Goal: Task Accomplishment & Management: Manage account settings

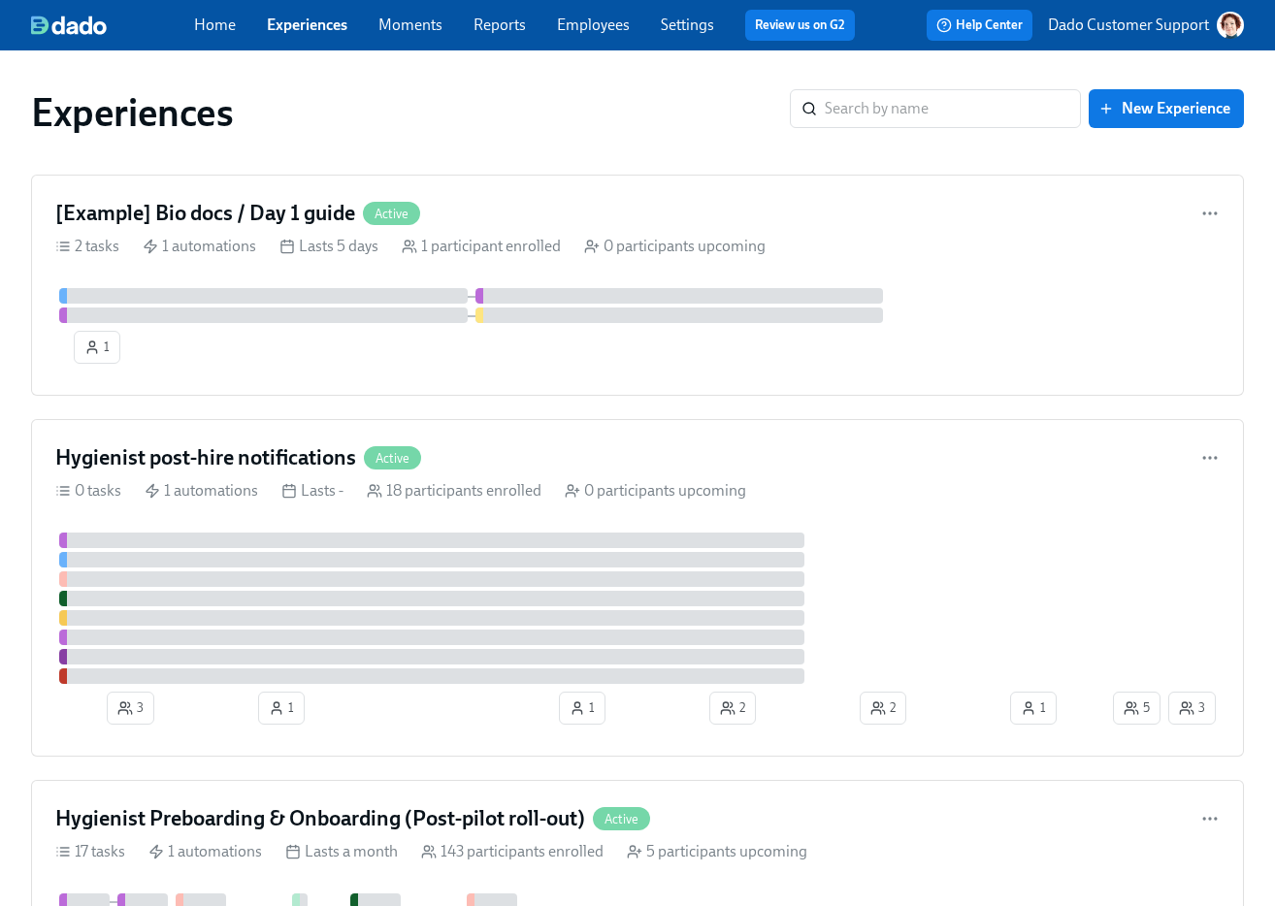
click at [348, 85] on div "Experiences ​ New Experience" at bounding box center [638, 113] width 1244 height 78
click at [874, 106] on input "search" at bounding box center [953, 108] width 256 height 39
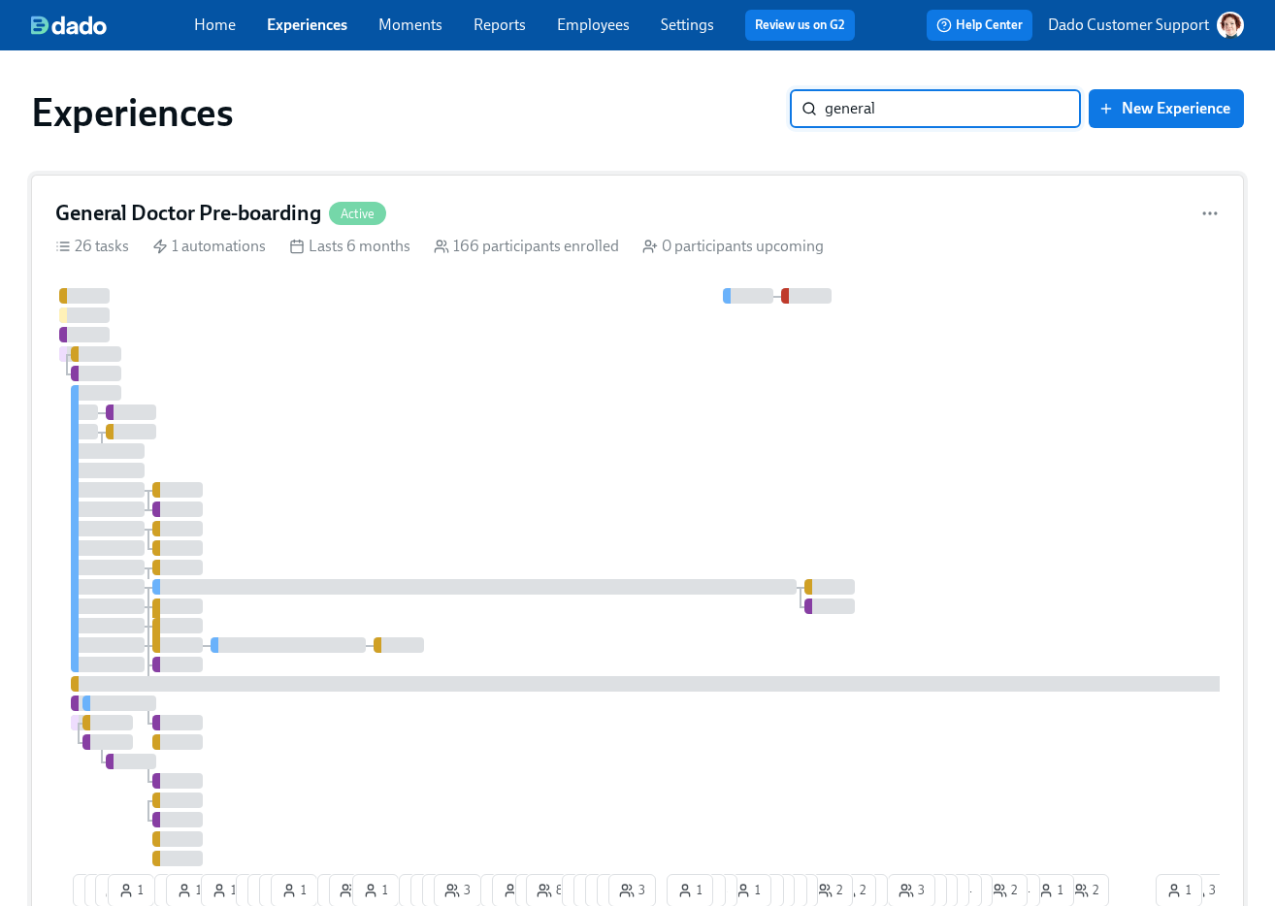
type input "general"
click at [525, 242] on div "166 participants enrolled" at bounding box center [526, 246] width 185 height 21
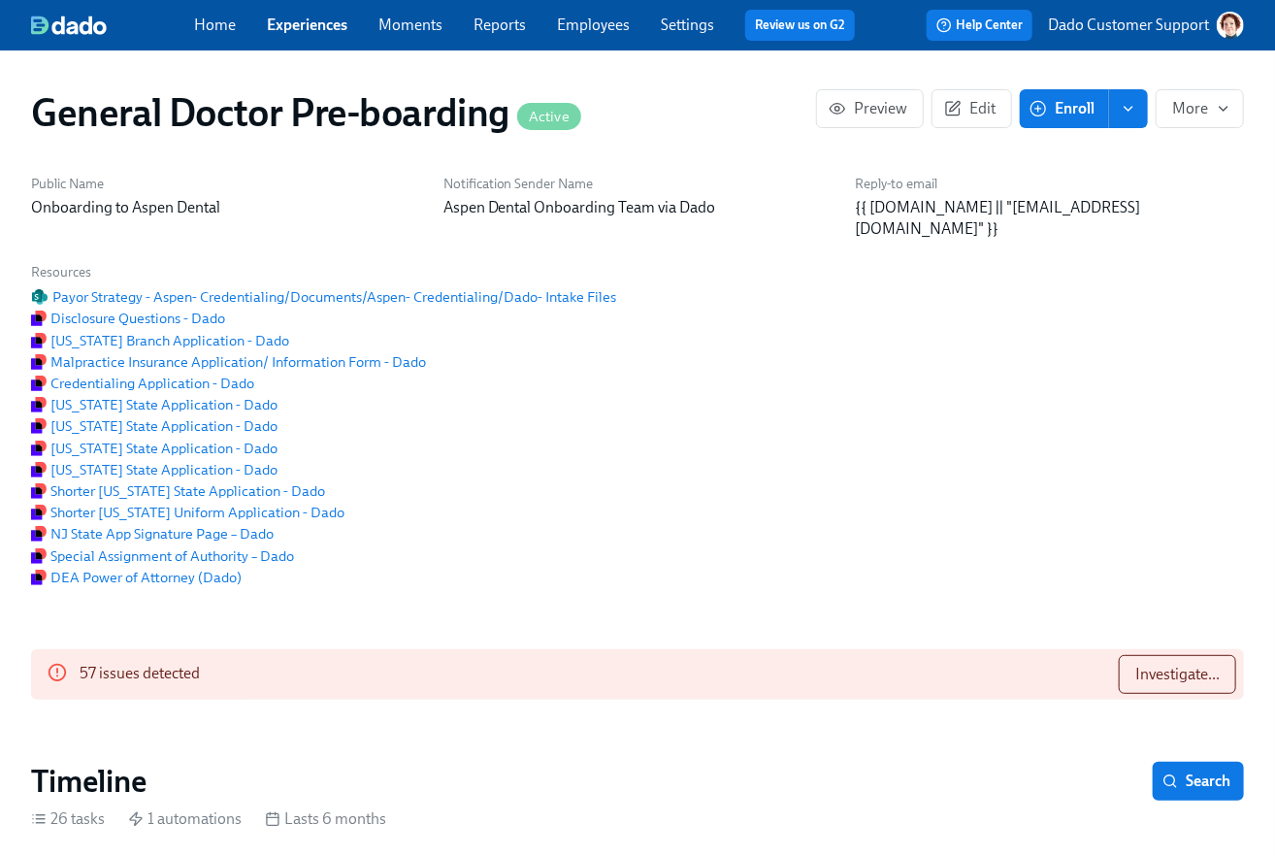
scroll to position [0, 49980]
click at [246, 277] on h6 "Resources" at bounding box center [323, 272] width 585 height 18
click at [199, 296] on span "Payor Strategy - Aspen- Credentialing/Documents/Aspen- Credentialing/Dado- Inta…" at bounding box center [323, 296] width 585 height 19
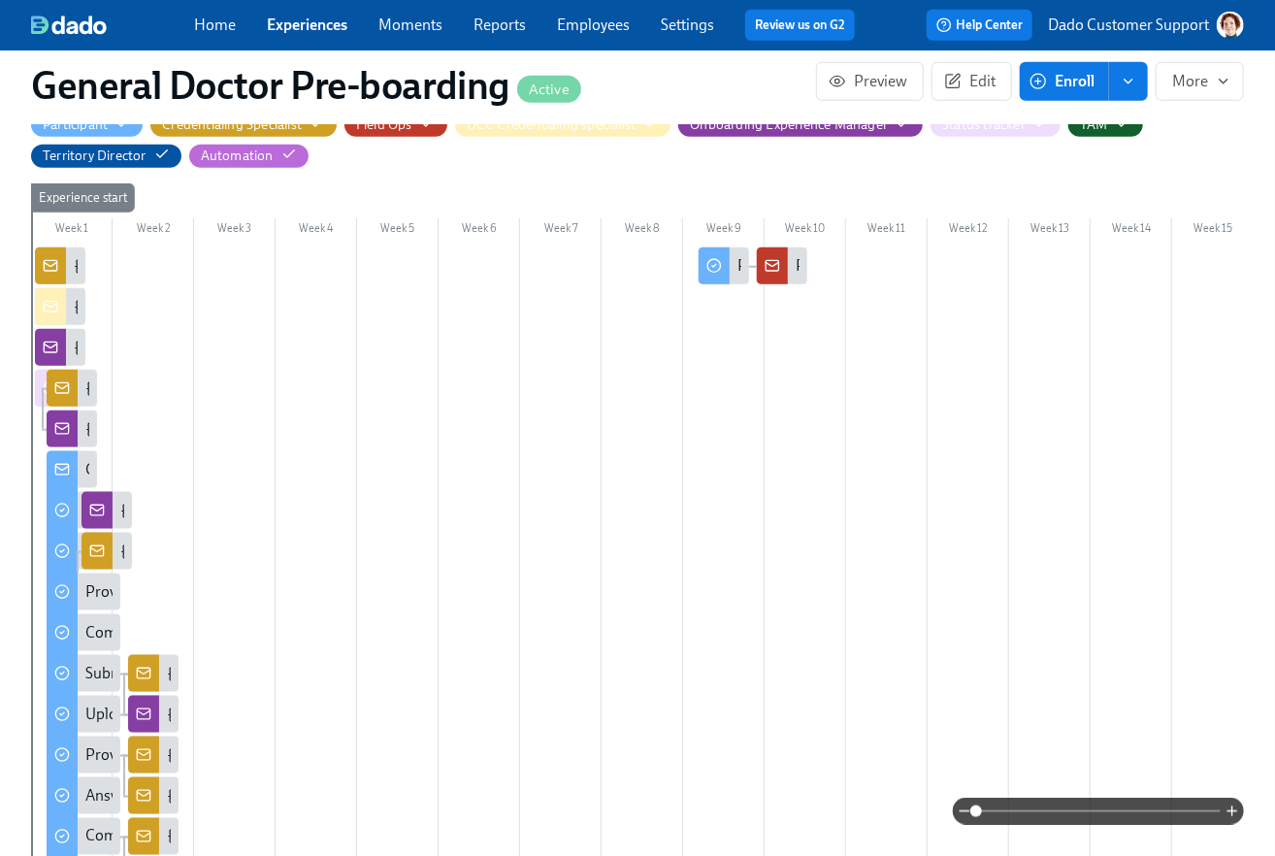
scroll to position [0, 0]
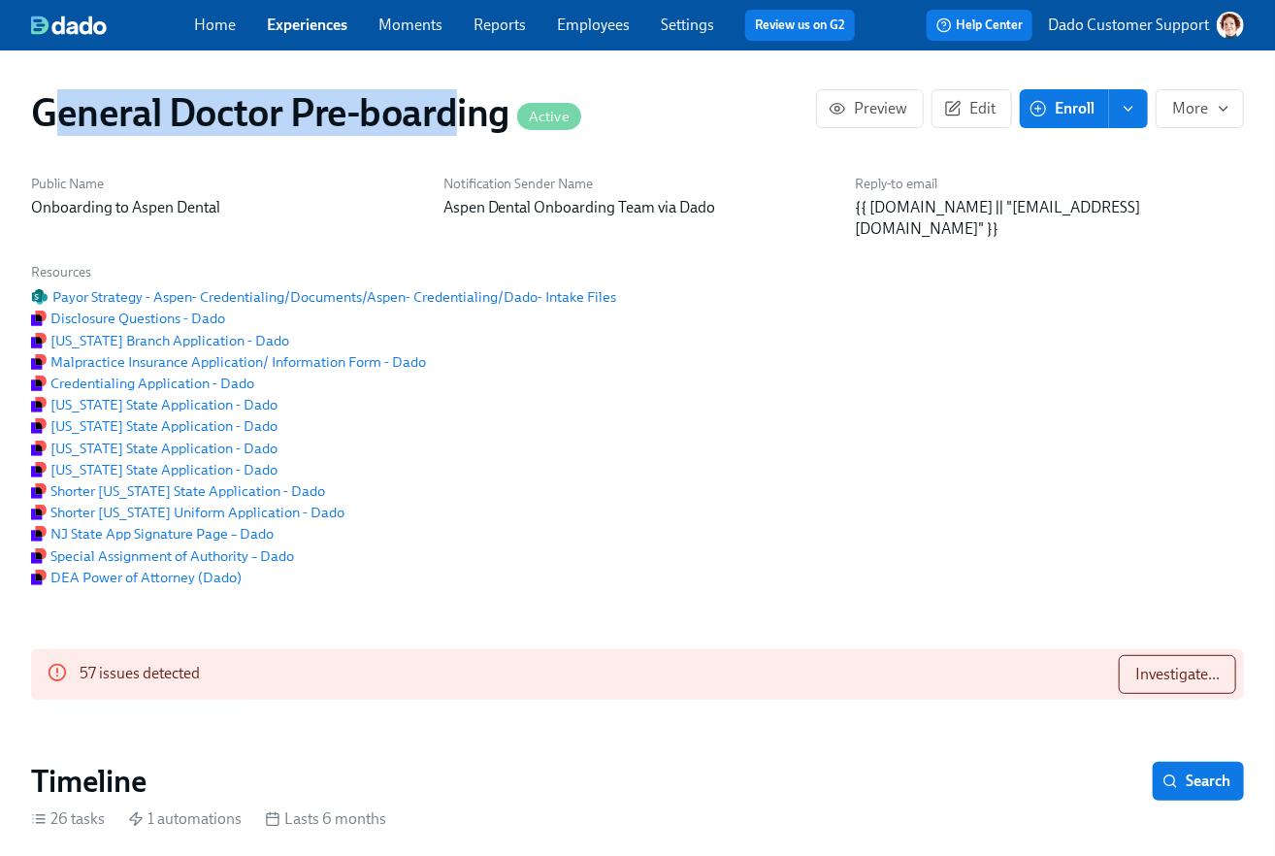
drag, startPoint x: 45, startPoint y: 115, endPoint x: 451, endPoint y: 115, distance: 406.6
click at [452, 115] on h1 "General Doctor Pre-boarding Active" at bounding box center [306, 112] width 550 height 47
click at [375, 116] on h1 "General Doctor Pre-boarding Active" at bounding box center [306, 112] width 550 height 47
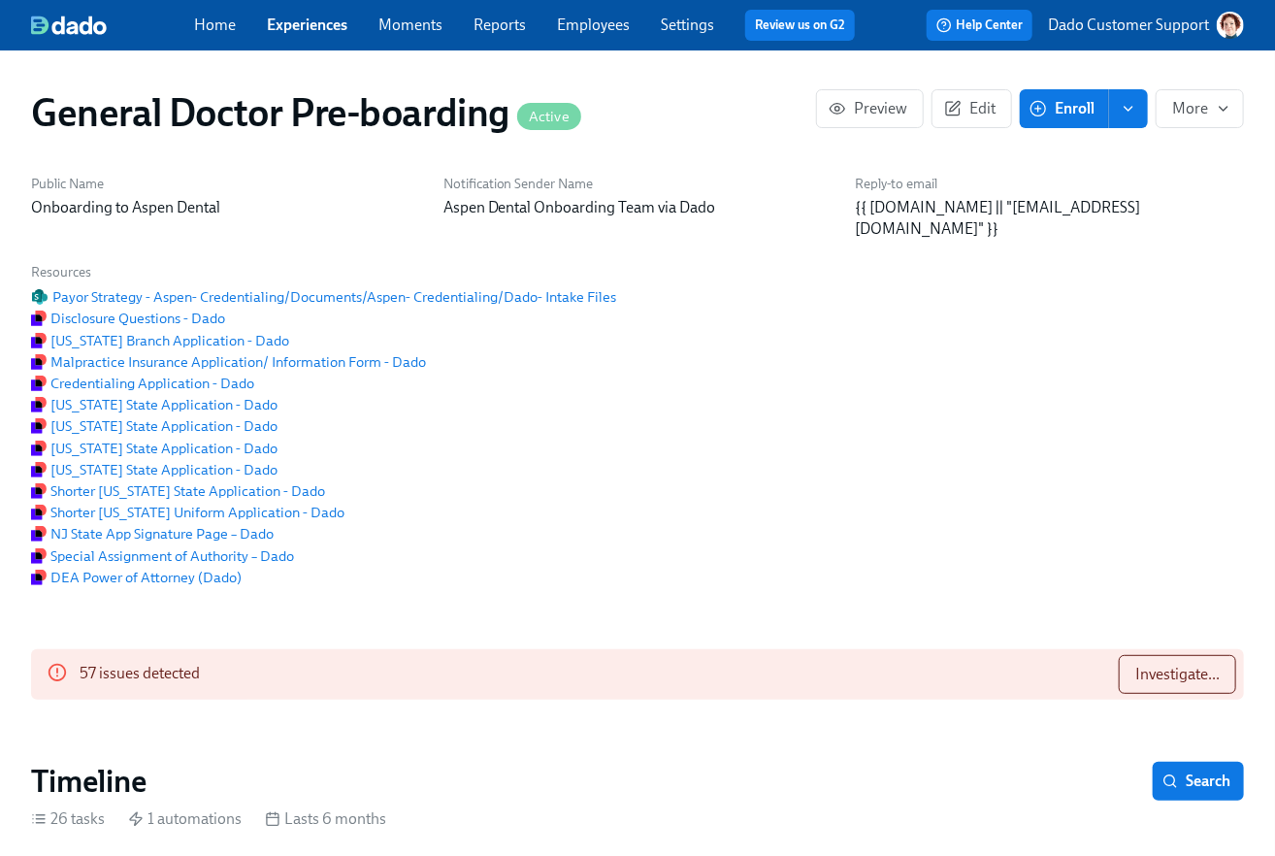
click at [583, 325] on div "Disclosure Questions - Dado" at bounding box center [323, 317] width 585 height 21
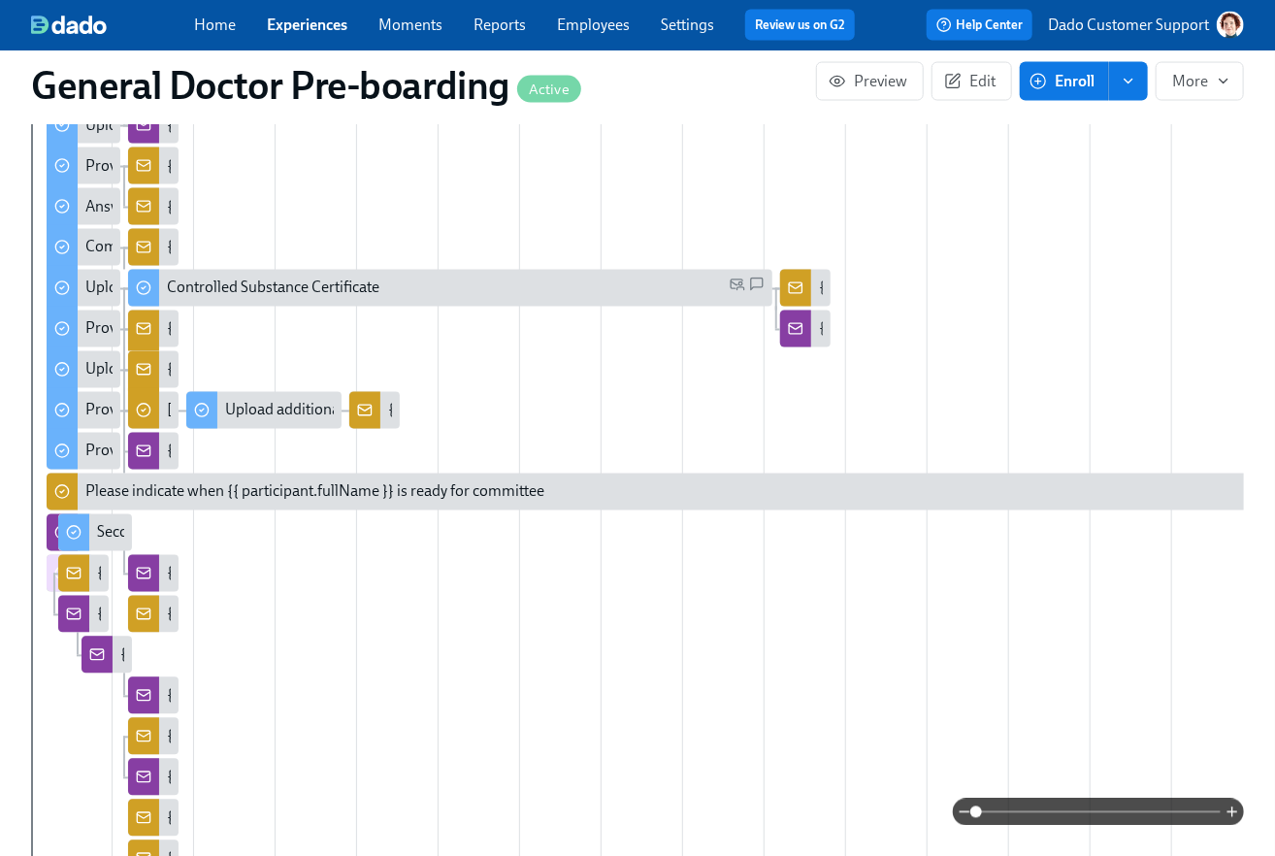
scroll to position [1362, 0]
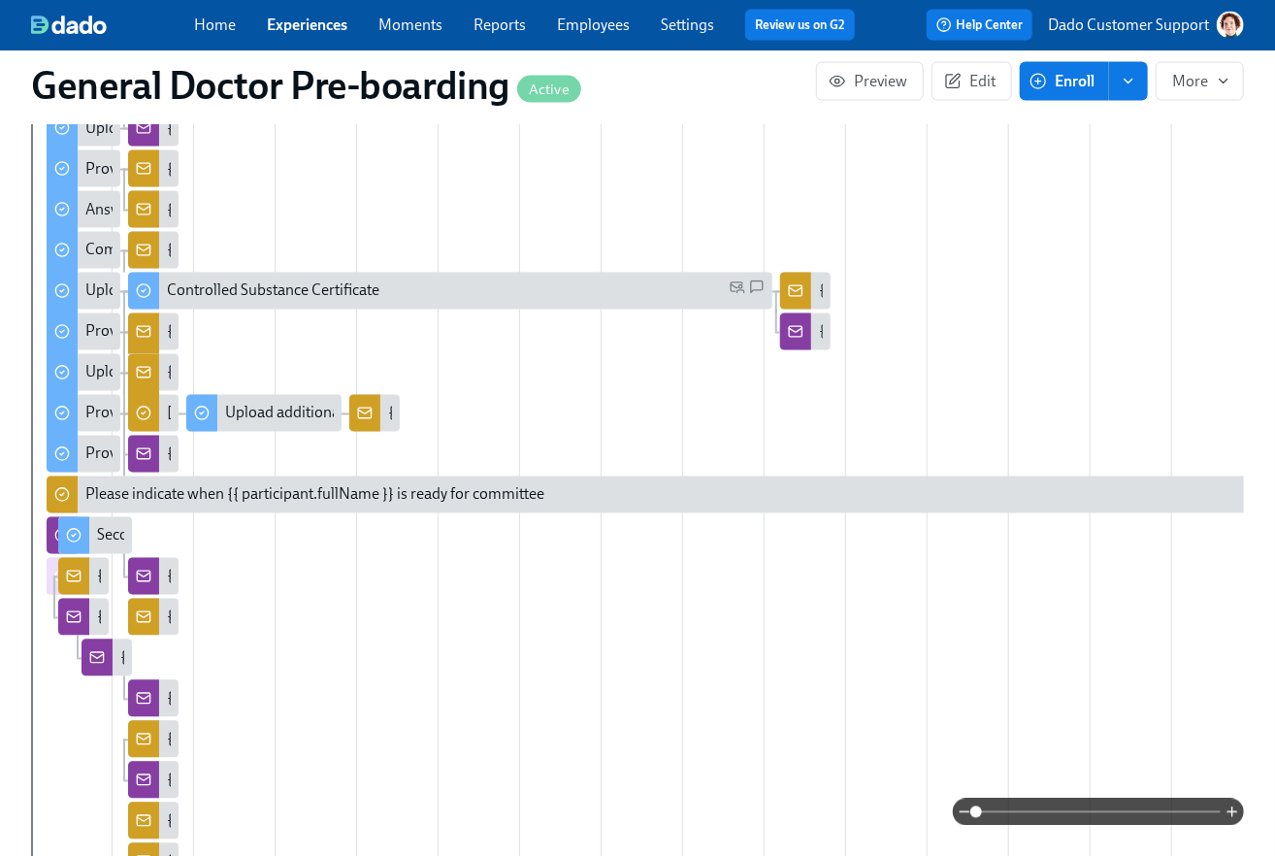
click at [1146, 808] on span at bounding box center [1098, 811] width 245 height 27
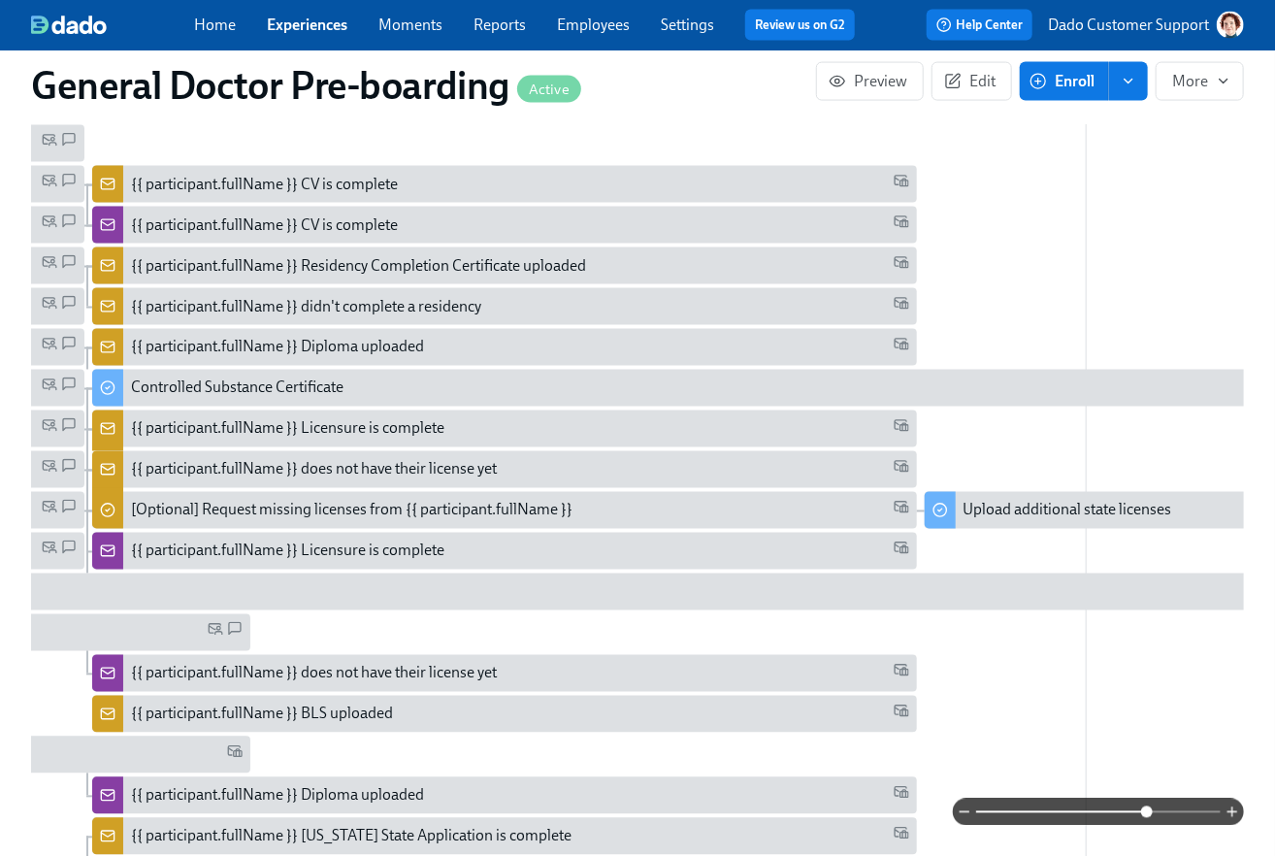
scroll to position [1263, 0]
click at [178, 359] on div "{{ participant.fullName }} Diploma uploaded" at bounding box center [504, 349] width 825 height 37
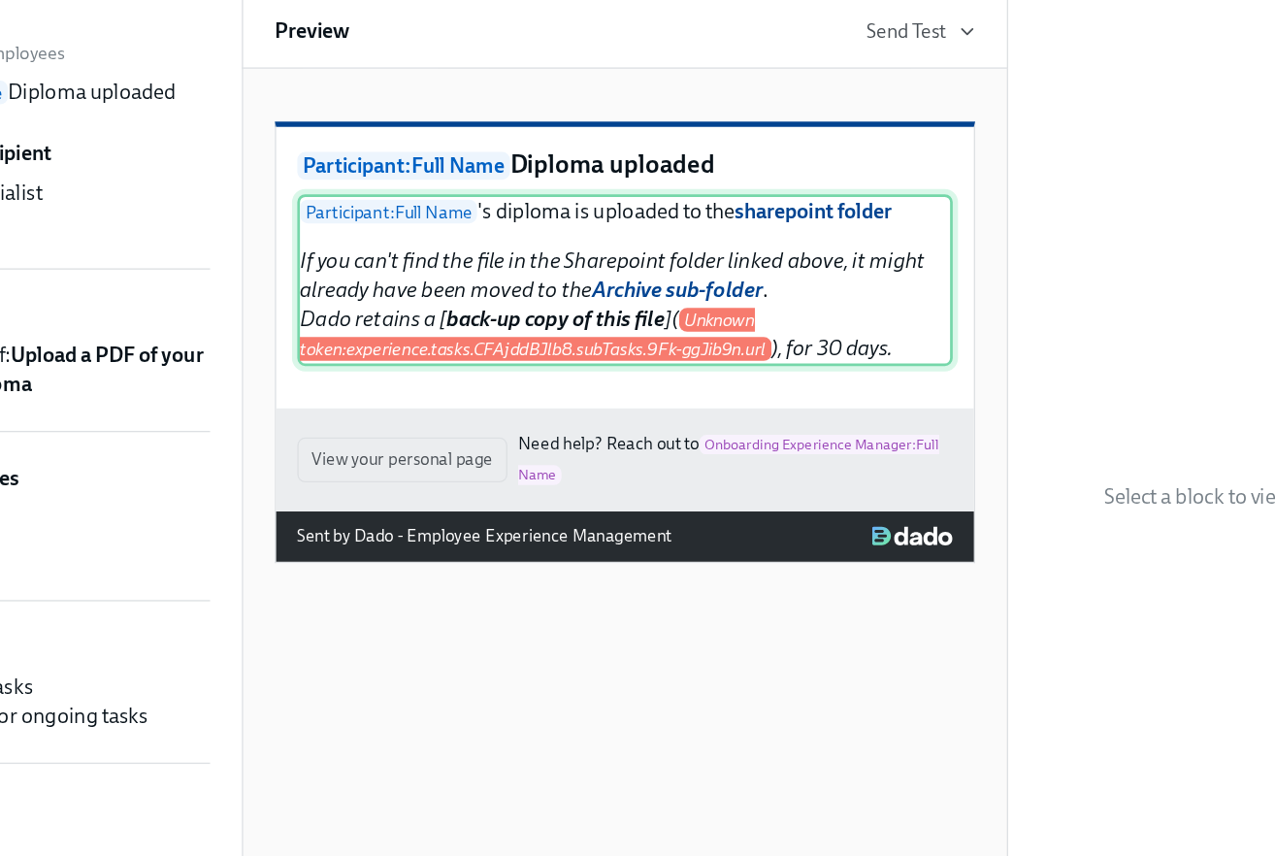
scroll to position [1263, 0]
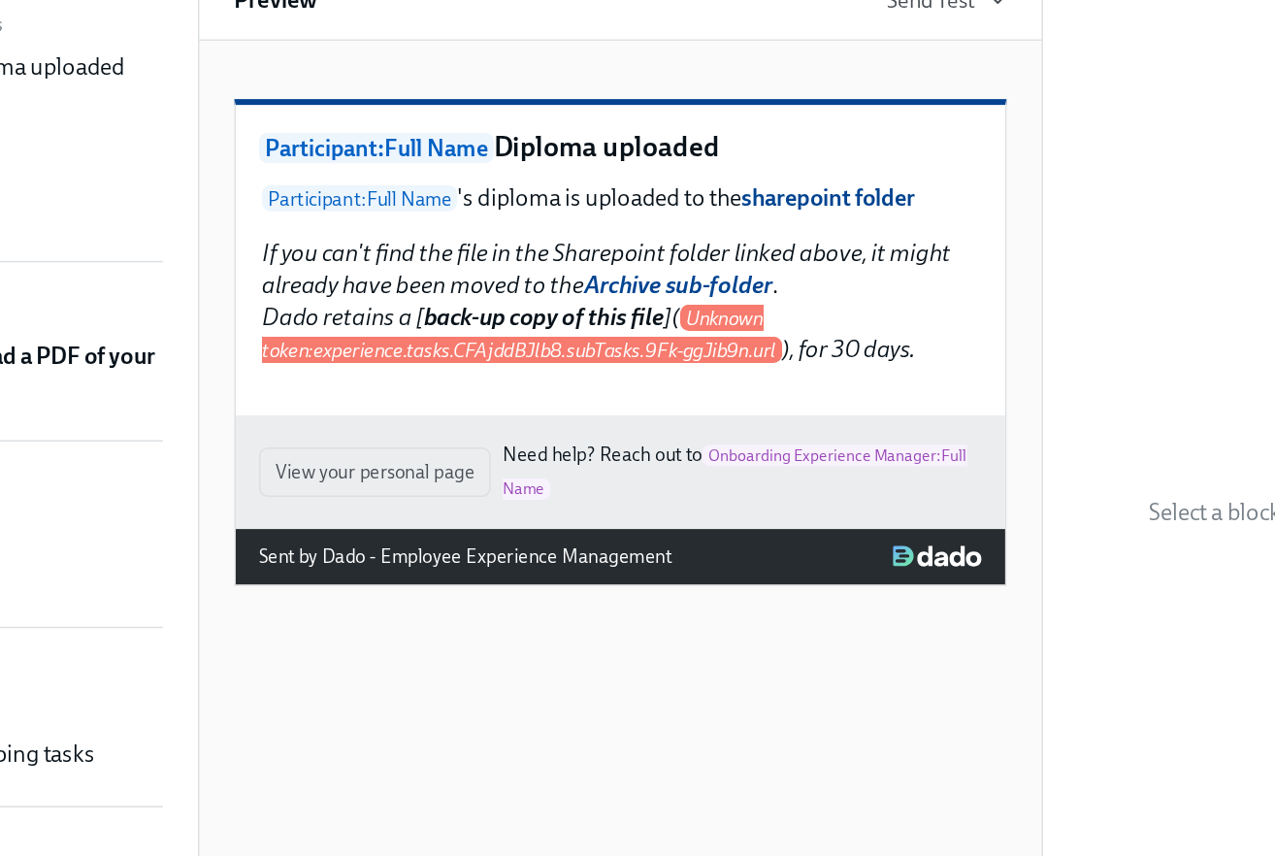
click at [681, 619] on div "Participant : Full Name Diploma uploaded Participant : Full Name 's diploma is …" at bounding box center [637, 484] width 563 height 681
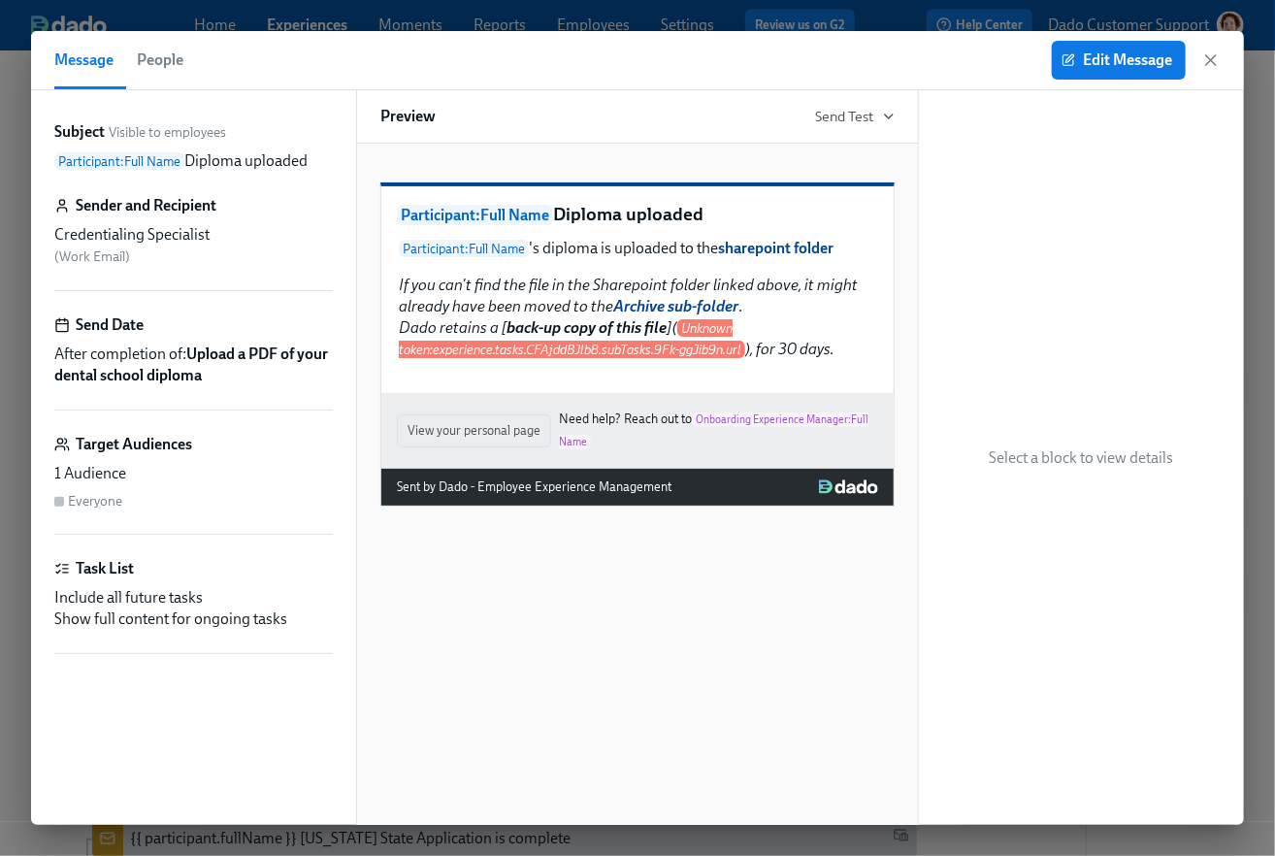
click at [1206, 62] on icon "button" at bounding box center [1210, 59] width 19 height 19
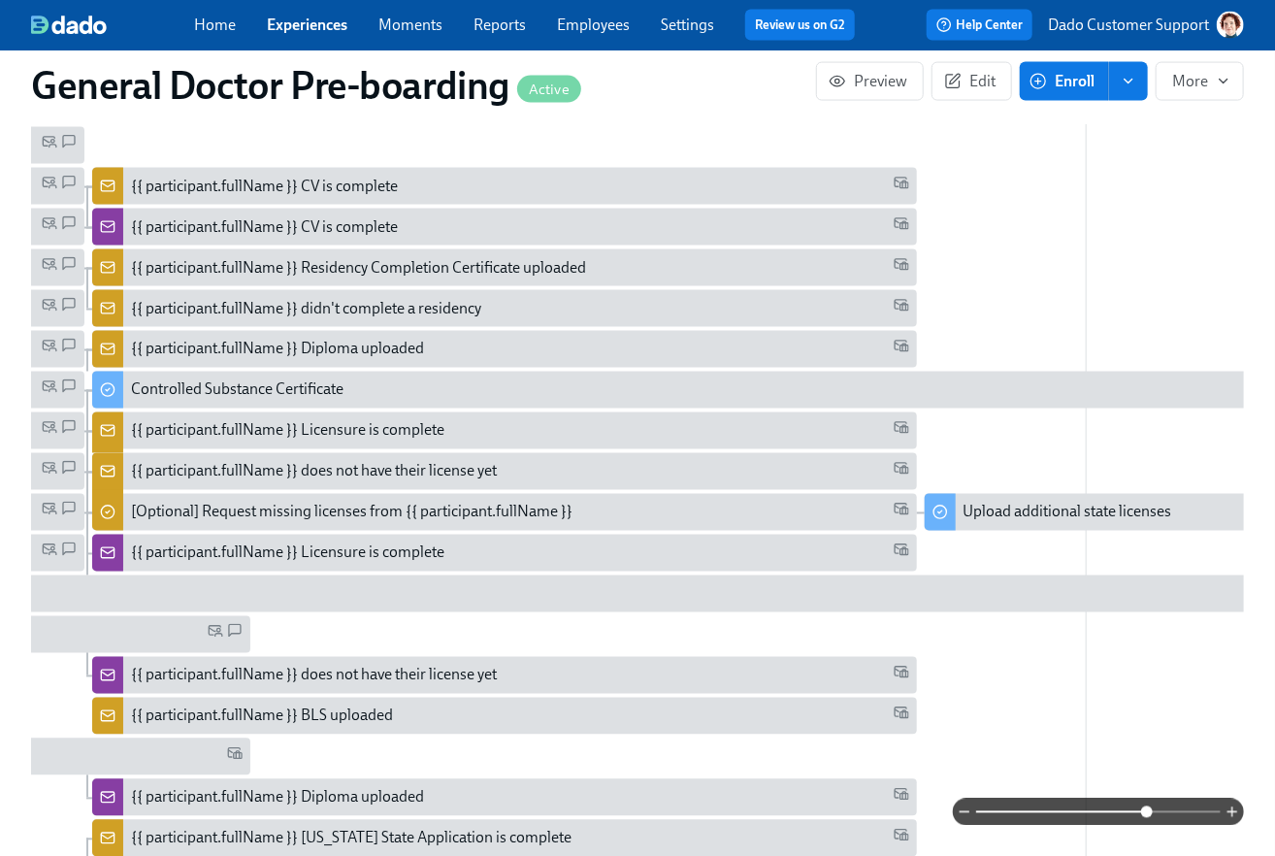
click at [499, 30] on link "Reports" at bounding box center [500, 25] width 52 height 18
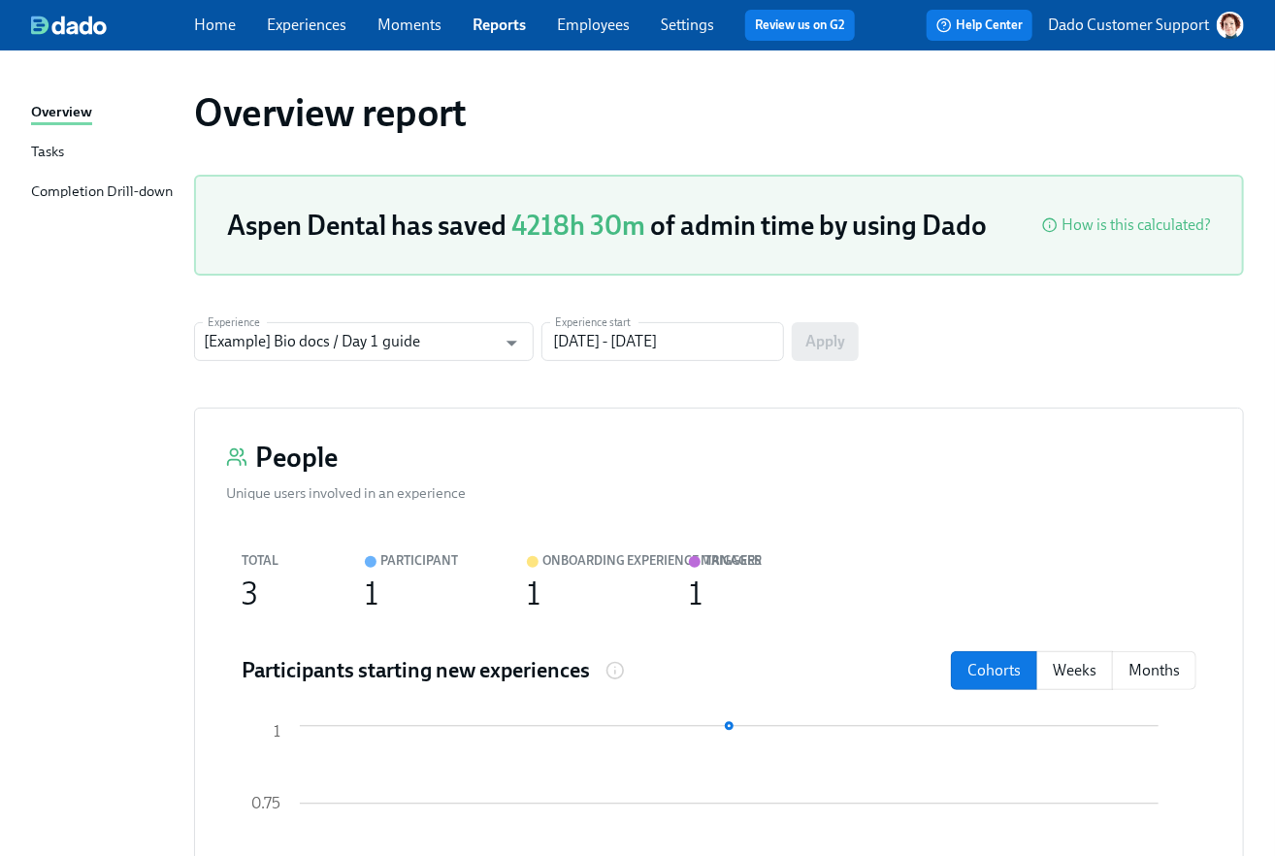
click at [106, 190] on div "Completion Drill-down" at bounding box center [102, 192] width 142 height 24
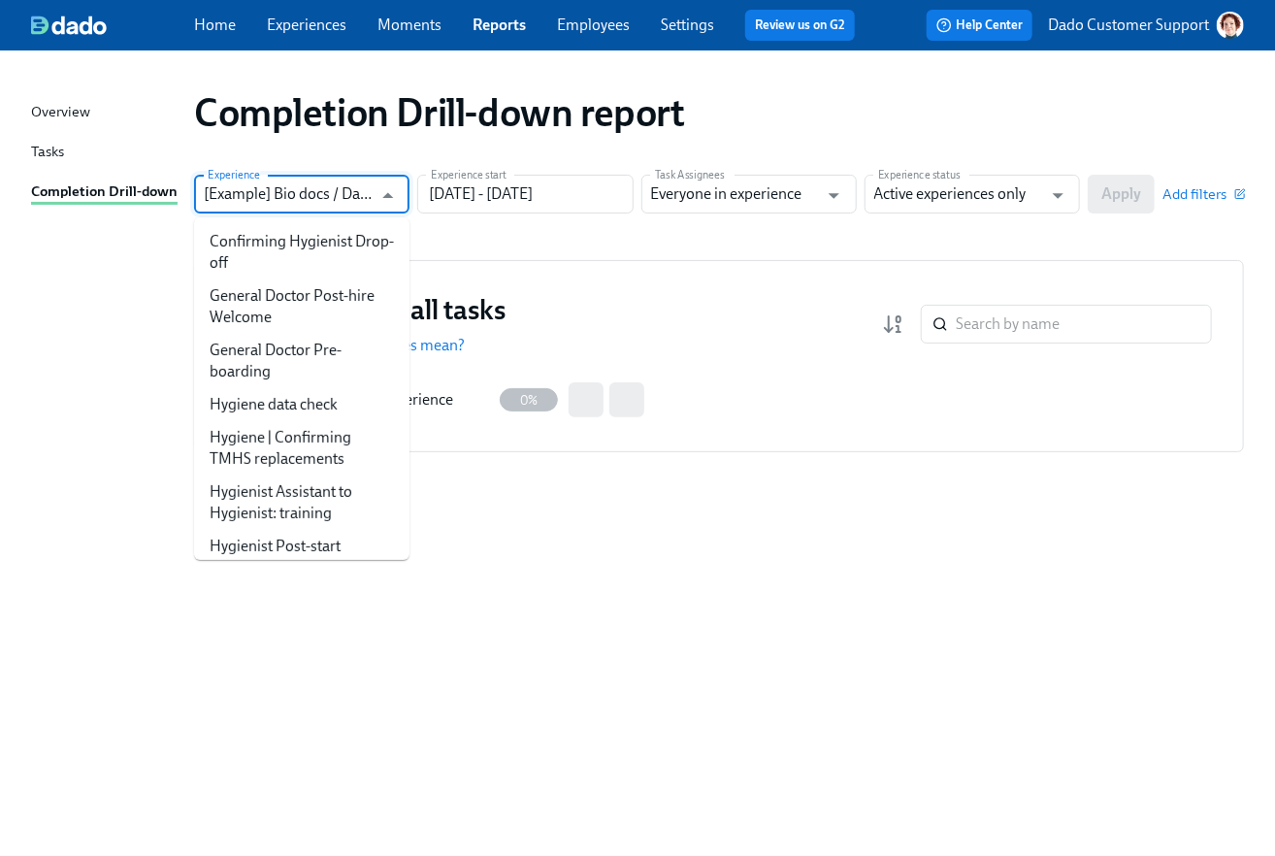
click at [282, 193] on input "[Example] Bio docs / Day 1 guide" at bounding box center [288, 194] width 168 height 39
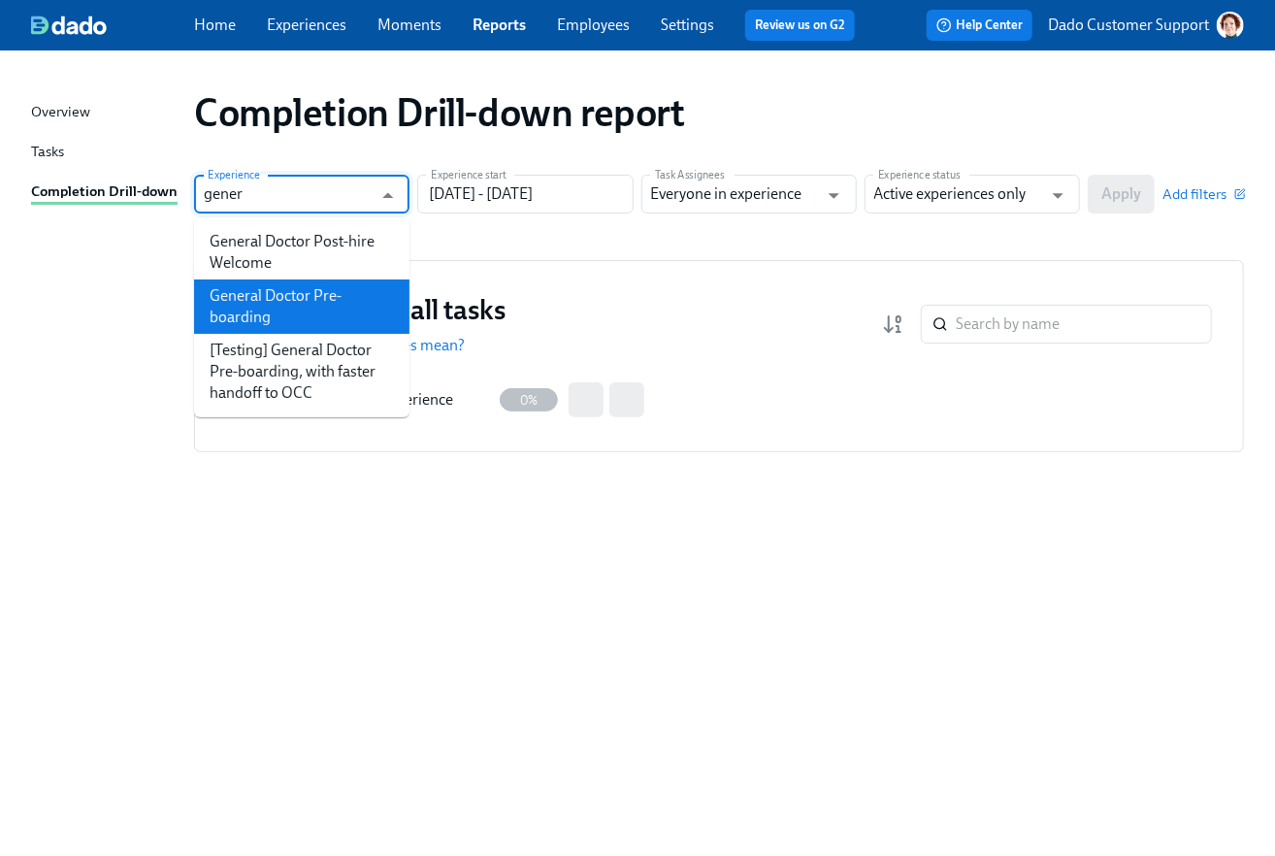
click at [279, 285] on li "General Doctor Pre-boarding" at bounding box center [301, 306] width 215 height 54
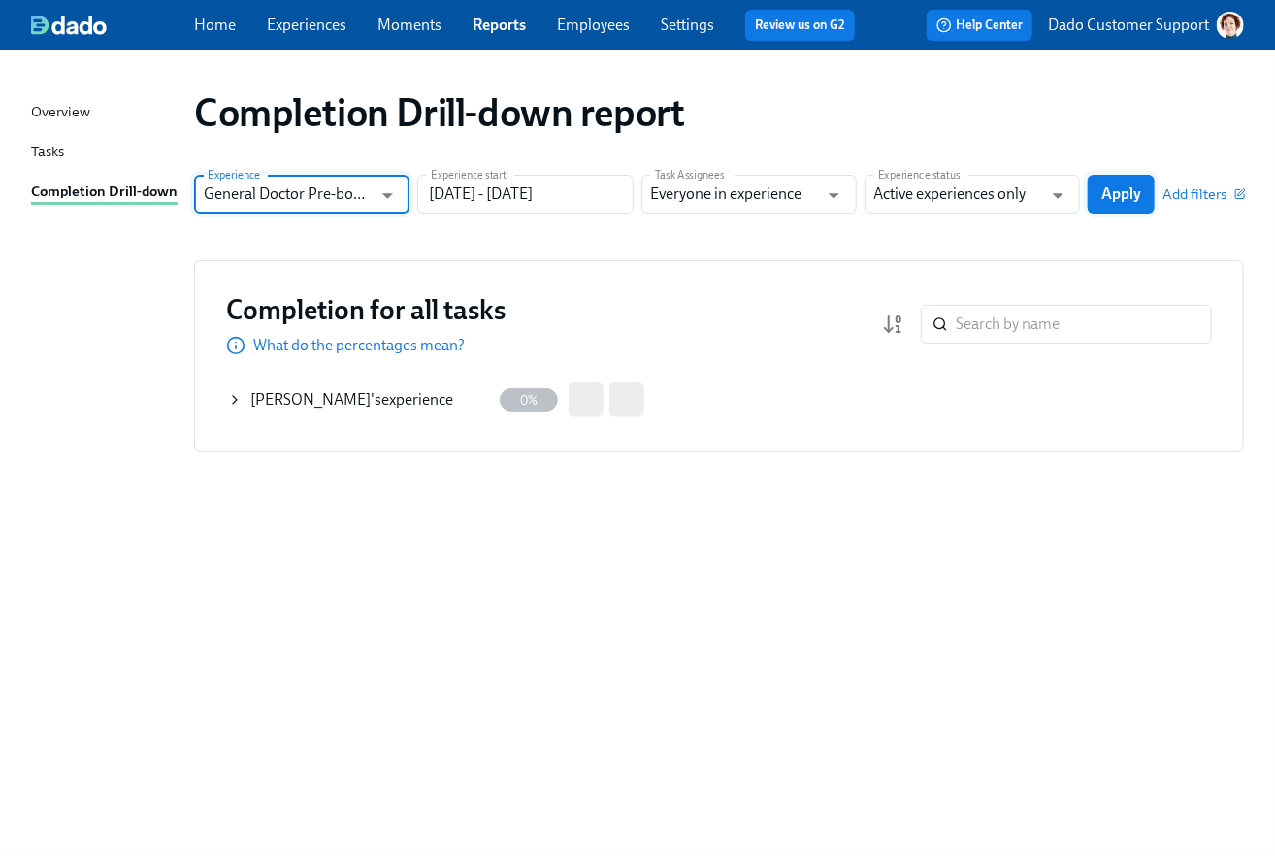
type input "General Doctor Pre-boarding"
click at [1106, 189] on span "Apply" at bounding box center [1121, 193] width 40 height 19
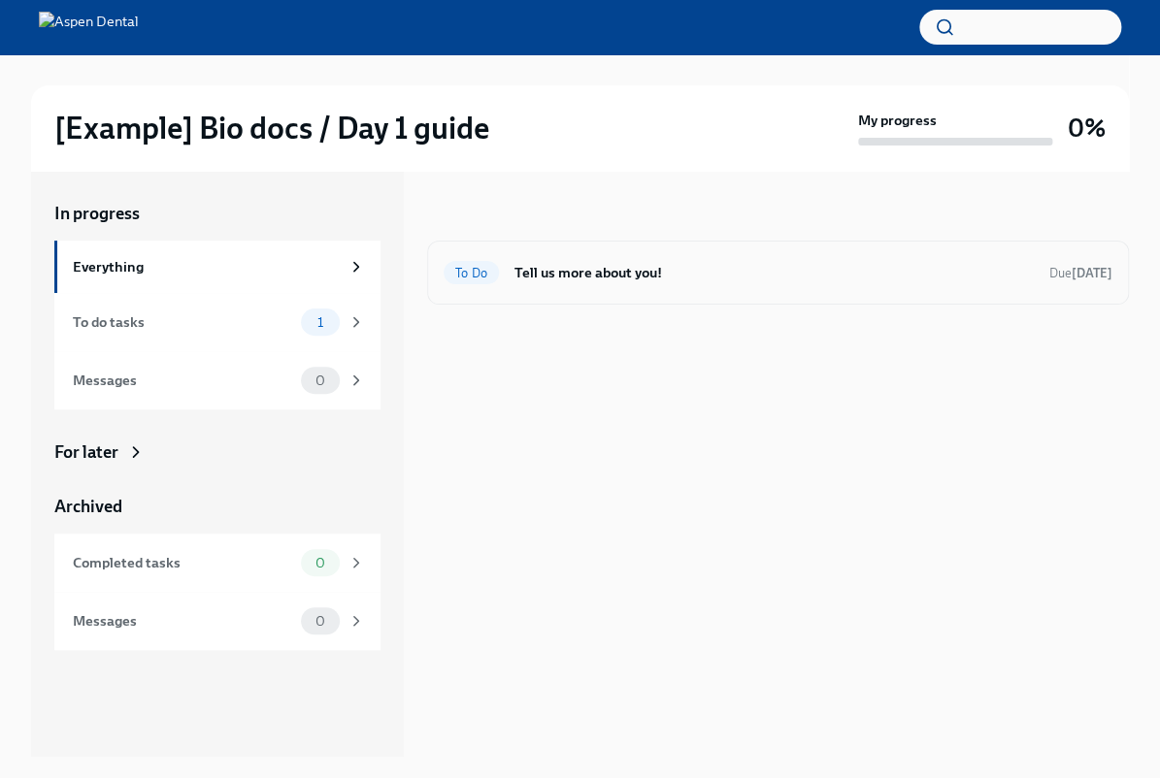
click at [605, 272] on h6 "Tell us more about you!" at bounding box center [773, 272] width 519 height 21
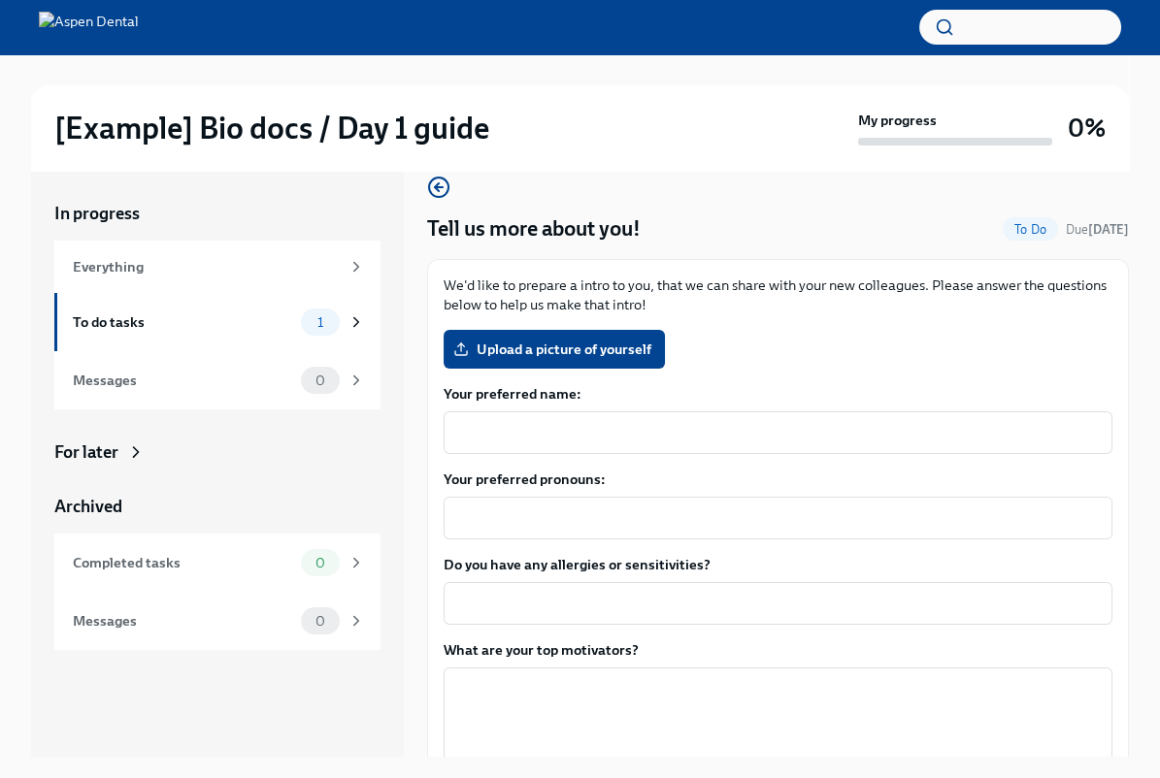
scroll to position [23, 0]
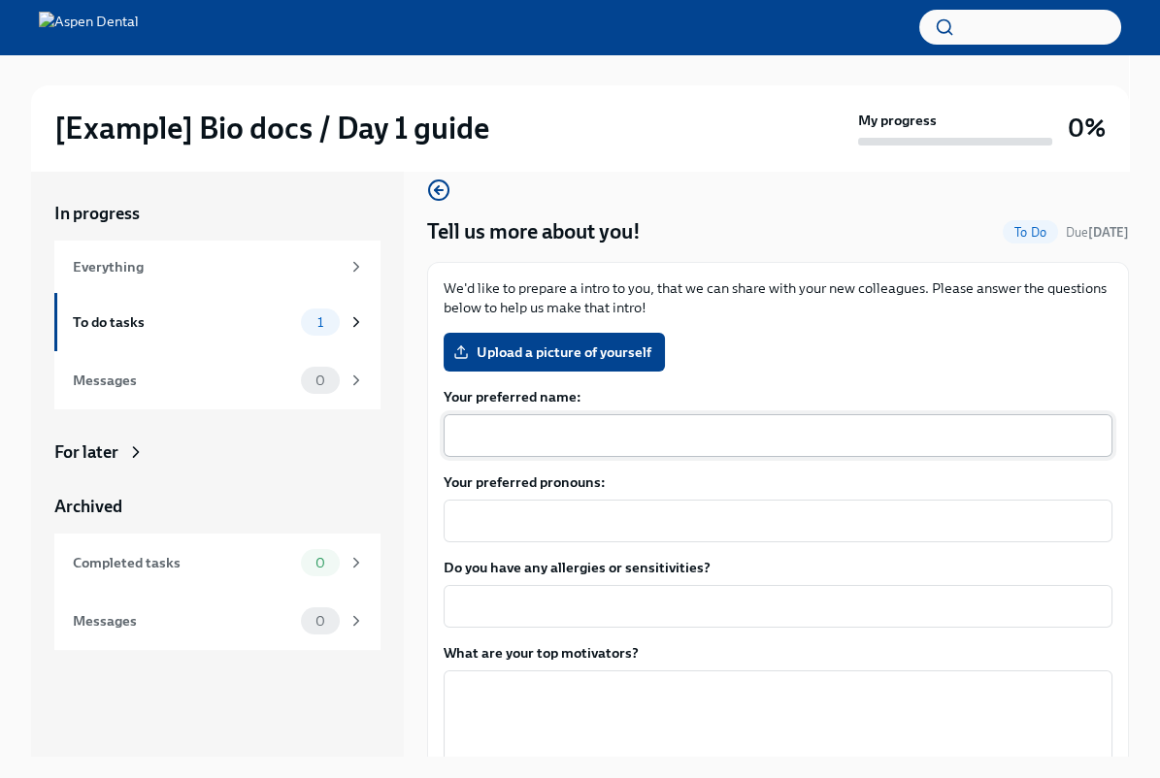
click at [492, 455] on div "x ​" at bounding box center [777, 435] width 669 height 43
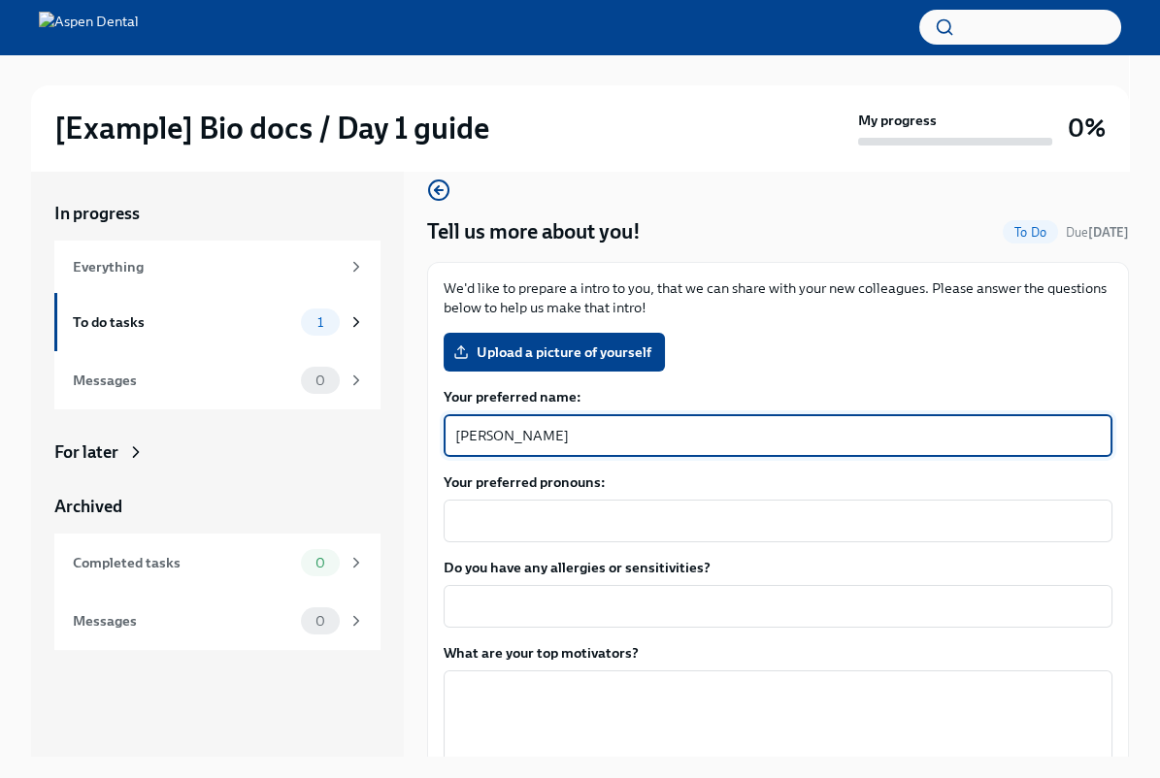
type textarea "Octavia Butler"
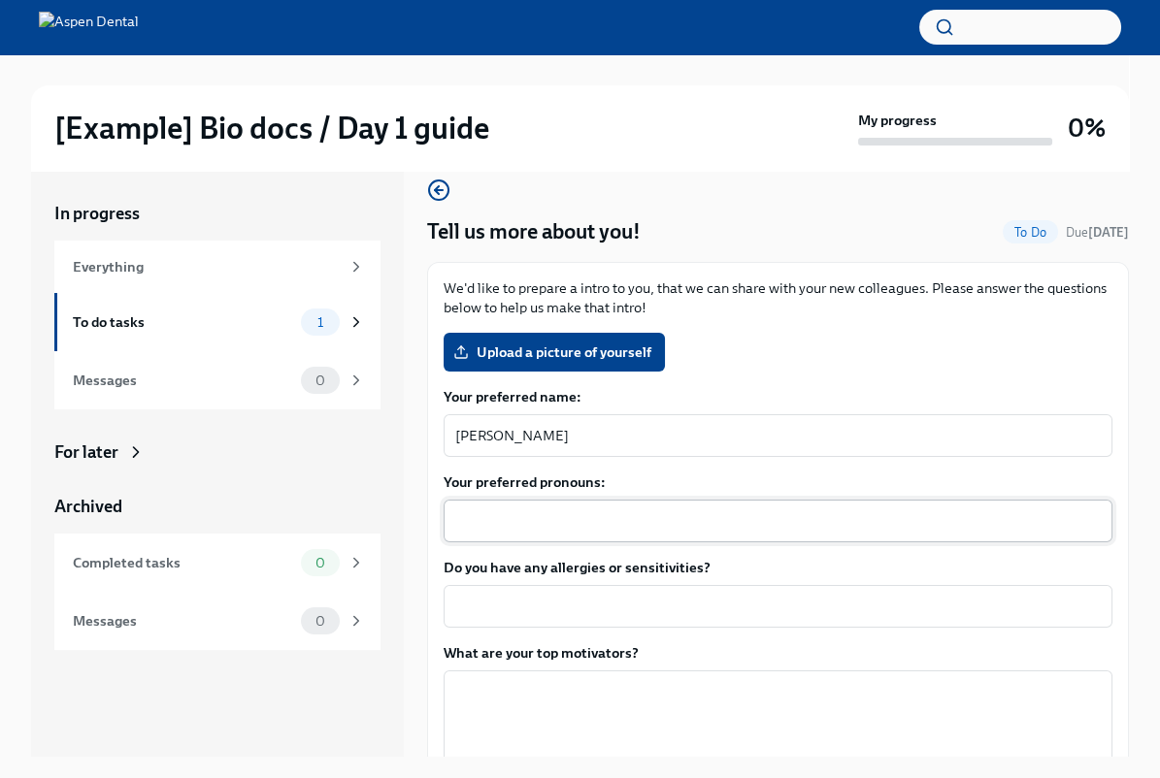
click at [544, 523] on textarea "Your preferred pronouns:" at bounding box center [777, 520] width 645 height 23
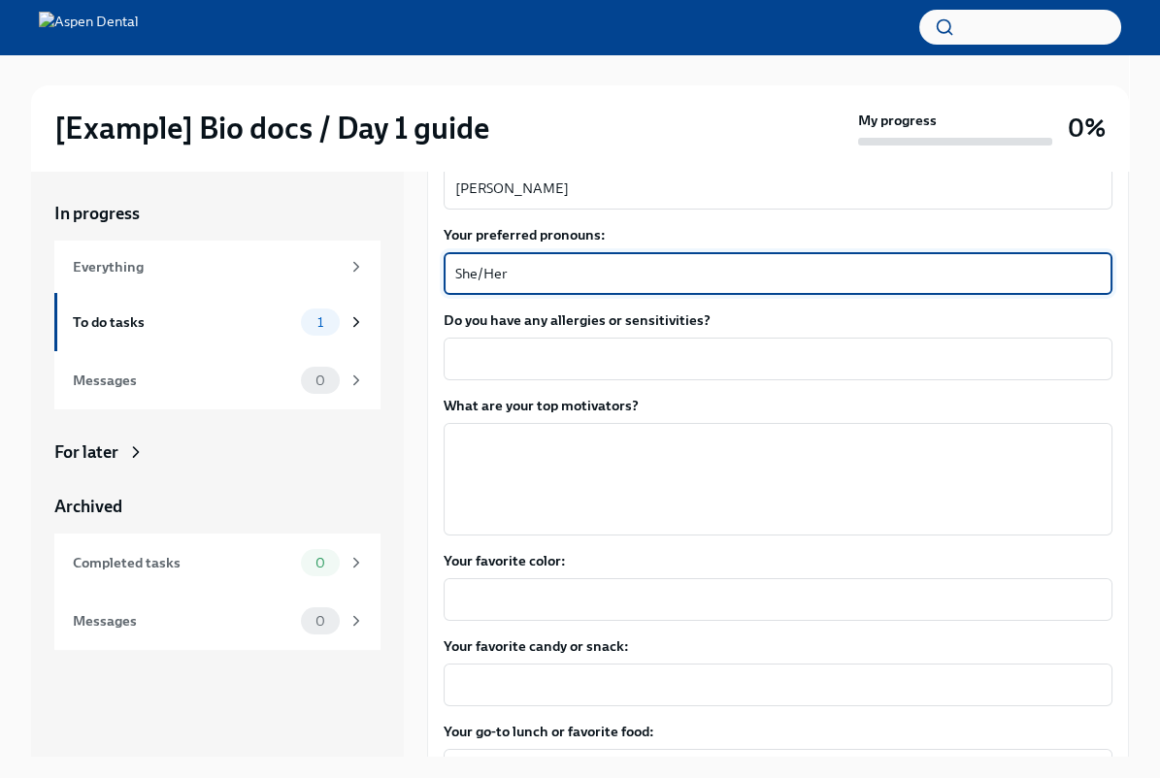
scroll to position [288, 0]
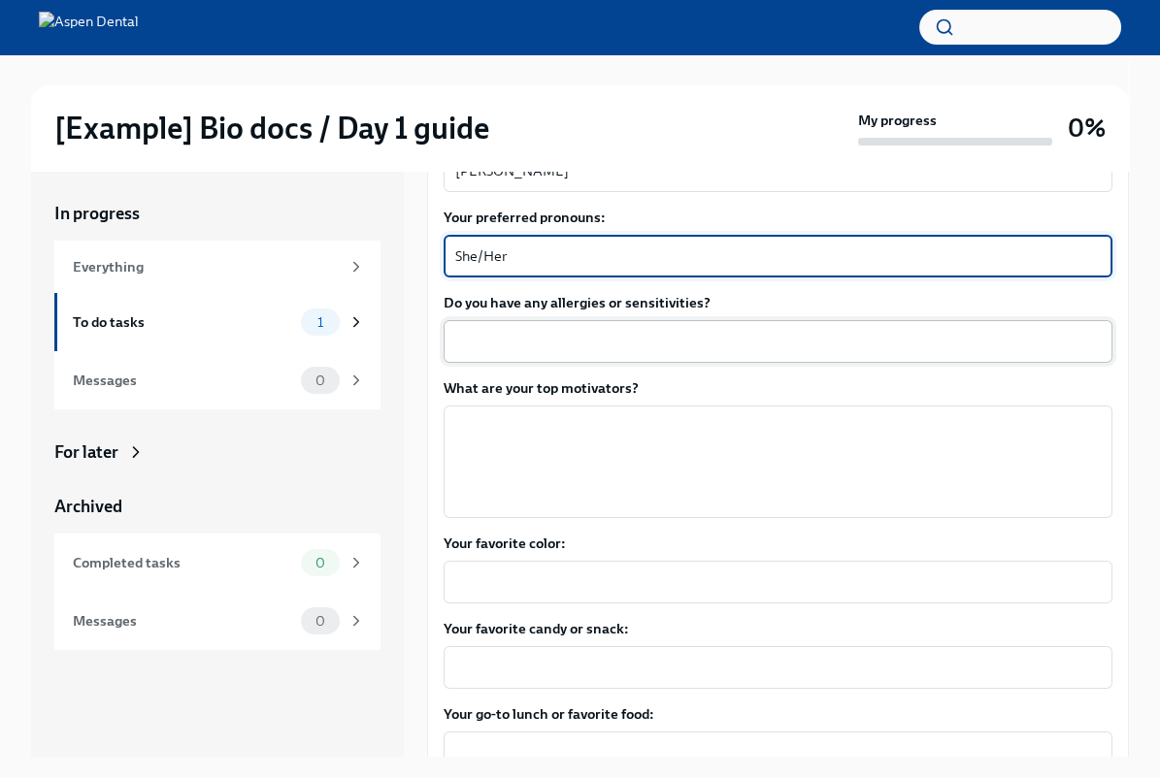
type textarea "She/Her"
click at [508, 336] on textarea "Do you have any allergies or sensitivities?" at bounding box center [777, 341] width 645 height 23
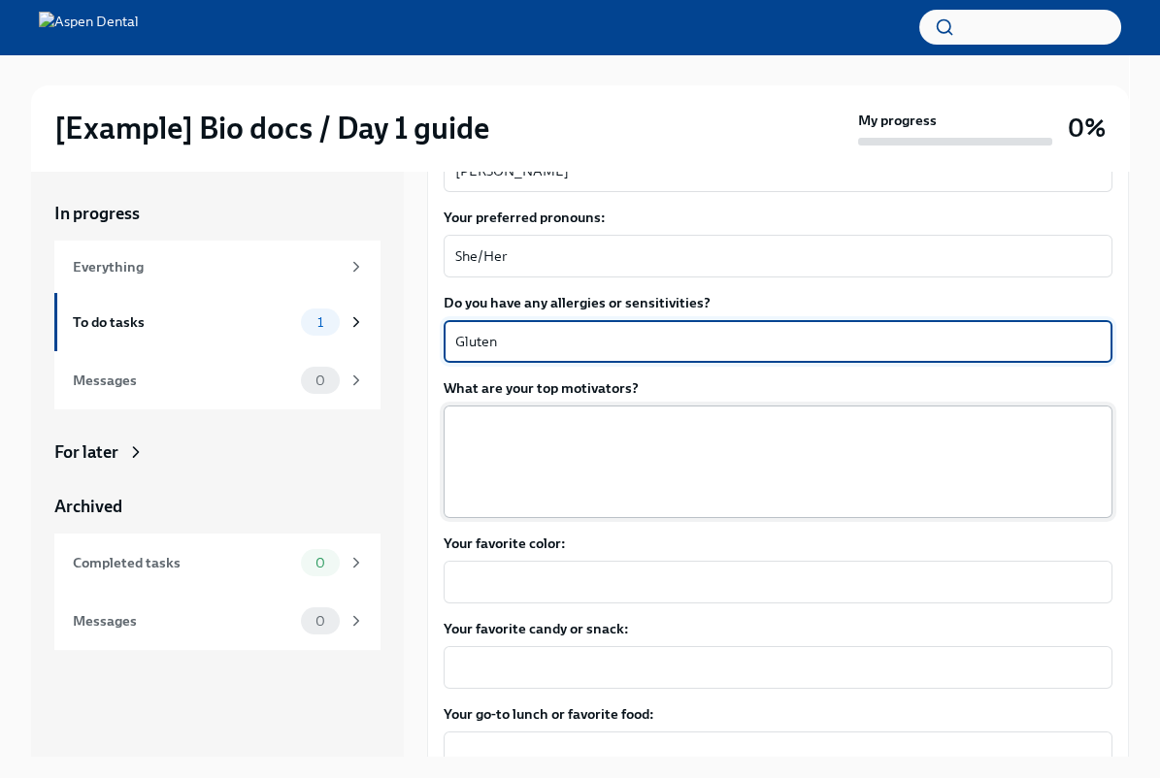
type textarea "Gluten"
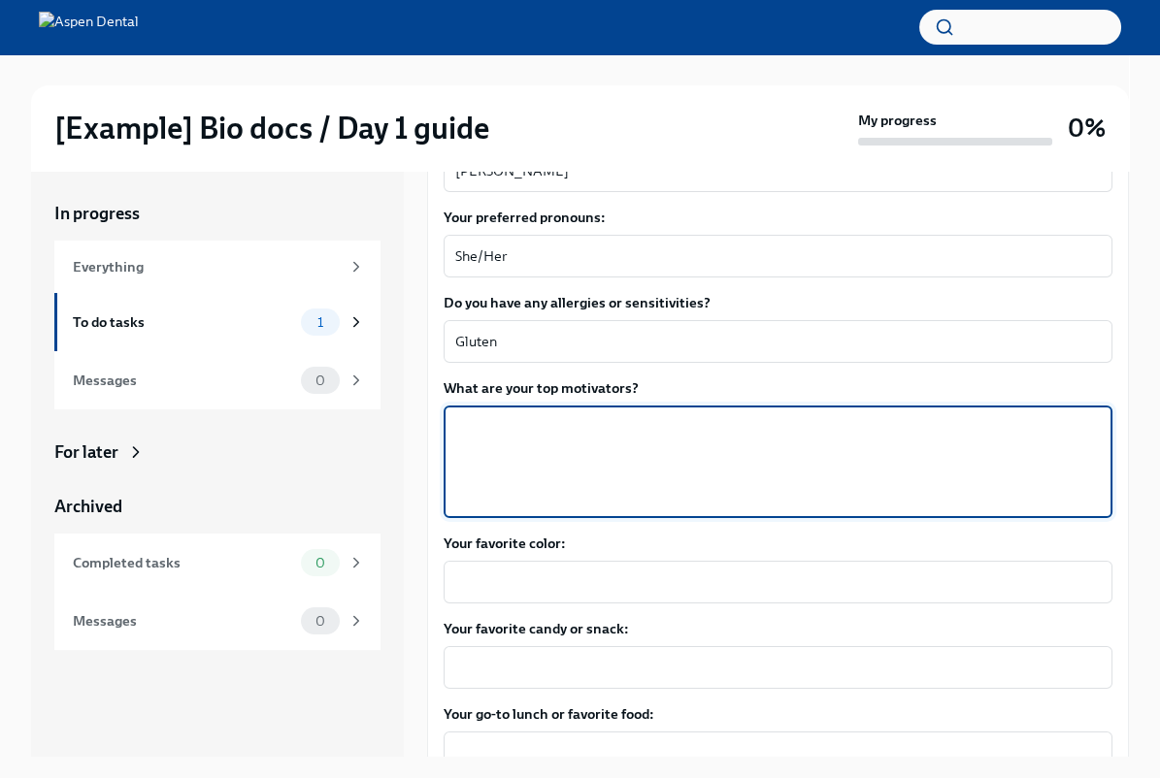
click at [539, 428] on textarea "What are your top motivators?" at bounding box center [777, 461] width 645 height 93
type textarea "Learning"
click at [504, 591] on textarea "Your favorite color:" at bounding box center [777, 582] width 645 height 23
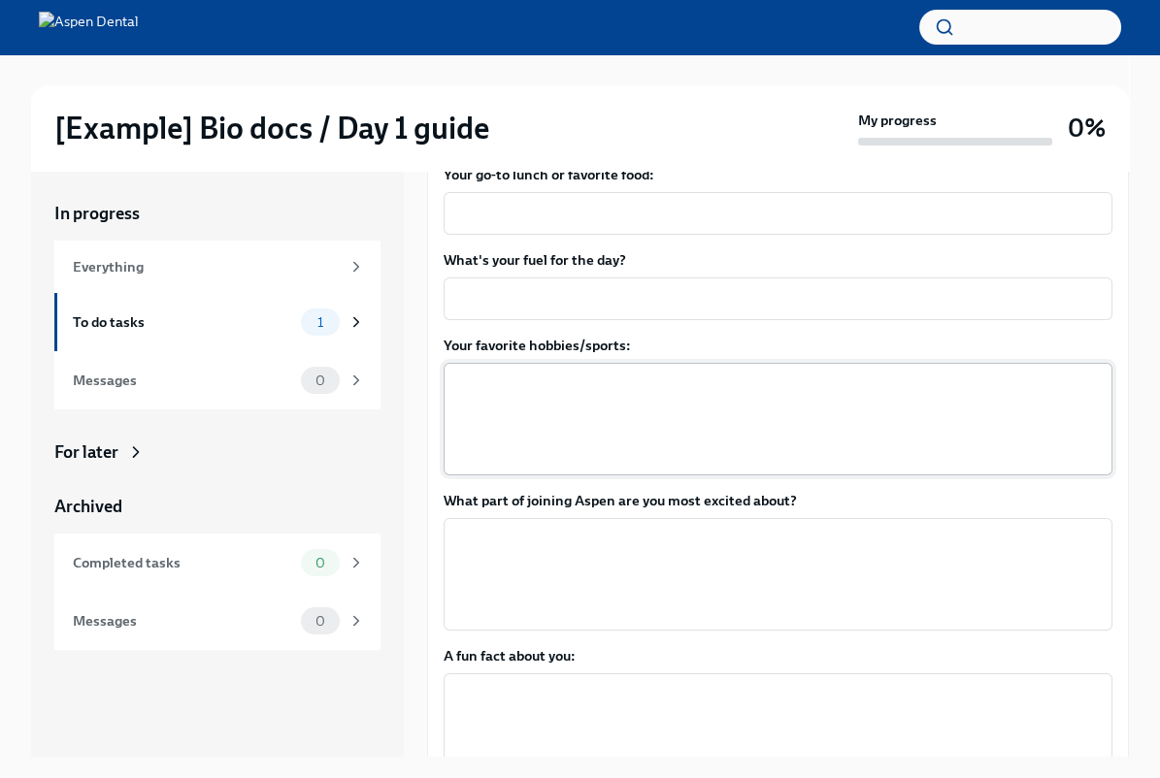
scroll to position [830, 0]
type textarea "Blue"
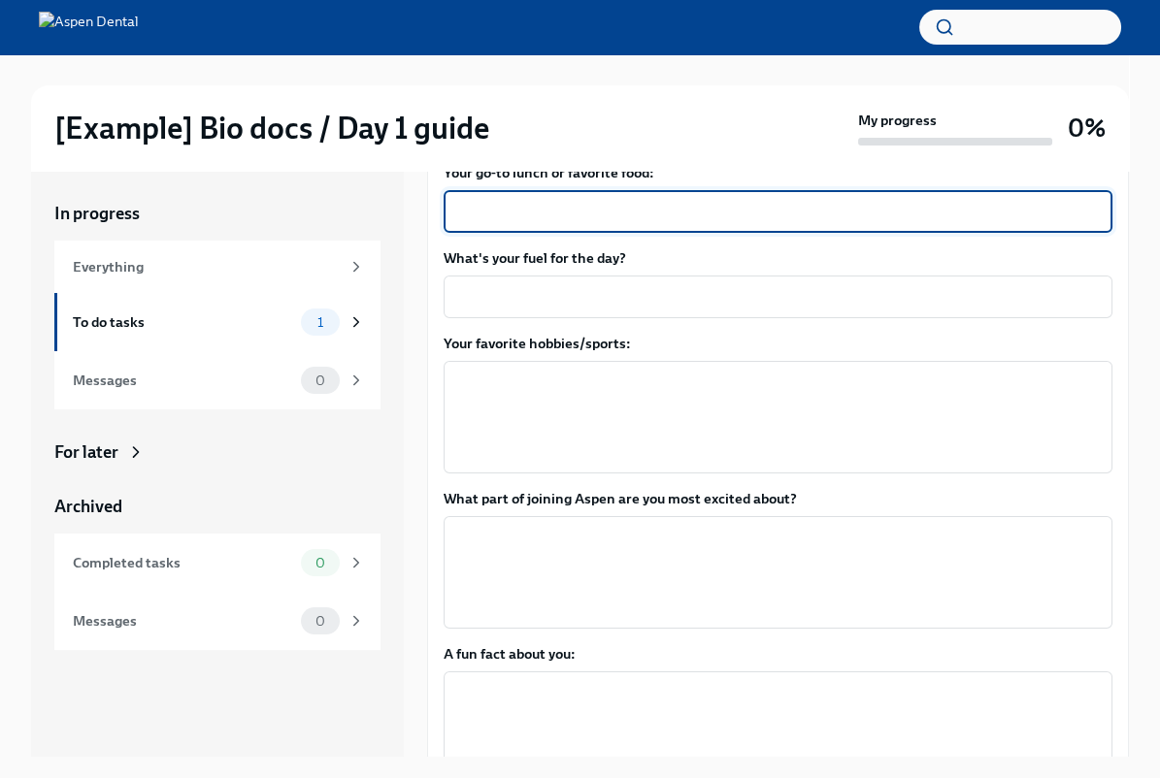
click at [523, 211] on textarea "Your go-to lunch or favorite food:" at bounding box center [777, 211] width 645 height 23
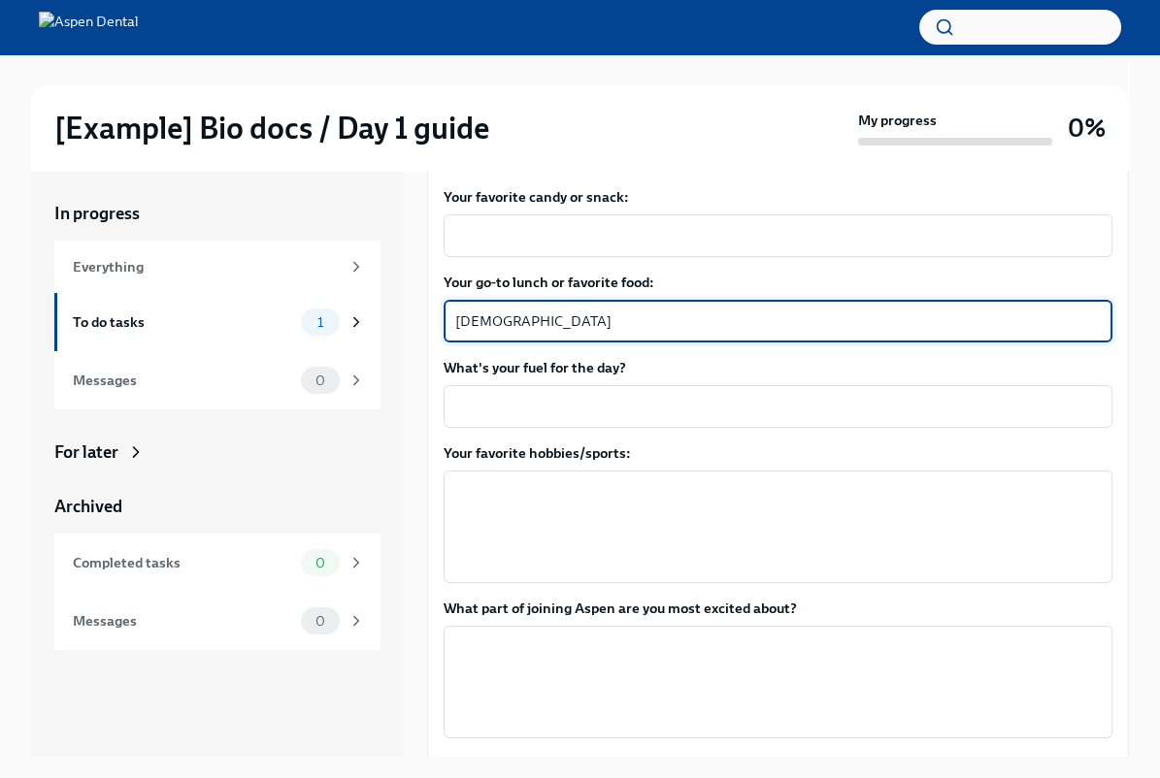
scroll to position [705, 0]
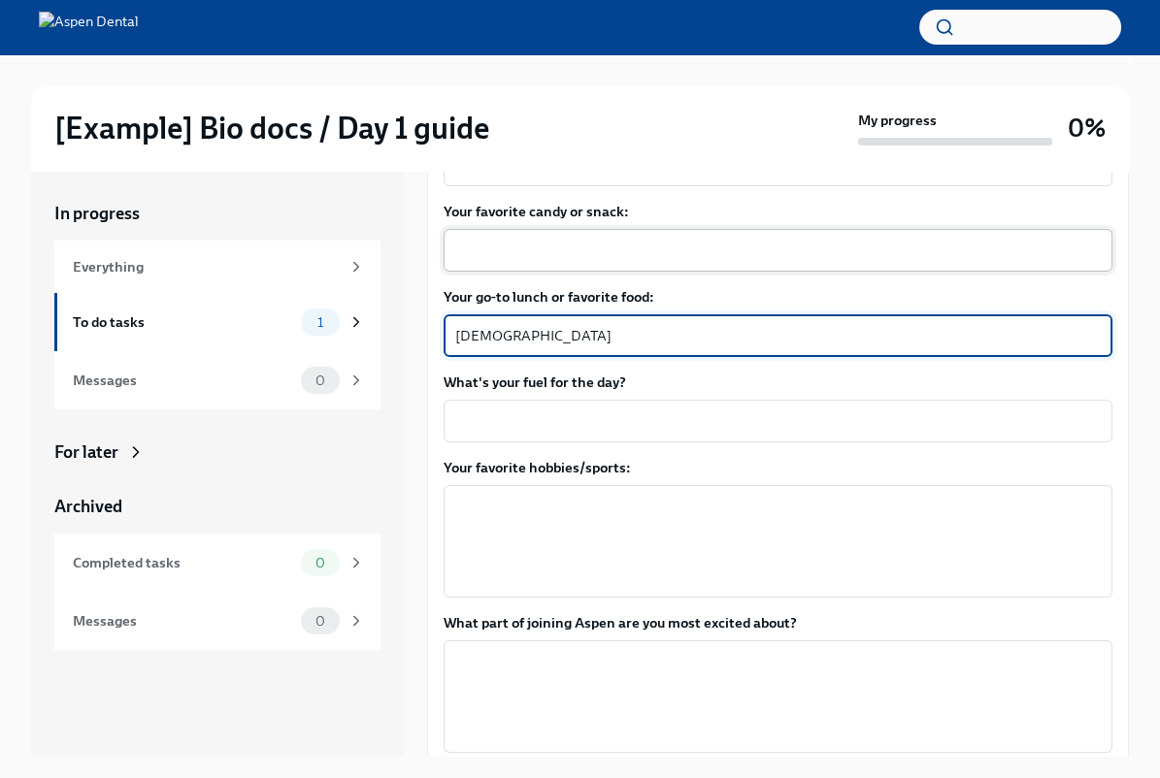
type textarea "Vietnamese"
click at [475, 253] on textarea "Your favorite candy or snack:" at bounding box center [777, 250] width 645 height 23
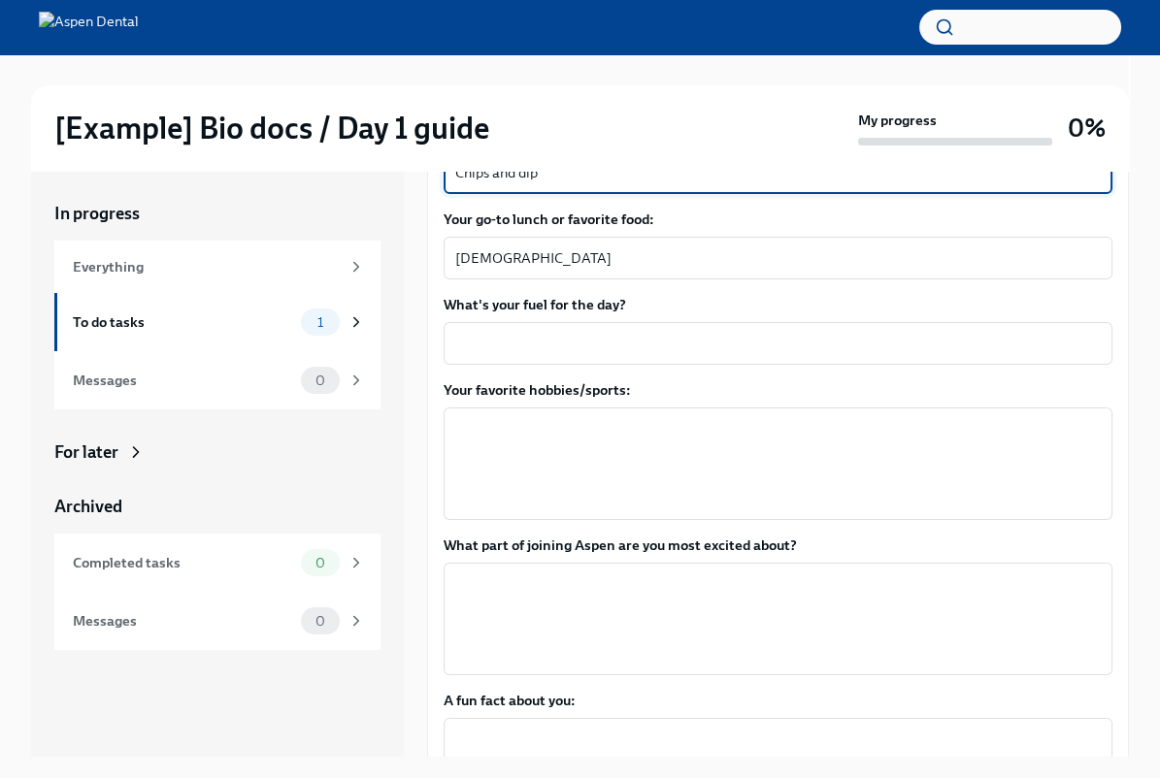
scroll to position [778, 0]
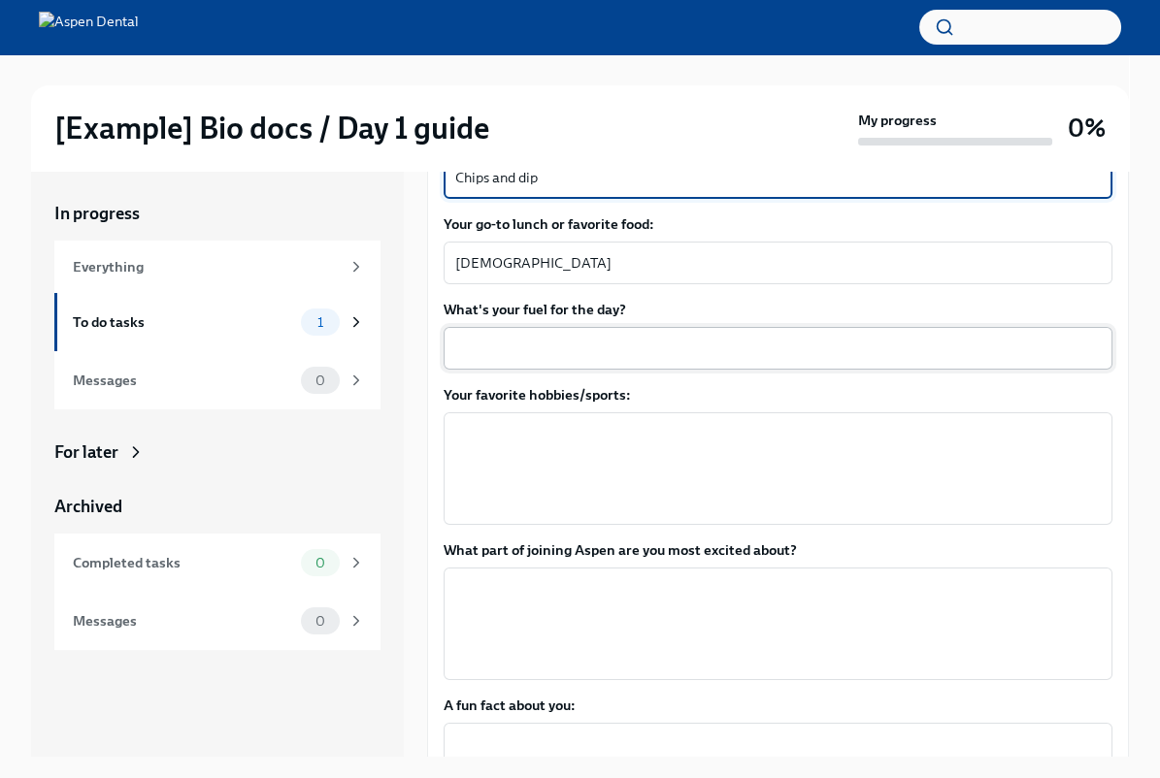
type textarea "Chips and dip"
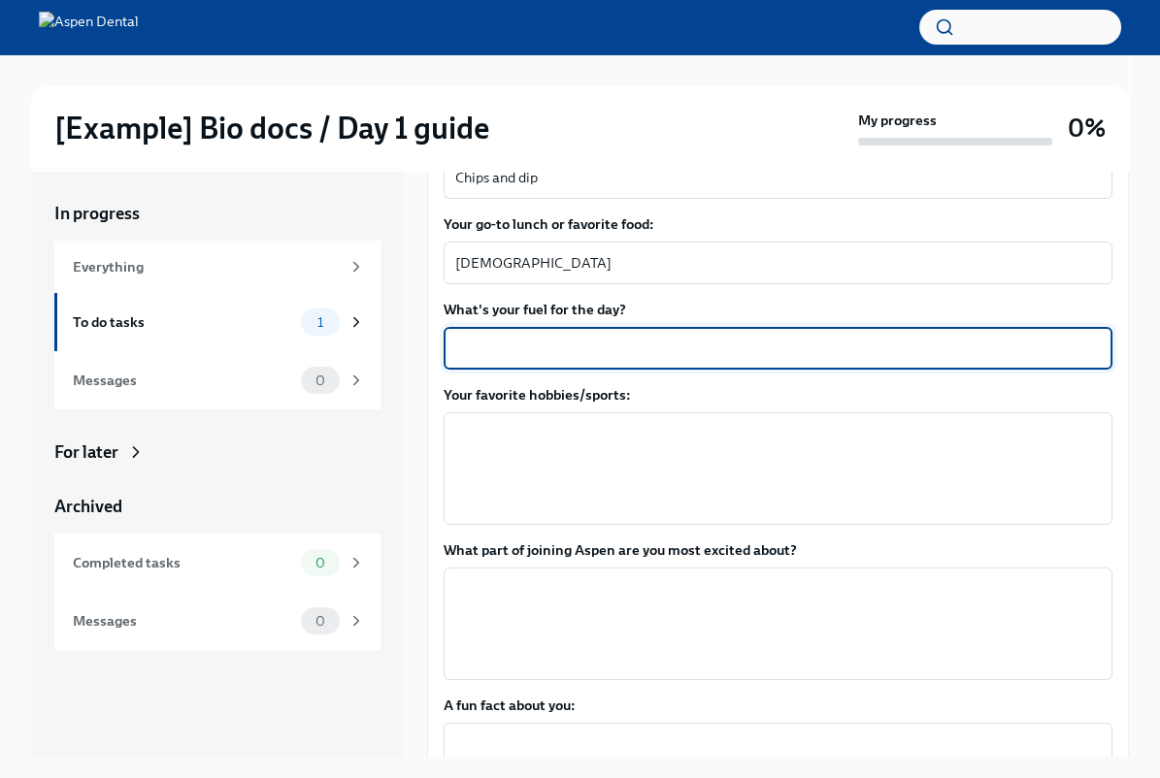
click at [499, 340] on textarea "What's your fuel for the day?" at bounding box center [777, 348] width 645 height 23
type textarea "A 10 mile run before breakfast"
click at [542, 467] on textarea "Your favorite hobbies/sports:" at bounding box center [777, 468] width 645 height 93
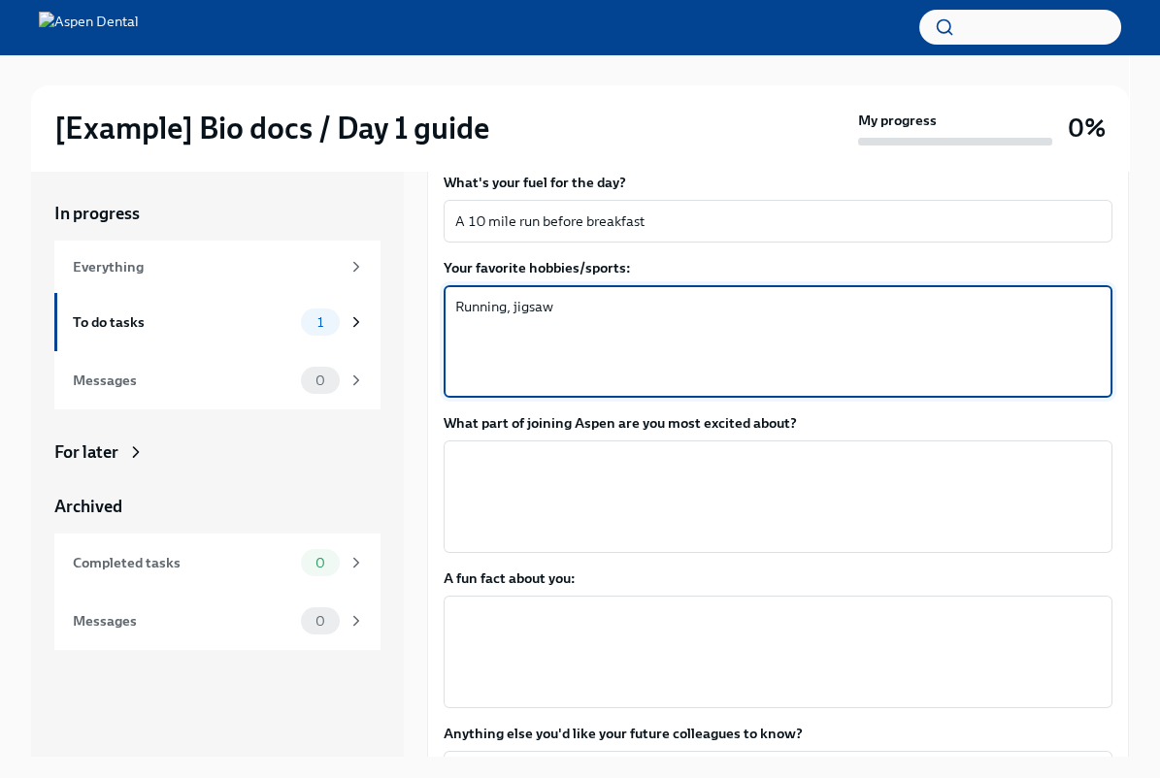
scroll to position [902, 0]
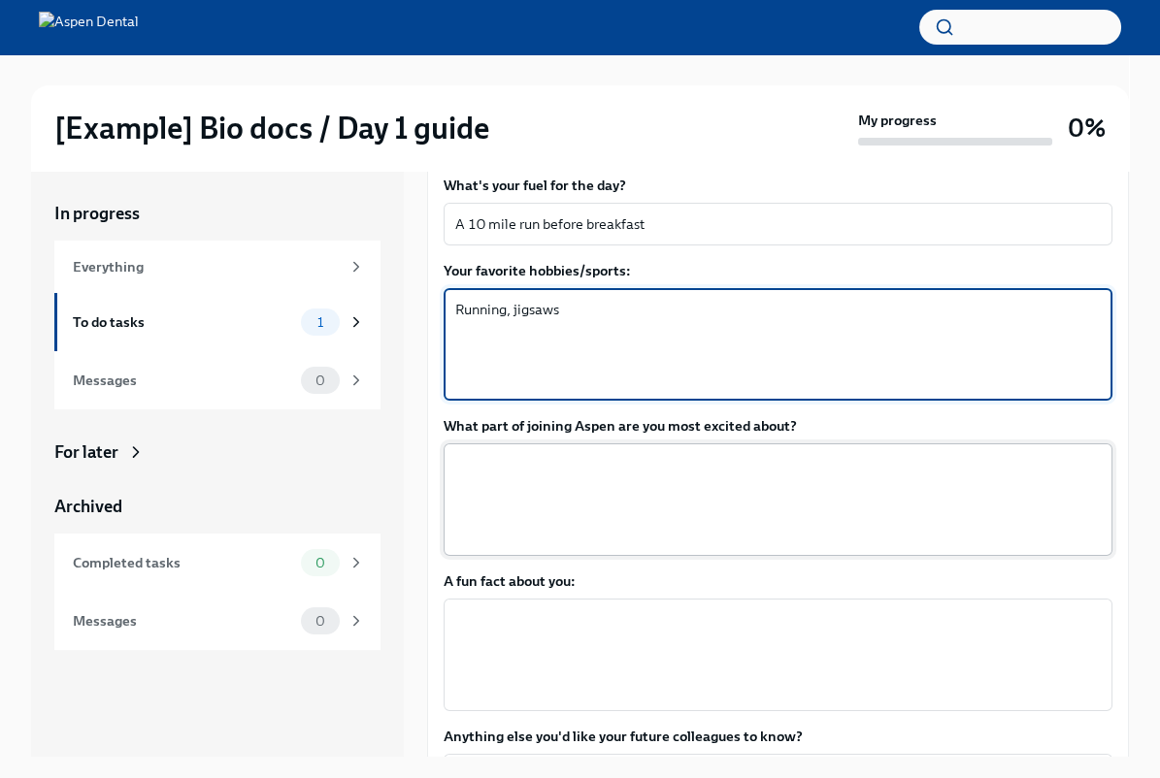
type textarea "Running, jigsaws"
click at [554, 471] on textarea "What part of joining Aspen are you most excited about?" at bounding box center [777, 499] width 645 height 93
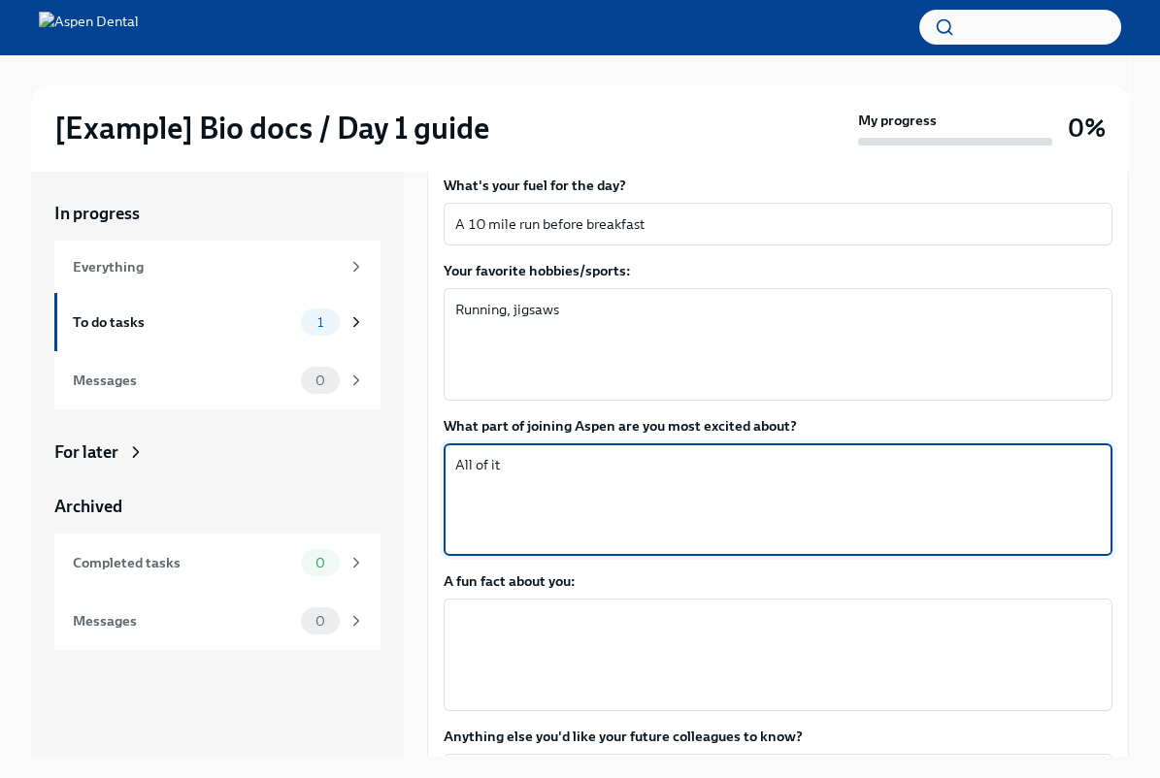
scroll to position [1081, 0]
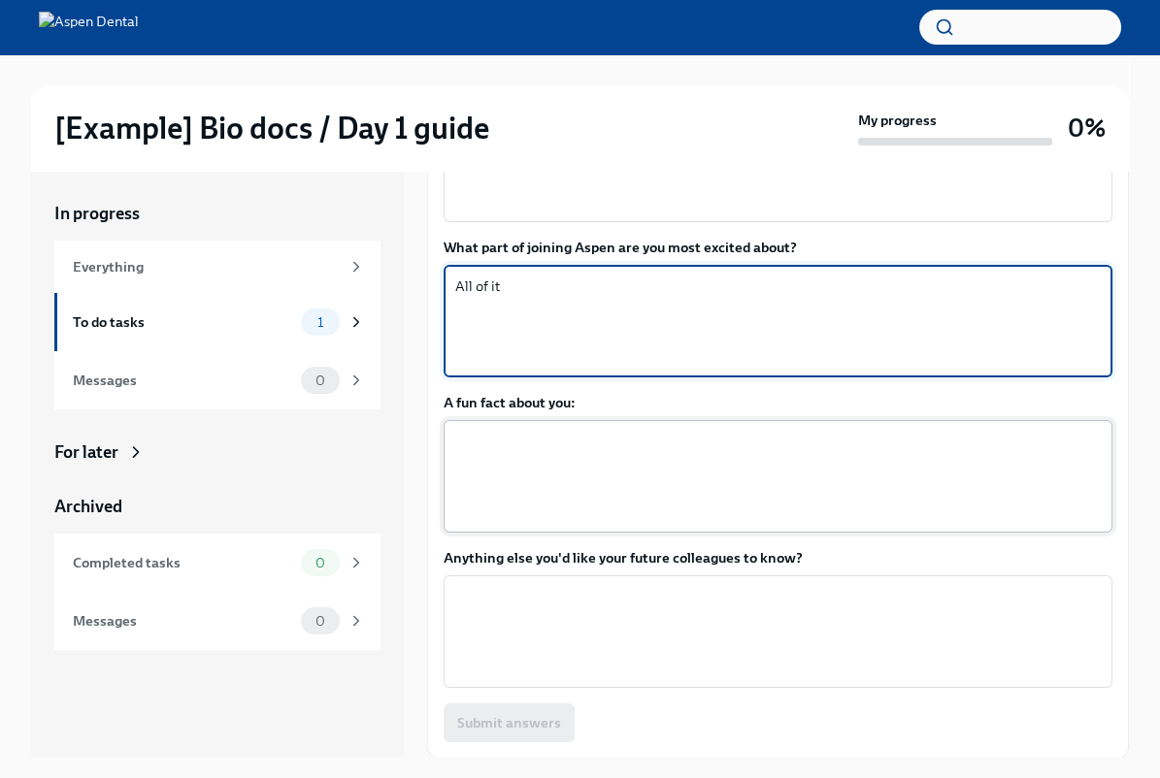
type textarea "All of it"
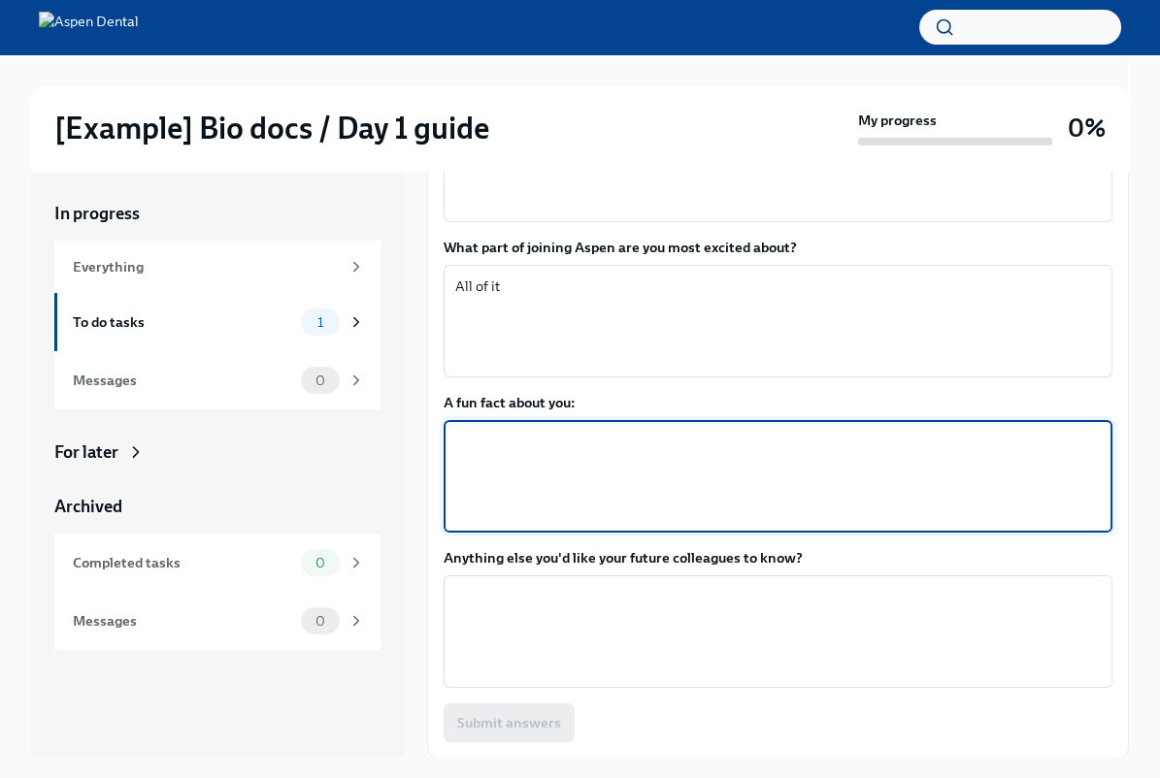
click at [523, 499] on textarea "A fun fact about you:" at bounding box center [777, 476] width 645 height 93
type textarea "I'm a twin"
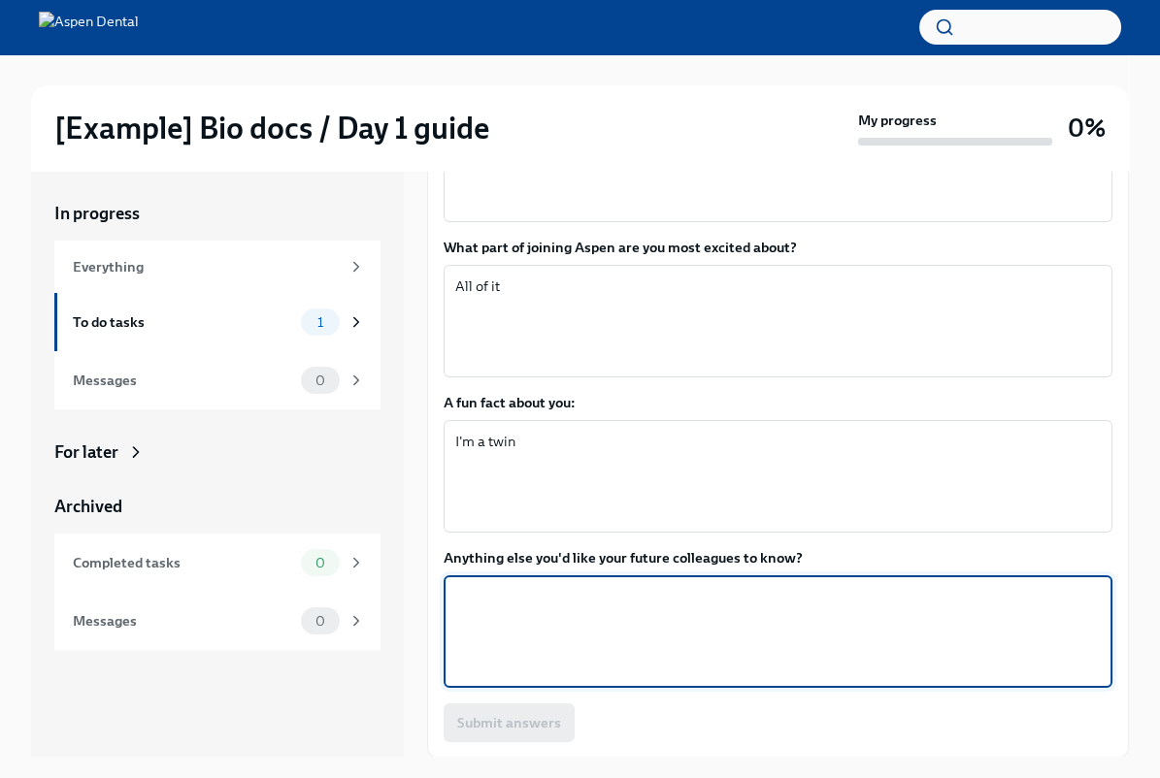
click at [815, 651] on textarea "Anything else you'd like your future colleagues to know?" at bounding box center [777, 631] width 645 height 93
type textarea "Nope!"
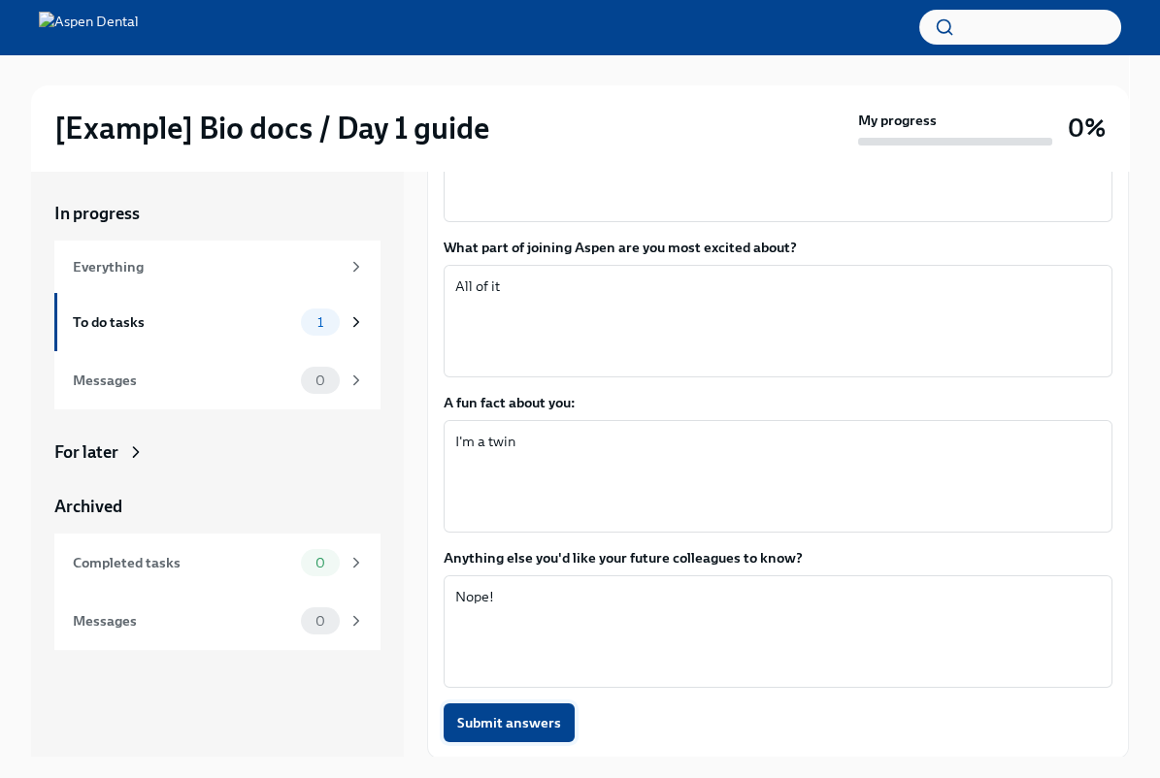
click at [509, 736] on button "Submit answers" at bounding box center [508, 723] width 131 height 39
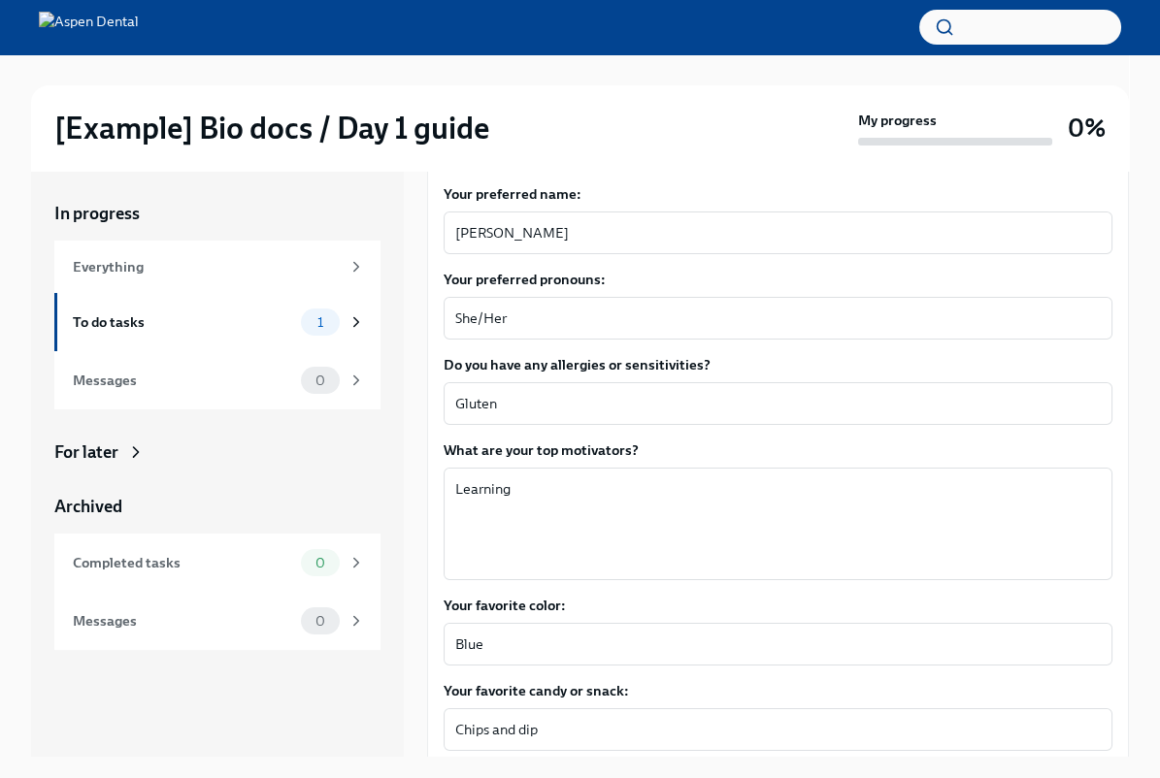
scroll to position [0, 0]
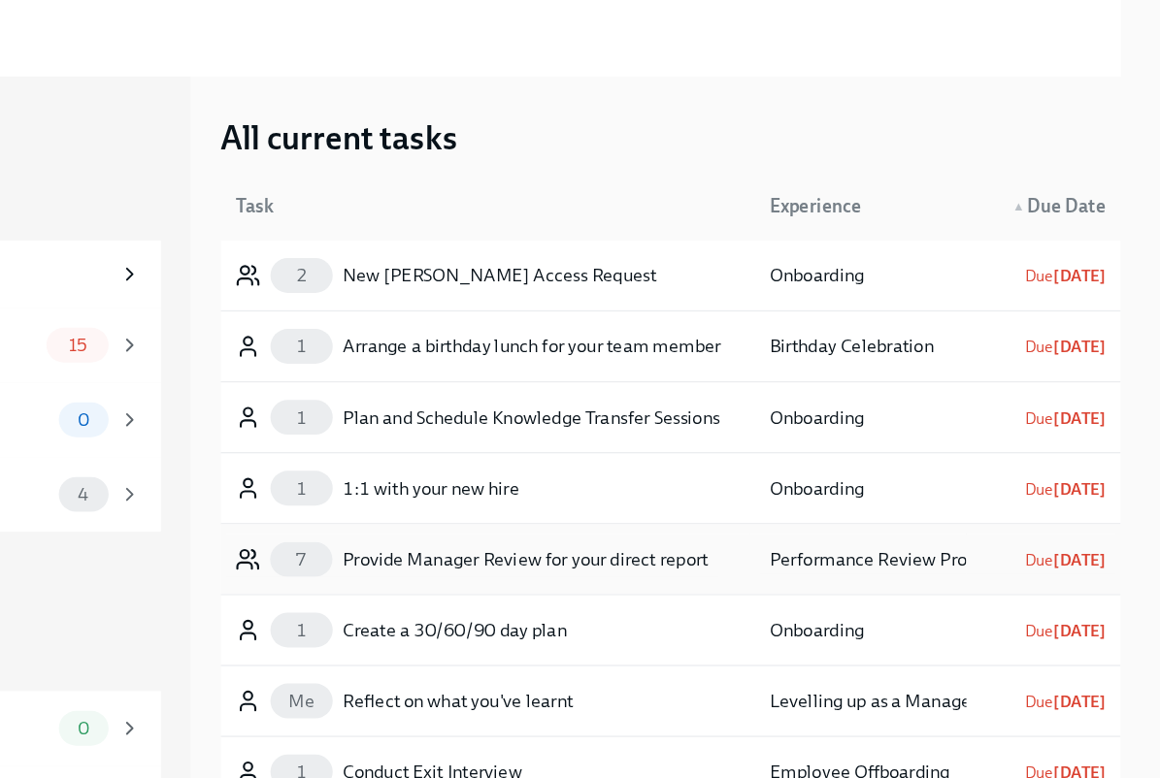
click at [576, 542] on div "Provide Manager Review for your direct report" at bounding box center [664, 547] width 285 height 23
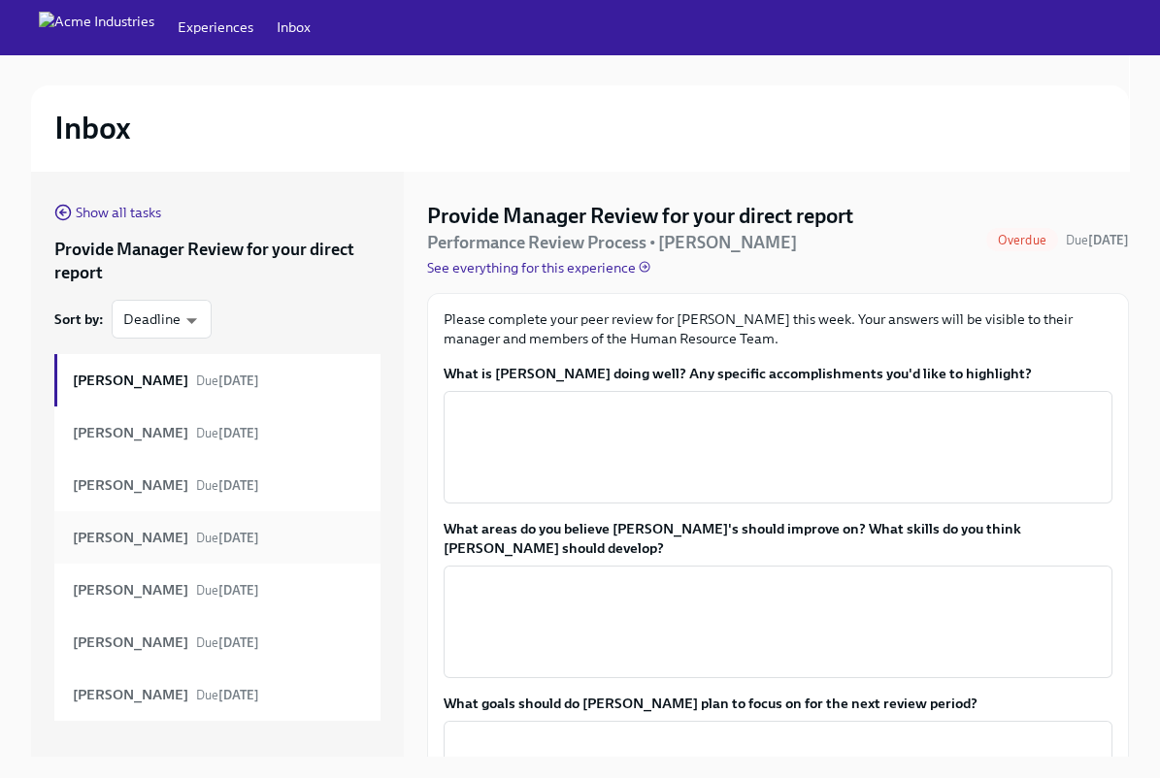
click at [115, 542] on strong "Lucca Quinn" at bounding box center [130, 537] width 115 height 21
click at [83, 219] on span "Show all tasks" at bounding box center [107, 212] width 107 height 19
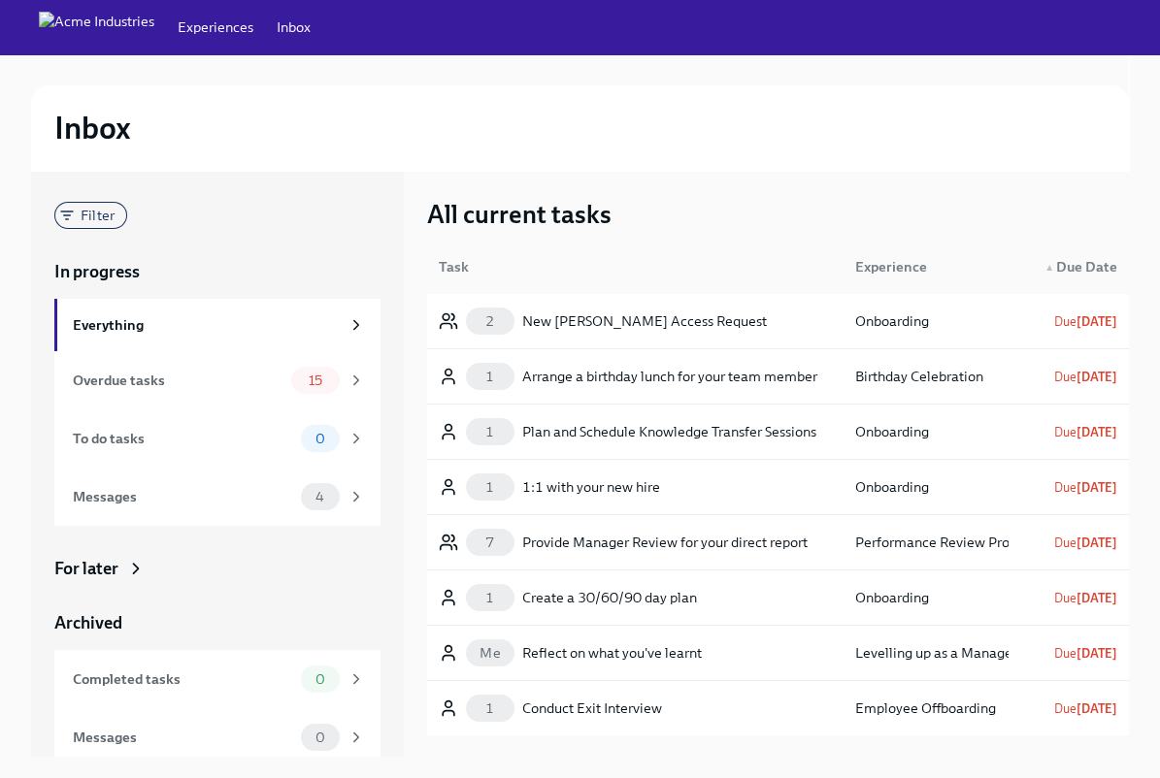
scroll to position [2, 0]
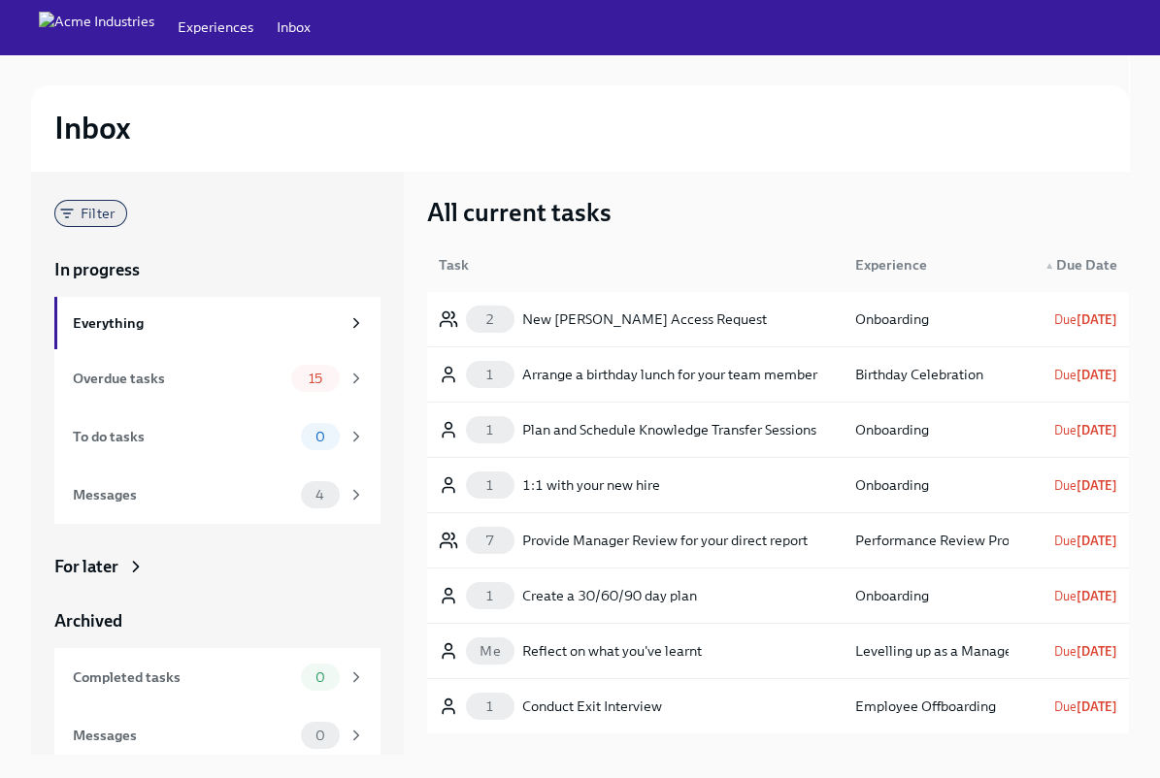
click at [82, 211] on span "Filter" at bounding box center [97, 214] width 57 height 15
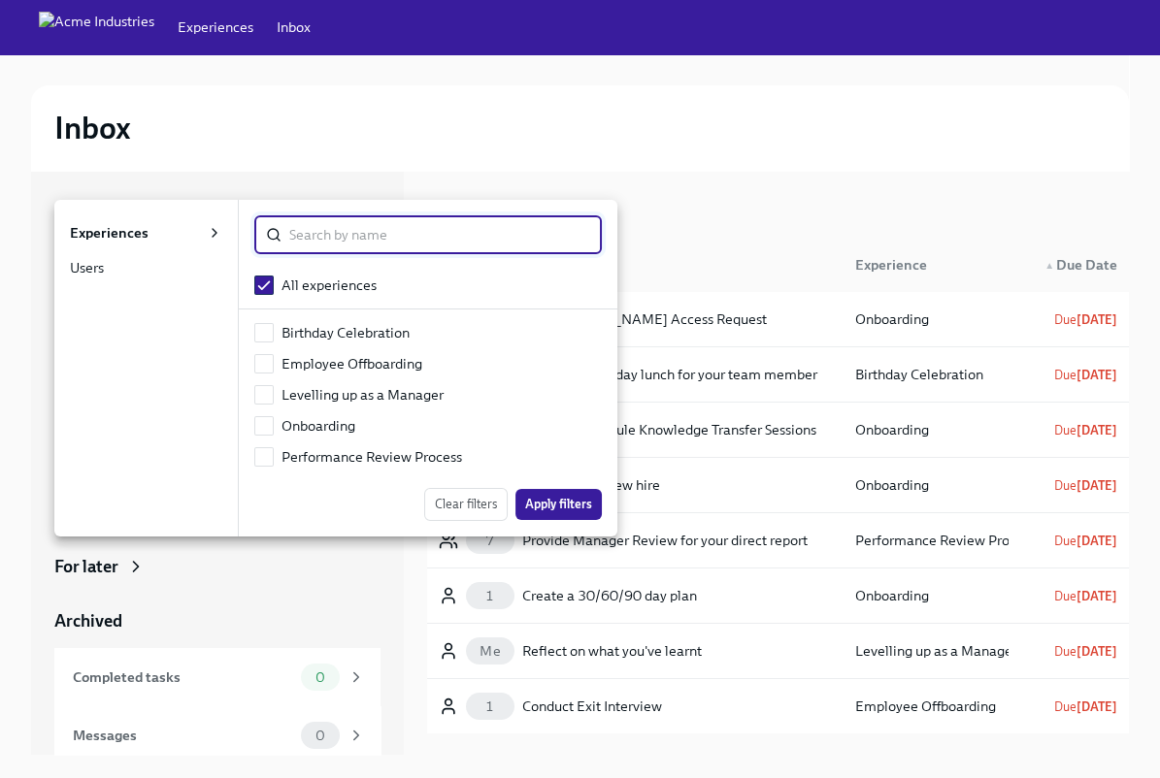
click at [88, 272] on div "Users" at bounding box center [87, 267] width 34 height 19
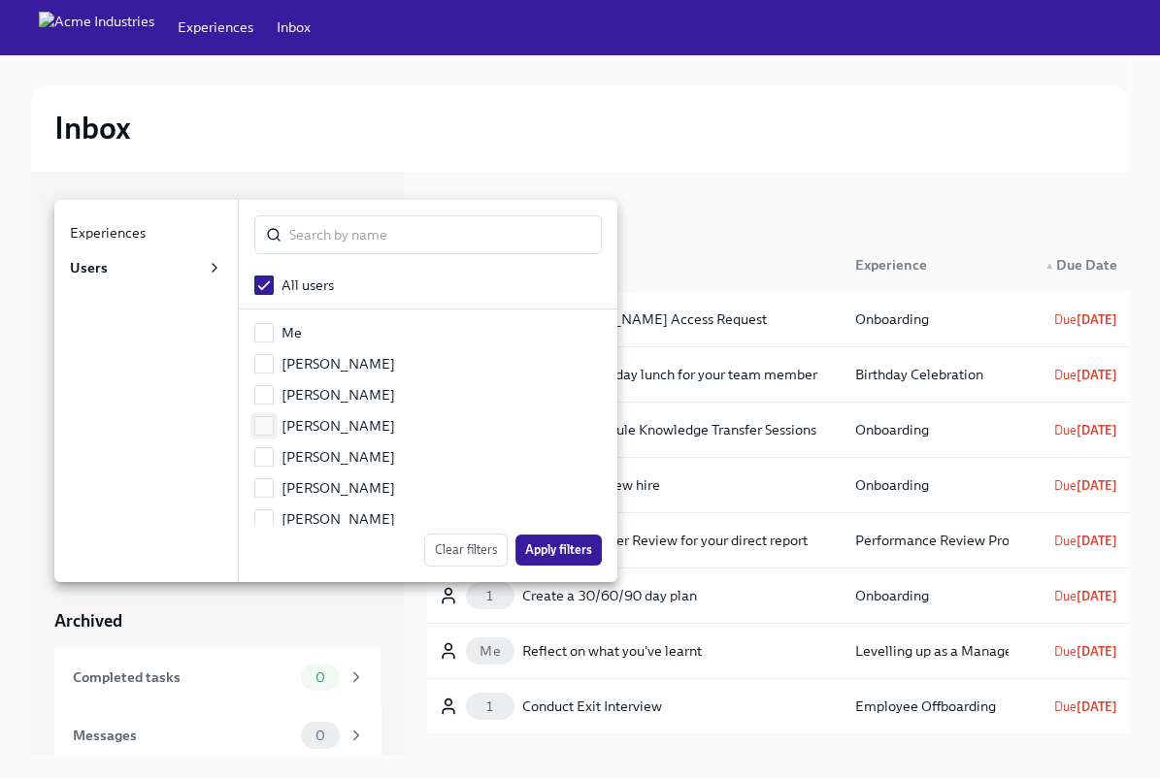
click at [273, 426] on input "checkbox" at bounding box center [263, 425] width 17 height 17
checkbox input "true"
checkbox input "false"
click at [547, 546] on span "Apply filters" at bounding box center [558, 550] width 67 height 19
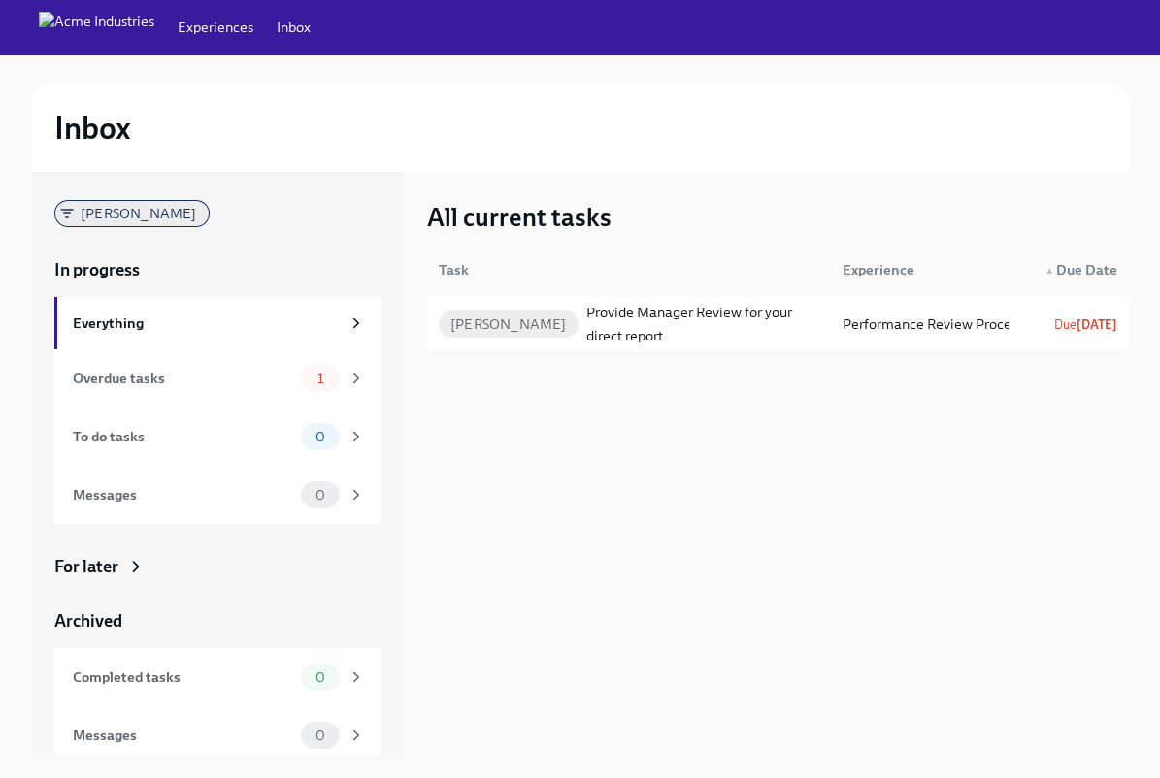
click at [82, 207] on span "Diane Lockhart" at bounding box center [139, 214] width 140 height 15
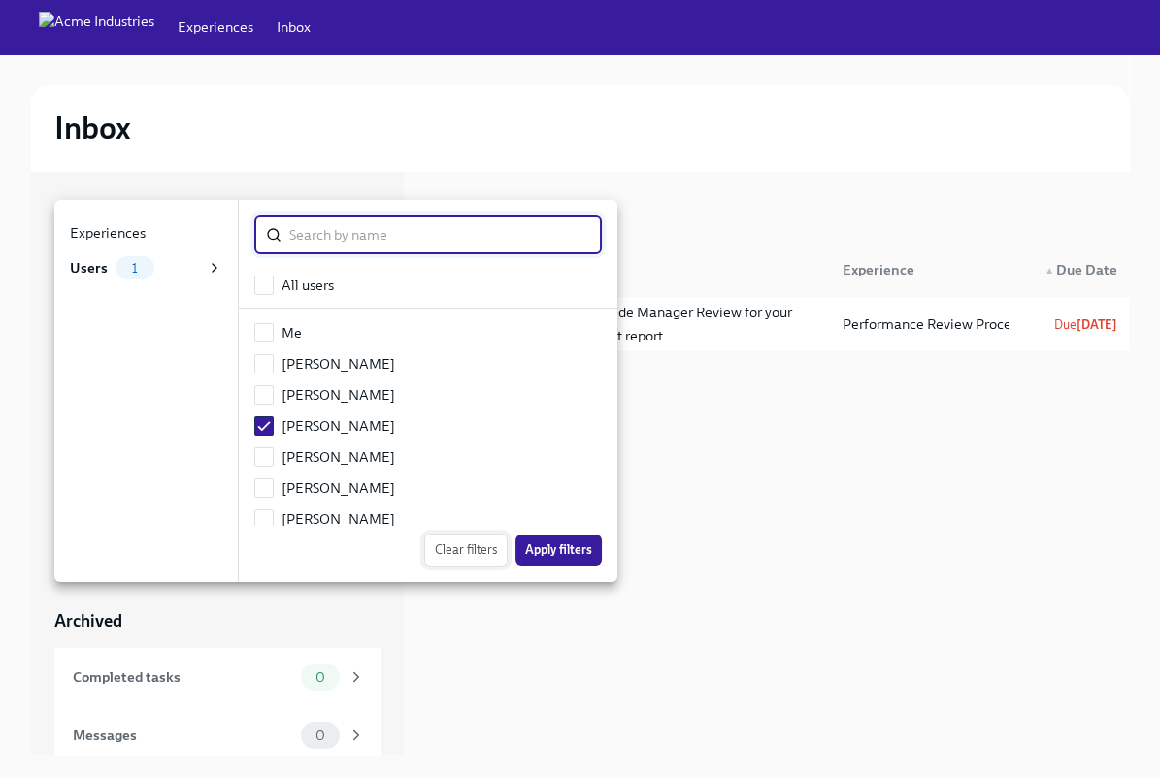
click at [465, 549] on span "Clear filters" at bounding box center [466, 550] width 62 height 19
checkbox input "true"
checkbox input "false"
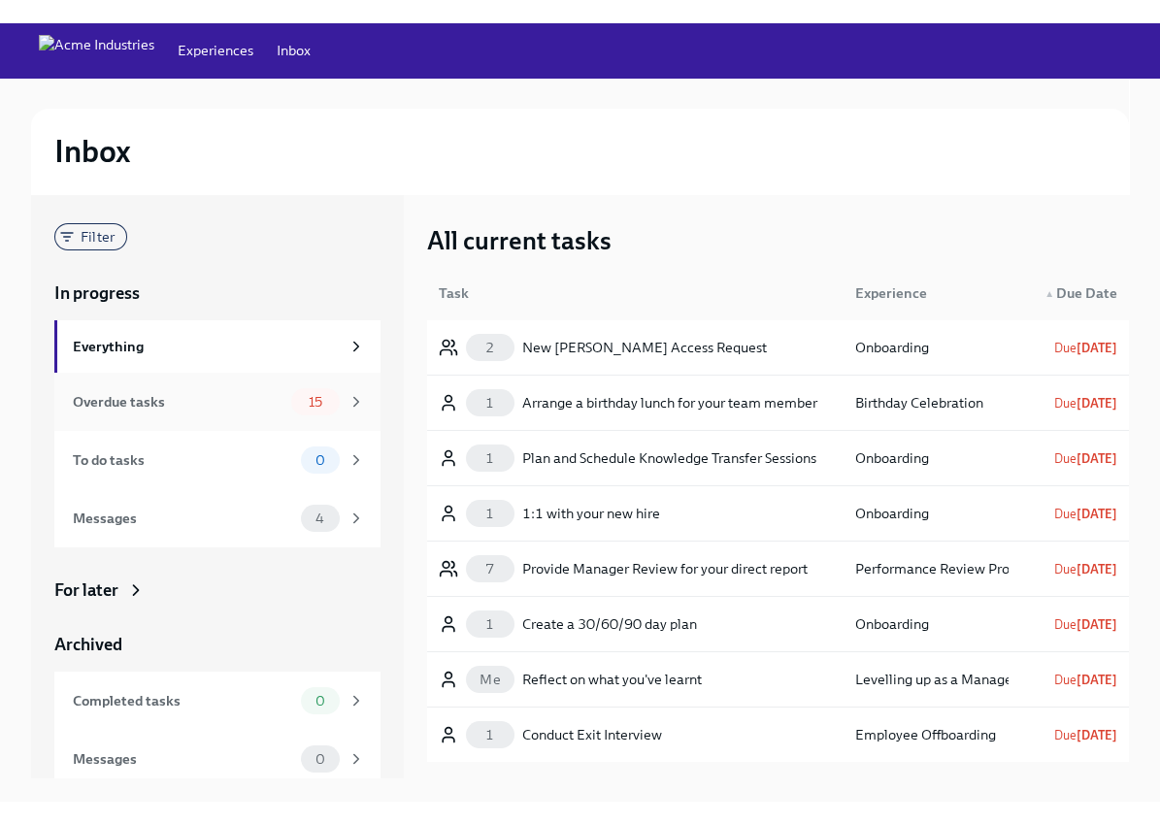
scroll to position [1, 0]
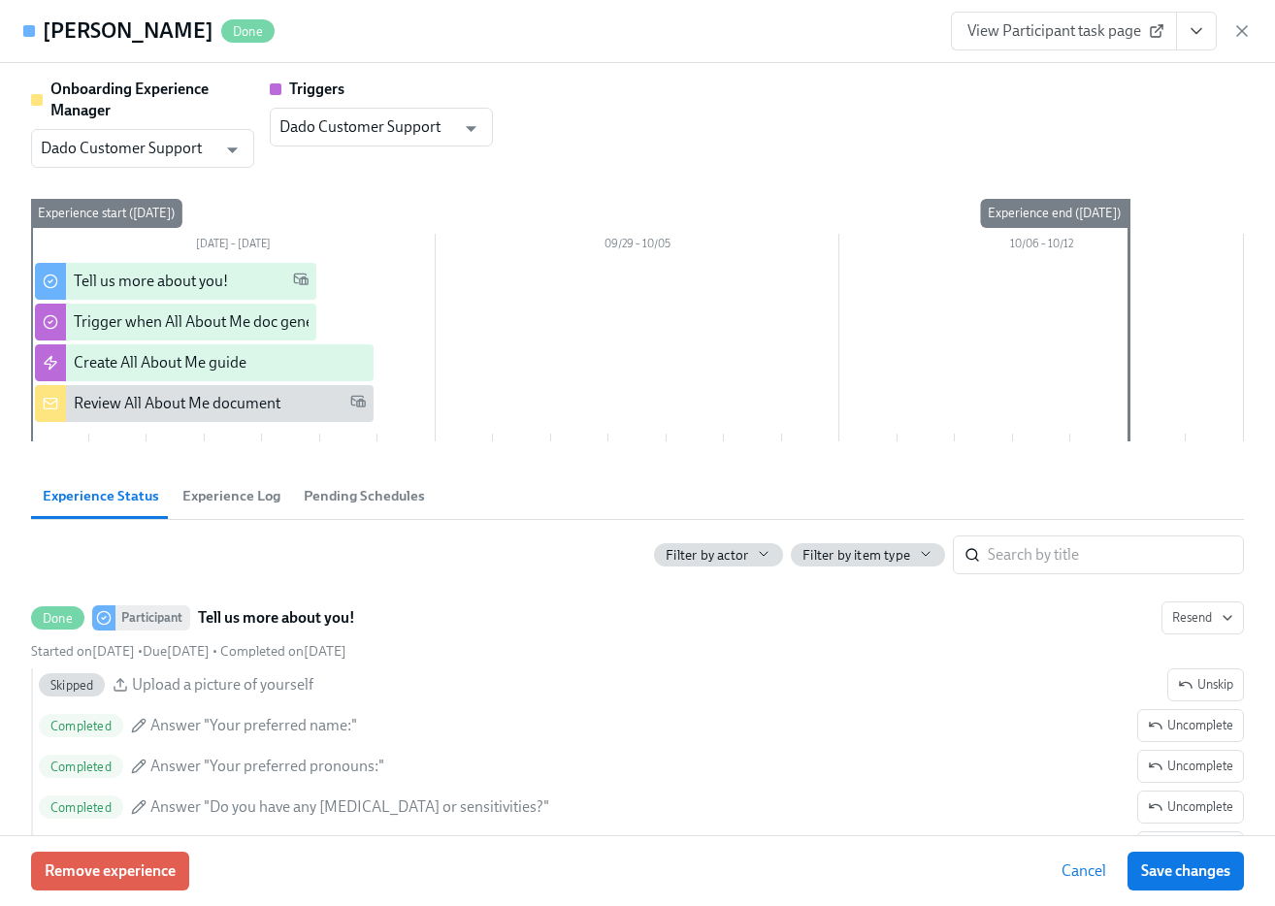
scroll to position [754, 0]
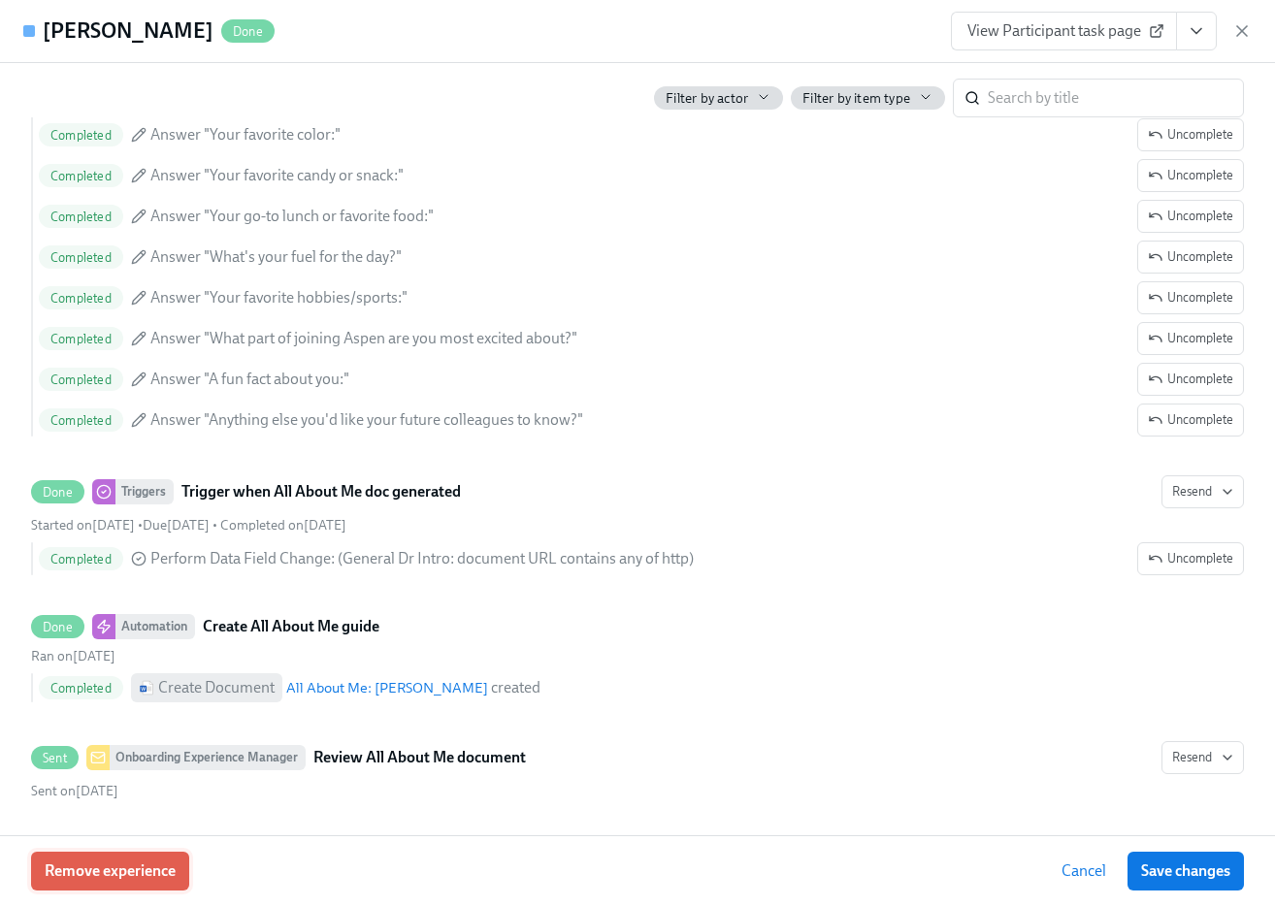
click at [117, 868] on span "Remove experience" at bounding box center [110, 871] width 131 height 19
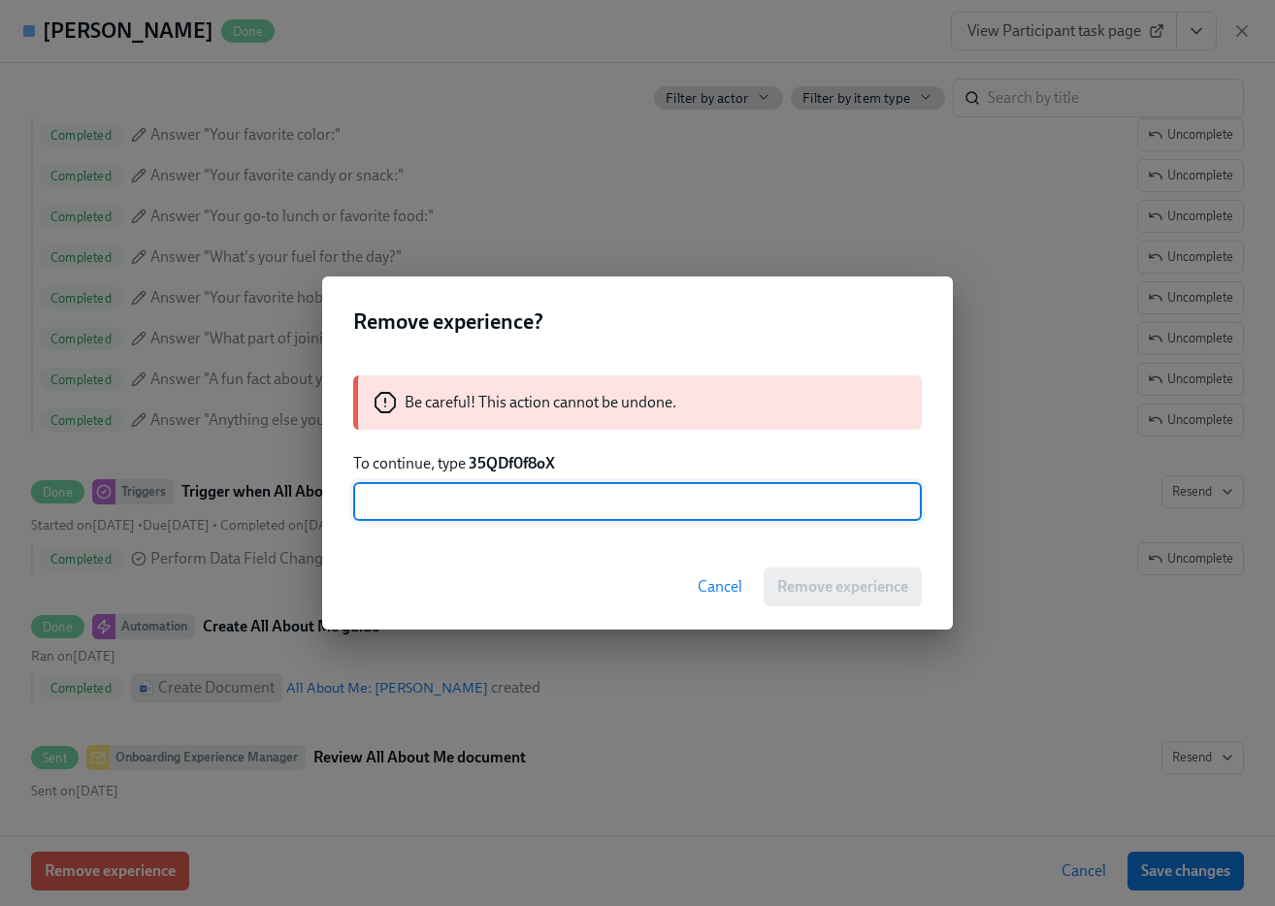
click at [519, 450] on div "Be careful! This action cannot be undone. To continue, type 35QDf0f8oX ​" at bounding box center [637, 448] width 631 height 192
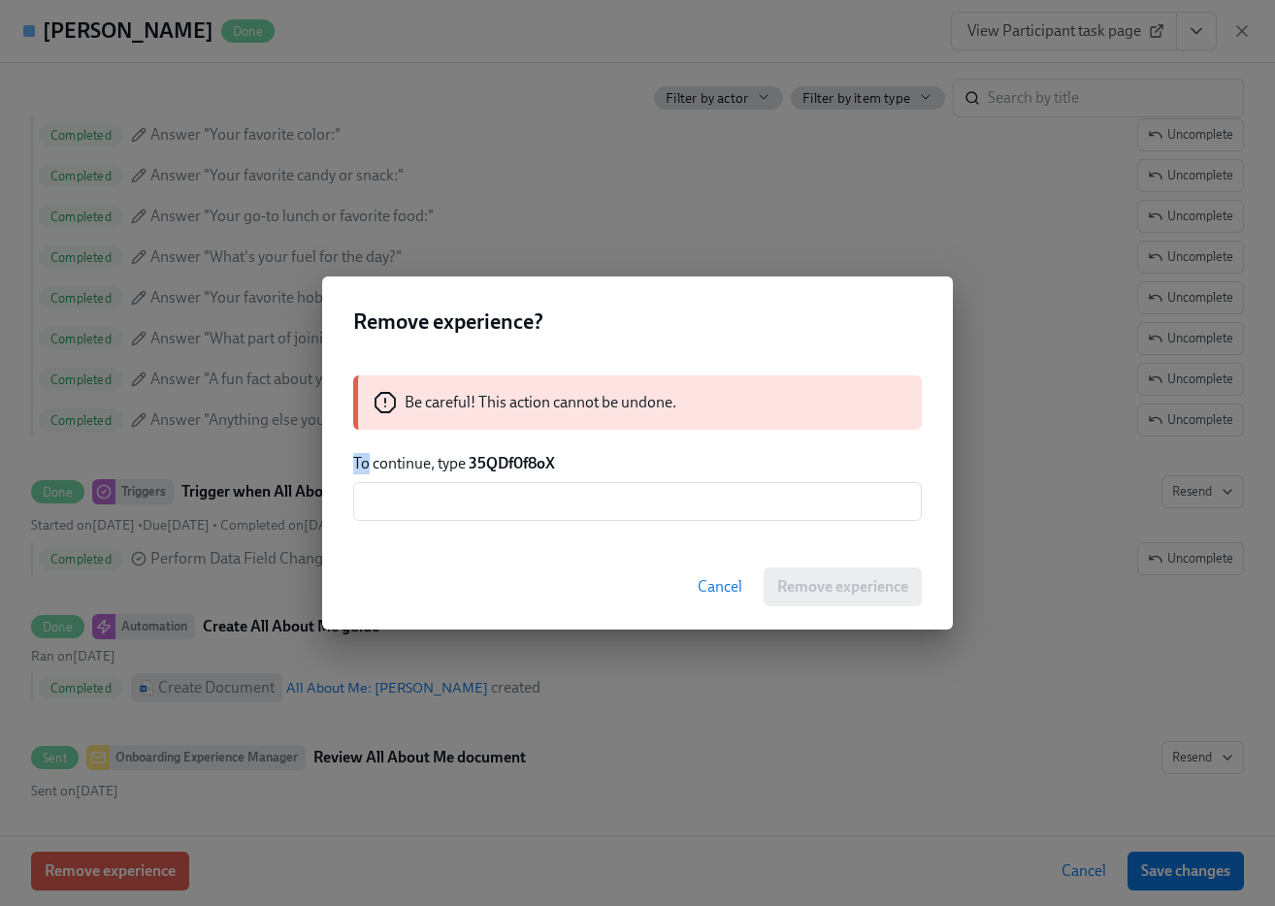
click at [519, 450] on div "Be careful! This action cannot be undone. To continue, type 35QDf0f8oX ​" at bounding box center [637, 448] width 631 height 192
click at [516, 462] on strong "35QDf0f8oX" at bounding box center [512, 463] width 86 height 18
copy strong "35QDf0f8oX"
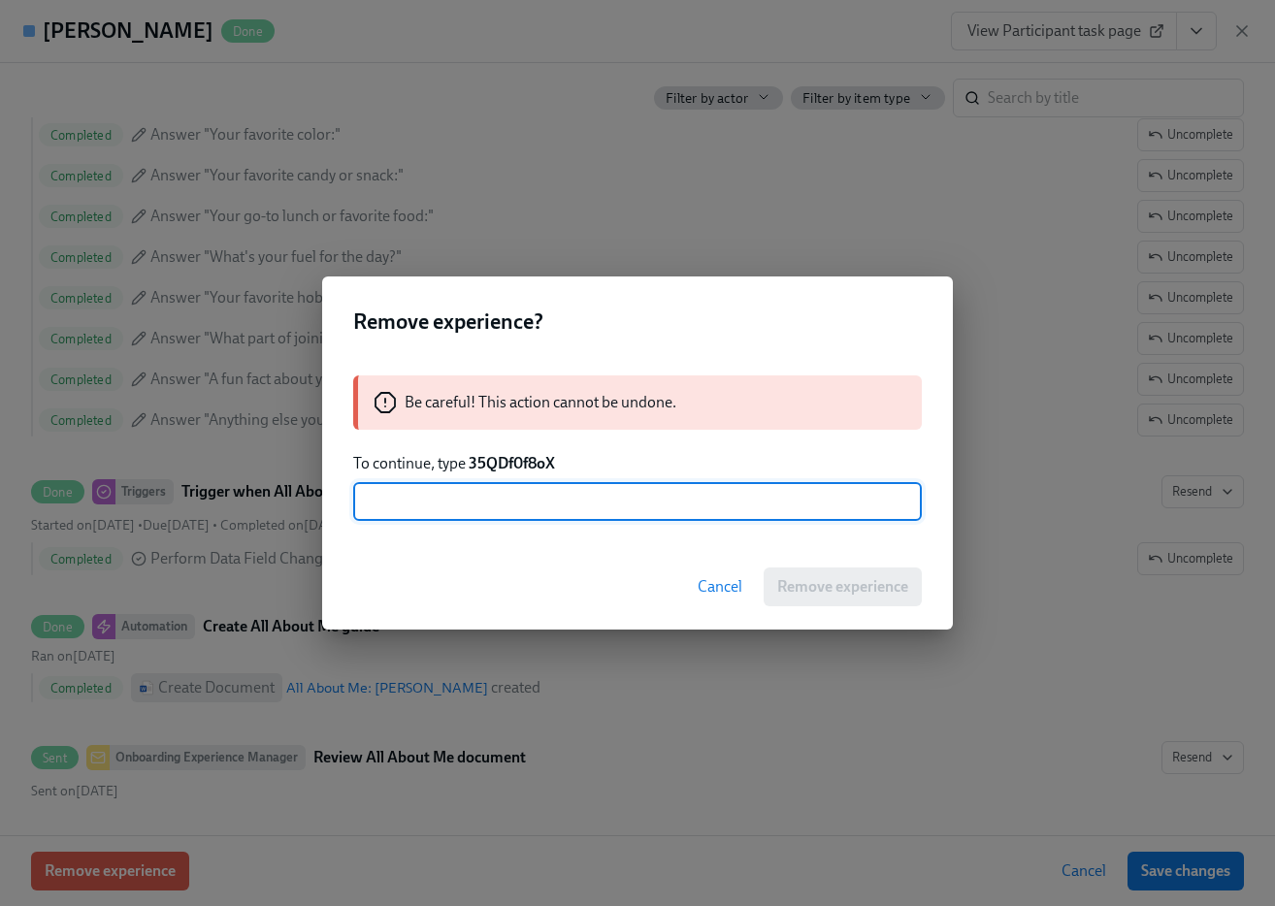
click at [512, 501] on input "text" at bounding box center [637, 501] width 569 height 39
paste input "35QDf0f8oX"
type input "35QDf0f8oX"
click at [898, 599] on button "Remove experience" at bounding box center [843, 587] width 158 height 39
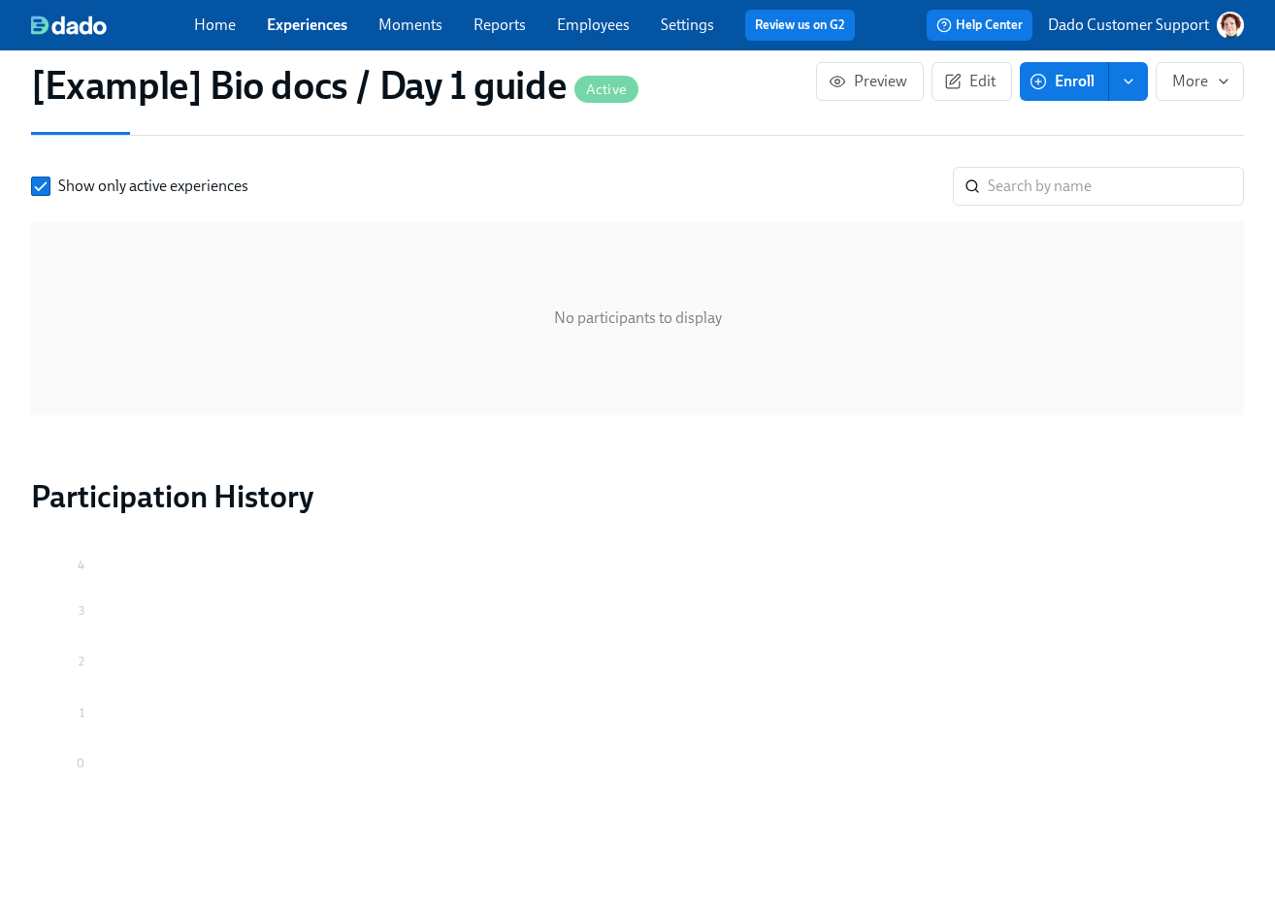
scroll to position [0, 0]
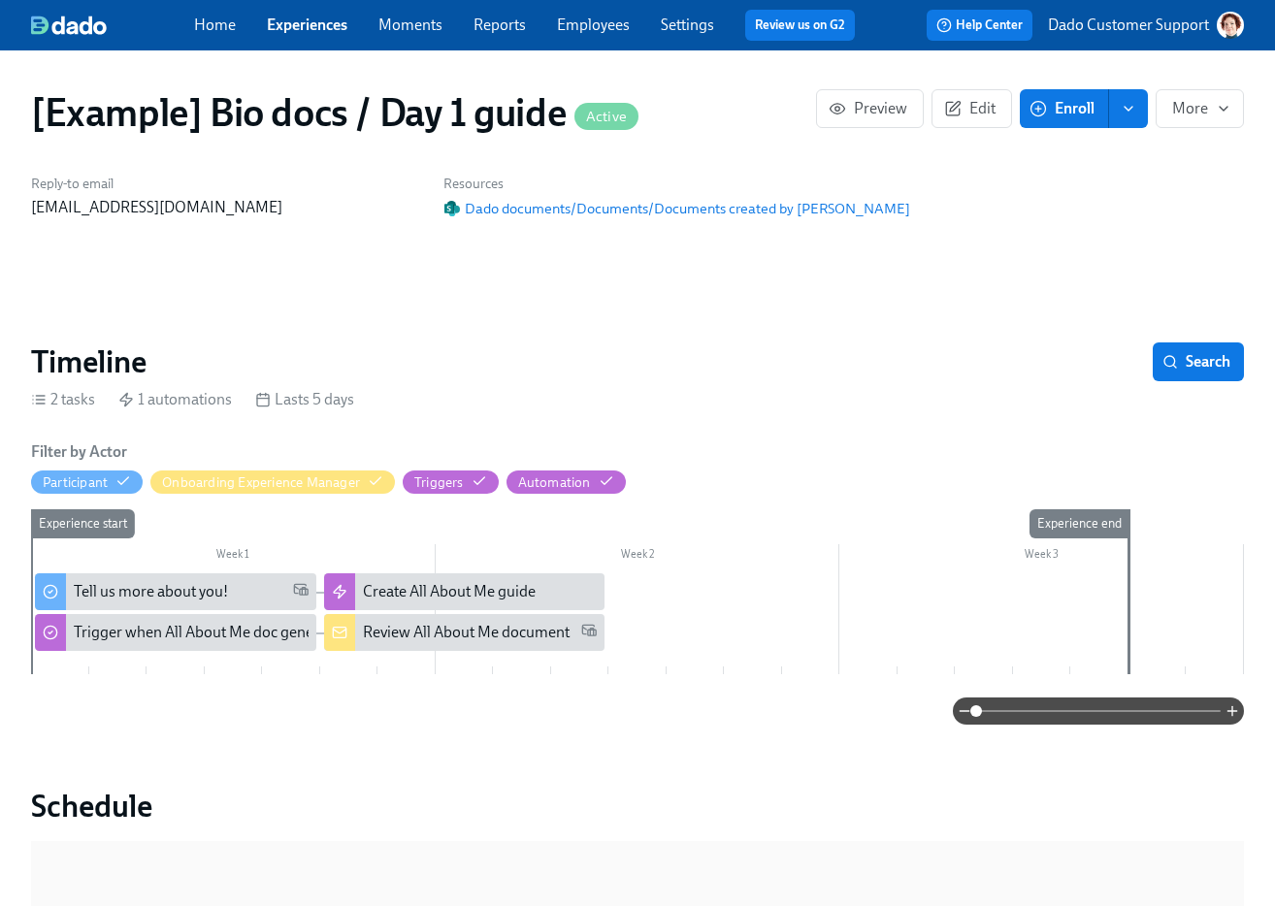
click at [1052, 105] on span "Enroll" at bounding box center [1063, 108] width 61 height 19
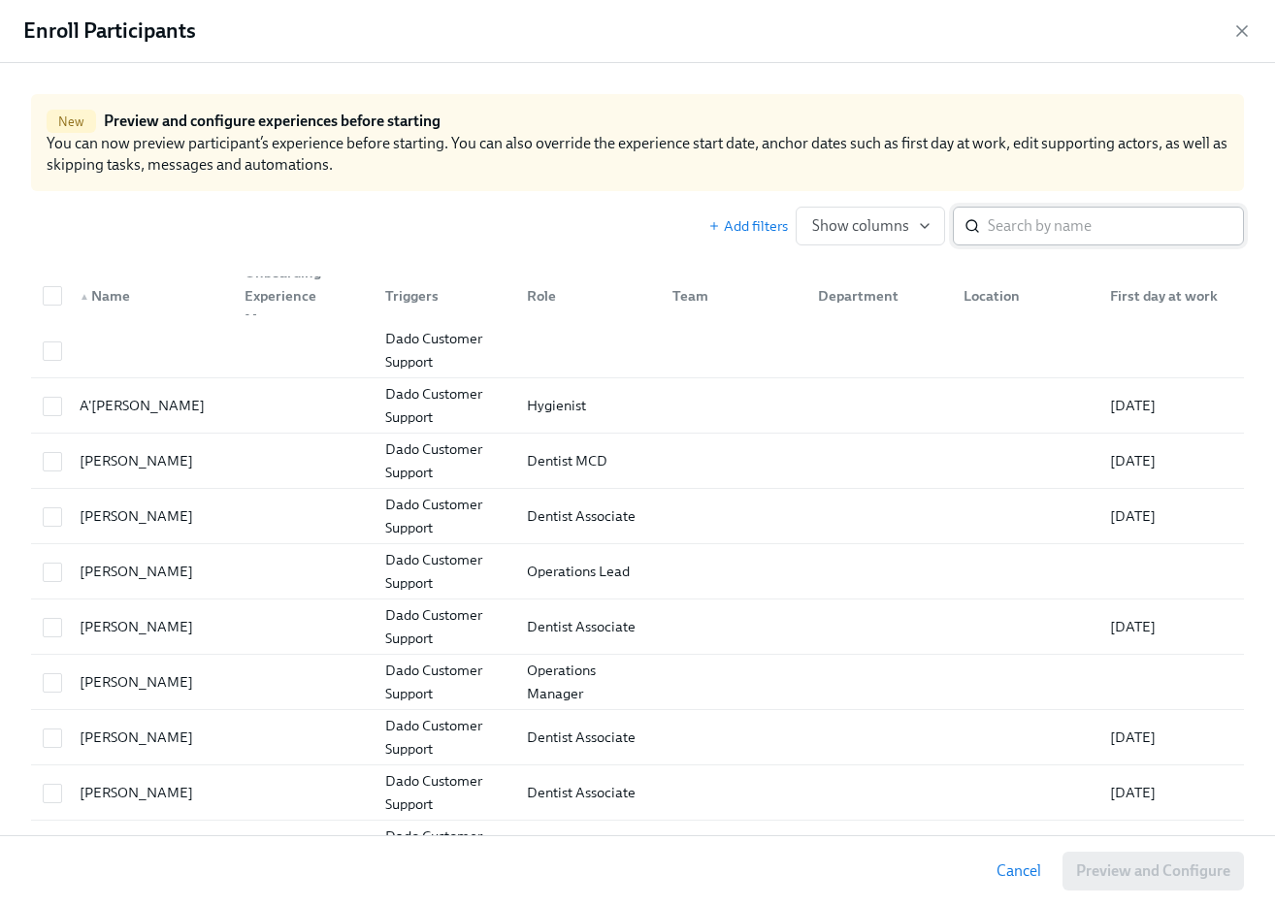
click at [1039, 221] on input "search" at bounding box center [1116, 226] width 256 height 39
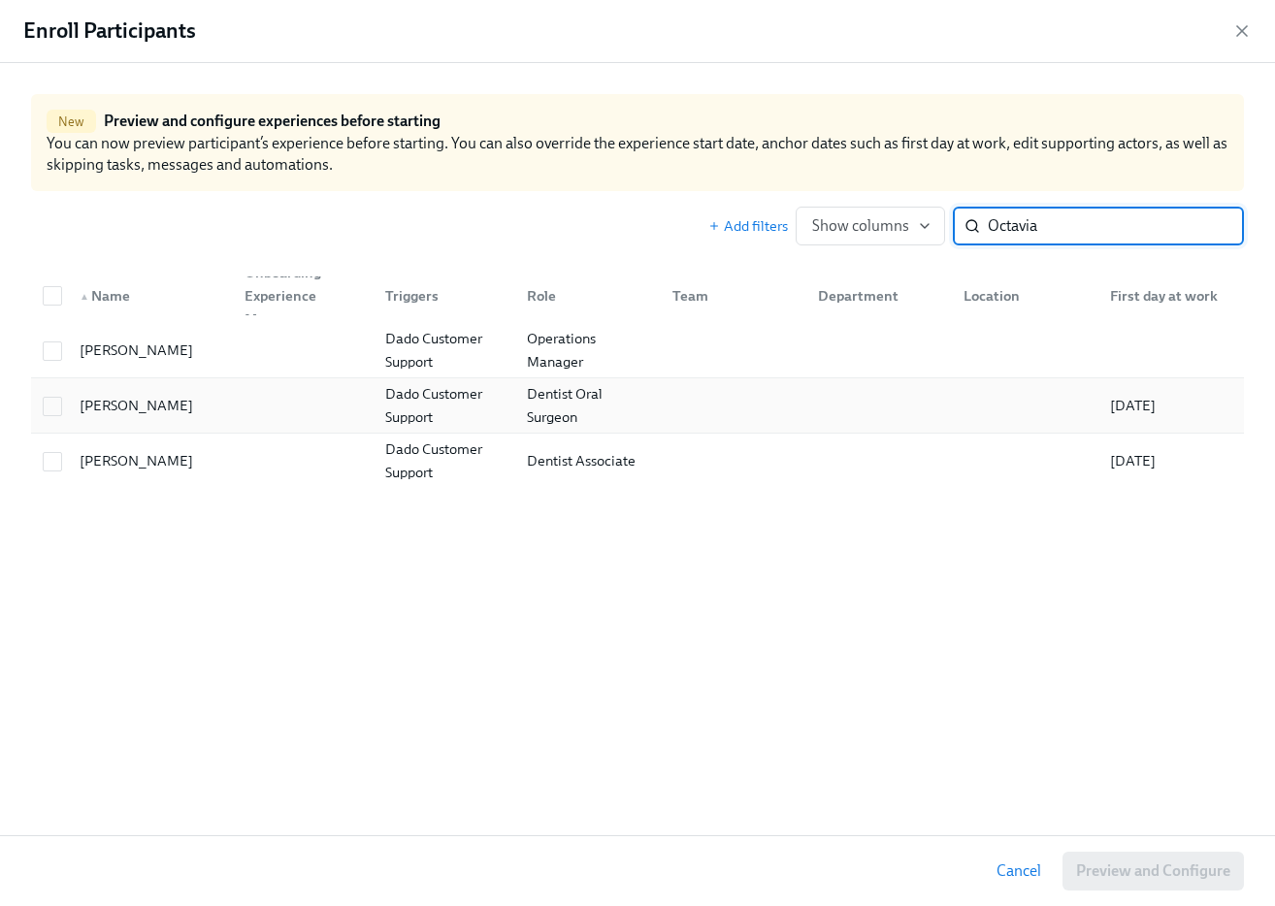
type input "Octavia"
click at [248, 409] on div at bounding box center [299, 405] width 141 height 39
checkbox input "true"
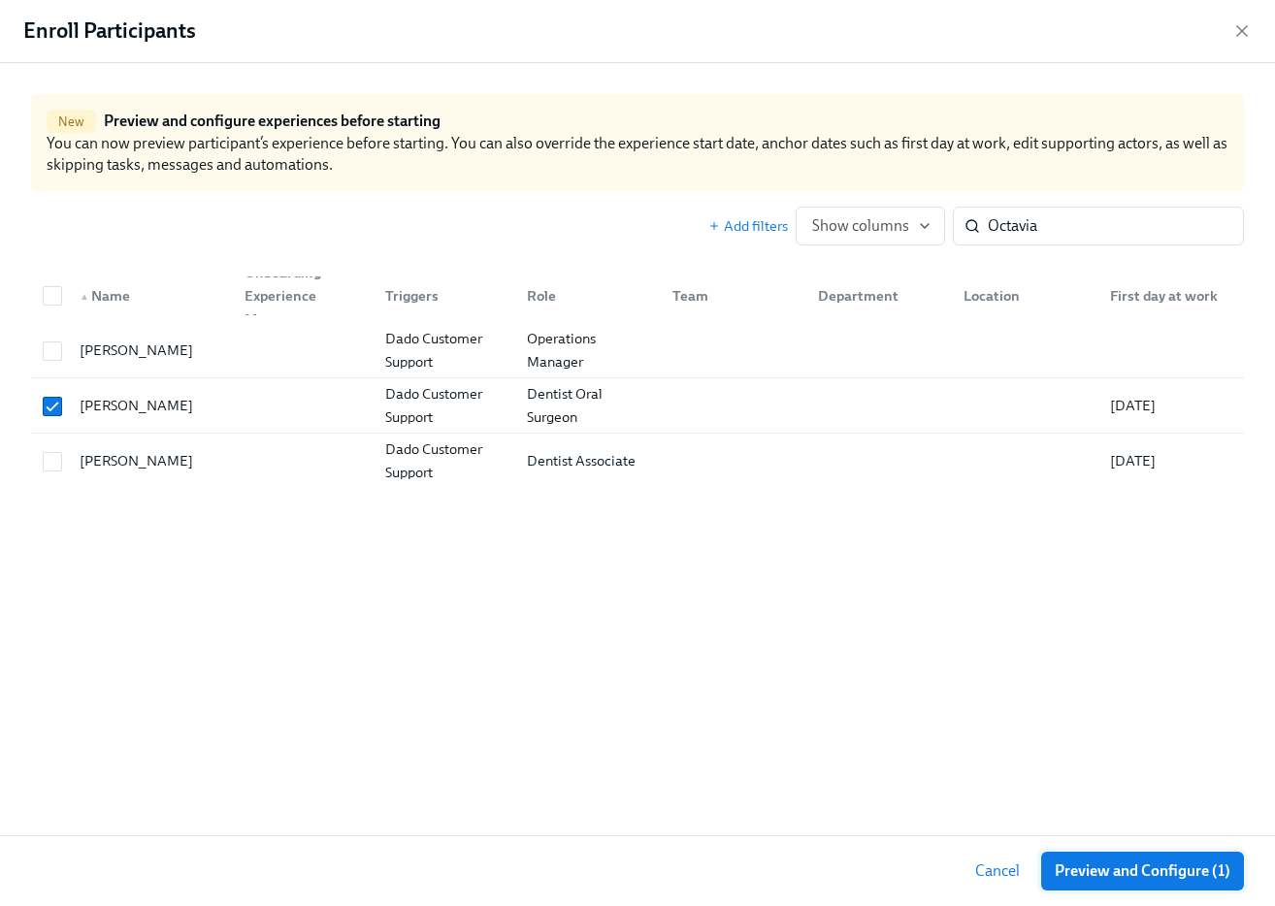
click at [1168, 868] on span "Preview and Configure (1)" at bounding box center [1143, 871] width 176 height 19
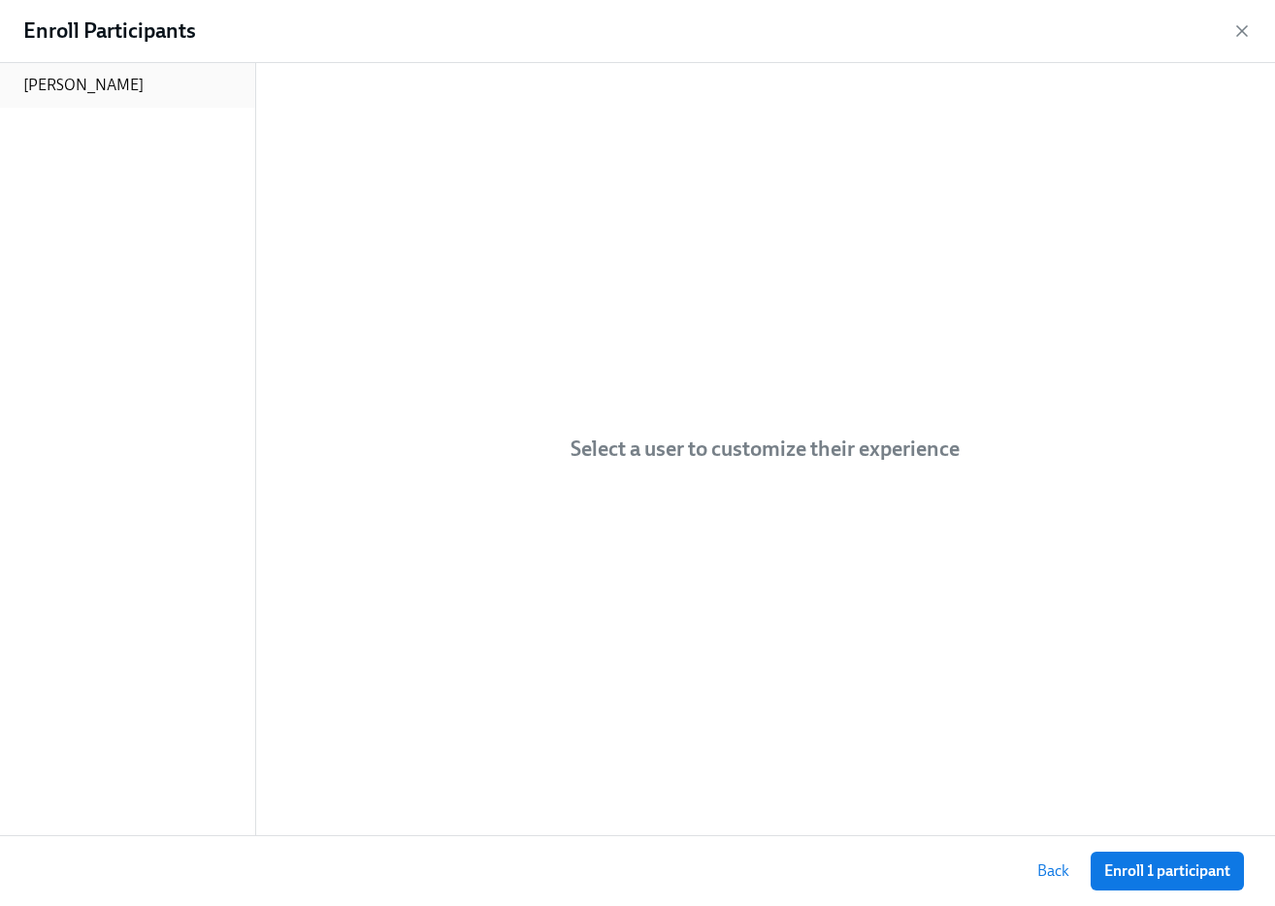
click at [51, 68] on div "Octavia Dado-Butler" at bounding box center [127, 85] width 255 height 45
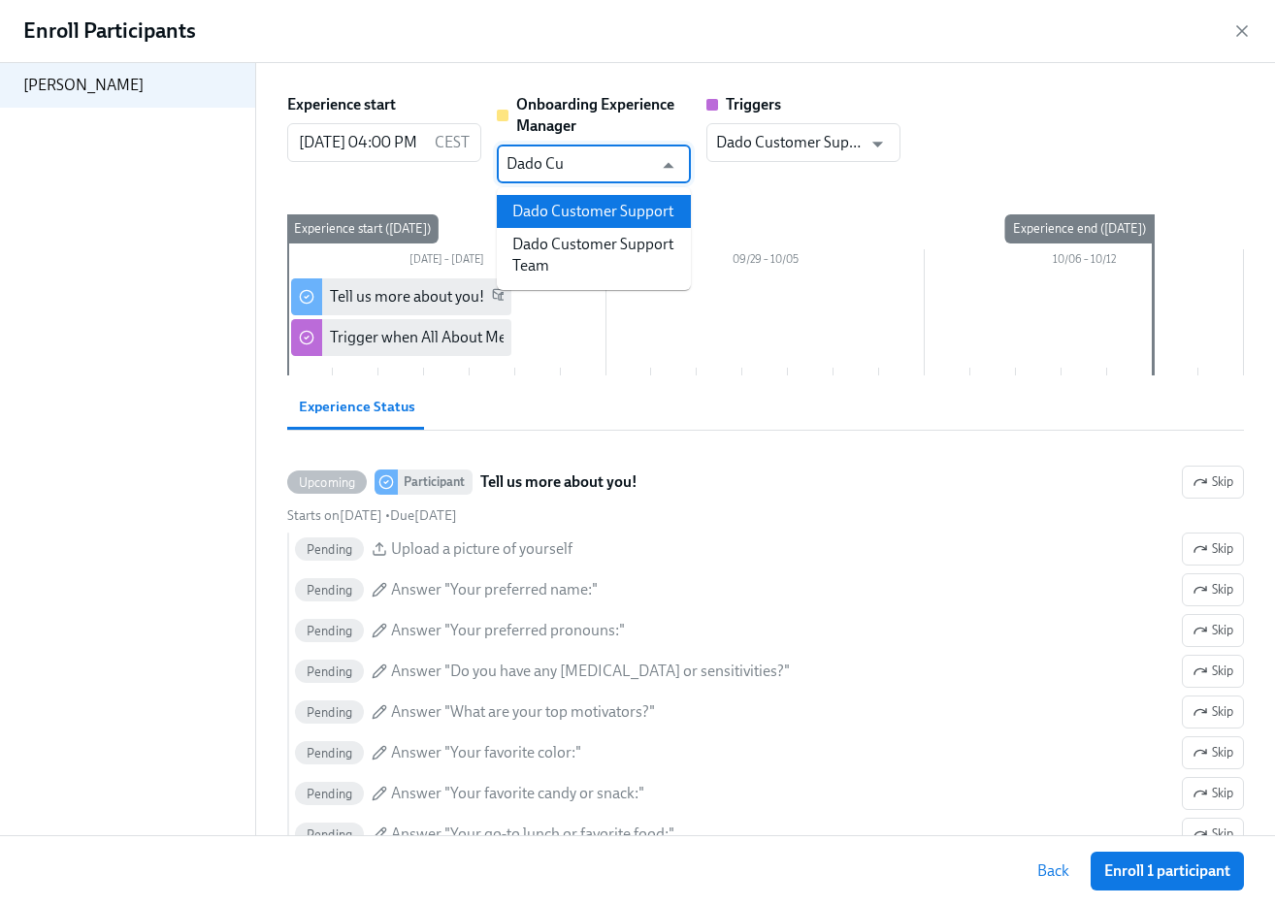
click at [591, 217] on li "Dado Customer Support" at bounding box center [594, 211] width 194 height 33
type input "Dado Customer Support"
click at [1115, 887] on button "Enroll 1 participant" at bounding box center [1167, 871] width 153 height 39
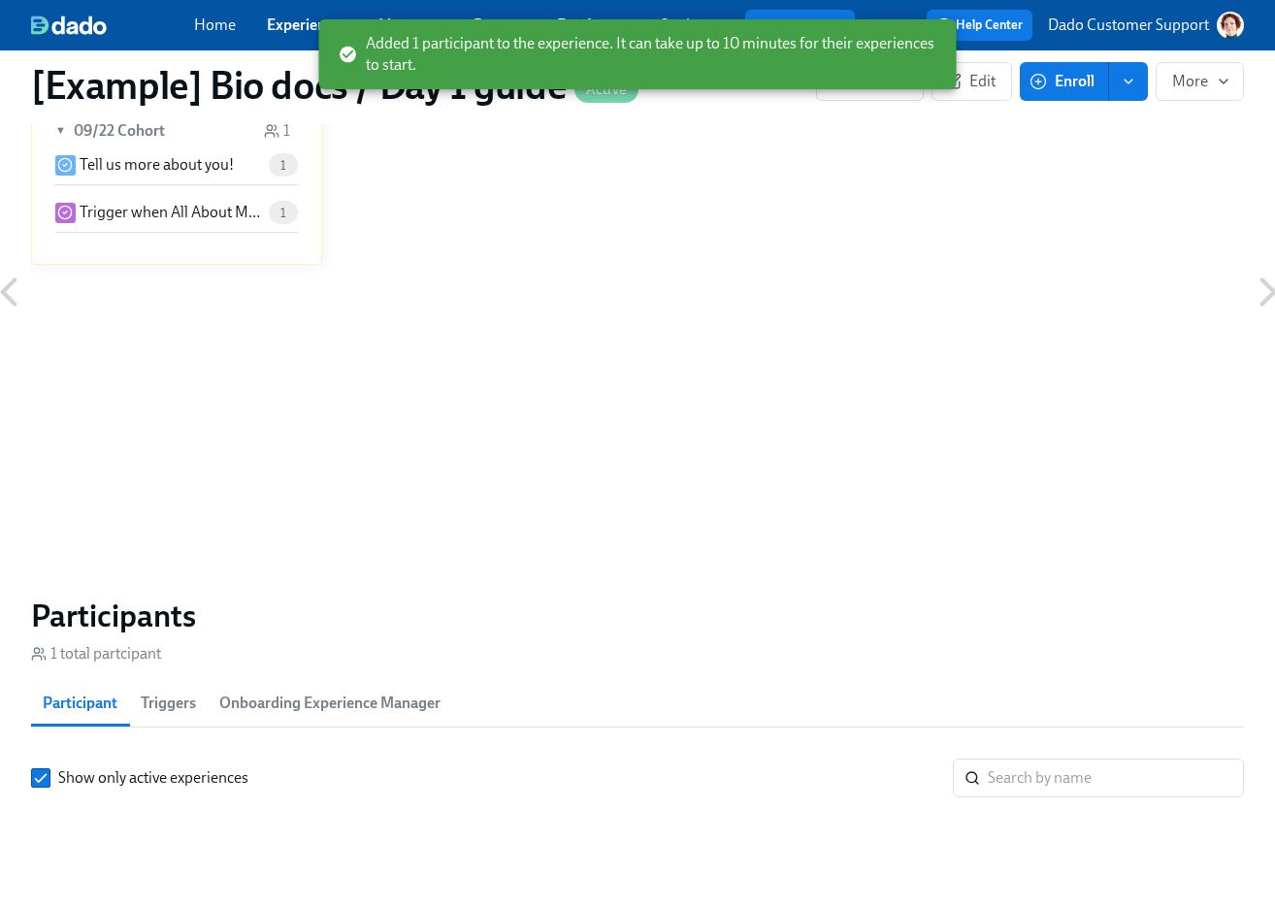
scroll to position [999, 0]
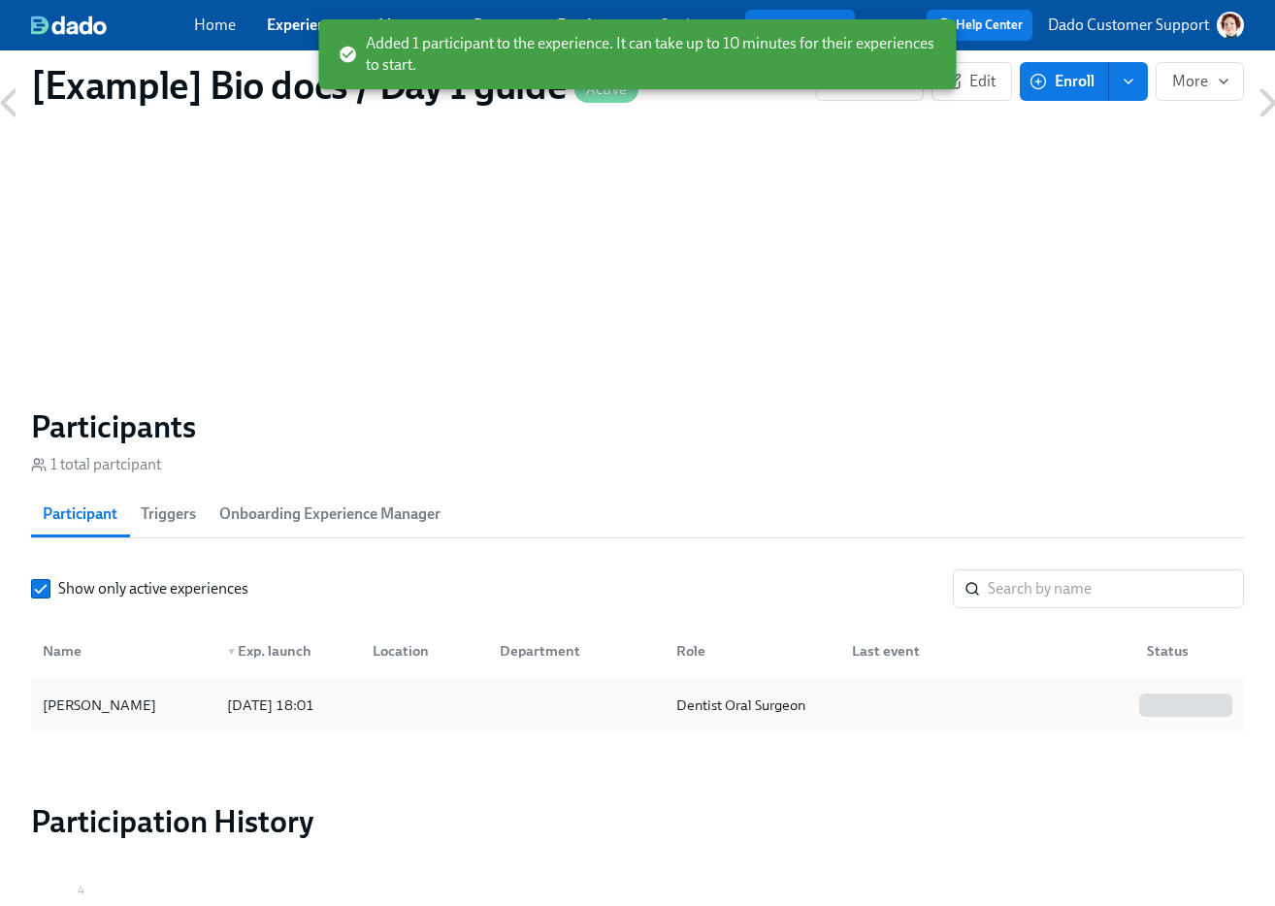
click at [111, 714] on div "Octavia Dado-Butler" at bounding box center [99, 705] width 129 height 23
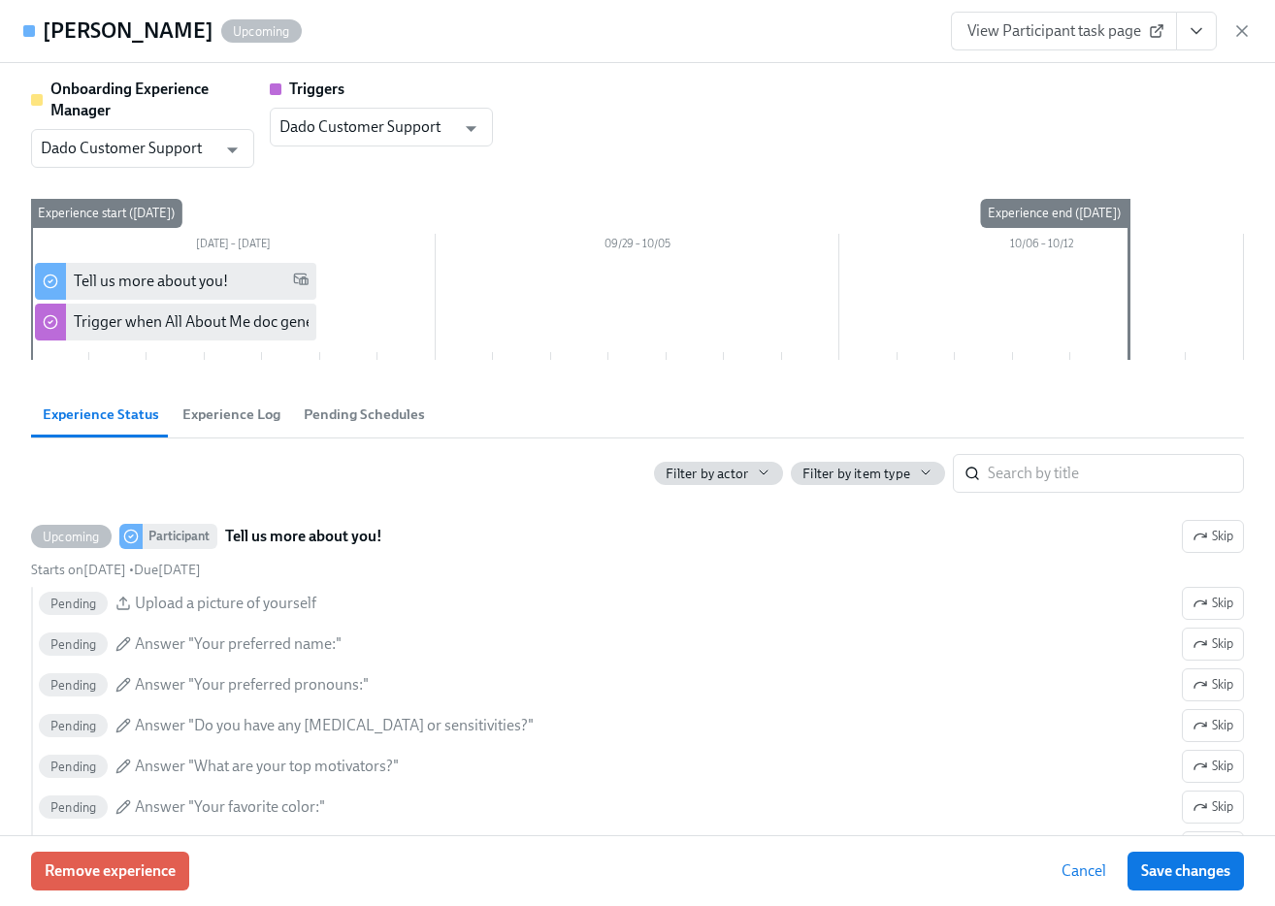
click at [216, 430] on button "Experience Log" at bounding box center [231, 414] width 121 height 47
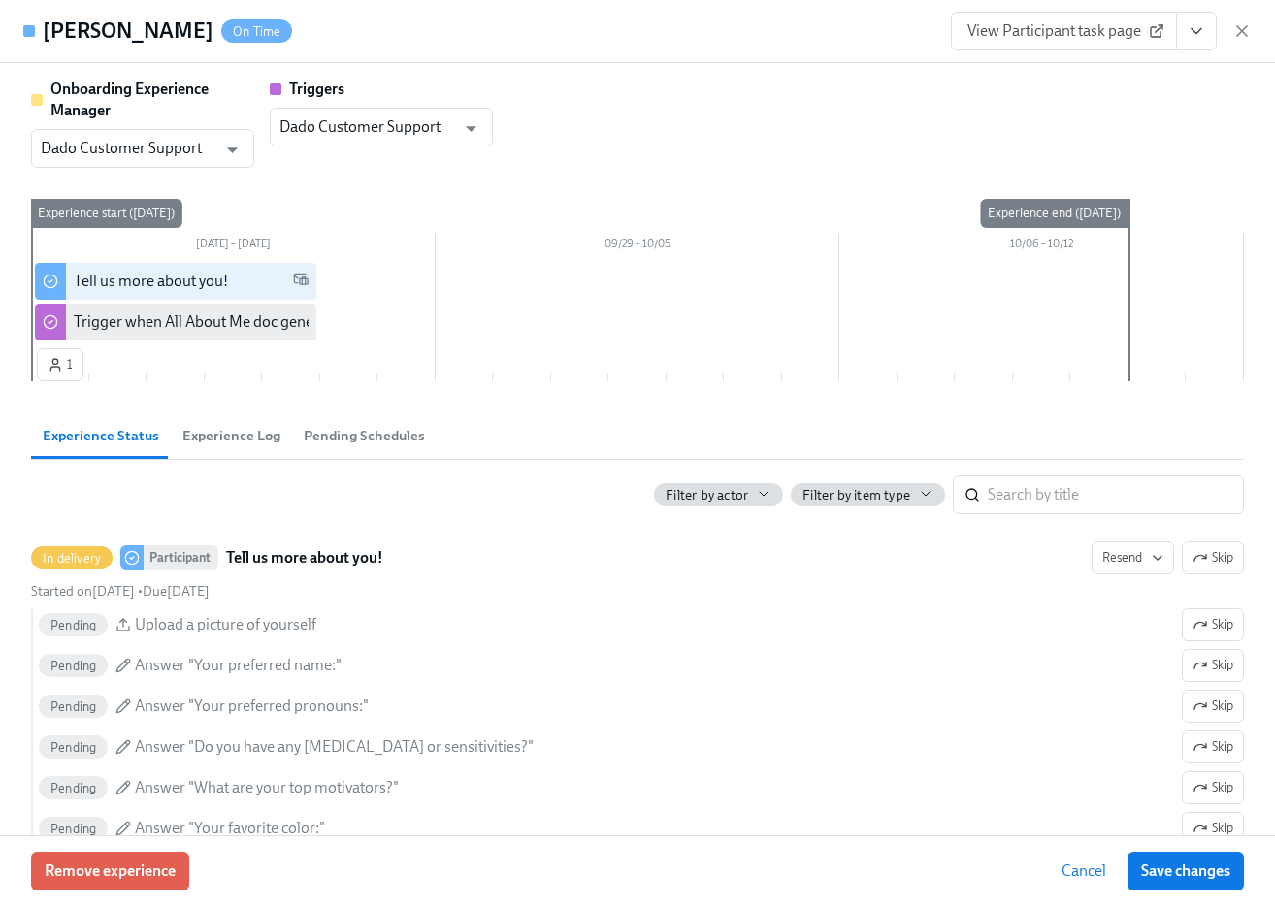
scroll to position [978, 0]
click at [1241, 37] on icon "button" at bounding box center [1241, 30] width 19 height 19
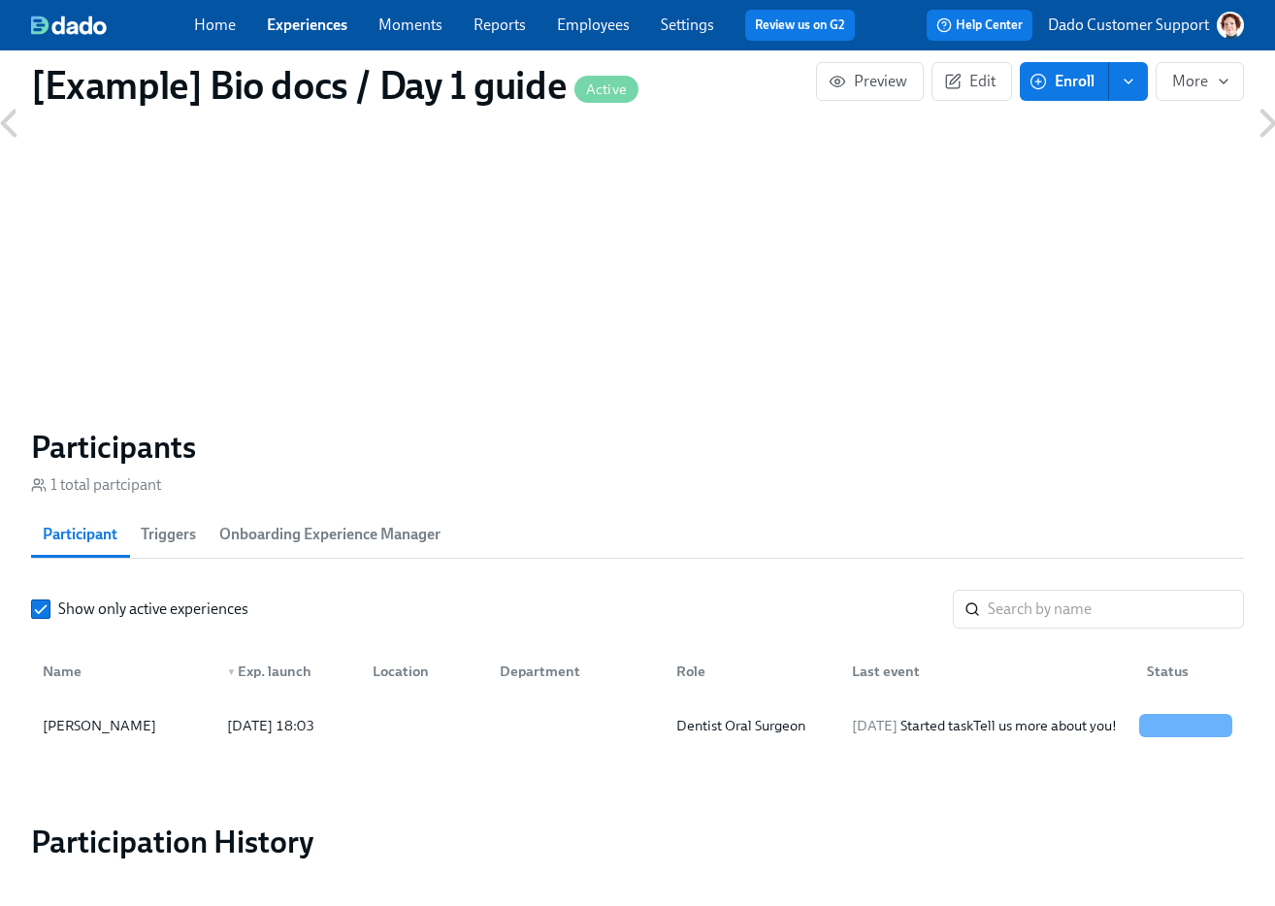
scroll to position [287, 0]
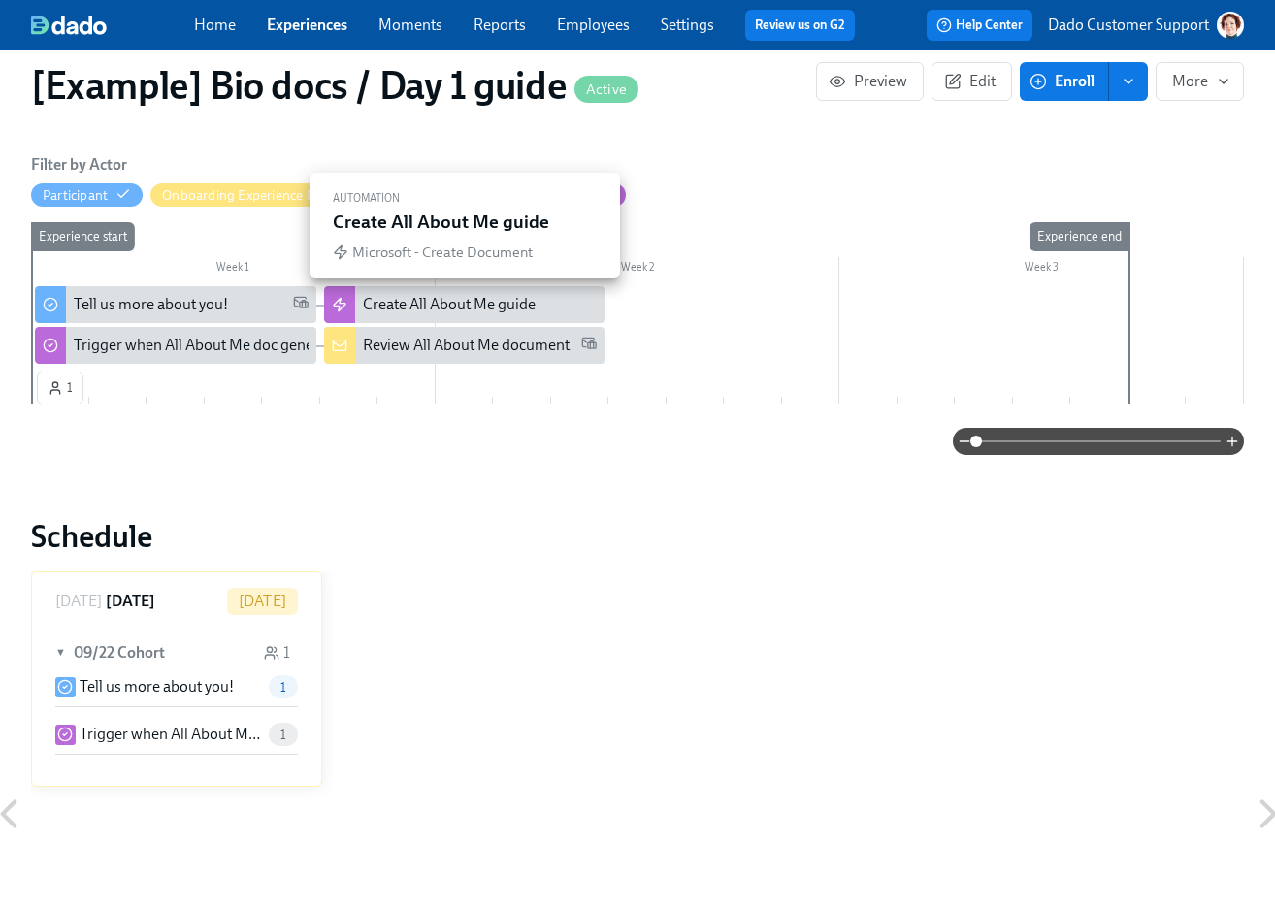
click at [511, 307] on div "Create All About Me guide" at bounding box center [449, 304] width 173 height 21
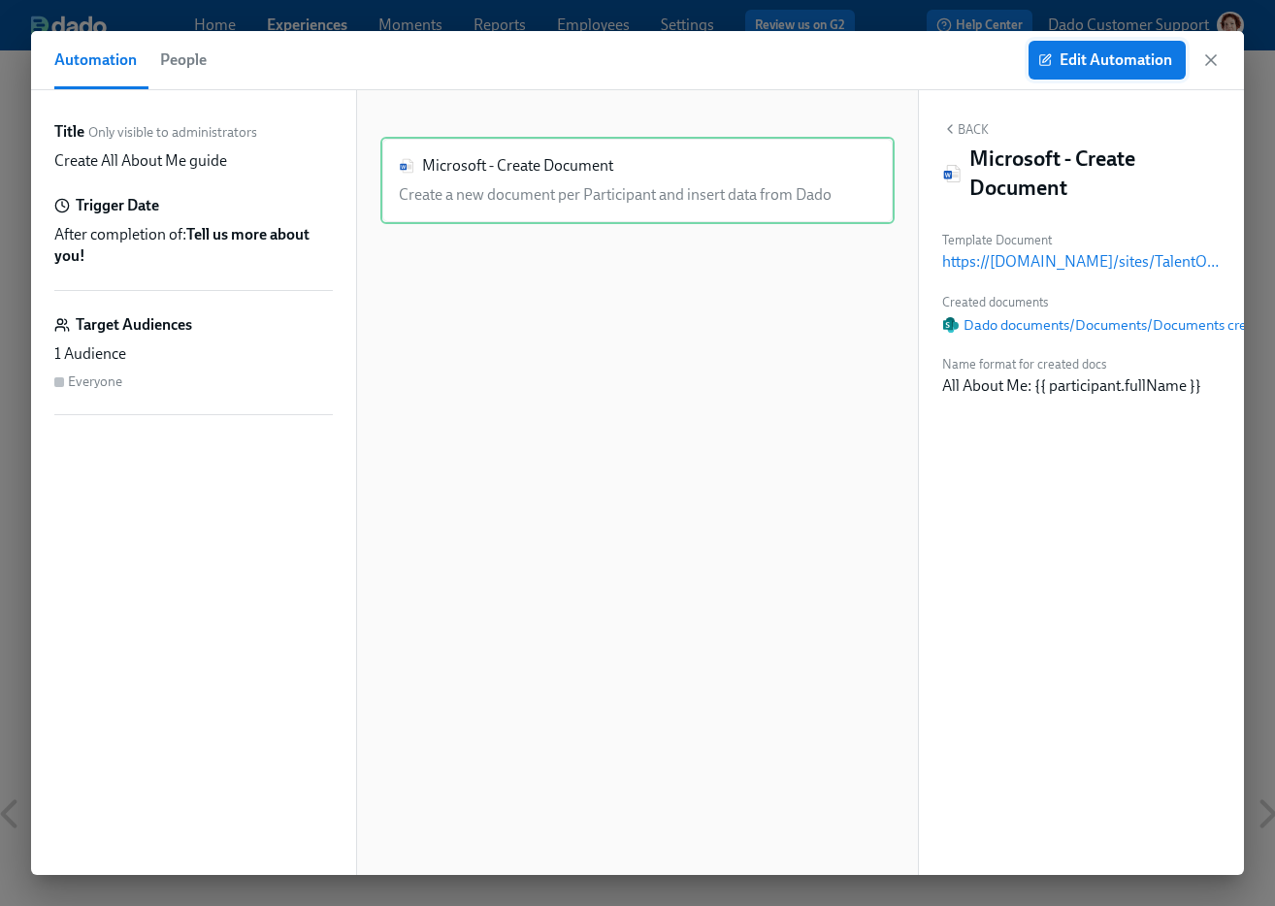
click at [1103, 59] on span "Edit Automation" at bounding box center [1107, 59] width 130 height 19
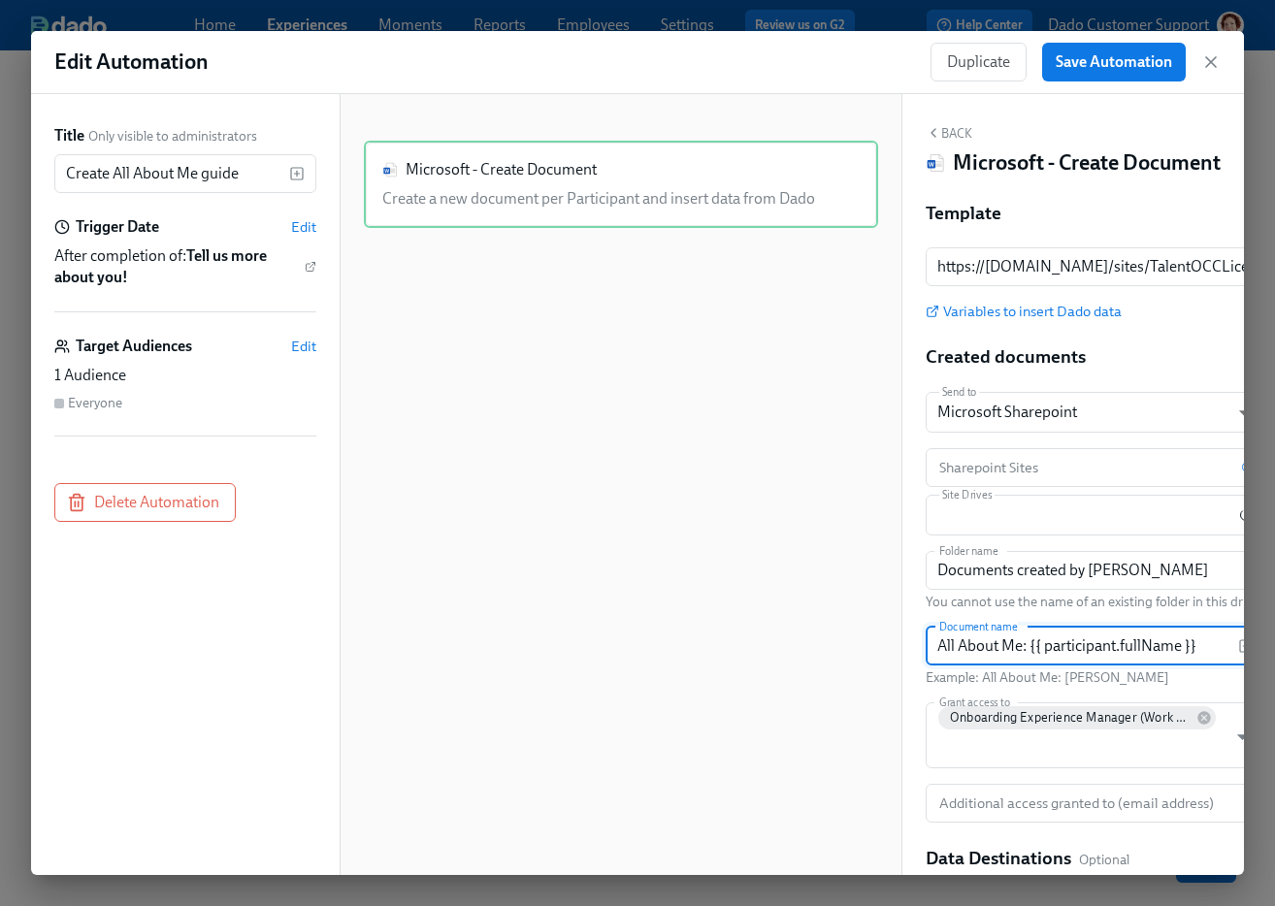
scroll to position [0, 45]
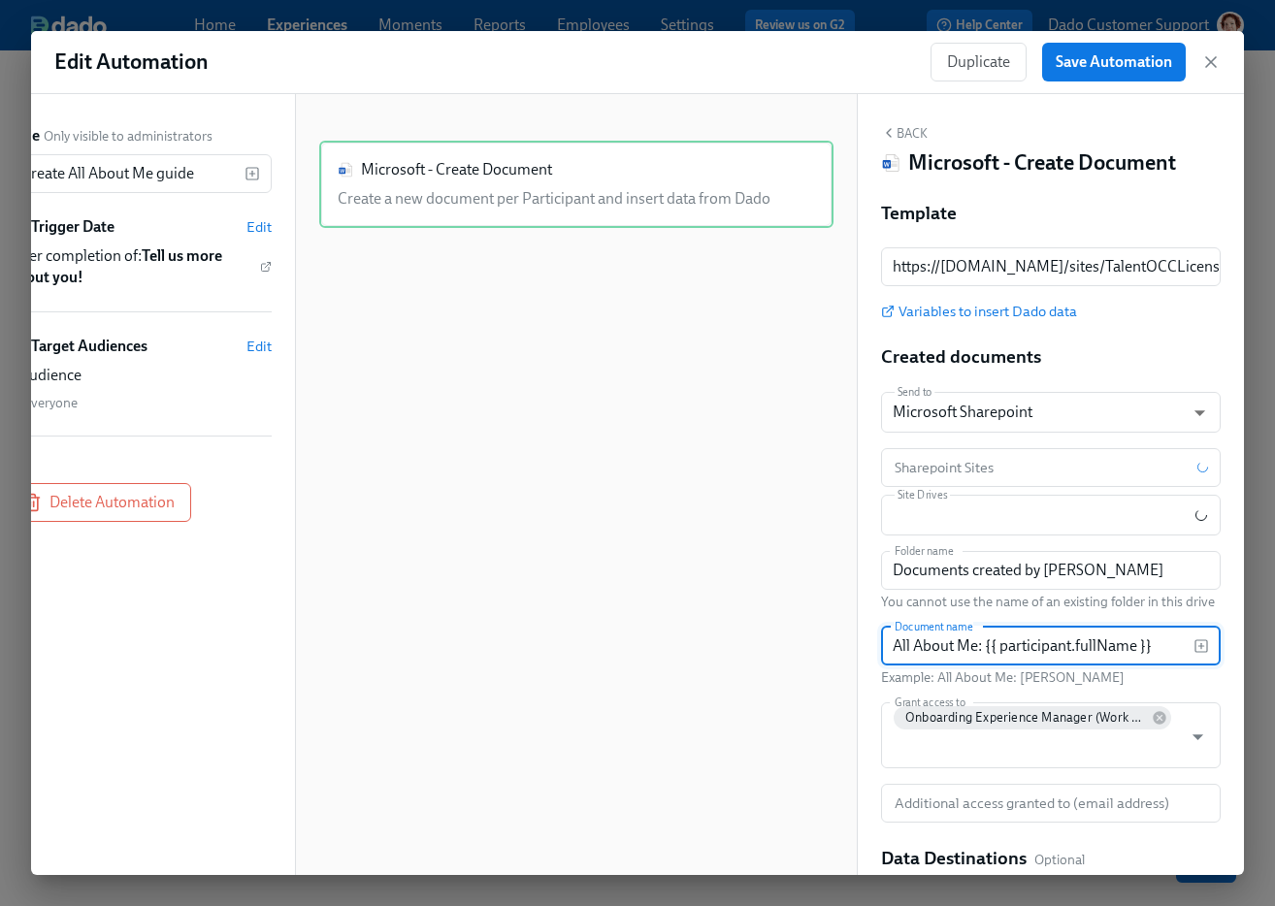
drag, startPoint x: 1032, startPoint y: 643, endPoint x: 1248, endPoint y: 643, distance: 216.4
click at [1249, 643] on div "Edit Automation Duplicate Save Automation Title Only visible to administrators …" at bounding box center [637, 453] width 1275 height 906
paste input "{{ participant.fullName }}"
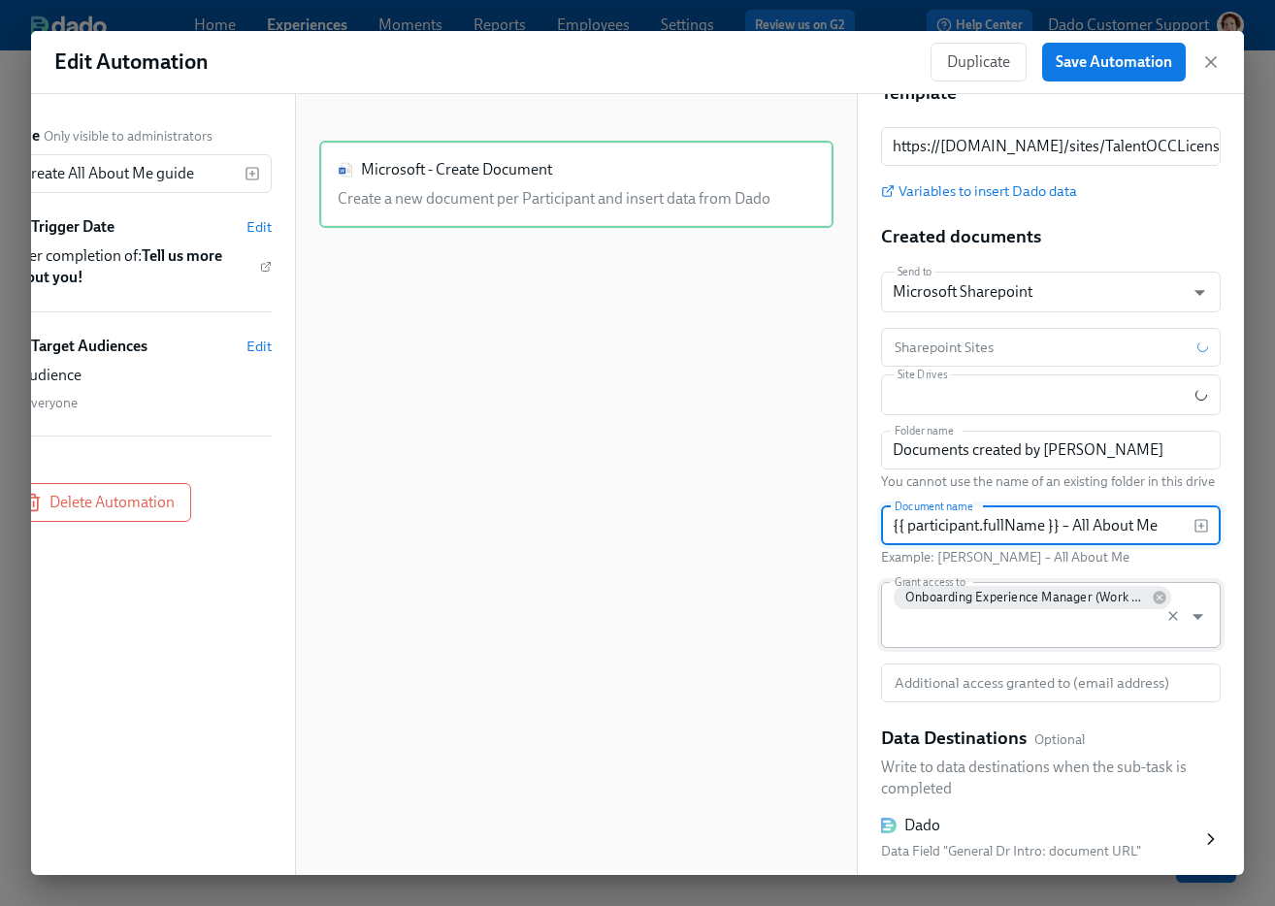
scroll to position [246, 0]
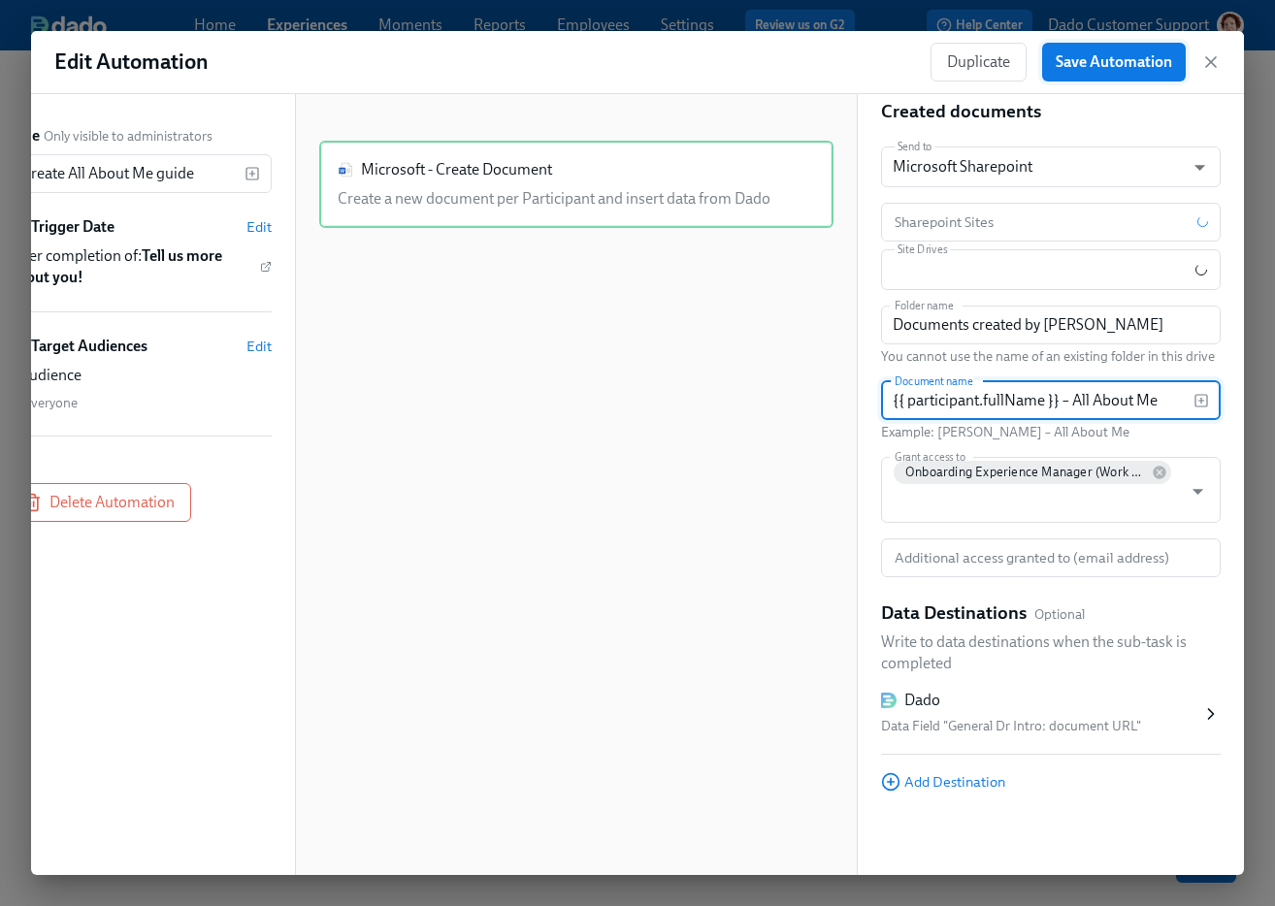
type input "{{ participant.fullName }} – All About Me"
click at [1131, 50] on button "Save Automation" at bounding box center [1114, 62] width 144 height 39
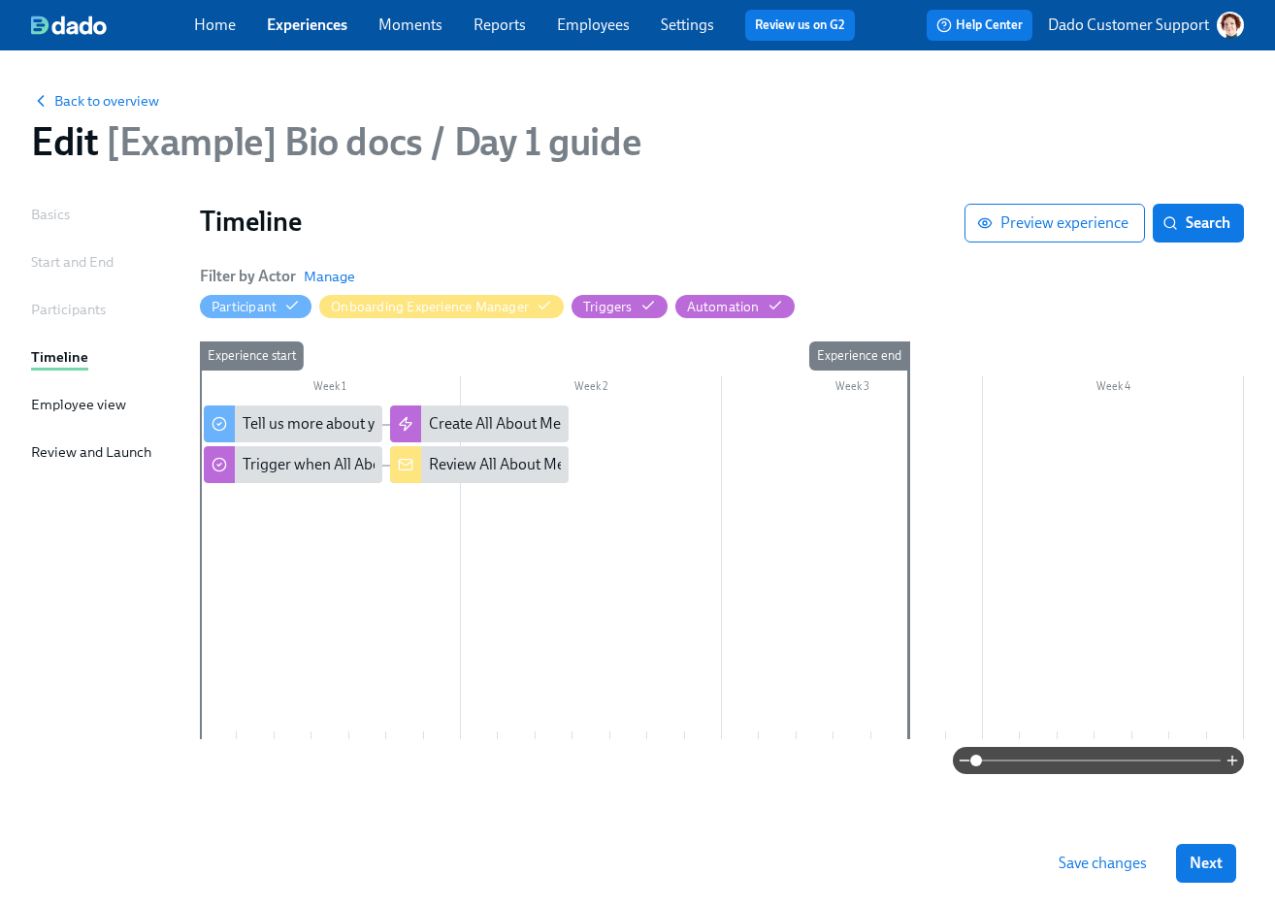
click at [1069, 859] on span "Save changes" at bounding box center [1103, 863] width 88 height 19
click at [80, 104] on span "Back to overview" at bounding box center [95, 100] width 128 height 19
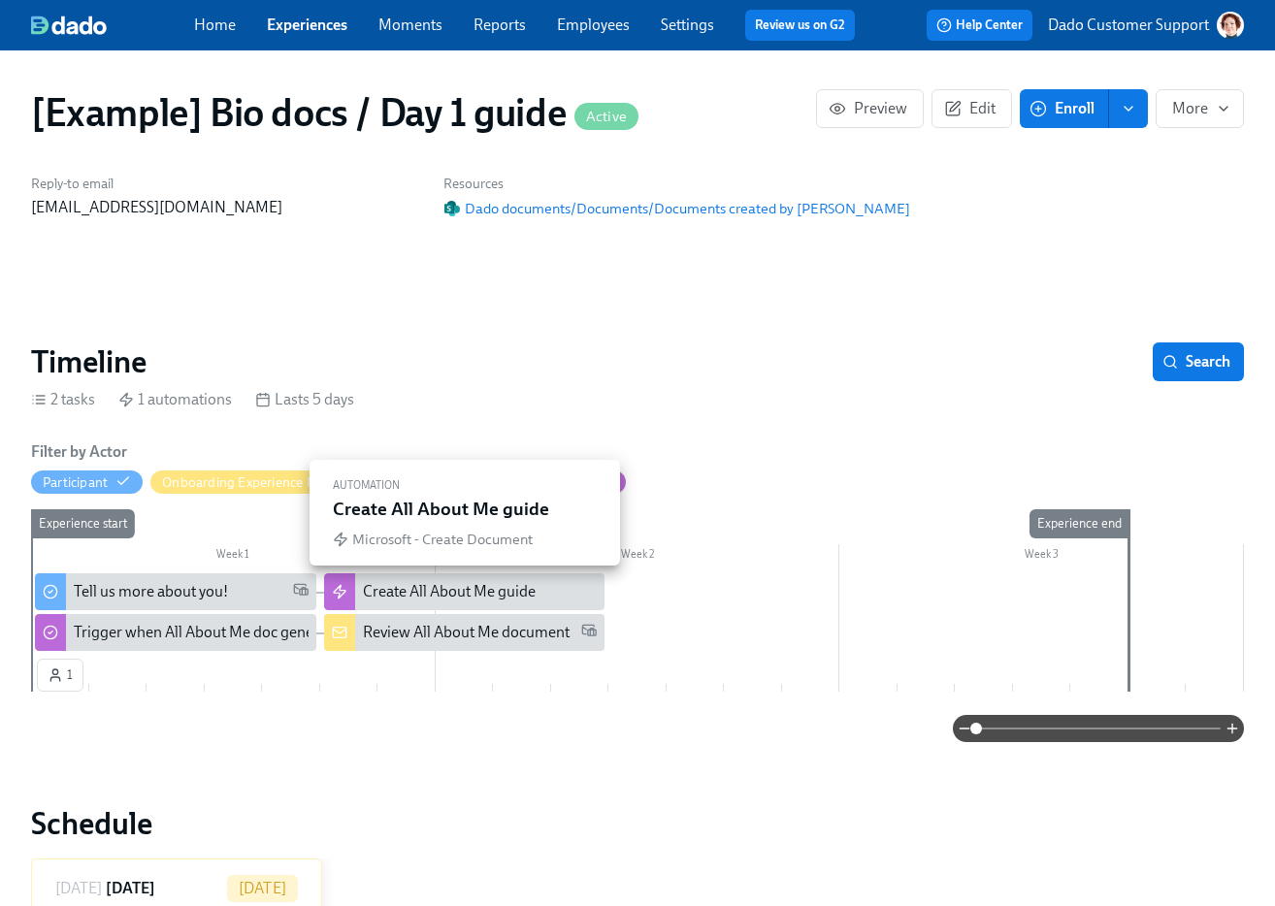
click at [427, 592] on div "Create All About Me guide" at bounding box center [449, 591] width 173 height 21
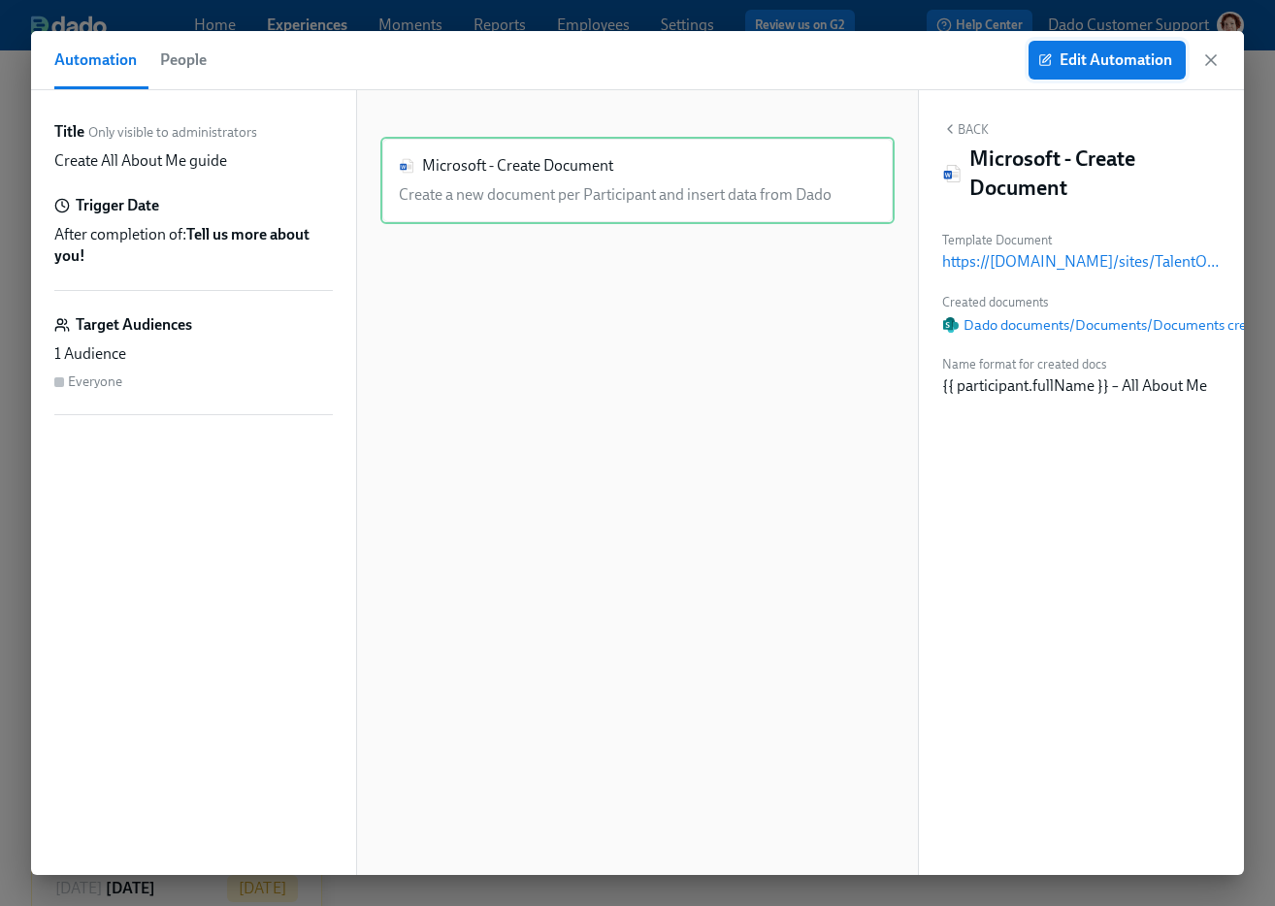
click at [1090, 71] on button "Edit Automation" at bounding box center [1107, 60] width 157 height 39
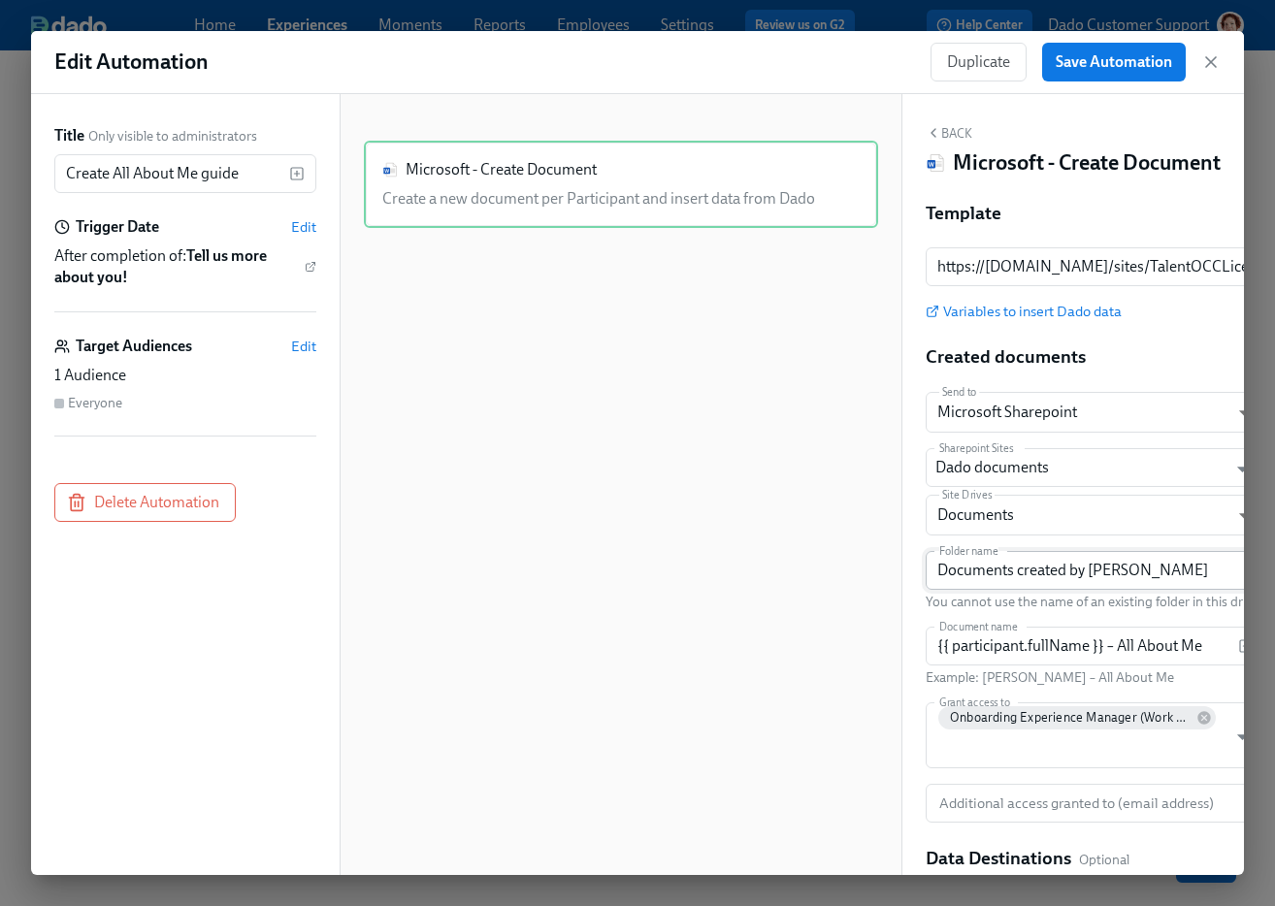
scroll to position [246, 0]
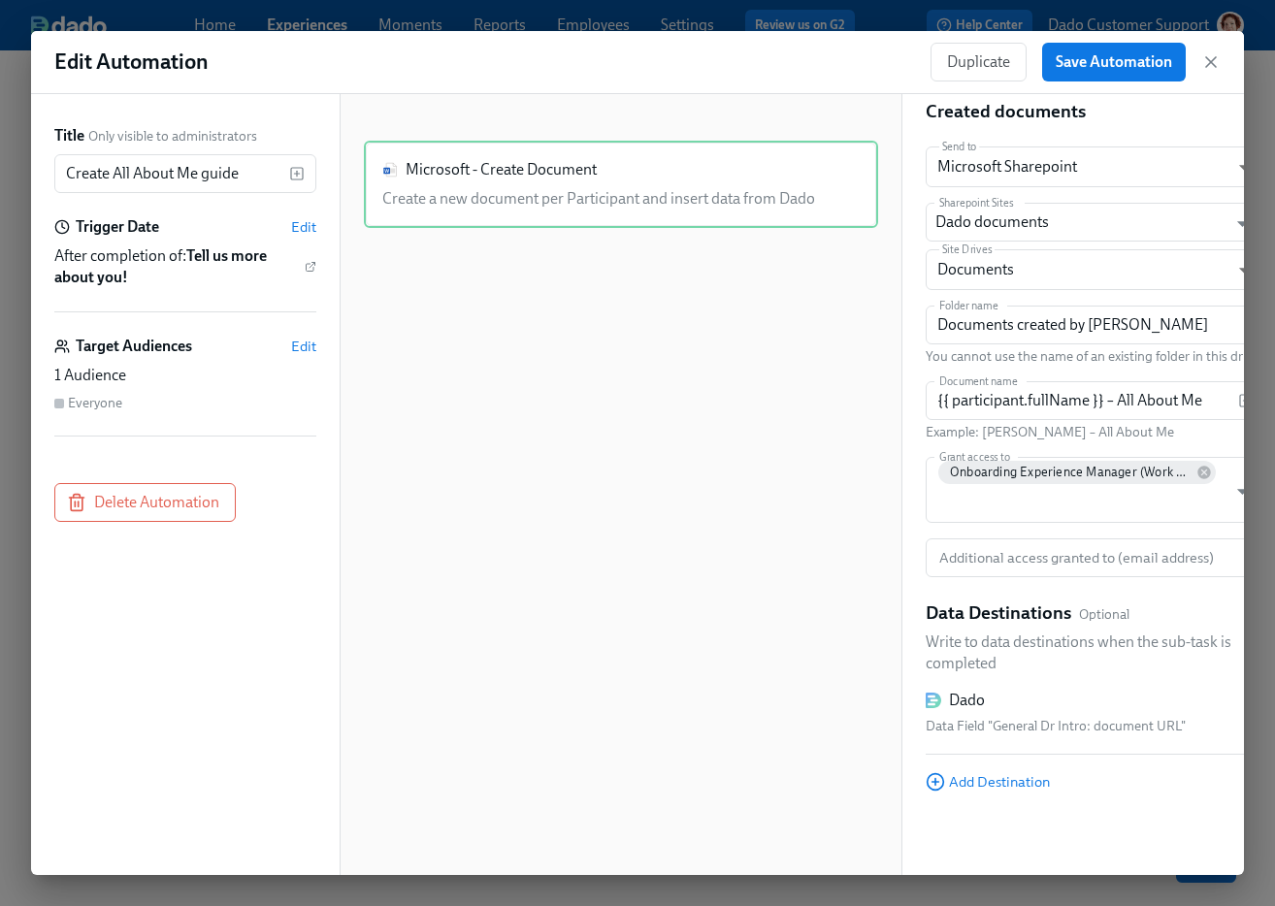
click at [1083, 734] on div "Data Field "General Dr Intro: document URL"" at bounding box center [1086, 726] width 320 height 23
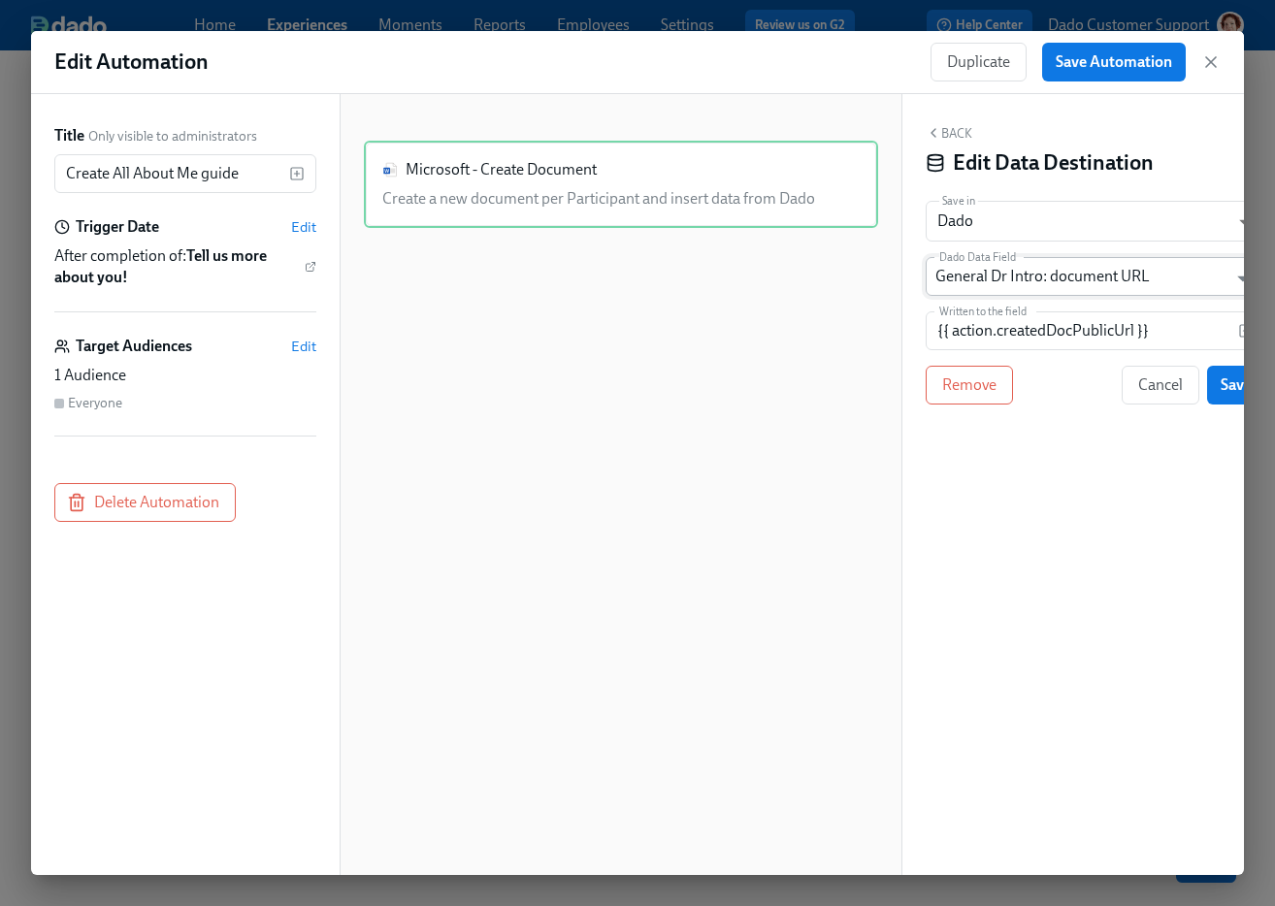
click at [1002, 278] on input "General Dr Intro: document URL" at bounding box center [1081, 276] width 292 height 39
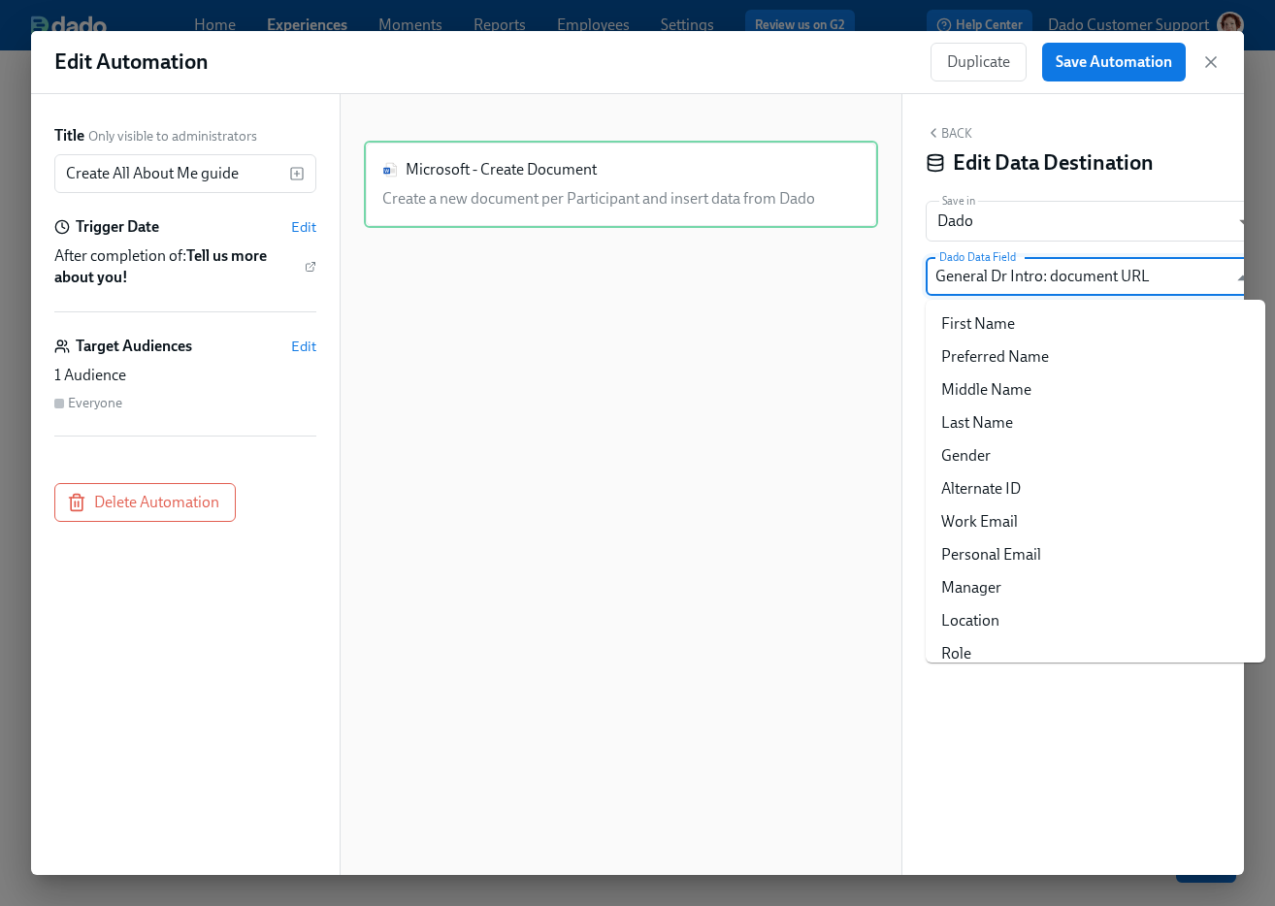
scroll to position [24978, 0]
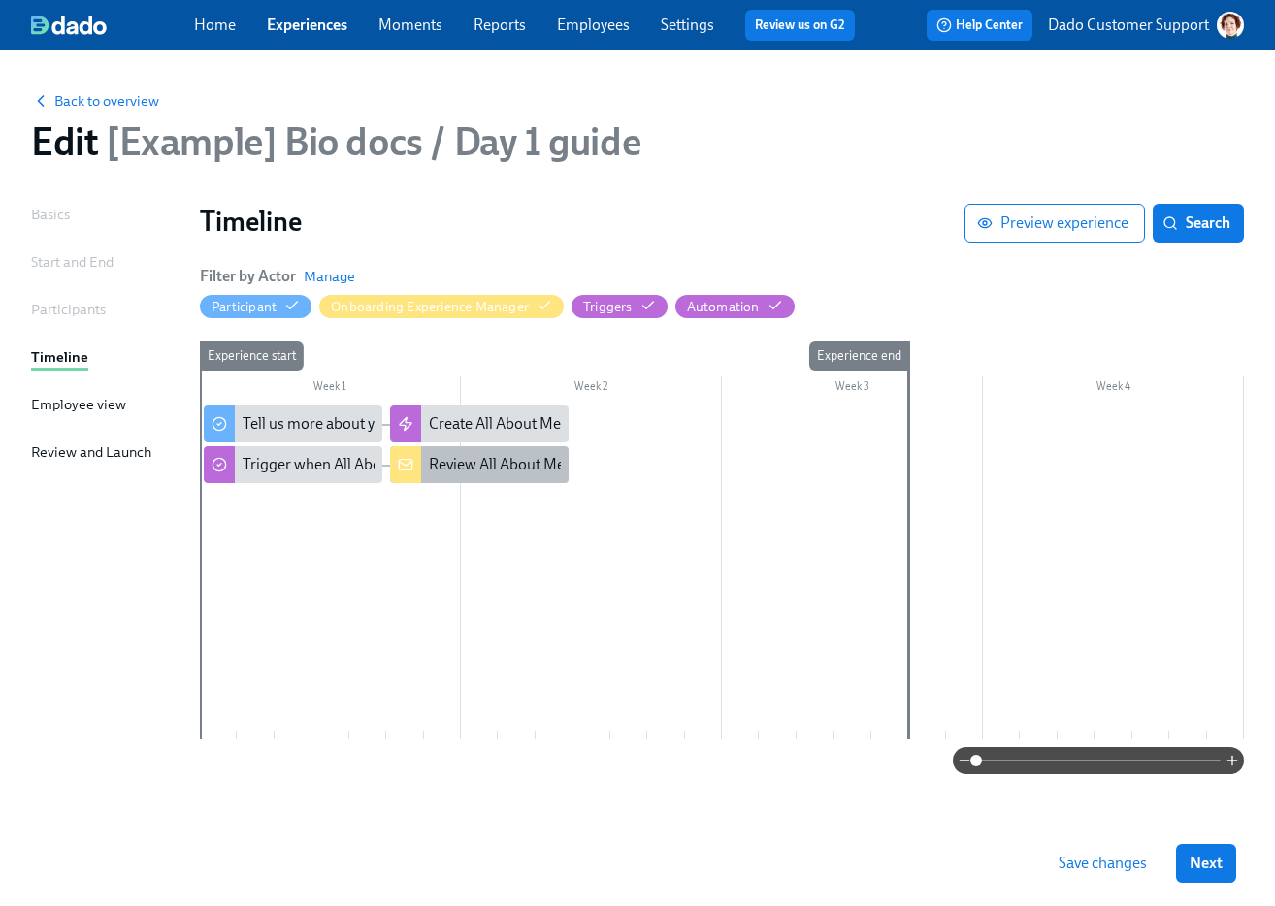
click at [440, 457] on div "Review All About Me document" at bounding box center [532, 464] width 207 height 21
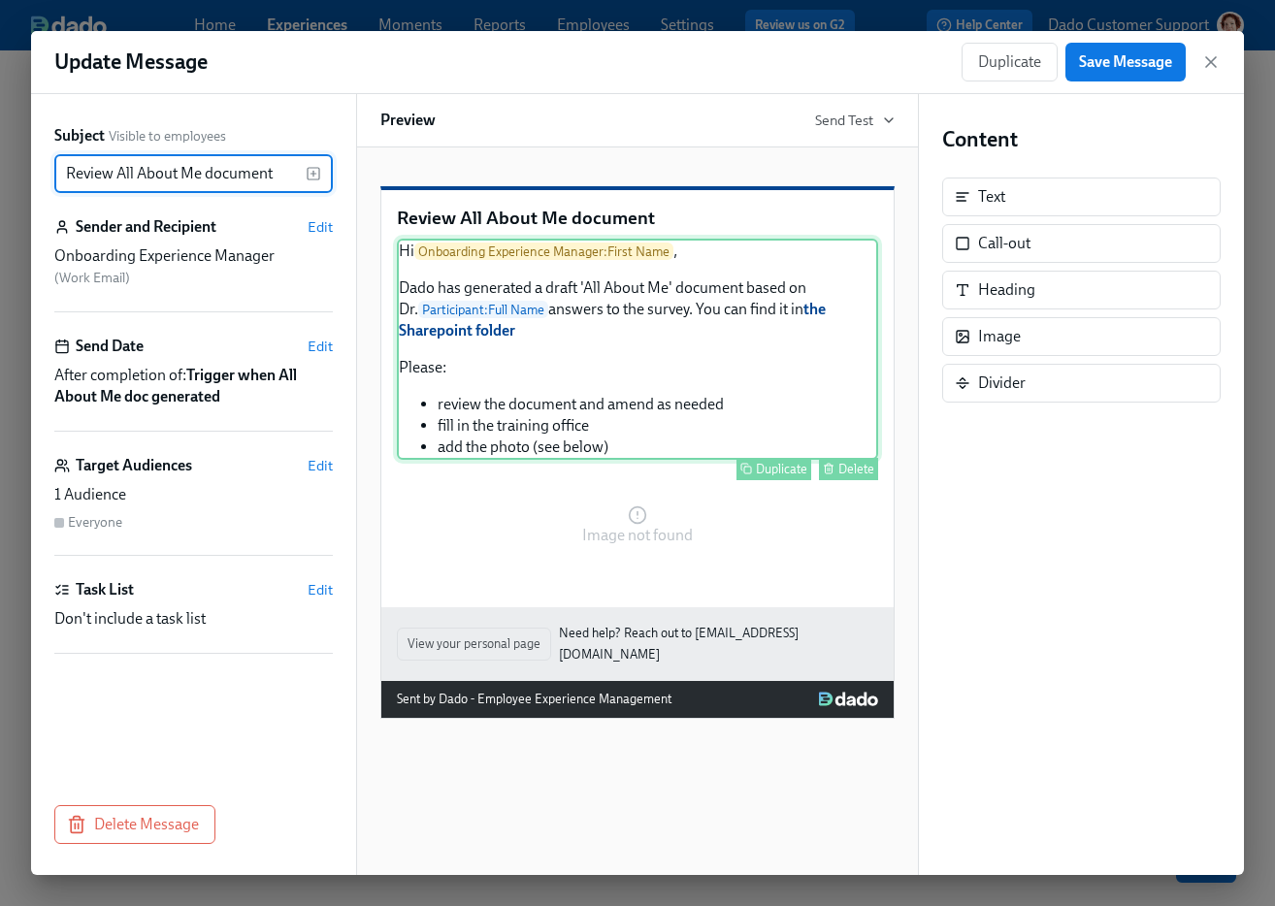
click at [635, 360] on div "Hi Onboarding Experience Manager : First Name , Dado has generated a draft 'All…" at bounding box center [637, 349] width 481 height 221
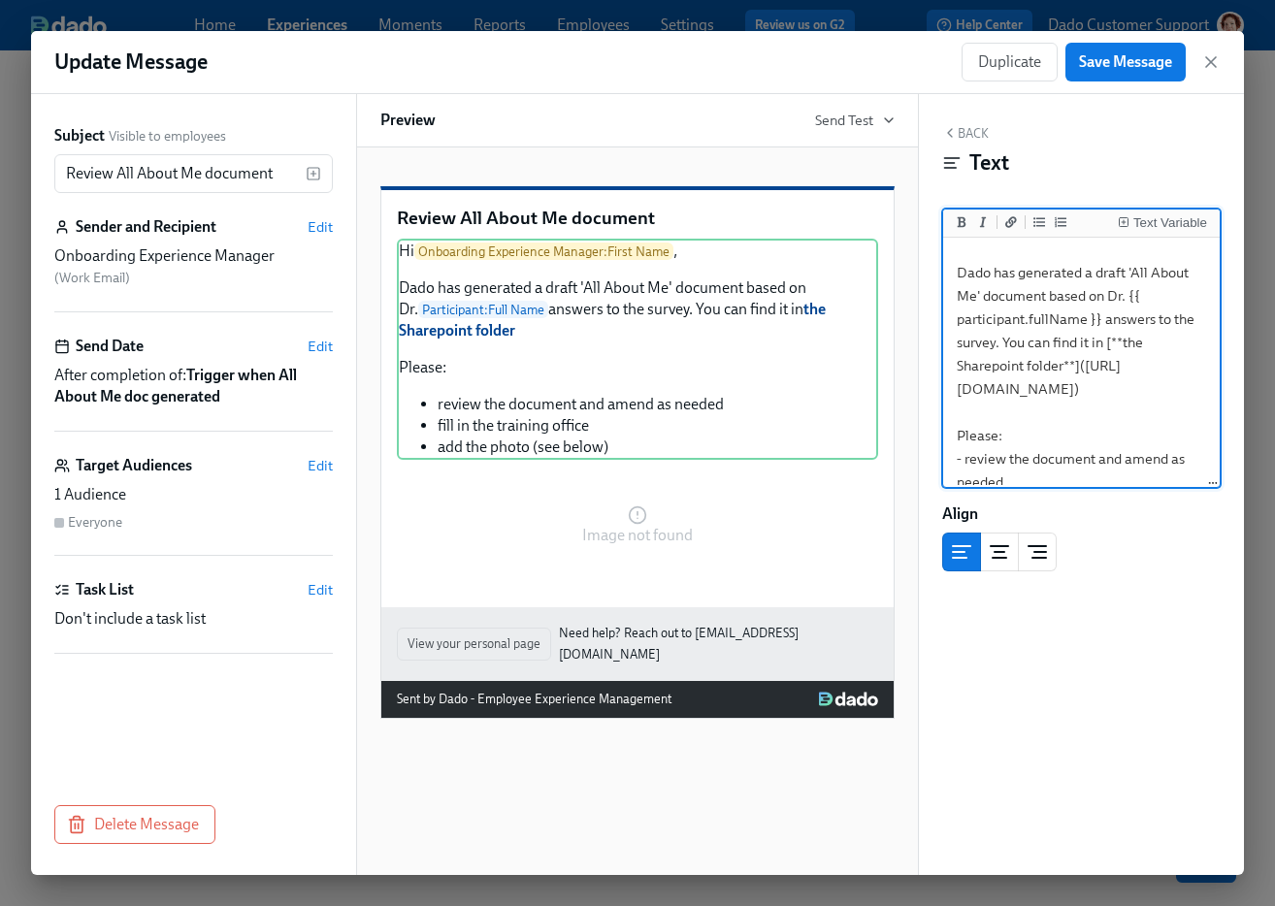
scroll to position [81, 0]
click at [961, 393] on textarea "Hi {{ onboardingExperienceManager.firstName }}, Dado has generated a draft 'All…" at bounding box center [1081, 357] width 269 height 392
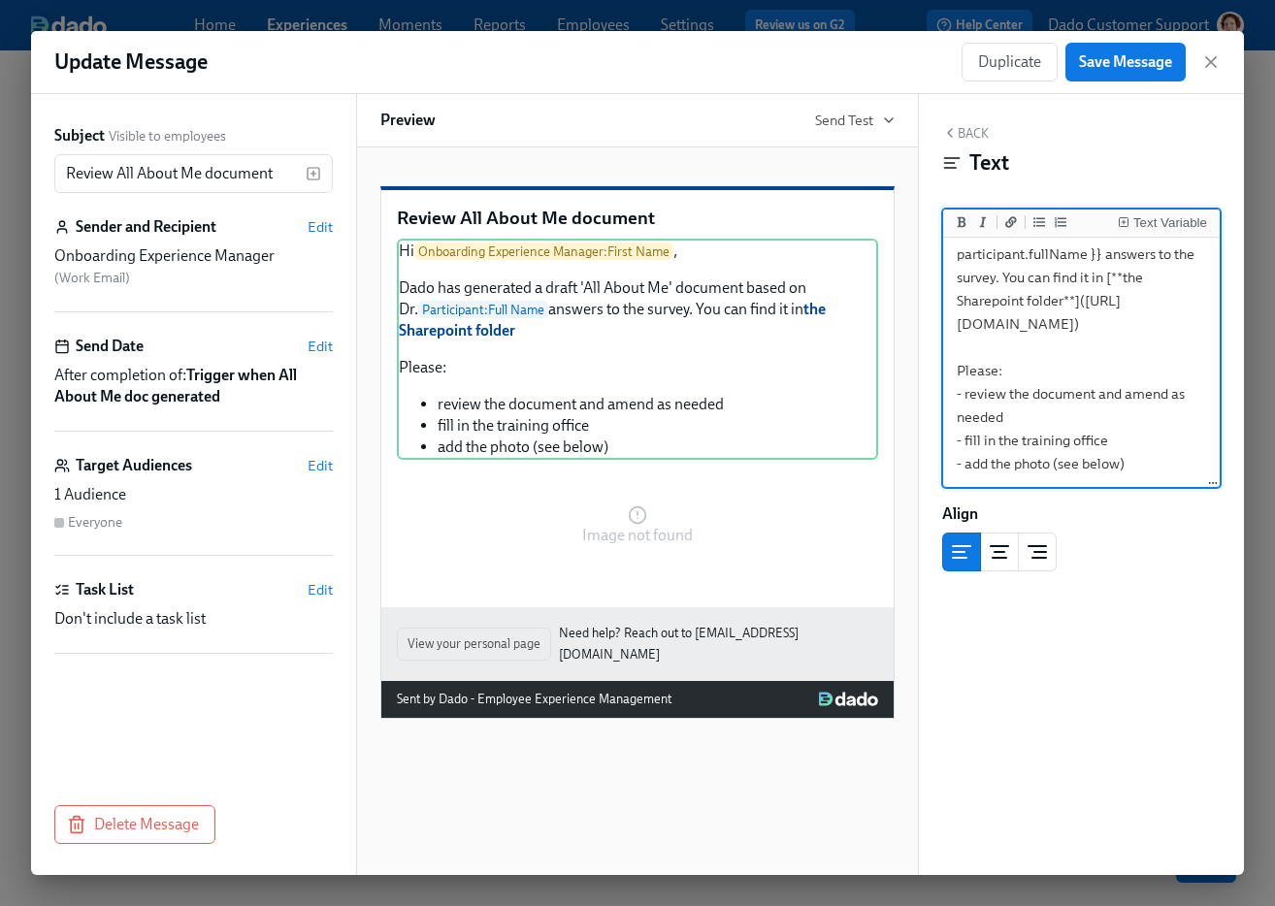
scroll to position [265, 0]
click at [1116, 326] on textarea "Hi {{ onboardingExperienceManager.firstName }}, Dado has generated a draft 'All…" at bounding box center [1081, 289] width 269 height 392
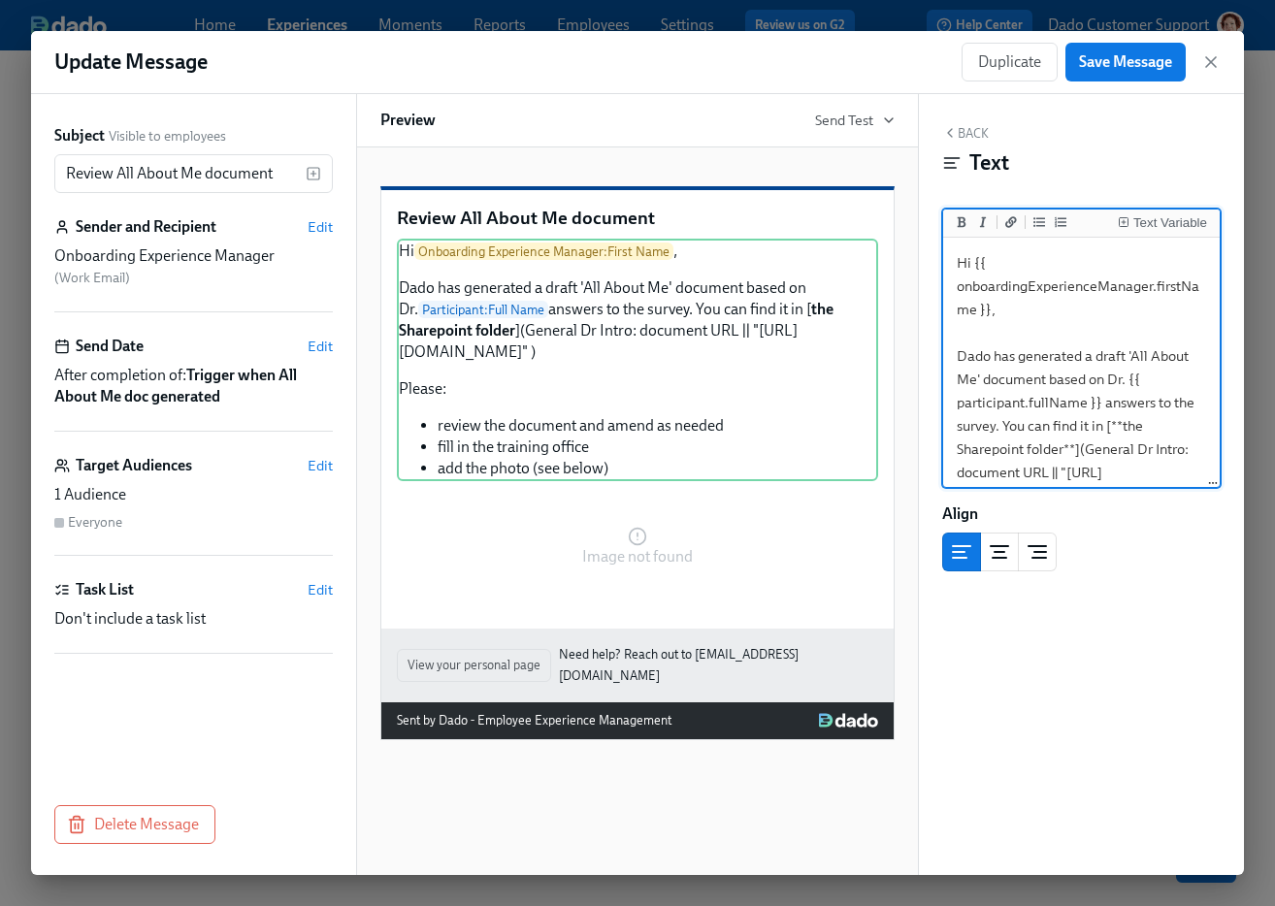
scroll to position [2, 0]
click at [1111, 425] on textarea "Hi {{ onboardingExperienceManager.firstName }}, Dado has generated a draft 'All…" at bounding box center [1081, 447] width 269 height 415
click at [1082, 446] on textarea "Hi {{ onboardingExperienceManager.firstName }}, Dado has generated a draft 'All…" at bounding box center [1081, 447] width 269 height 415
type textarea "Hi {{ onboardingExperienceManager.firstName }}, Dado has generated a draft 'All…"
click at [1154, 219] on div "Text Variable" at bounding box center [1170, 223] width 74 height 14
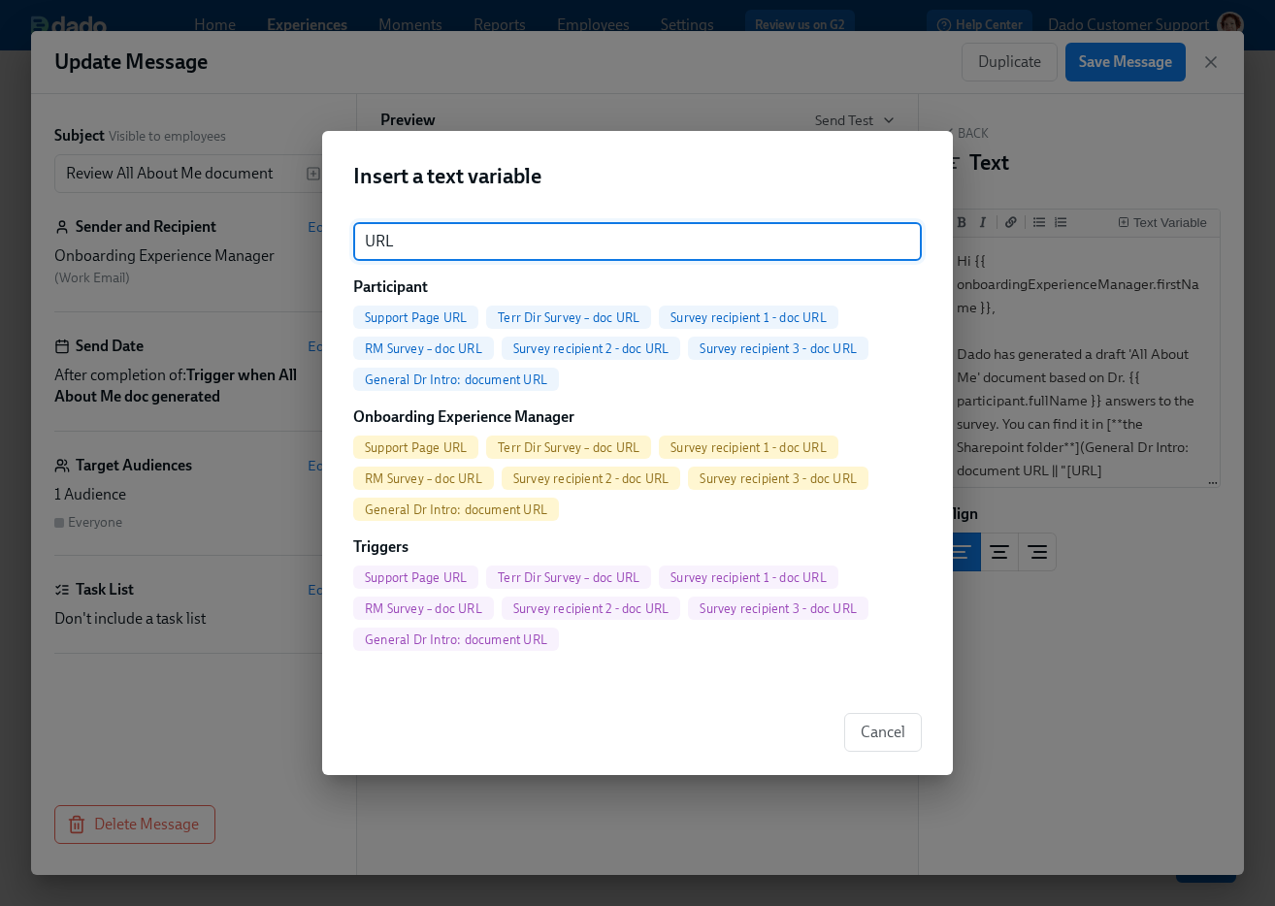
type input "URL"
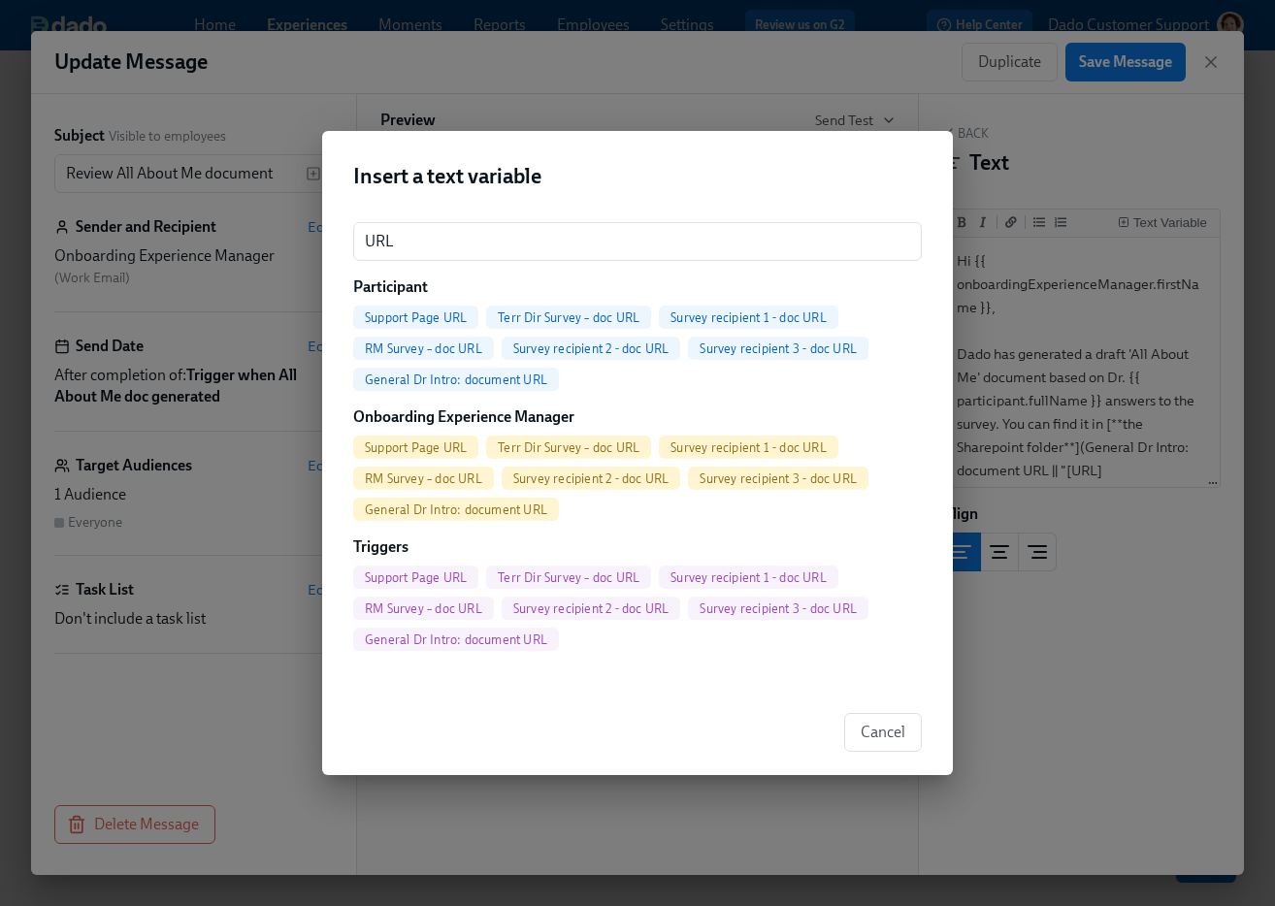
click at [475, 384] on span "General Dr Intro: document URL" at bounding box center [456, 380] width 206 height 15
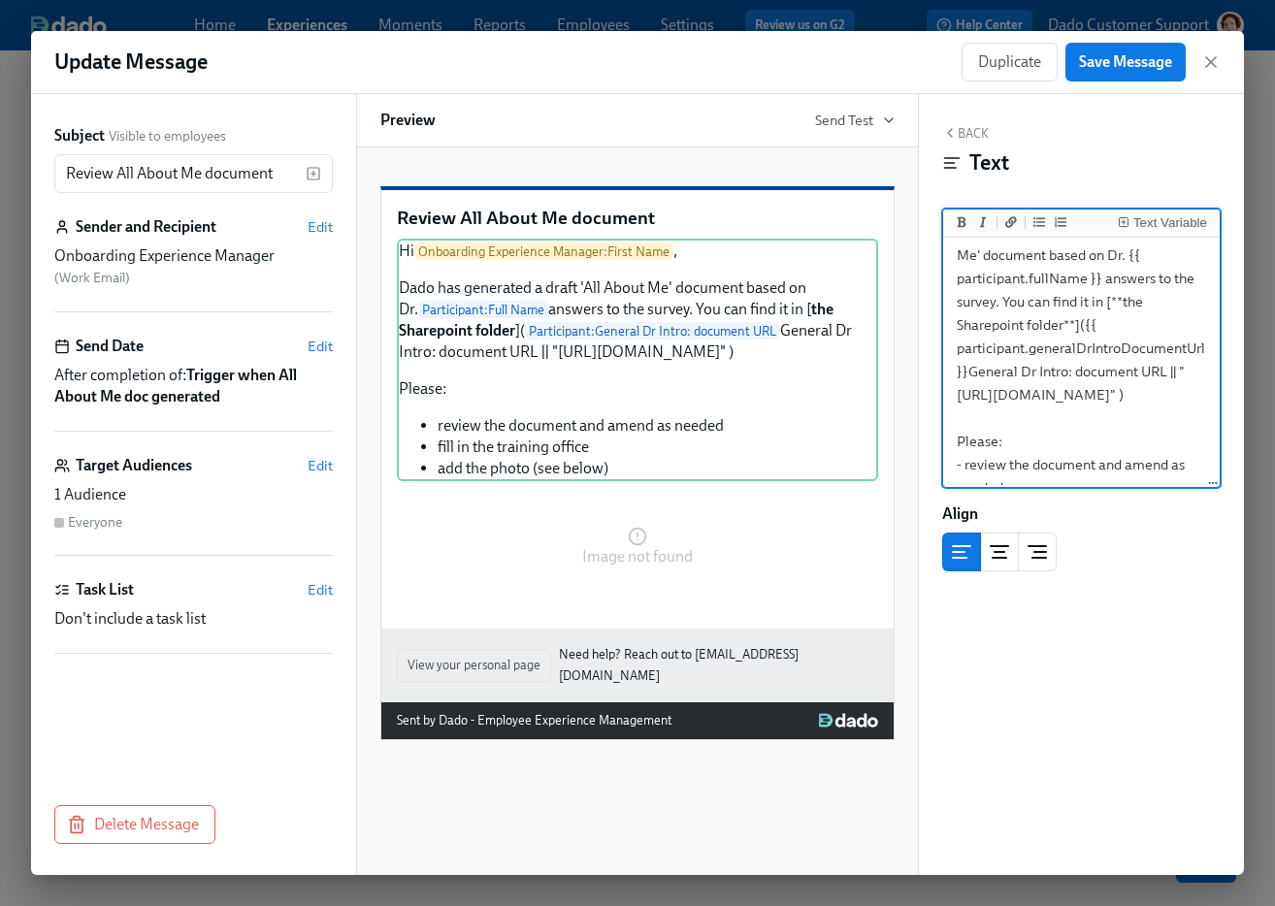
scroll to position [122, 0]
click at [1167, 373] on textarea "Hi {{ onboardingExperienceManager.firstName }}, Dado has generated a draft 'All…" at bounding box center [1081, 338] width 269 height 439
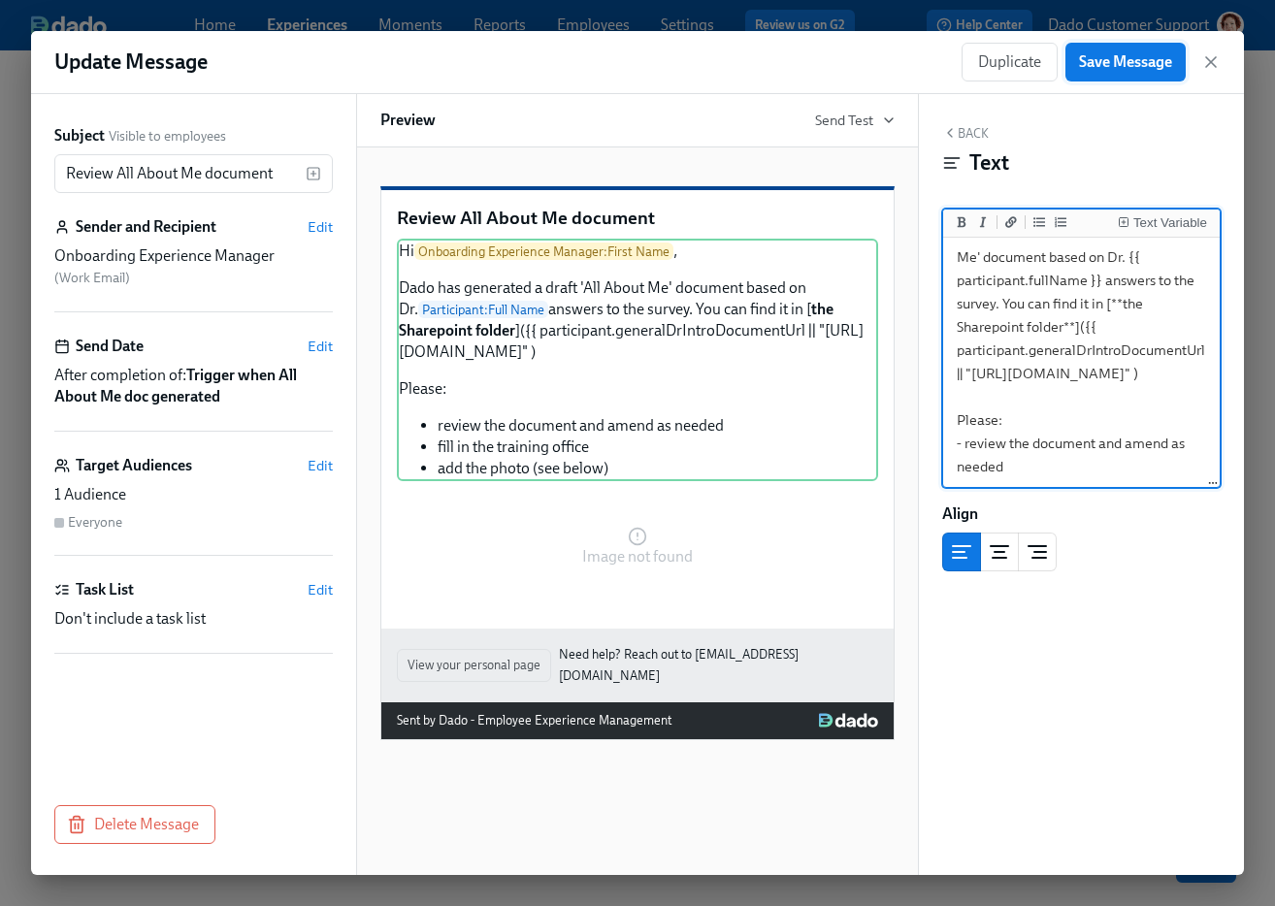
type textarea "Hi {{ onboardingExperienceManager.firstName }}, Dado has generated a draft 'All…"
click at [1147, 68] on span "Save Message" at bounding box center [1125, 61] width 93 height 19
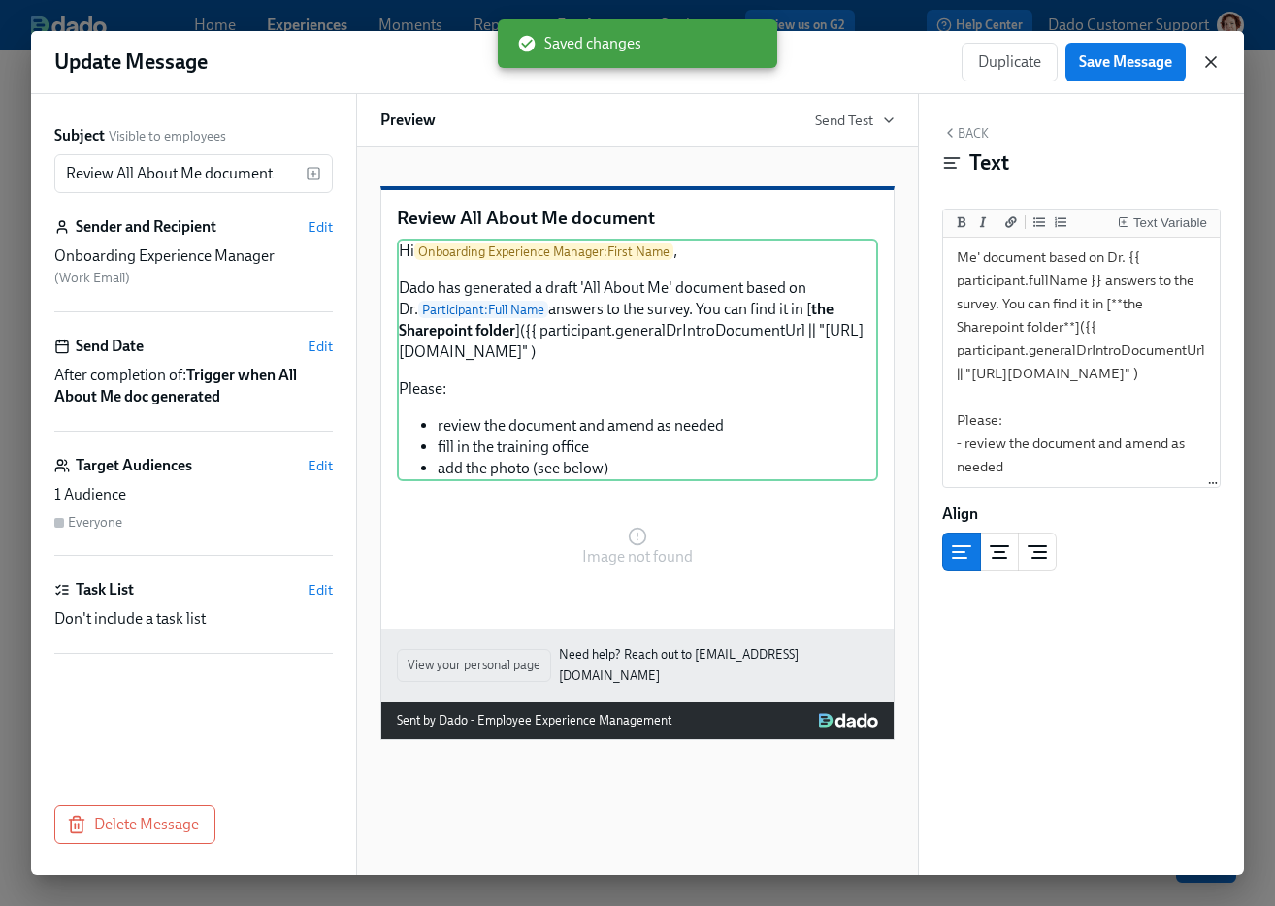
click at [1210, 61] on icon "button" at bounding box center [1211, 62] width 10 height 10
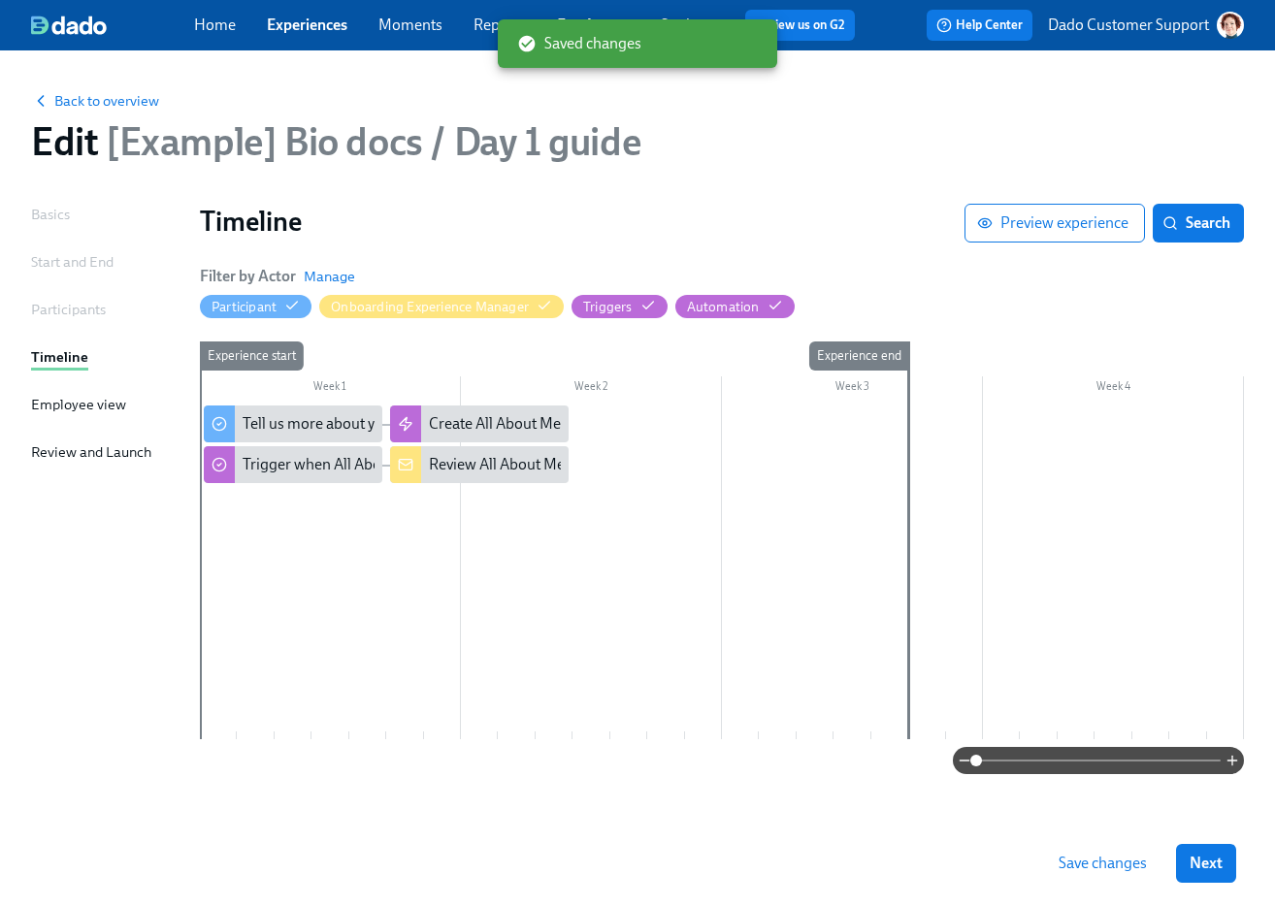
click at [1091, 863] on span "Save changes" at bounding box center [1103, 863] width 88 height 19
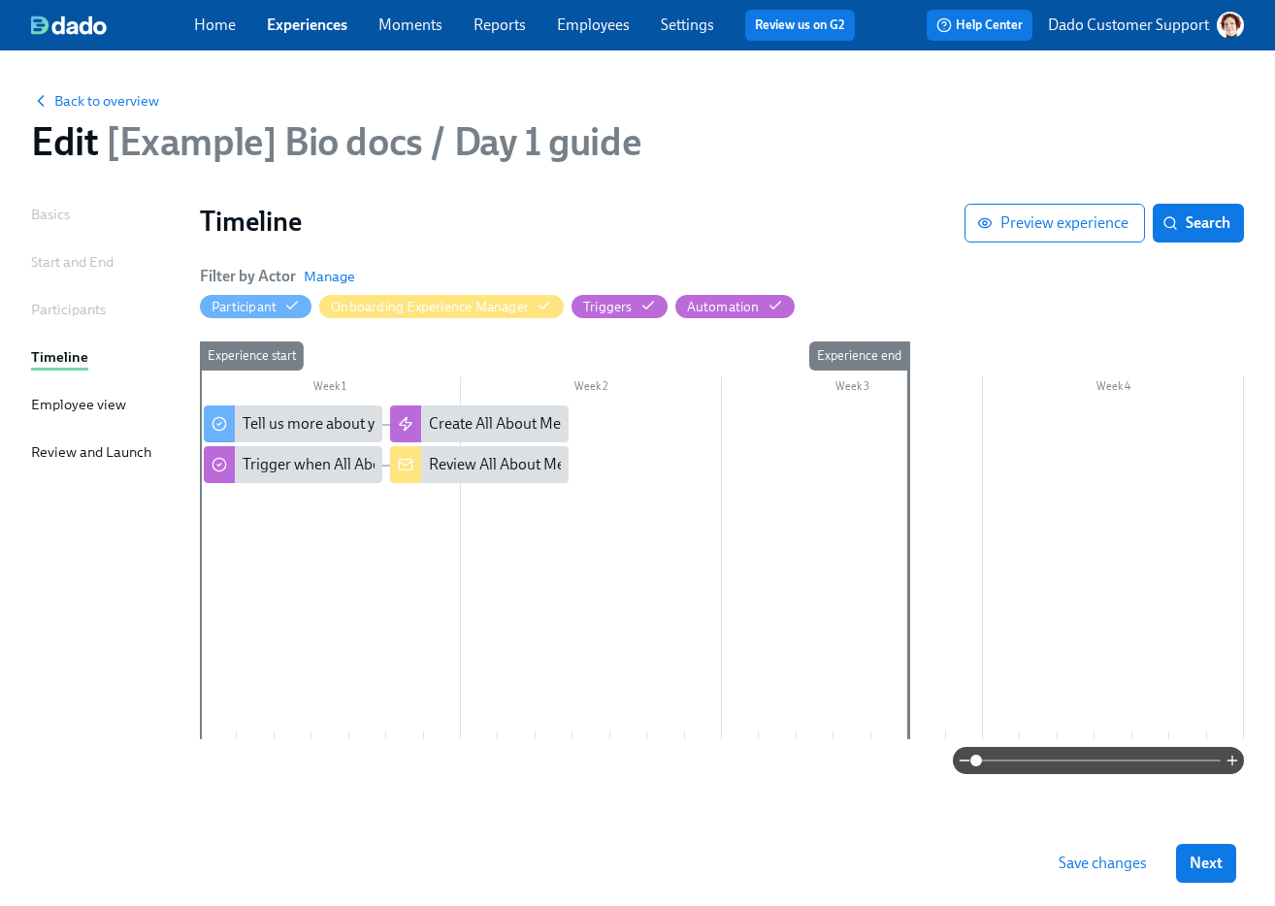
click at [65, 82] on div "Back to overview Edit [Example] Bio docs / Day 1 guide" at bounding box center [638, 127] width 1244 height 107
click at [64, 96] on span "Back to overview" at bounding box center [95, 100] width 128 height 19
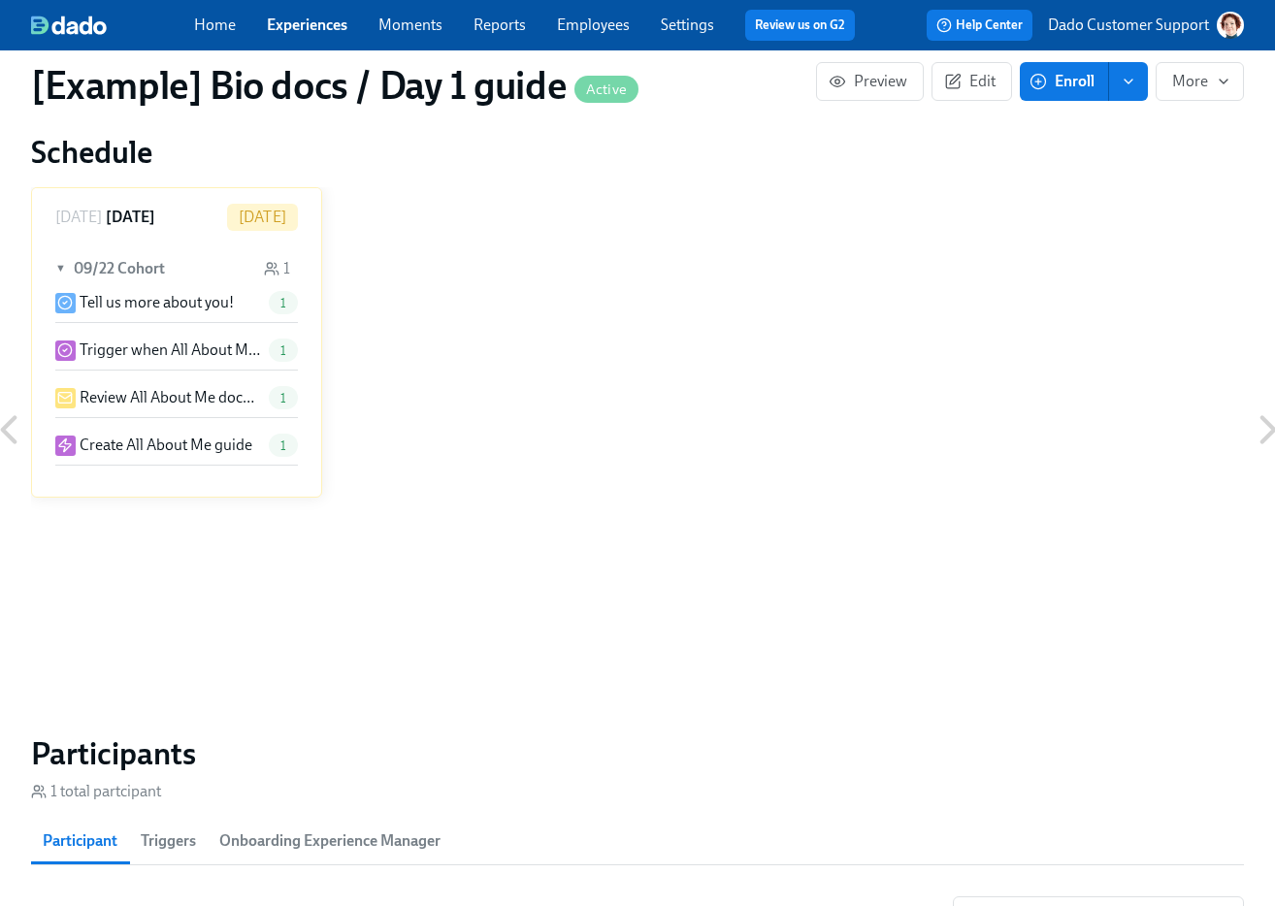
scroll to position [1022, 0]
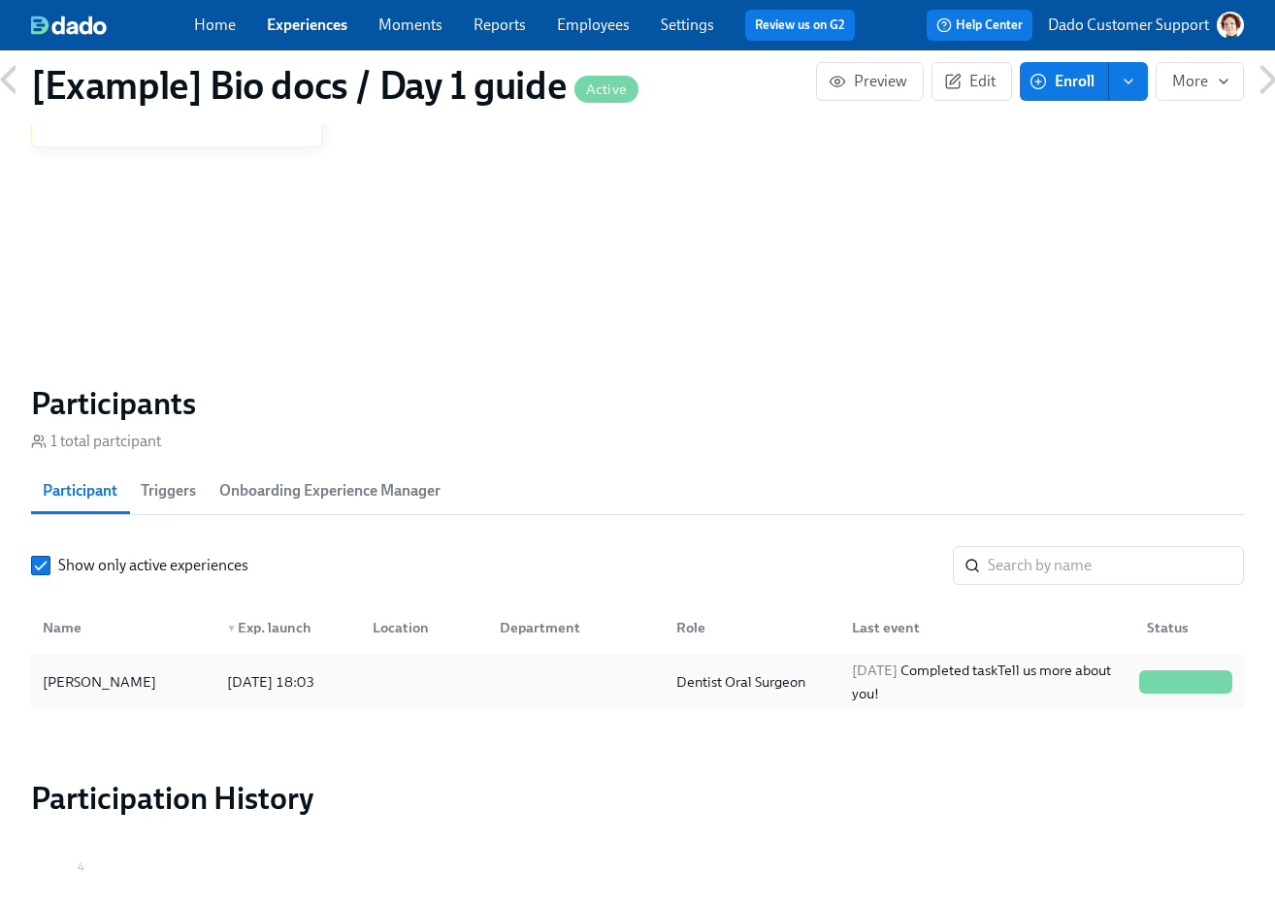
click at [144, 680] on div "Octavia Dado-Butler" at bounding box center [99, 682] width 129 height 23
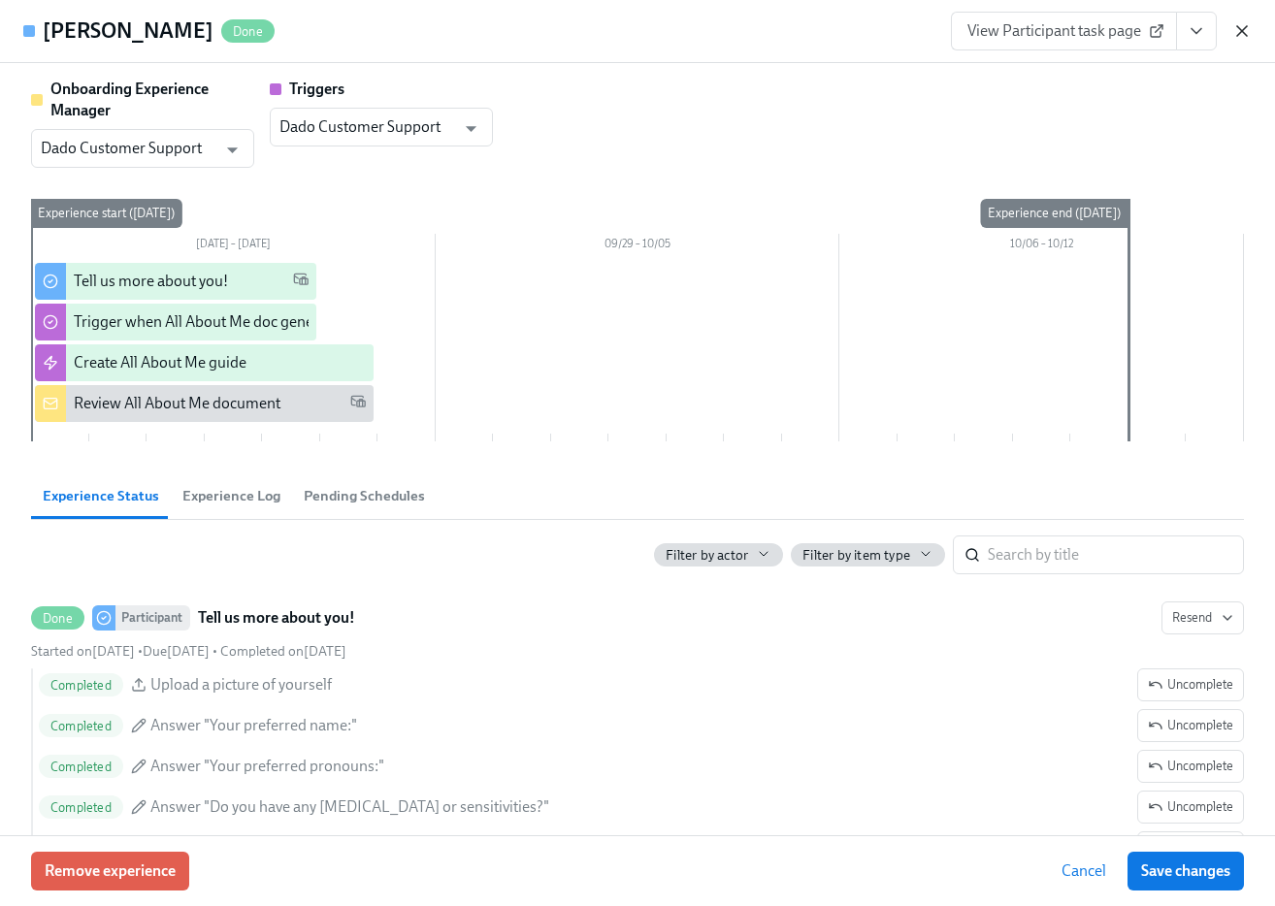
click at [1241, 26] on icon "button" at bounding box center [1241, 30] width 19 height 19
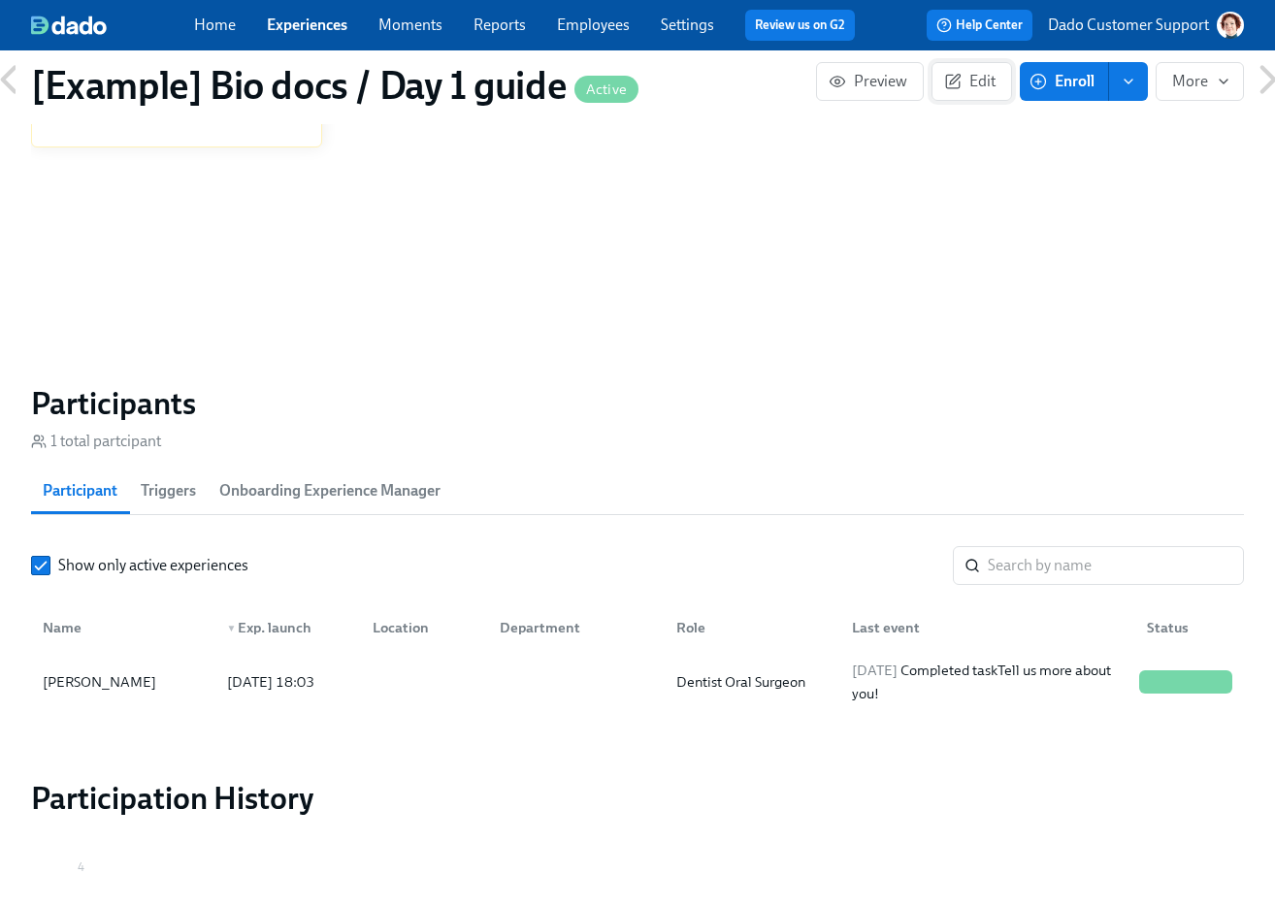
click at [940, 82] on button "Edit" at bounding box center [972, 81] width 81 height 39
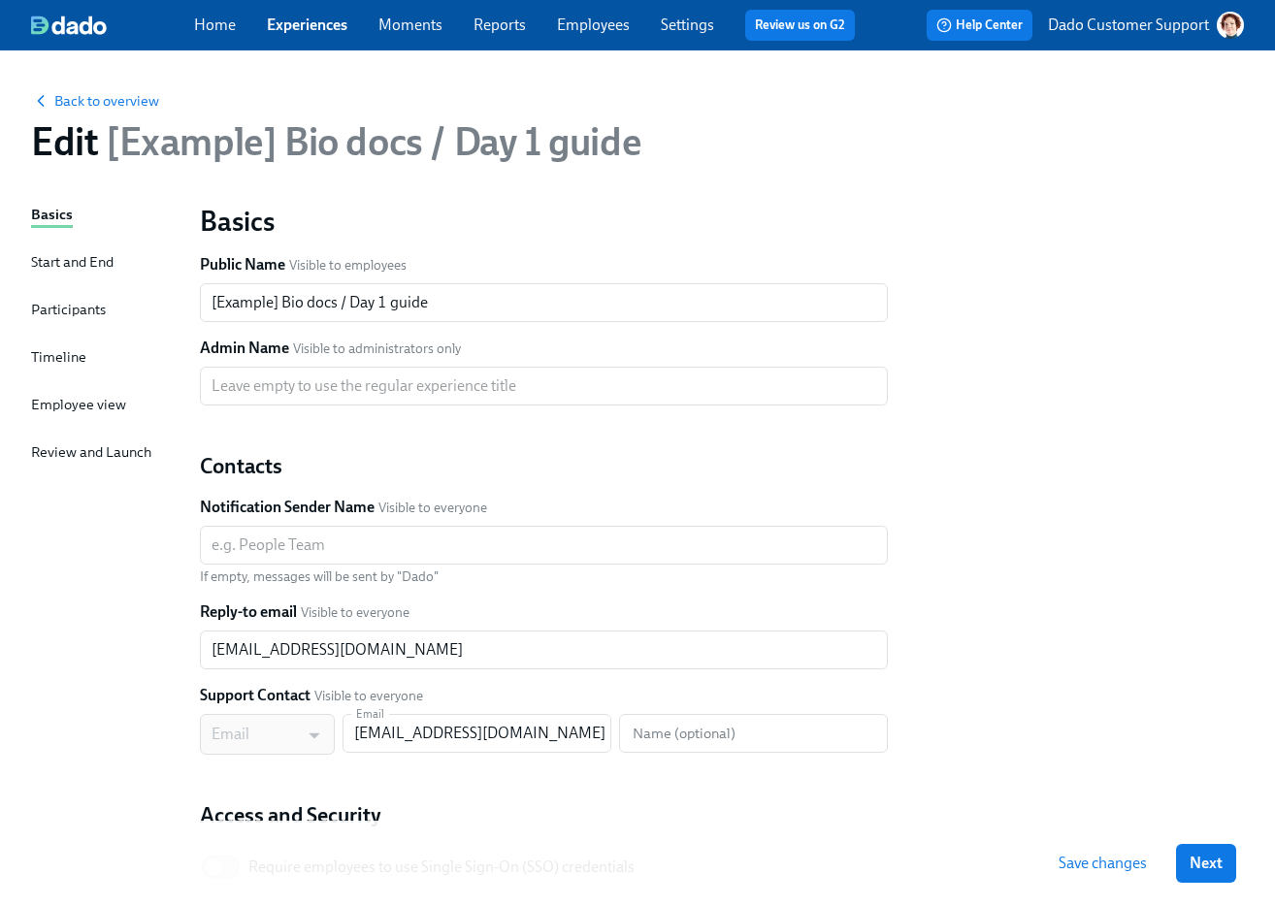
click at [66, 355] on div "Timeline" at bounding box center [58, 356] width 55 height 21
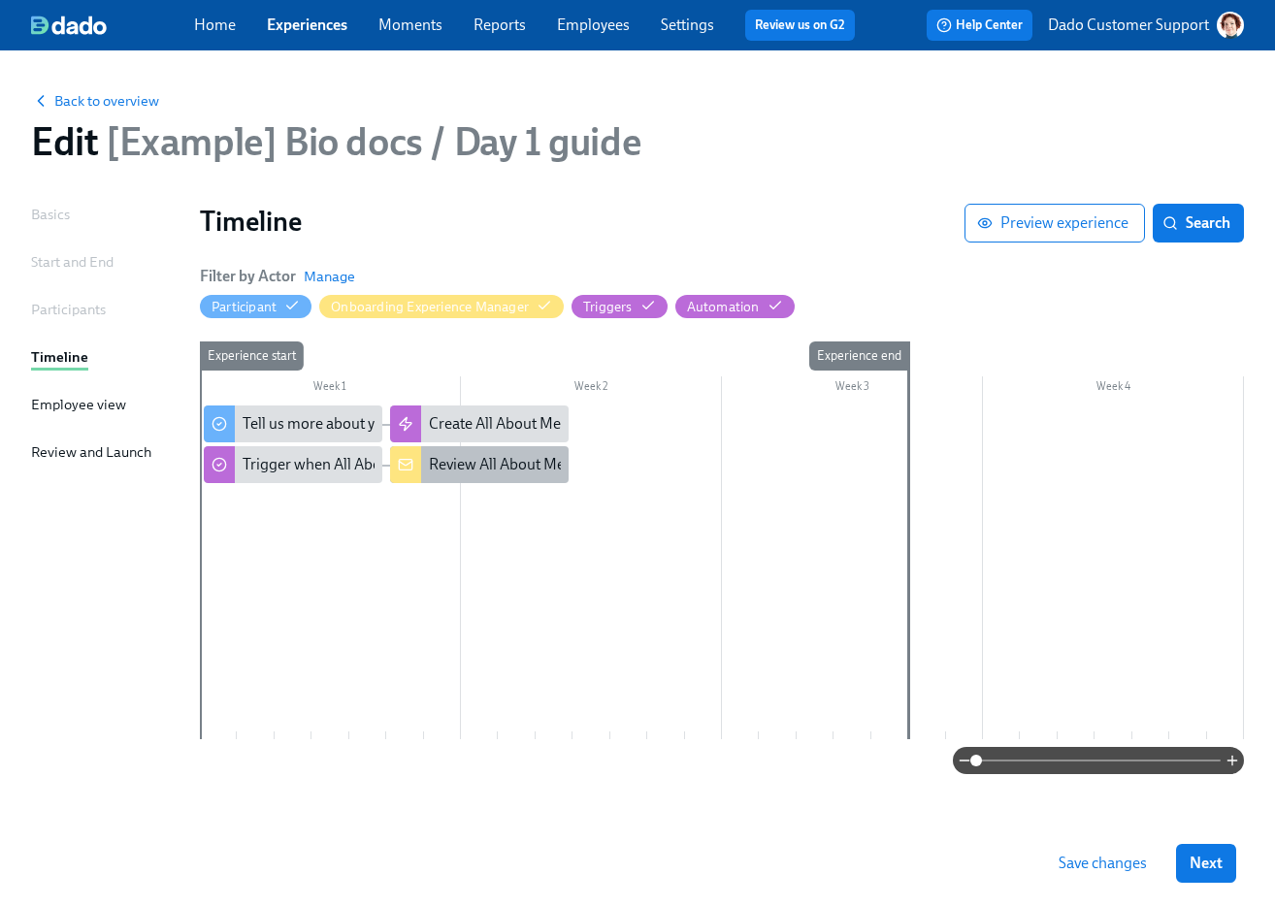
click at [456, 466] on div "Review All About Me document" at bounding box center [532, 464] width 207 height 21
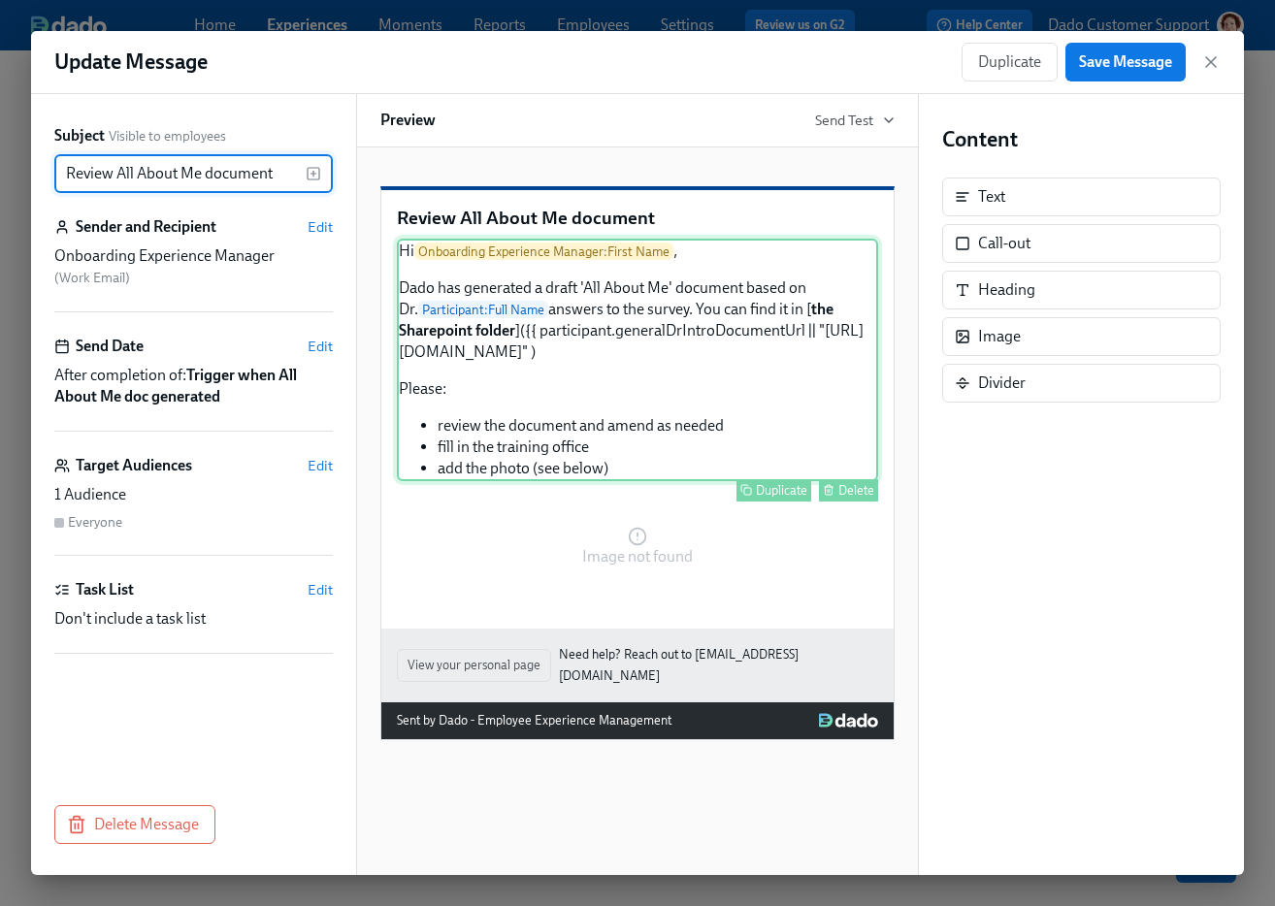
click at [632, 481] on div "Hi Onboarding Experience Manager : First Name , Dado has generated a draft 'All…" at bounding box center [637, 360] width 481 height 243
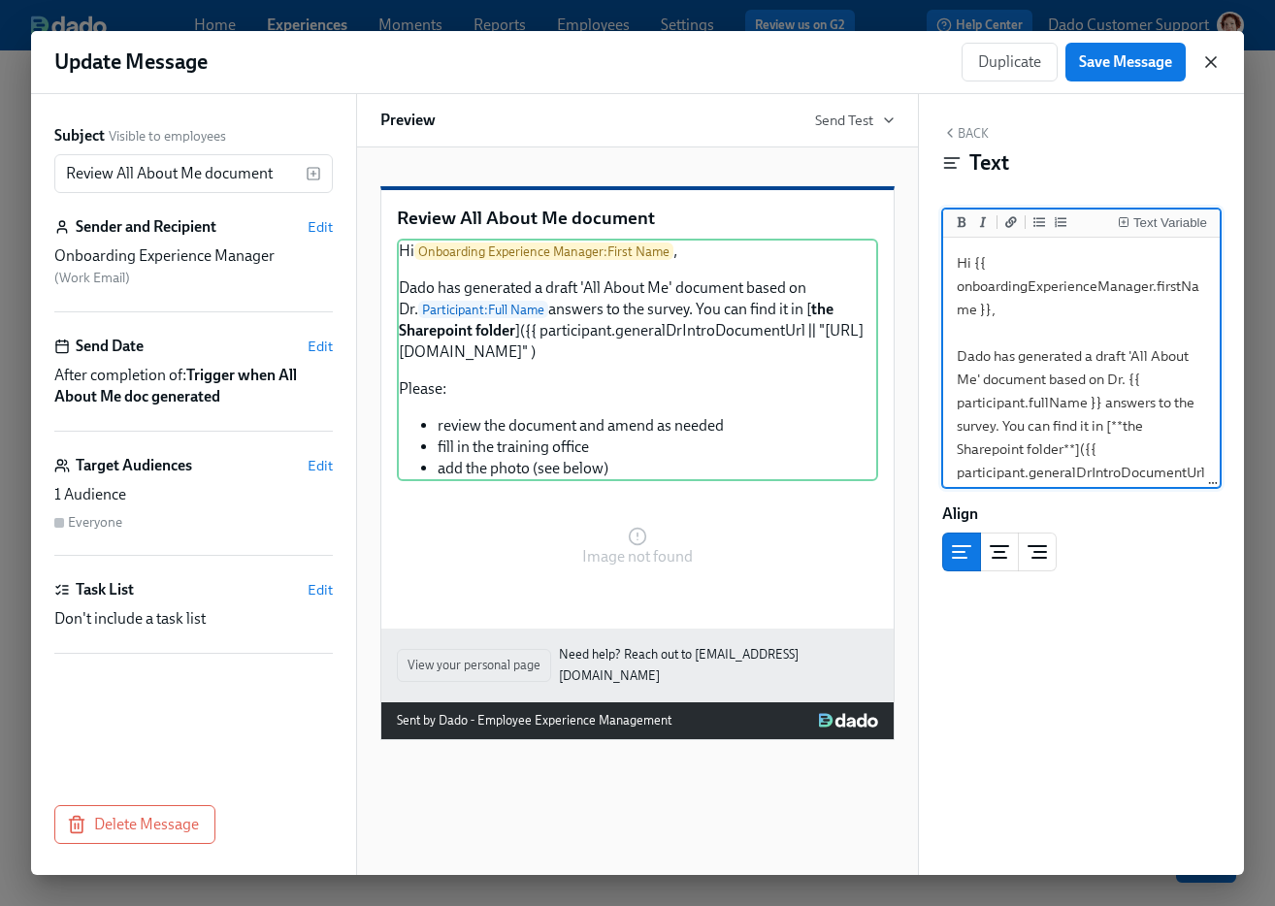
click at [1208, 62] on icon "button" at bounding box center [1210, 61] width 19 height 19
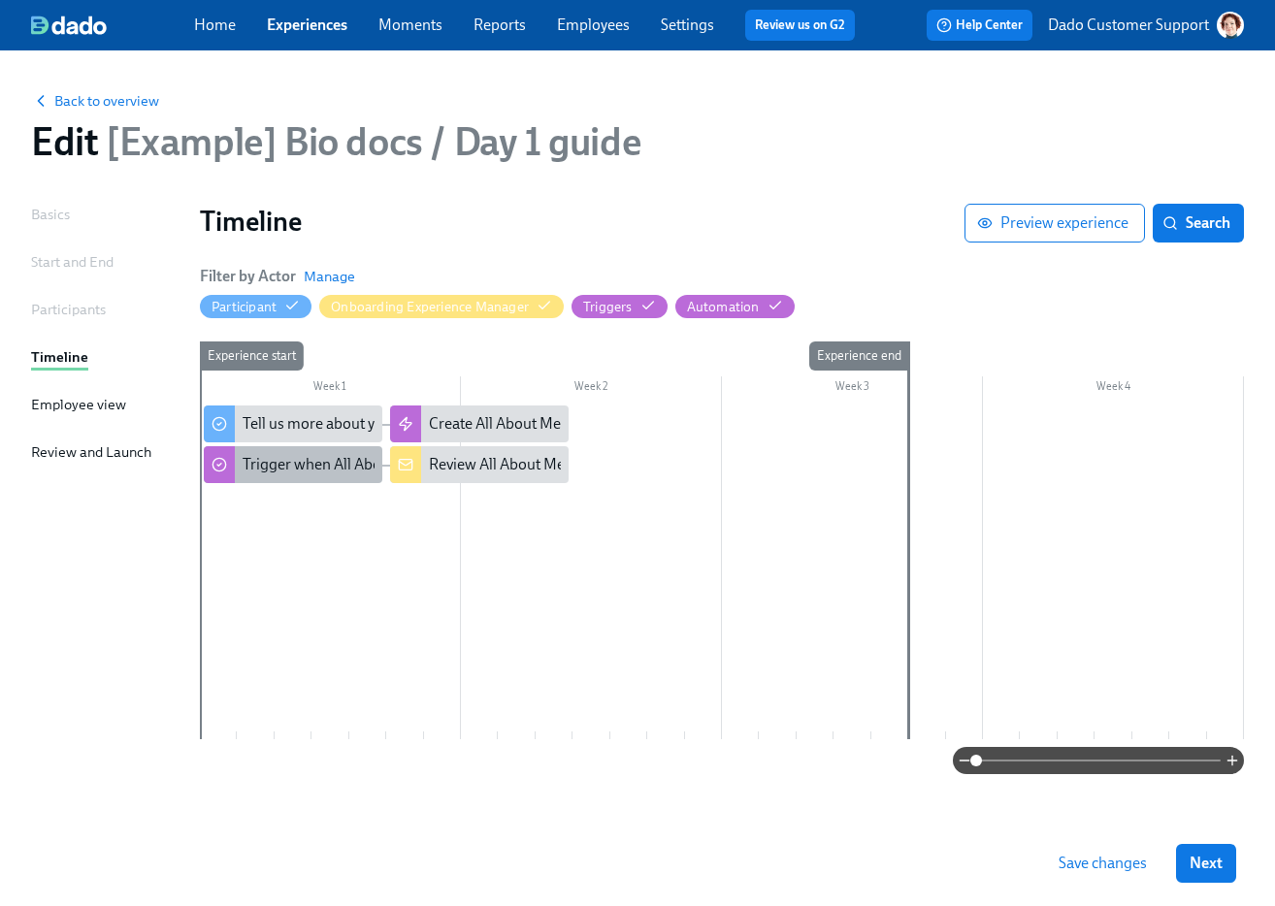
click at [325, 465] on div "Trigger when All About Me doc generated" at bounding box center [380, 464] width 275 height 21
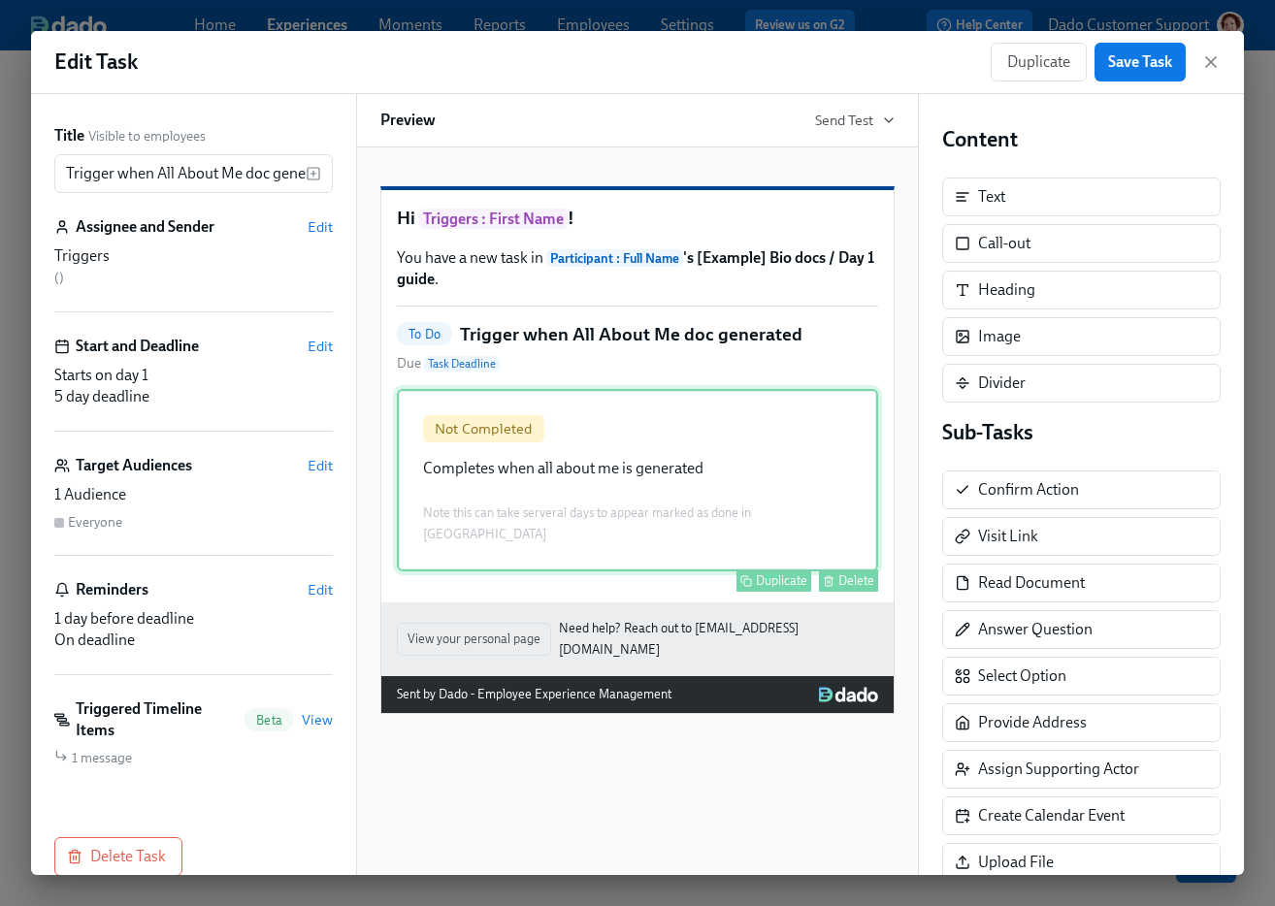
click at [634, 519] on div "Not Completed Completes when all about me is generated Note this can take serve…" at bounding box center [637, 480] width 481 height 182
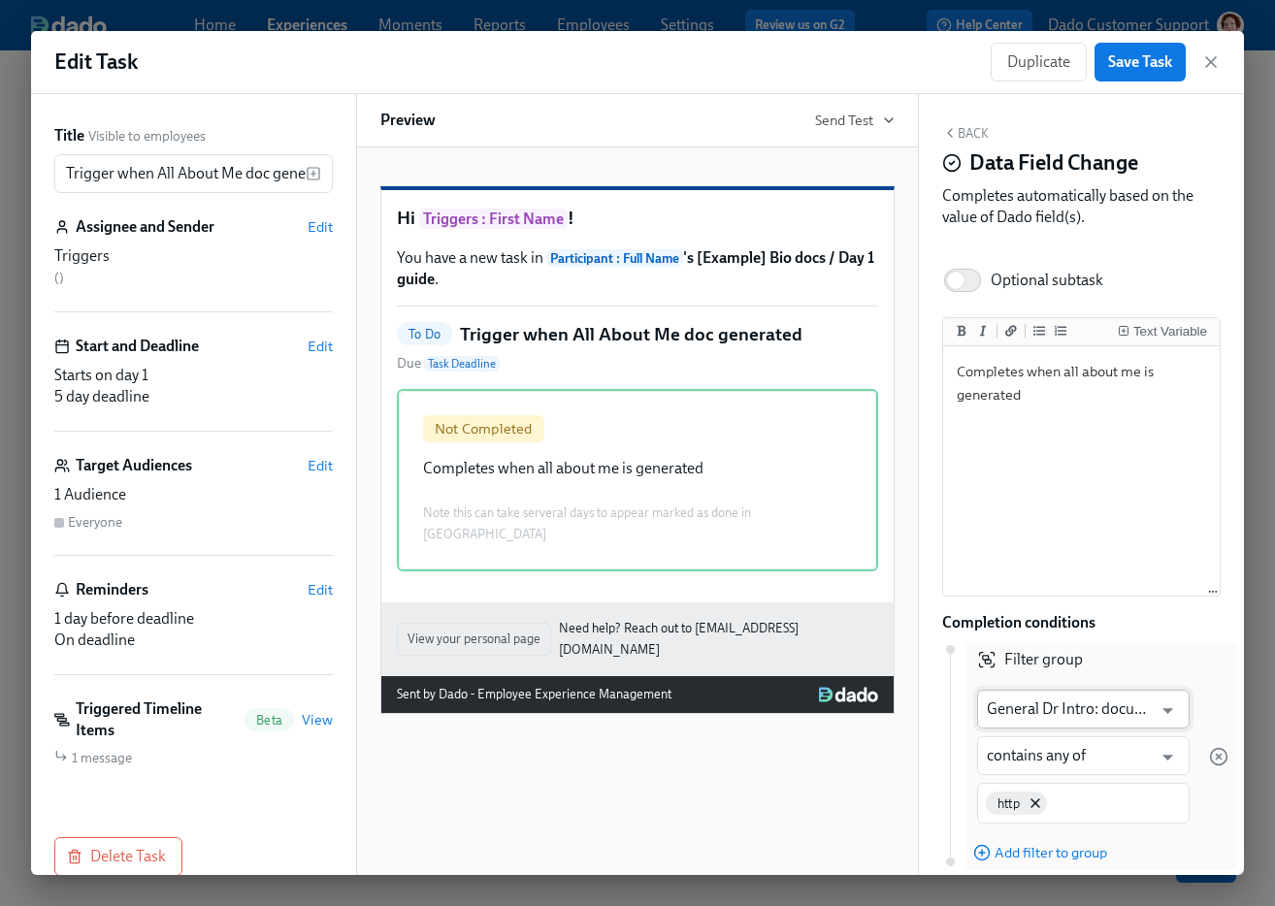
click at [1046, 702] on input "General Dr Intro: document URL" at bounding box center [1069, 709] width 165 height 39
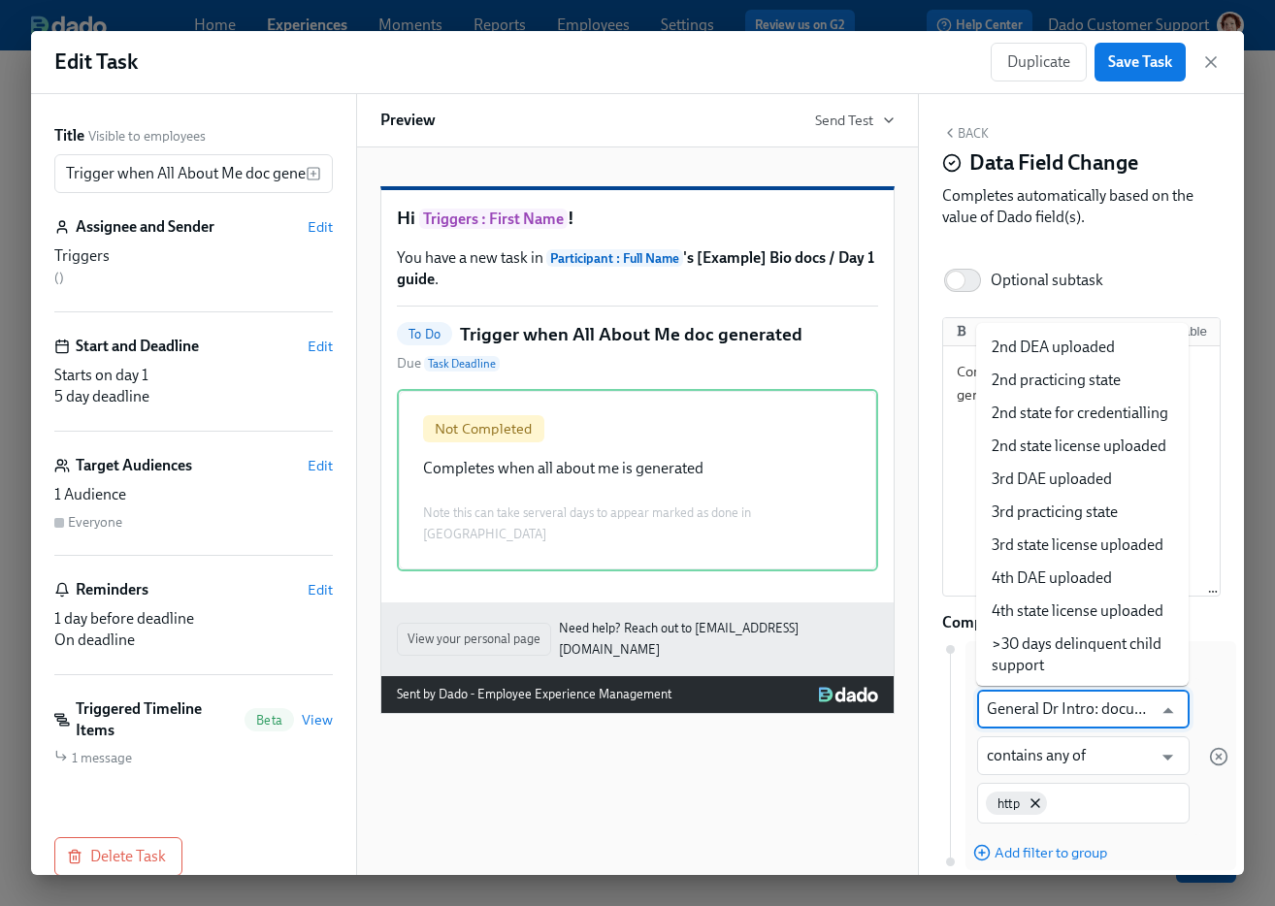
scroll to position [11491, 0]
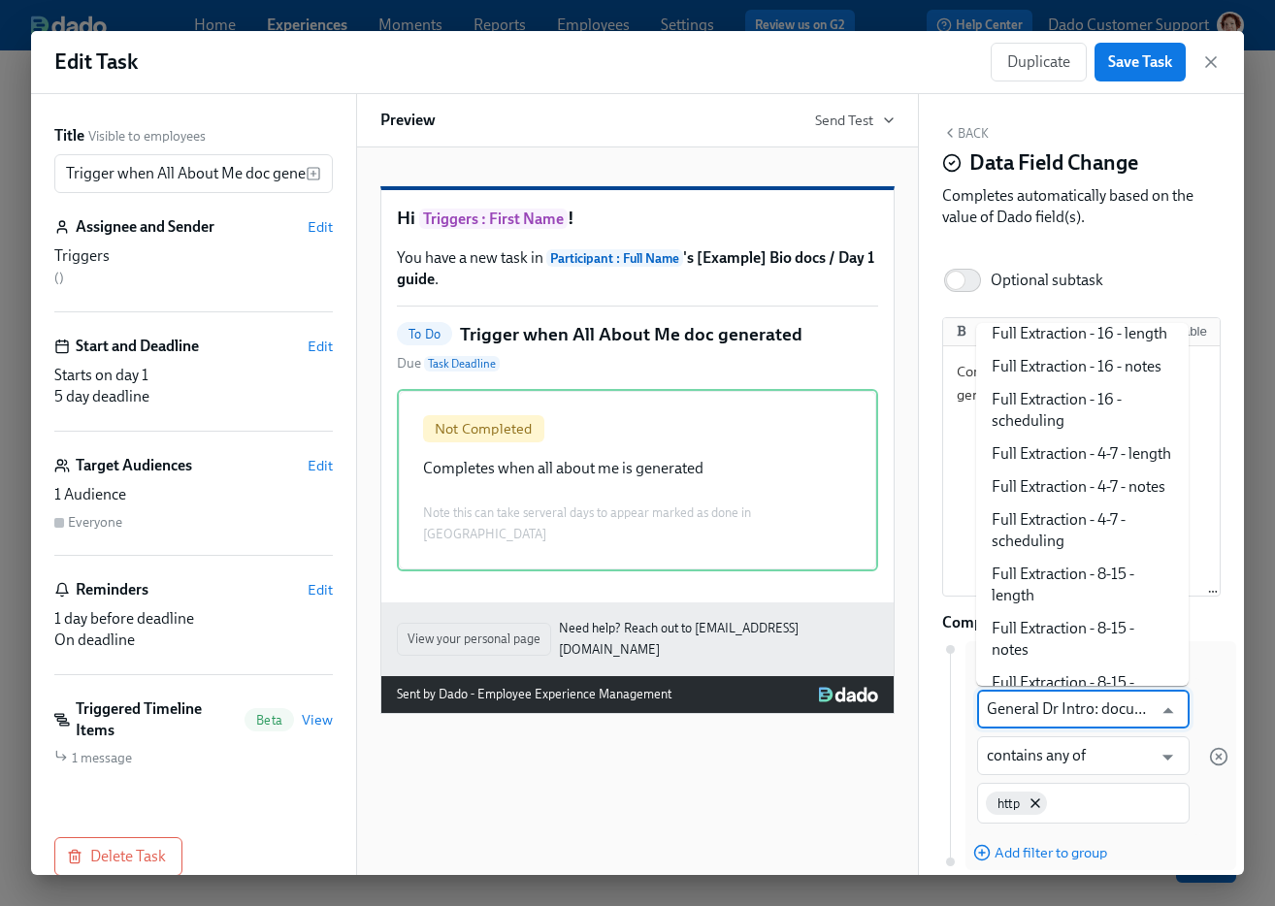
click at [1212, 621] on div "Completion conditions" at bounding box center [1081, 622] width 279 height 21
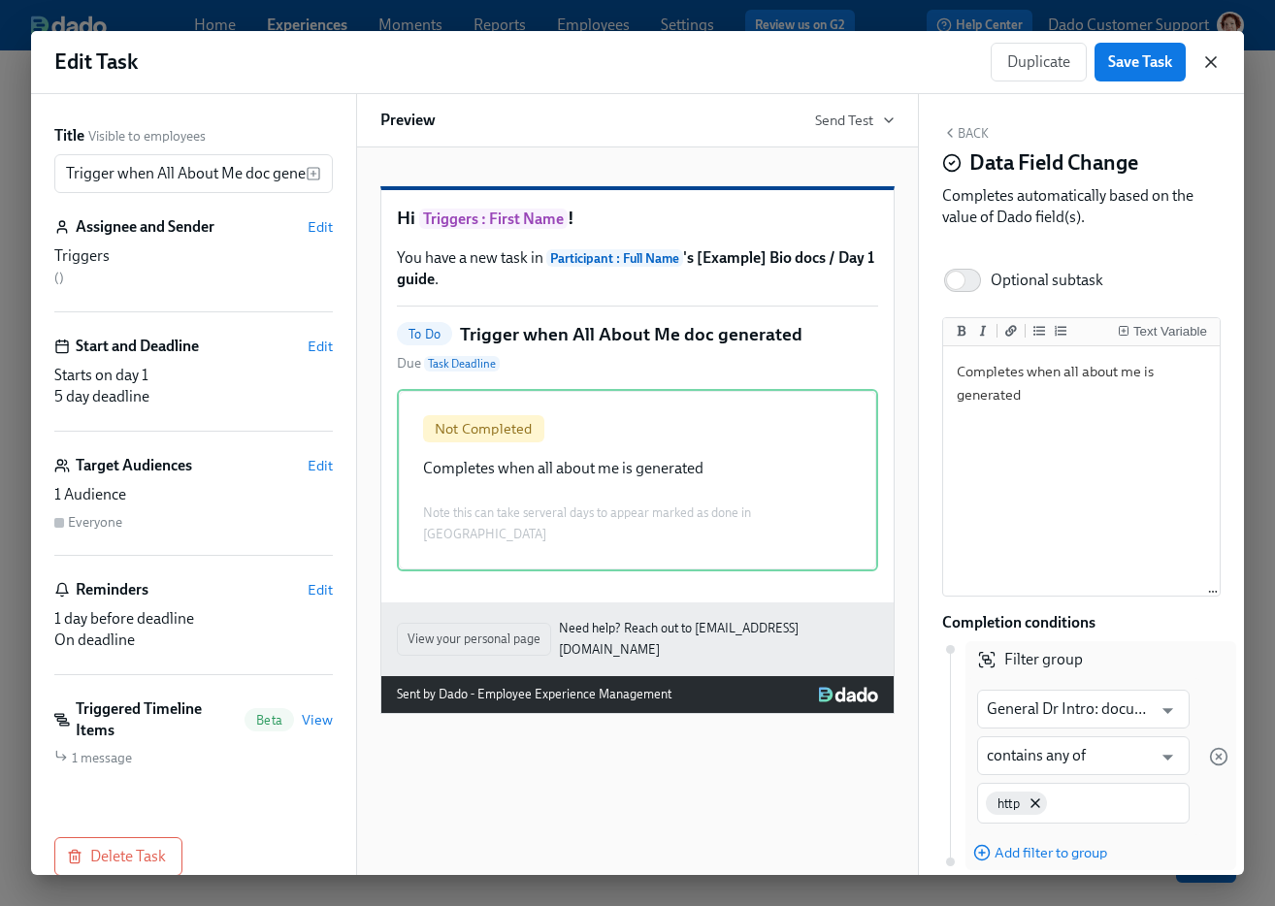
click at [1216, 62] on icon "button" at bounding box center [1210, 61] width 19 height 19
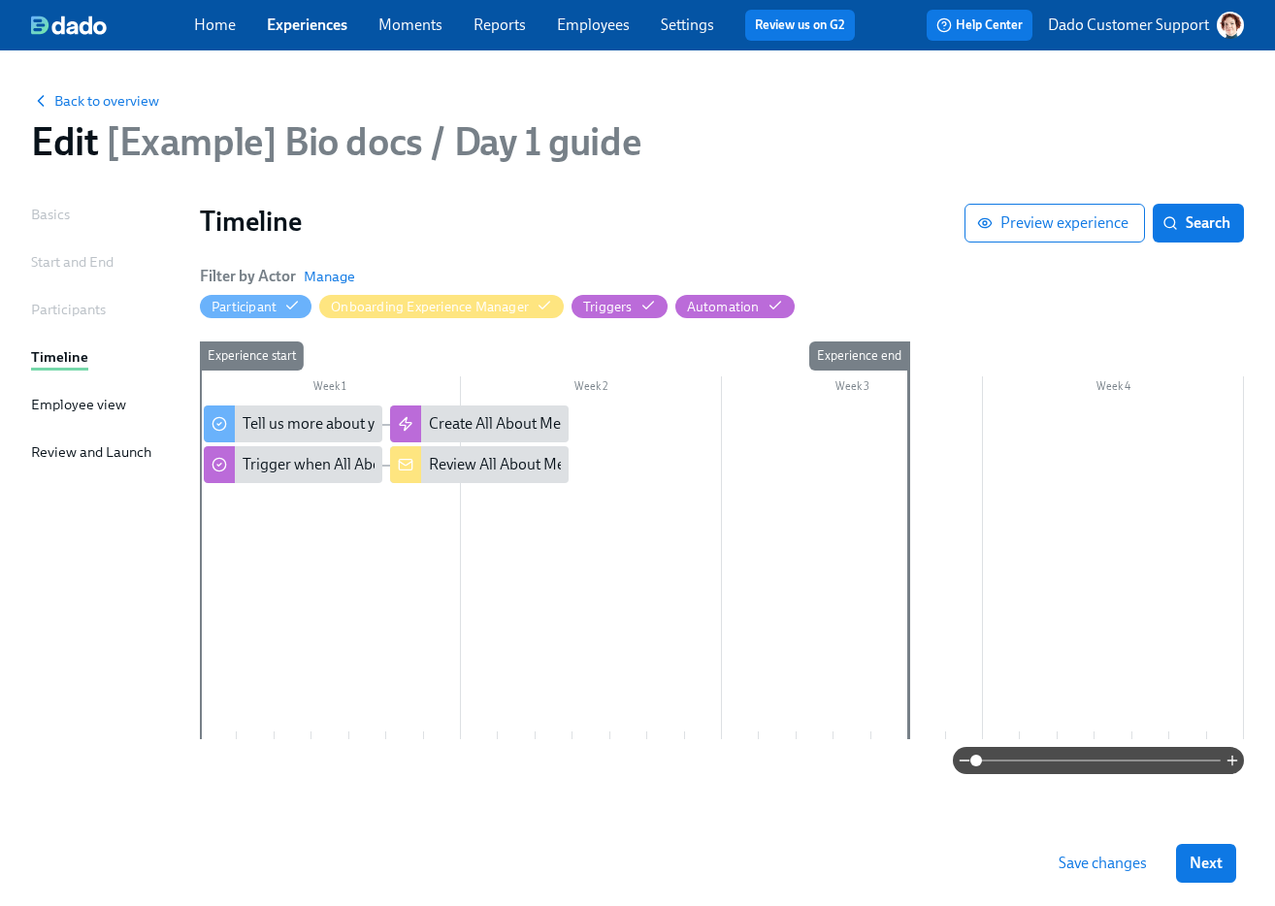
click at [598, 32] on link "Employees" at bounding box center [593, 25] width 73 height 18
click at [443, 460] on div "Review All About Me document" at bounding box center [532, 464] width 207 height 21
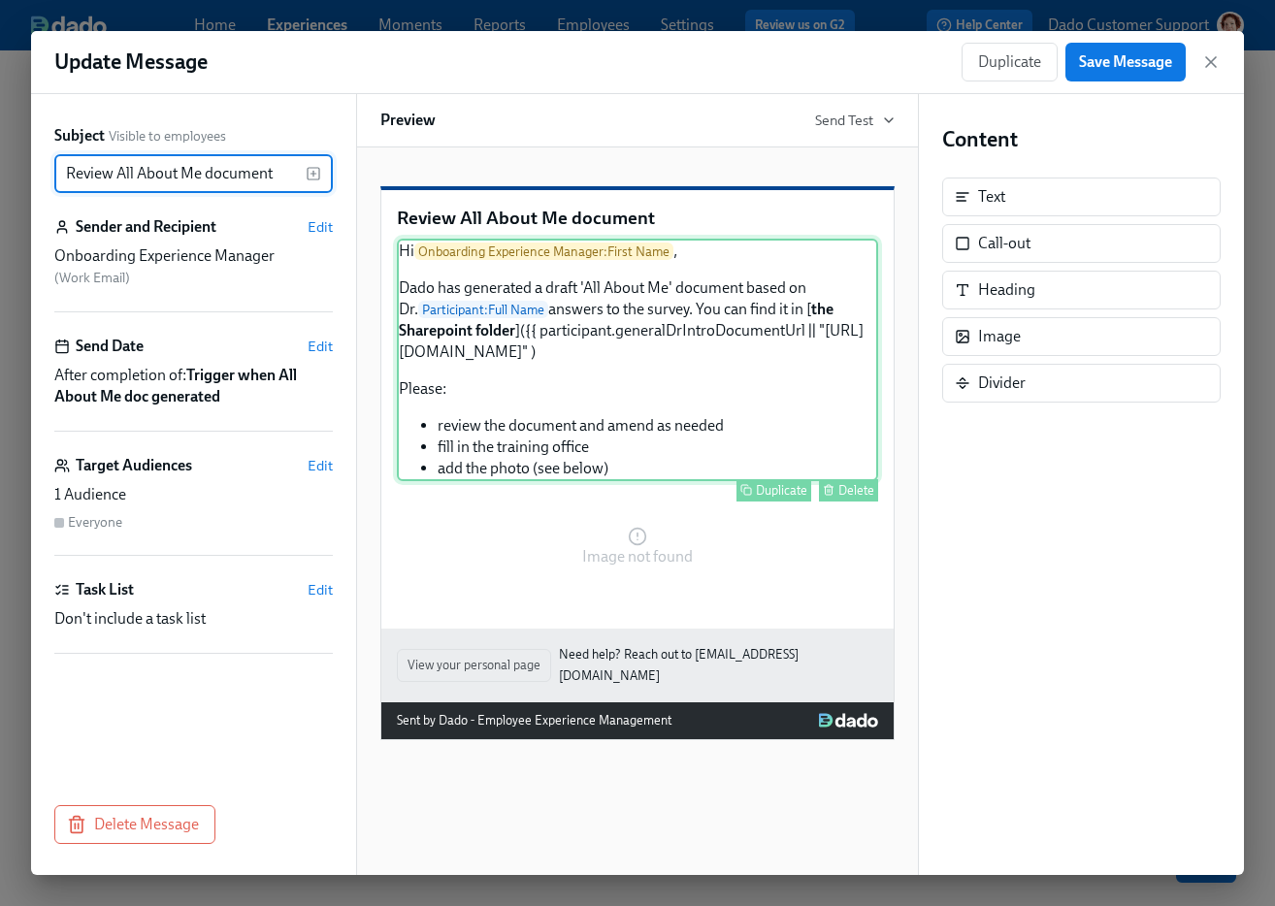
click at [720, 347] on div "Hi Onboarding Experience Manager : First Name , Dado has generated a draft 'All…" at bounding box center [637, 360] width 481 height 243
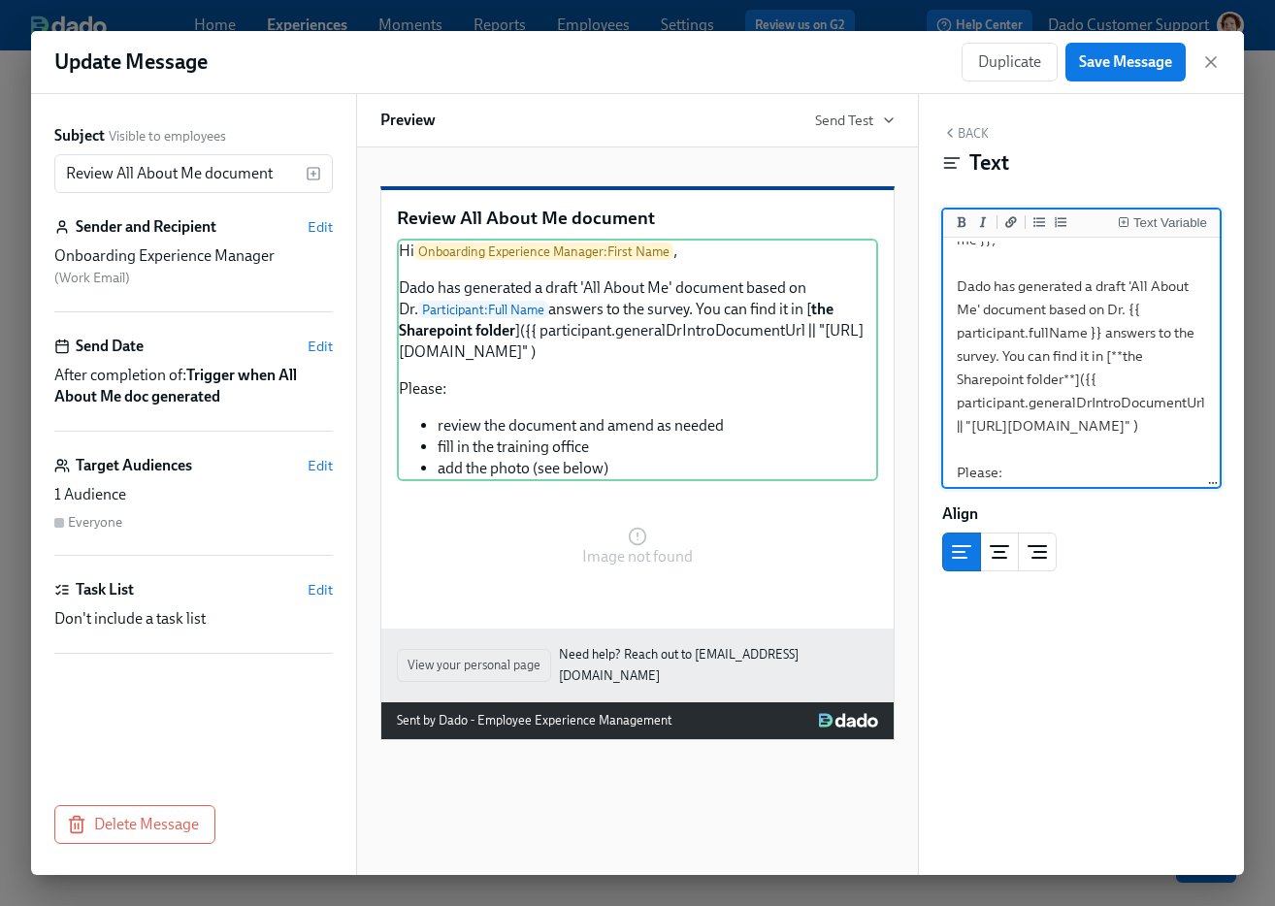
scroll to position [91, 0]
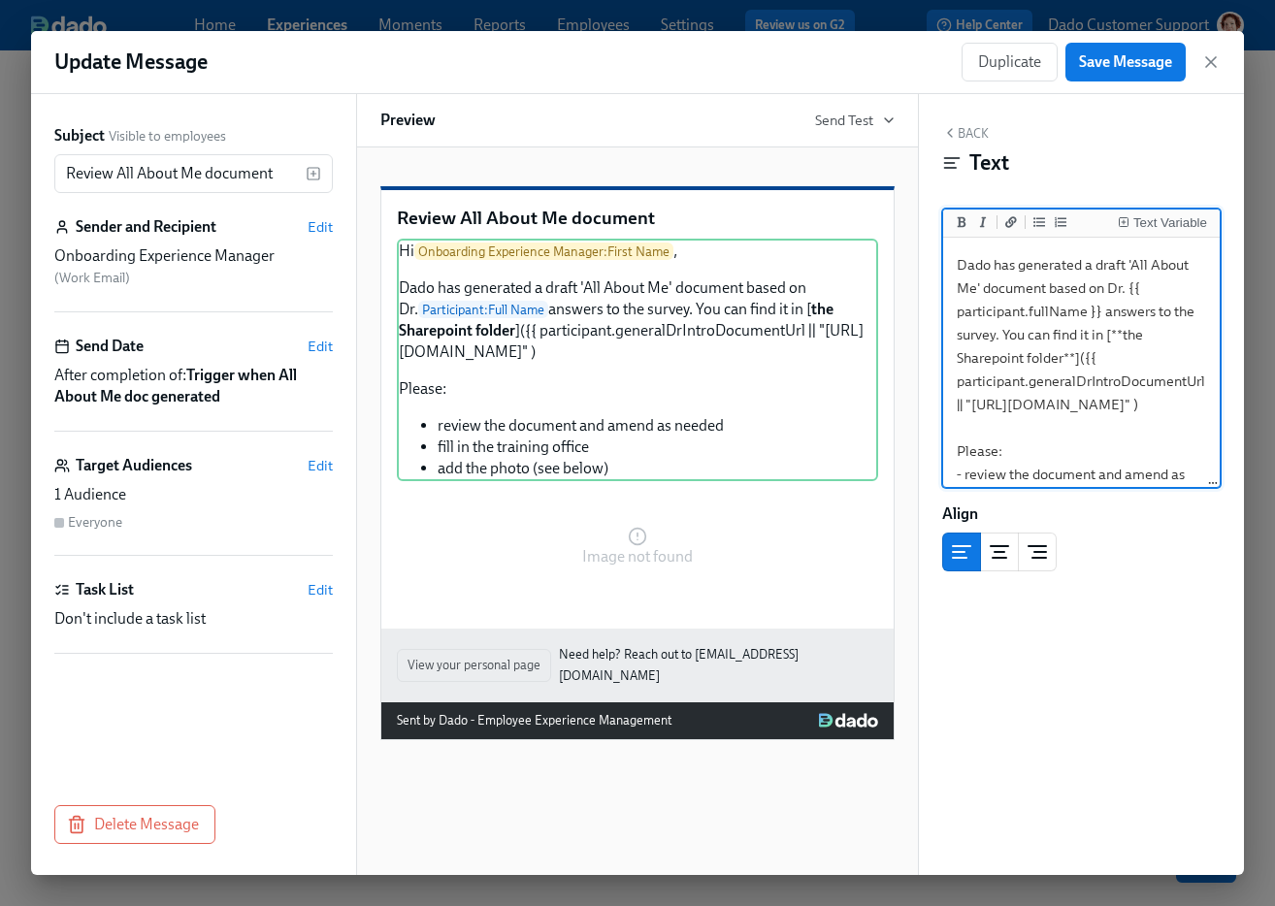
click at [948, 400] on textarea "Hi {{ onboardingExperienceManager.firstName }}, Dado has generated a draft 'All…" at bounding box center [1081, 357] width 269 height 415
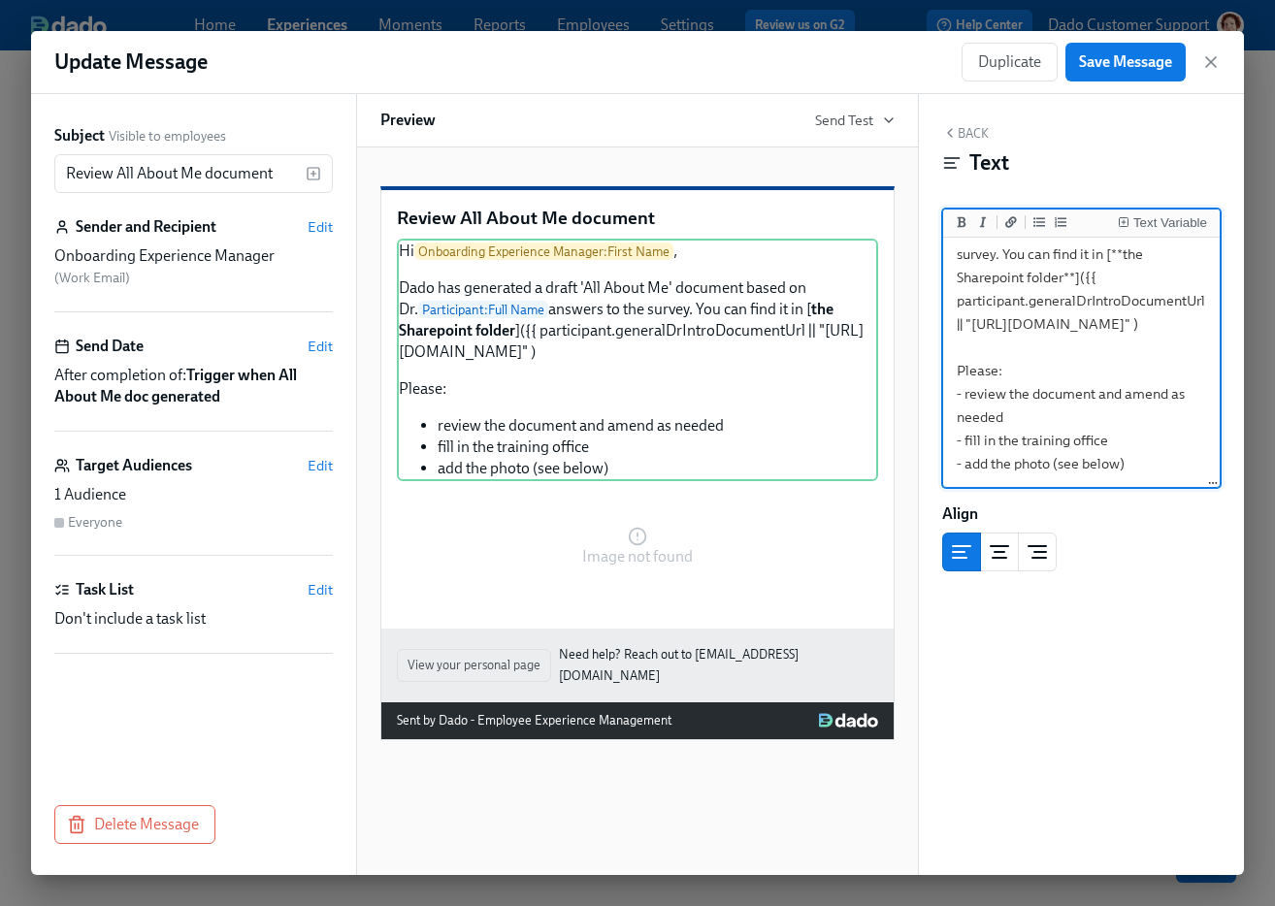
scroll to position [199, 0]
click at [1127, 436] on textarea "Hi {{ onboardingExperienceManager.firstName }}, Dado has generated a draft 'All…" at bounding box center [1081, 277] width 269 height 415
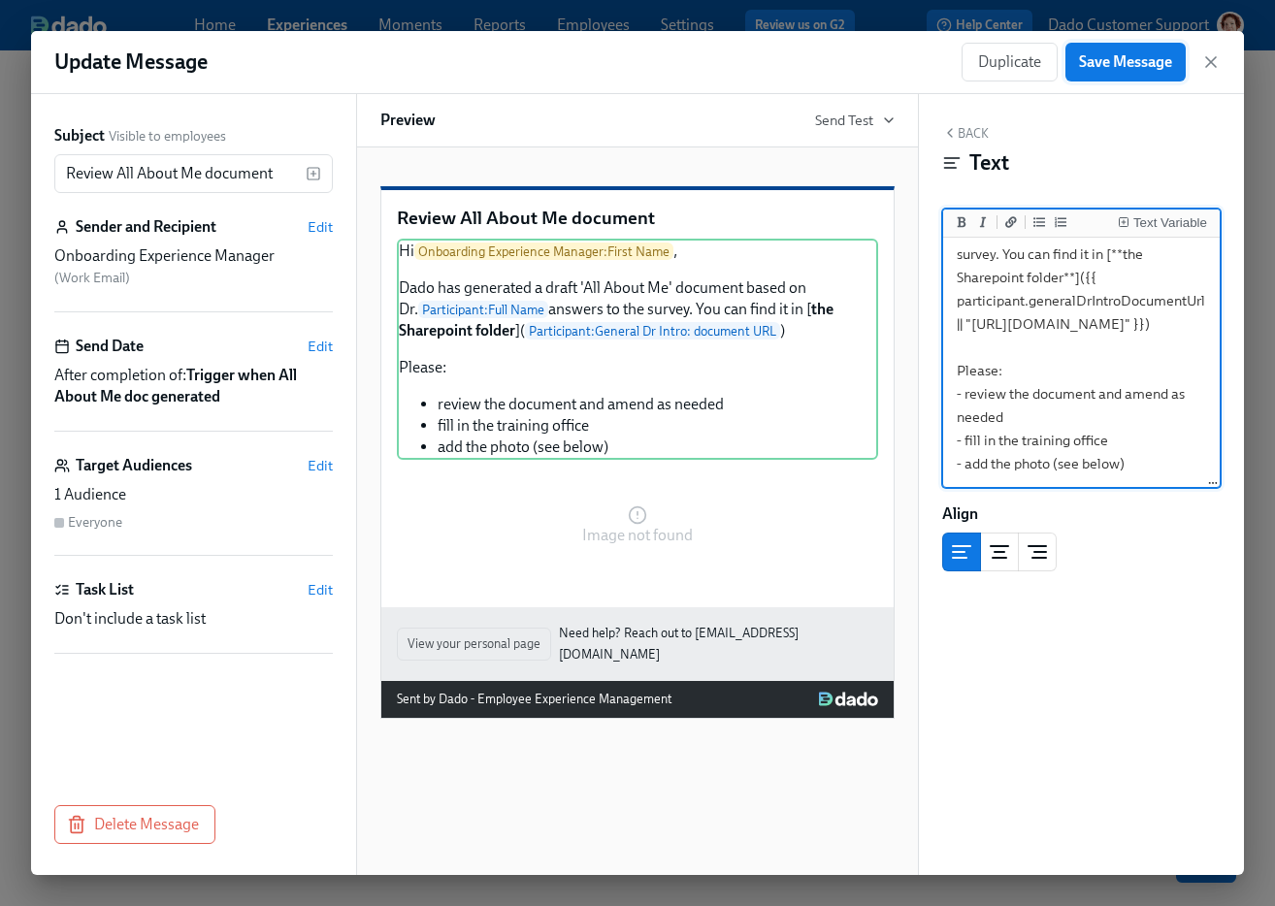
type textarea "Hi {{ onboardingExperienceManager.firstName }}, Dado has generated a draft 'All…"
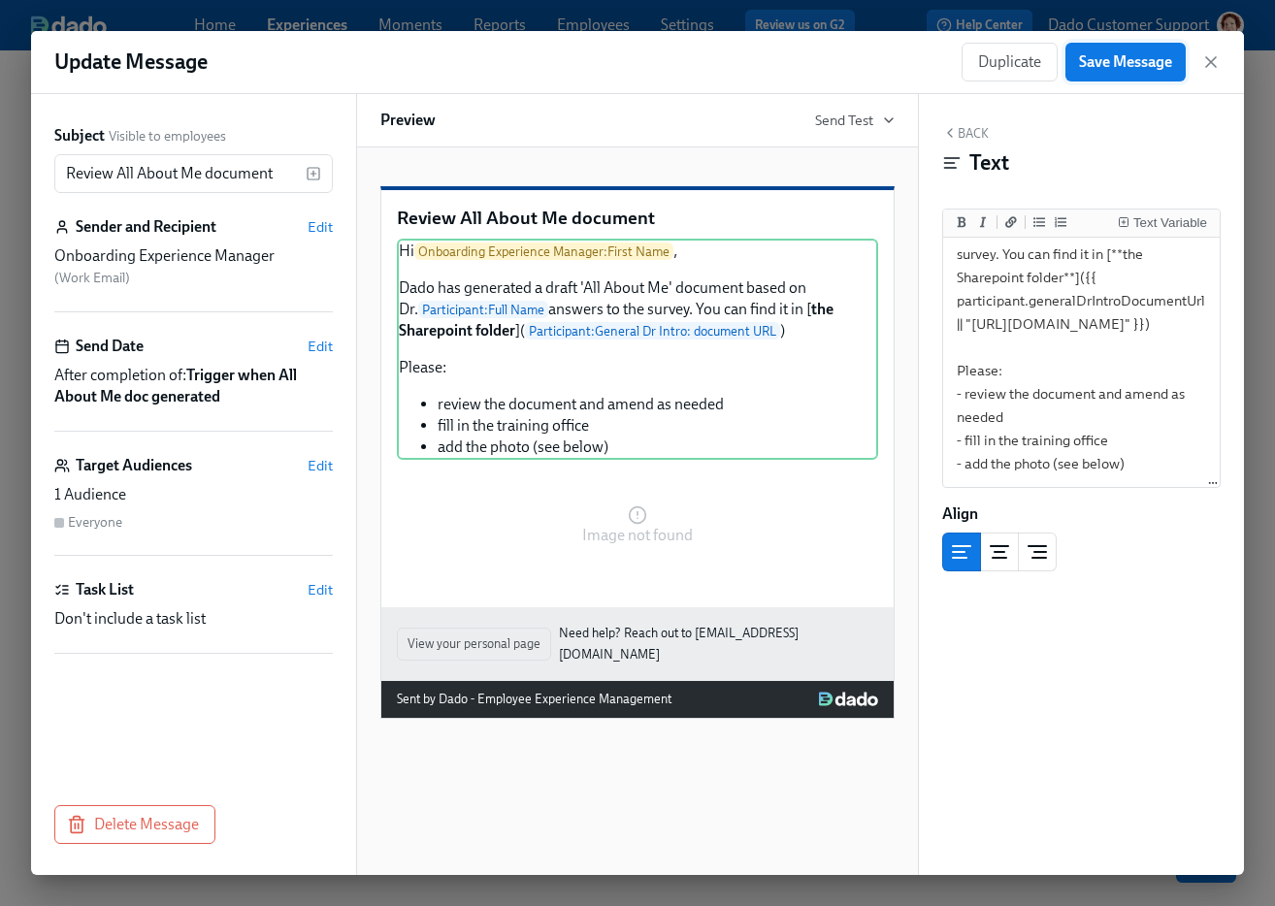
click at [1137, 65] on span "Save Message" at bounding box center [1125, 61] width 93 height 19
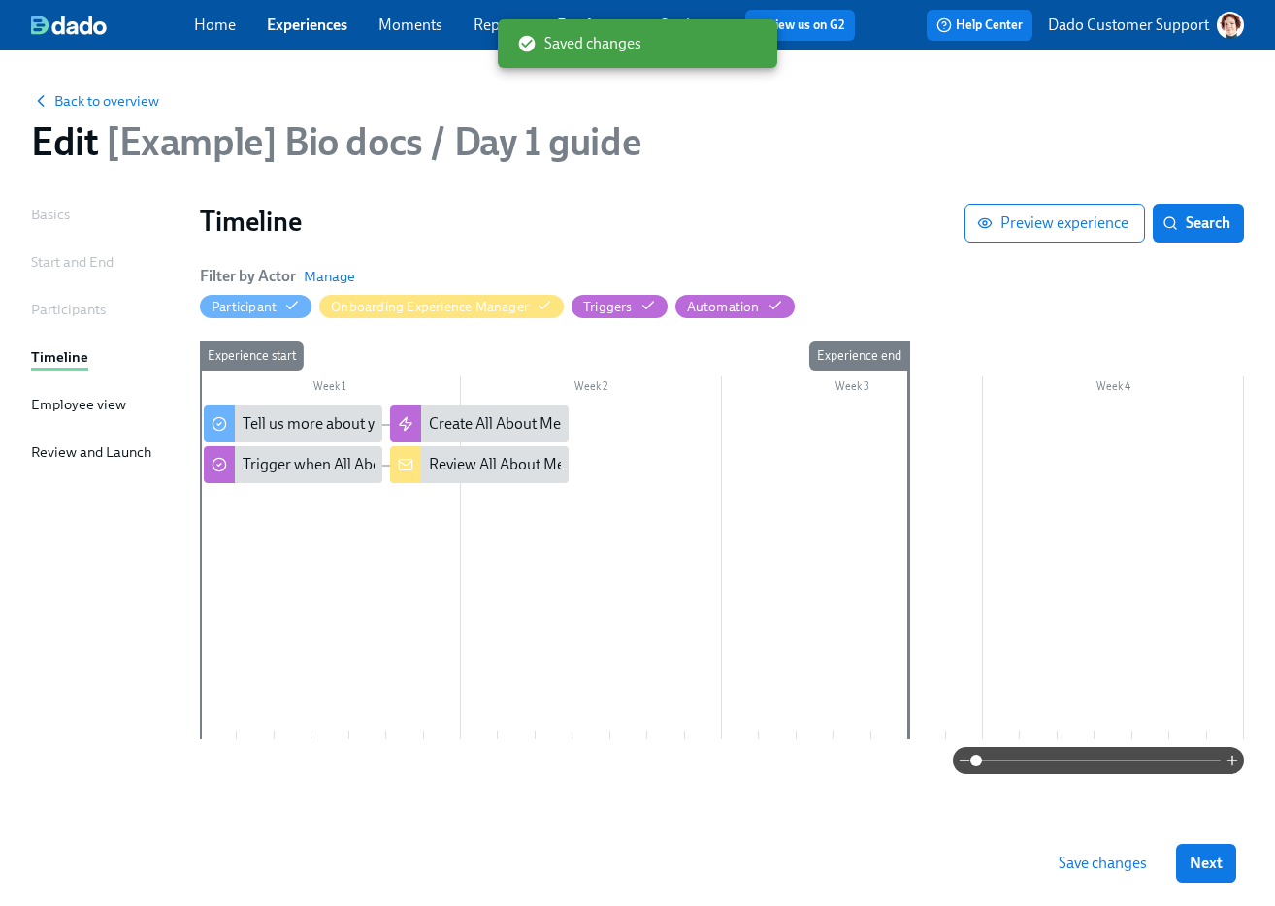
click at [1093, 850] on button "Save changes" at bounding box center [1102, 863] width 115 height 39
click at [84, 99] on span "Back to overview" at bounding box center [95, 100] width 128 height 19
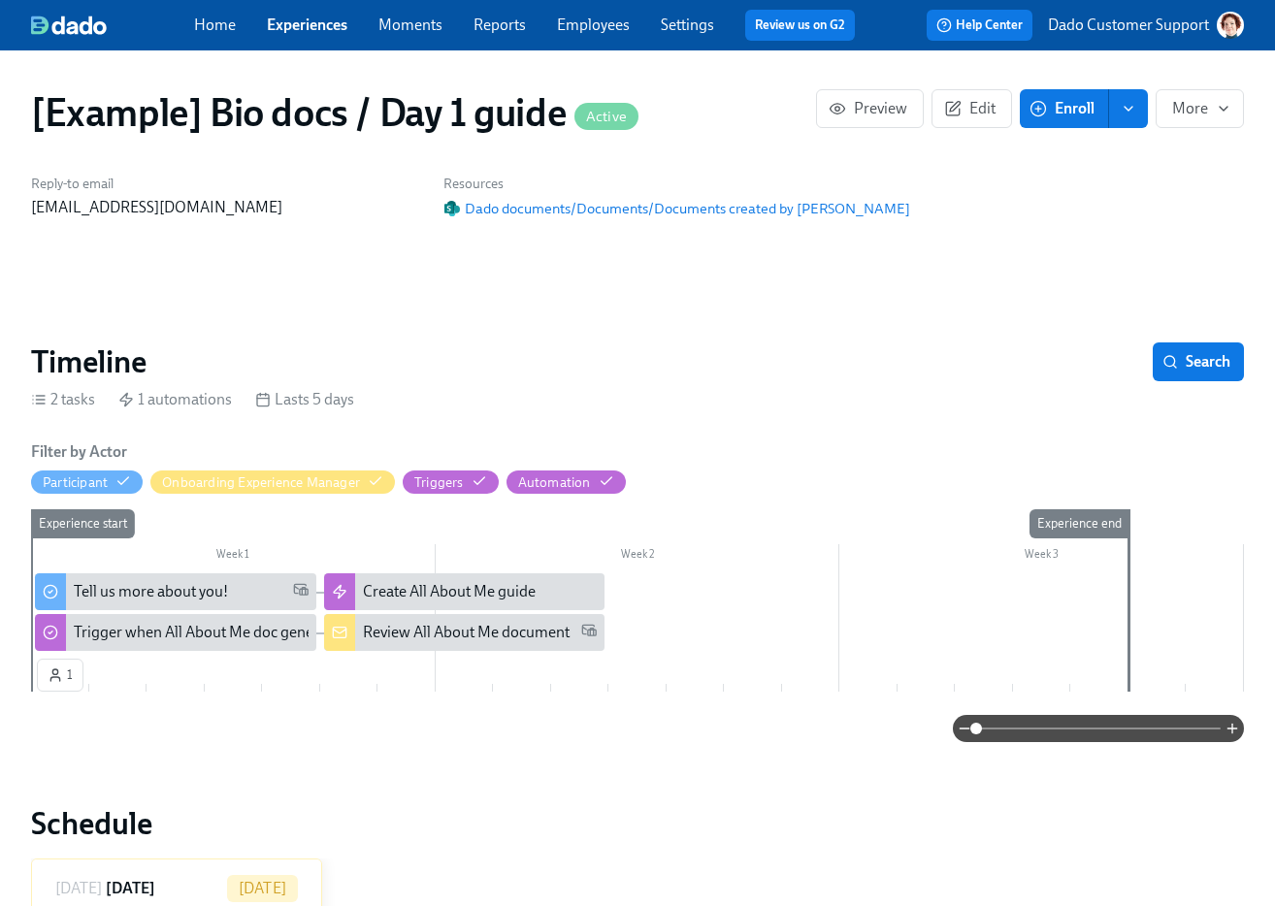
click at [439, 652] on div at bounding box center [637, 614] width 1213 height 82
click at [420, 635] on div "Review All About Me document" at bounding box center [466, 632] width 207 height 21
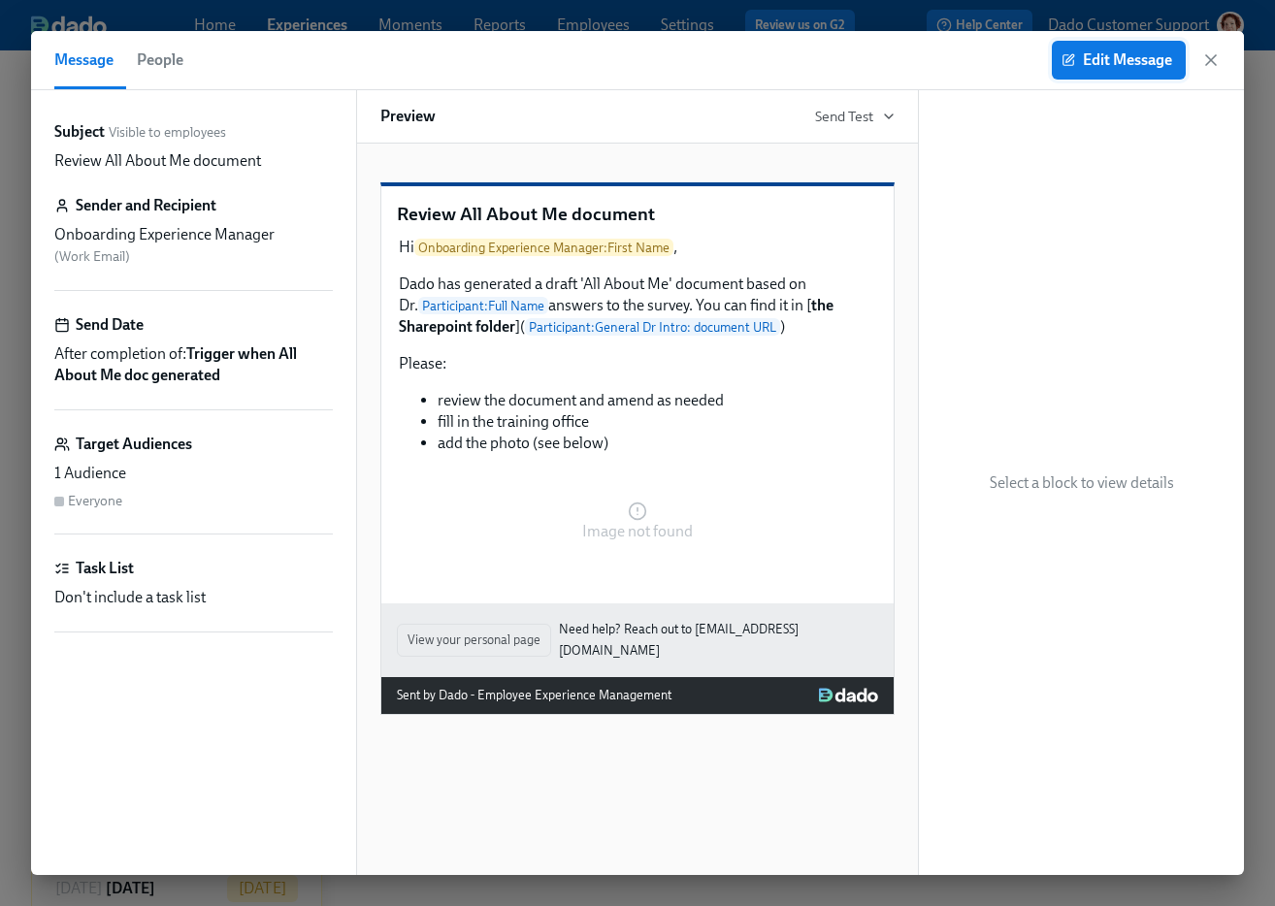
click at [1112, 46] on button "Edit Message" at bounding box center [1119, 60] width 134 height 39
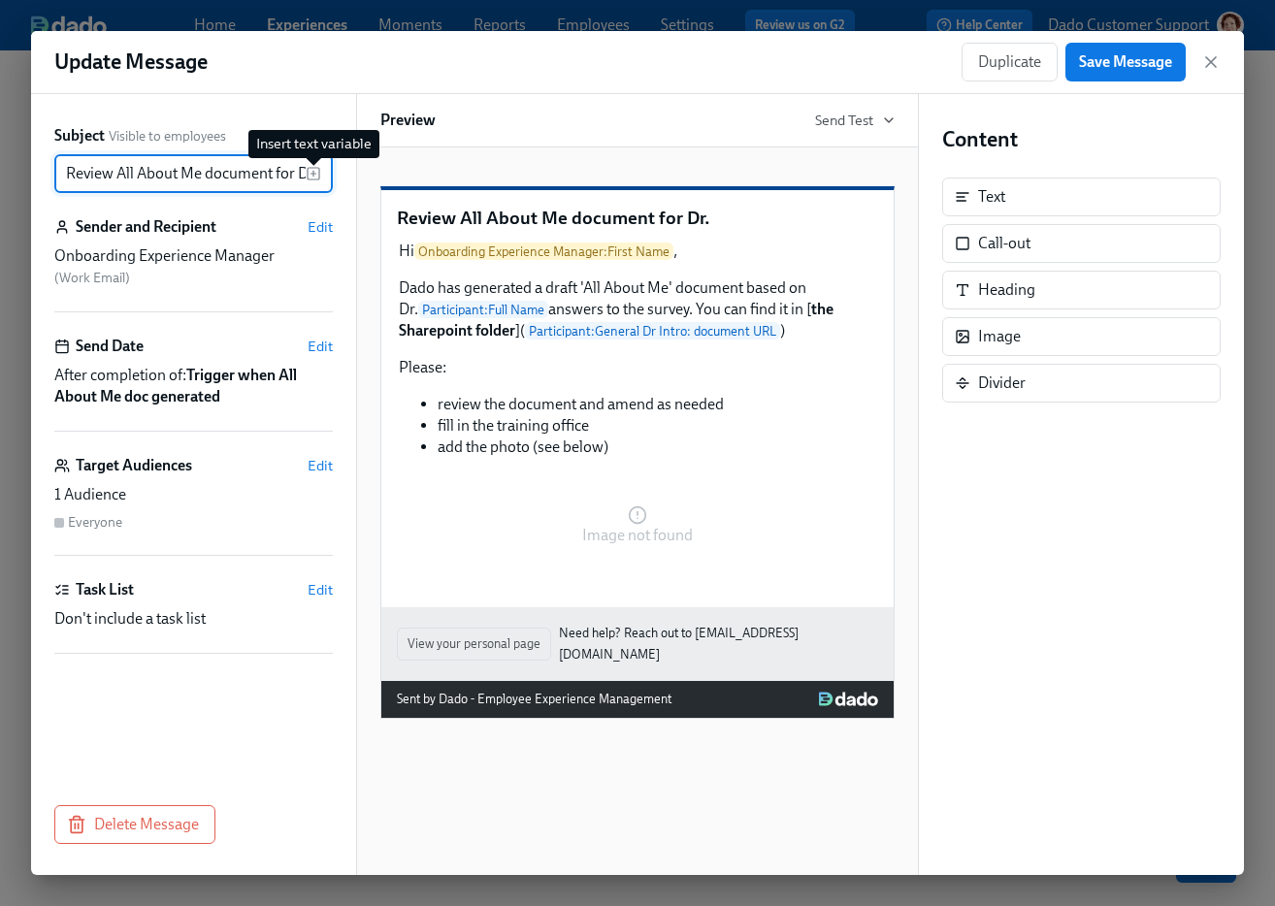
click at [311, 170] on icon "button" at bounding box center [314, 174] width 16 height 16
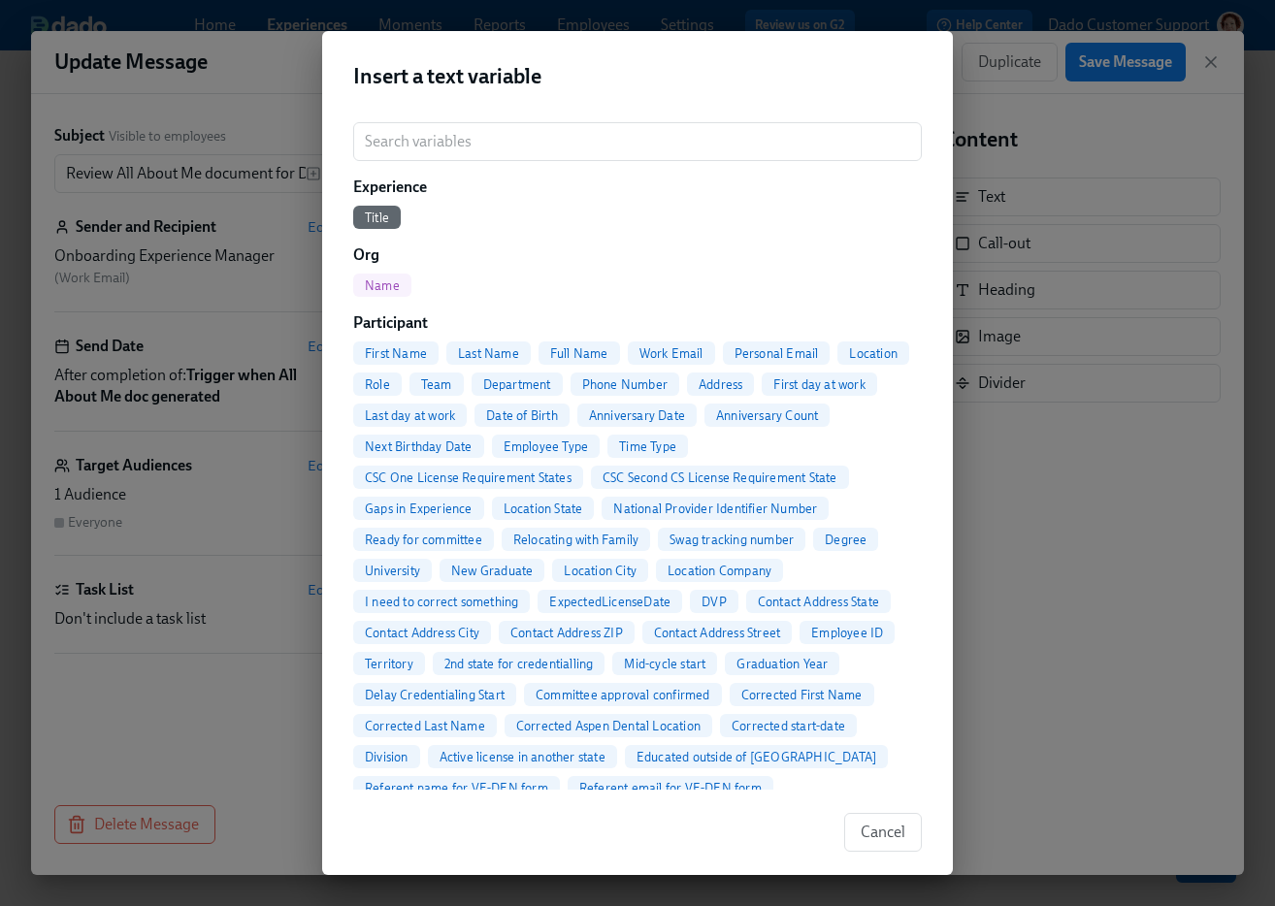
click at [598, 344] on div "Full Name" at bounding box center [580, 353] width 82 height 23
type input "Review All About Me document for Dr. {{ participant.fullName }}"
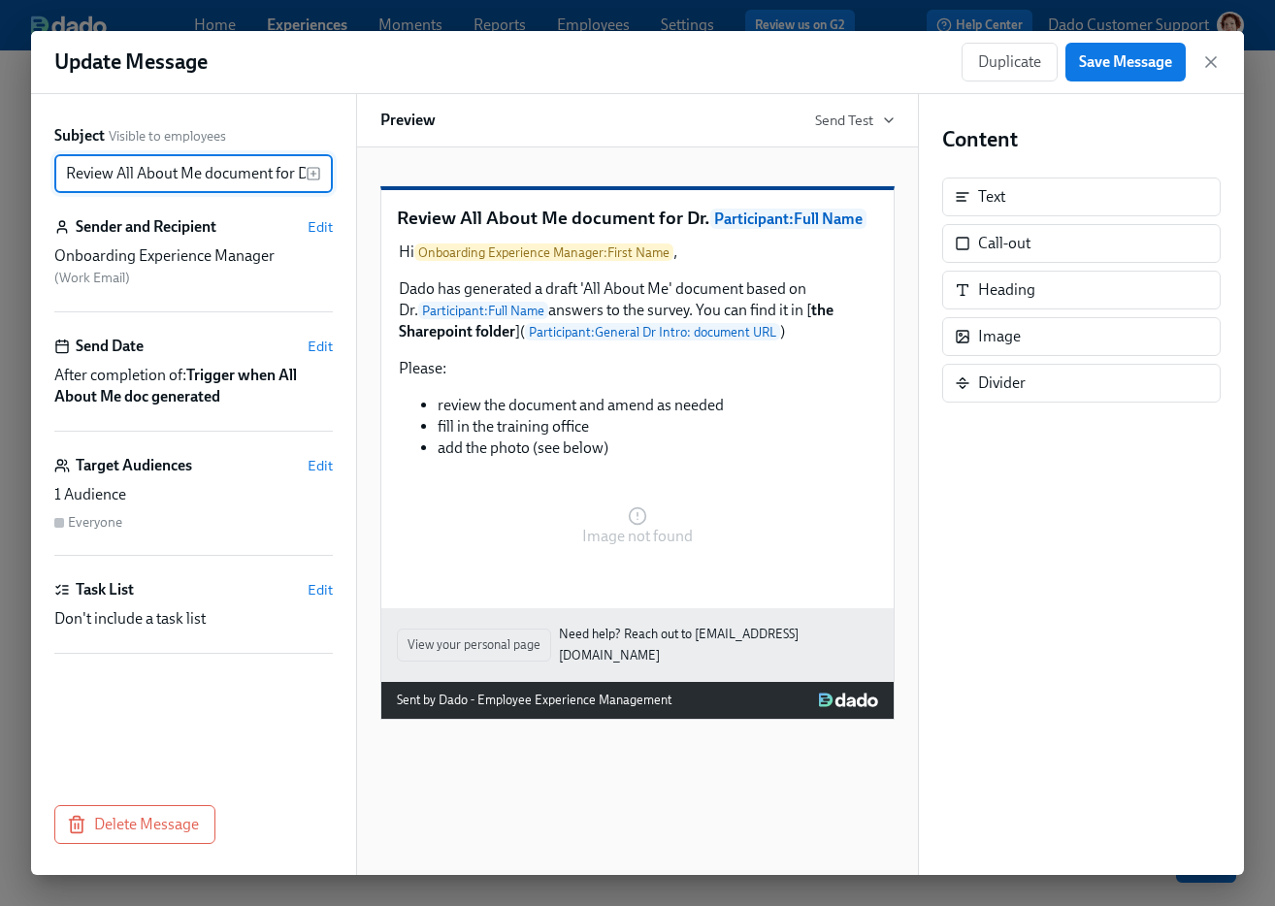
scroll to position [0, 182]
click at [1143, 53] on span "Save Message" at bounding box center [1125, 61] width 93 height 19
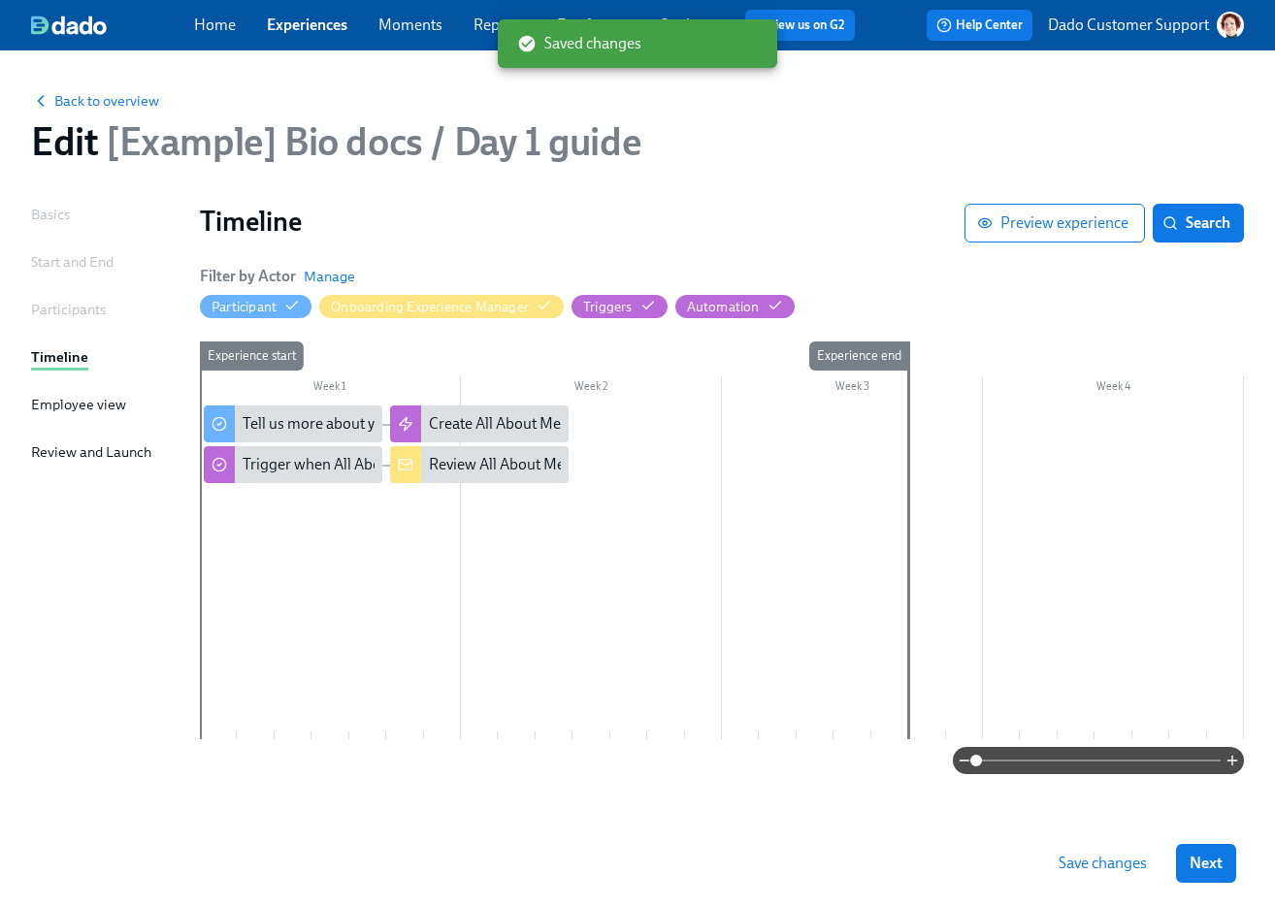
click at [1105, 884] on div "Save changes Next" at bounding box center [637, 863] width 1275 height 85
click at [1096, 855] on span "Save changes" at bounding box center [1103, 863] width 88 height 19
click at [77, 98] on span "Back to overview" at bounding box center [95, 100] width 128 height 19
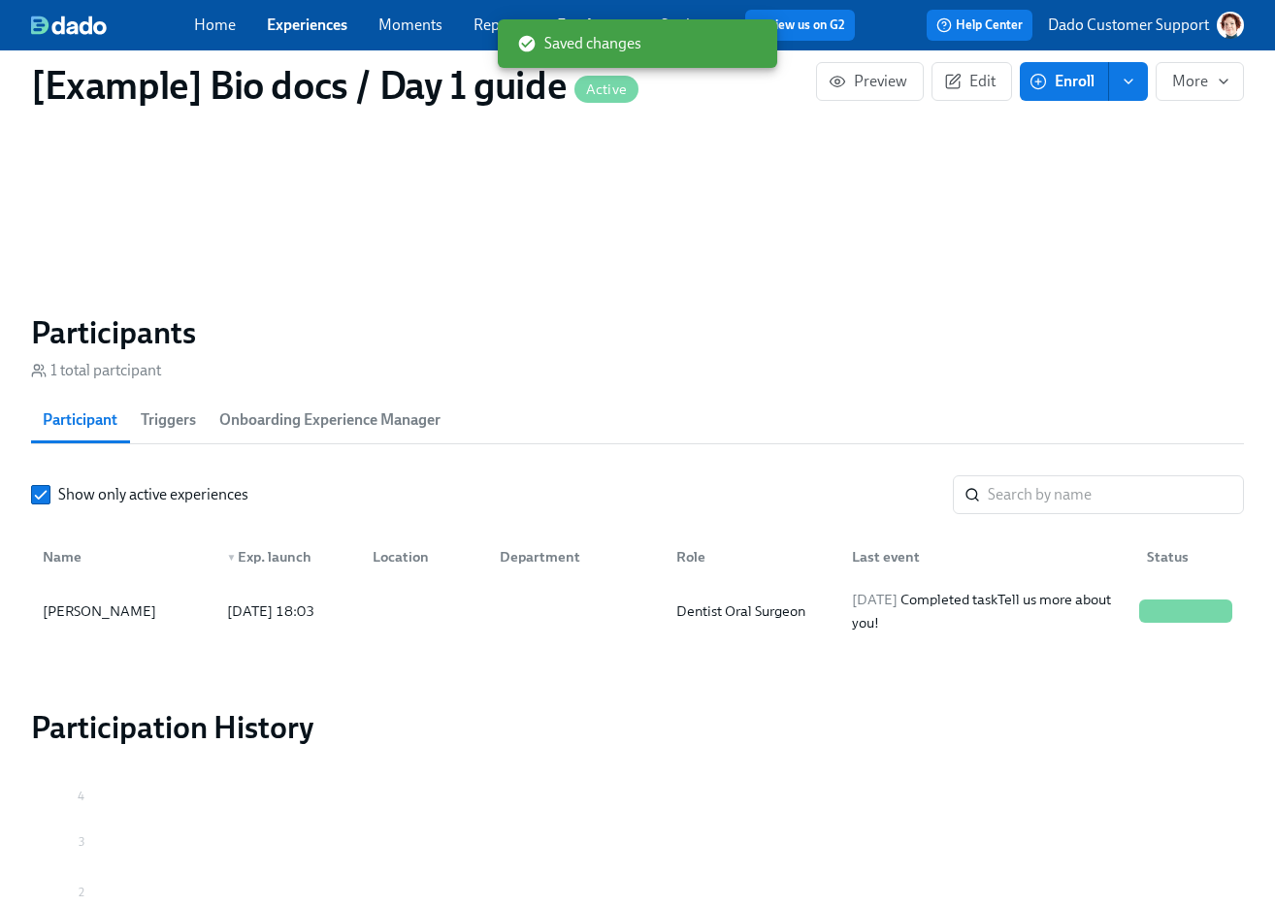
scroll to position [1324, 0]
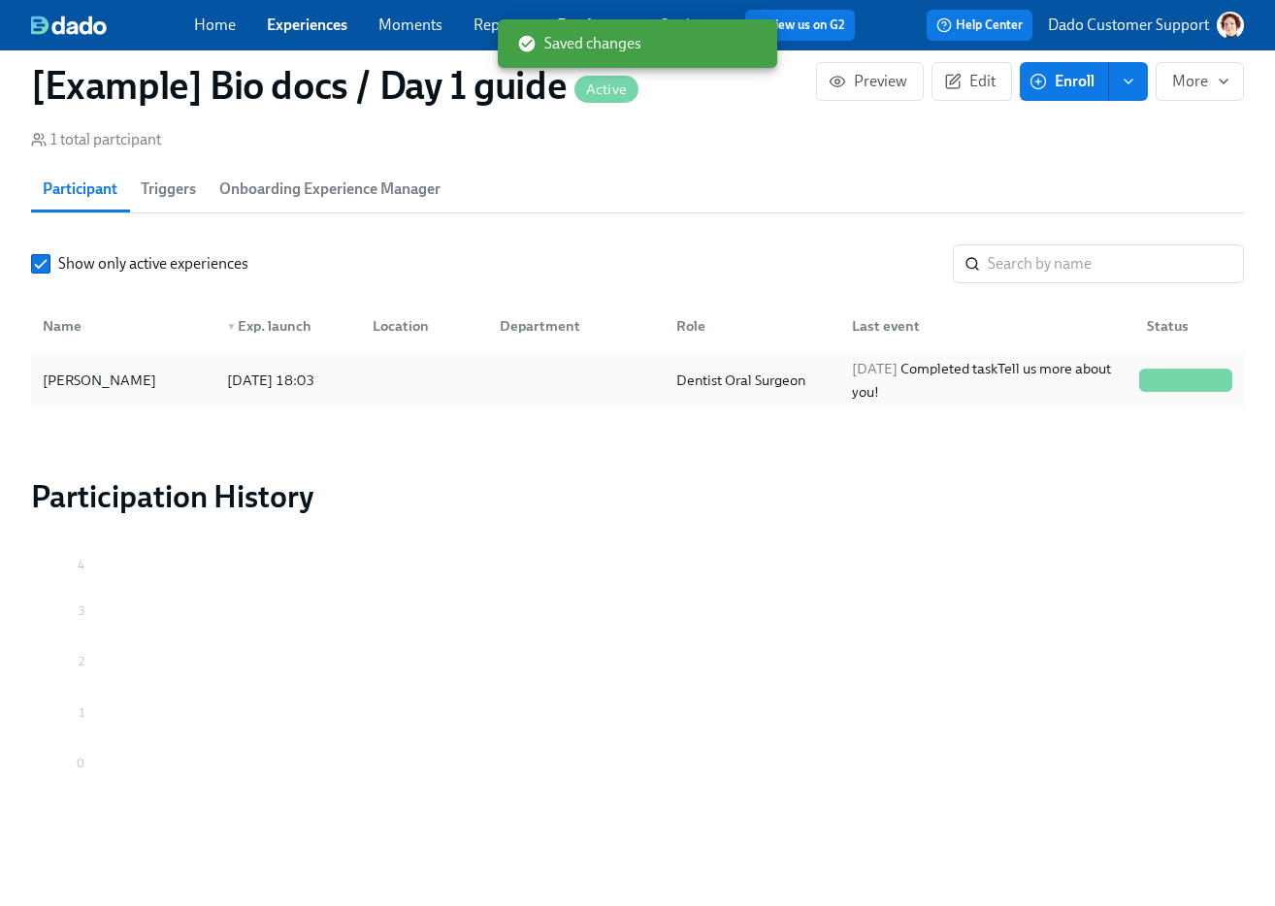
click at [287, 386] on div "2025/09/22 18:03" at bounding box center [270, 380] width 103 height 23
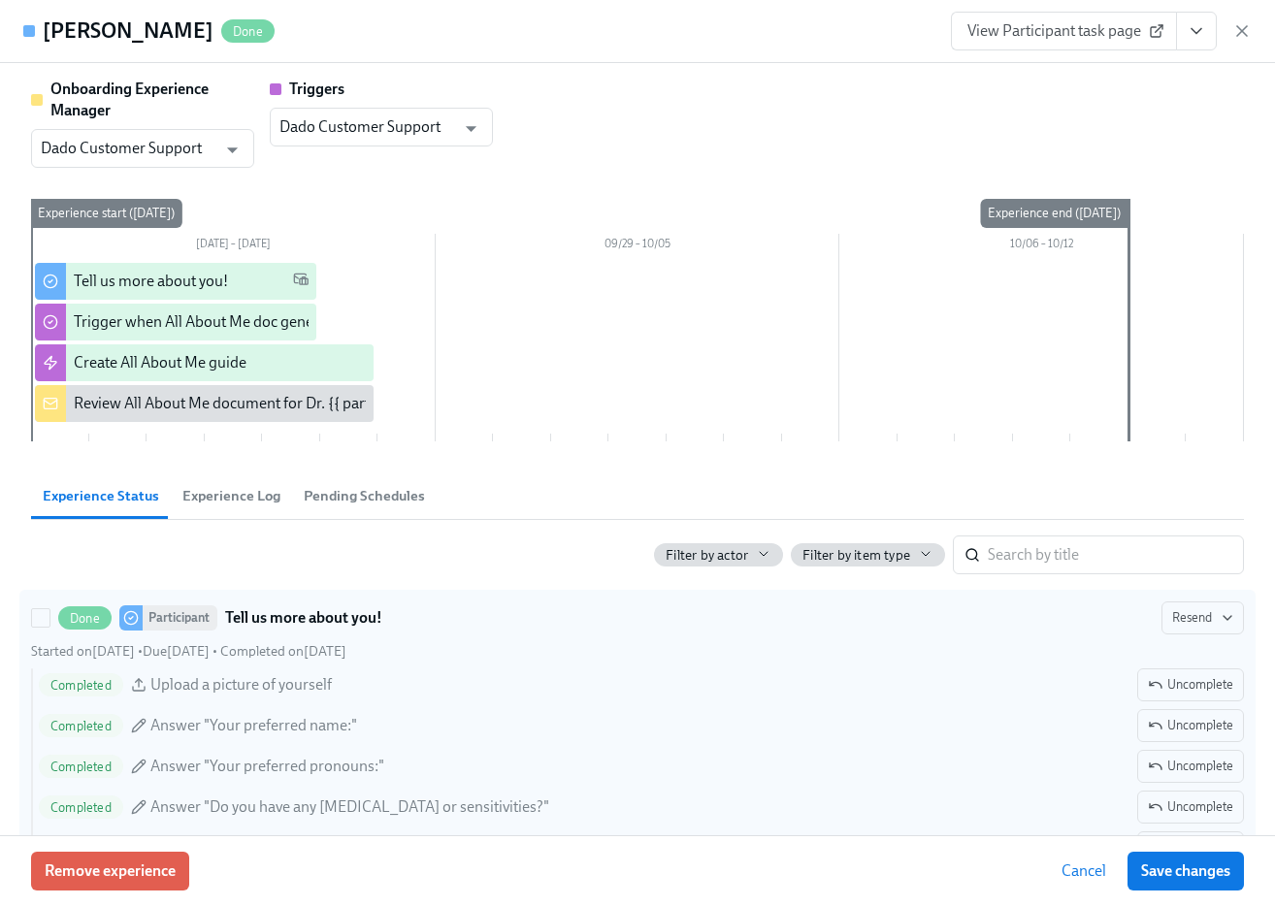
scroll to position [754, 0]
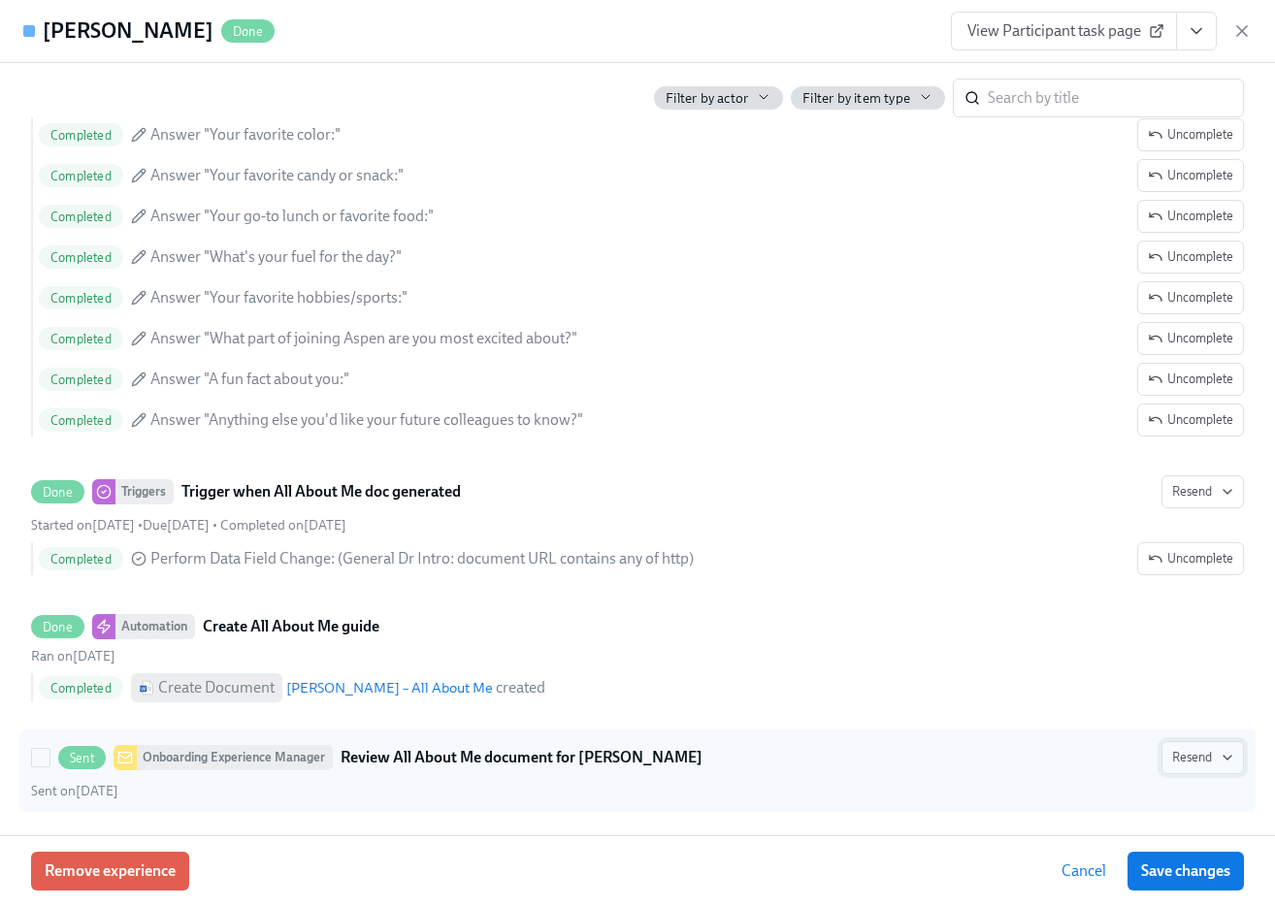
click at [1220, 770] on button "Resend" at bounding box center [1203, 757] width 82 height 33
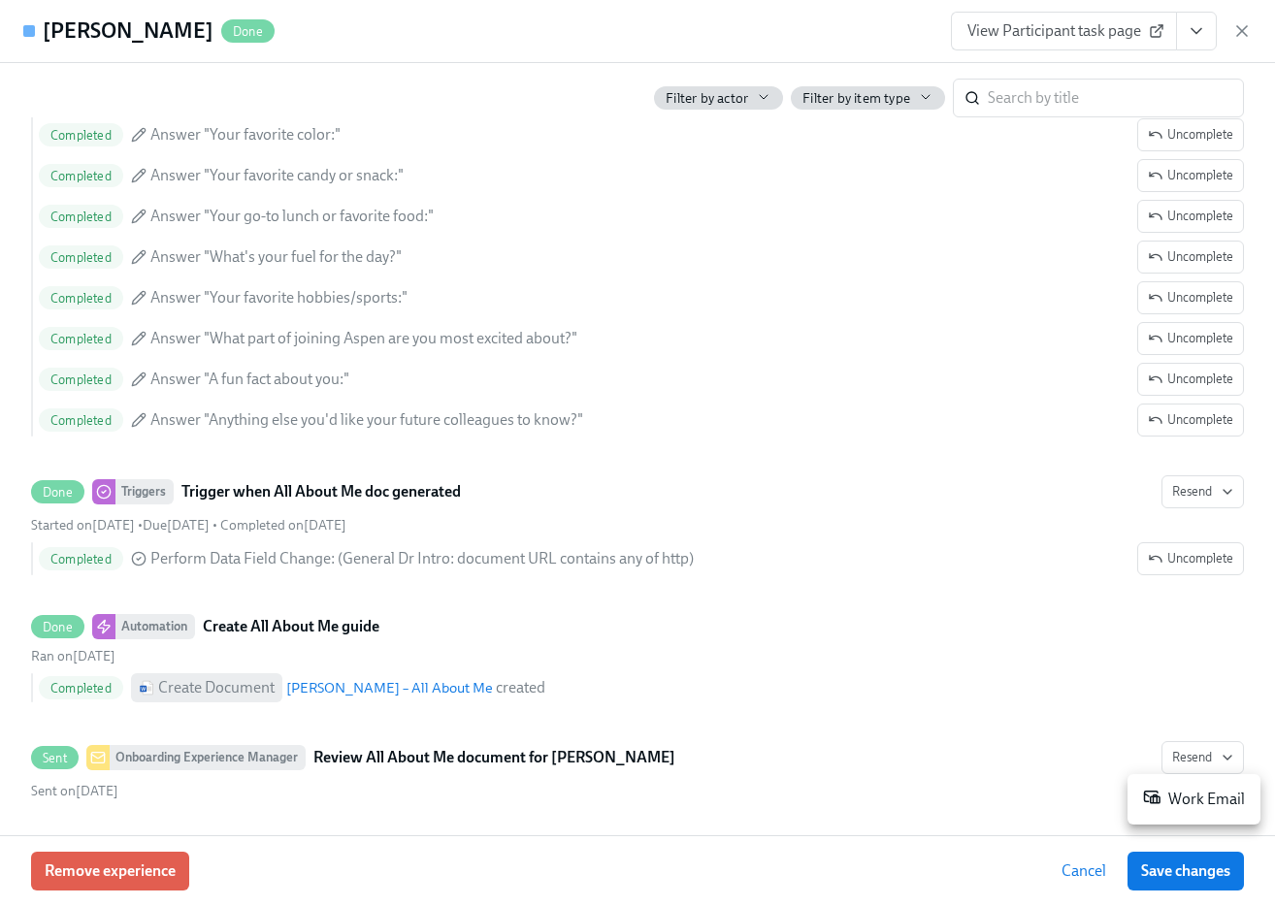
click at [1167, 802] on div "Work Email" at bounding box center [1194, 799] width 102 height 23
click at [1232, 37] on icon "button" at bounding box center [1241, 30] width 19 height 19
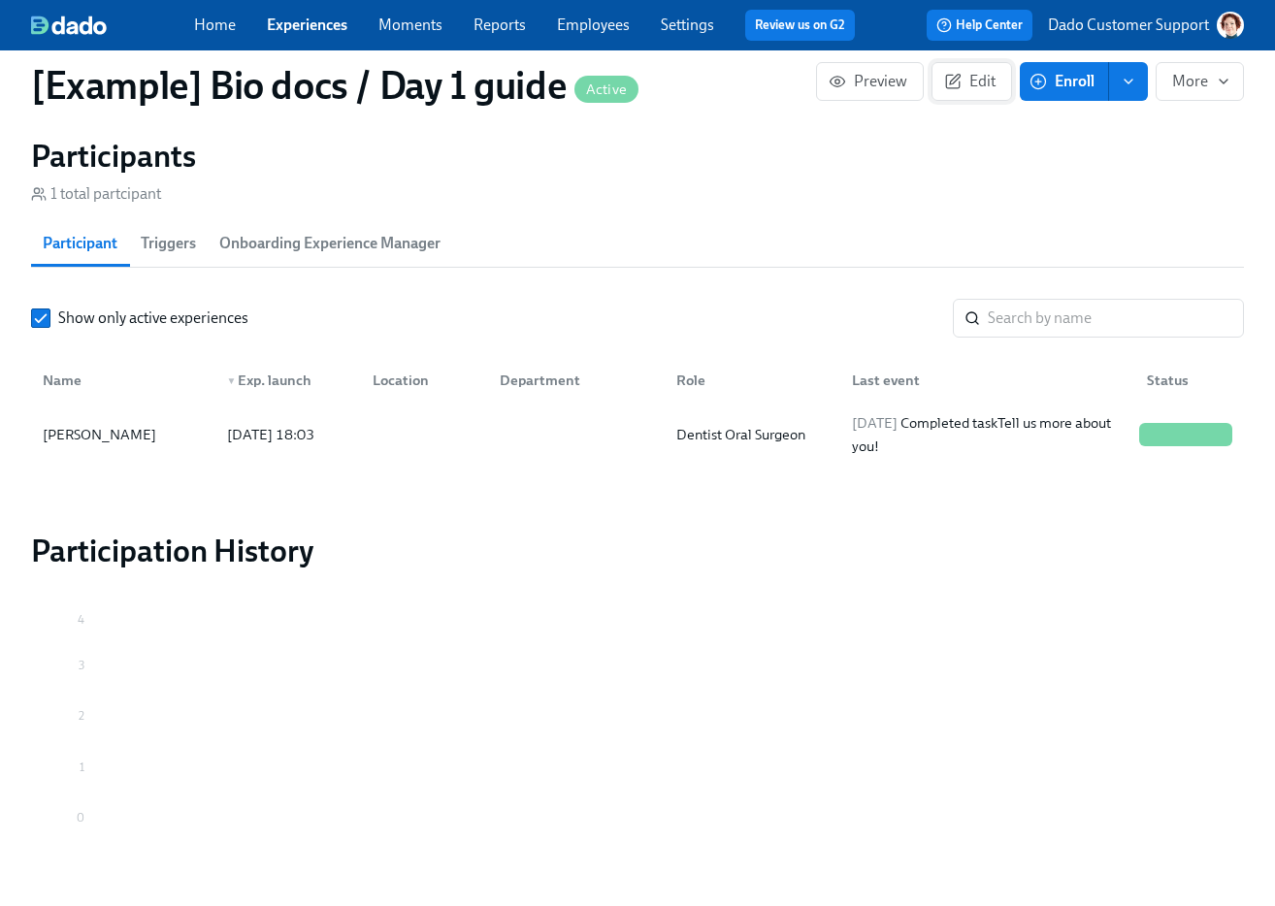
click at [937, 78] on button "Edit" at bounding box center [972, 81] width 81 height 39
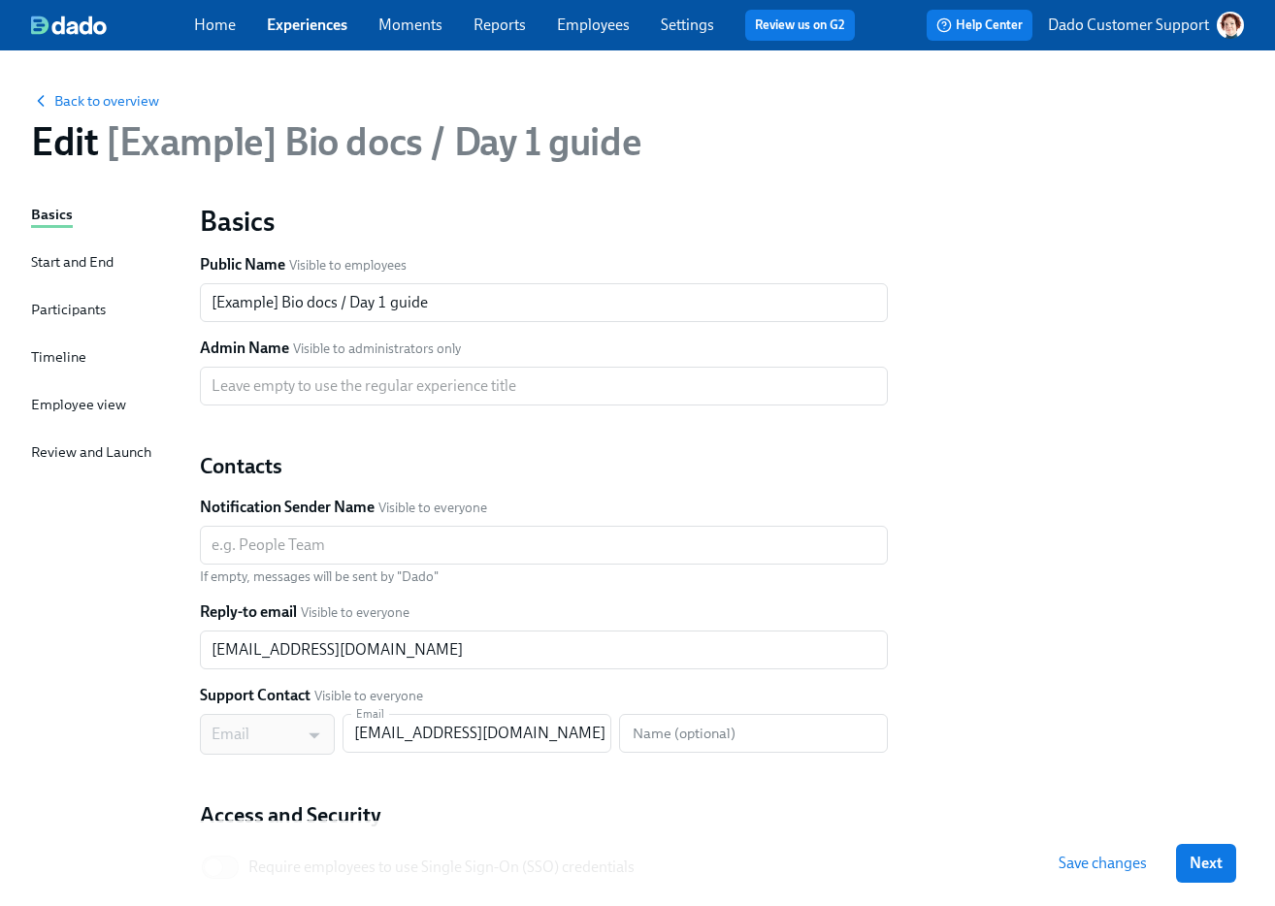
click at [43, 352] on div "Timeline" at bounding box center [58, 356] width 55 height 21
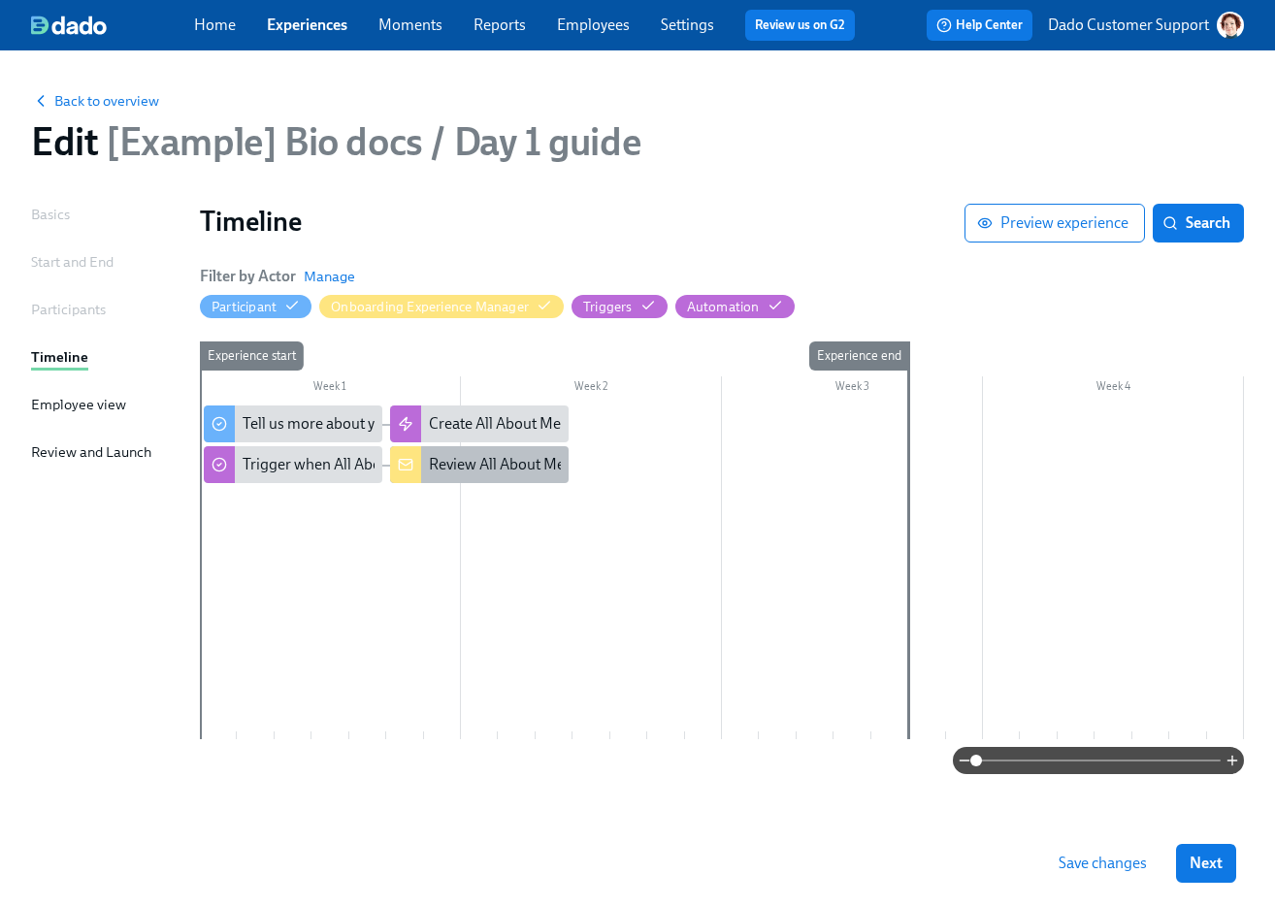
click at [445, 468] on div "Review All About Me document for Dr. {{ participant.fullName }}" at bounding box center [639, 464] width 421 height 21
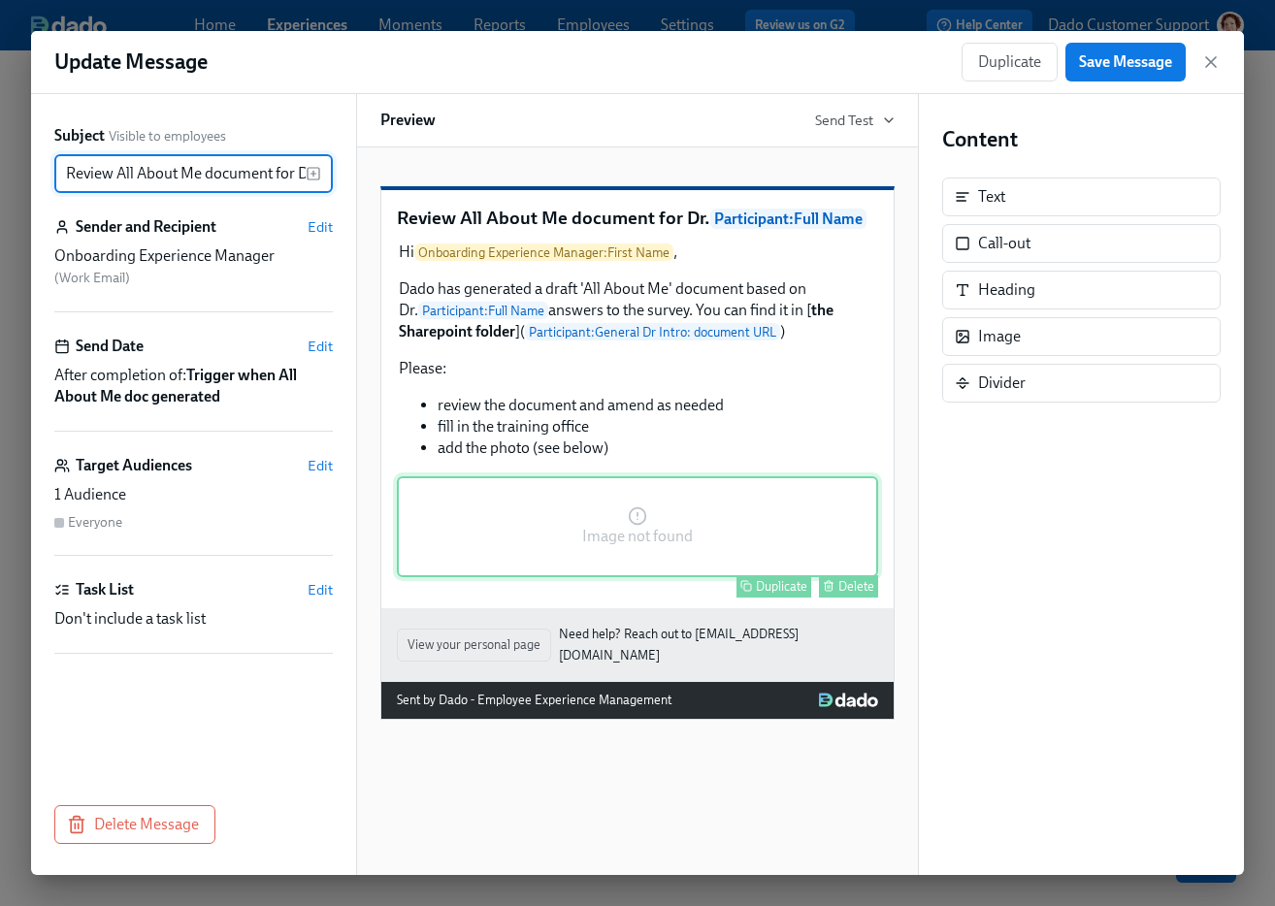
scroll to position [0, 182]
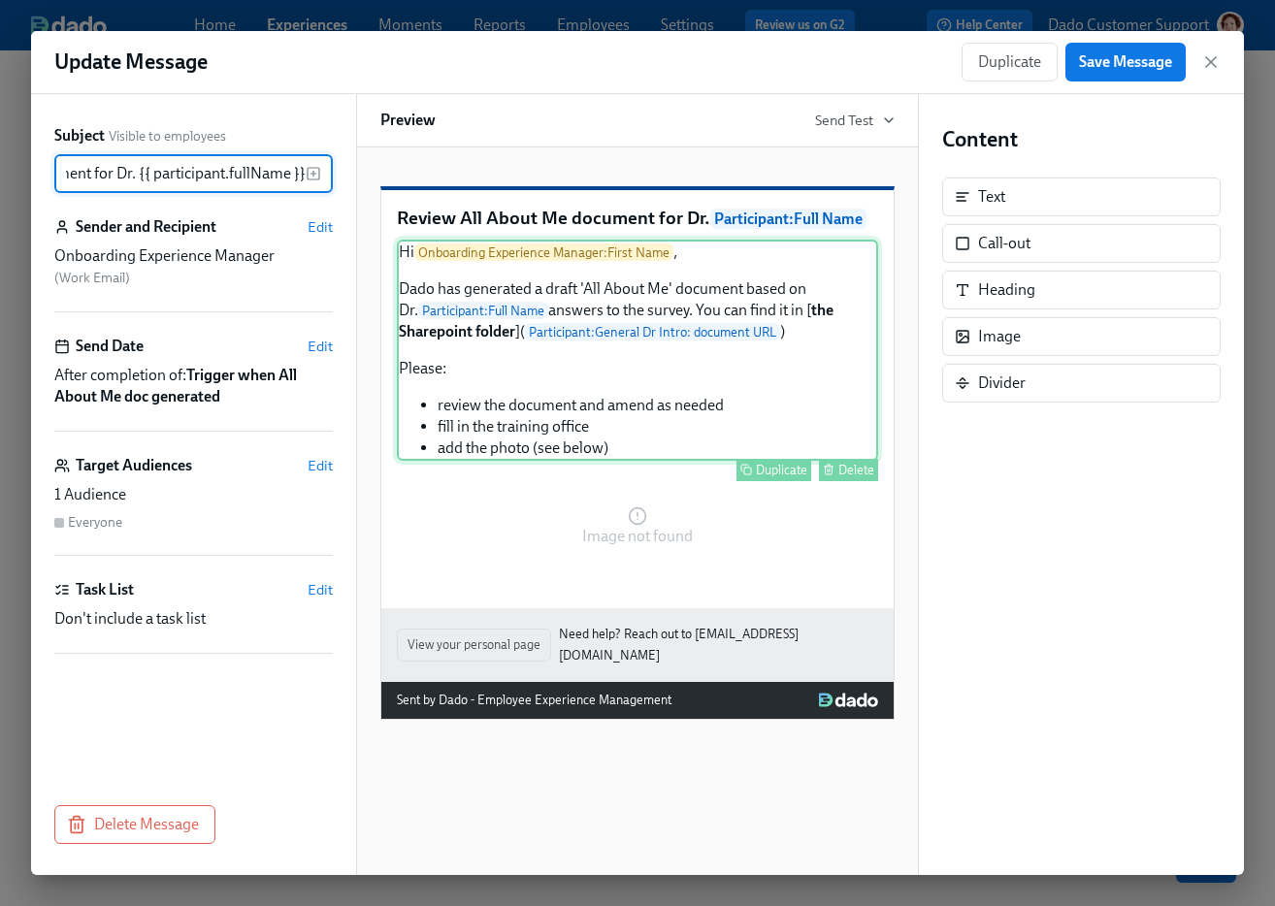
click at [664, 363] on div "Hi Onboarding Experience Manager : First Name , Dado has generated a draft 'All…" at bounding box center [637, 350] width 481 height 221
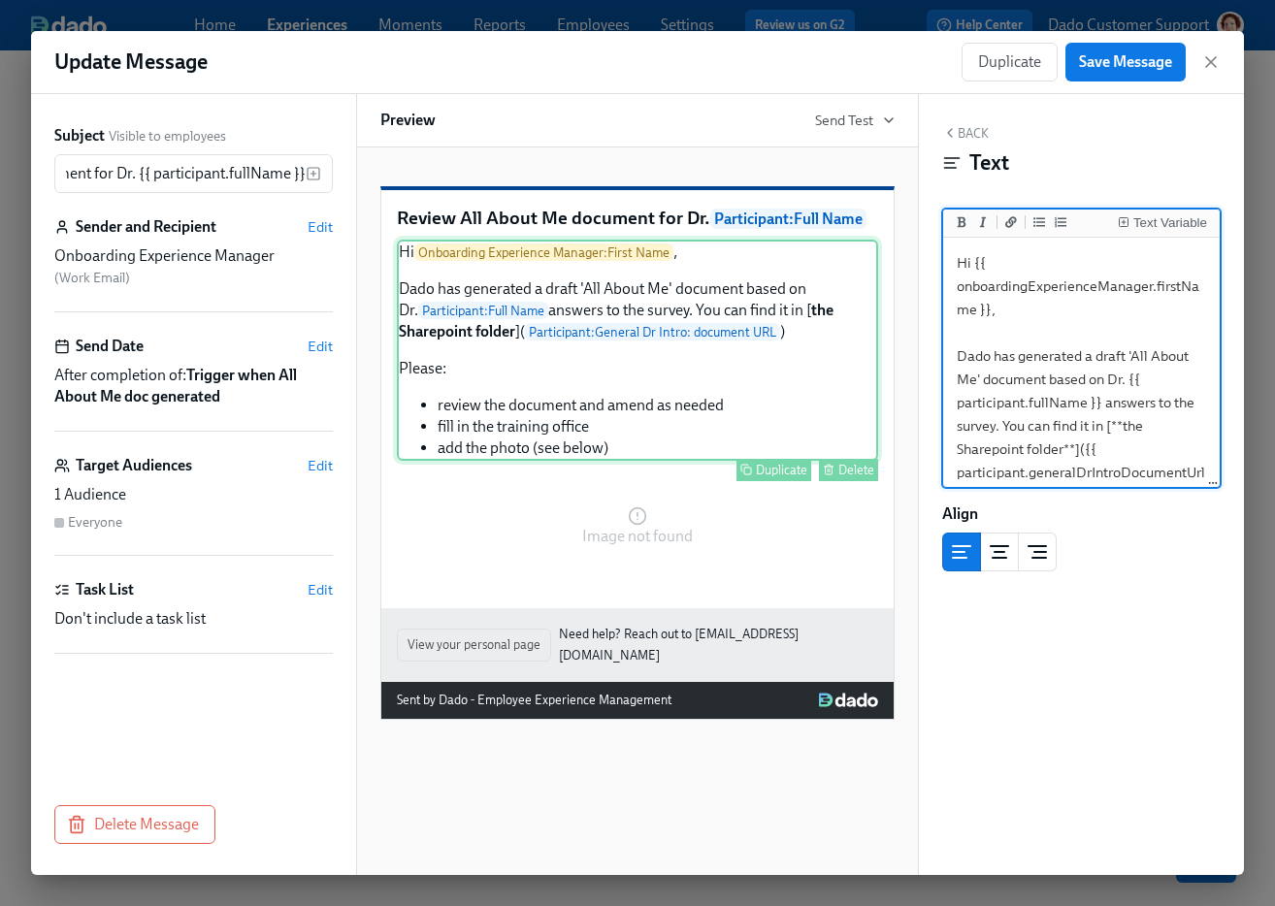
scroll to position [0, 0]
click at [1058, 419] on textarea "Hi {{ onboardingExperienceManager.firstName }}, Dado has generated a draft 'All…" at bounding box center [1081, 449] width 269 height 415
click at [1080, 426] on textarea "Hi {{ onboardingExperienceManager.firstName }}, Dado has generated a draft 'All…" at bounding box center [1081, 449] width 269 height 415
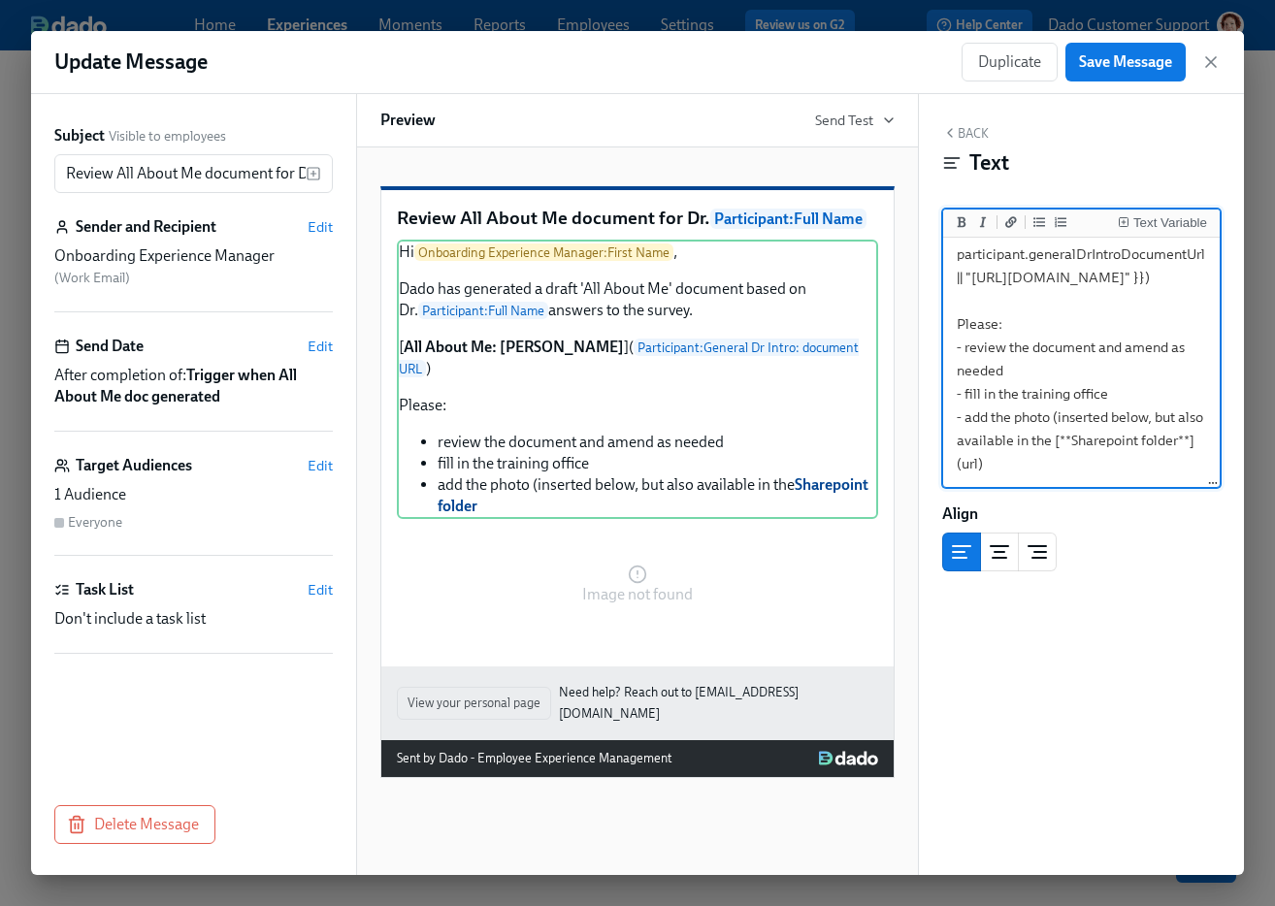
scroll to position [381, 0]
paste textarea "https://admicorp.sharepoint.com/sites/TalentOCCLicensing-OCCLicensing/Shared%20…"
type textarea "Hi {{ onboardingExperienceManager.firstName }}, Dado has generated a draft 'All…"
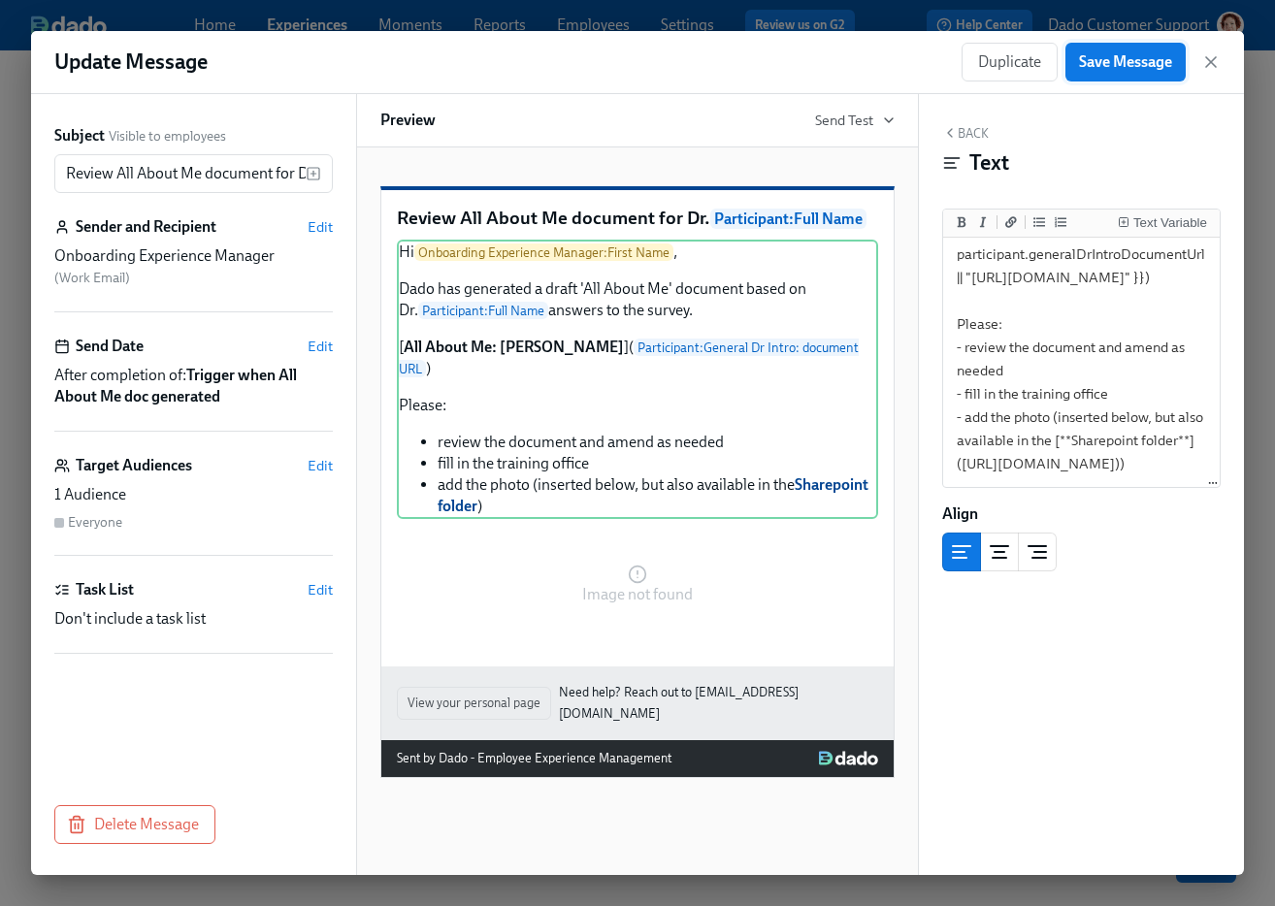
click at [1137, 71] on span "Save Message" at bounding box center [1125, 61] width 93 height 19
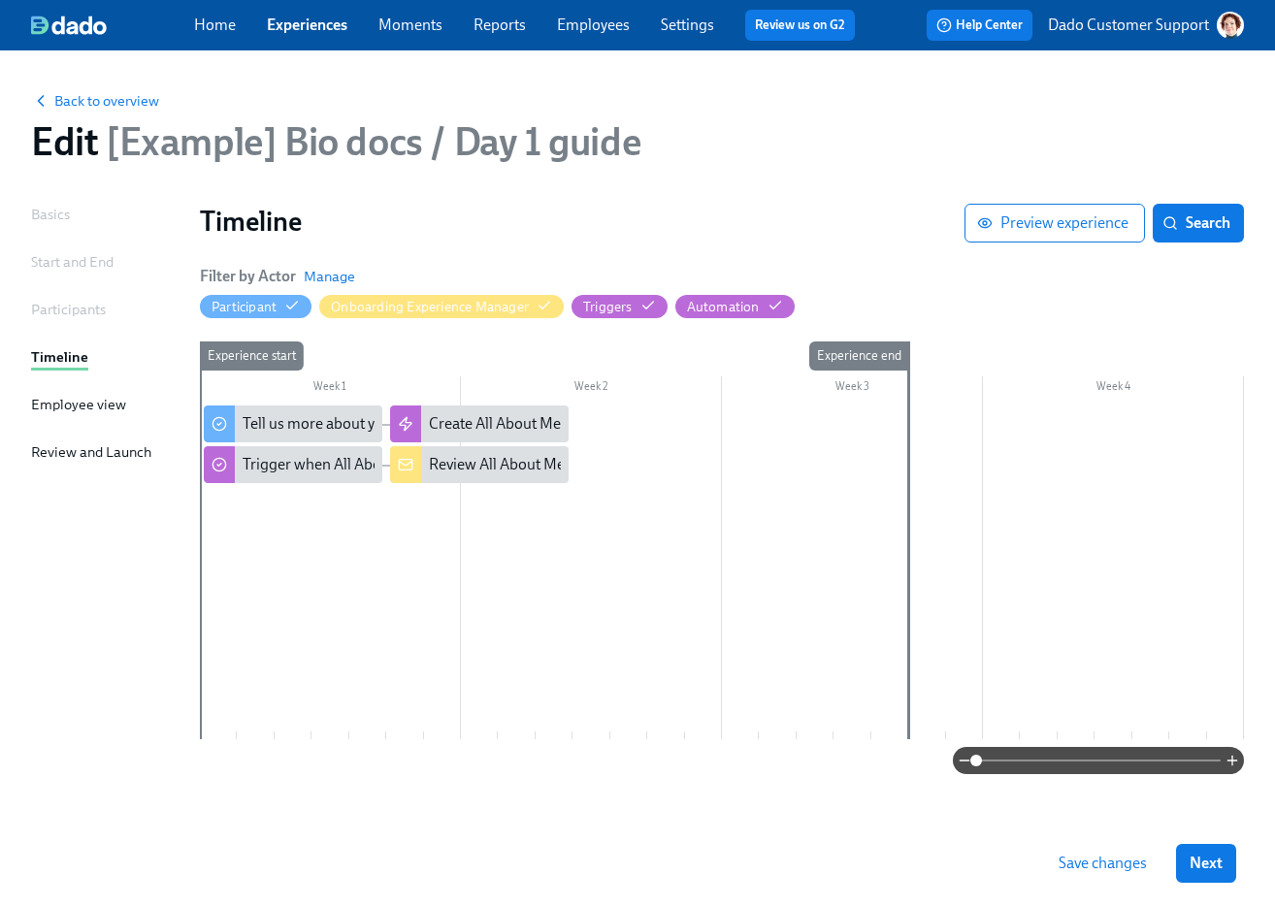
click at [1105, 849] on button "Save changes" at bounding box center [1102, 863] width 115 height 39
click at [75, 96] on span "Back to overview" at bounding box center [95, 100] width 128 height 19
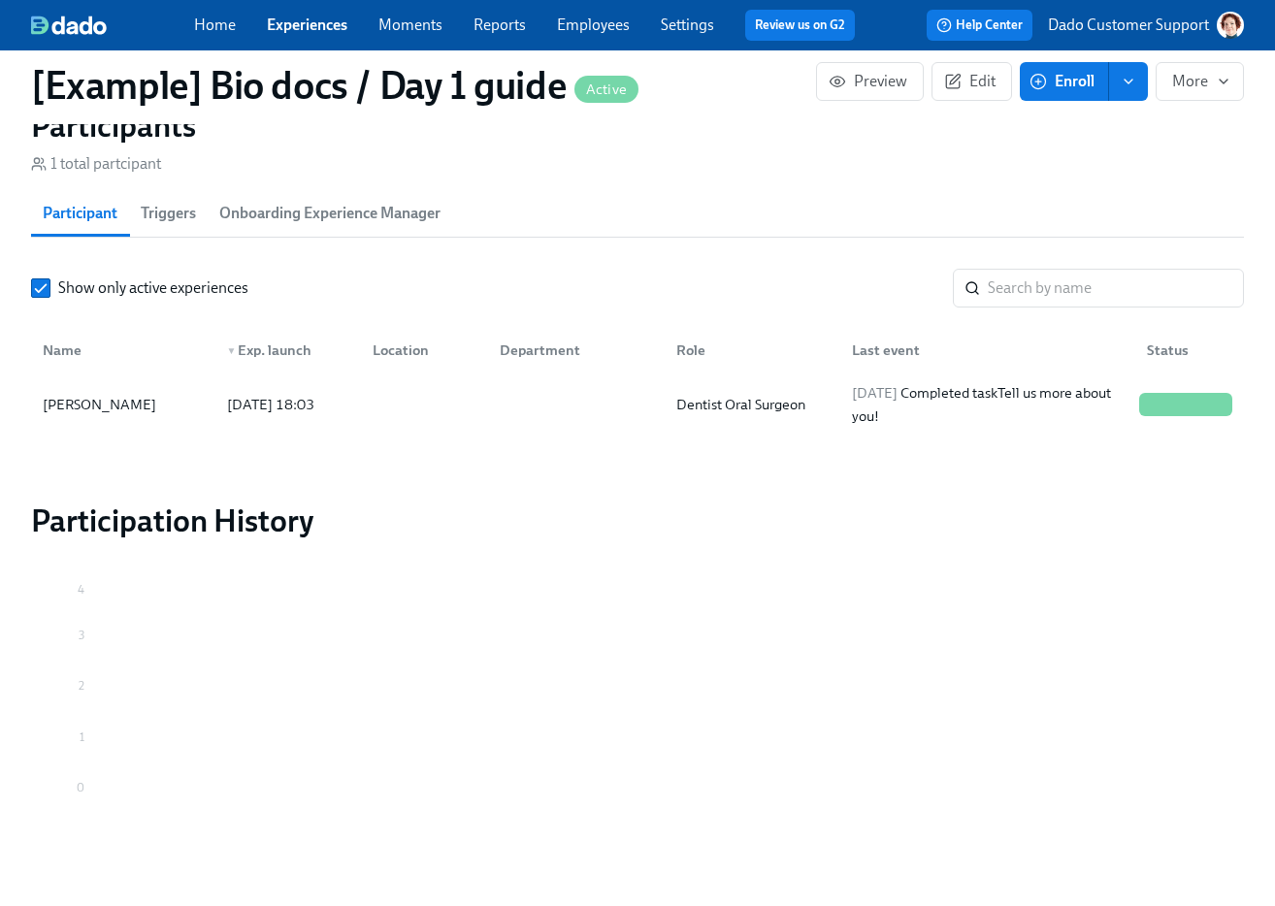
scroll to position [1324, 0]
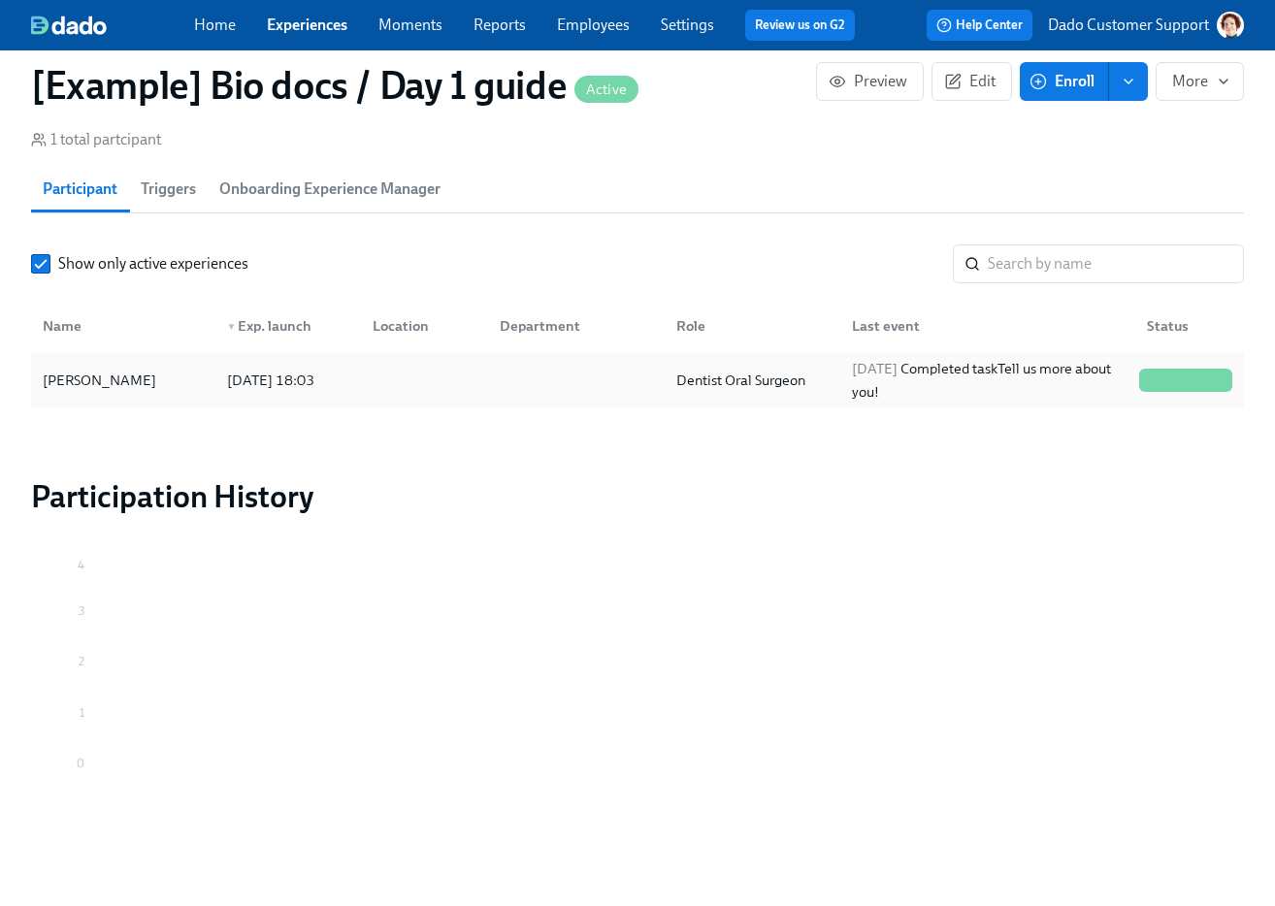
click at [164, 388] on div "Octavia Dado-Butler" at bounding box center [99, 380] width 129 height 23
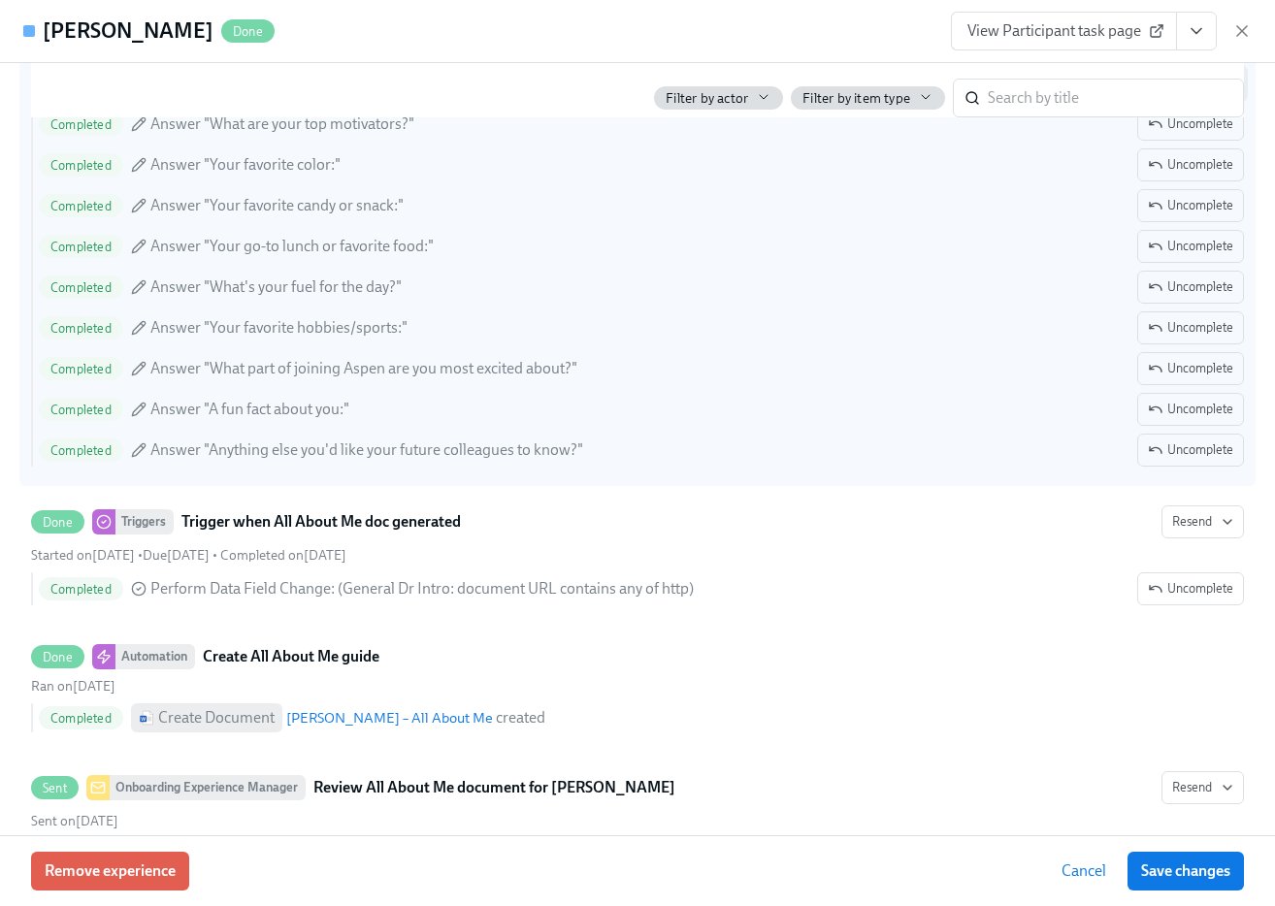
scroll to position [754, 0]
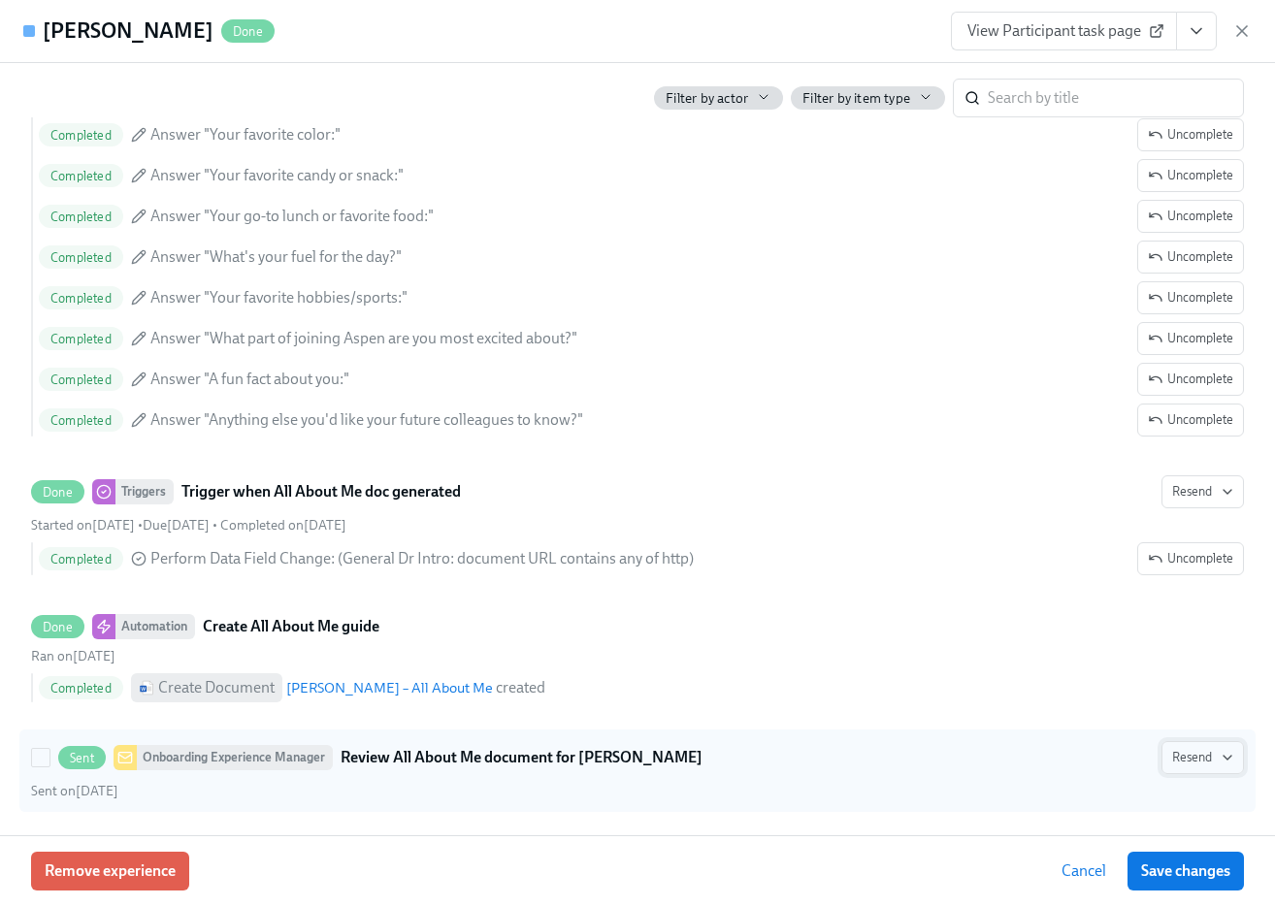
click at [1199, 756] on span "Resend" at bounding box center [1202, 757] width 61 height 19
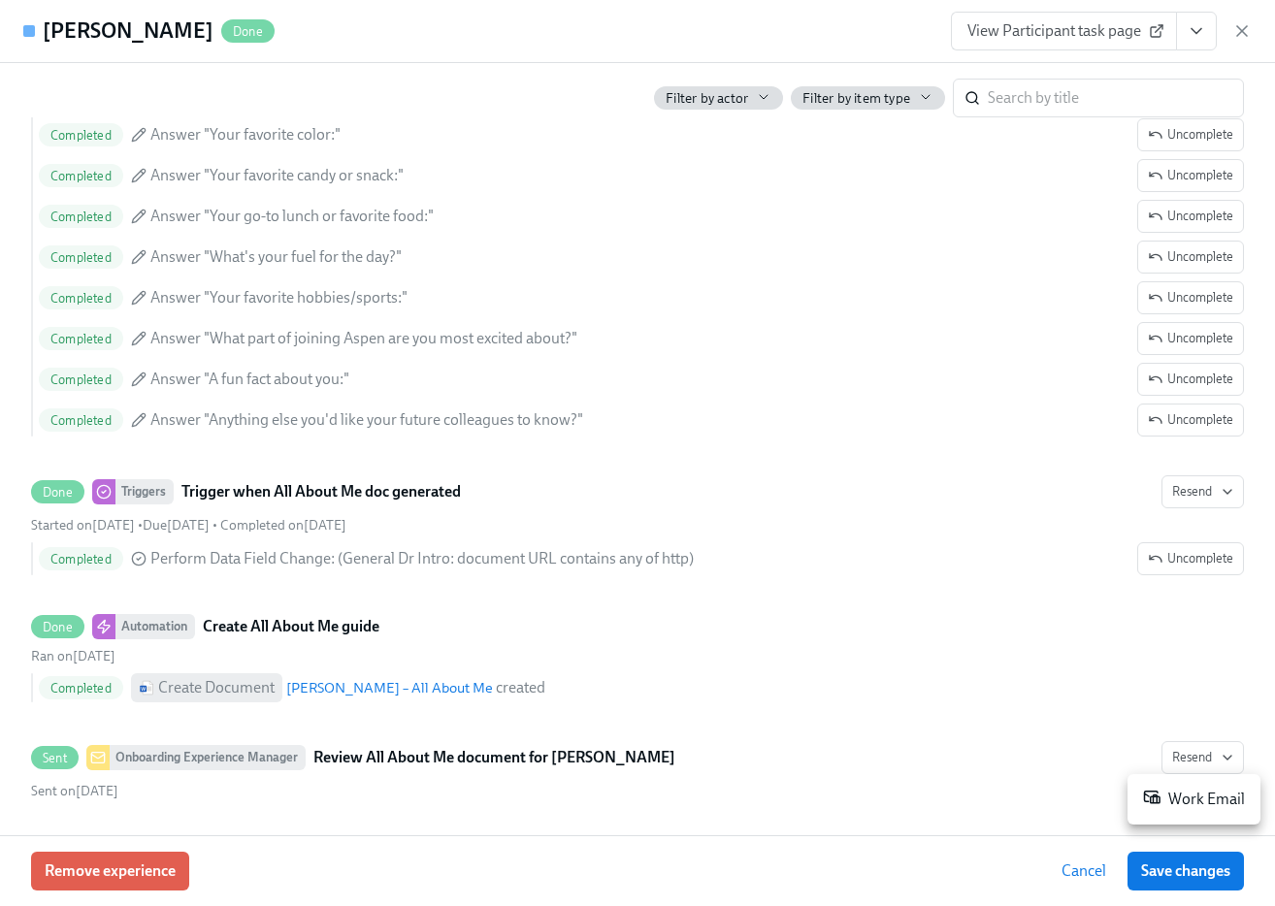
click at [1172, 799] on div "Work Email" at bounding box center [1194, 799] width 102 height 23
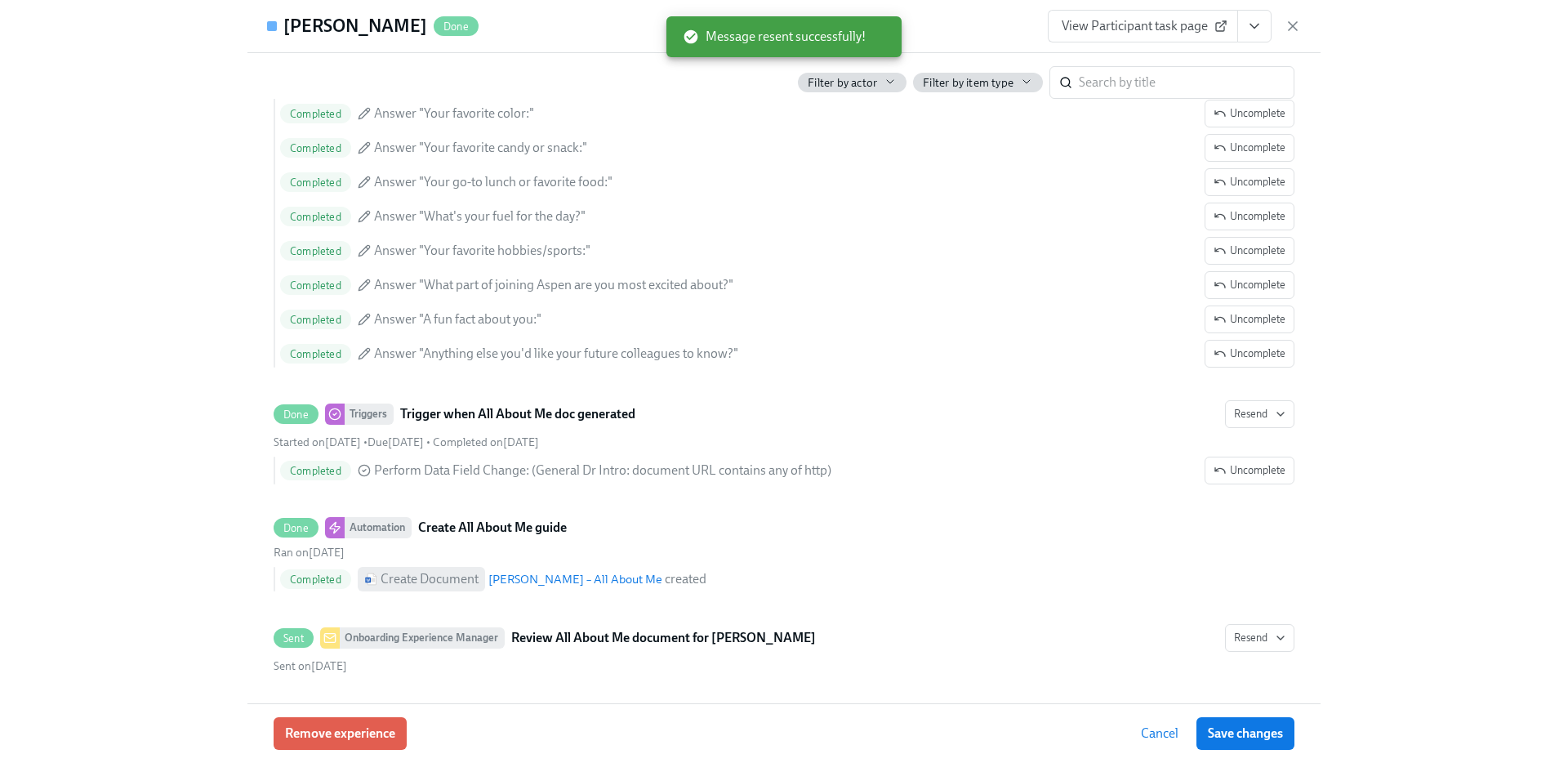
scroll to position [1069, 0]
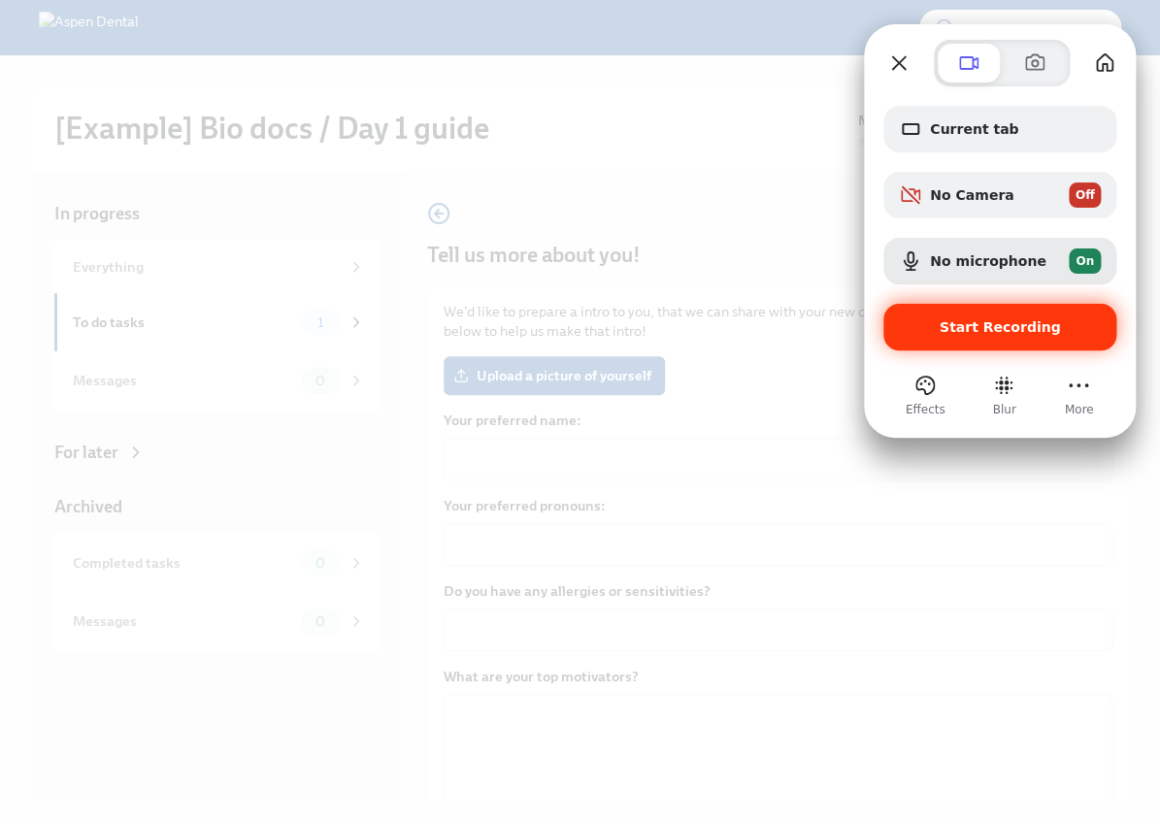
click at [956, 322] on span "Start Recording" at bounding box center [999, 327] width 121 height 16
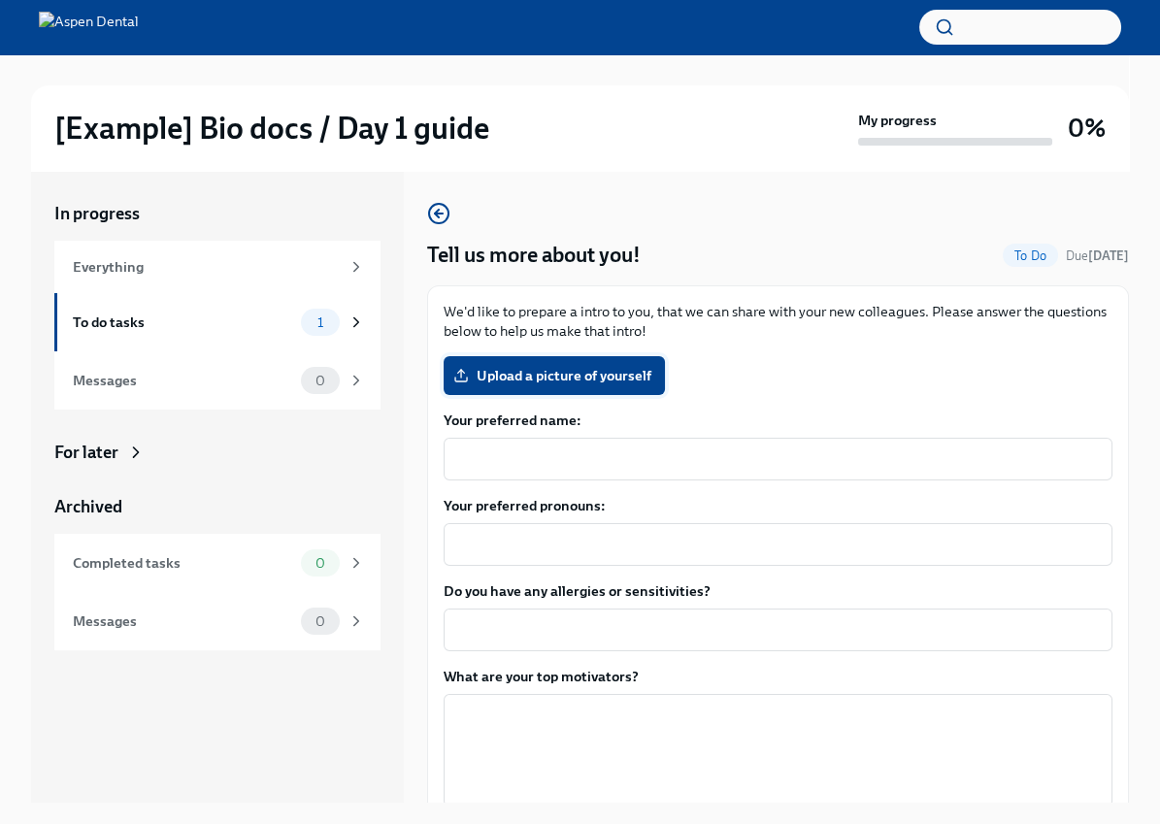
click at [587, 377] on span "Upload a picture of yourself" at bounding box center [554, 375] width 194 height 19
click at [0, 0] on input "Upload a picture of yourself" at bounding box center [0, 0] width 0 height 0
click at [600, 475] on div "x ​" at bounding box center [777, 459] width 669 height 43
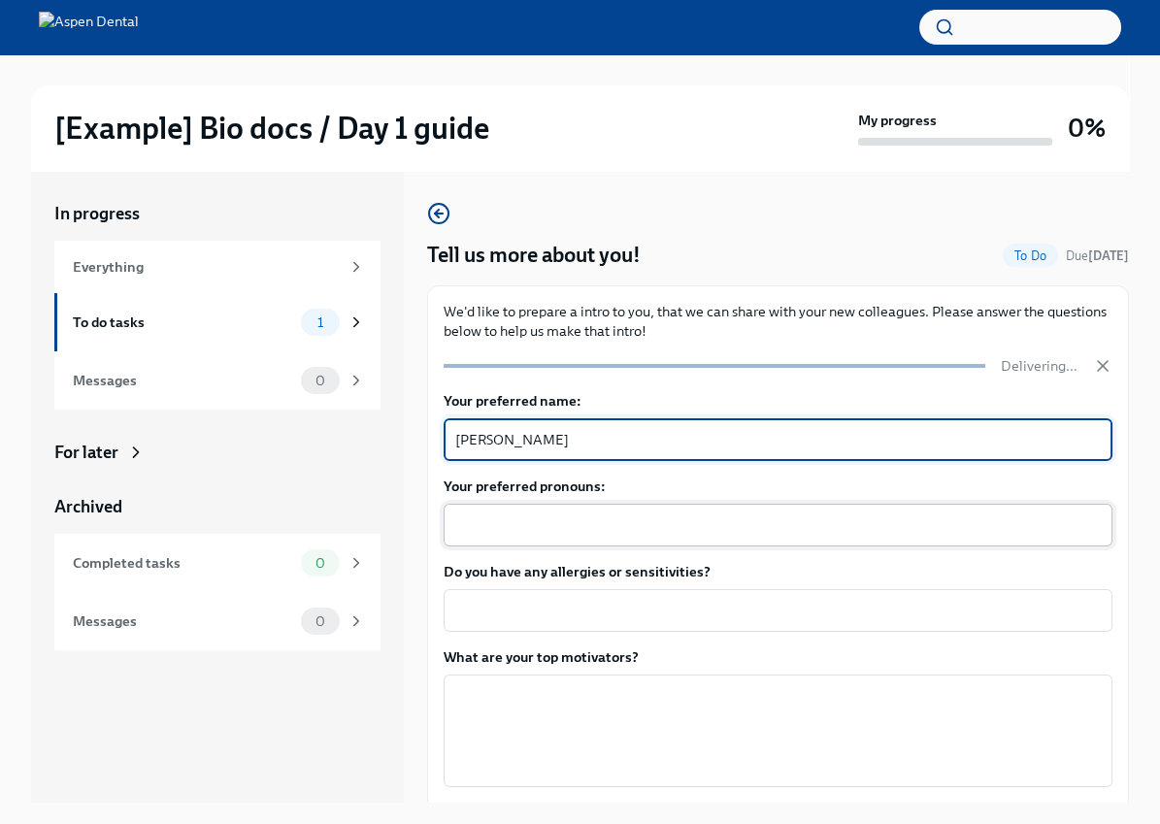
type textarea "[PERSON_NAME]"
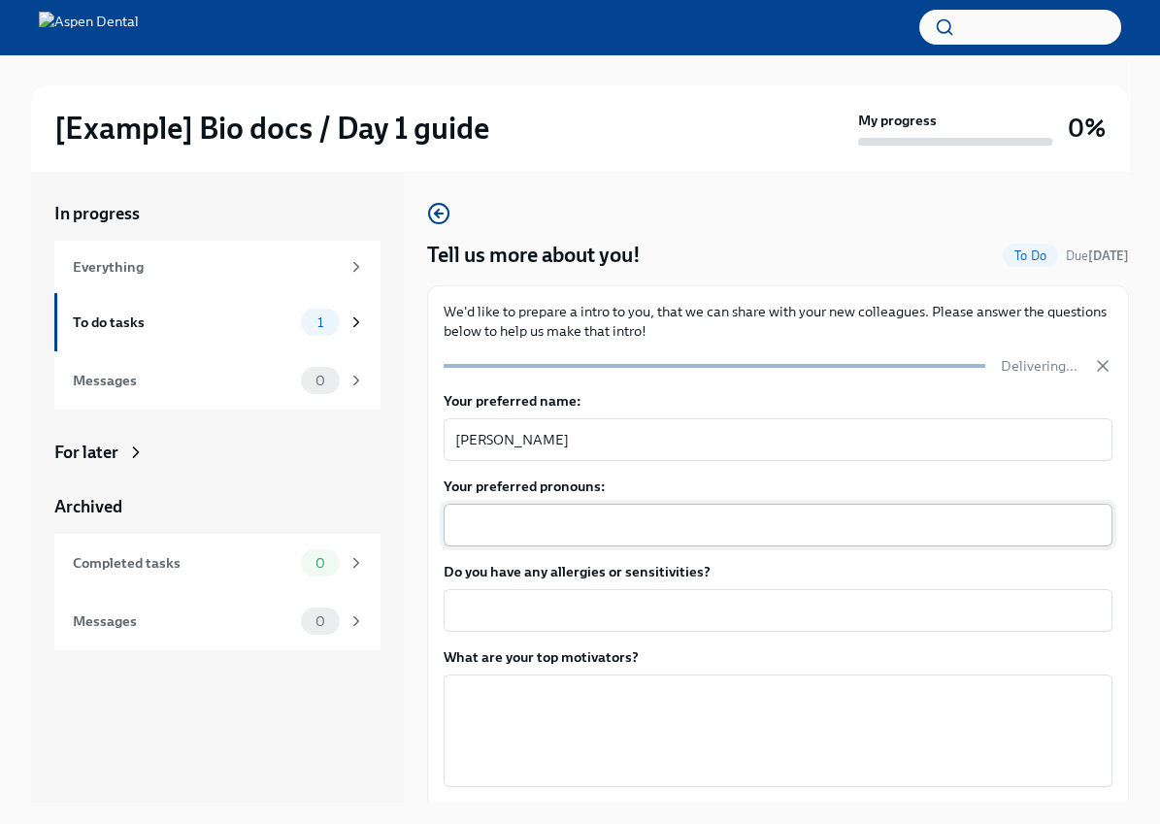
click at [591, 511] on div "x ​" at bounding box center [777, 525] width 669 height 43
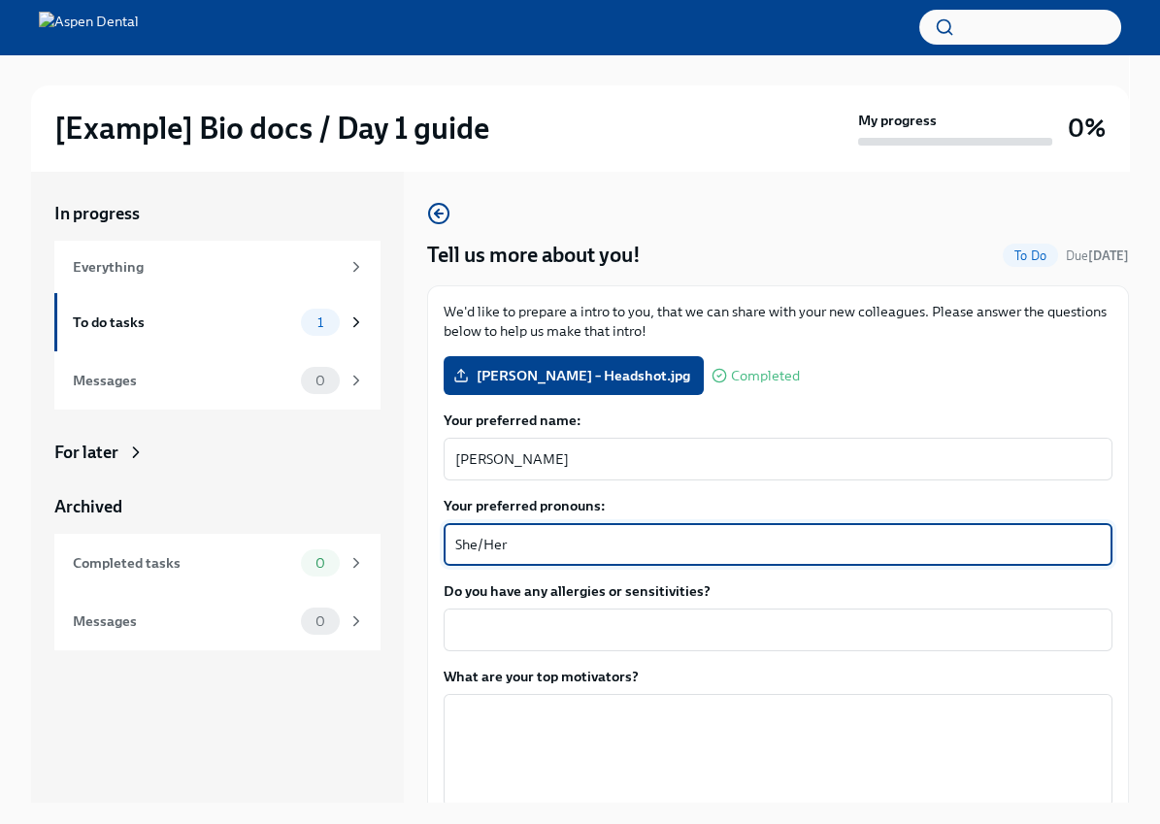
type textarea "She/Her"
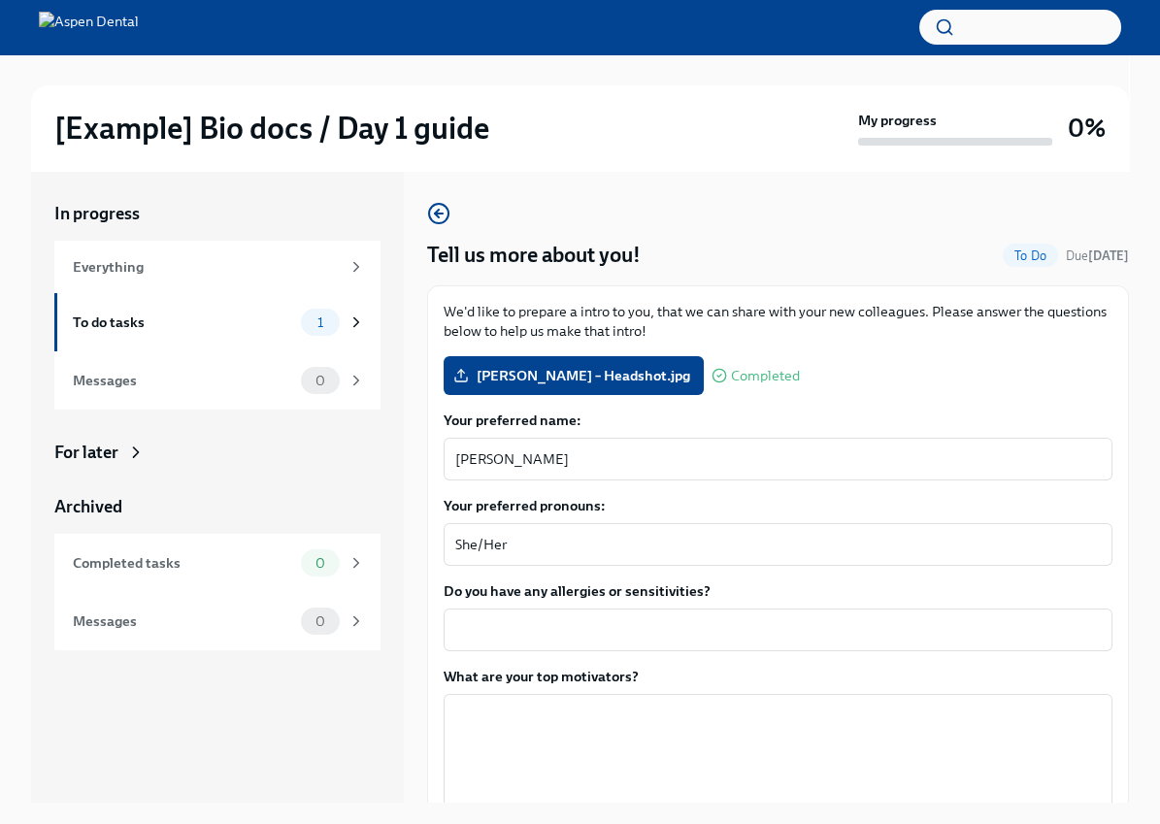
click at [516, 606] on div "Do you have any allergies or sensitivities? x ​" at bounding box center [777, 616] width 669 height 70
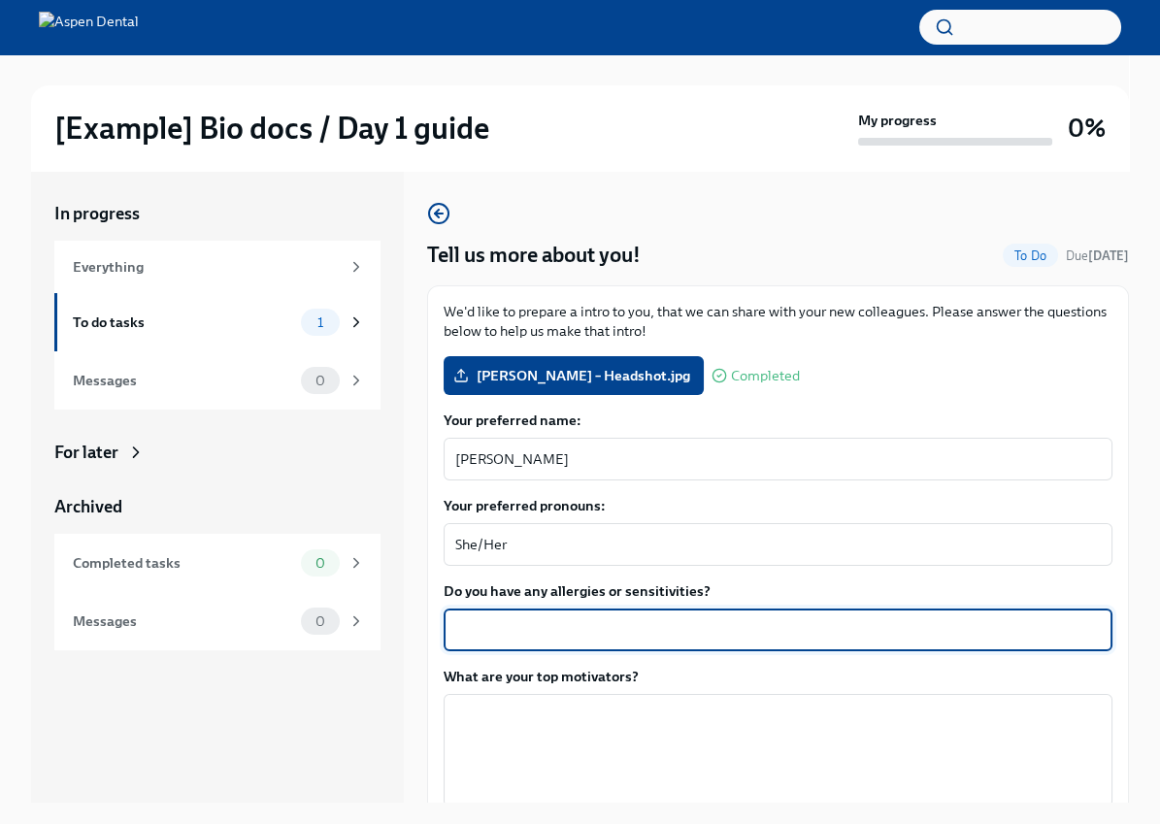
click at [496, 633] on textarea "Do you have any allergies or sensitivities?" at bounding box center [777, 629] width 645 height 23
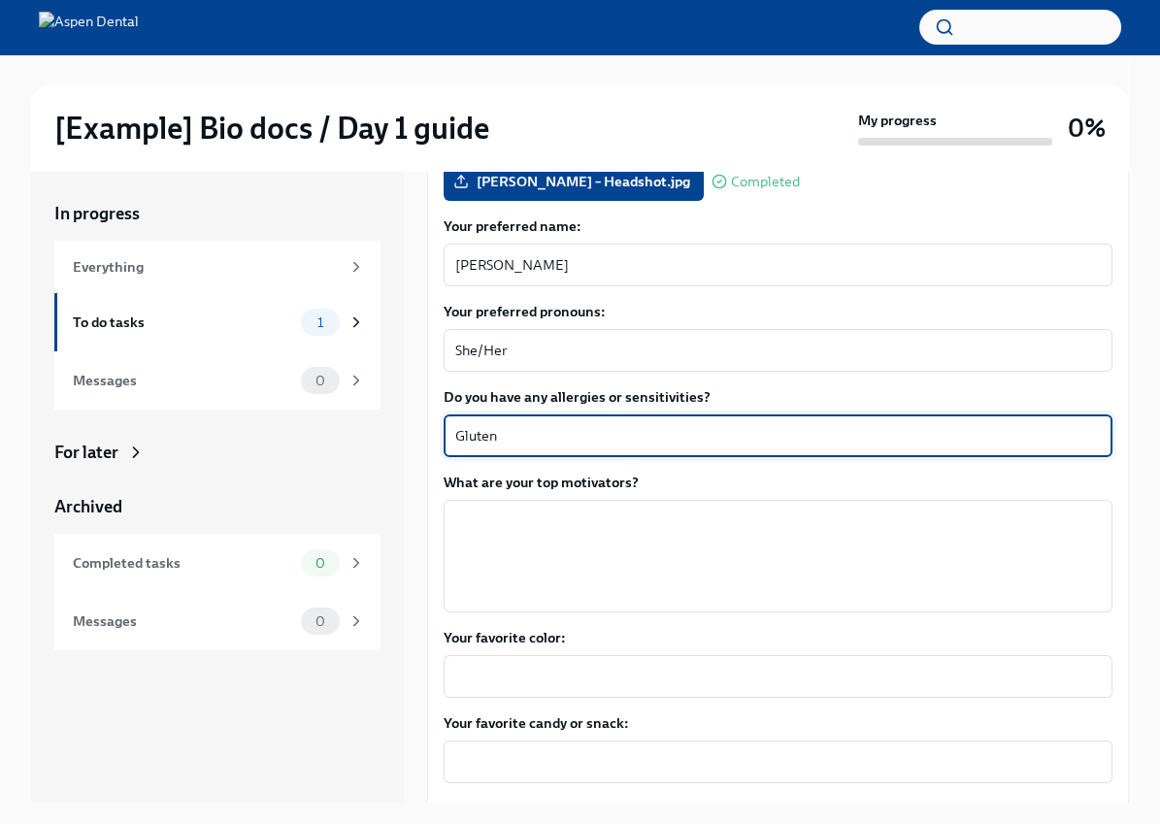
scroll to position [191, 0]
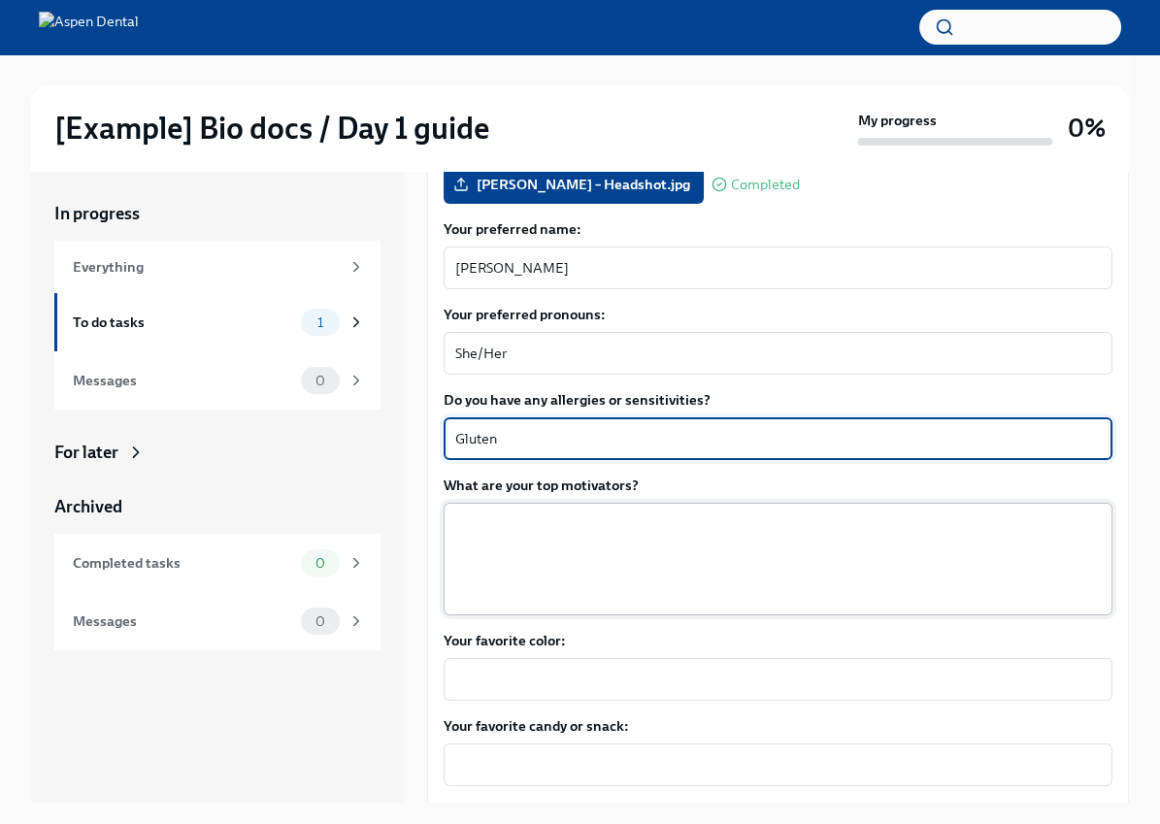
type textarea "Gluten"
click at [524, 573] on textarea "What are your top motivators?" at bounding box center [777, 558] width 645 height 93
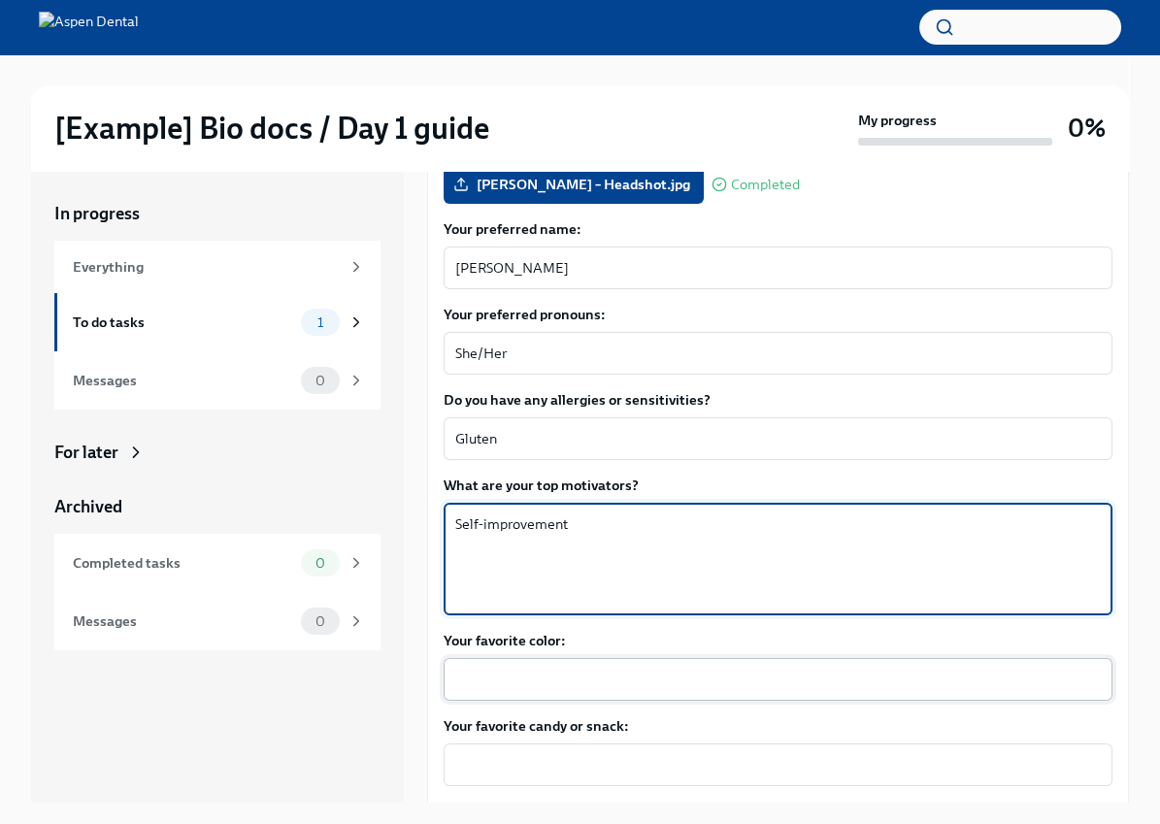
type textarea "Self-improvement"
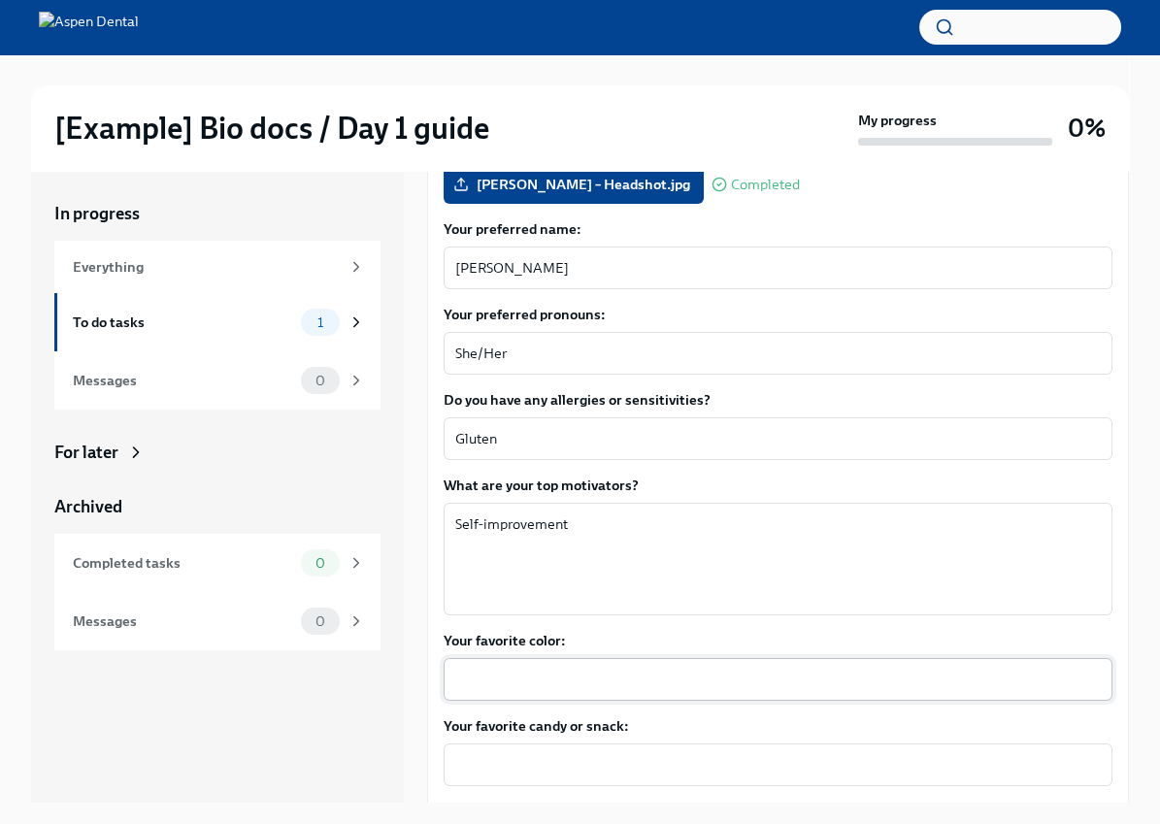
click at [518, 695] on div "x ​" at bounding box center [777, 679] width 669 height 43
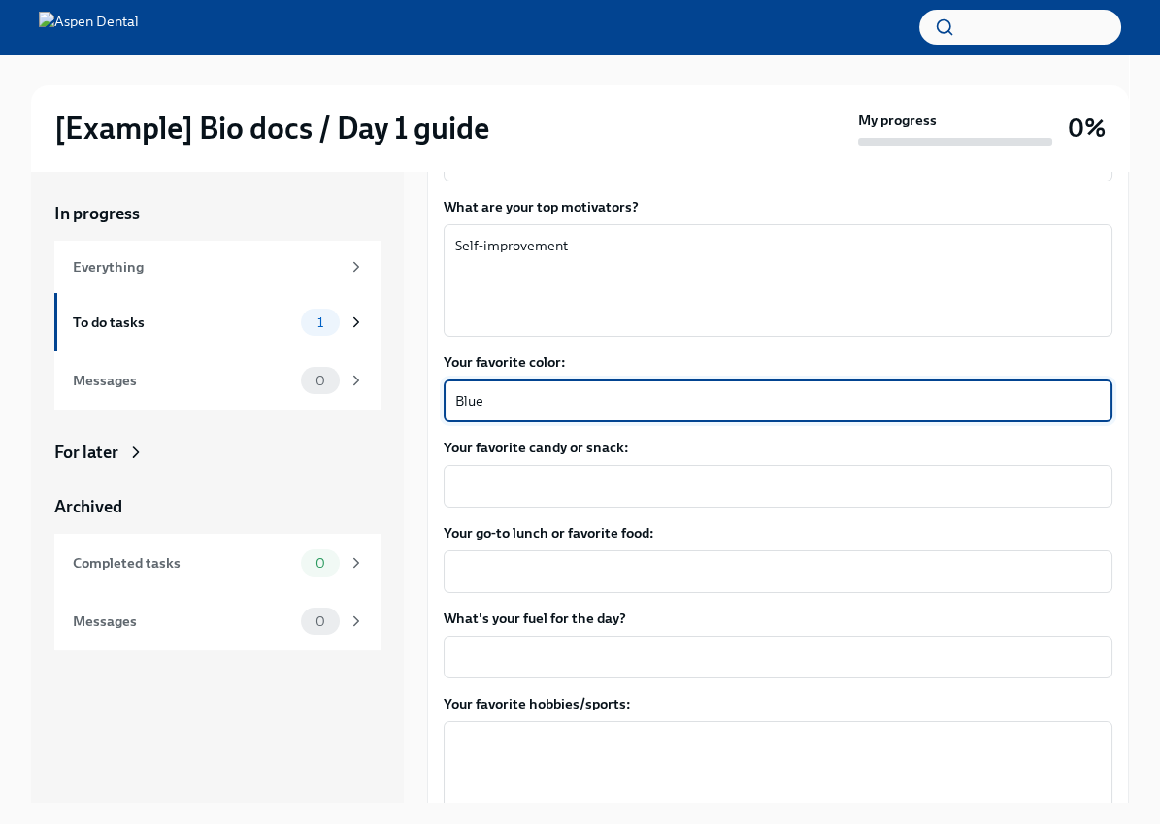
scroll to position [475, 0]
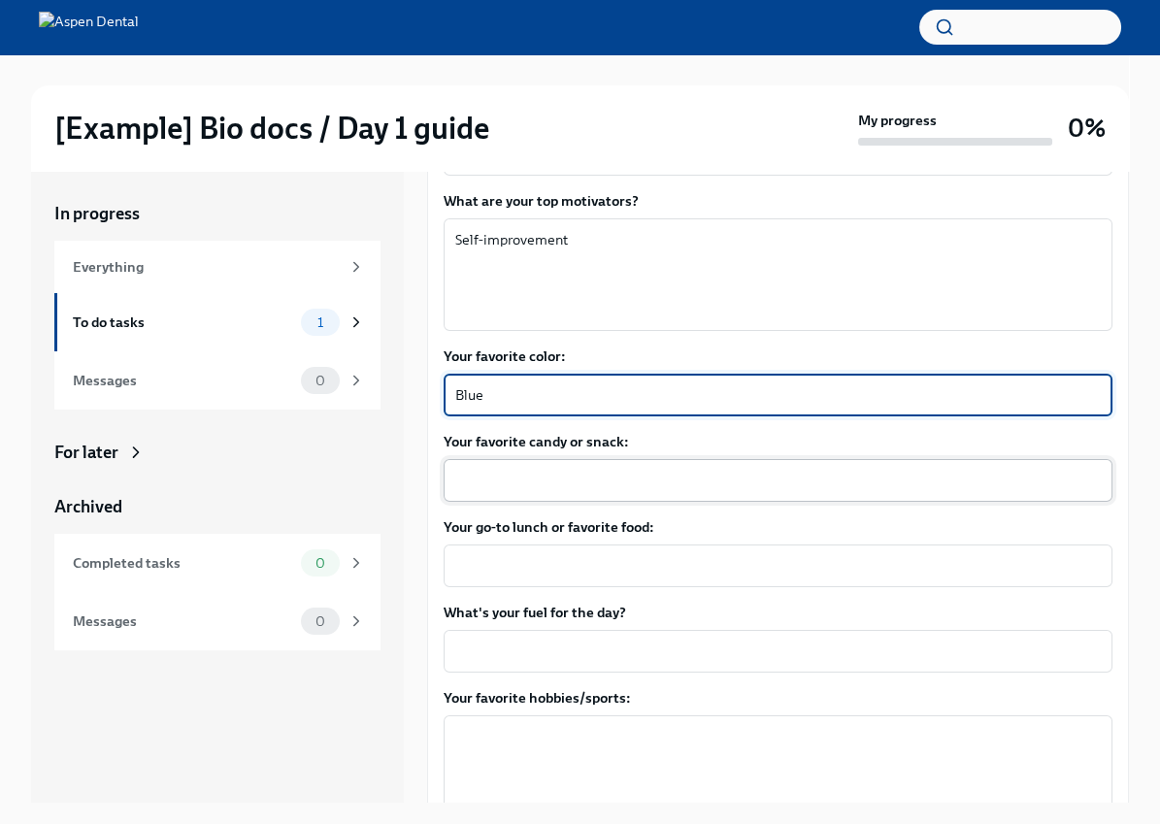
type textarea "Blue"
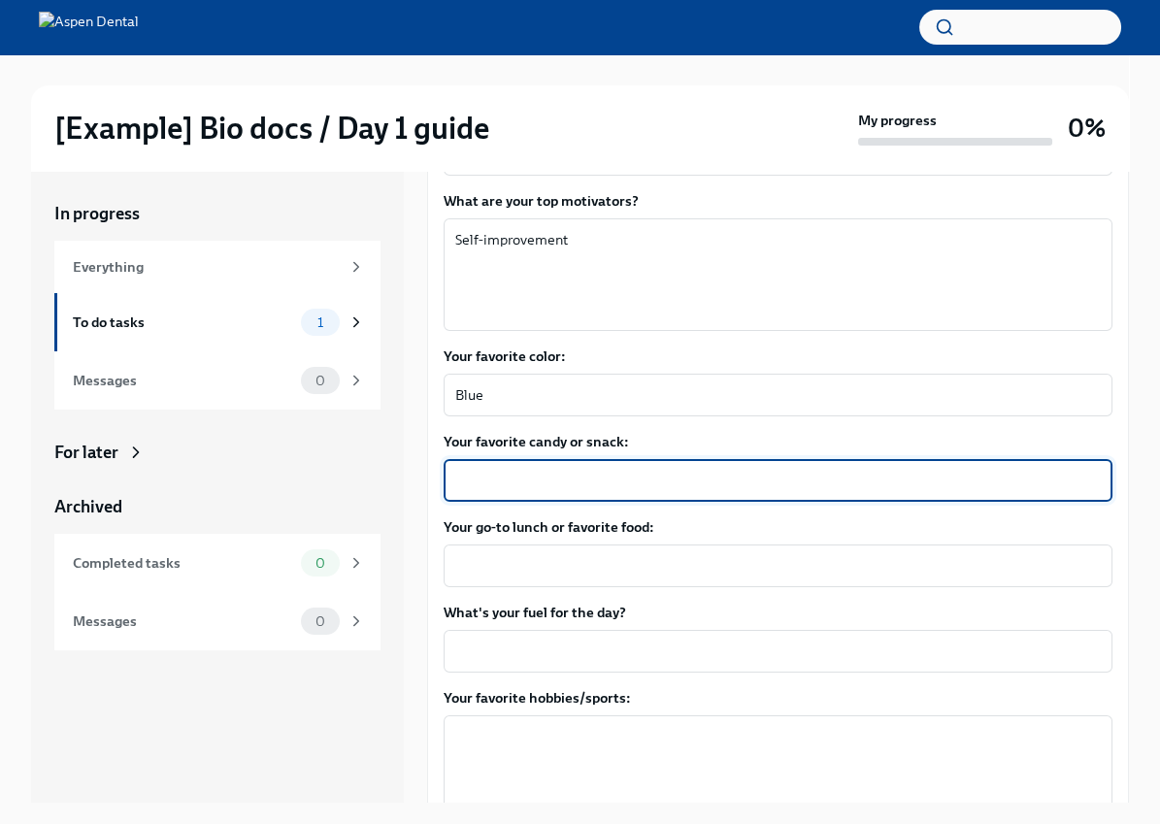
click at [494, 488] on textarea "Your favorite candy or snack:" at bounding box center [777, 480] width 645 height 23
type textarea "Chips and dip"
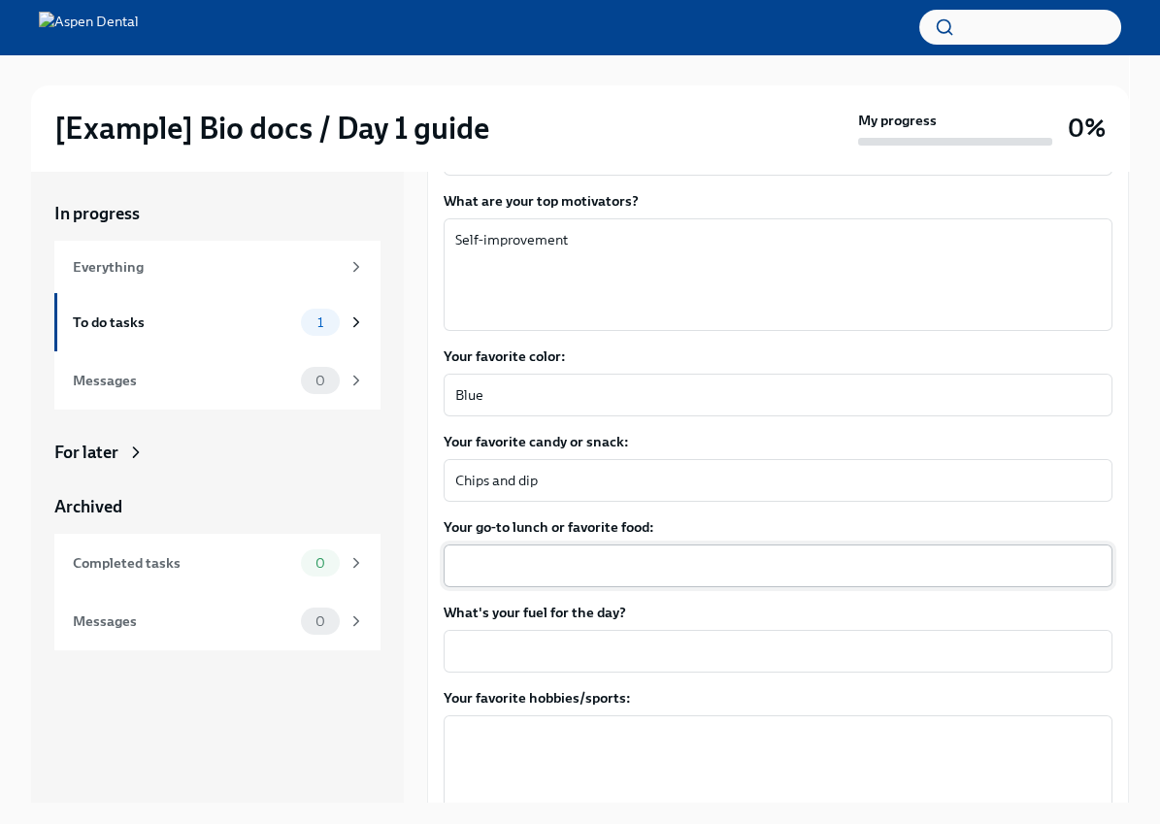
click at [519, 552] on div "x ​" at bounding box center [777, 565] width 669 height 43
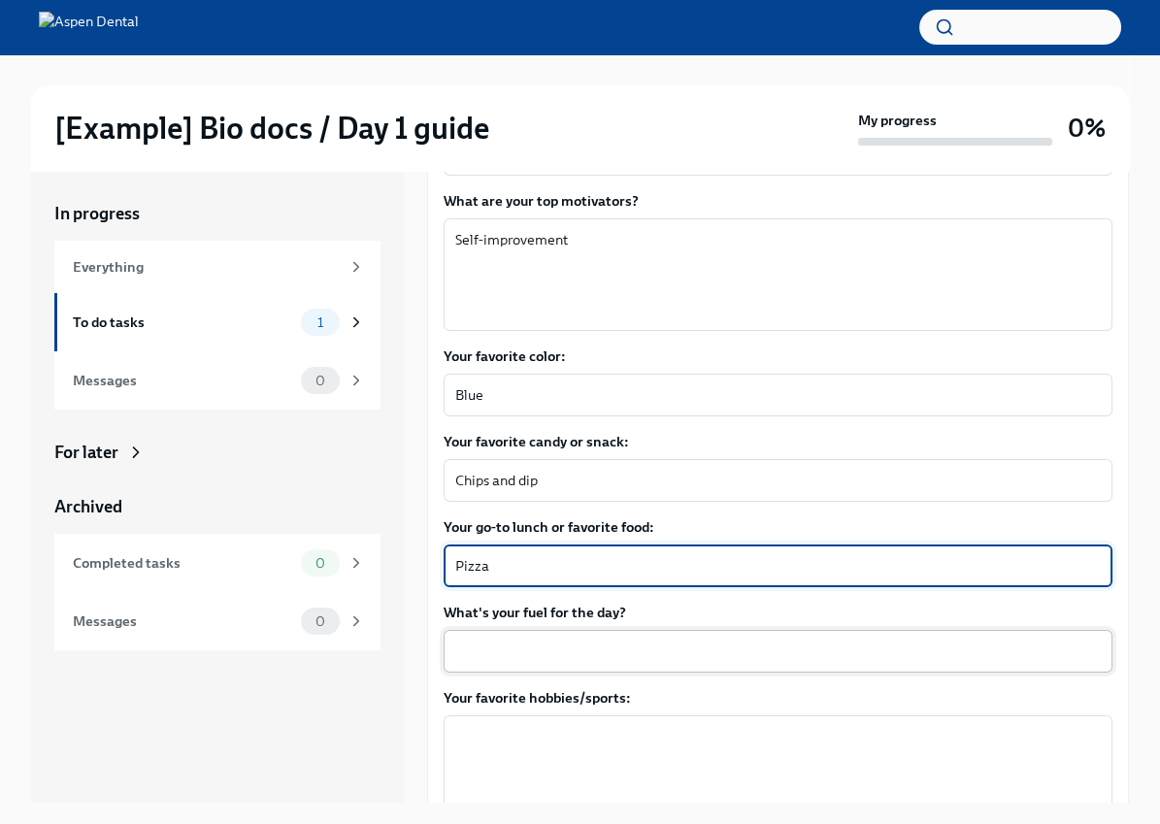
type textarea "Pizza"
click at [519, 654] on textarea "What's your fuel for the day?" at bounding box center [777, 650] width 645 height 23
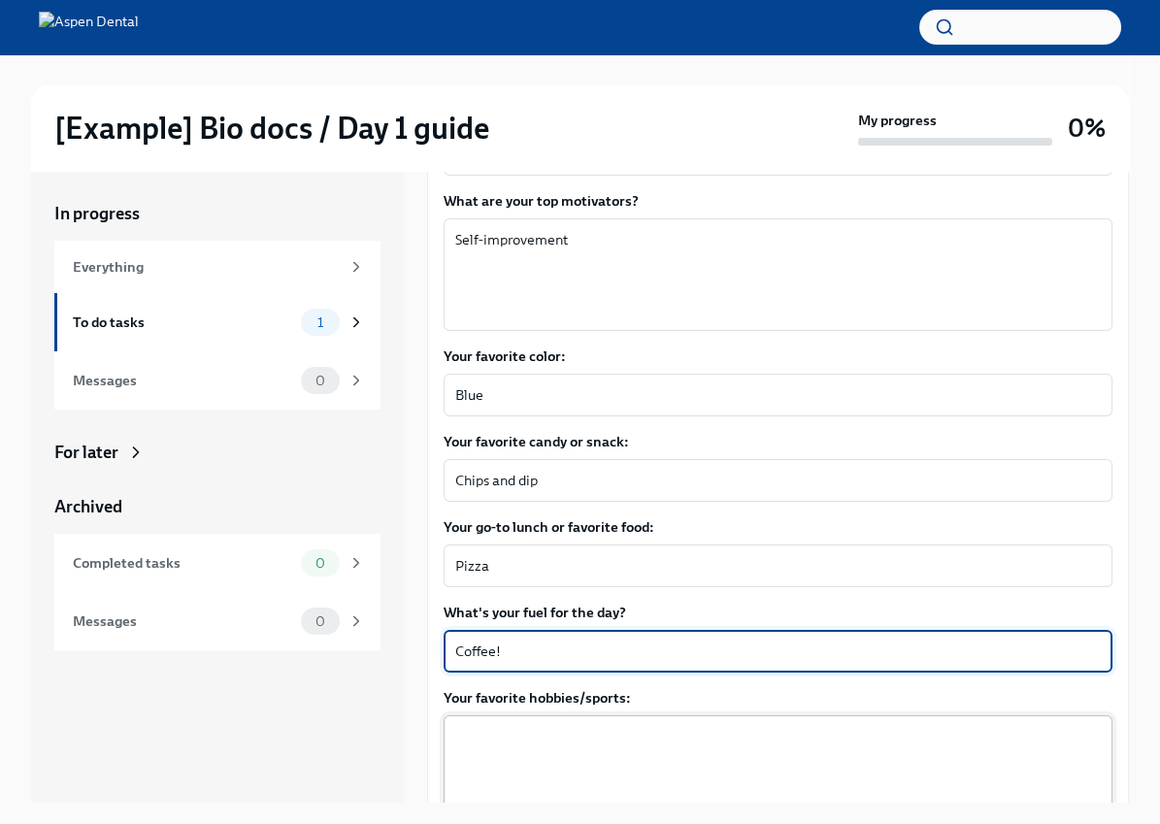
scroll to position [631, 0]
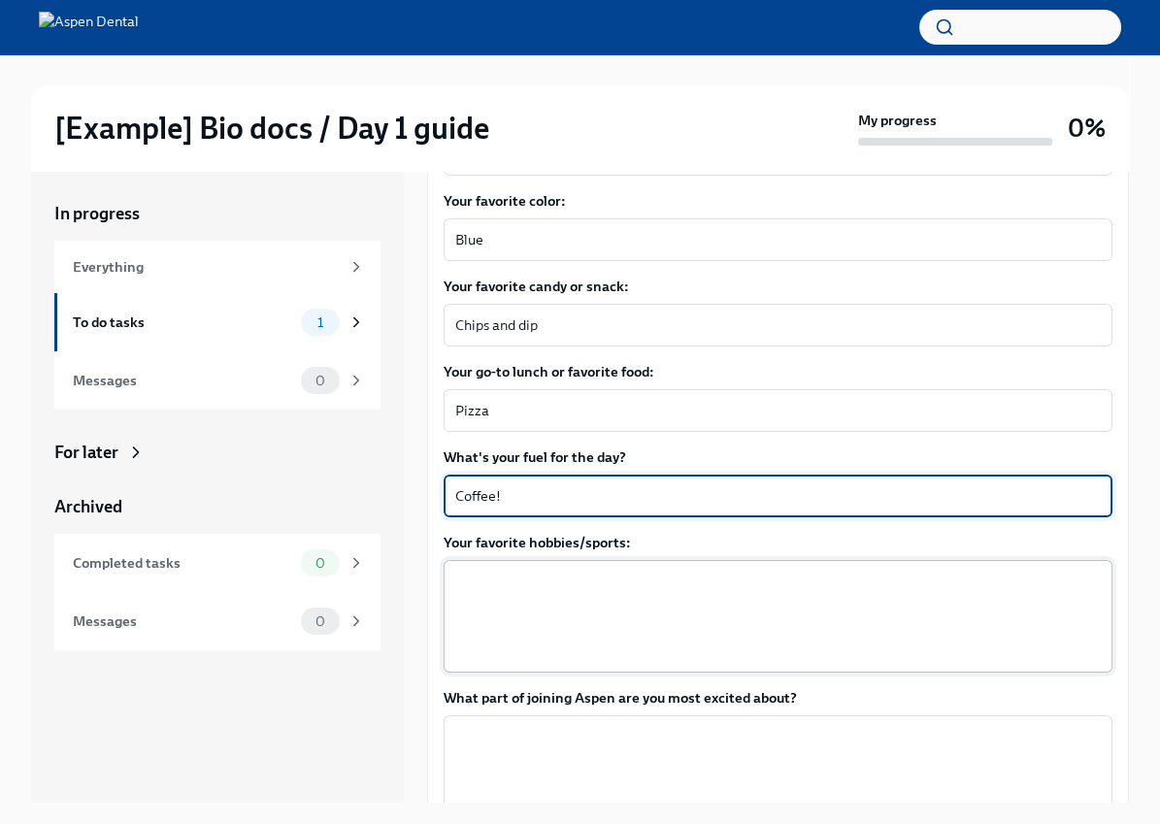
type textarea "Coffee!"
click at [543, 595] on textarea "Your favorite hobbies/sports:" at bounding box center [777, 616] width 645 height 93
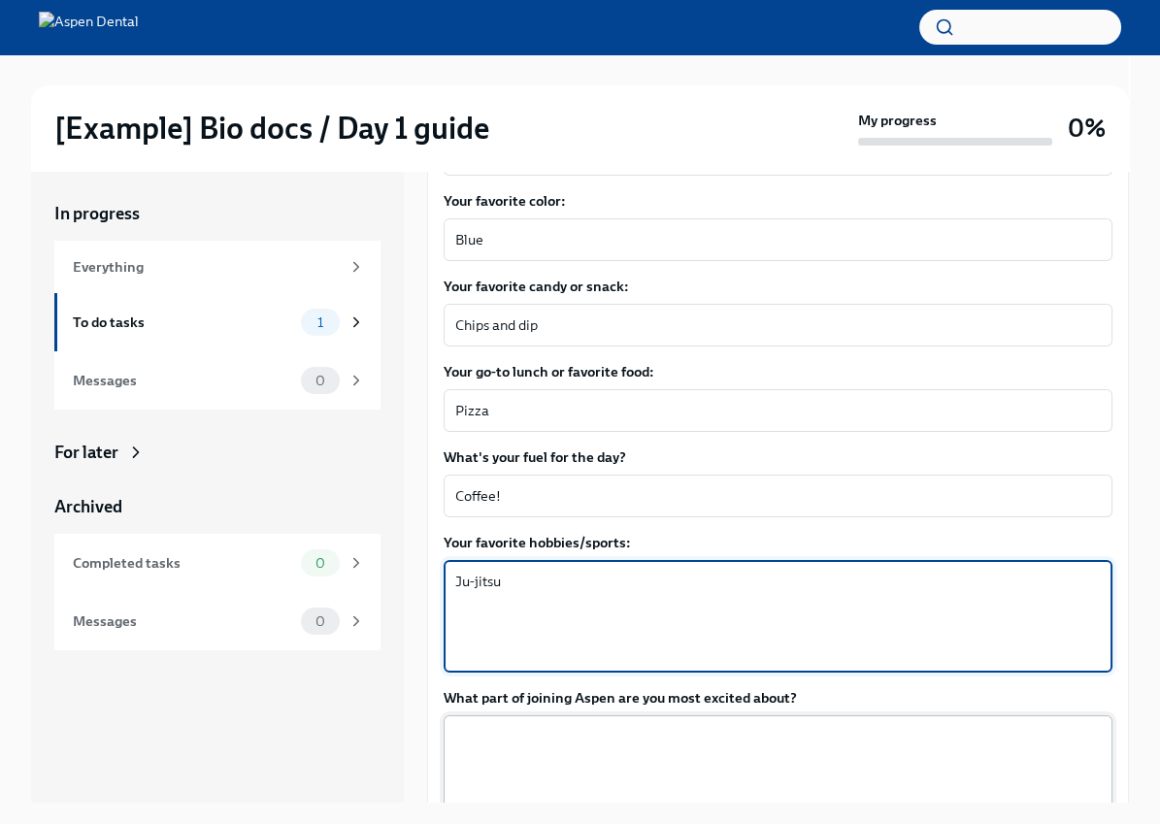
type textarea "Ju-jitsu"
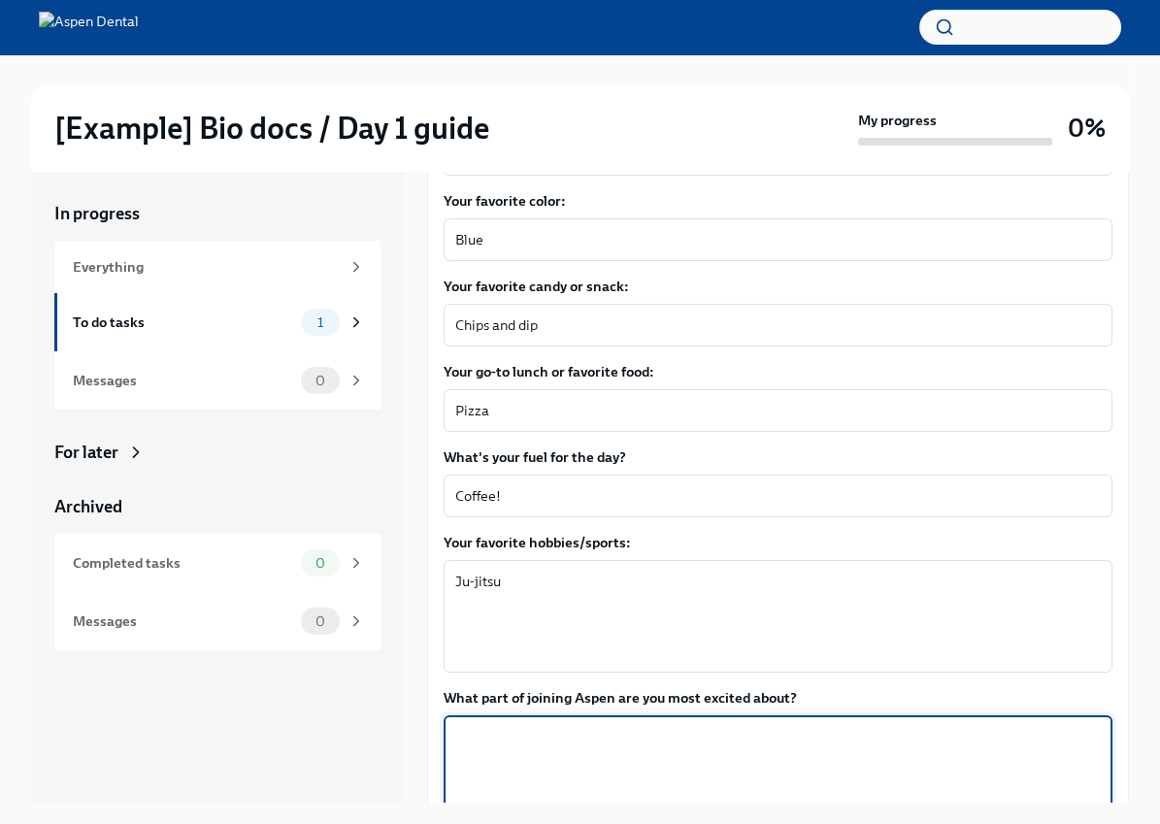
click at [543, 765] on textarea "What part of joining Aspen are you most excited about?" at bounding box center [777, 771] width 645 height 93
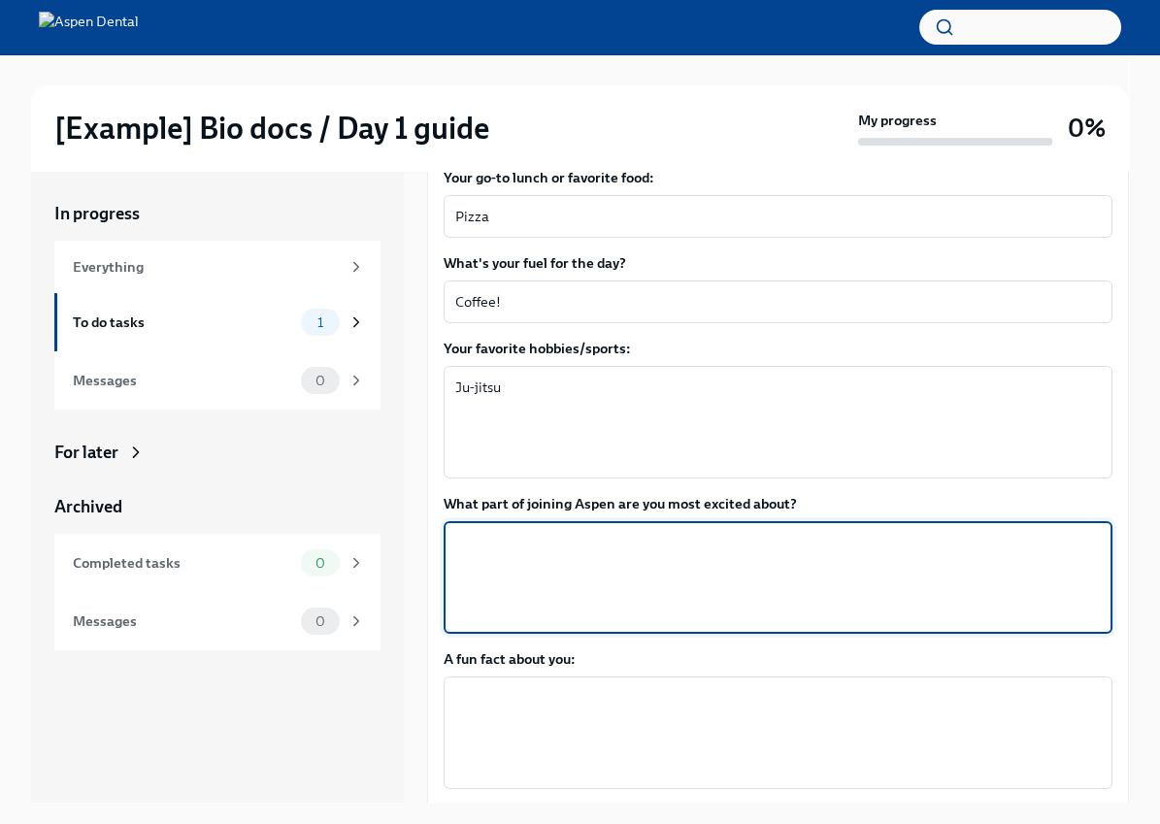
scroll to position [828, 0]
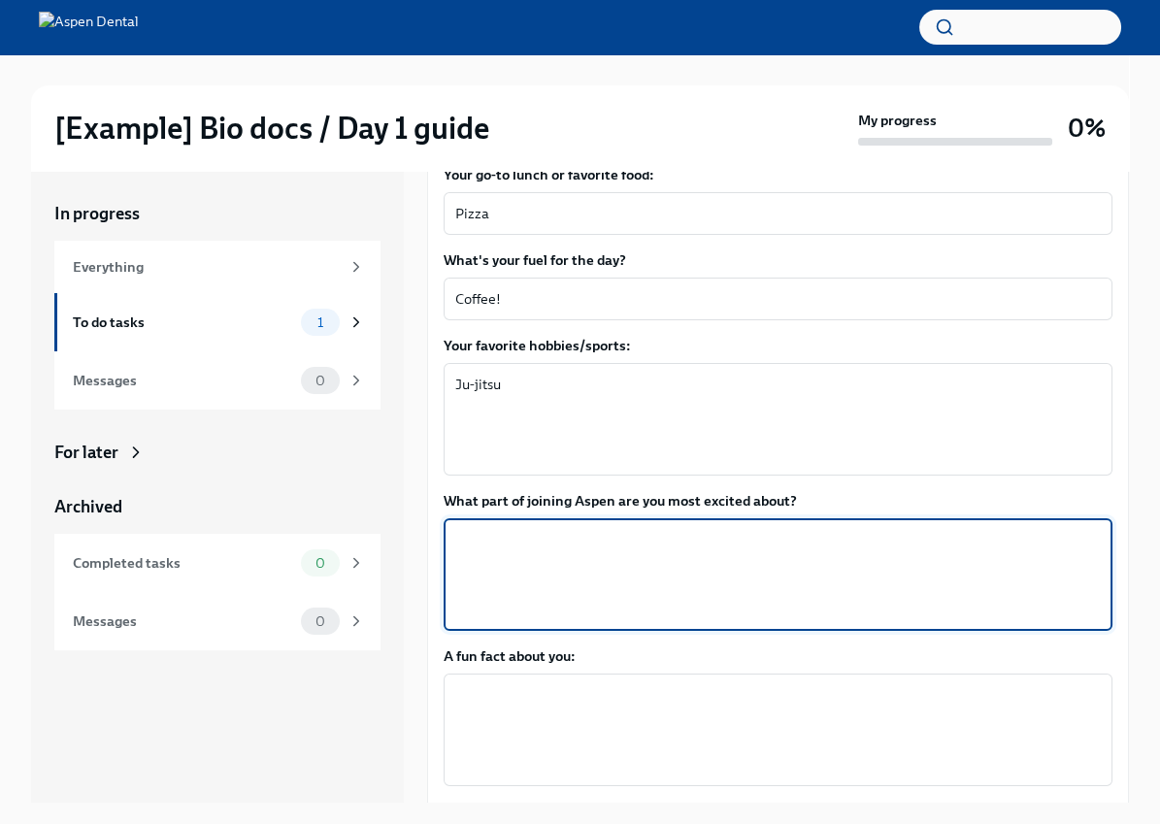
type textarea "l"
type textarea "All of it"
click at [622, 697] on textarea "A fun fact about you:" at bounding box center [777, 729] width 645 height 93
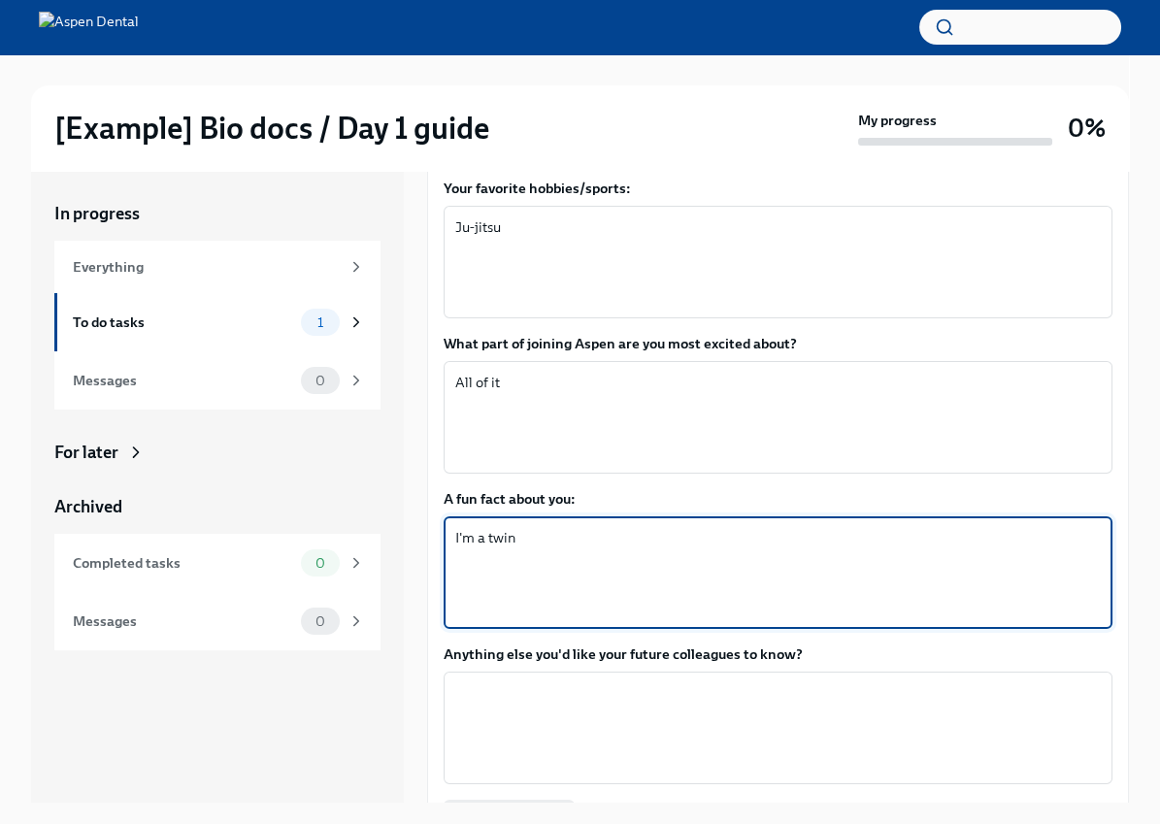
scroll to position [1001, 0]
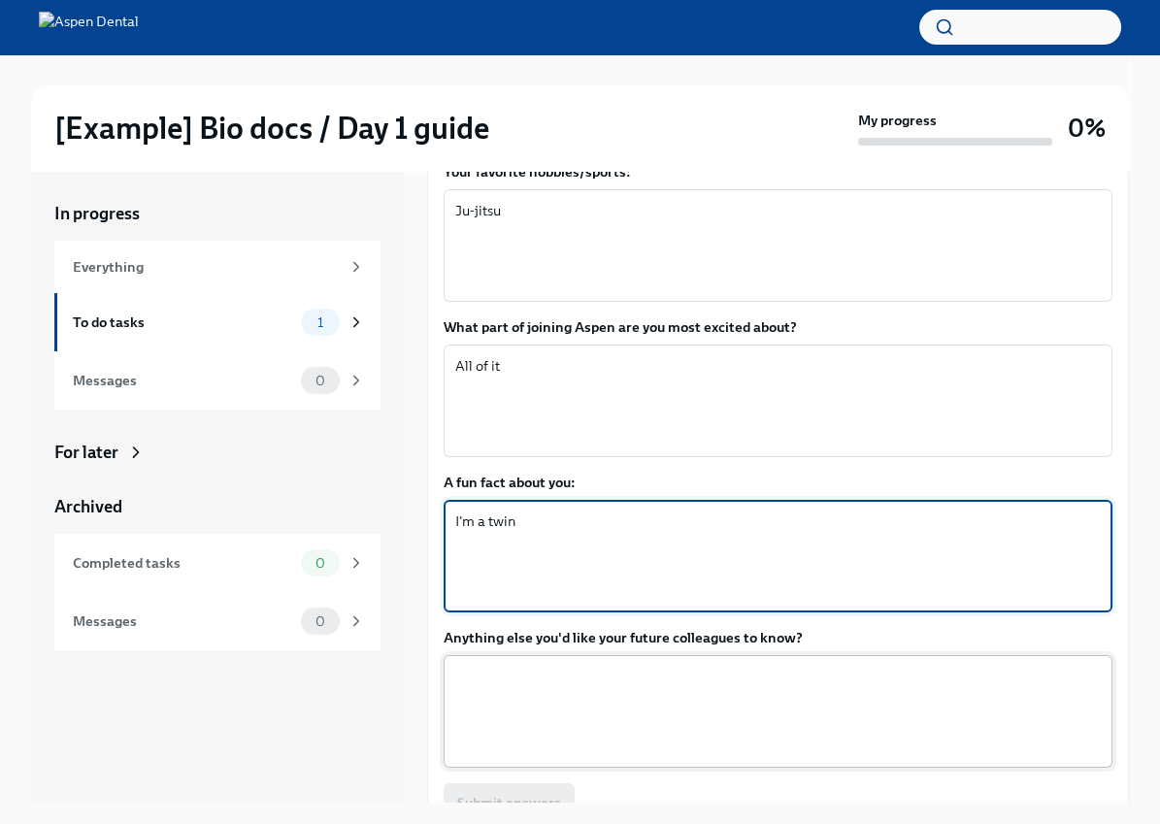
type textarea "I'm a twin"
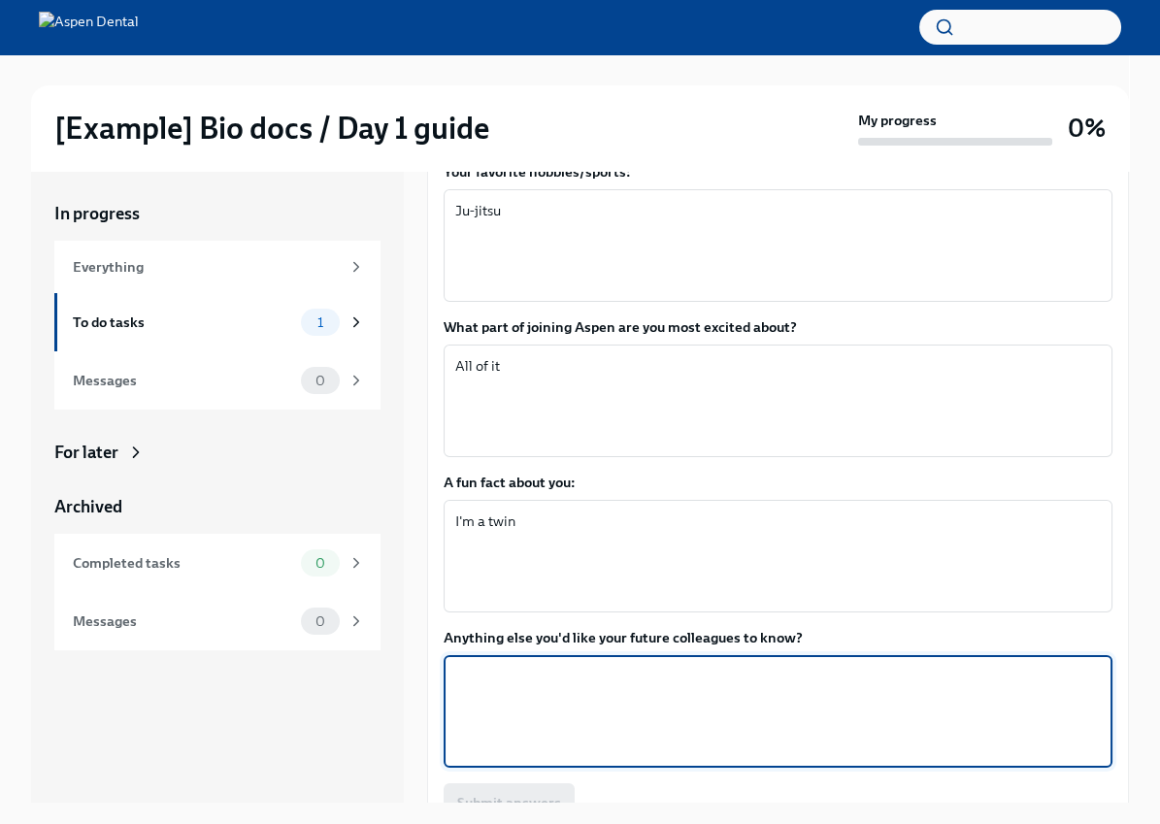
click at [618, 692] on textarea "Anything else you'd like your future colleagues to know?" at bounding box center [777, 711] width 645 height 93
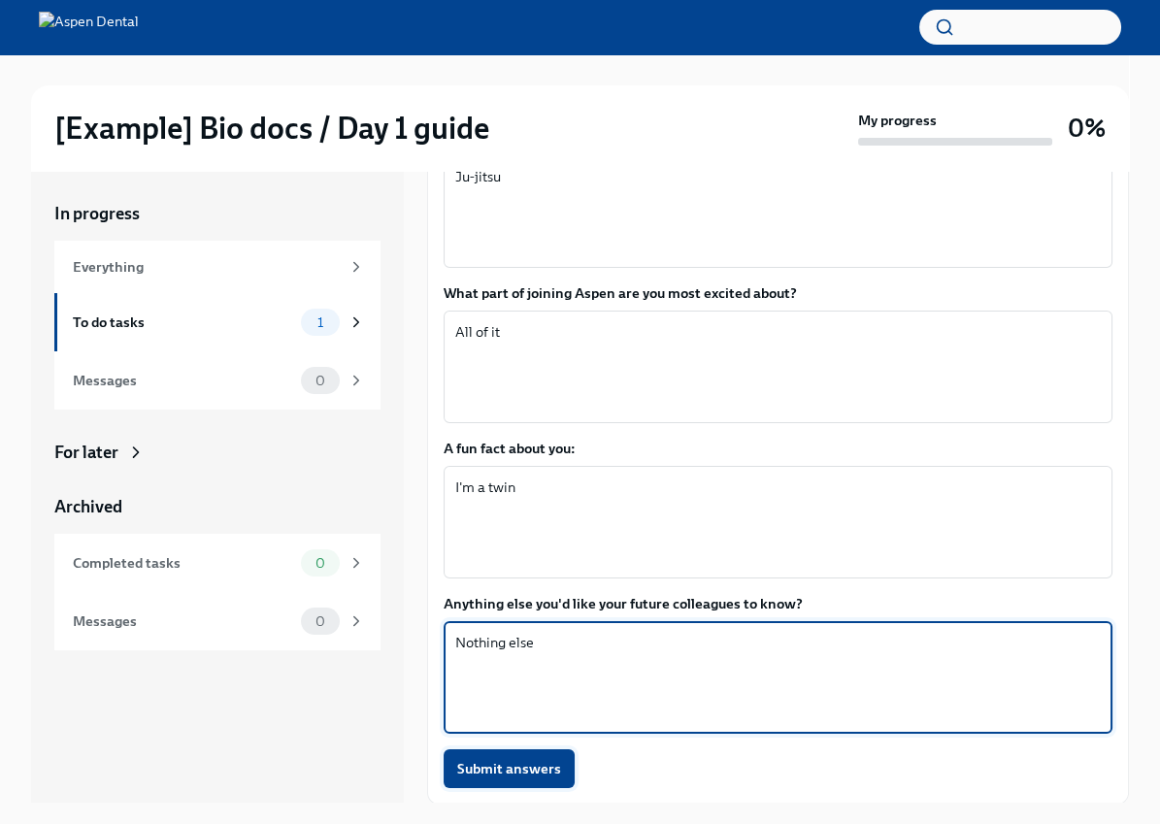
type textarea "Nothing else"
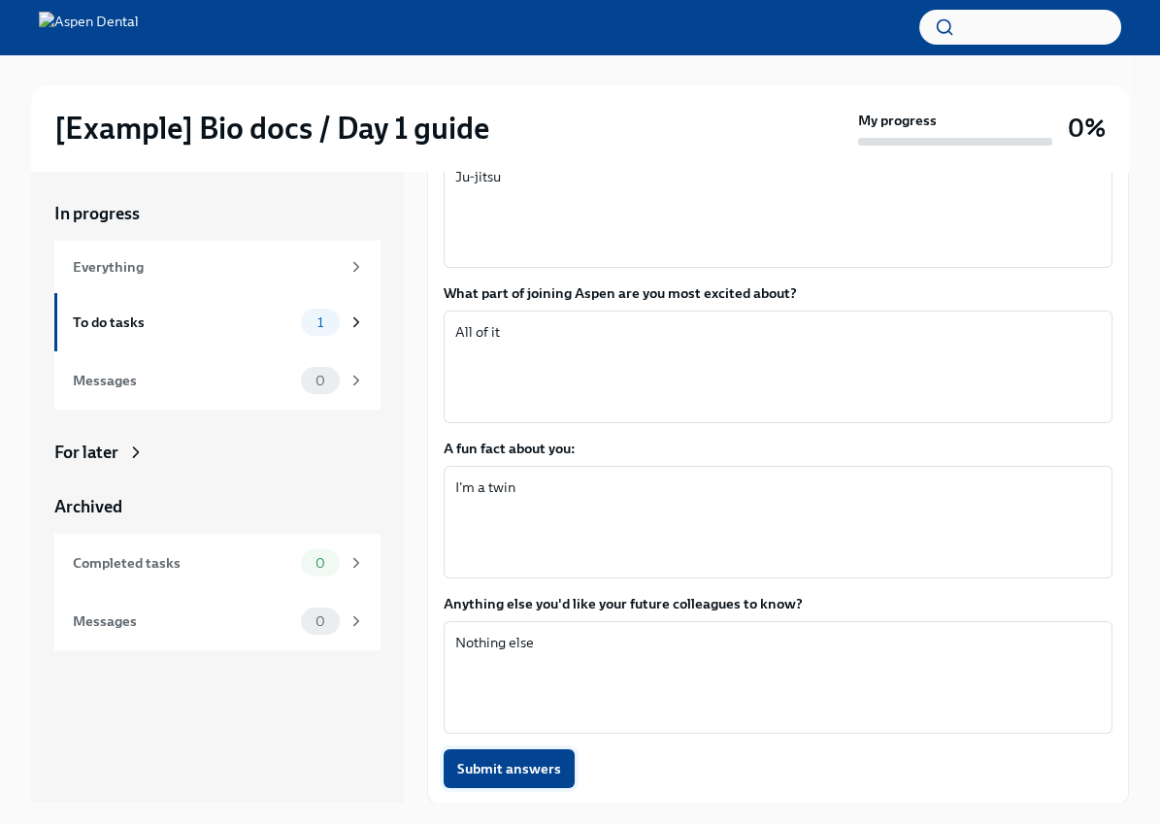
click at [517, 772] on span "Submit answers" at bounding box center [509, 768] width 104 height 19
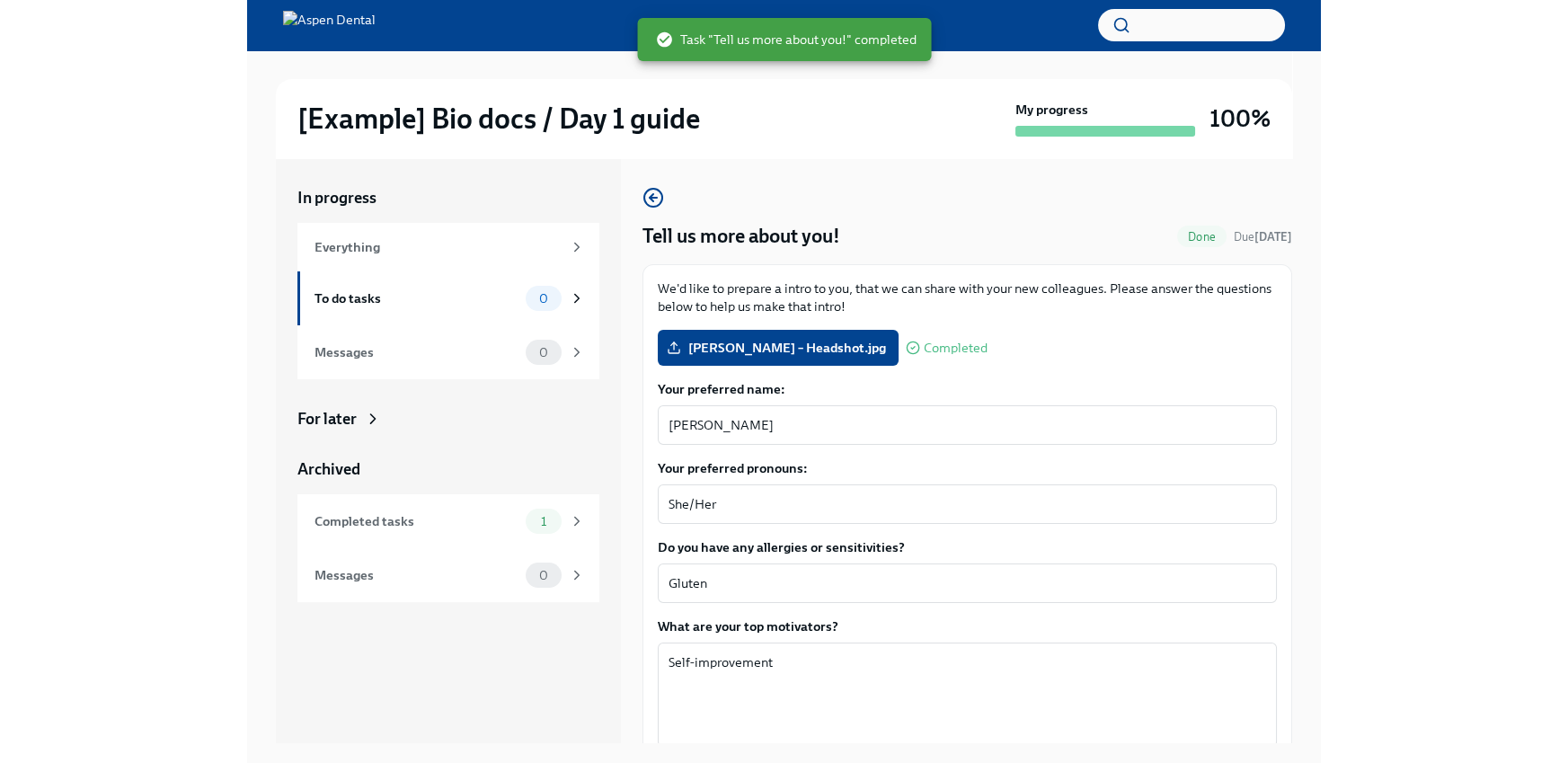
scroll to position [0, 0]
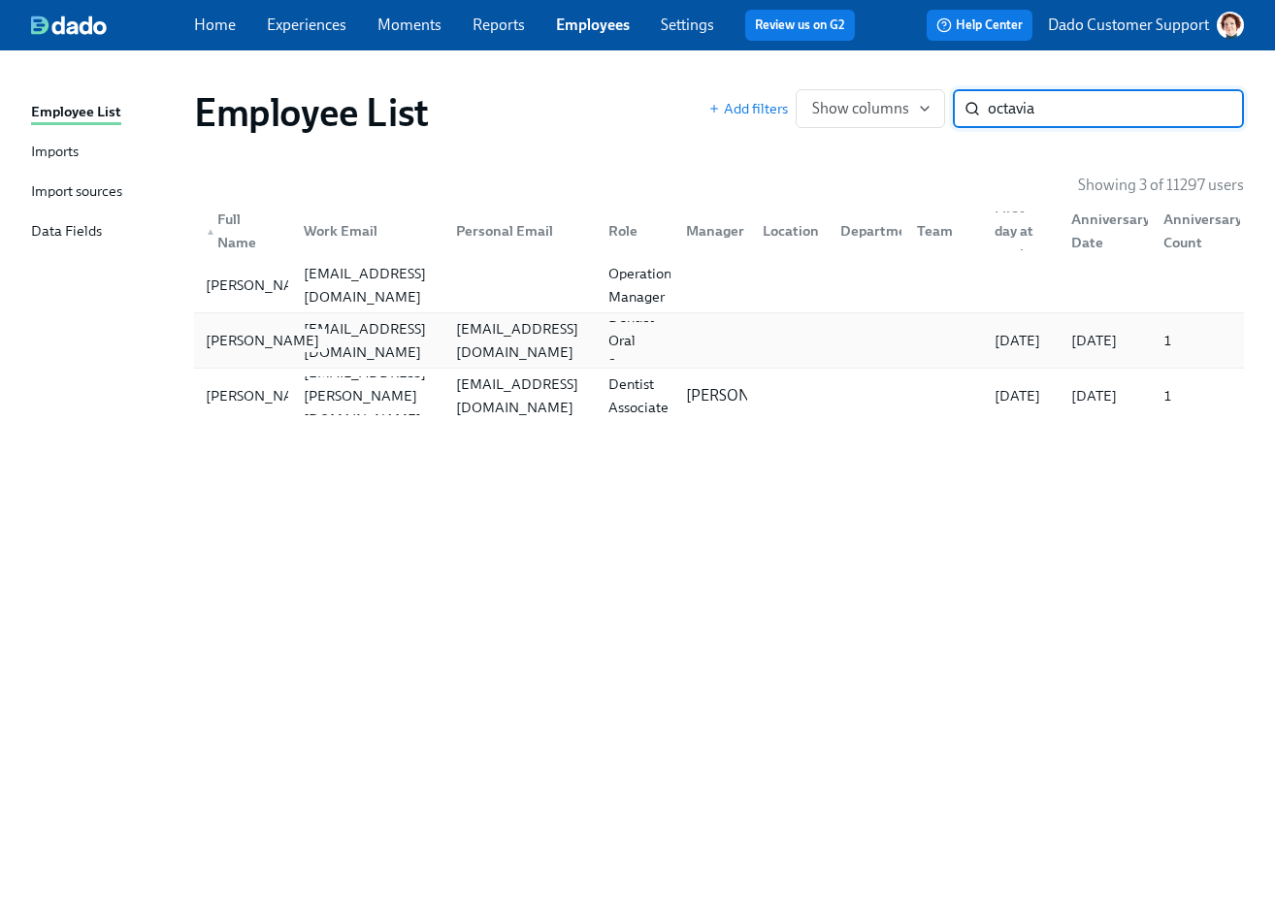
type input "octavia"
click at [245, 344] on div "[PERSON_NAME]" at bounding box center [262, 340] width 129 height 23
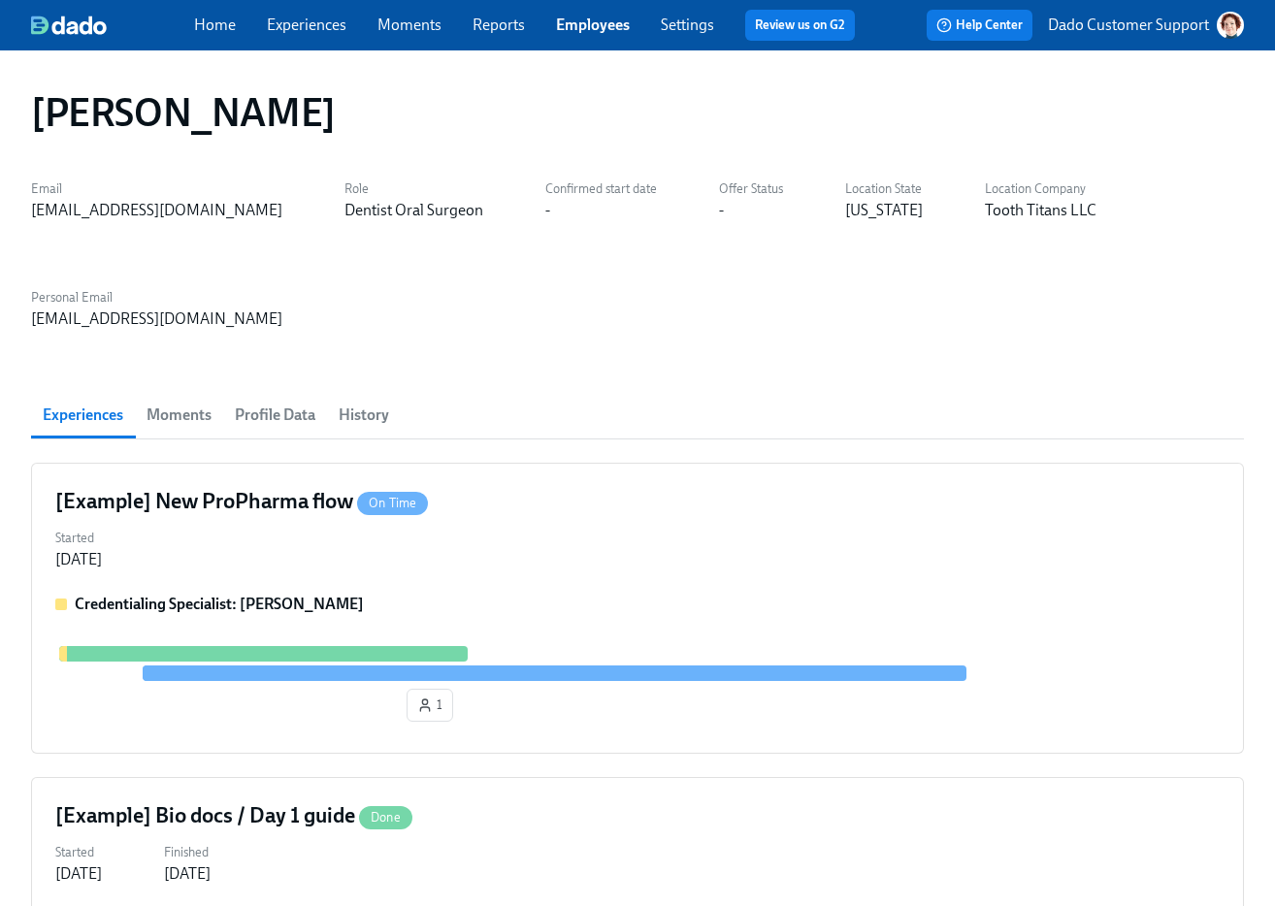
click at [281, 413] on span "Profile Data" at bounding box center [275, 415] width 81 height 27
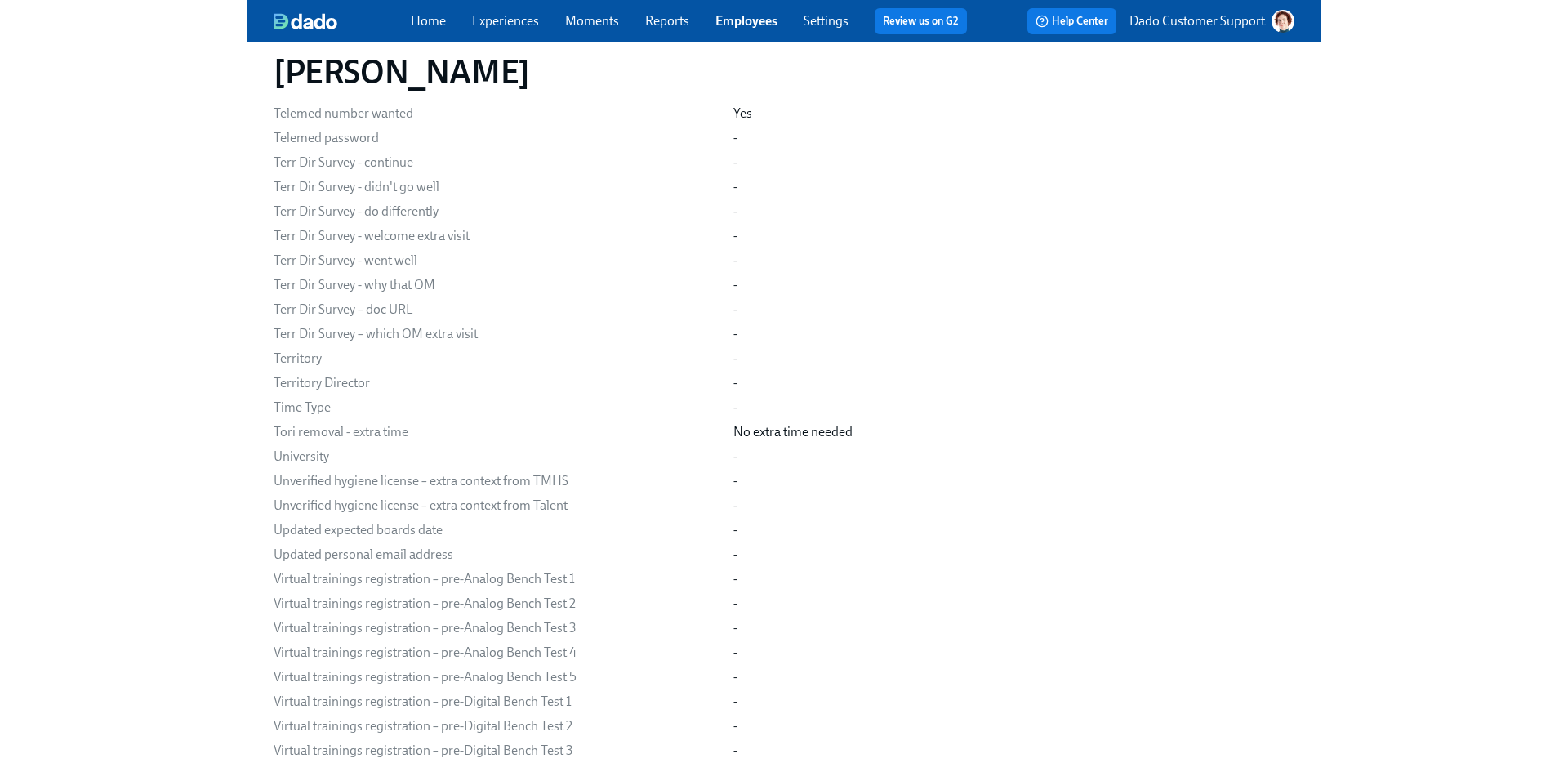
scroll to position [6342, 0]
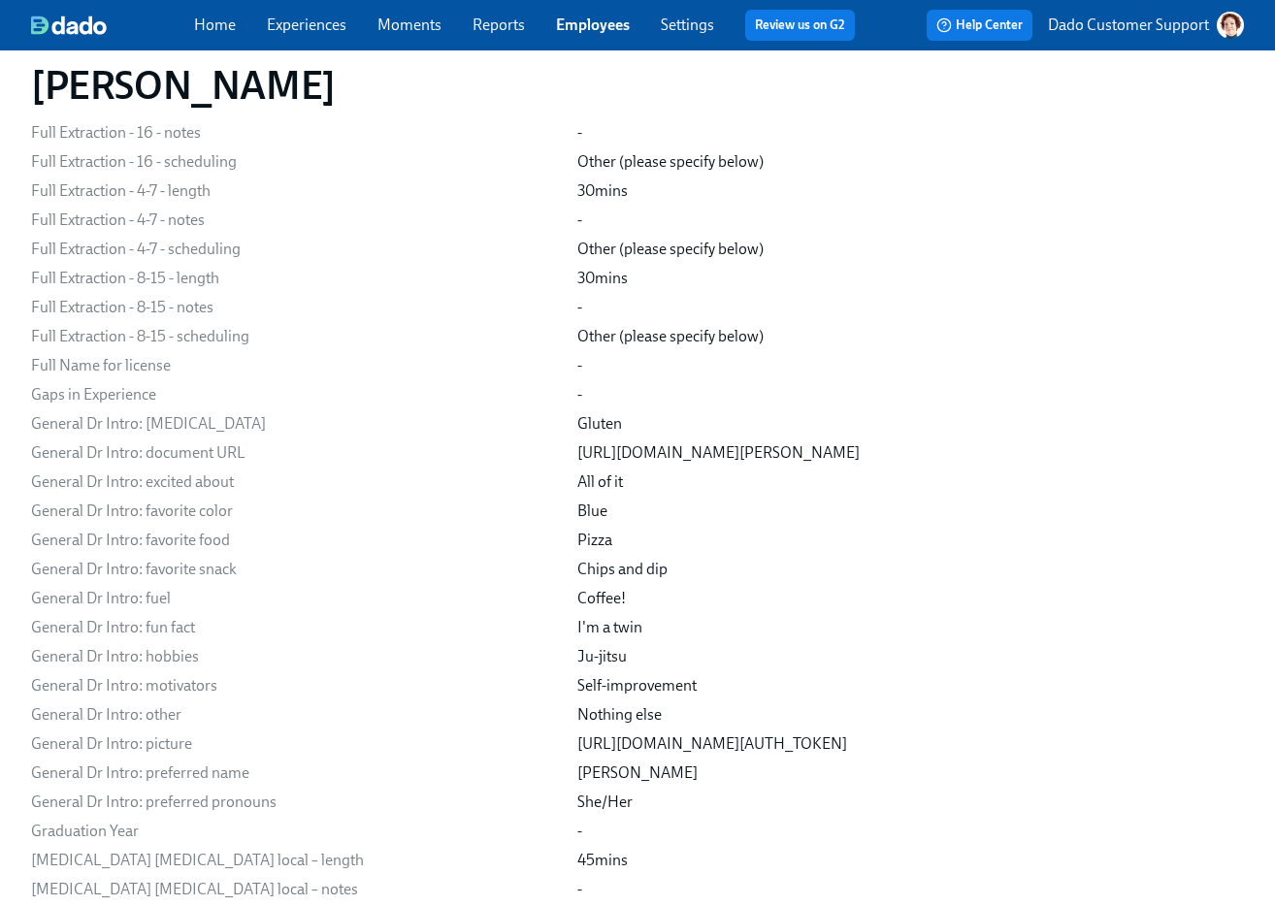
drag, startPoint x: 1172, startPoint y: 497, endPoint x: 552, endPoint y: 454, distance: 621.5
copy div "https://admicorp.sharepoint.com/sites/TalentOCCLicensing-OCCLicensing/_layouts/…"
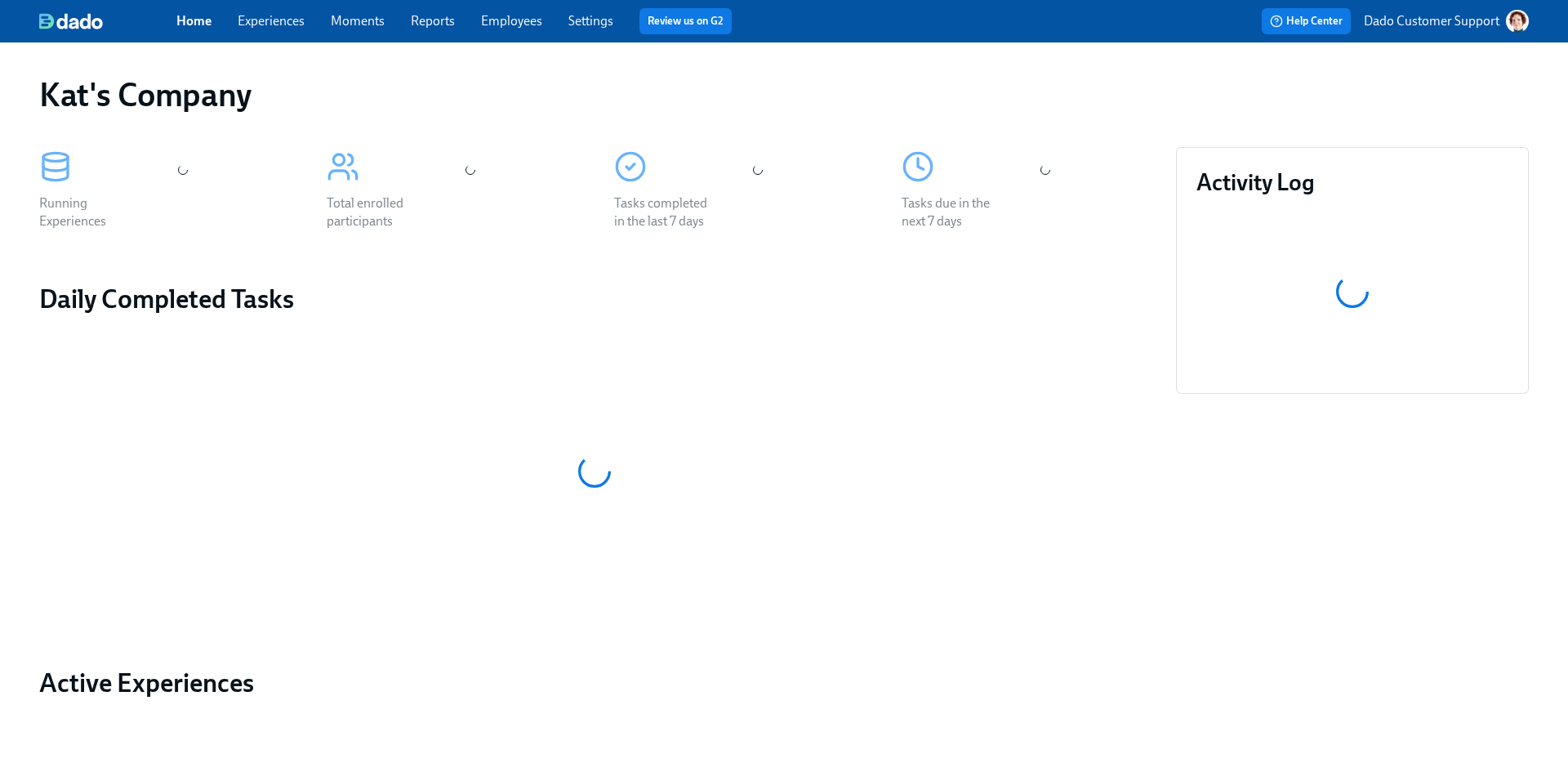
click at [1444, 11] on button "Dado Customer Support" at bounding box center [1447, 21] width 165 height 23
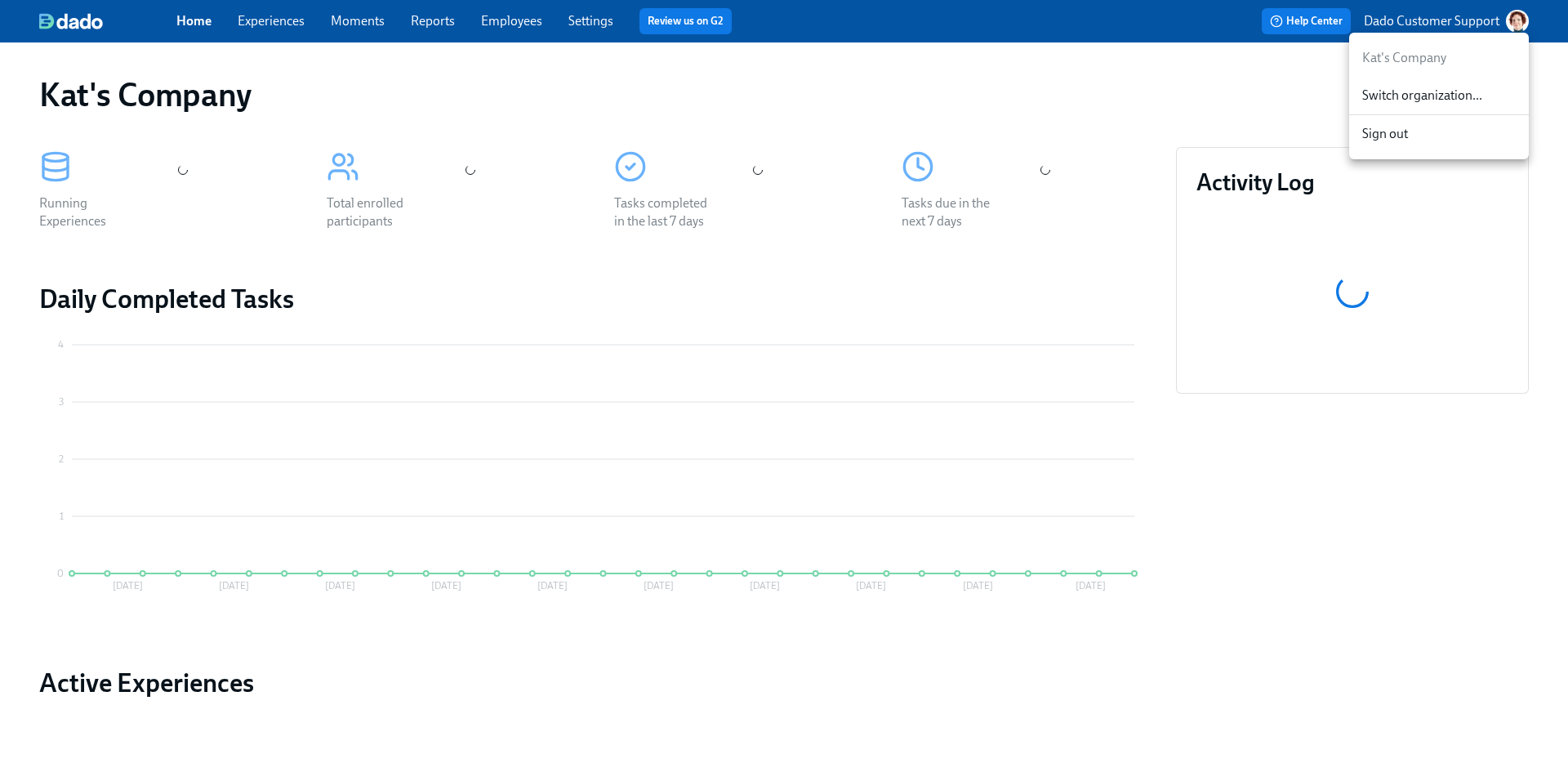
click at [1418, 91] on span "Switch organization..." at bounding box center [1439, 95] width 153 height 18
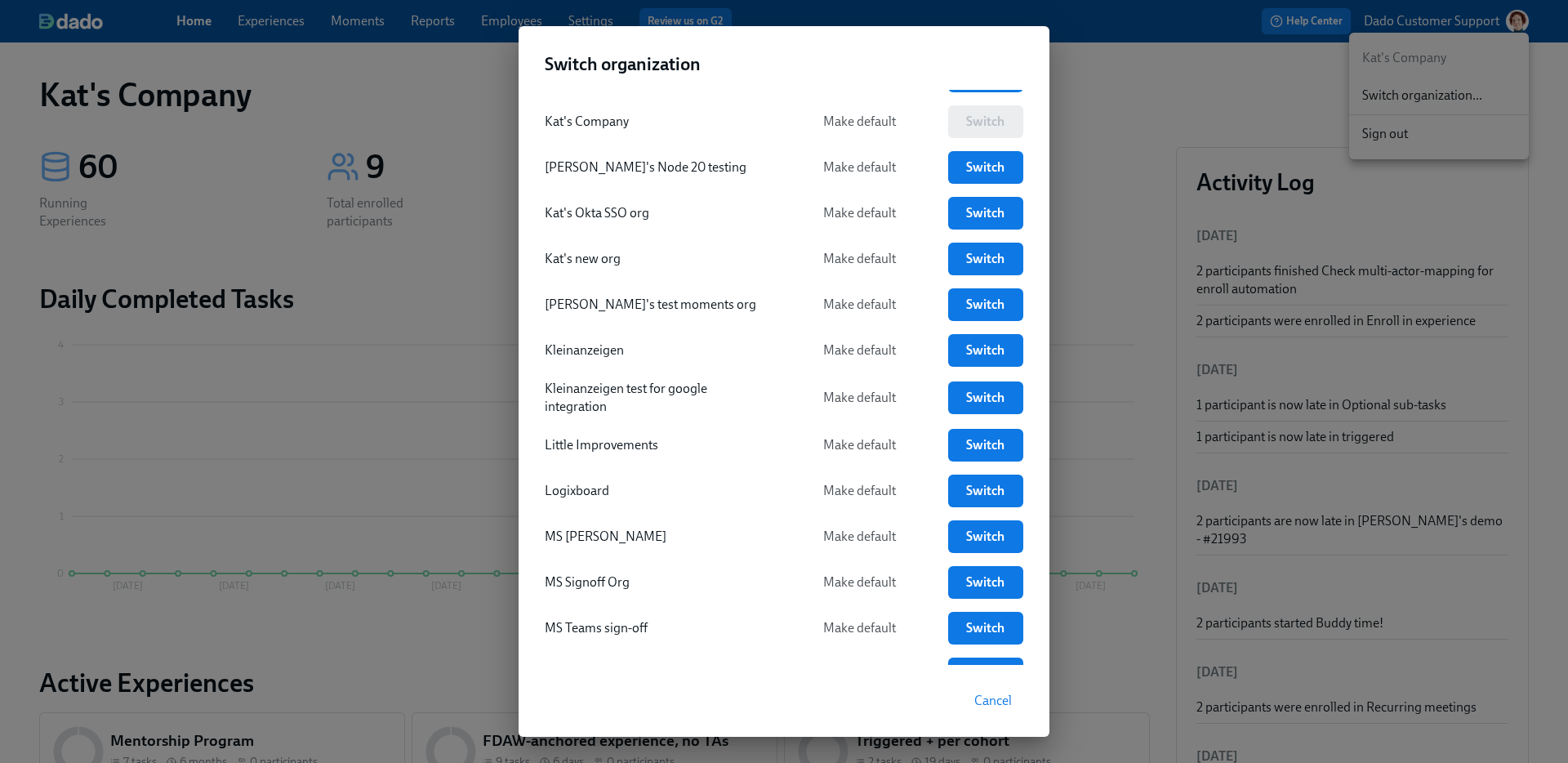
scroll to position [2519, 0]
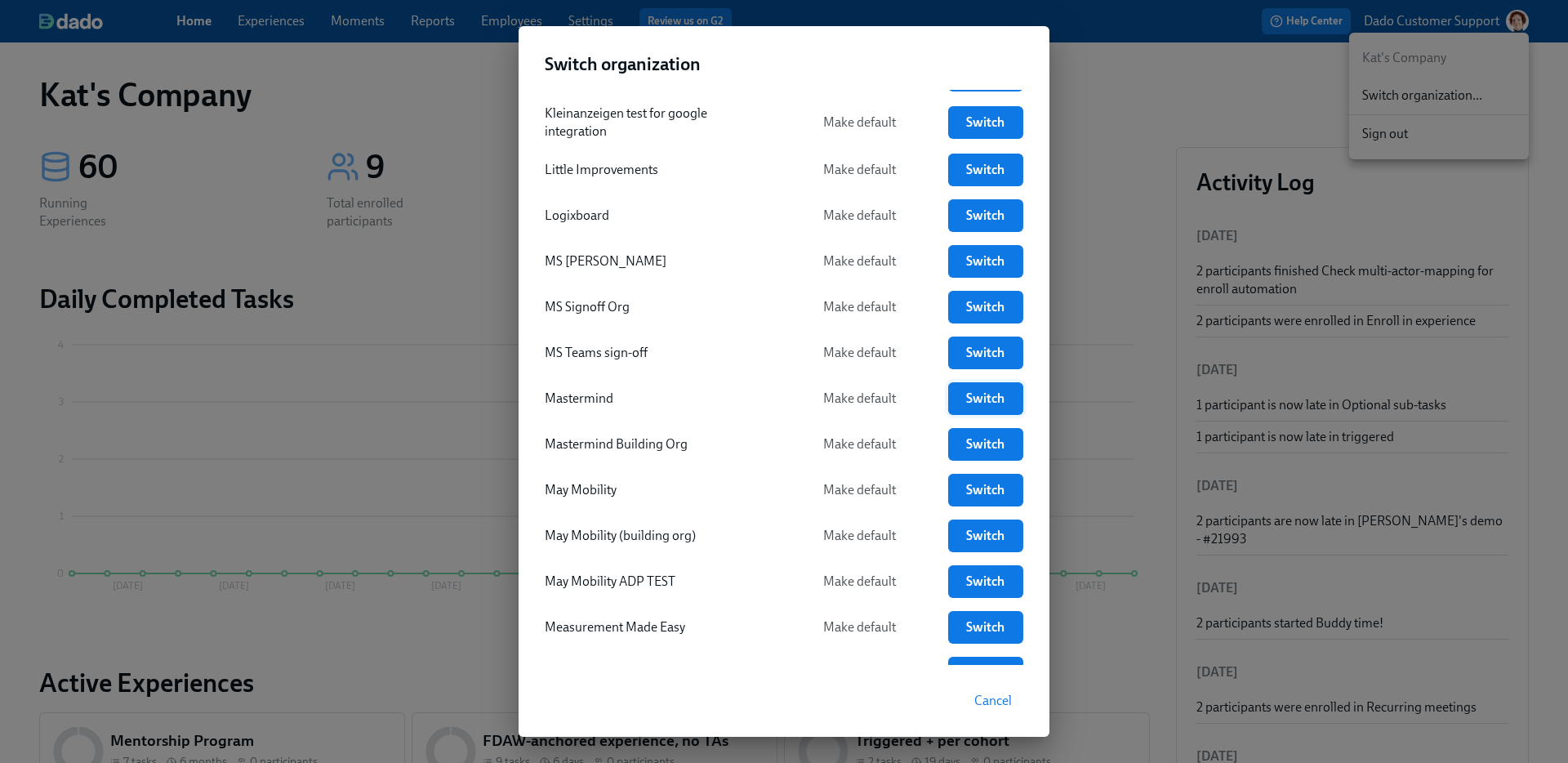
click at [1007, 391] on span "Switch" at bounding box center [986, 398] width 52 height 16
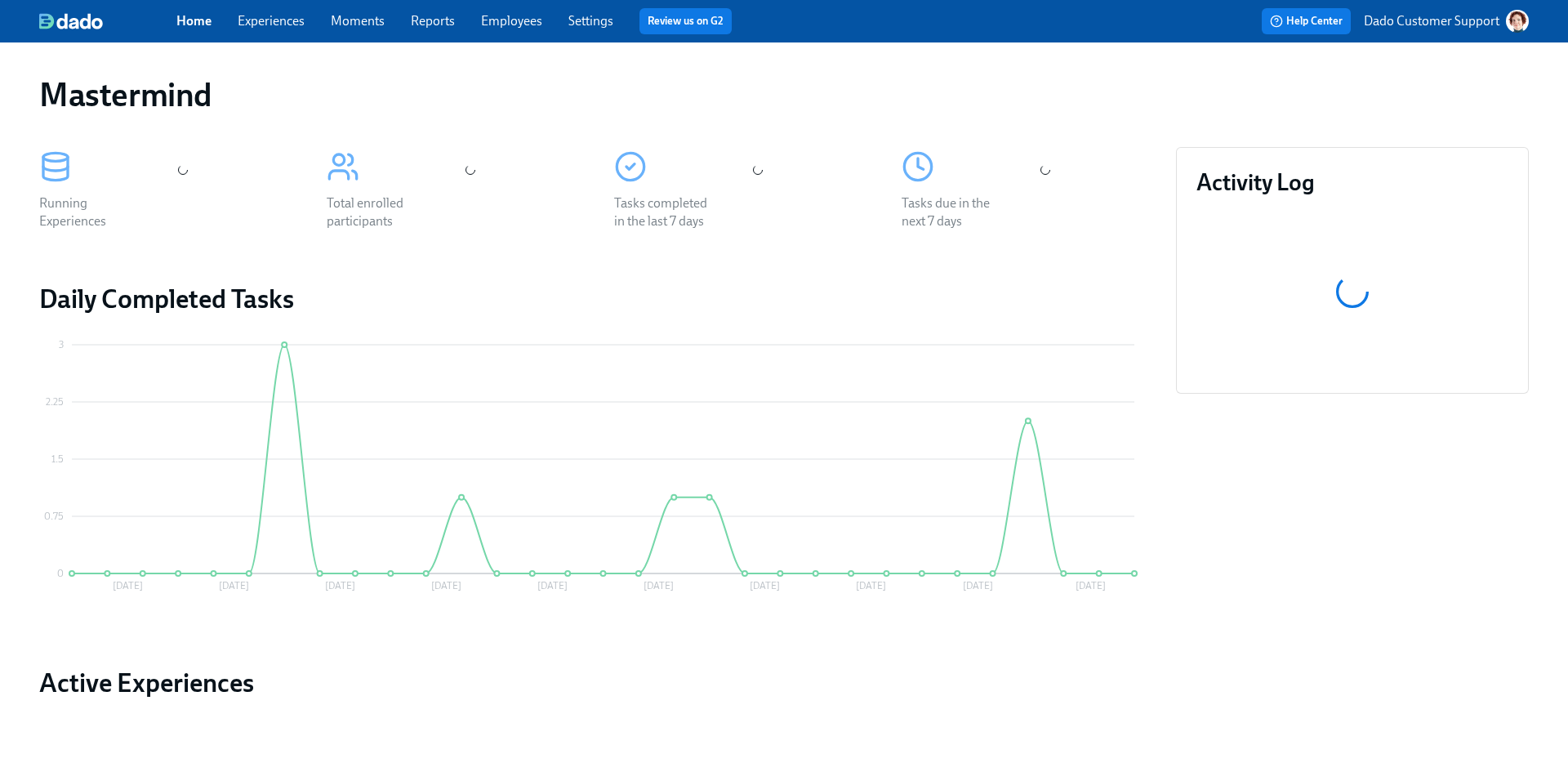
click at [276, 13] on link "Experiences" at bounding box center [271, 21] width 67 height 15
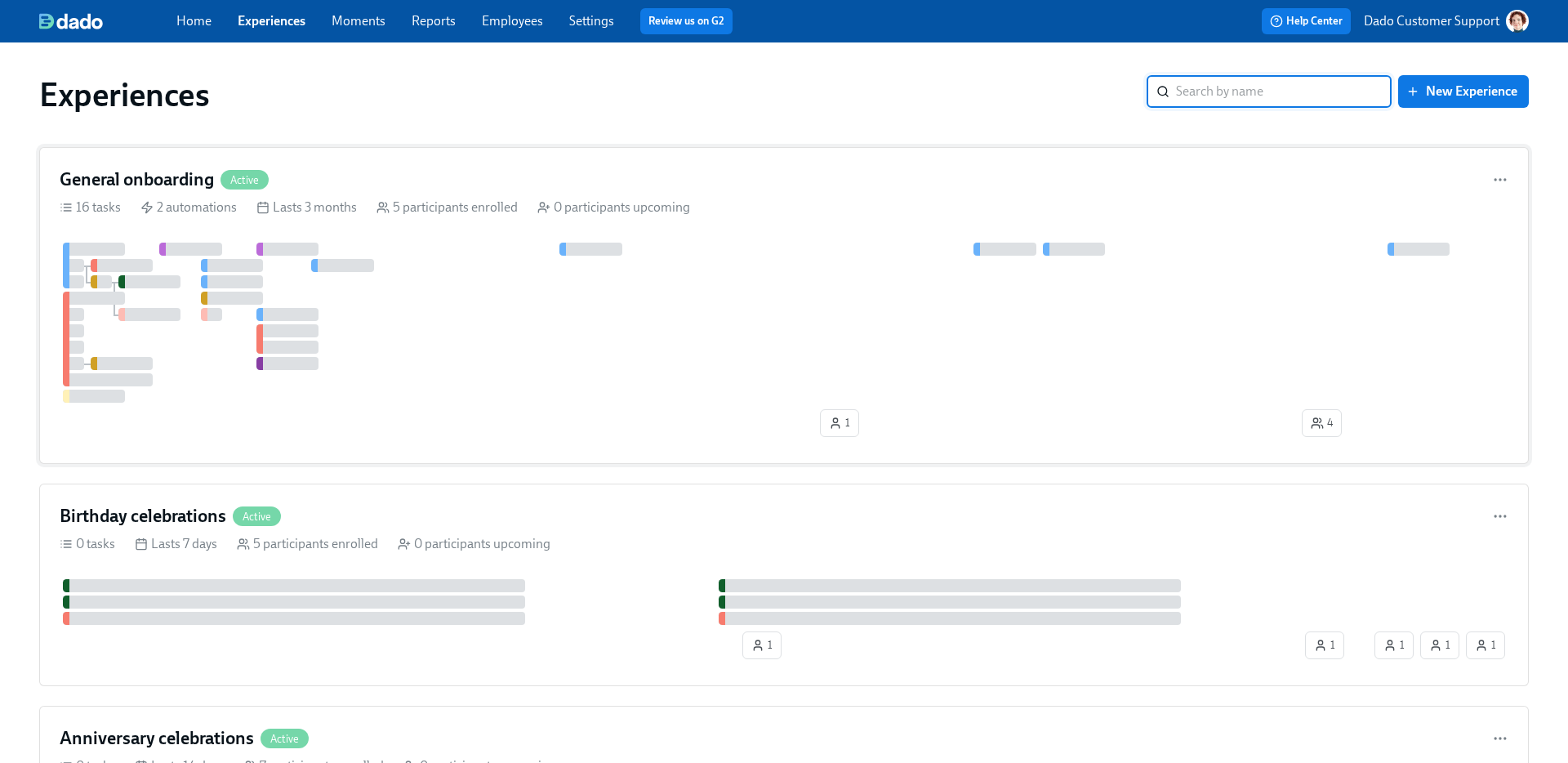
click at [330, 257] on div at bounding box center [784, 323] width 1448 height 160
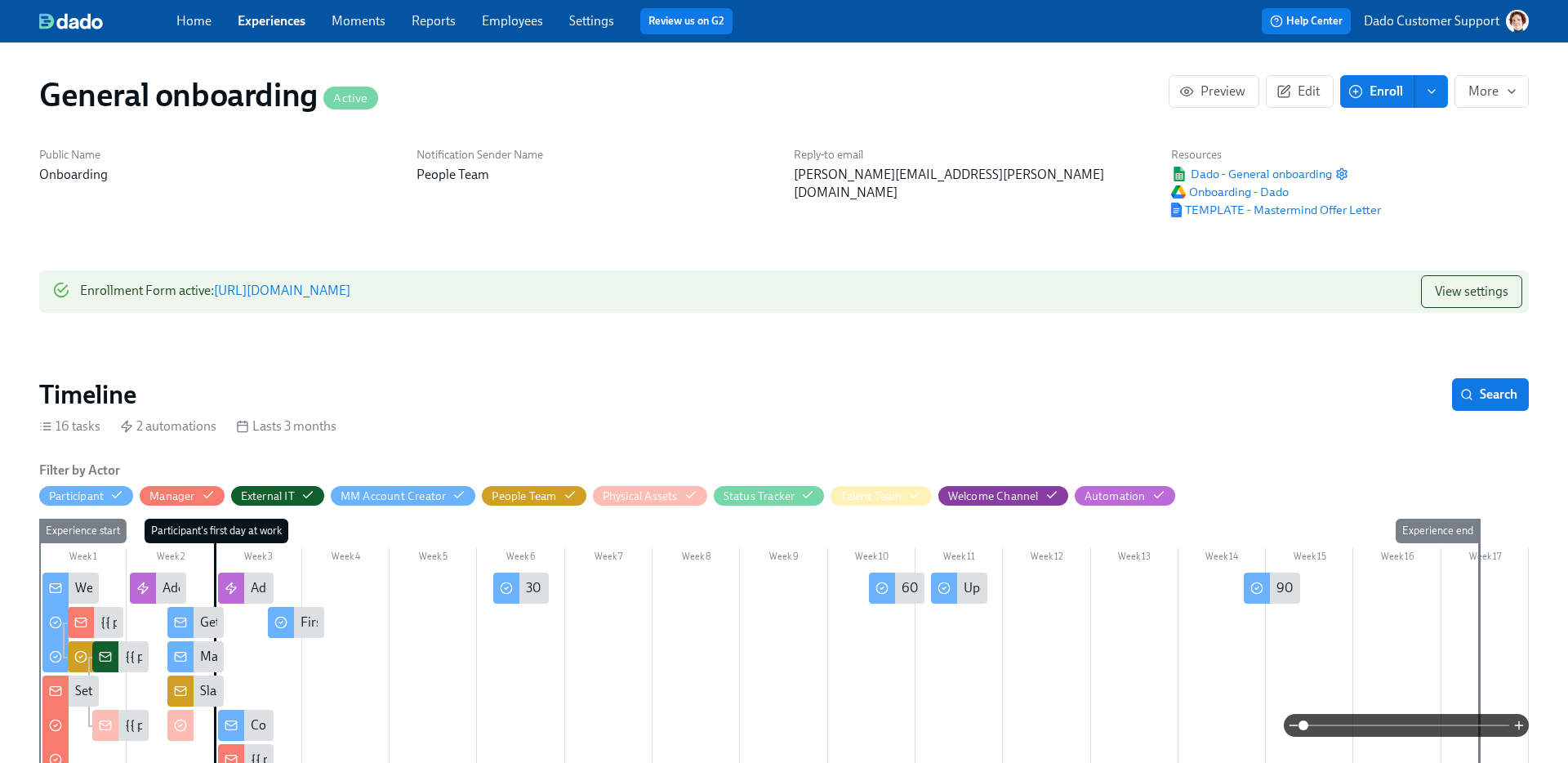
scroll to position [0, 2884]
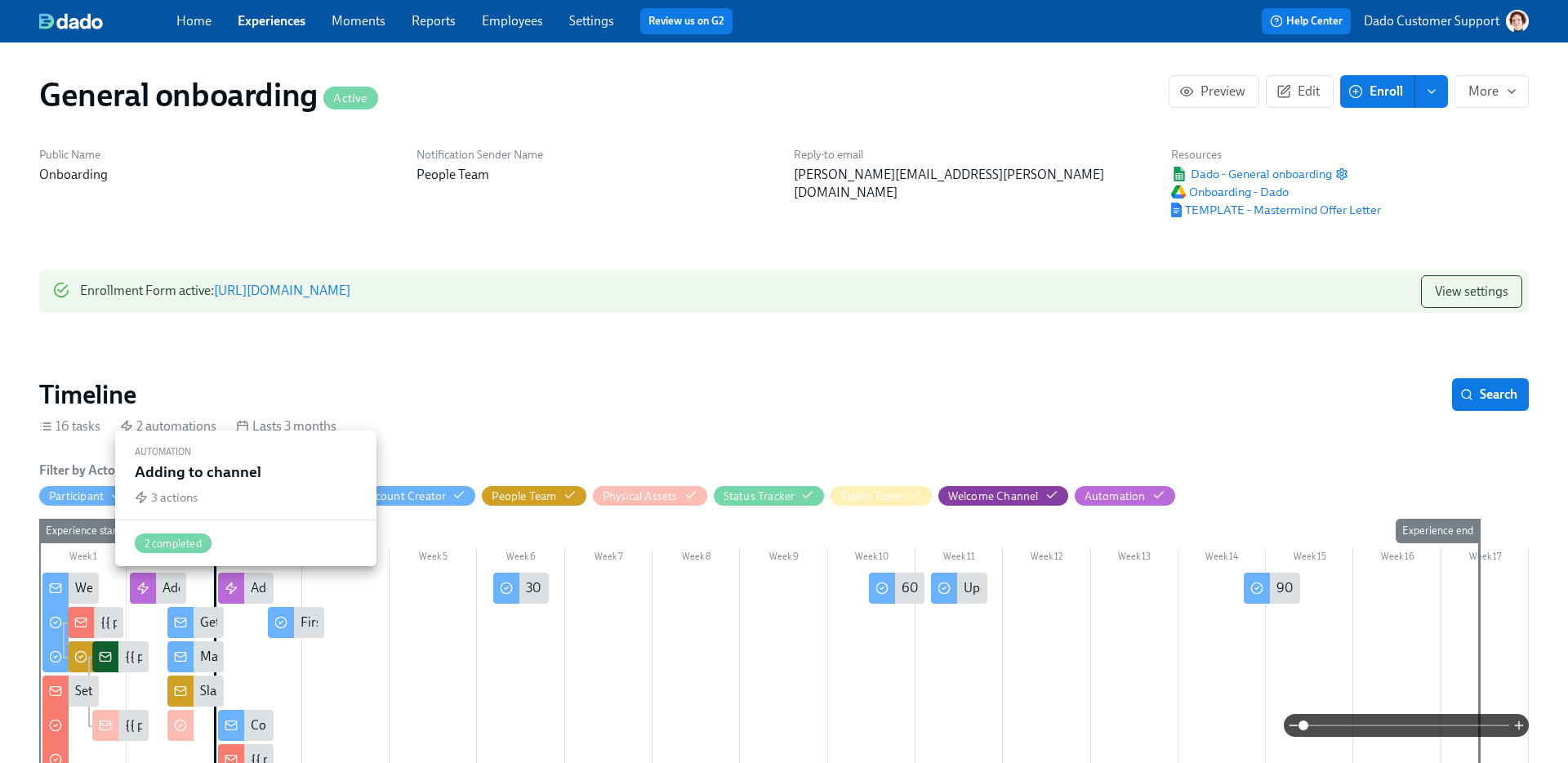
click at [262, 594] on div "Adding to channel" at bounding box center [301, 588] width 101 height 18
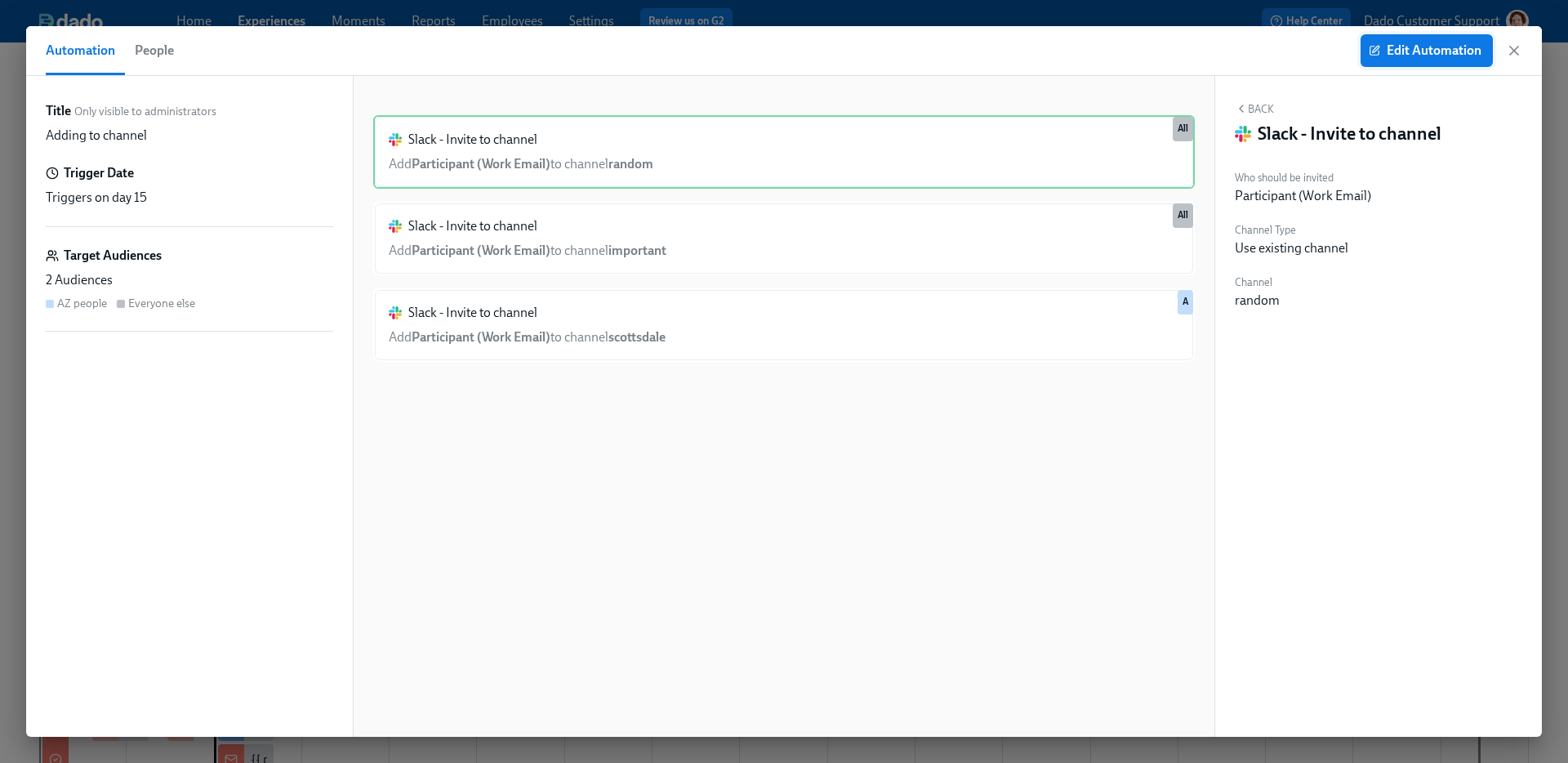
click at [1395, 61] on button "Edit Automation" at bounding box center [1427, 51] width 132 height 33
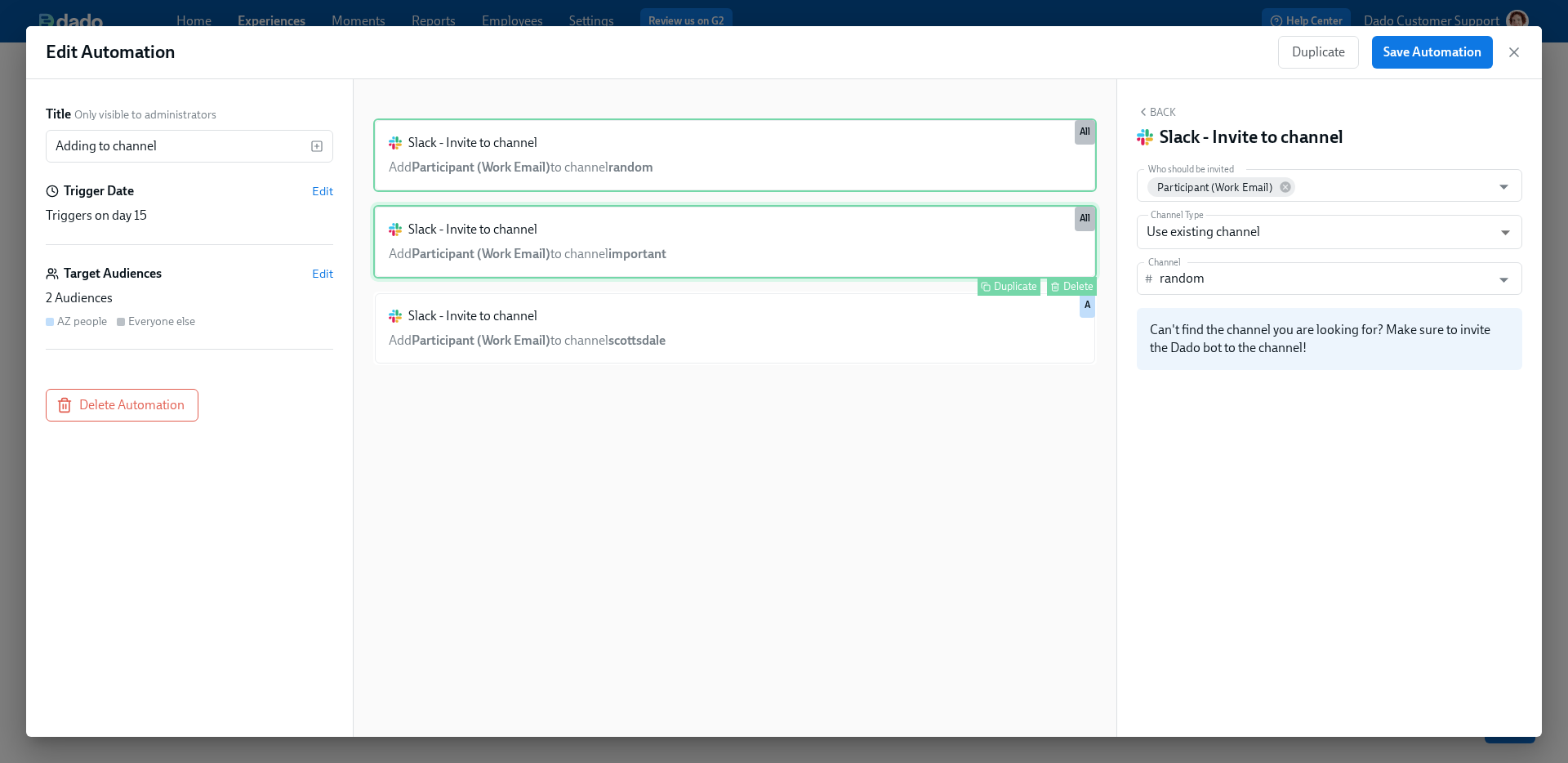
click at [1002, 211] on div "Slack - Invite to channel Add Participant (Work Email) to channel important Dup…" at bounding box center [735, 242] width 724 height 73
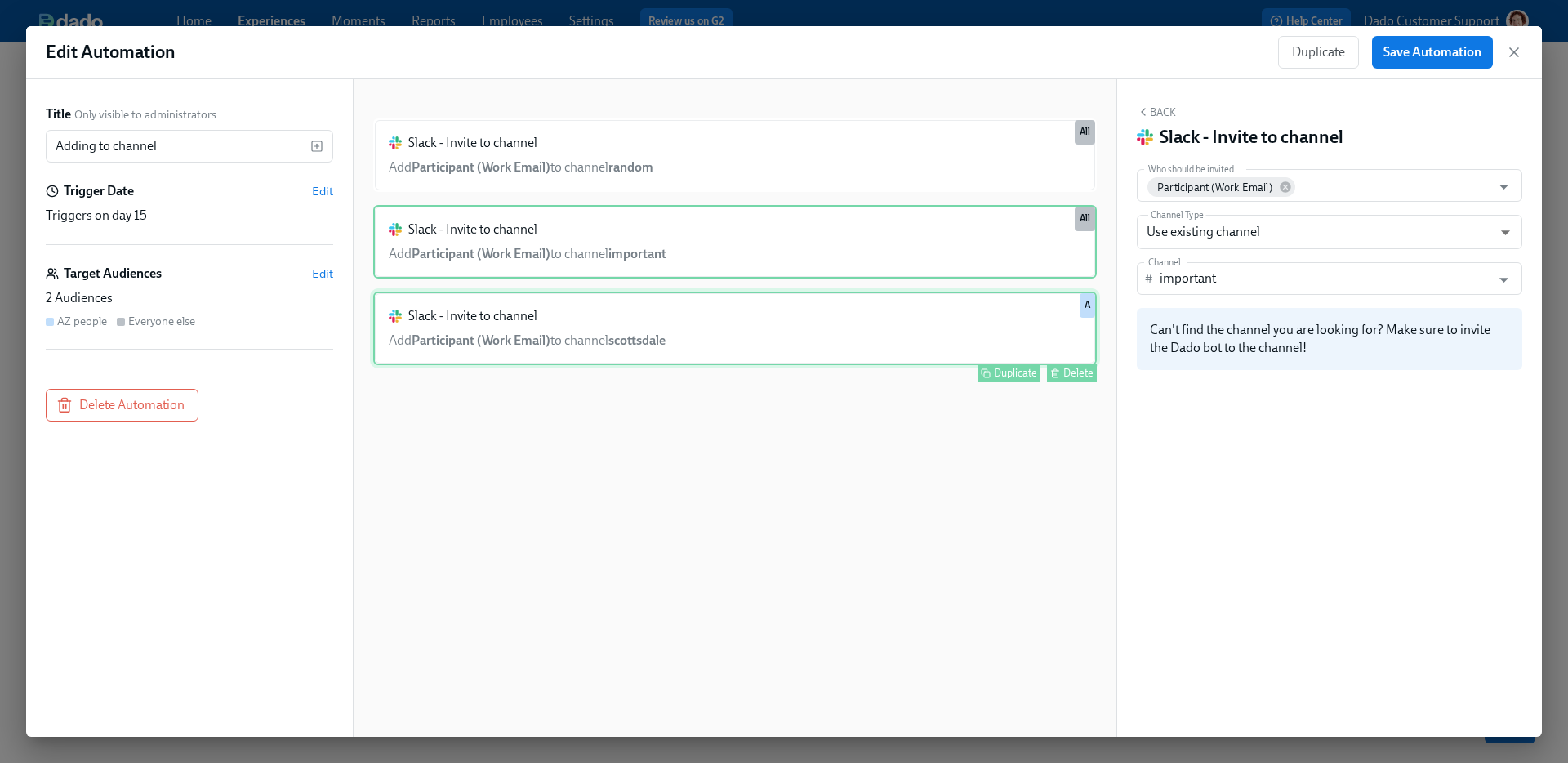
click at [945, 339] on div "Slack - Invite to channel Add Participant (Work Email) to channel scottsdale Du…" at bounding box center [735, 328] width 724 height 73
type input "scottsdale"
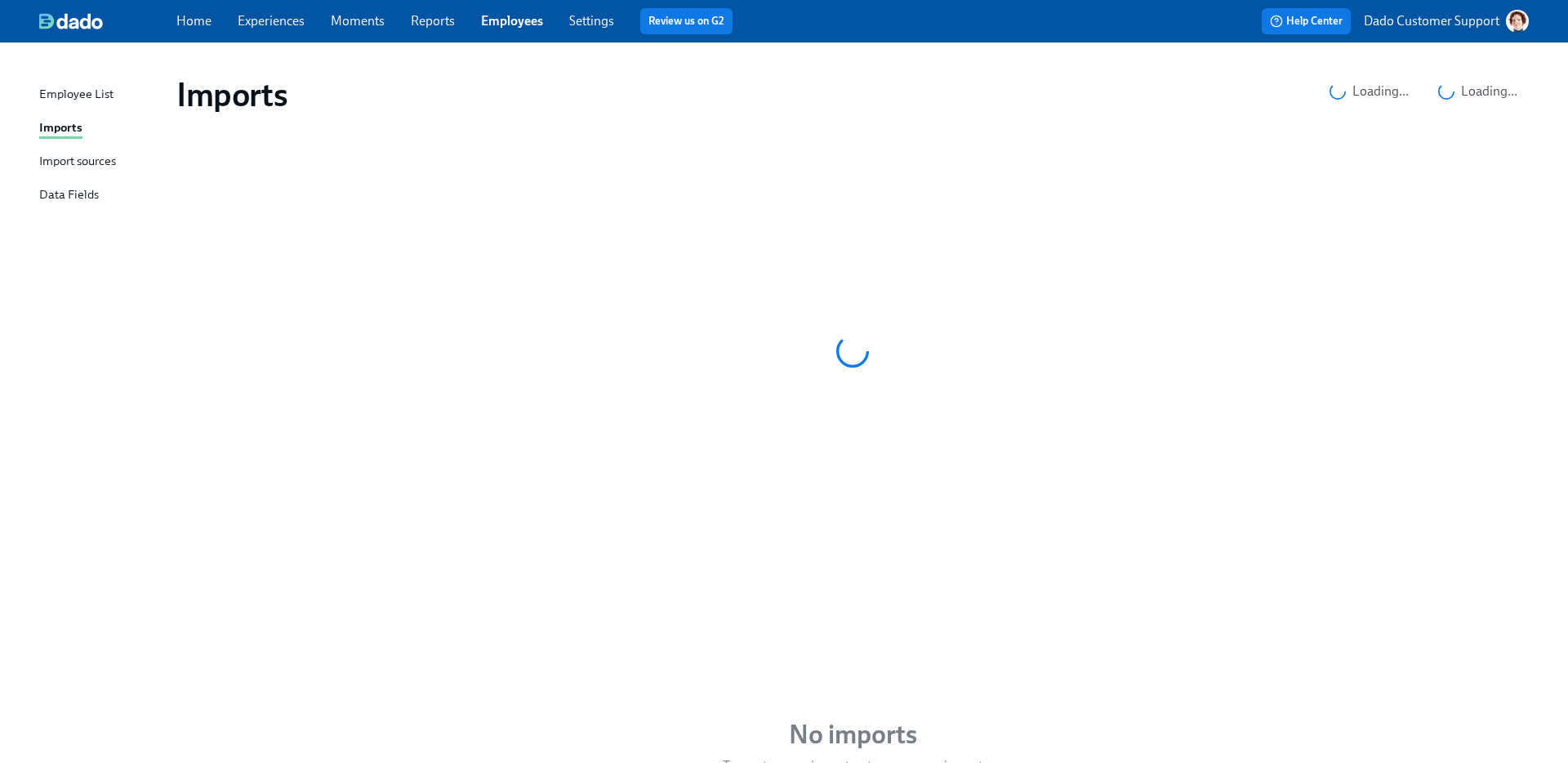
click at [511, 26] on link "Employees" at bounding box center [513, 21] width 62 height 15
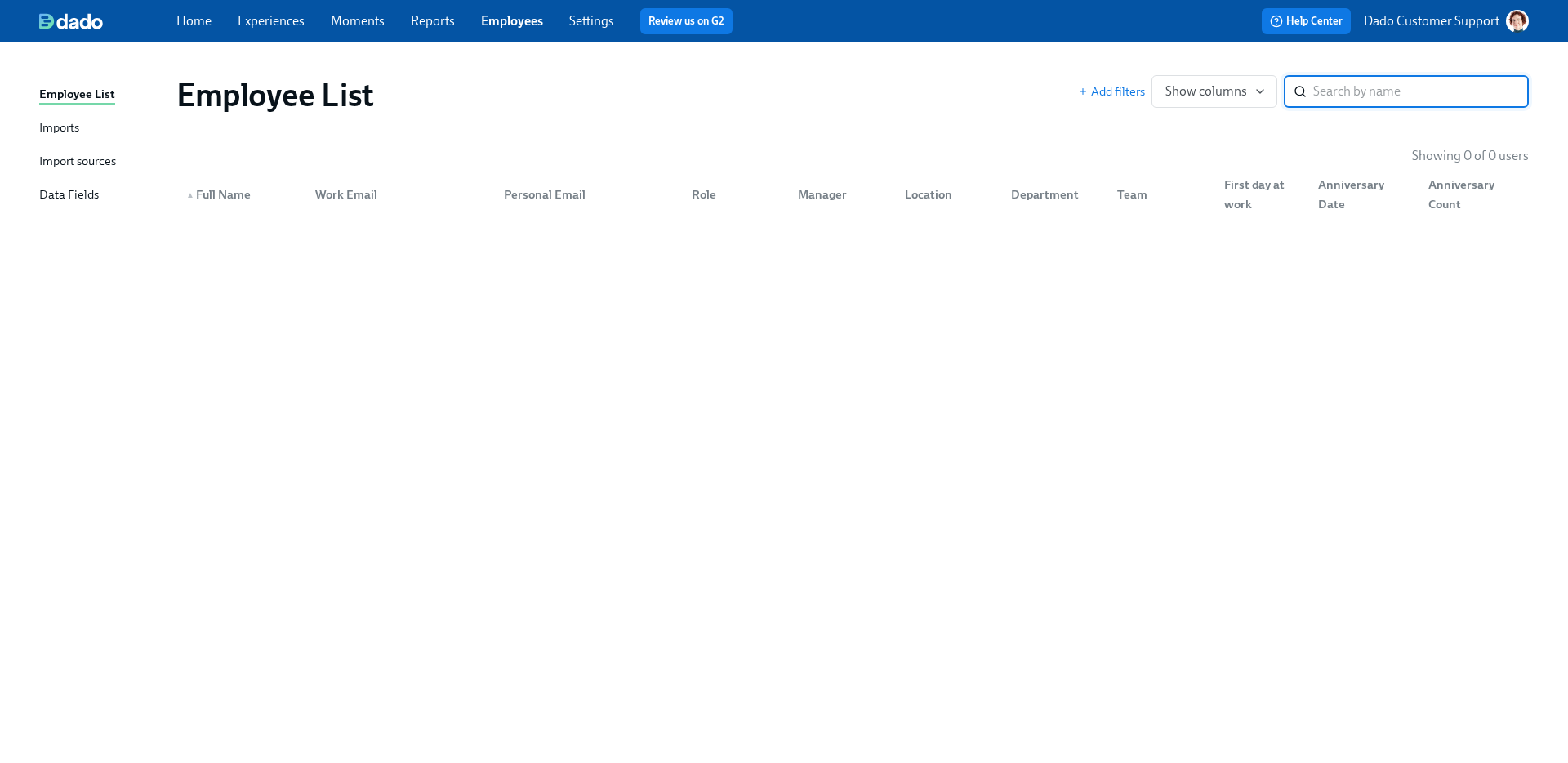
click at [569, 15] on link "Settings" at bounding box center [591, 21] width 45 height 15
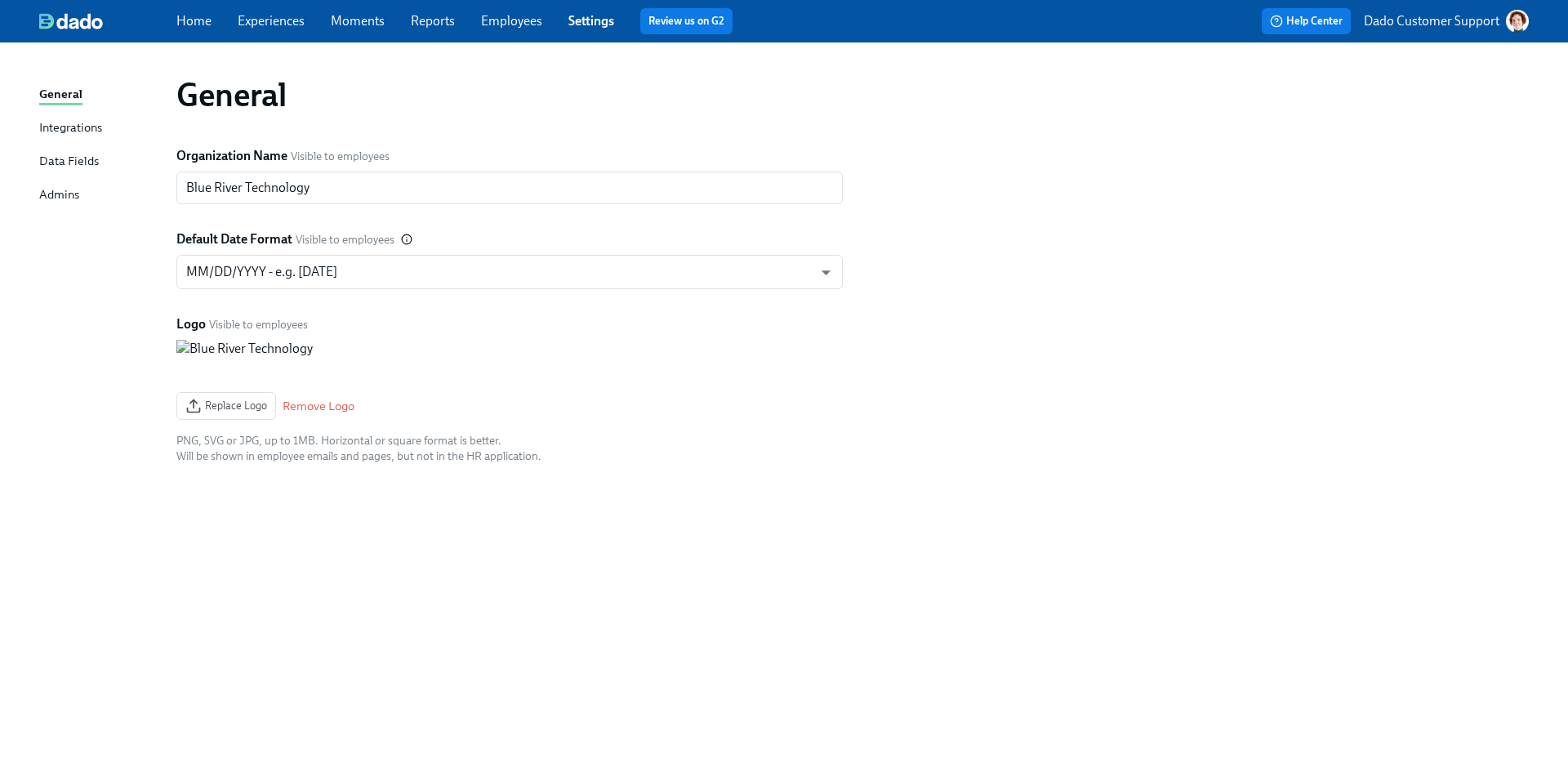
click at [51, 195] on div "Admins" at bounding box center [60, 195] width 40 height 20
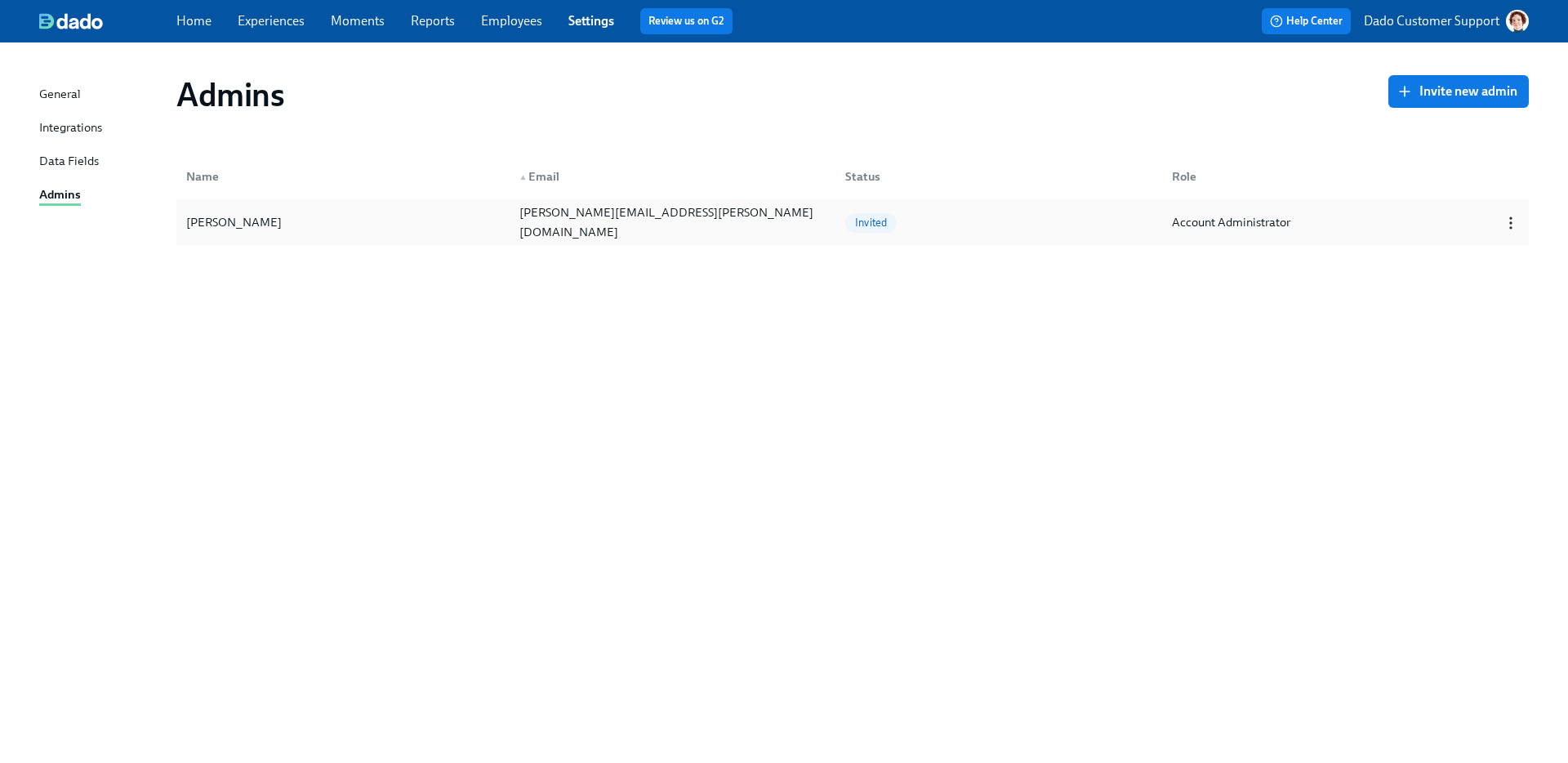
click at [1514, 219] on icon "button" at bounding box center [1511, 222] width 16 height 16
drag, startPoint x: 458, startPoint y: 221, endPoint x: 727, endPoint y: 223, distance: 269.0
click at [727, 223] on div at bounding box center [784, 382] width 1568 height 763
drag, startPoint x: 727, startPoint y: 223, endPoint x: 502, endPoint y: 221, distance: 225.0
click at [1506, 226] on icon "button" at bounding box center [1511, 222] width 16 height 16
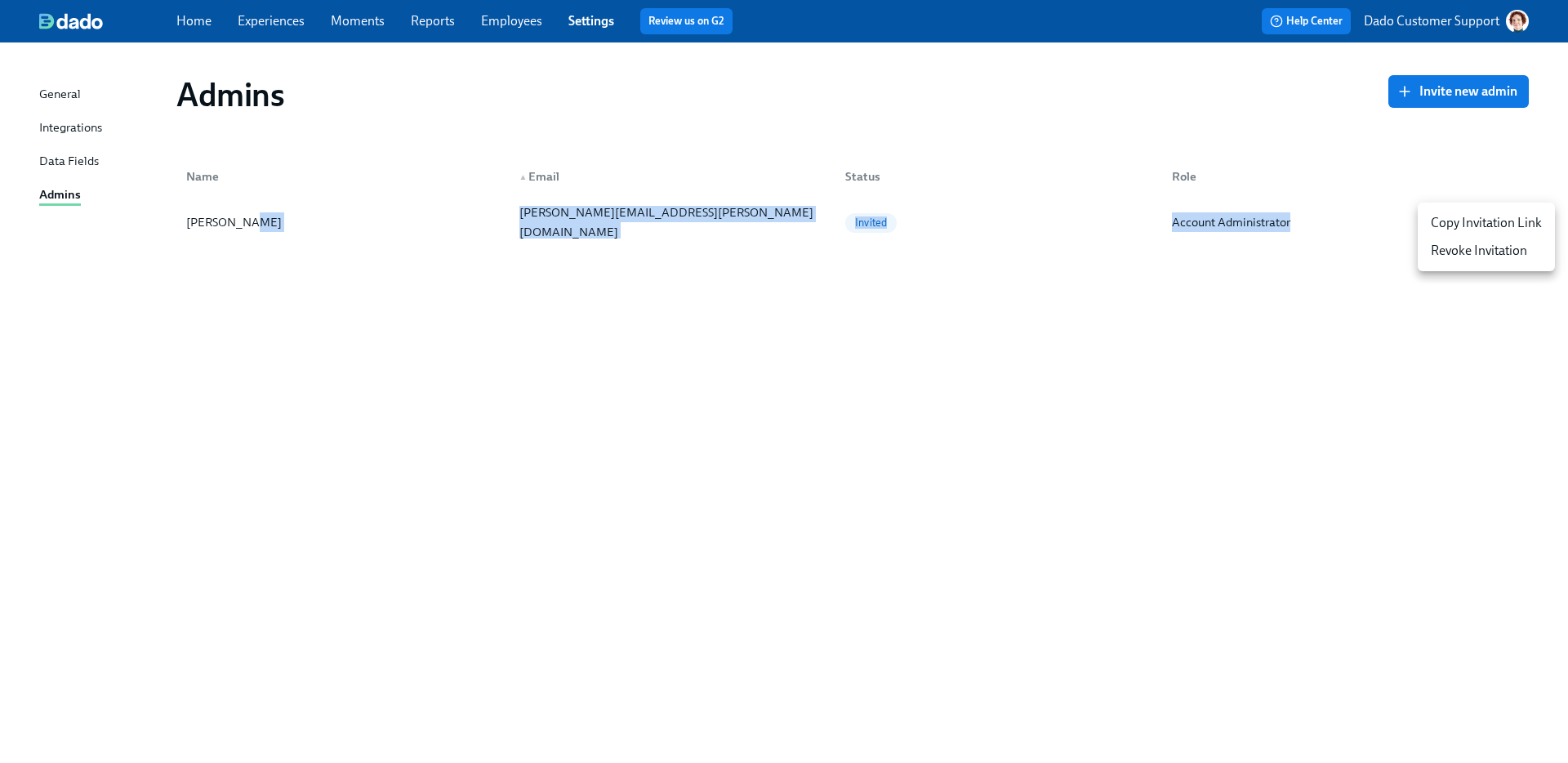
click at [1487, 253] on div "Revoke Invitation" at bounding box center [1479, 250] width 97 height 18
click at [1459, 96] on span "Invite new admin" at bounding box center [1459, 91] width 118 height 16
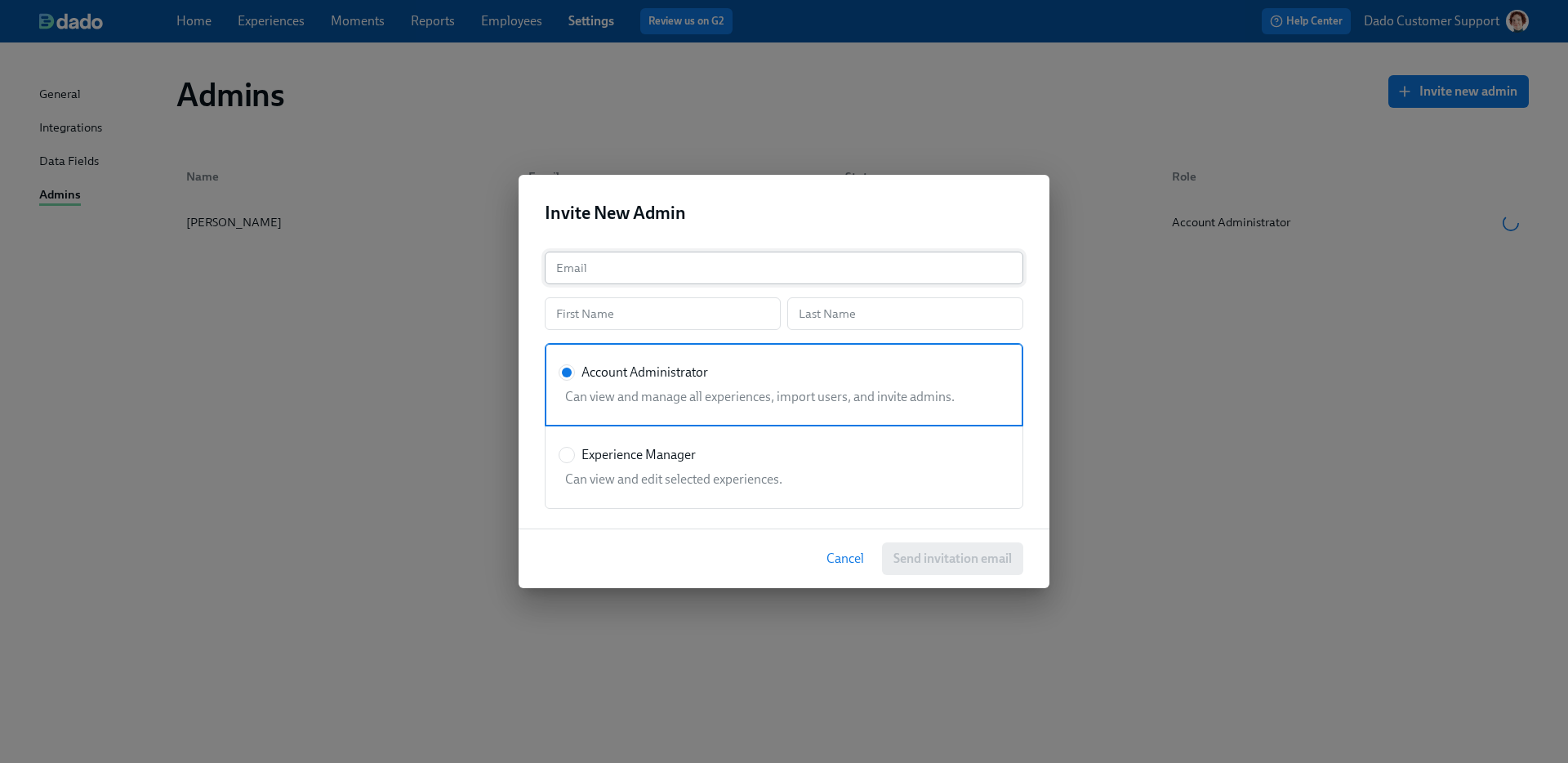
click at [654, 266] on input "text" at bounding box center [784, 268] width 479 height 33
paste input "amos.chege@bluerivertech.com Invited Account Administrator"
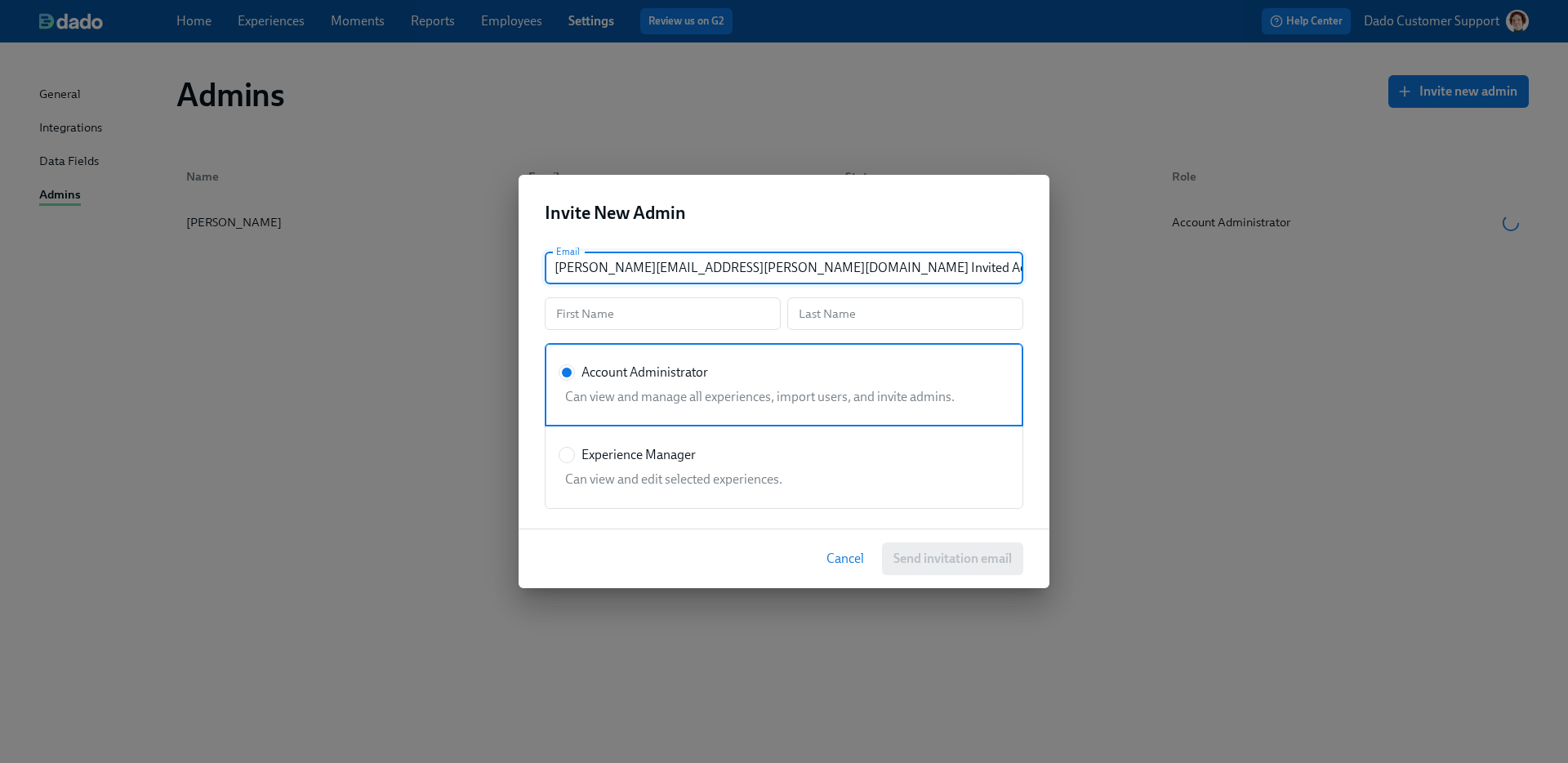
click at [736, 269] on input "amos.chege@bluerivertech.com Invited Account Administrator" at bounding box center [784, 268] width 479 height 33
type input "amos.chege@bluerivertech.com"
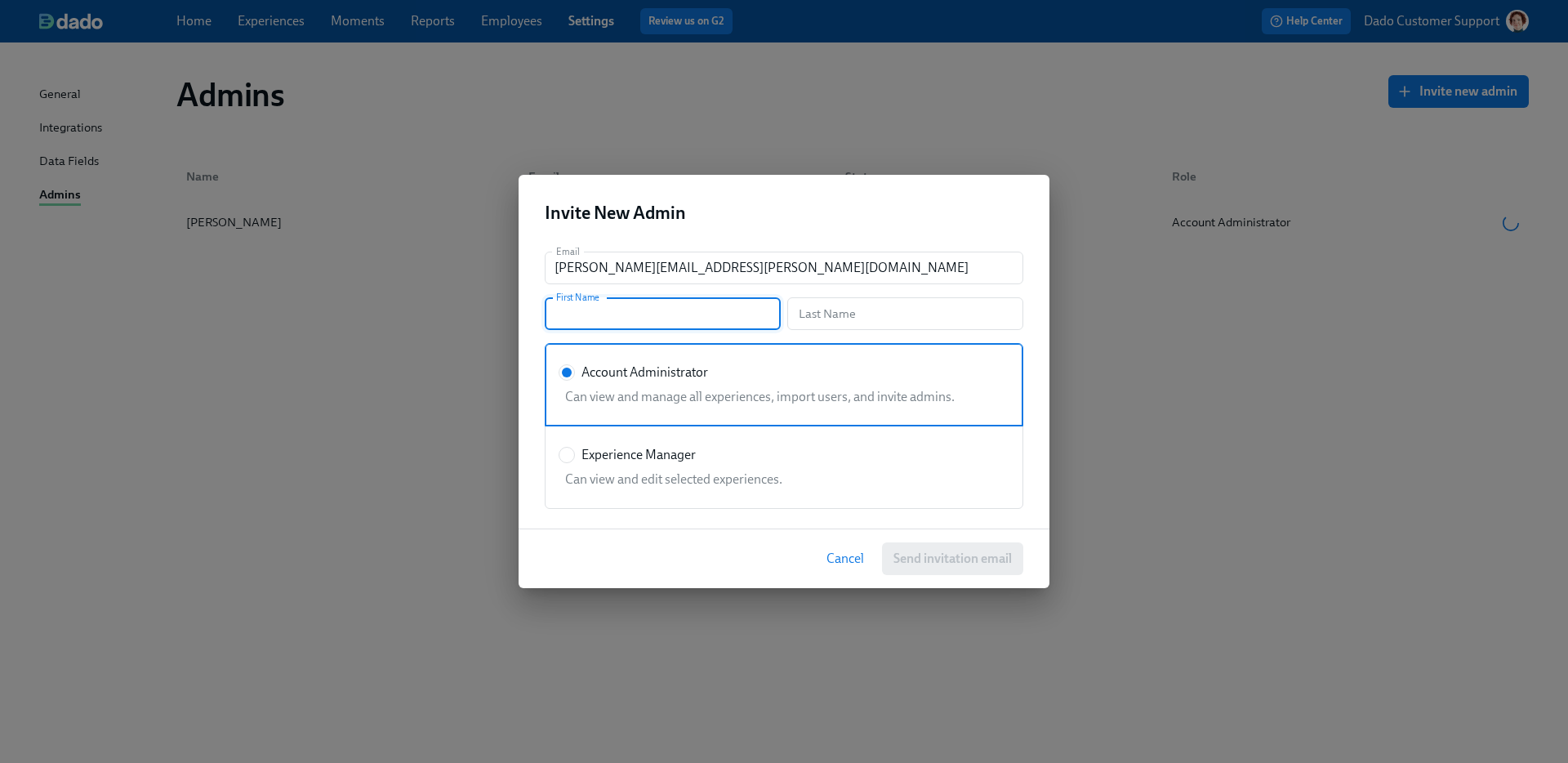
click at [693, 308] on input "text" at bounding box center [662, 313] width 236 height 33
type input "Amos"
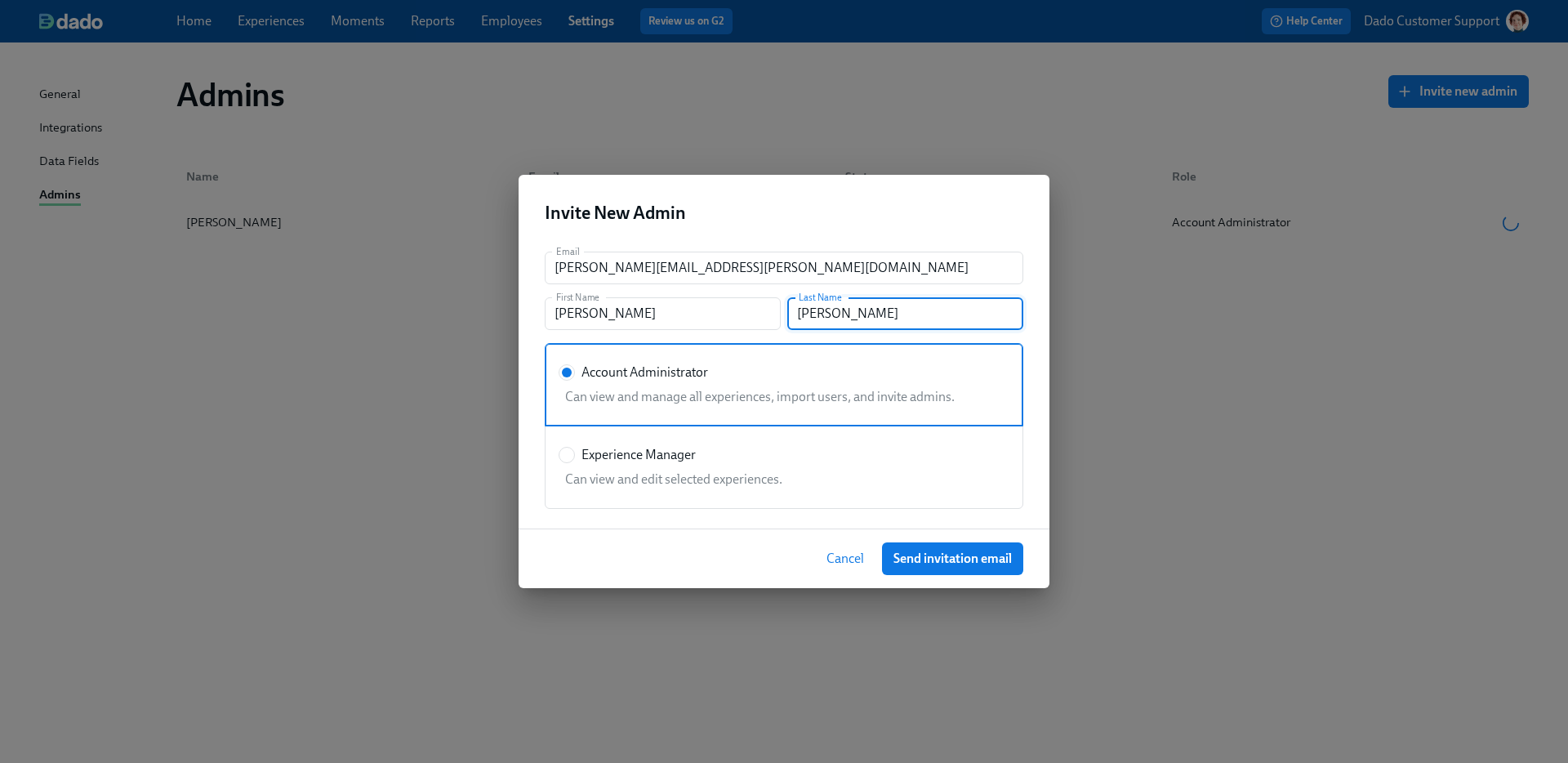
type input "Chege"
click at [757, 210] on h2 "Invite New Admin" at bounding box center [784, 213] width 479 height 24
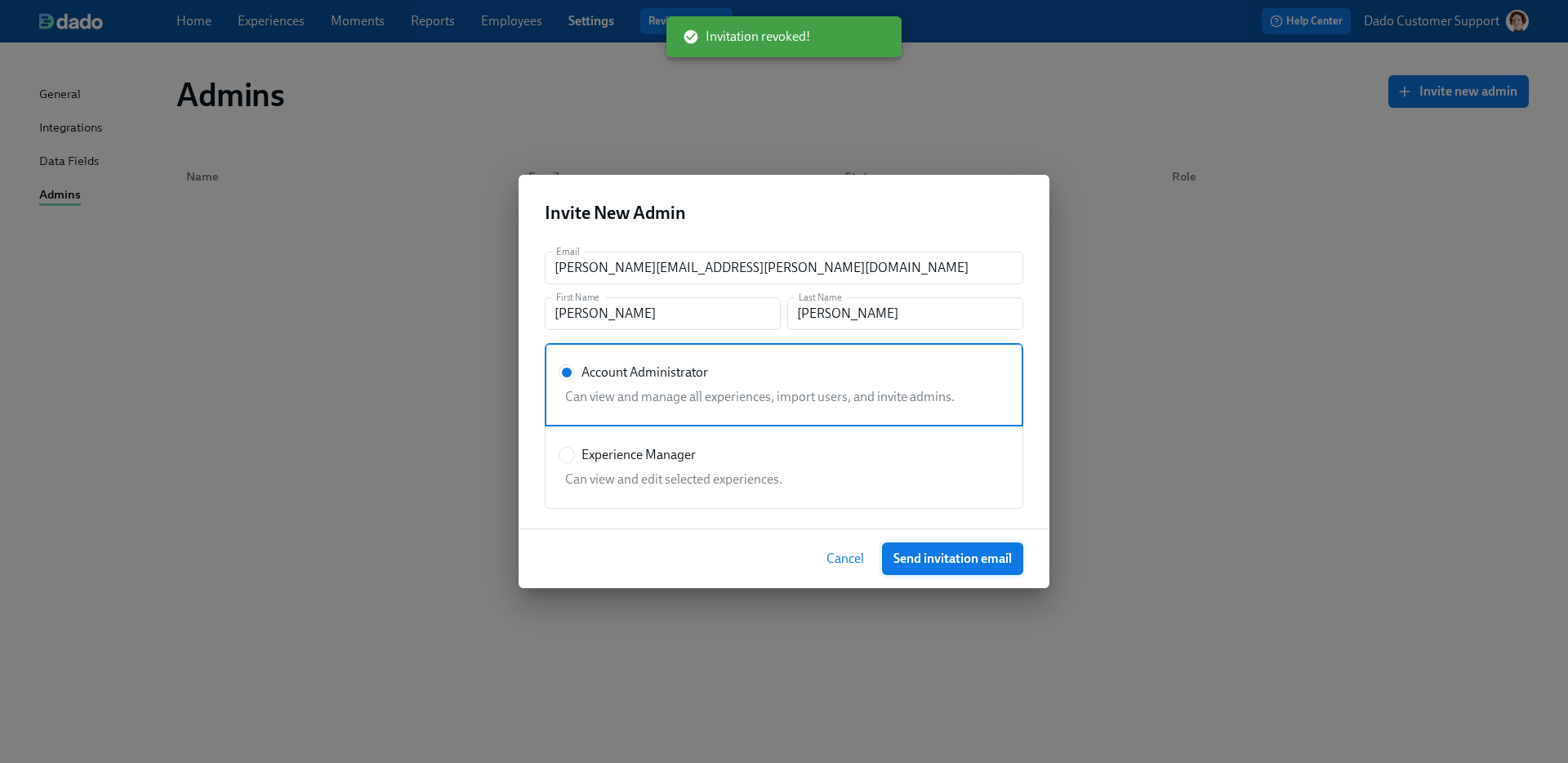
click at [978, 558] on span "Send invitation email" at bounding box center [953, 558] width 119 height 16
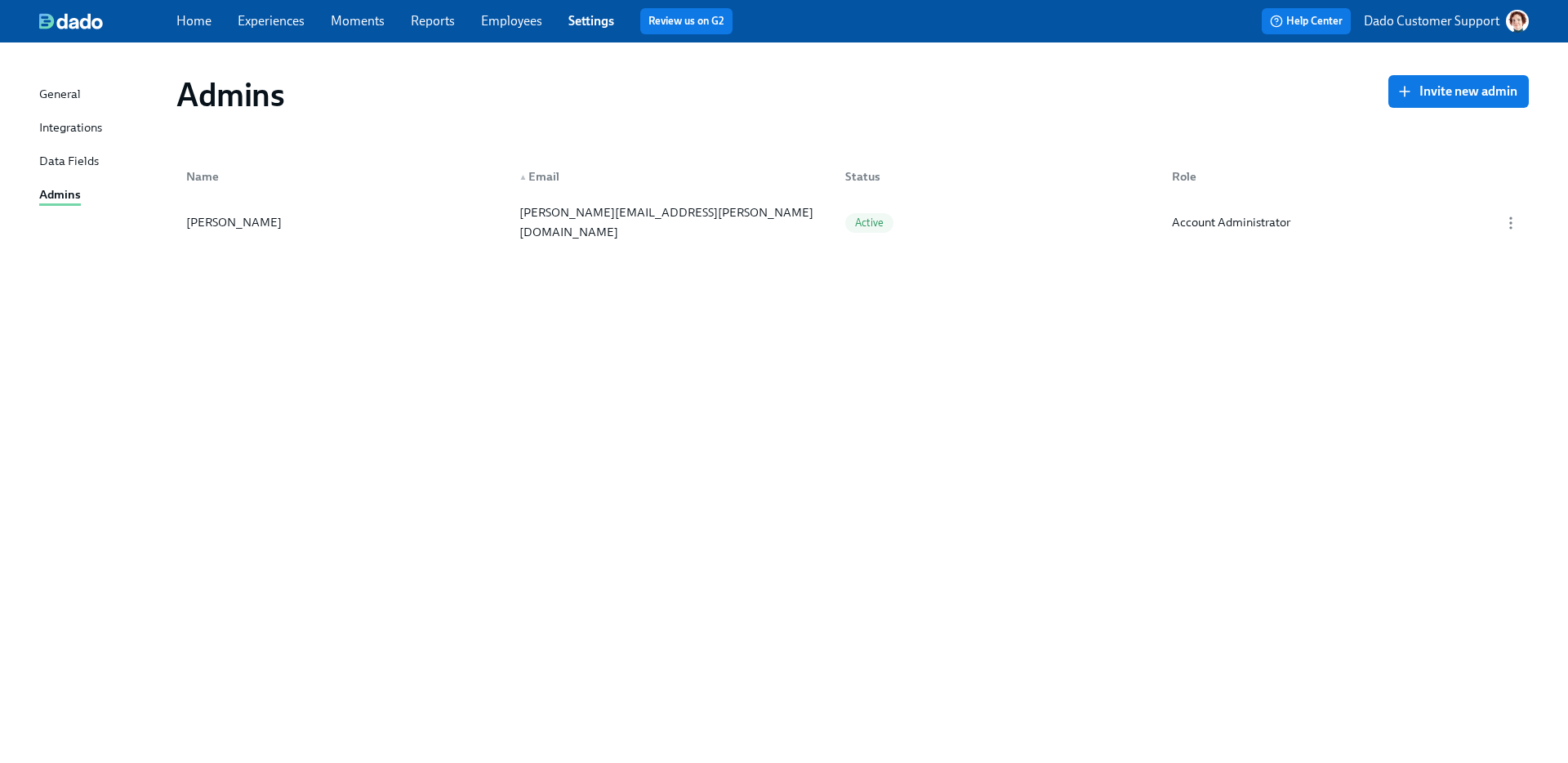
click at [1451, 18] on p "Dado Customer Support" at bounding box center [1432, 21] width 136 height 18
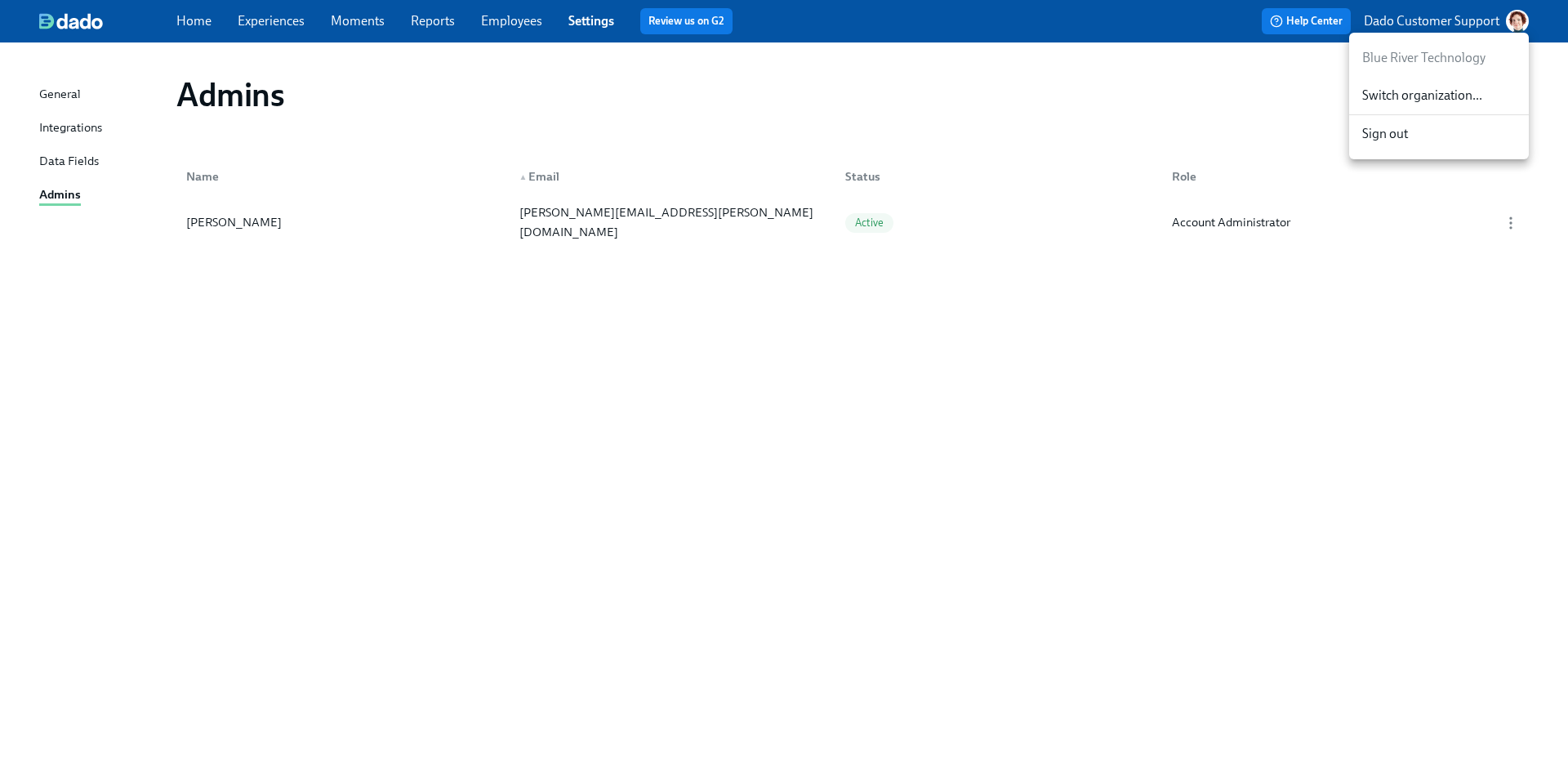
click at [1417, 93] on span "Switch organization..." at bounding box center [1439, 95] width 153 height 18
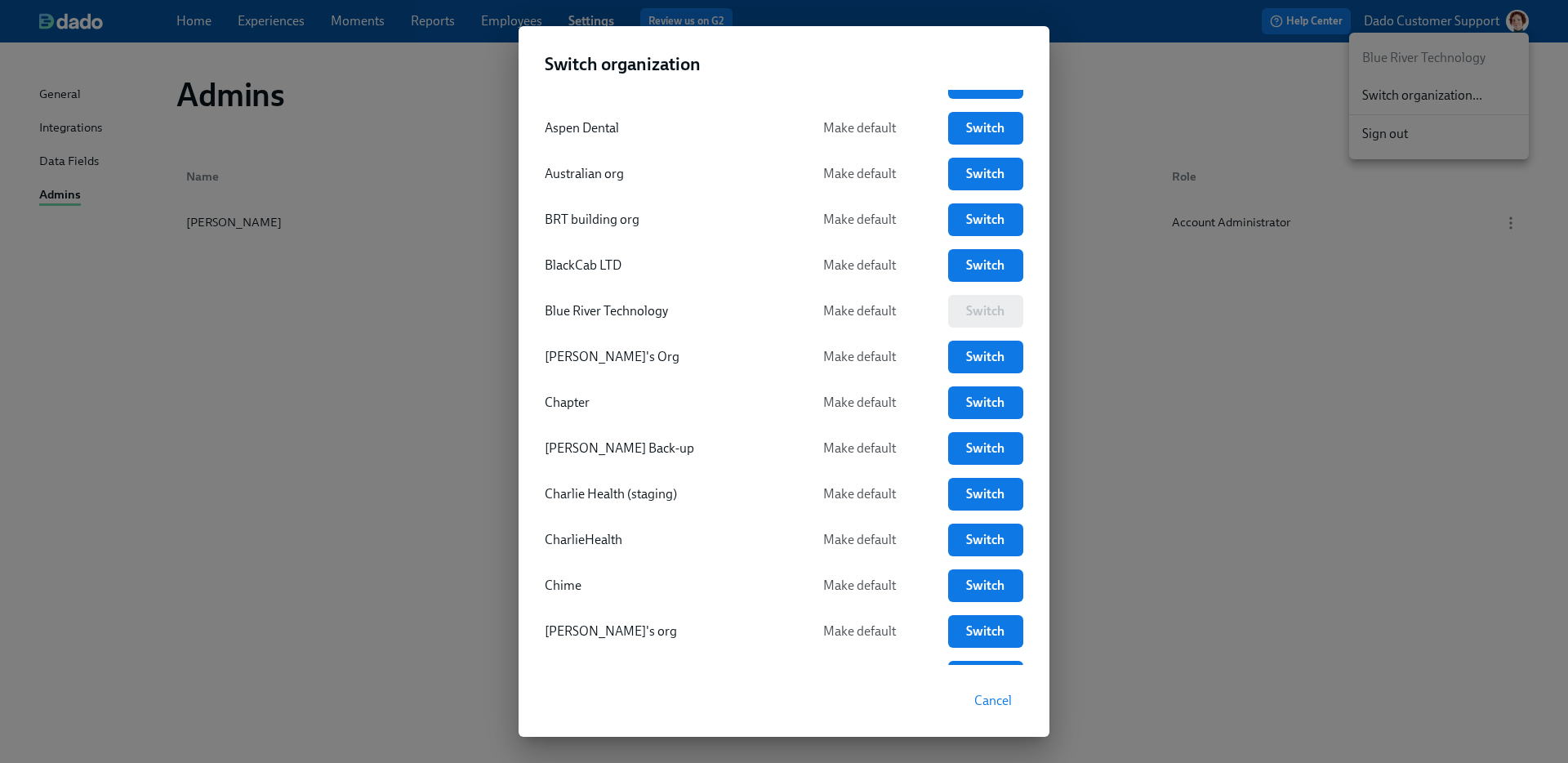
scroll to position [447, 0]
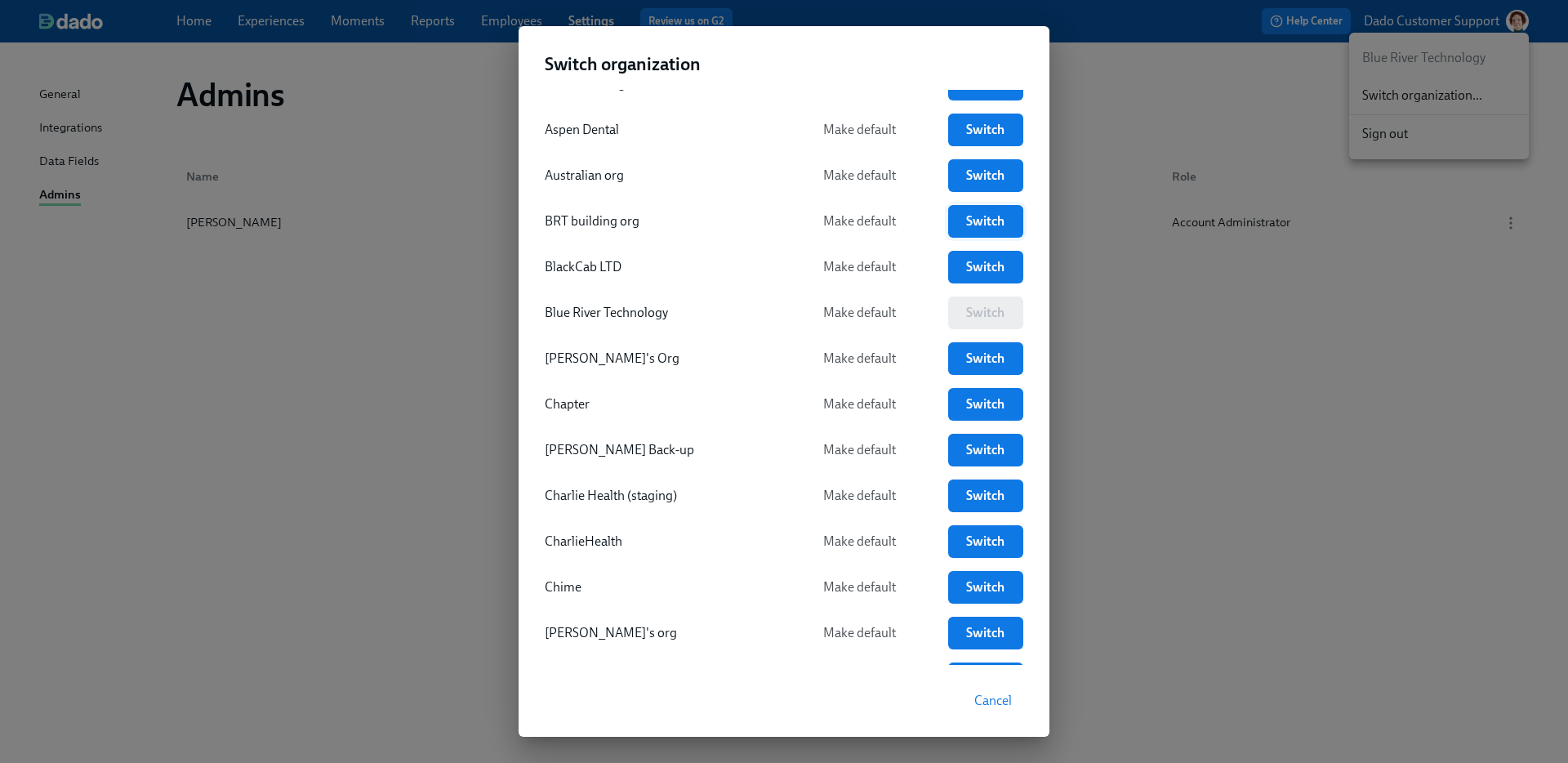
click at [1015, 221] on link "Switch" at bounding box center [986, 221] width 75 height 33
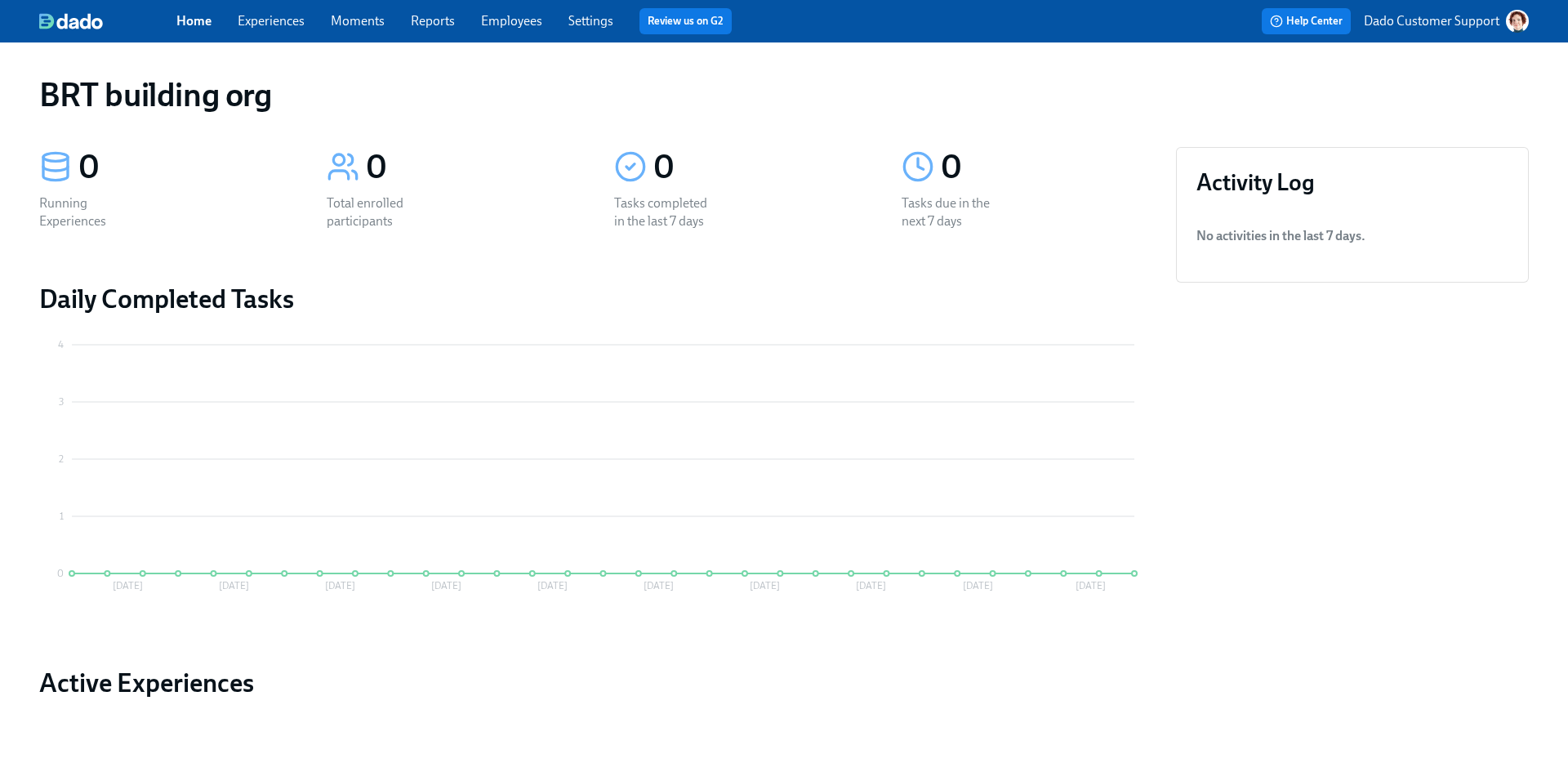
click at [280, 13] on link "Experiences" at bounding box center [271, 21] width 67 height 15
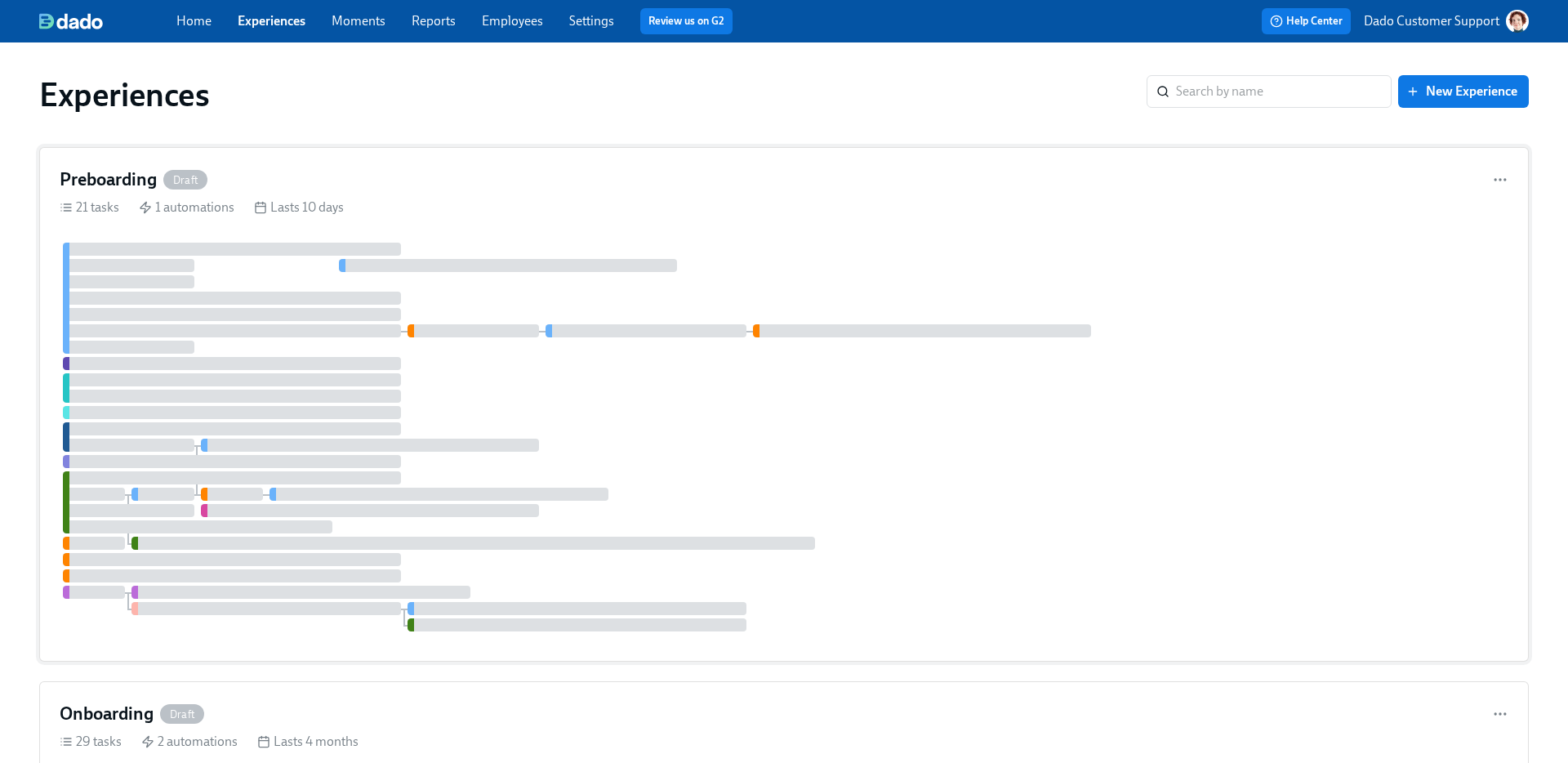
click at [414, 250] on div at bounding box center [784, 437] width 1448 height 389
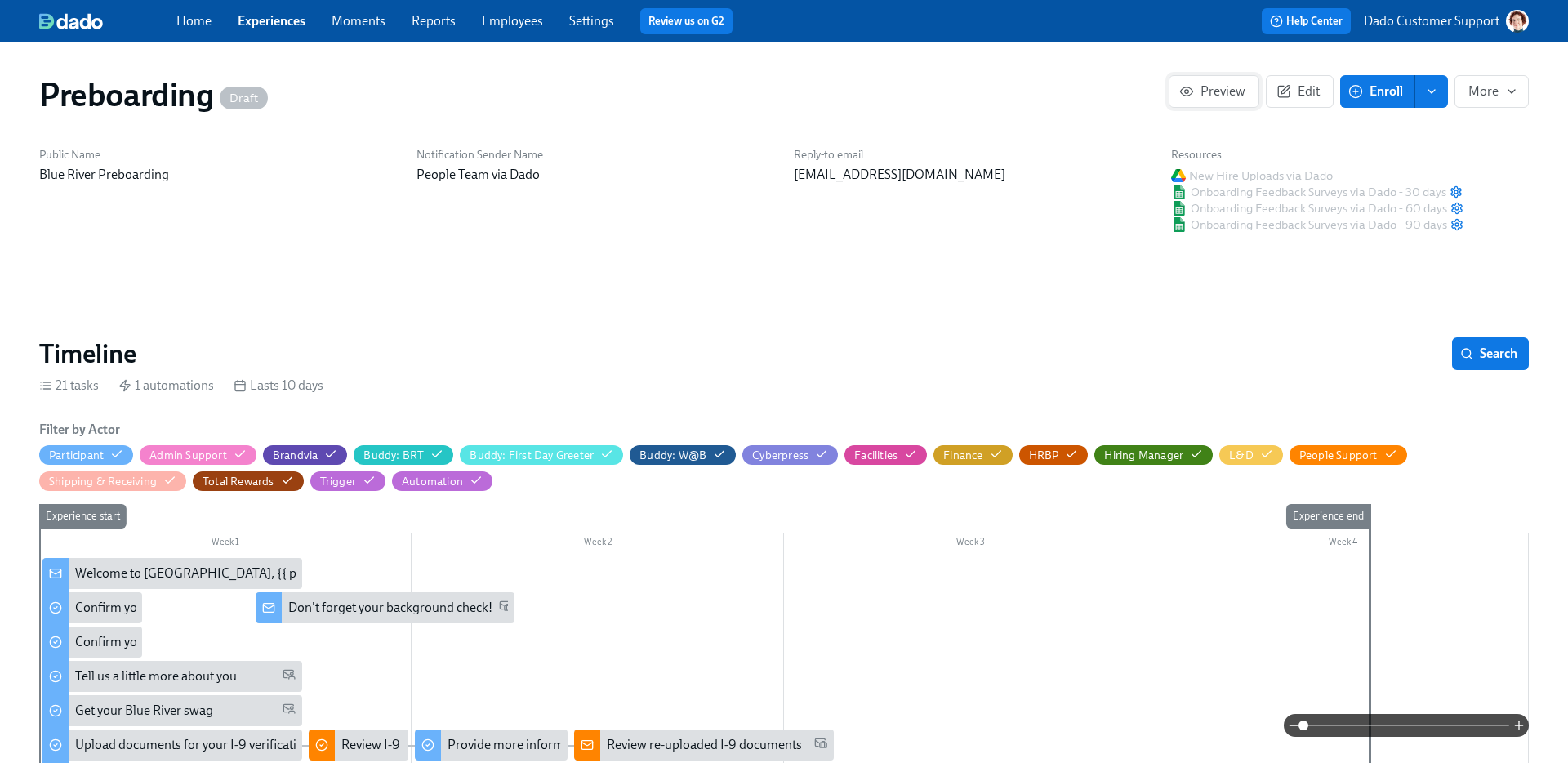
click at [1217, 85] on span "Preview" at bounding box center [1214, 91] width 63 height 16
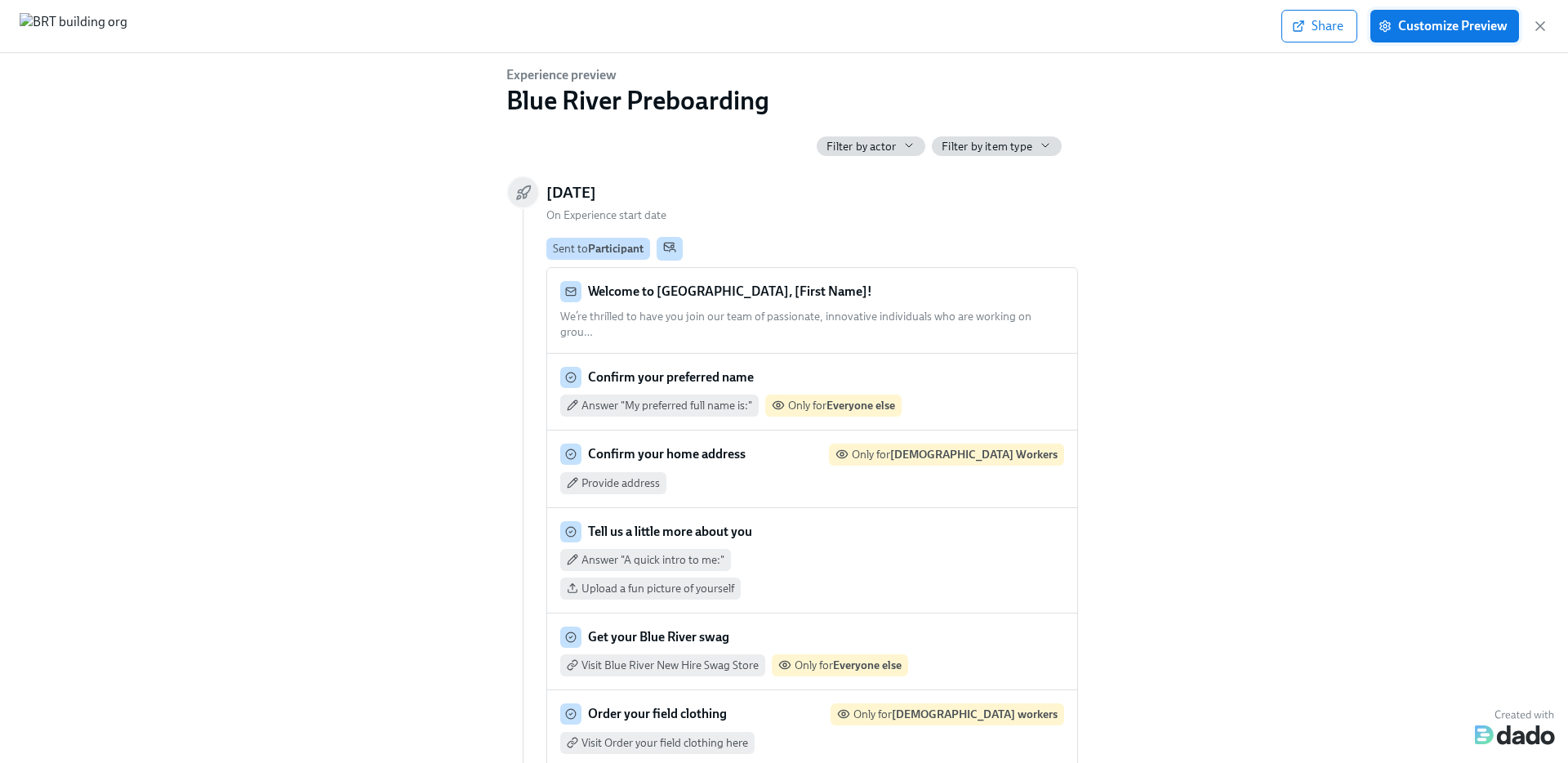
click at [1428, 24] on span "Customize Preview" at bounding box center [1444, 25] width 125 height 16
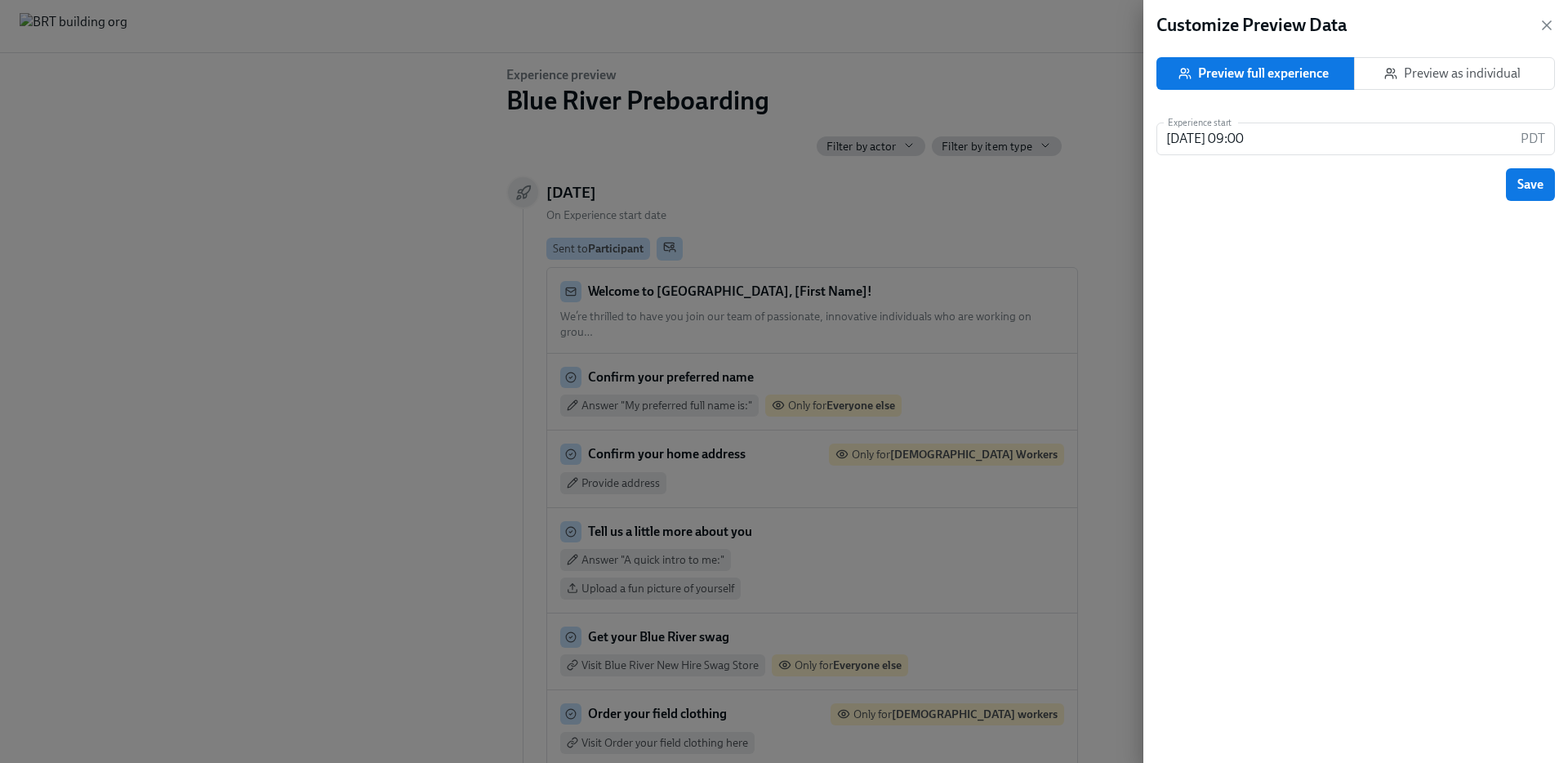
click at [1476, 65] on button "Preview as individual" at bounding box center [1454, 73] width 201 height 33
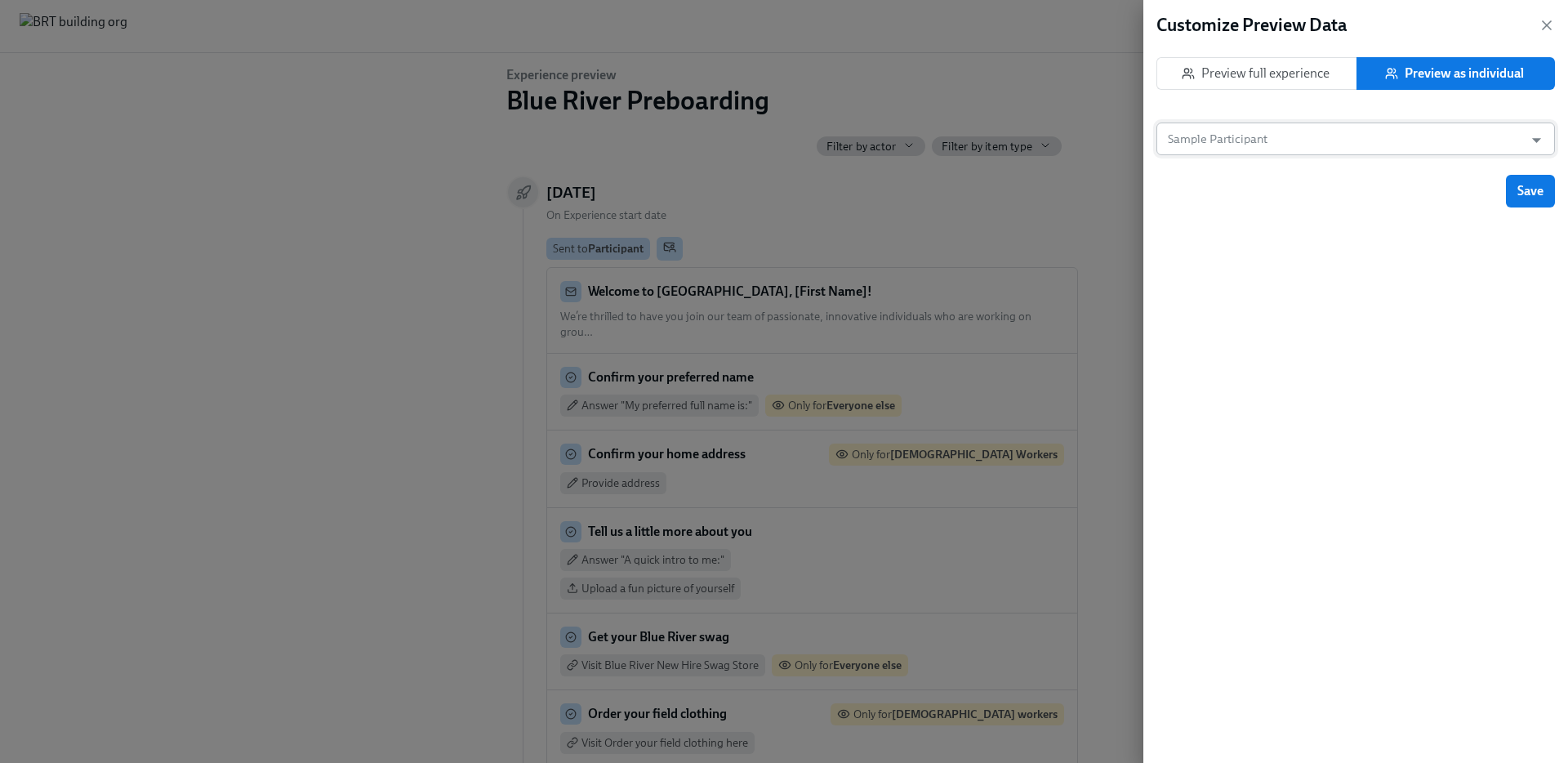
click at [1386, 135] on input "Sample Participant" at bounding box center [1340, 139] width 351 height 33
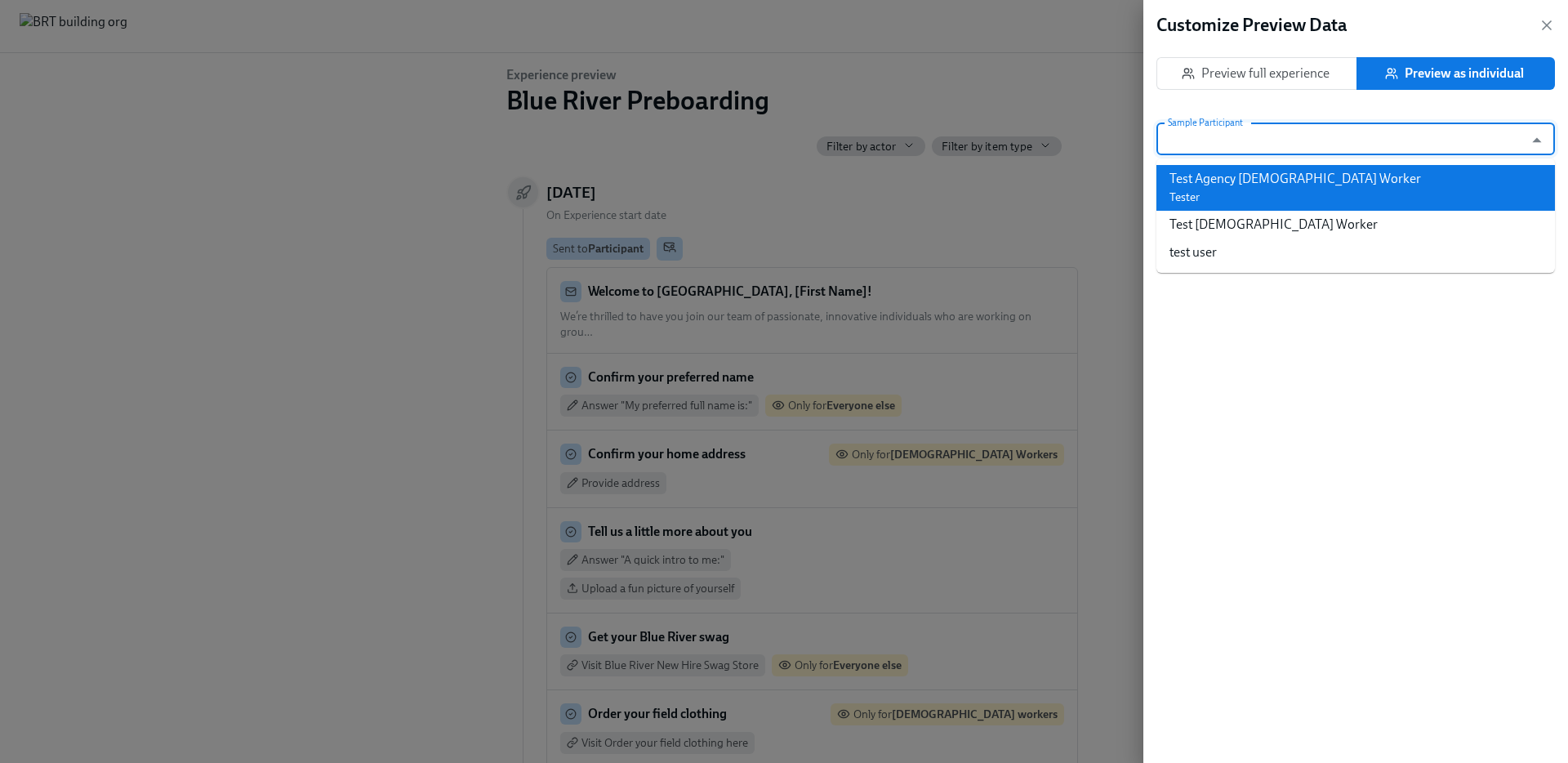
click at [1273, 182] on div "Test Agency [DEMOGRAPHIC_DATA] Worker" at bounding box center [1295, 179] width 252 height 18
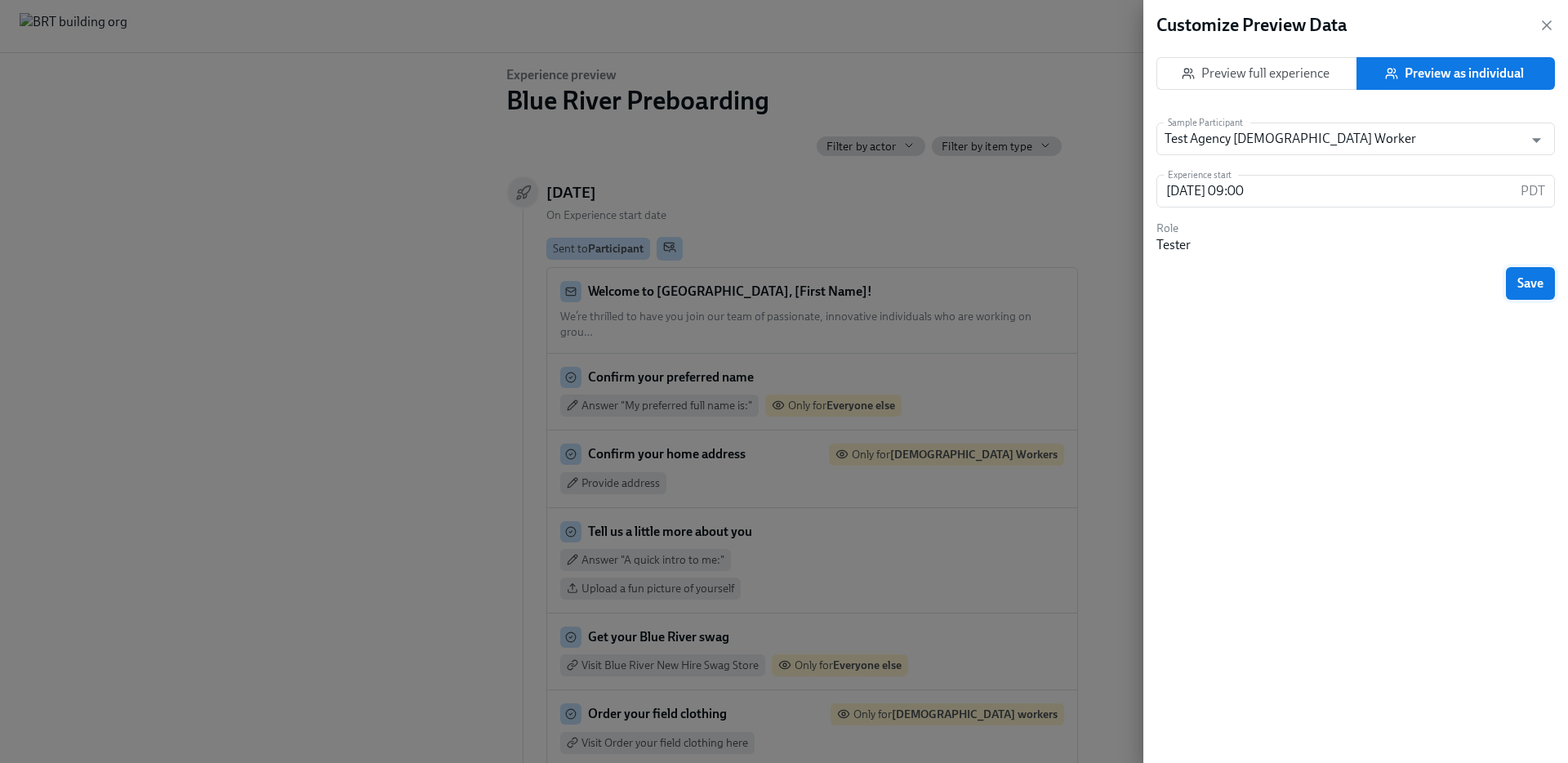
click at [1530, 286] on span "Save" at bounding box center [1530, 283] width 26 height 16
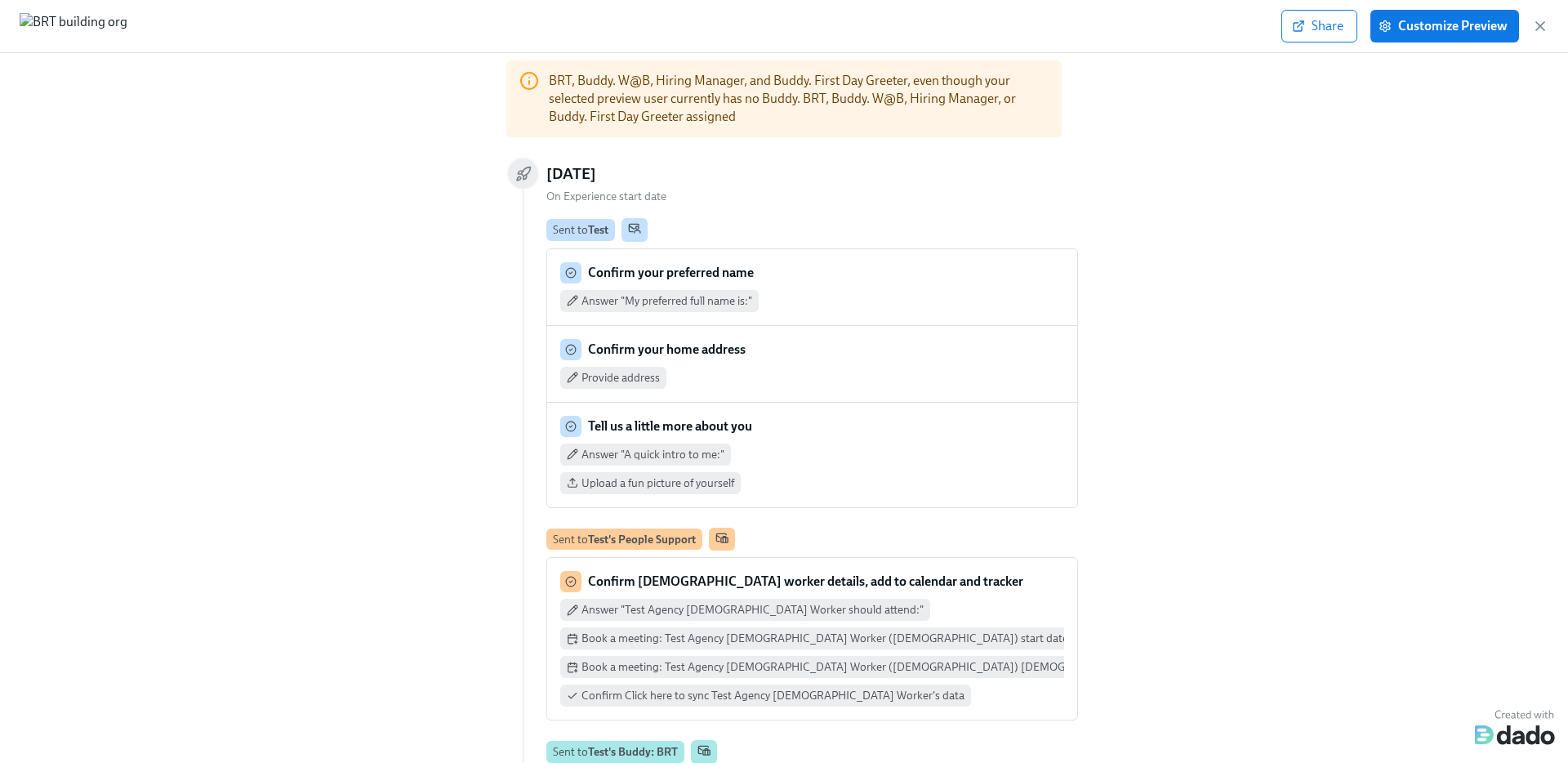
scroll to position [112, 0]
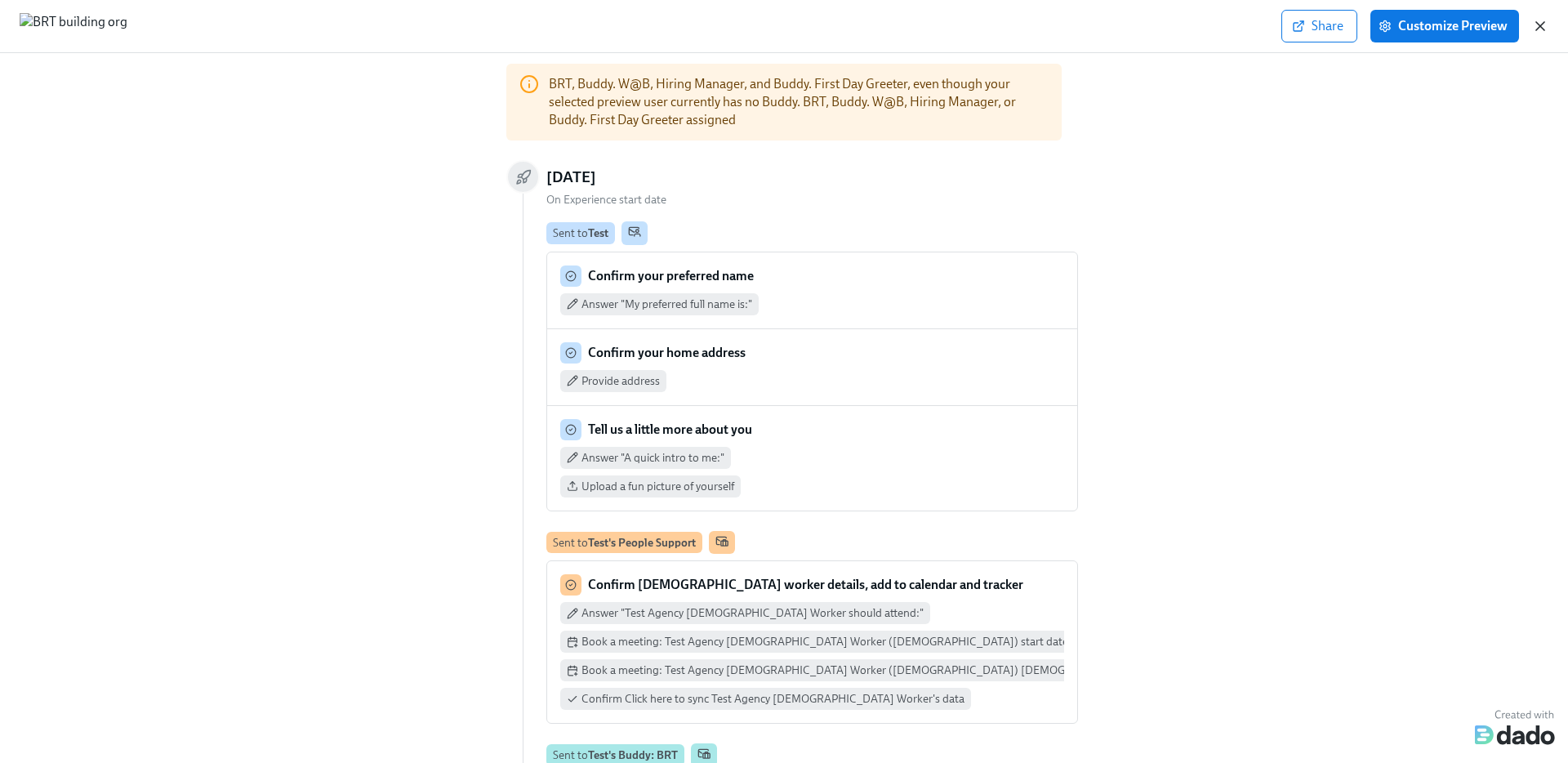
click at [1539, 19] on icon "button" at bounding box center [1539, 25] width 16 height 16
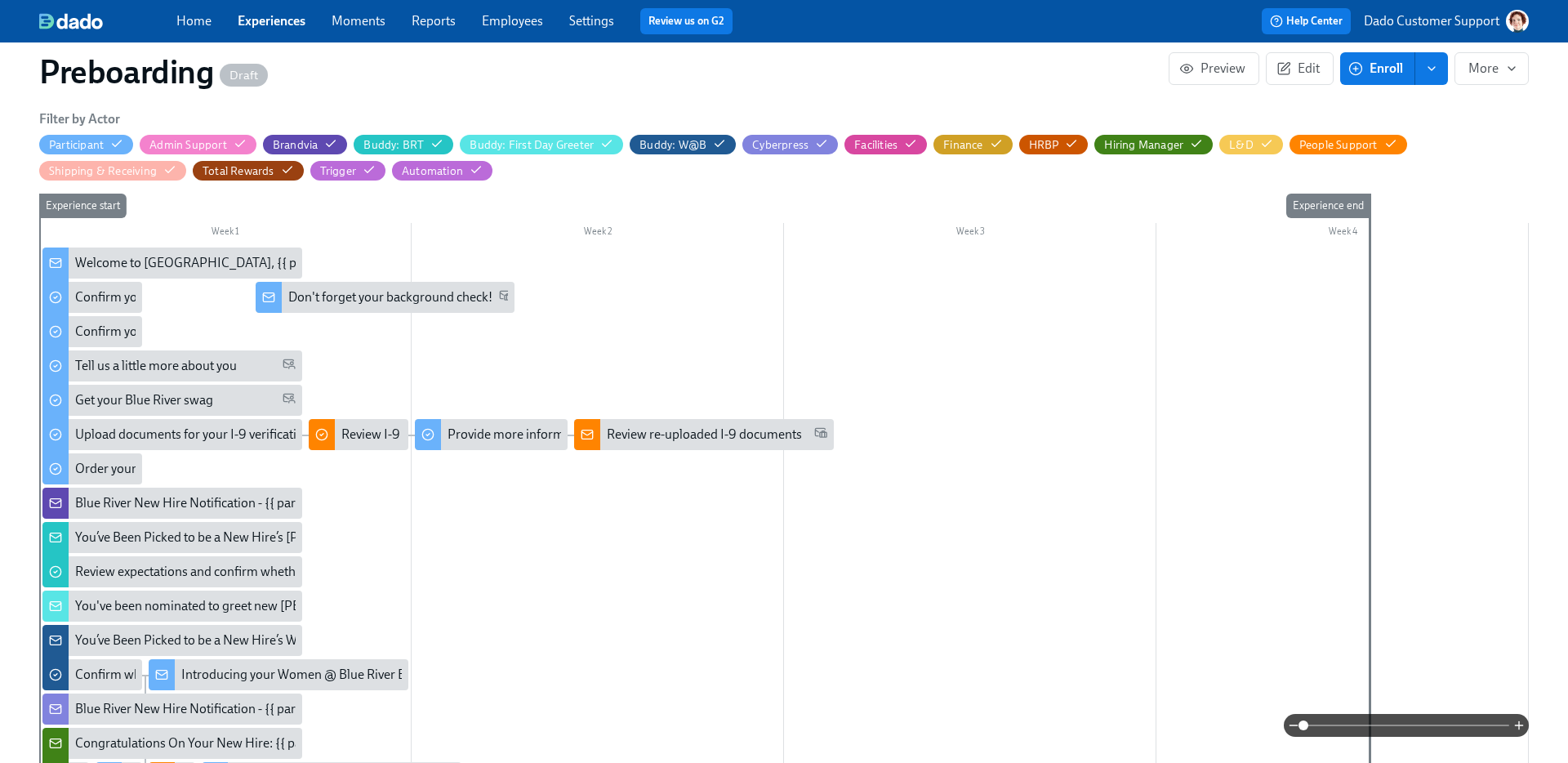
scroll to position [344, 0]
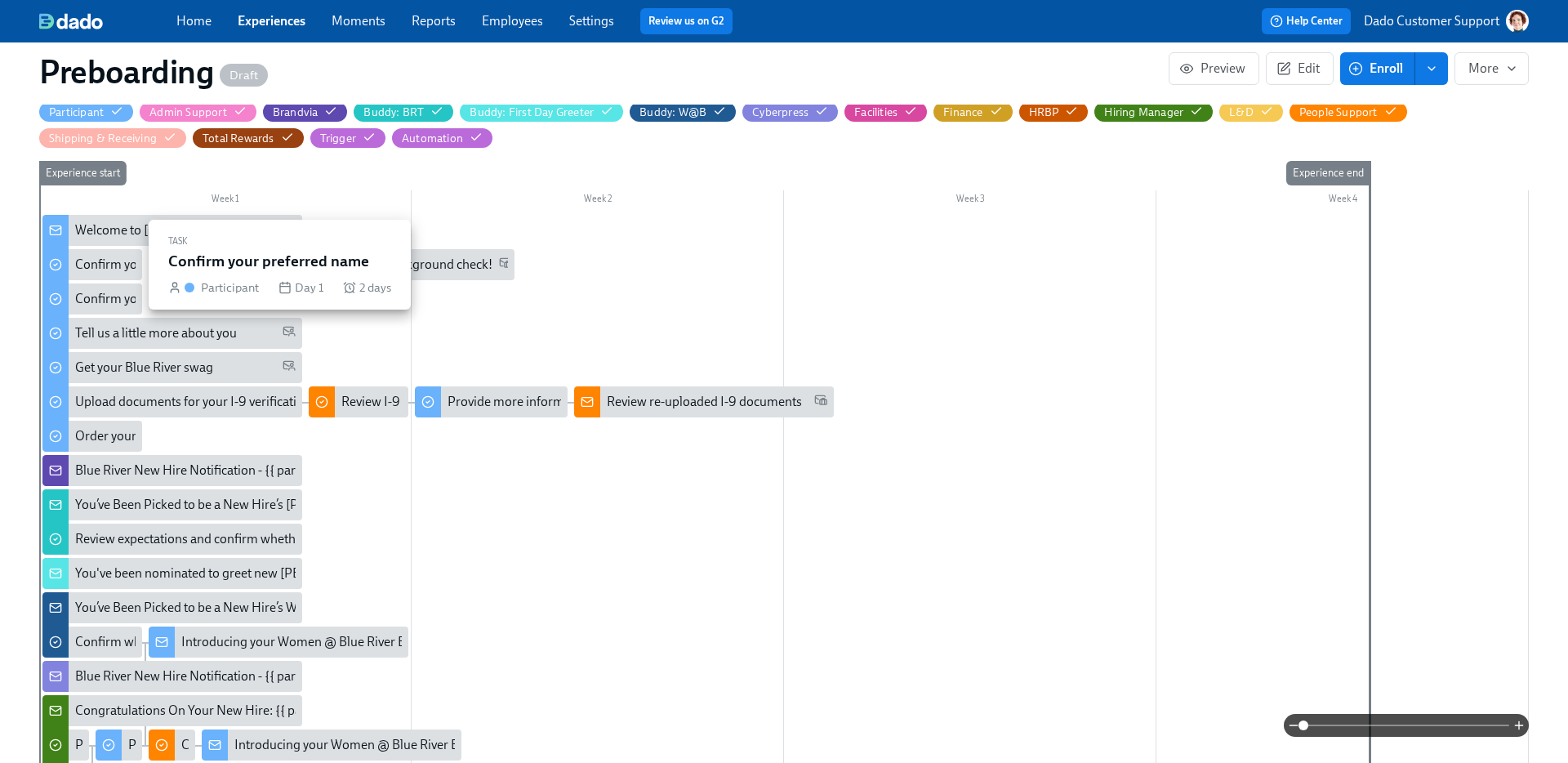
click at [123, 270] on div "Confirm your preferred name" at bounding box center [157, 264] width 164 height 18
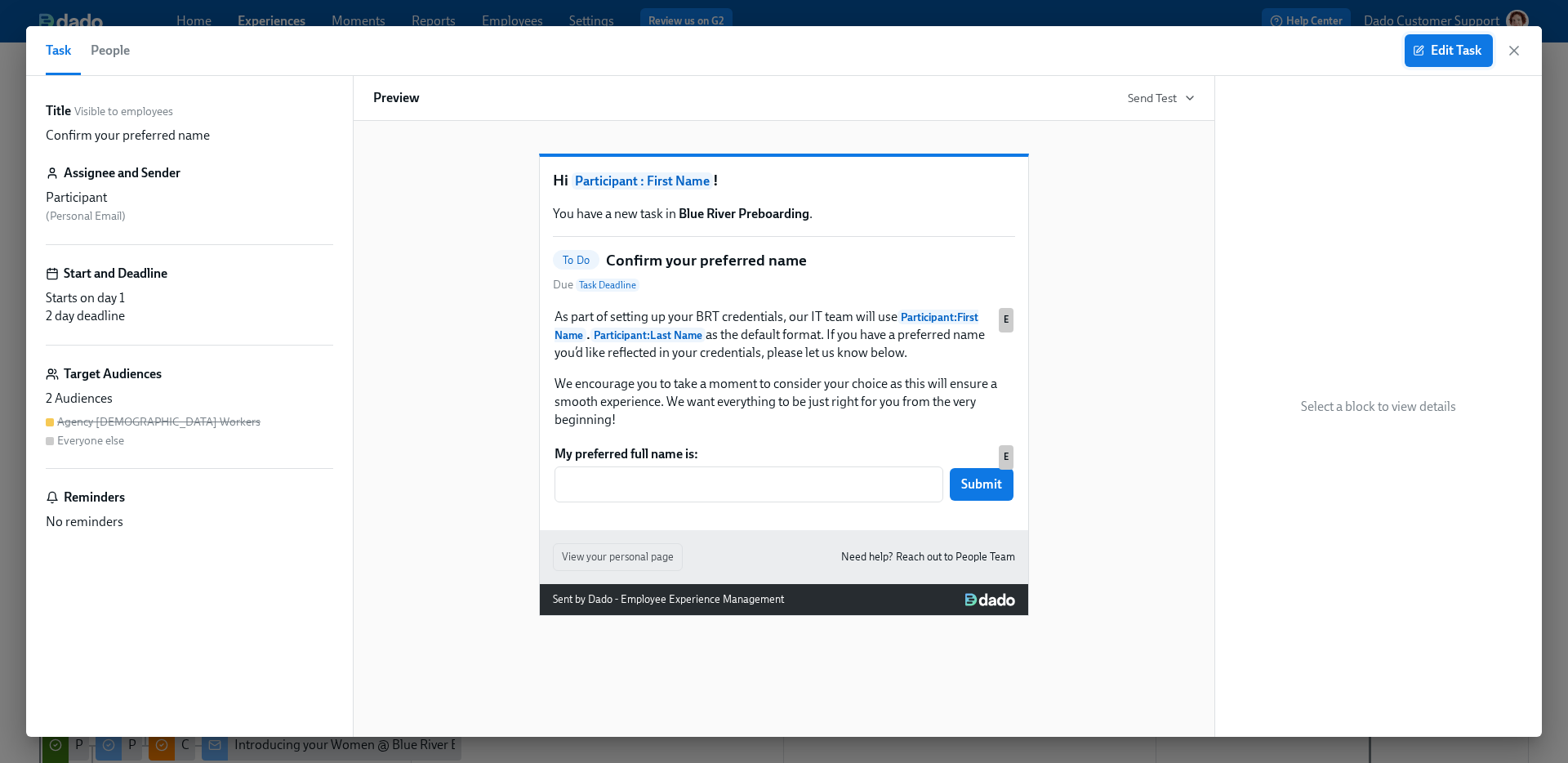
click at [1415, 47] on icon "button" at bounding box center [1419, 51] width 12 height 12
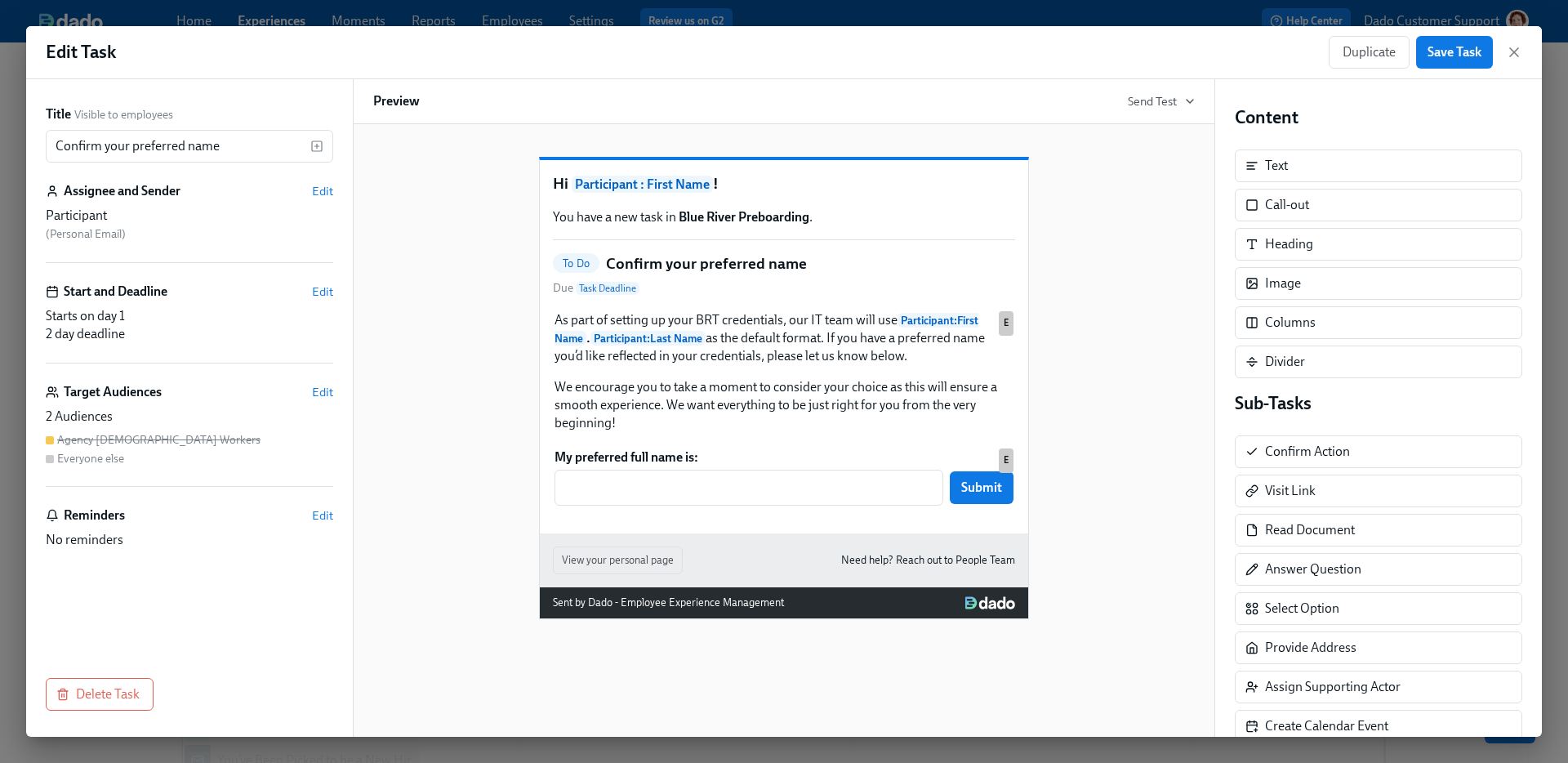
click at [316, 380] on div "Title Visible to employees Confirm your preferred name ​ Assignee and Sender Ed…" at bounding box center [189, 372] width 288 height 534
click at [317, 386] on span "Edit" at bounding box center [322, 392] width 21 height 16
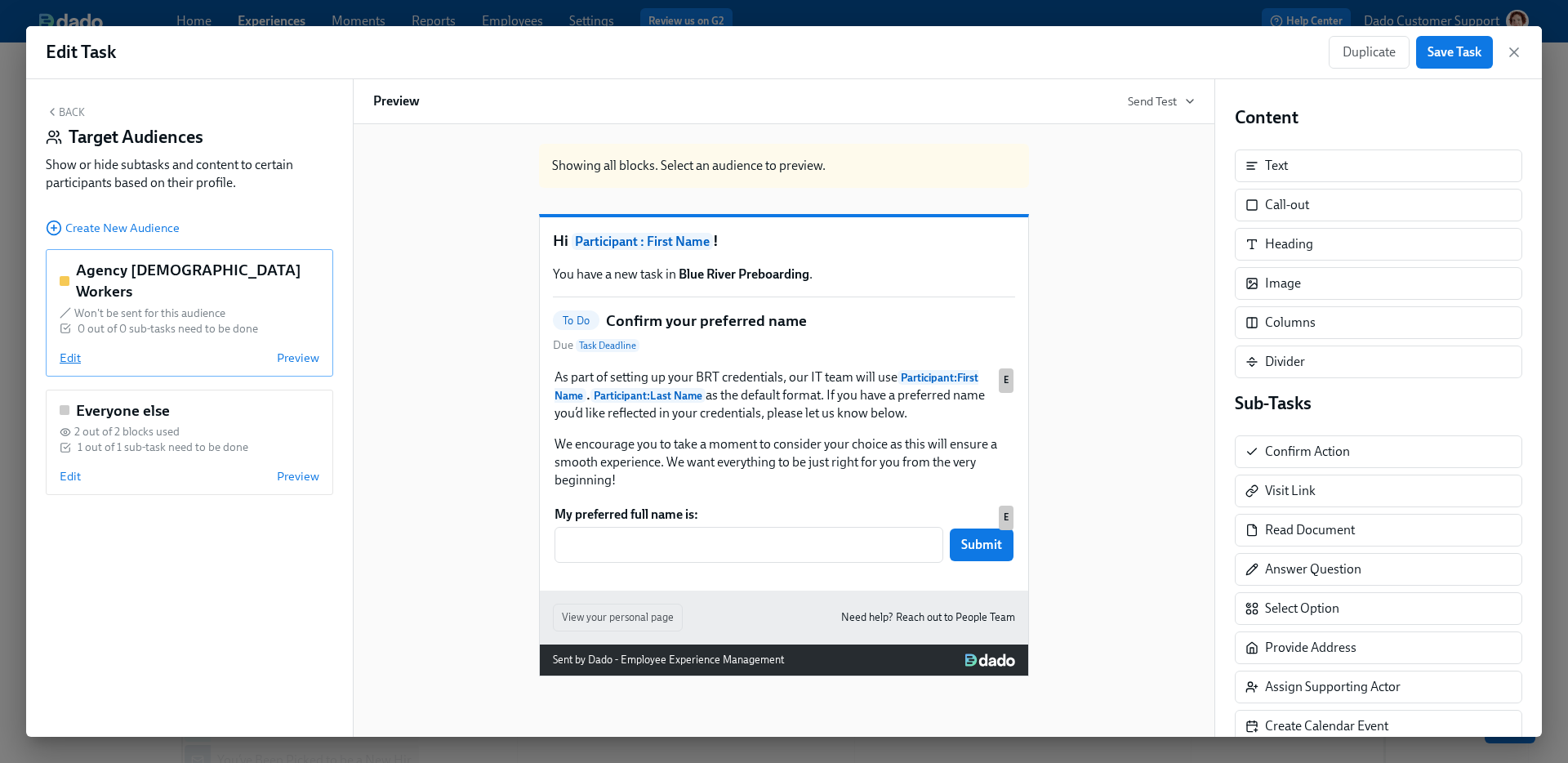
click at [60, 349] on span "Edit" at bounding box center [70, 357] width 21 height 16
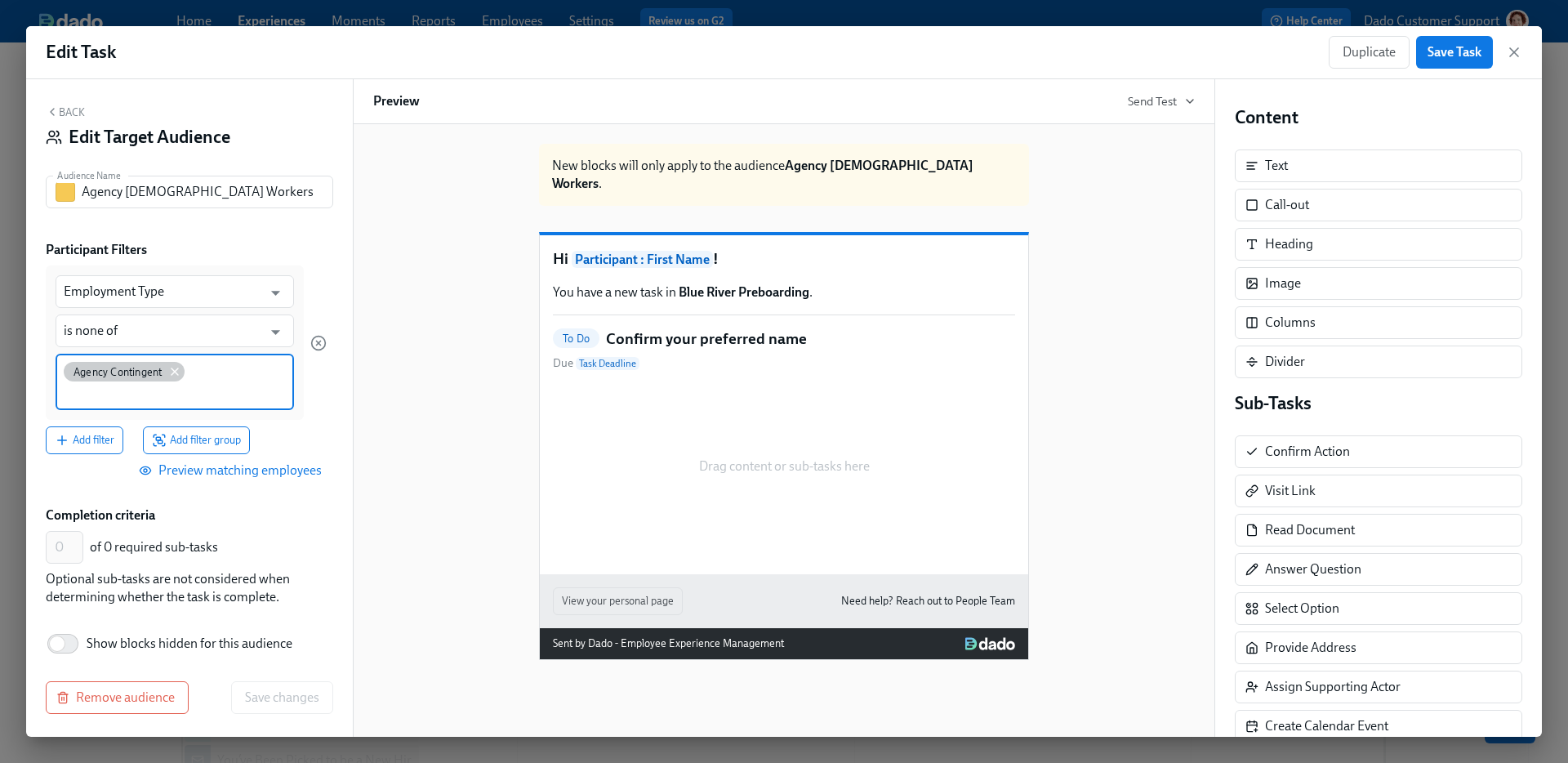
click at [174, 368] on icon at bounding box center [175, 372] width 13 height 13
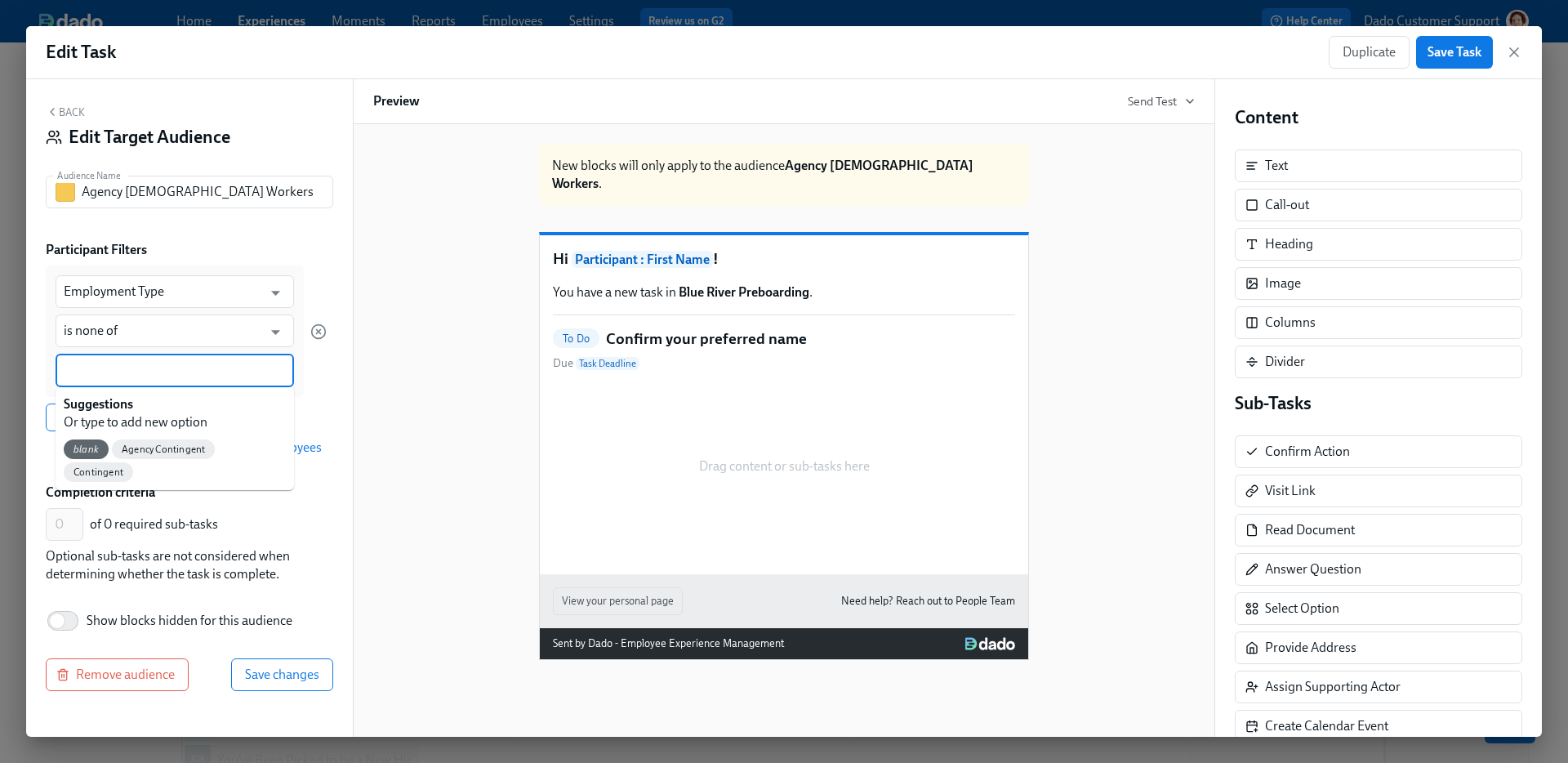
click at [136, 373] on input at bounding box center [175, 371] width 222 height 17
type input "Agency"
click at [157, 451] on span "Agency Contingent" at bounding box center [115, 450] width 103 height 13
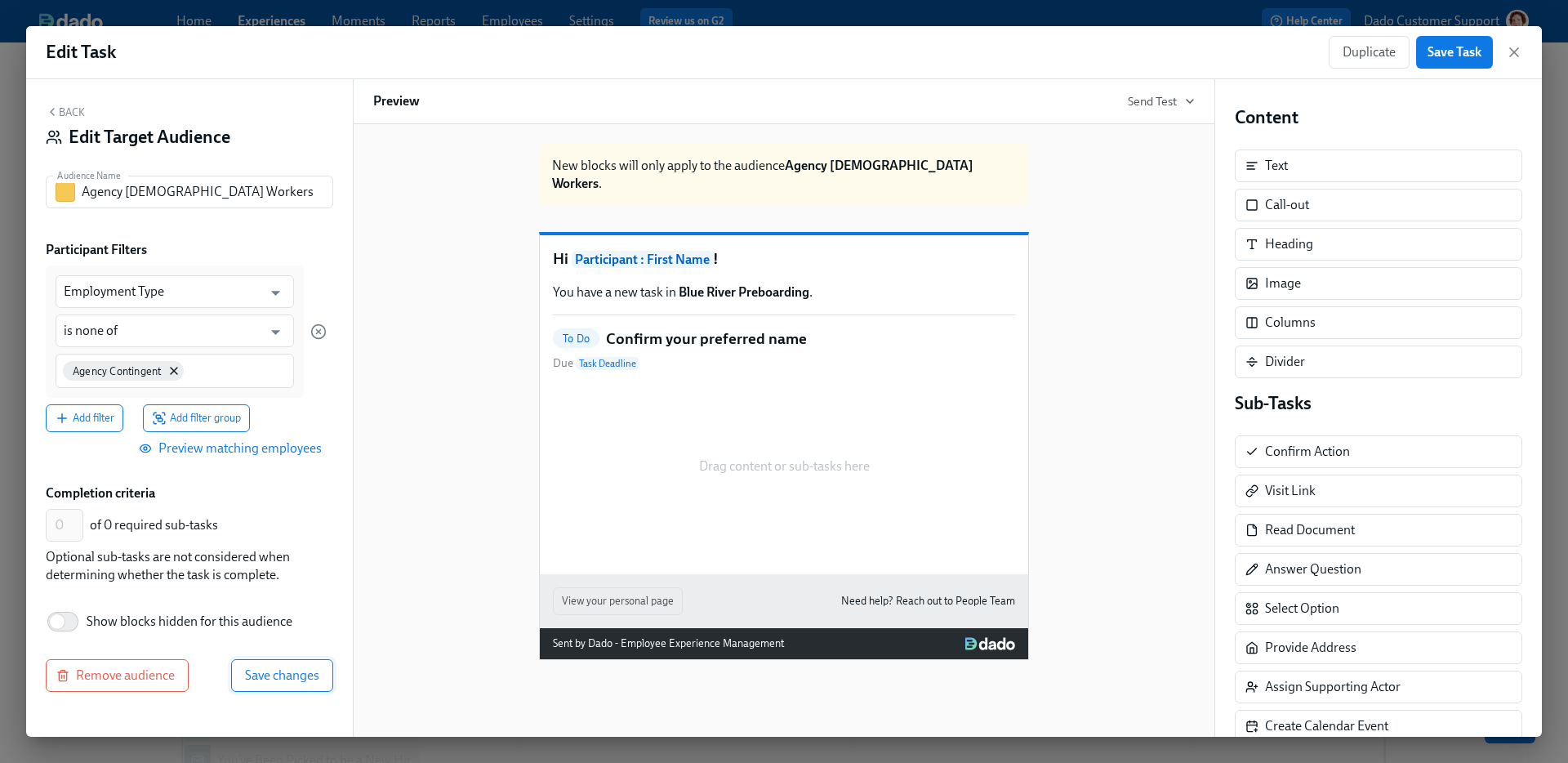
click at [269, 676] on span "Save changes" at bounding box center [282, 675] width 74 height 16
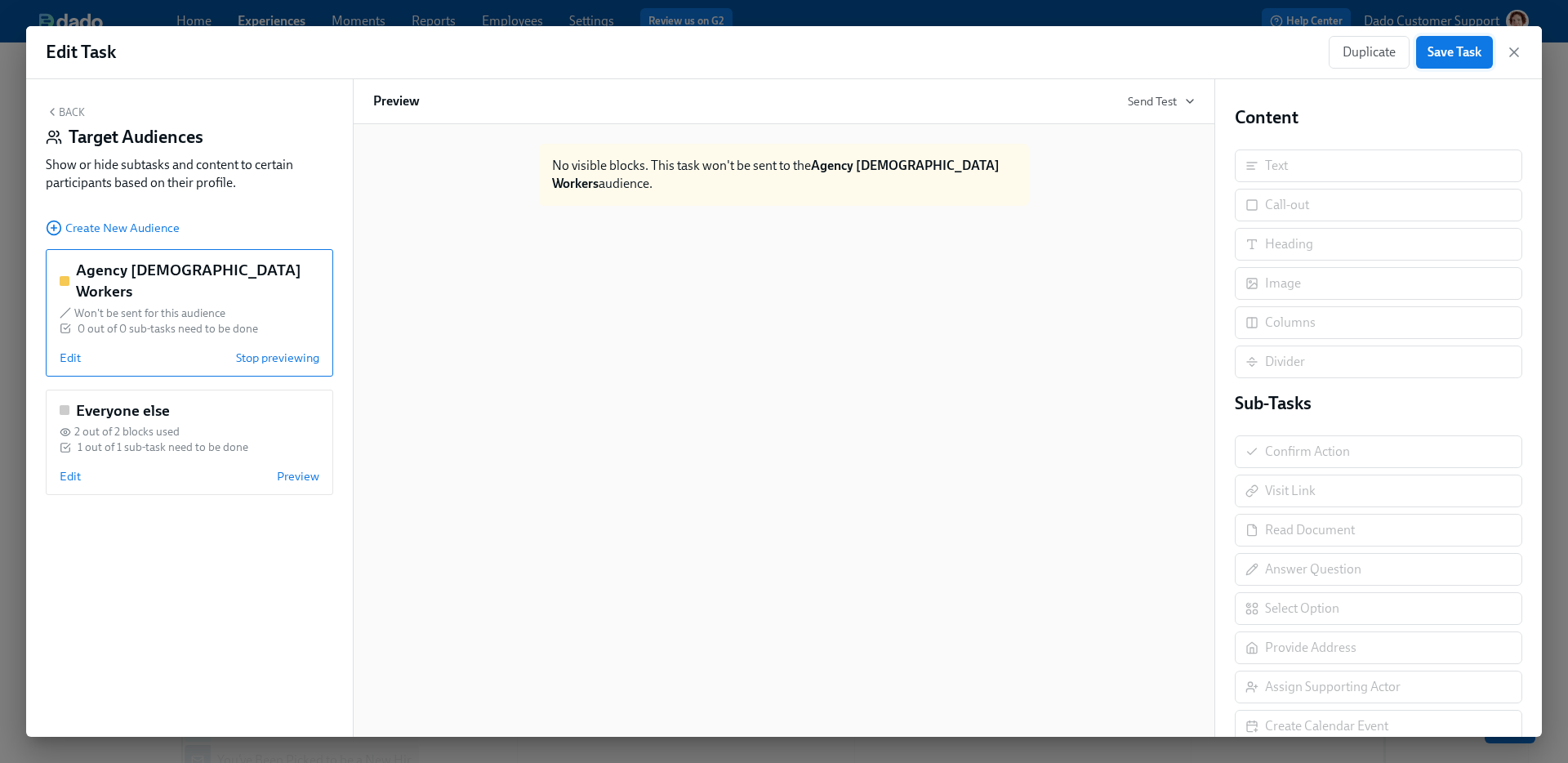
click at [1470, 45] on span "Save Task" at bounding box center [1454, 51] width 54 height 16
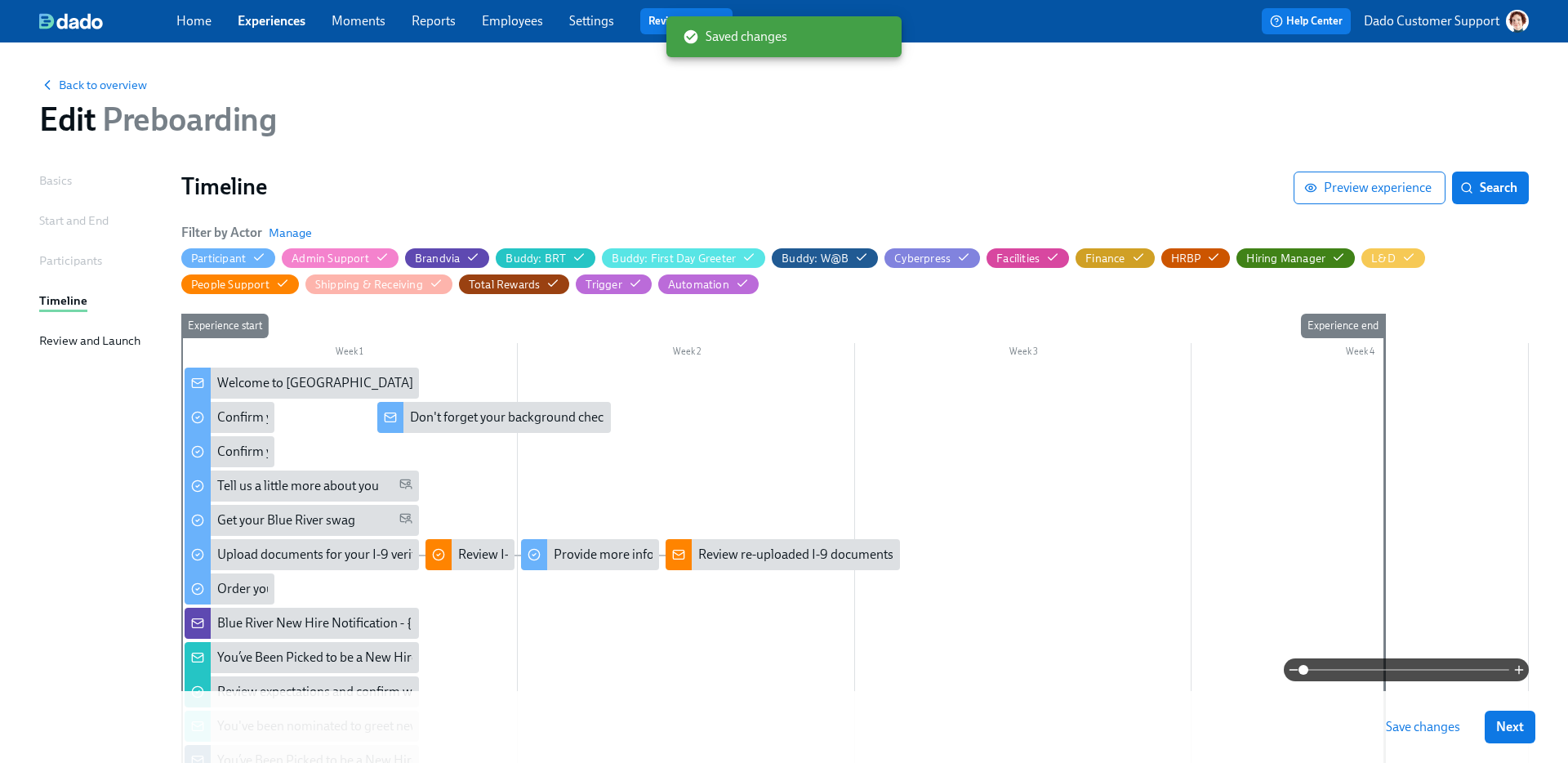
click at [1401, 714] on button "Save changes" at bounding box center [1422, 727] width 97 height 33
click at [1406, 195] on button "Preview experience" at bounding box center [1369, 188] width 151 height 33
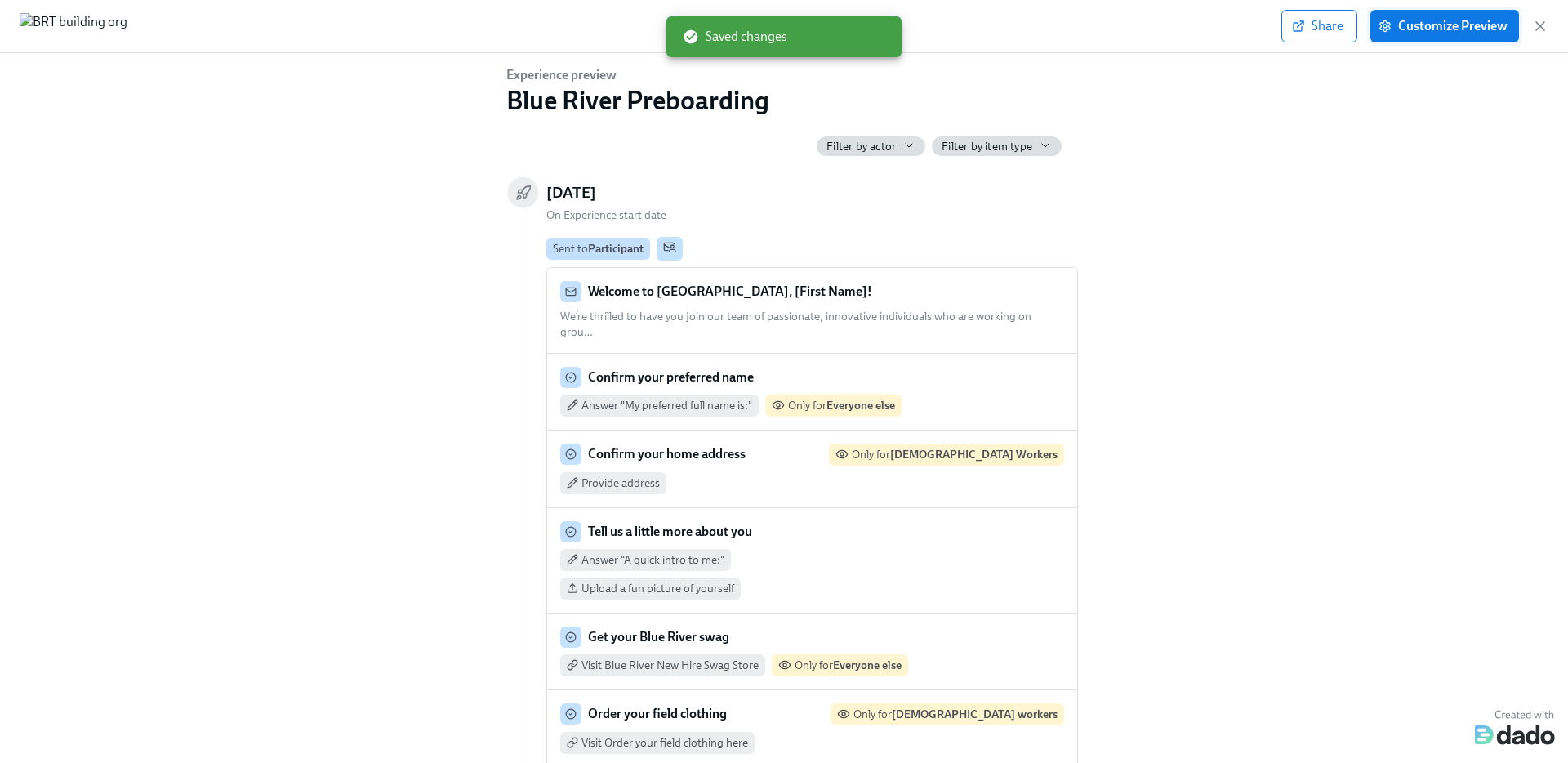
click at [1427, 32] on button "Customize Preview" at bounding box center [1444, 26] width 149 height 33
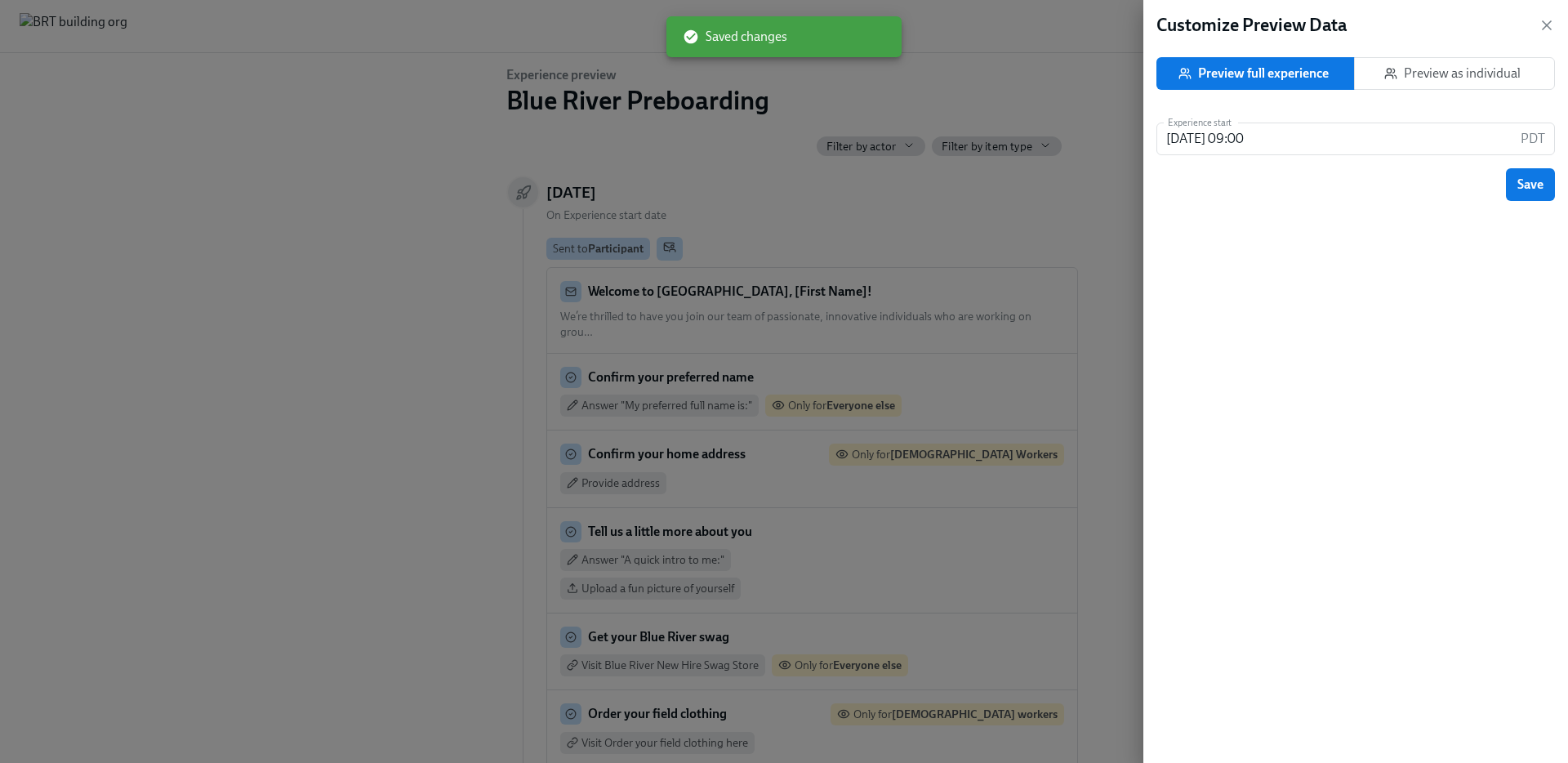
click at [1464, 67] on span "Preview as individual" at bounding box center [1454, 73] width 173 height 16
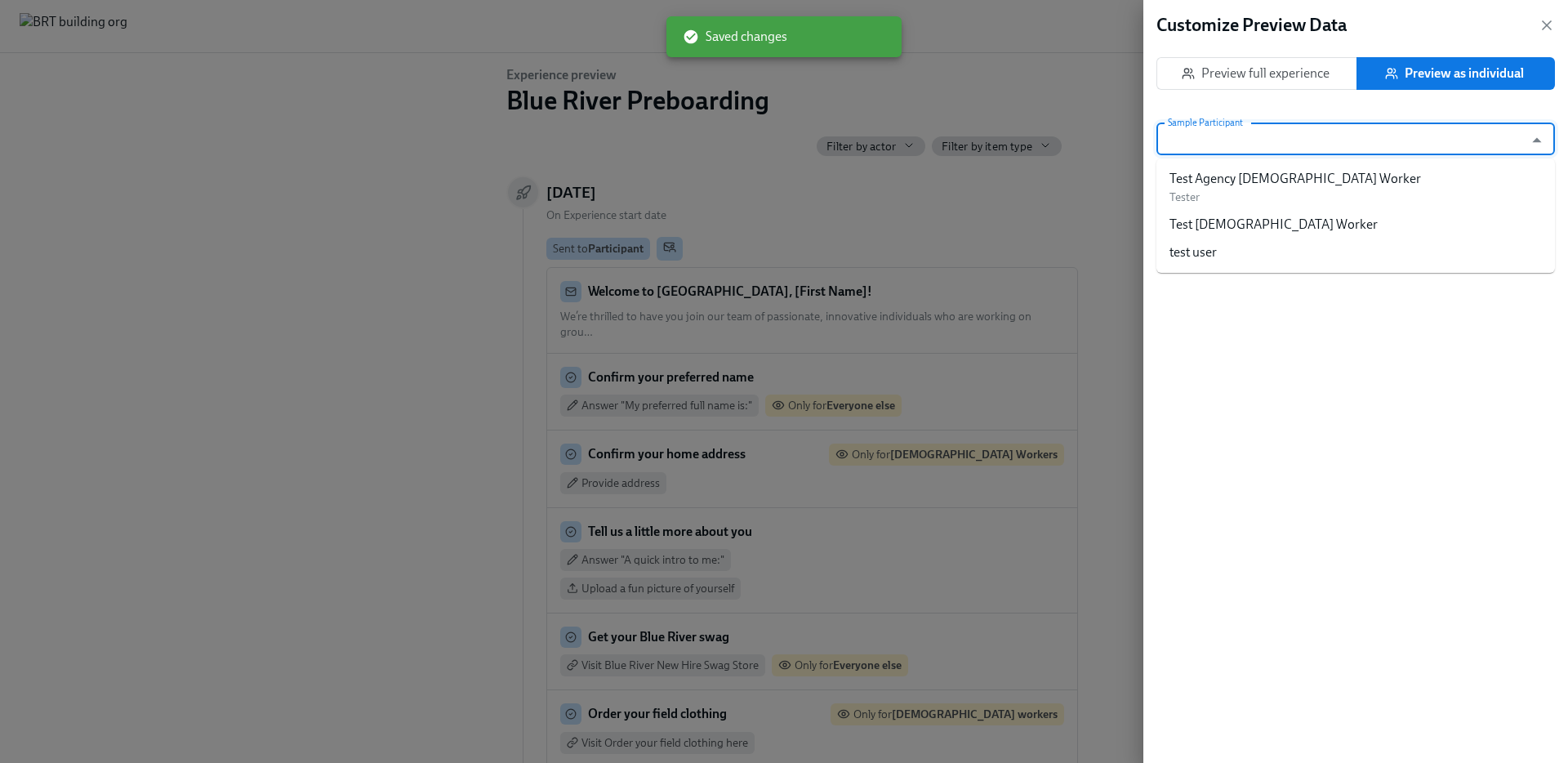
click at [1358, 148] on input "Sample Participant" at bounding box center [1340, 139] width 351 height 33
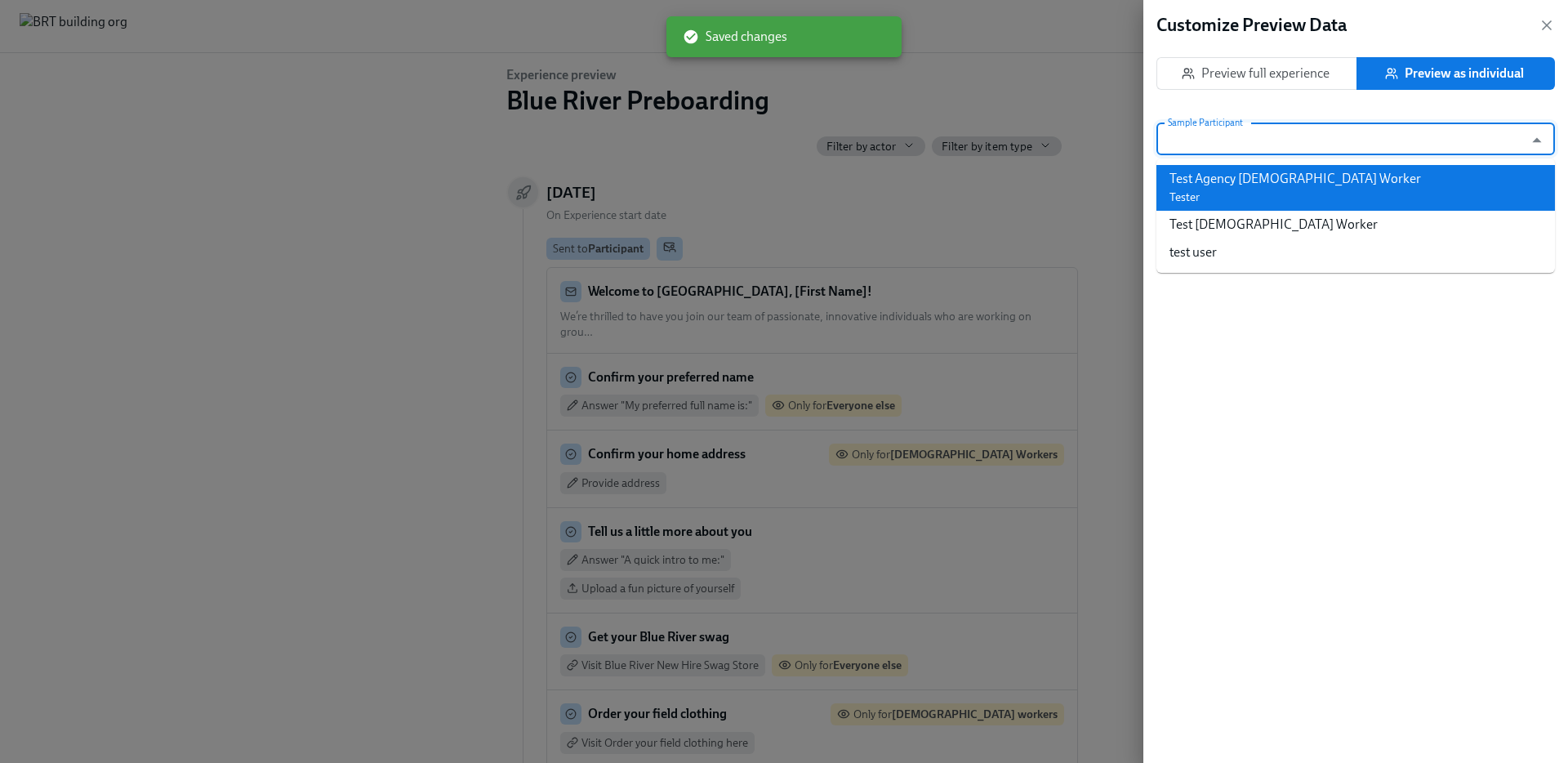
click at [1303, 187] on div "Test Agency [DEMOGRAPHIC_DATA] Worker" at bounding box center [1295, 179] width 252 height 18
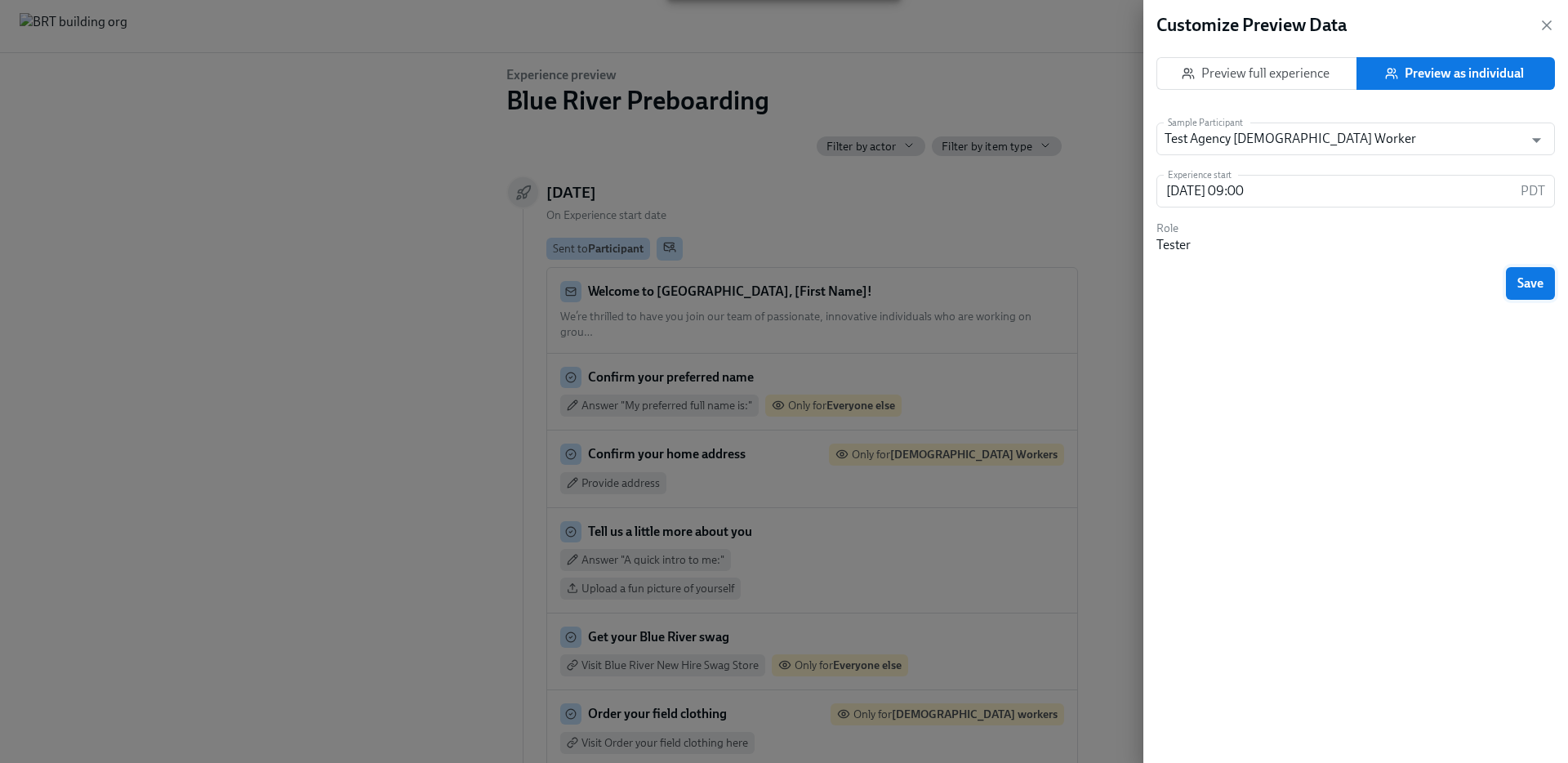
click at [1528, 269] on button "Save" at bounding box center [1530, 283] width 49 height 33
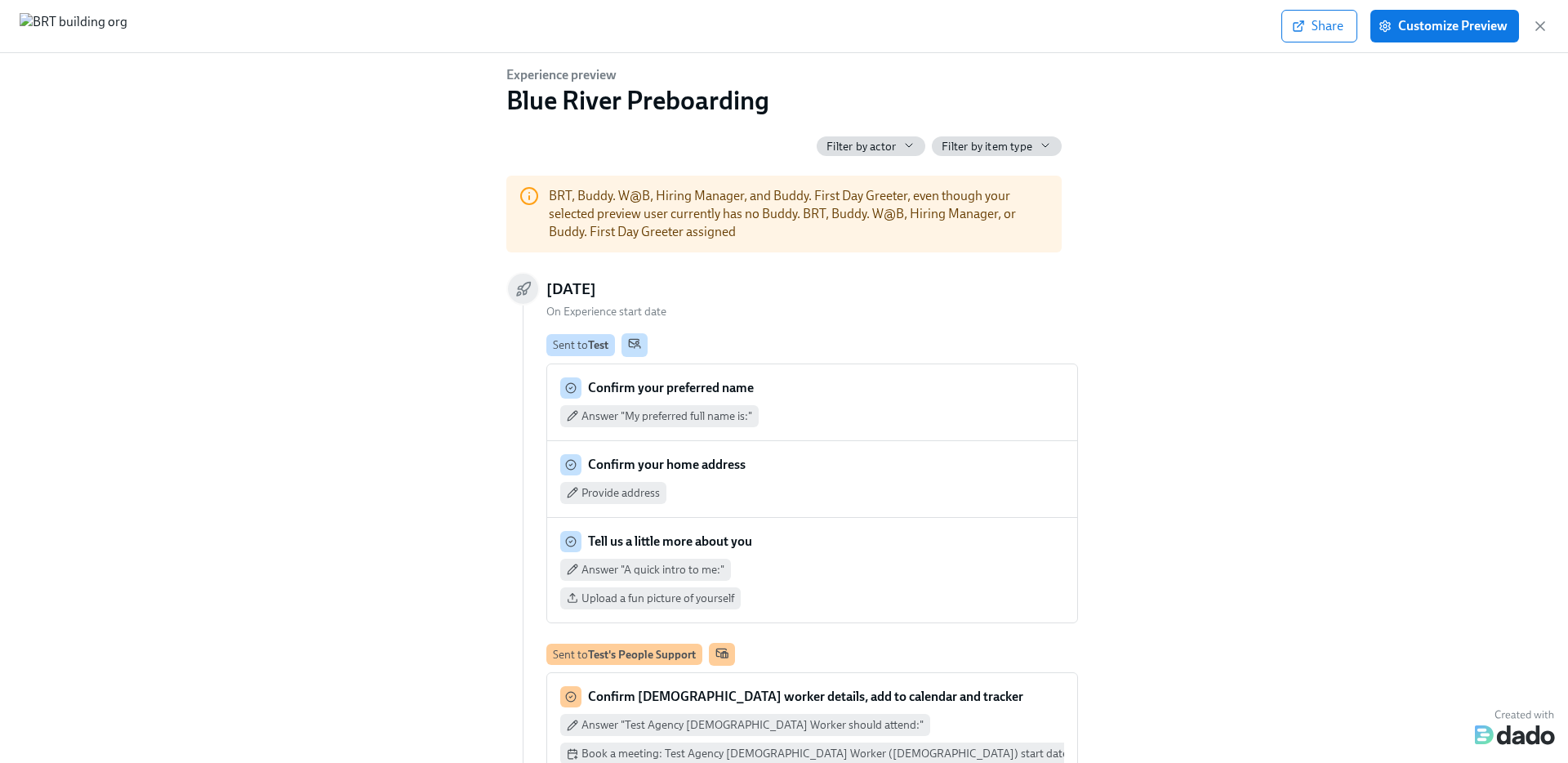
click at [839, 388] on div "Confirm your preferred name" at bounding box center [812, 387] width 504 height 21
click at [861, 416] on div "Answer "My preferred full name is:"" at bounding box center [812, 416] width 504 height 22
click at [1541, 29] on icon "button" at bounding box center [1539, 25] width 16 height 16
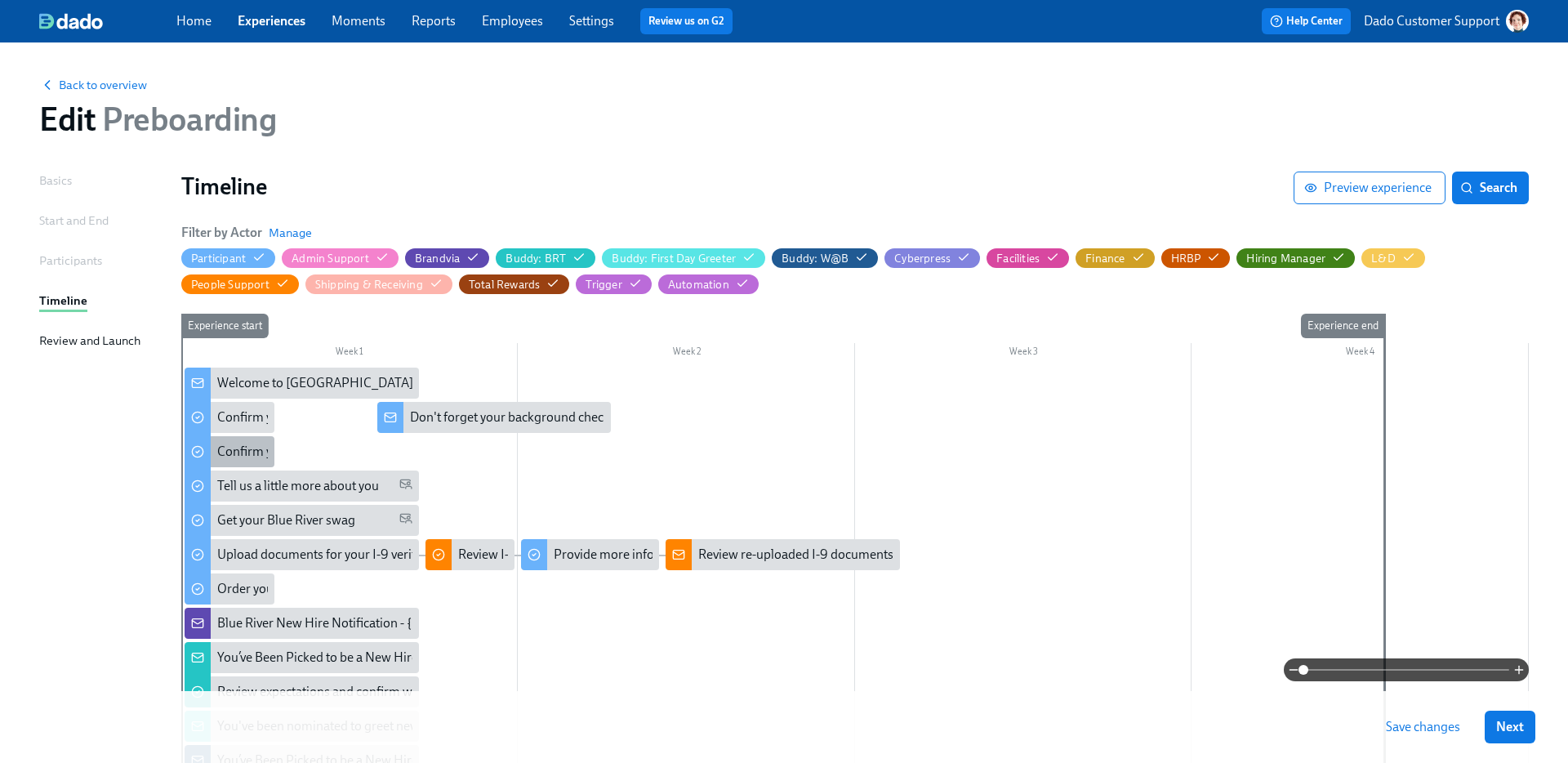
click at [230, 456] on div "Confirm your home address" at bounding box center [295, 451] width 156 height 18
click at [230, 440] on div "Confirm your home address" at bounding box center [229, 451] width 90 height 31
click at [247, 418] on div "Confirm your preferred name" at bounding box center [299, 417] width 164 height 18
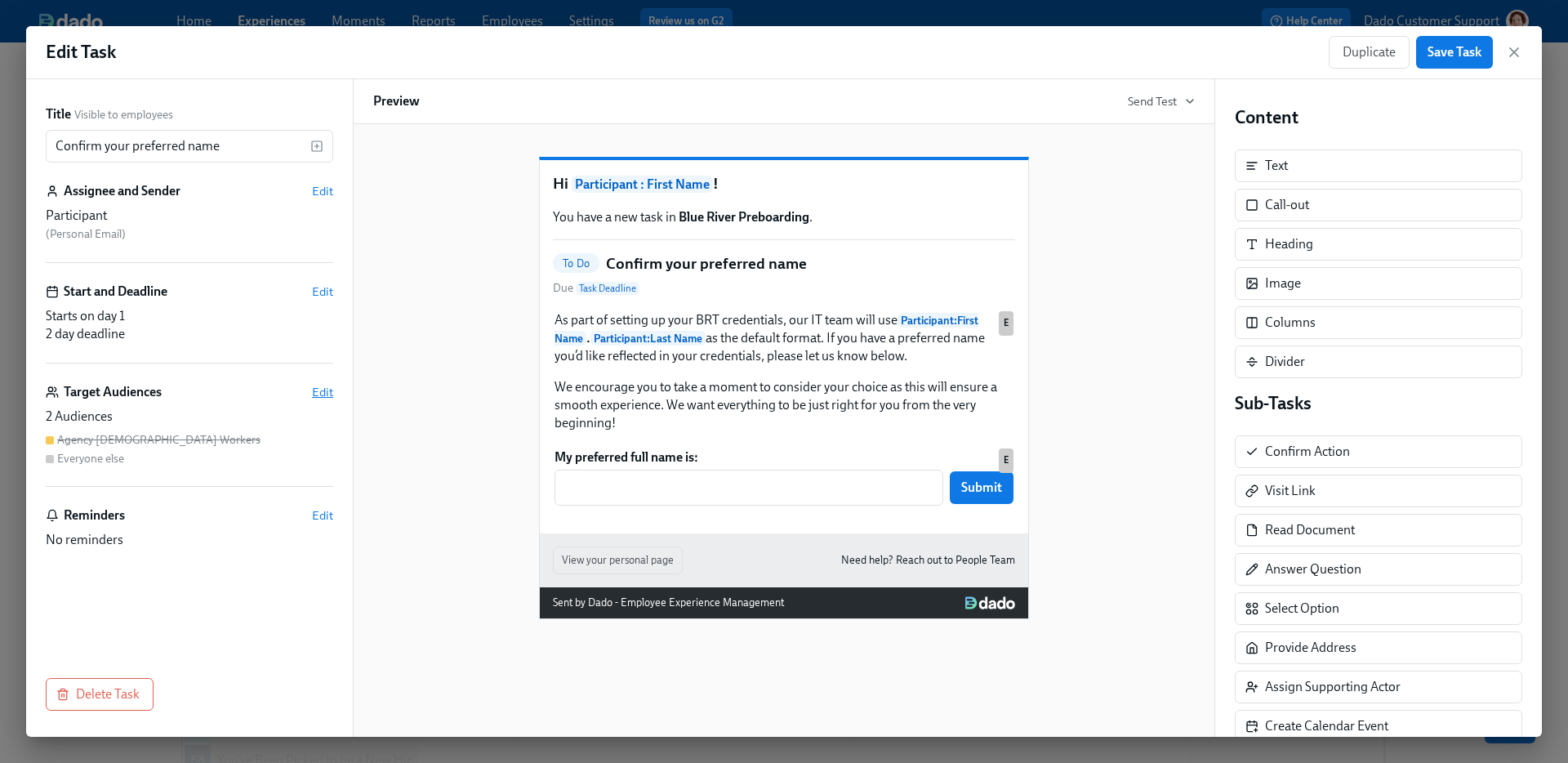
click at [326, 392] on span "Edit" at bounding box center [322, 392] width 21 height 16
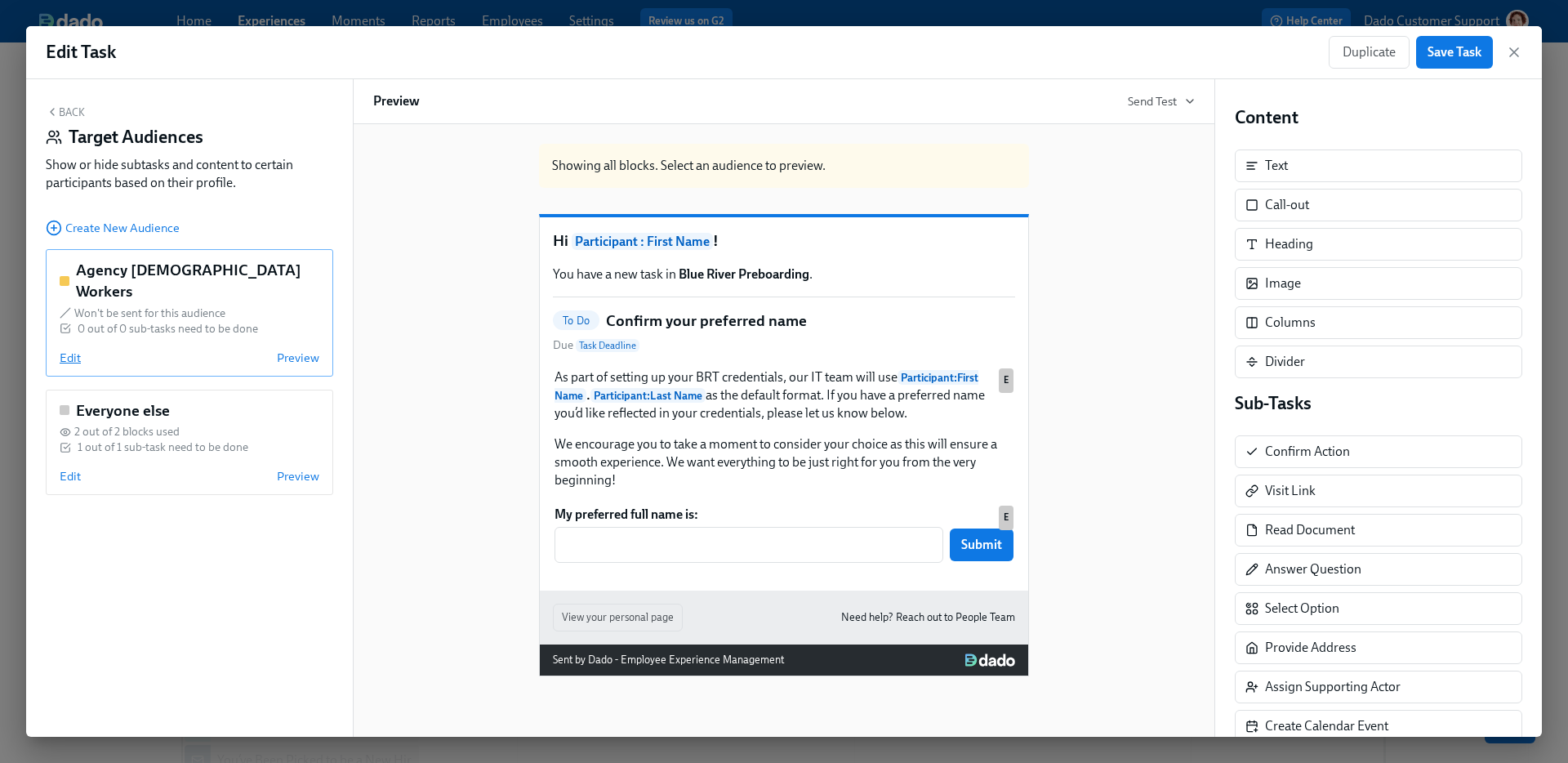
click at [70, 349] on span "Edit" at bounding box center [70, 357] width 21 height 16
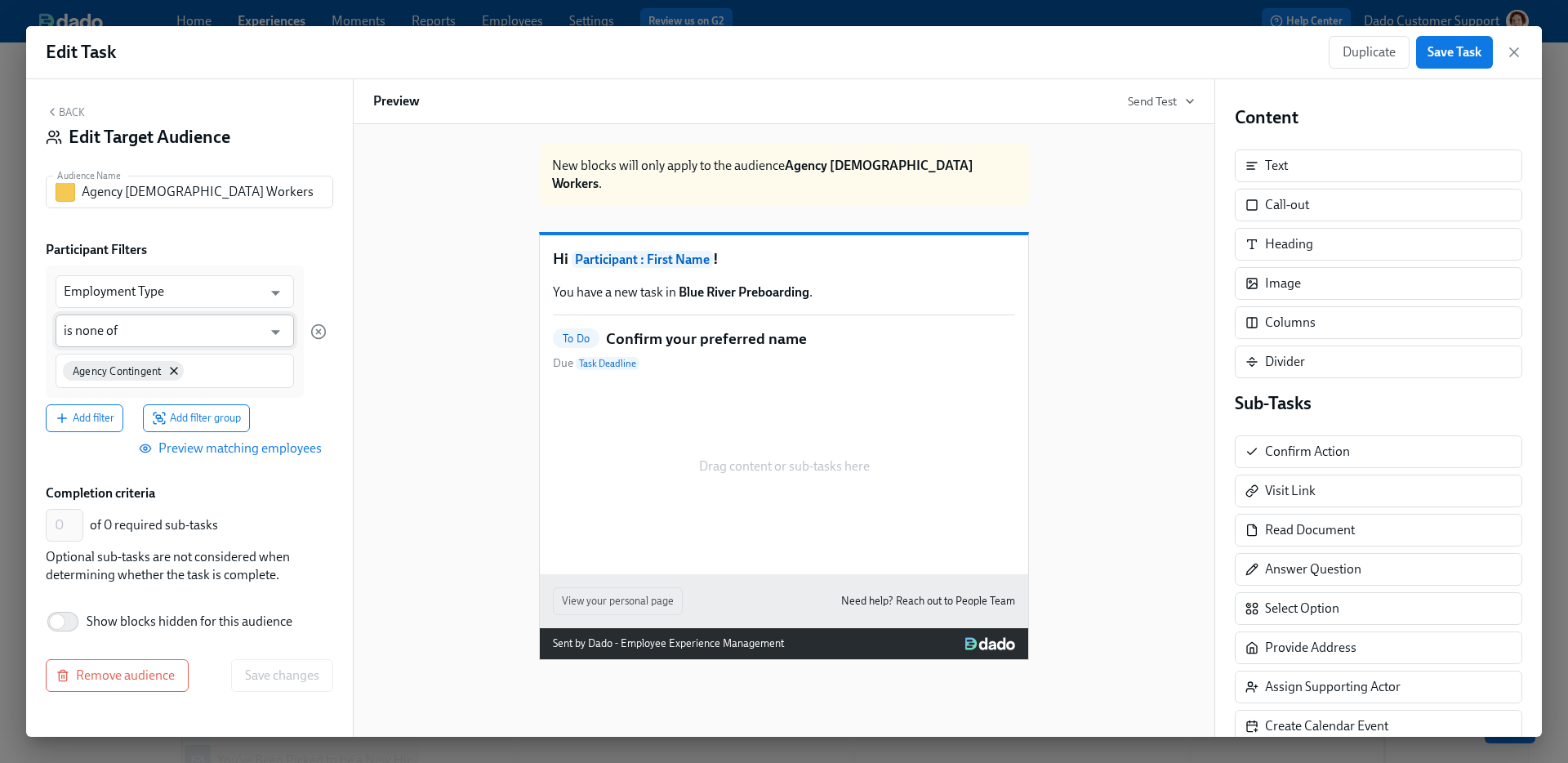
click at [95, 328] on input "is none of" at bounding box center [163, 331] width 199 height 33
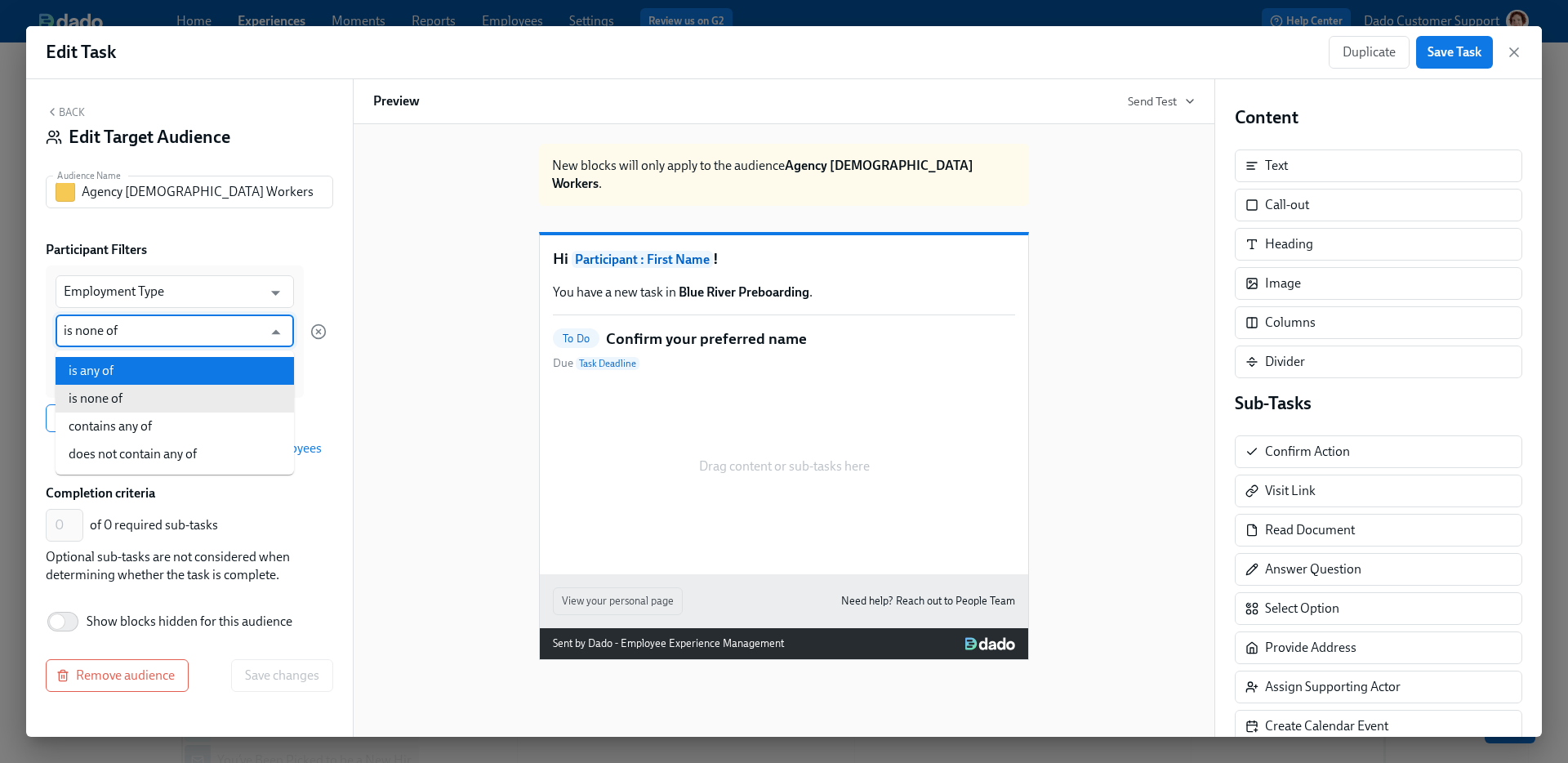
click at [99, 367] on li "is any of" at bounding box center [174, 371] width 238 height 28
type input "is any of"
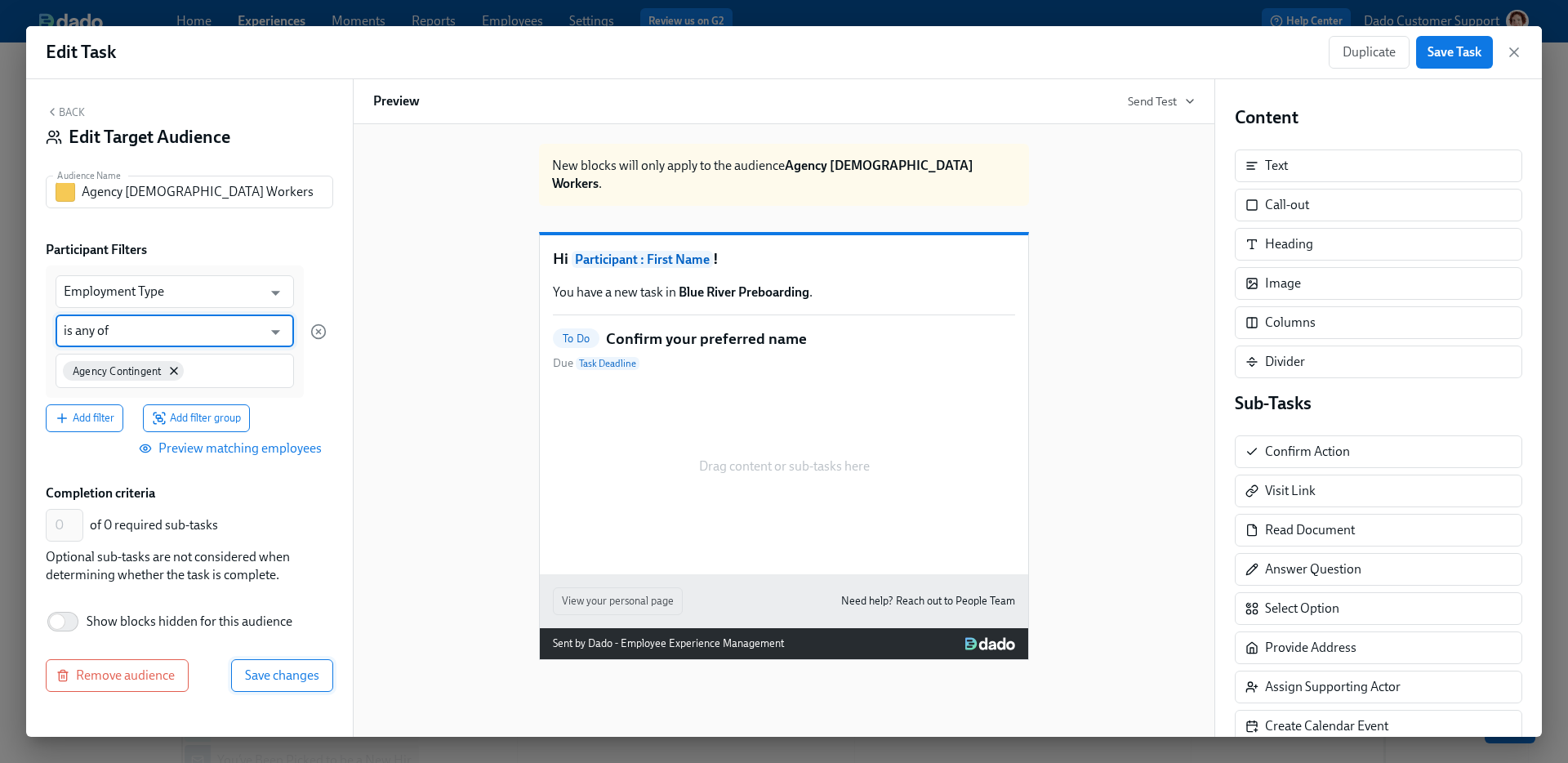
click at [276, 684] on button "Save changes" at bounding box center [282, 675] width 102 height 33
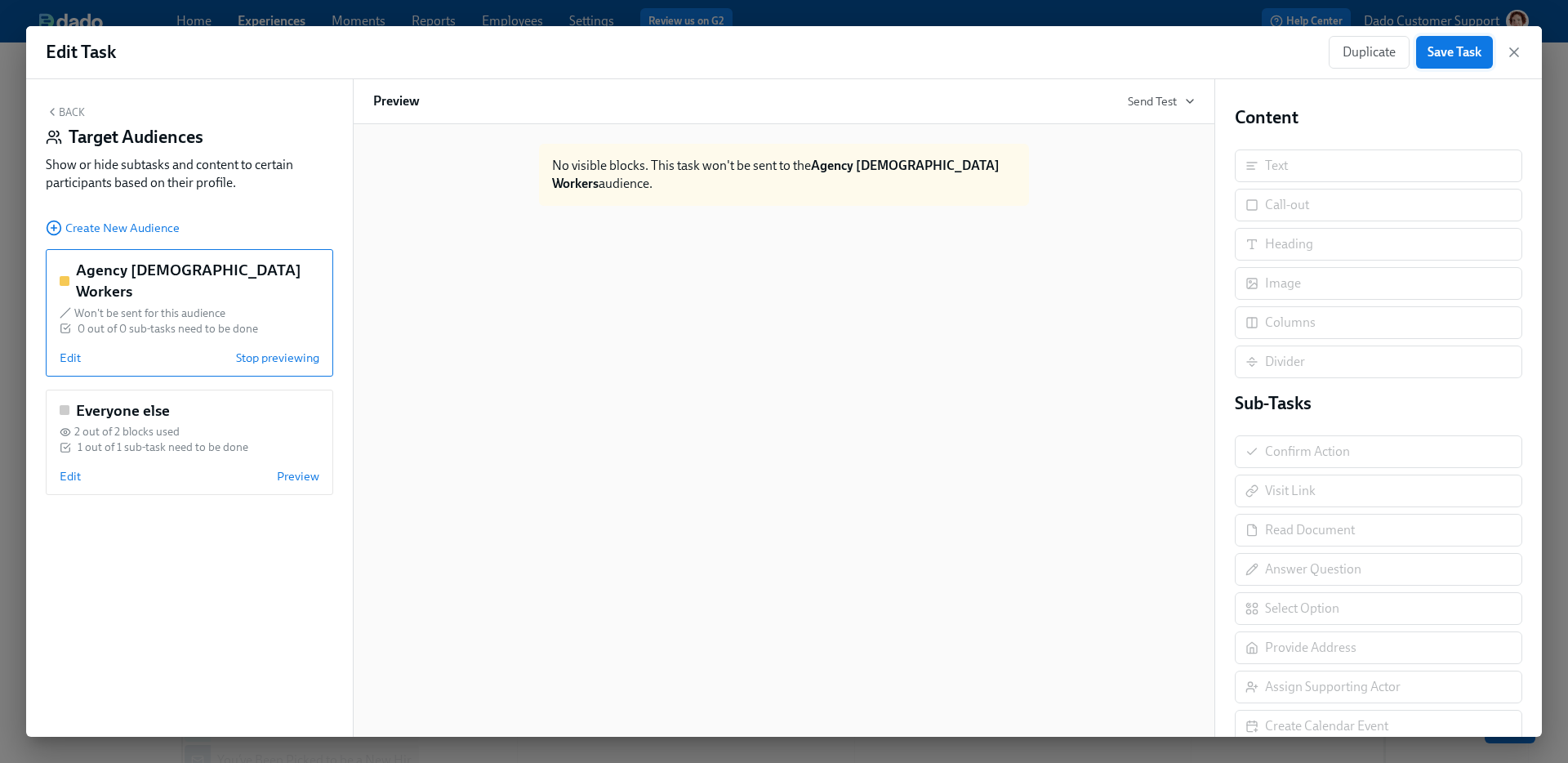
click at [1452, 52] on span "Save Task" at bounding box center [1454, 51] width 54 height 16
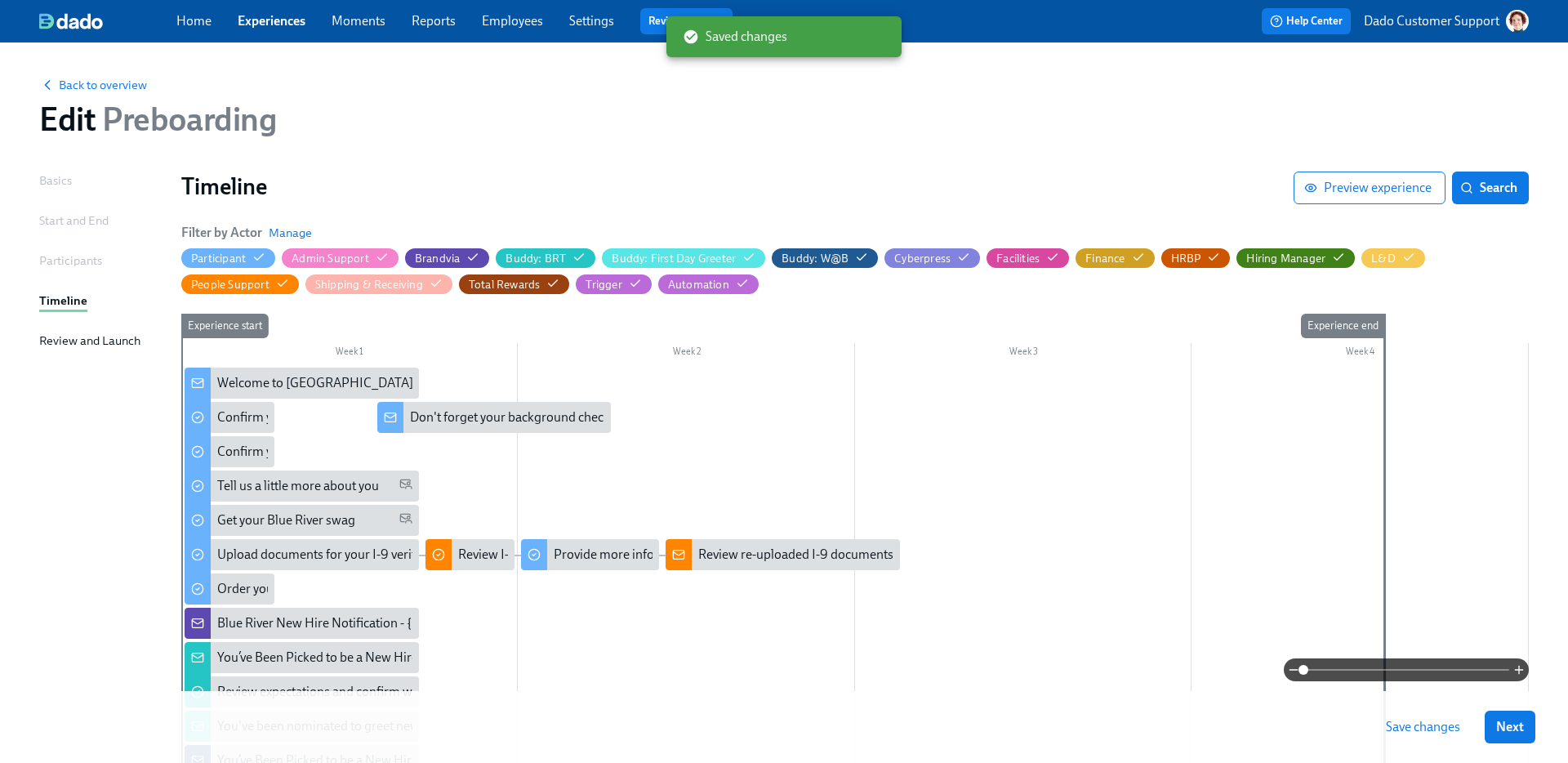
click at [1421, 731] on span "Save changes" at bounding box center [1423, 727] width 74 height 16
click at [1392, 172] on button "Preview experience" at bounding box center [1369, 188] width 151 height 33
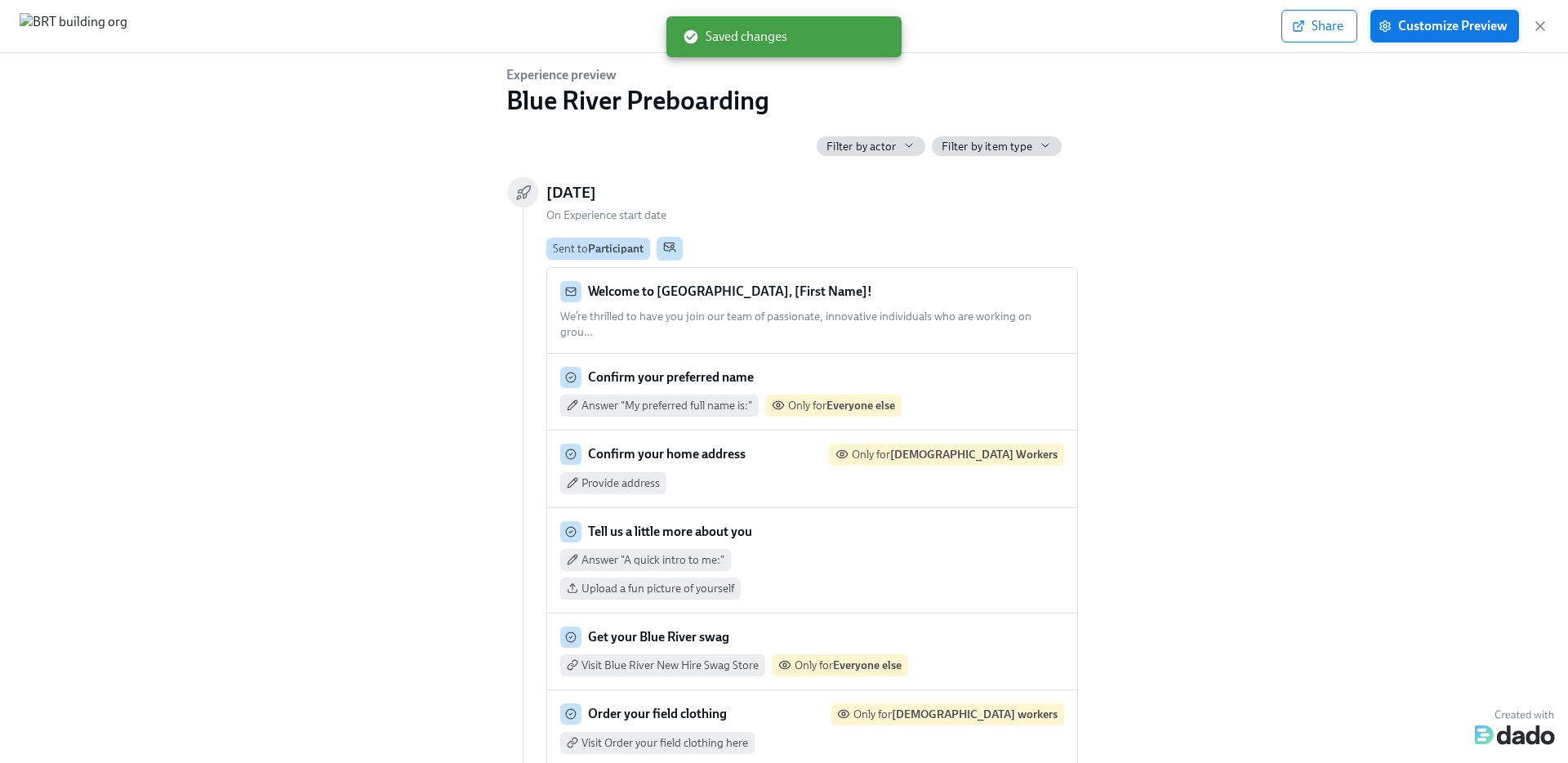
click at [1450, 29] on span "Customize Preview" at bounding box center [1444, 25] width 125 height 16
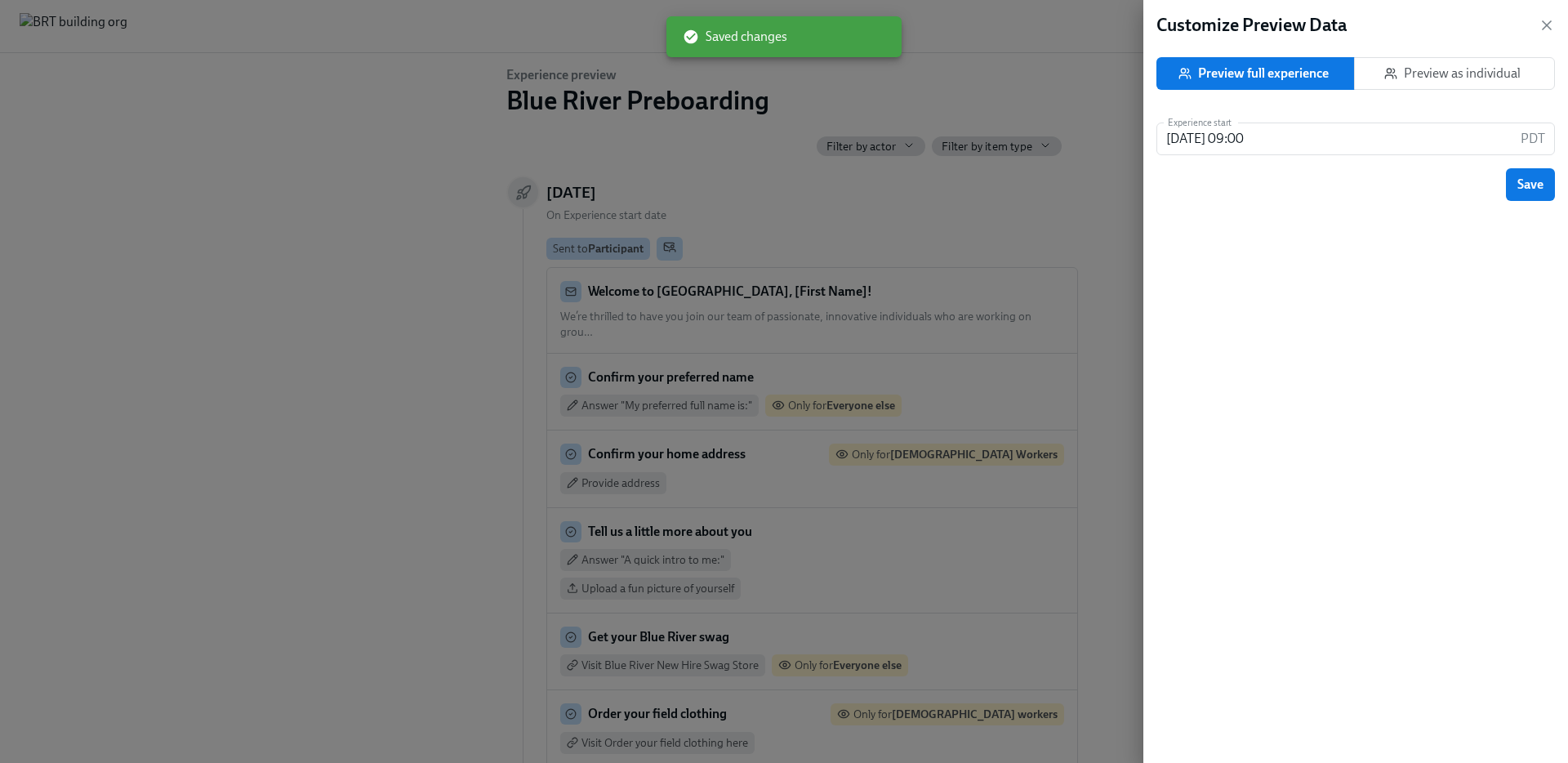
click at [1470, 81] on span "Preview as individual" at bounding box center [1454, 73] width 173 height 16
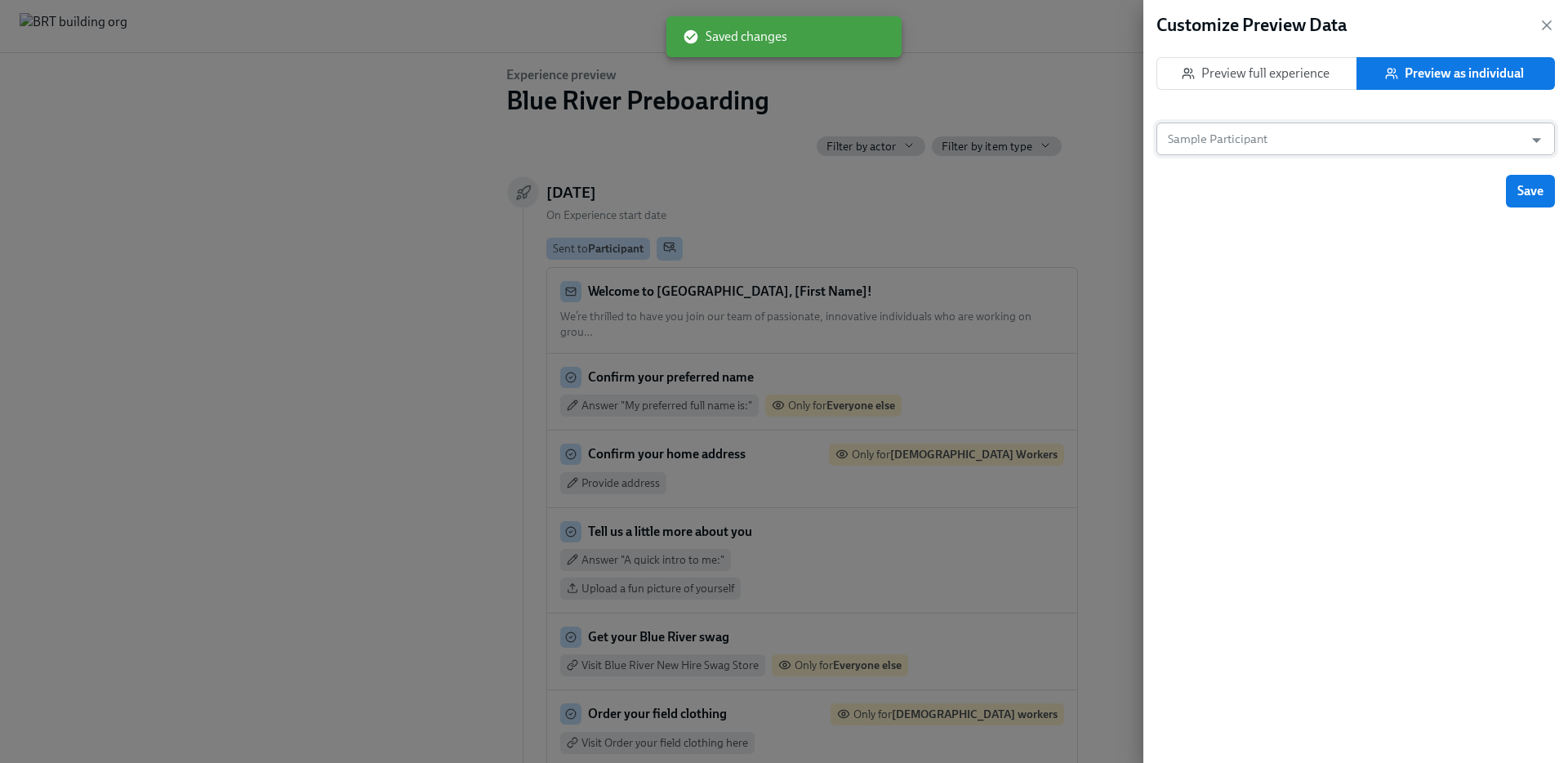
click at [1331, 142] on input "Sample Participant" at bounding box center [1340, 139] width 351 height 33
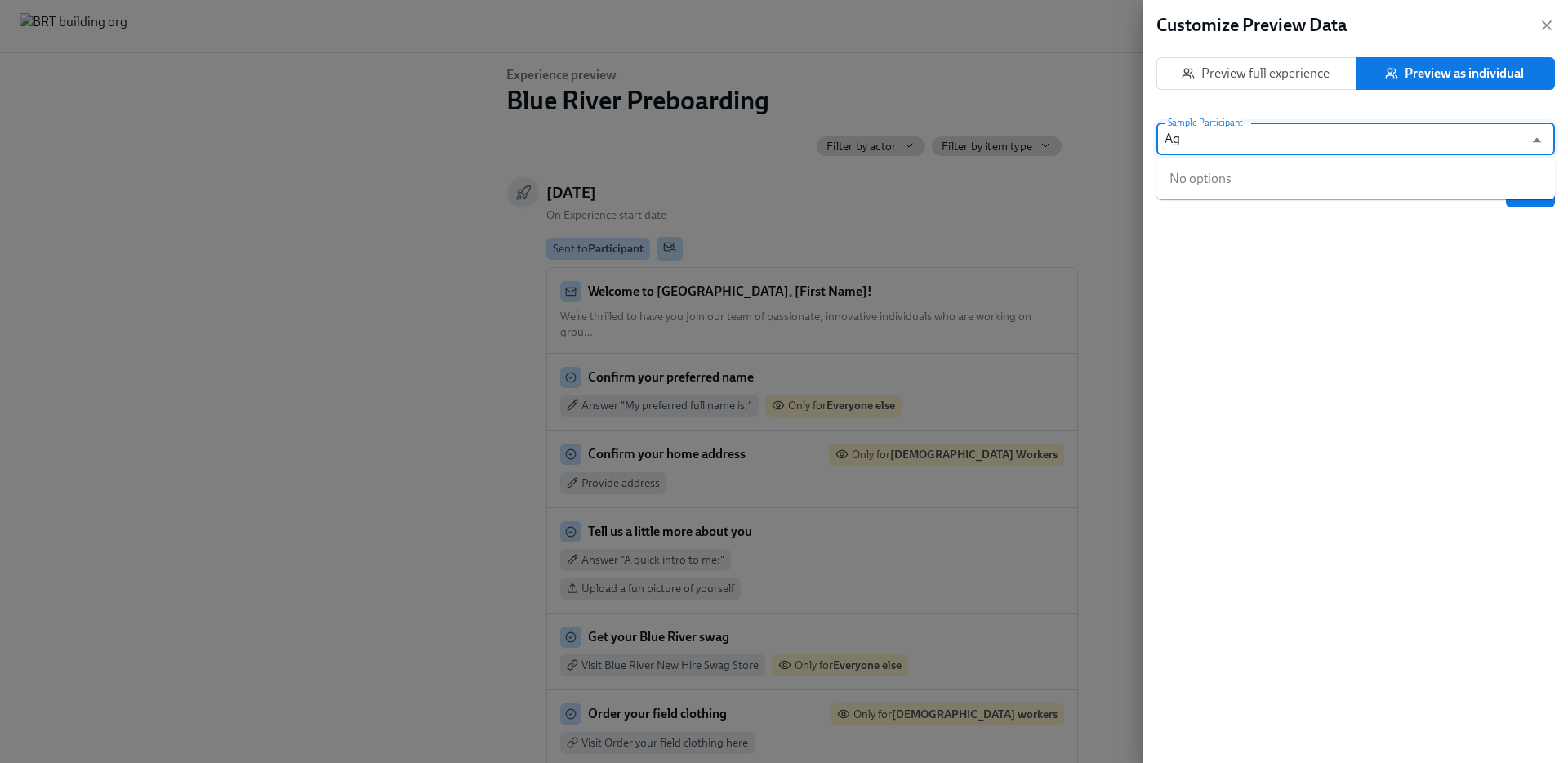
type input "Age"
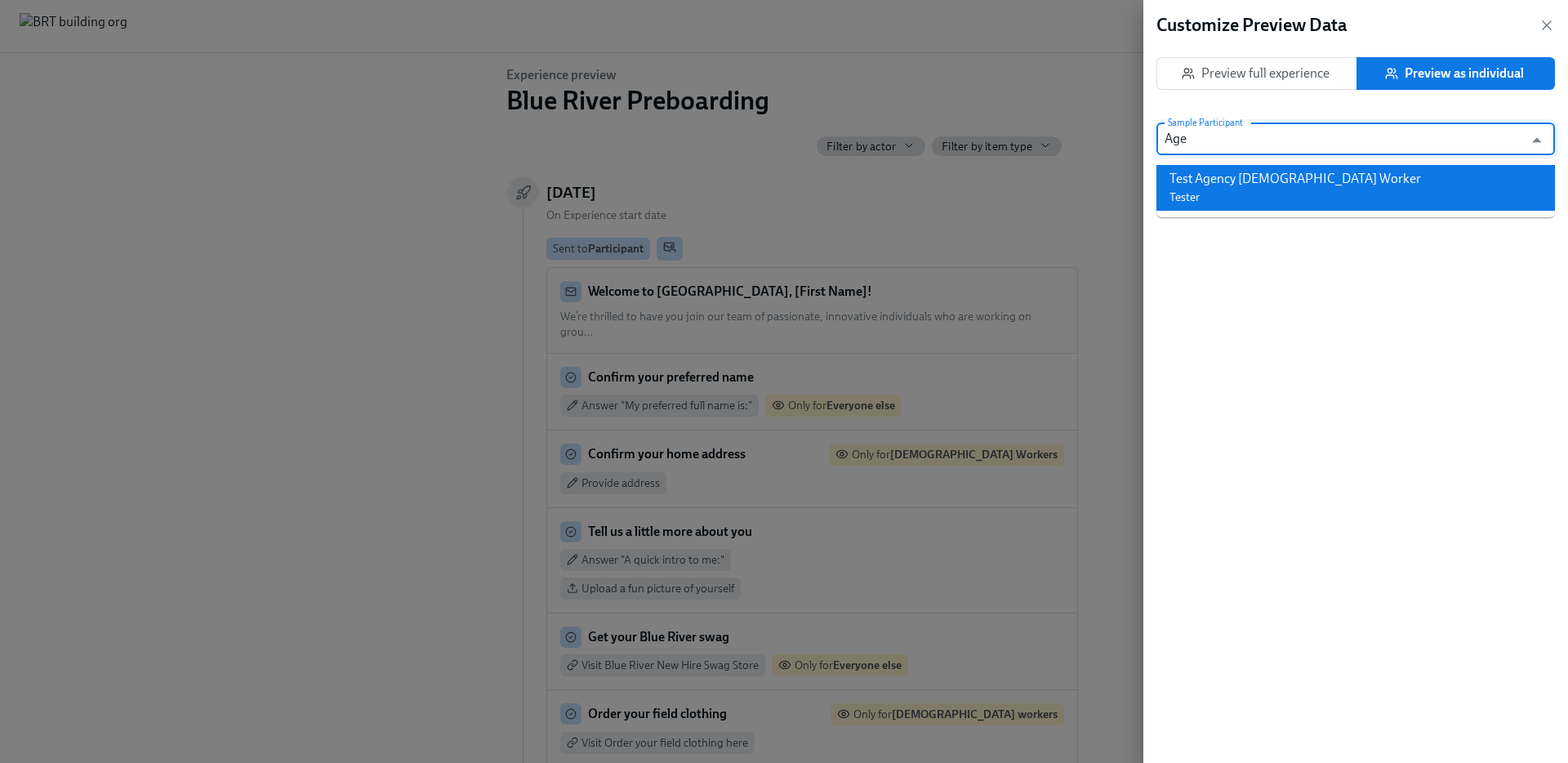
click at [1306, 187] on div "Test Agency [DEMOGRAPHIC_DATA] Worker" at bounding box center [1295, 179] width 252 height 18
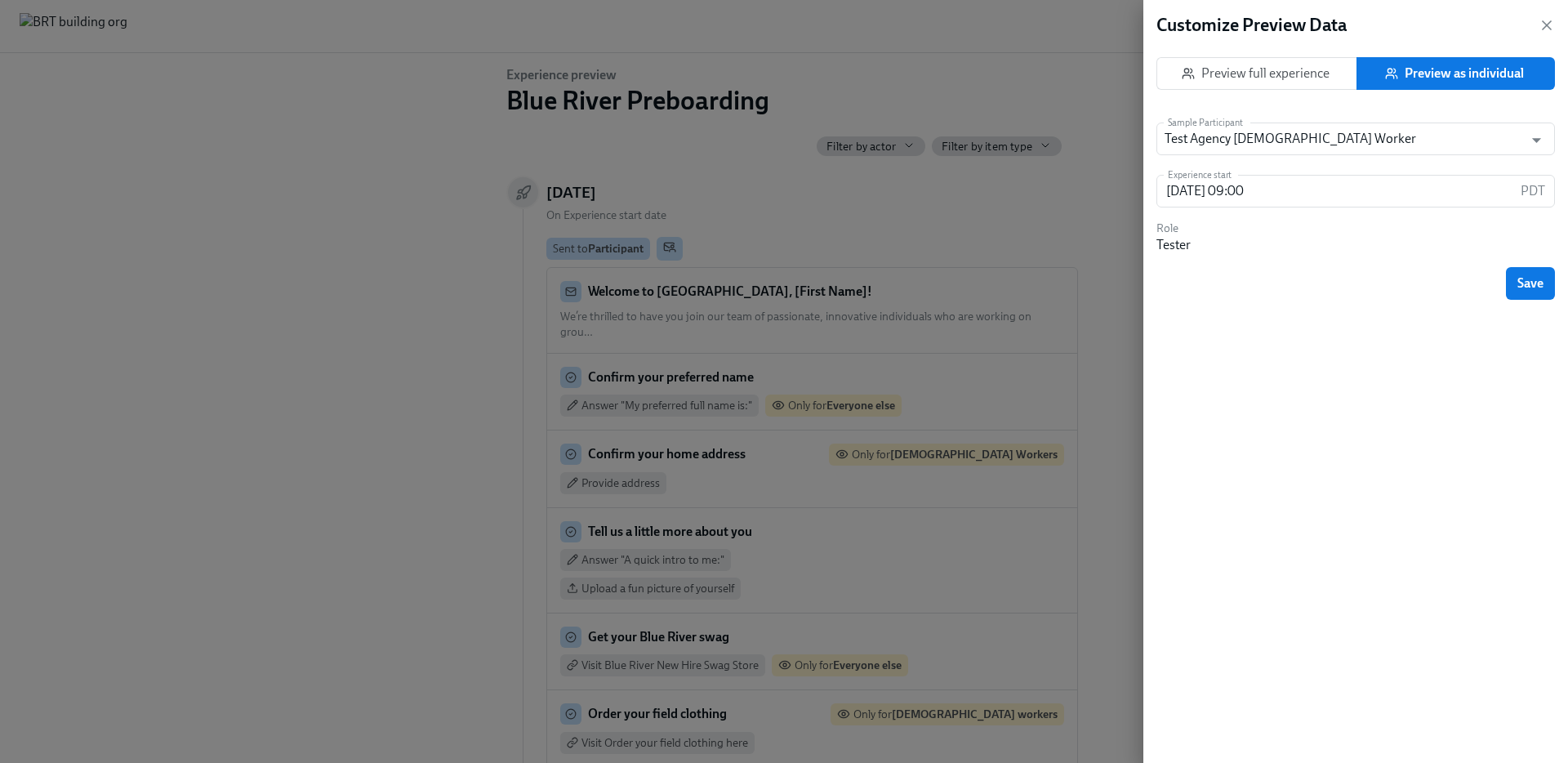
click at [1518, 284] on span "Save" at bounding box center [1530, 283] width 26 height 16
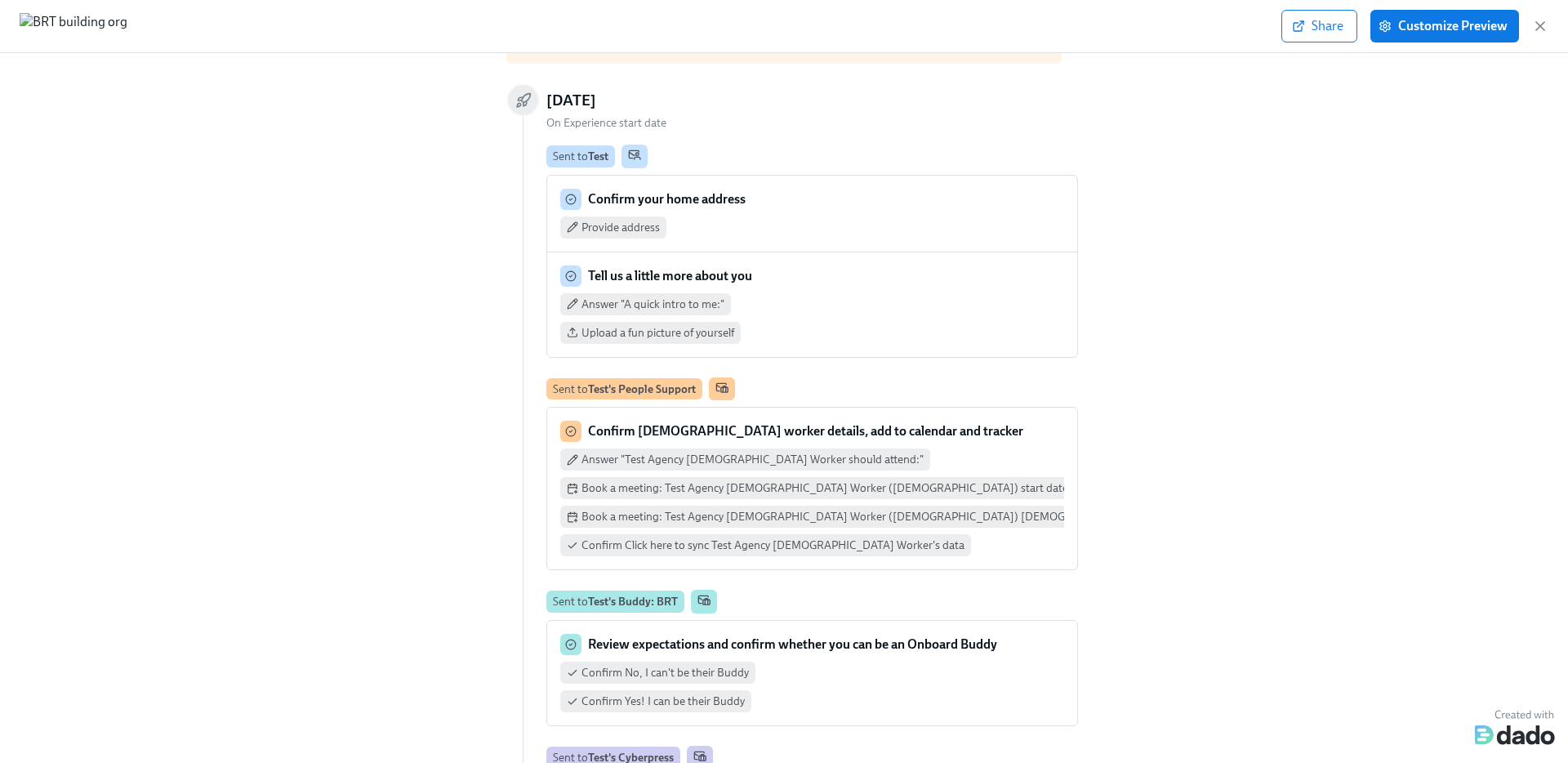
scroll to position [272, 0]
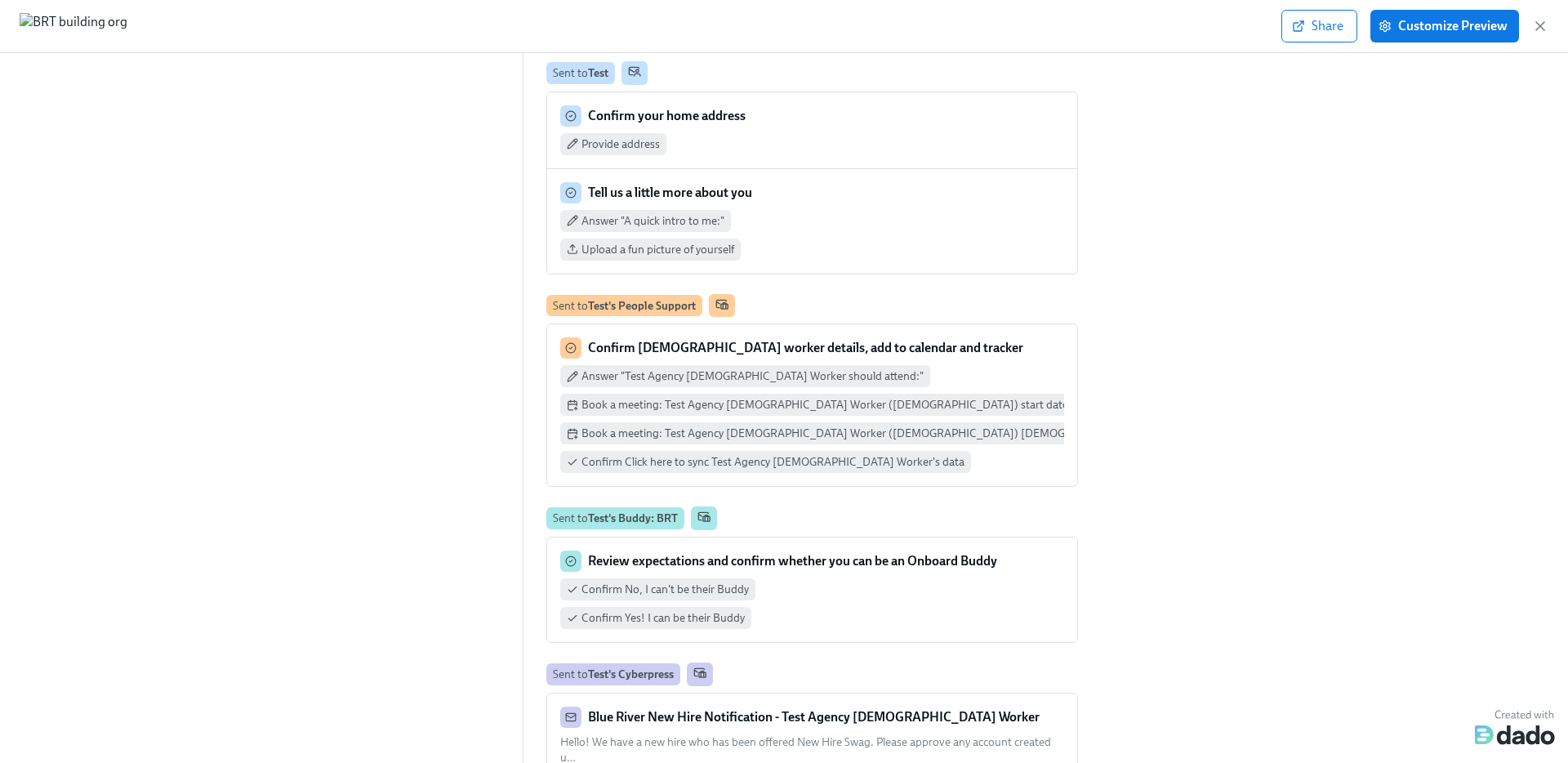
click at [1538, 37] on div "Share Customize Preview" at bounding box center [1415, 26] width 267 height 33
click at [1538, 33] on icon "button" at bounding box center [1539, 25] width 16 height 16
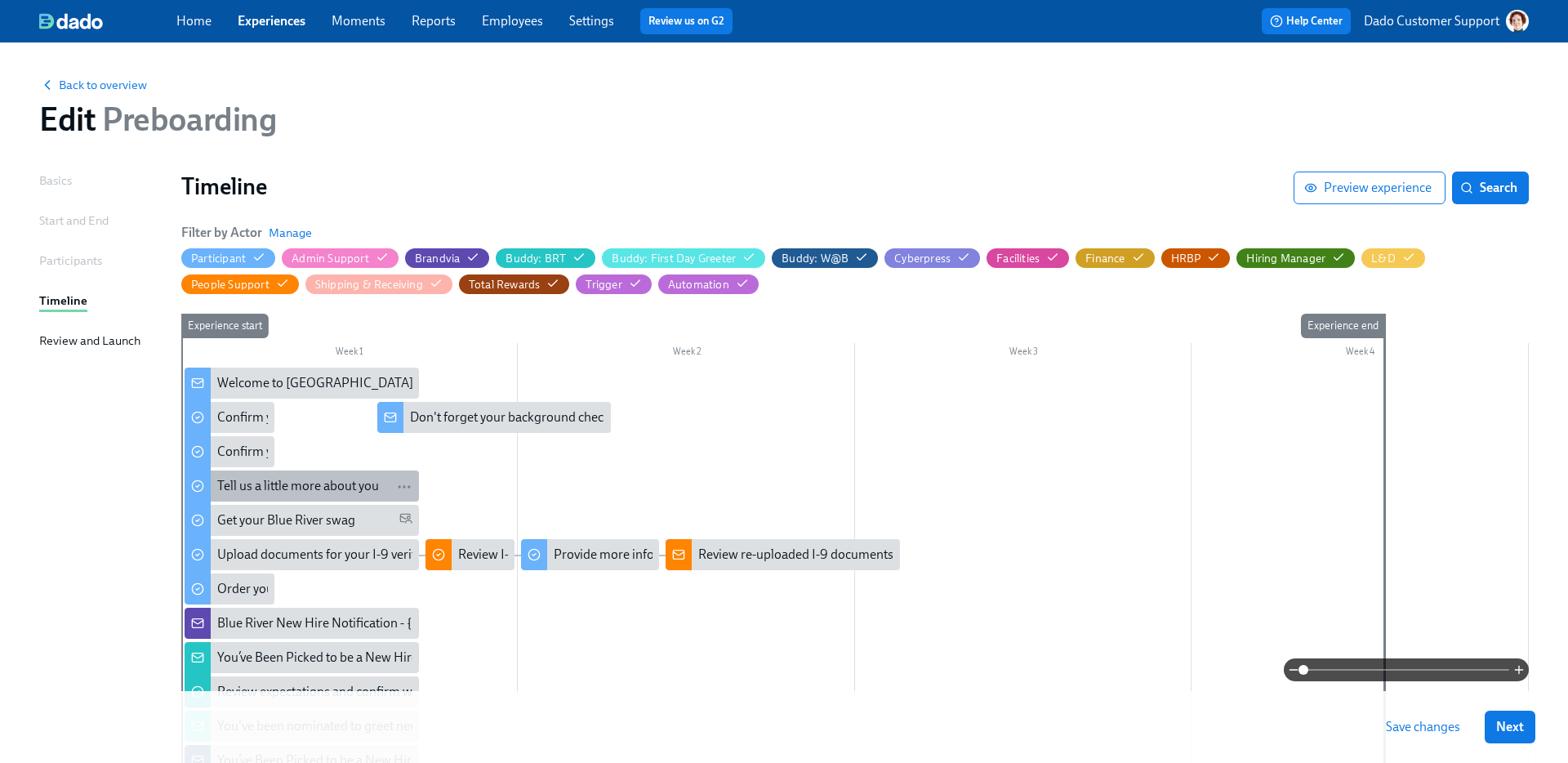
click at [233, 483] on div "Tell us a little more about you" at bounding box center [298, 486] width 162 height 18
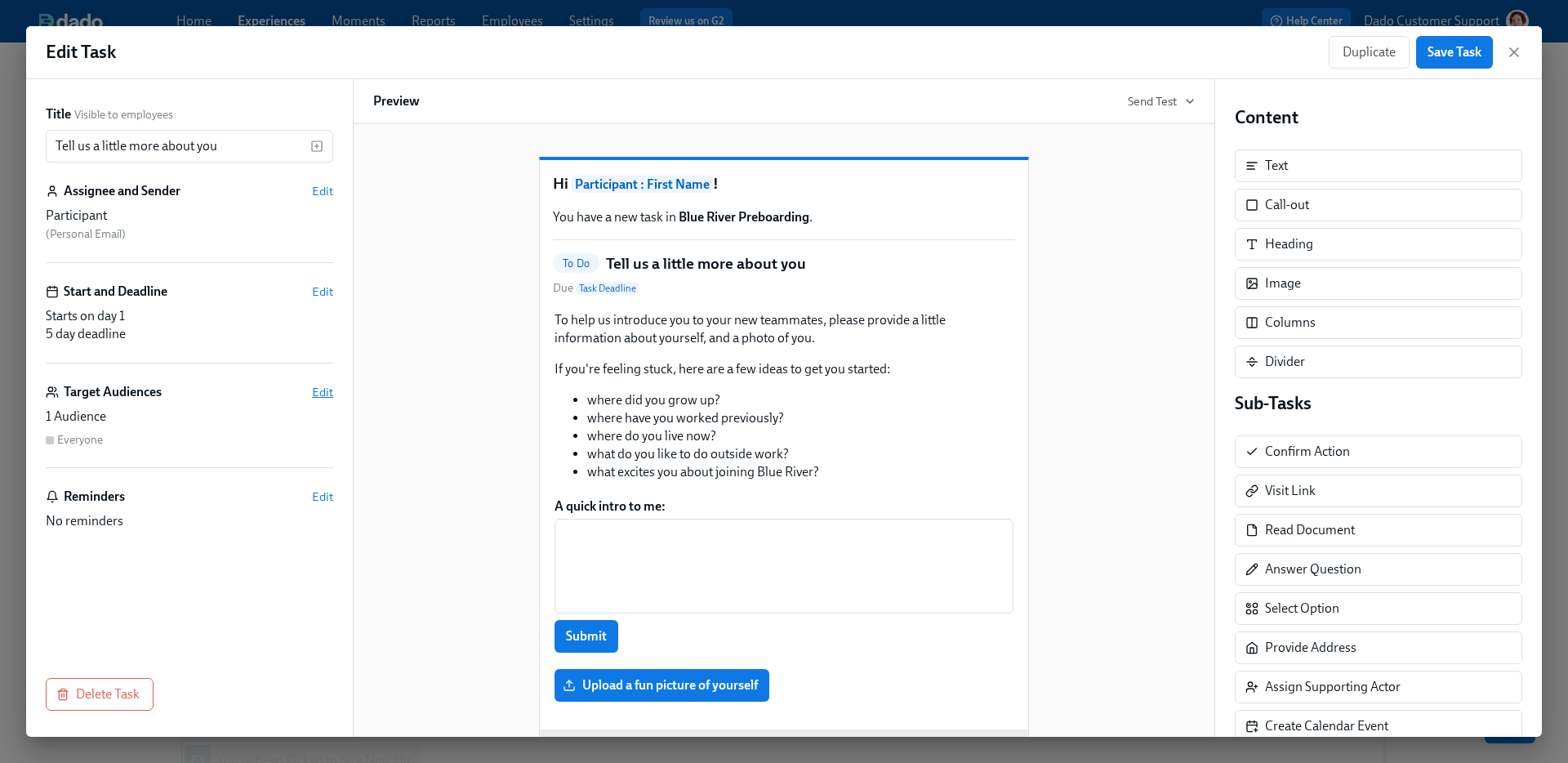
click at [317, 397] on span "Edit" at bounding box center [322, 392] width 21 height 16
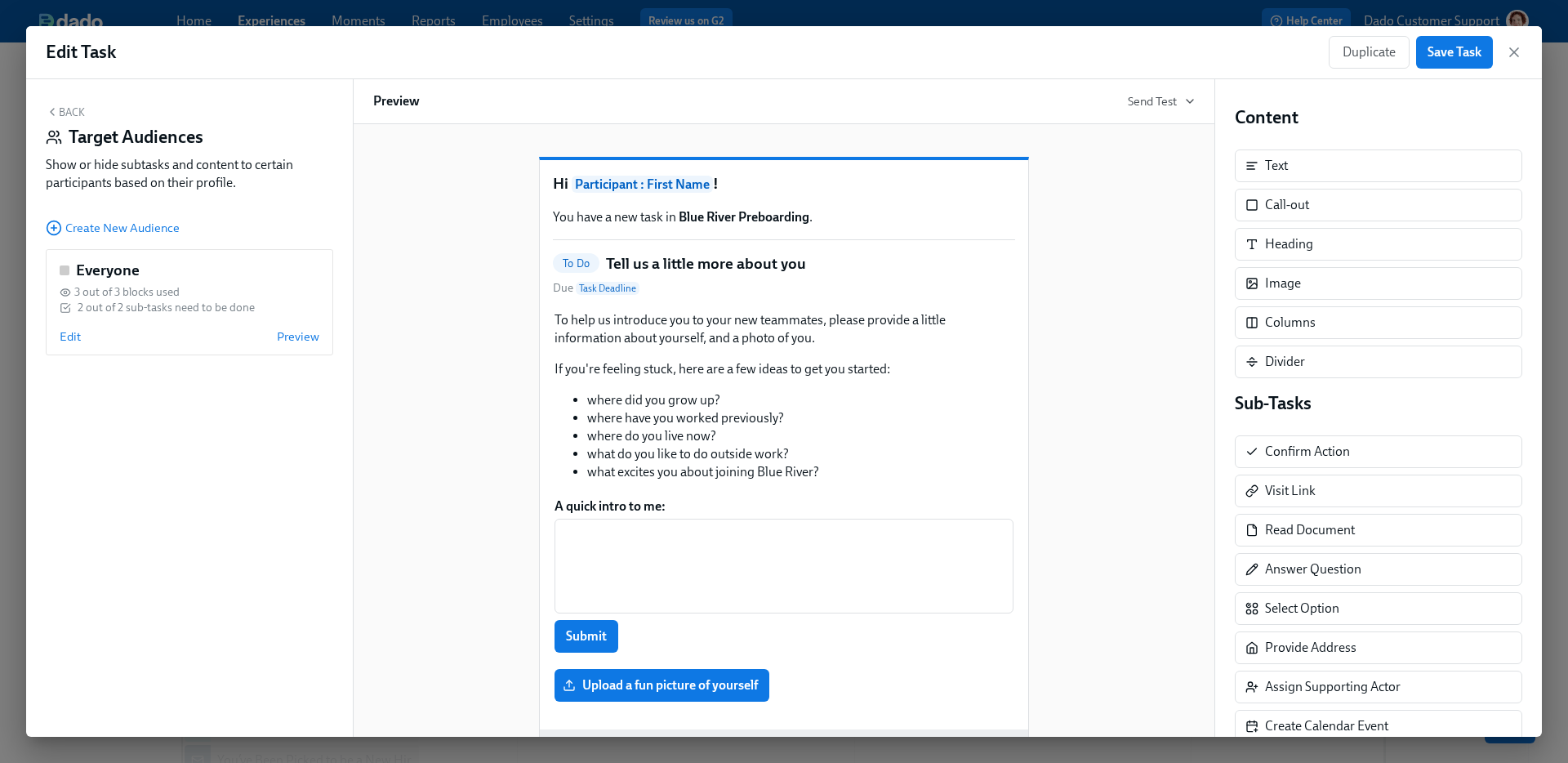
click at [65, 237] on div "Back Target Audiences Show or hide subtasks and content to certain participants…" at bounding box center [189, 408] width 327 height 658
click at [59, 223] on circle "button" at bounding box center [54, 228] width 13 height 13
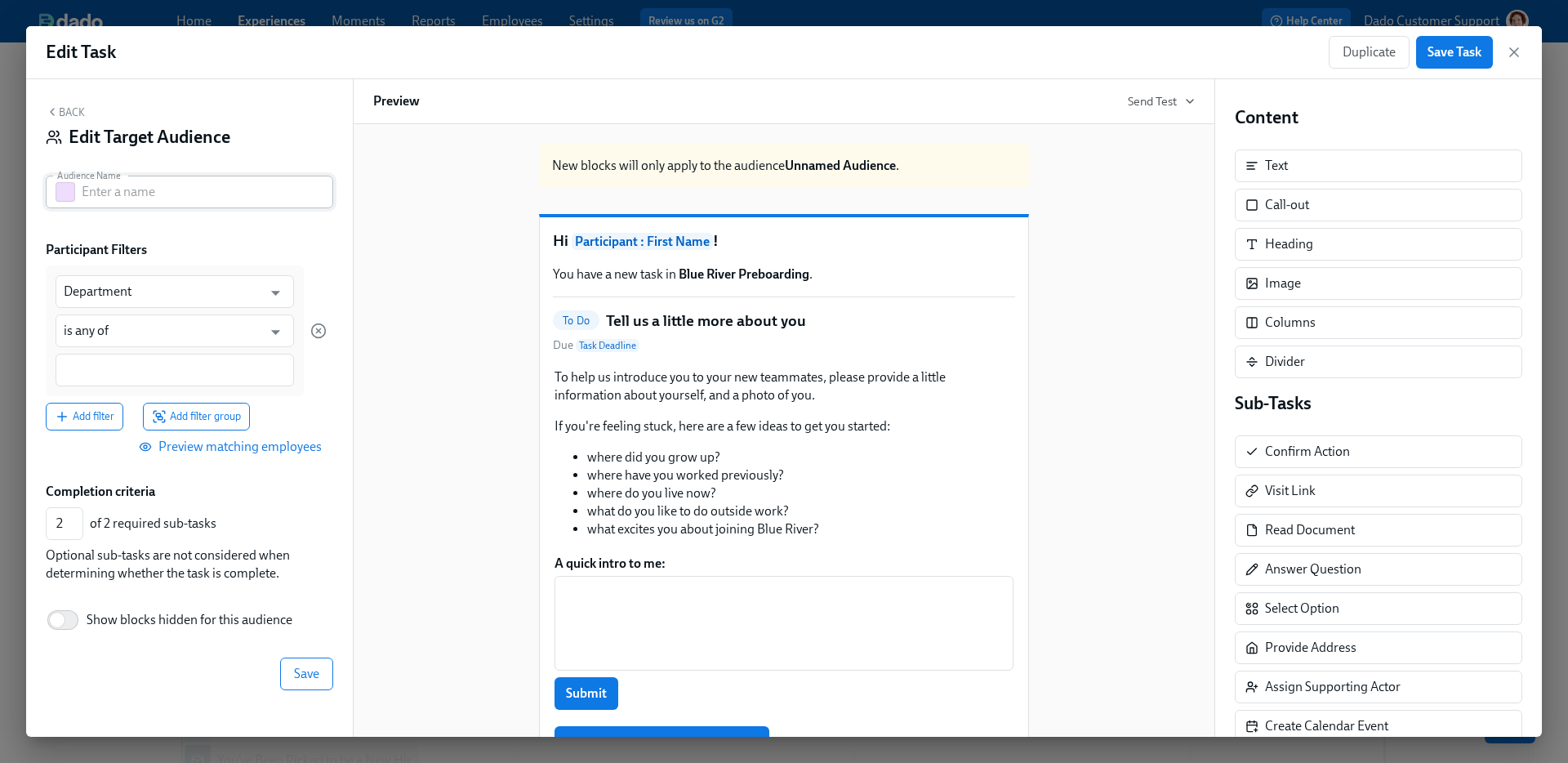
click at [69, 188] on button "button" at bounding box center [65, 191] width 19 height 19
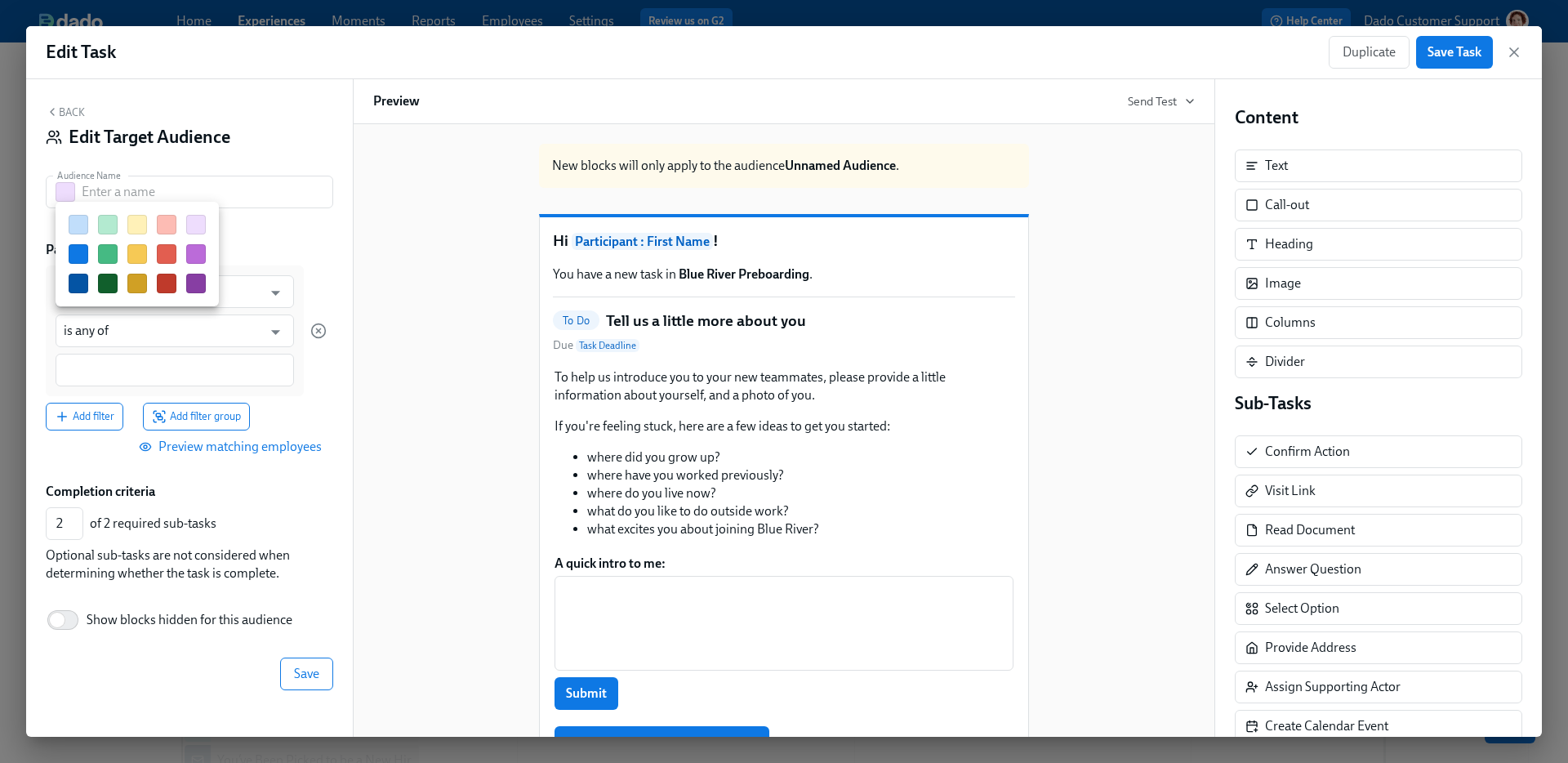
click at [129, 257] on button "button" at bounding box center [136, 253] width 19 height 19
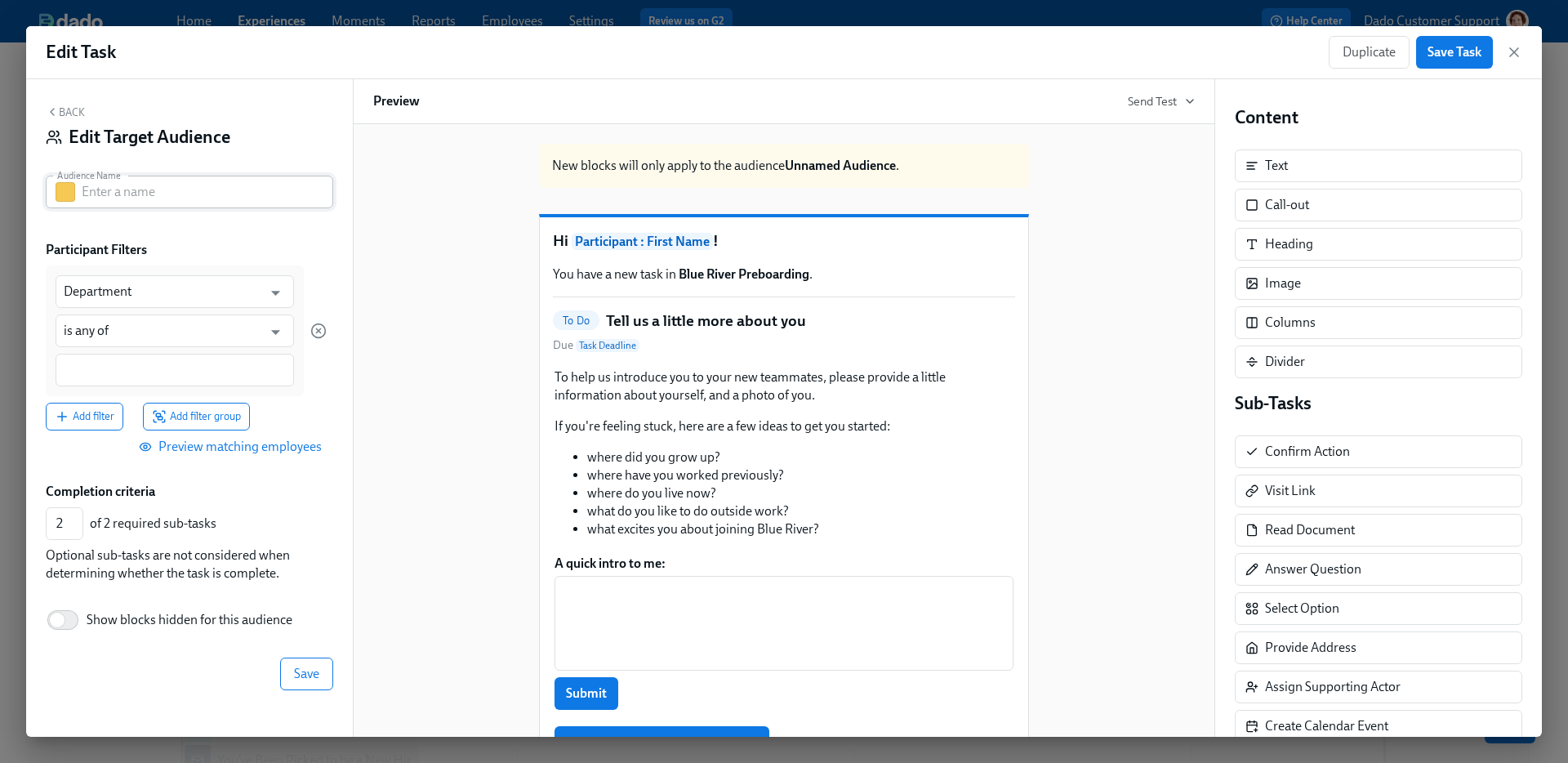
click at [125, 196] on input "text" at bounding box center [207, 192] width 252 height 33
paste input "[DEMOGRAPHIC_DATA] Worker"
type input "Agency Contingent"
click at [134, 307] on body "Home Experiences Moments Reports Employees Settings Review us on G2 Help Center…" at bounding box center [784, 672] width 1568 height 1345
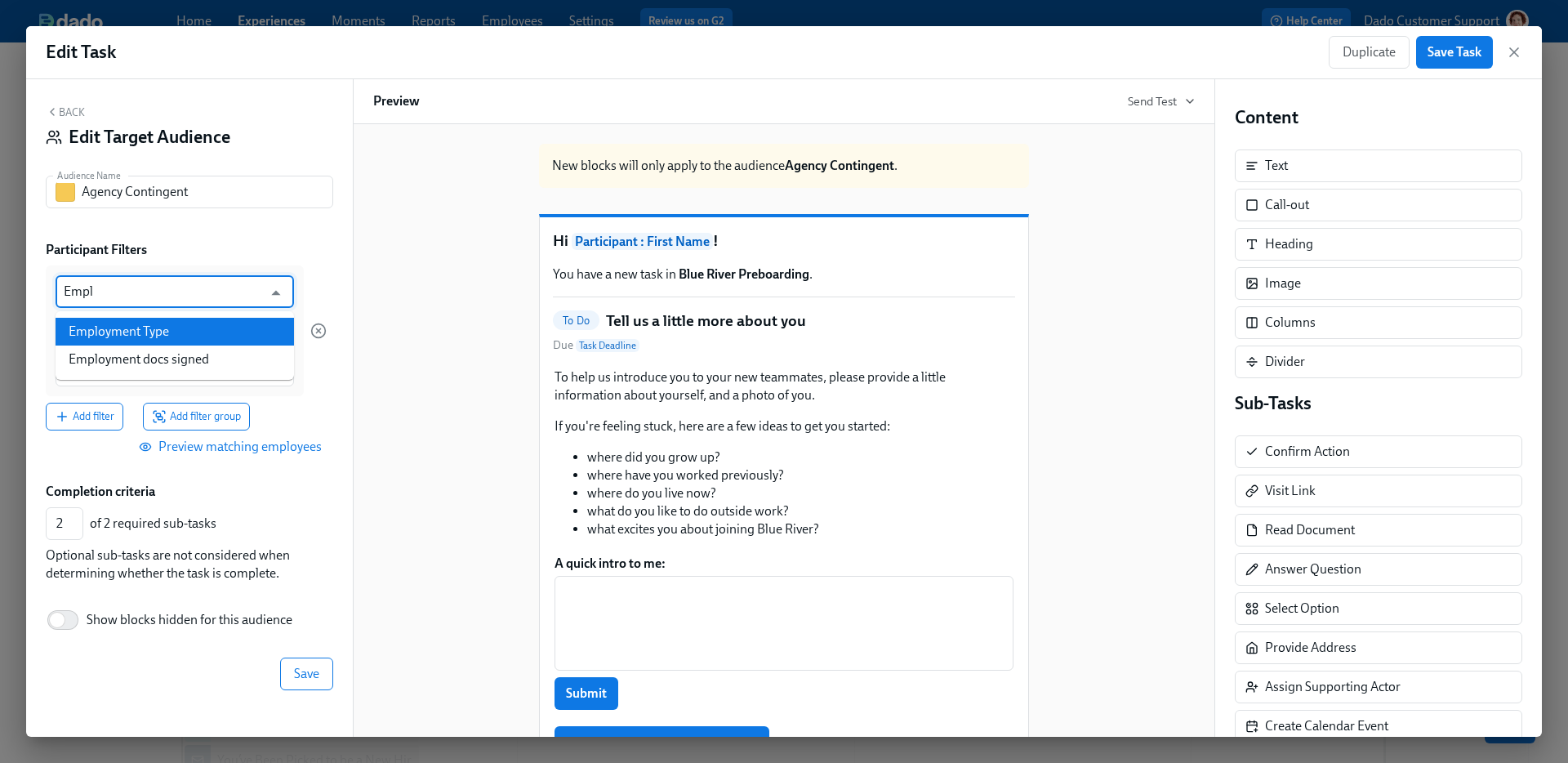
click at [141, 336] on li "Employment Type" at bounding box center [174, 331] width 238 height 28
type input "Employment Type"
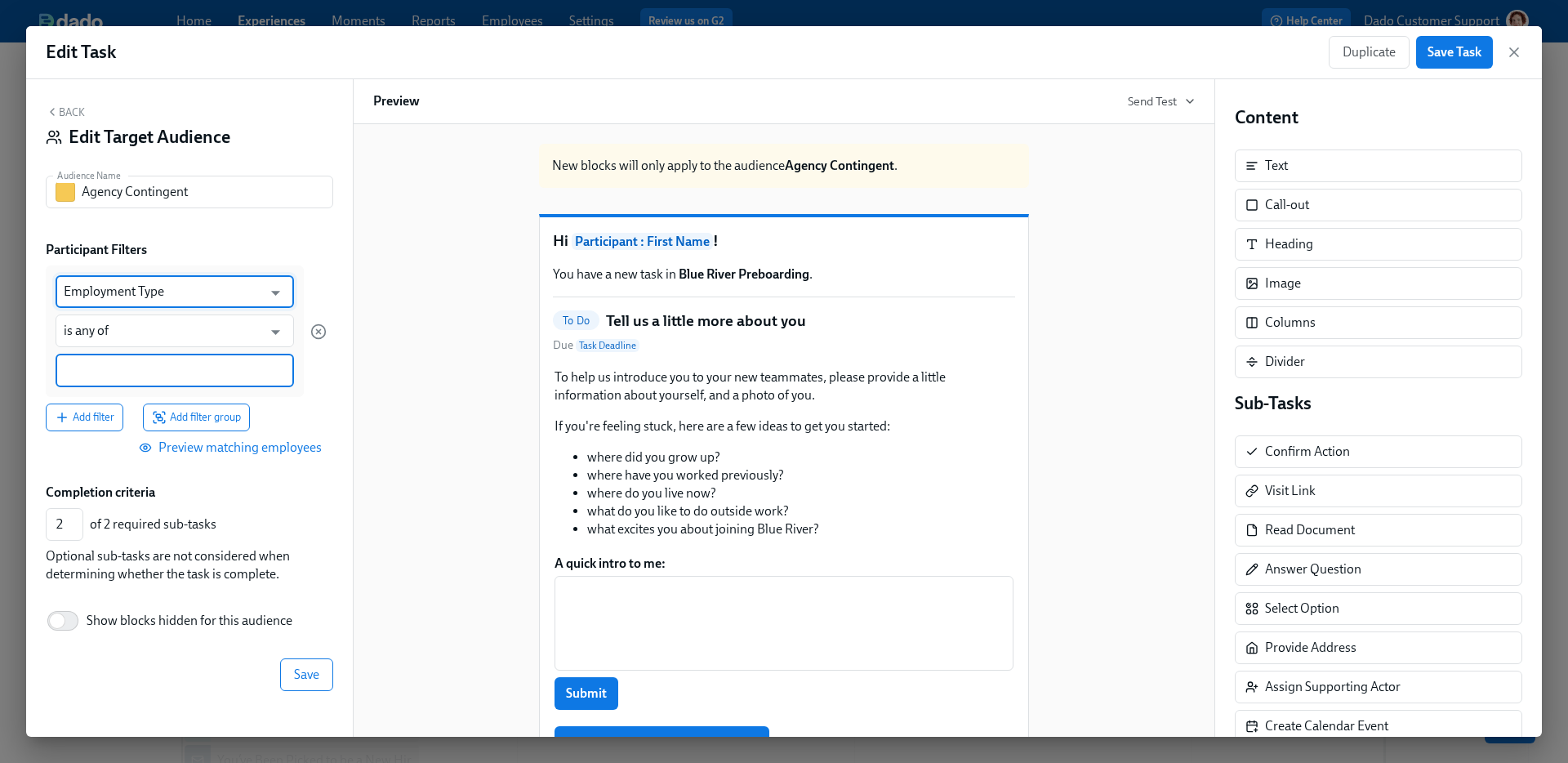
click at [84, 373] on input at bounding box center [175, 371] width 222 height 17
paste input "Agency Contingent"
type input "Agency Contingent"
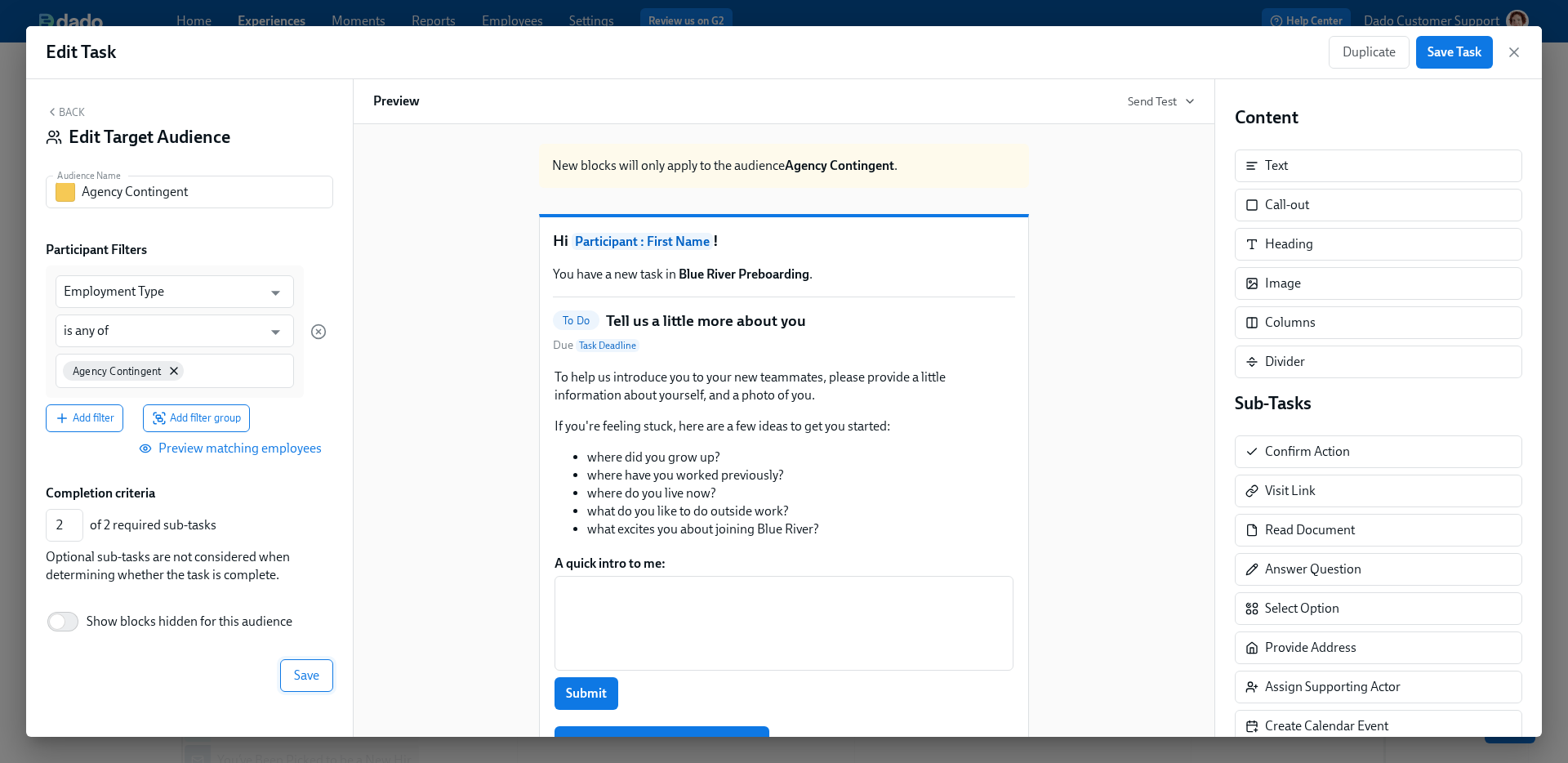
click at [326, 675] on button "Save" at bounding box center [306, 675] width 53 height 33
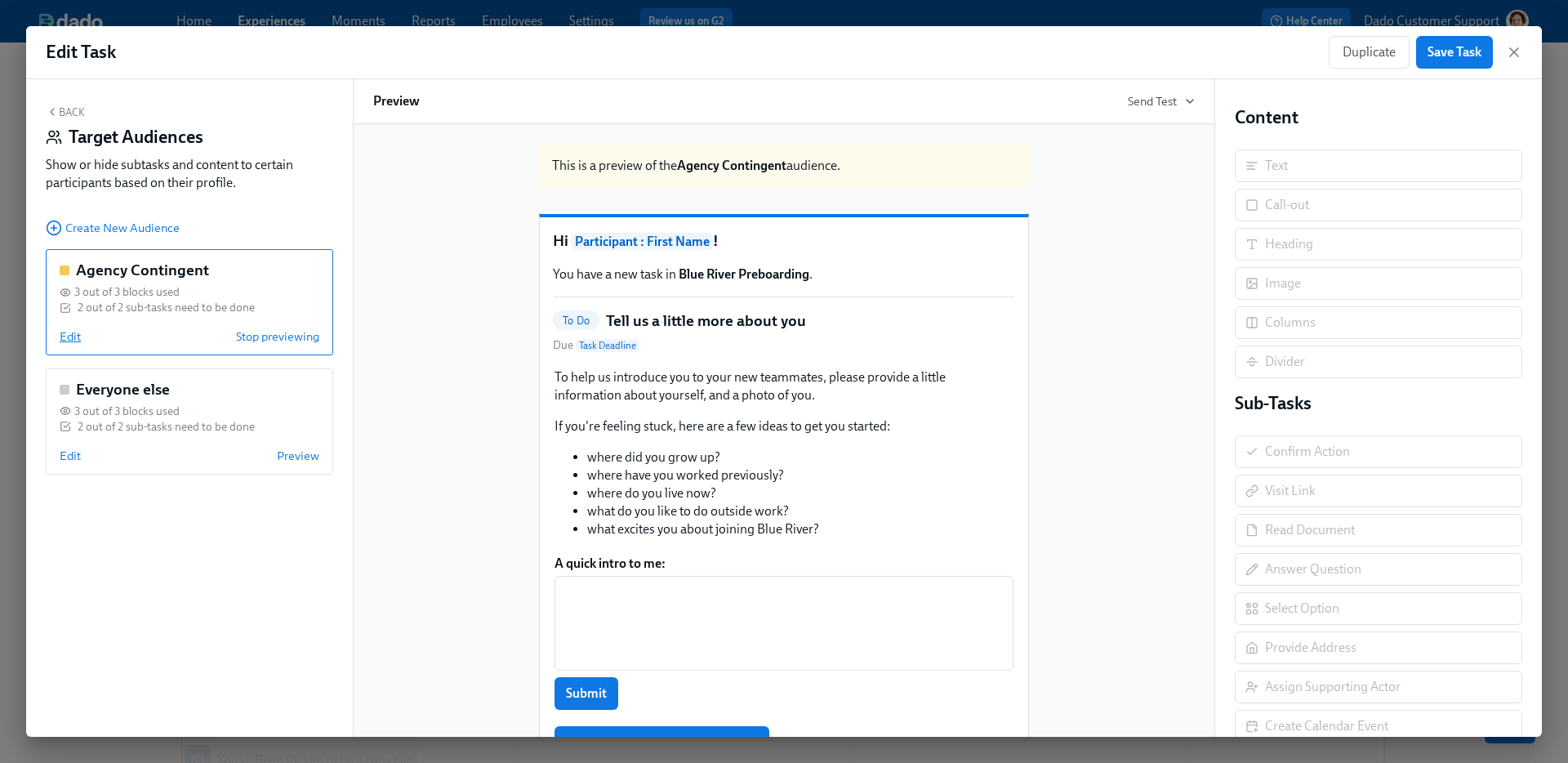
click at [72, 332] on span "Edit" at bounding box center [70, 336] width 21 height 16
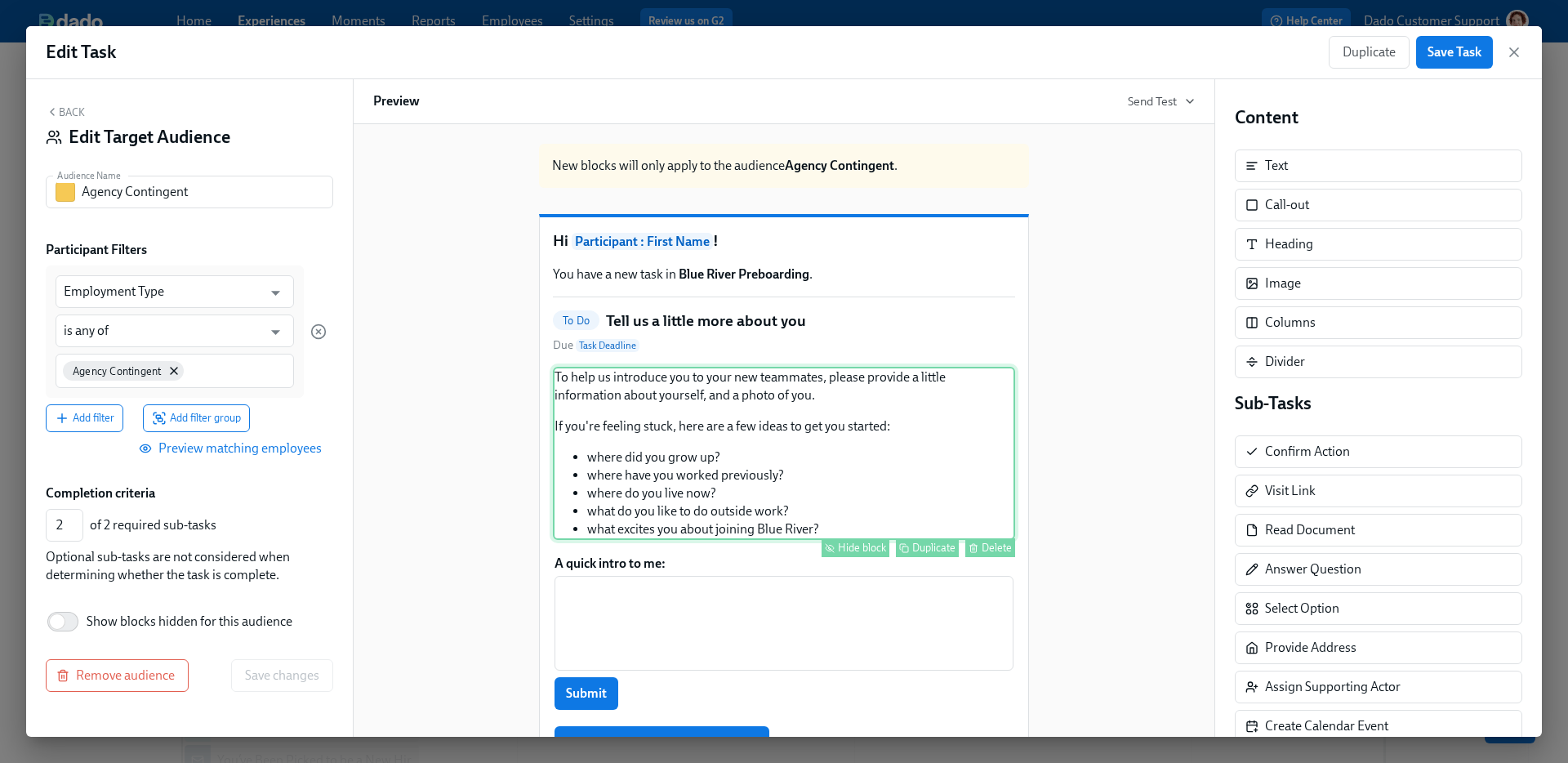
click at [869, 540] on div "To help us introduce you to your new teammates, please provide a little informa…" at bounding box center [784, 454] width 462 height 173
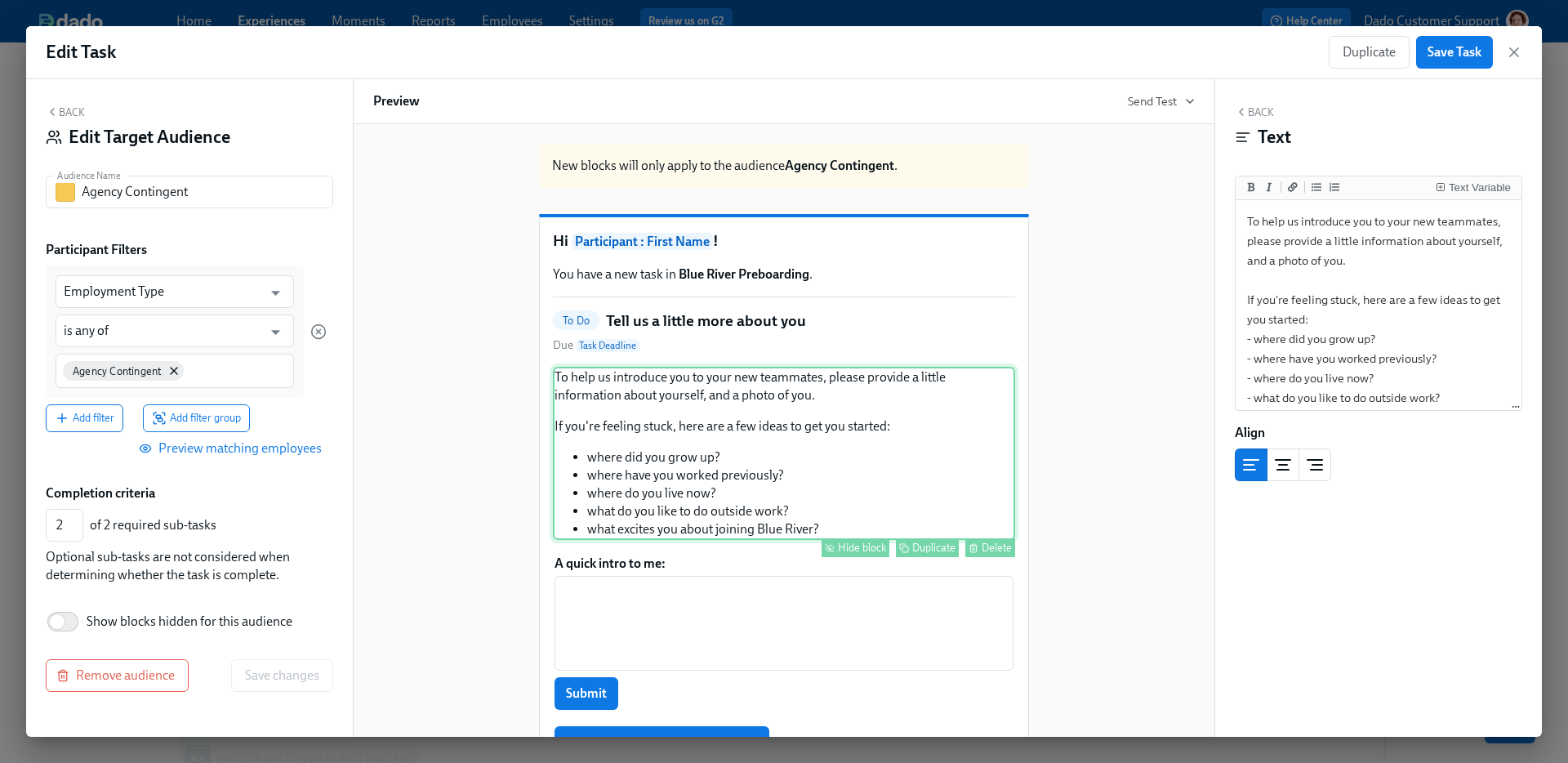
click at [865, 558] on button "Hide block" at bounding box center [855, 547] width 68 height 19
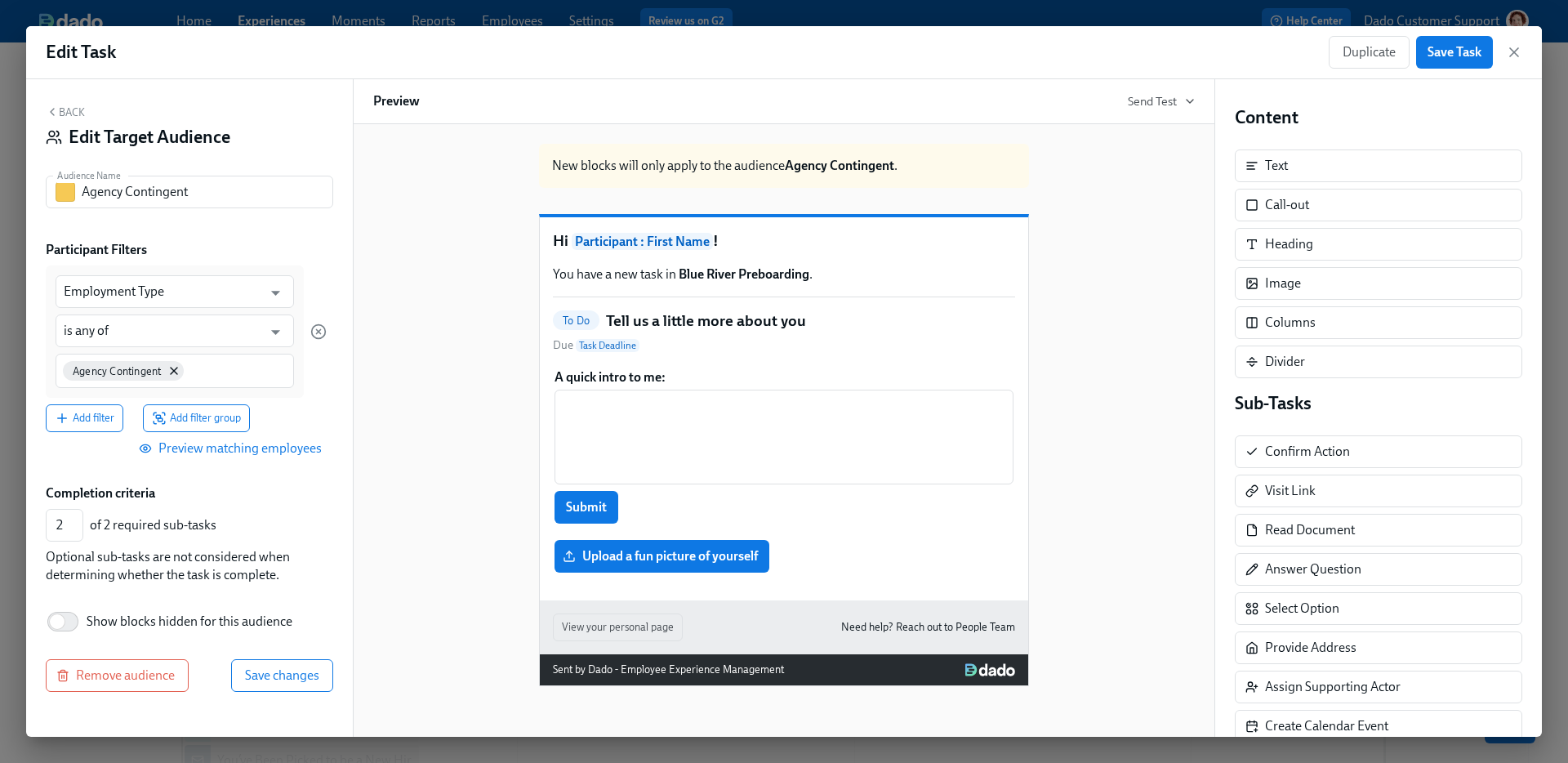
scroll to position [9, 0]
click at [864, 539] on div "Hide block" at bounding box center [862, 533] width 48 height 13
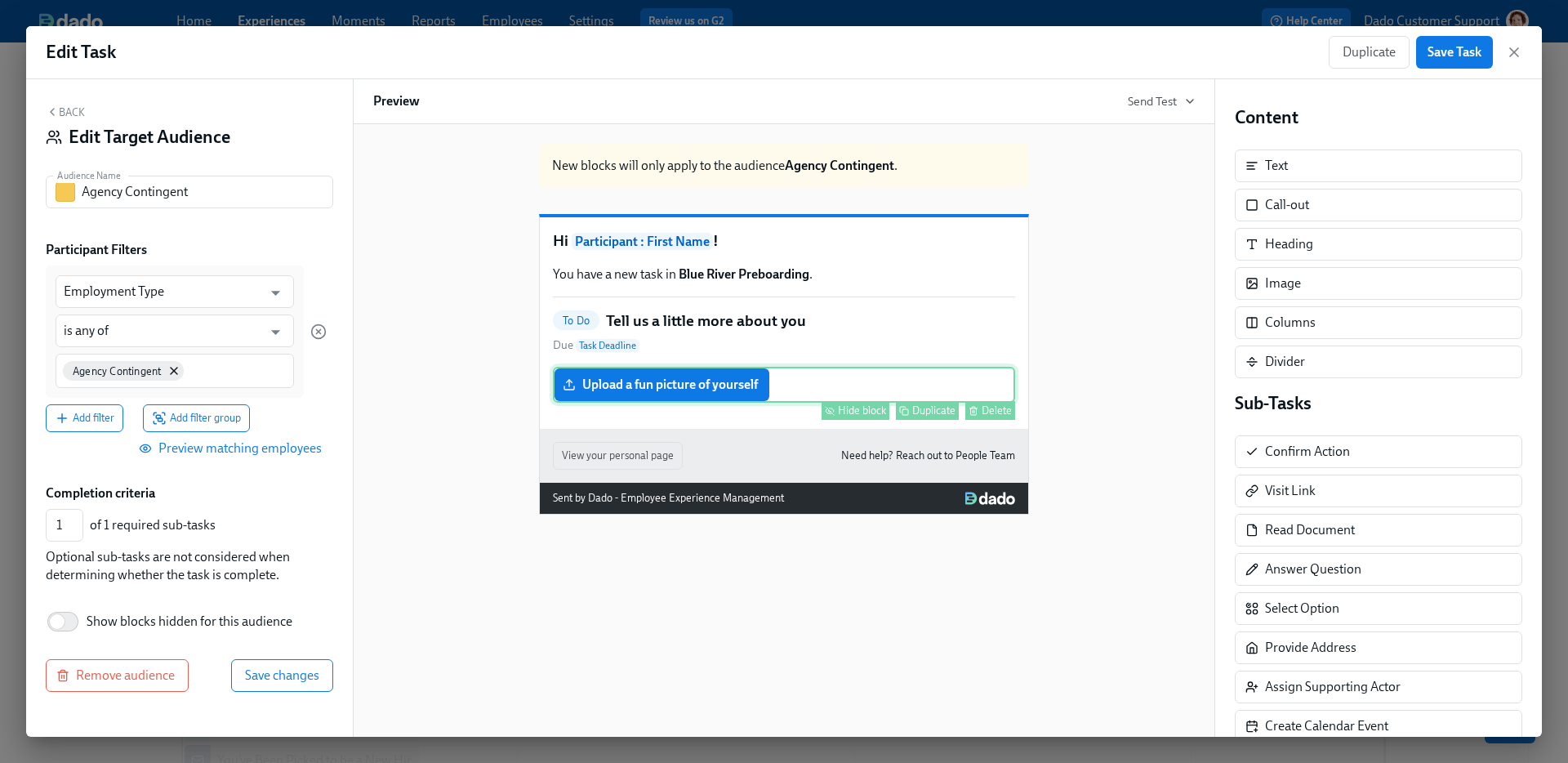
click at [852, 420] on button "Hide block" at bounding box center [855, 410] width 68 height 19
type input "0"
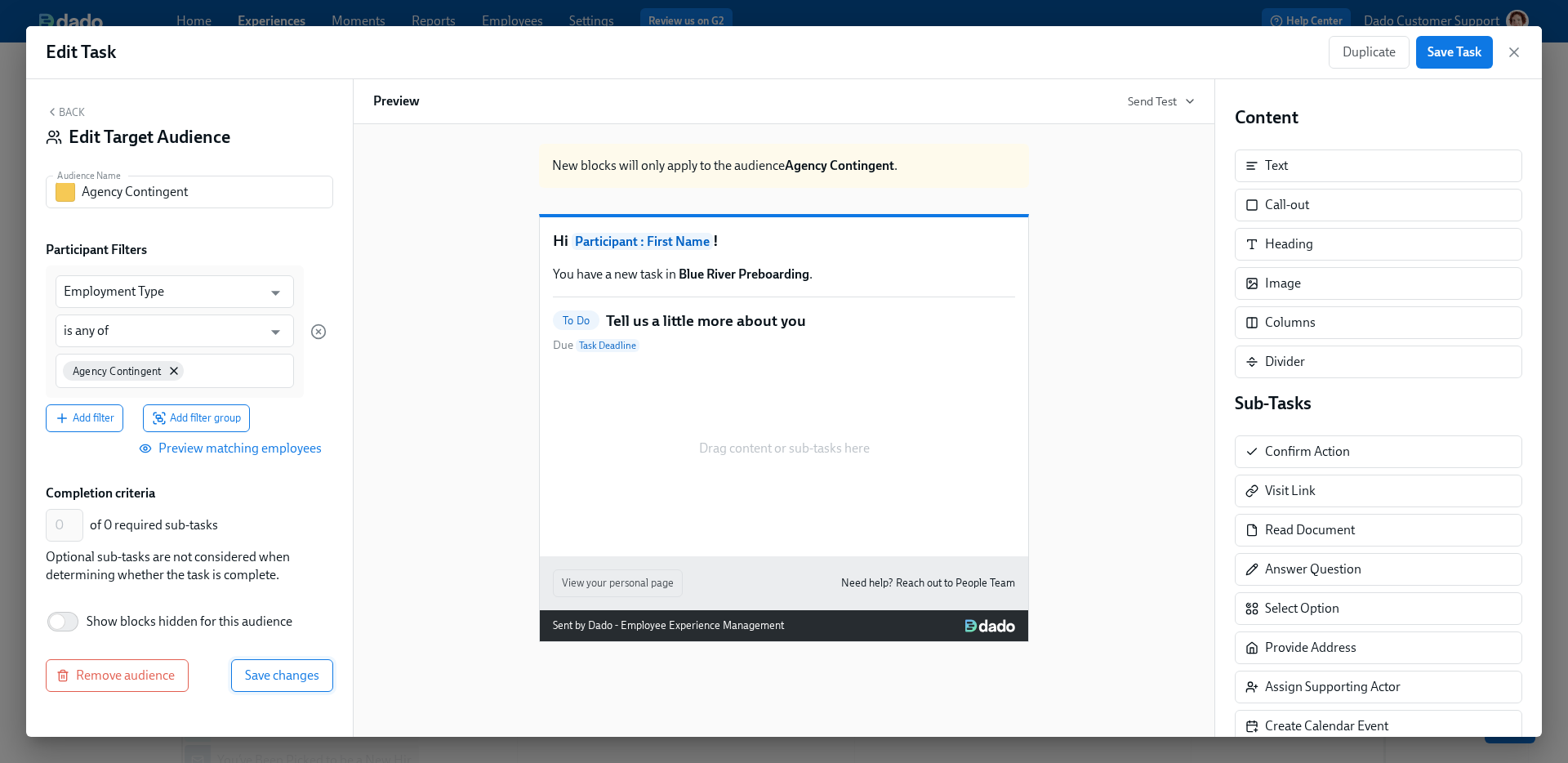
click at [274, 669] on span "Save changes" at bounding box center [282, 675] width 74 height 16
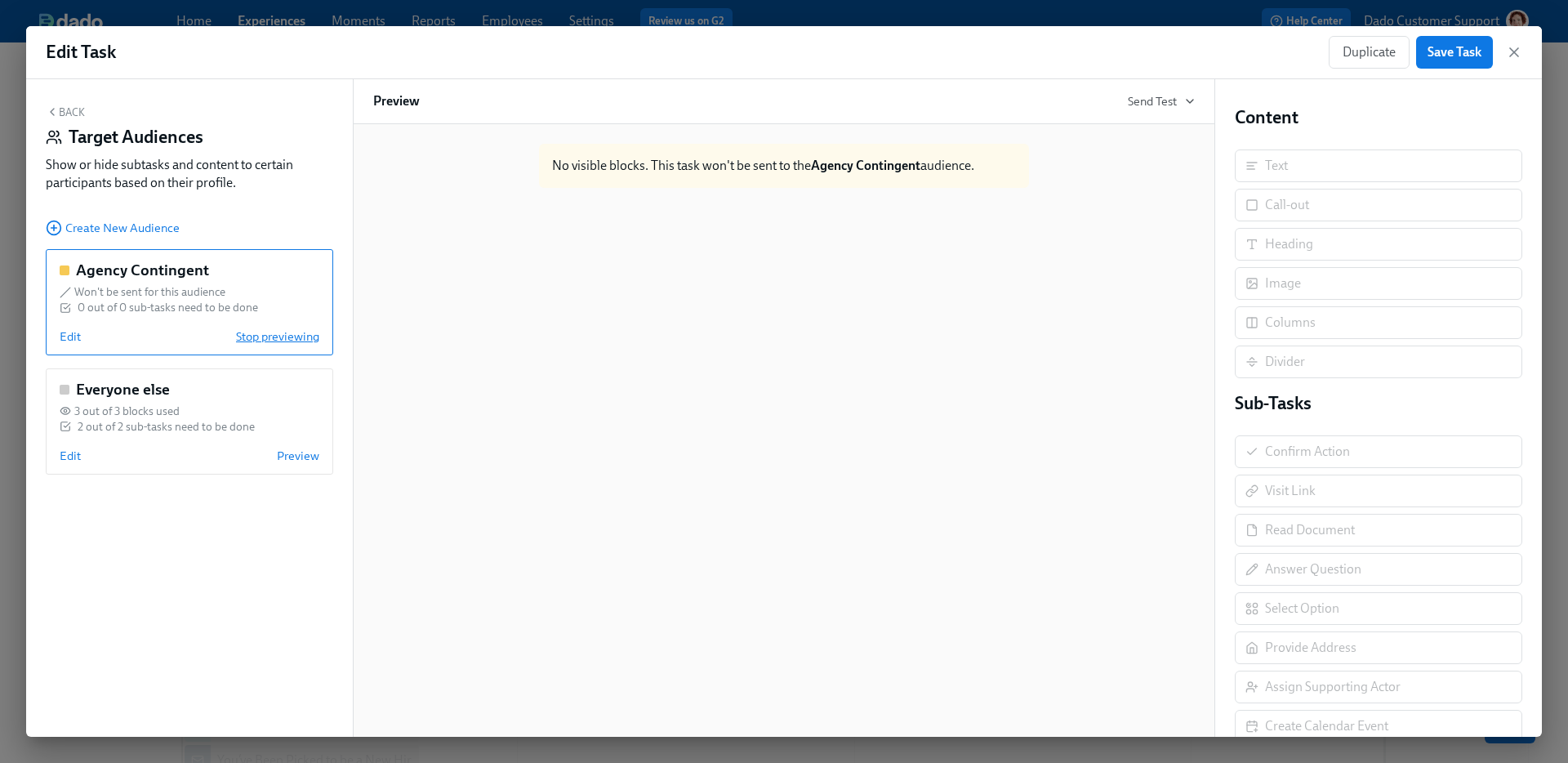
click at [279, 339] on span "Stop previewing" at bounding box center [277, 336] width 83 height 16
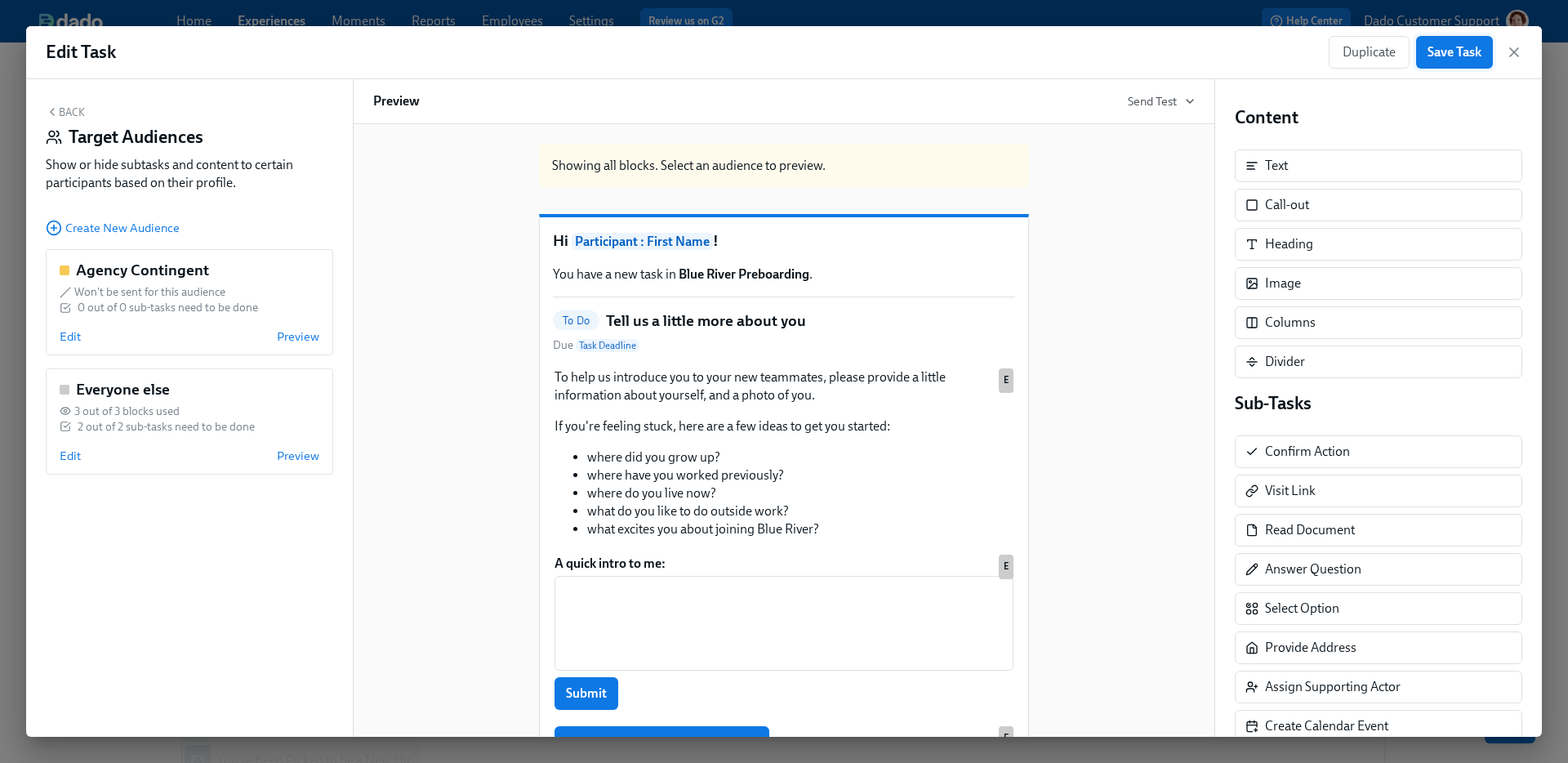
click at [1465, 54] on span "Save Task" at bounding box center [1454, 51] width 54 height 16
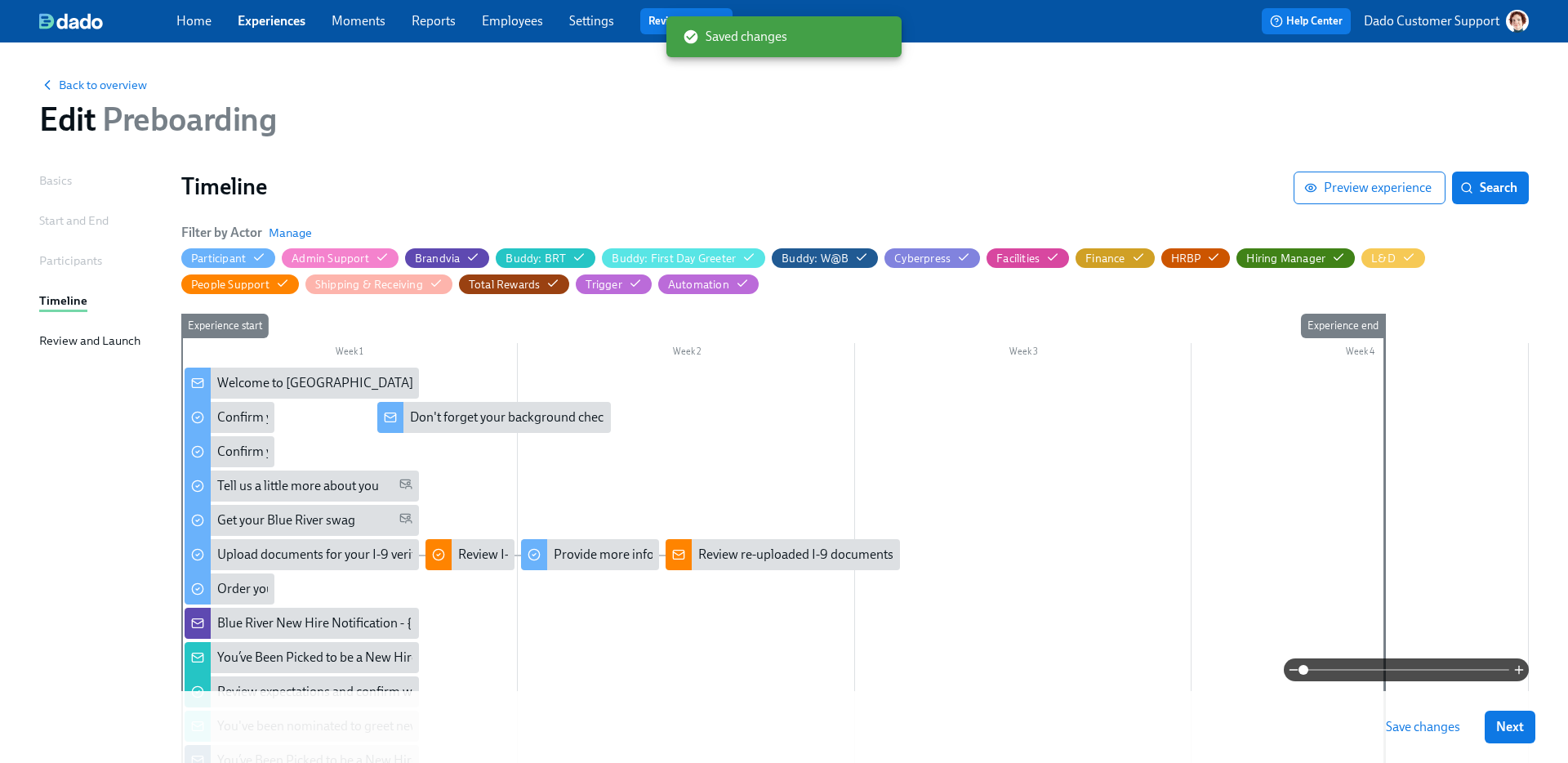
click at [1431, 723] on span "Save changes" at bounding box center [1423, 727] width 74 height 16
click at [1393, 664] on span at bounding box center [1406, 670] width 206 height 23
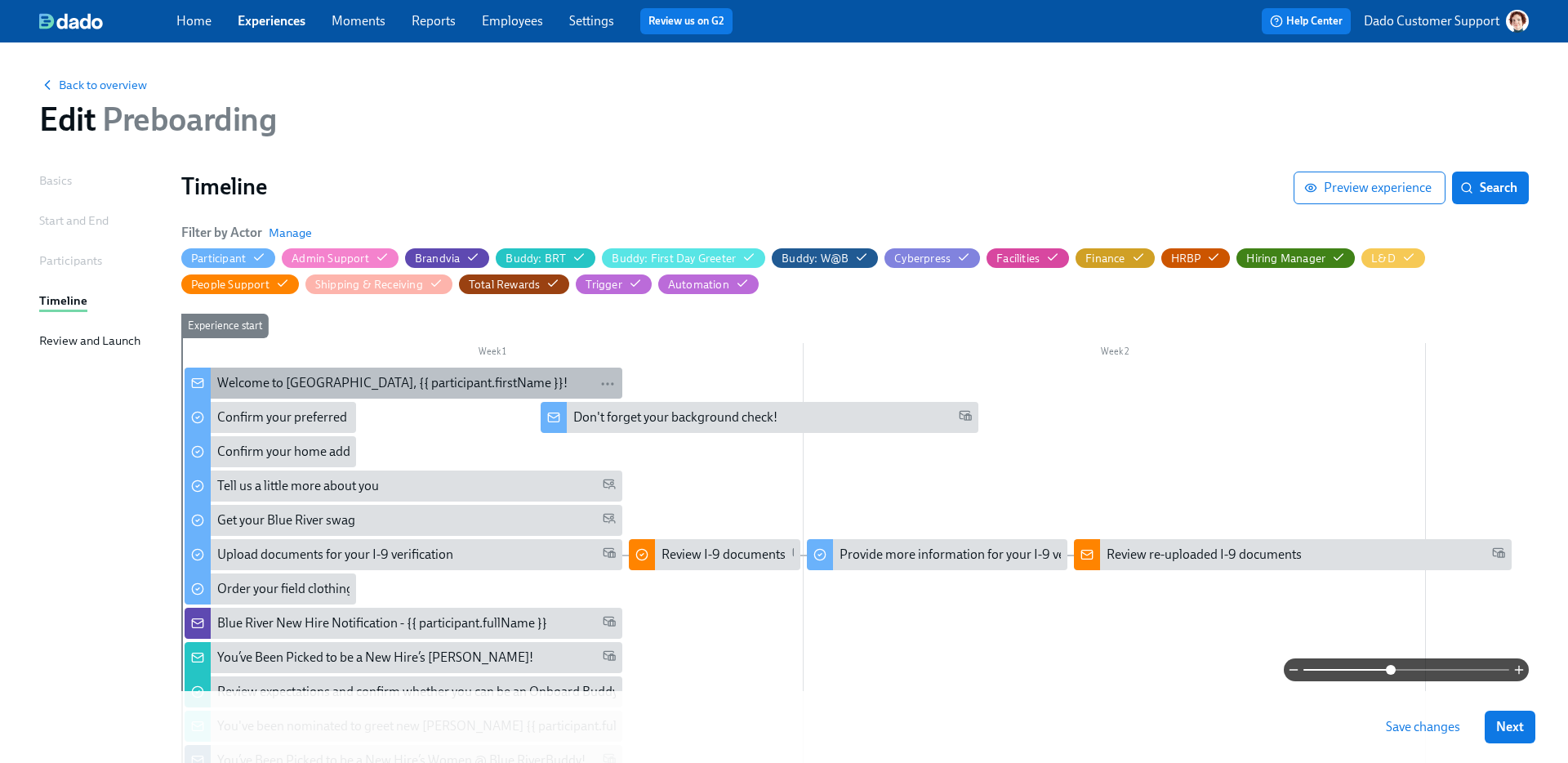
click at [254, 385] on div "Welcome to Blue River, {{ participant.firstName }}!" at bounding box center [392, 382] width 350 height 18
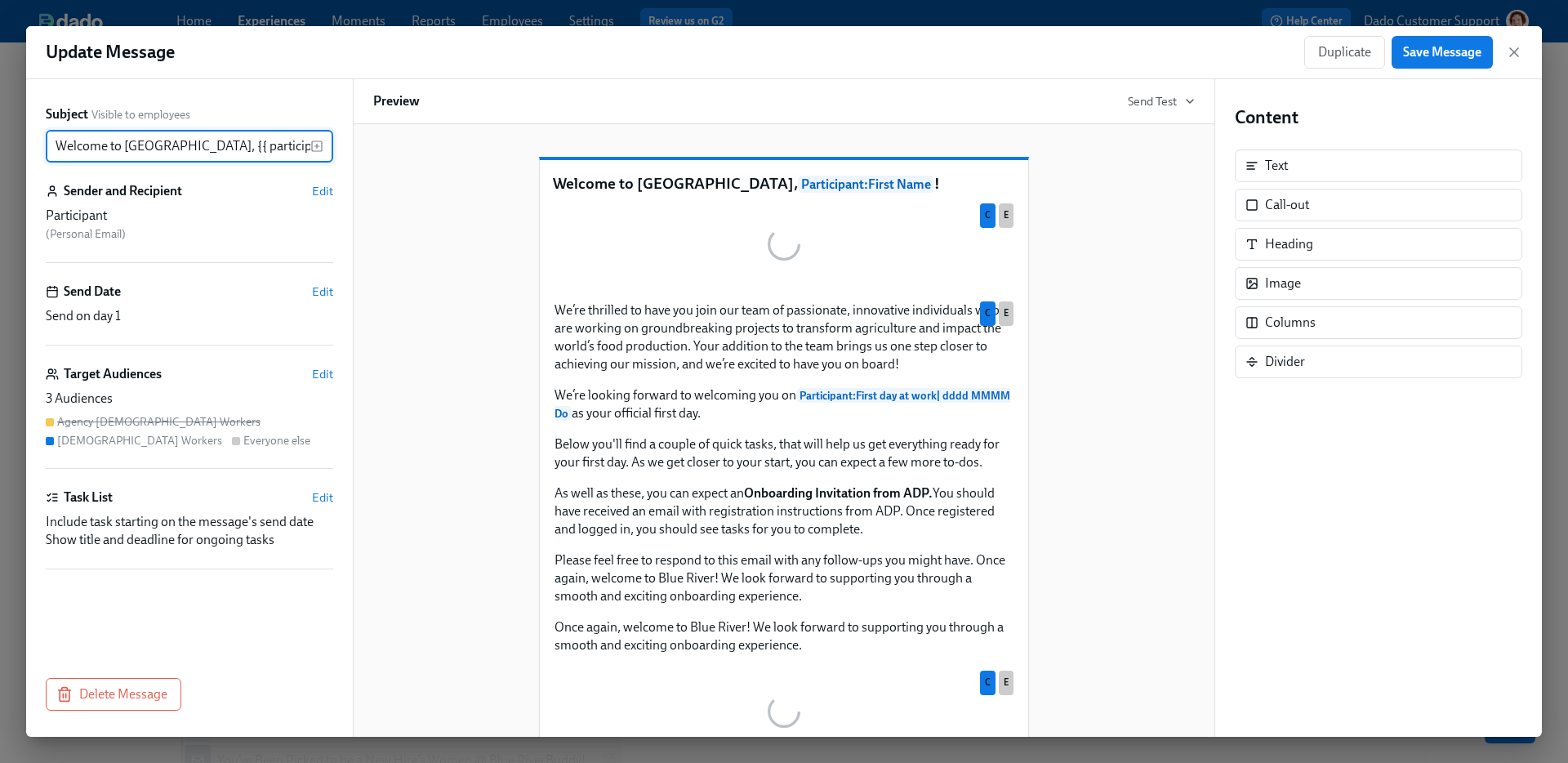
scroll to position [0, 24]
click at [323, 372] on span "Edit" at bounding box center [322, 374] width 21 height 16
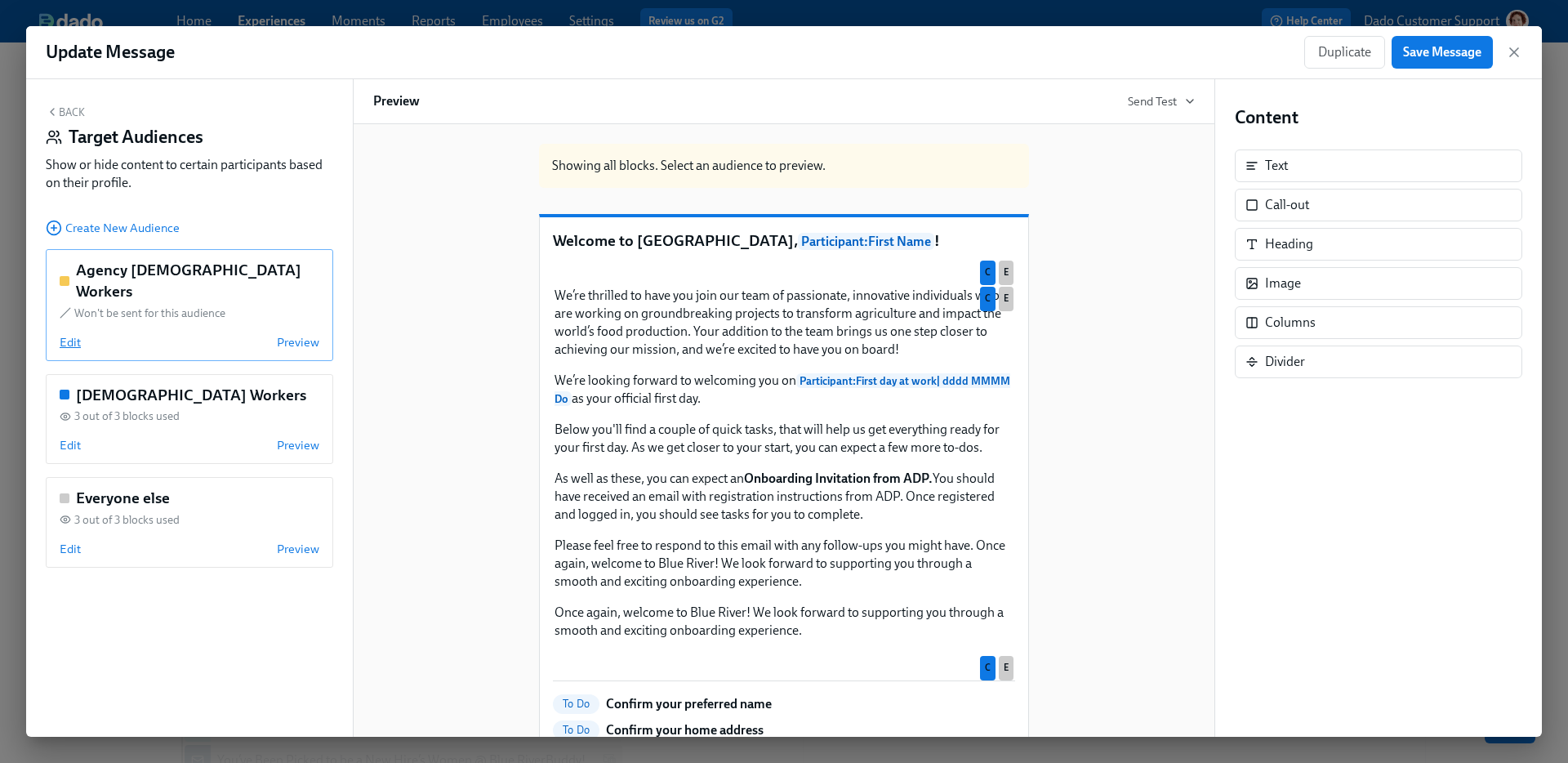
click at [71, 334] on span "Edit" at bounding box center [70, 342] width 21 height 16
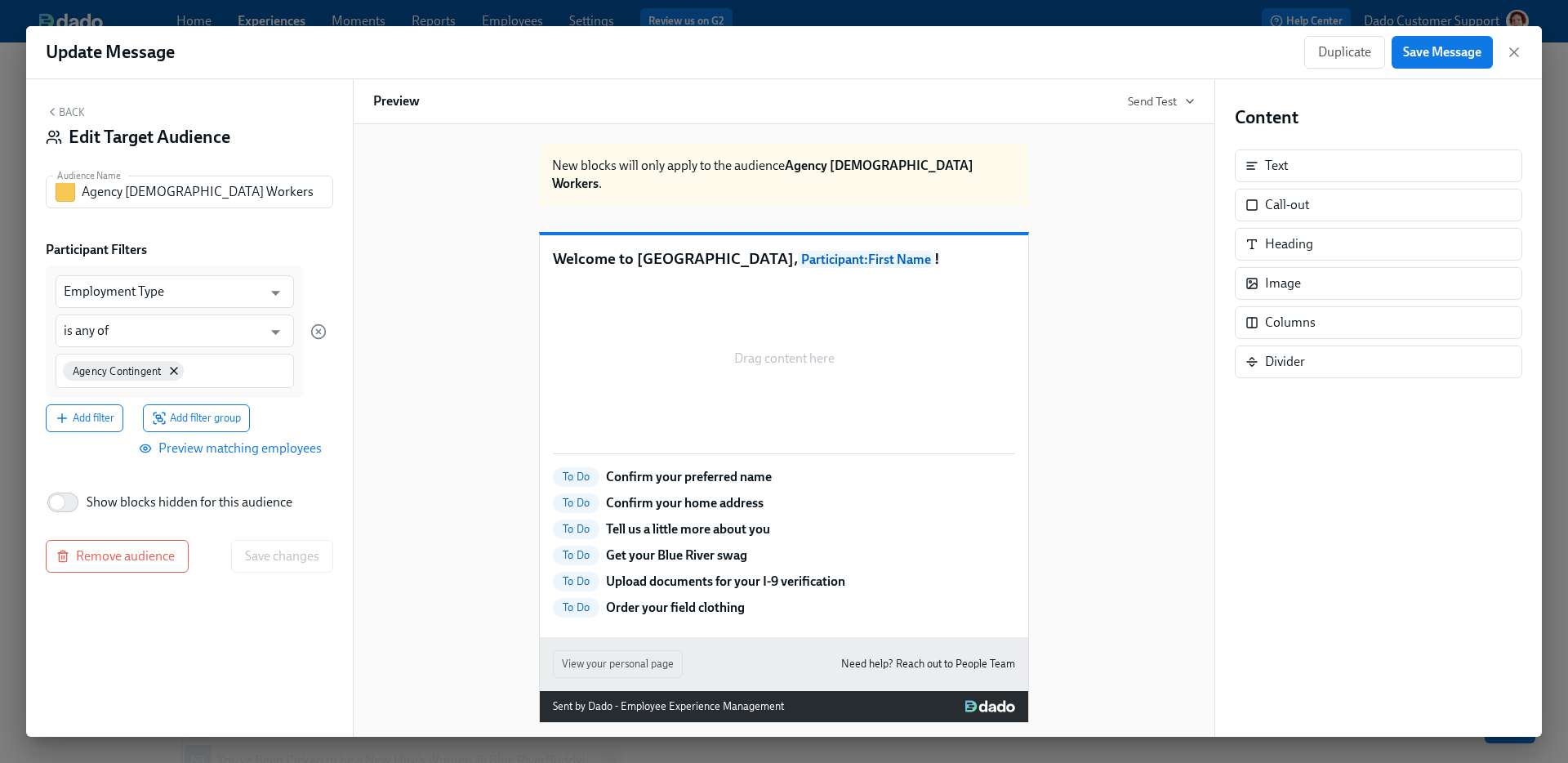
click at [101, 518] on label "Show blocks hidden for this audience" at bounding box center [168, 502] width 247 height 36
click at [101, 518] on input "Show blocks hidden for this audience" at bounding box center [57, 502] width 108 height 36
checkbox input "true"
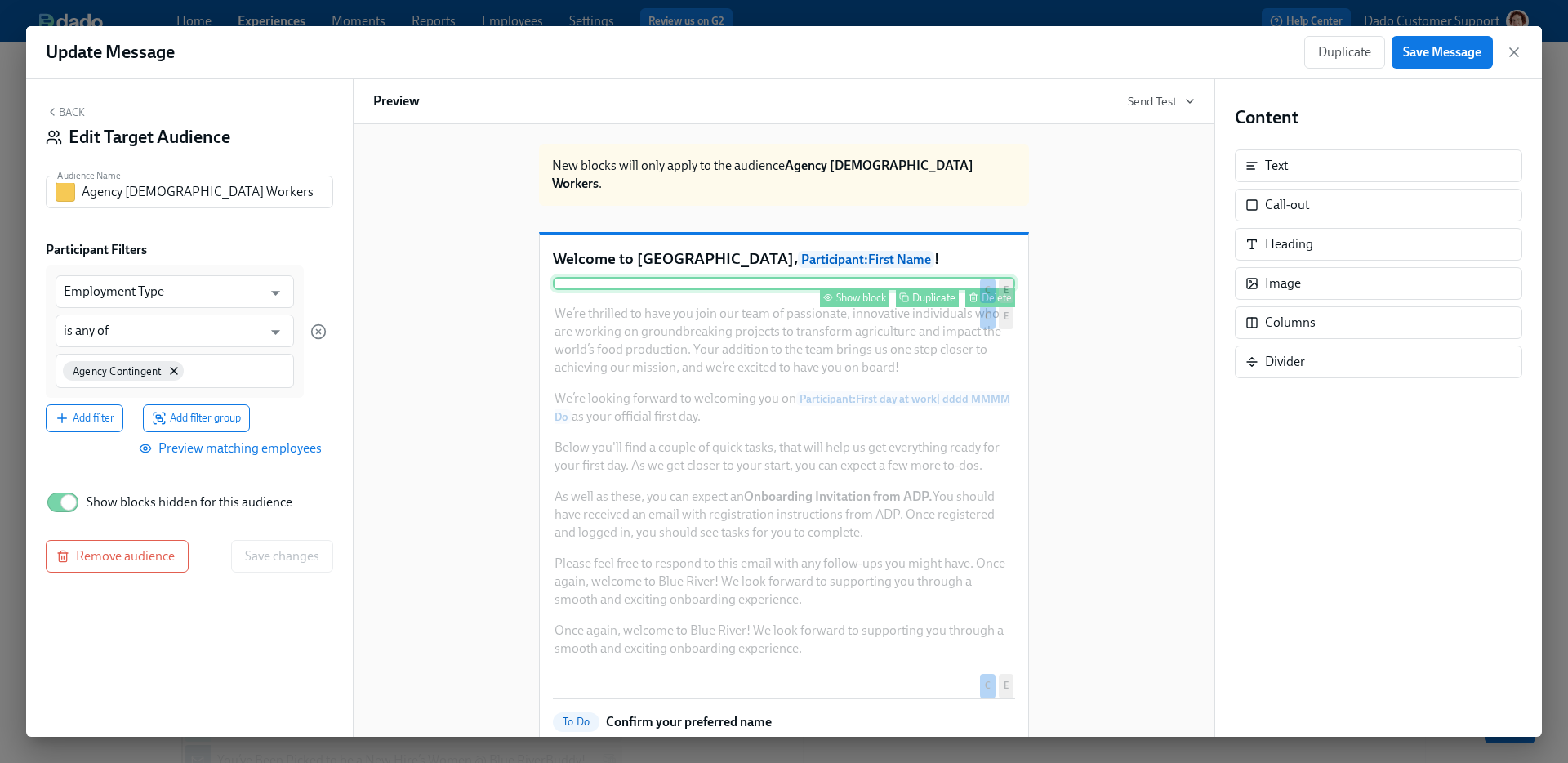
click at [873, 307] on button "Show block" at bounding box center [854, 298] width 69 height 19
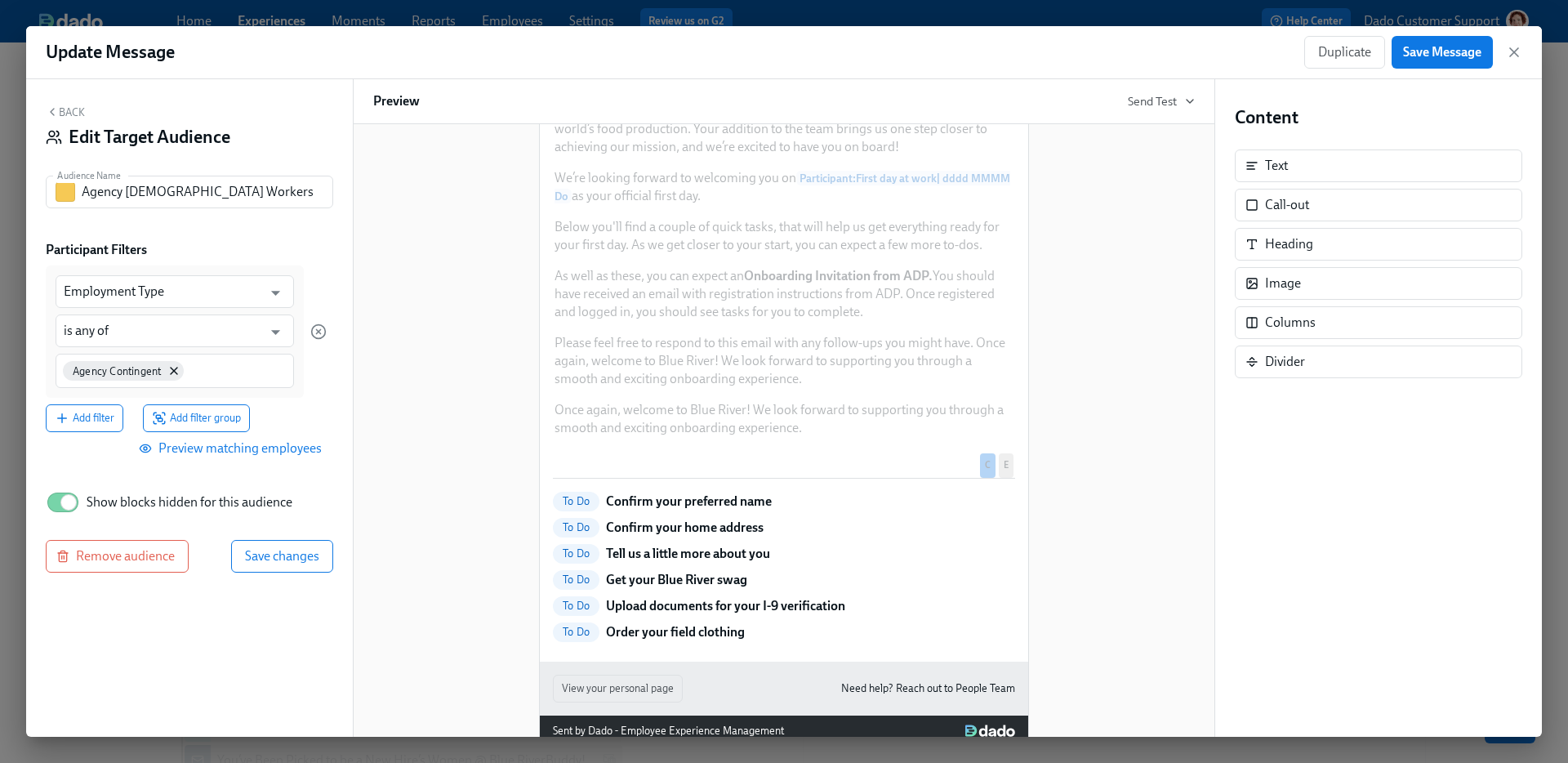
scroll to position [233, 0]
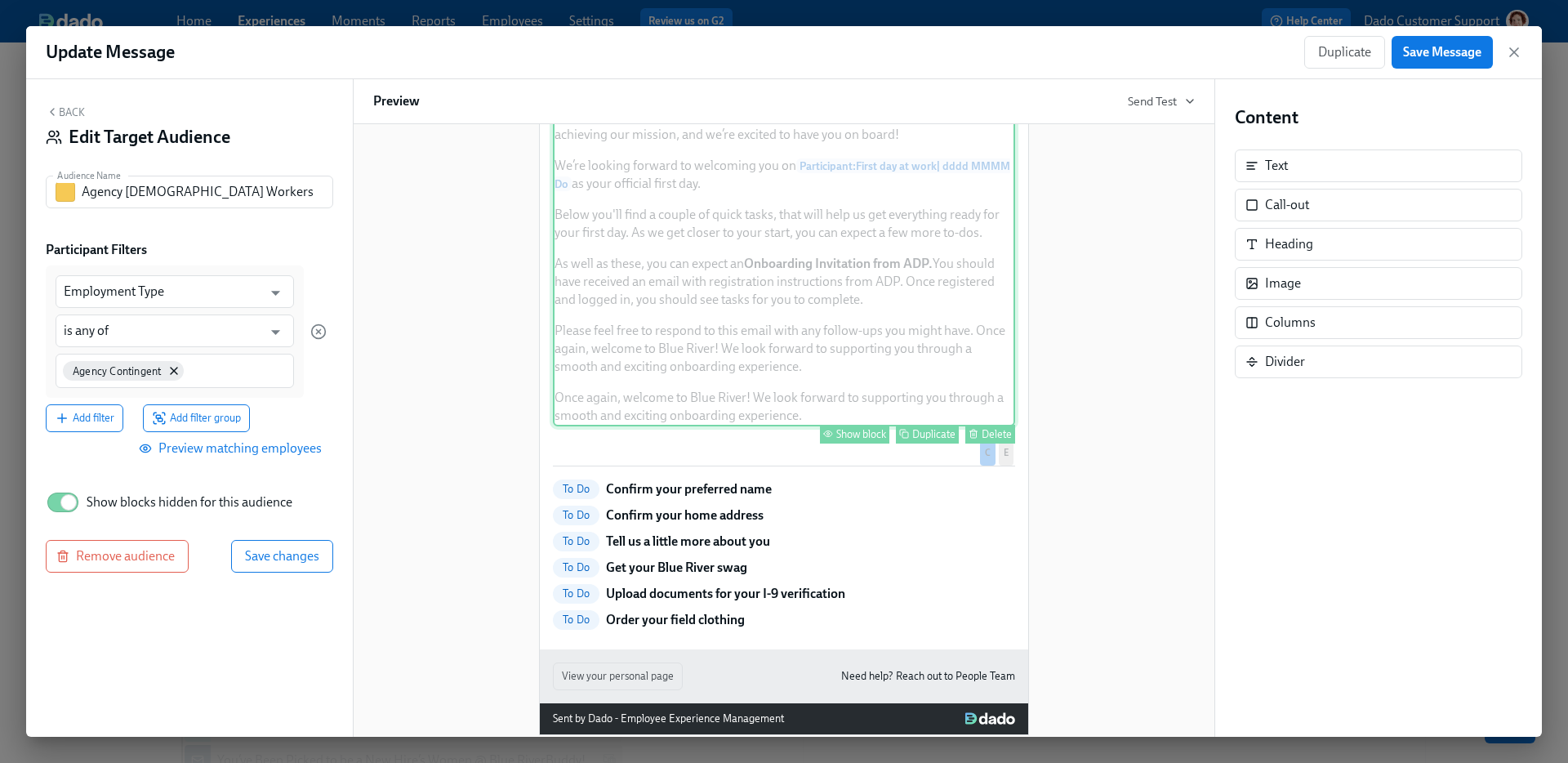
click at [858, 440] on div "Show block" at bounding box center [861, 434] width 50 height 13
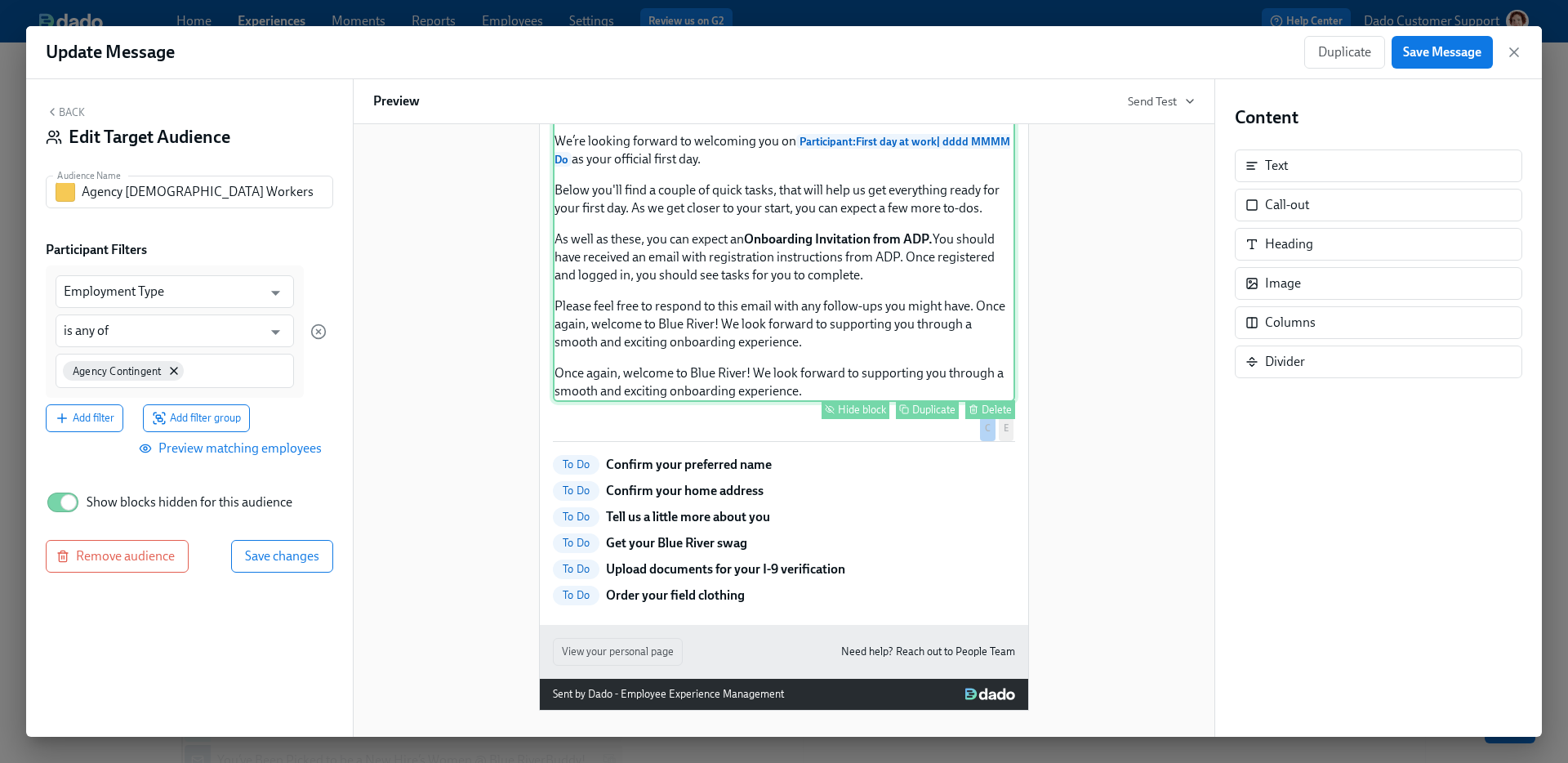
scroll to position [377, 0]
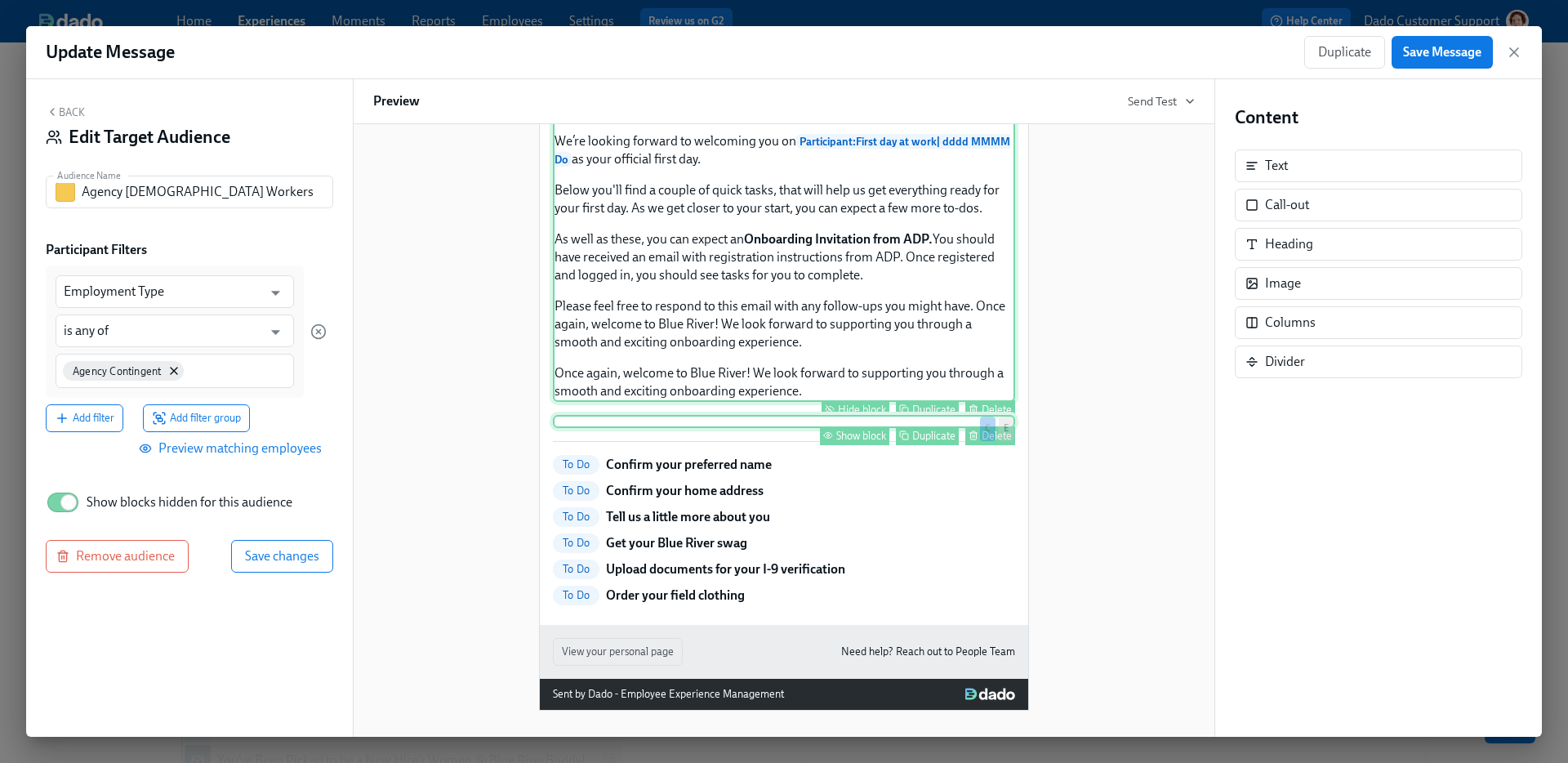
click at [855, 446] on button "Show block" at bounding box center [854, 436] width 69 height 19
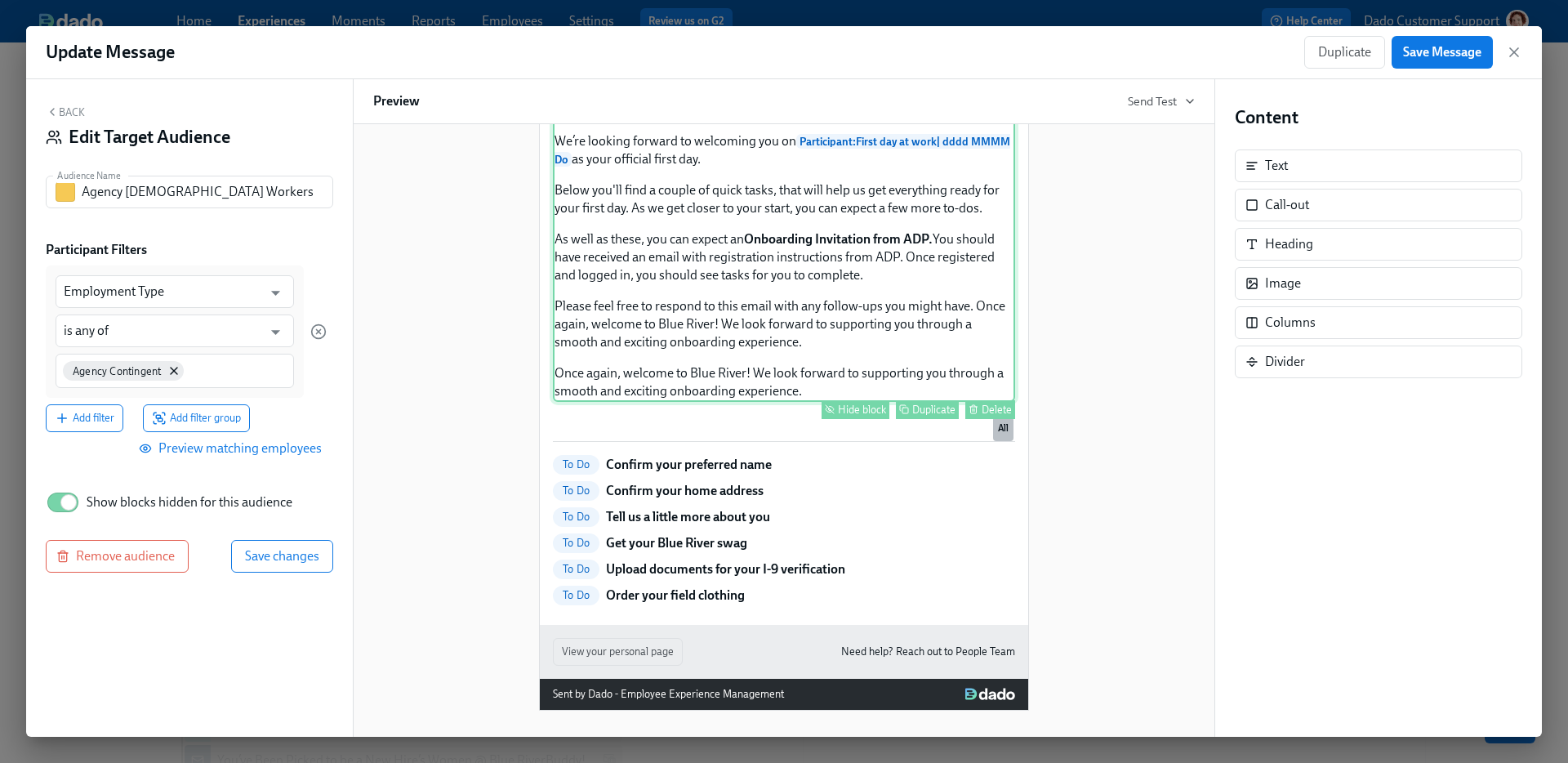
click at [923, 416] on div "Duplicate" at bounding box center [933, 409] width 43 height 13
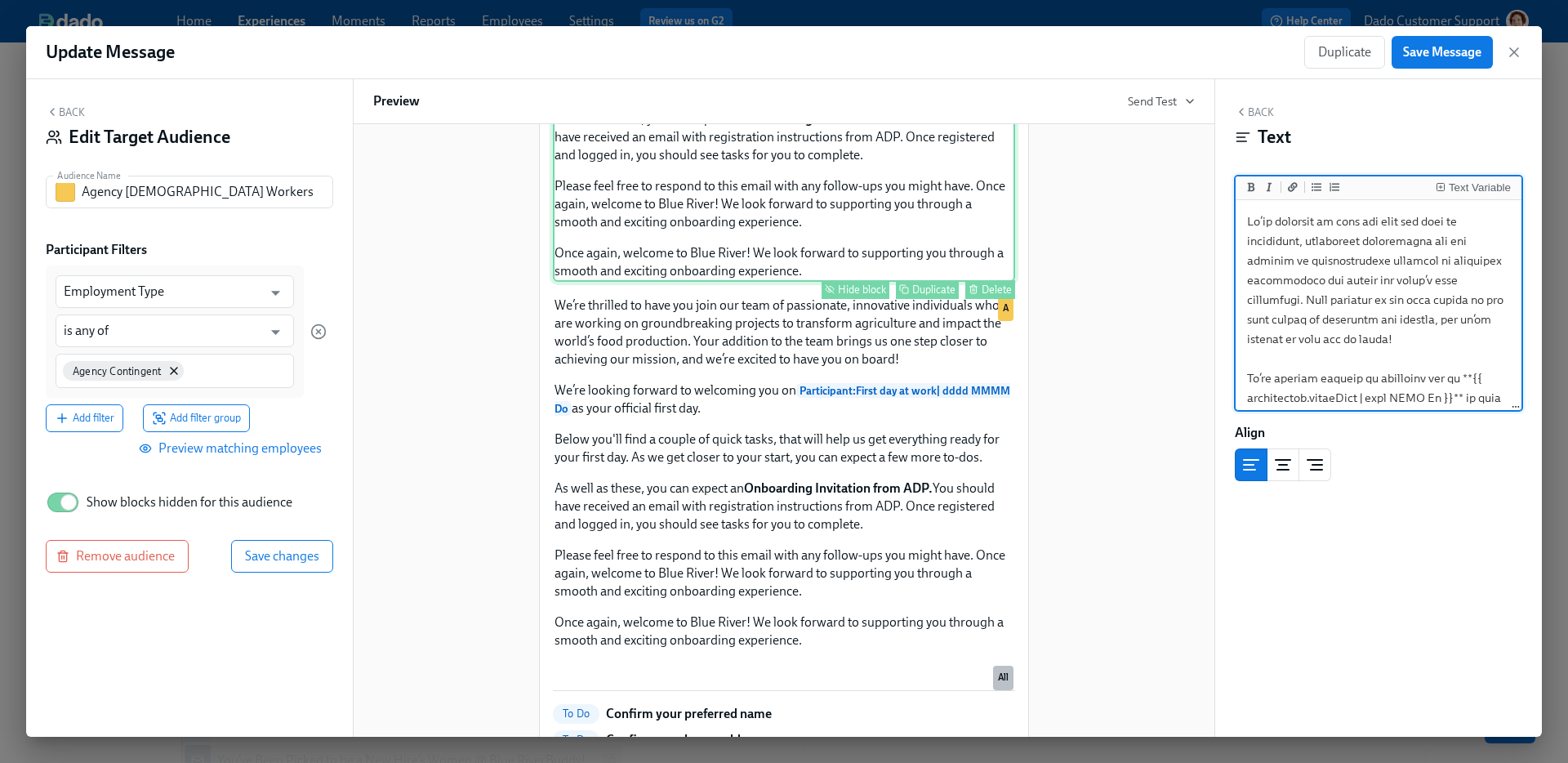
scroll to position [747, 0]
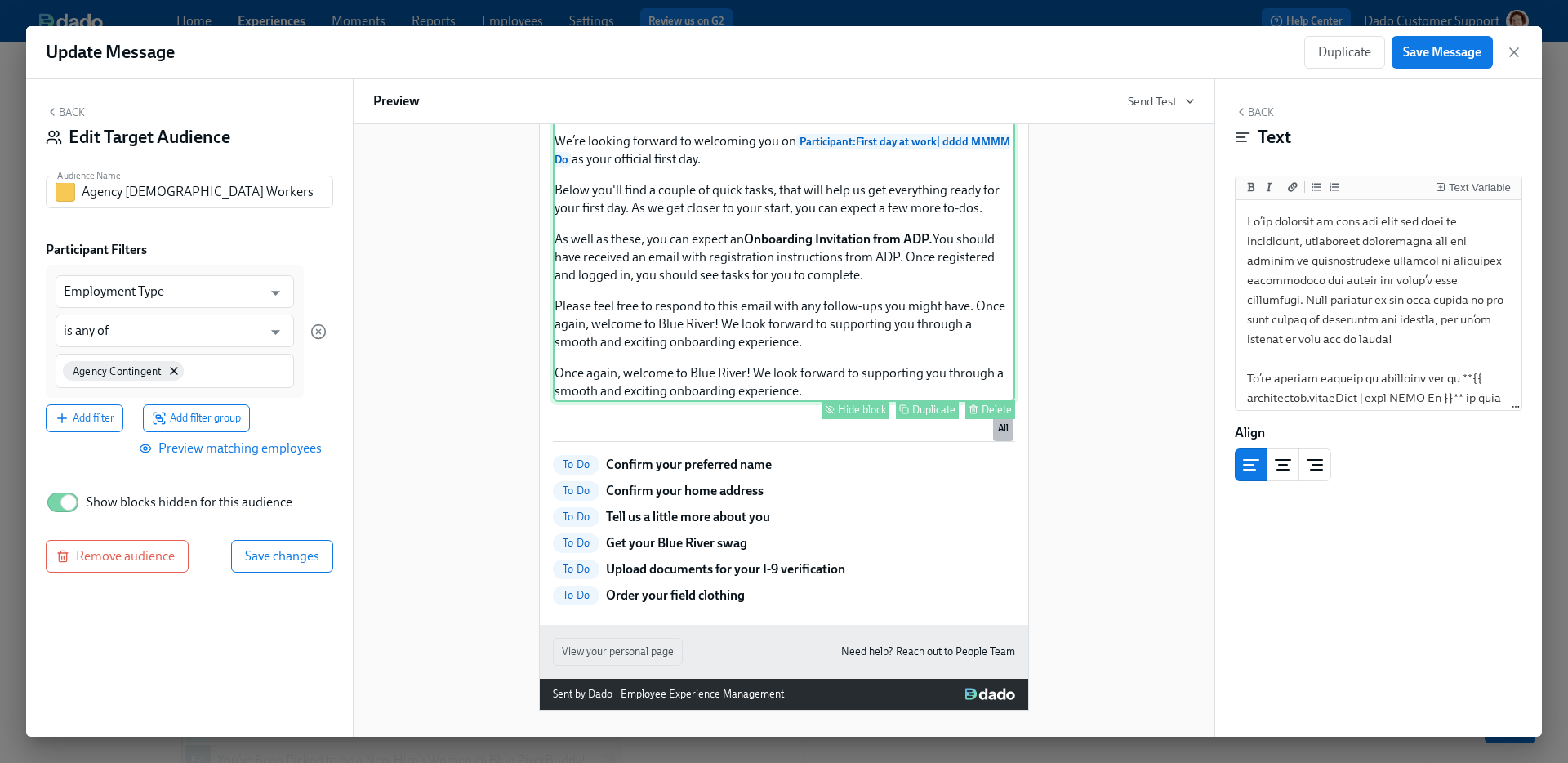
click at [923, 416] on div "Duplicate" at bounding box center [933, 409] width 43 height 13
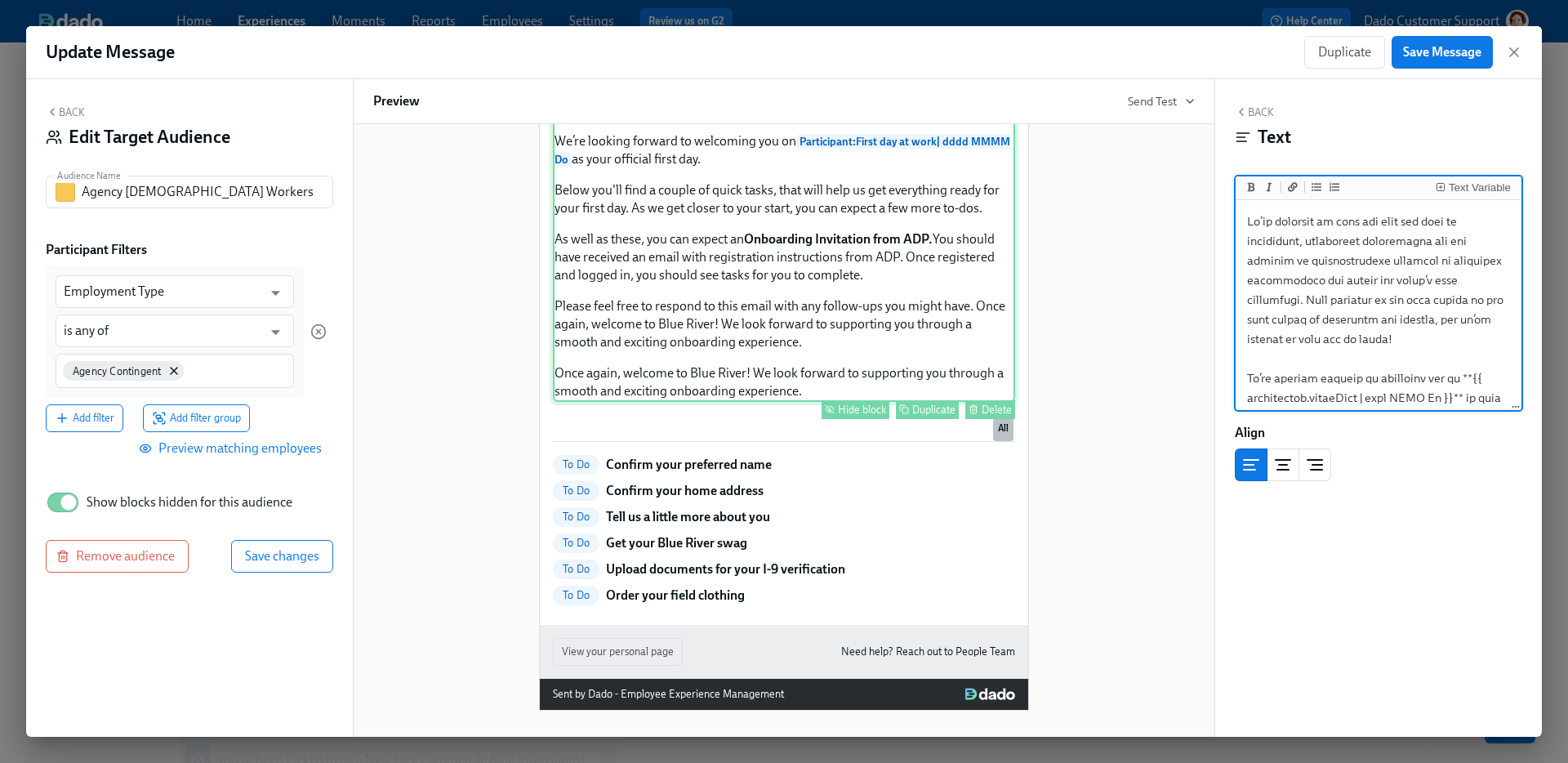
click at [769, 394] on div "We’re thrilled to have you join our team of passionate, innovative individuals …" at bounding box center [784, 223] width 462 height 356
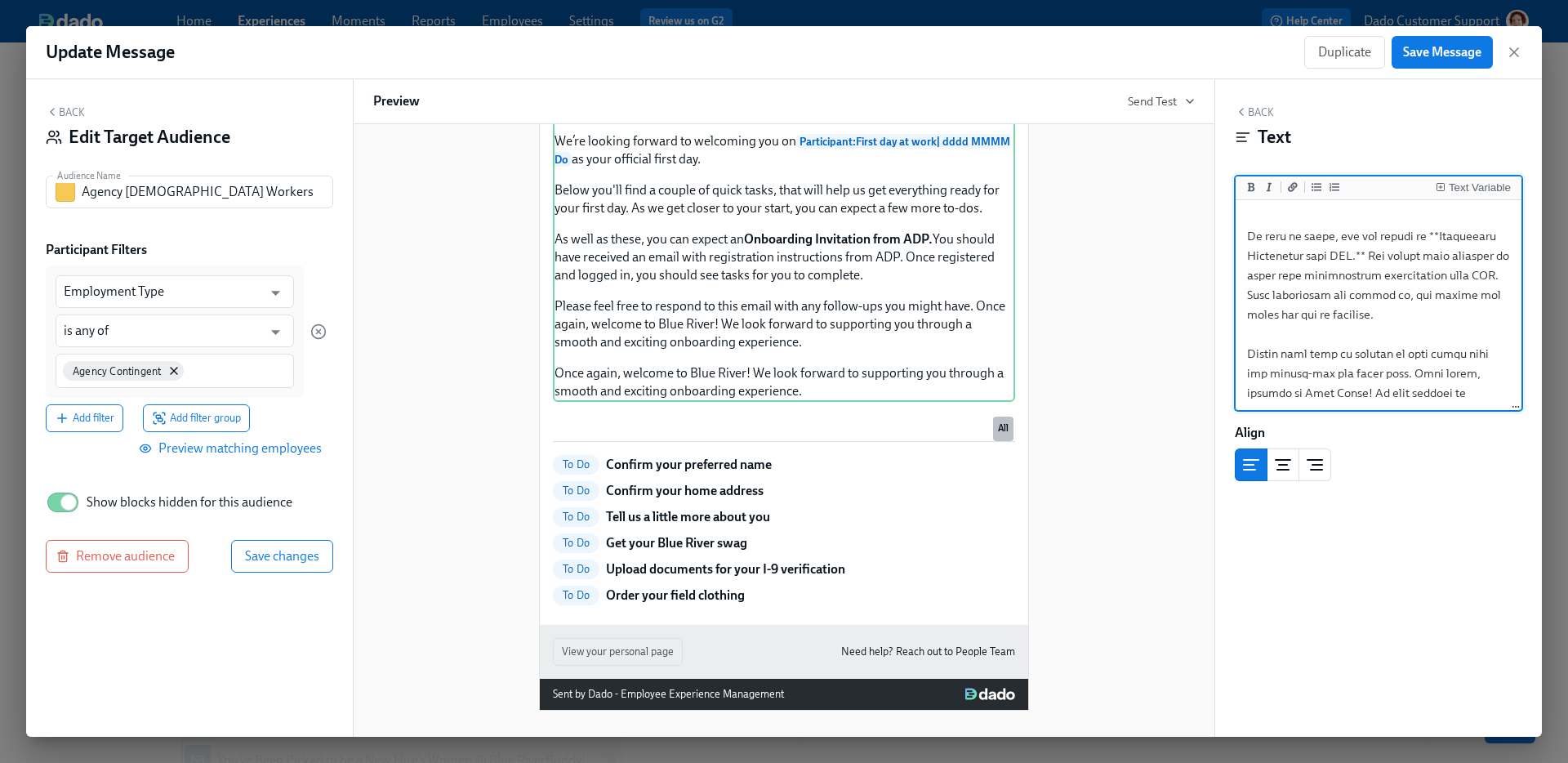
scroll to position [318, 0]
click at [1245, 348] on textarea at bounding box center [1379, 206] width 279 height 644
type textarea "Please feel free to respond to this email with any follow-ups you might have. O…"
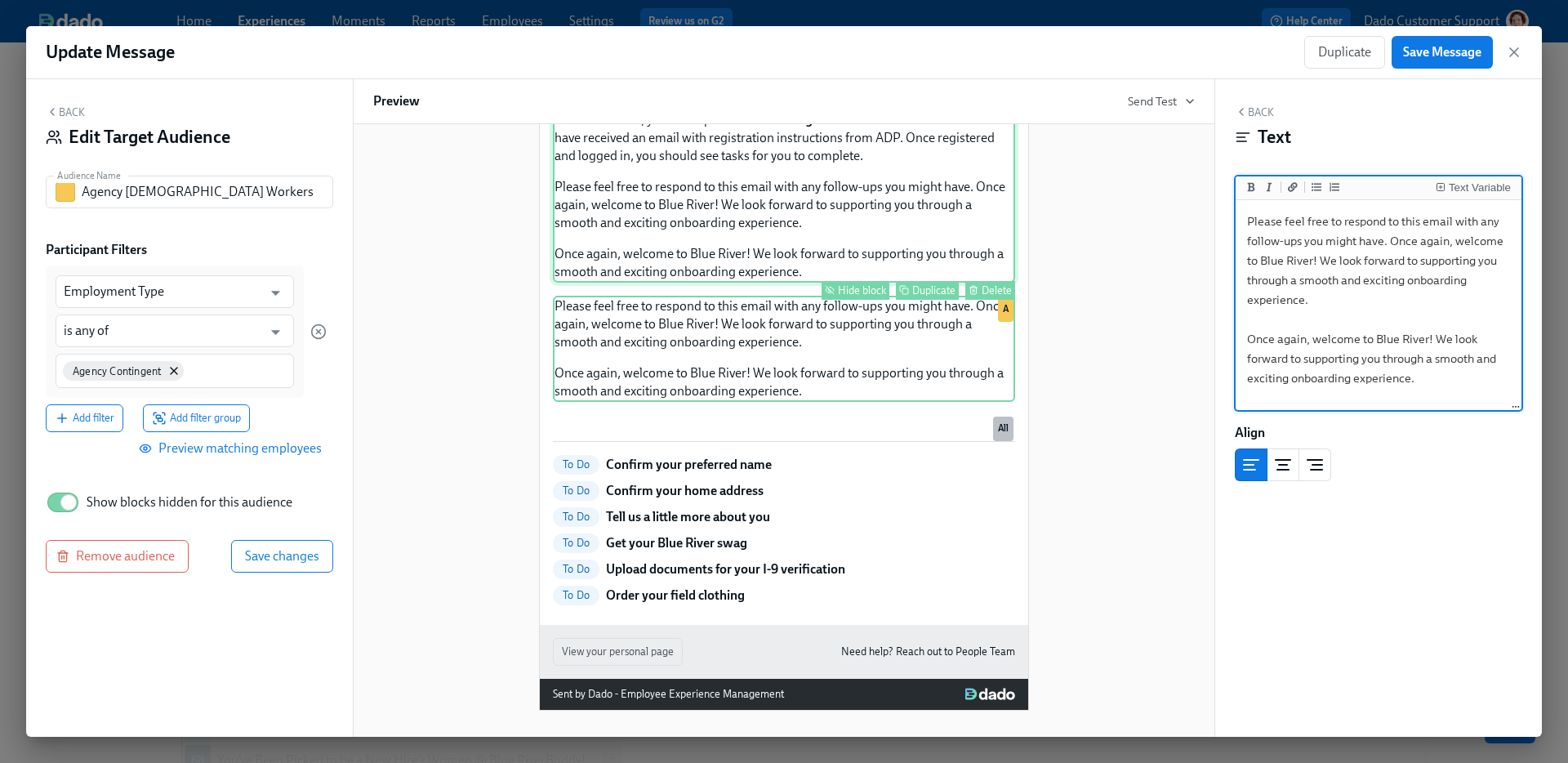
click at [776, 283] on div "We’re thrilled to have you join our team of passionate, innovative individuals …" at bounding box center [784, 104] width 462 height 356
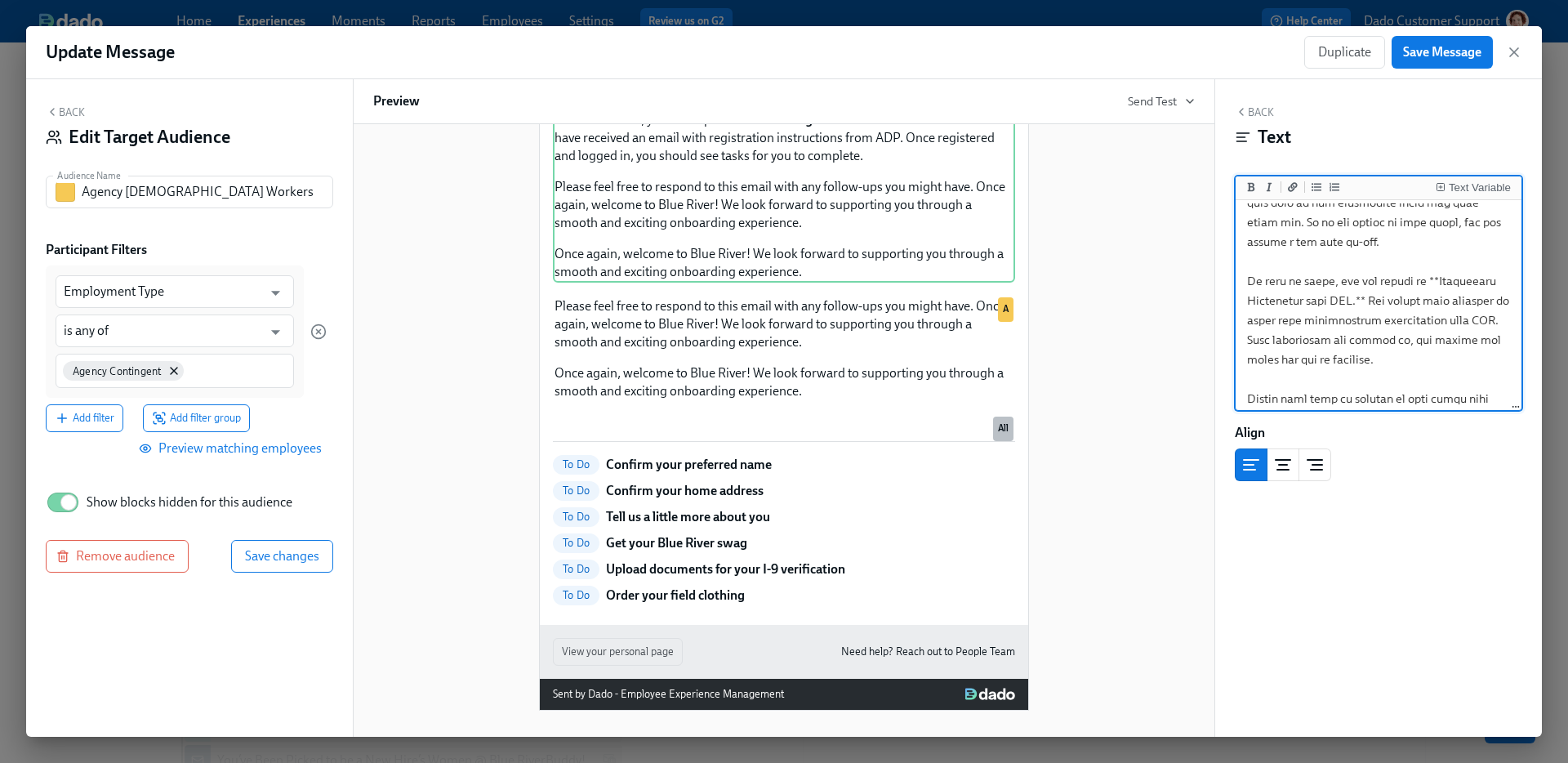
scroll to position [319, 0]
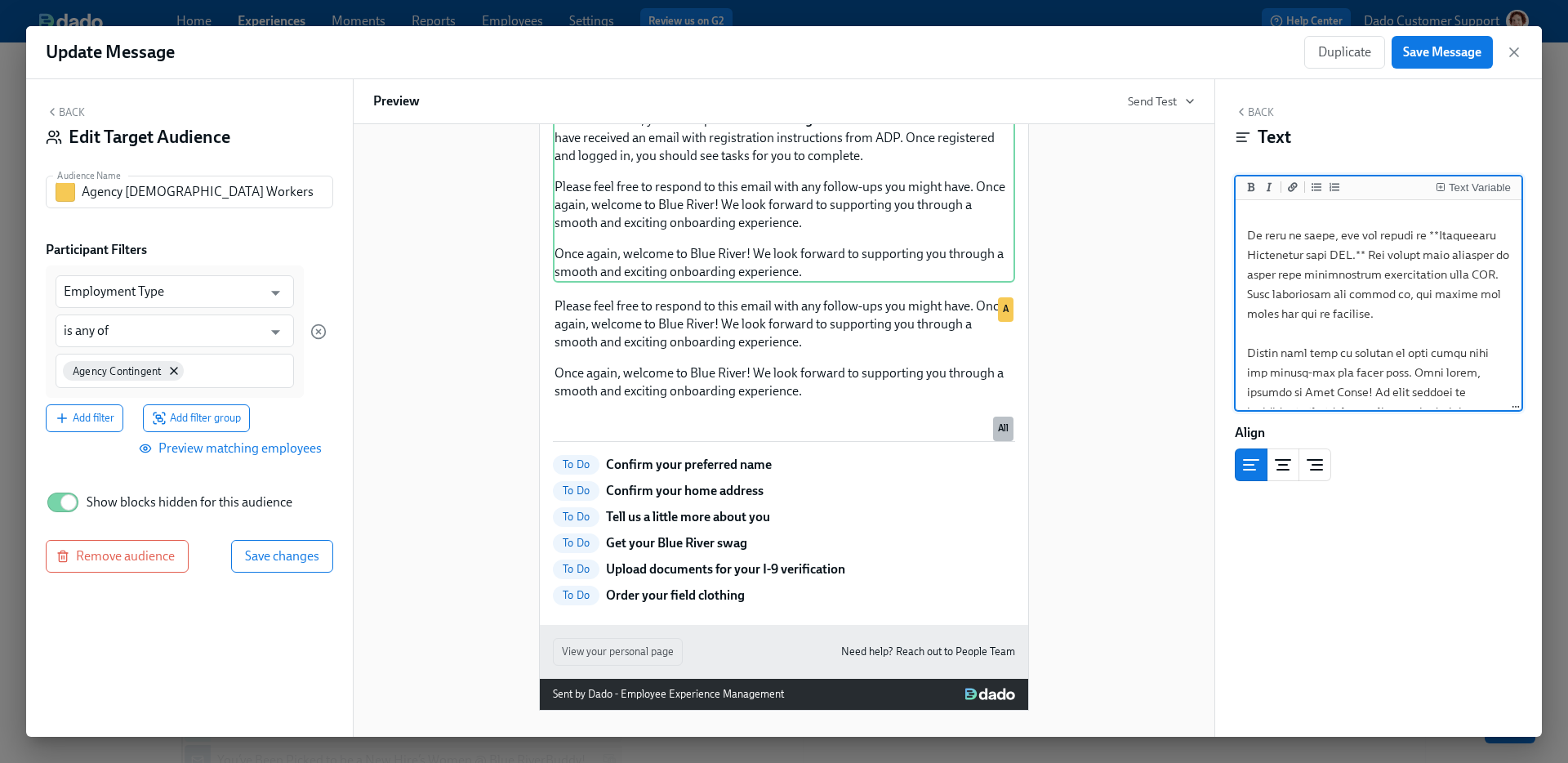
click at [1417, 315] on textarea at bounding box center [1379, 205] width 279 height 644
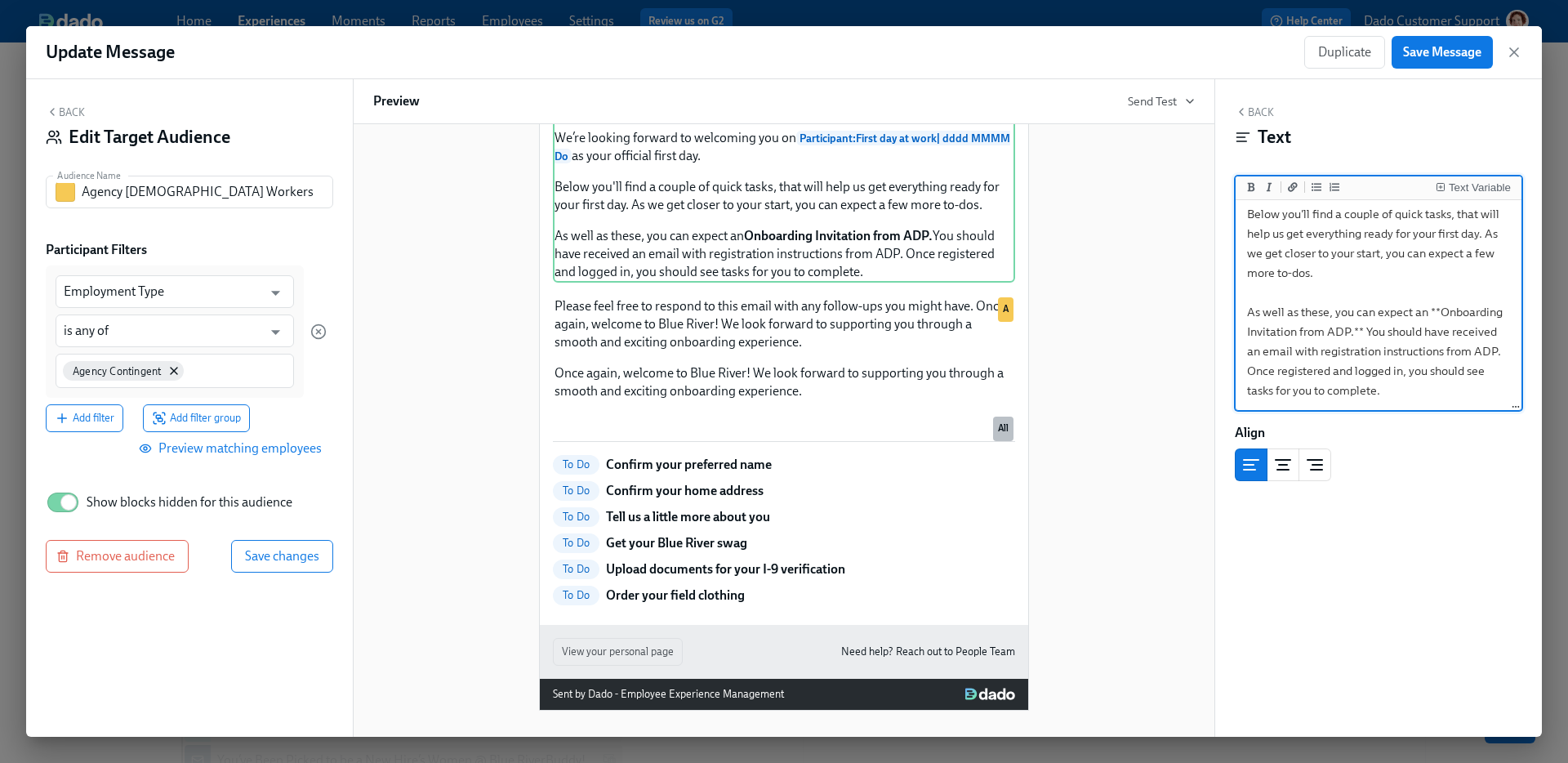
scroll to position [0, 0]
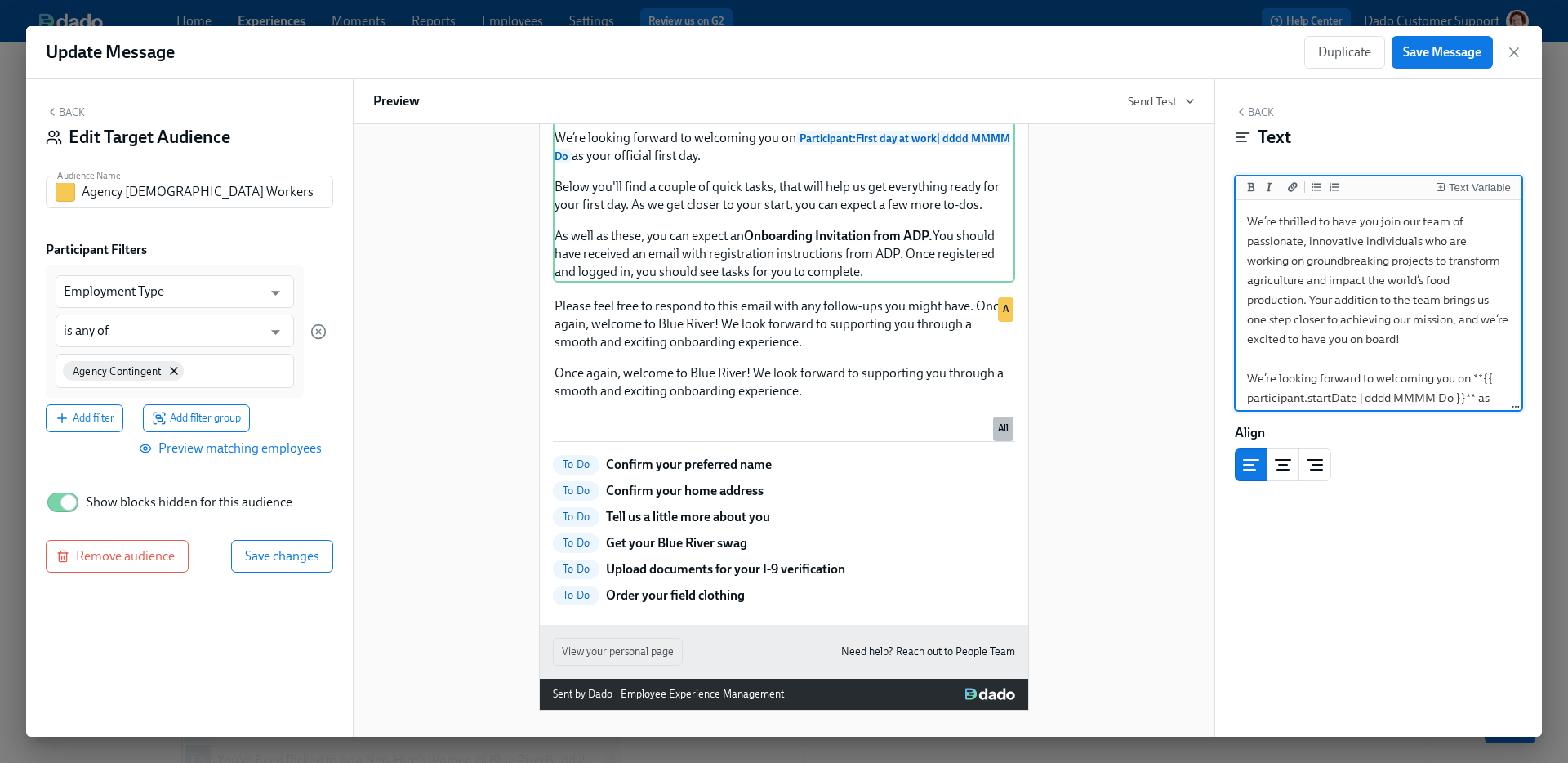
type textarea "As well as these, you can expect an **Onboarding Invitation from ADP.** You sho…"
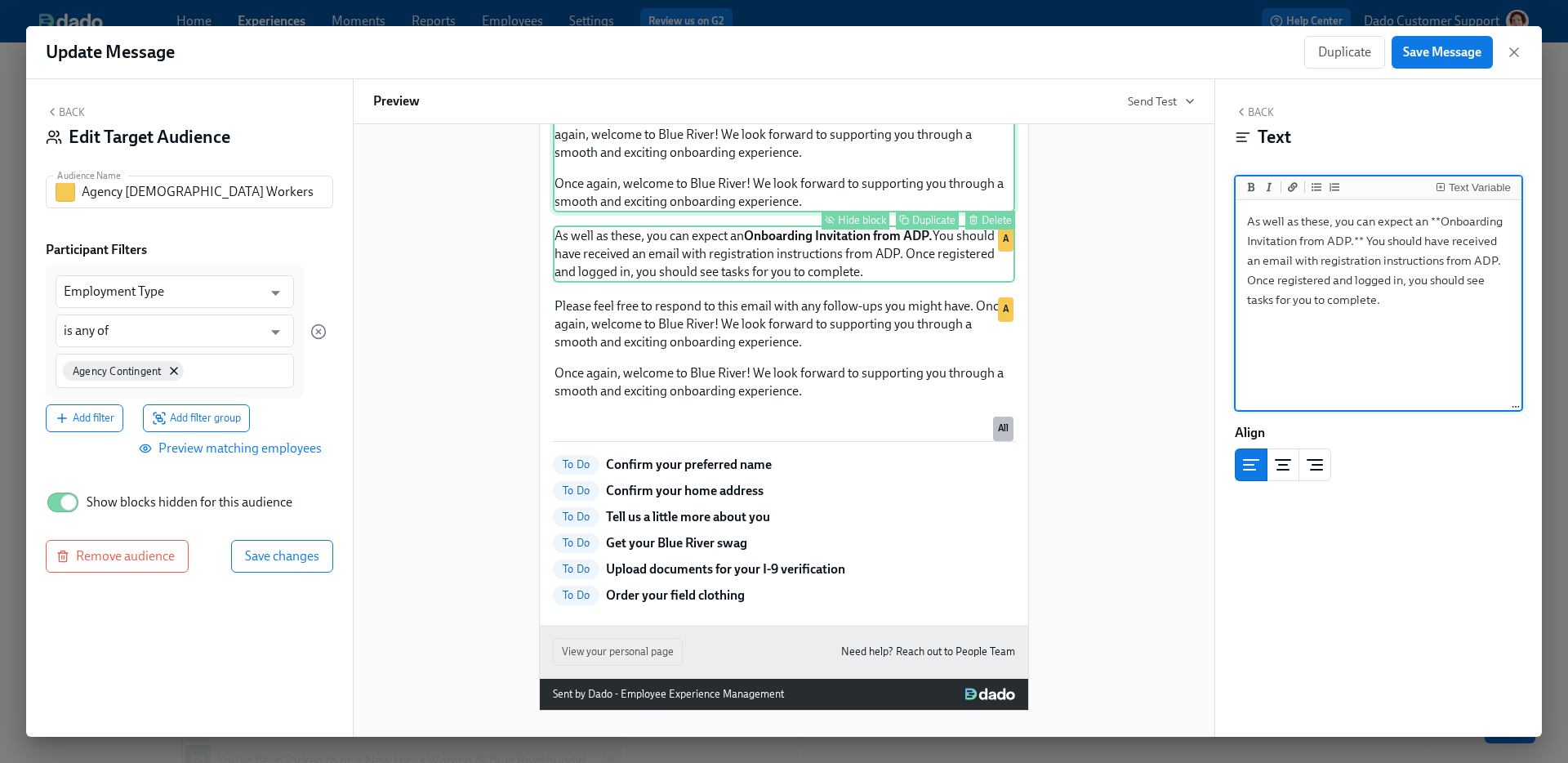
click at [936, 212] on div "We’re thrilled to have you join our team of passionate, innovative individuals …" at bounding box center [784, 34] width 462 height 356
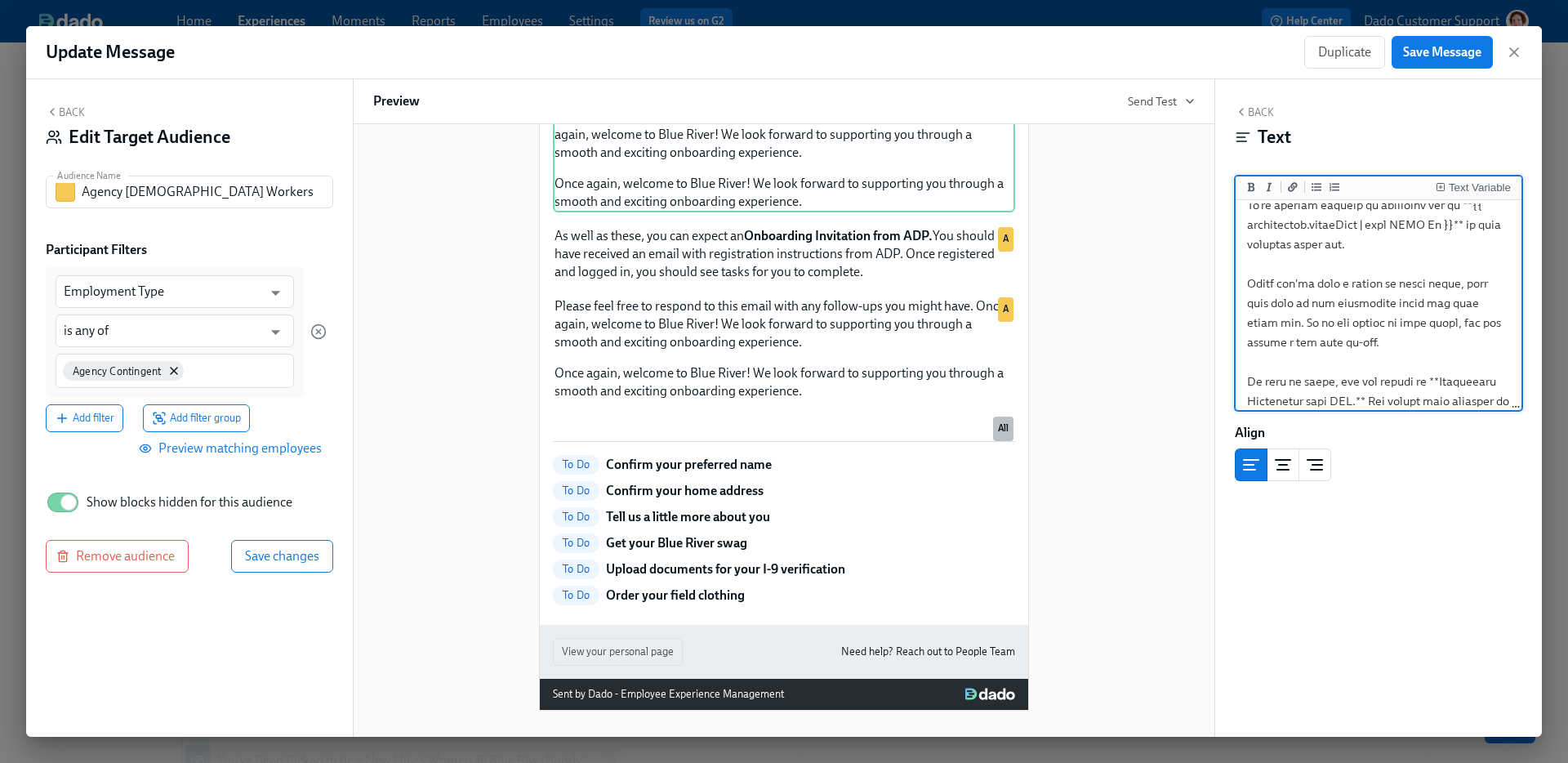
scroll to position [176, 0]
click at [1369, 334] on textarea at bounding box center [1379, 349] width 279 height 644
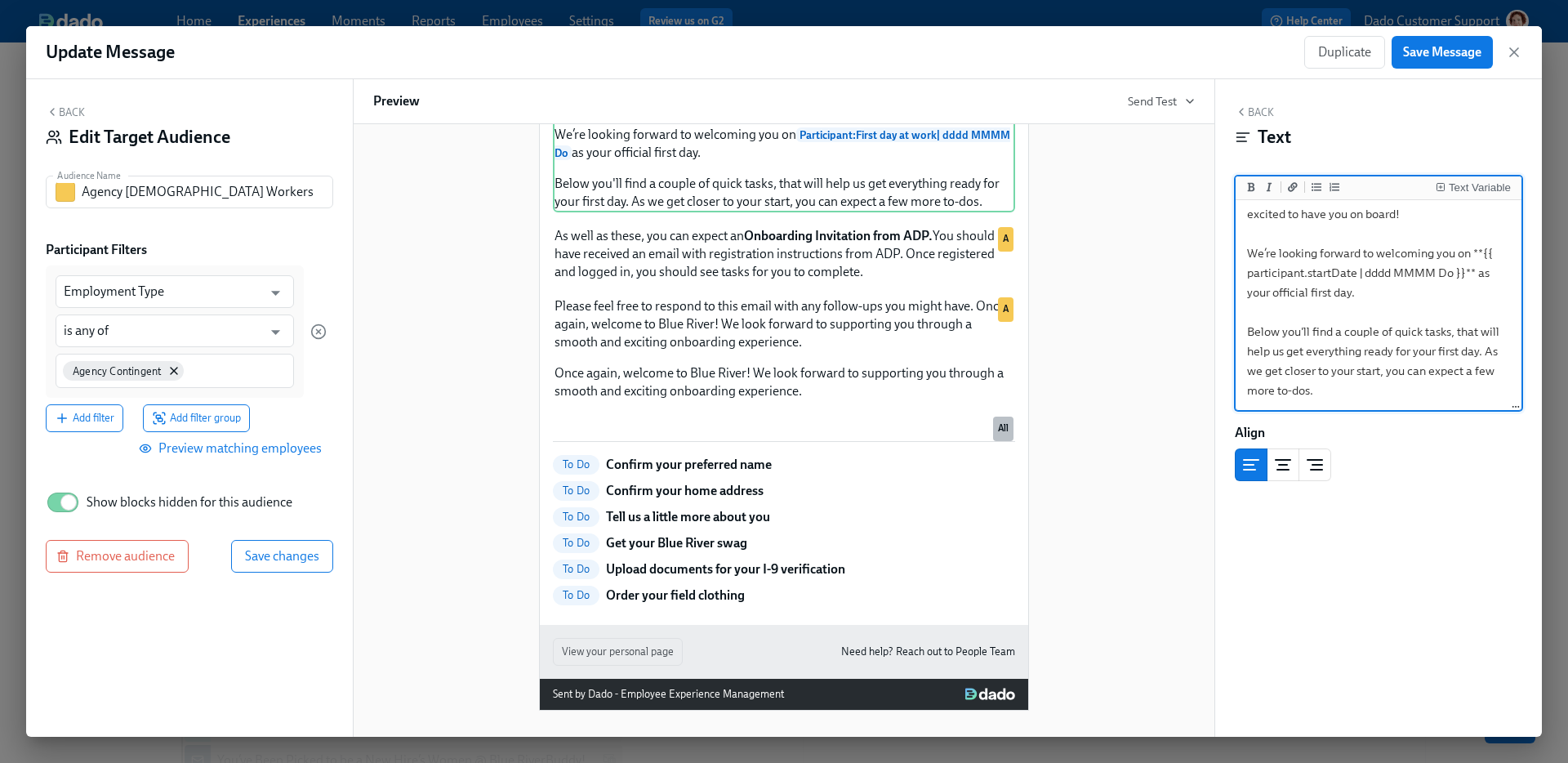
scroll to position [377, 0]
click at [1354, 329] on textarea "We’re thrilled to have you join our team of passionate, innovative individuals …" at bounding box center [1379, 243] width 279 height 330
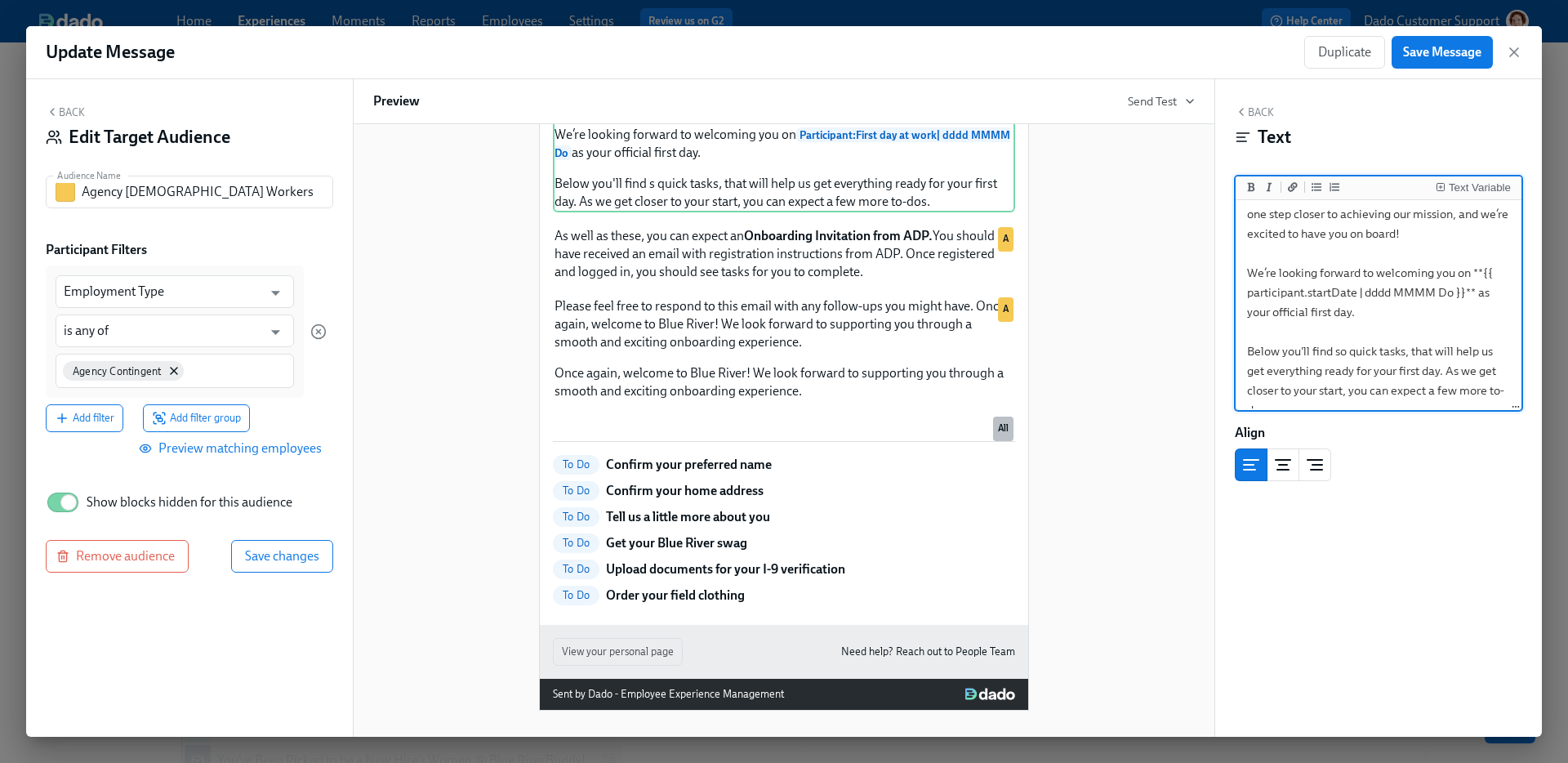
scroll to position [125, 0]
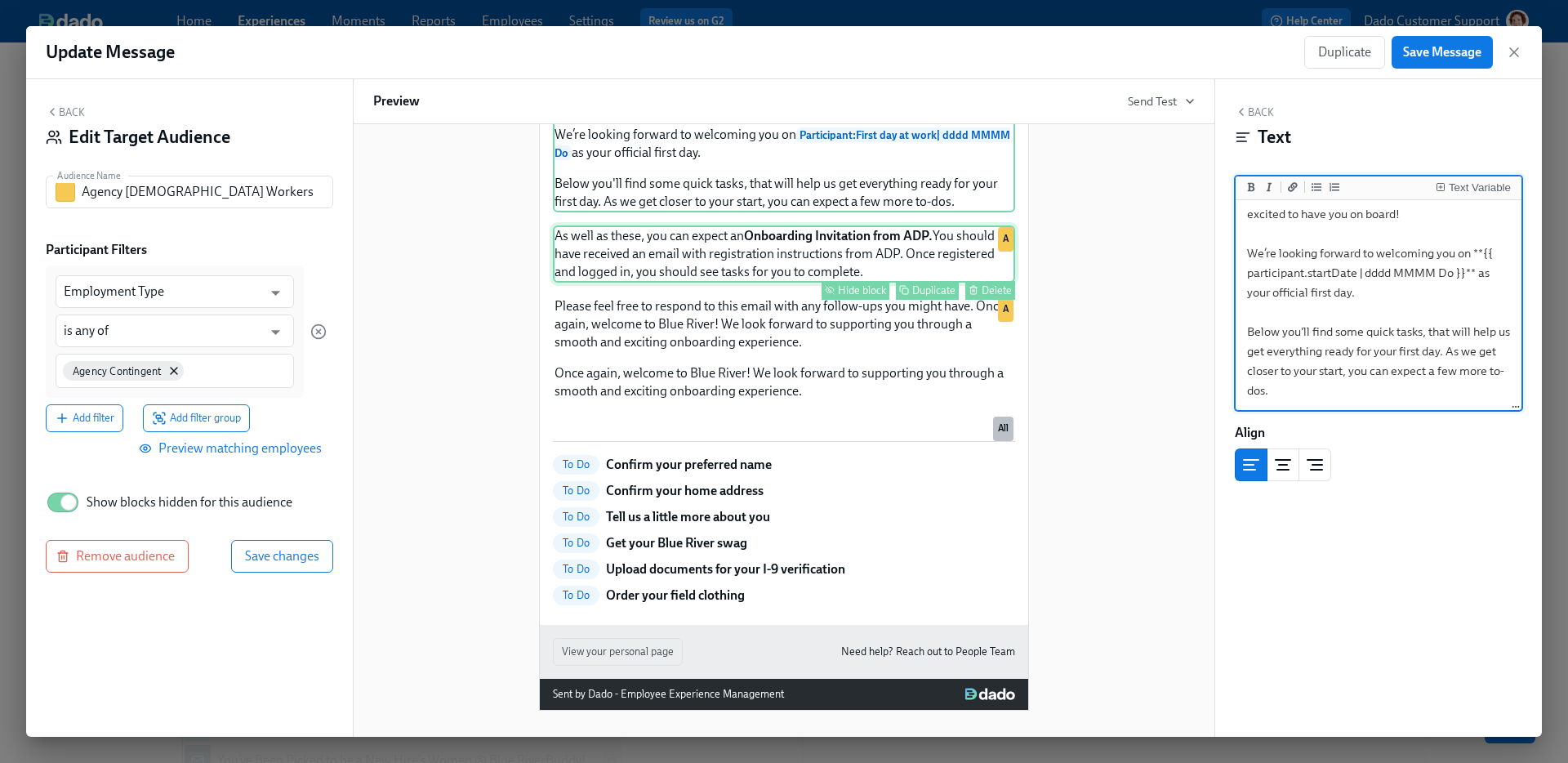
type textarea "We’re thrilled to have you join our team of passionate, innovative individuals …"
click at [853, 296] on div "Hide block" at bounding box center [862, 291] width 48 height 13
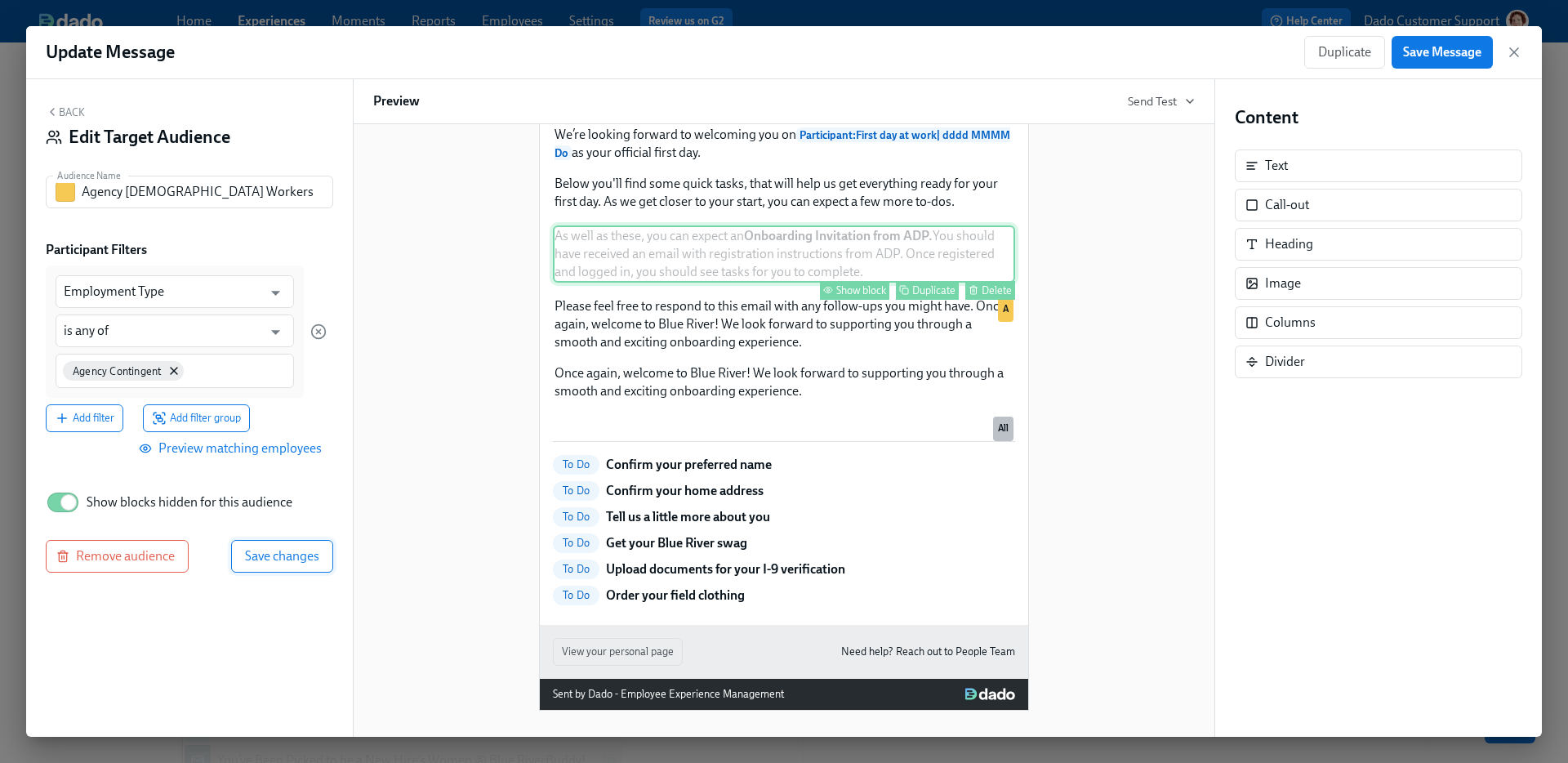
click at [247, 558] on span "Save changes" at bounding box center [282, 556] width 74 height 16
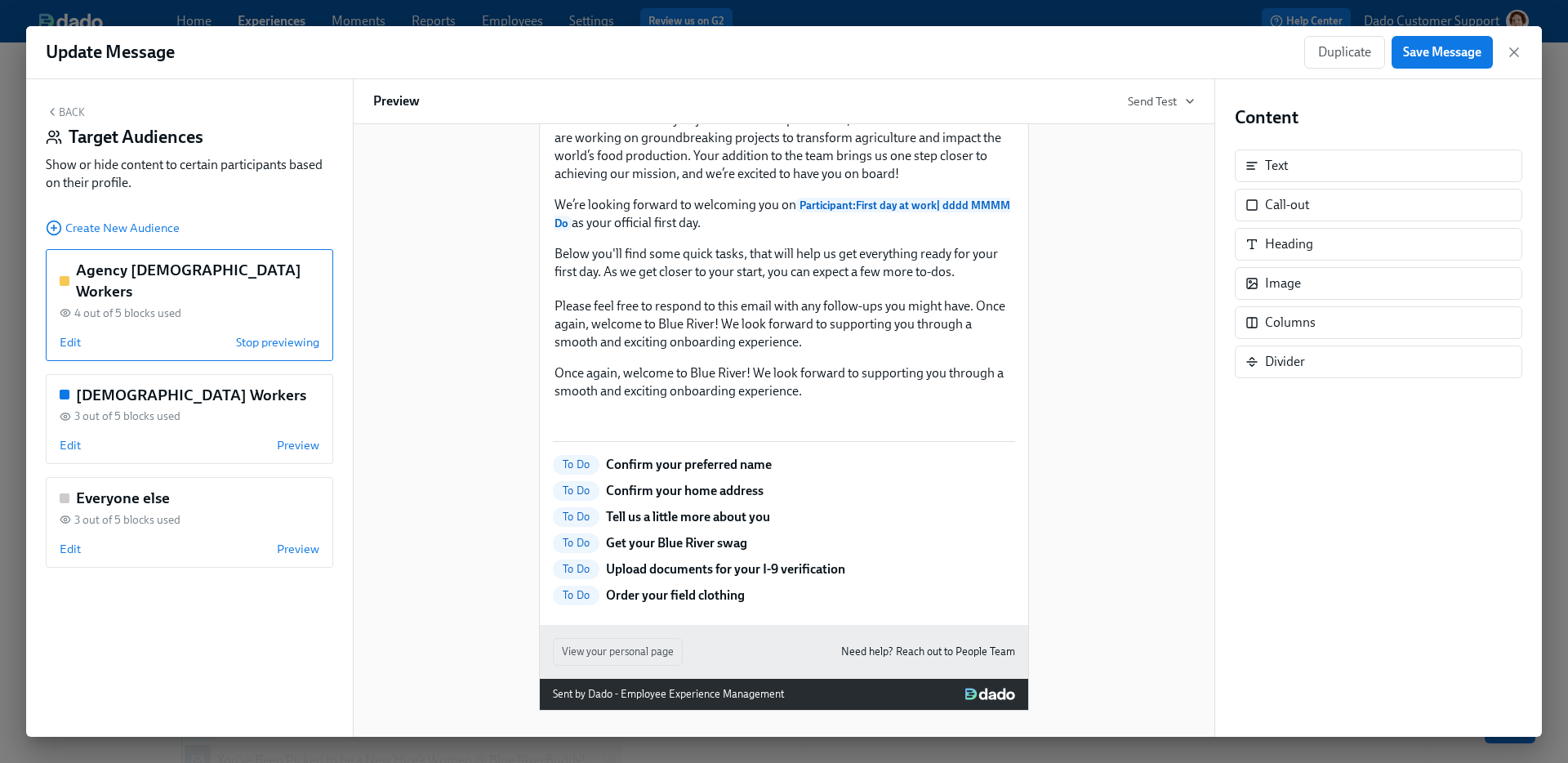
scroll to position [307, 0]
click at [65, 438] on div "Contingent Workers 3 out of 5 blocks used Edit Preview" at bounding box center [189, 419] width 288 height 91
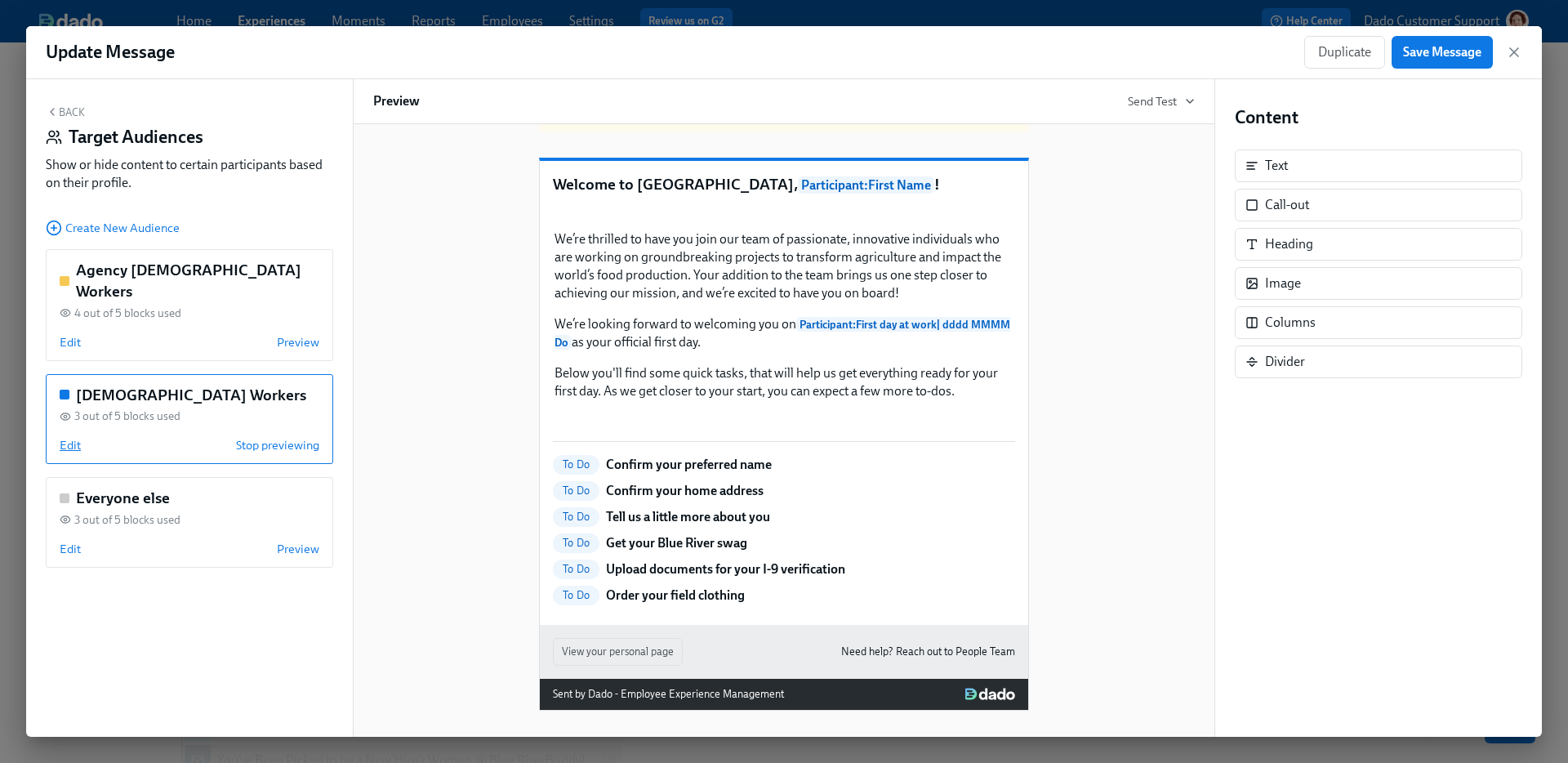
click at [66, 437] on span "Edit" at bounding box center [70, 445] width 21 height 16
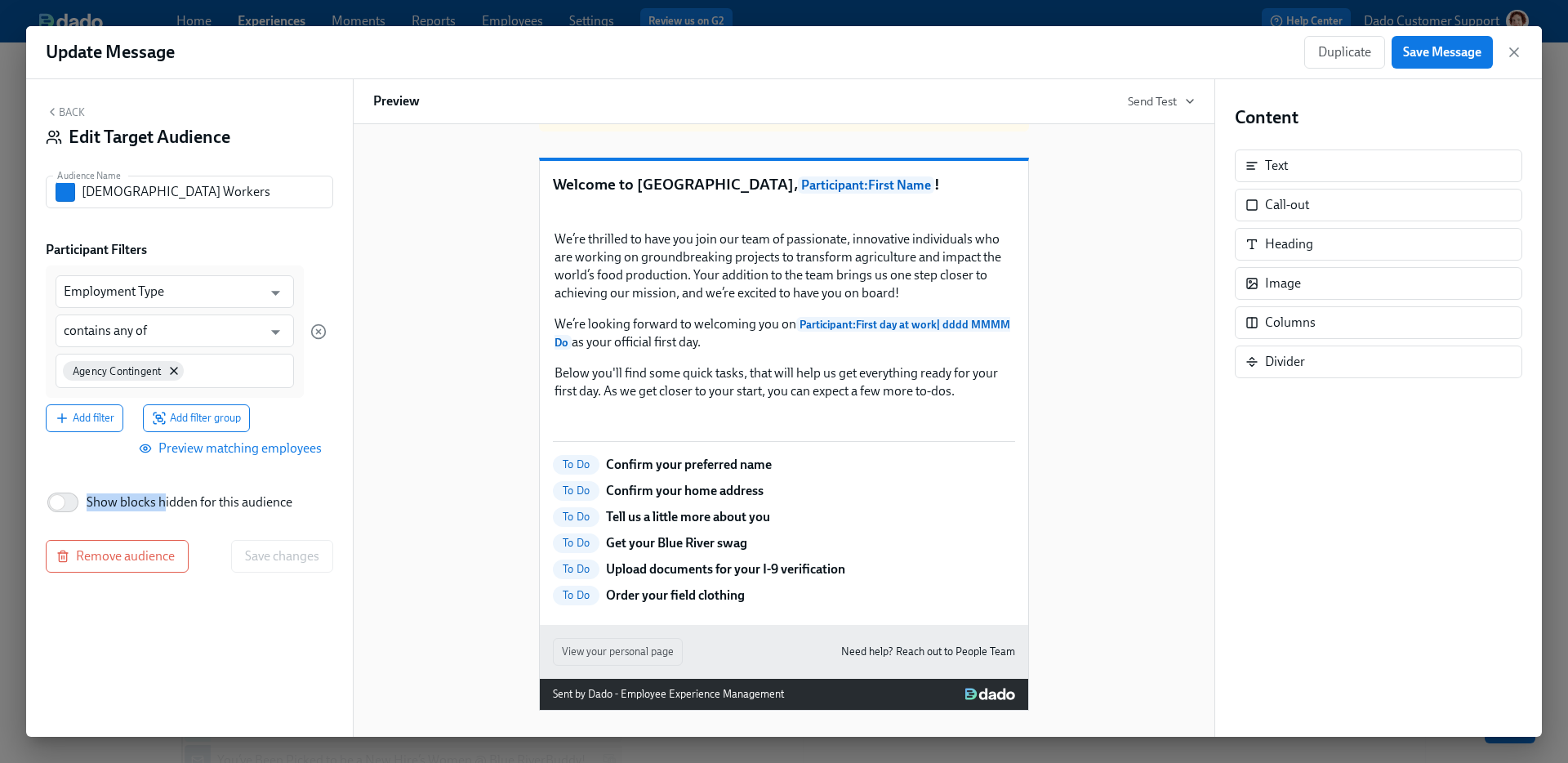
click at [162, 494] on span "Show blocks hidden for this audience" at bounding box center [189, 502] width 206 height 18
click at [183, 501] on span "Show blocks hidden for this audience" at bounding box center [189, 502] width 206 height 18
click at [111, 501] on input "Show blocks hidden for this audience" at bounding box center [57, 502] width 108 height 36
checkbox input "true"
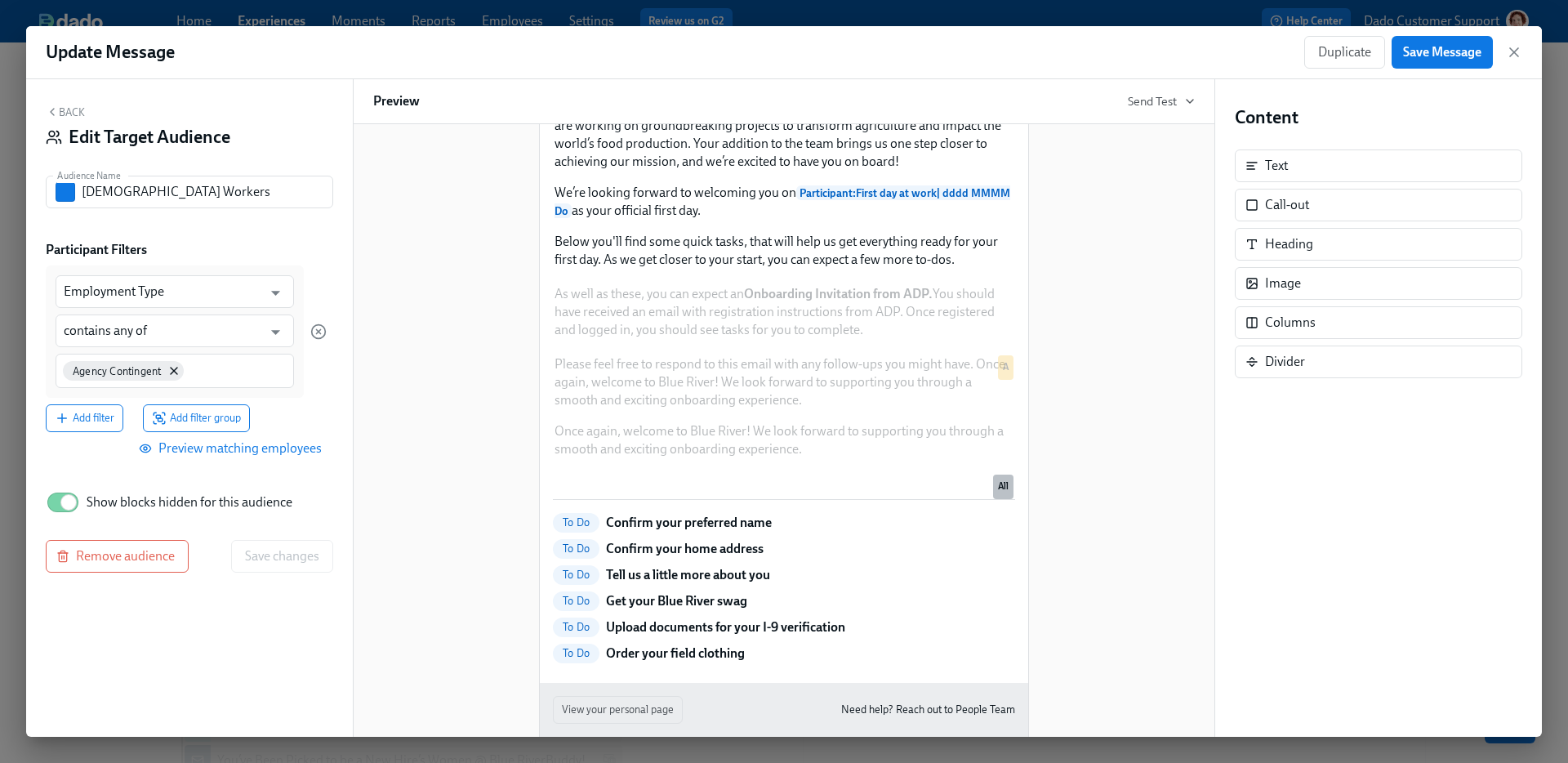
scroll to position [377, 0]
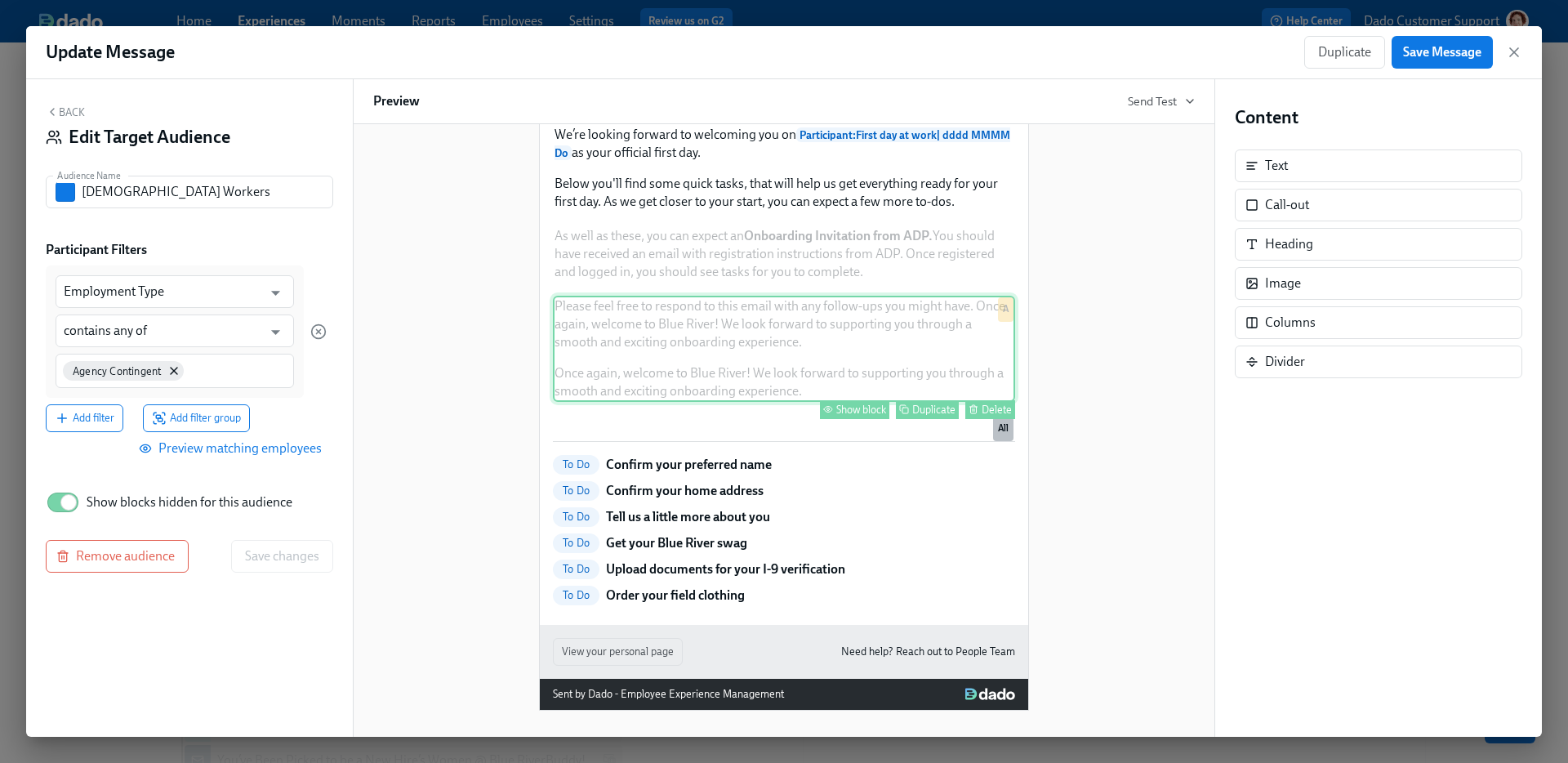
click at [845, 416] on div "Show block" at bounding box center [861, 409] width 50 height 13
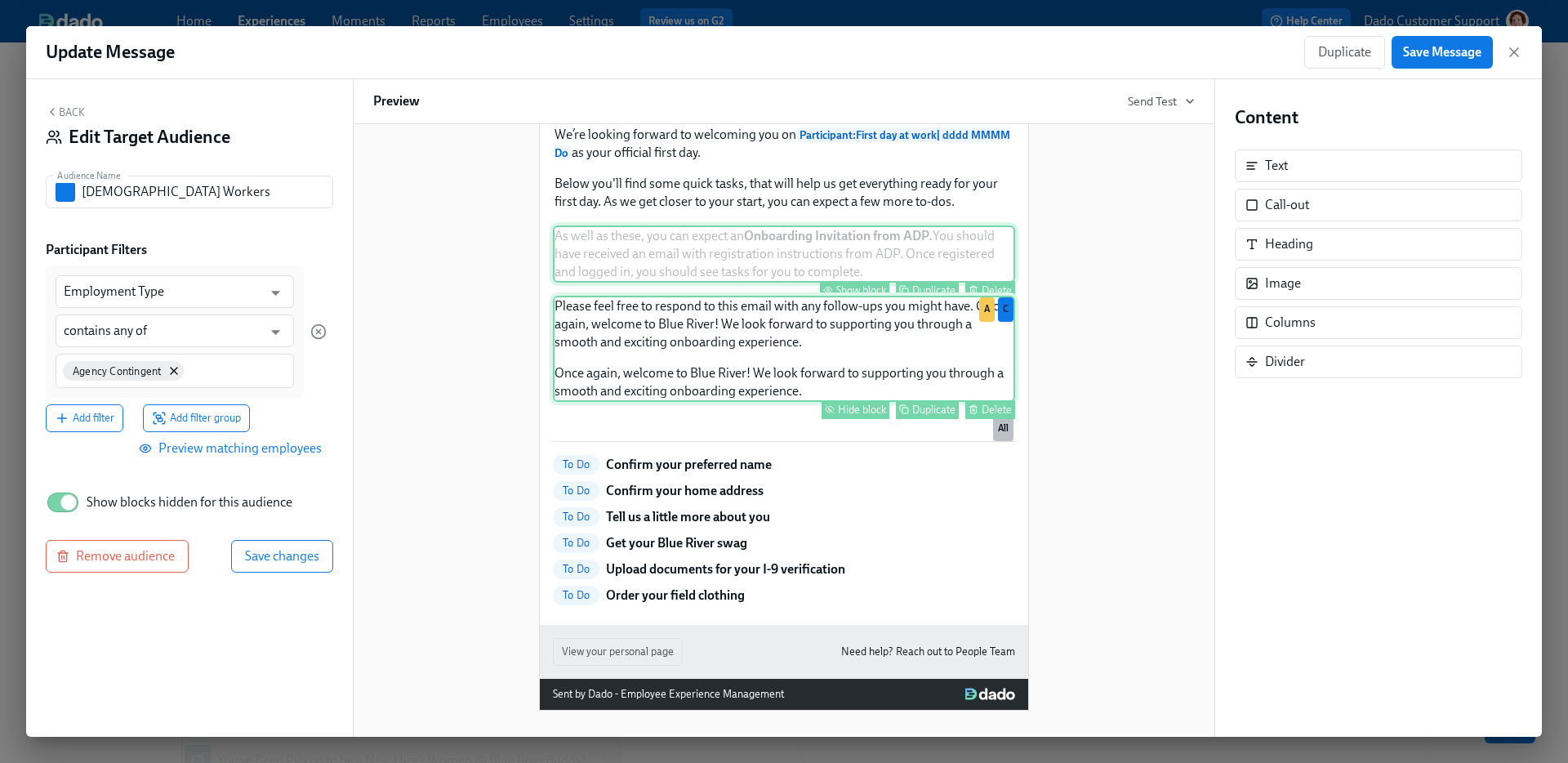
click at [833, 300] on button "Show block" at bounding box center [854, 291] width 69 height 19
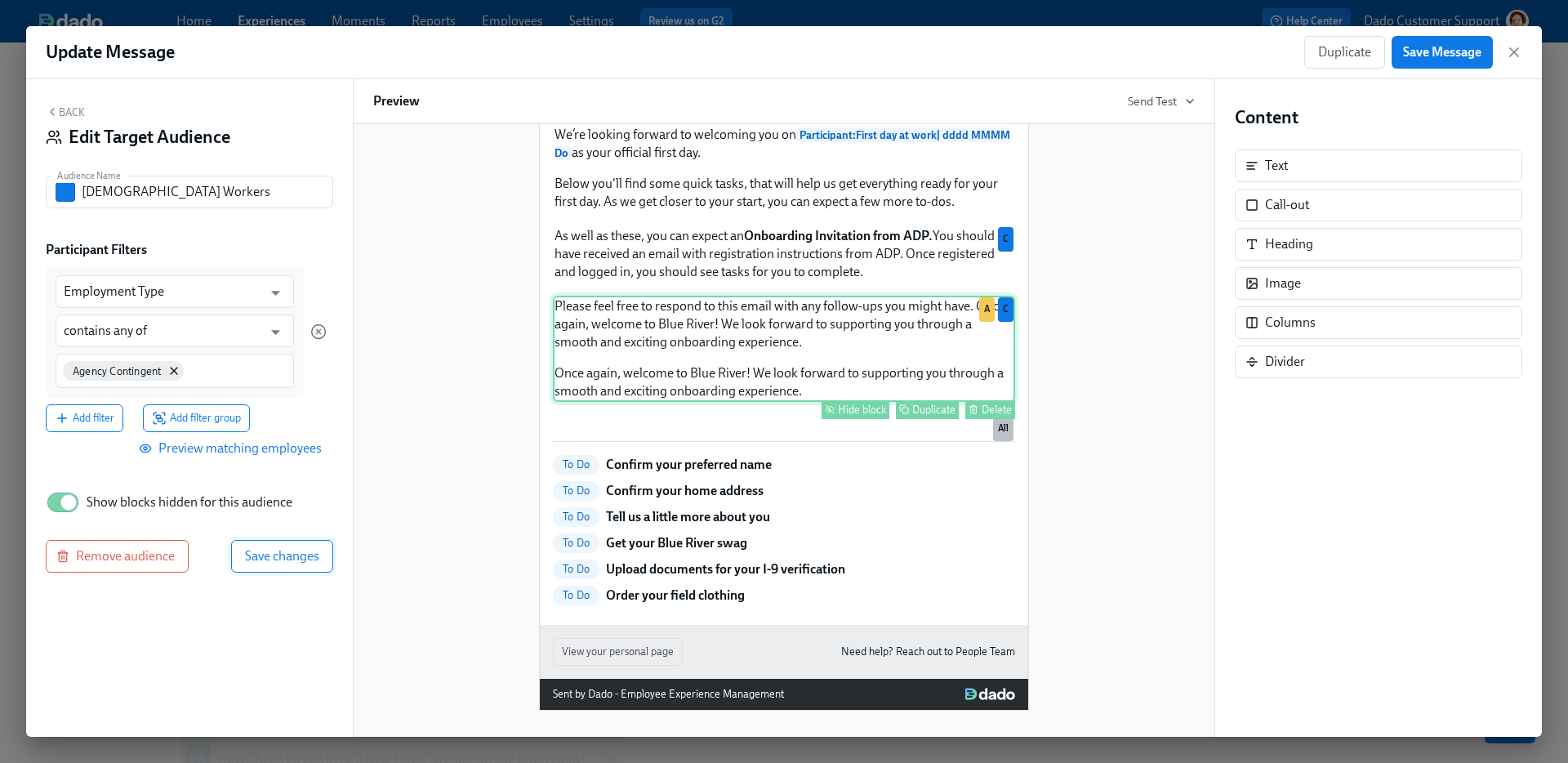
click at [251, 552] on span "Save changes" at bounding box center [282, 556] width 74 height 16
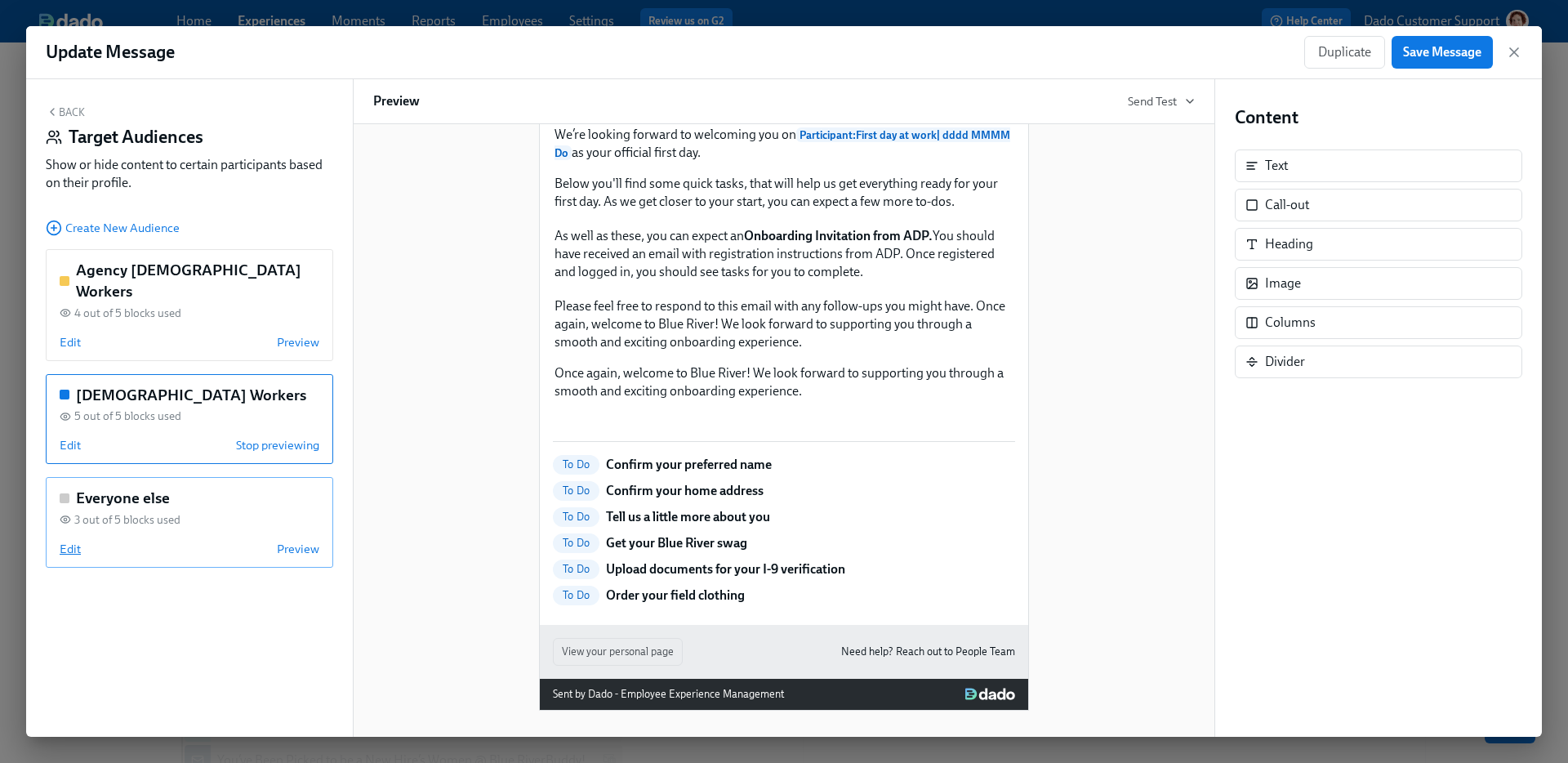
click at [70, 541] on span "Edit" at bounding box center [70, 548] width 21 height 16
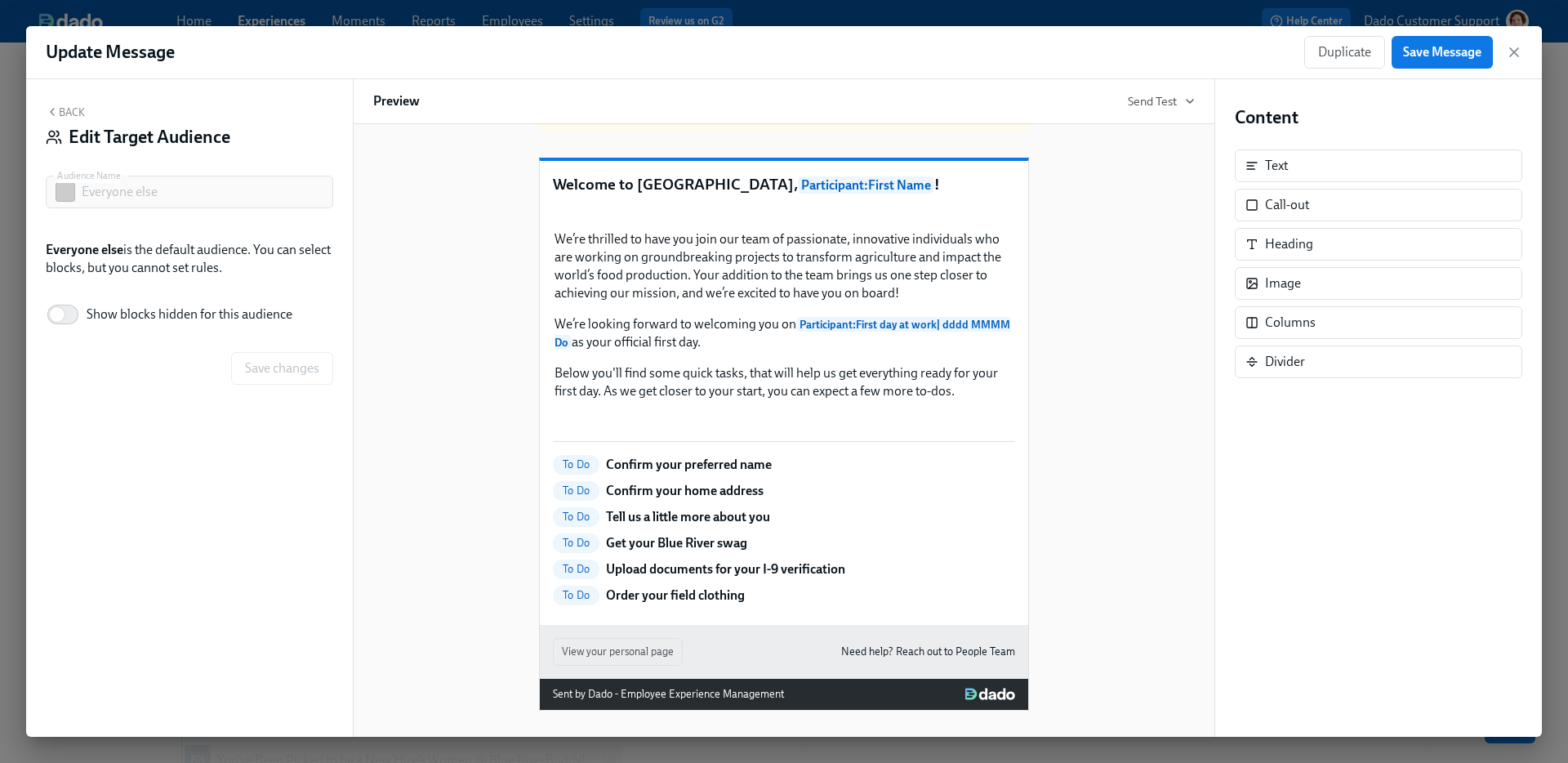
click at [201, 311] on span "Show blocks hidden for this audience" at bounding box center [189, 314] width 206 height 18
click at [111, 311] on input "Show blocks hidden for this audience" at bounding box center [57, 314] width 108 height 36
checkbox input "true"
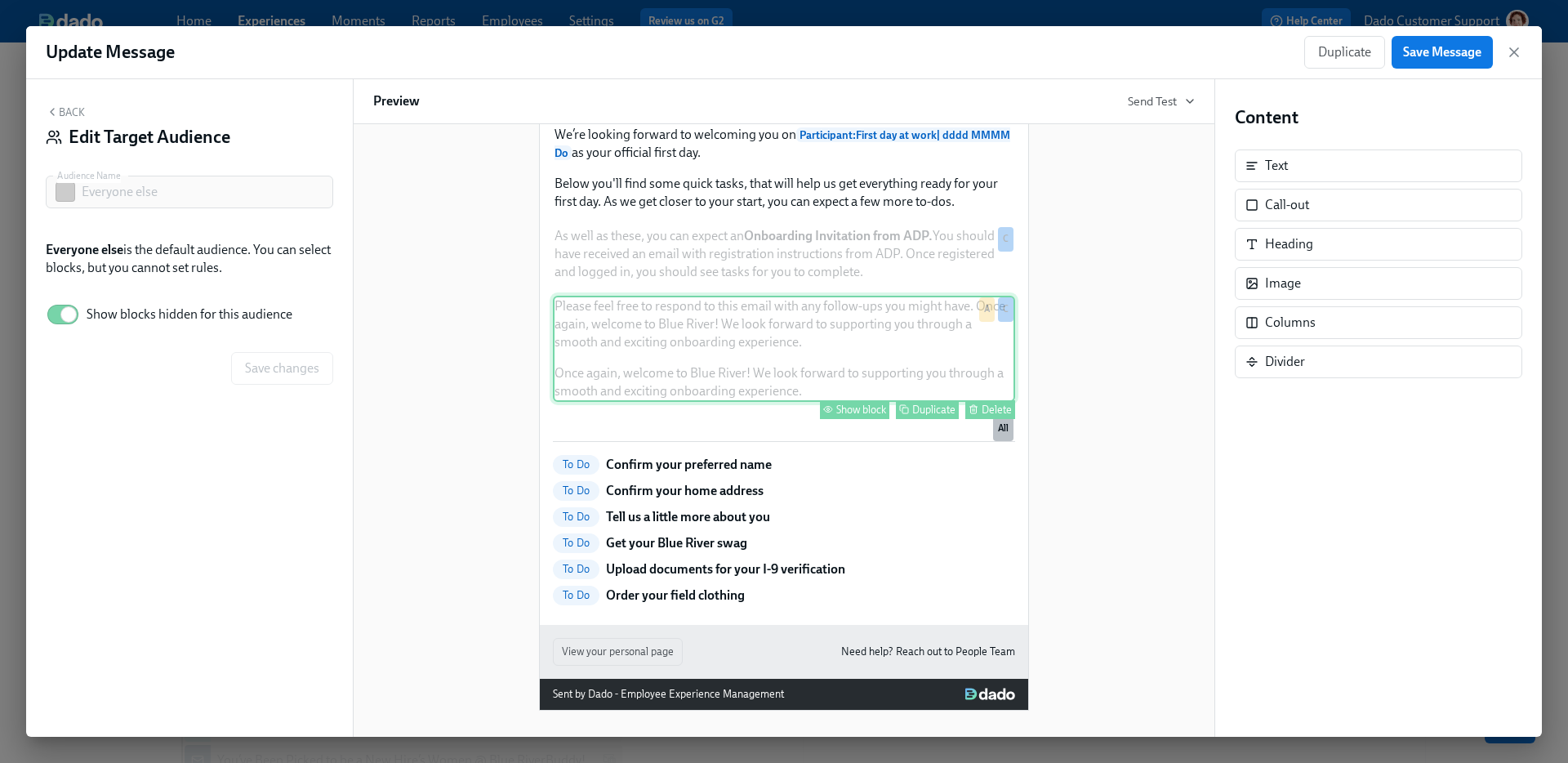
click at [851, 419] on button "Show block" at bounding box center [854, 409] width 69 height 19
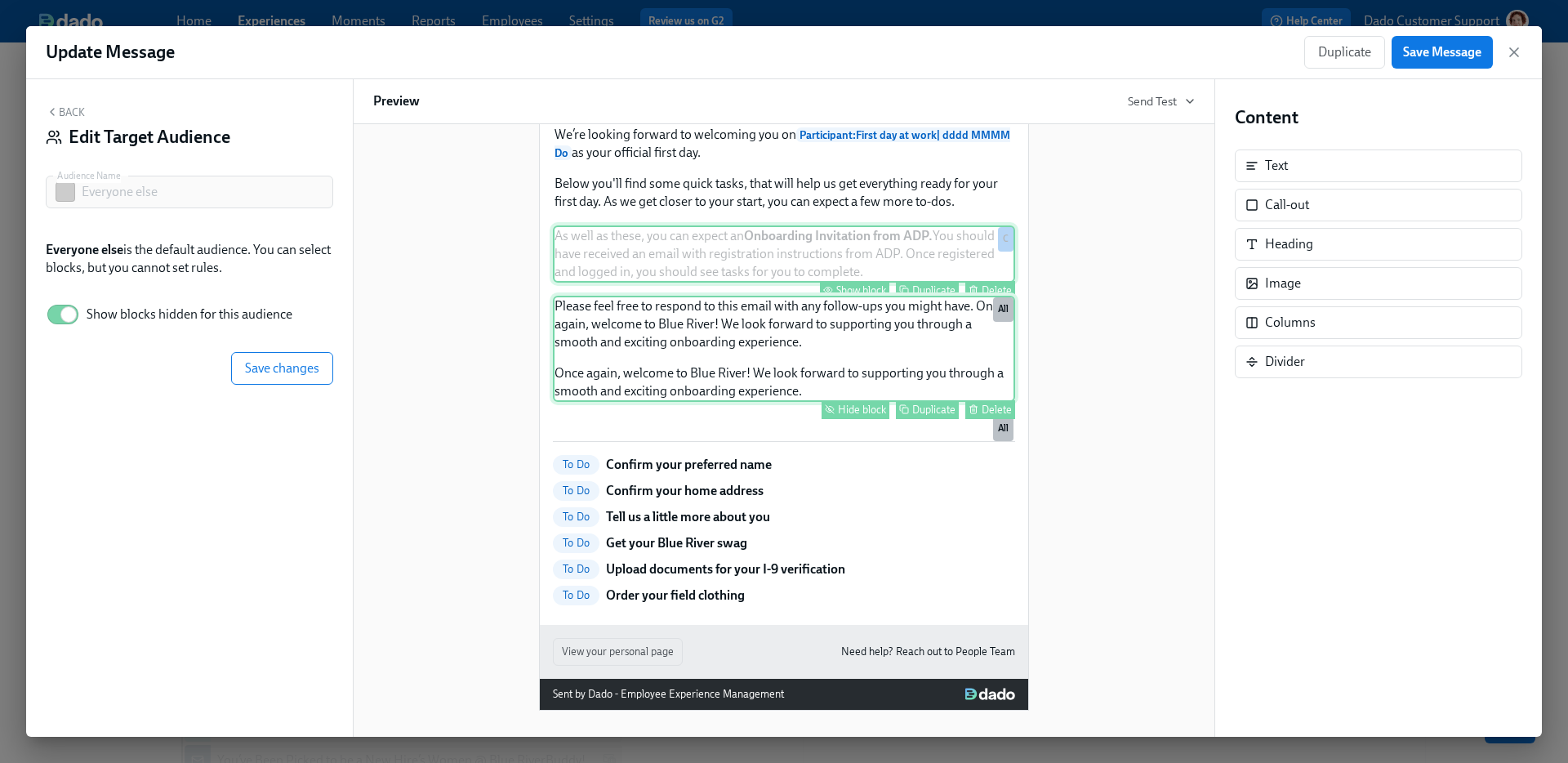
click at [840, 296] on div "Show block" at bounding box center [861, 291] width 50 height 13
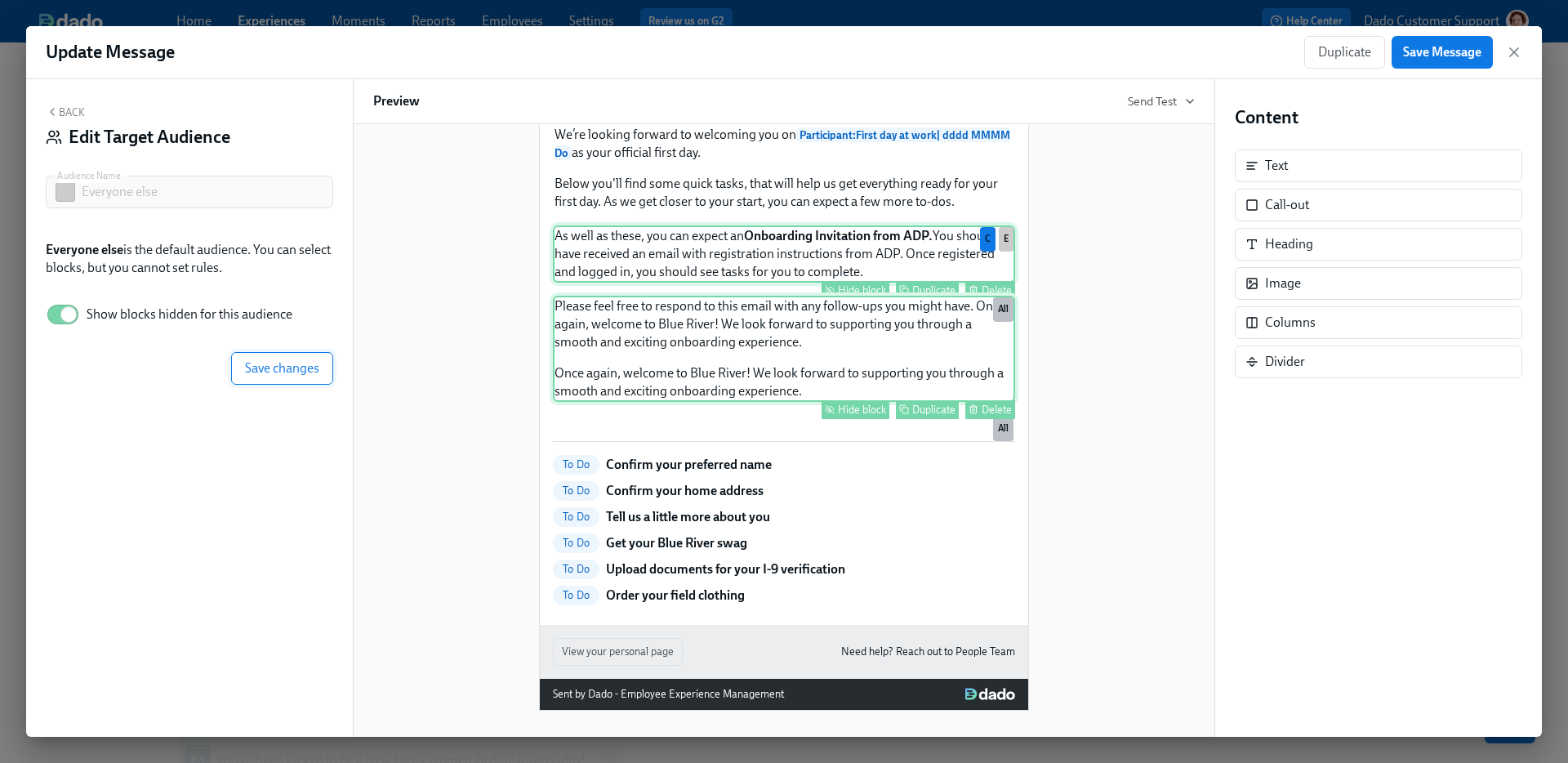
click at [319, 368] on button "Save changes" at bounding box center [282, 368] width 102 height 33
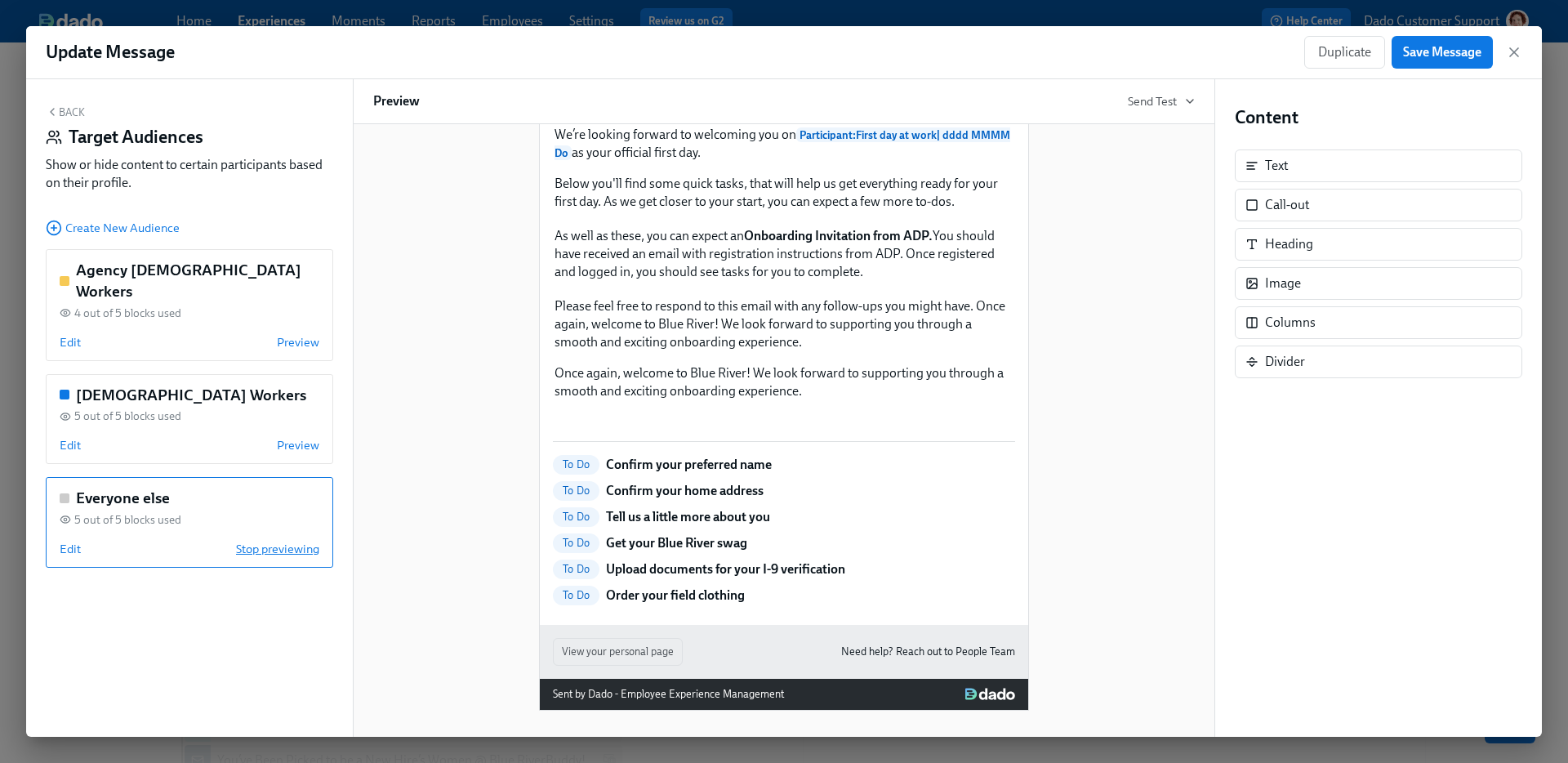
click at [283, 541] on span "Stop previewing" at bounding box center [277, 548] width 83 height 16
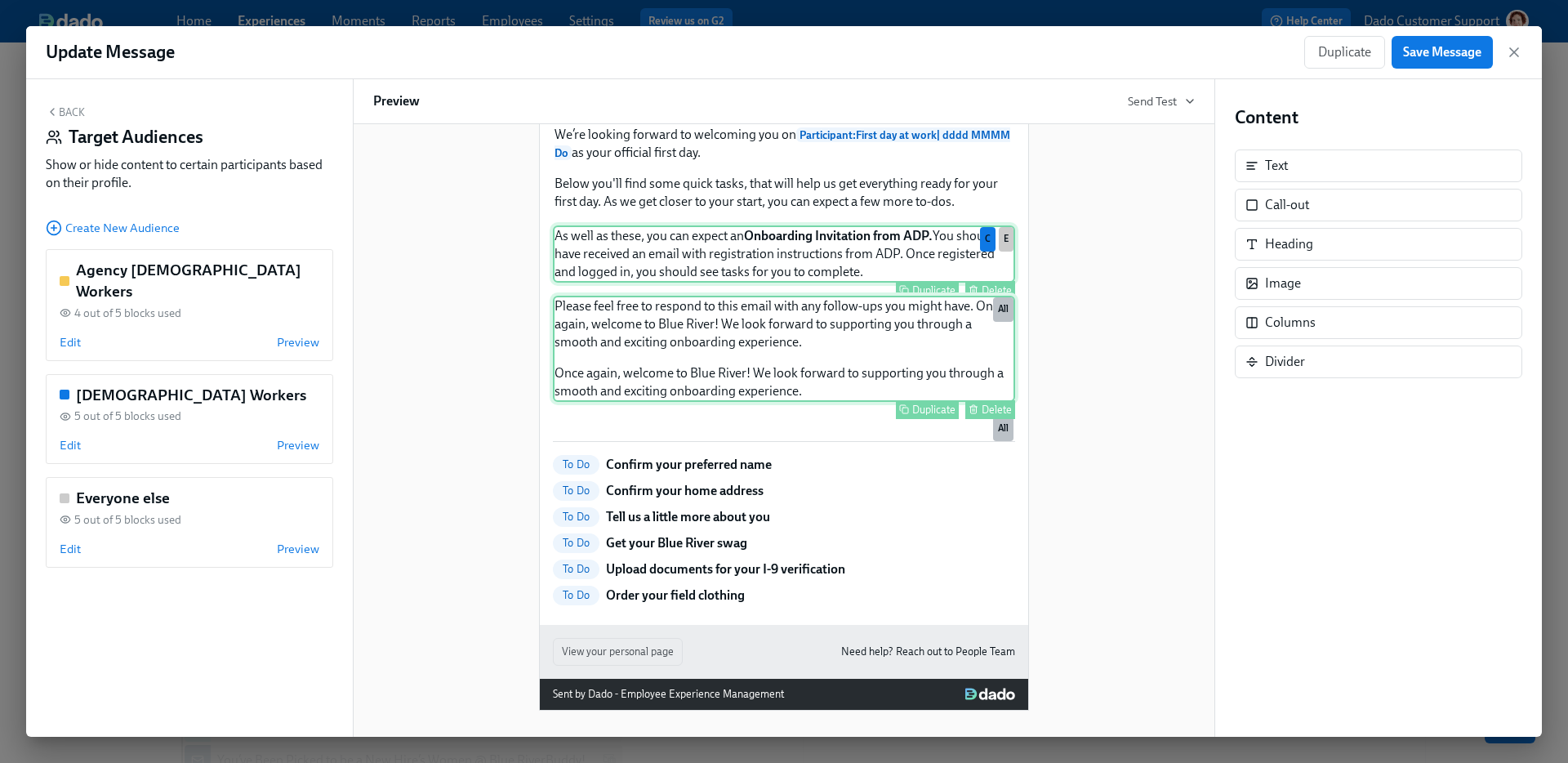
click at [476, 370] on div "Showing all blocks. Select an audience to preview. Welcome to Blue River, Parti…" at bounding box center [784, 297] width 821 height 826
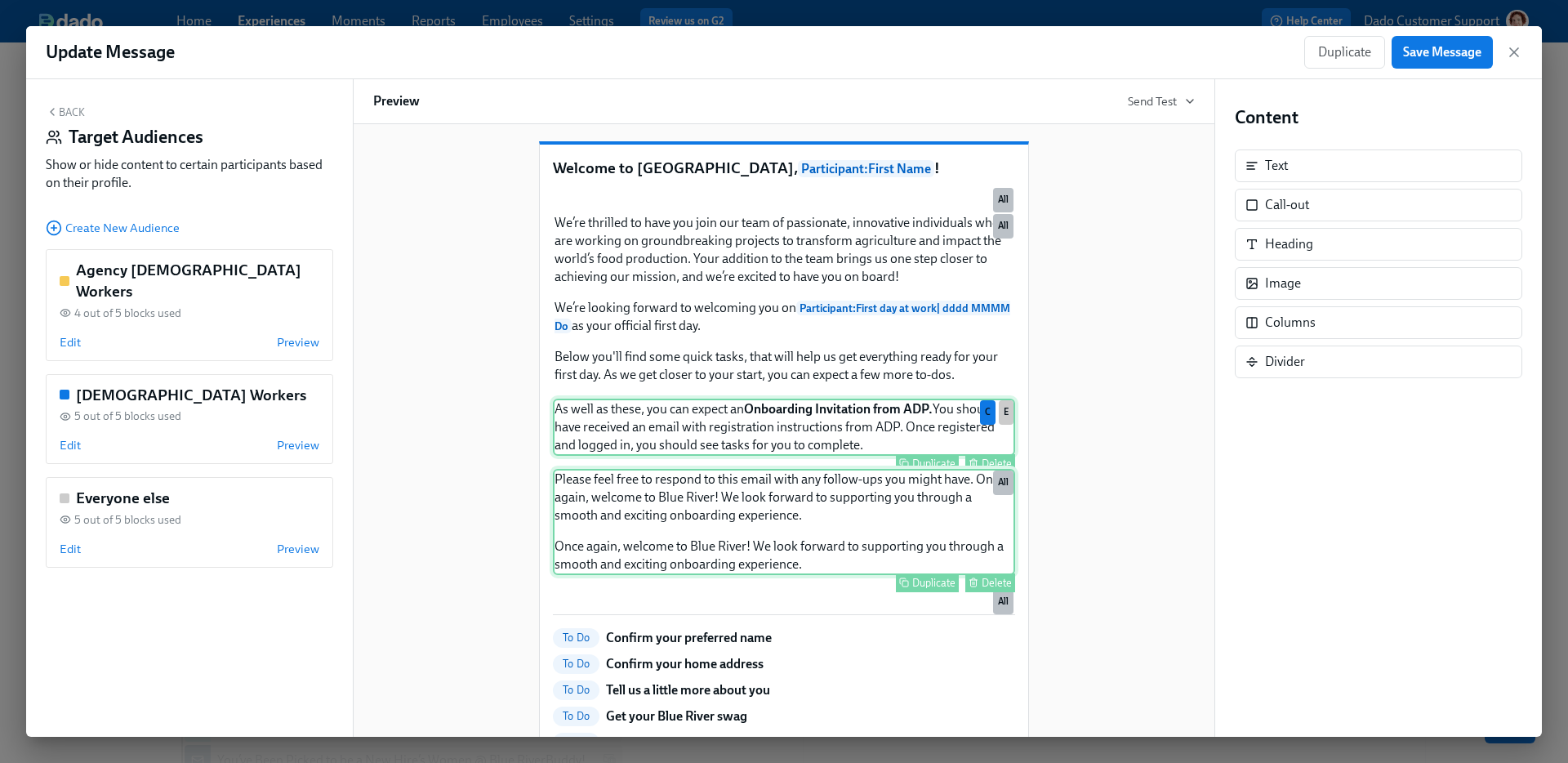
scroll to position [68, 0]
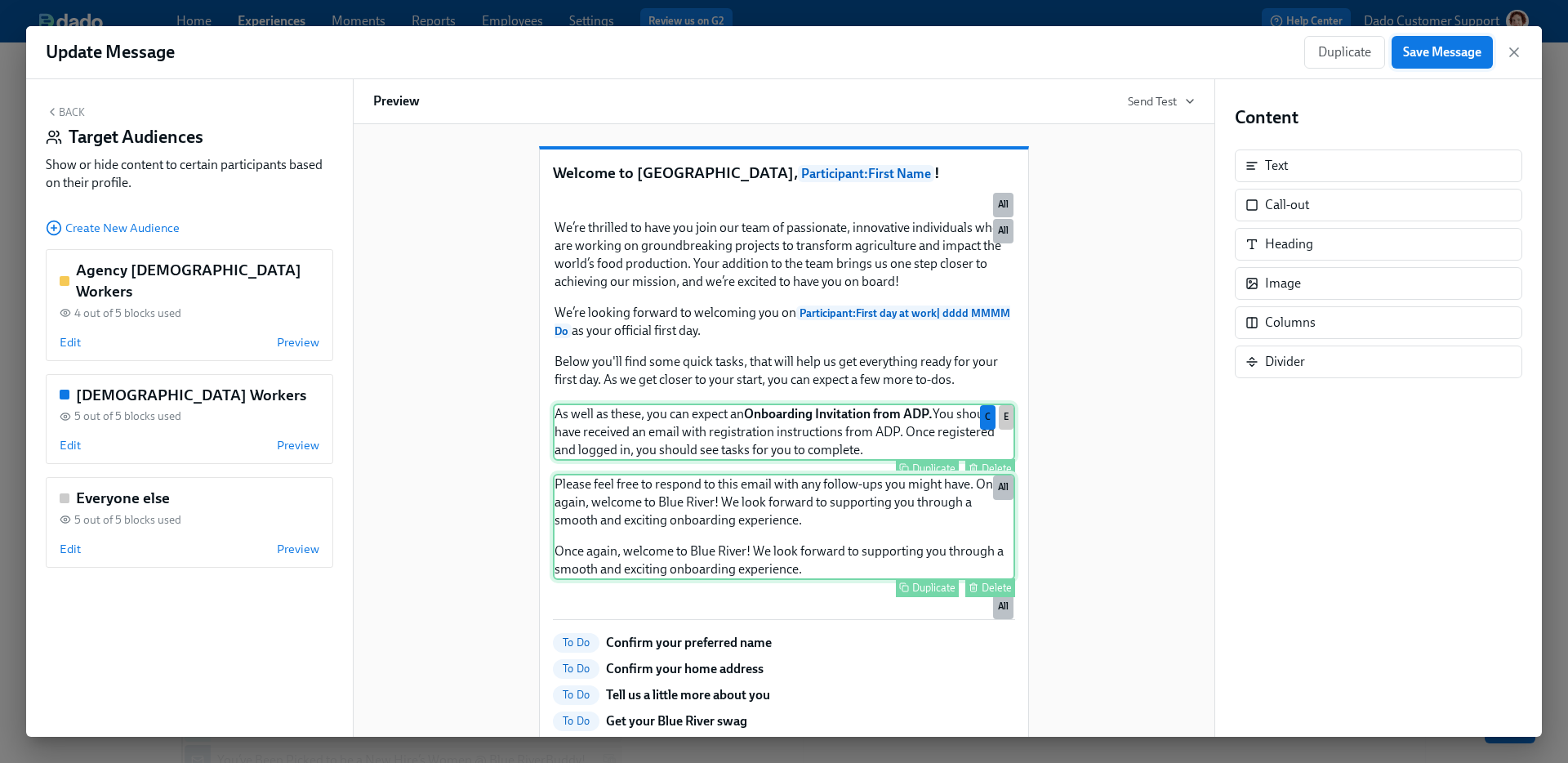
click at [1429, 56] on span "Save Message" at bounding box center [1442, 51] width 78 height 16
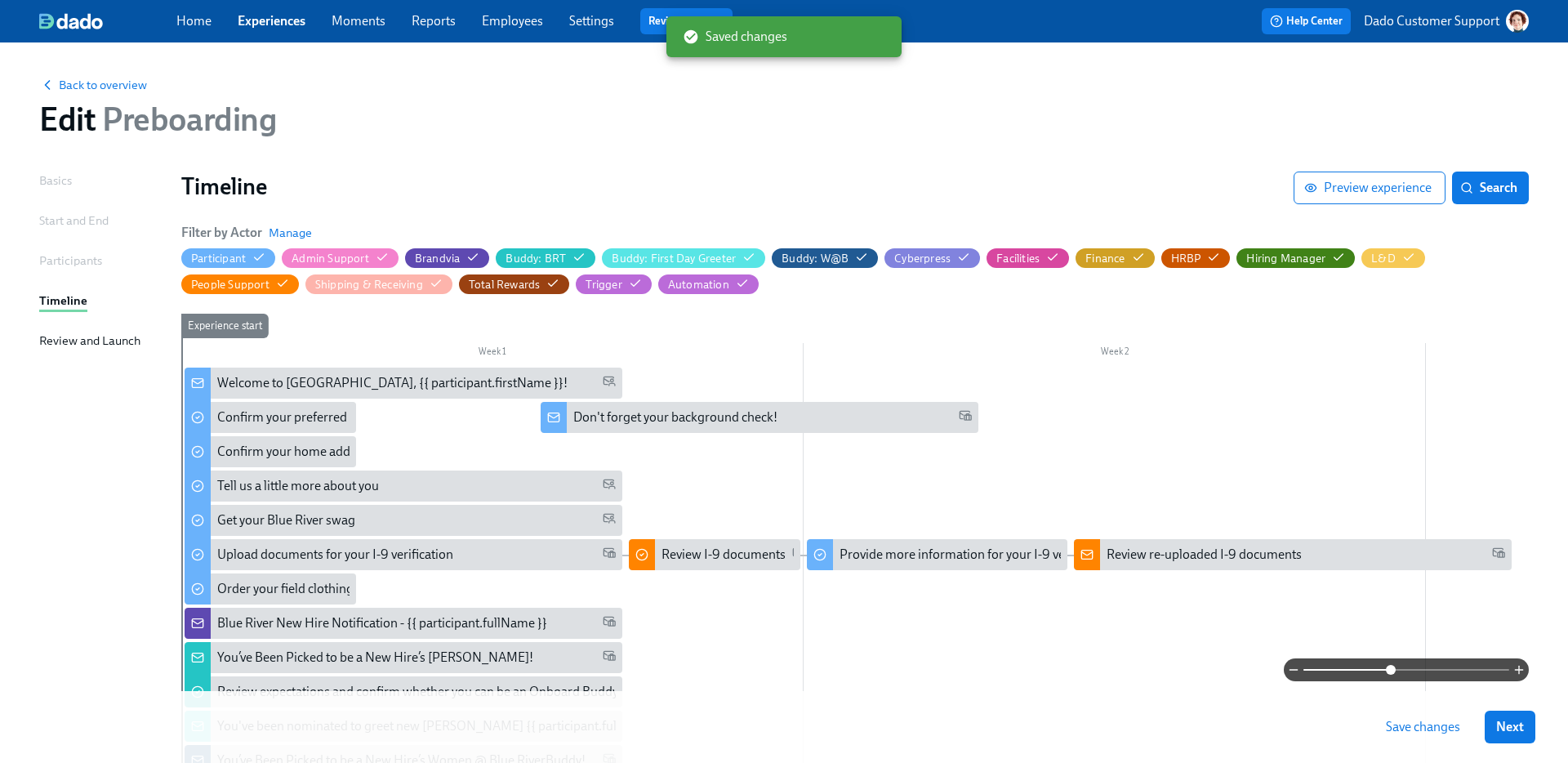
click at [1434, 723] on span "Save changes" at bounding box center [1423, 727] width 74 height 16
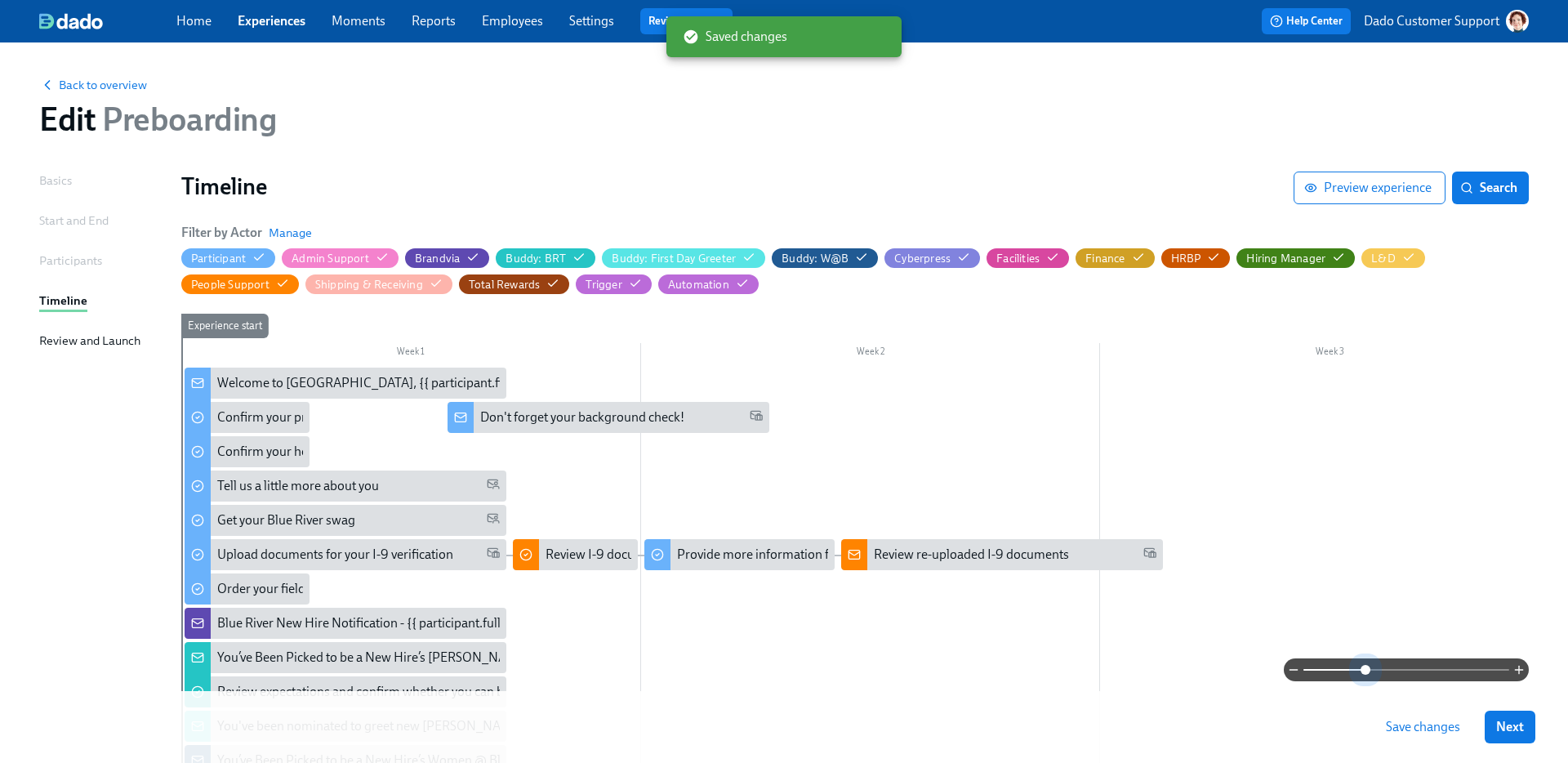
click at [1366, 671] on span at bounding box center [1406, 670] width 206 height 23
click at [1364, 192] on span "Preview experience" at bounding box center [1369, 187] width 124 height 16
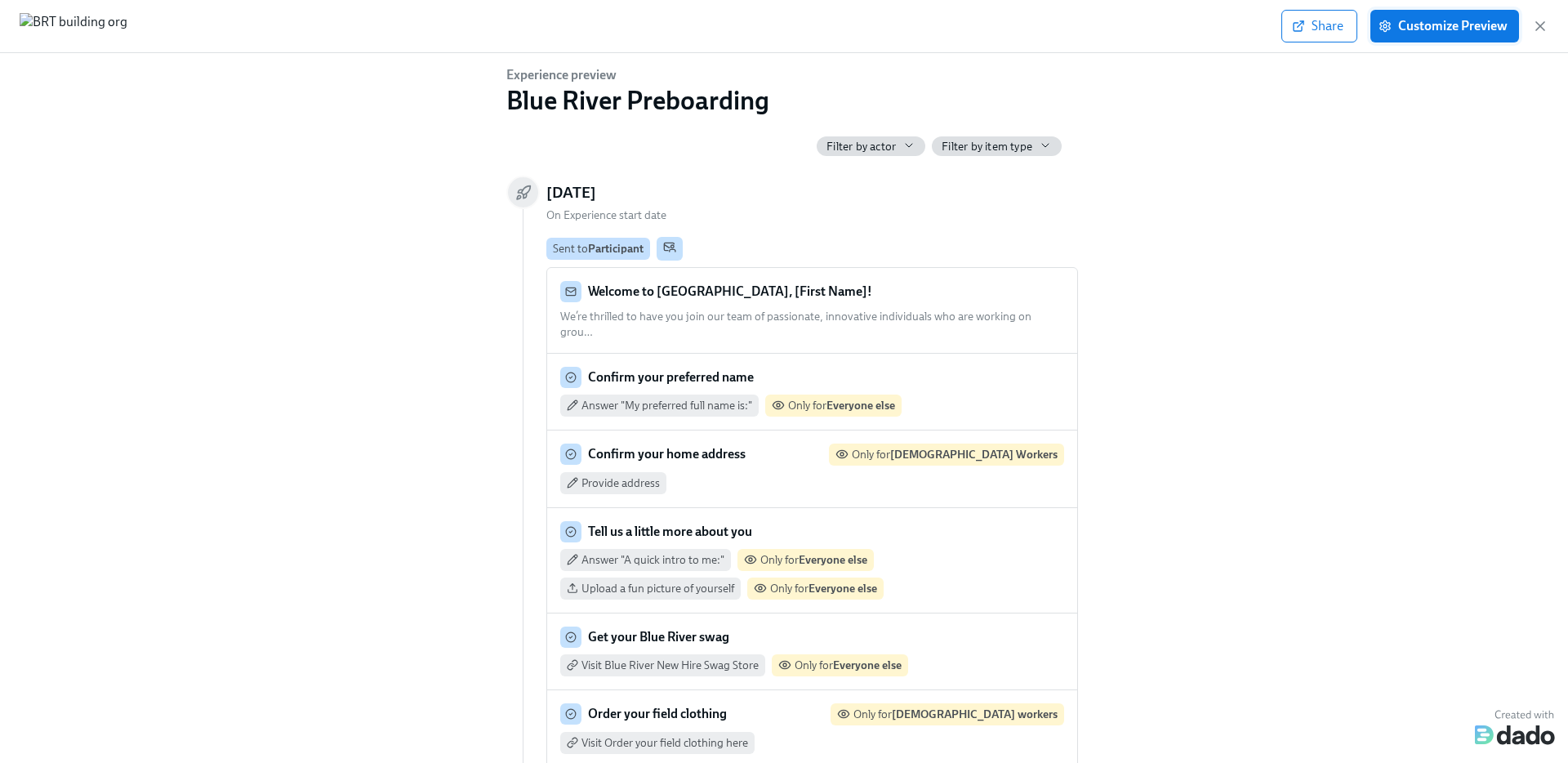
click at [1444, 18] on span "Customize Preview" at bounding box center [1444, 25] width 125 height 16
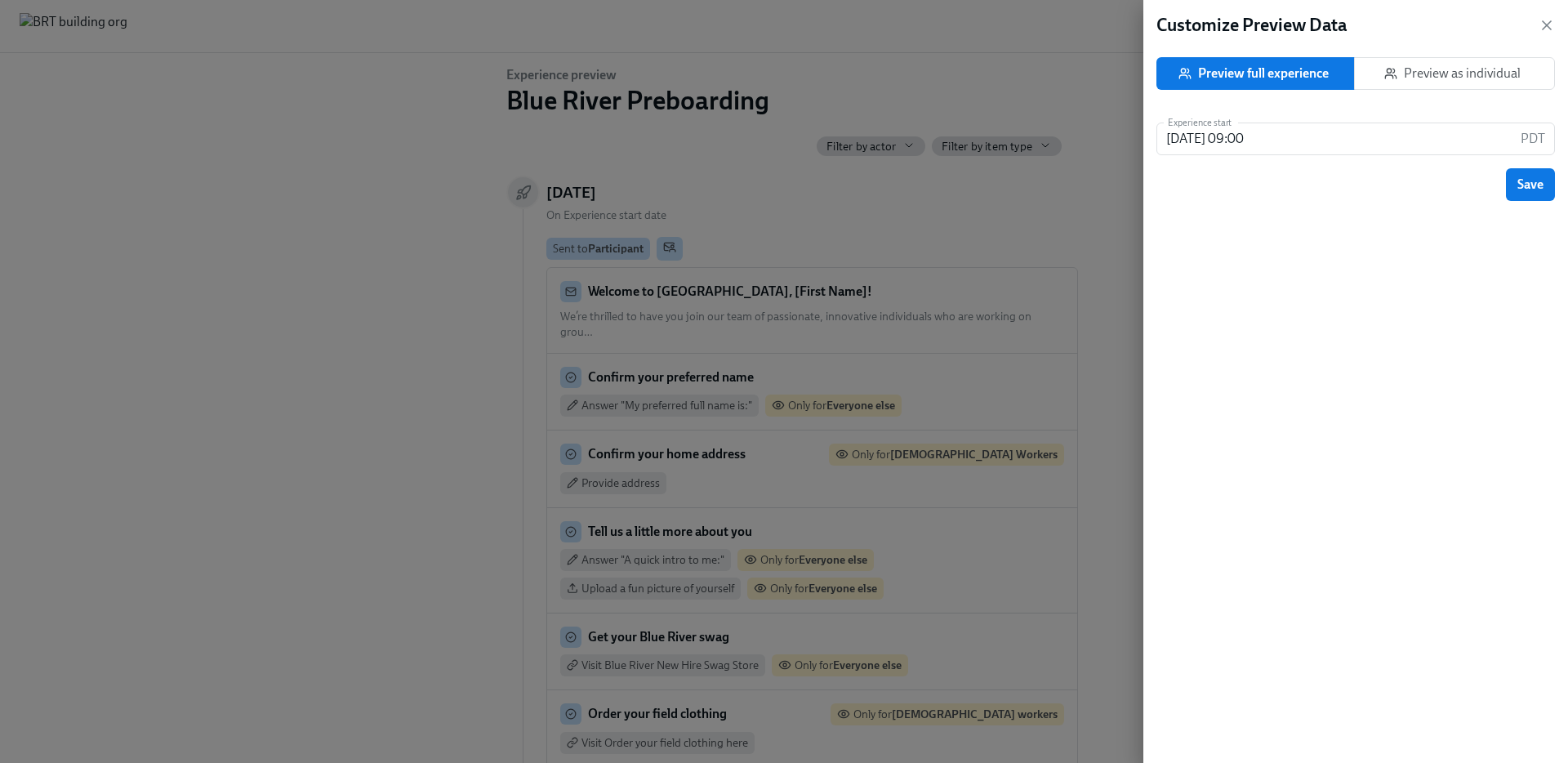
click at [1446, 66] on span "Preview as individual" at bounding box center [1454, 73] width 173 height 16
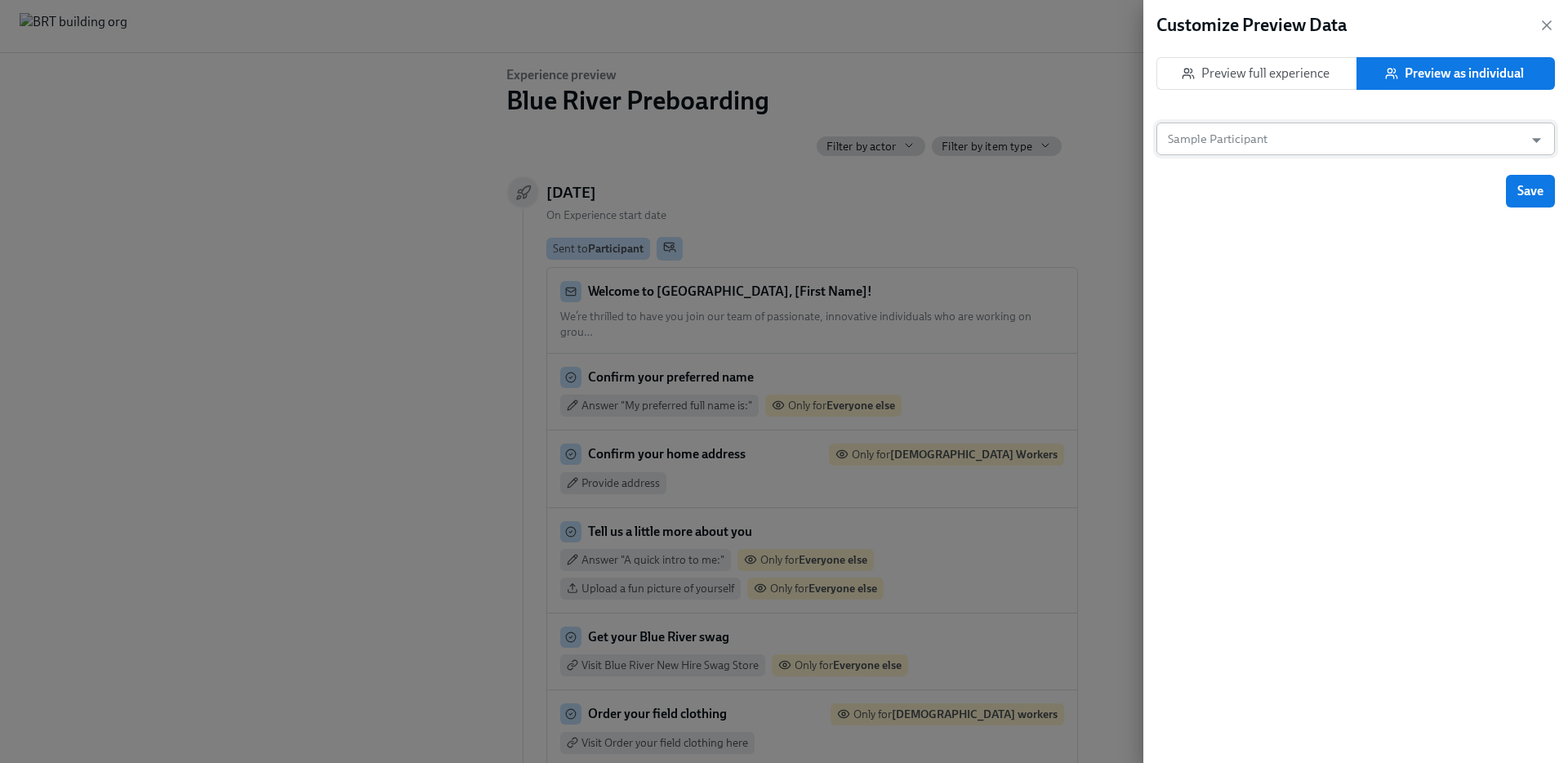
click at [1325, 145] on input "Sample Participant" at bounding box center [1340, 139] width 351 height 33
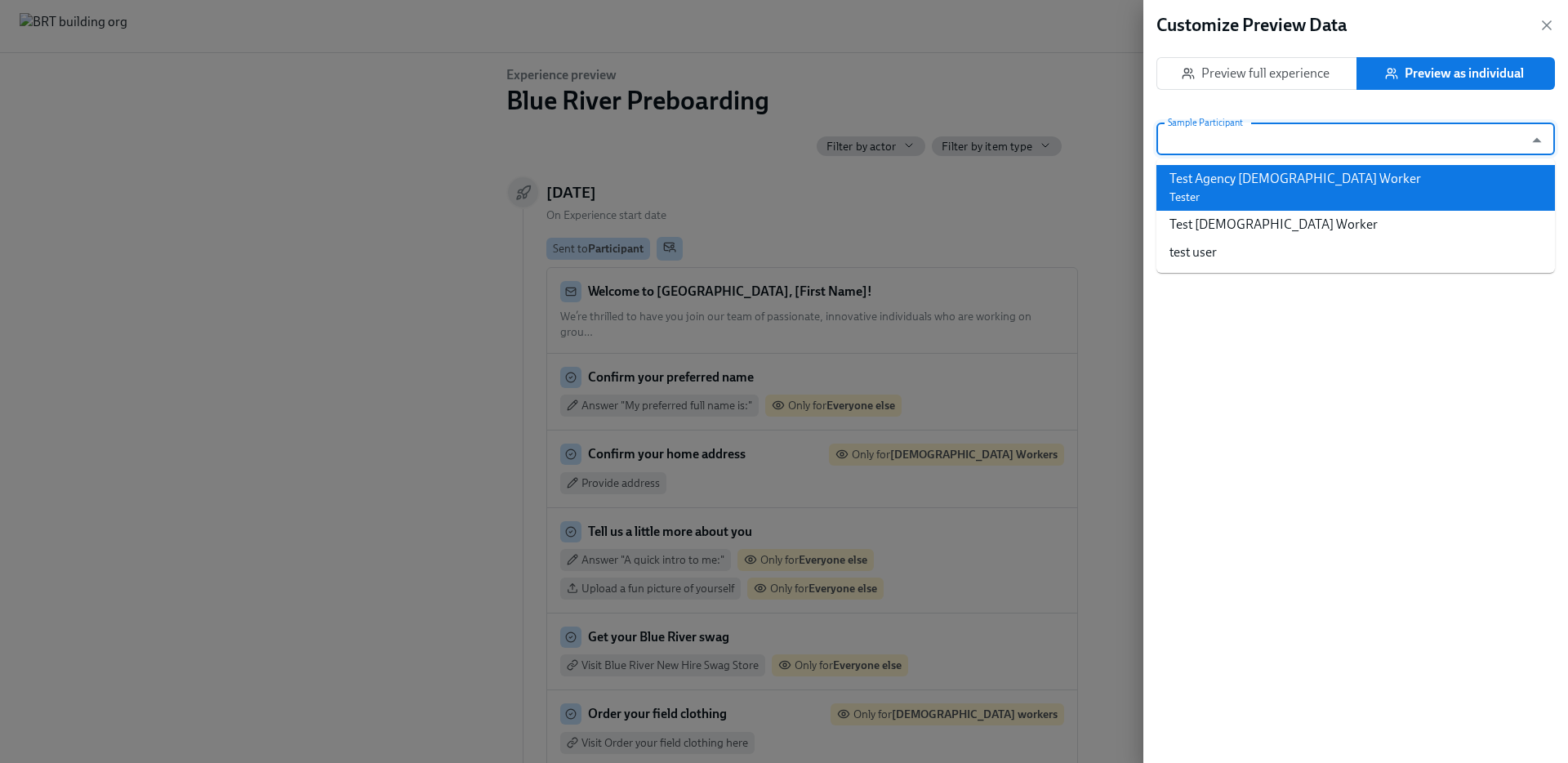
click at [1280, 179] on div "Test Agency Contingent Worker" at bounding box center [1295, 179] width 252 height 18
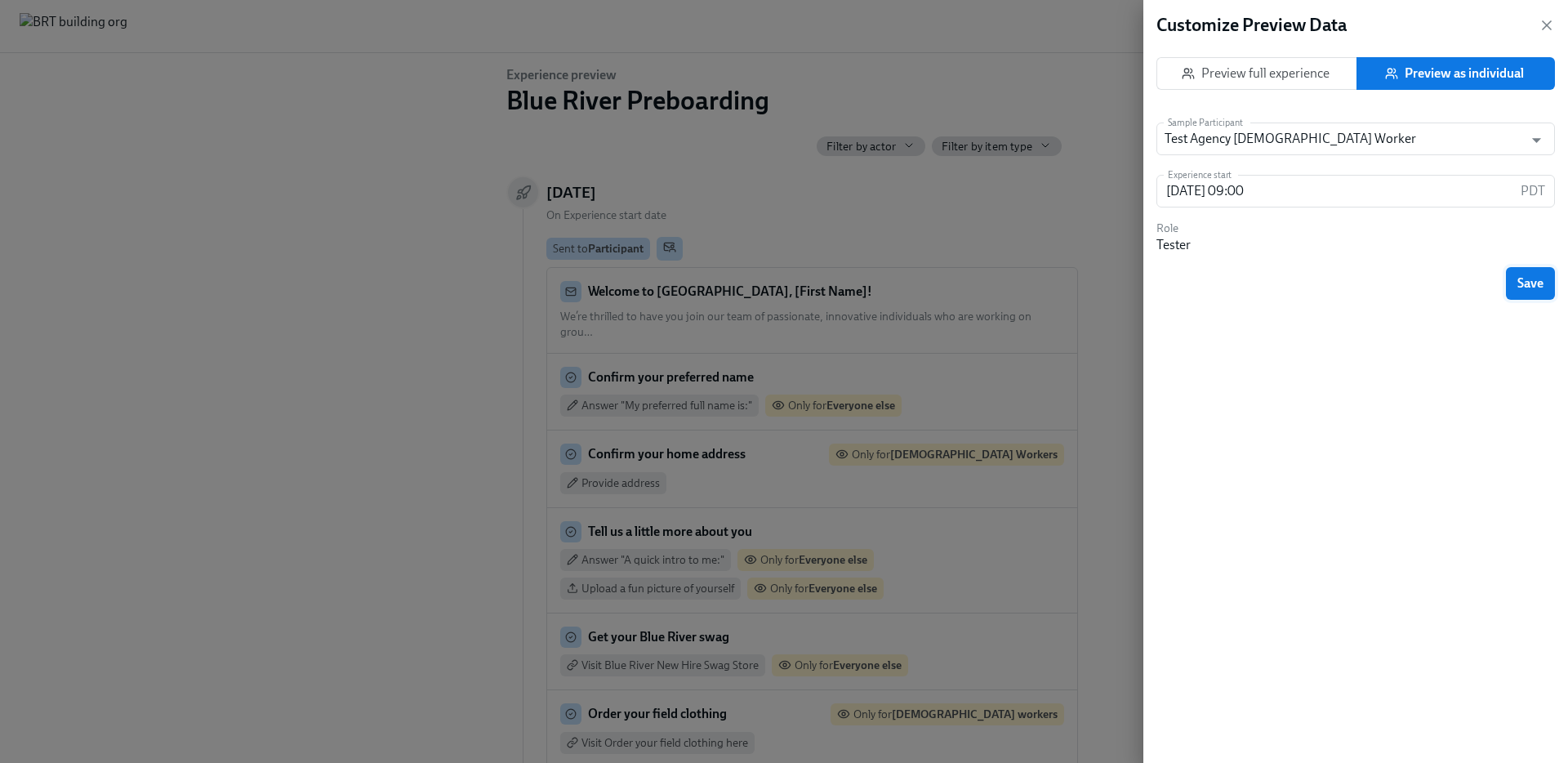
click at [1528, 269] on button "Save" at bounding box center [1530, 283] width 49 height 33
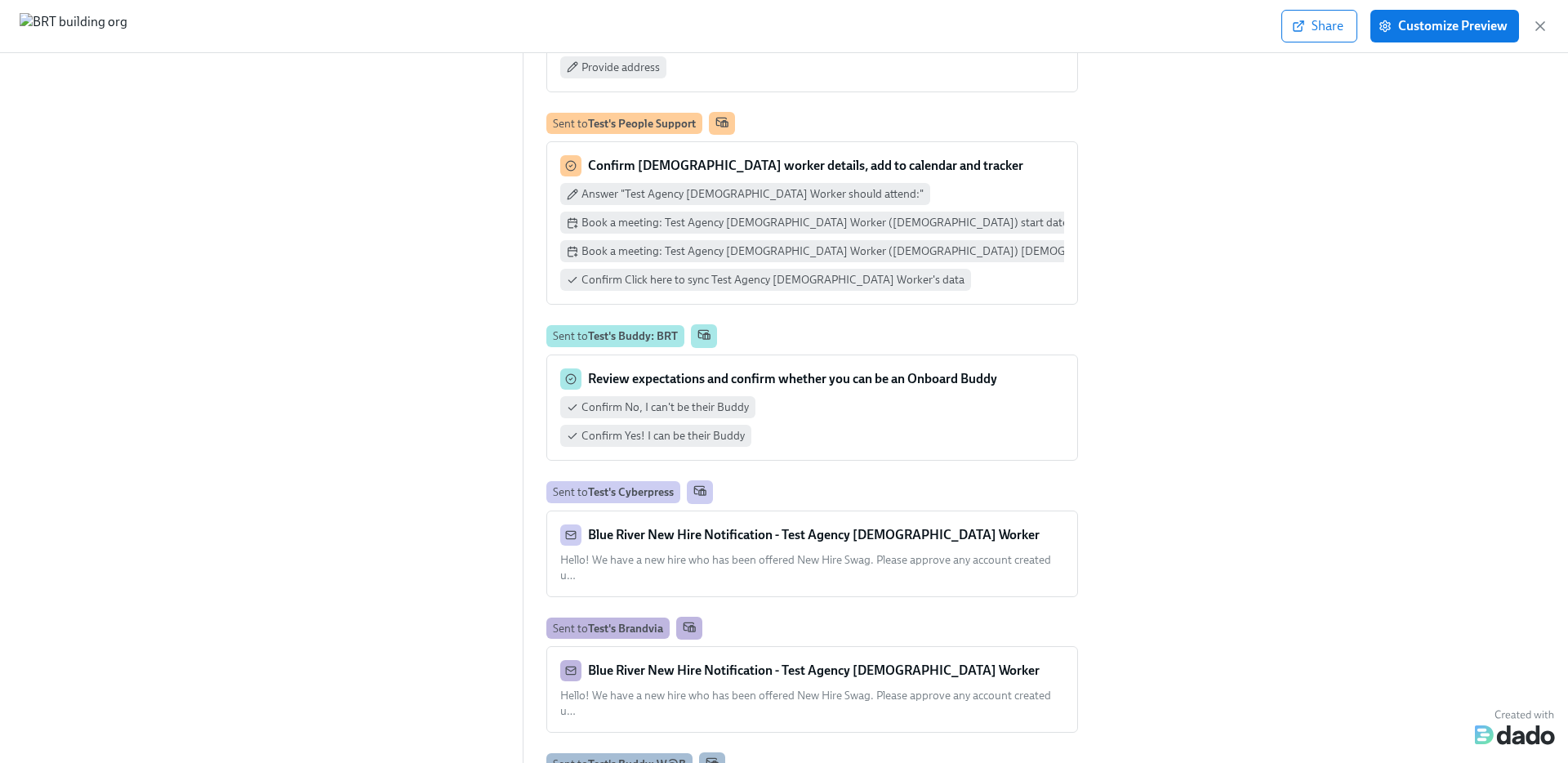
scroll to position [456, 0]
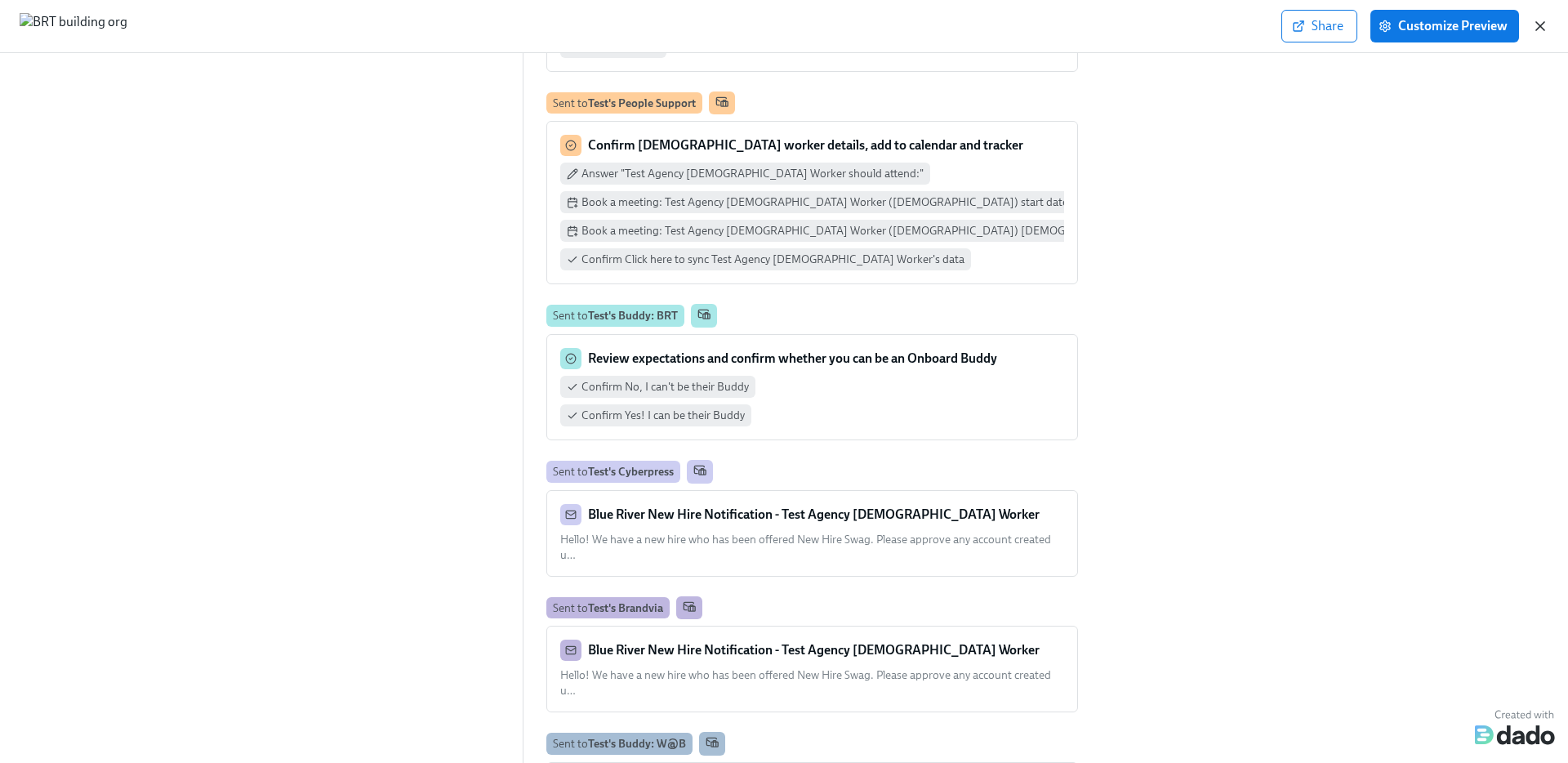
click at [1544, 23] on icon "button" at bounding box center [1539, 25] width 16 height 16
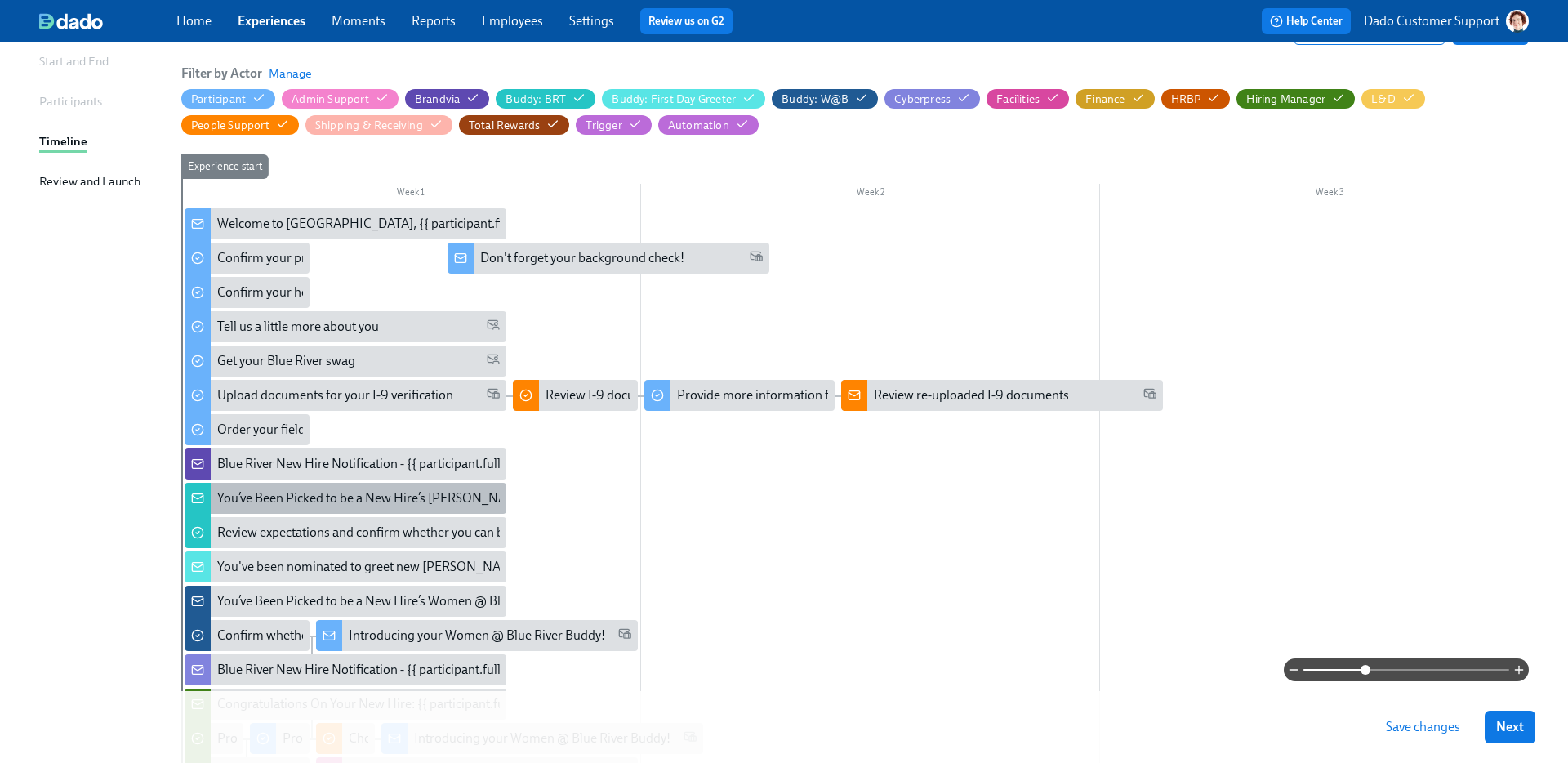
scroll to position [157, 0]
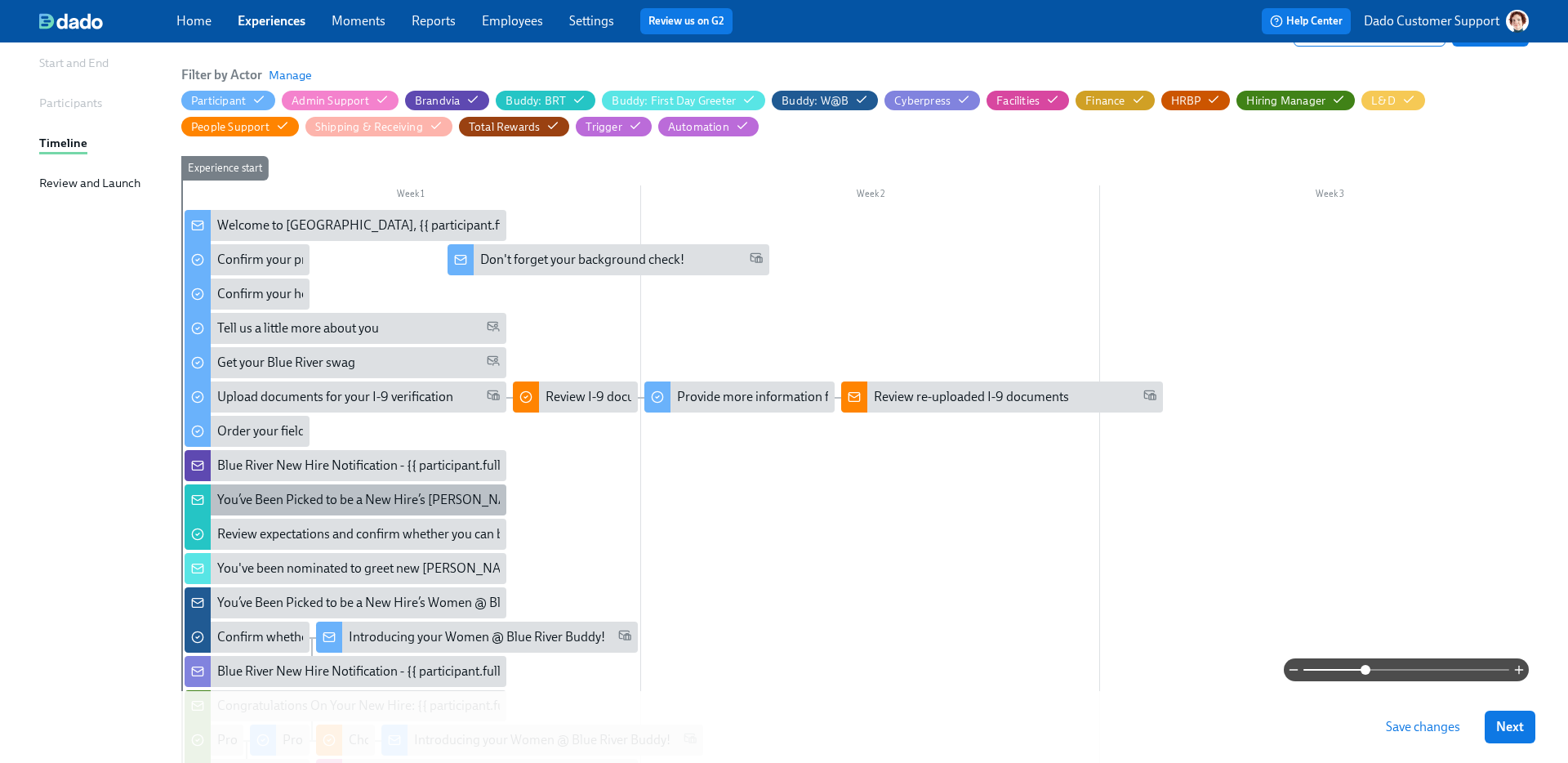
click at [262, 491] on div "You’ve Been Picked to be a New Hire’s Buddy!" at bounding box center [375, 499] width 316 height 18
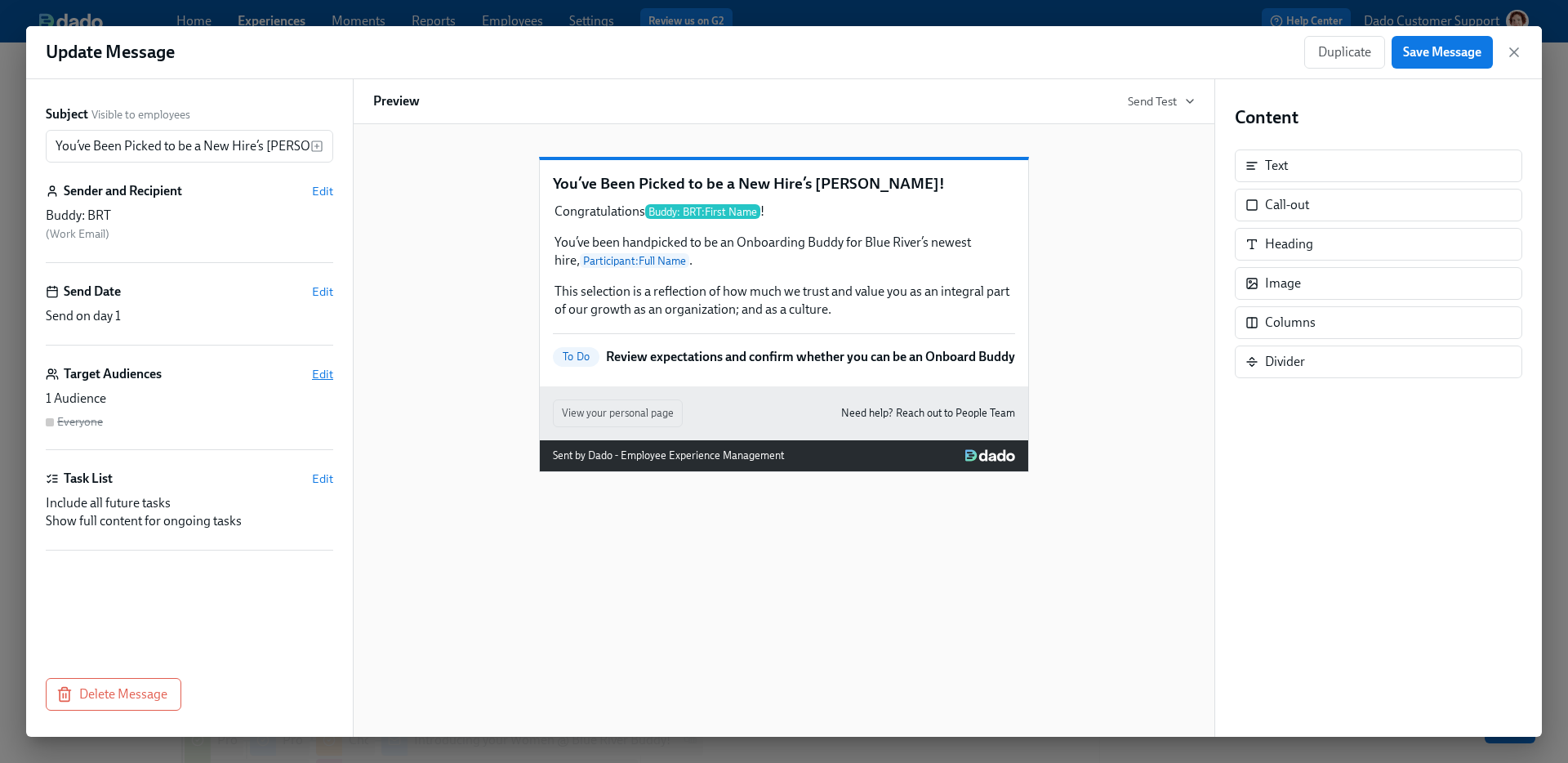
click at [323, 372] on span "Edit" at bounding box center [322, 374] width 21 height 16
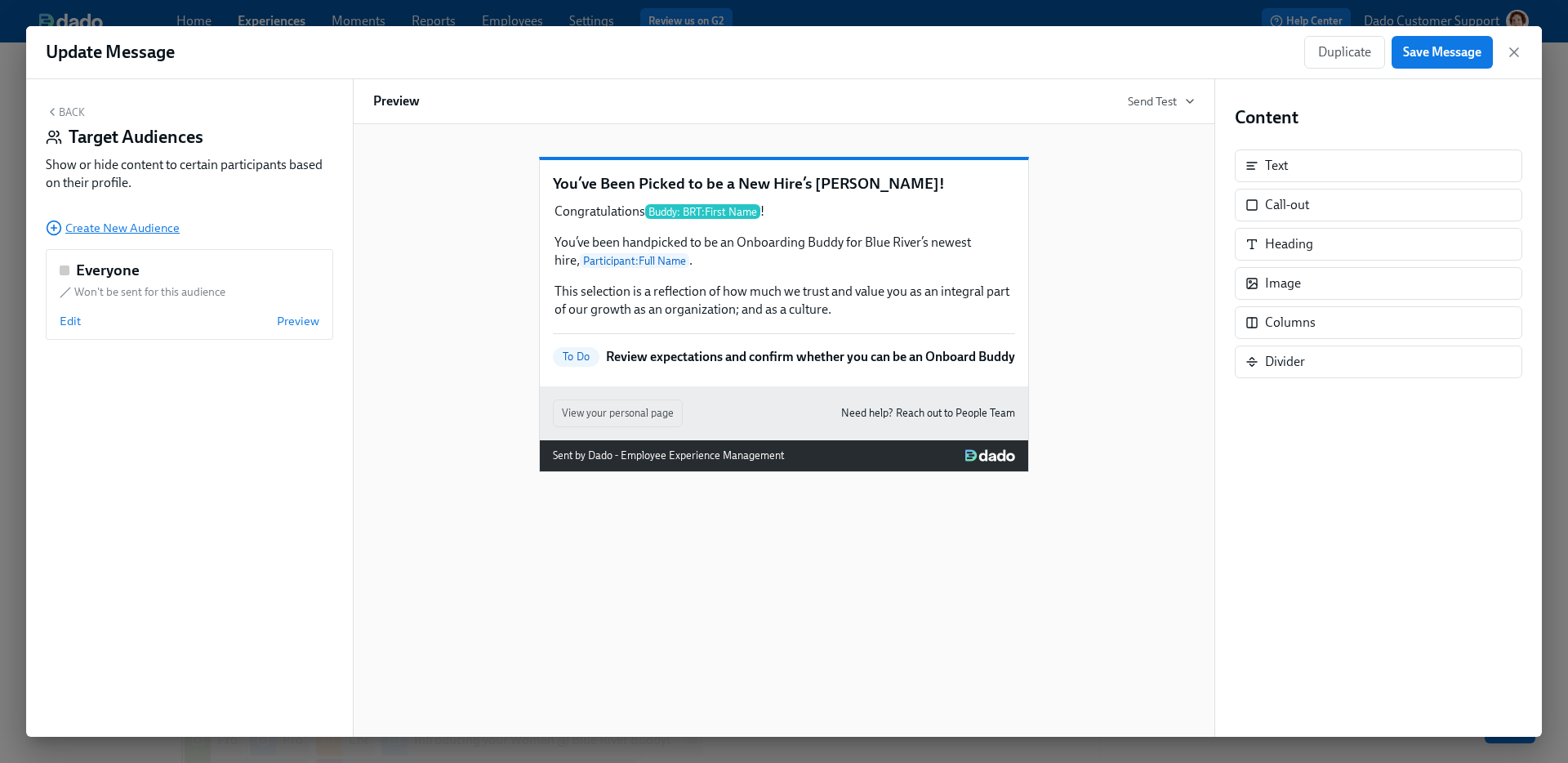
click at [60, 228] on icon "button" at bounding box center [53, 227] width 16 height 16
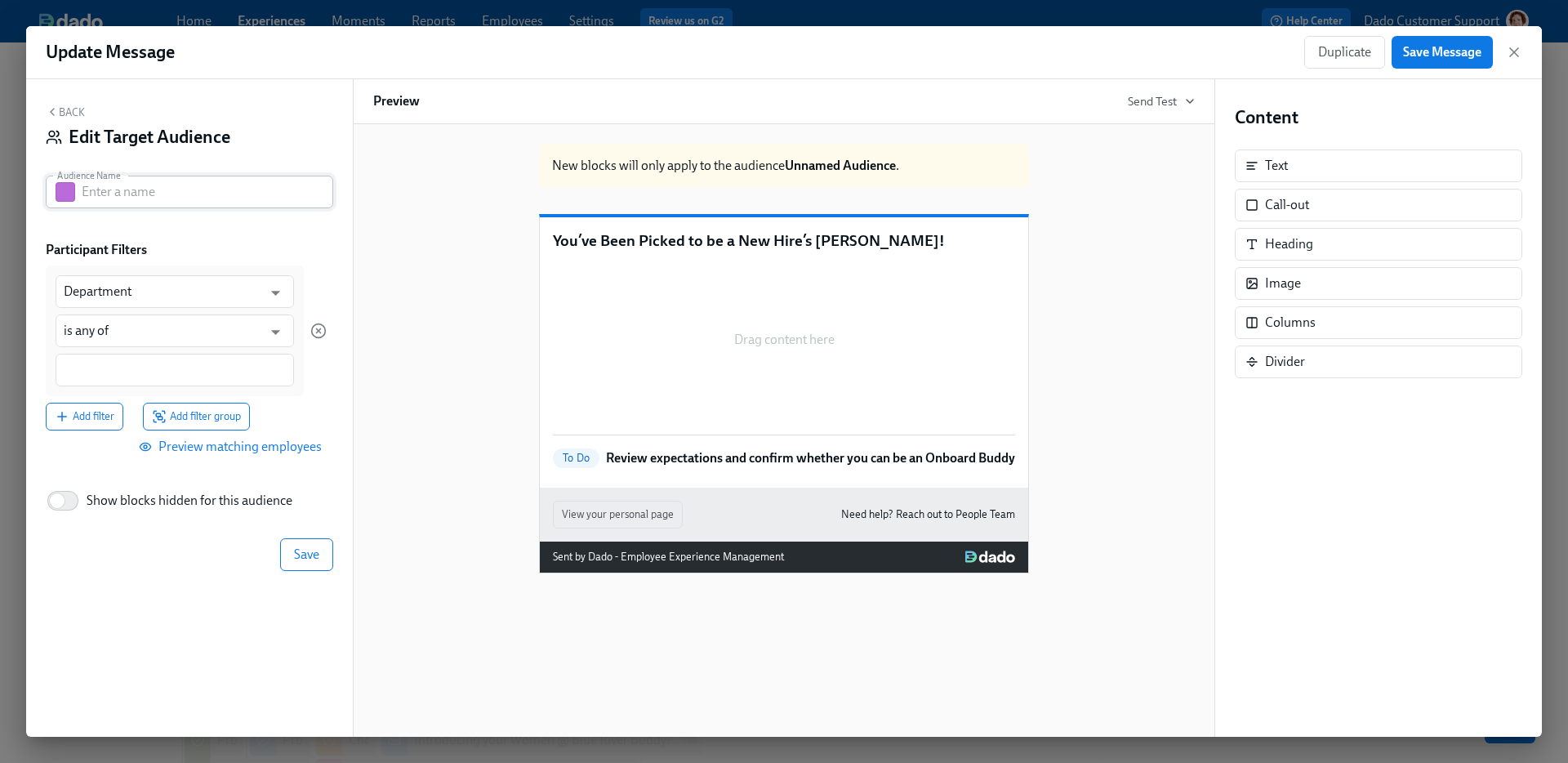
click at [71, 189] on button "button" at bounding box center [65, 191] width 19 height 19
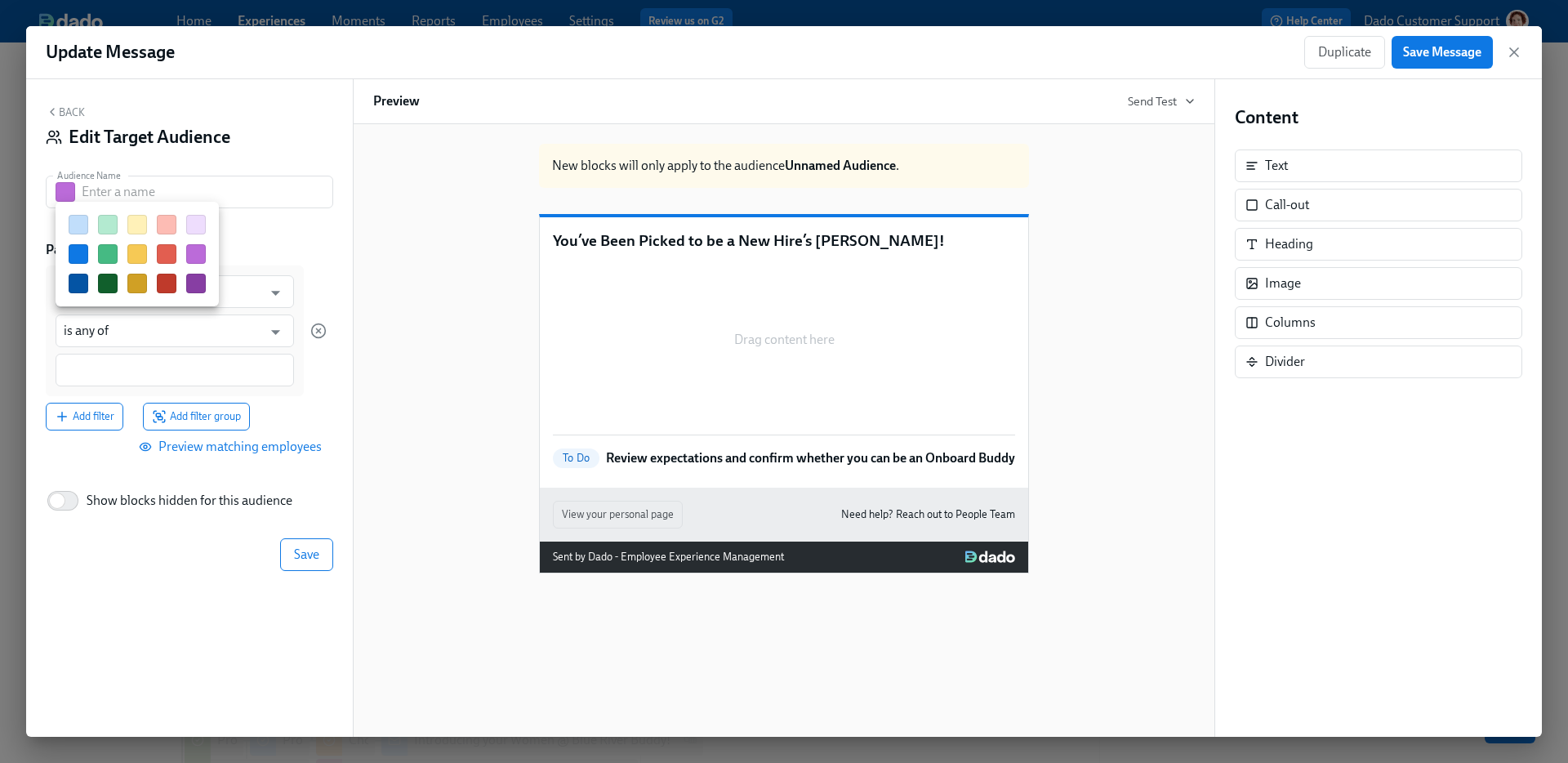
click at [149, 248] on div at bounding box center [137, 253] width 137 height 78
click at [128, 250] on button "button" at bounding box center [136, 253] width 19 height 19
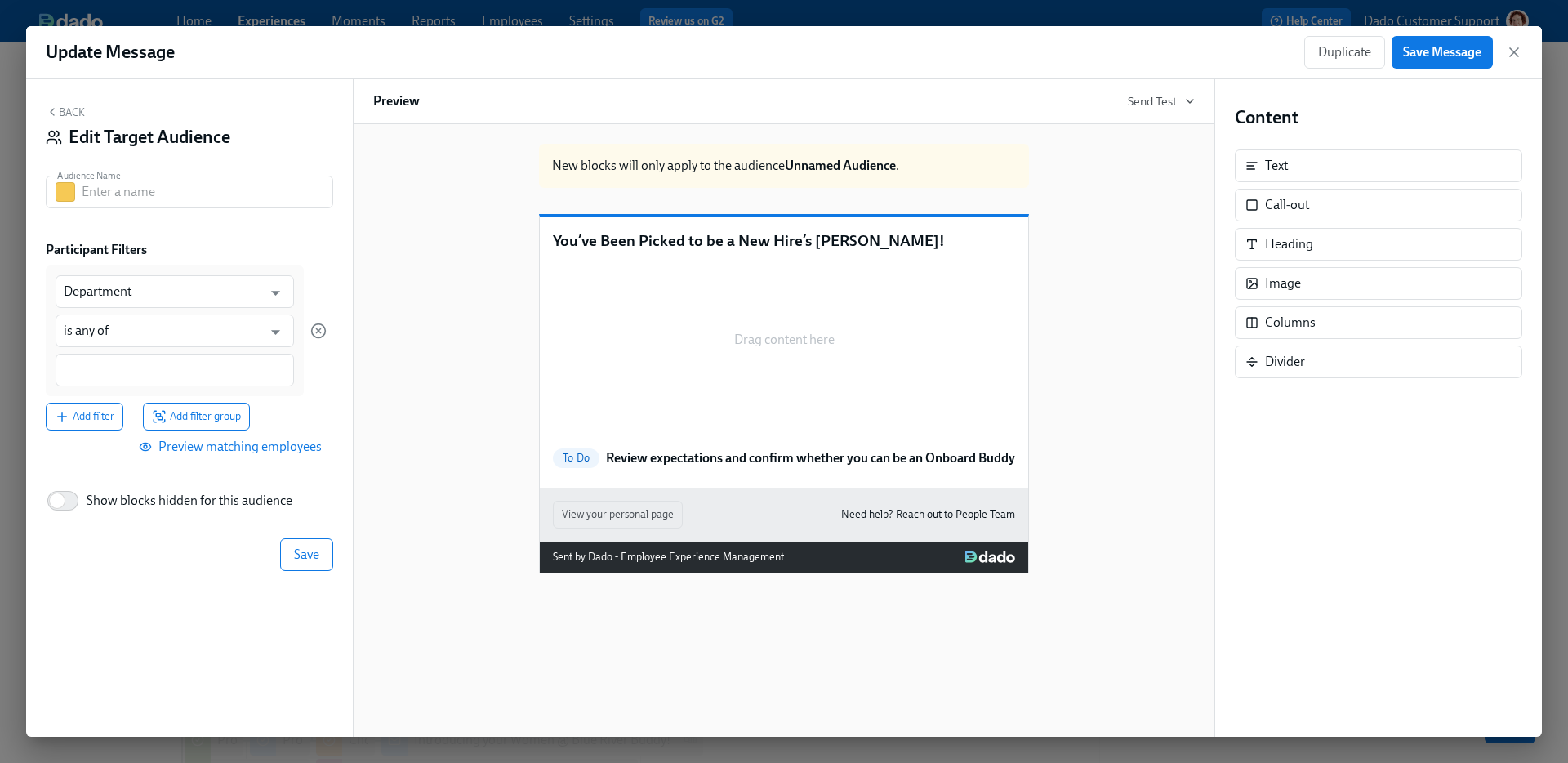
click at [130, 254] on label "Participant Filters" at bounding box center [96, 249] width 101 height 18
click at [113, 189] on input "text" at bounding box center [207, 192] width 252 height 33
paste input "Agency Contingent"
type input "Agency Contingent"
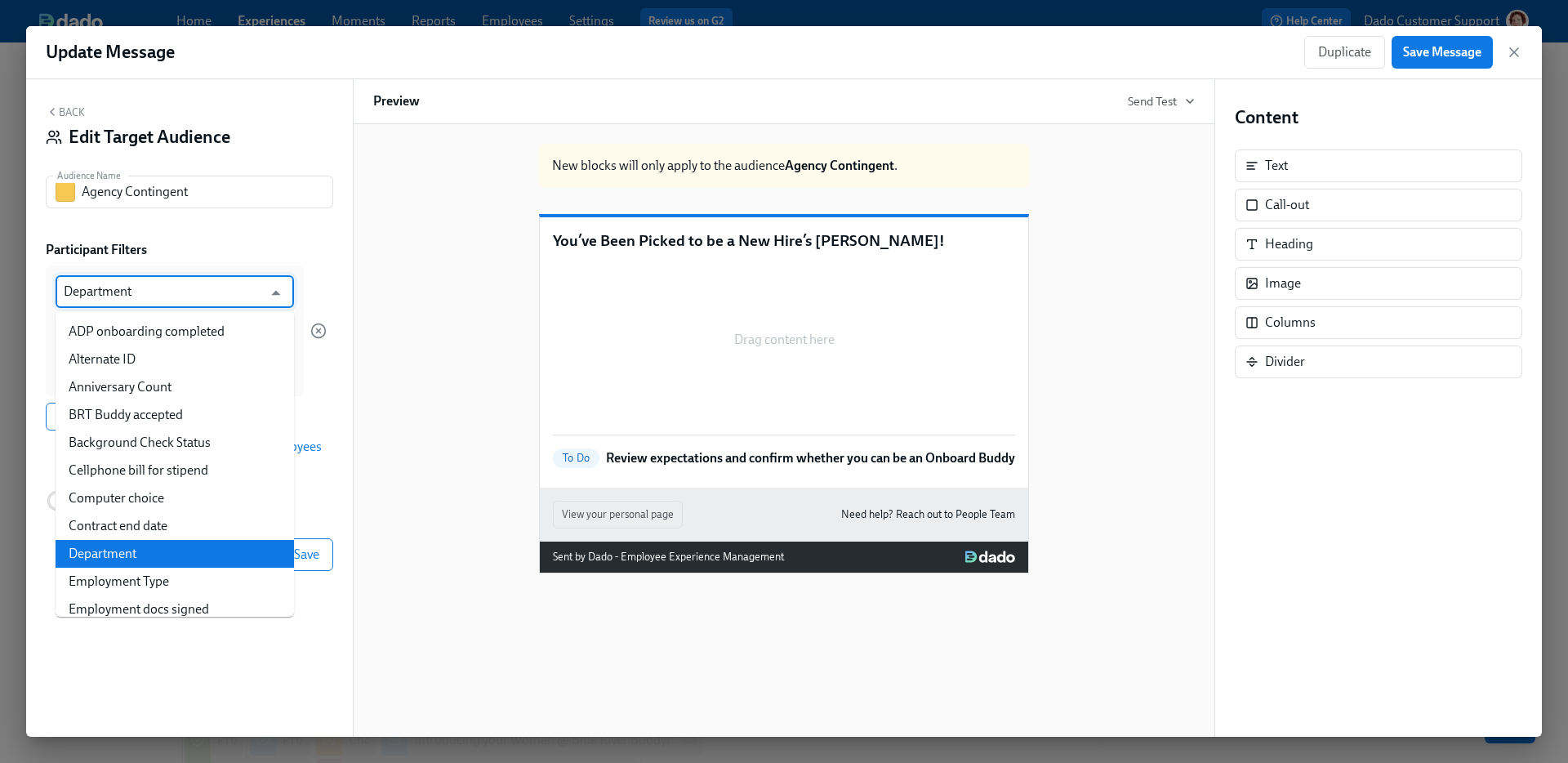
click at [120, 286] on input "Department" at bounding box center [163, 291] width 199 height 33
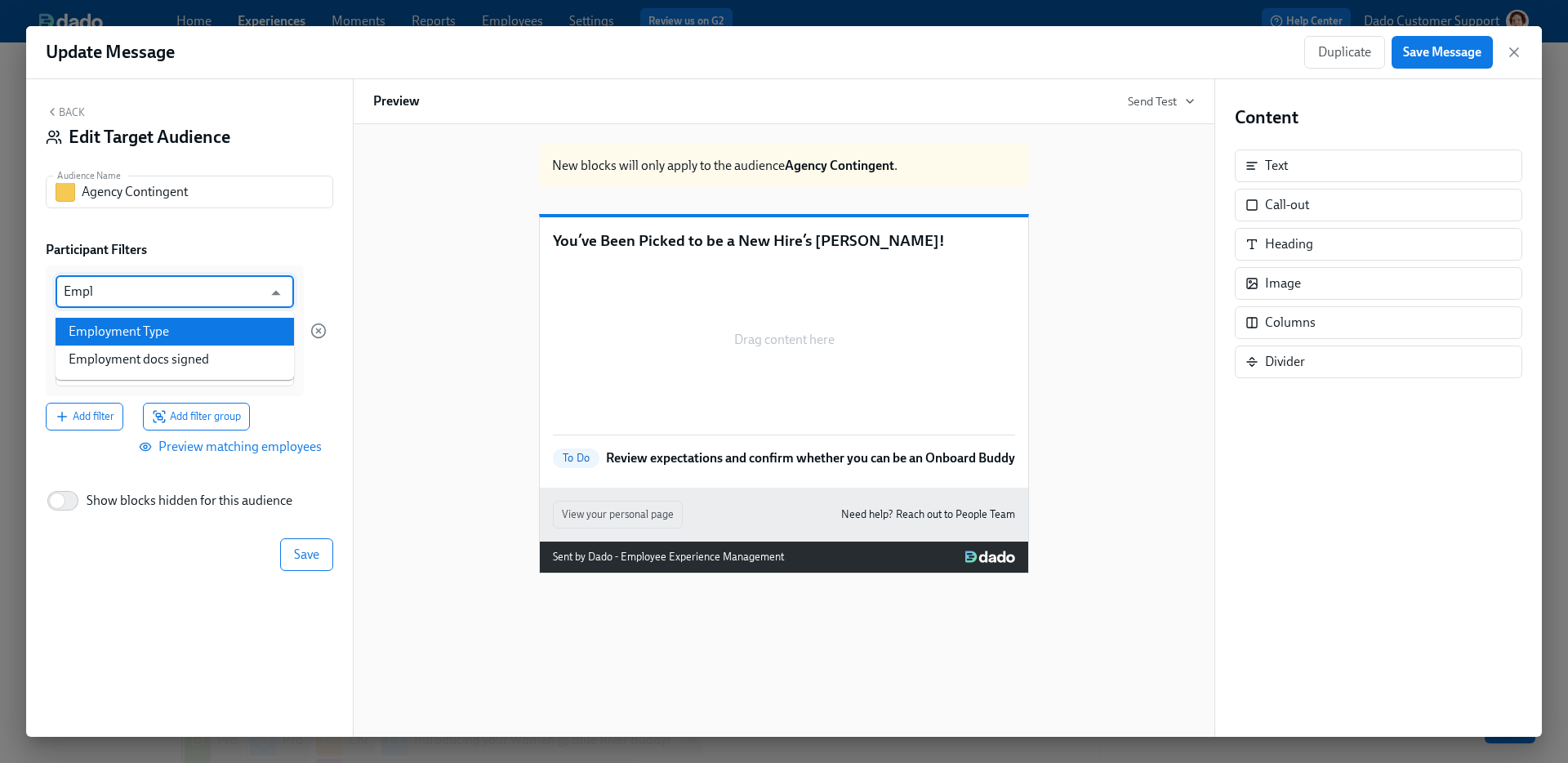
click at [188, 339] on li "Employment Type" at bounding box center [174, 331] width 238 height 28
type input "Employment Type"
click at [141, 333] on input "is any of" at bounding box center [163, 331] width 199 height 33
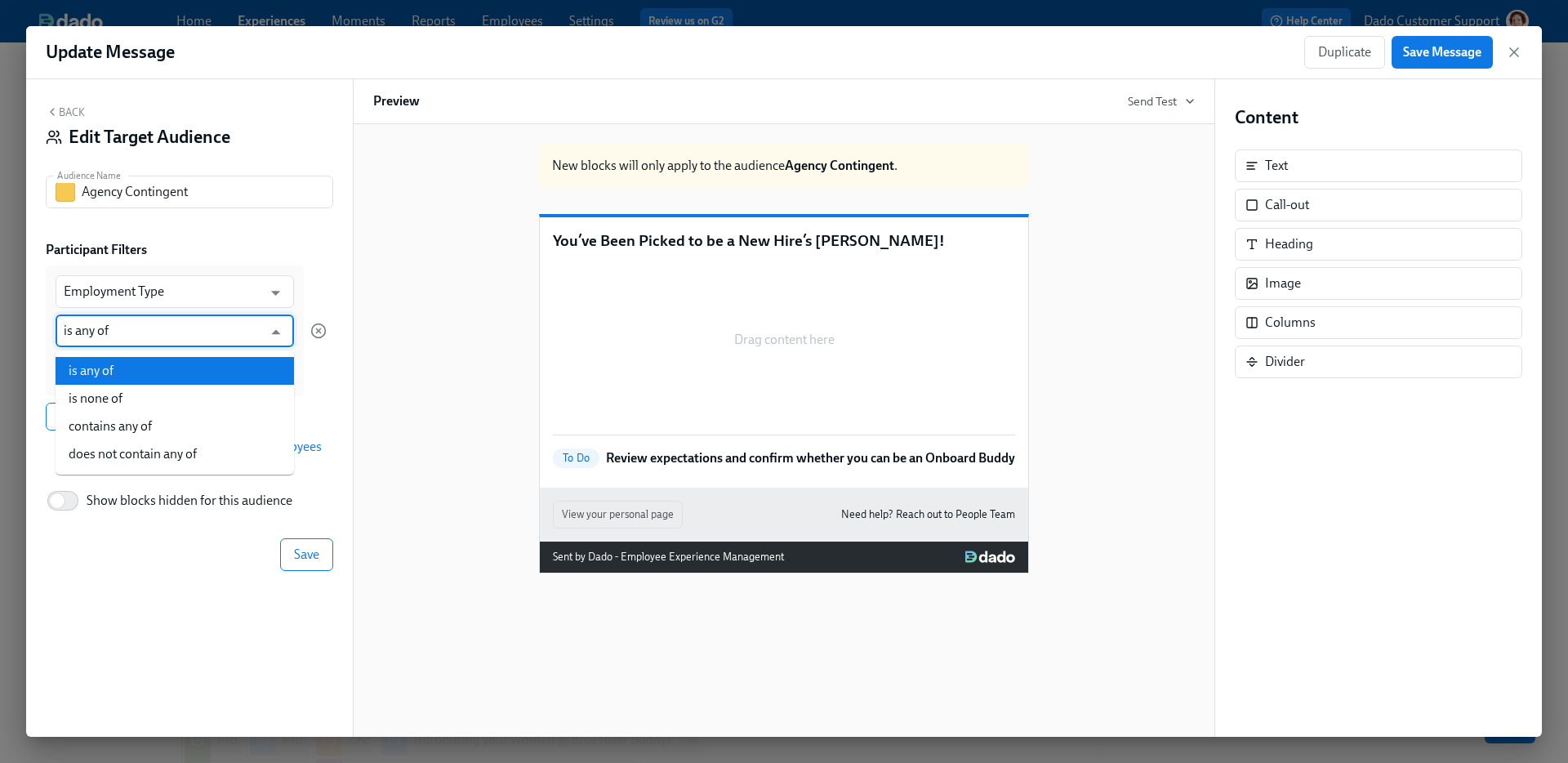
click at [278, 248] on div "Participant Filters" at bounding box center [189, 249] width 288 height 18
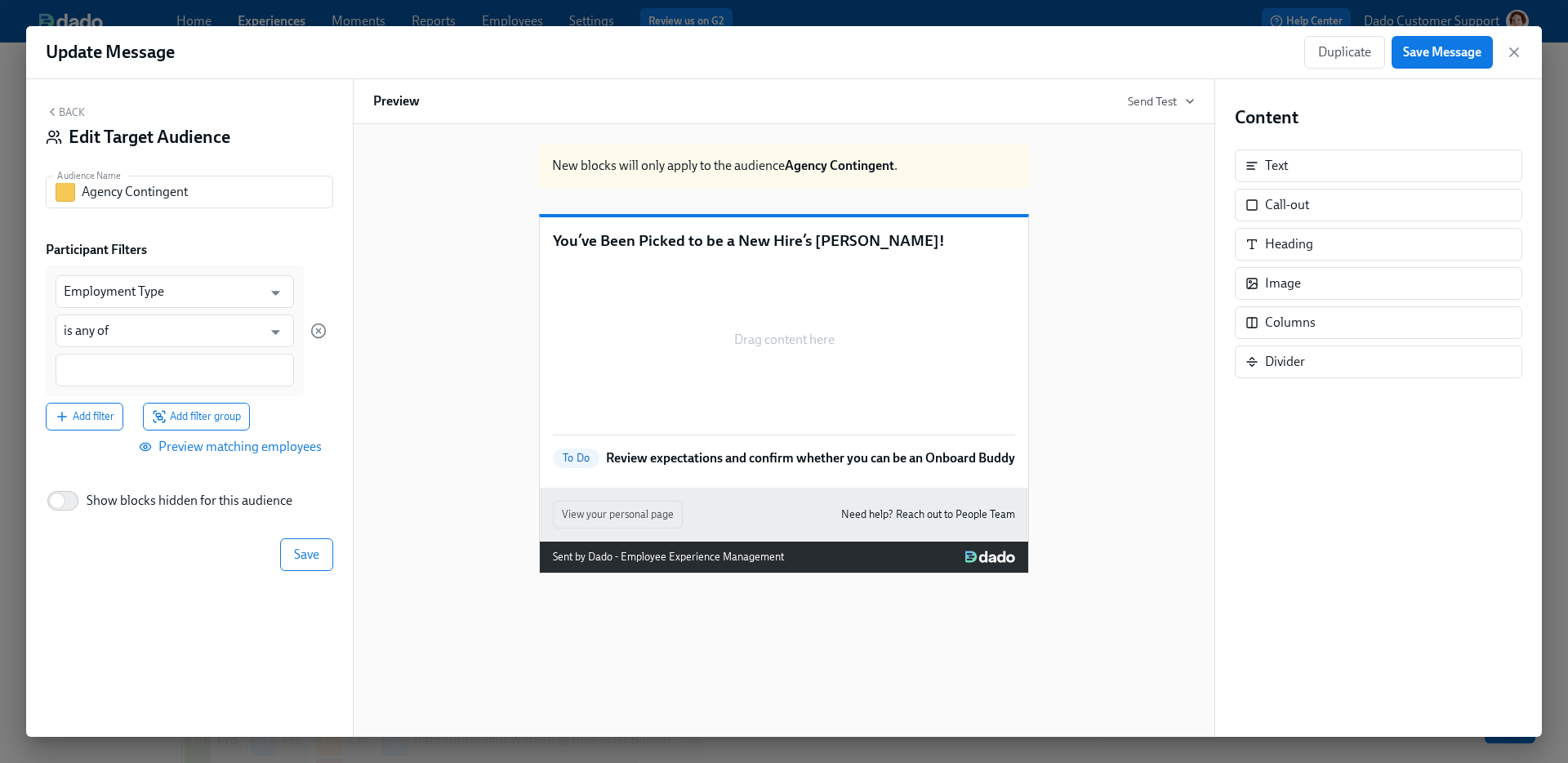
click at [157, 359] on div at bounding box center [174, 370] width 238 height 33
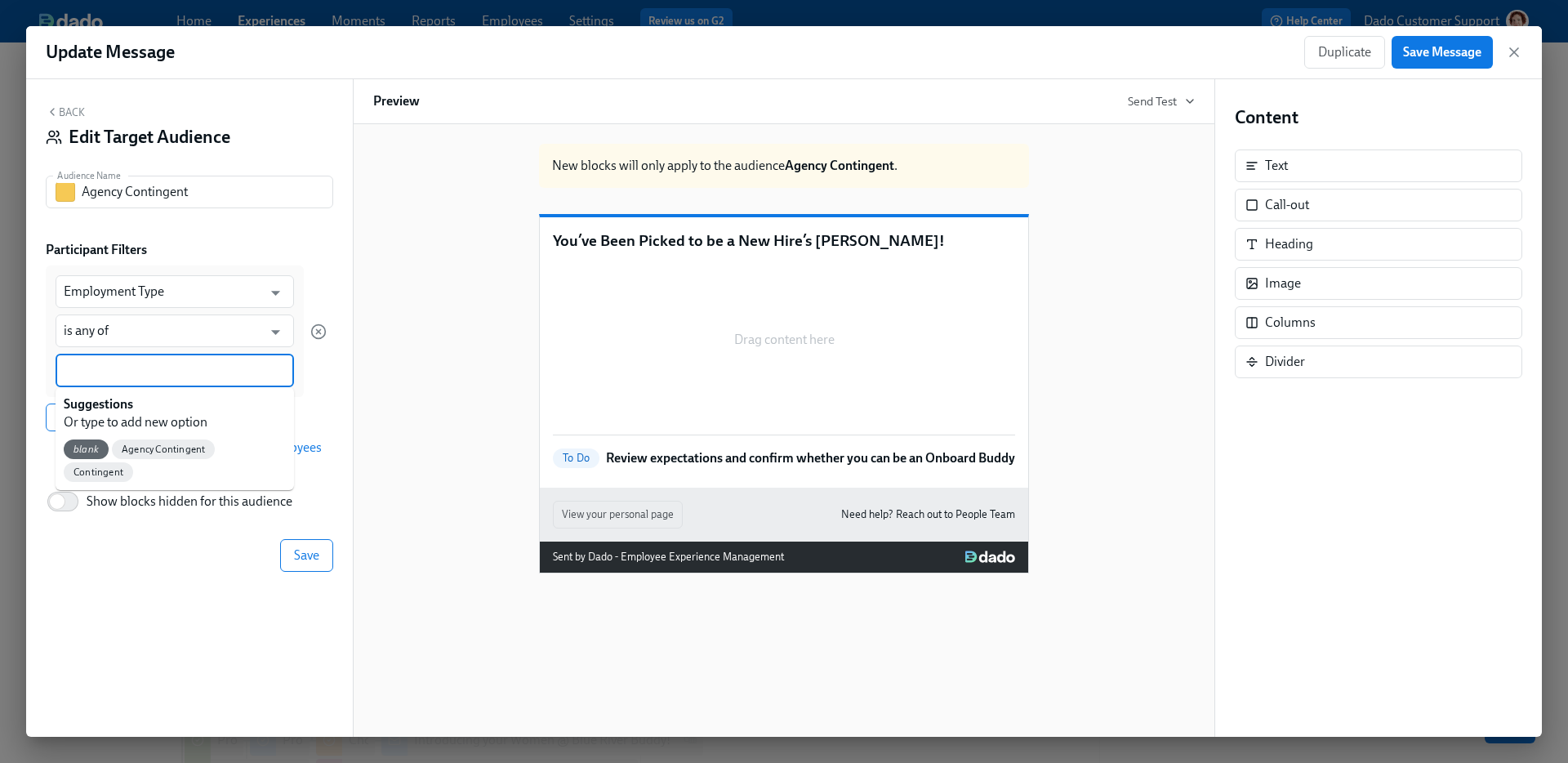
paste input "Agency Contingent"
type input "Agency Contingent"
click at [124, 455] on span "Agency Contingent" at bounding box center [115, 450] width 103 height 13
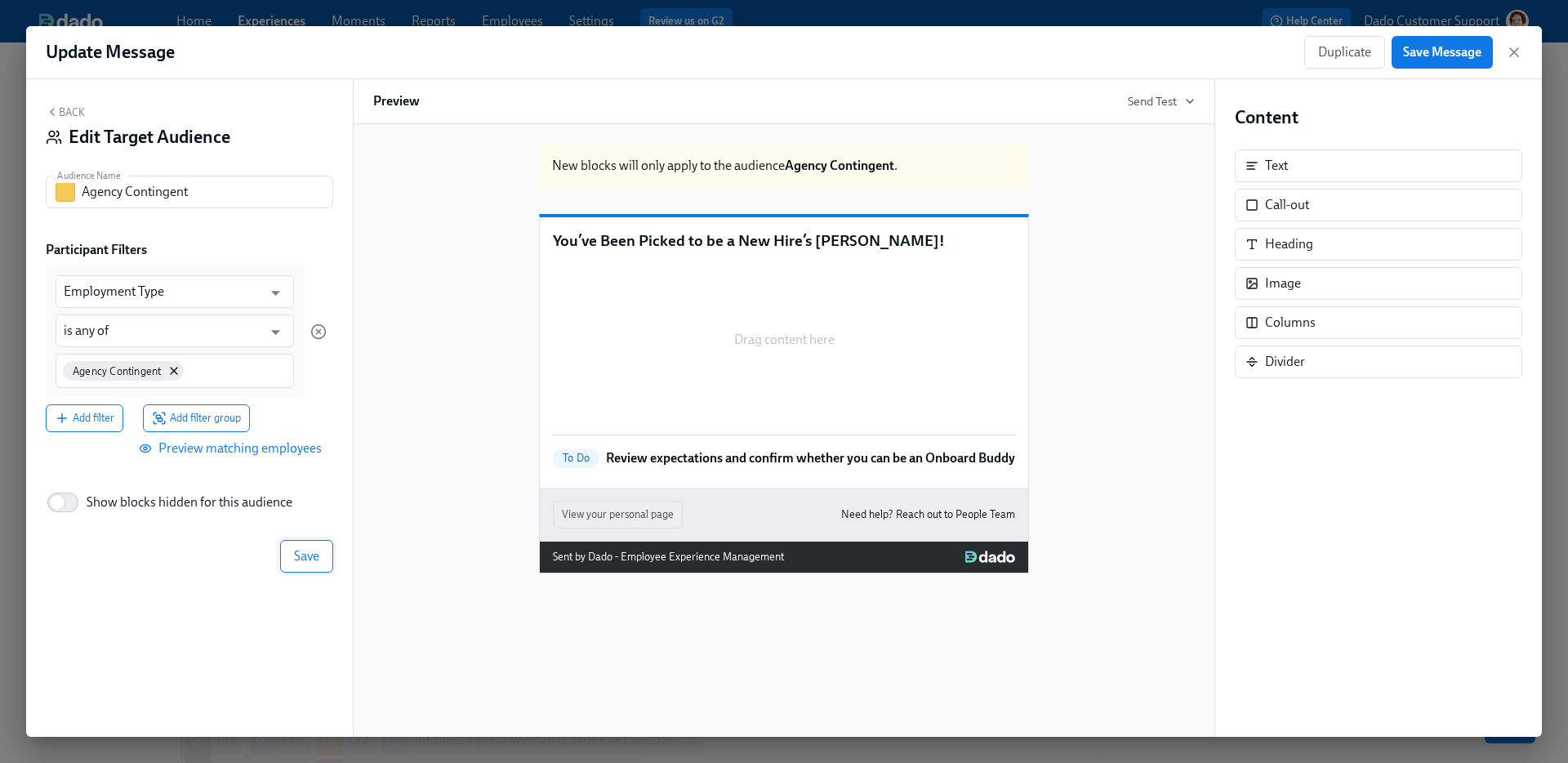
click at [294, 562] on span "Save" at bounding box center [306, 556] width 25 height 16
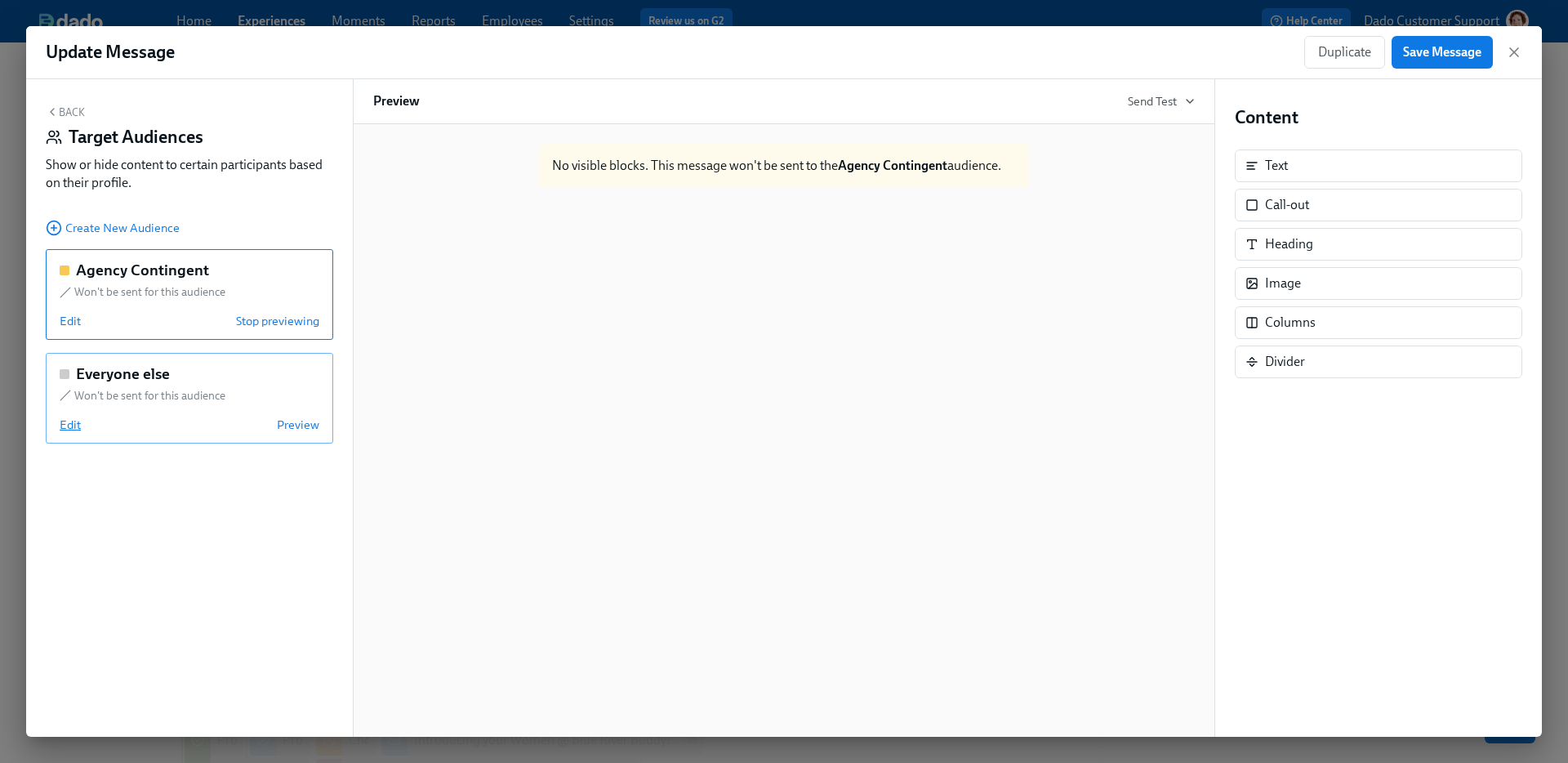
click at [67, 429] on span "Edit" at bounding box center [70, 424] width 21 height 16
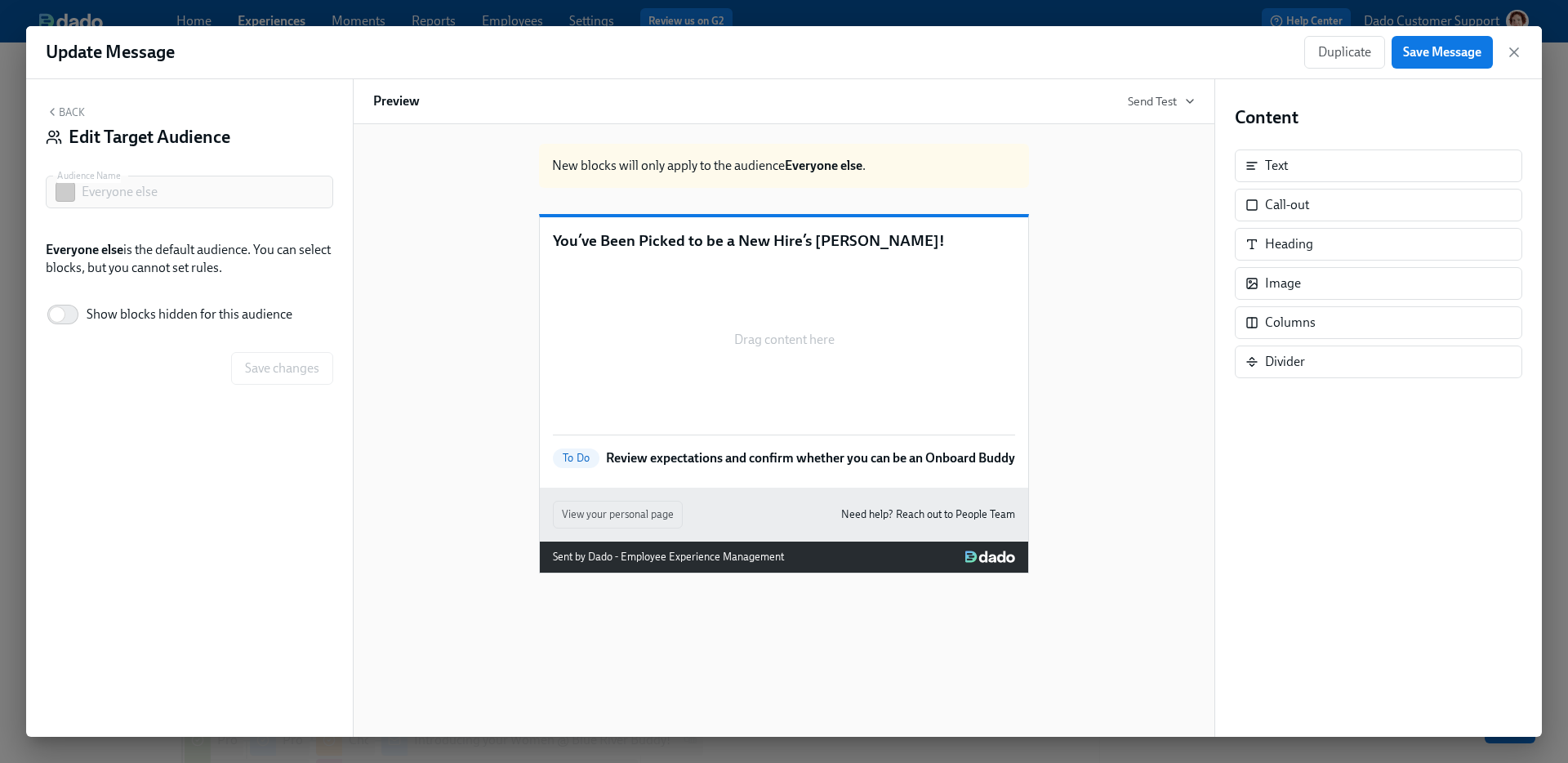
click at [149, 306] on span "Show blocks hidden for this audience" at bounding box center [189, 314] width 206 height 18
click at [111, 306] on input "Show blocks hidden for this audience" at bounding box center [57, 314] width 108 height 36
checkbox input "true"
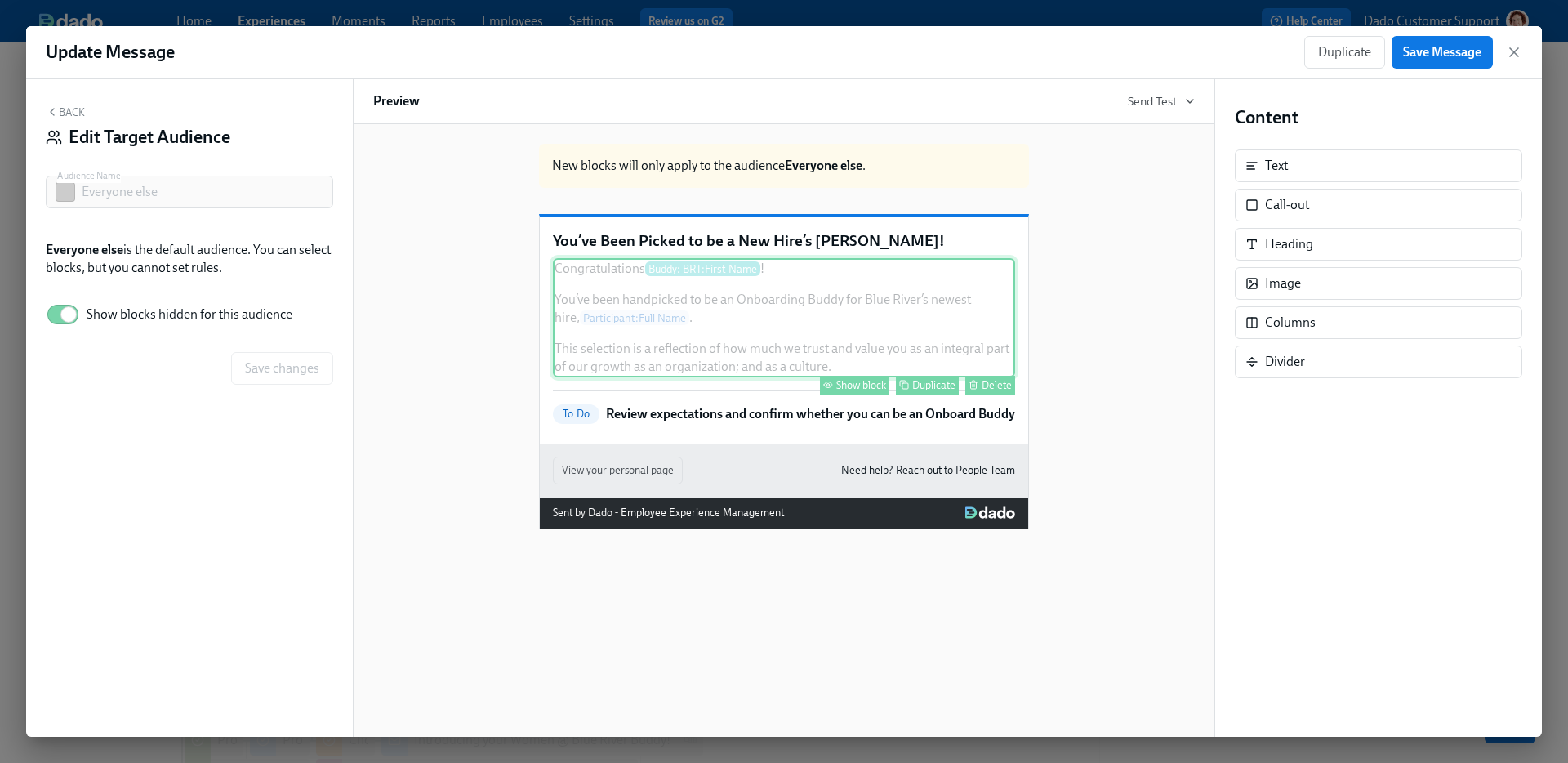
click at [864, 392] on div "Show block" at bounding box center [861, 385] width 50 height 13
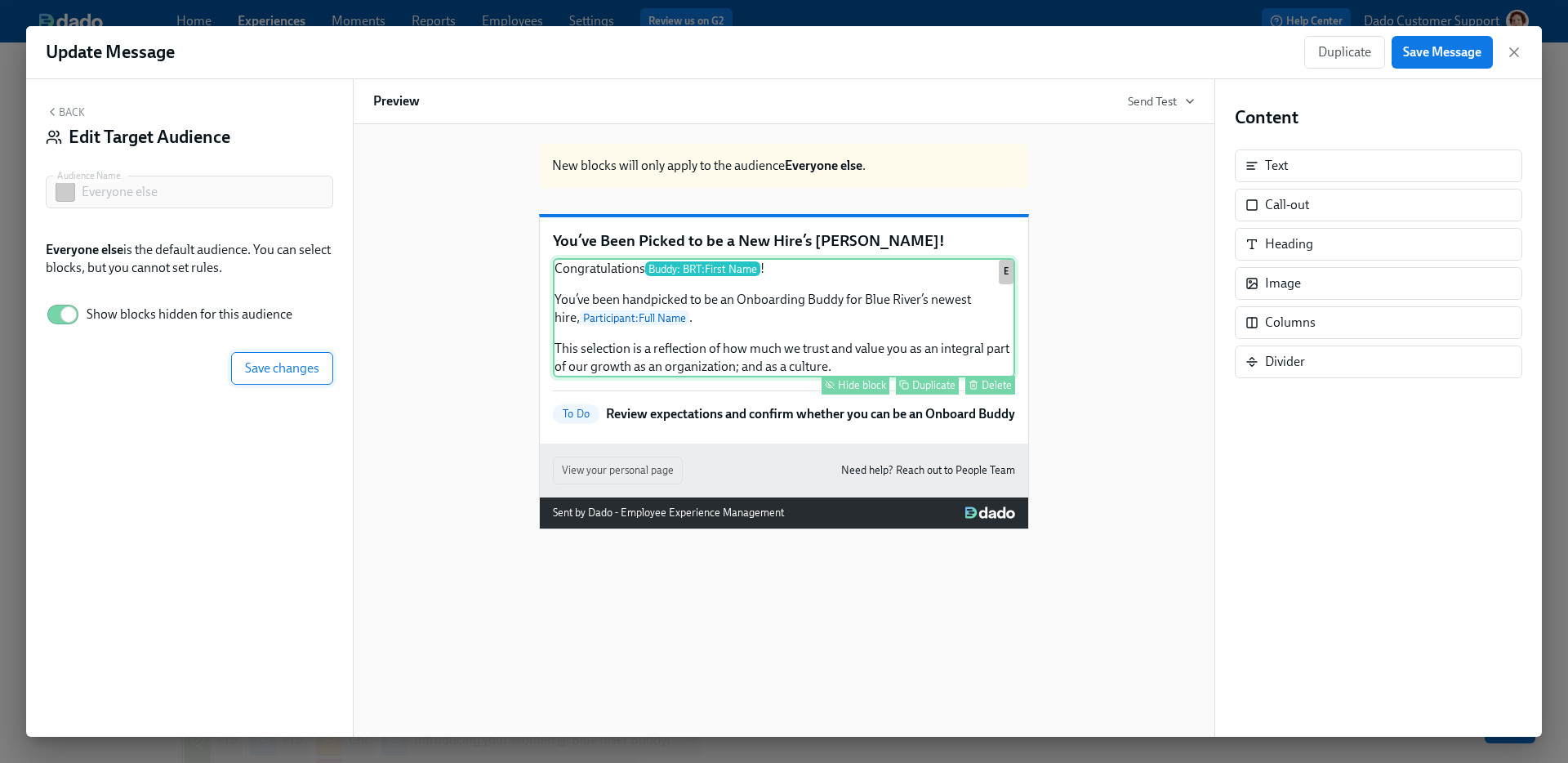
click at [291, 368] on span "Save changes" at bounding box center [282, 368] width 74 height 16
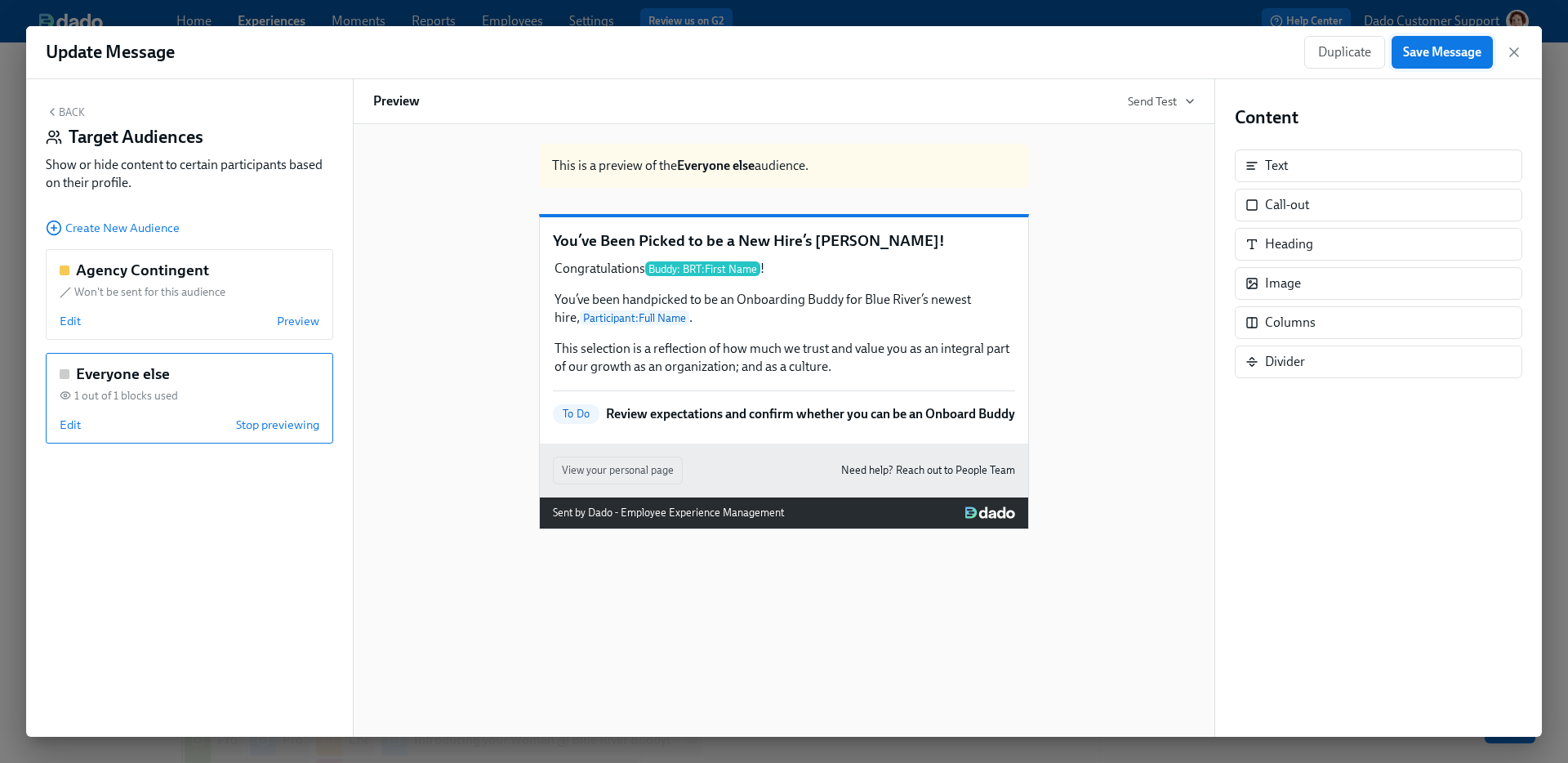
click at [1427, 53] on span "Save Message" at bounding box center [1442, 51] width 78 height 16
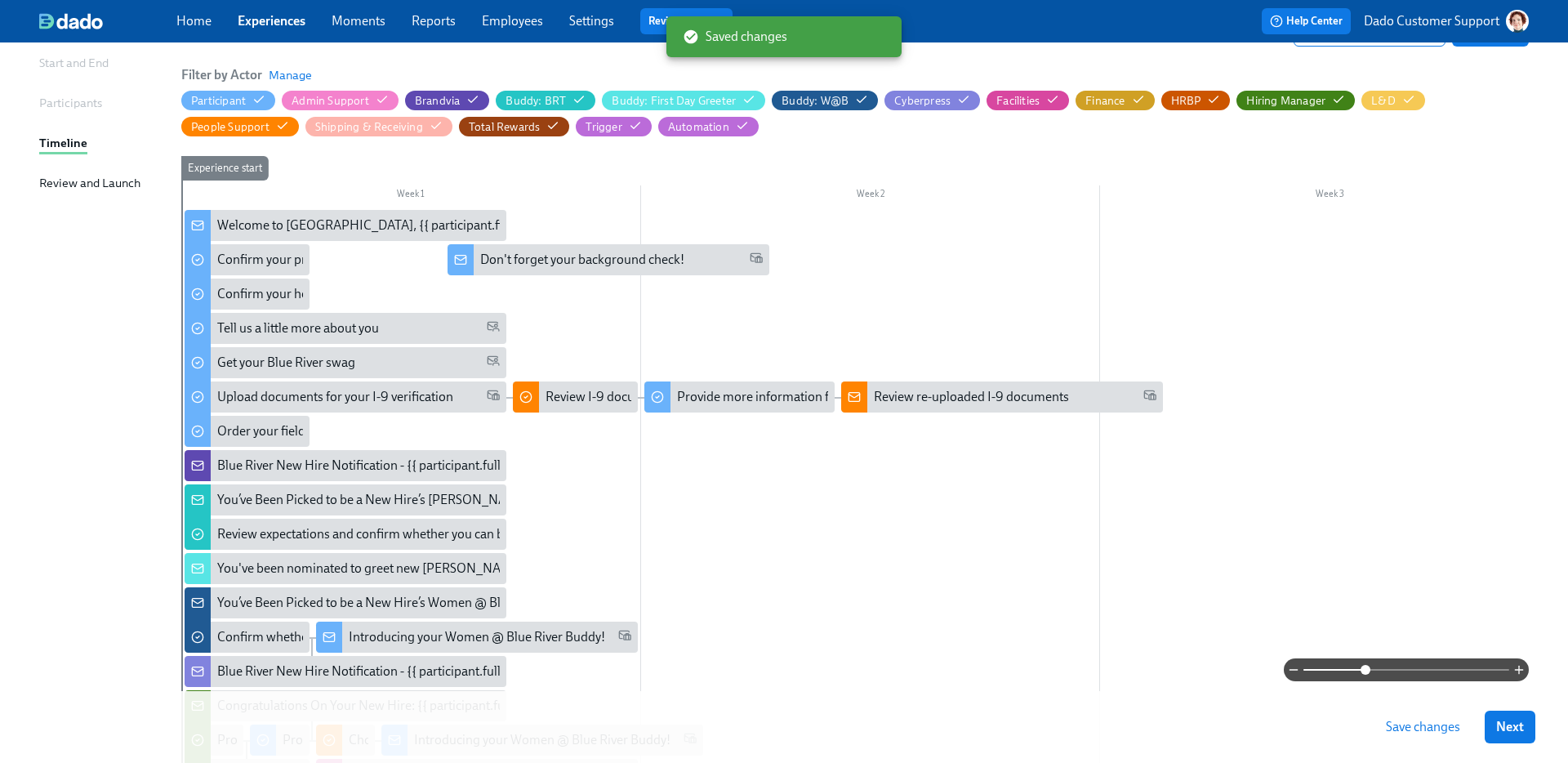
click at [1445, 722] on span "Save changes" at bounding box center [1423, 727] width 74 height 16
click at [262, 528] on div "Review expectations and confirm whether you can be an Onboard Buddy" at bounding box center [417, 534] width 401 height 18
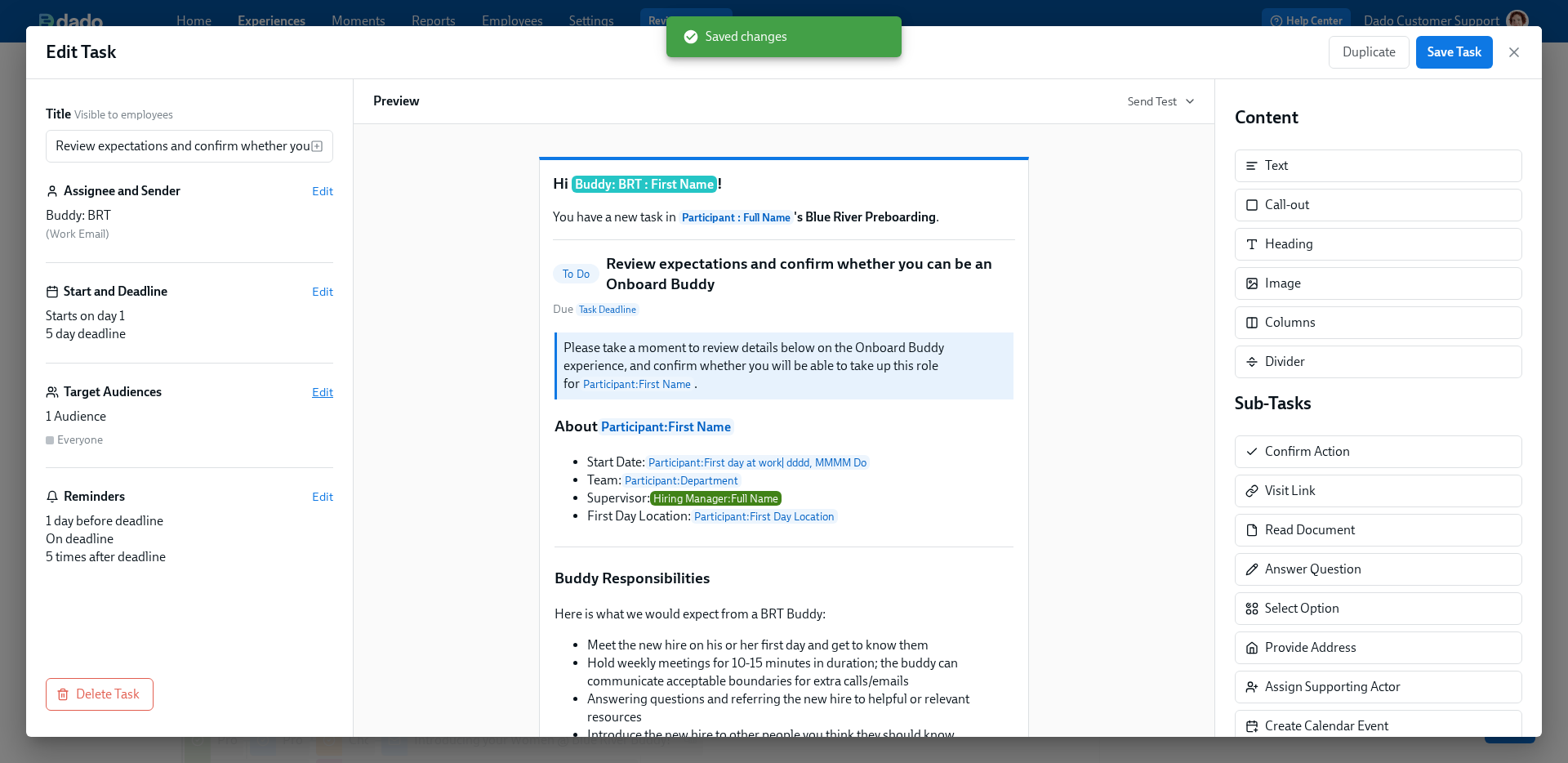
click at [321, 386] on span "Edit" at bounding box center [322, 392] width 21 height 16
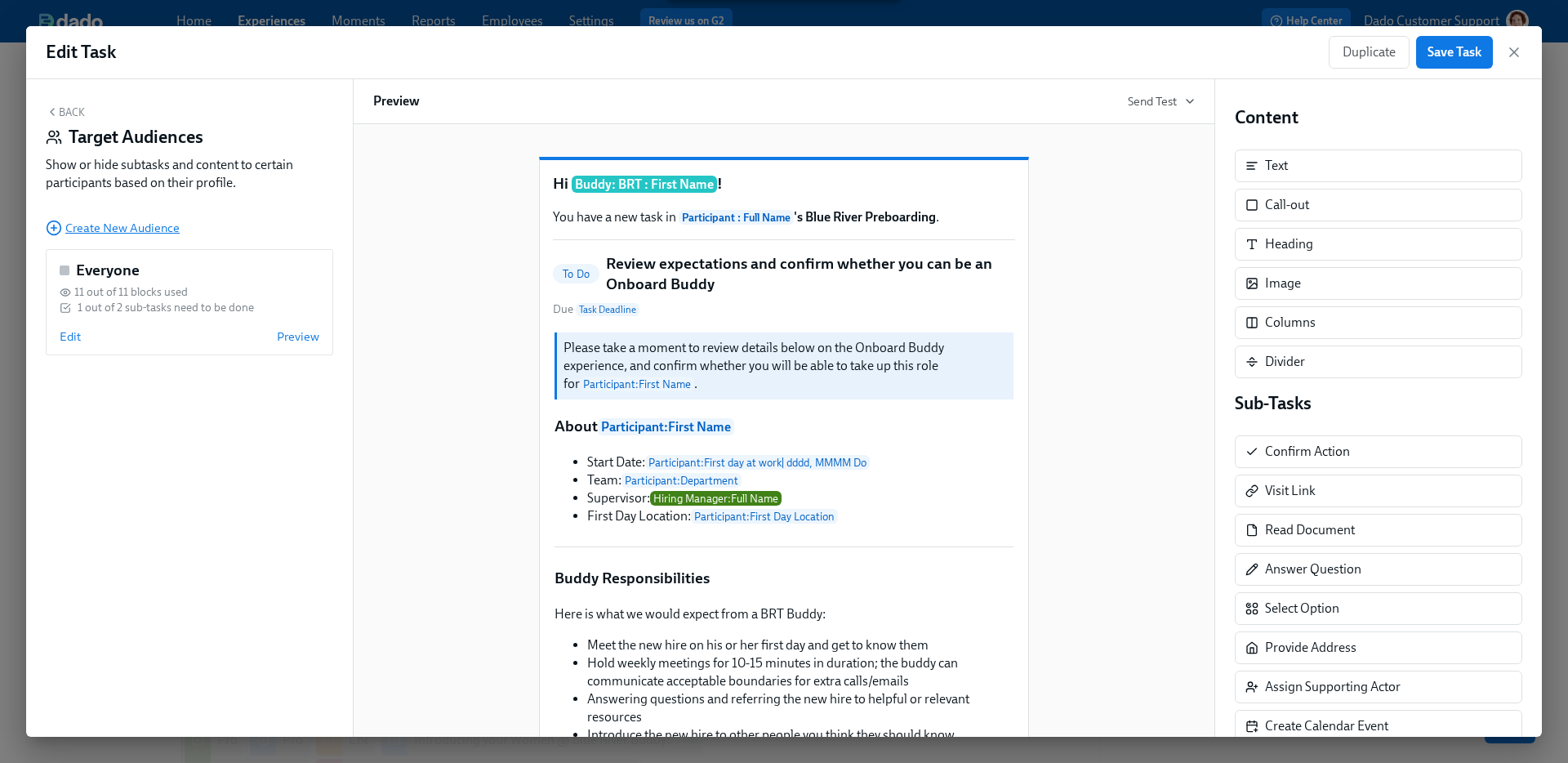
click at [56, 230] on icon "button" at bounding box center [53, 227] width 16 height 16
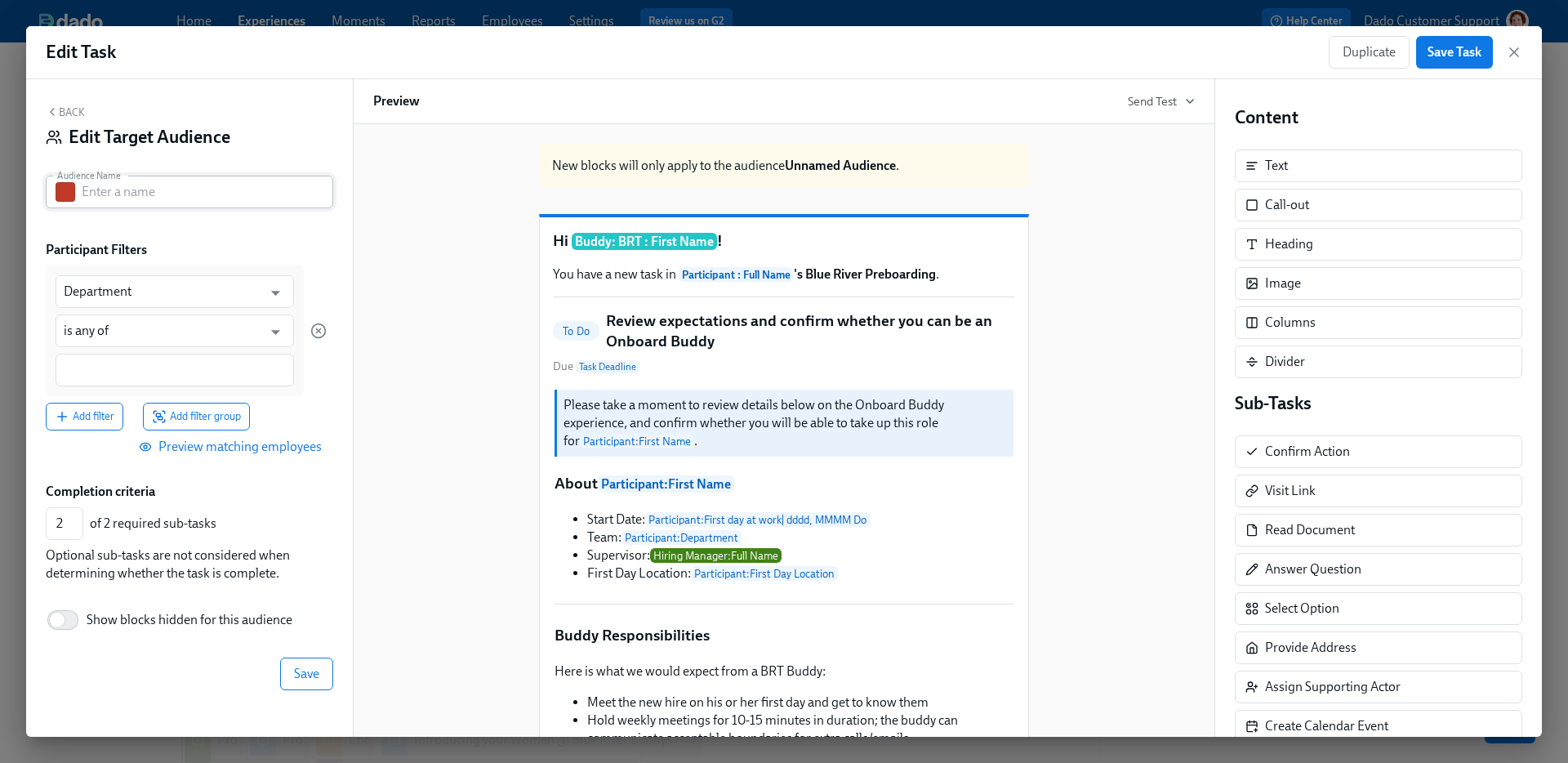
click at [54, 192] on div "Audience Name" at bounding box center [189, 192] width 288 height 33
click at [64, 189] on button "button" at bounding box center [65, 191] width 19 height 19
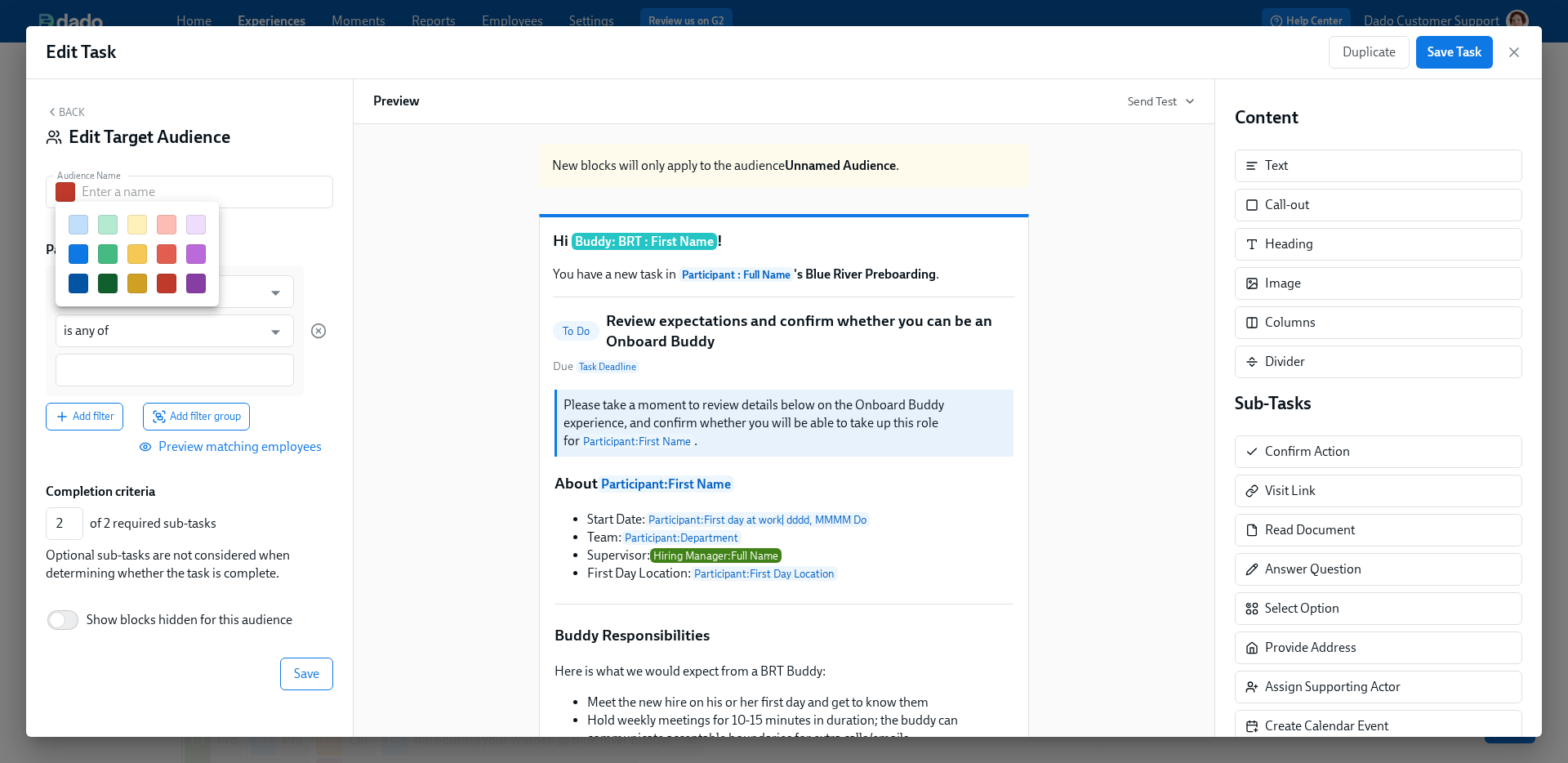
click at [144, 254] on button "button" at bounding box center [136, 253] width 19 height 19
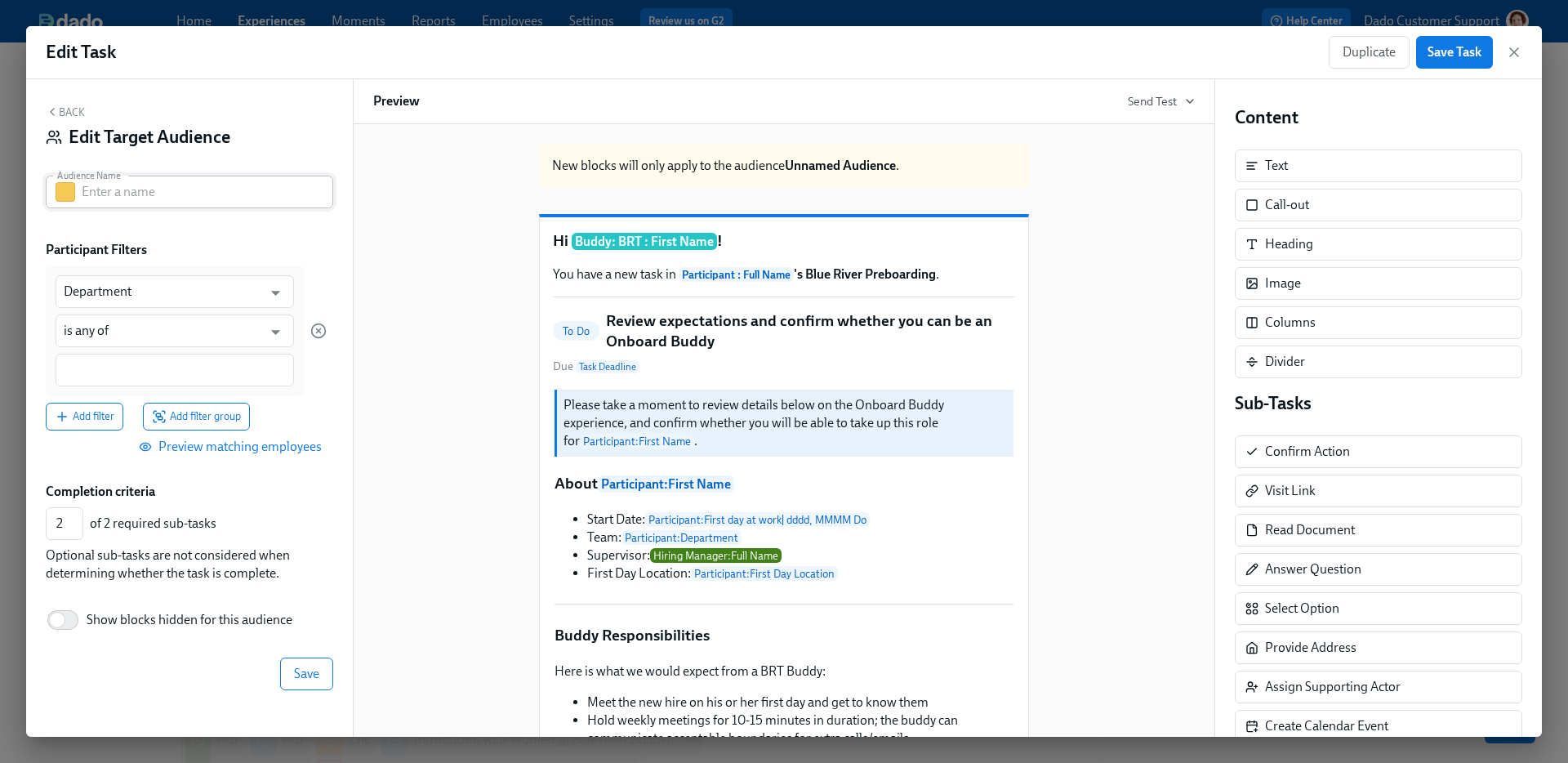
click at [131, 188] on input "text" at bounding box center [207, 192] width 252 height 33
paste input "Agency Contingent"
type input "Agency Contingent"
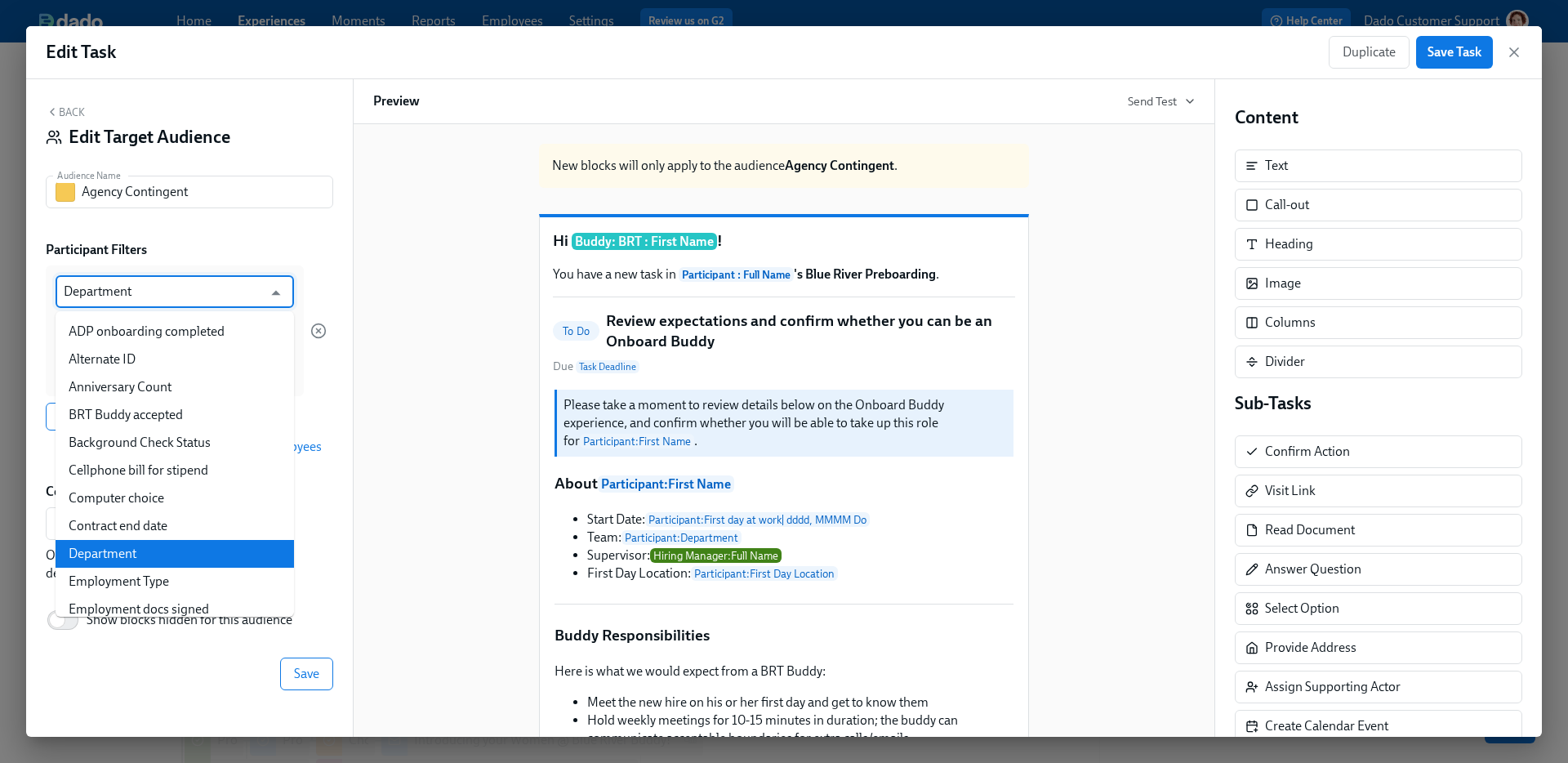
click at [109, 282] on input "Department" at bounding box center [163, 291] width 199 height 33
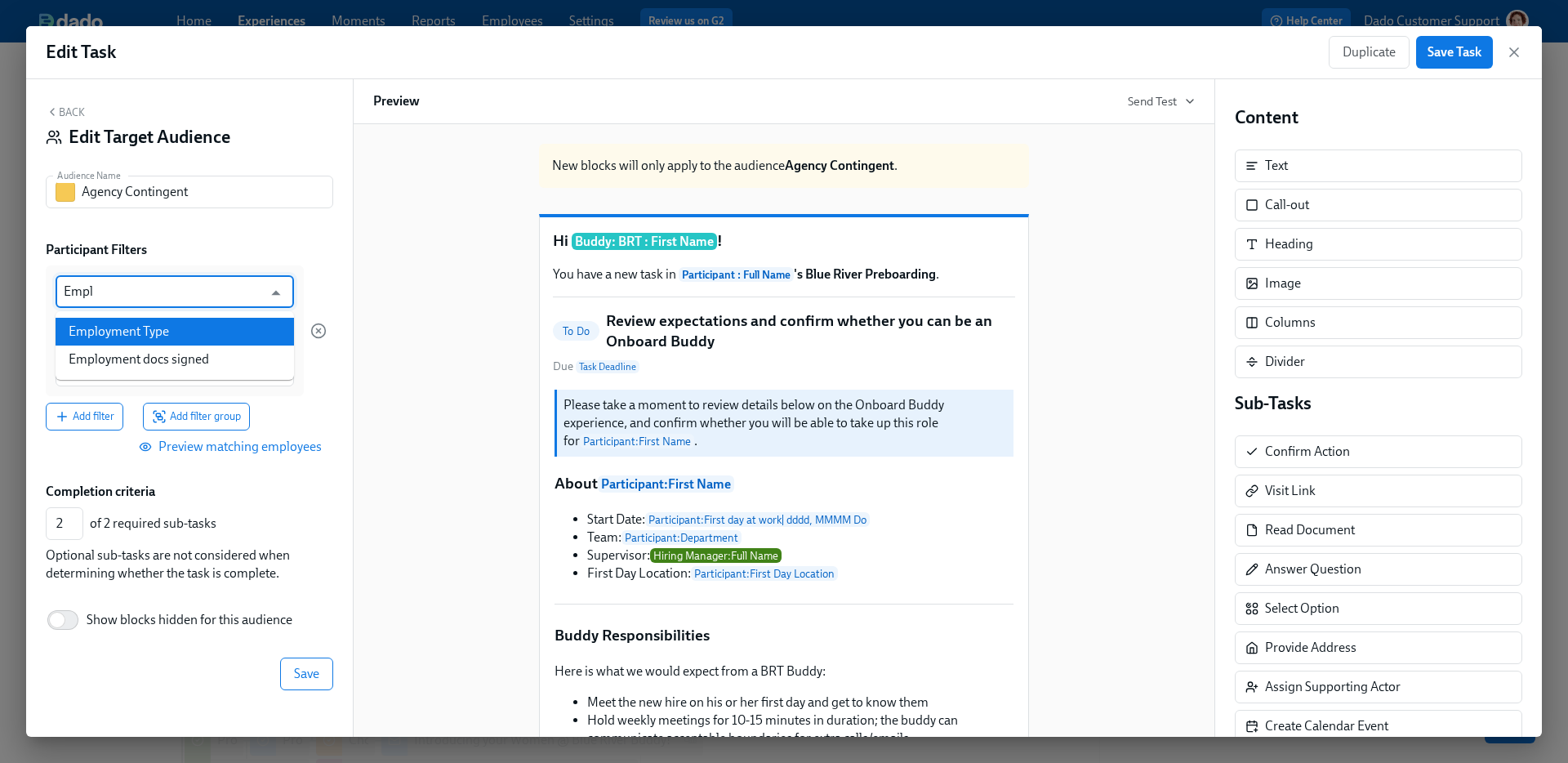
click at [149, 318] on li "Employment Type" at bounding box center [174, 331] width 238 height 28
type input "Employment Type"
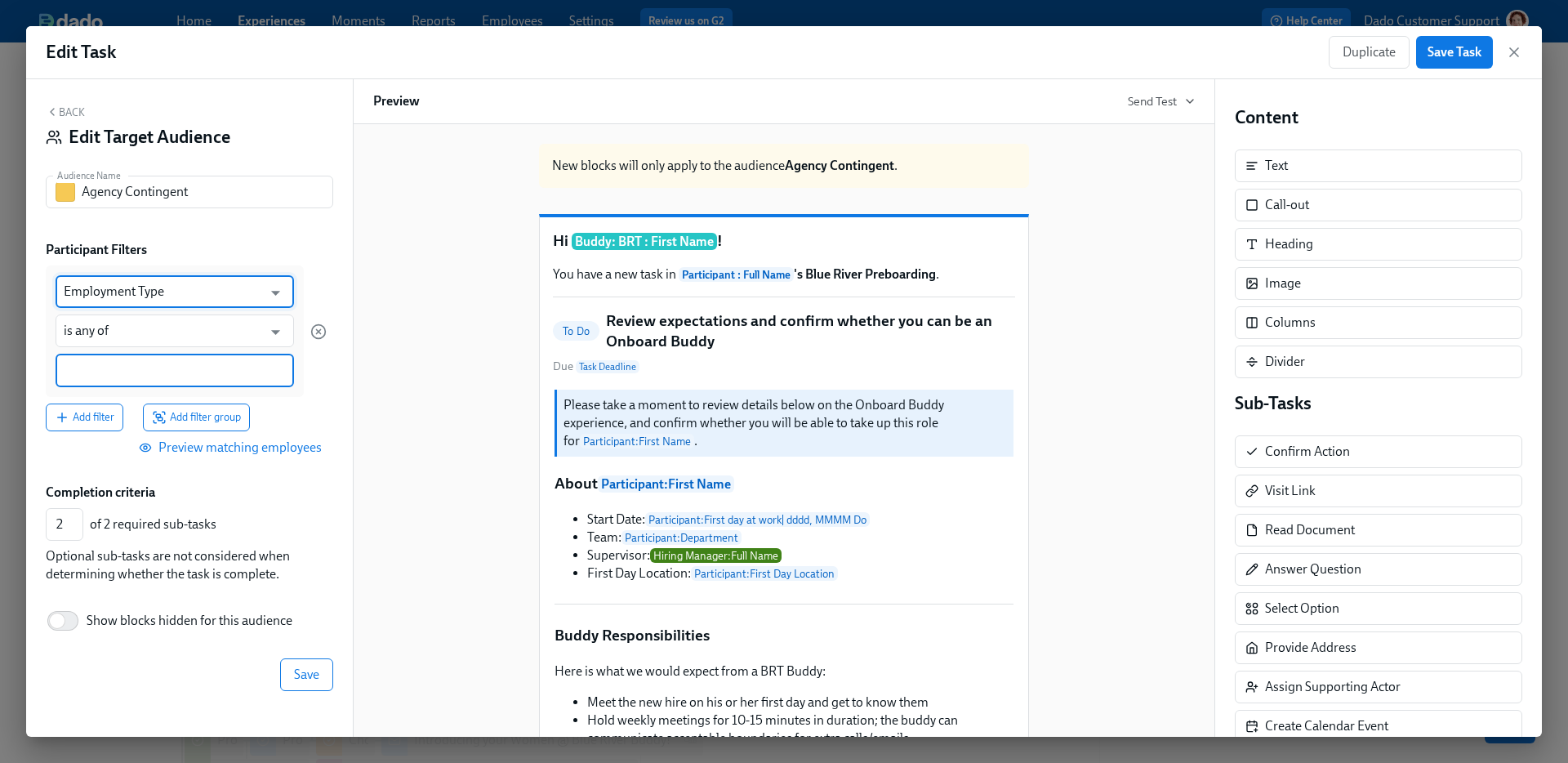
click at [77, 377] on input at bounding box center [175, 371] width 222 height 17
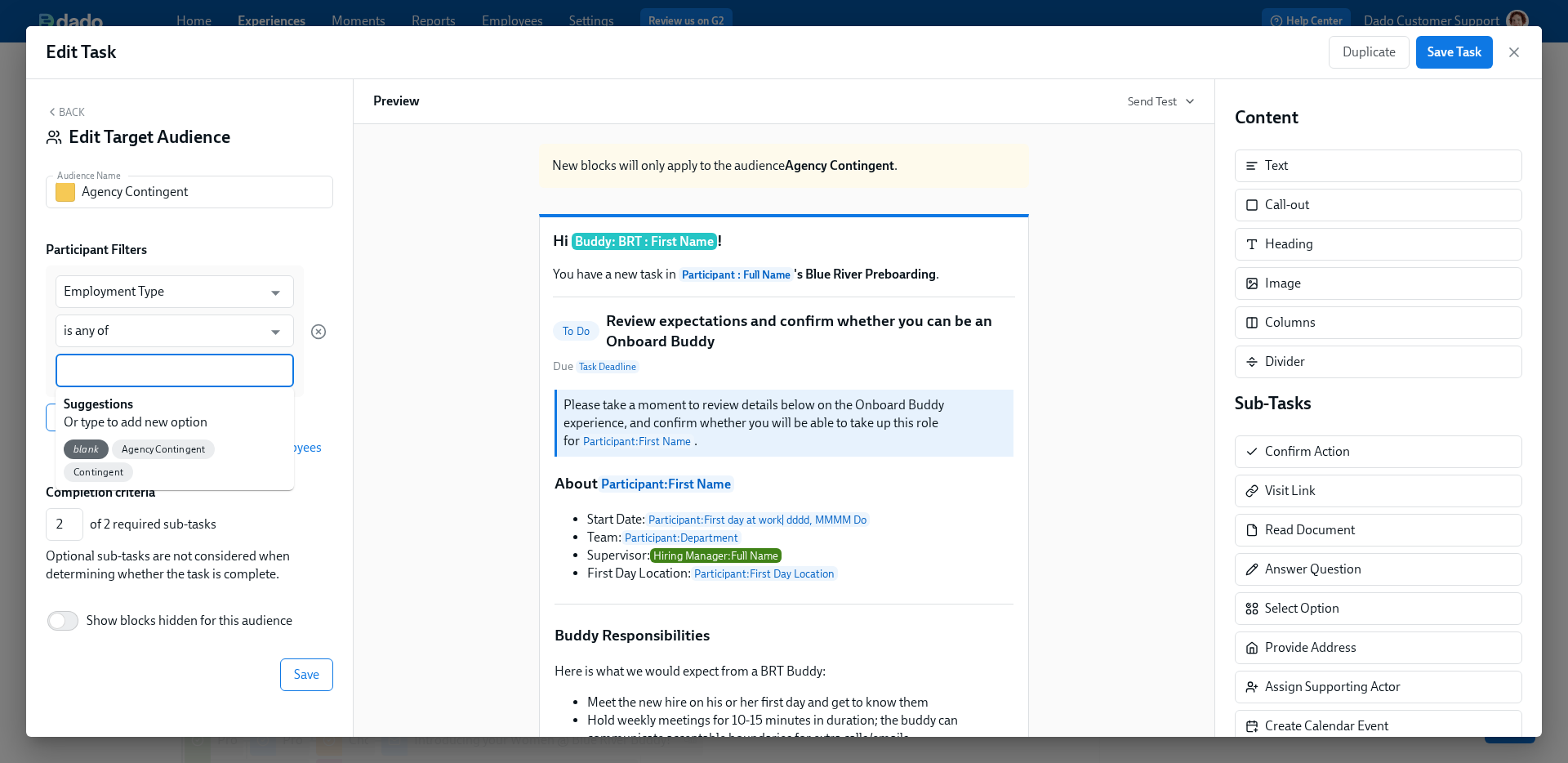
paste input "Agency Contingent"
type input "Agency Contingent"
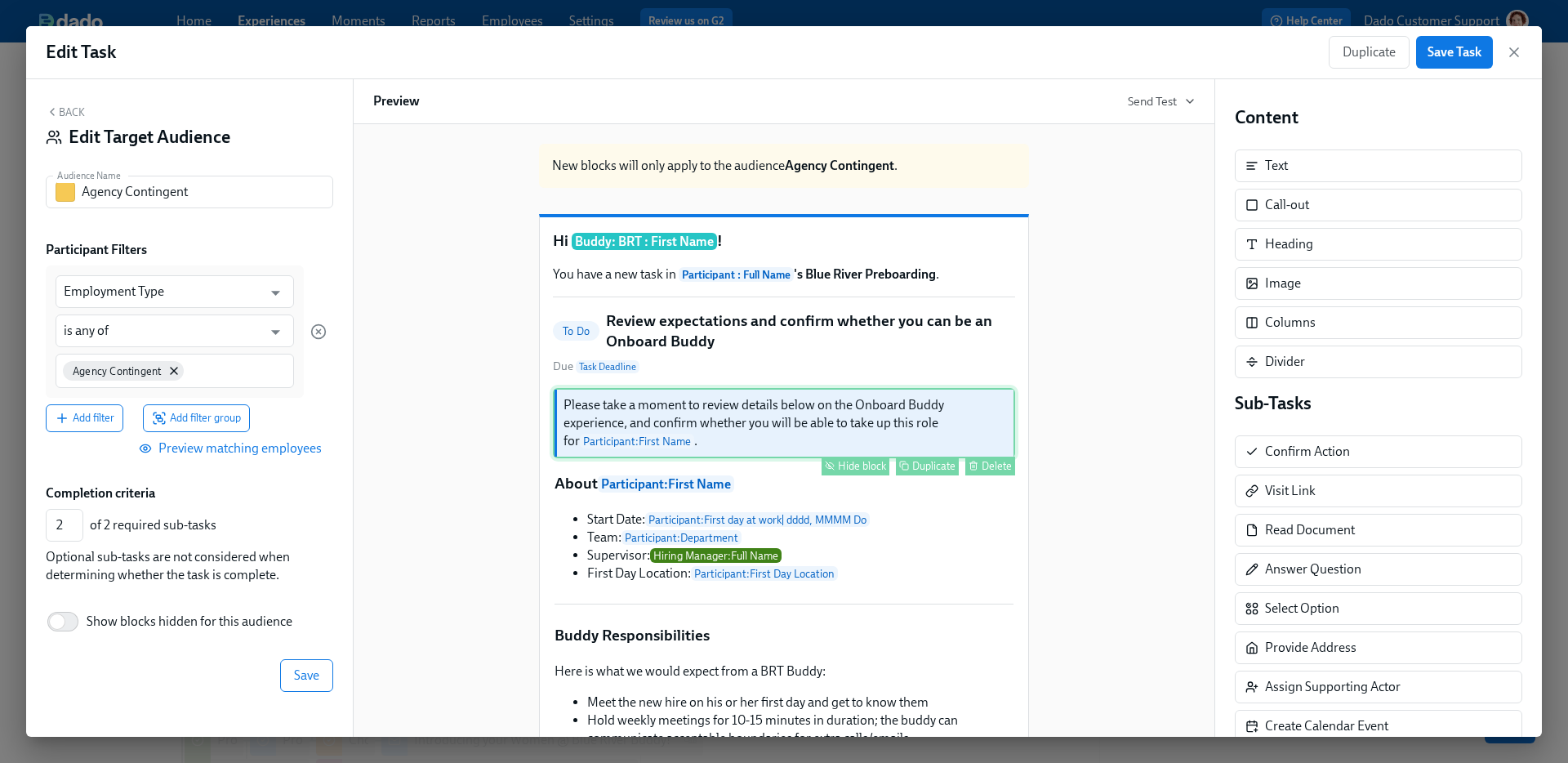
click at [853, 472] on div "Hide block" at bounding box center [862, 466] width 48 height 13
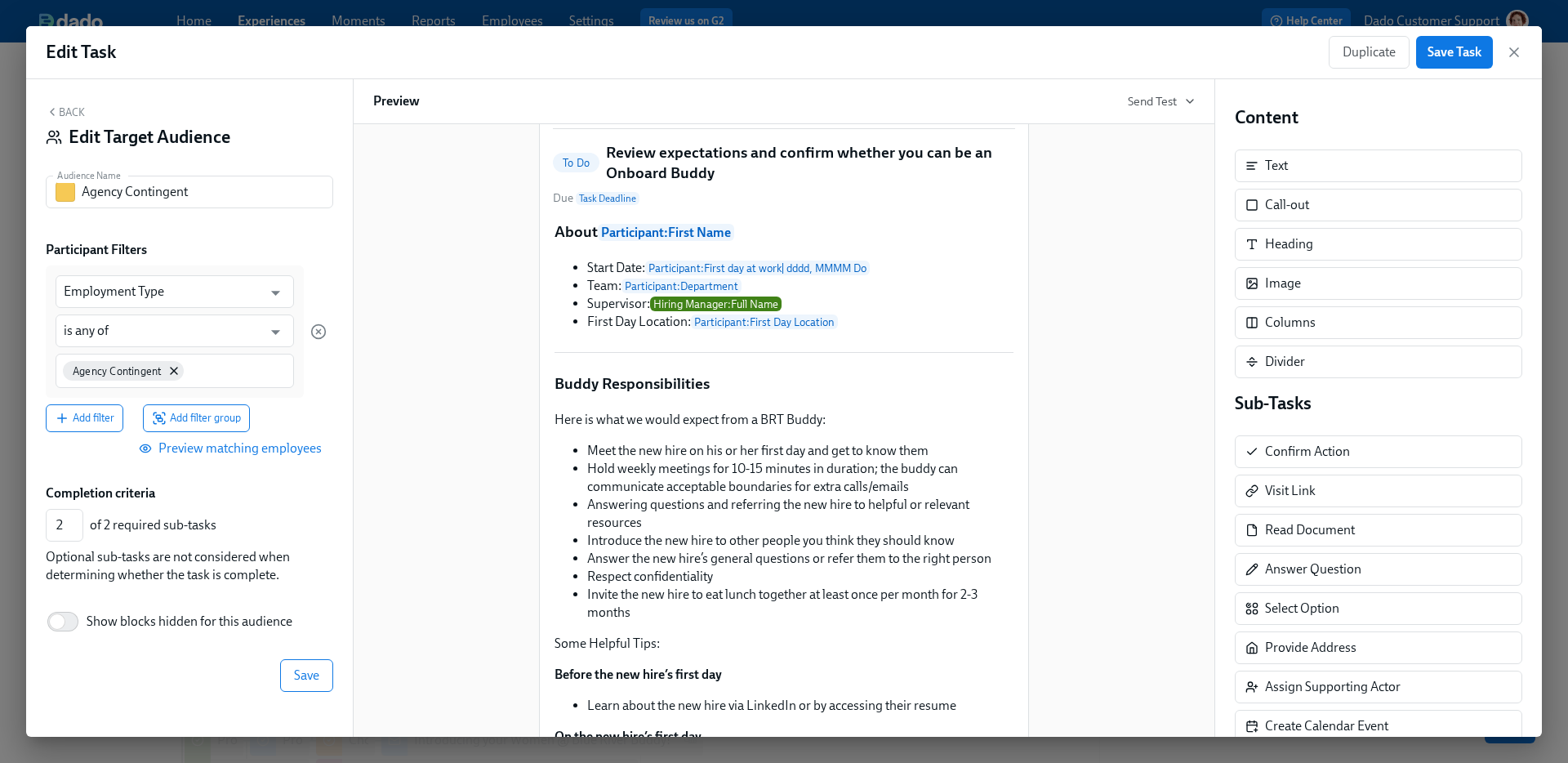
scroll to position [167, 0]
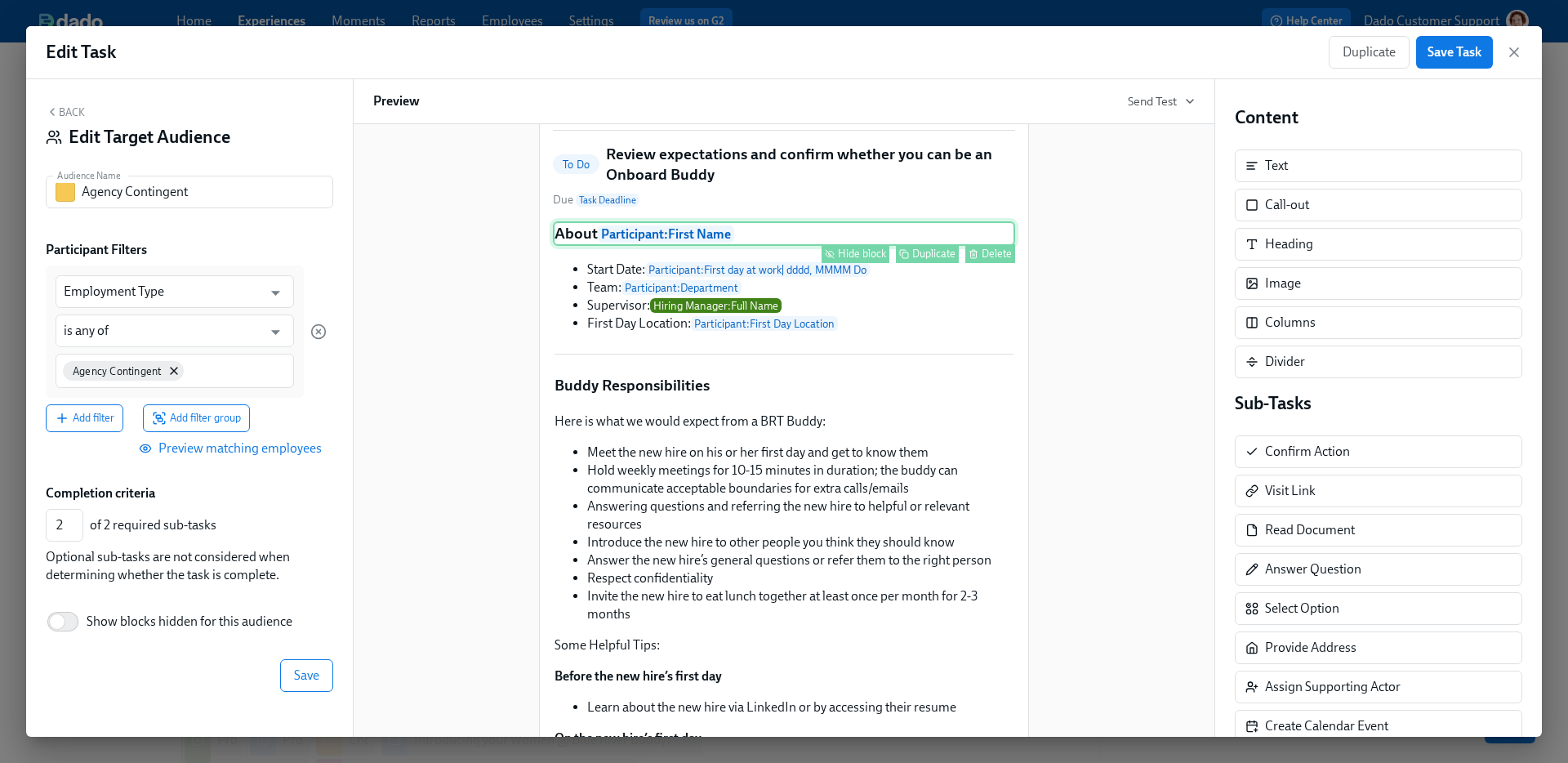
click at [861, 260] on div "Hide block" at bounding box center [862, 253] width 48 height 13
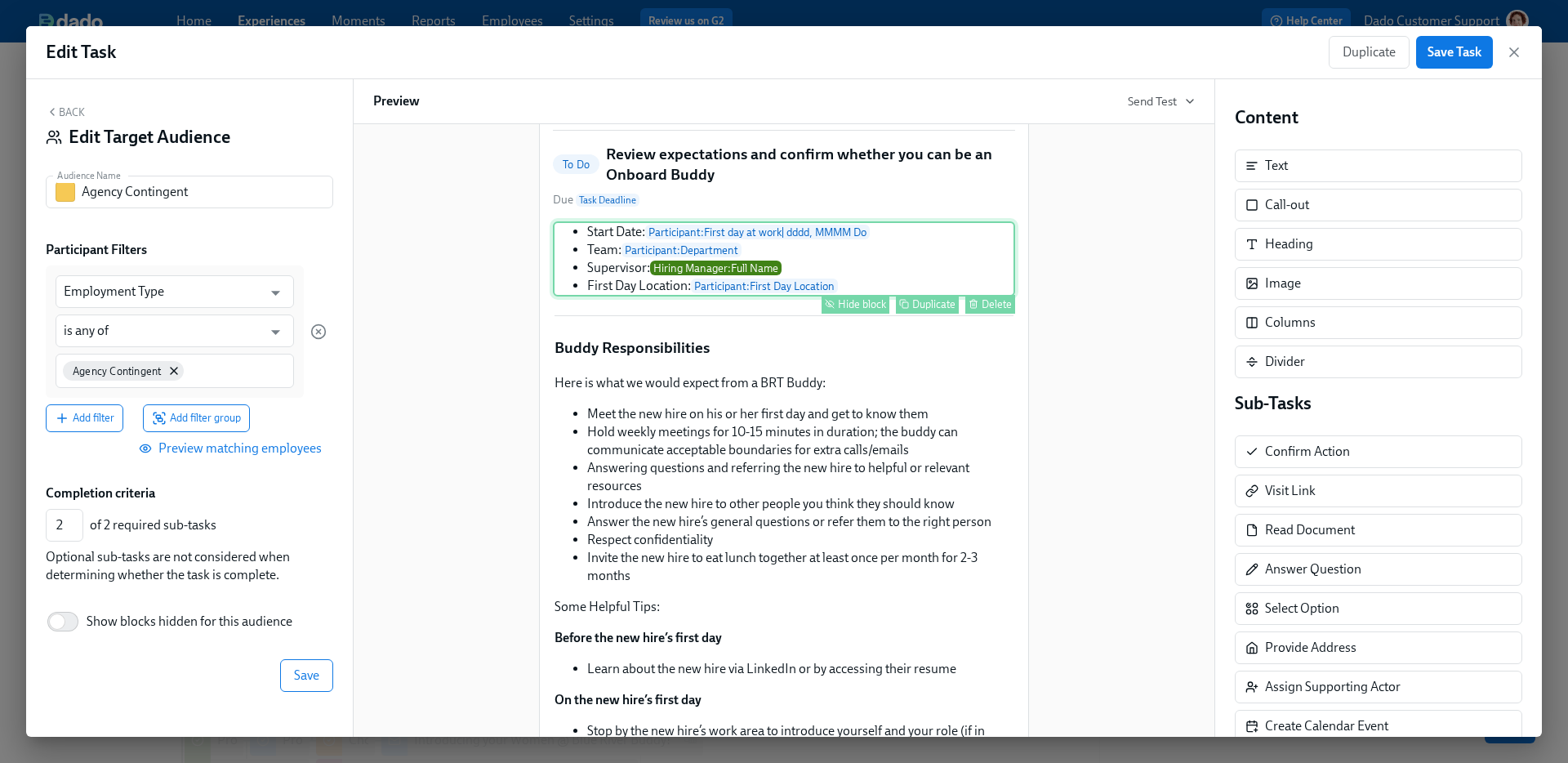
click at [853, 311] on div "Hide block" at bounding box center [862, 304] width 48 height 13
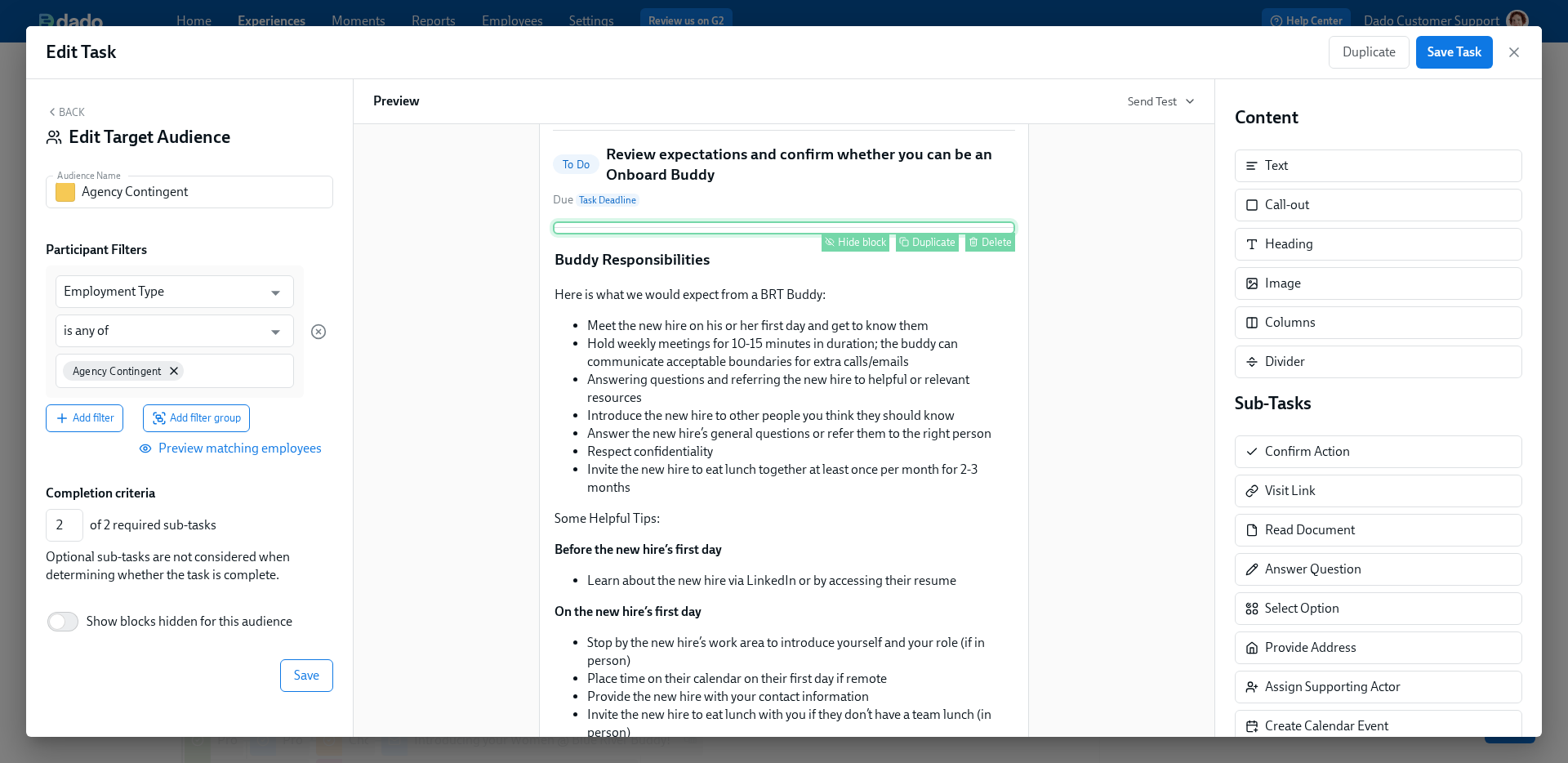
click at [858, 248] on div "Hide block" at bounding box center [862, 242] width 48 height 13
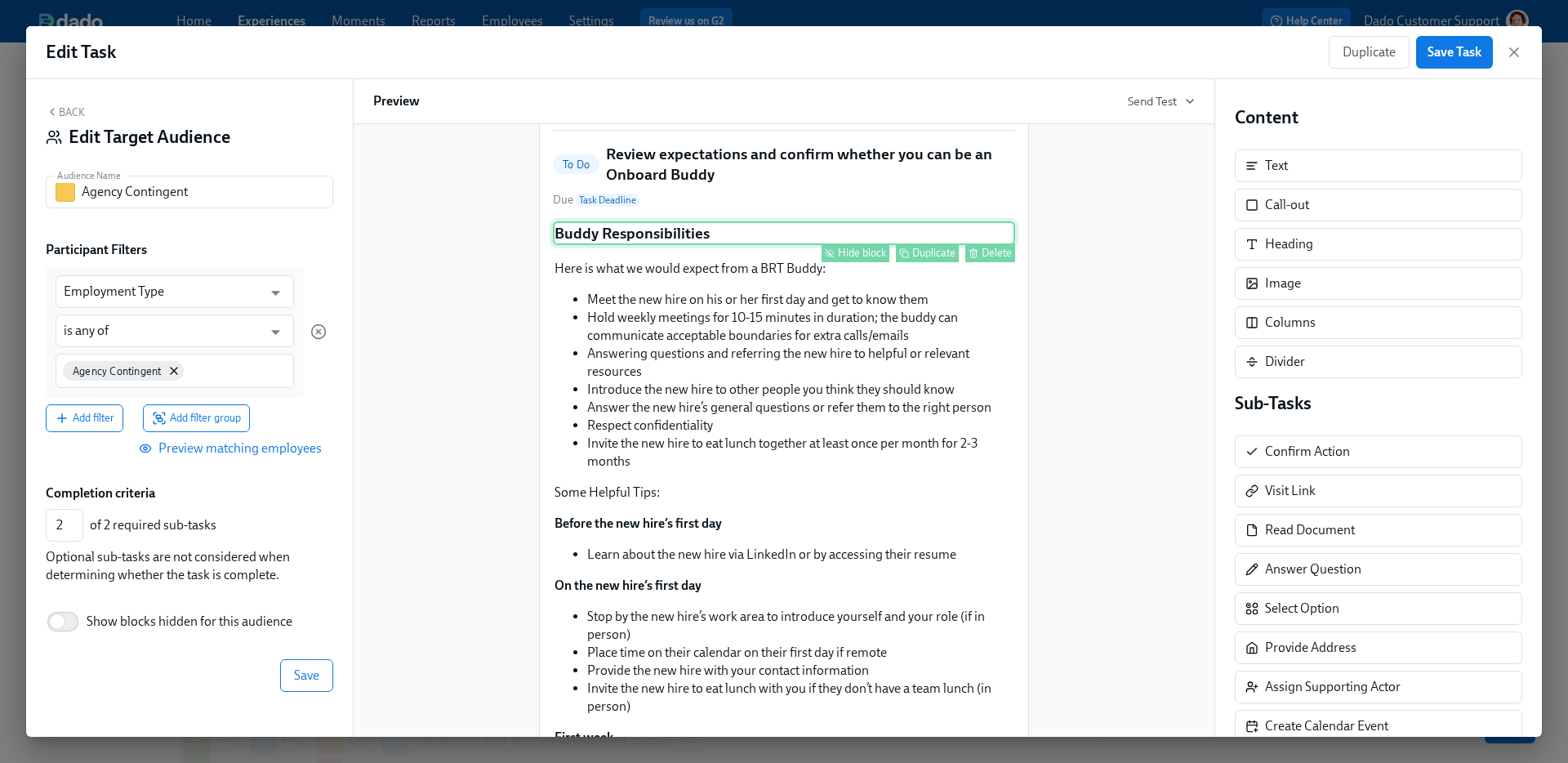
click at [853, 259] on div "Hide block" at bounding box center [862, 253] width 48 height 13
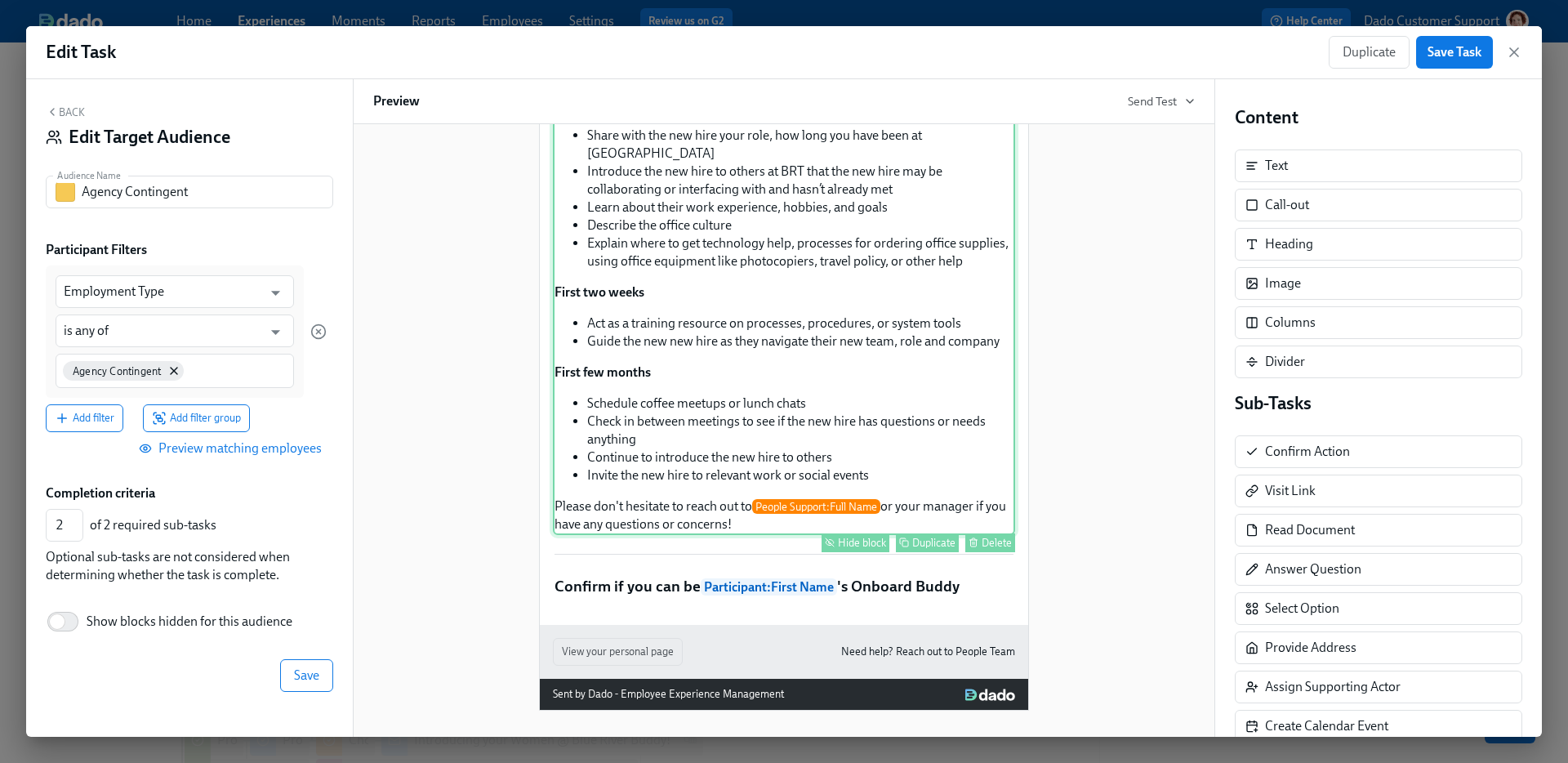
scroll to position [779, 0]
click at [845, 542] on div "Hide block" at bounding box center [862, 543] width 48 height 13
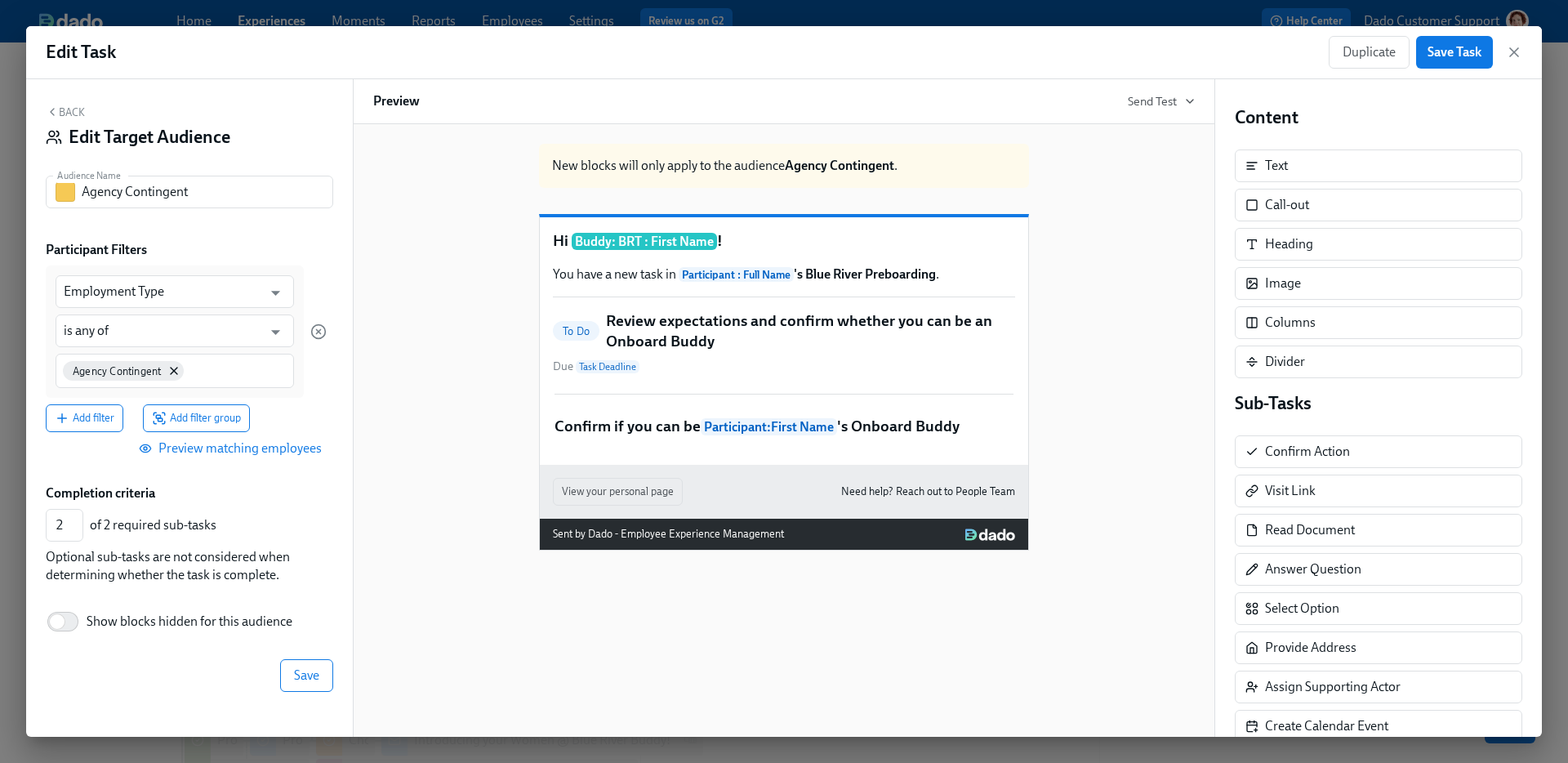
click at [179, 616] on span "Show blocks hidden for this audience" at bounding box center [189, 622] width 206 height 18
click at [111, 616] on input "Show blocks hidden for this audience" at bounding box center [57, 622] width 108 height 36
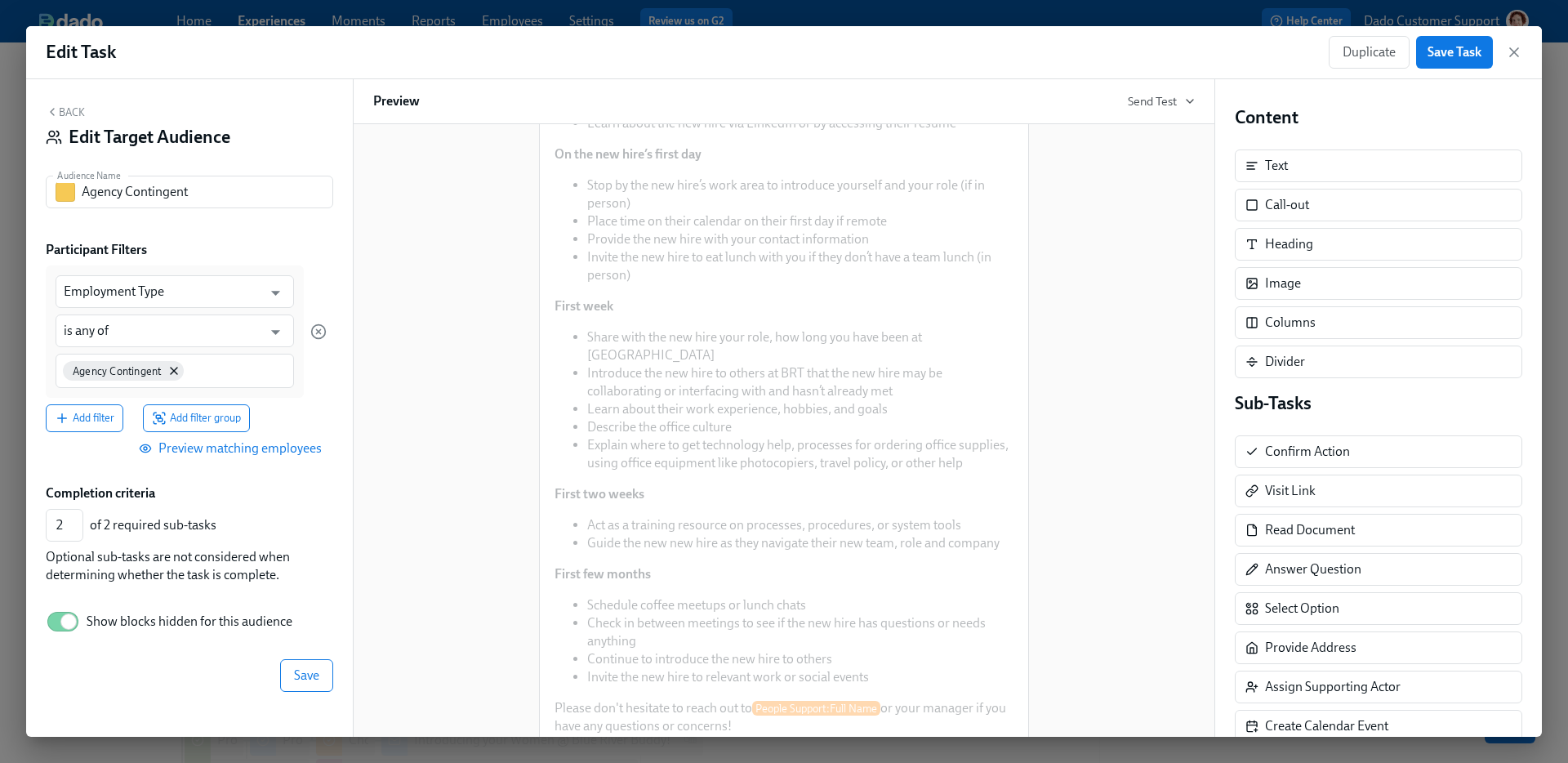
scroll to position [1101, 0]
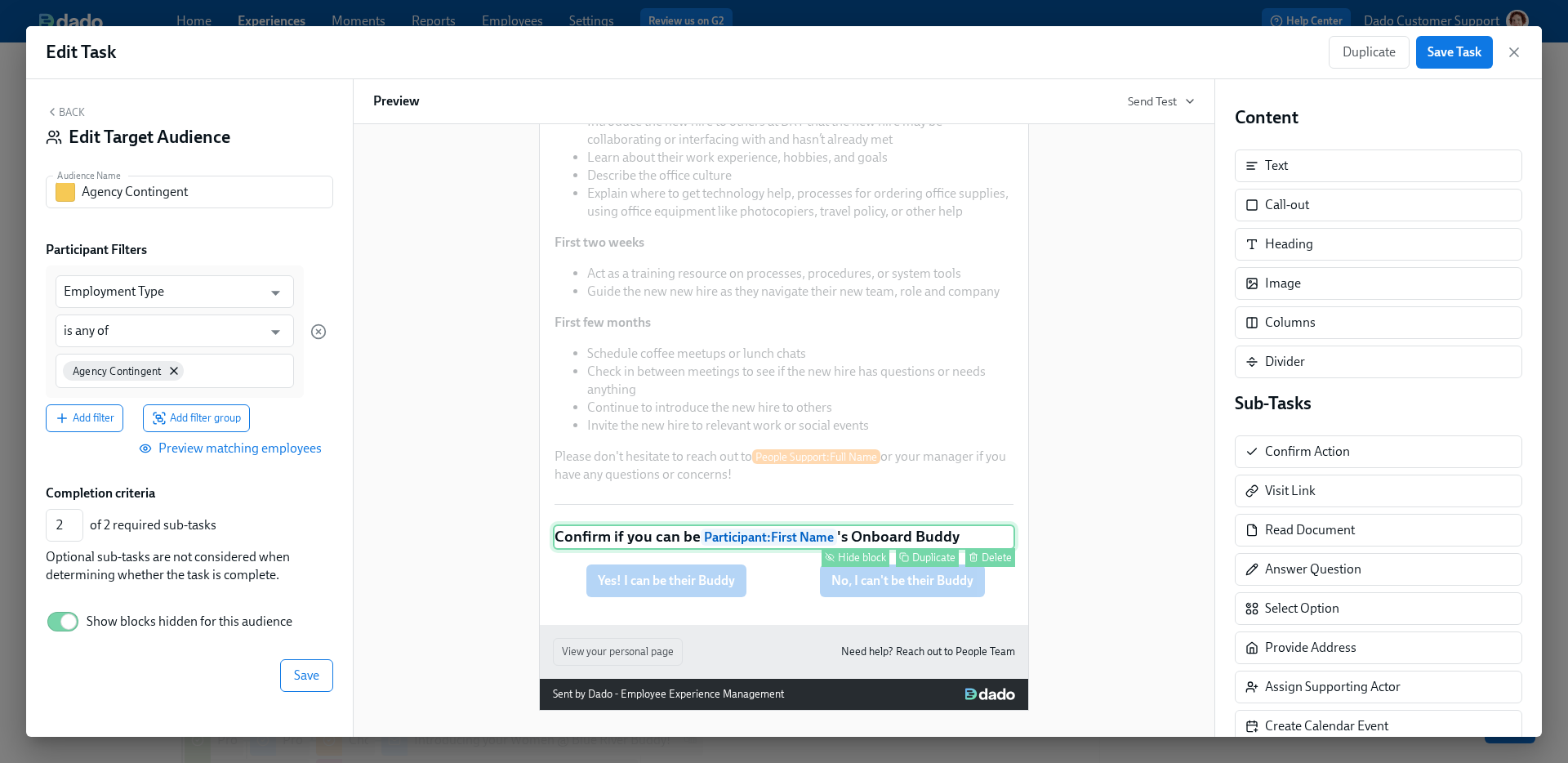
click at [860, 557] on div "Hide block" at bounding box center [862, 558] width 48 height 13
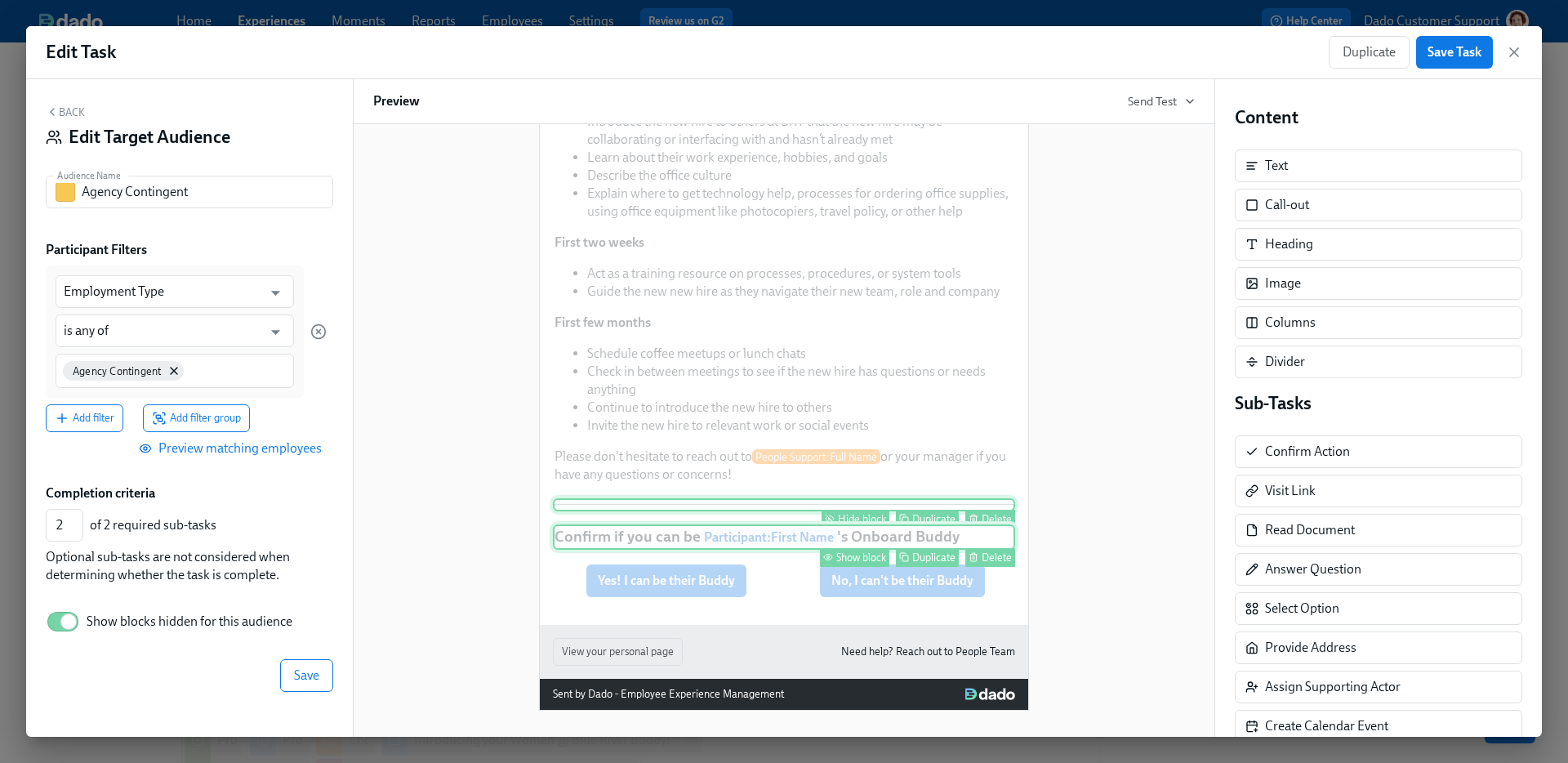
click at [845, 514] on div "Hide block" at bounding box center [862, 519] width 48 height 13
click at [277, 625] on span "Show blocks hidden for this audience" at bounding box center [189, 622] width 206 height 18
click at [123, 625] on input "Show blocks hidden for this audience" at bounding box center [68, 622] width 108 height 36
checkbox input "false"
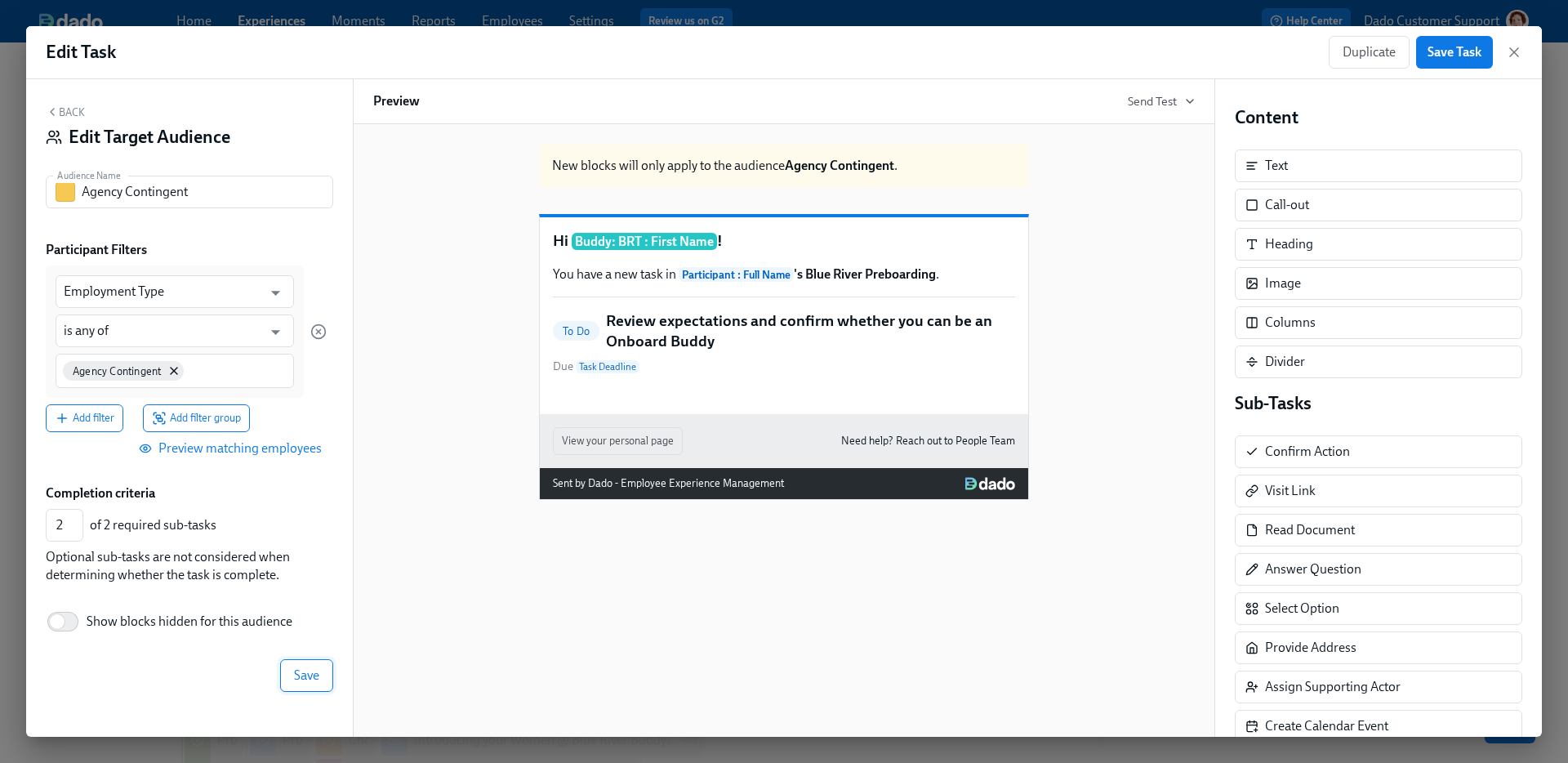
click at [313, 669] on span "Save" at bounding box center [306, 675] width 25 height 16
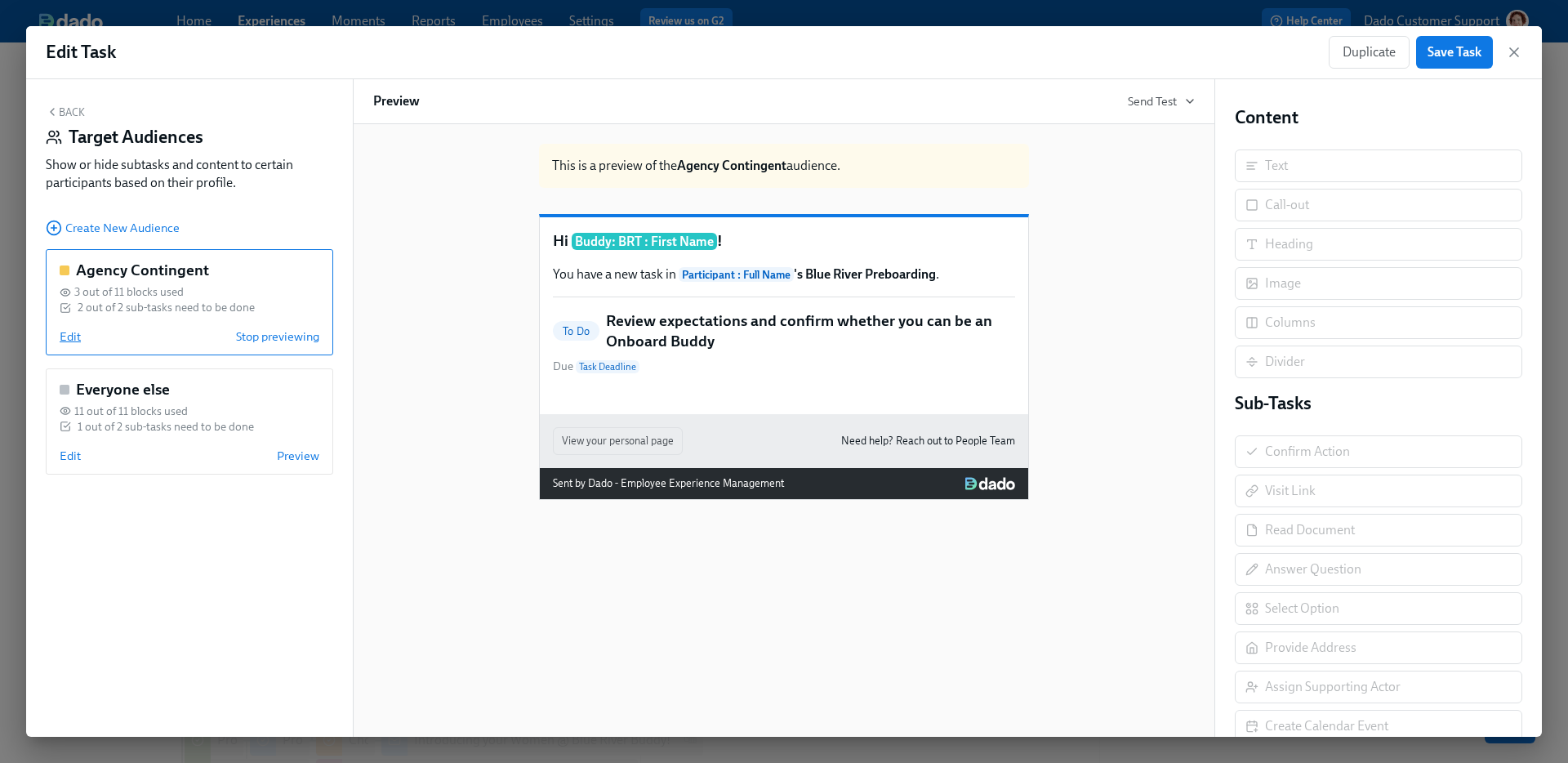
click at [71, 341] on span "Edit" at bounding box center [70, 336] width 21 height 16
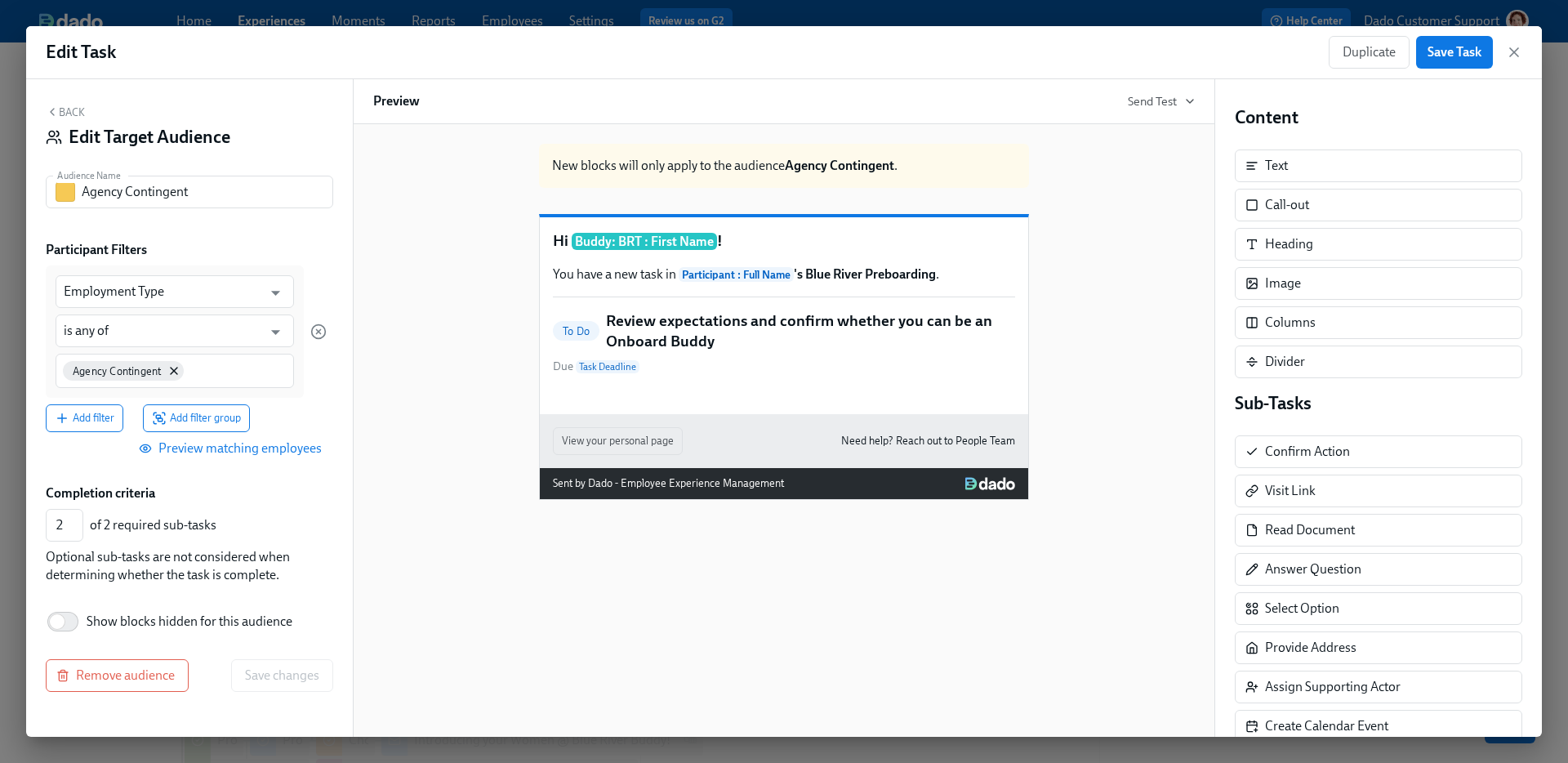
click at [202, 607] on label "Show blocks hidden for this audience" at bounding box center [168, 622] width 247 height 36
click at [111, 607] on input "Show blocks hidden for this audience" at bounding box center [57, 622] width 108 height 36
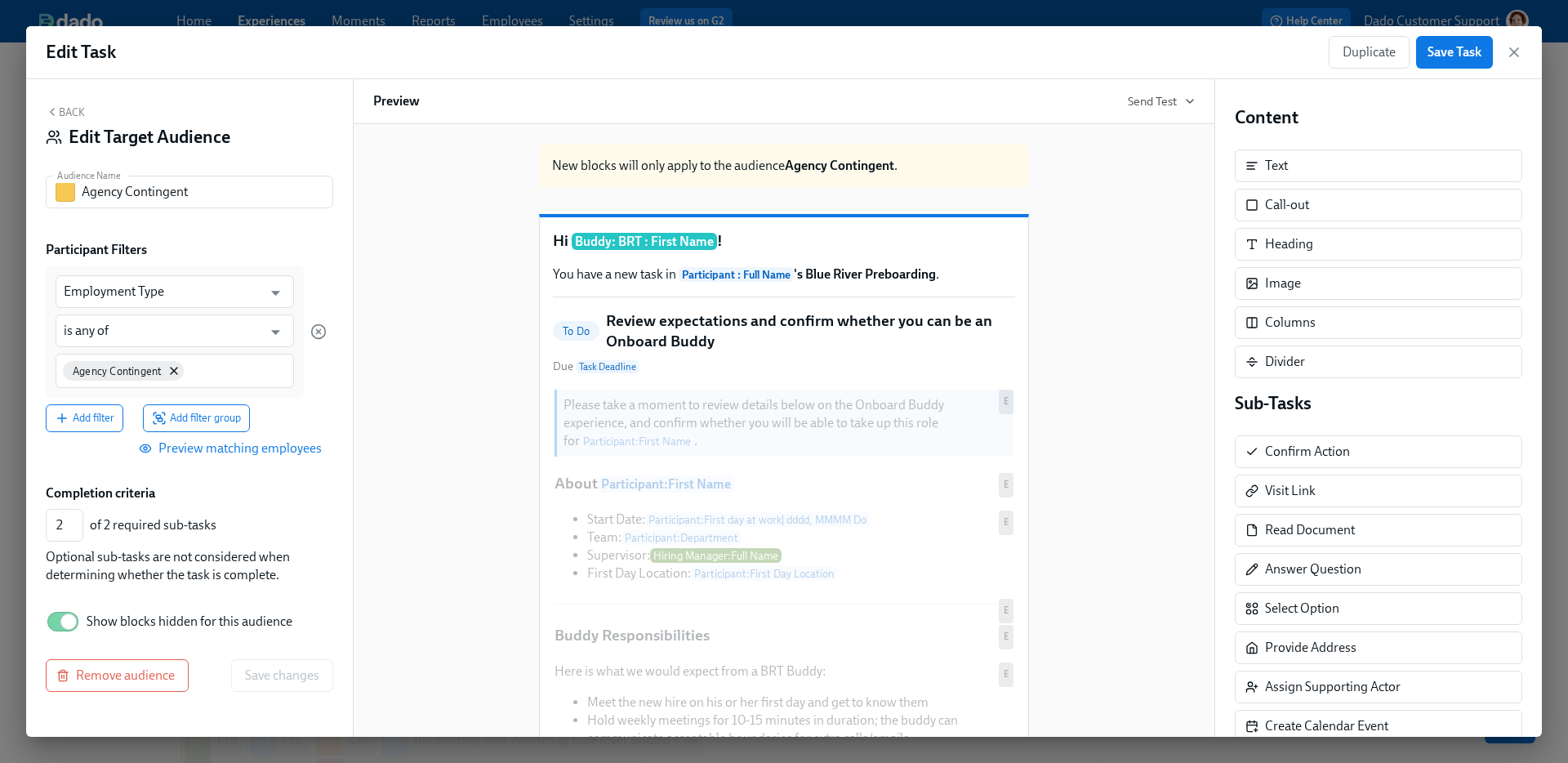
click at [193, 619] on span "Show blocks hidden for this audience" at bounding box center [189, 622] width 206 height 18
click at [123, 619] on input "Show blocks hidden for this audience" at bounding box center [68, 622] width 108 height 36
checkbox input "false"
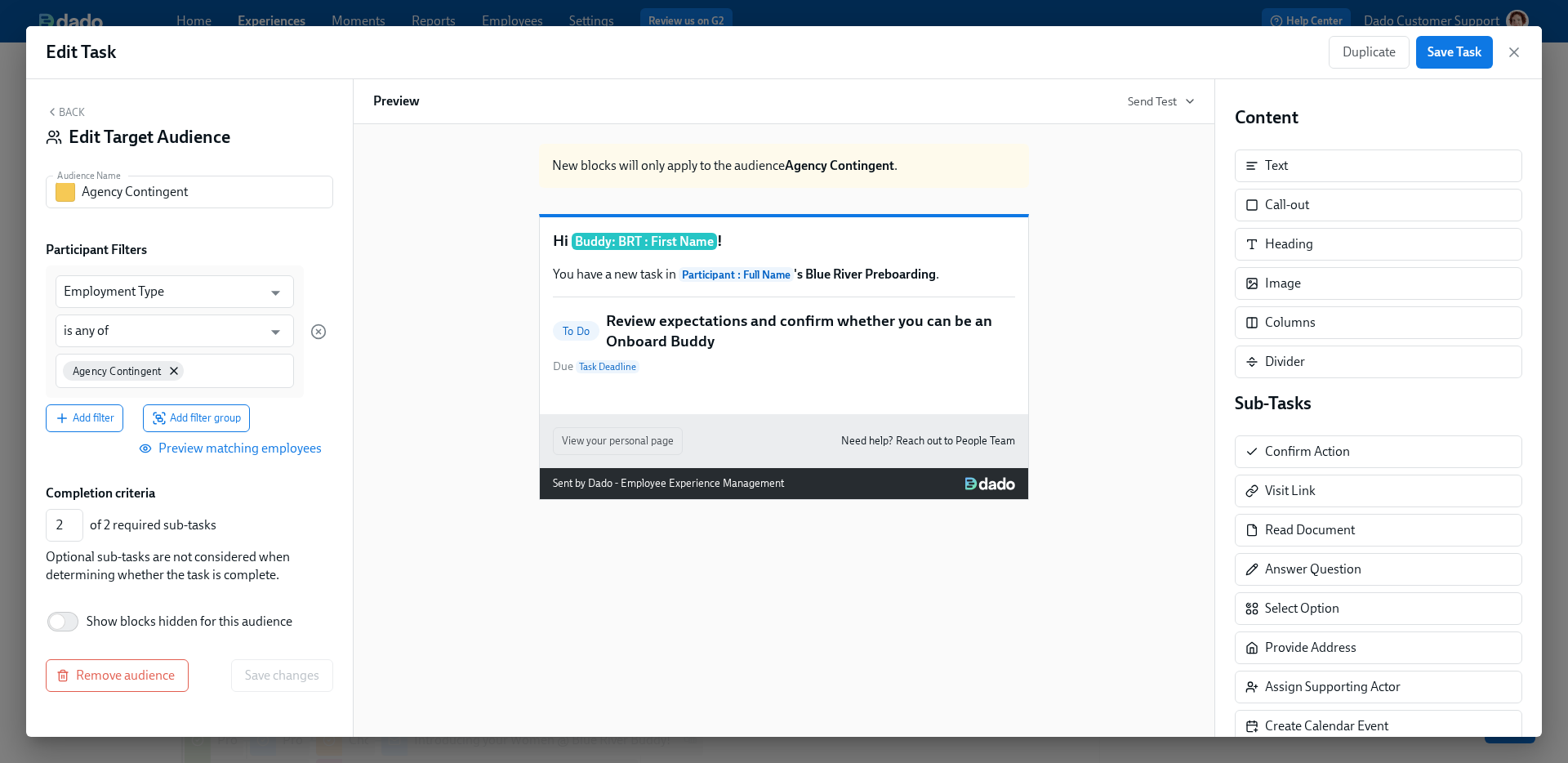
click at [69, 110] on button "Back" at bounding box center [65, 112] width 40 height 13
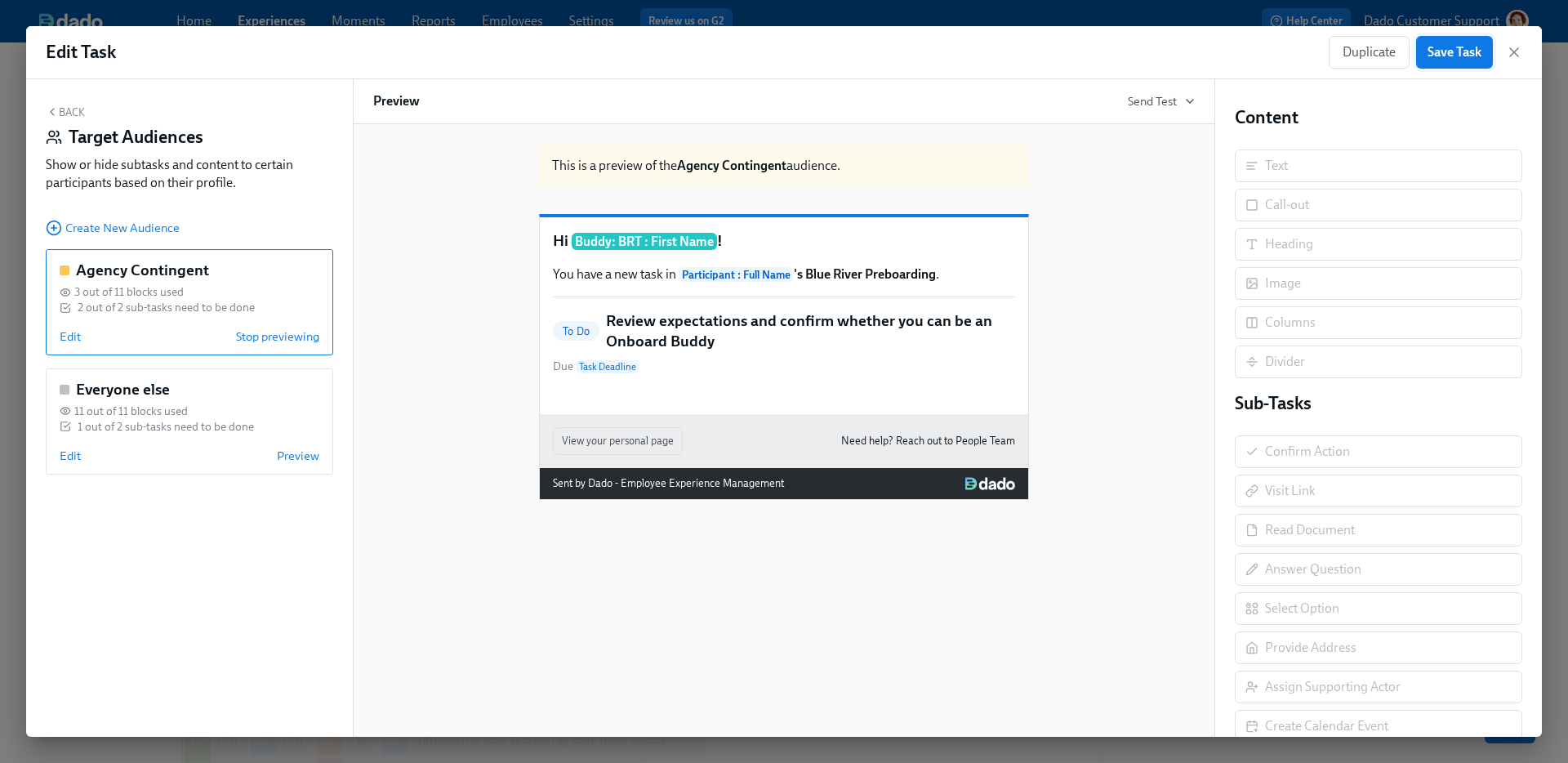
click at [1448, 44] on span "Save Task" at bounding box center [1454, 51] width 54 height 16
click at [70, 333] on span "Edit" at bounding box center [70, 336] width 21 height 16
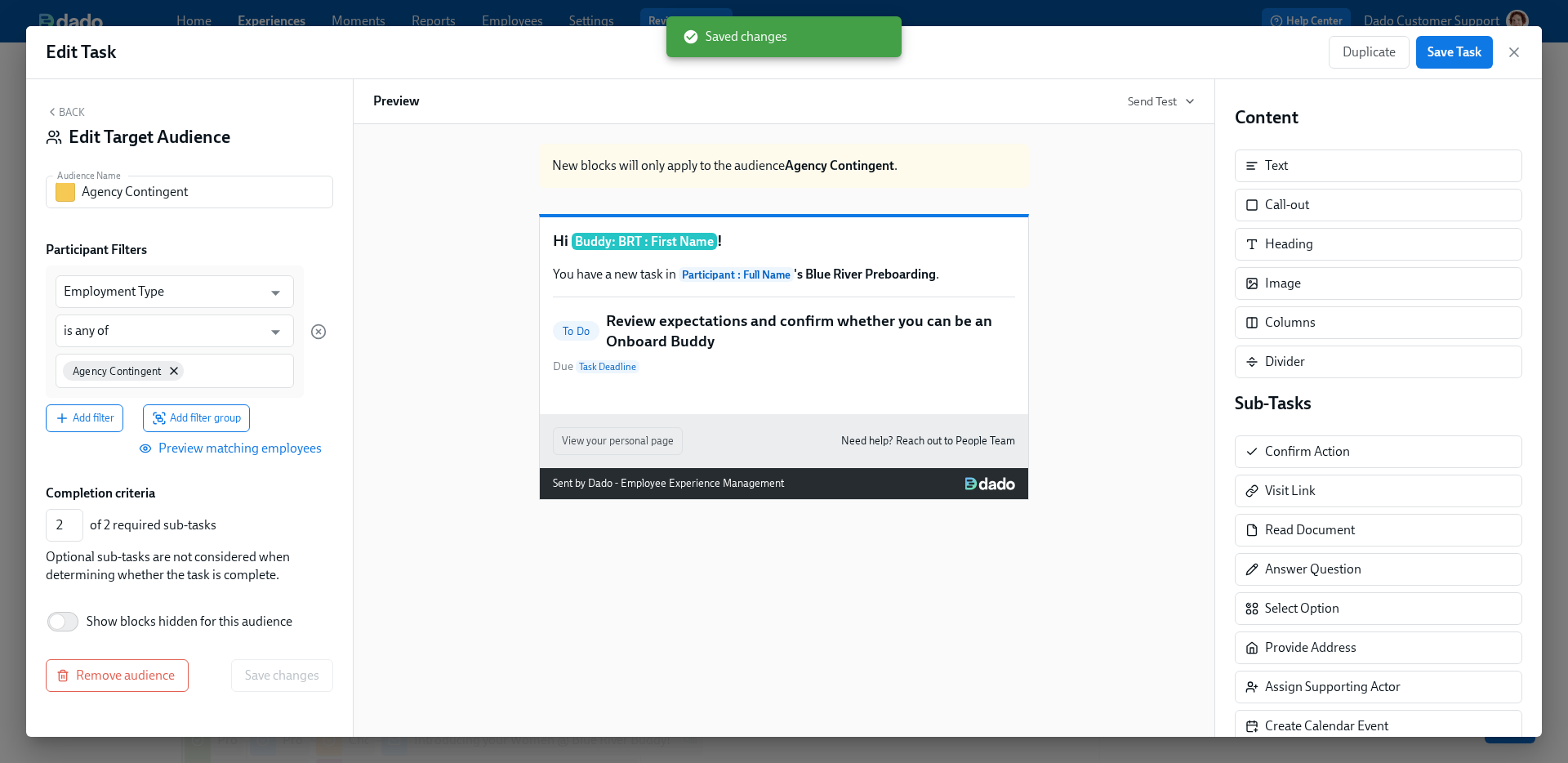
click at [69, 109] on button "Back" at bounding box center [65, 112] width 40 height 13
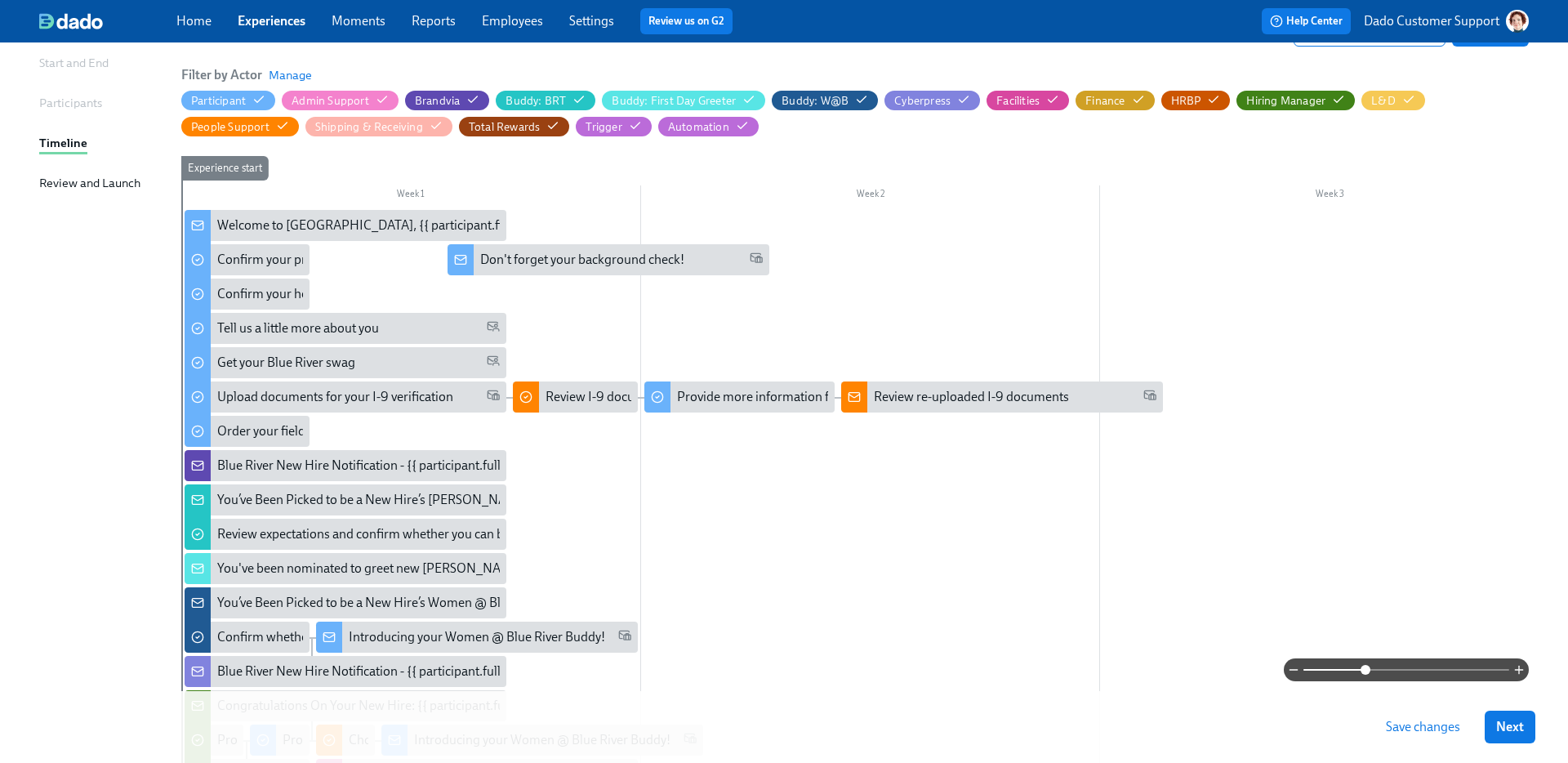
click at [1442, 731] on span "Save changes" at bounding box center [1423, 727] width 74 height 16
click at [247, 520] on div "Review expectations and confirm whether you can be an Onboard Buddy" at bounding box center [345, 534] width 322 height 31
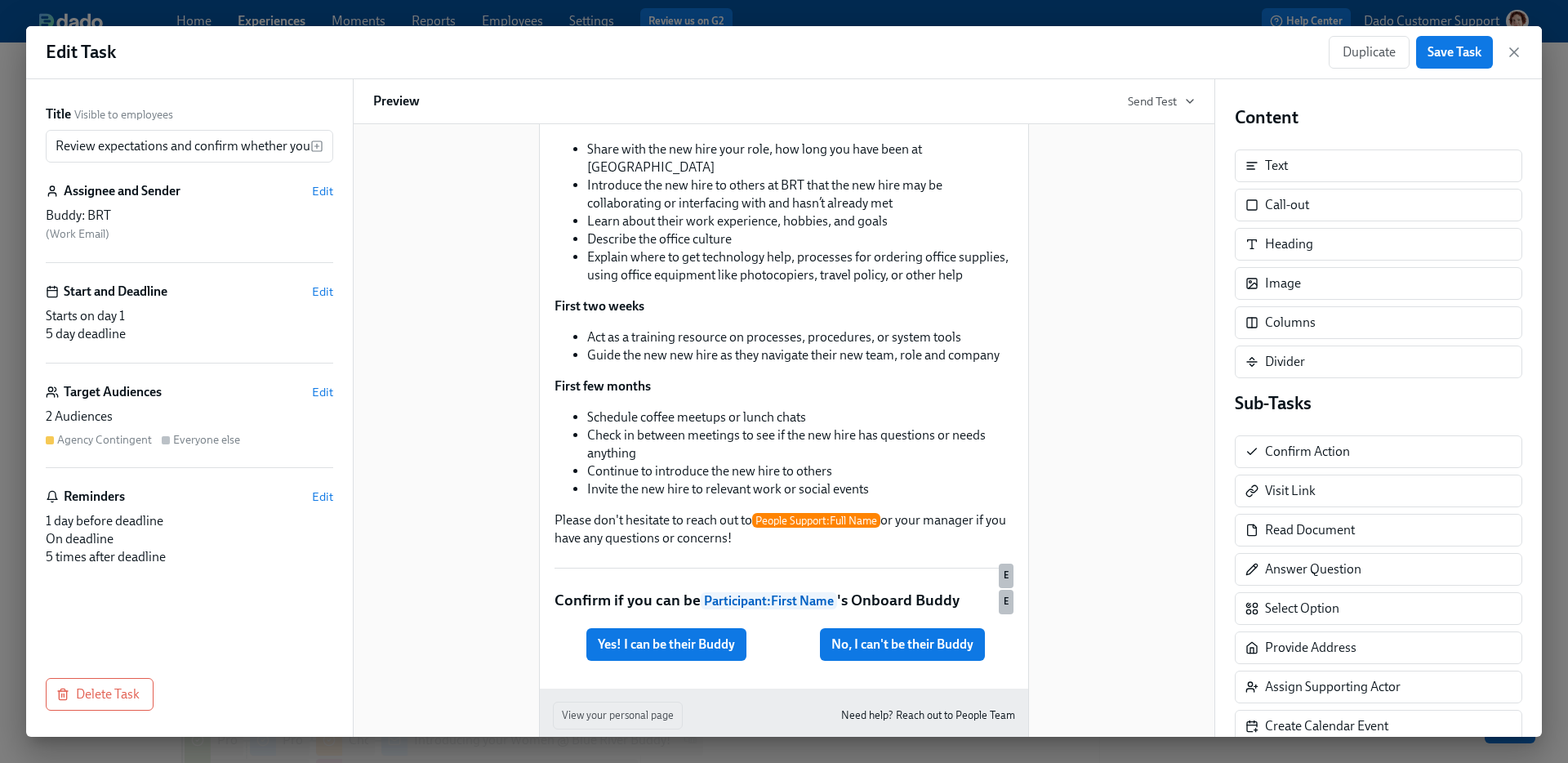
scroll to position [1043, 0]
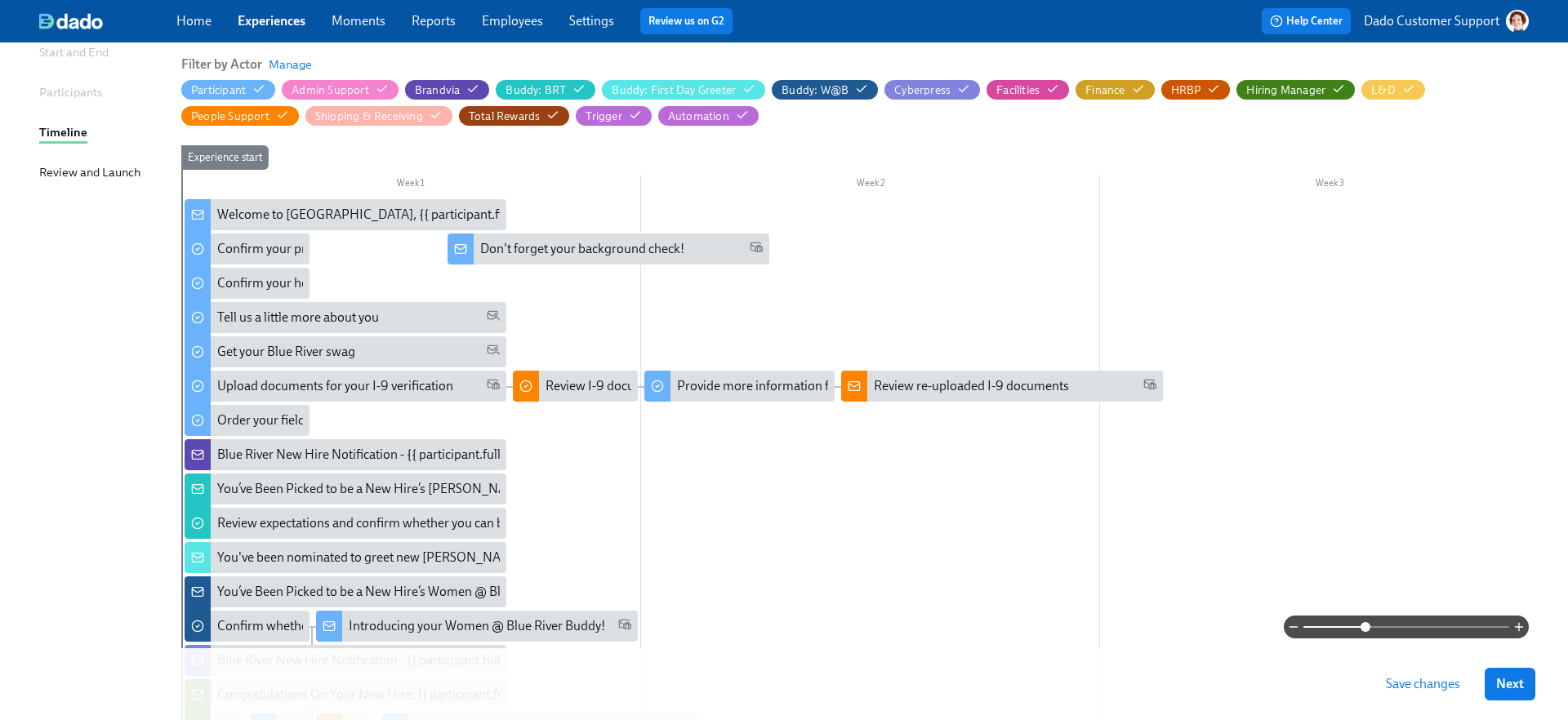
scroll to position [167, 0]
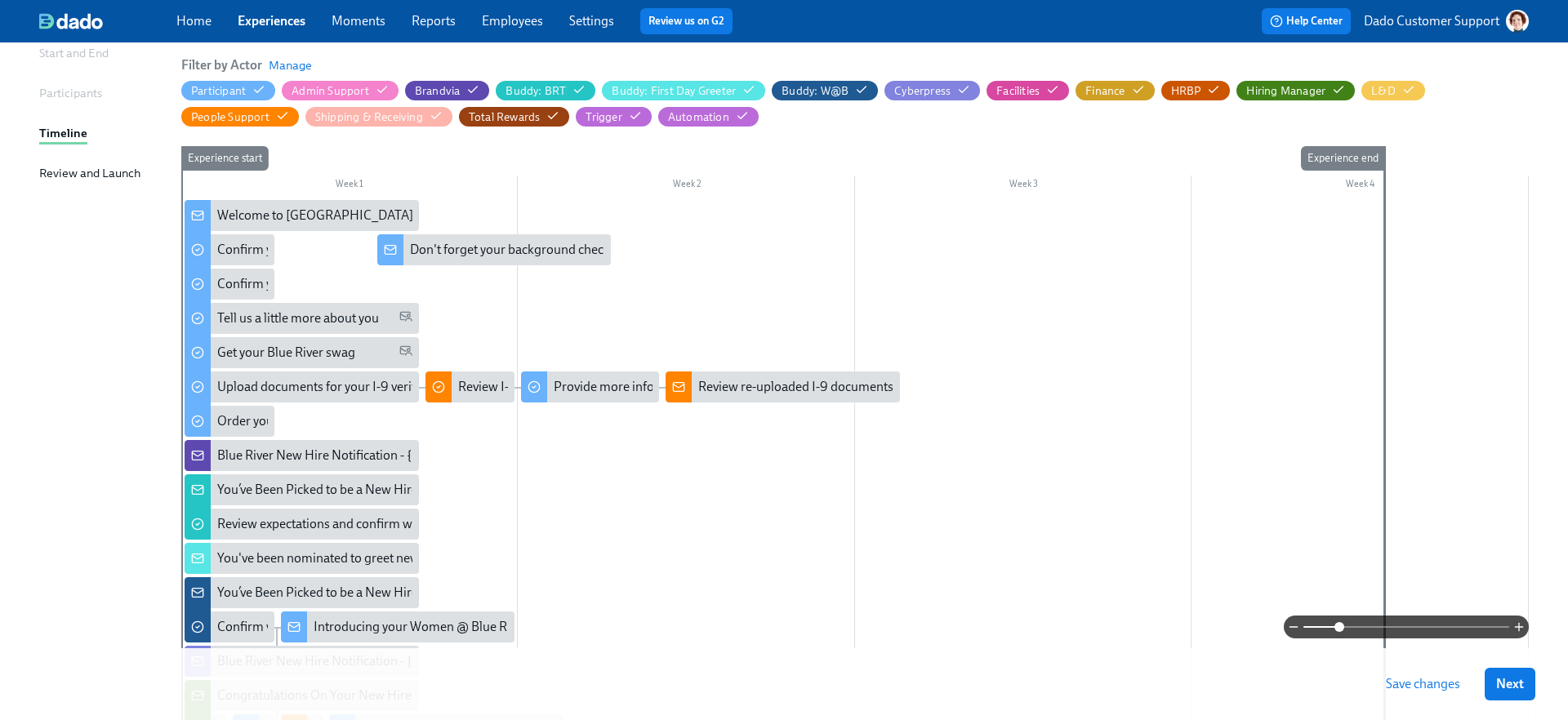
drag, startPoint x: 1358, startPoint y: 627, endPoint x: 1339, endPoint y: 627, distance: 19.0
click at [1338, 627] on span at bounding box center [1340, 627] width 10 height 10
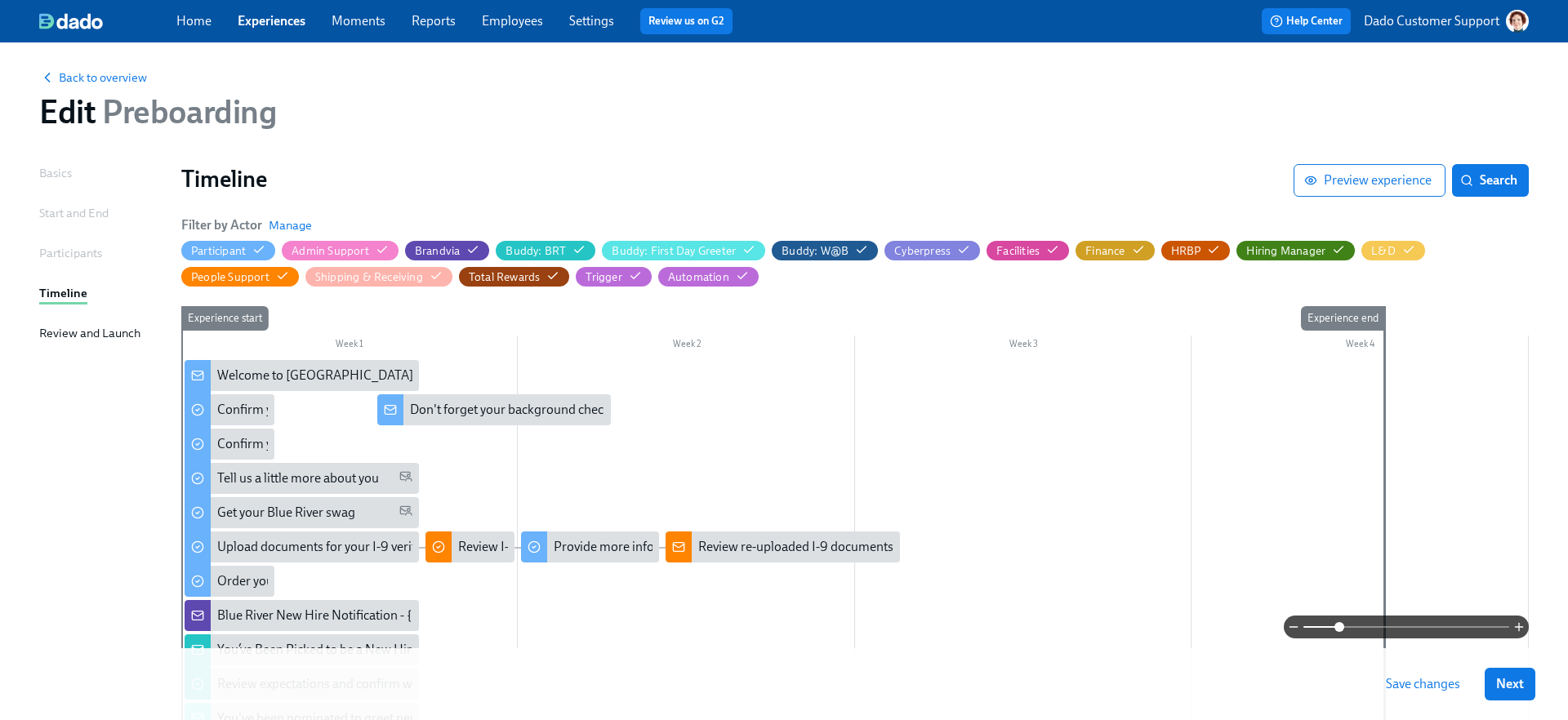
scroll to position [0, 0]
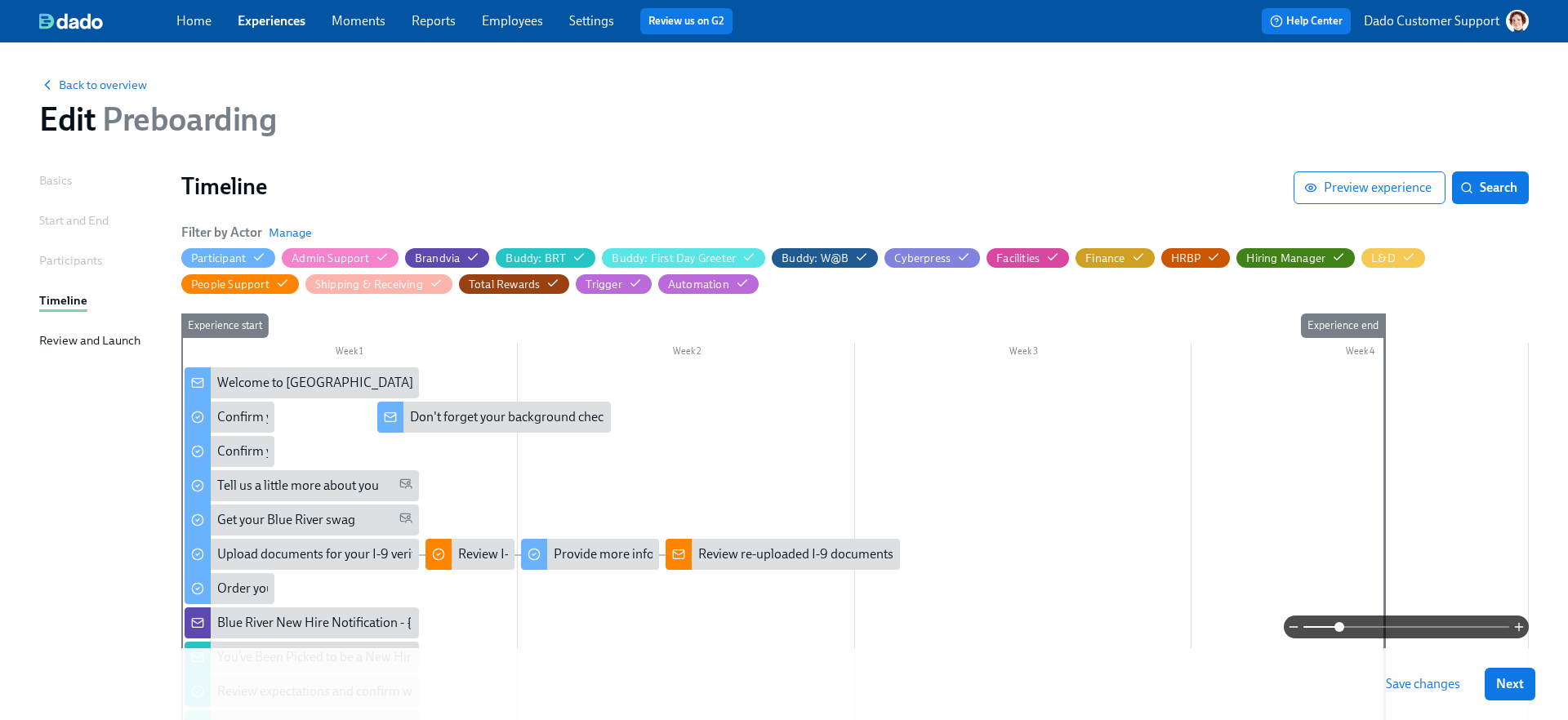
click at [288, 19] on link "Experiences" at bounding box center [271, 21] width 68 height 15
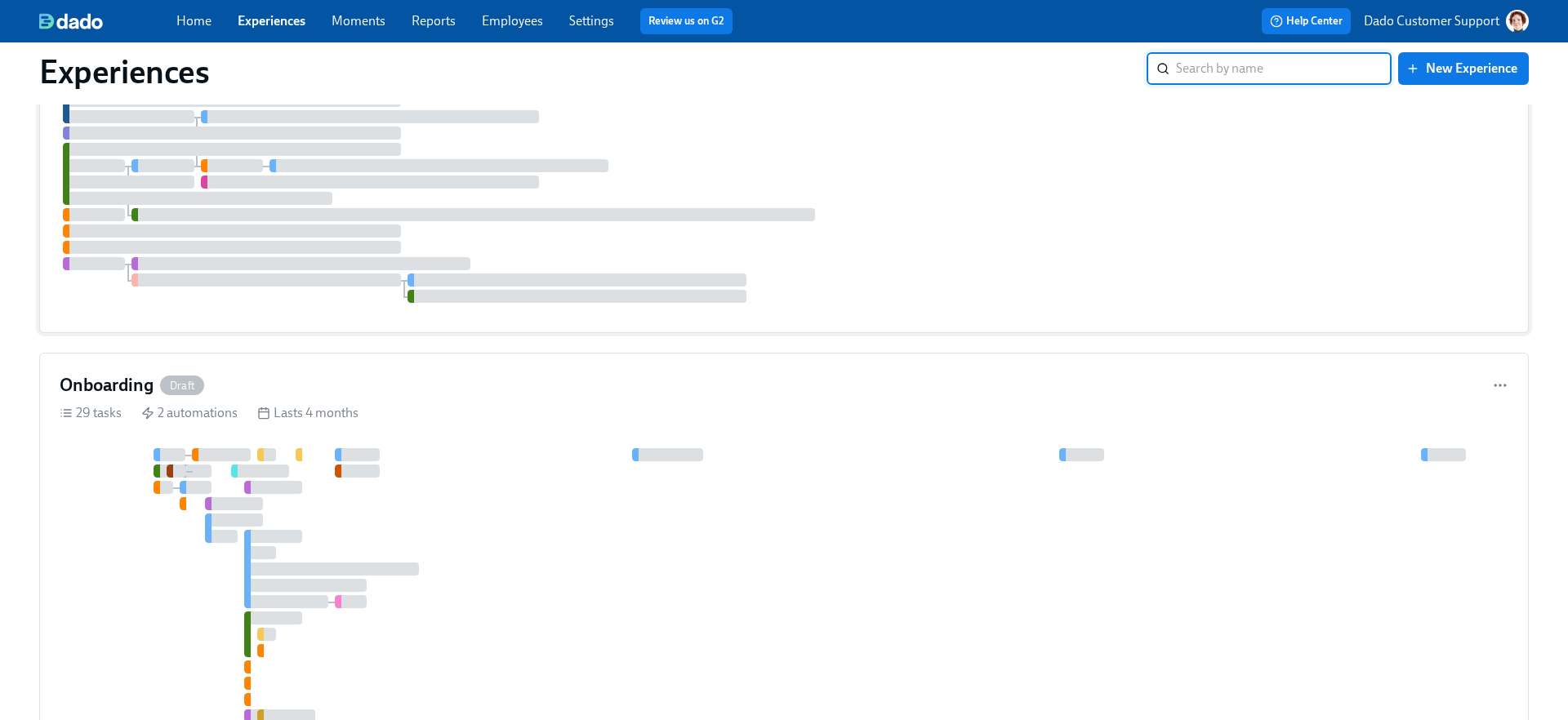
scroll to position [331, 0]
click at [372, 500] on div at bounding box center [784, 590] width 1448 height 290
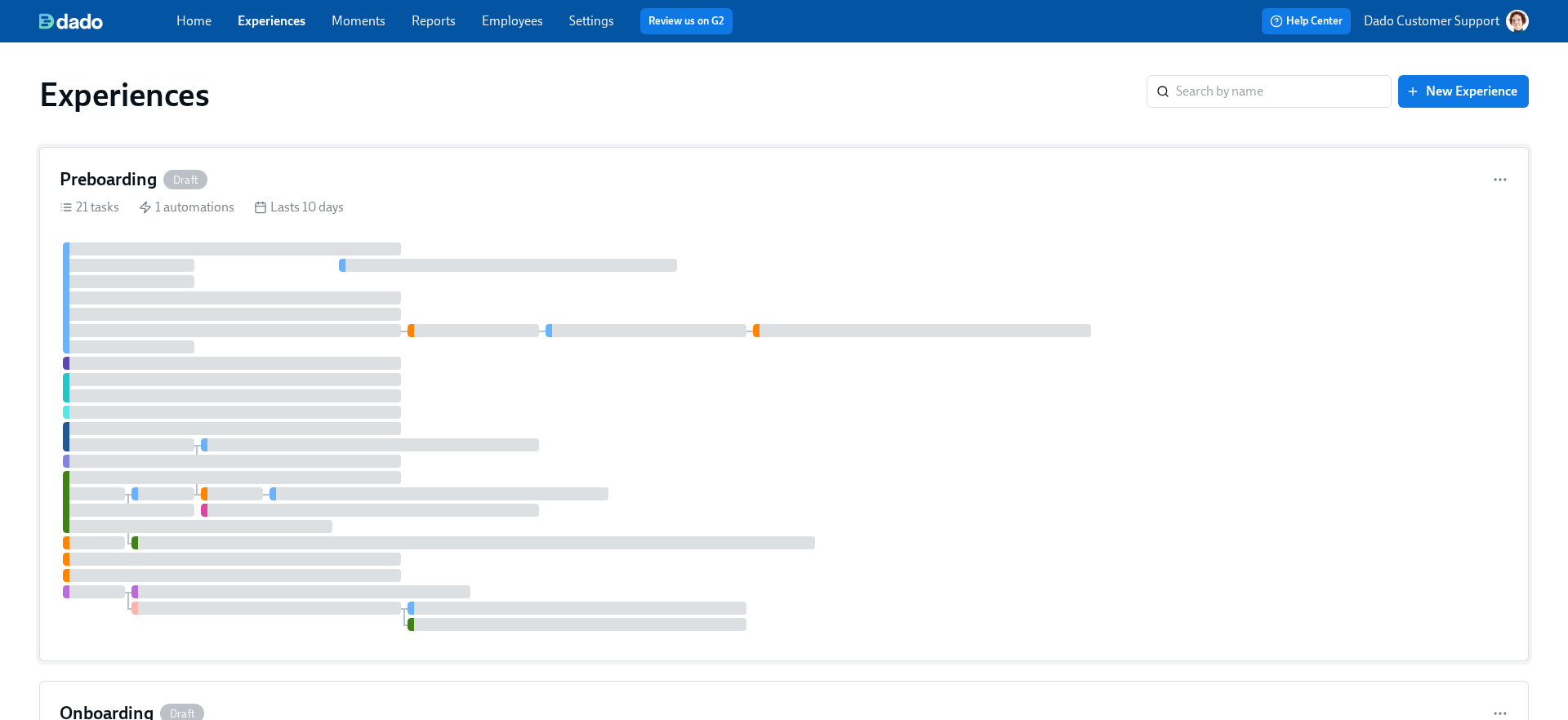
click at [259, 190] on div "Preboarding Draft" at bounding box center [784, 179] width 1448 height 24
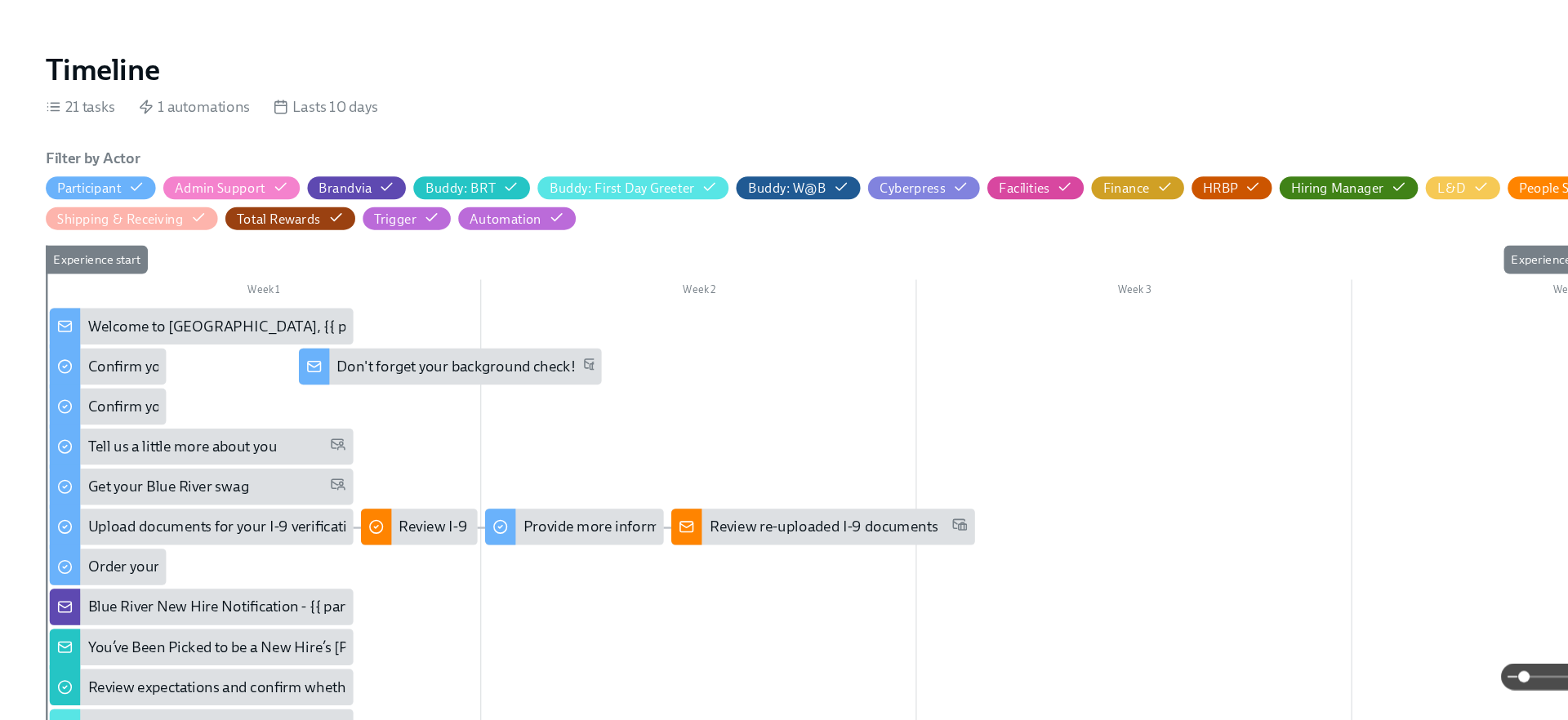
scroll to position [197, 0]
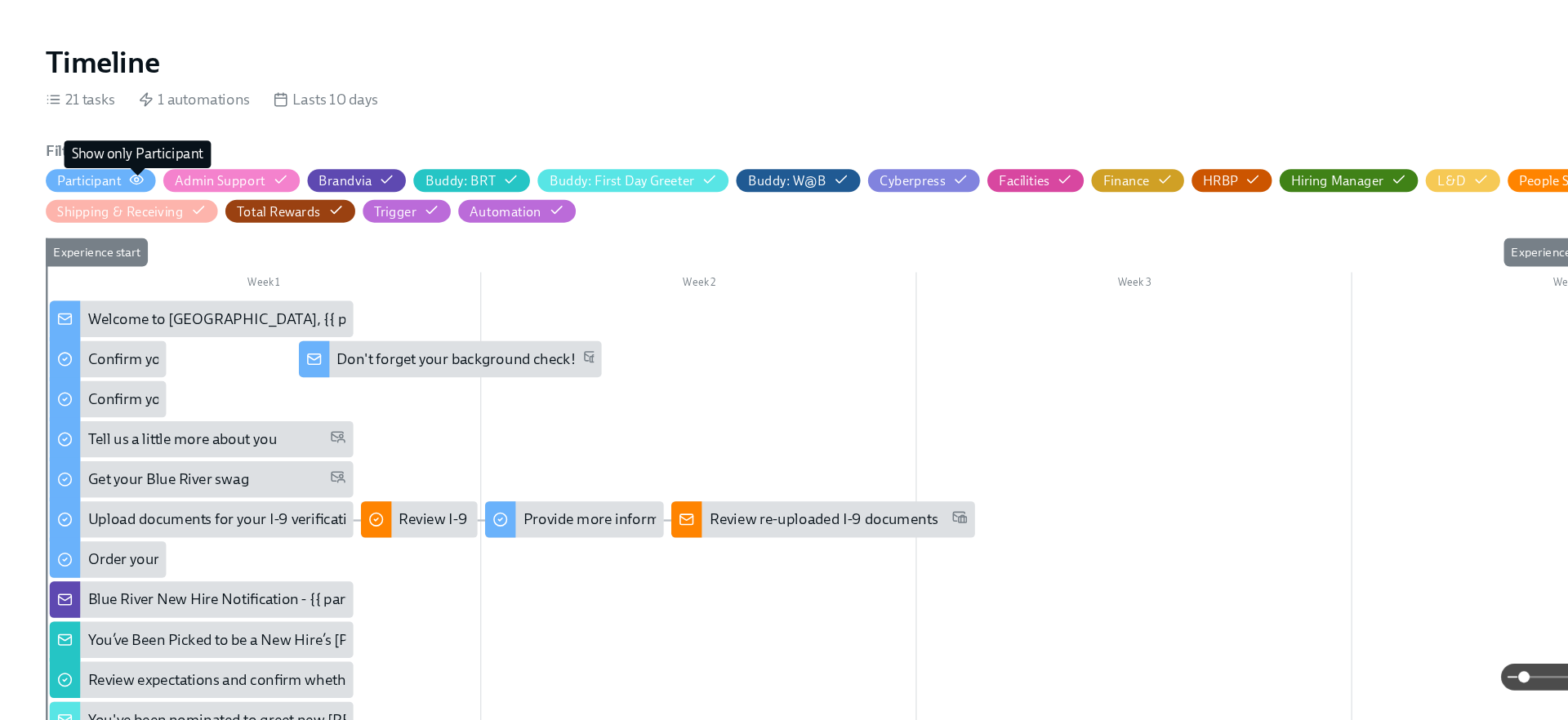
click at [119, 257] on circle "button" at bounding box center [117, 257] width 3 height 3
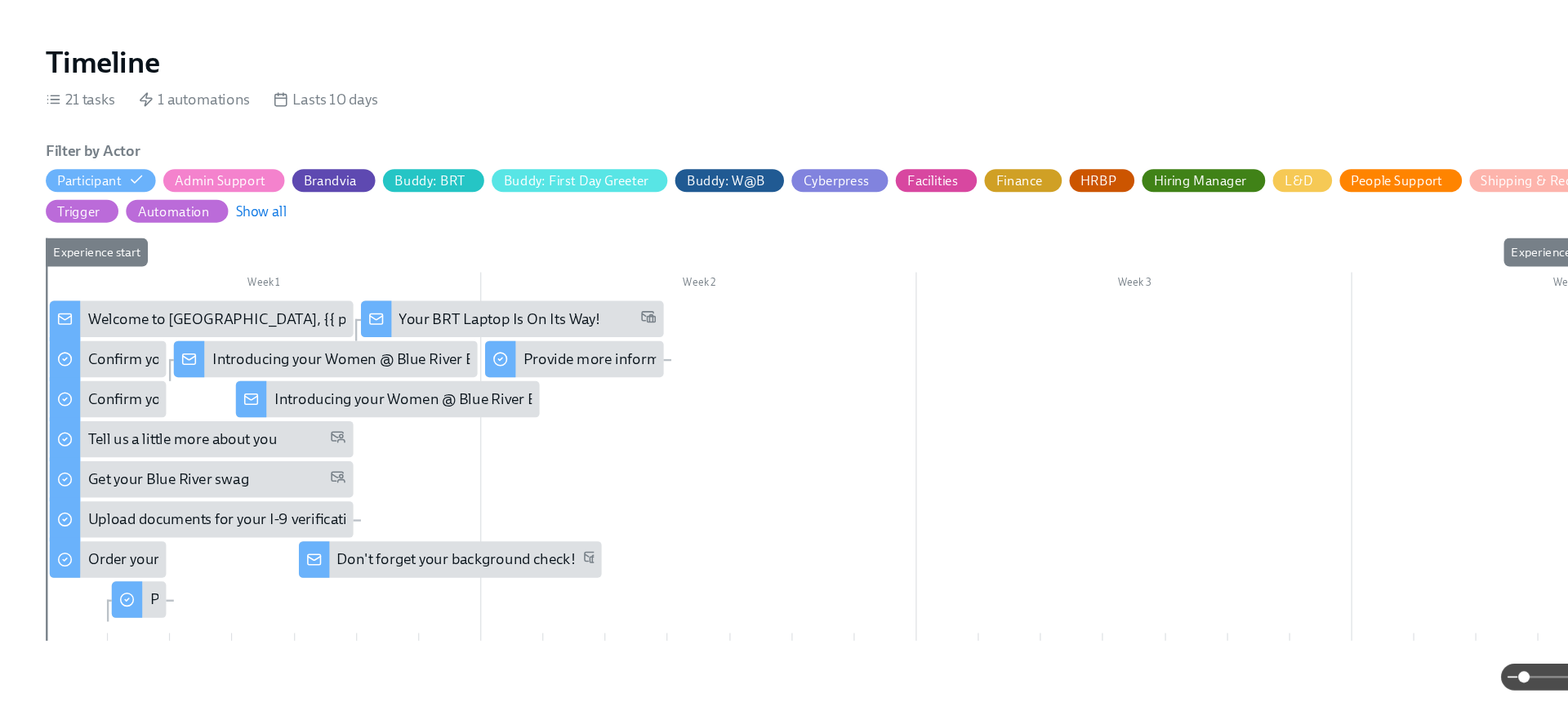
click at [88, 373] on div "Welcome to Blue River, {{ participant.firstName }}!" at bounding box center [250, 376] width 350 height 18
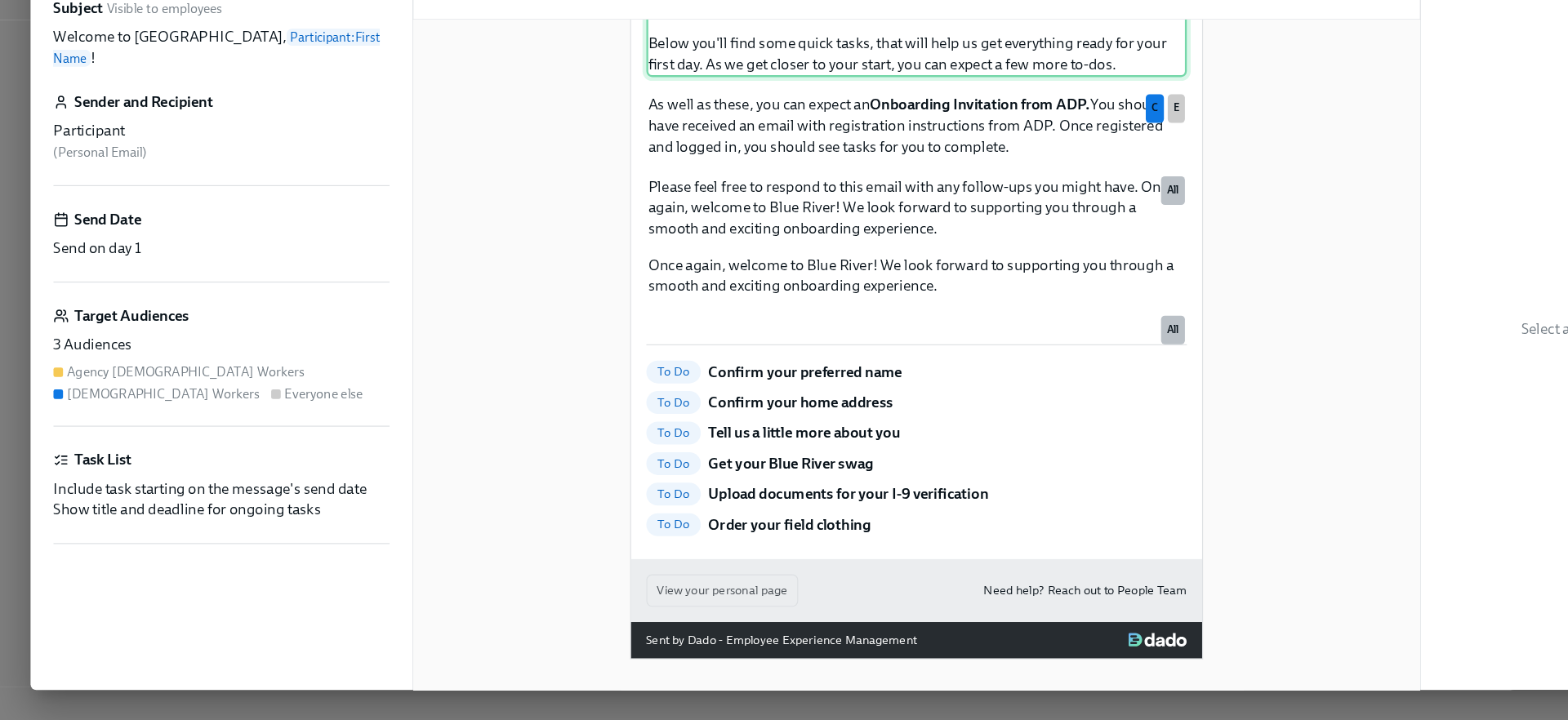
scroll to position [372, 0]
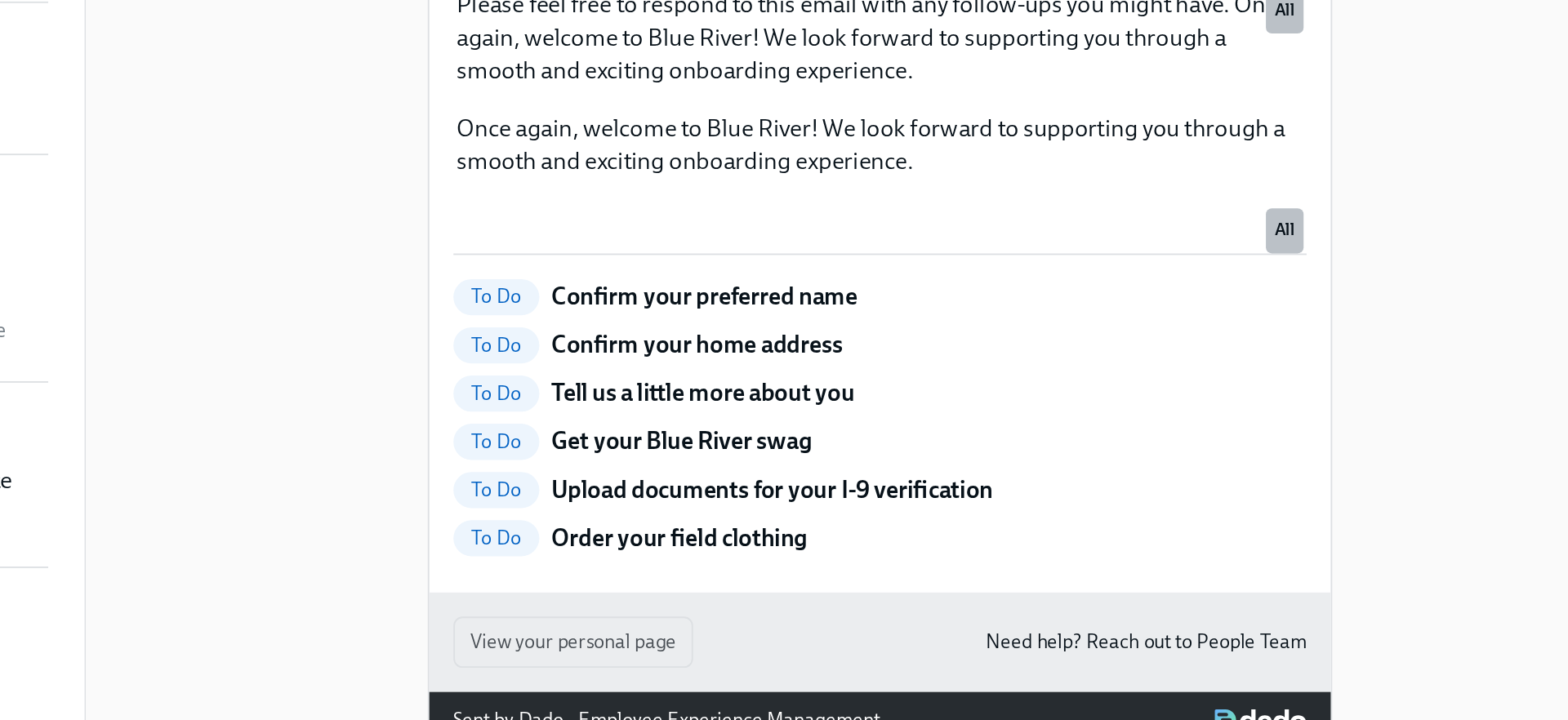
click at [508, 456] on div "Welcome to Blue River, Participant : First Name ! All We’re thrilled to have yo…" at bounding box center [784, 283] width 821 height 768
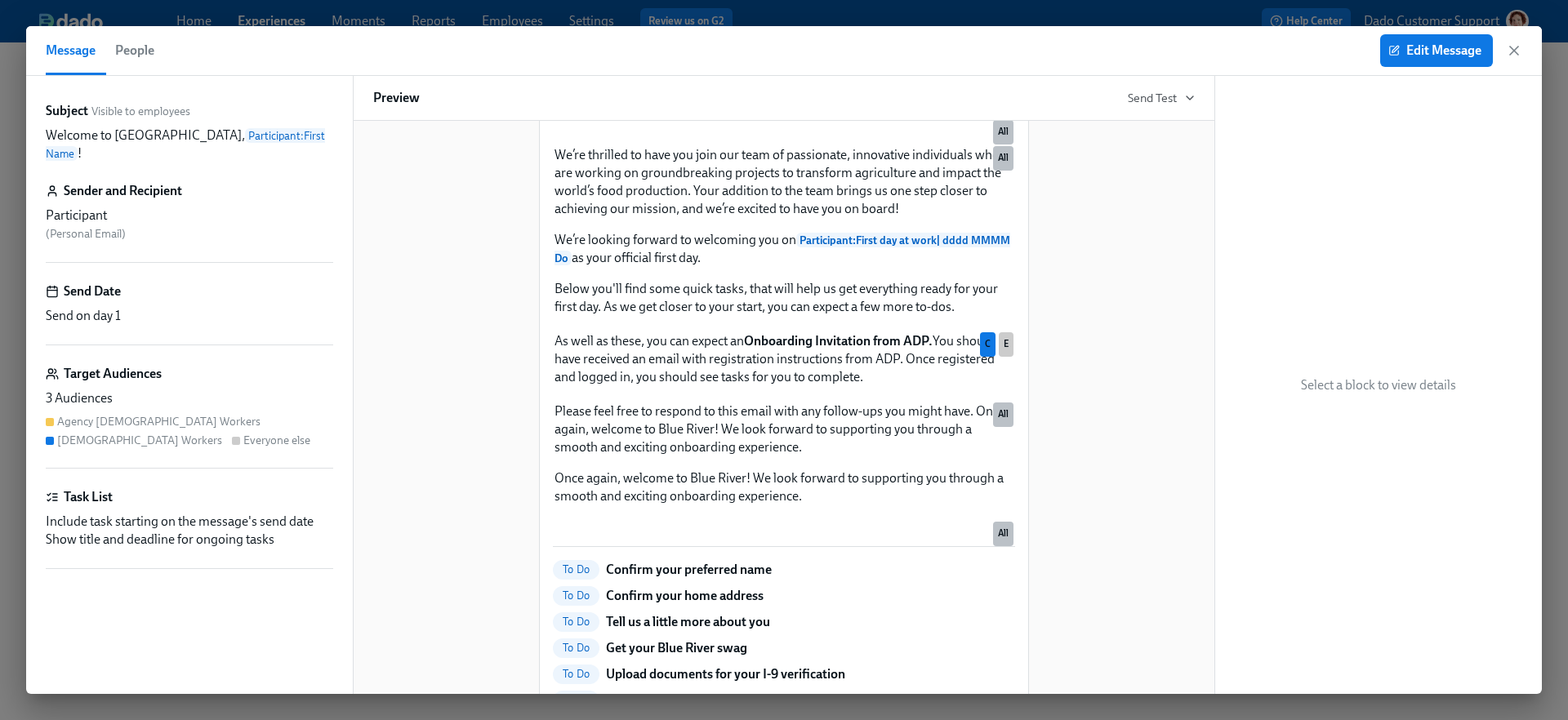
scroll to position [122, 0]
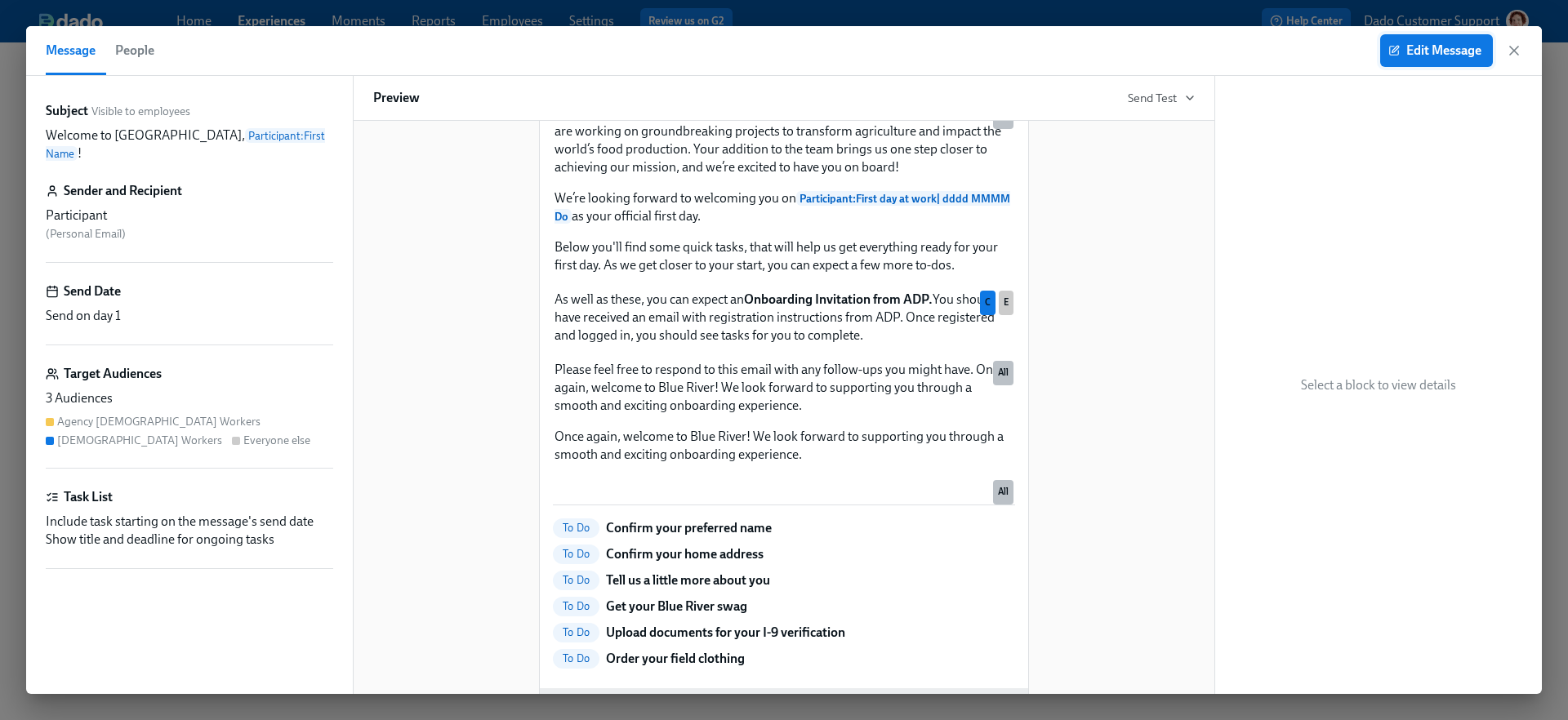
click at [1417, 50] on span "Edit Message" at bounding box center [1437, 50] width 90 height 16
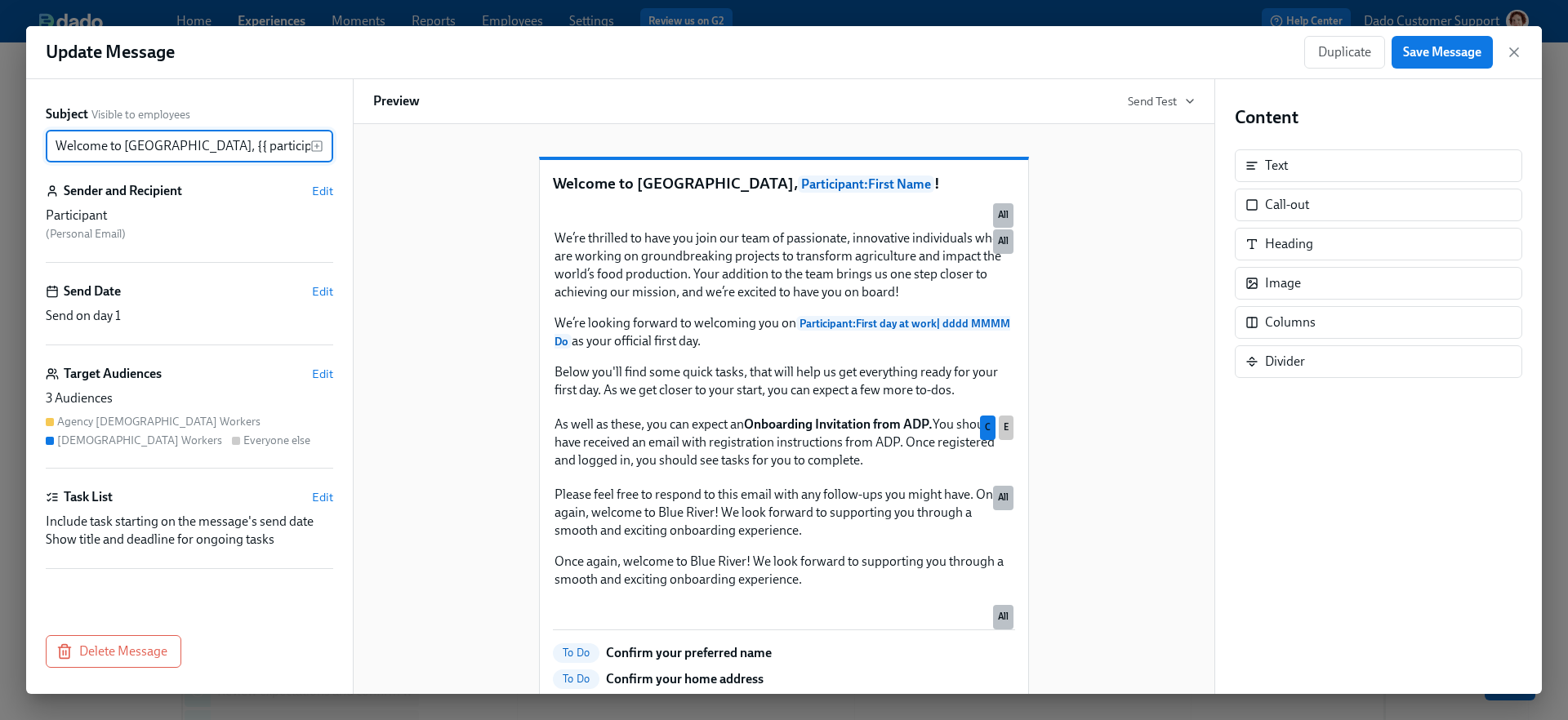
scroll to position [0, 24]
click at [316, 372] on span "Edit" at bounding box center [322, 373] width 21 height 16
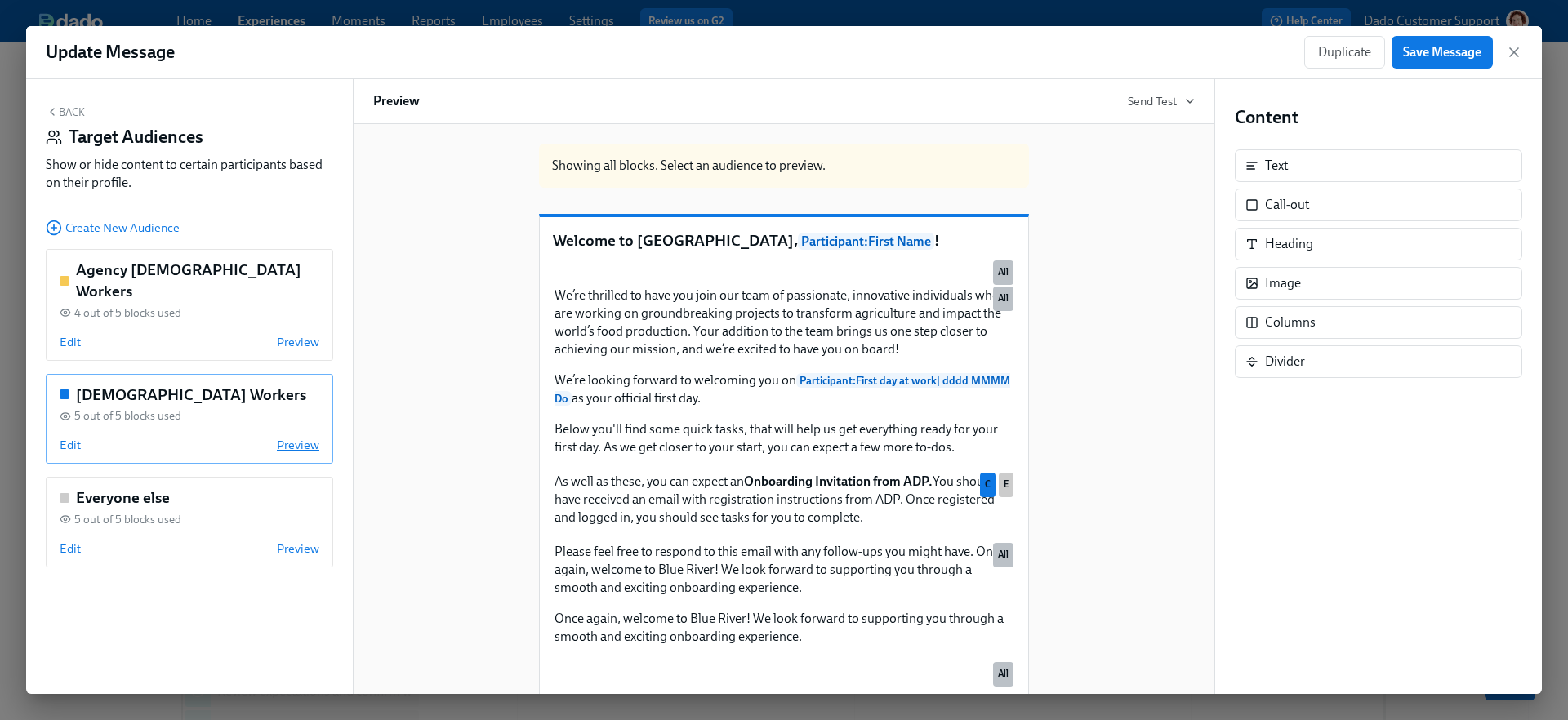
click at [300, 437] on span "Preview" at bounding box center [298, 444] width 42 height 16
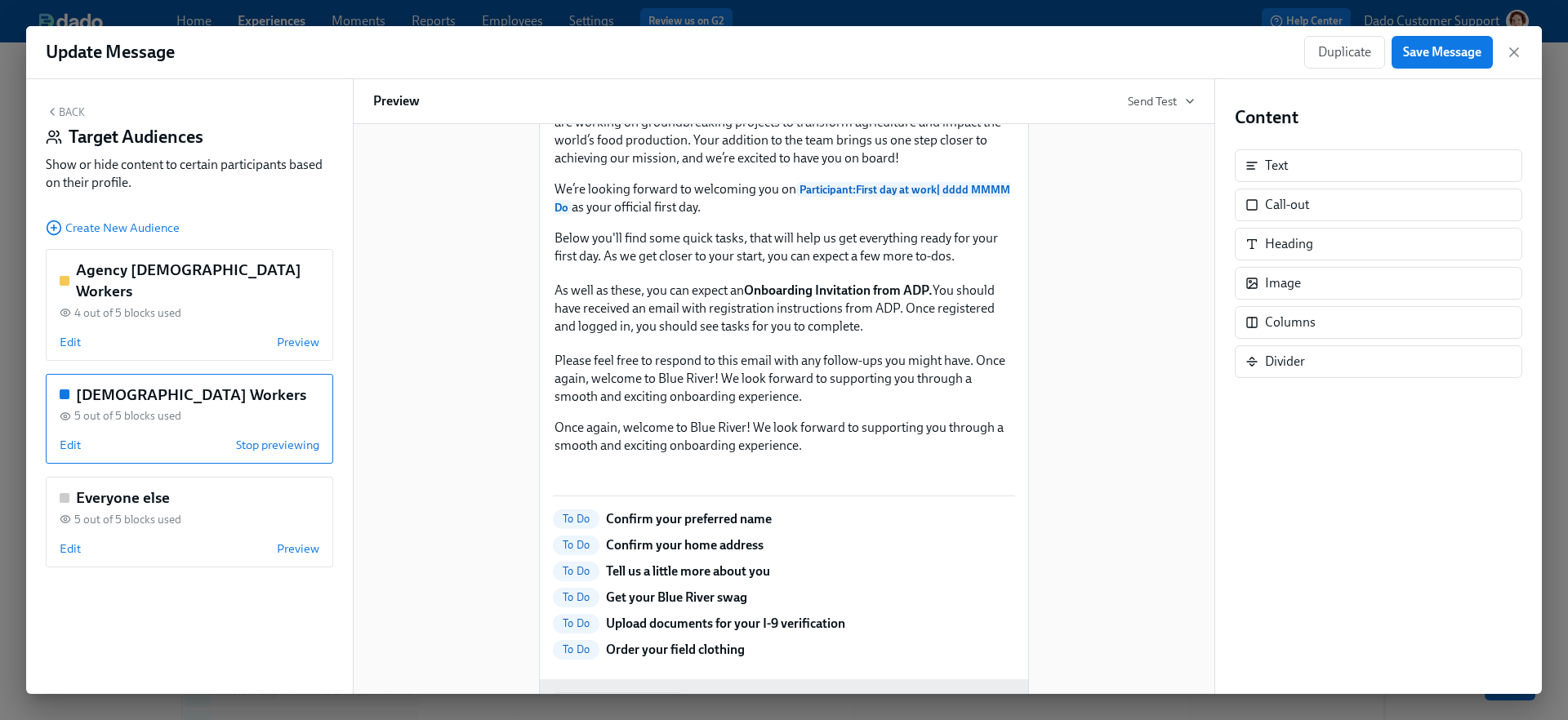
scroll to position [201, 0]
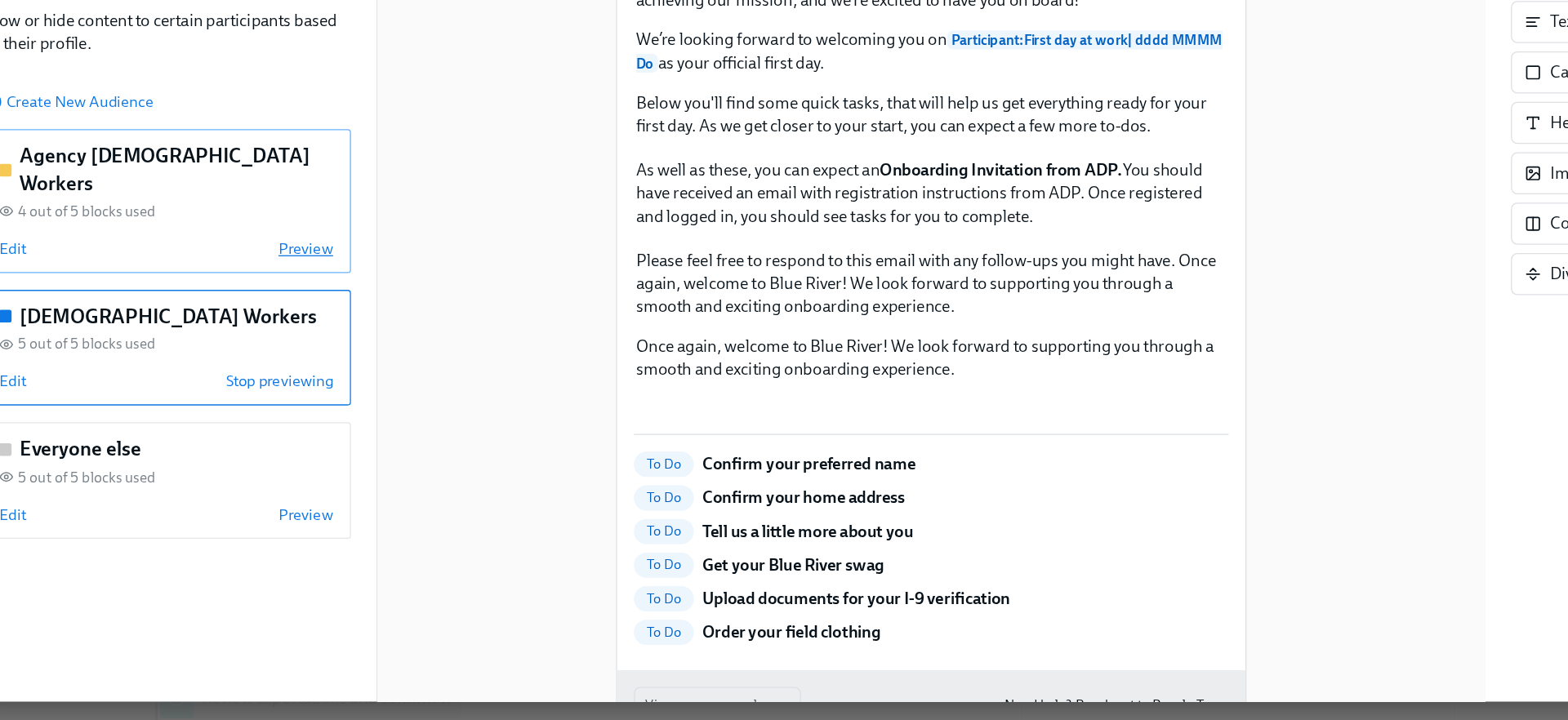
click at [290, 334] on span "Preview" at bounding box center [298, 341] width 42 height 16
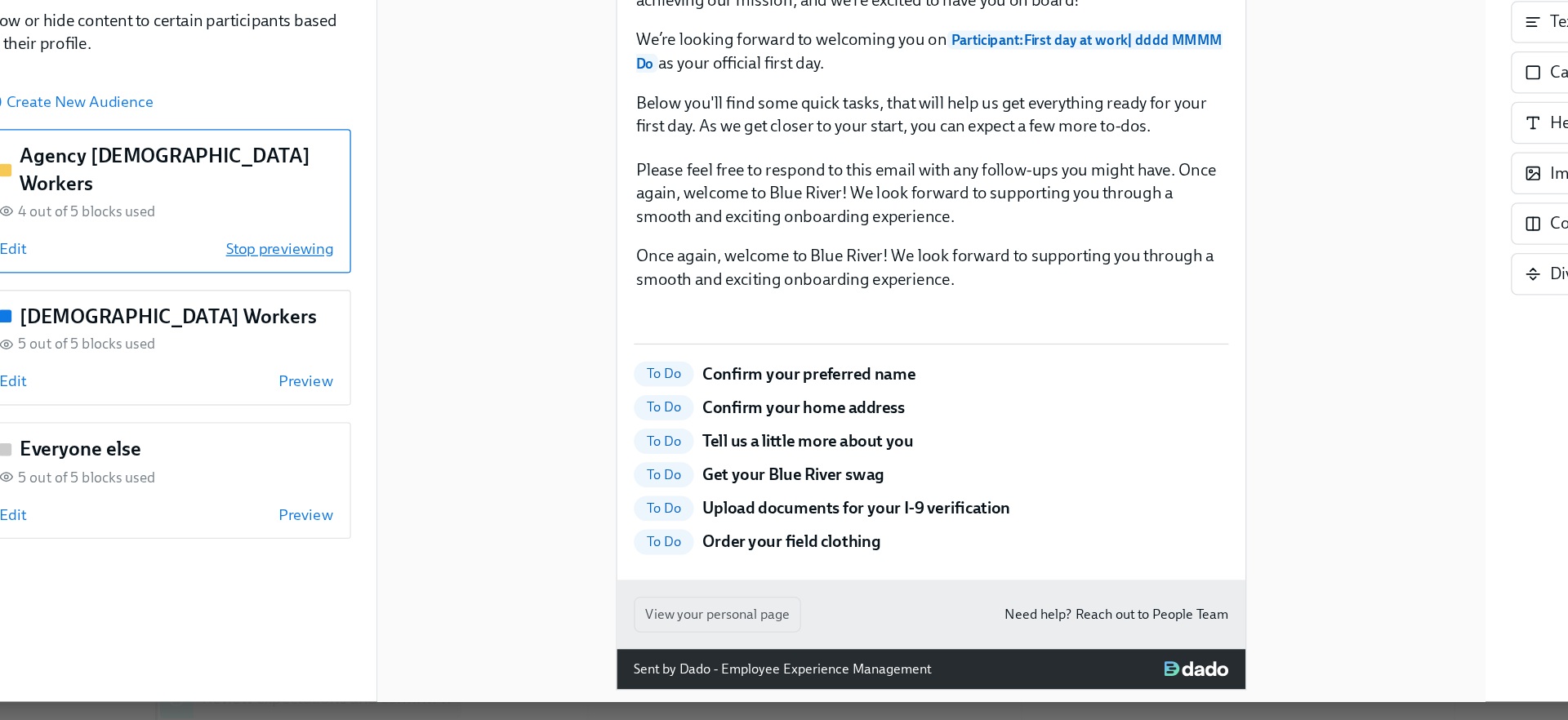
click at [290, 334] on span "Stop previewing" at bounding box center [277, 341] width 83 height 16
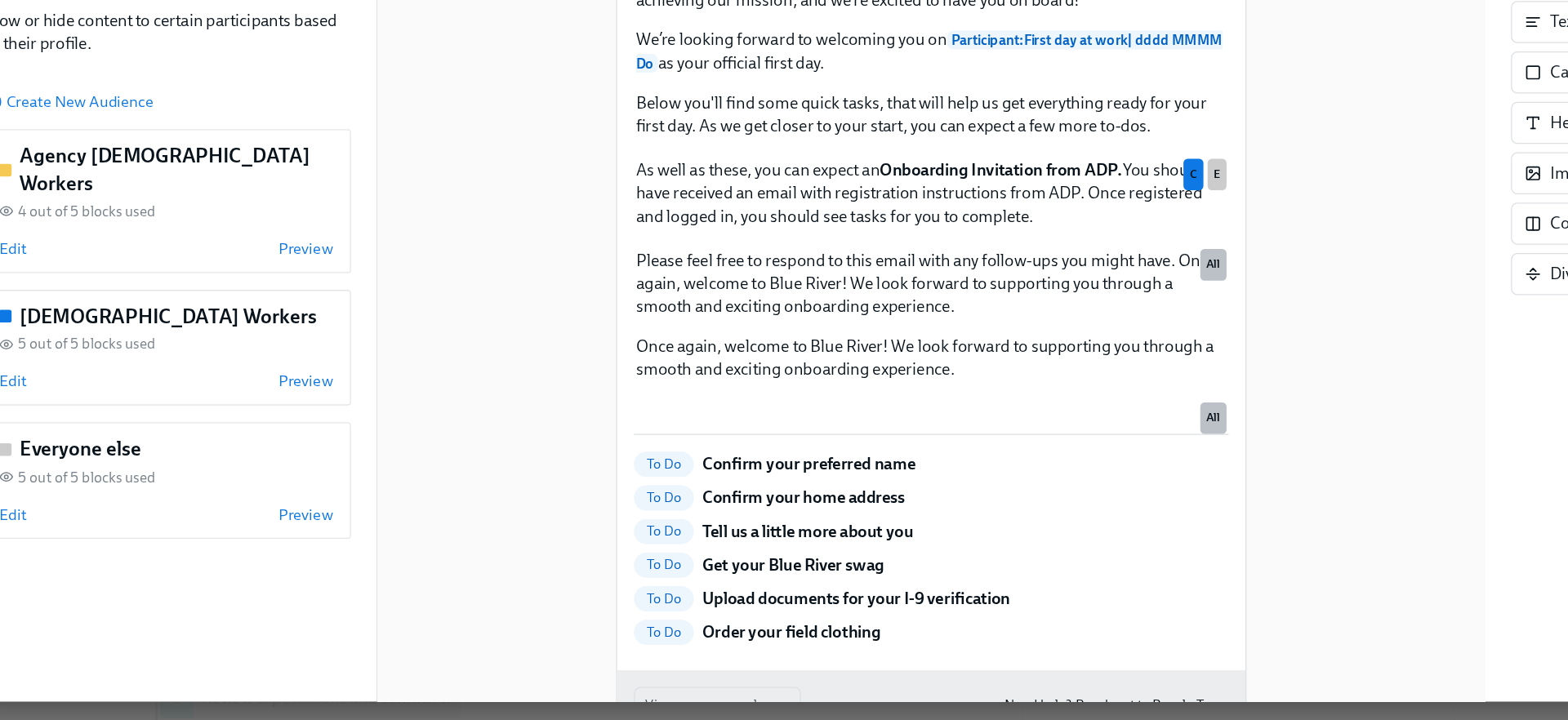
click at [402, 461] on div "Showing all blocks. Select an audience to preview. Welcome to Blue River, Parti…" at bounding box center [784, 342] width 821 height 825
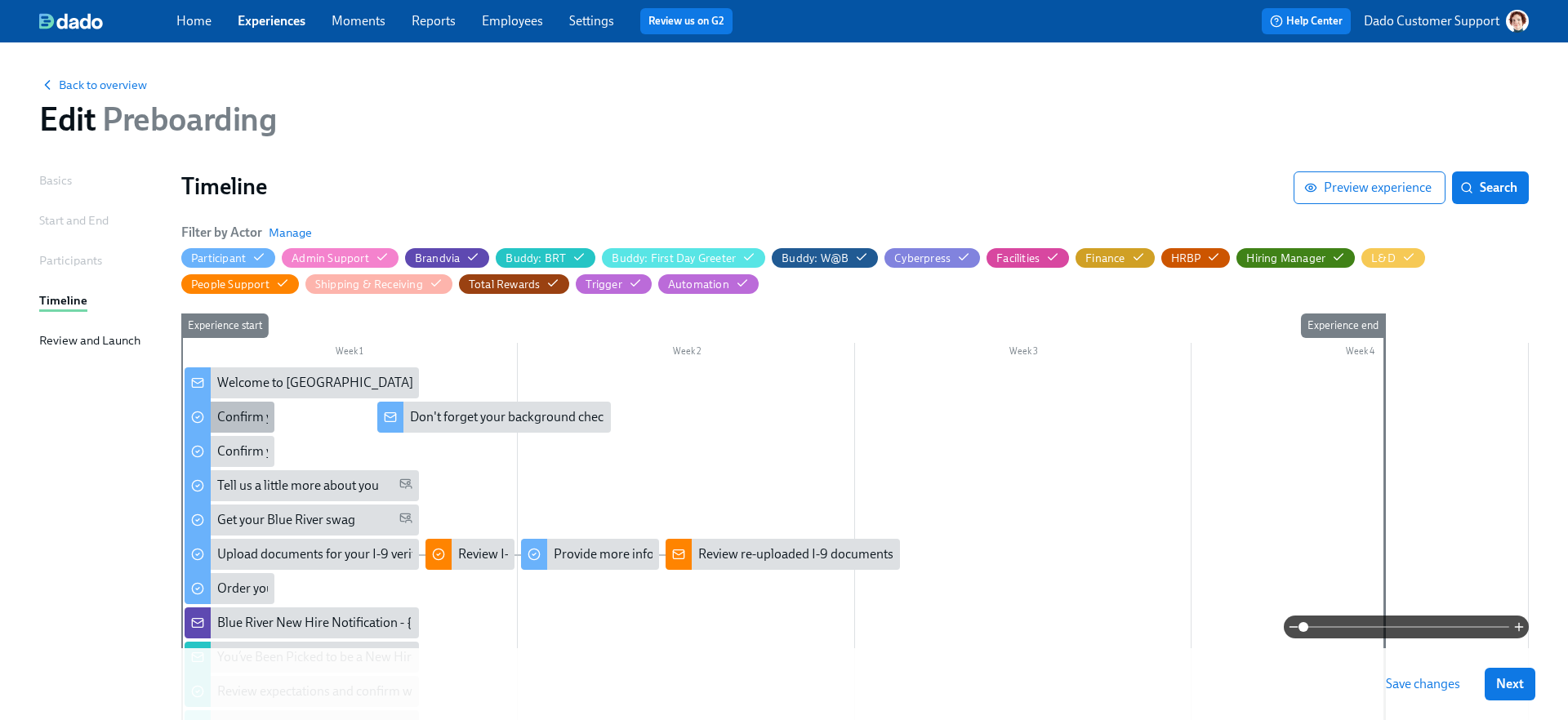
click at [231, 415] on div "Confirm your preferred name" at bounding box center [299, 416] width 164 height 18
click at [224, 452] on div "Confirm your home address" at bounding box center [295, 451] width 156 height 18
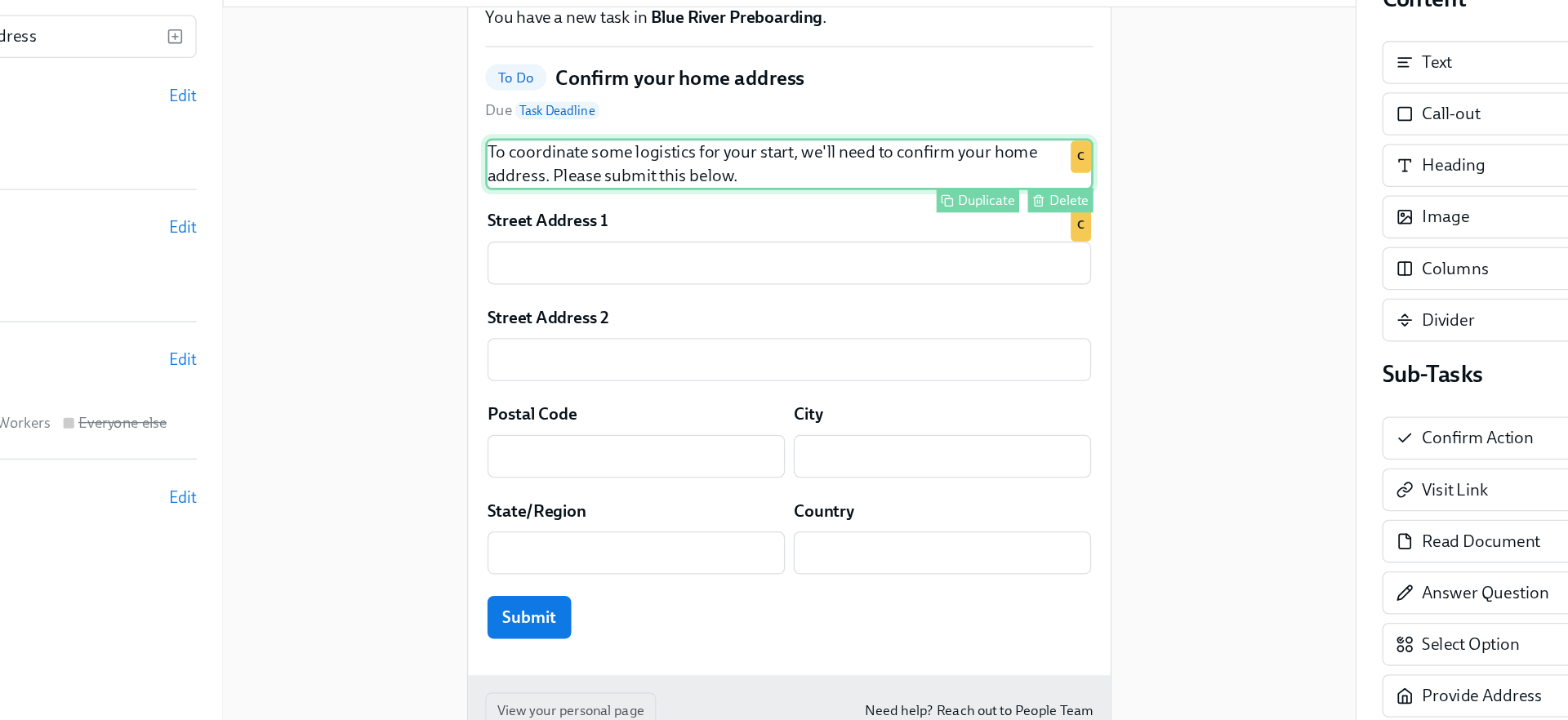
scroll to position [87, 0]
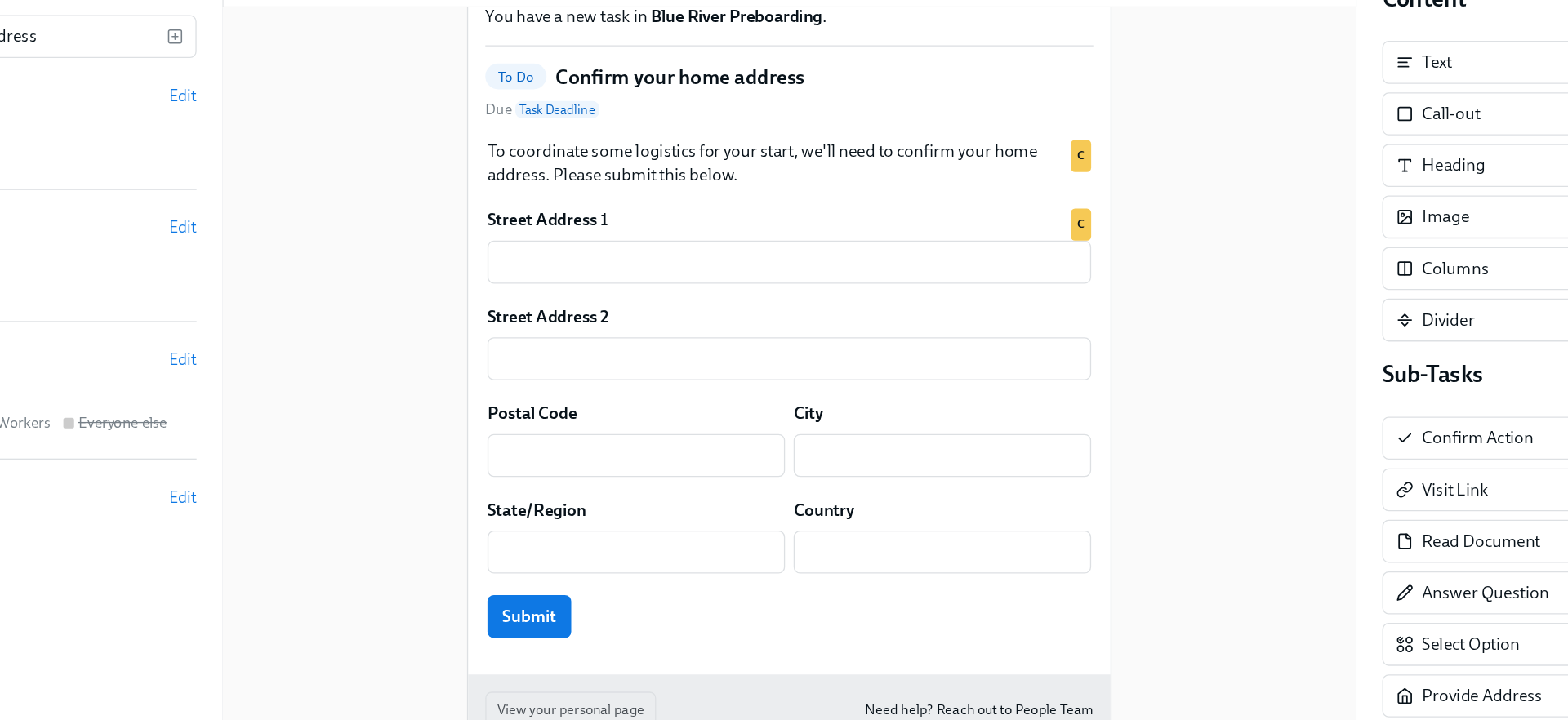
click at [729, 188] on h5 "Confirm your home address" at bounding box center [700, 177] width 189 height 21
drag, startPoint x: 704, startPoint y: 215, endPoint x: 752, endPoint y: 215, distance: 48.0
click at [752, 188] on h5 "Confirm your home address" at bounding box center [700, 177] width 189 height 21
click at [752, 188] on h5 "Confirm your home address" at bounding box center [700, 177] width 189 height 21
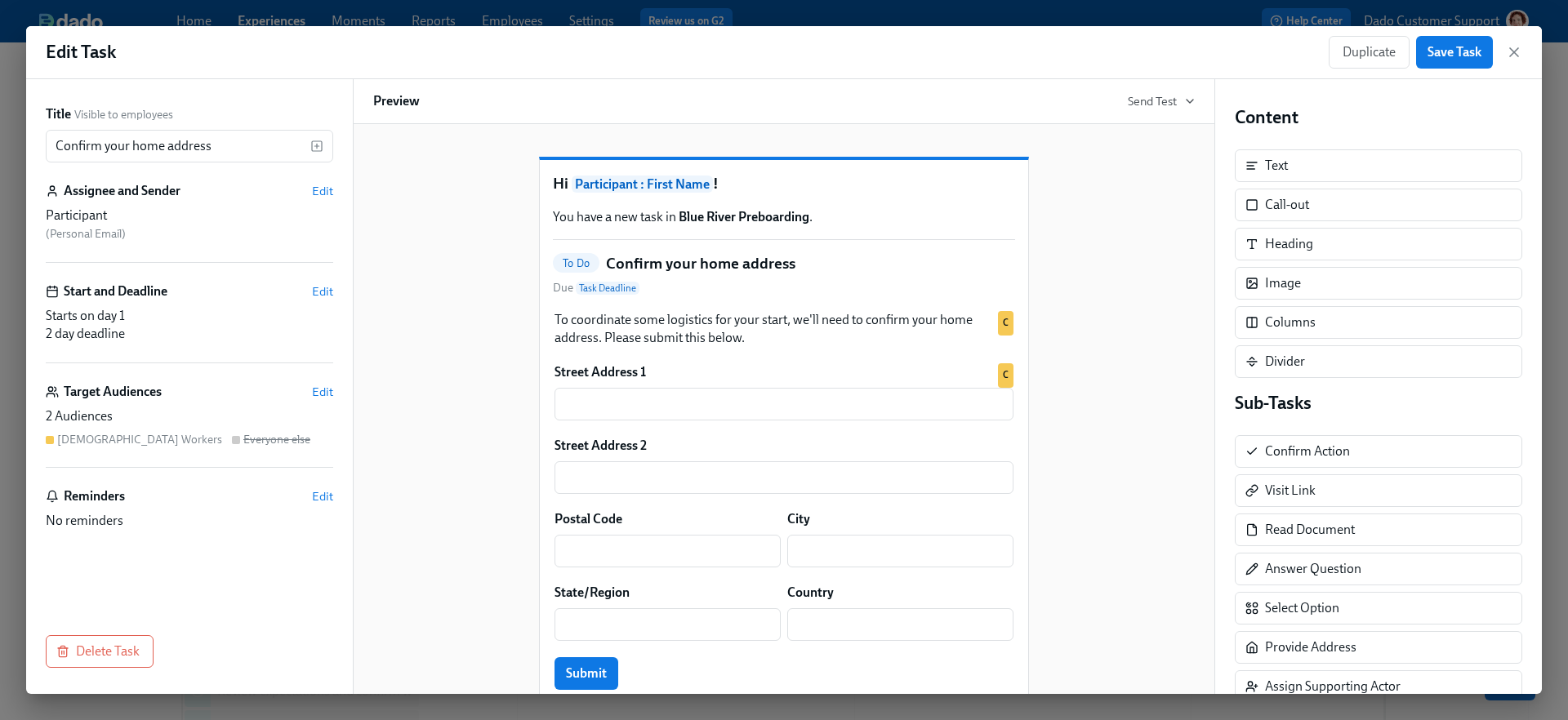
scroll to position [2, 0]
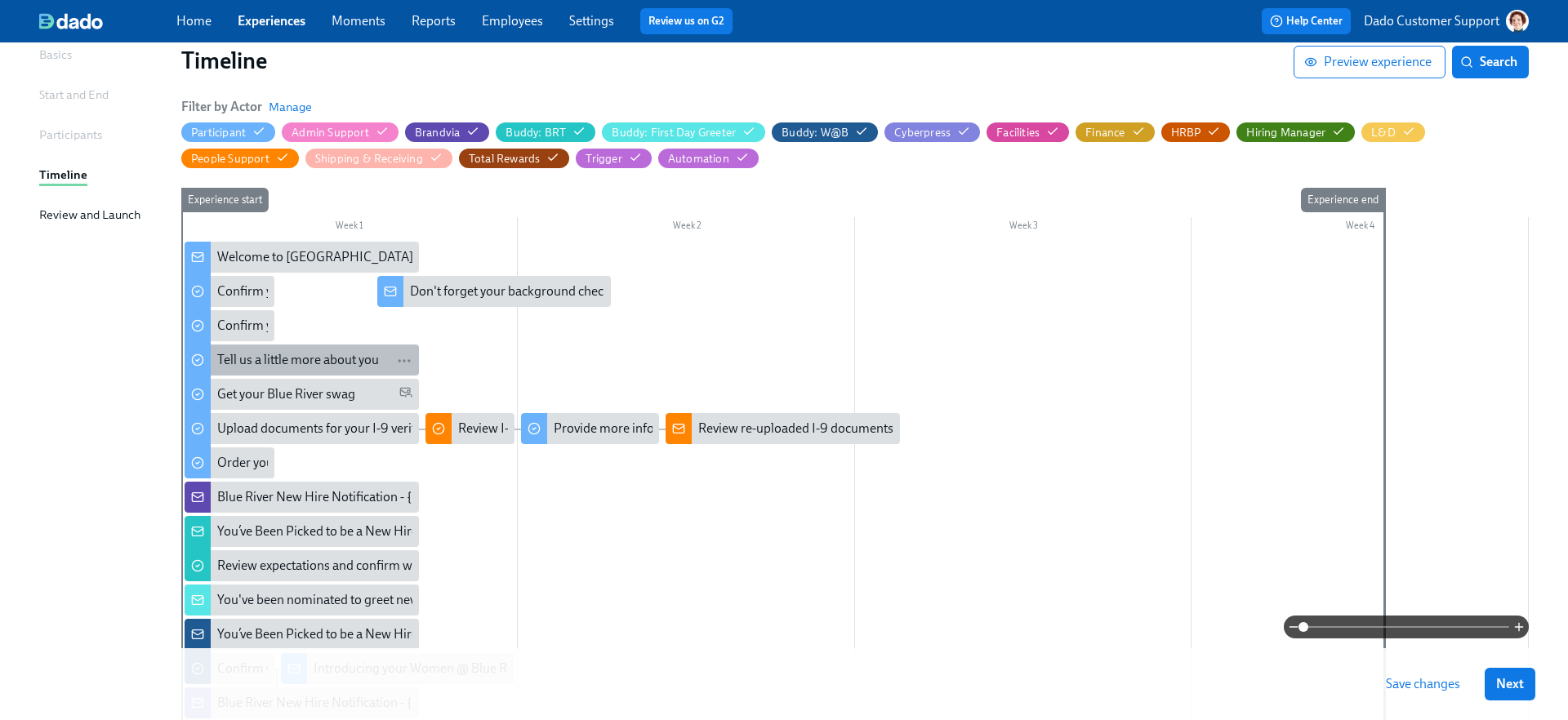
scroll to position [124, 0]
click at [237, 372] on div "Tell us a little more about you" at bounding box center [301, 360] width 235 height 31
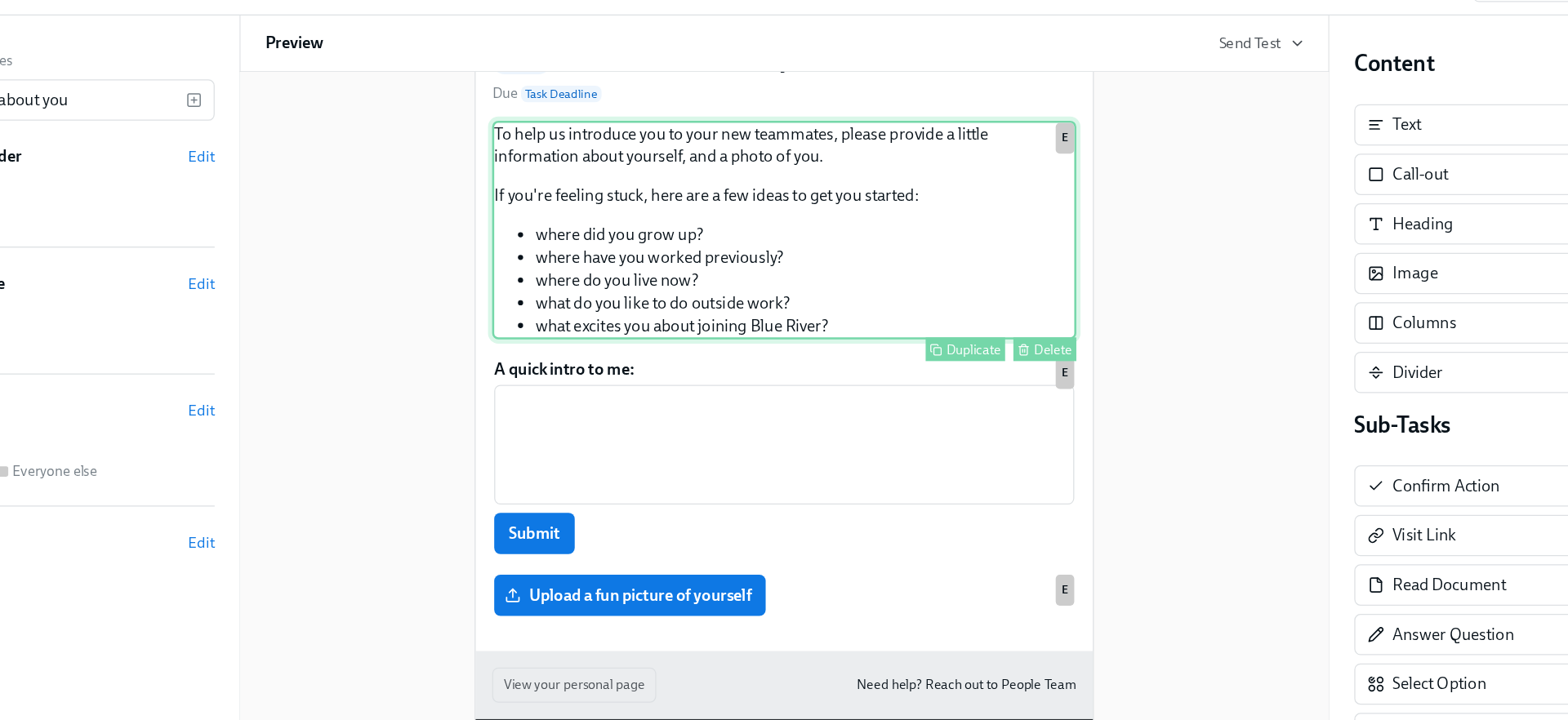
scroll to position [151, 0]
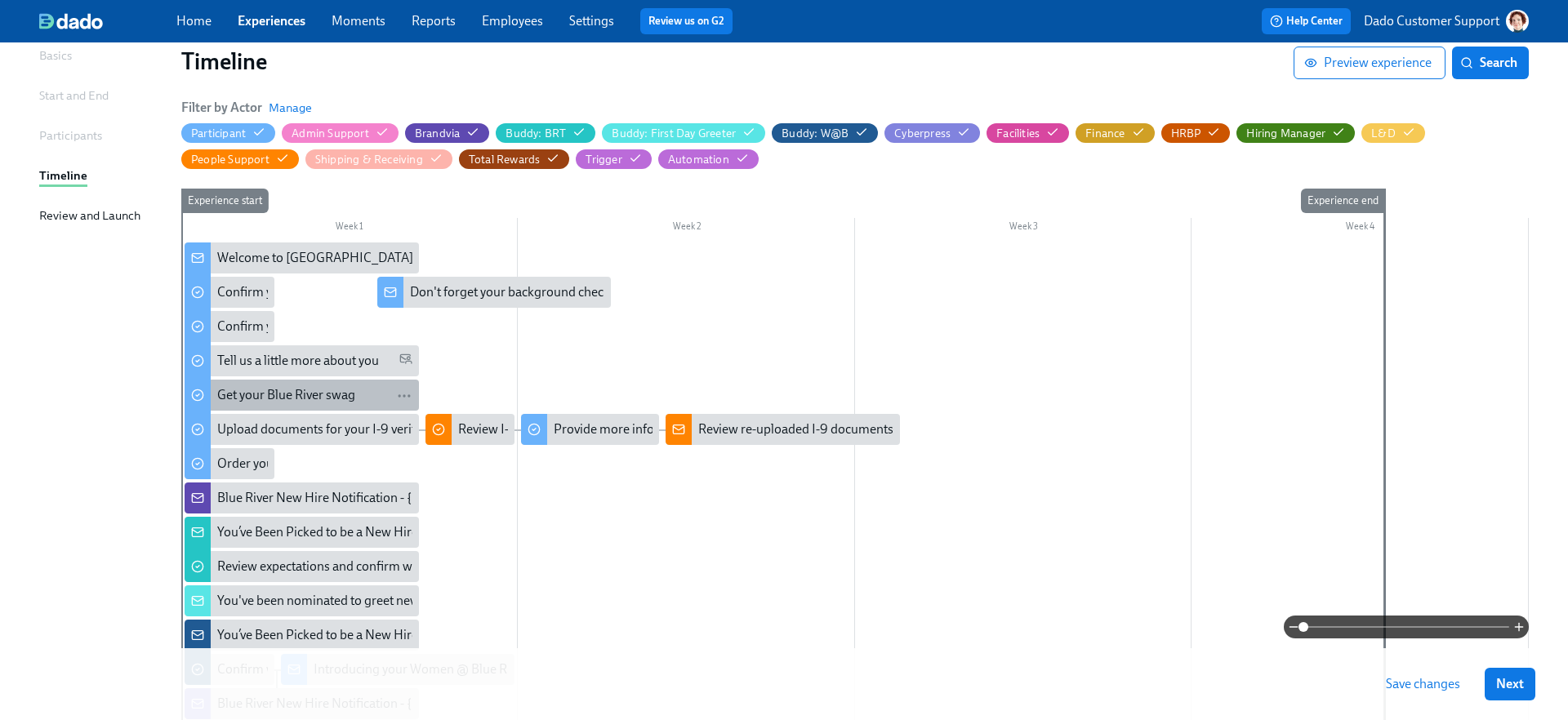
click at [235, 395] on div "Get your Blue River swag" at bounding box center [286, 394] width 138 height 18
click at [235, 431] on div "Upload documents for your I-9 verification" at bounding box center [335, 429] width 236 height 18
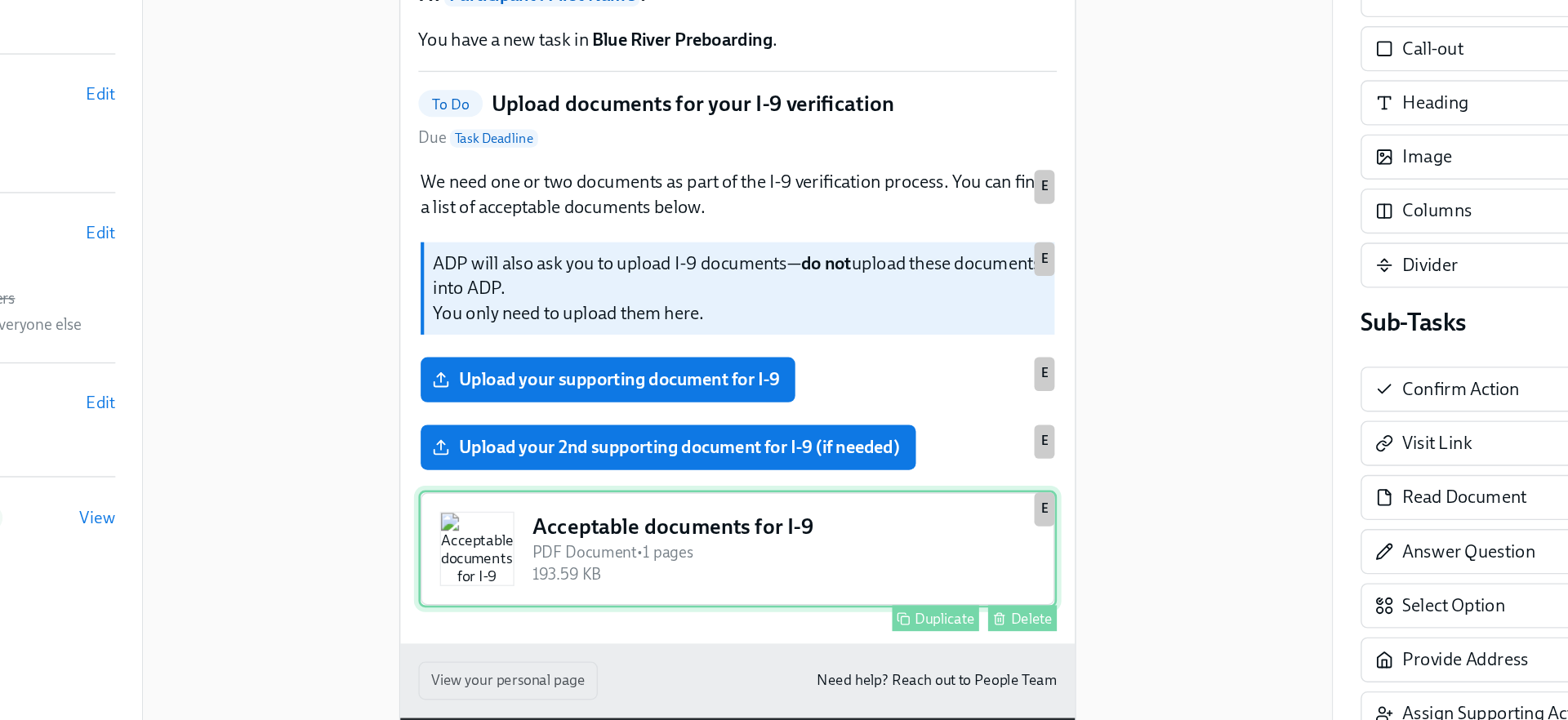
scroll to position [11, 0]
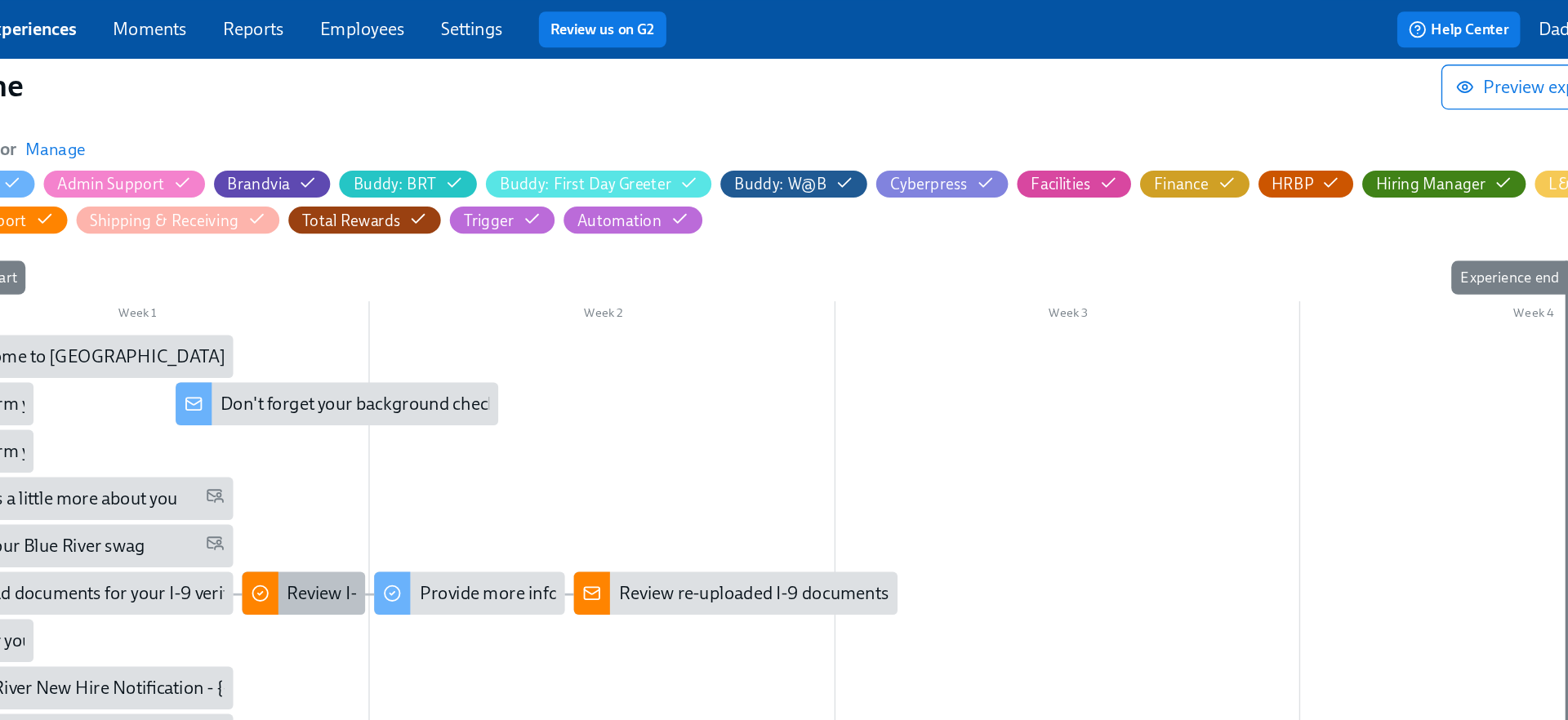
click at [478, 427] on div "Review I-9 documents" at bounding box center [519, 429] width 124 height 18
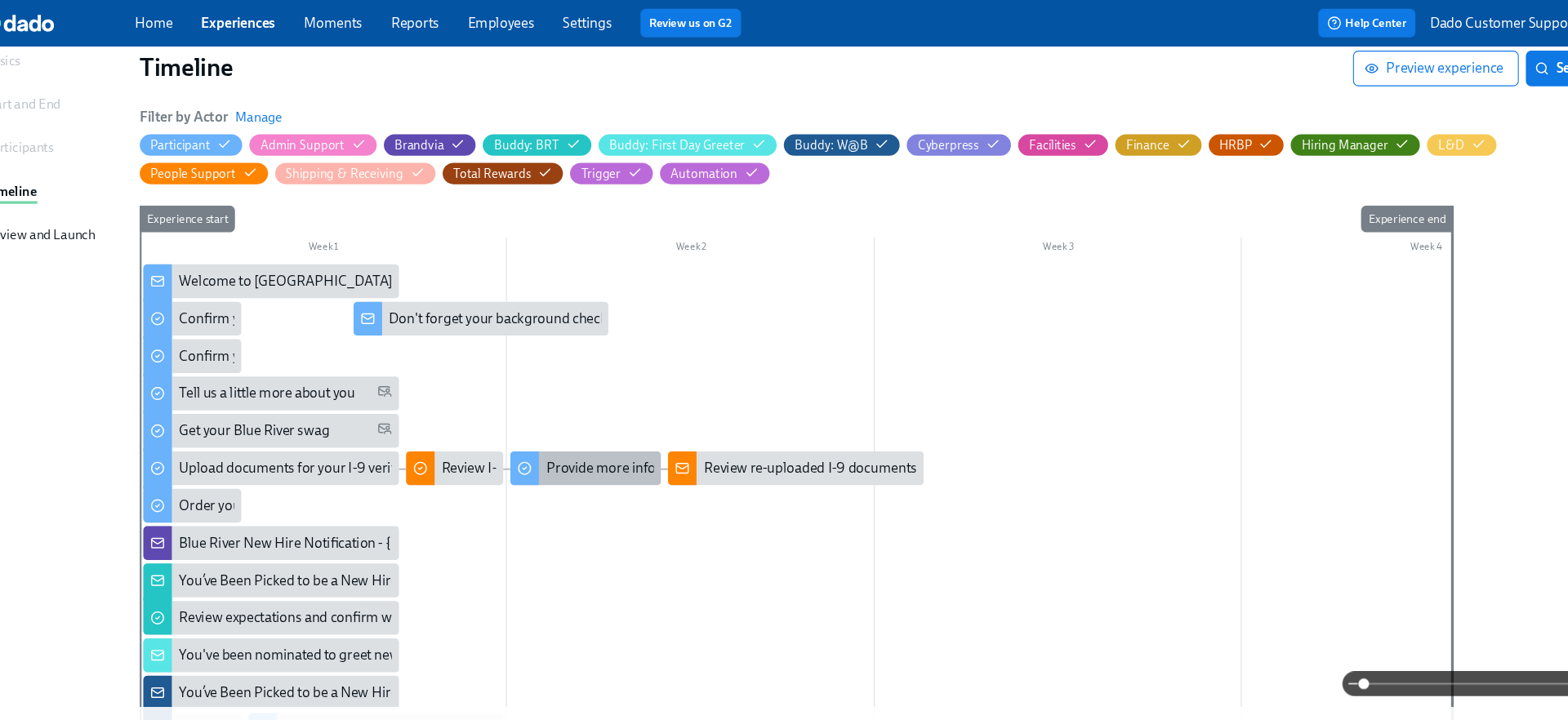
click at [586, 423] on div "Provide more information for your I-9 verification" at bounding box center [691, 429] width 275 height 18
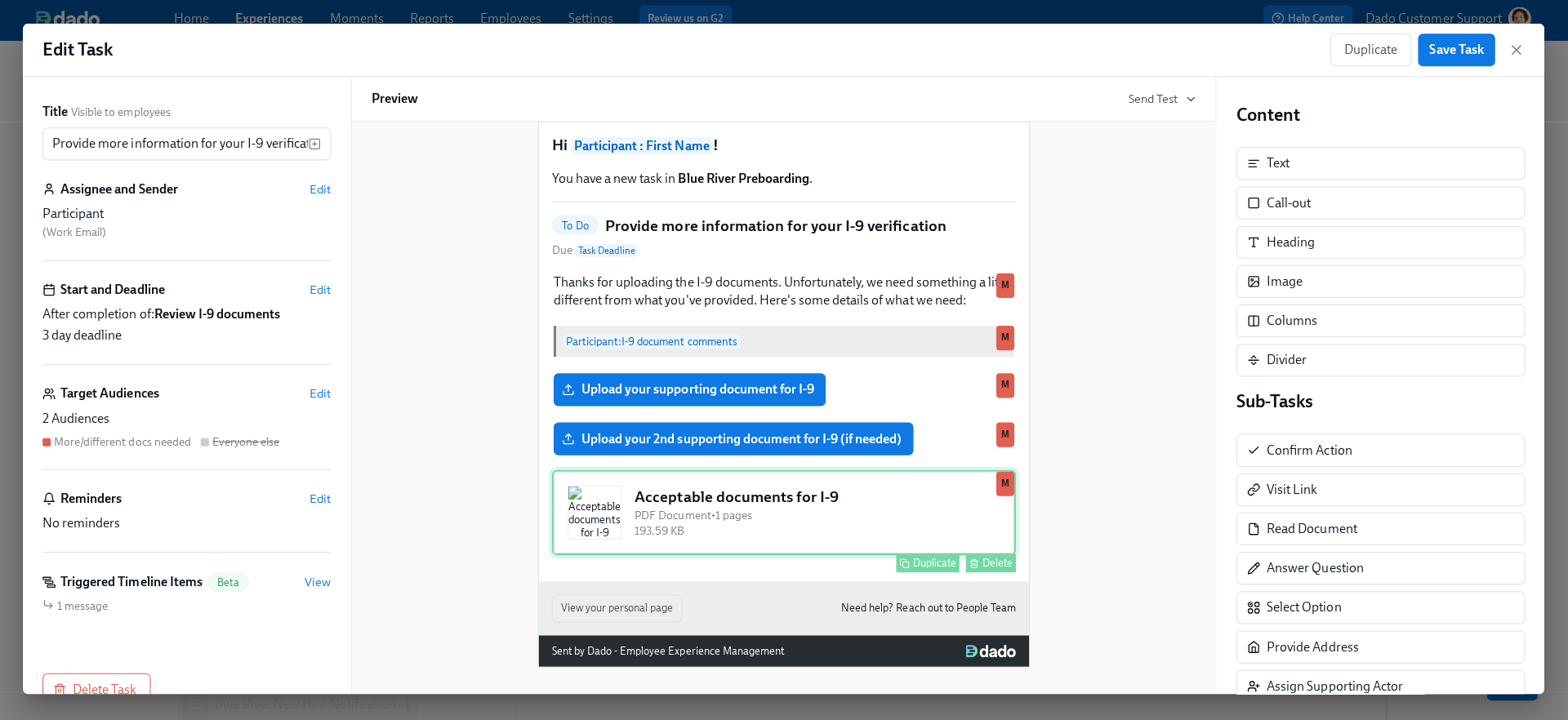
scroll to position [124, 0]
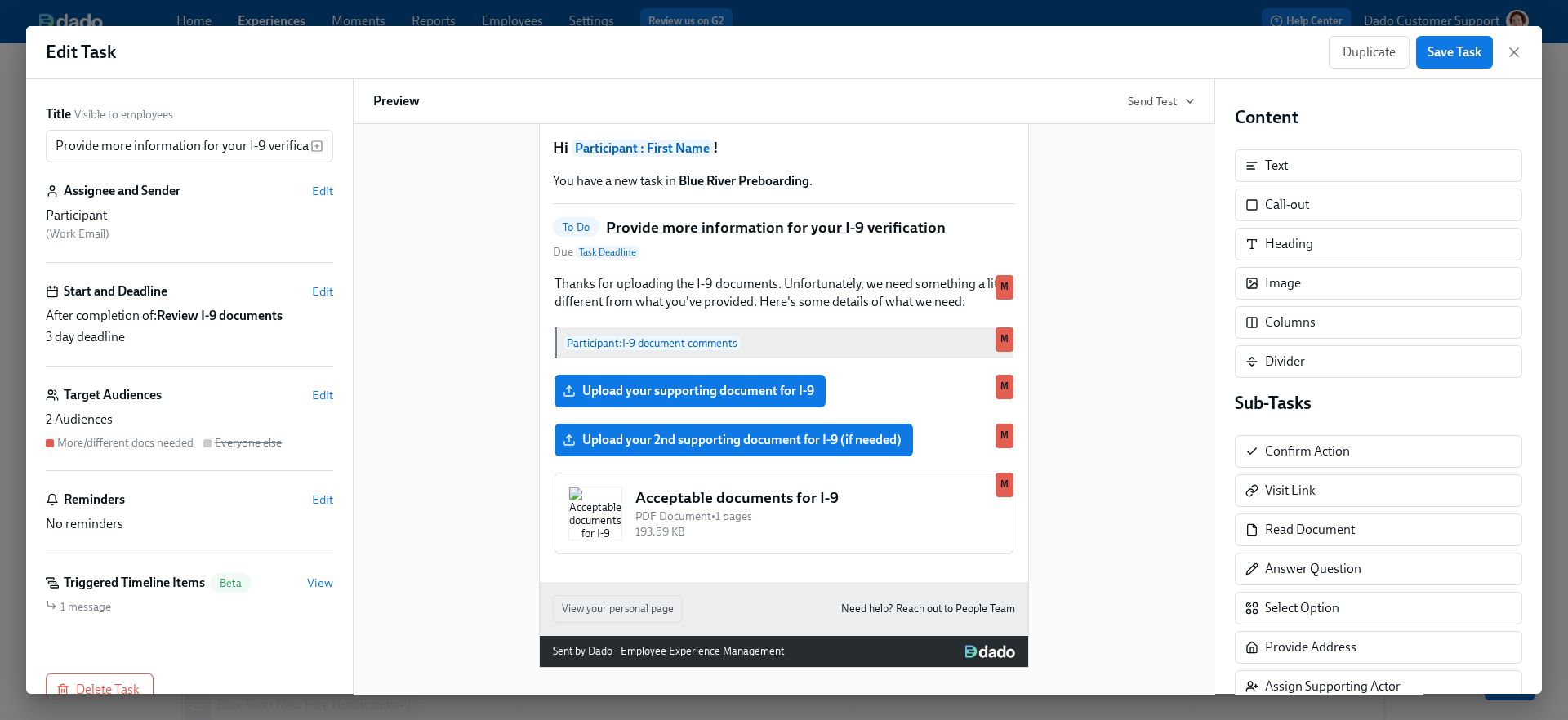
click at [495, 452] on div "Hi Participant : First Name ! You have a new task in Blue River Preboarding . T…" at bounding box center [784, 381] width 821 height 573
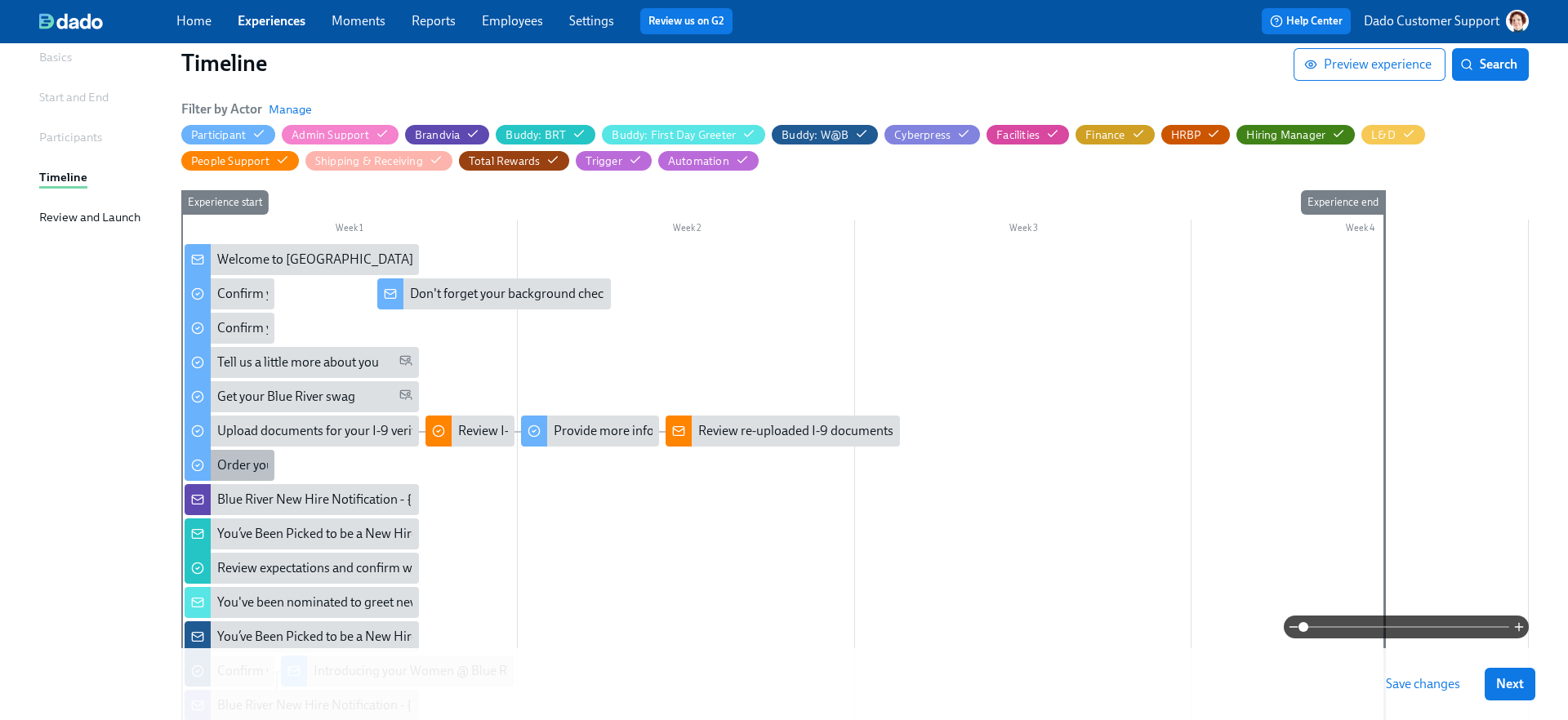
click at [259, 465] on div "Order your field clothing" at bounding box center [285, 464] width 136 height 18
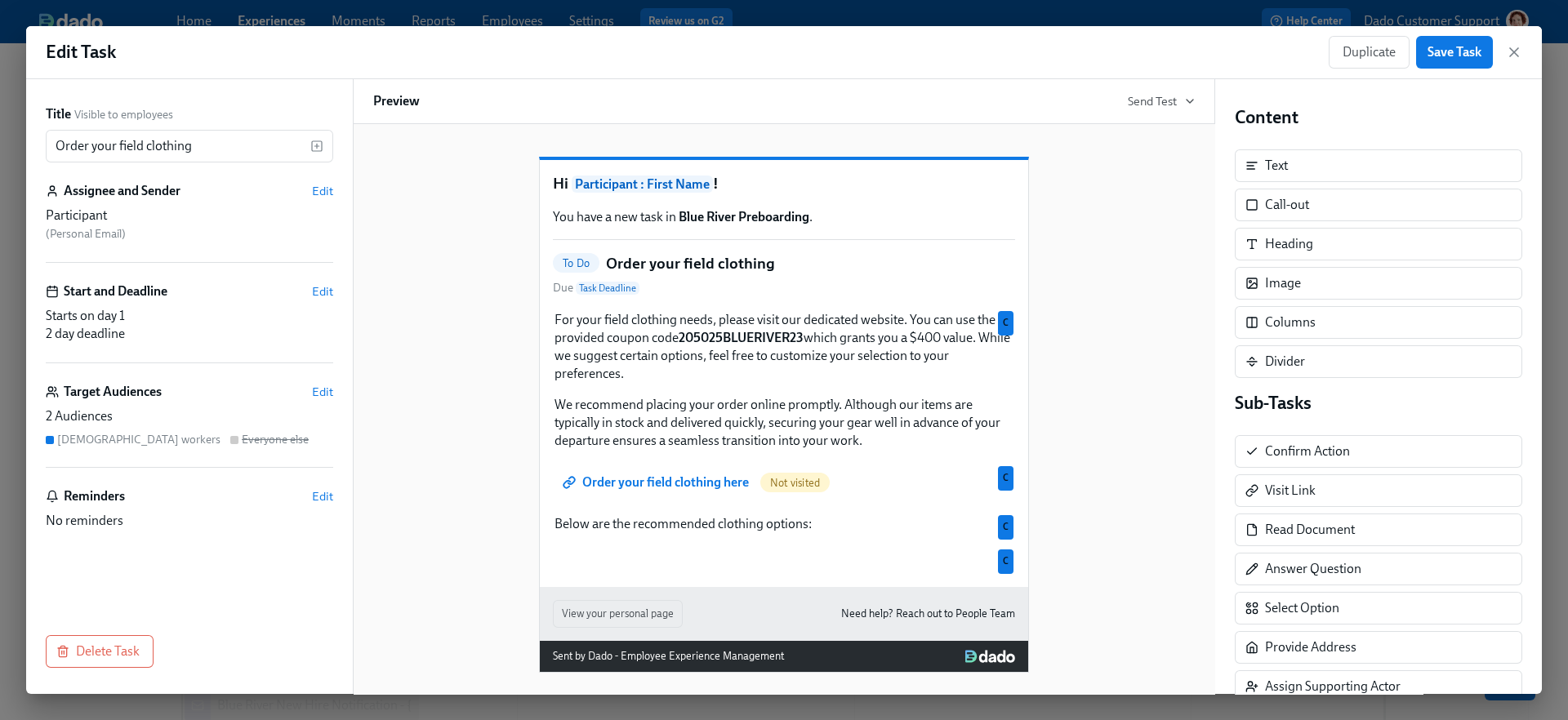
click at [1085, 392] on div "Hi Participant : First Name ! You have a new task in Blue River Preboarding . T…" at bounding box center [784, 401] width 821 height 542
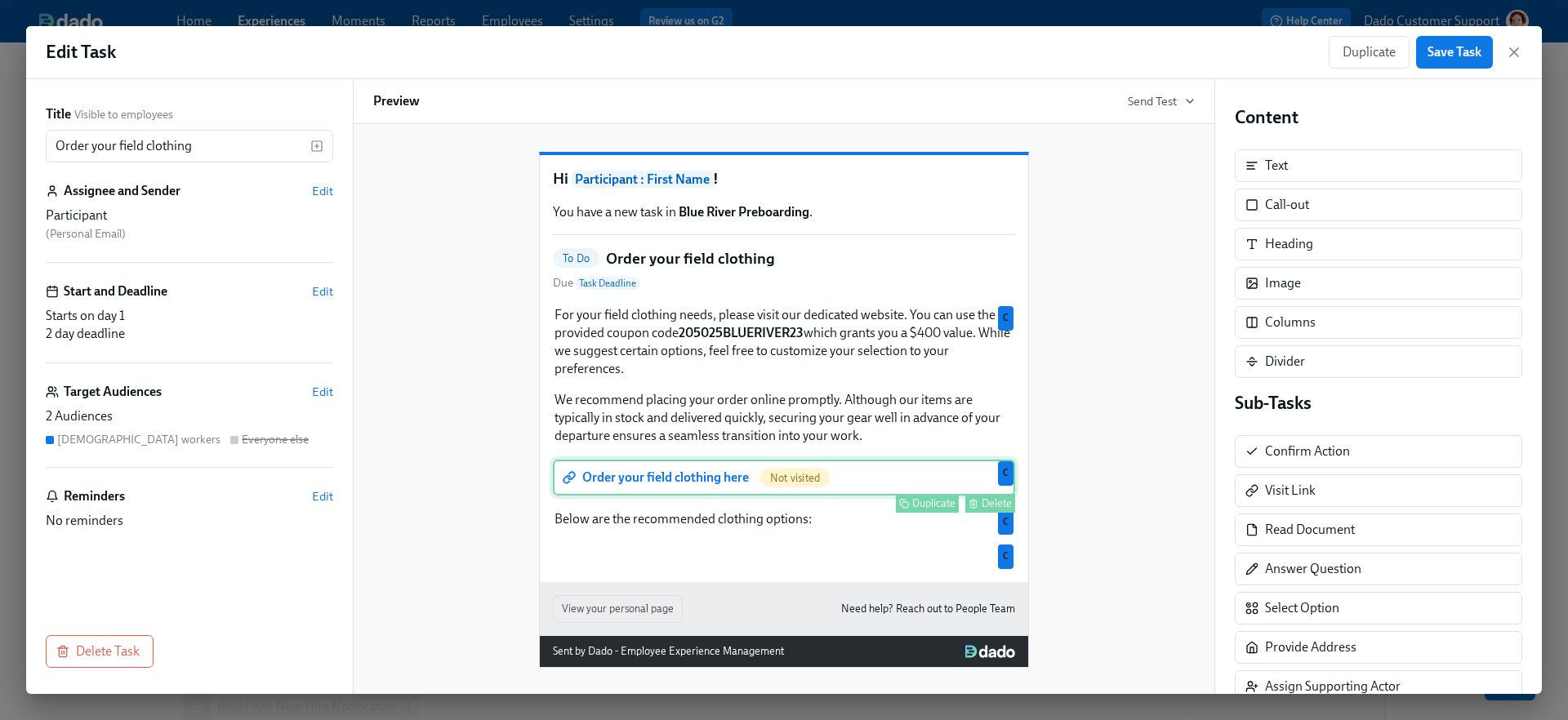
scroll to position [34, 0]
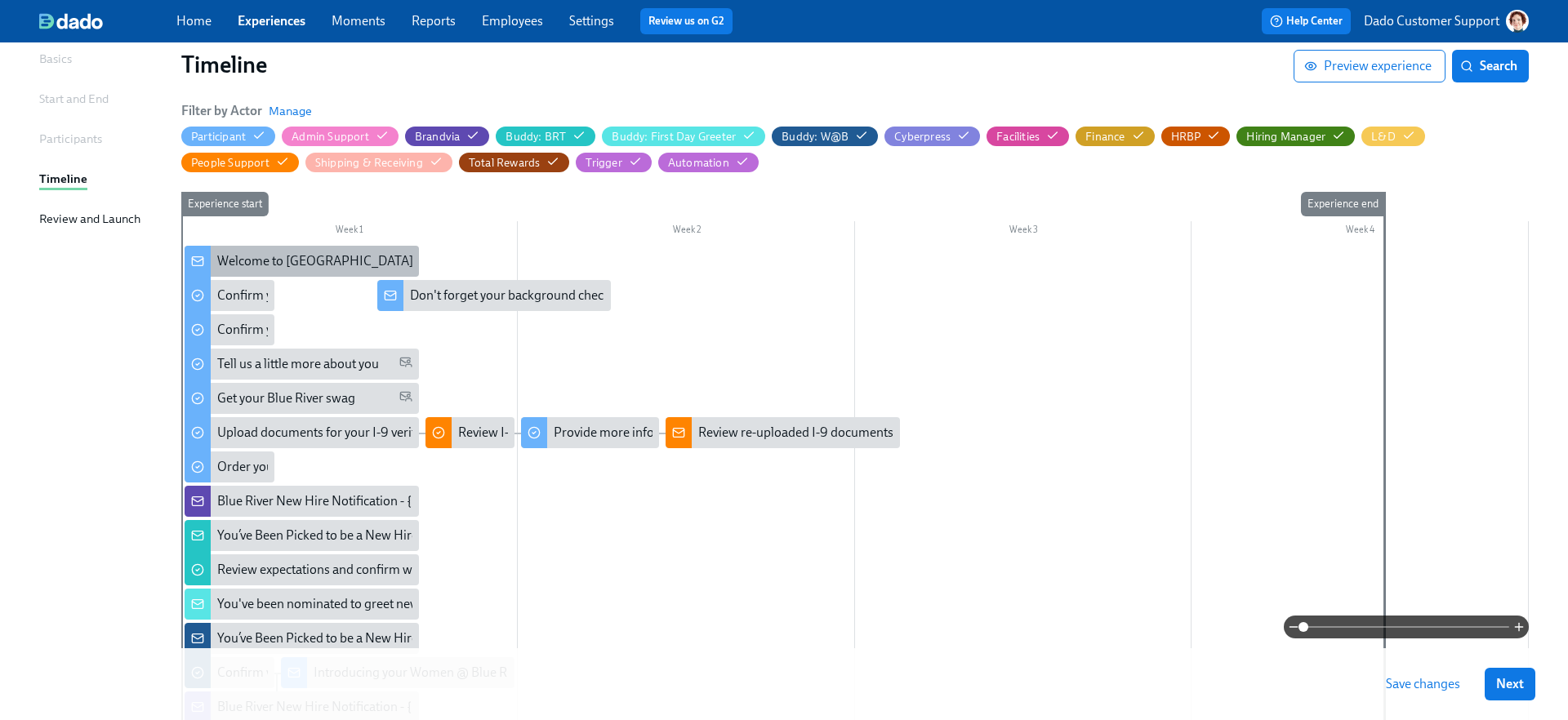
click at [226, 263] on div "Welcome to Blue River, {{ participant.firstName }}!" at bounding box center [392, 261] width 350 height 18
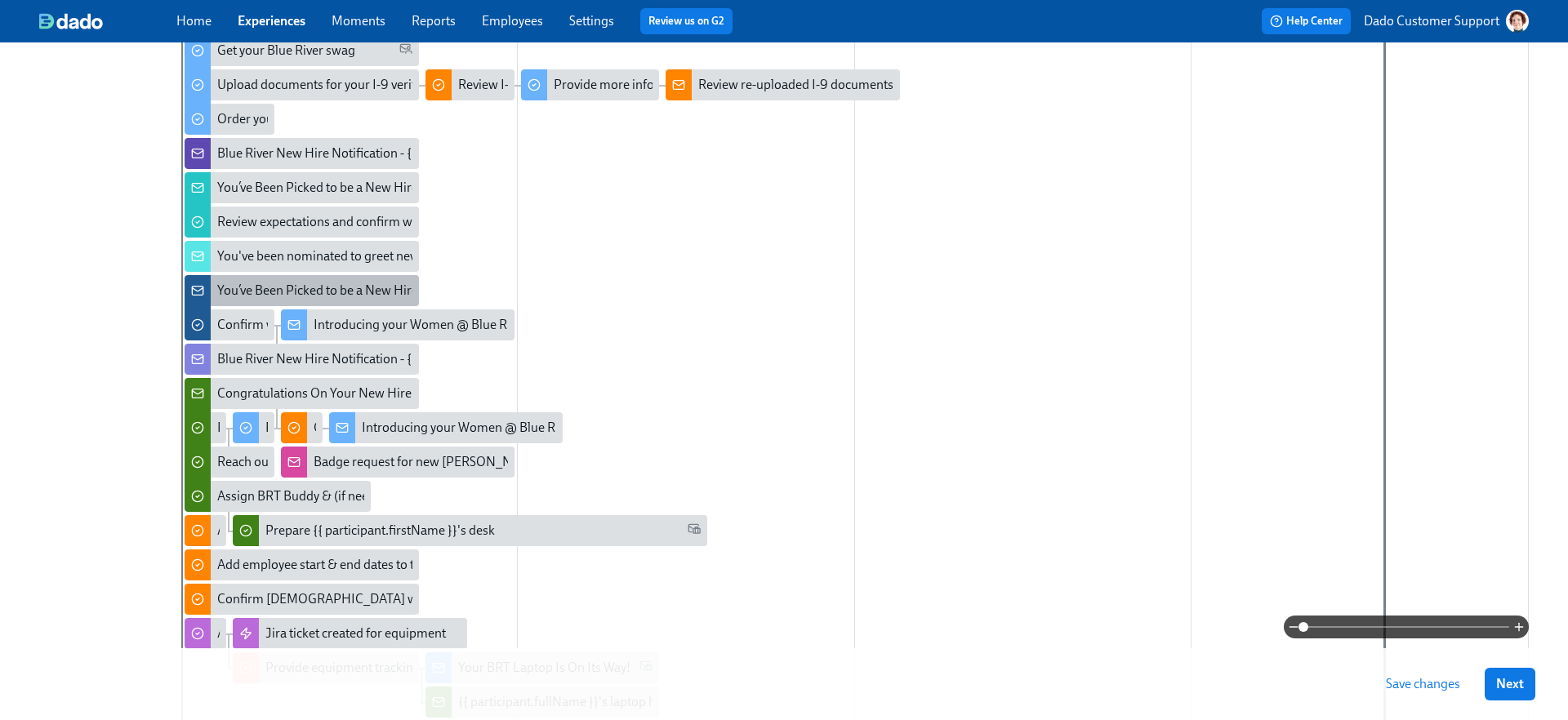
scroll to position [468, 0]
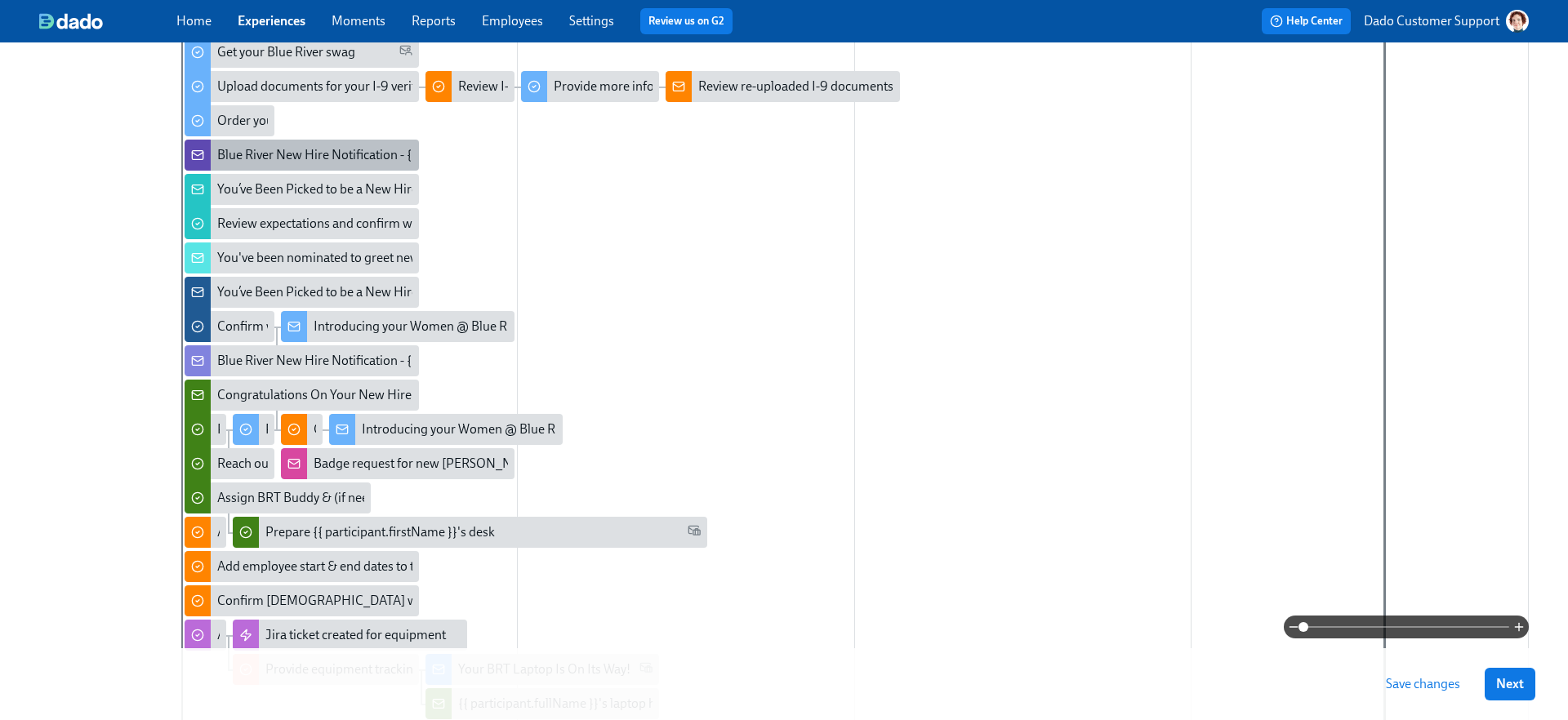
click at [241, 151] on div "Blue River New Hire Notification - {{ participant.fullName }}" at bounding box center [382, 155] width 330 height 18
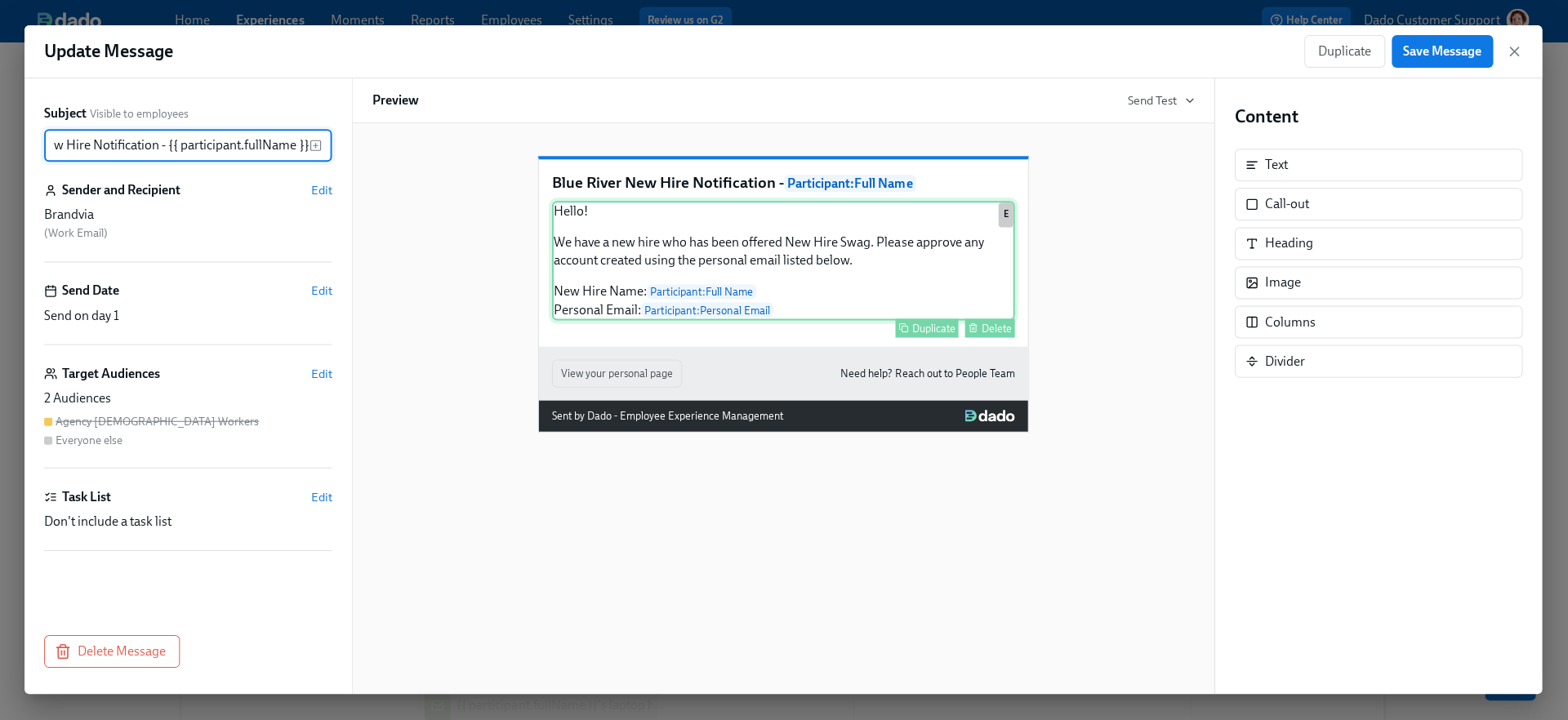
scroll to position [466, 0]
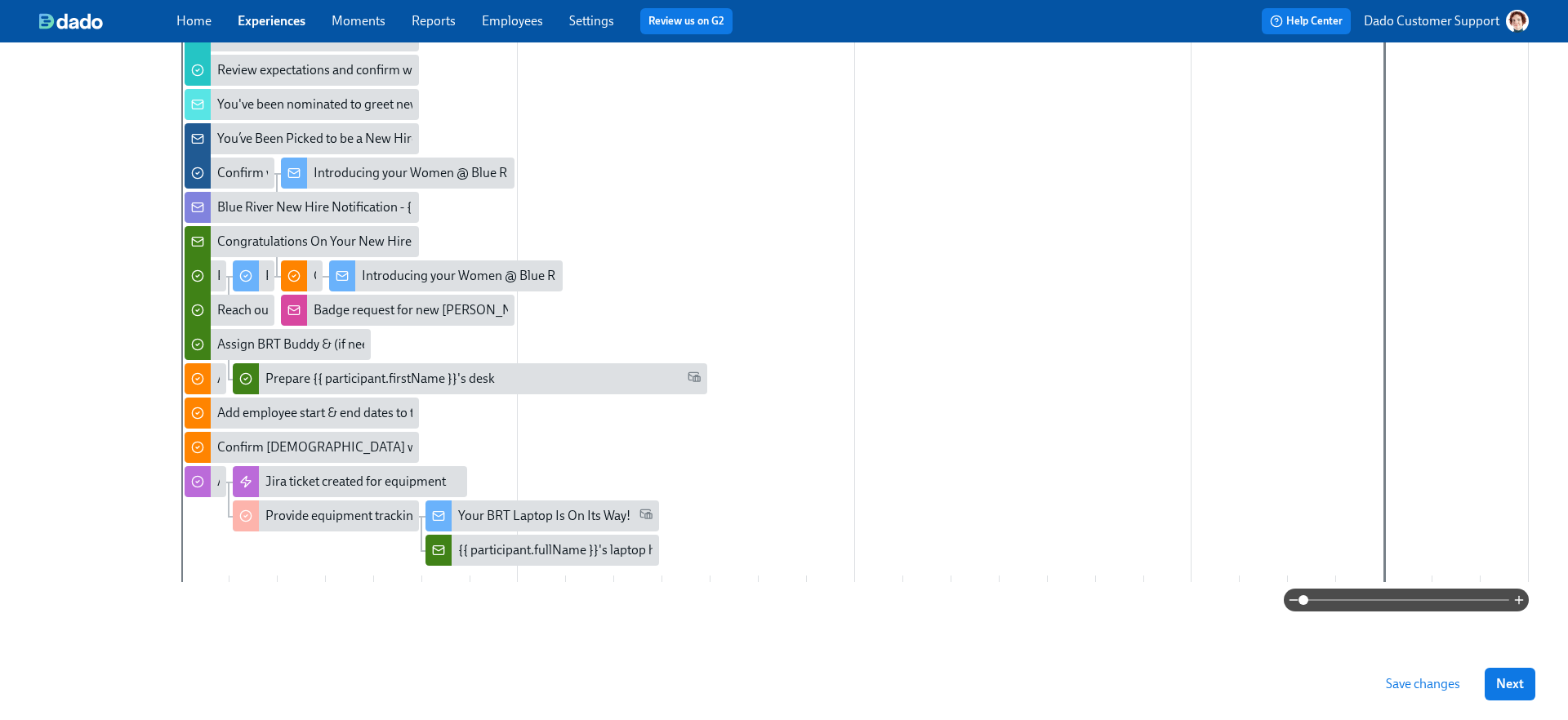
scroll to position [623, 0]
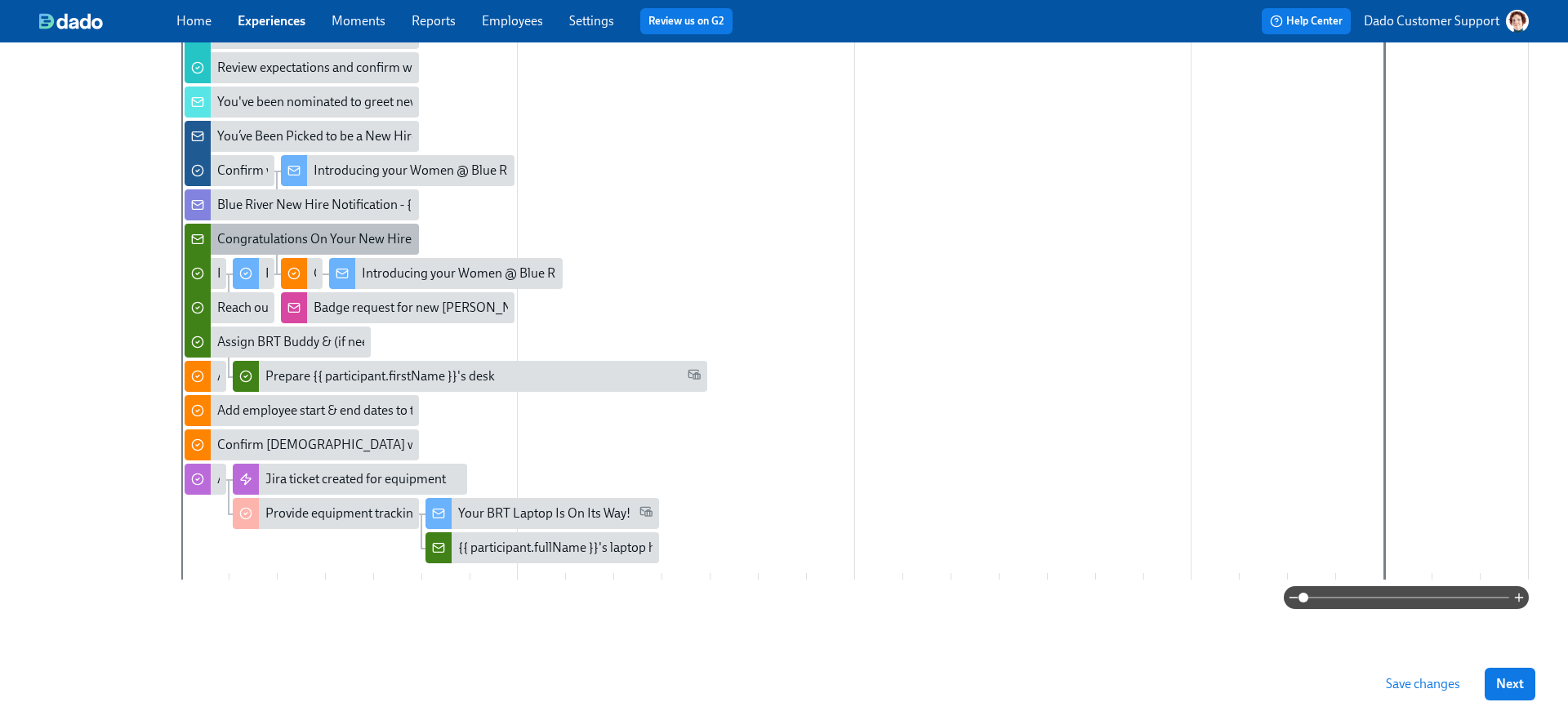
click at [231, 231] on div "Congratulations On Your New Hire: {{ participant.fullName }}" at bounding box center [387, 239] width 341 height 18
click at [206, 272] on div at bounding box center [197, 273] width 26 height 38
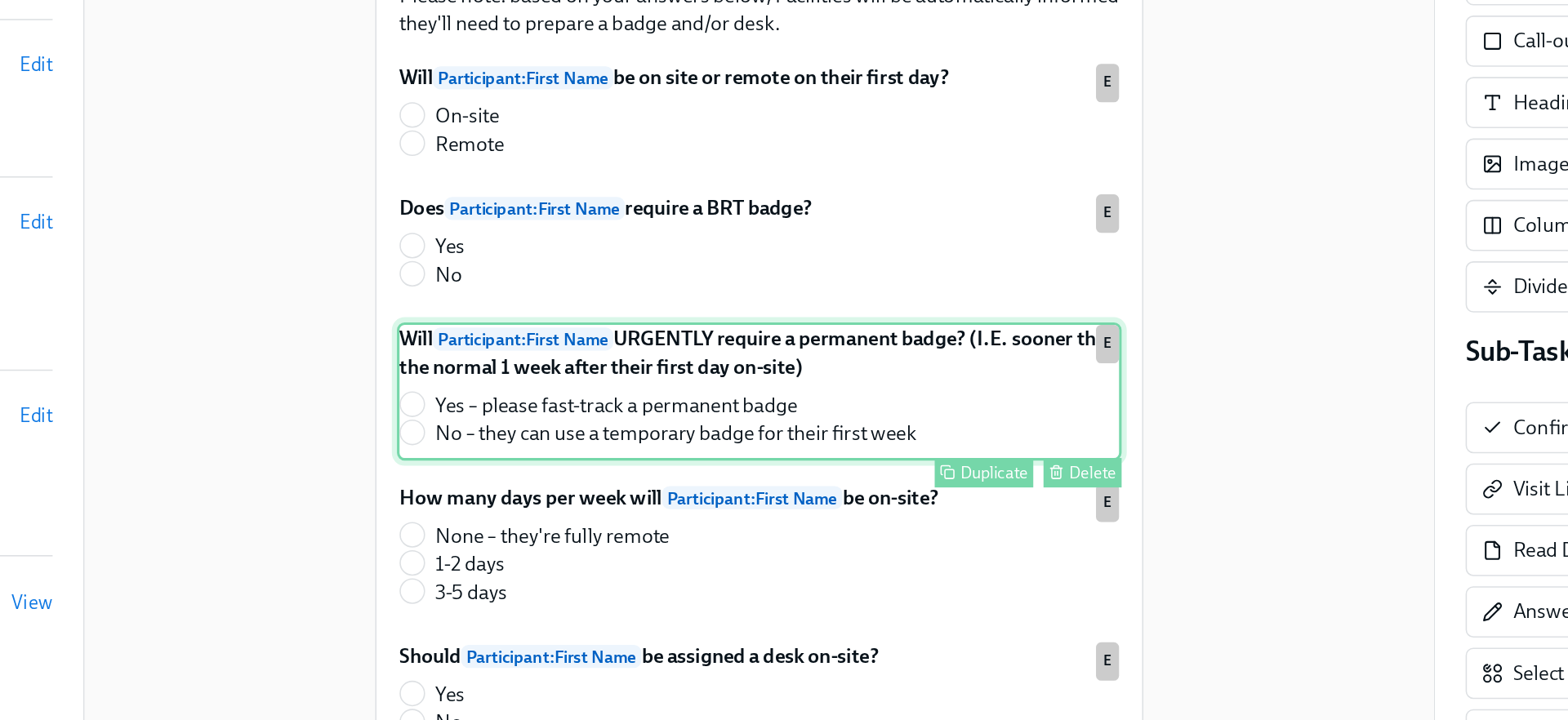
scroll to position [262, 0]
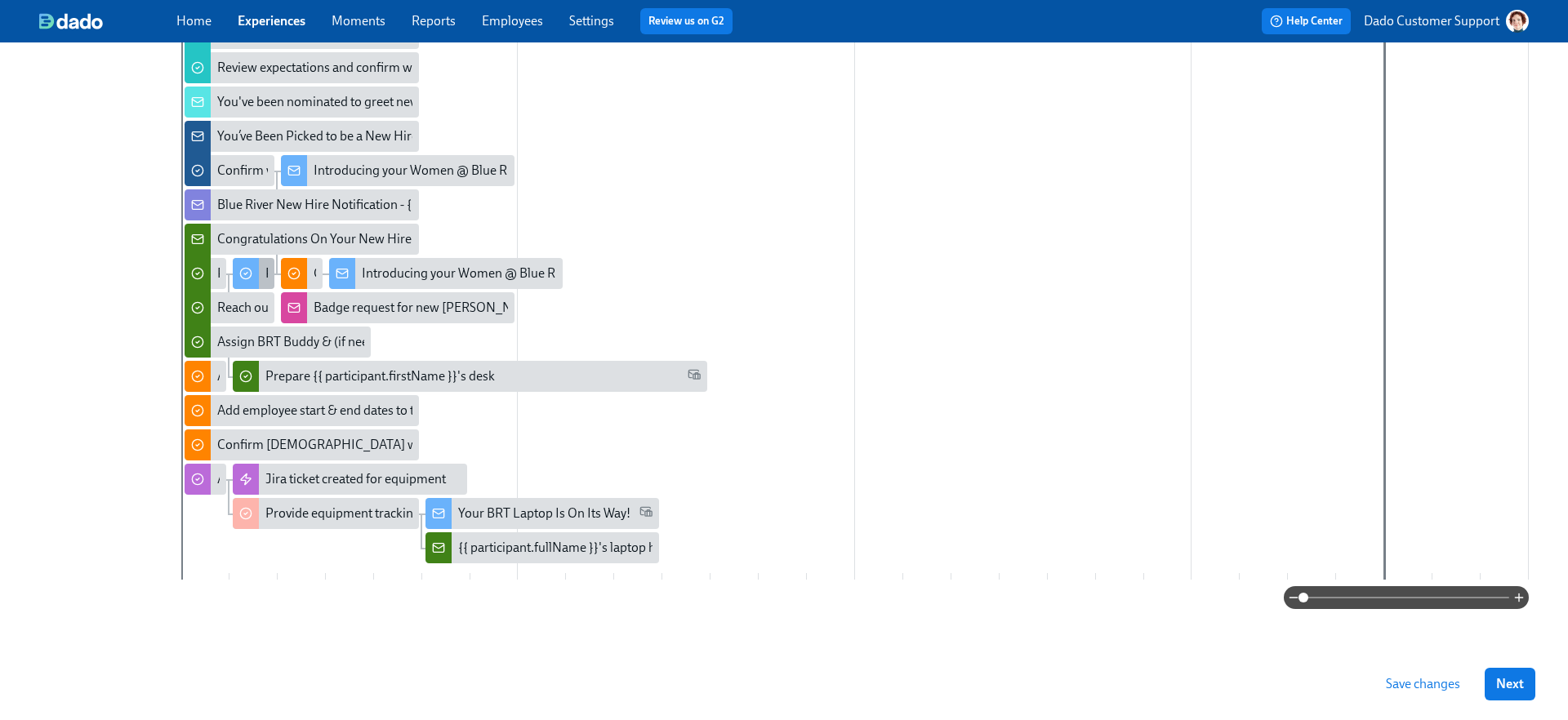
click at [258, 267] on div at bounding box center [246, 273] width 26 height 31
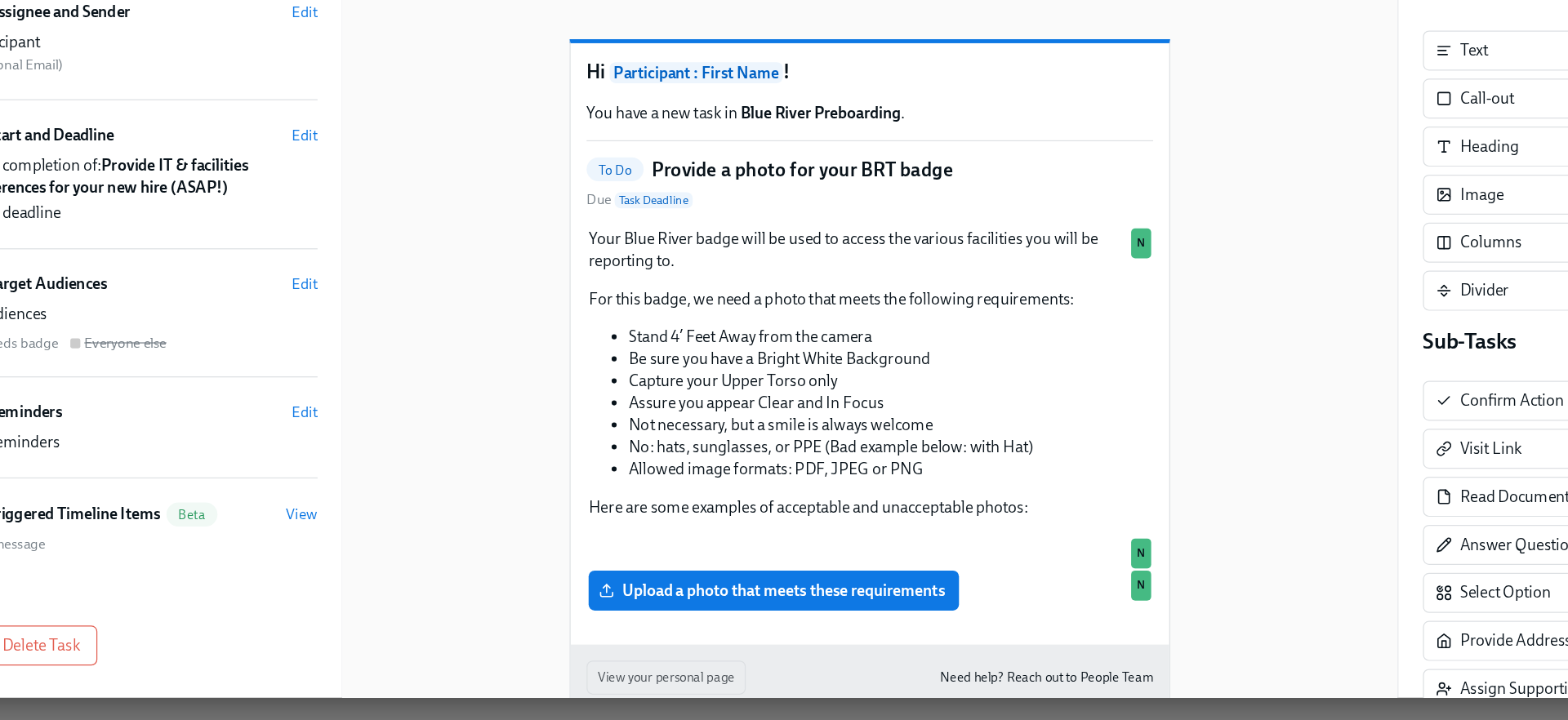
scroll to position [622, 0]
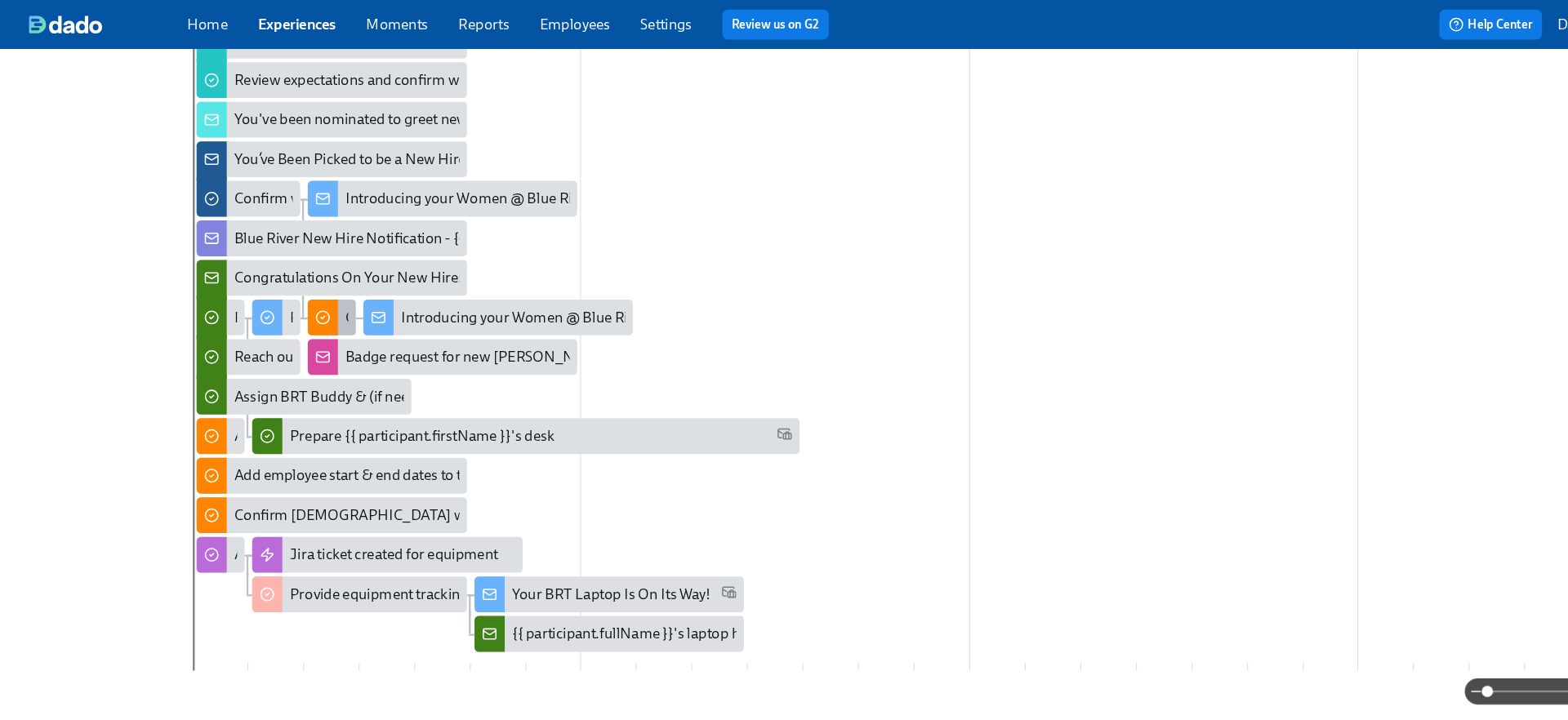
click at [304, 275] on div at bounding box center [294, 275] width 26 height 31
click at [265, 266] on div "Provide a photo for your BRT badge" at bounding box center [364, 274] width 199 height 18
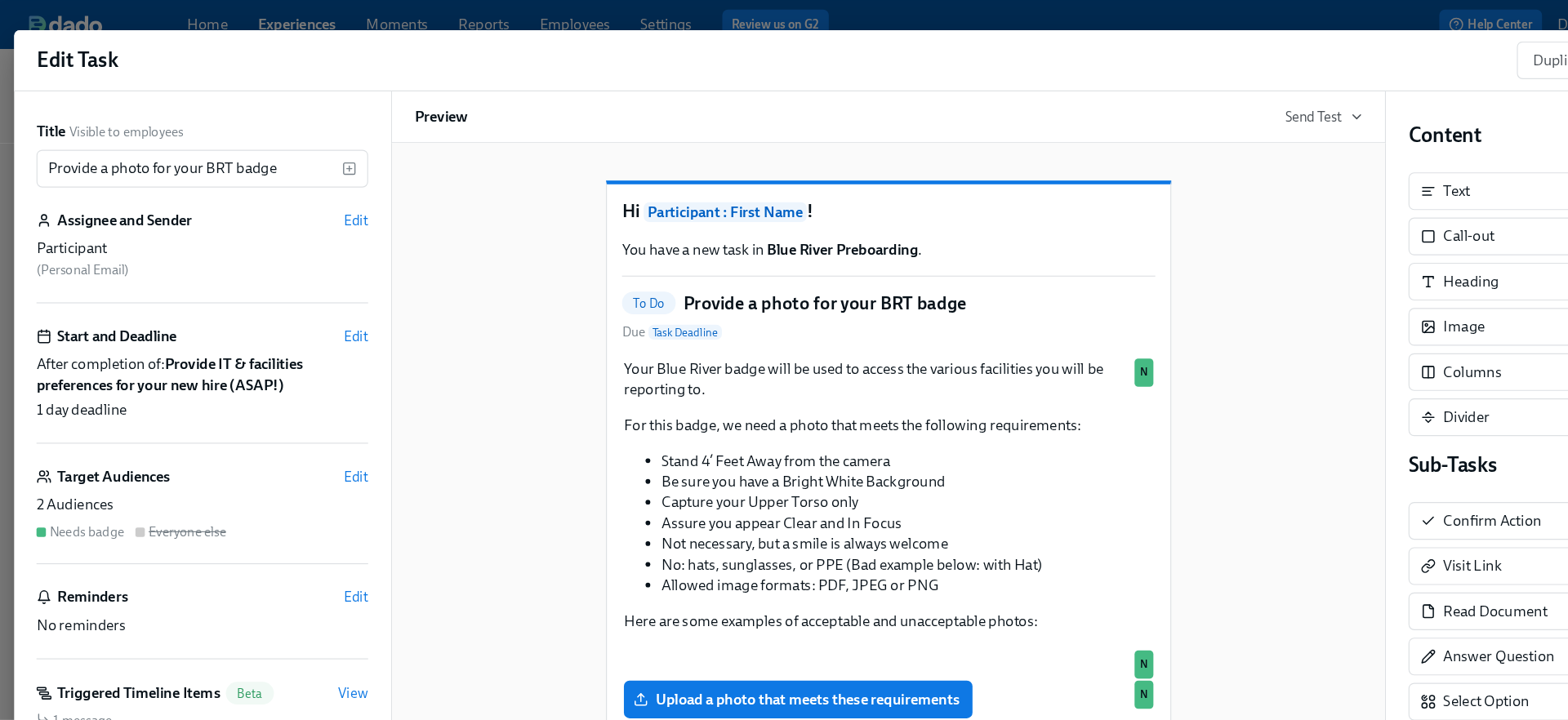
scroll to position [56, 0]
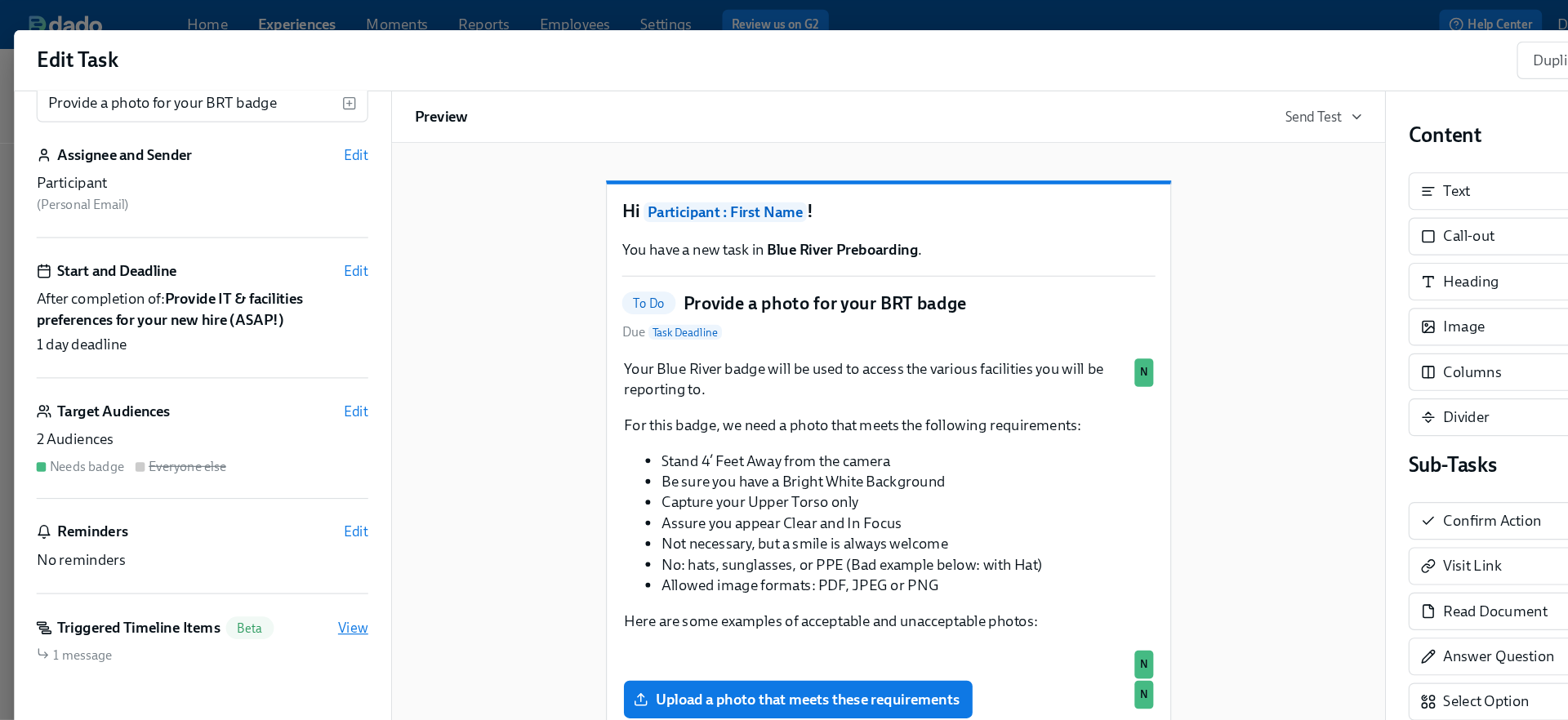
click at [326, 545] on span "View" at bounding box center [320, 544] width 26 height 16
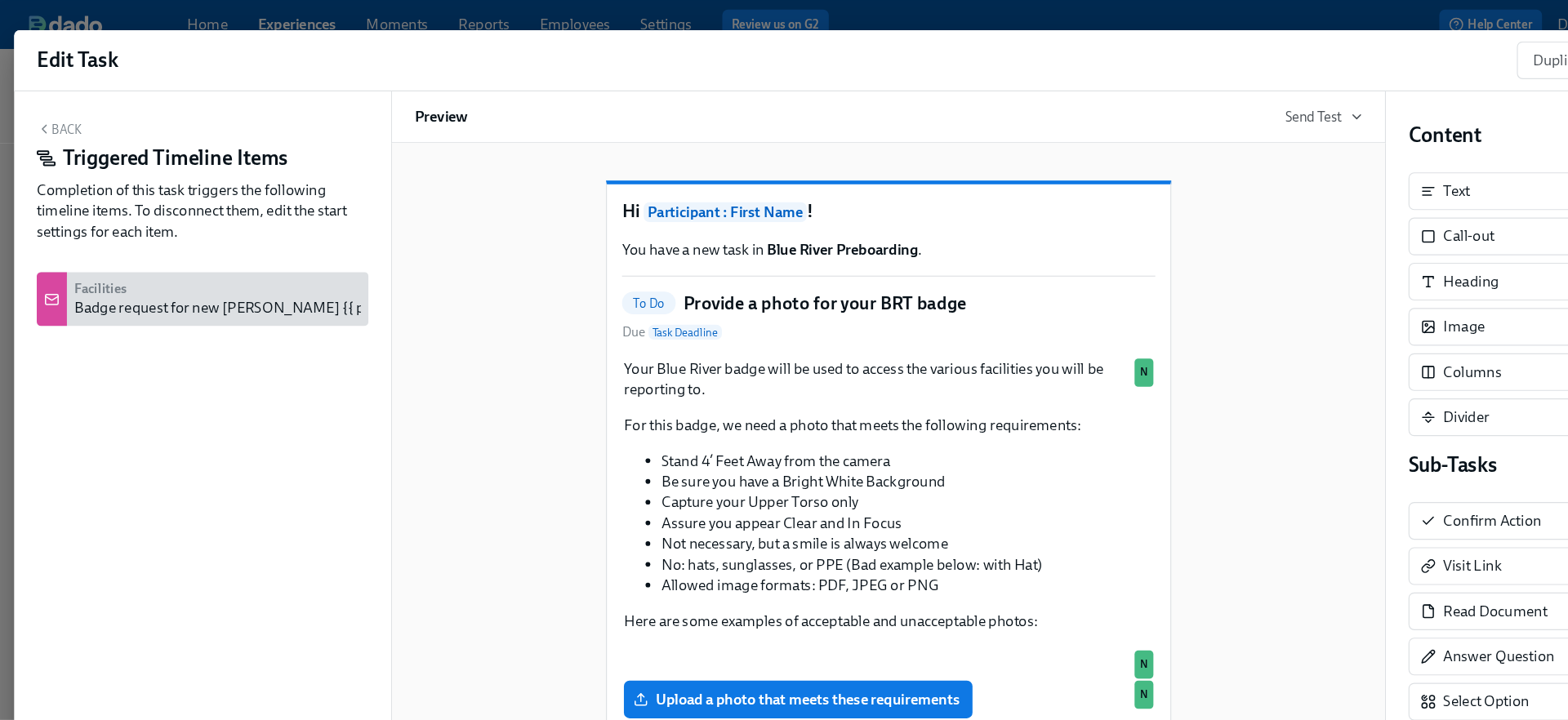
click at [107, 262] on div "Badge request for new joiner {{ participant.fullName }}, starting {{ participan…" at bounding box center [404, 267] width 651 height 18
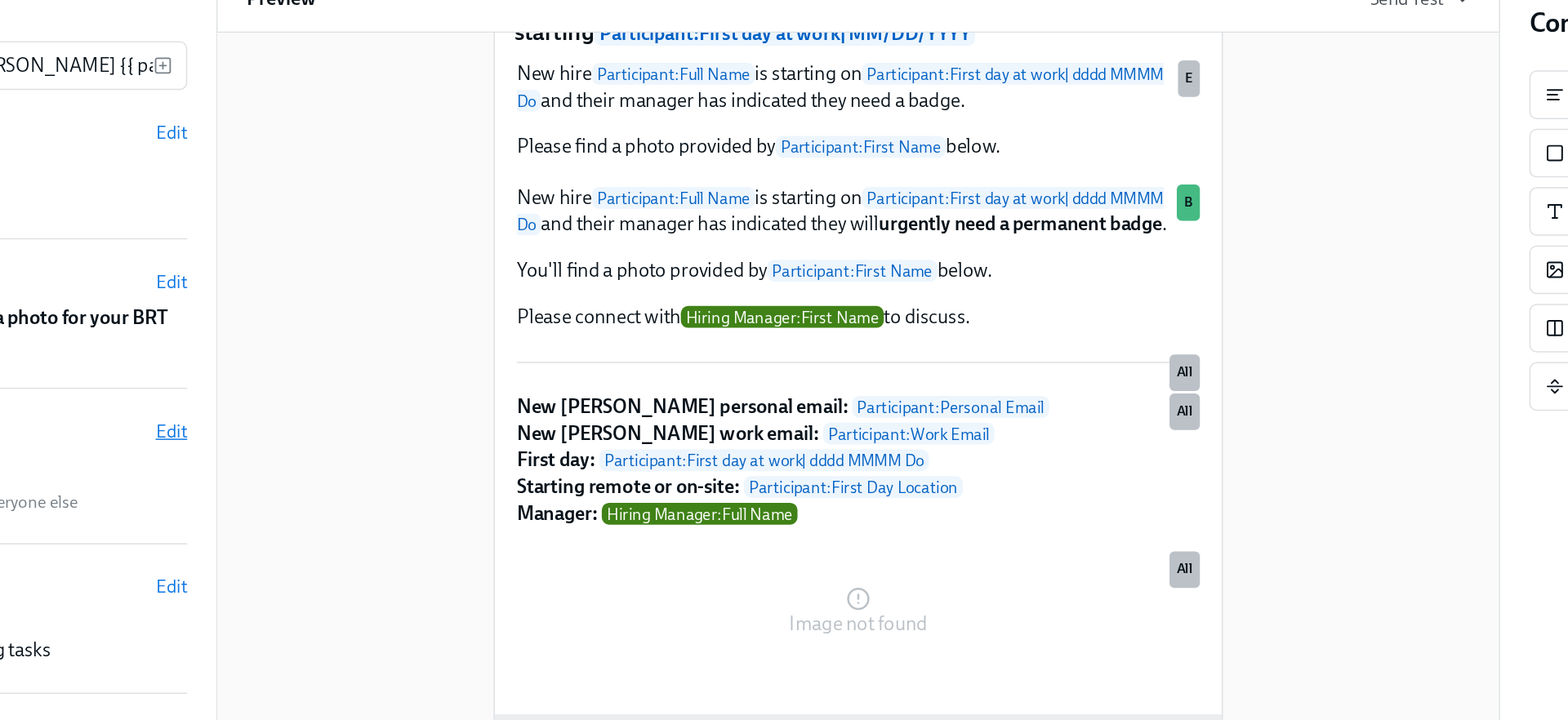
click at [322, 390] on span "Edit" at bounding box center [322, 391] width 21 height 16
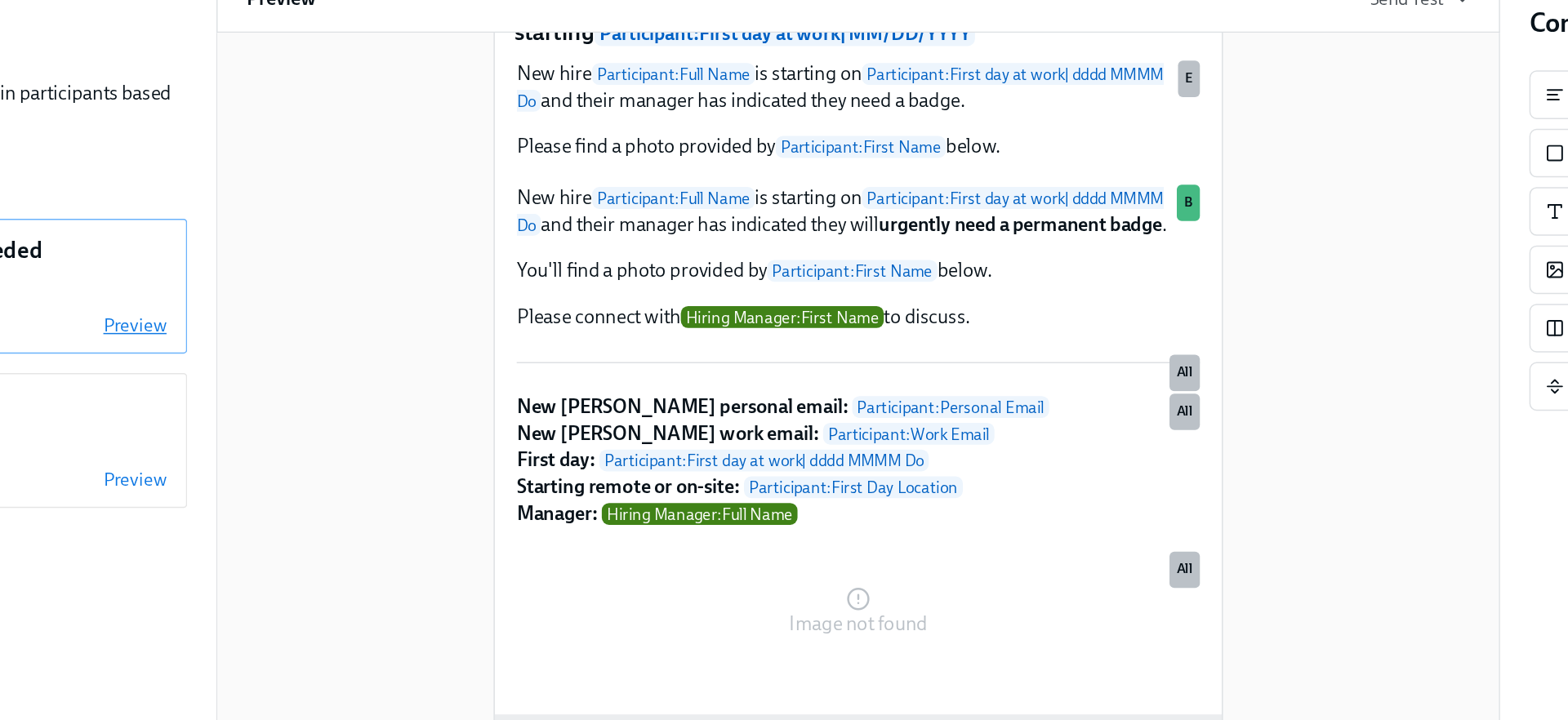
click at [316, 320] on span "Preview" at bounding box center [298, 320] width 42 height 16
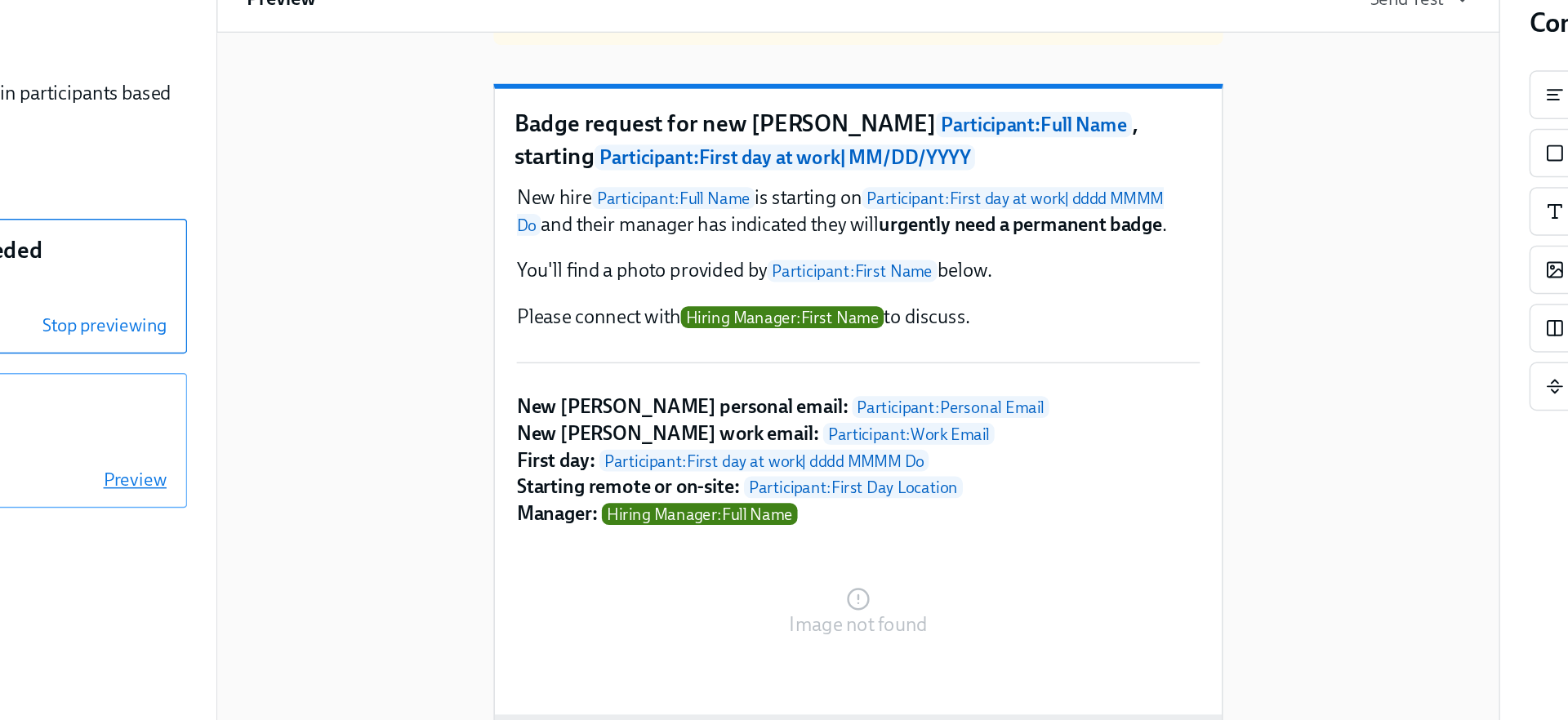
click at [301, 425] on span "Preview" at bounding box center [298, 424] width 42 height 16
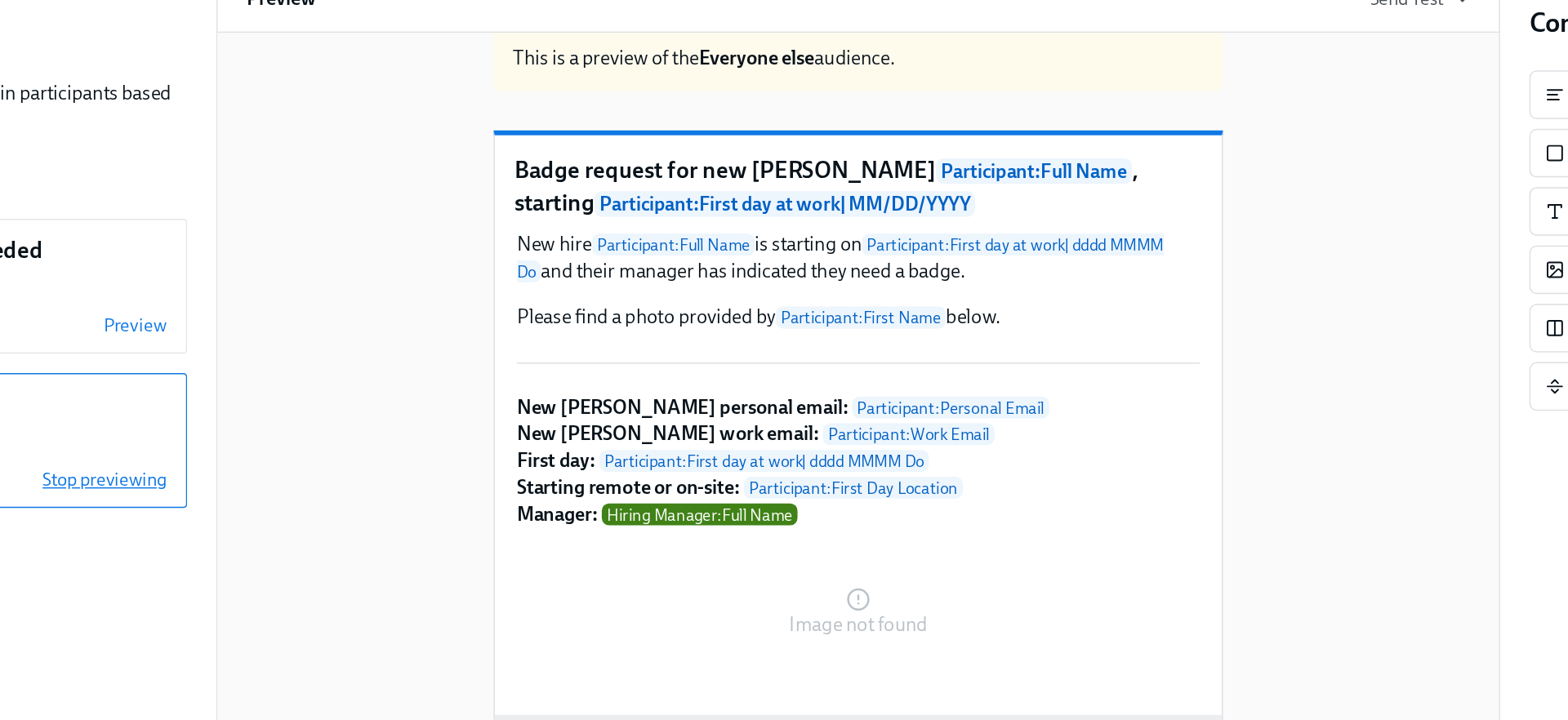
scroll to position [58, 0]
click at [305, 322] on span "Preview" at bounding box center [298, 320] width 42 height 16
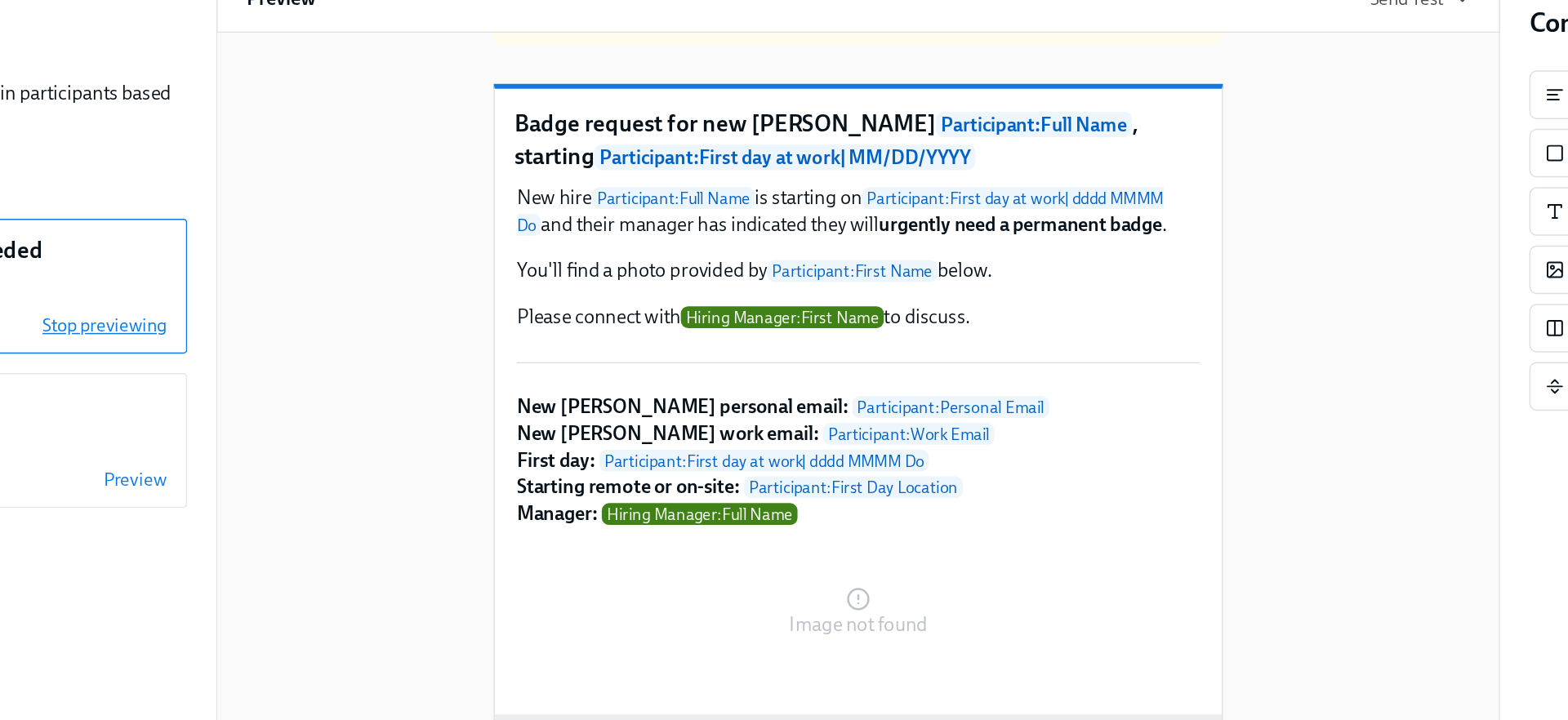
scroll to position [89, 0]
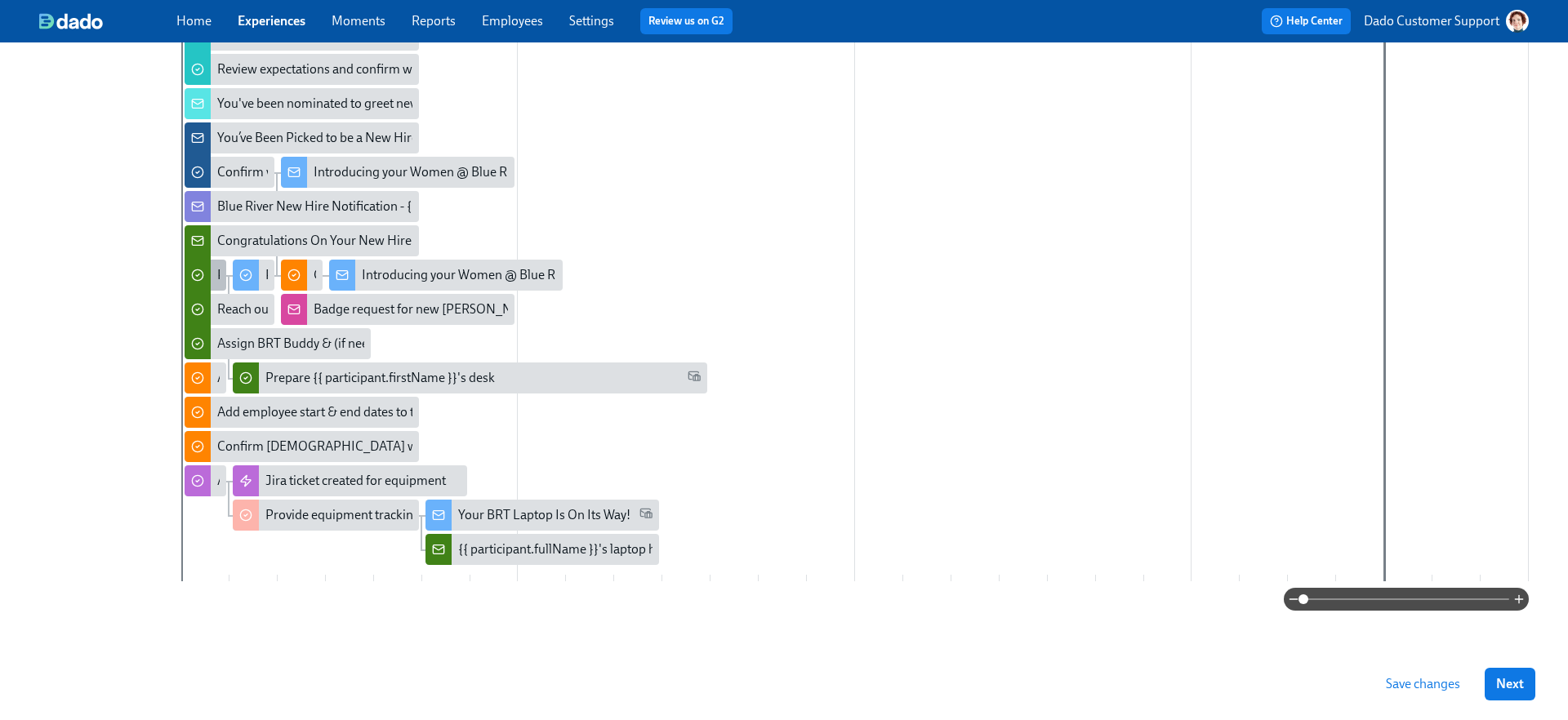
click at [195, 273] on icon at bounding box center [198, 275] width 13 height 13
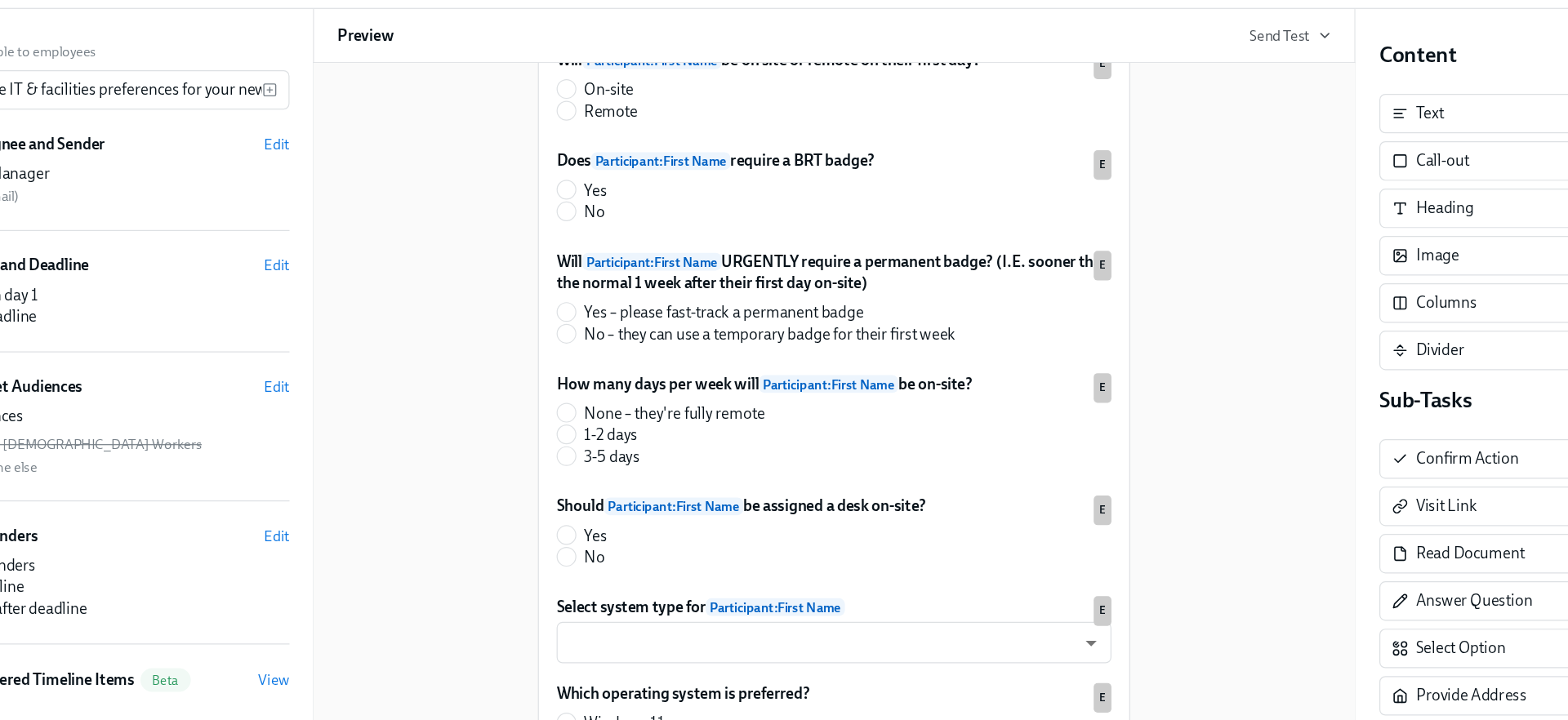
scroll to position [424, 0]
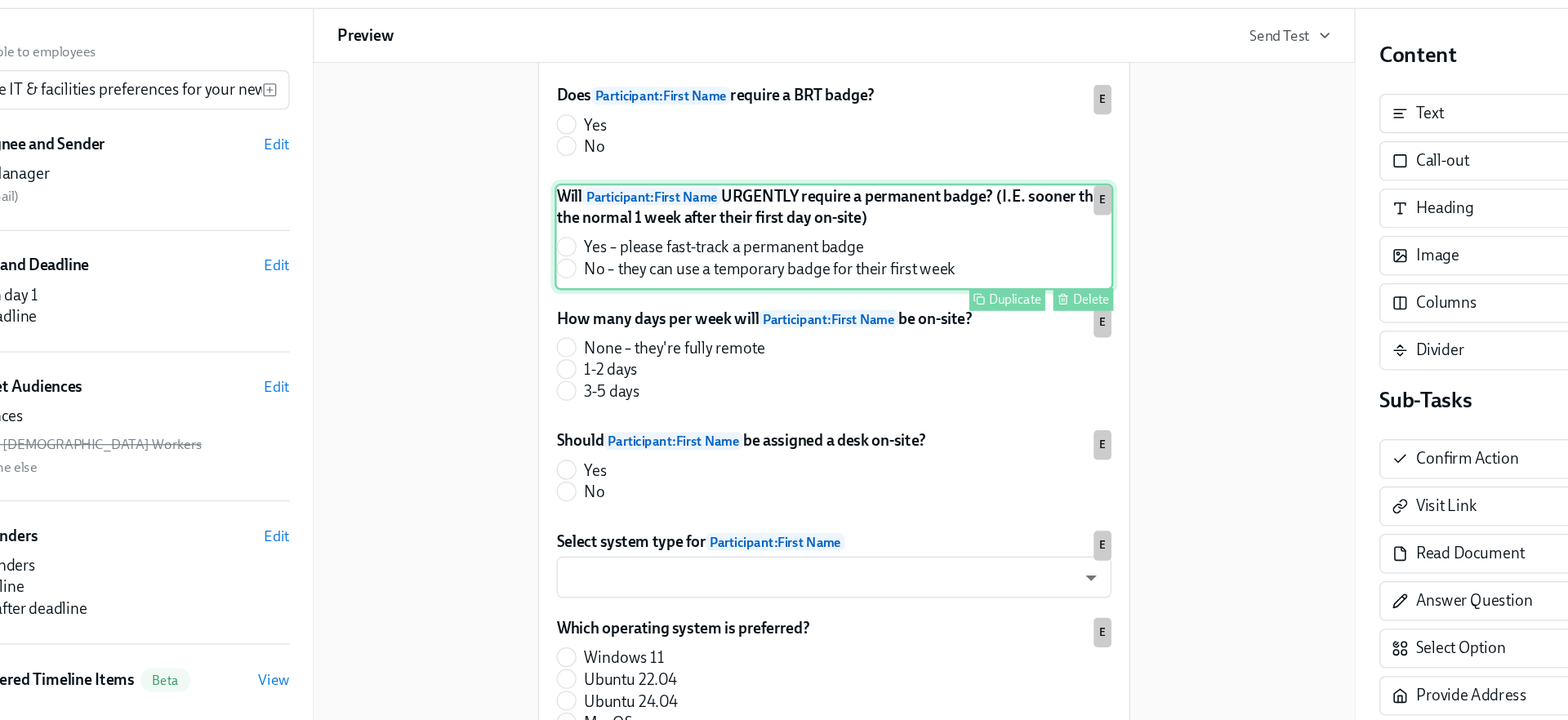
click at [716, 286] on div "Will Participant : First Name URGENTLY require a permanent badge? (I.E. sooner …" at bounding box center [784, 267] width 462 height 88
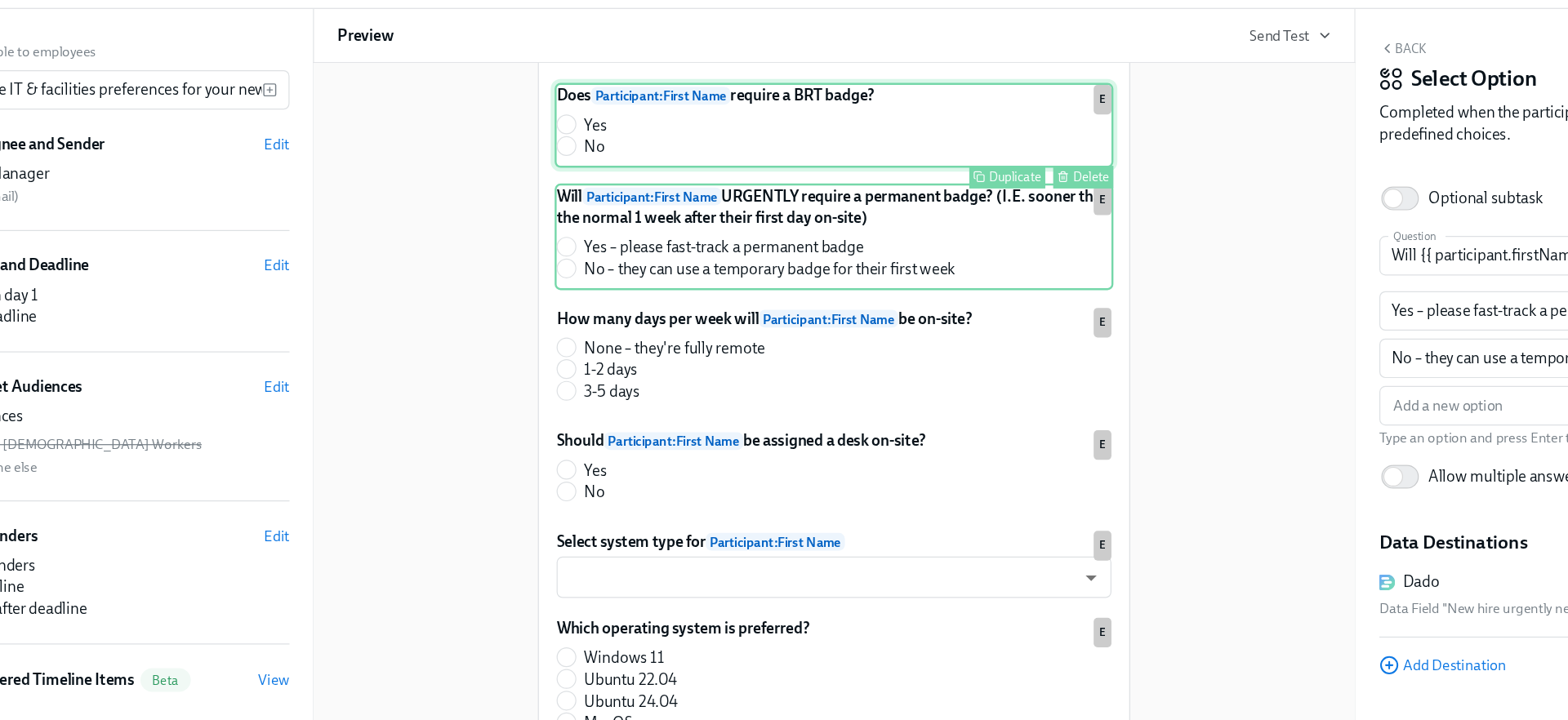
click at [997, 225] on div "Delete" at bounding box center [997, 218] width 30 height 13
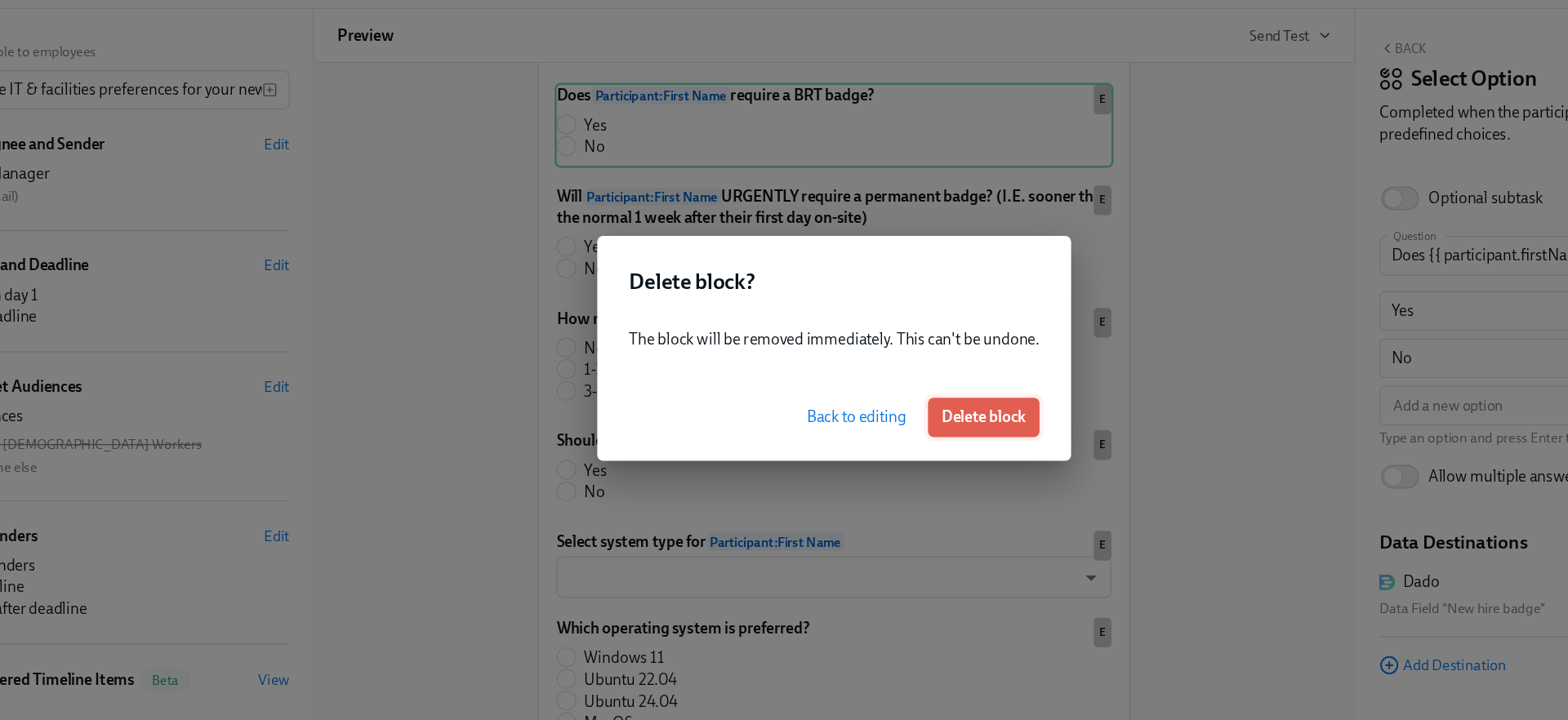
click at [895, 405] on button "Delete block" at bounding box center [908, 416] width 93 height 33
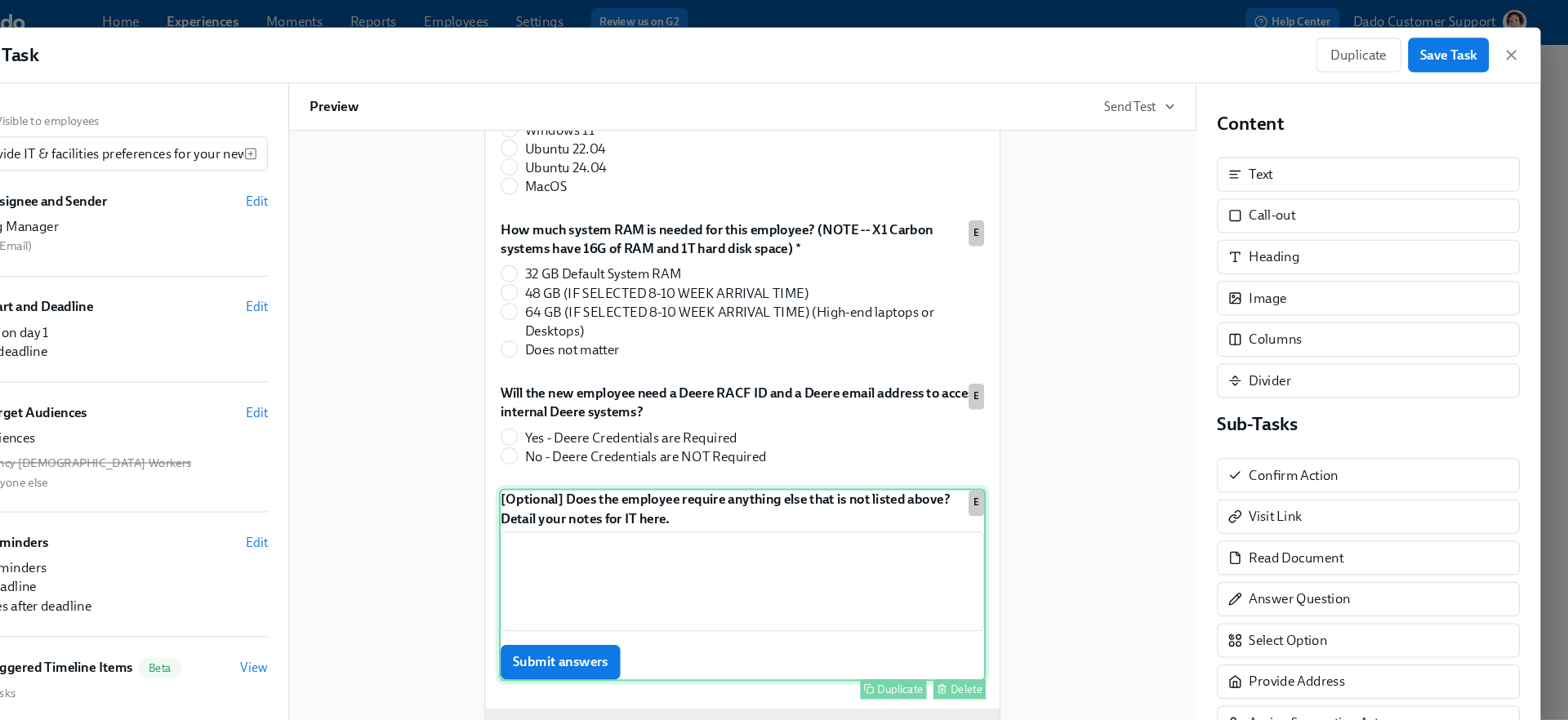
scroll to position [622, 0]
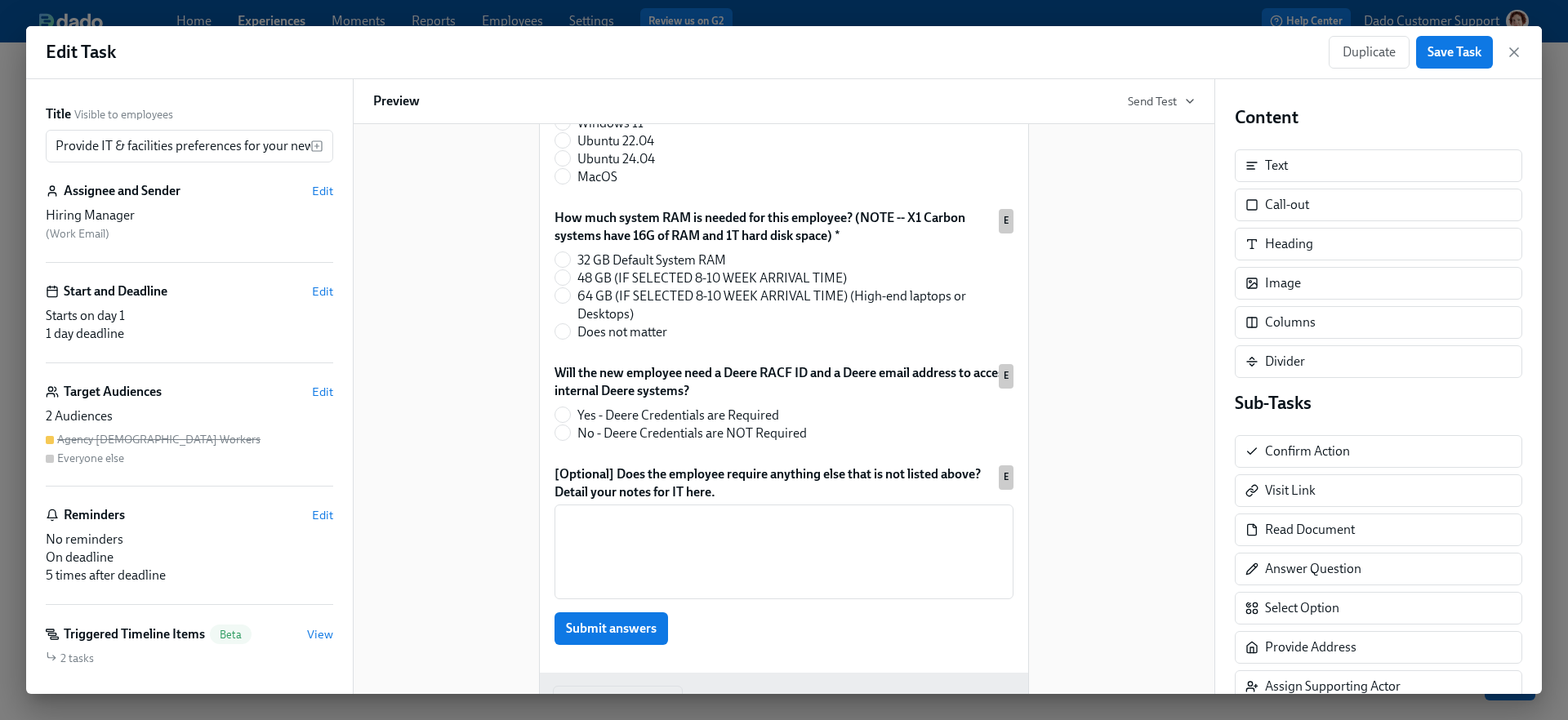
click at [850, 11] on div "Edit Task Duplicate Save Task Title Visible to employees Provide IT & facilitie…" at bounding box center [784, 360] width 1568 height 720
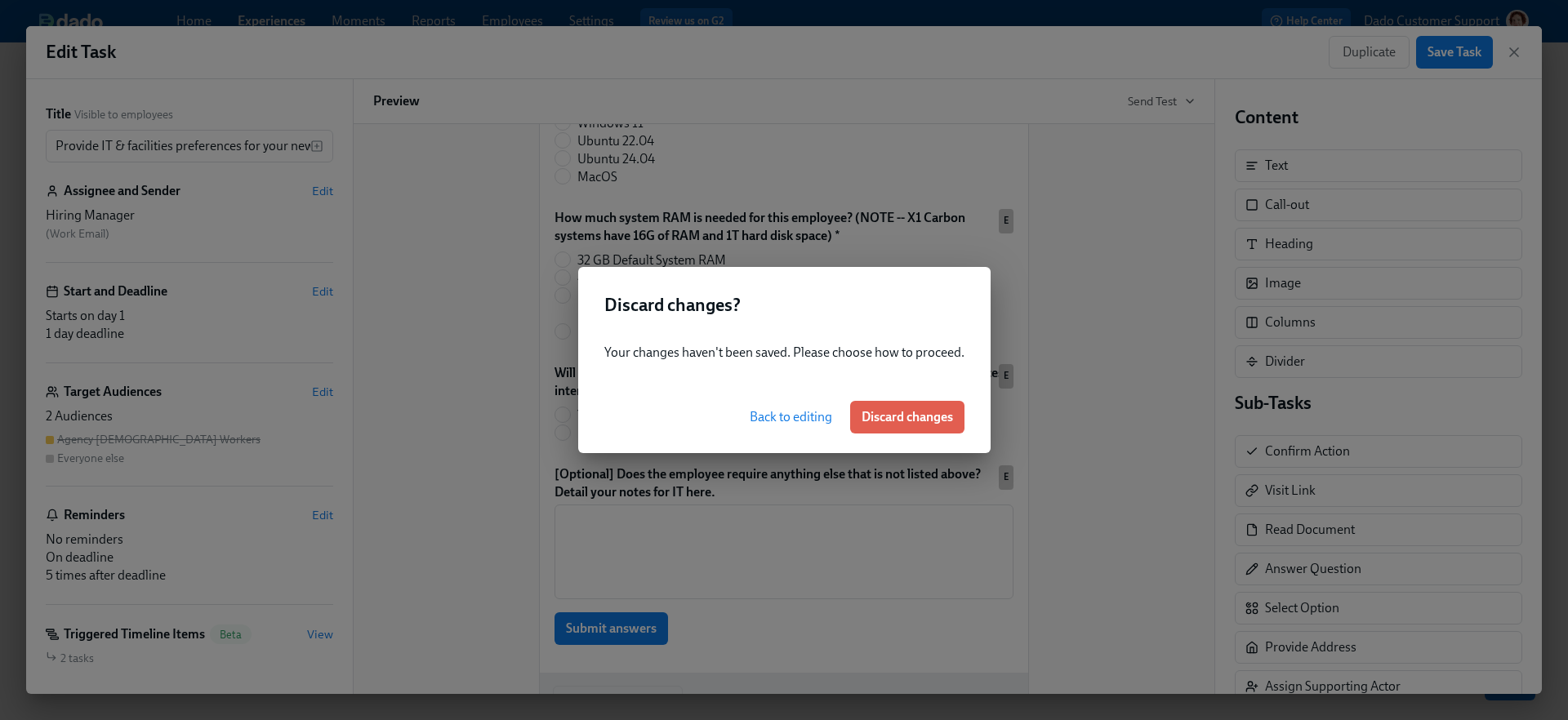
click at [780, 415] on span "Back to editing" at bounding box center [791, 416] width 82 height 16
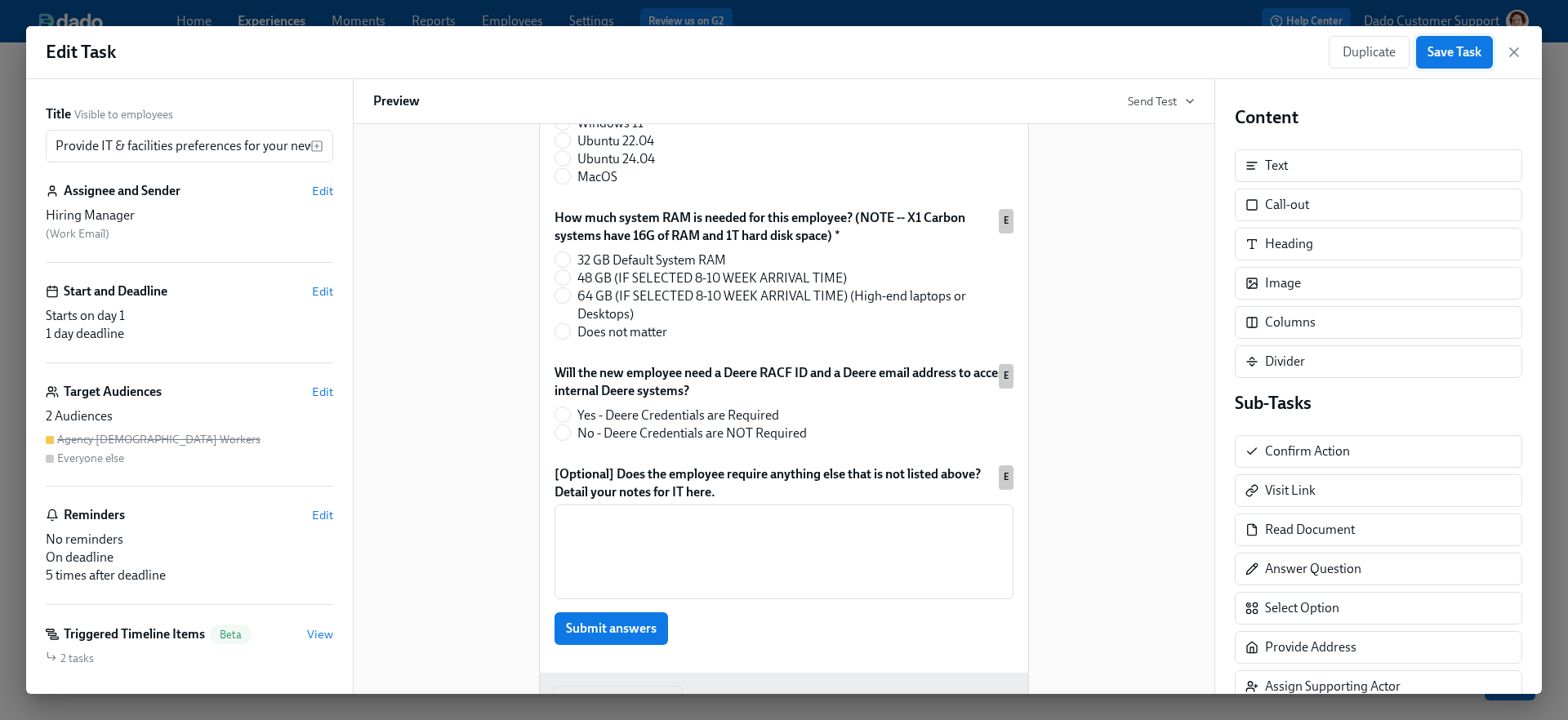
click at [1440, 60] on span "Save Task" at bounding box center [1454, 51] width 54 height 16
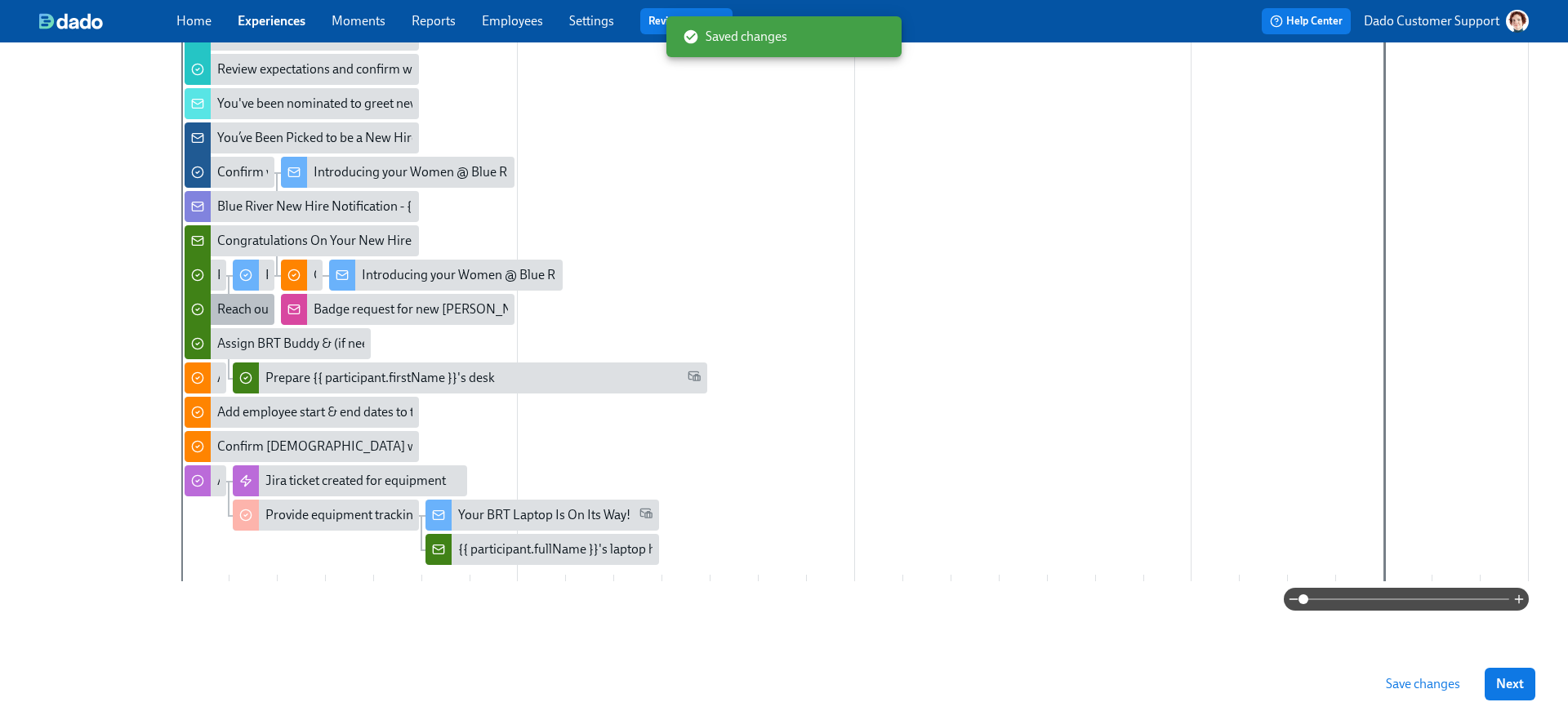
click at [231, 315] on div "Reach out to the new hire" at bounding box center [287, 309] width 141 height 18
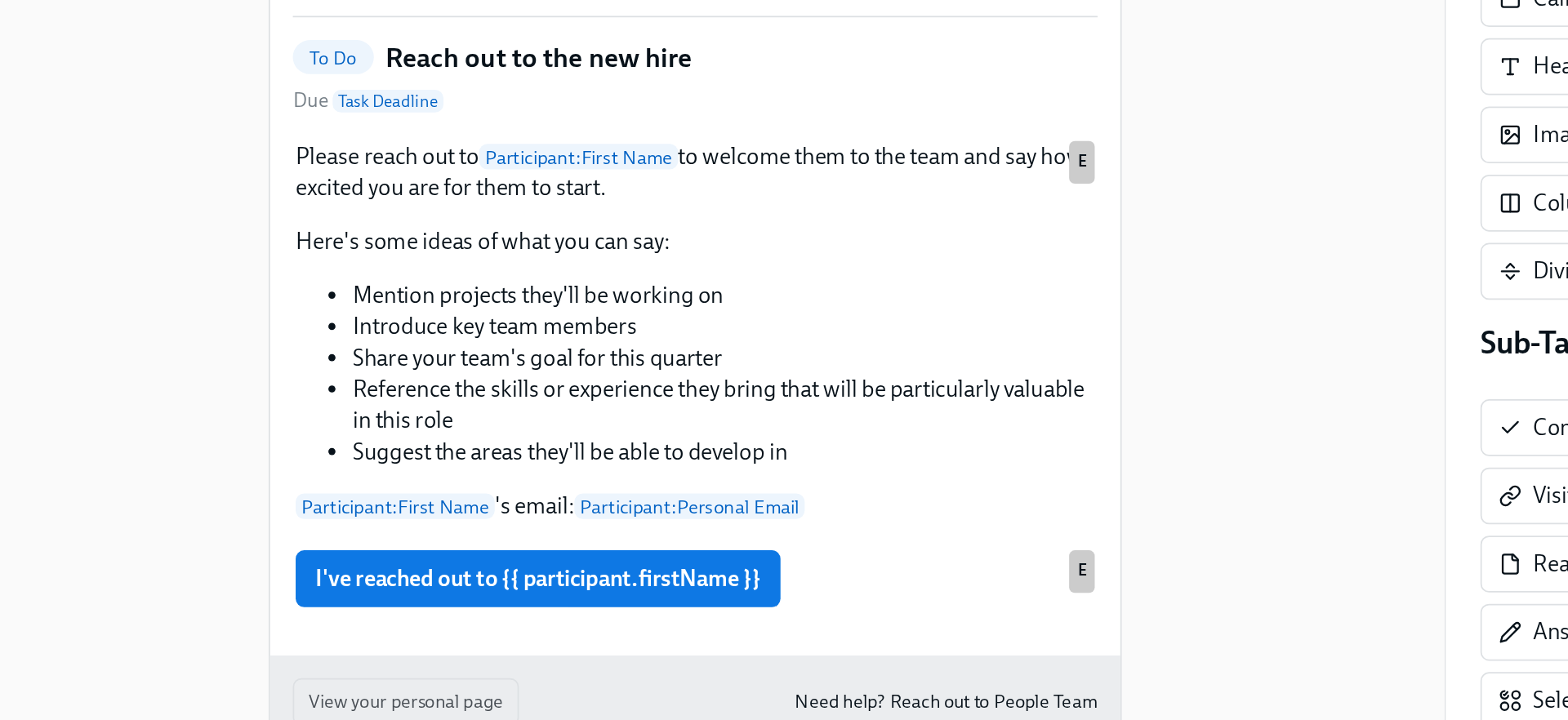
scroll to position [58, 0]
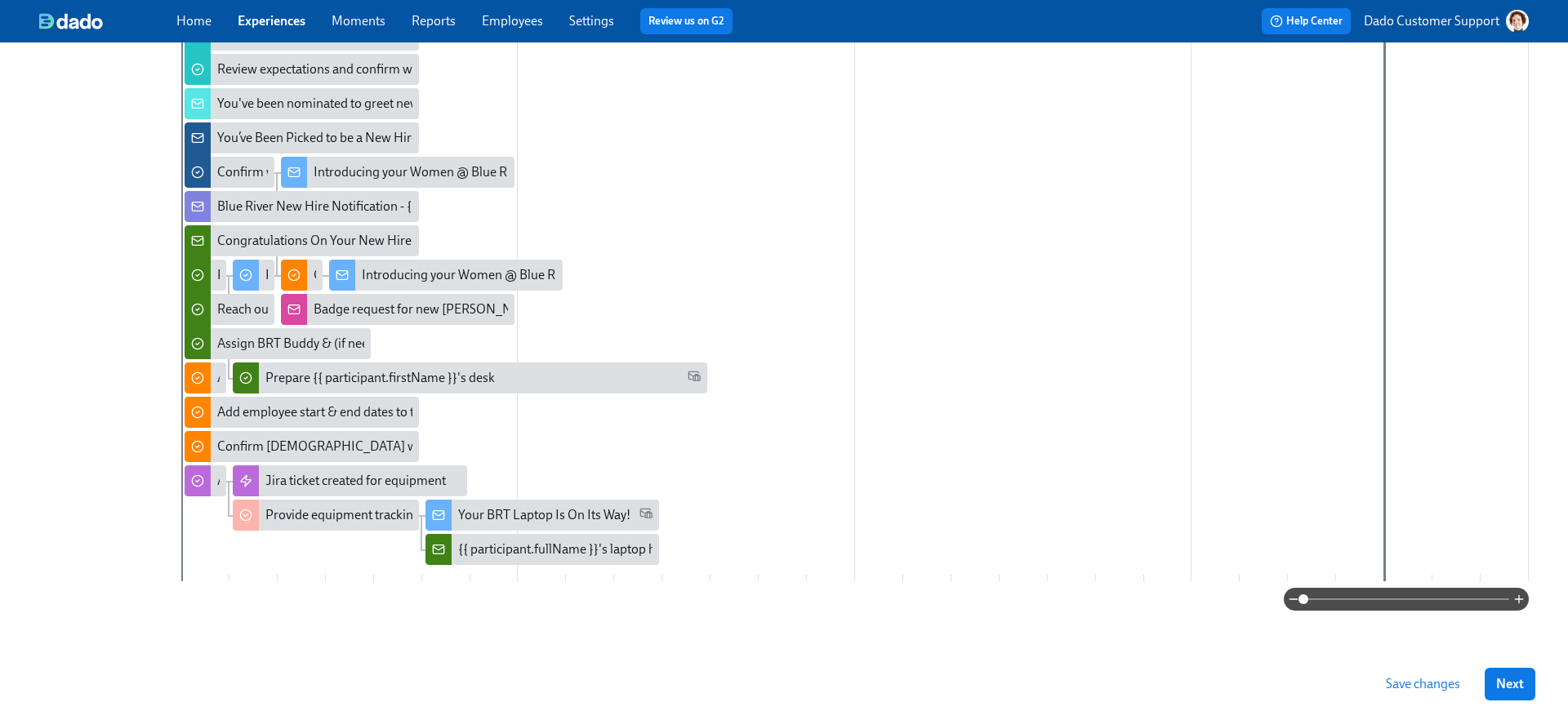
scroll to position [623, 0]
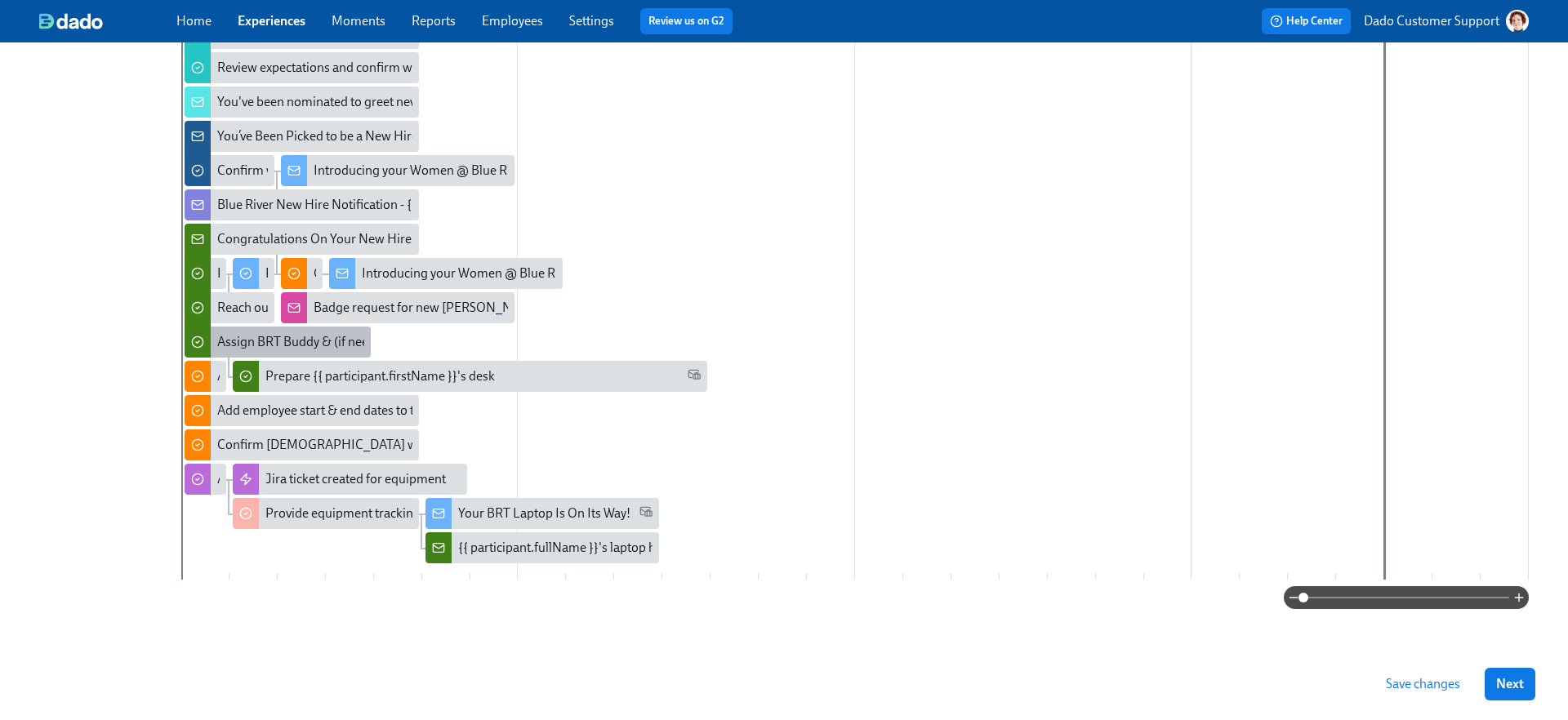
click at [226, 336] on div "Assign BRT Buddy & (if needed) First Day Helper" at bounding box center [351, 341] width 268 height 18
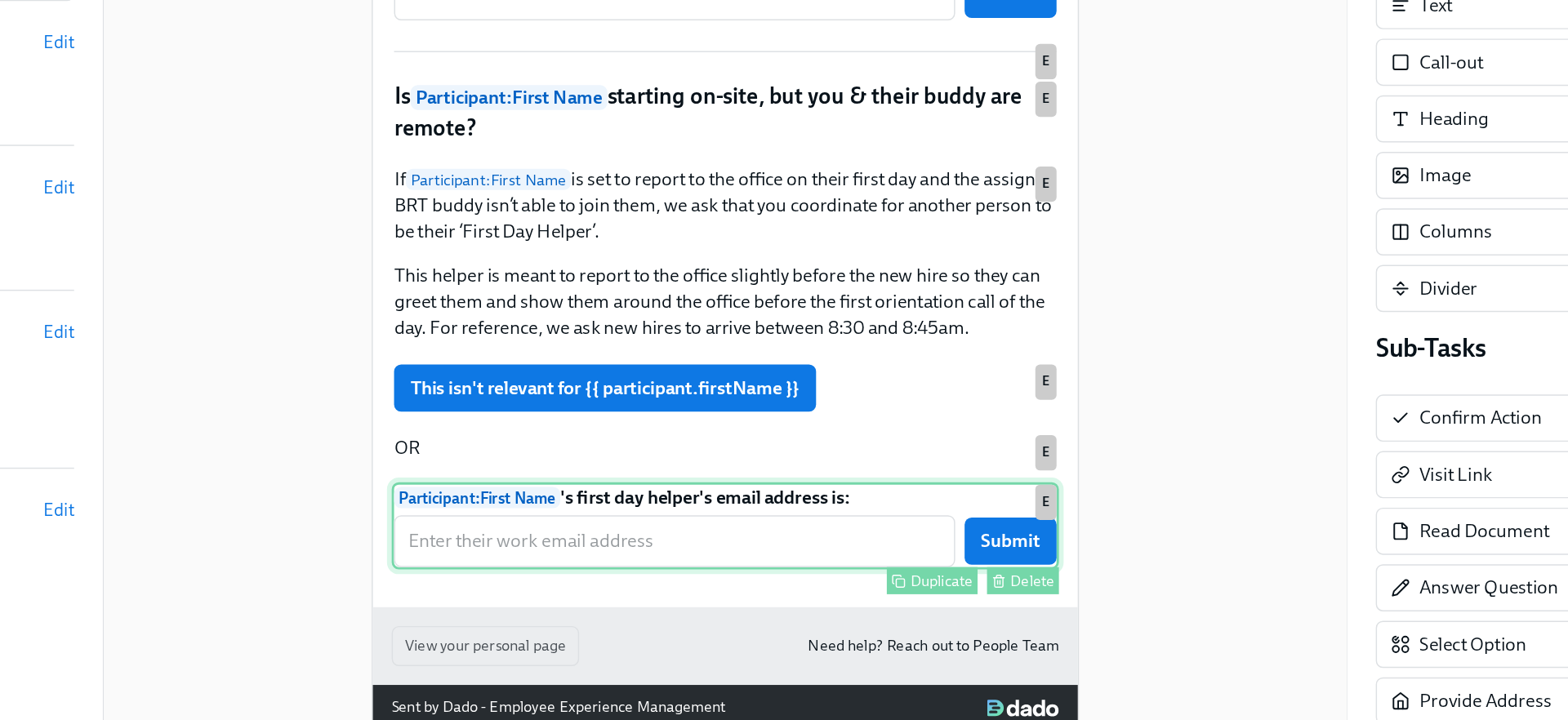
scroll to position [379, 0]
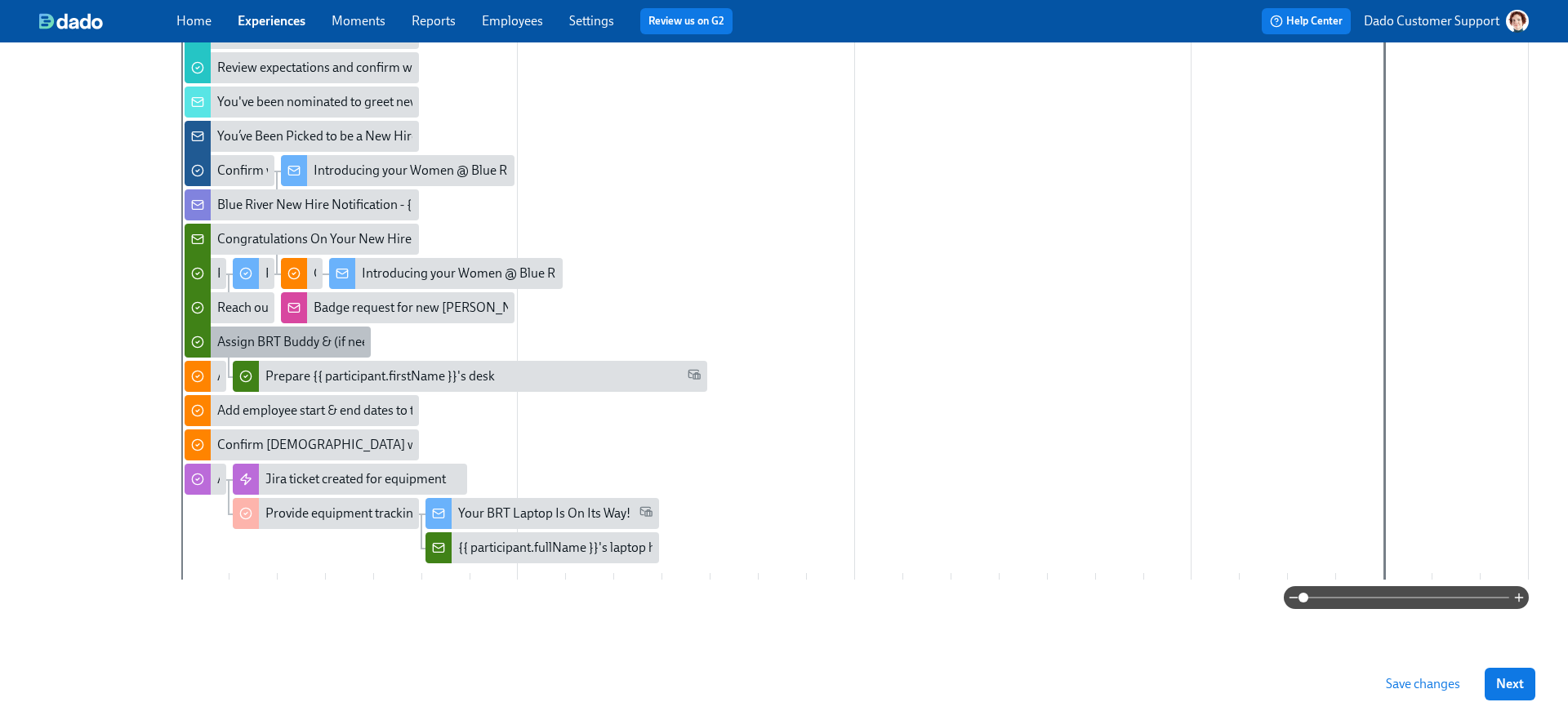
click at [330, 332] on div "Assign BRT Buddy & (if needed) First Day Helper" at bounding box center [277, 341] width 186 height 31
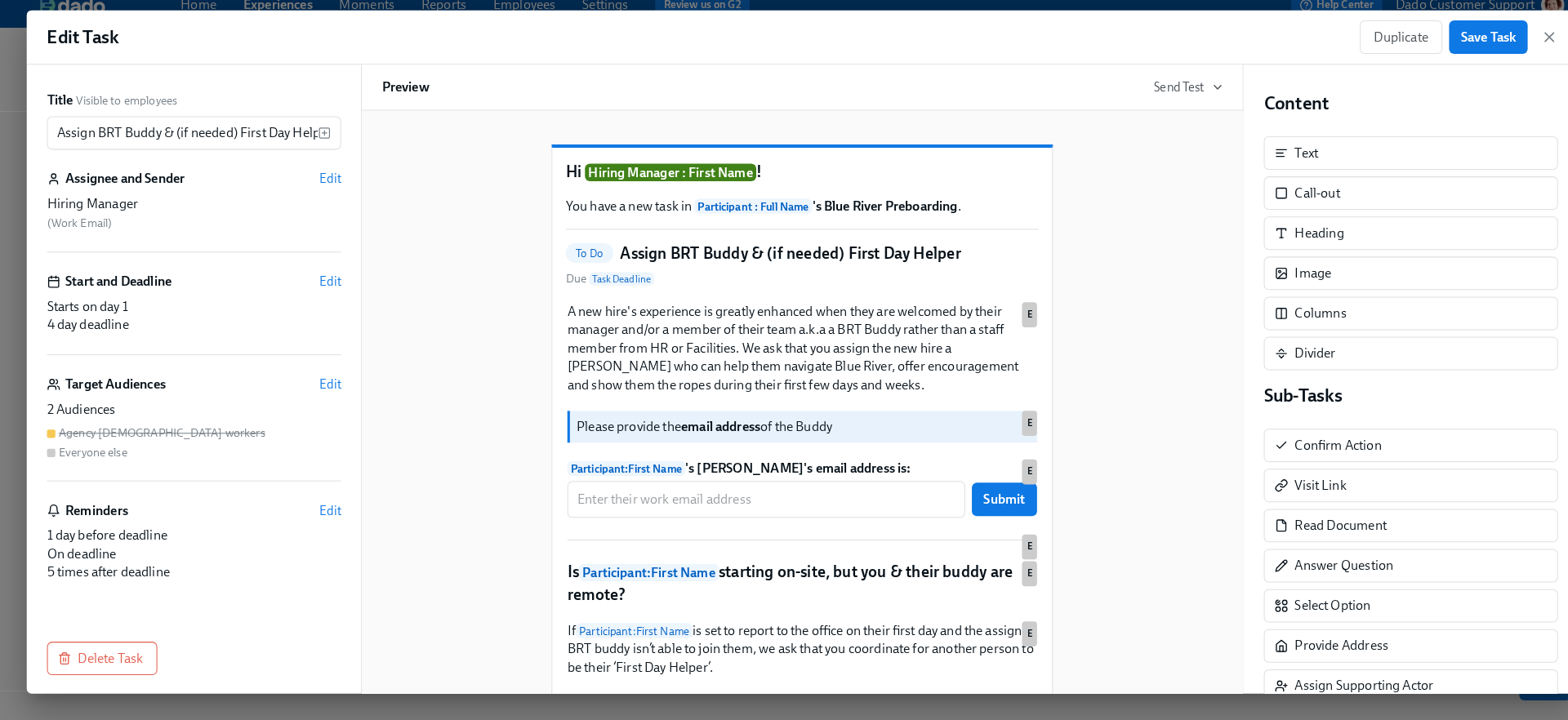
scroll to position [621, 0]
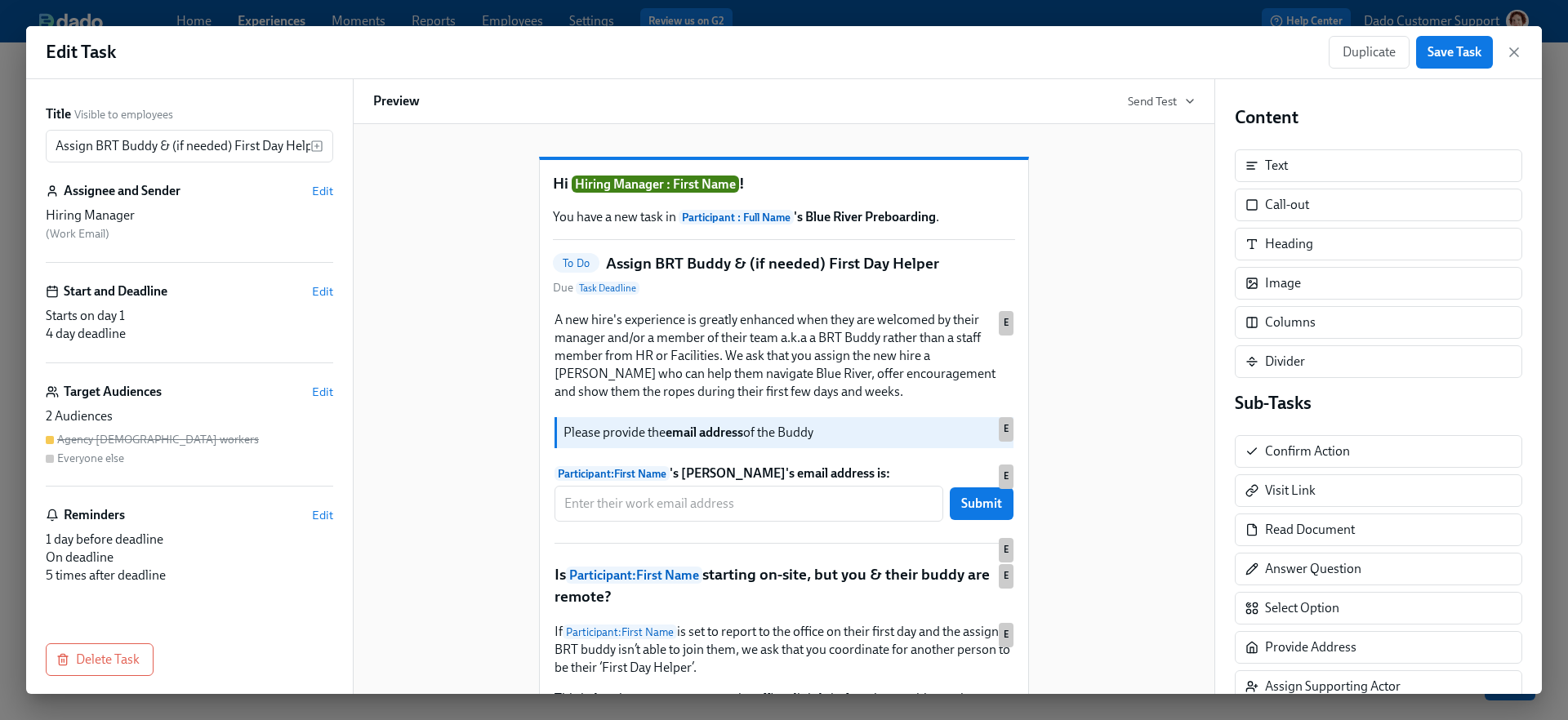
click at [1197, 24] on div "Edit Task Duplicate Save Task Title Visible to employees Assign BRT Buddy & (if…" at bounding box center [784, 360] width 1568 height 720
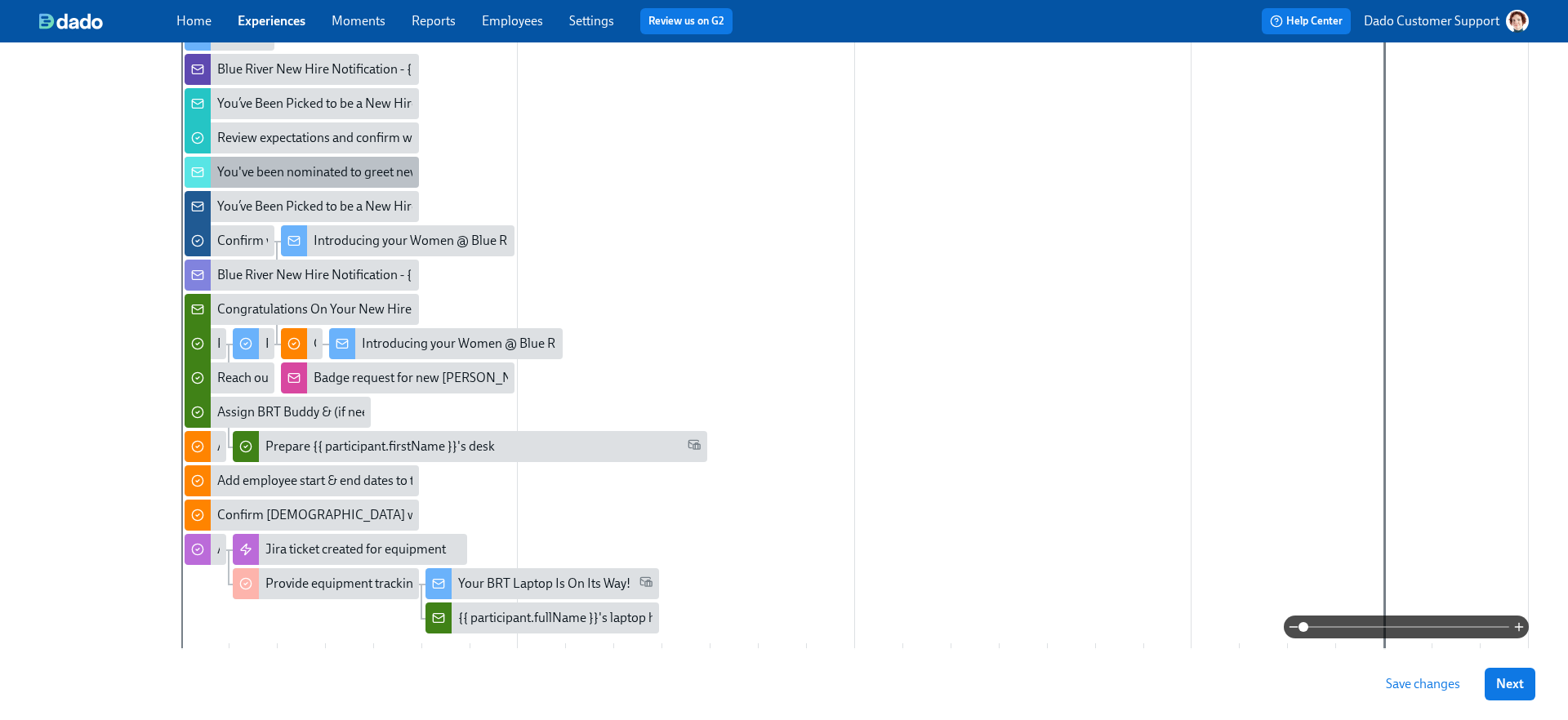
scroll to position [543, 0]
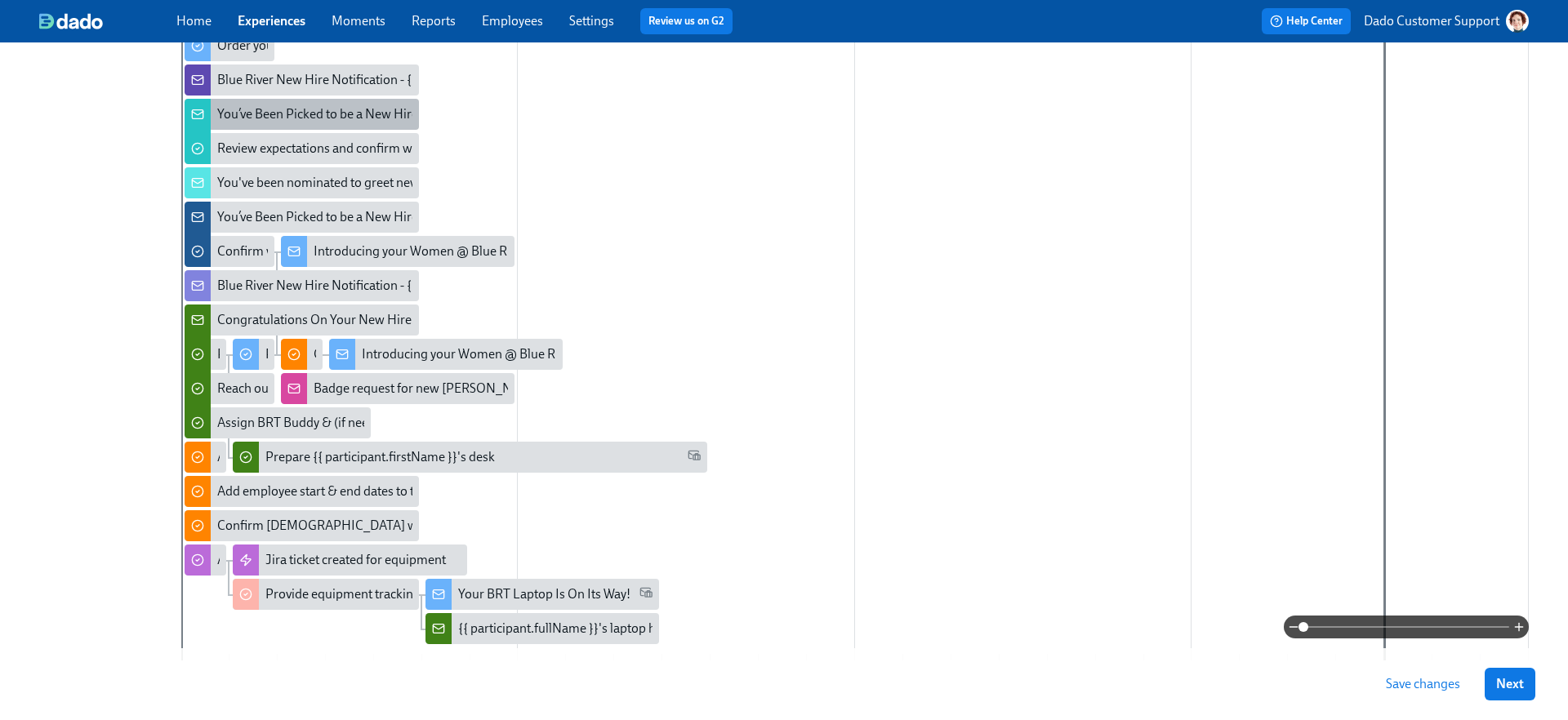
click at [241, 109] on div "You’ve Been Picked to be a New Hire’s Buddy!" at bounding box center [375, 114] width 316 height 18
click at [253, 146] on div "Review expectations and confirm whether you can be an Onboard Buddy" at bounding box center [417, 148] width 401 height 18
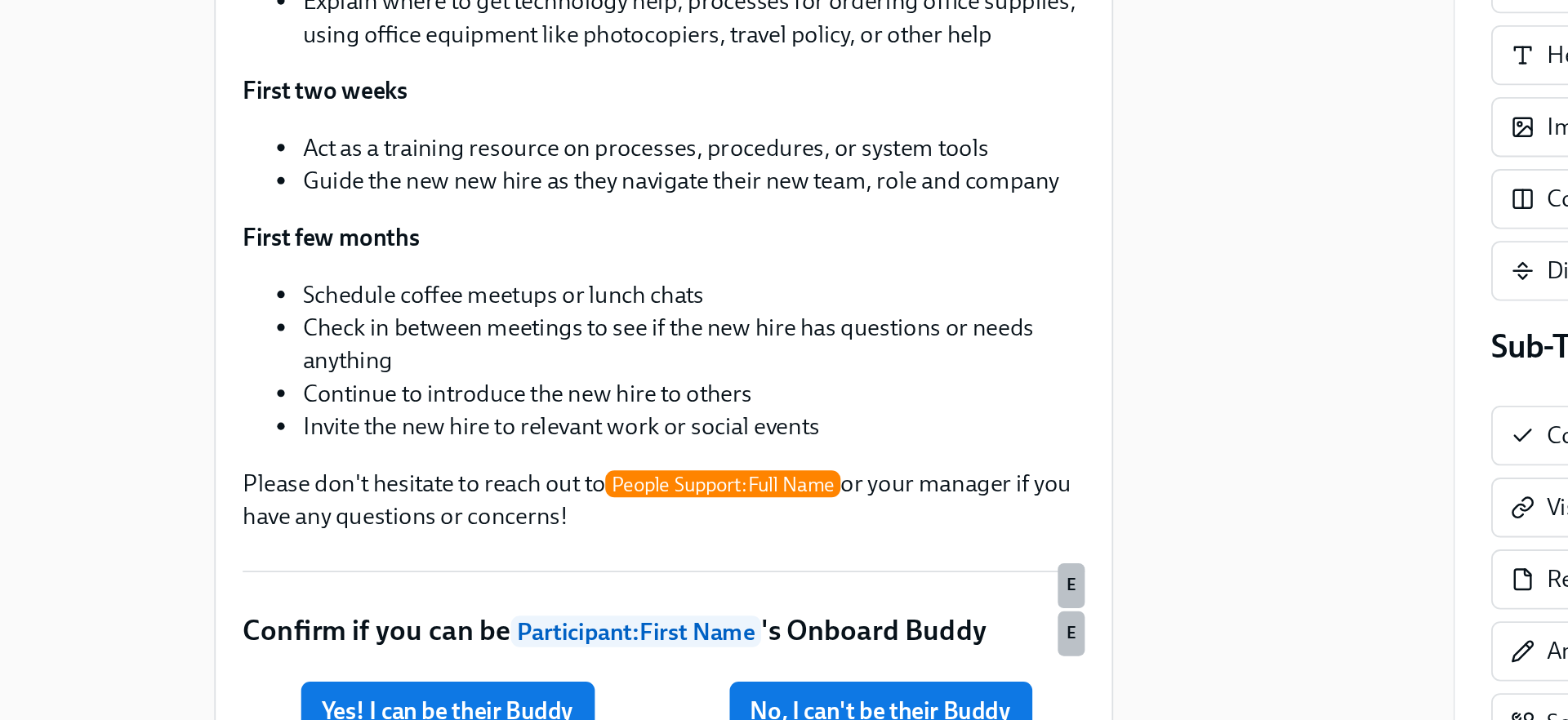
scroll to position [1085, 0]
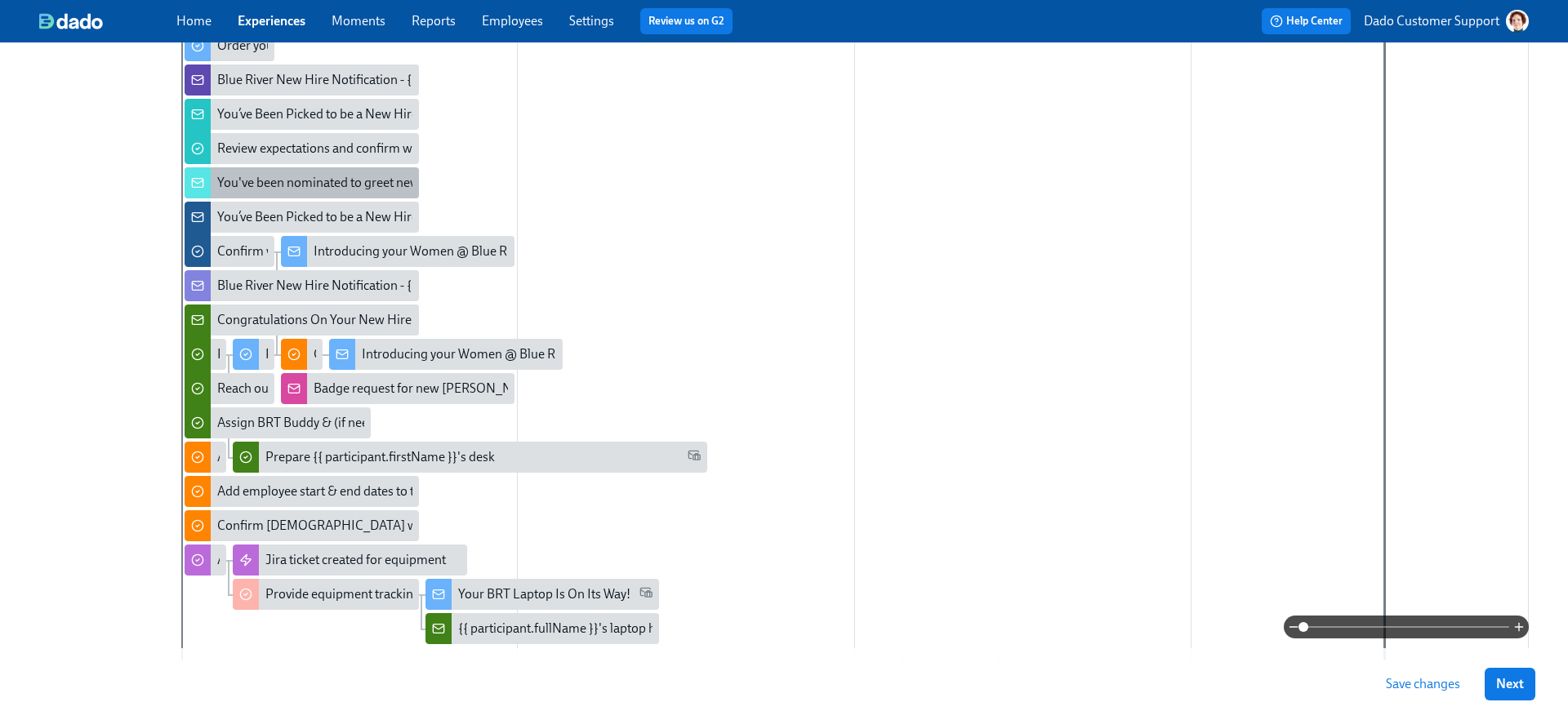
click at [260, 177] on div "You've been nominated to greet new joiner {{ participant.fullName }} on their f…" at bounding box center [487, 183] width 541 height 18
click at [236, 217] on div "You’ve Been Picked to be a New Hire’s Women @ Blue RiverBuddy!" at bounding box center [401, 216] width 369 height 18
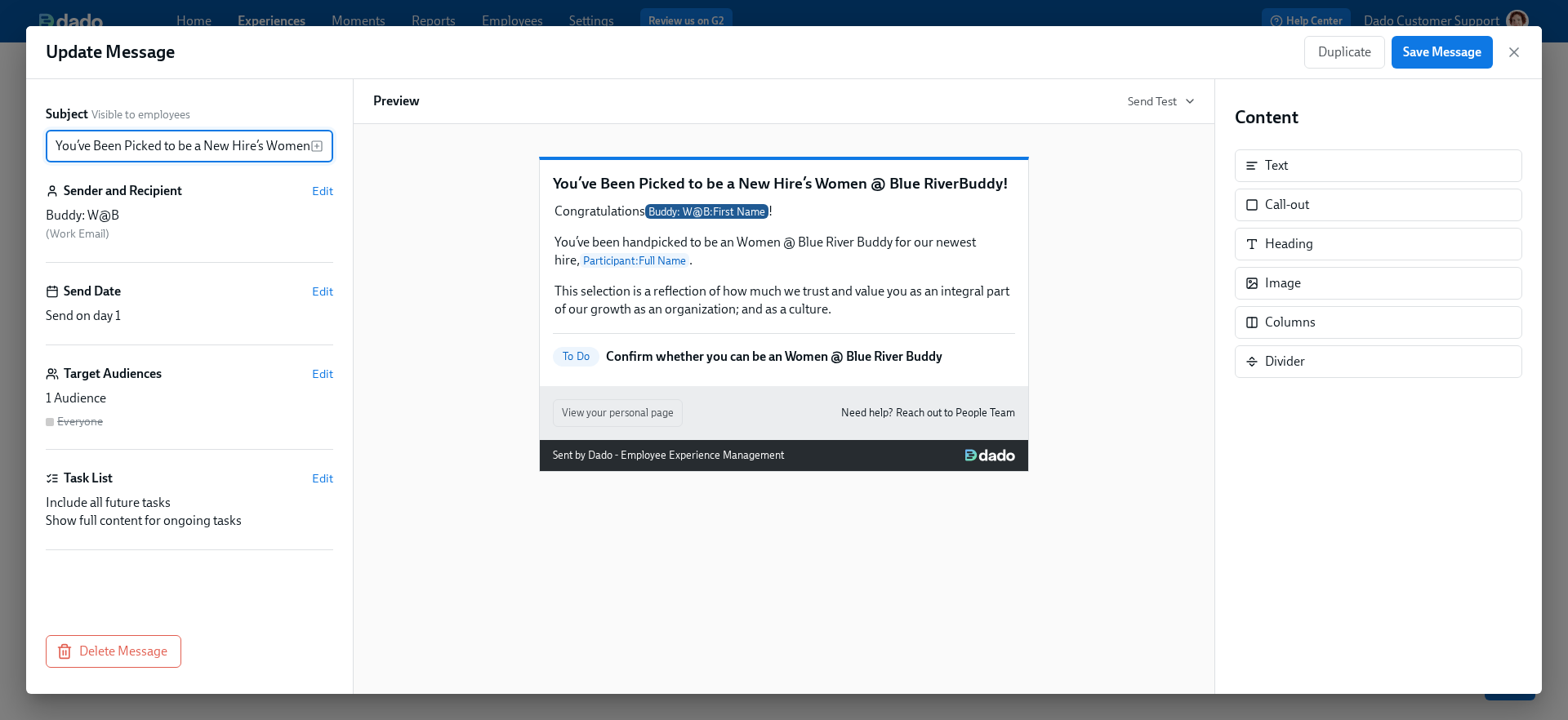
scroll to position [0, 113]
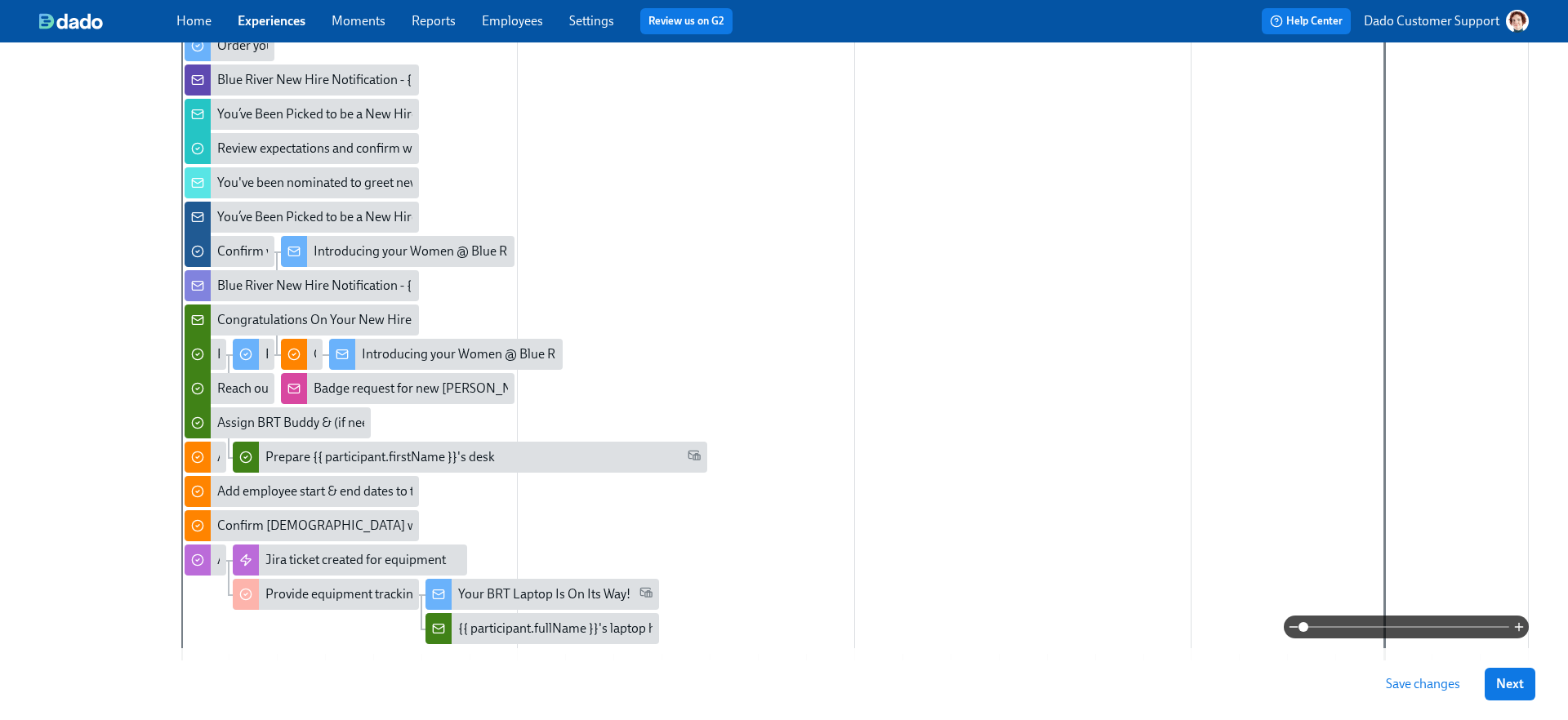
scroll to position [548, 0]
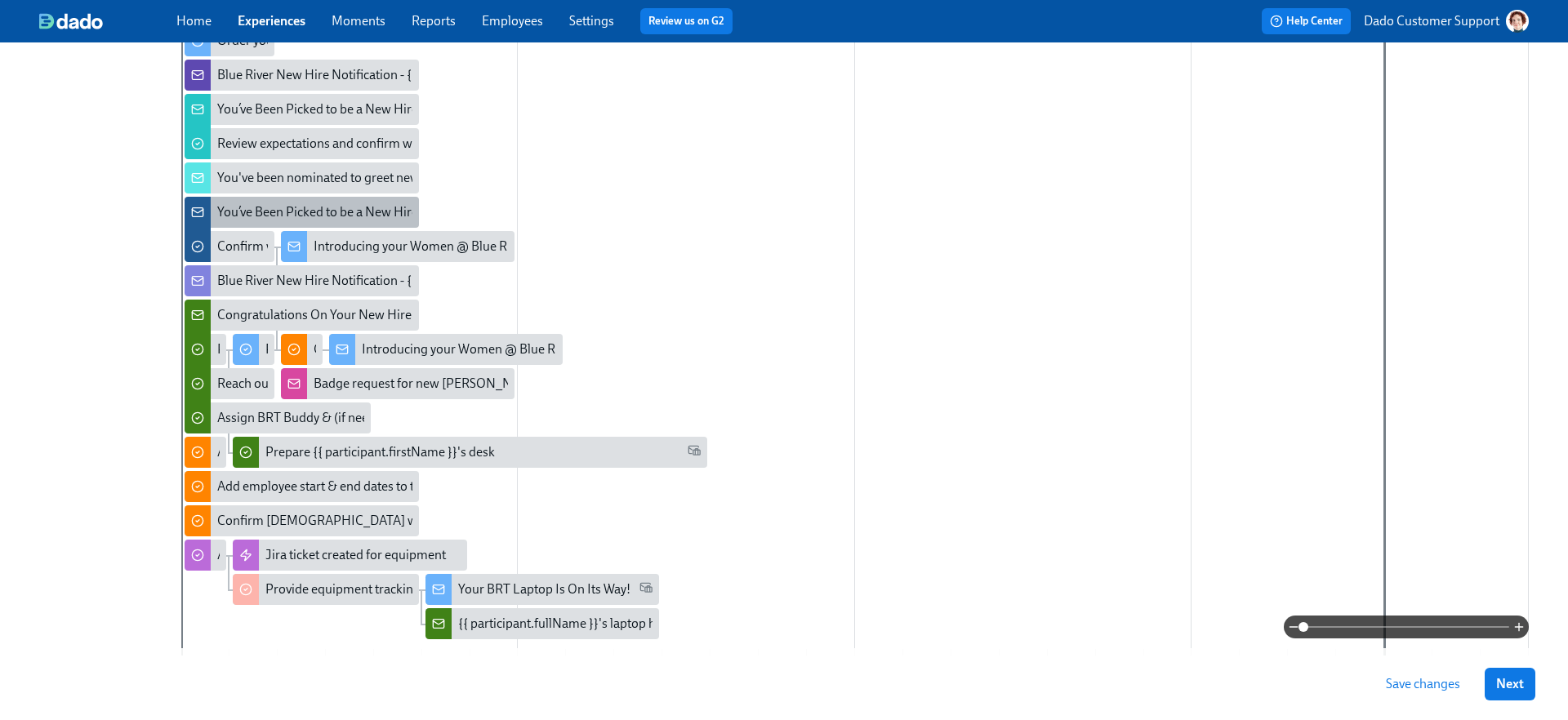
click at [231, 214] on div "You’ve Been Picked to be a New Hire’s Women @ Blue RiverBuddy!" at bounding box center [401, 212] width 369 height 18
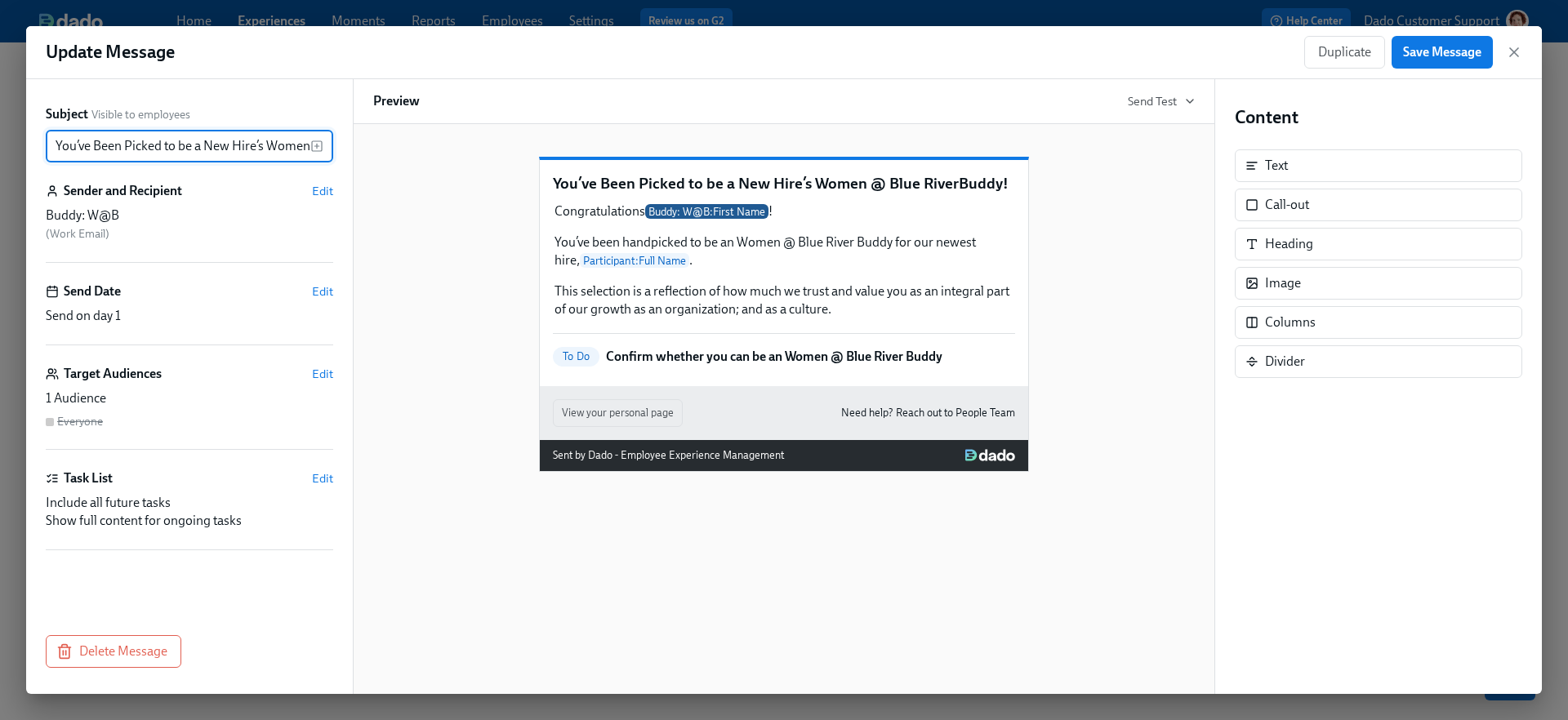
scroll to position [0, 113]
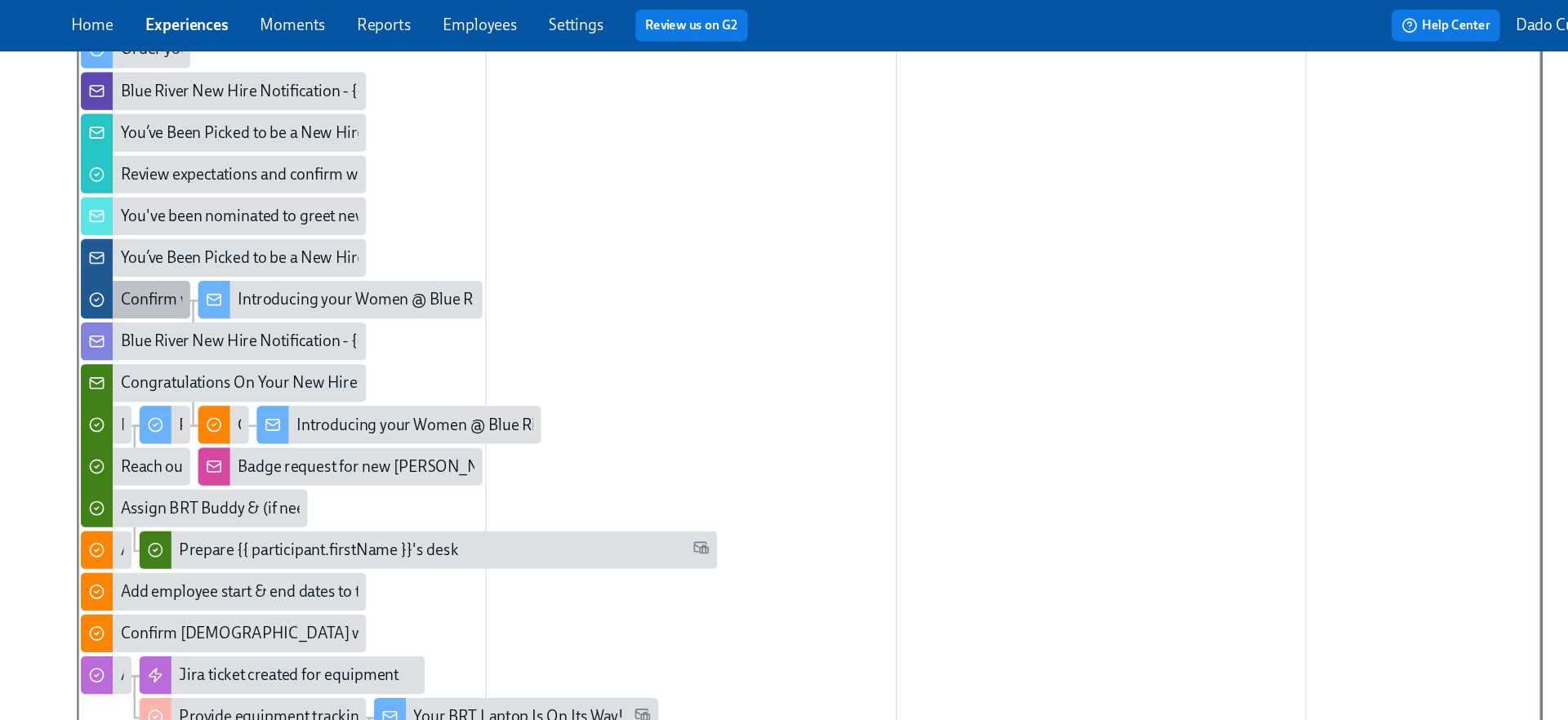
click at [230, 239] on div "Confirm whether you can be an Women @ Blue River Buddy" at bounding box center [383, 246] width 332 height 18
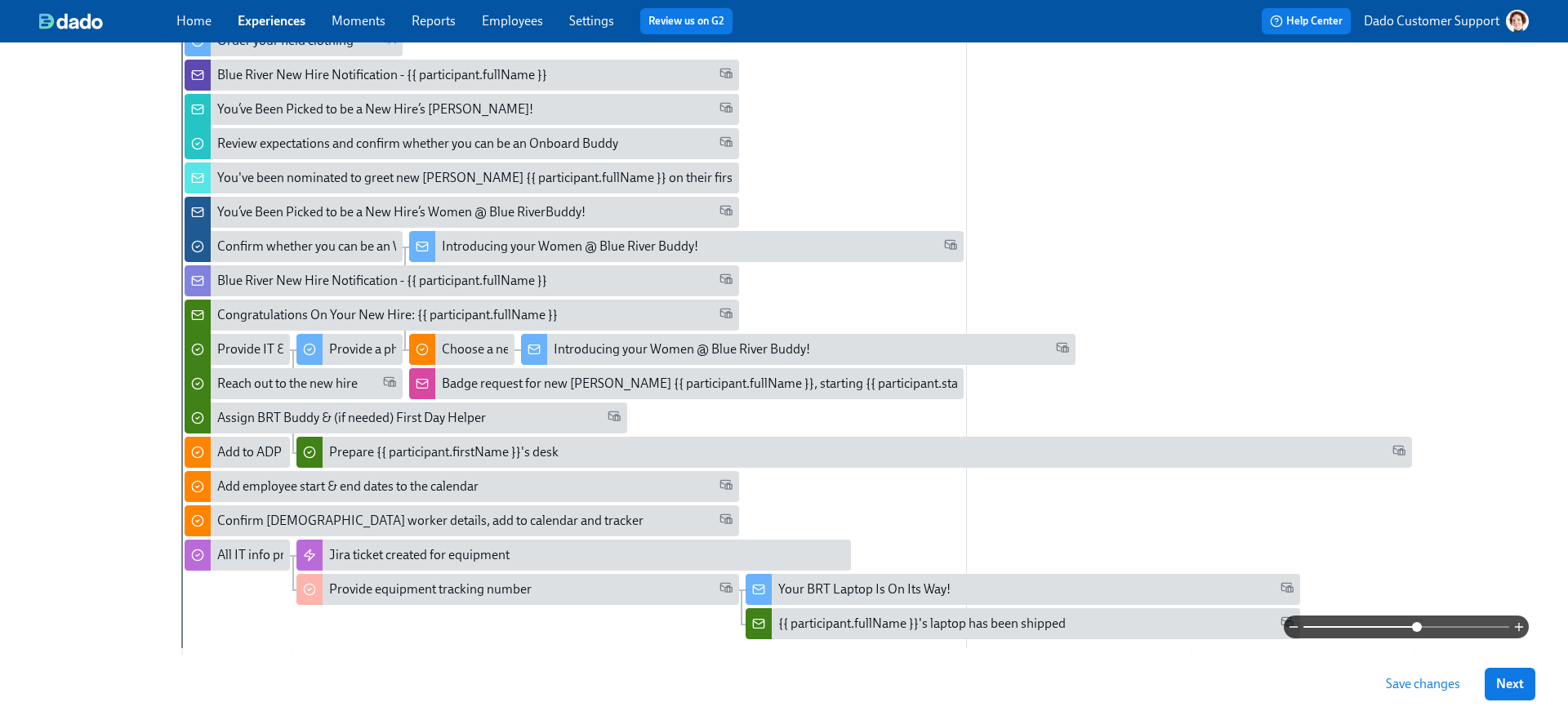
click at [1417, 628] on span at bounding box center [1406, 627] width 206 height 23
click at [226, 355] on div "Provide IT & facilities preferences for your new hire (ASAP!)" at bounding box center [381, 349] width 329 height 18
click at [343, 596] on div "Provide equipment tracking number" at bounding box center [430, 589] width 203 height 18
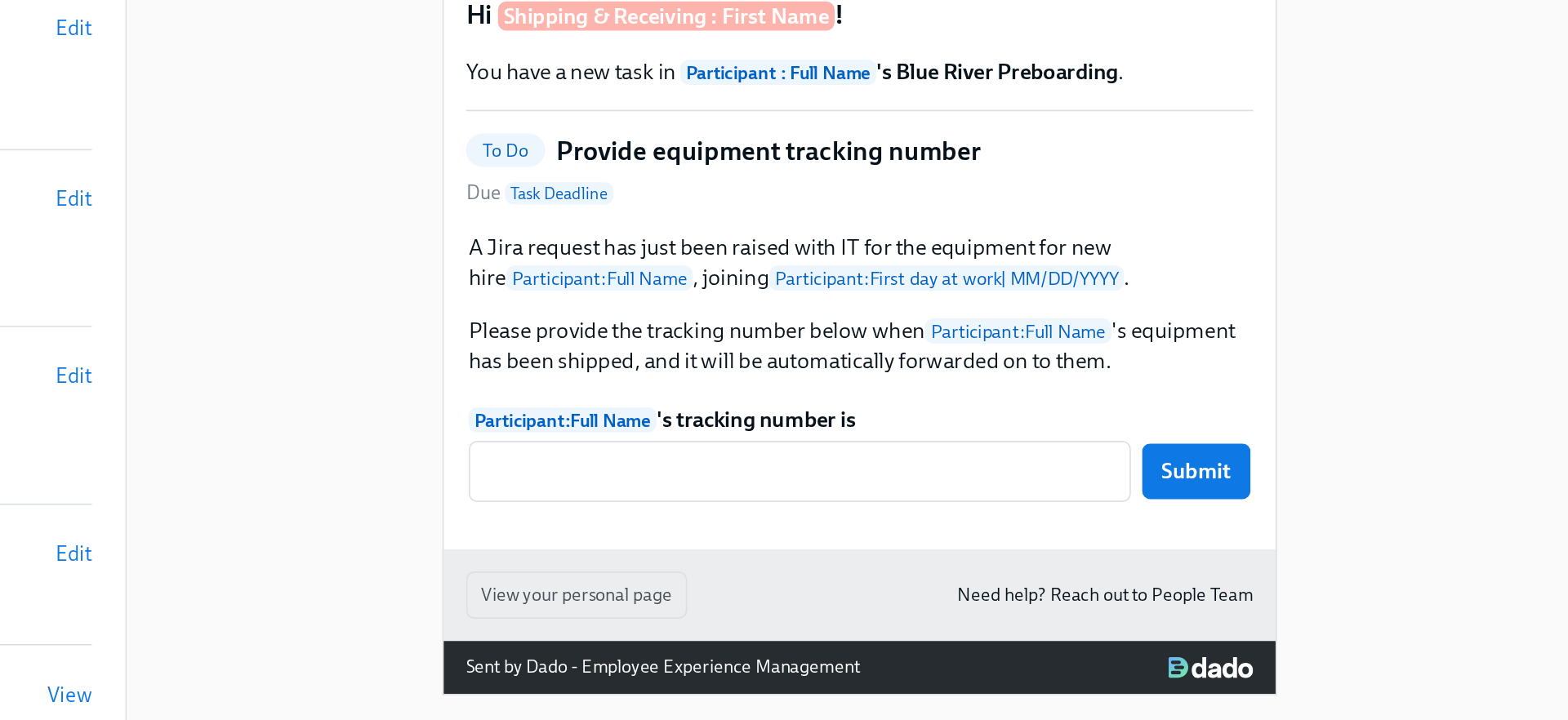
click at [505, 375] on div "Hi Shipping & Receiving : First Name ! You have a new task in Participant : Ful…" at bounding box center [784, 357] width 821 height 453
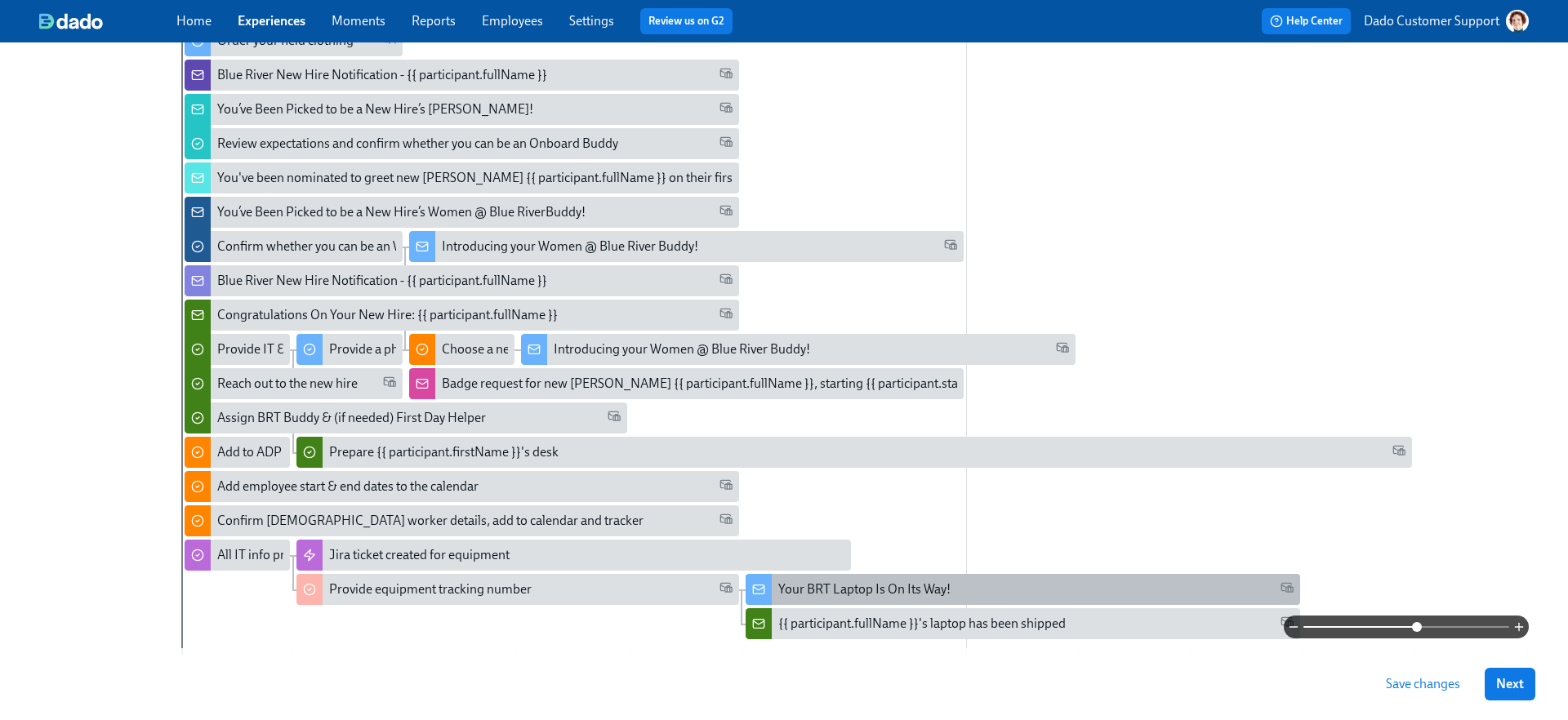
click at [827, 599] on div "Your BRT Laptop Is On Its Way!" at bounding box center [1023, 589] width 555 height 31
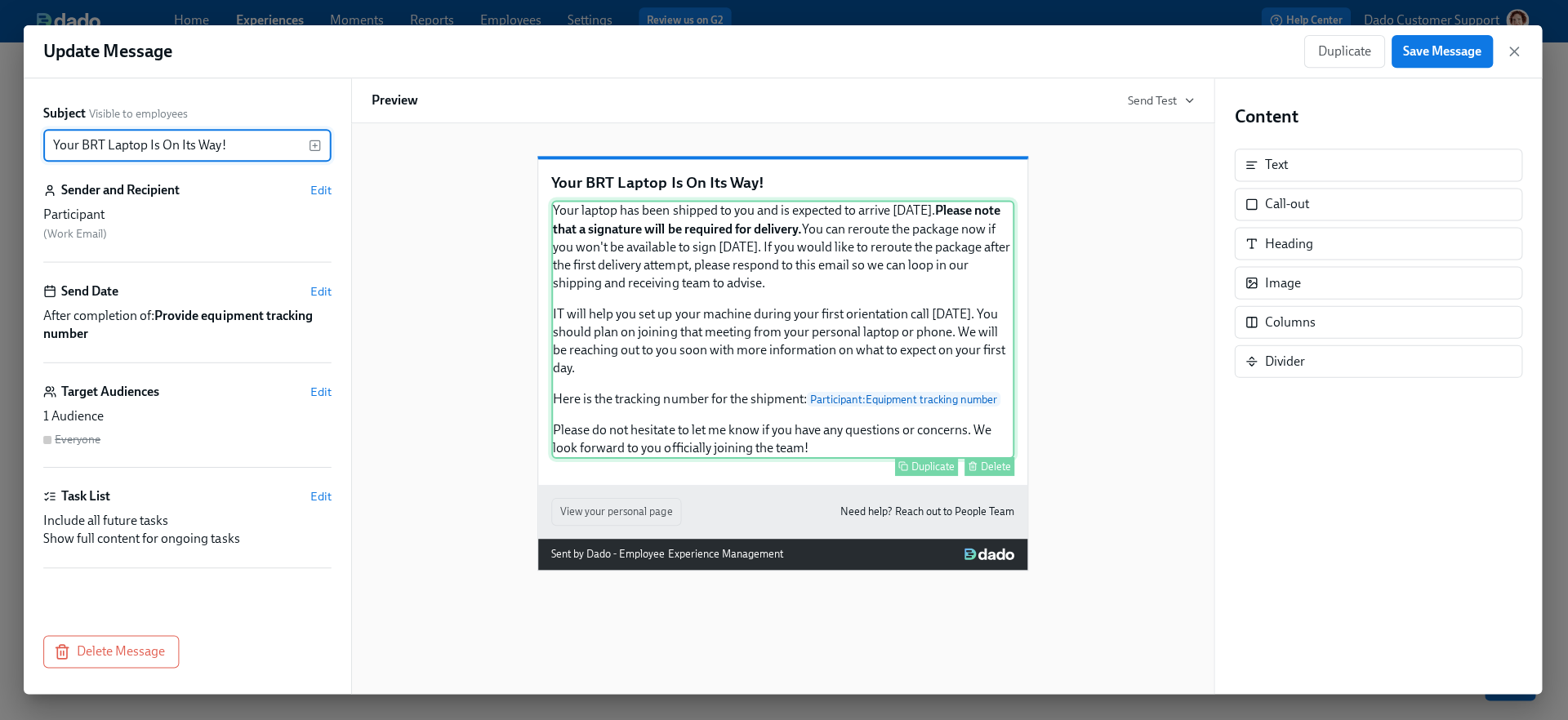
scroll to position [548, 0]
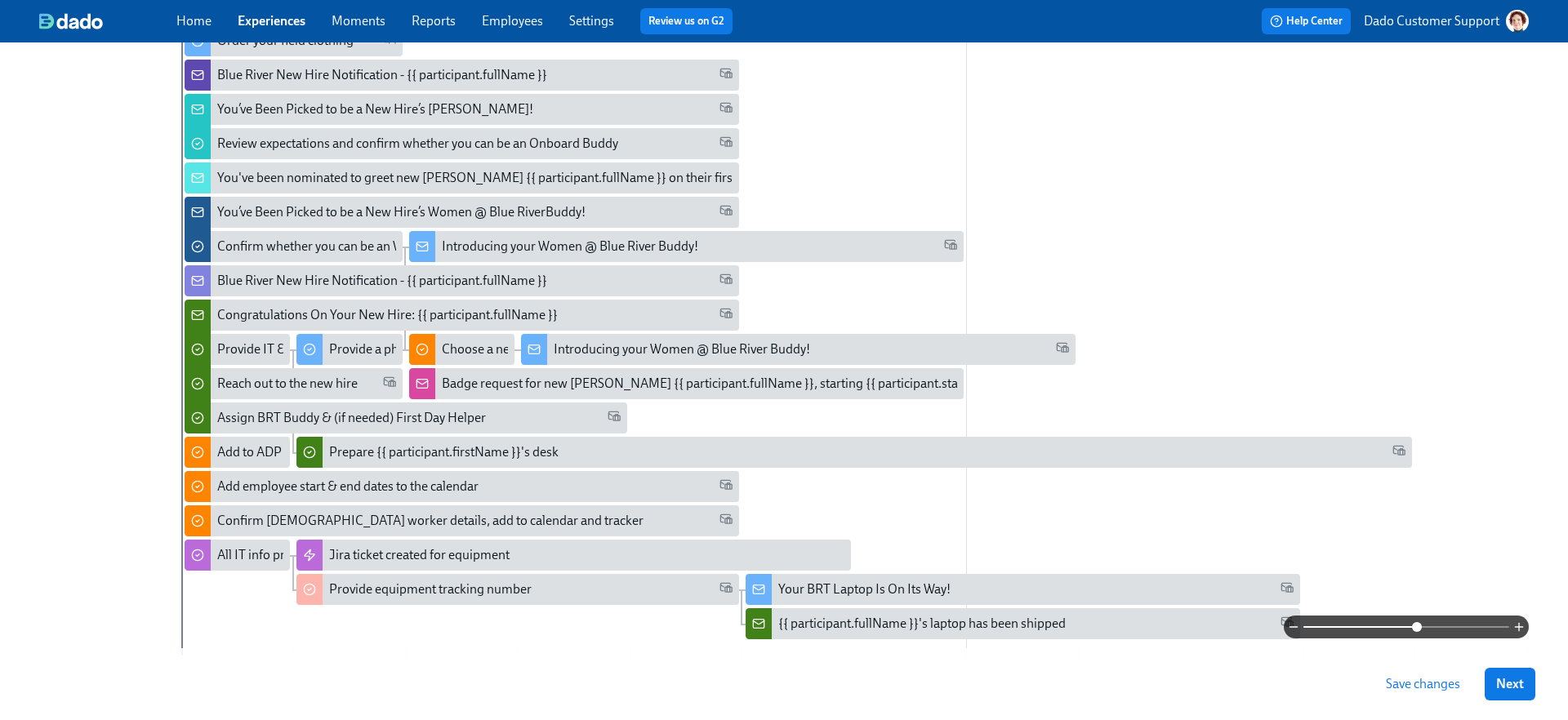
click at [804, 624] on div at bounding box center [854, 627] width 1347 height 23
click at [834, 622] on div at bounding box center [854, 627] width 1347 height 23
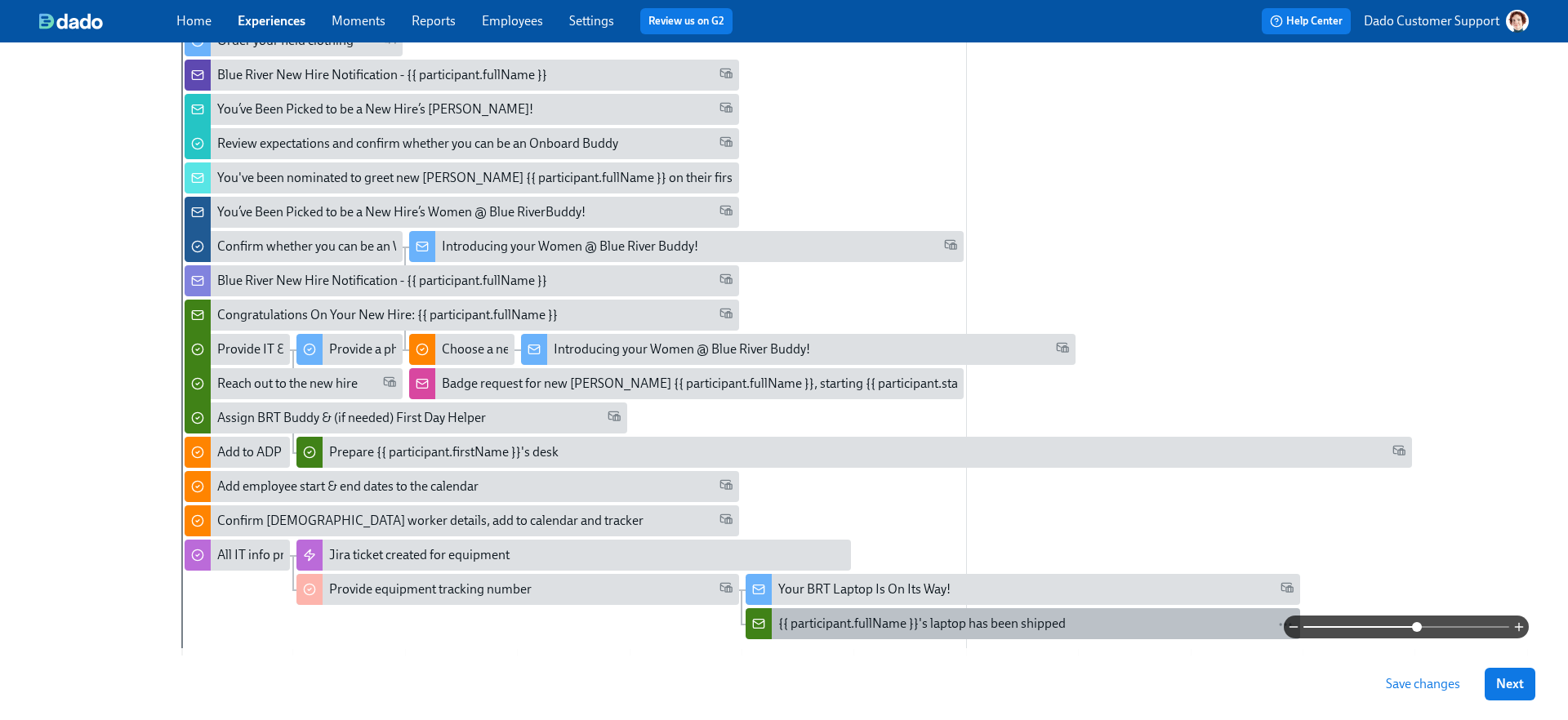
click at [877, 615] on div "{{ participant.fullName }}'s laptop has been shipped" at bounding box center [922, 623] width 288 height 18
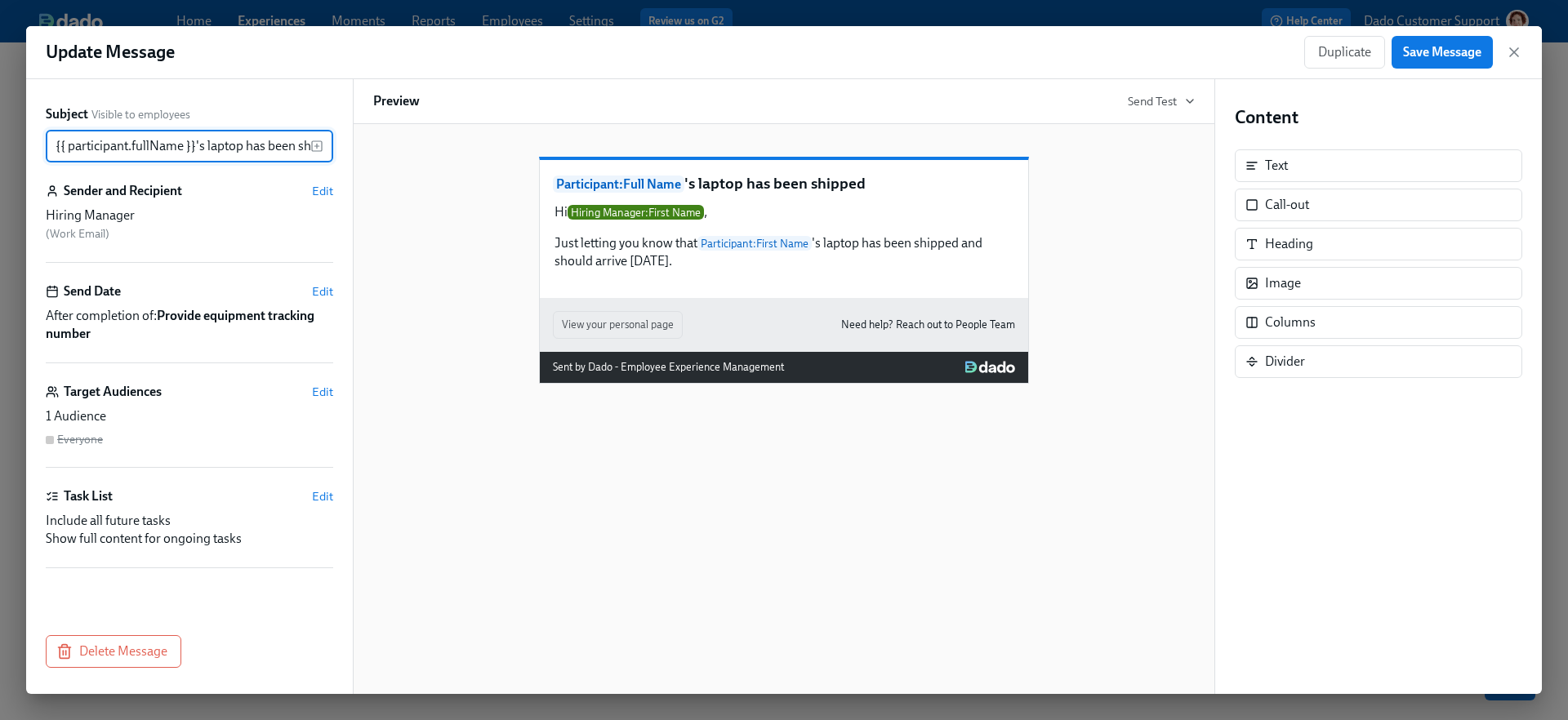
scroll to position [0, 32]
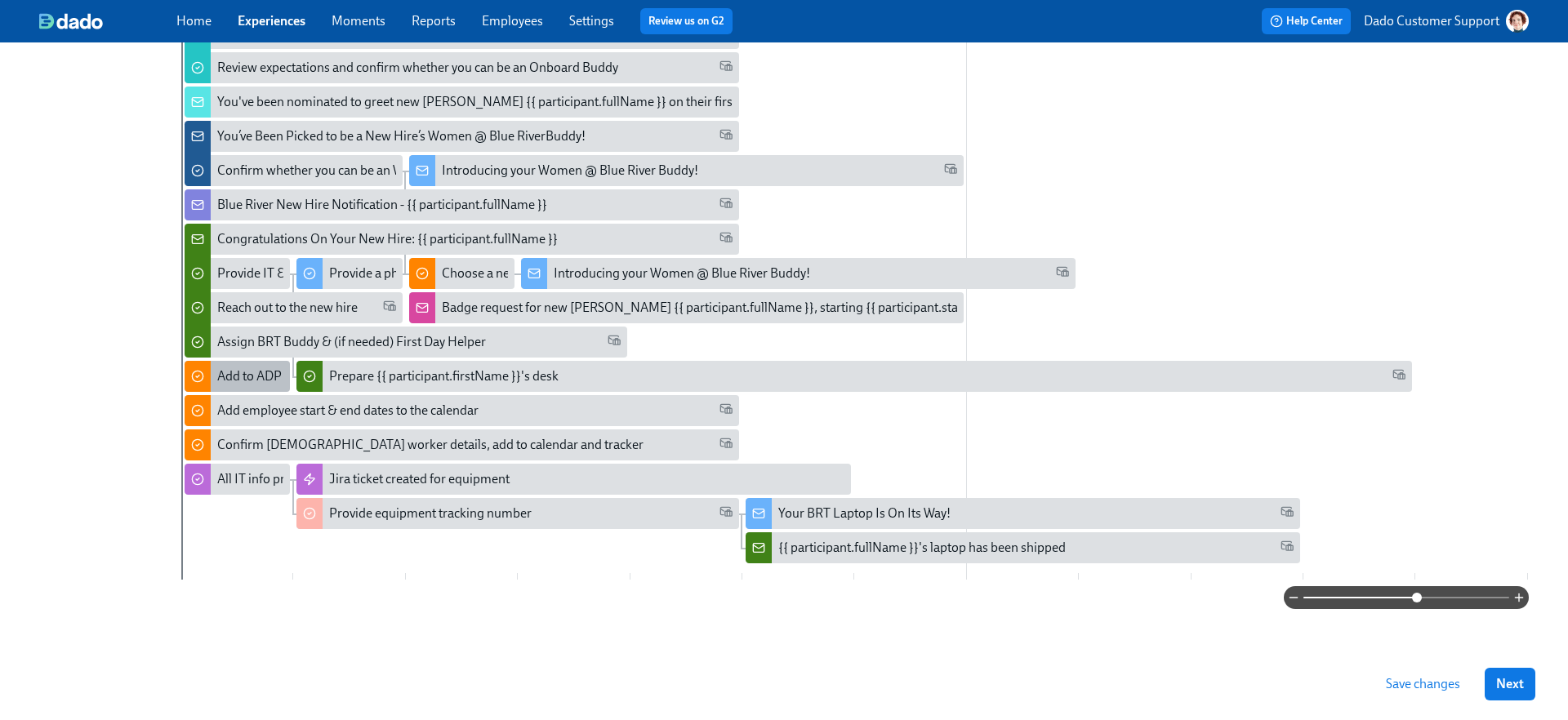
scroll to position [620, 0]
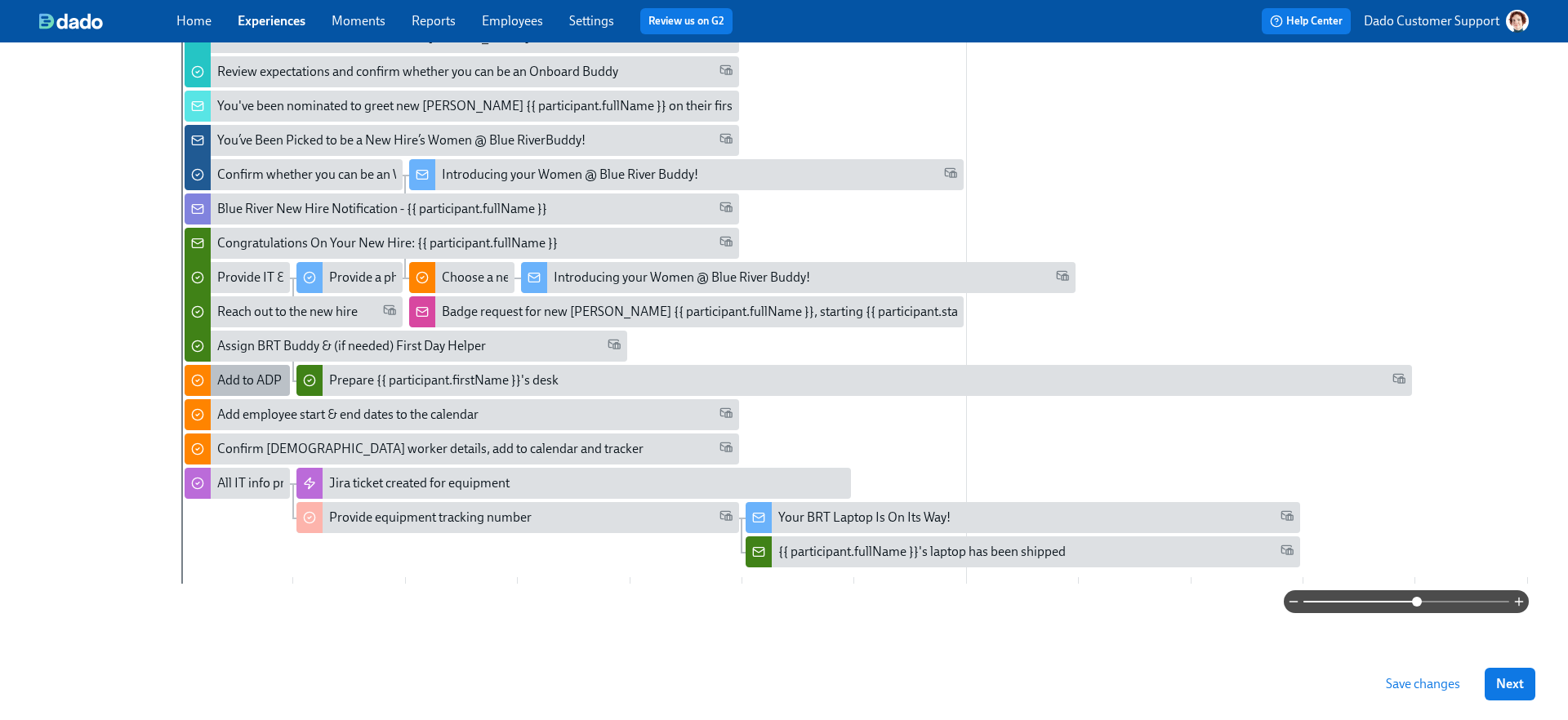
click at [234, 379] on div "Add to ADP & trigger registration" at bounding box center [310, 380] width 185 height 18
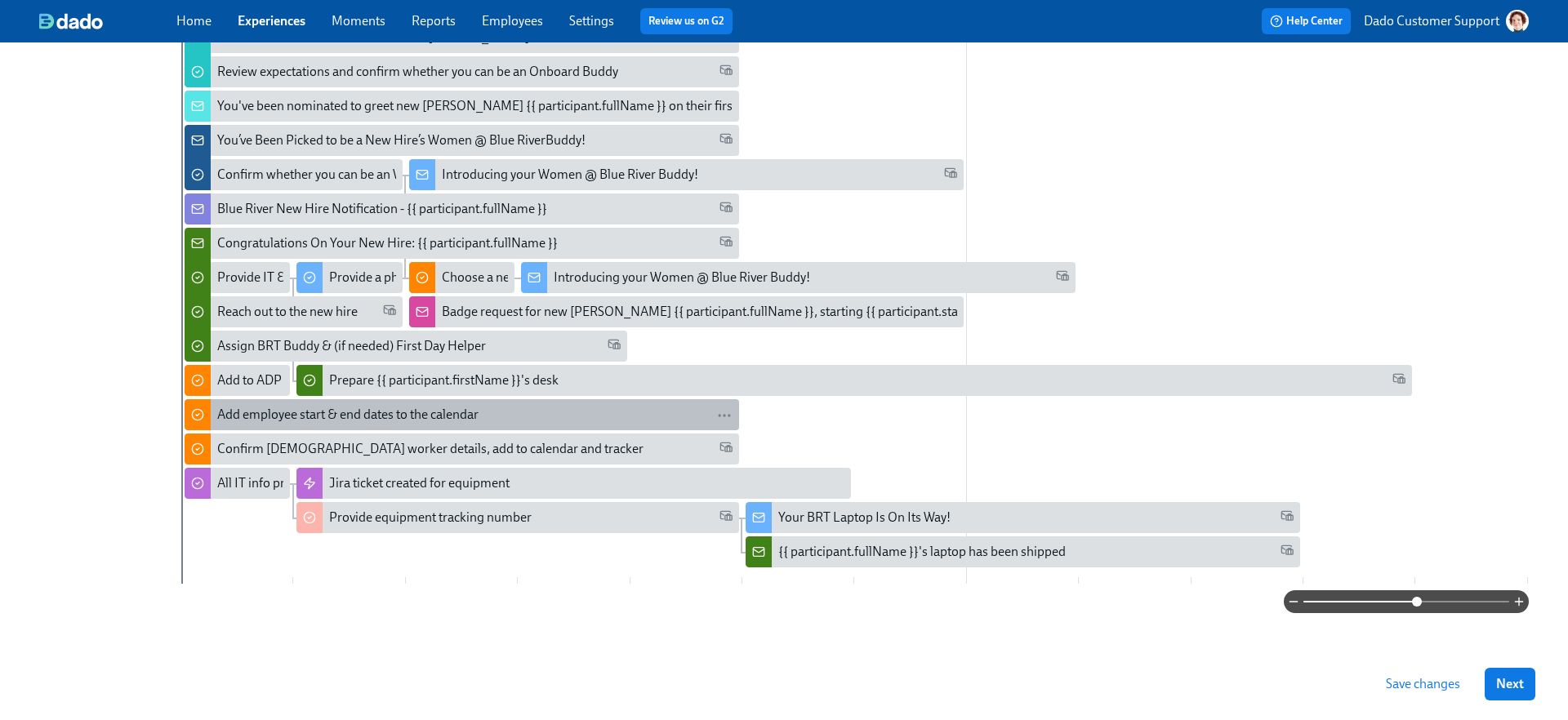
click at [235, 416] on div "Add employee start & end dates to the calendar" at bounding box center [348, 414] width 262 height 18
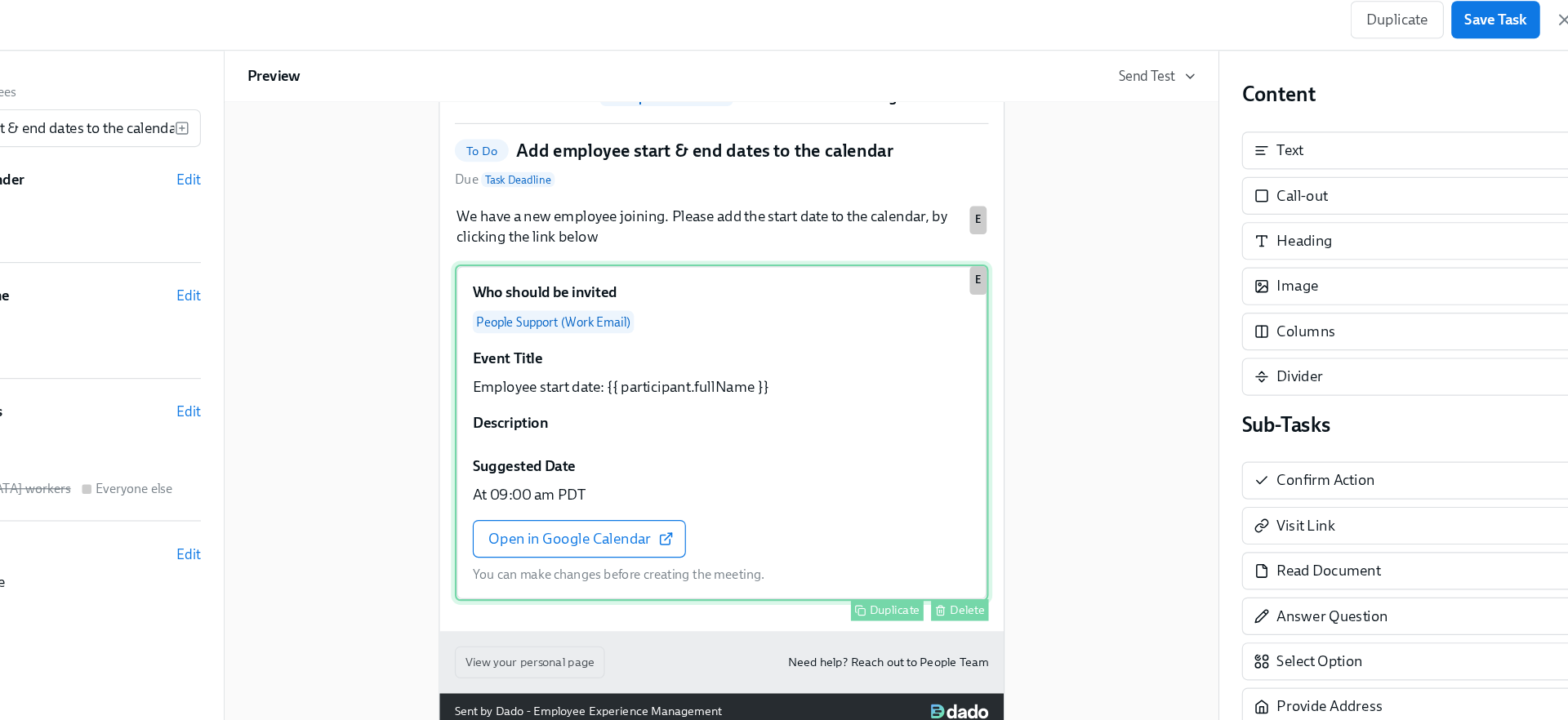
scroll to position [119, 0]
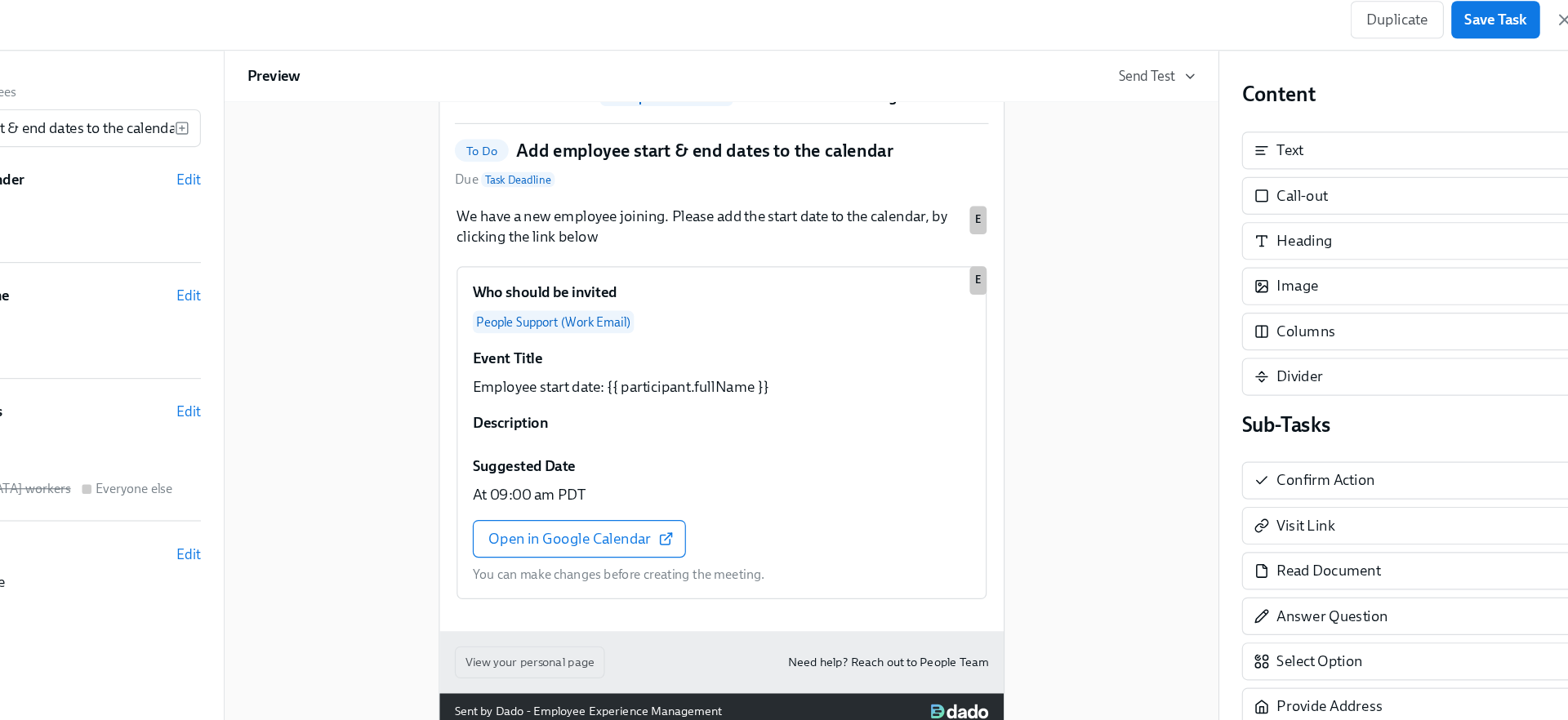
click at [736, 177] on h5 "Add employee start & end dates to the calendar" at bounding box center [769, 166] width 327 height 21
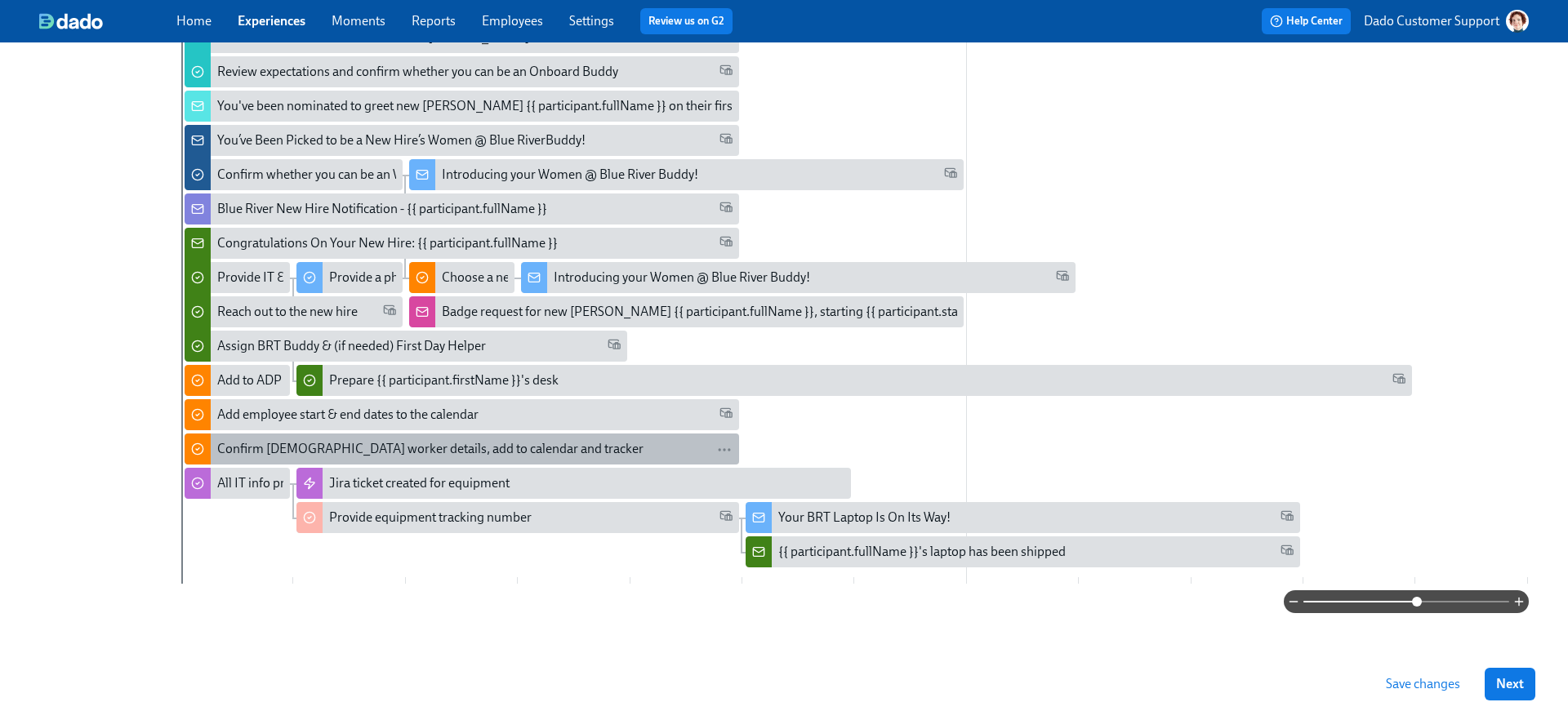
click at [253, 442] on div "Confirm contingent worker details, add to calendar and tracker" at bounding box center [430, 448] width 427 height 18
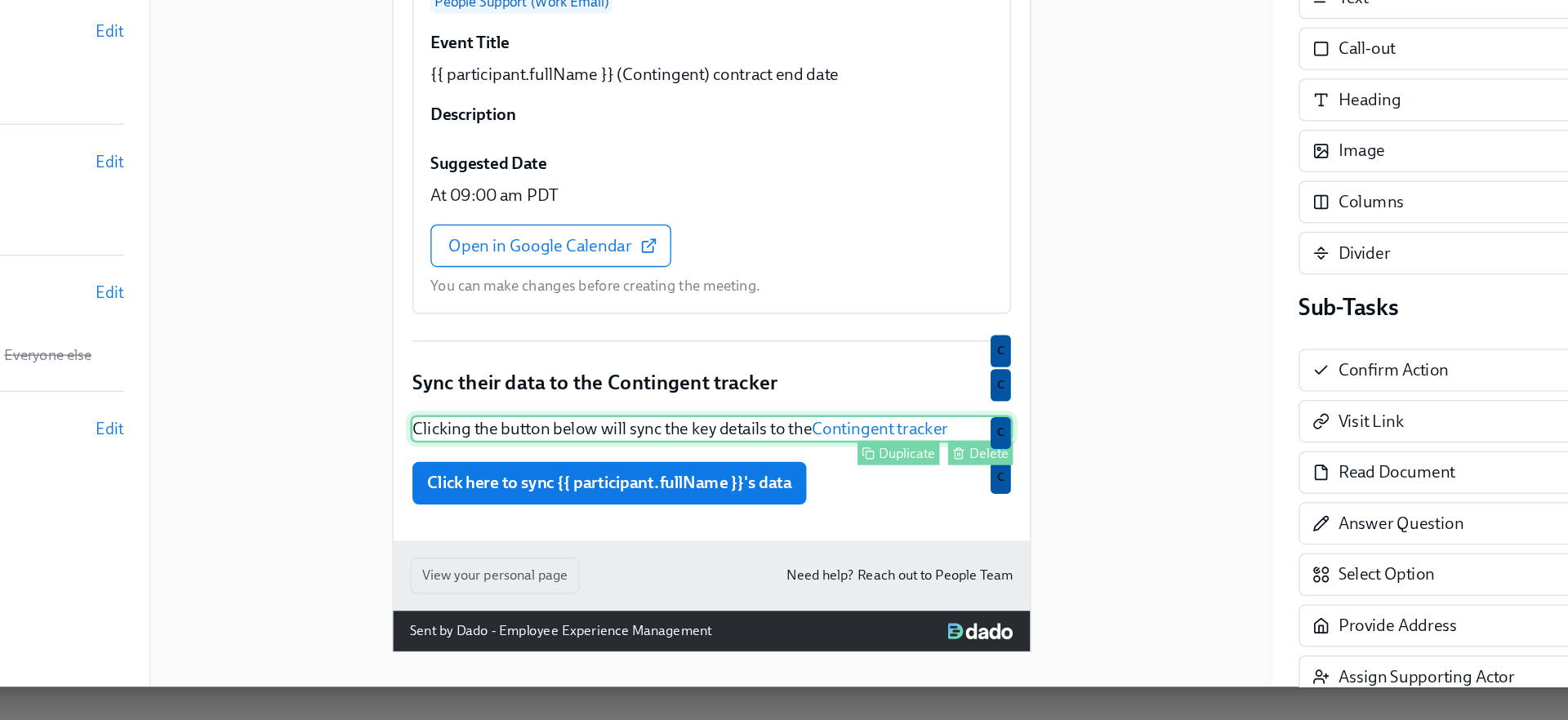
scroll to position [612, 0]
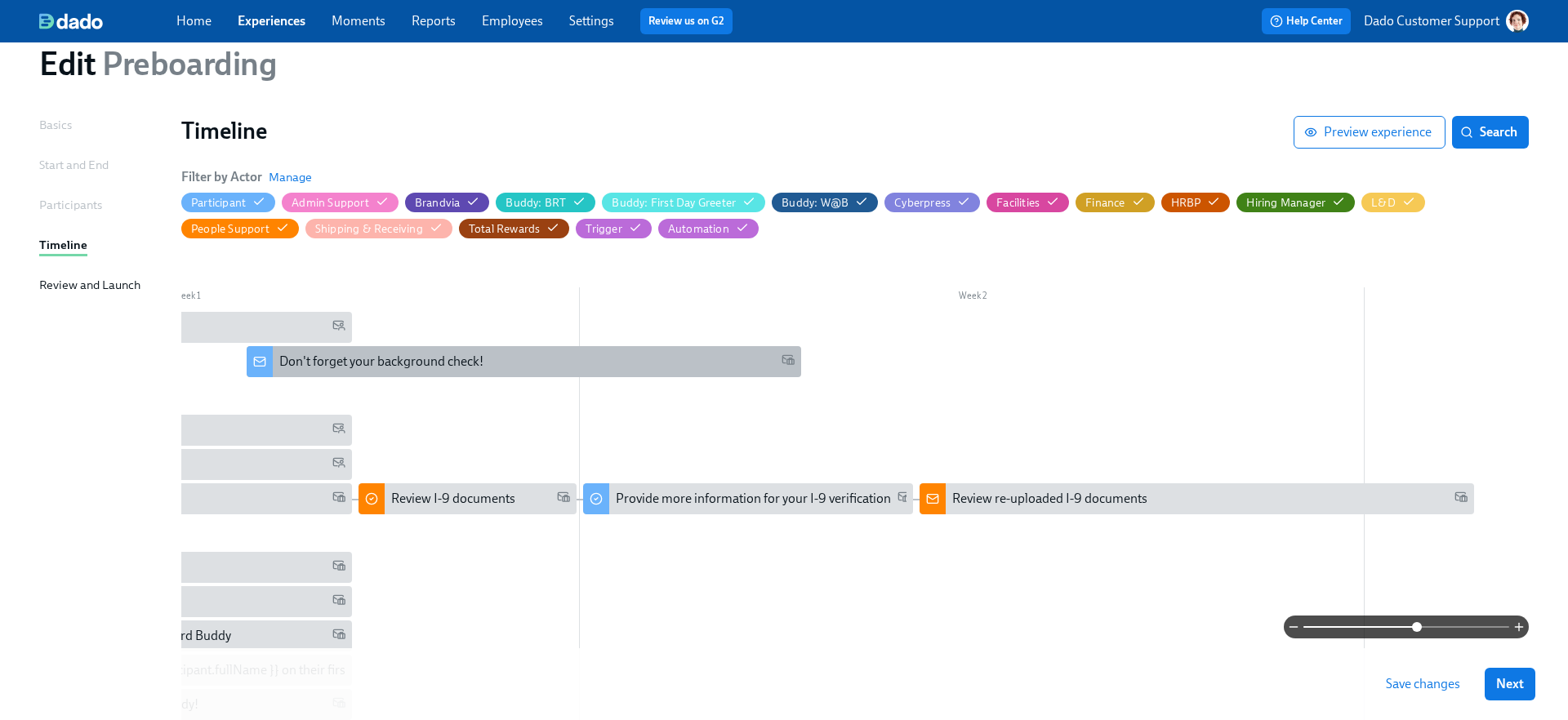
scroll to position [0, 148]
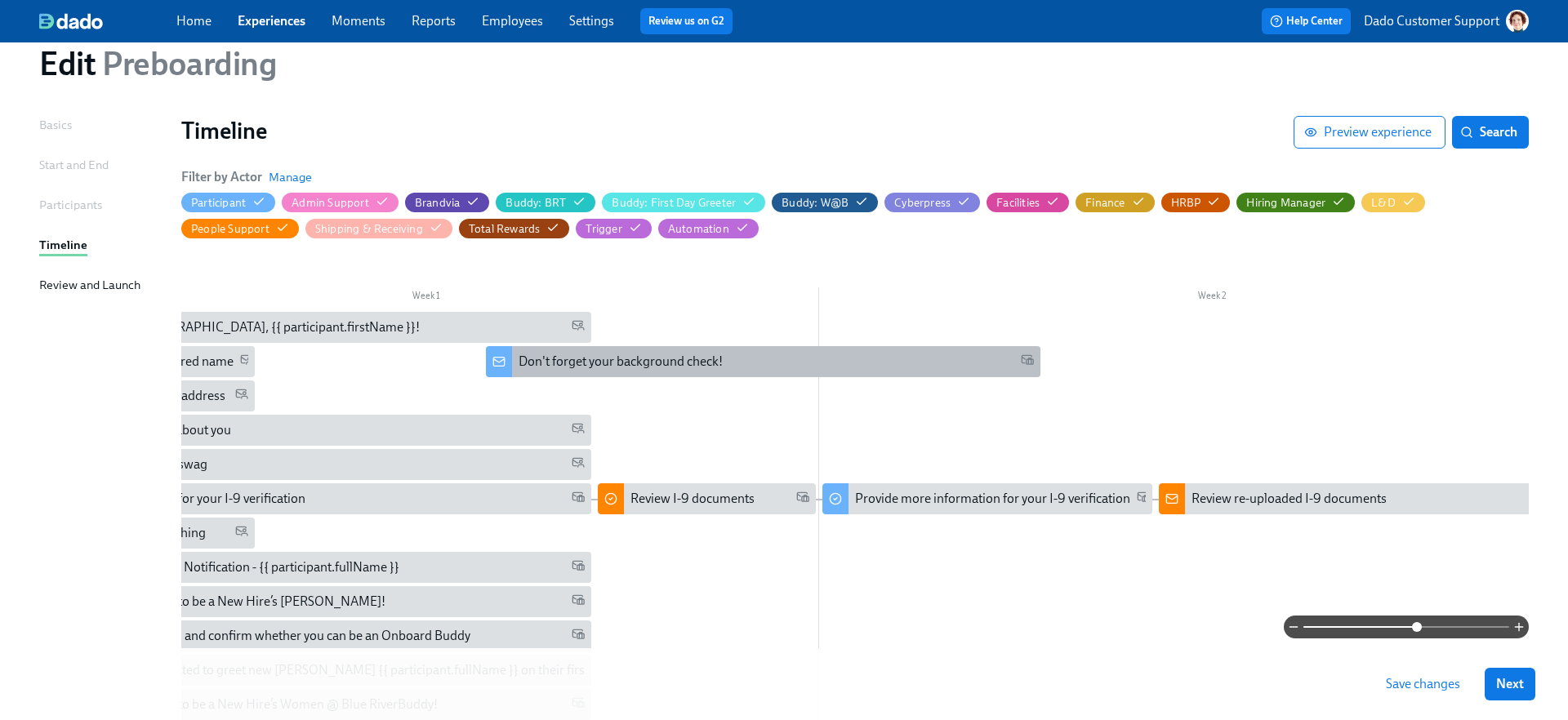
click at [517, 350] on div "Don't forget your background check!" at bounding box center [763, 361] width 555 height 31
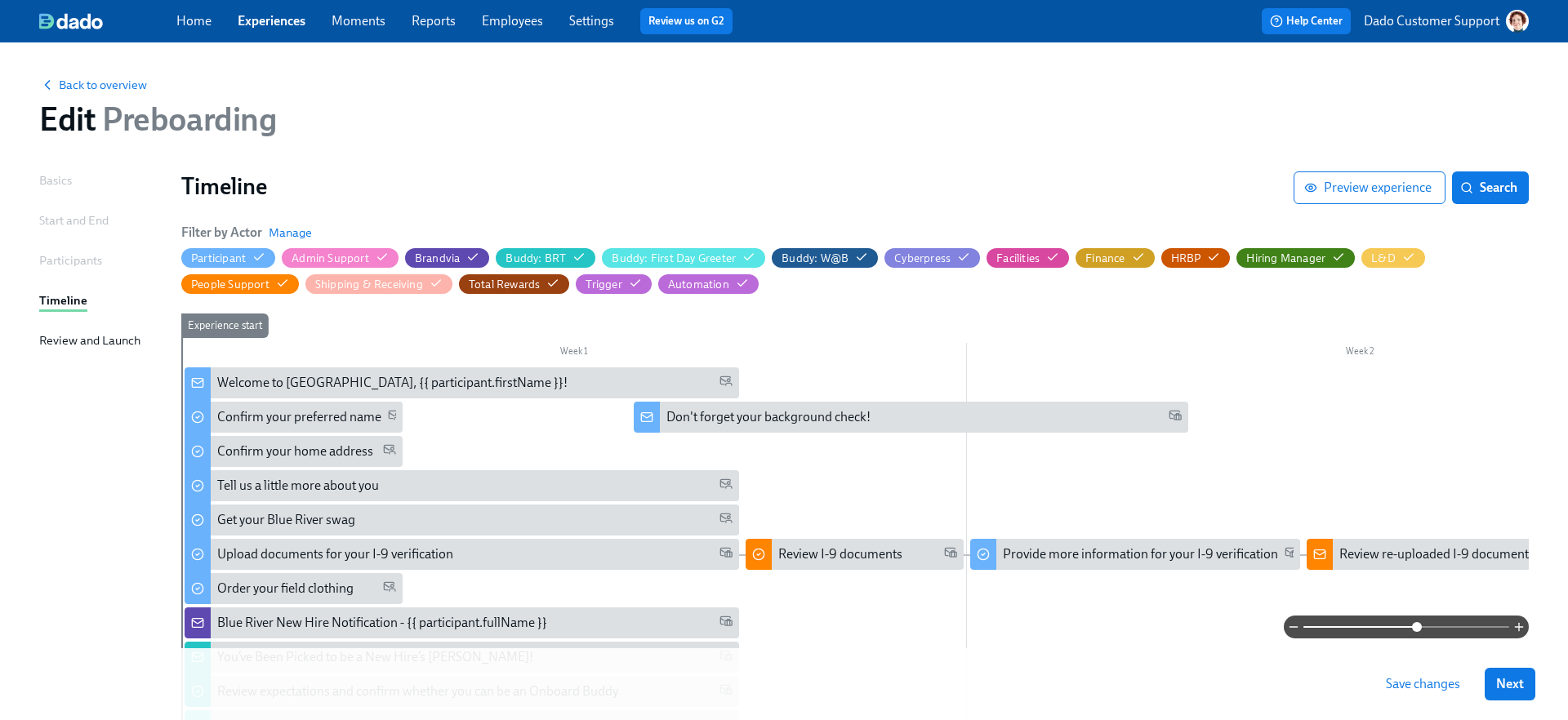
click at [1393, 675] on span "Save changes" at bounding box center [1423, 683] width 74 height 16
click at [285, 22] on link "Experiences" at bounding box center [271, 21] width 68 height 15
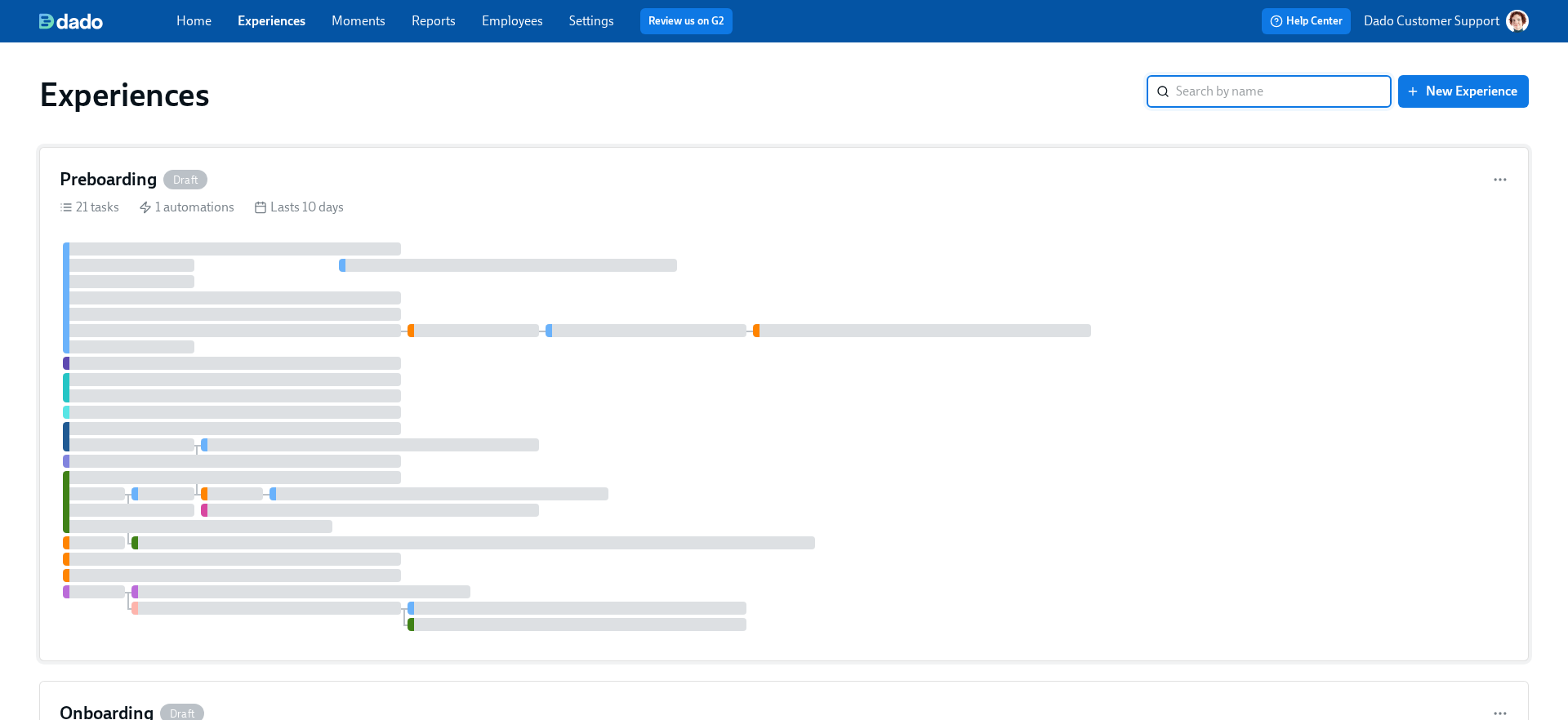
scroll to position [501, 0]
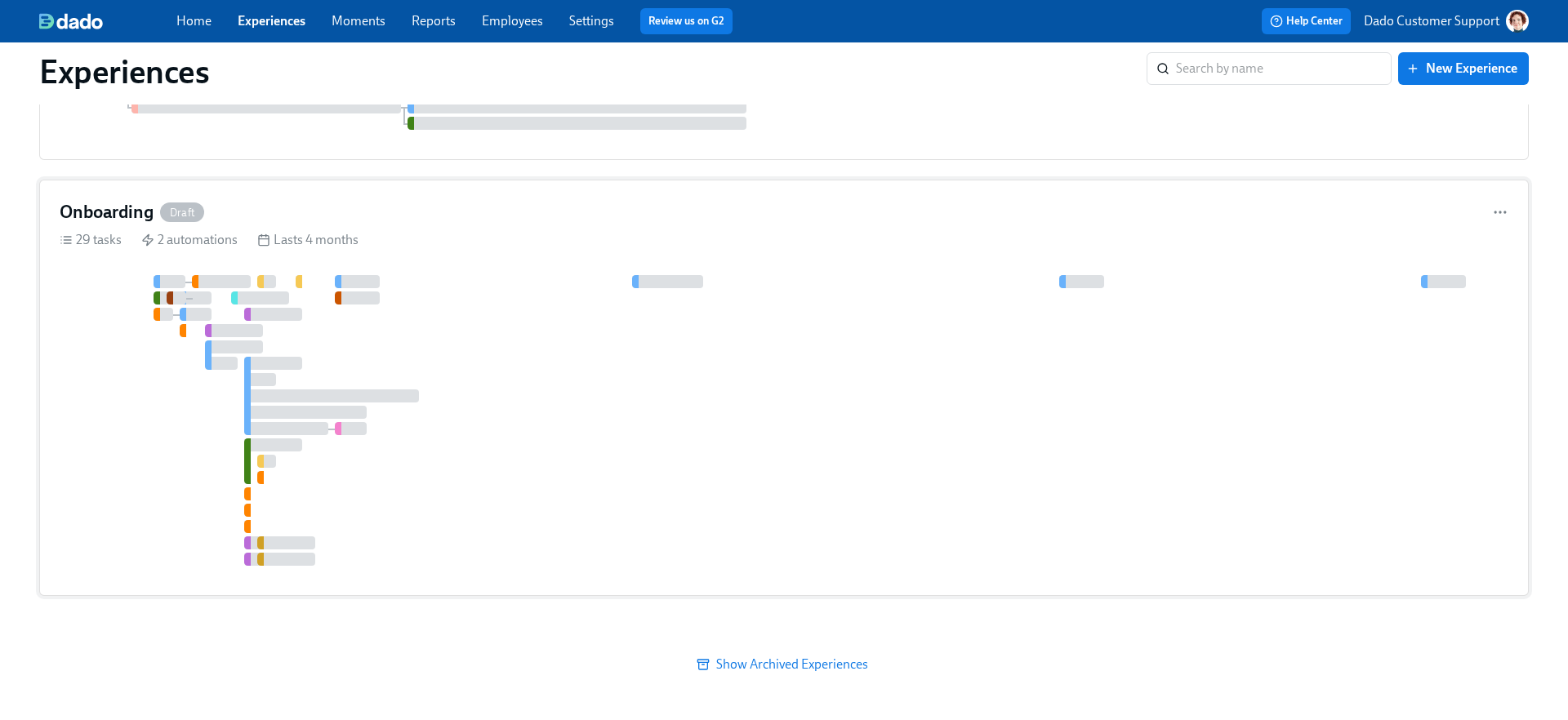
click at [210, 245] on div "2 automations" at bounding box center [189, 240] width 97 height 18
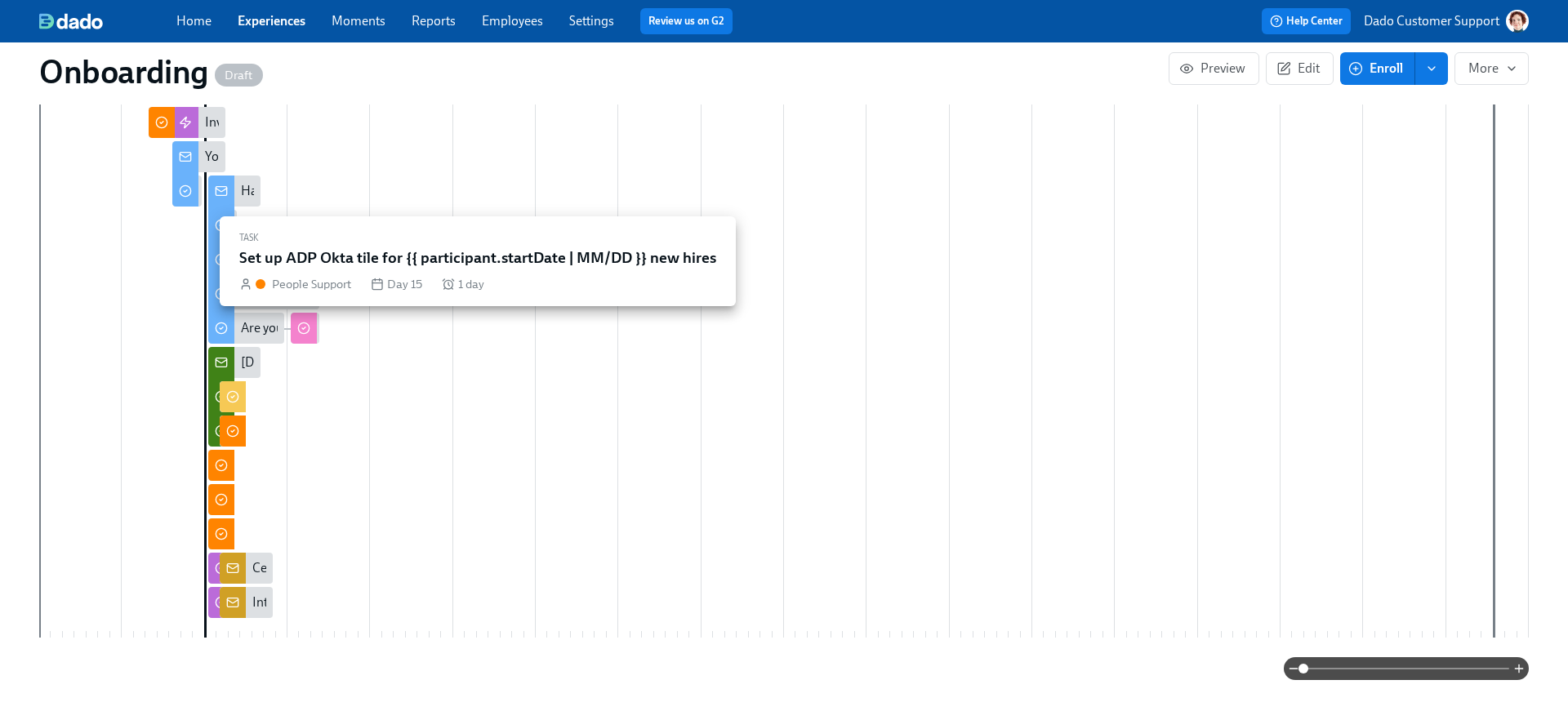
scroll to position [548, 0]
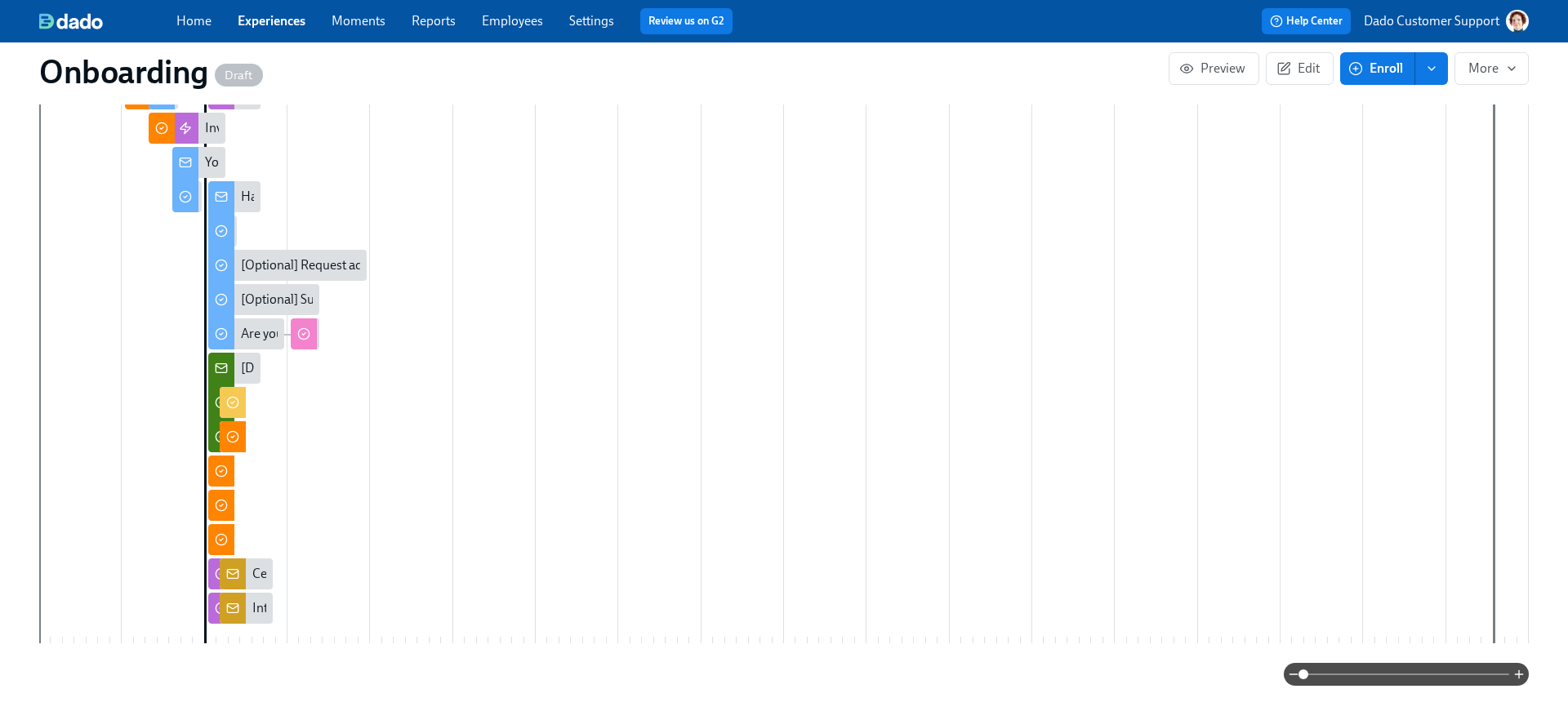
click at [1409, 674] on span at bounding box center [1406, 674] width 206 height 23
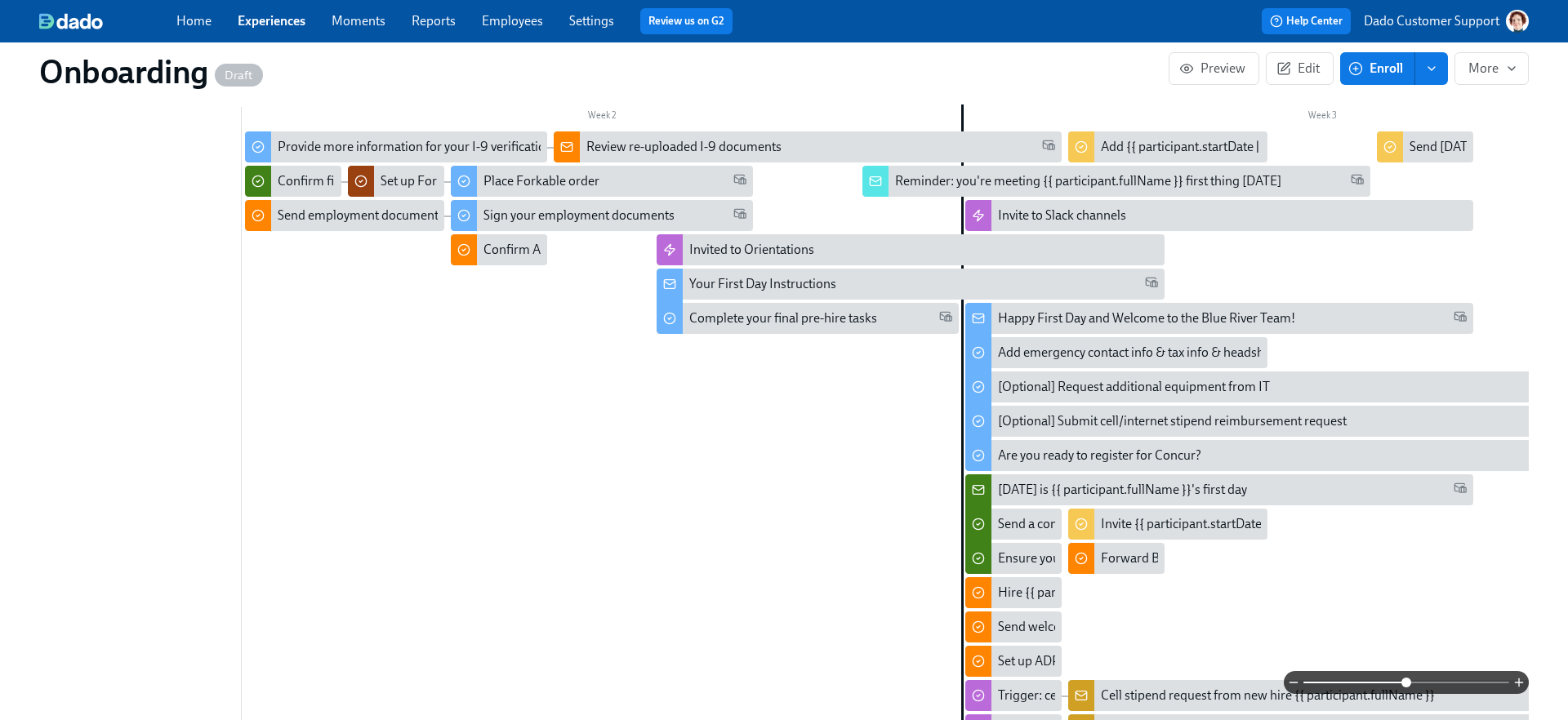
scroll to position [431, 0]
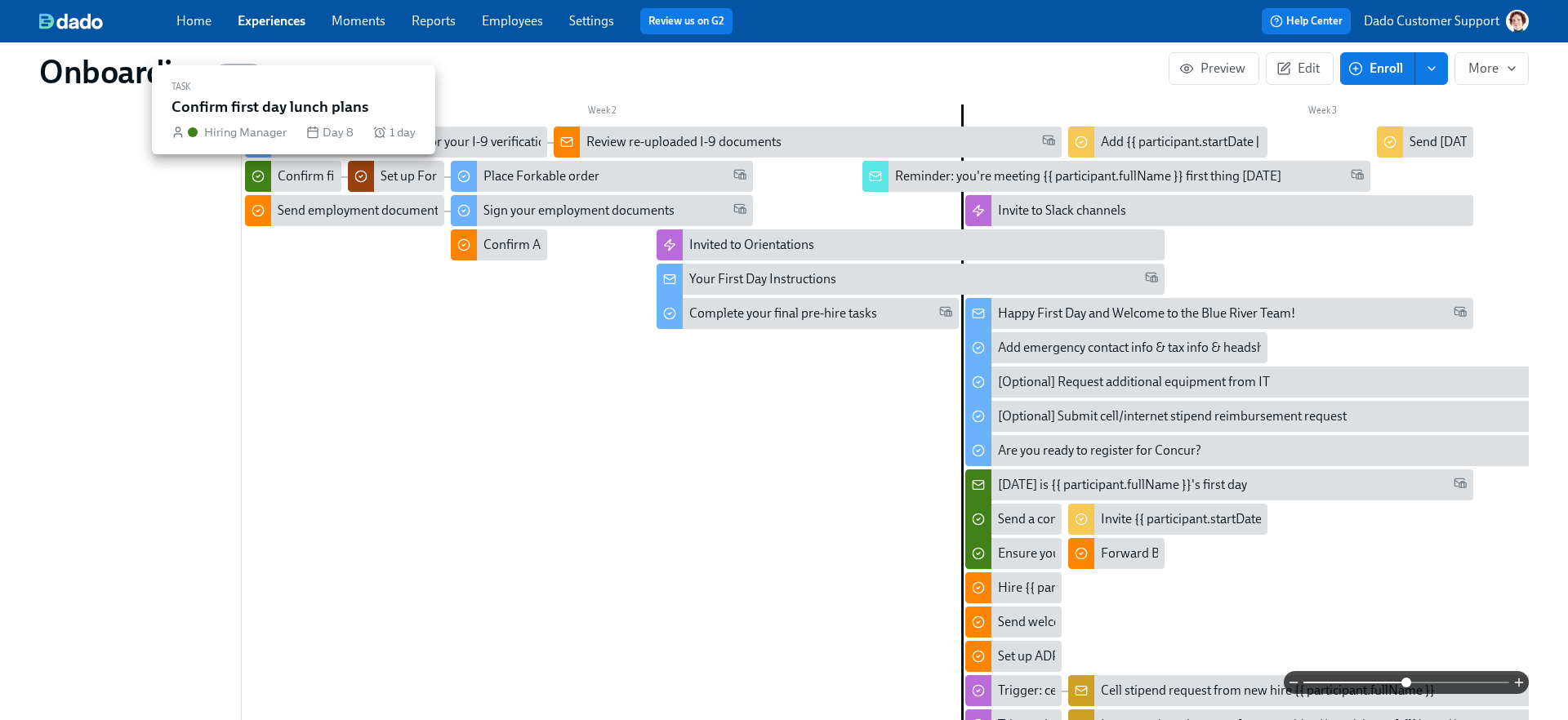
click at [287, 183] on div "Confirm first day lunch plans" at bounding box center [357, 176] width 159 height 18
click at [420, 176] on div "Set up Forkable" at bounding box center [423, 176] width 87 height 18
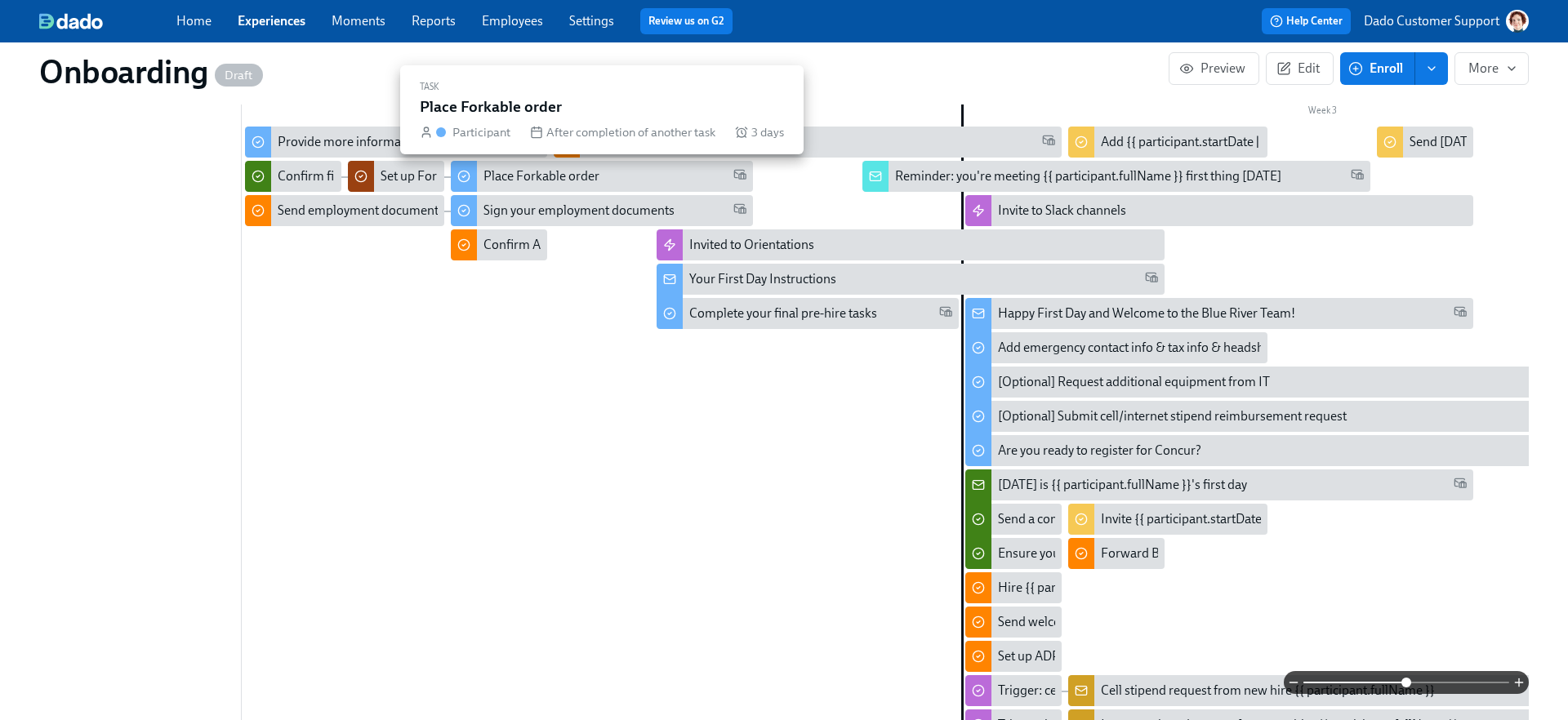
click at [501, 169] on div "Place Forkable order" at bounding box center [541, 176] width 116 height 18
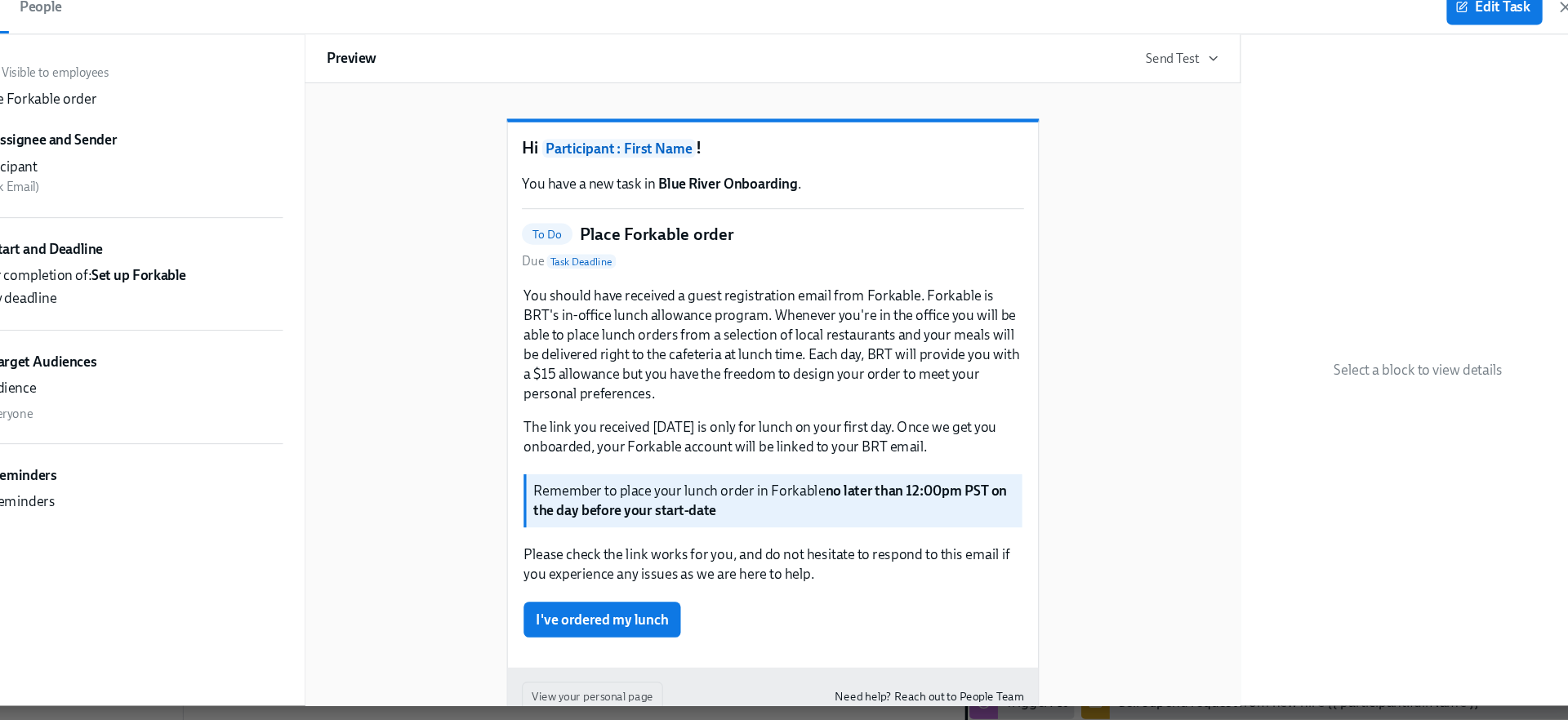
scroll to position [430, 0]
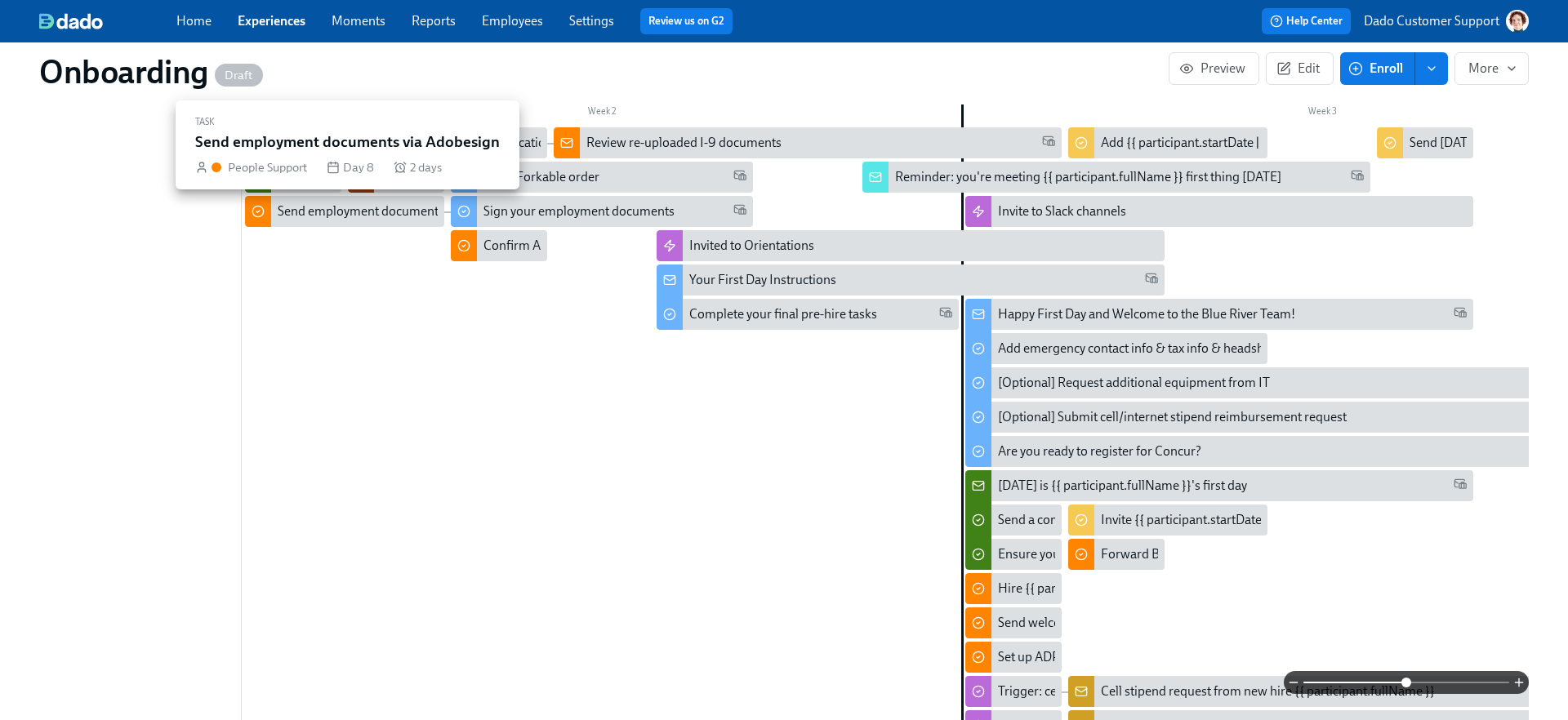
click at [285, 209] on div "Send employment documents via Adobesign" at bounding box center [401, 211] width 247 height 18
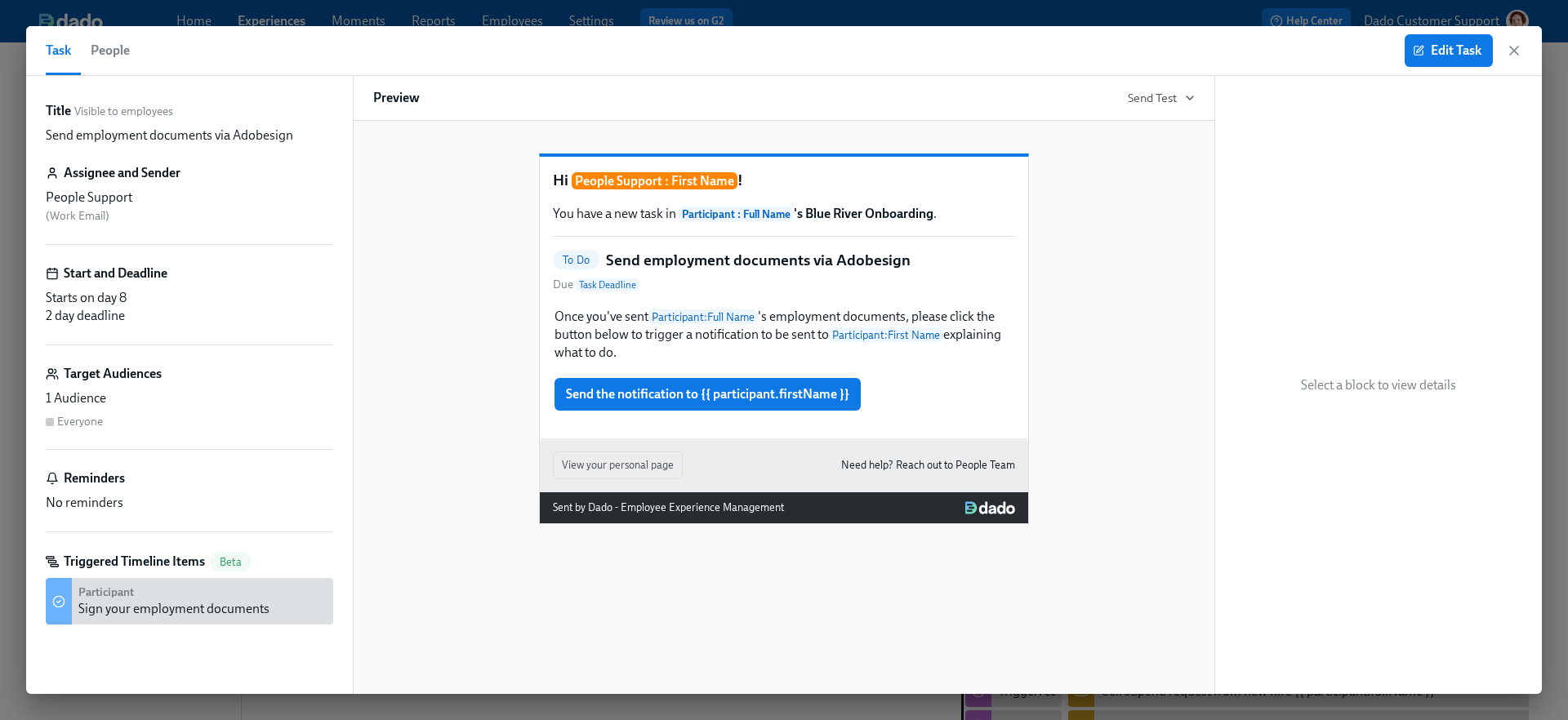
click at [842, 24] on div "Task People Edit Task Title Visible to employees Send employment documents via …" at bounding box center [784, 360] width 1568 height 720
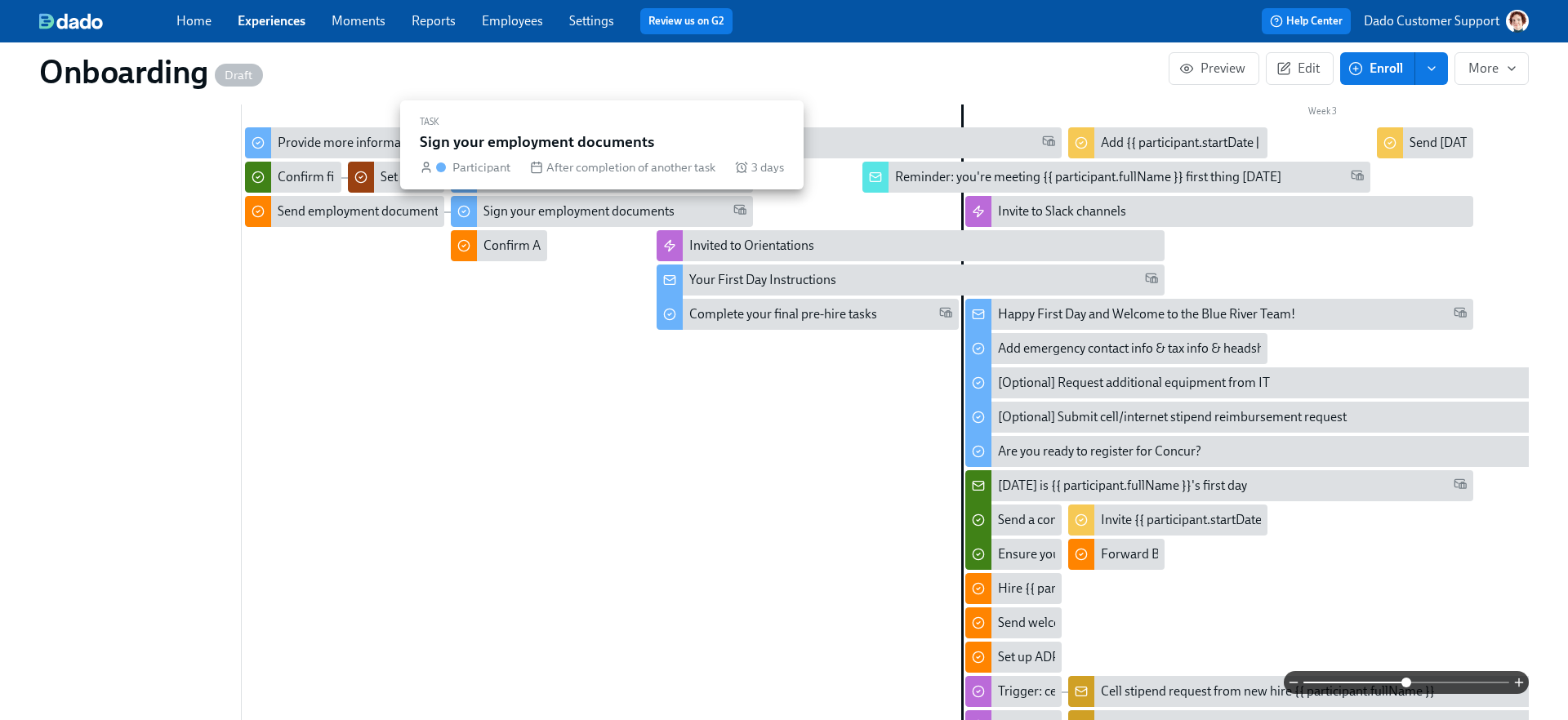
click at [518, 208] on div "Sign your employment documents" at bounding box center [578, 211] width 191 height 18
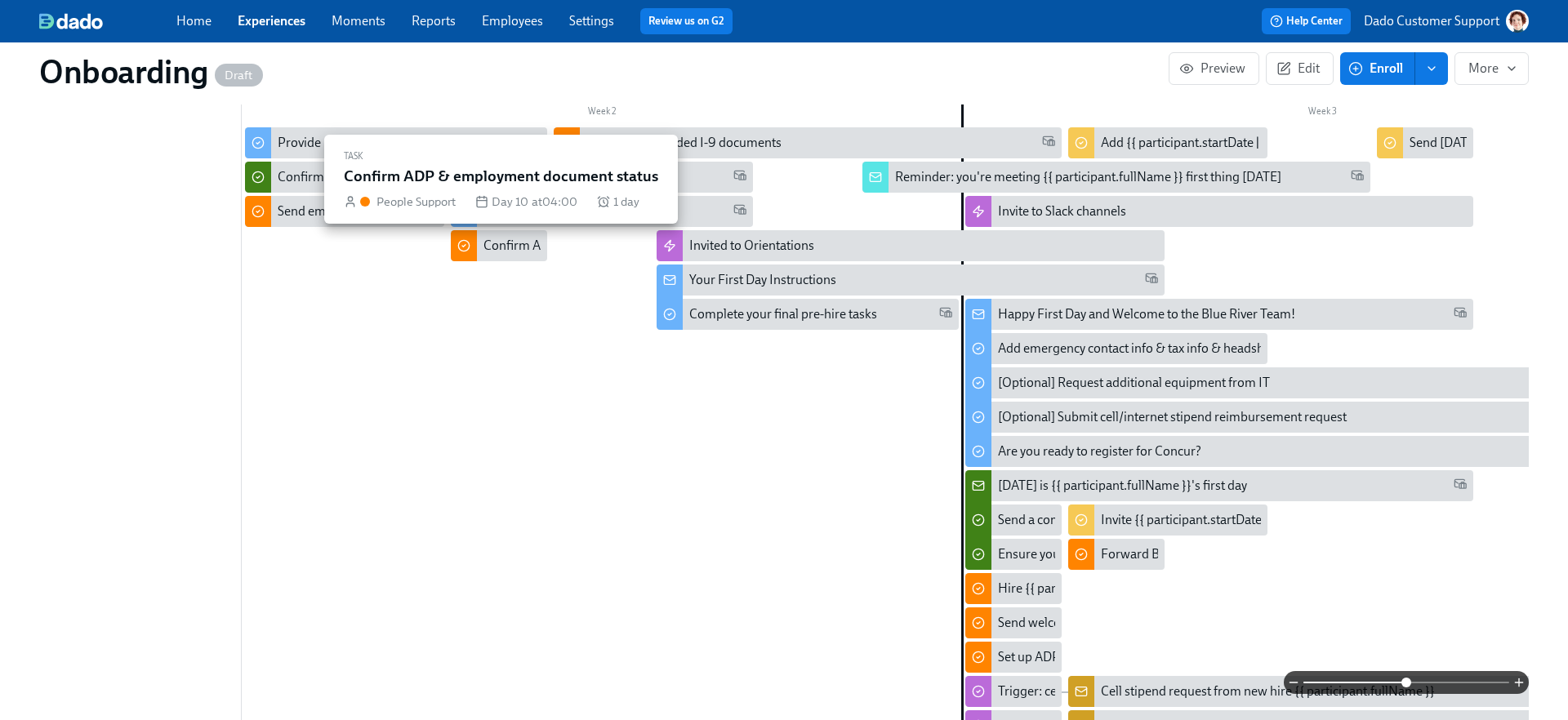
click at [493, 249] on div "Confirm ADP & employment document status" at bounding box center [611, 245] width 256 height 18
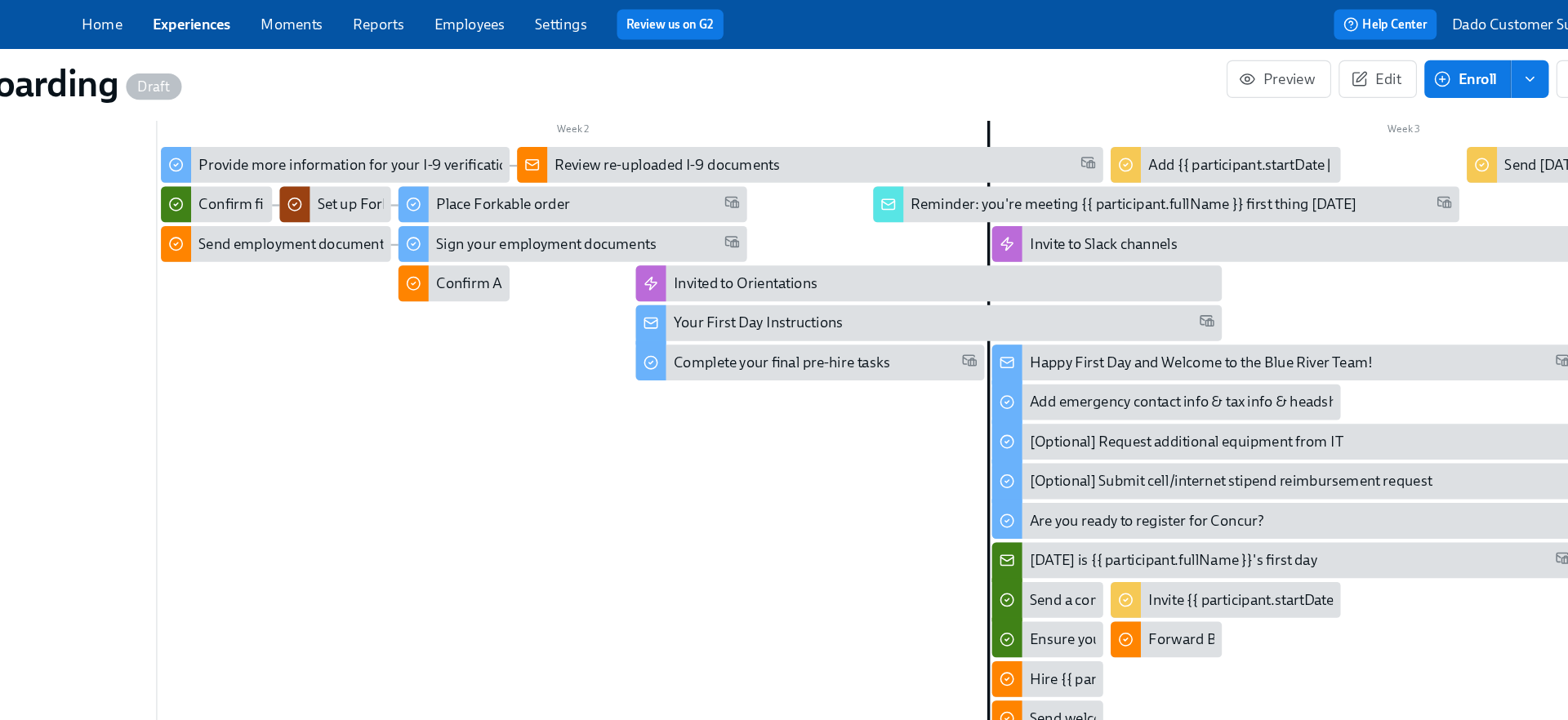
click at [702, 278] on div "Your First Day Instructions" at bounding box center [763, 279] width 147 height 18
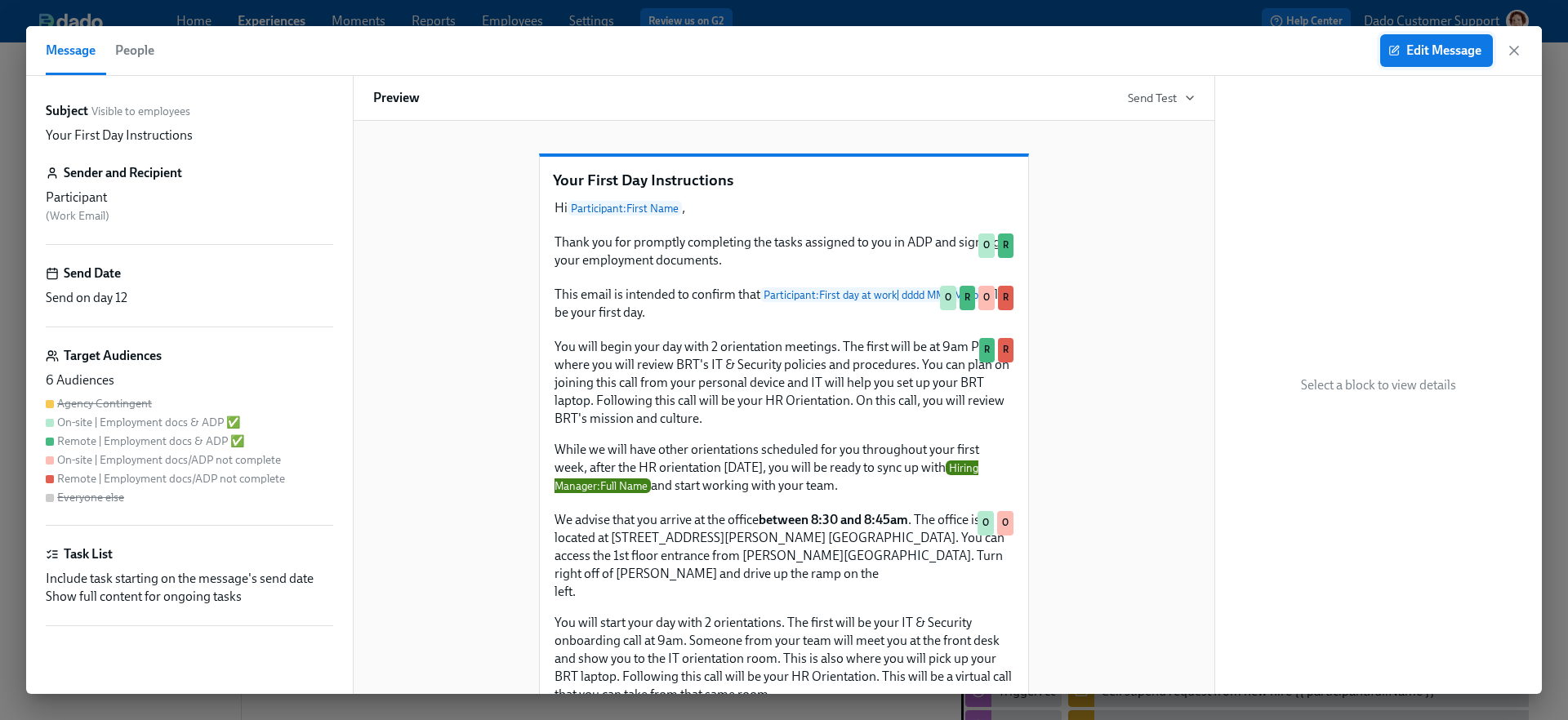
click at [1440, 44] on span "Edit Message" at bounding box center [1437, 50] width 90 height 16
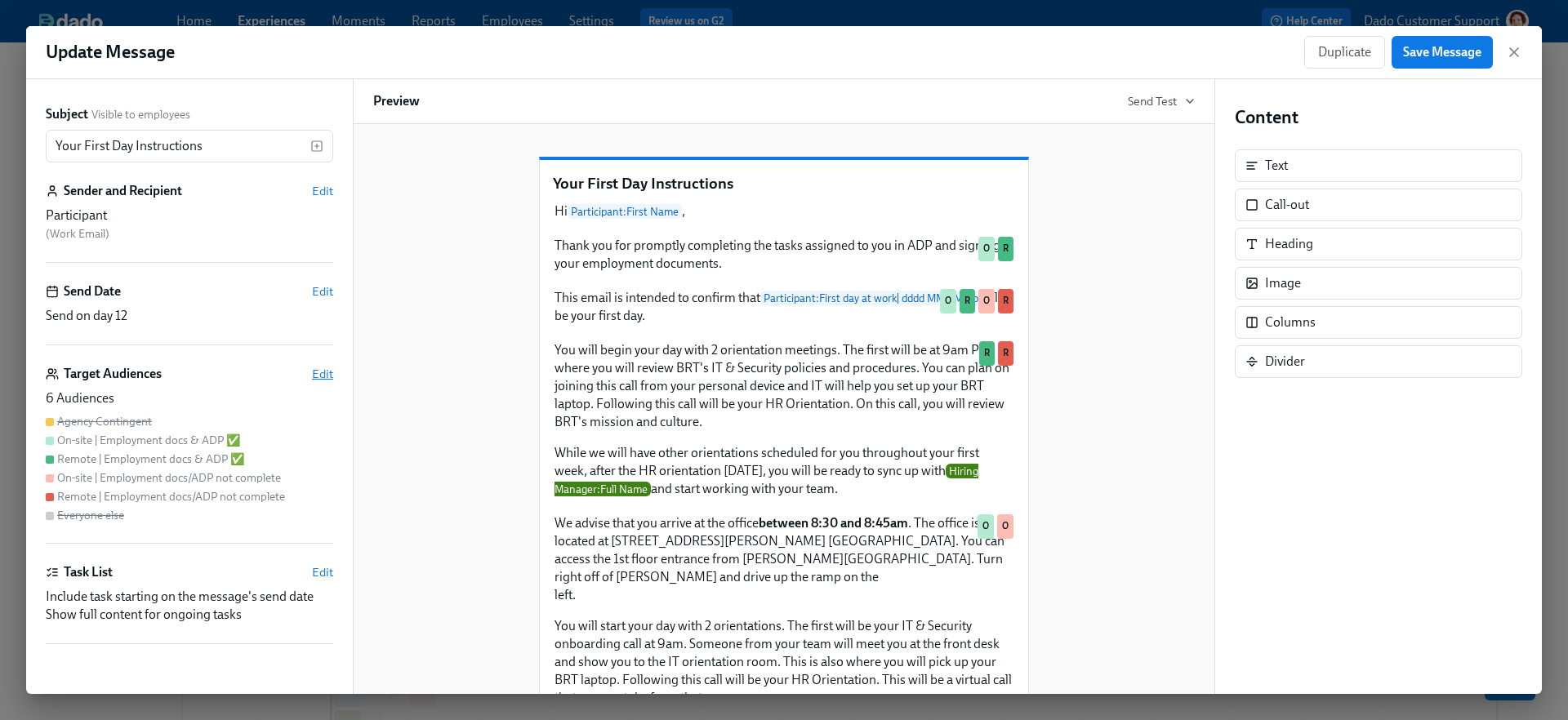
click at [321, 370] on span "Edit" at bounding box center [322, 373] width 21 height 16
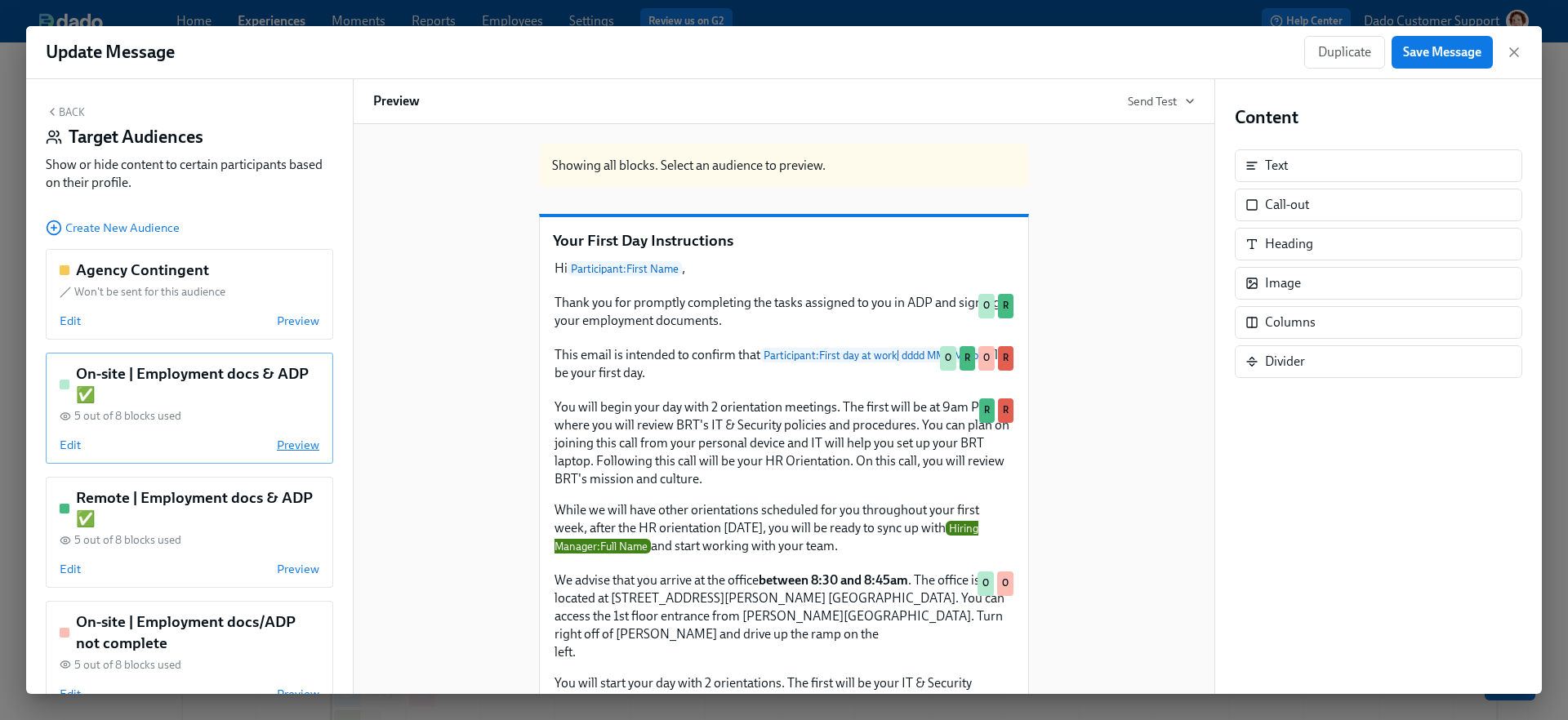
click at [305, 442] on span "Preview" at bounding box center [298, 444] width 42 height 16
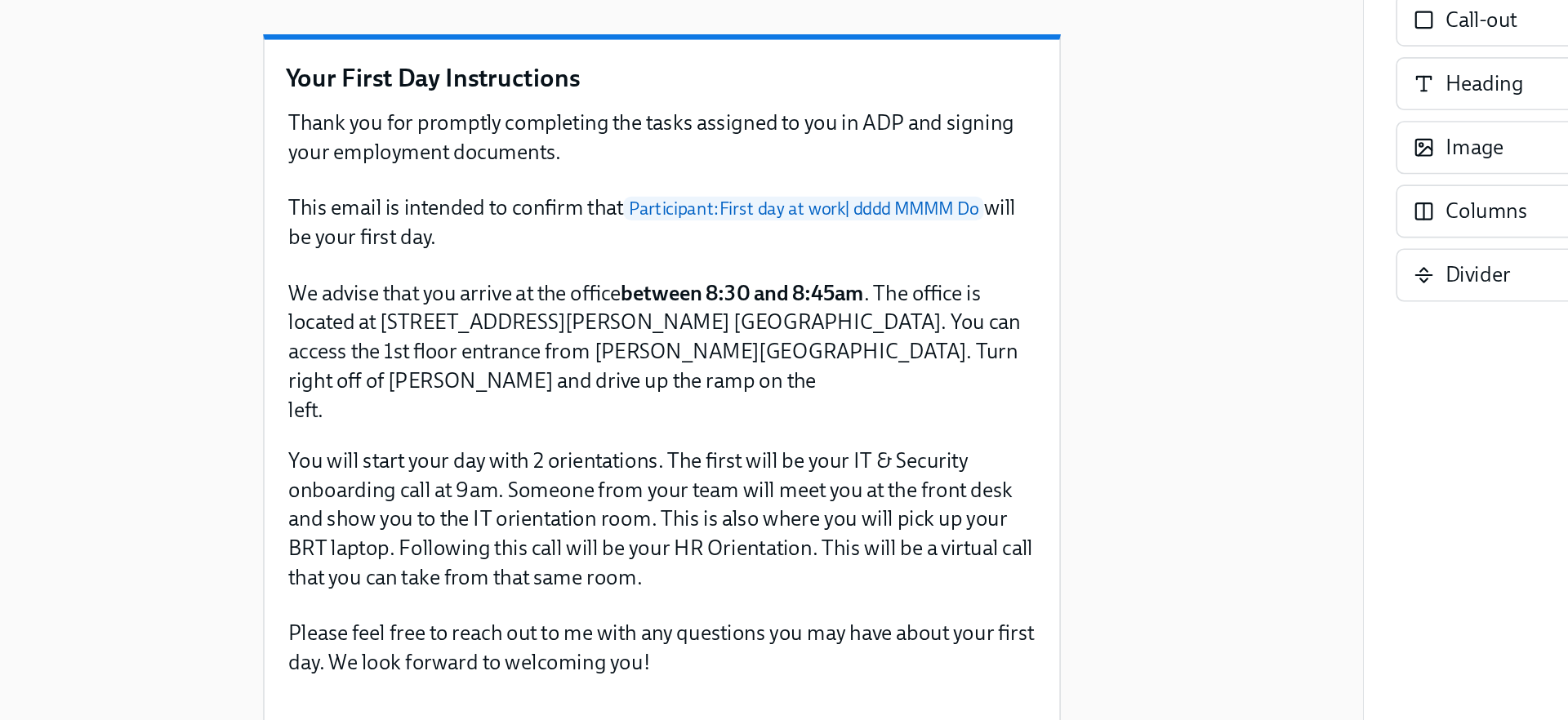
scroll to position [46, 0]
click at [1161, 394] on div "This is a preview of the On-site | Employment docs & ADP ✅ audience. Your First…" at bounding box center [784, 459] width 821 height 658
click at [807, 490] on div "We advise that you arrive at the office between 8:30 and 8:45am . The office is…" at bounding box center [784, 460] width 462 height 196
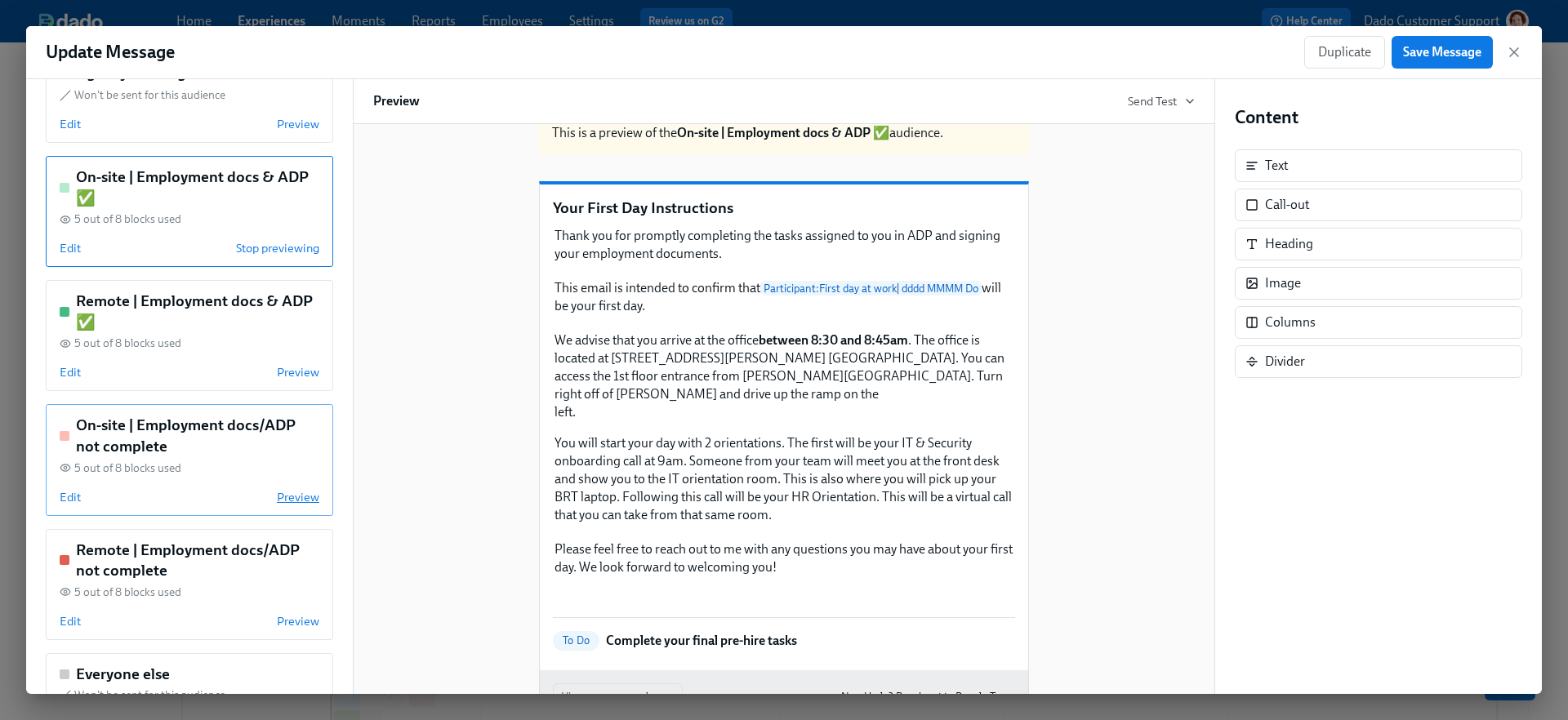
scroll to position [196, 0]
click at [299, 623] on span "Preview" at bounding box center [298, 622] width 42 height 16
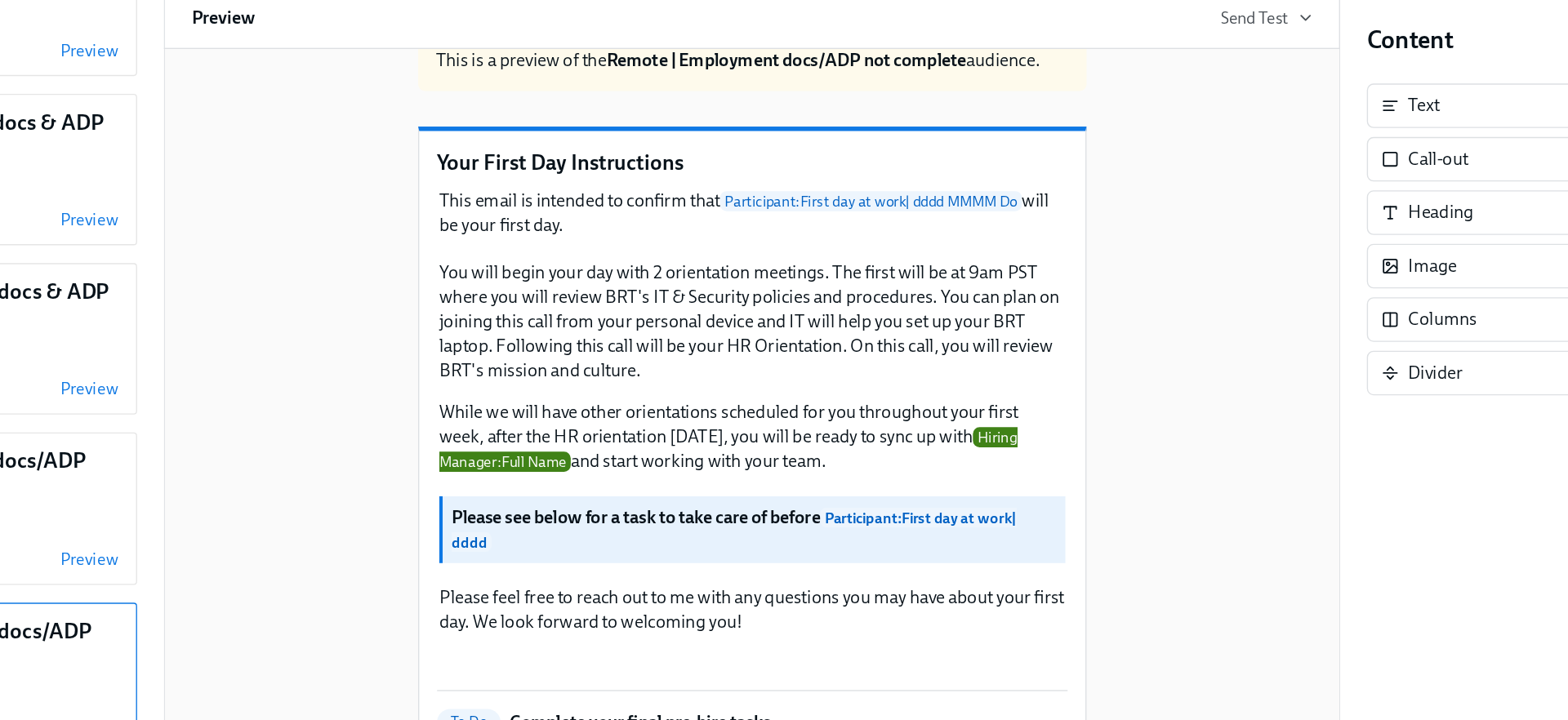
scroll to position [32, 0]
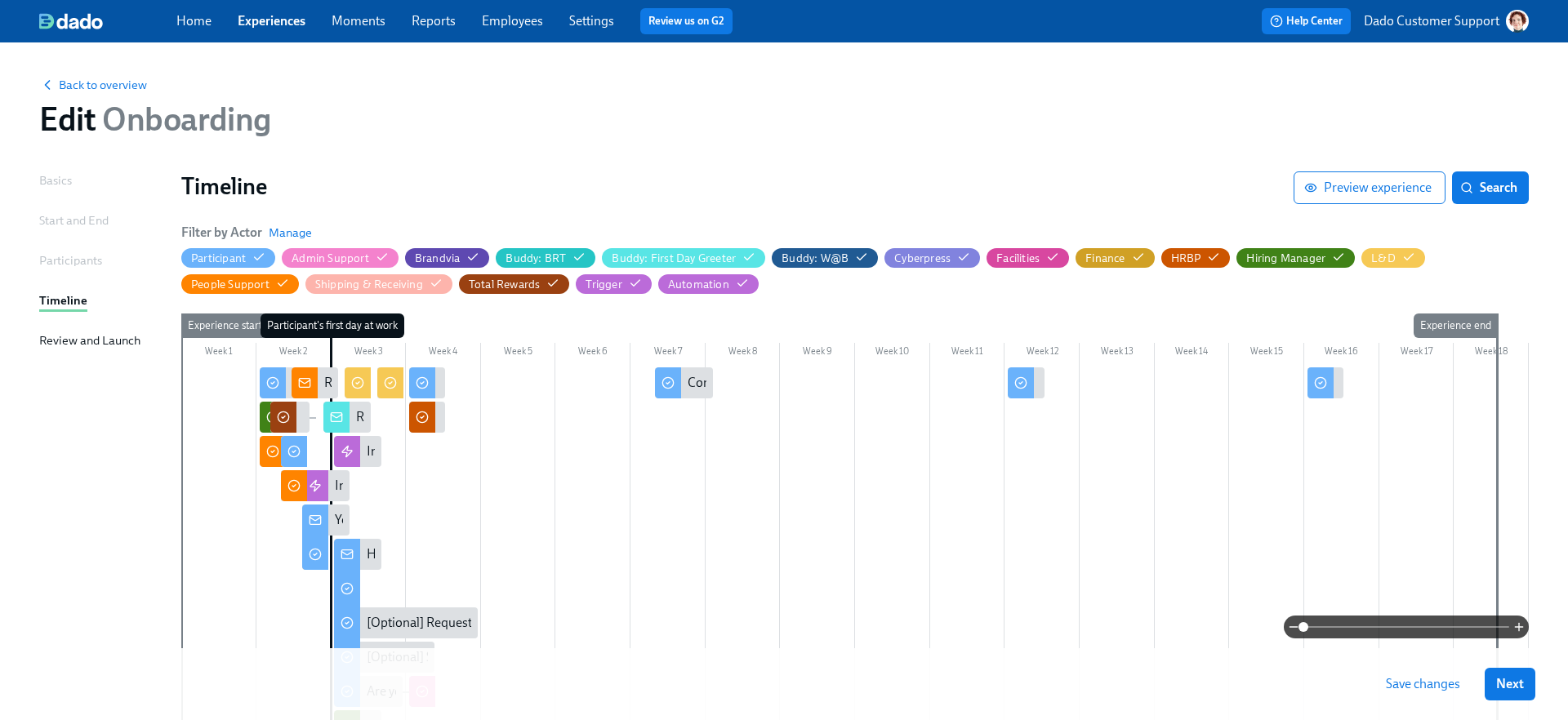
click at [313, 548] on icon at bounding box center [316, 554] width 13 height 13
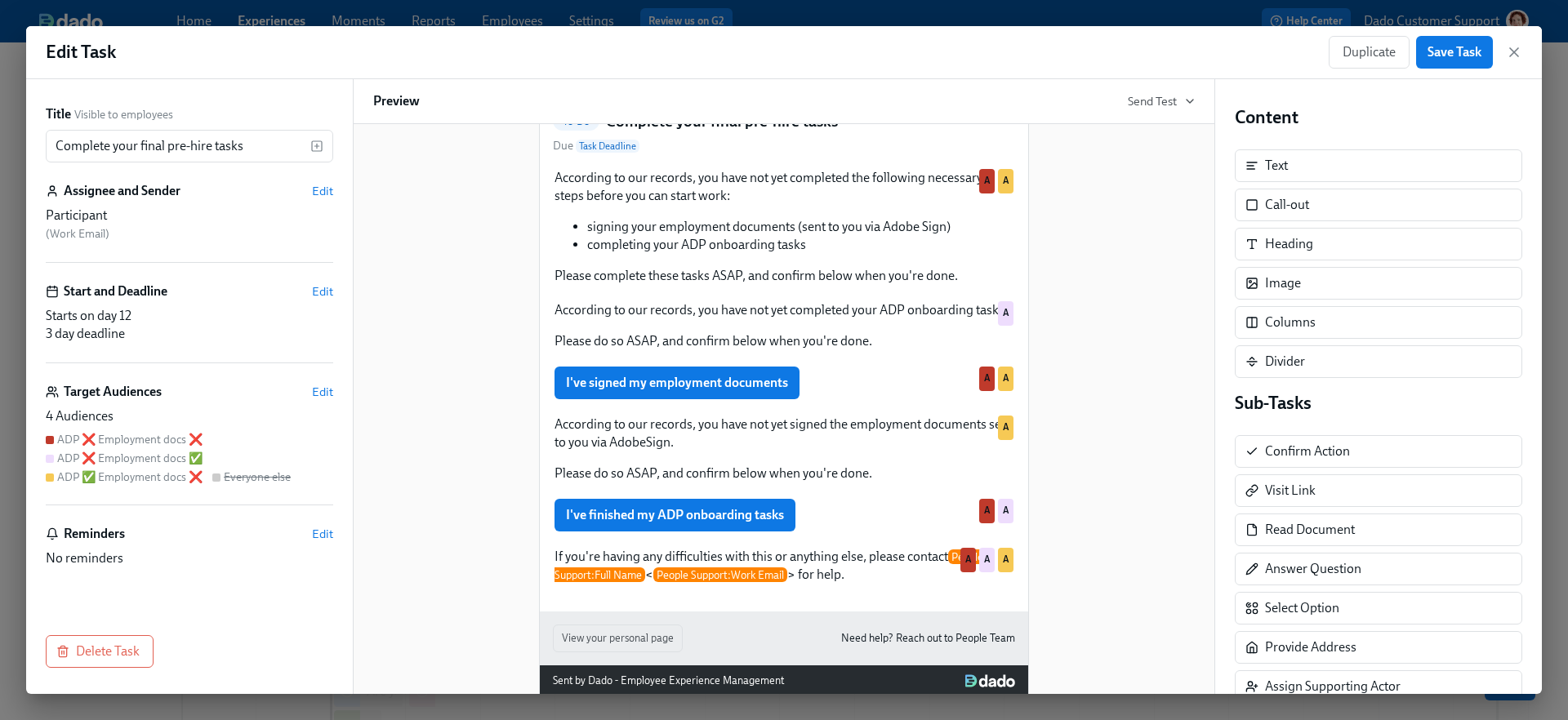
scroll to position [137, 0]
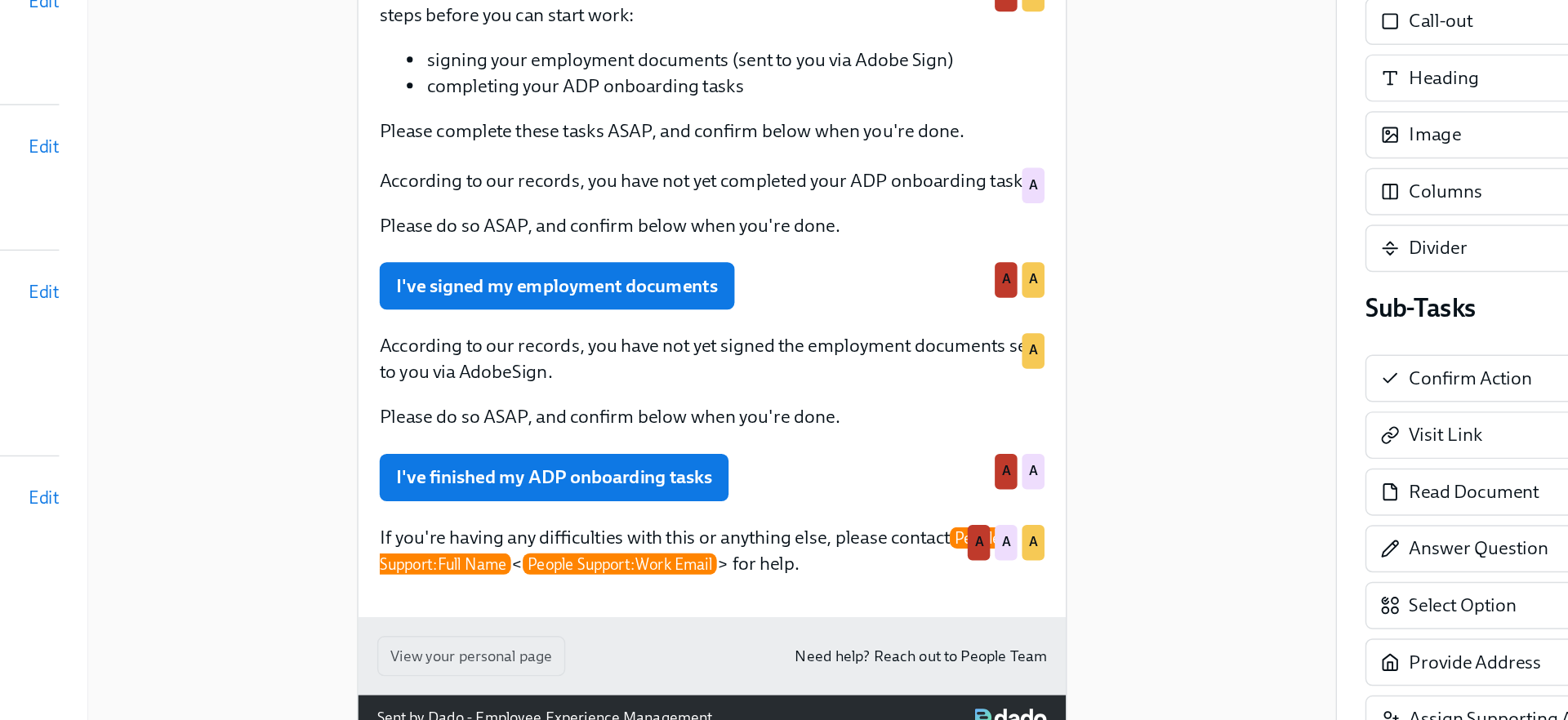
click at [508, 520] on div "Hi Participant : First Name ! You have a new task in Blue River Onboarding . To…" at bounding box center [784, 347] width 821 height 708
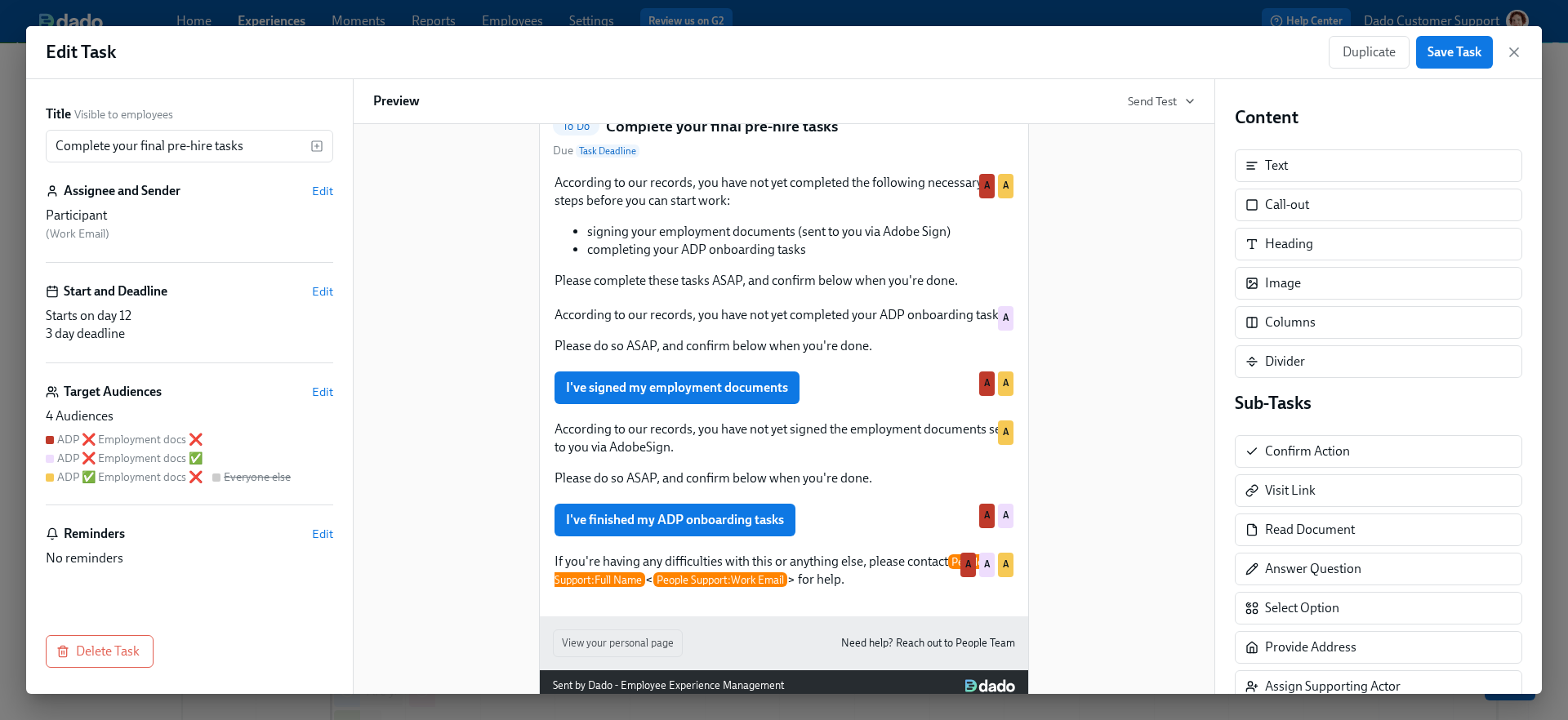
scroll to position [0, 0]
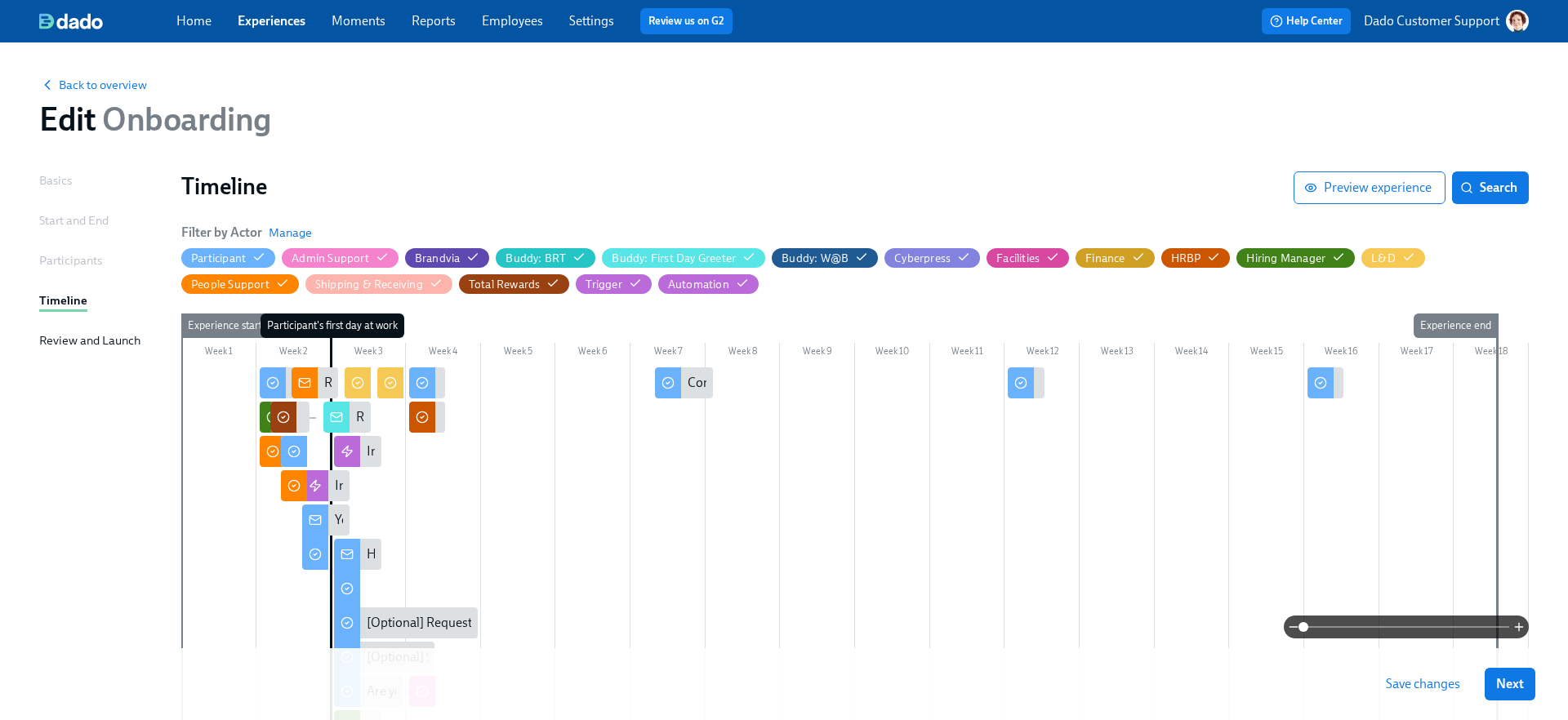
click at [1446, 626] on span at bounding box center [1406, 627] width 206 height 23
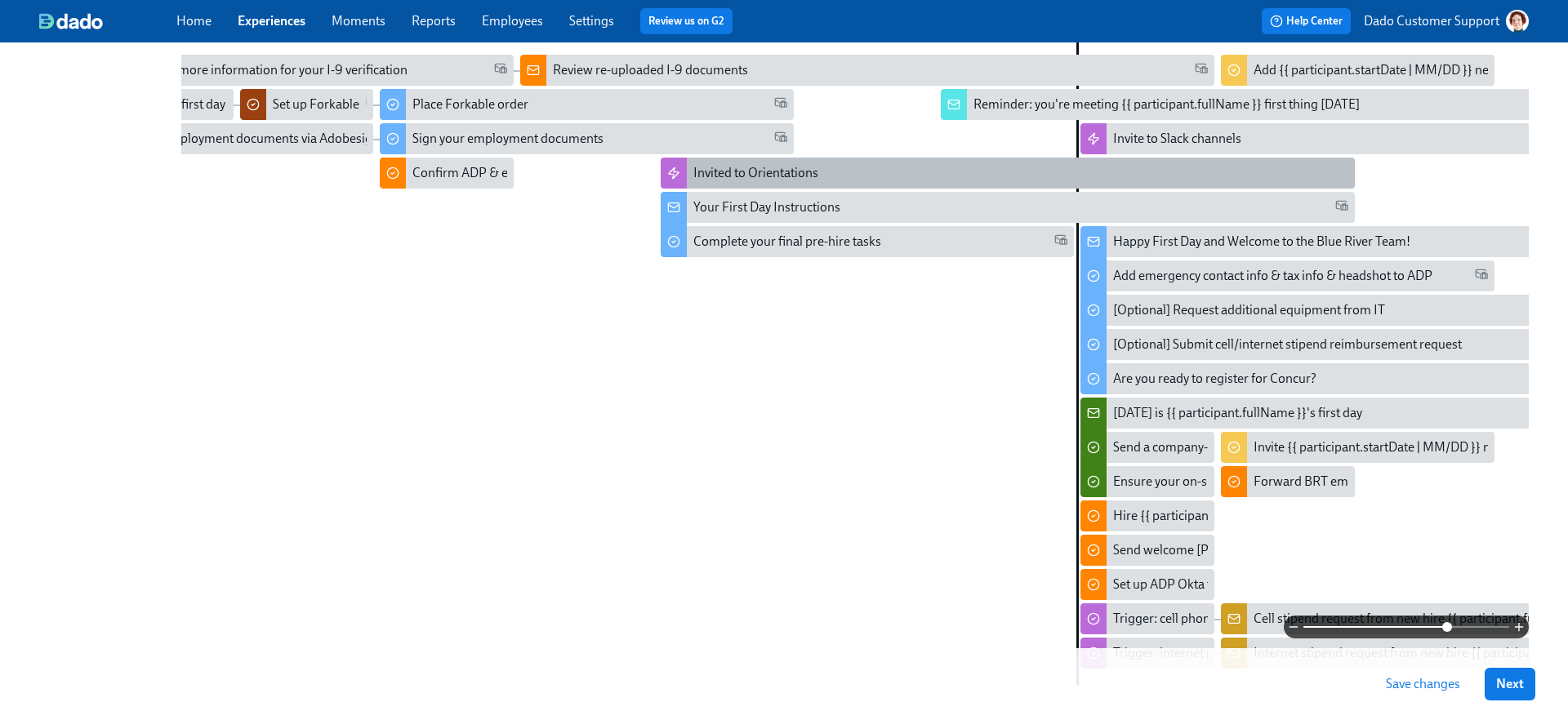
scroll to position [315, 0]
click at [715, 158] on div "Invited to Orientations" at bounding box center [1007, 170] width 694 height 31
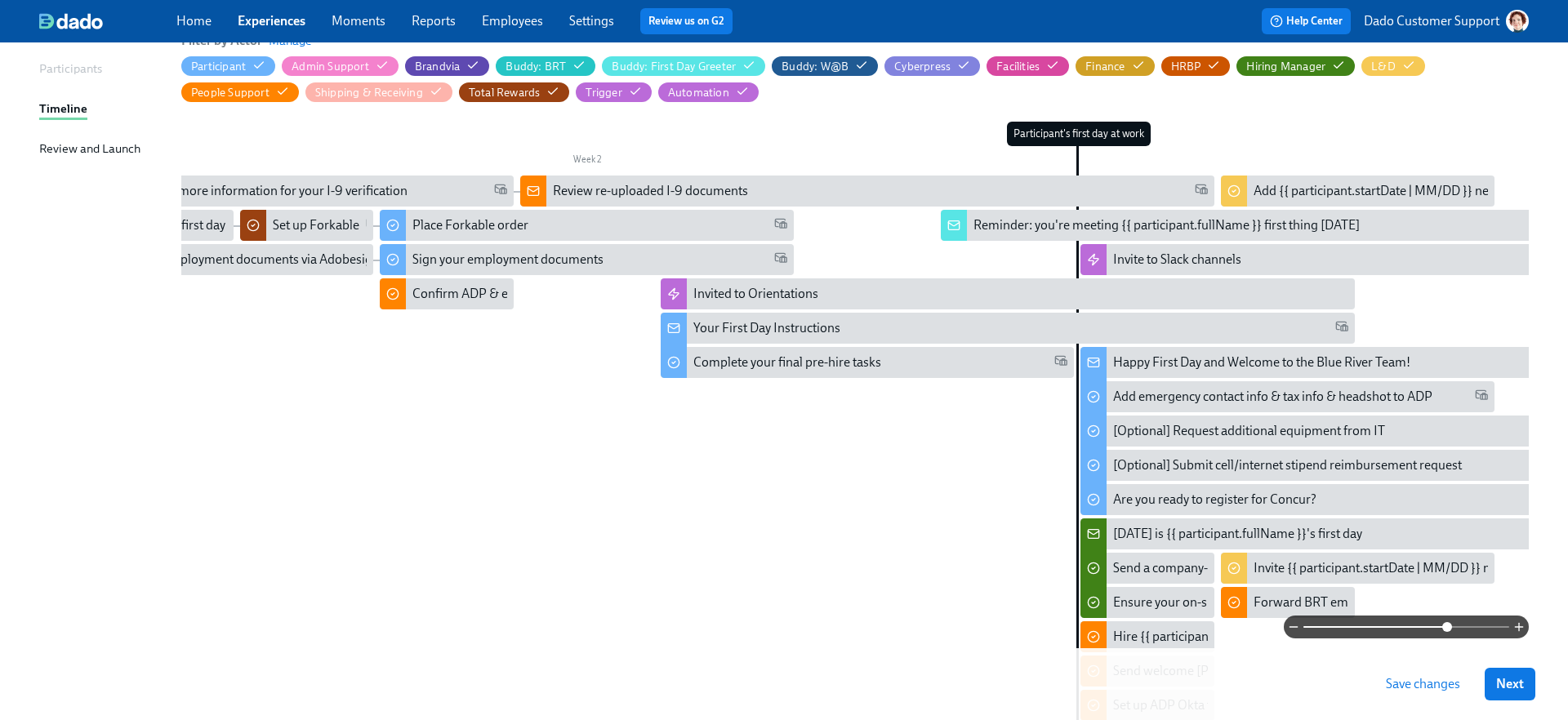
scroll to position [179, 0]
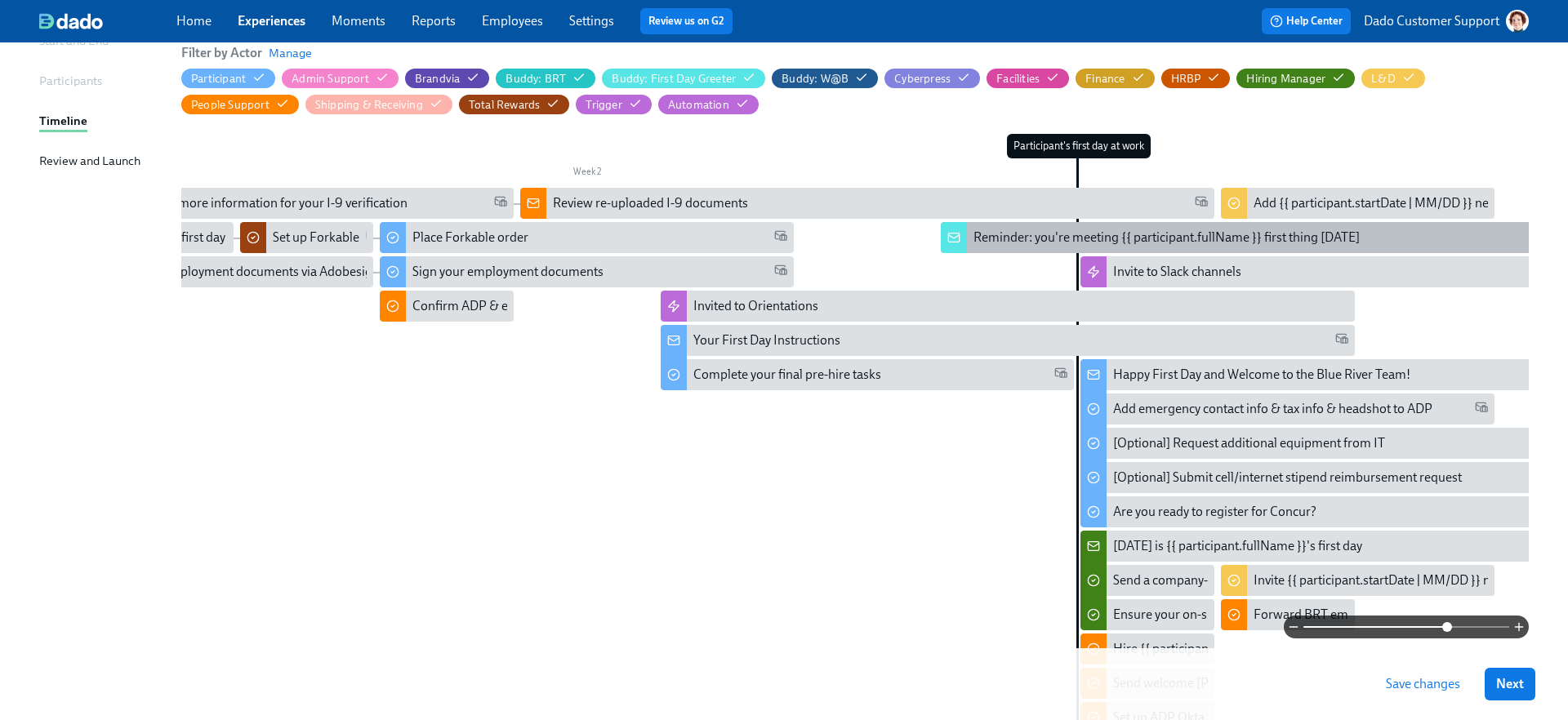
click at [1002, 243] on div "Reminder: you're meeting {{ participant.fullName }} first thing tomorrow" at bounding box center [1167, 237] width 386 height 18
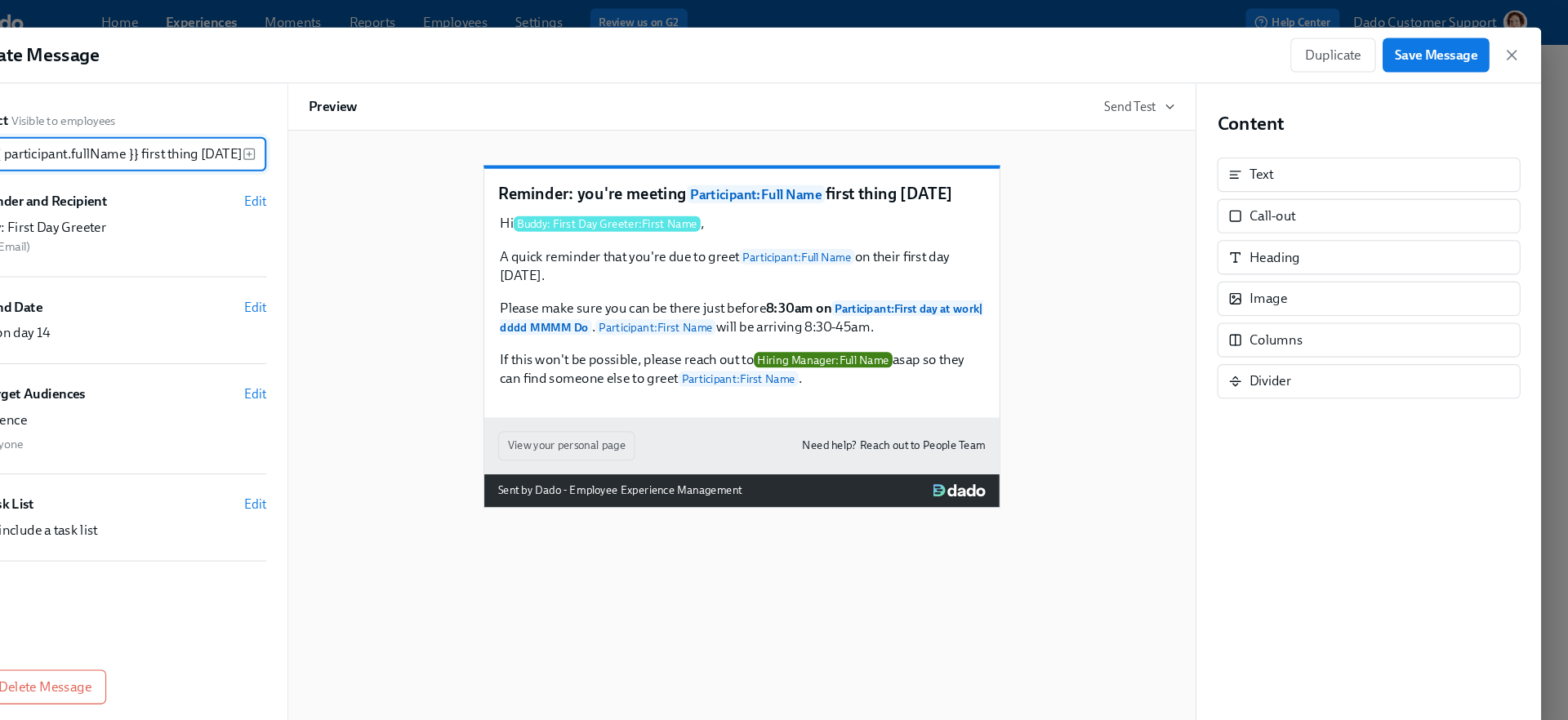
scroll to position [179, 0]
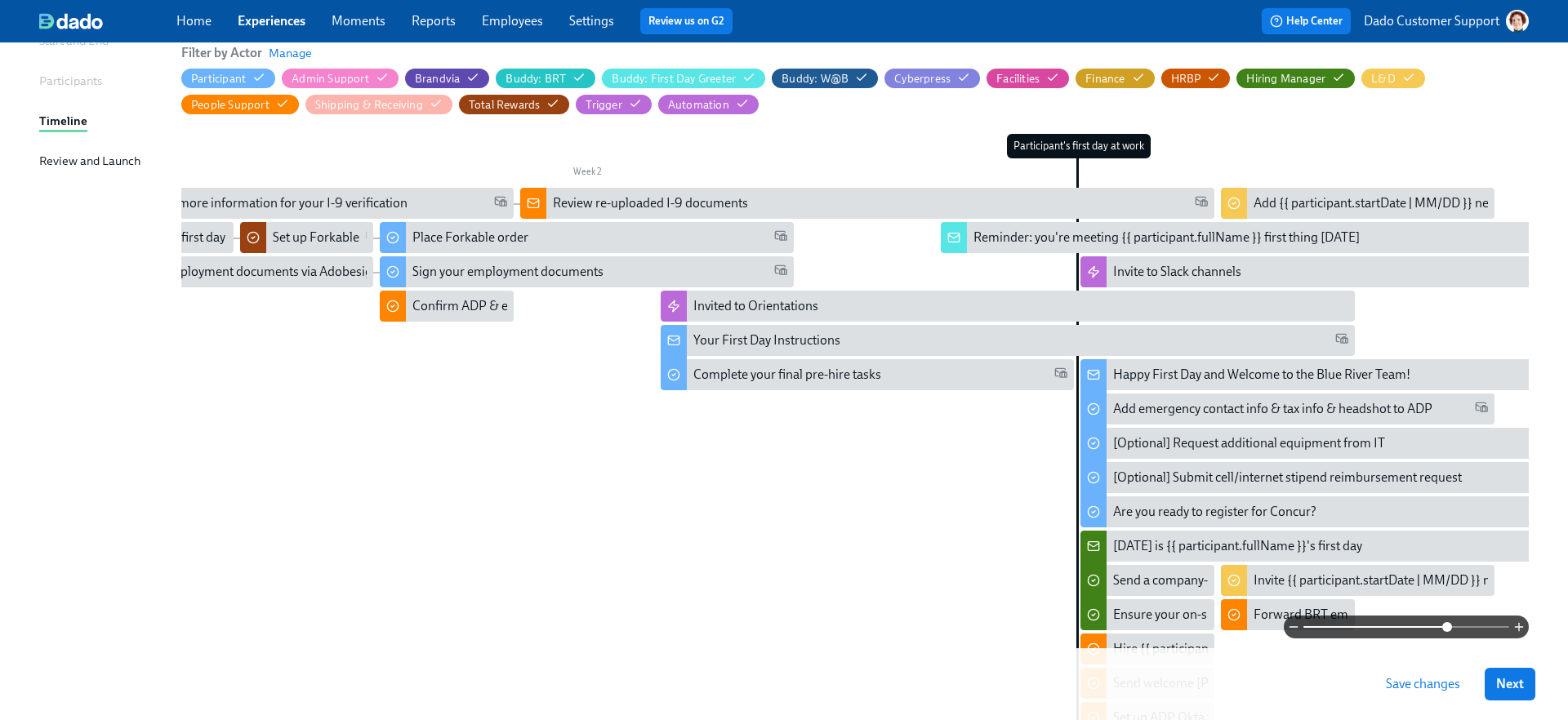
click at [278, 16] on link "Experiences" at bounding box center [271, 21] width 68 height 15
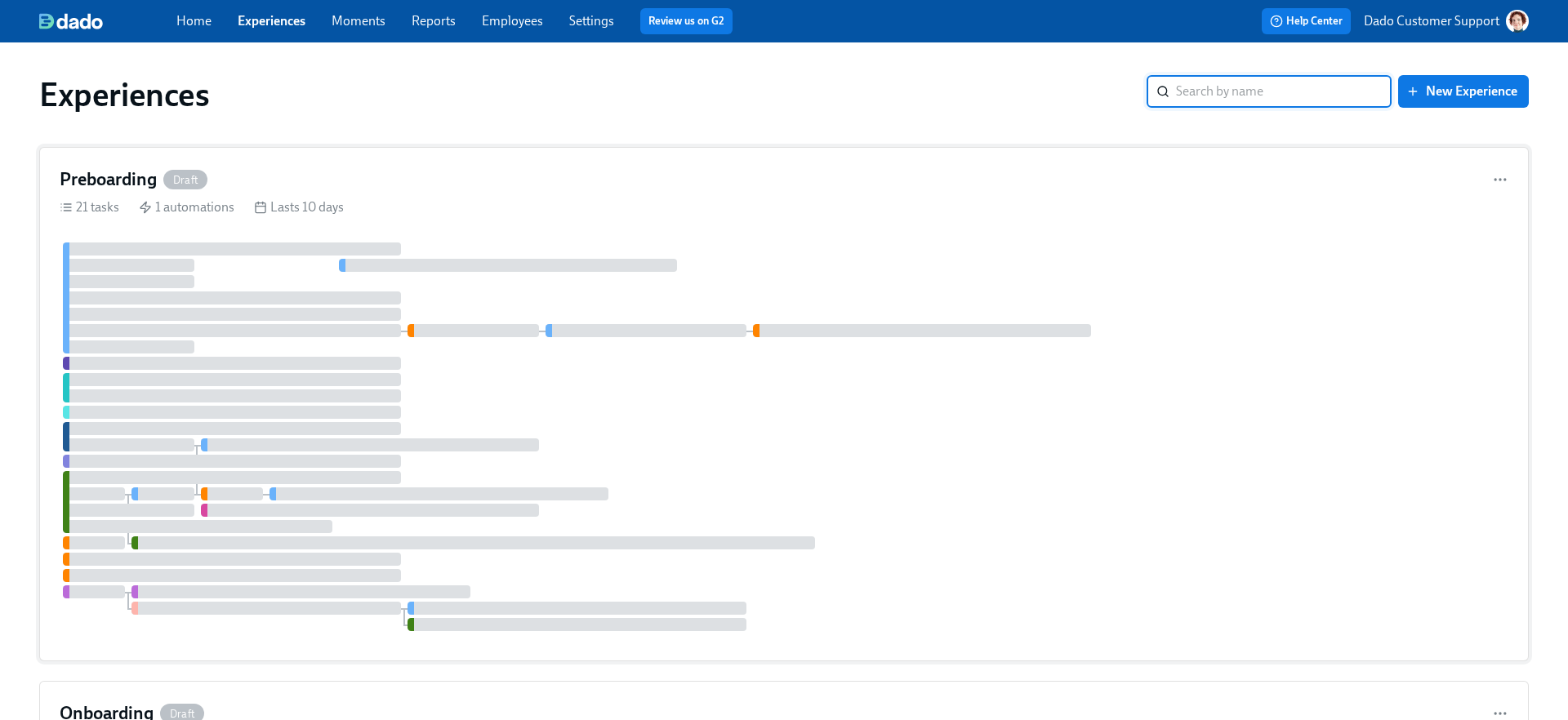
click at [118, 488] on div at bounding box center [94, 494] width 62 height 13
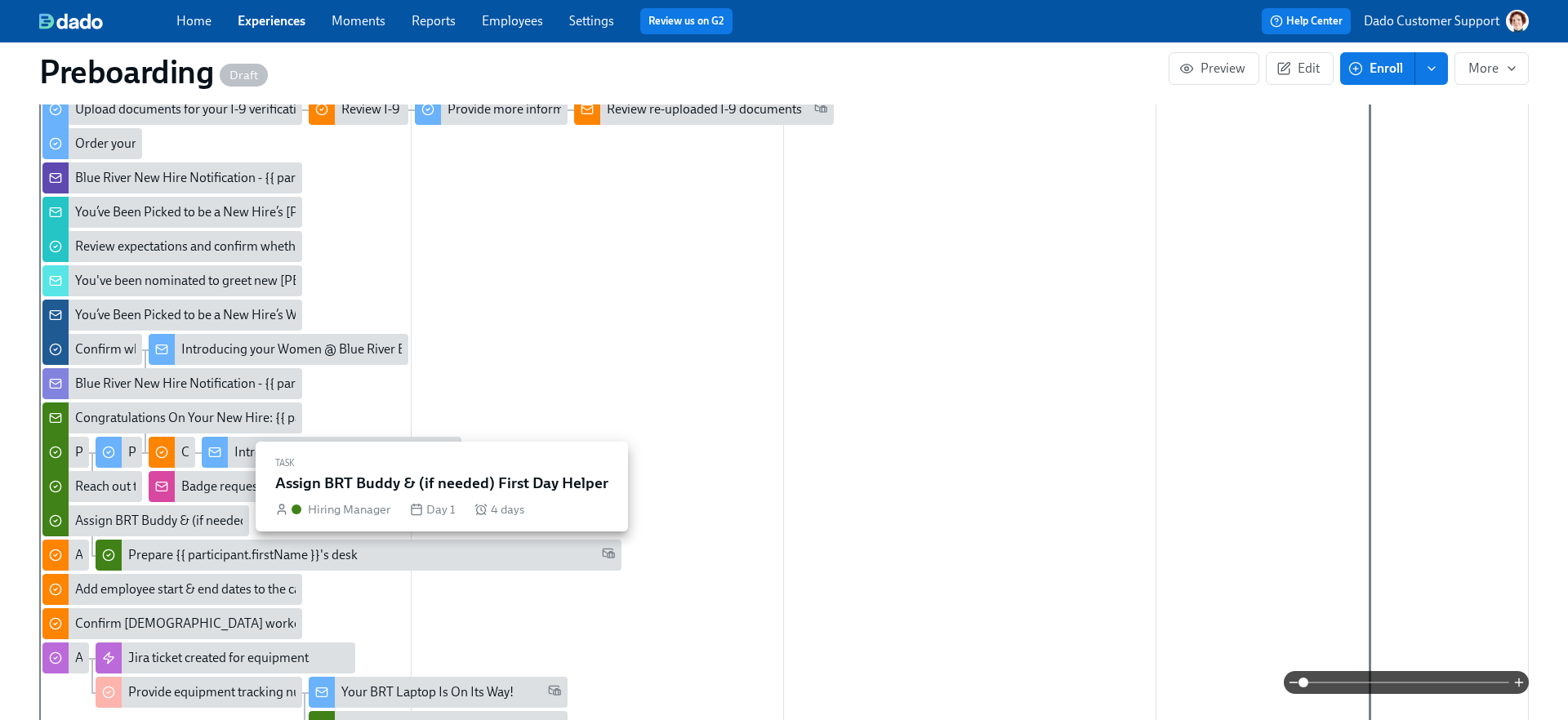
scroll to position [670, 0]
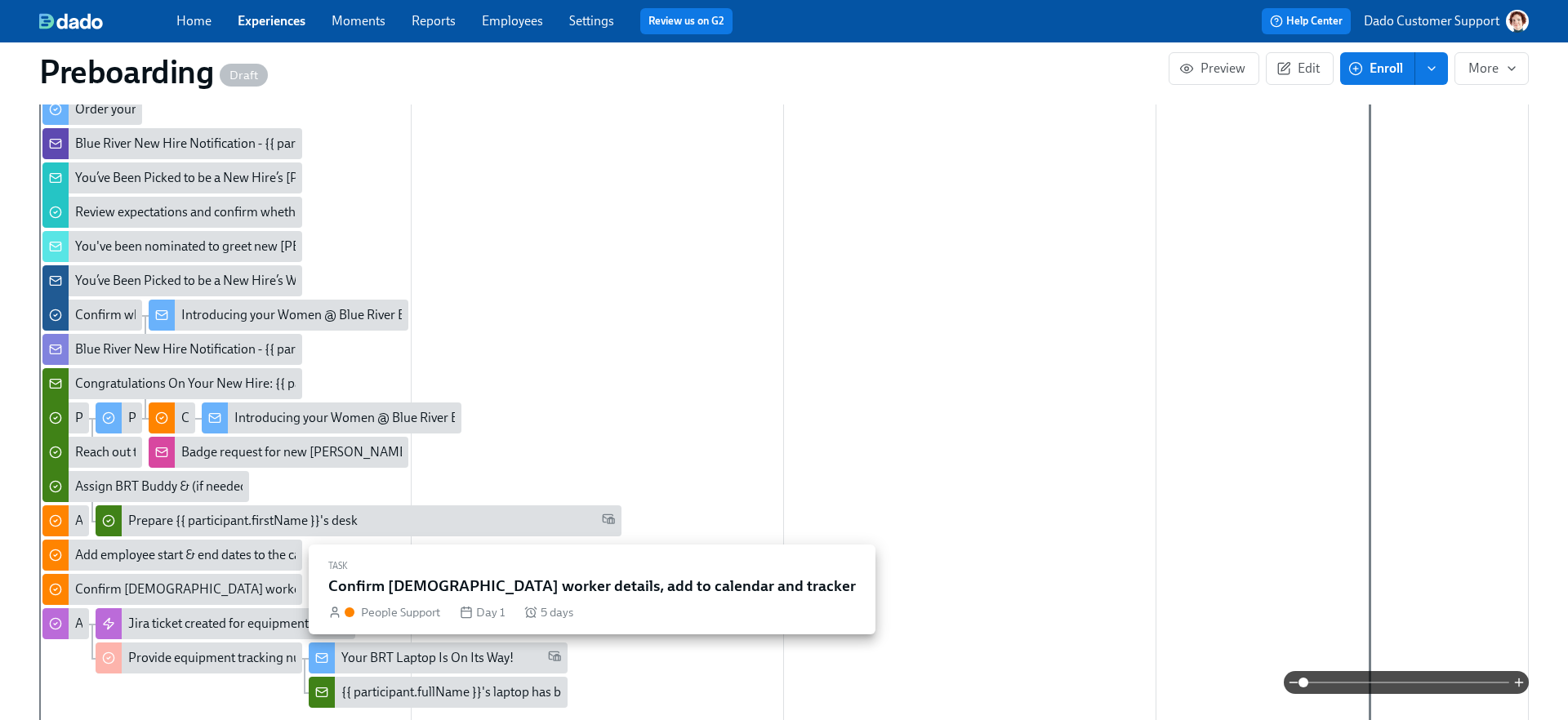
click at [83, 593] on div "Confirm contingent worker details, add to calendar and tracker" at bounding box center [288, 589] width 427 height 18
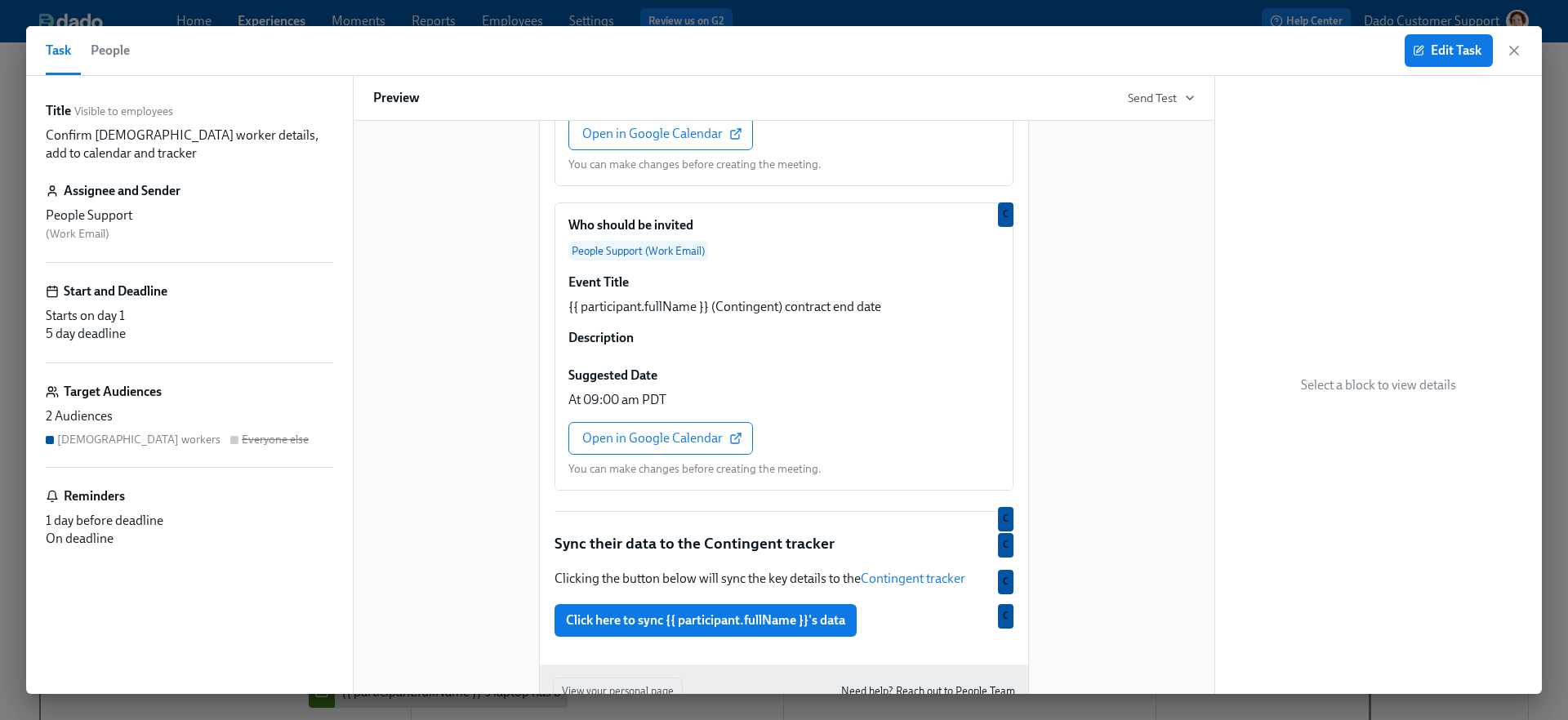
scroll to position [949, 0]
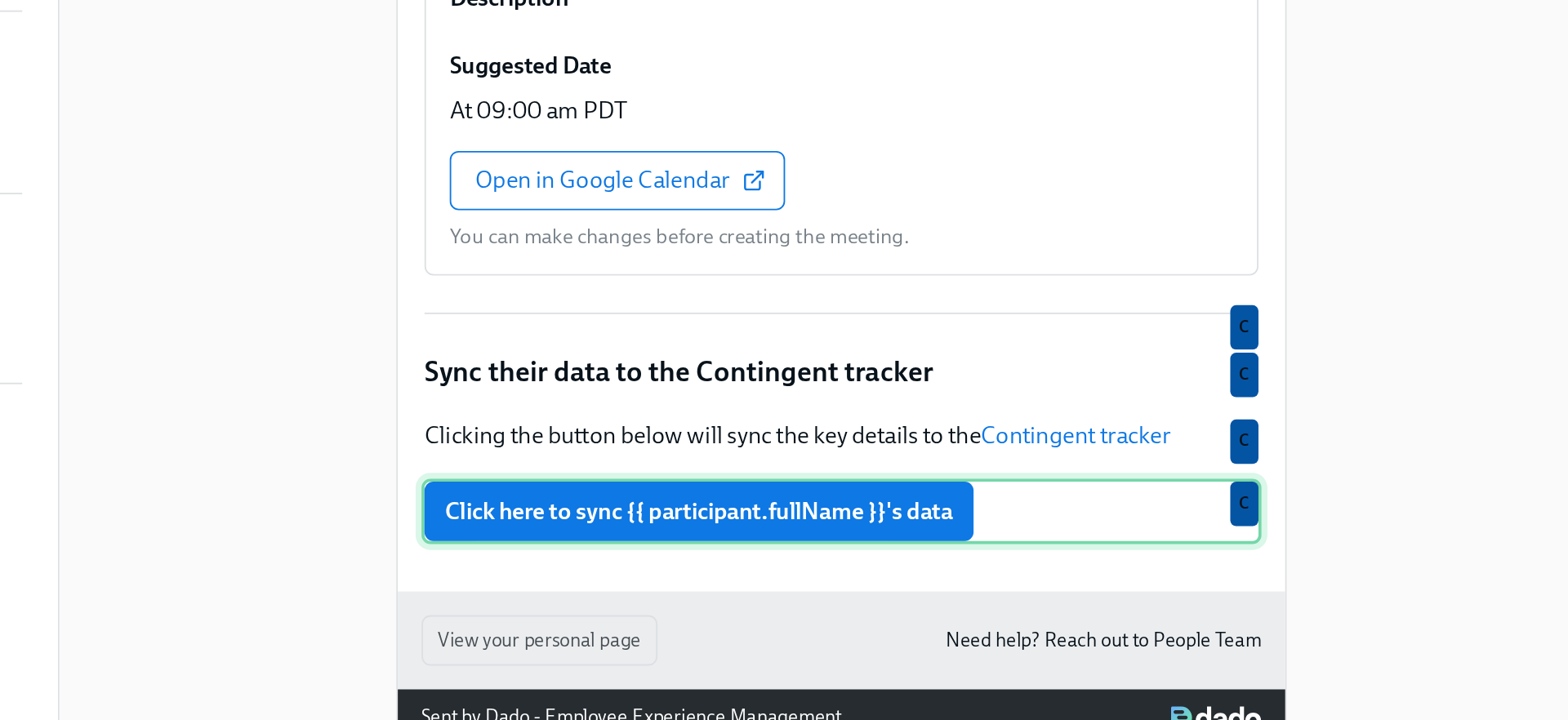
click at [703, 553] on div "Click here to sync {{ participant.fullName }}'s data C" at bounding box center [784, 537] width 462 height 36
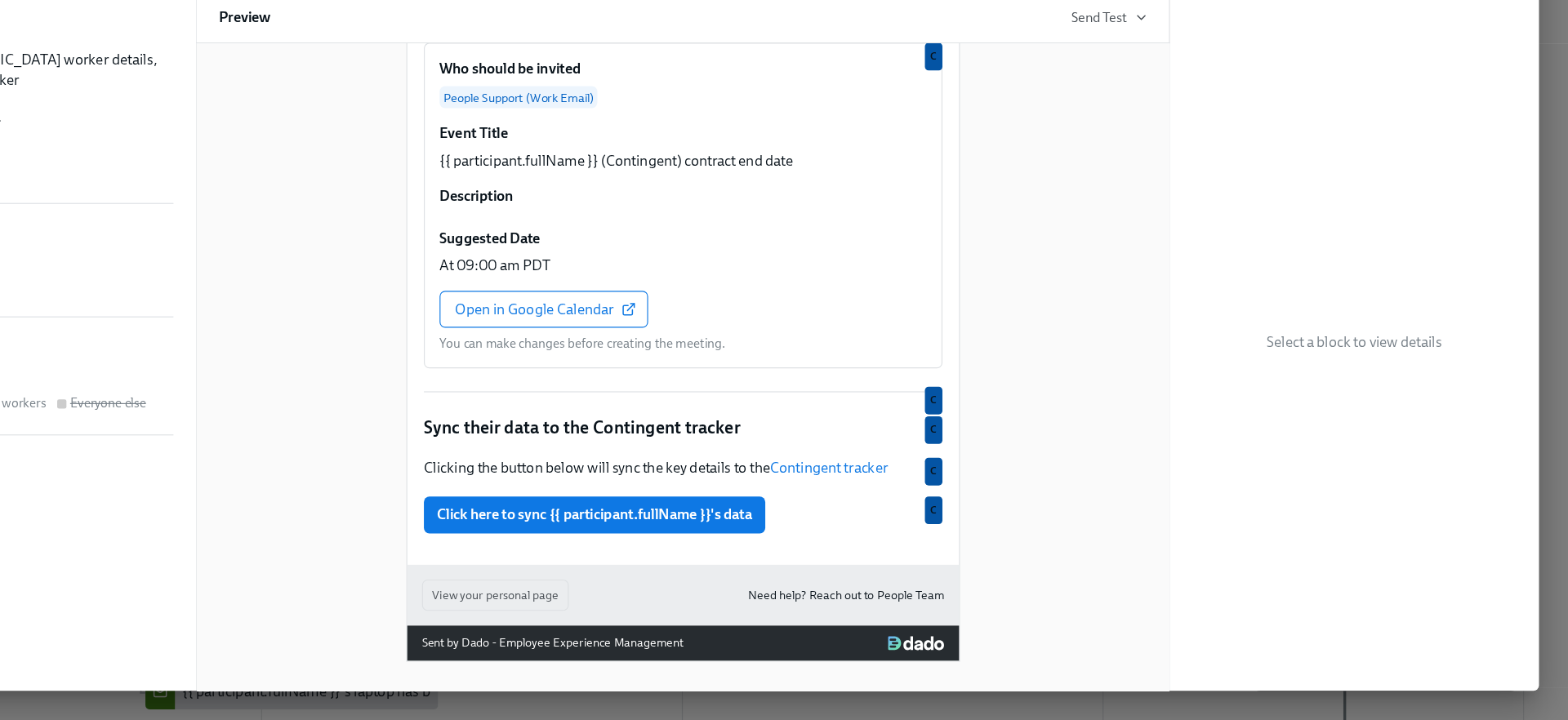
scroll to position [665, 0]
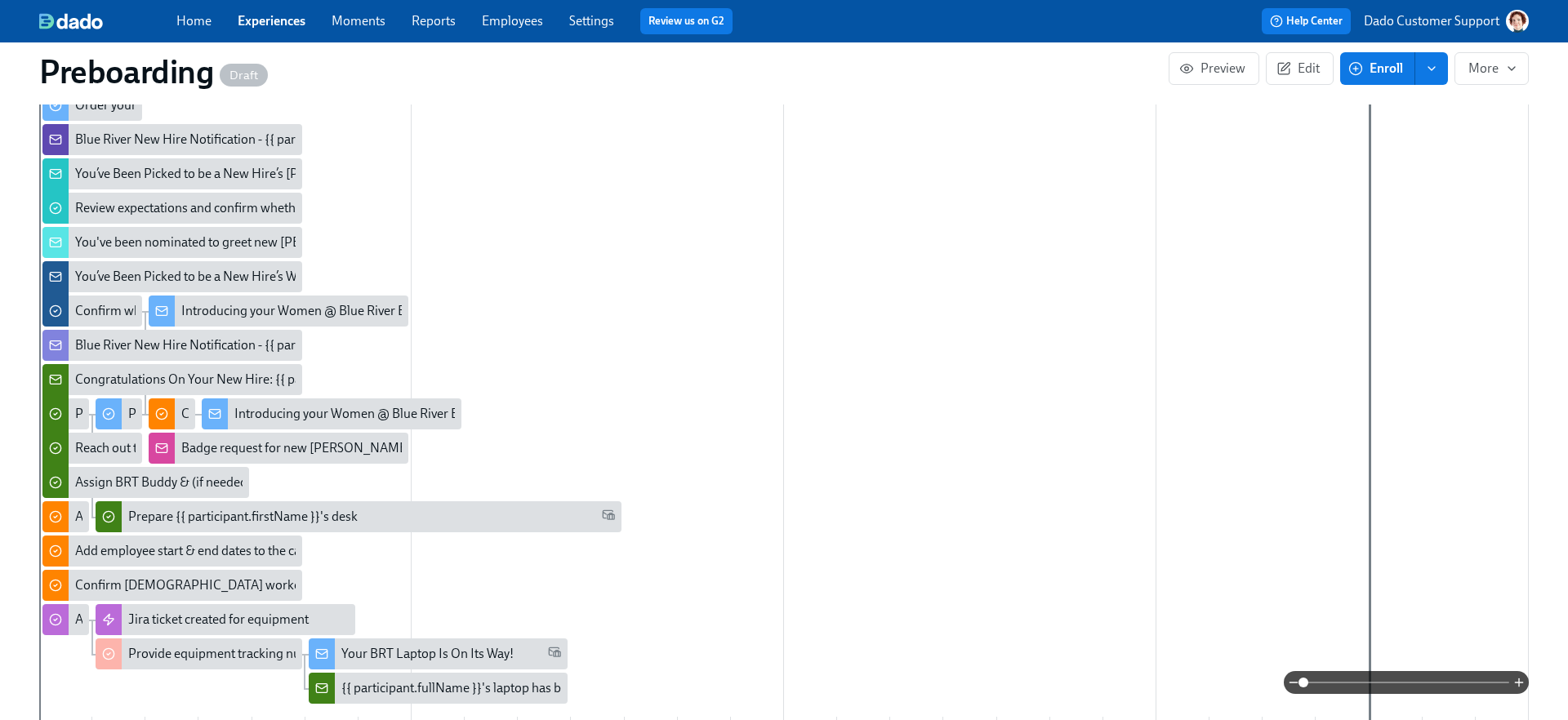
scroll to position [677, 0]
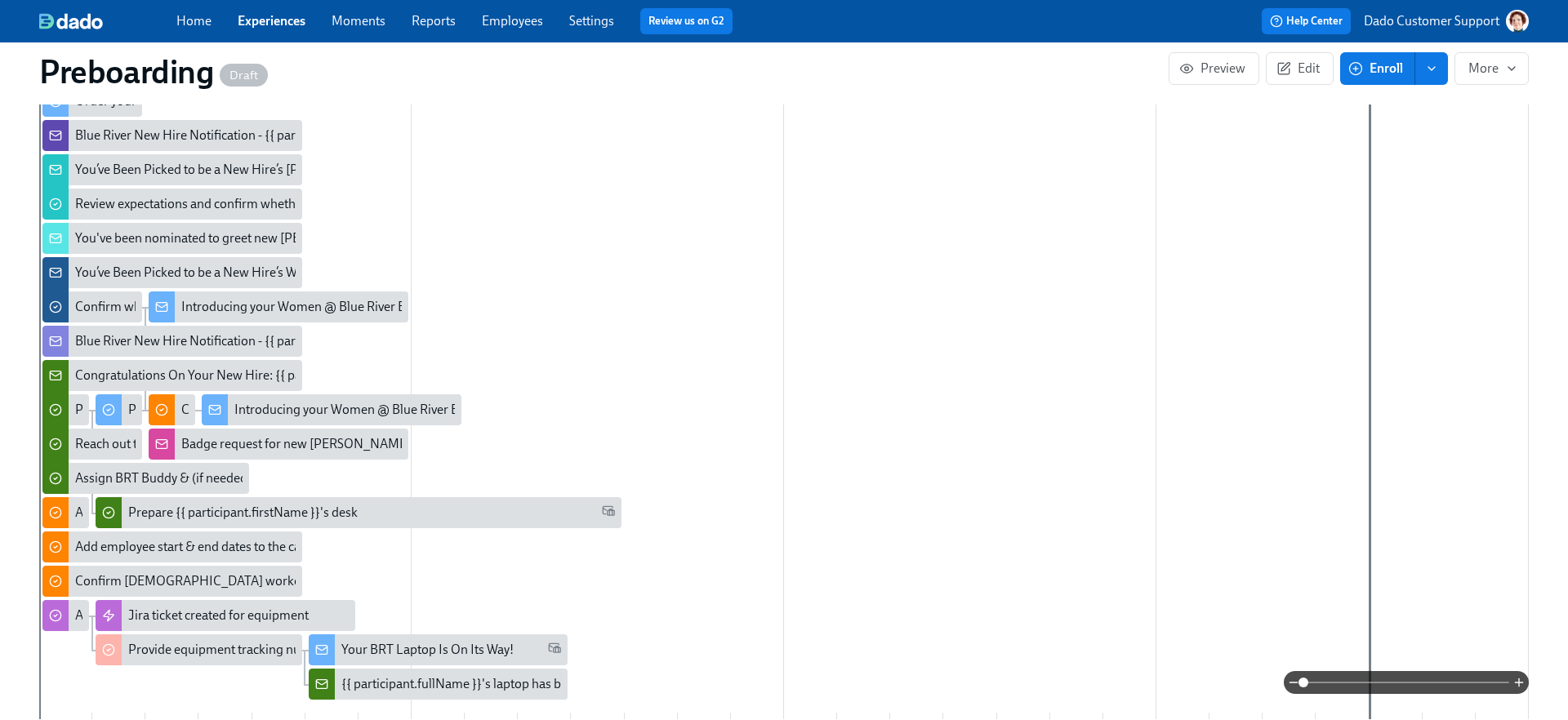
click at [260, 21] on link "Experiences" at bounding box center [271, 21] width 68 height 15
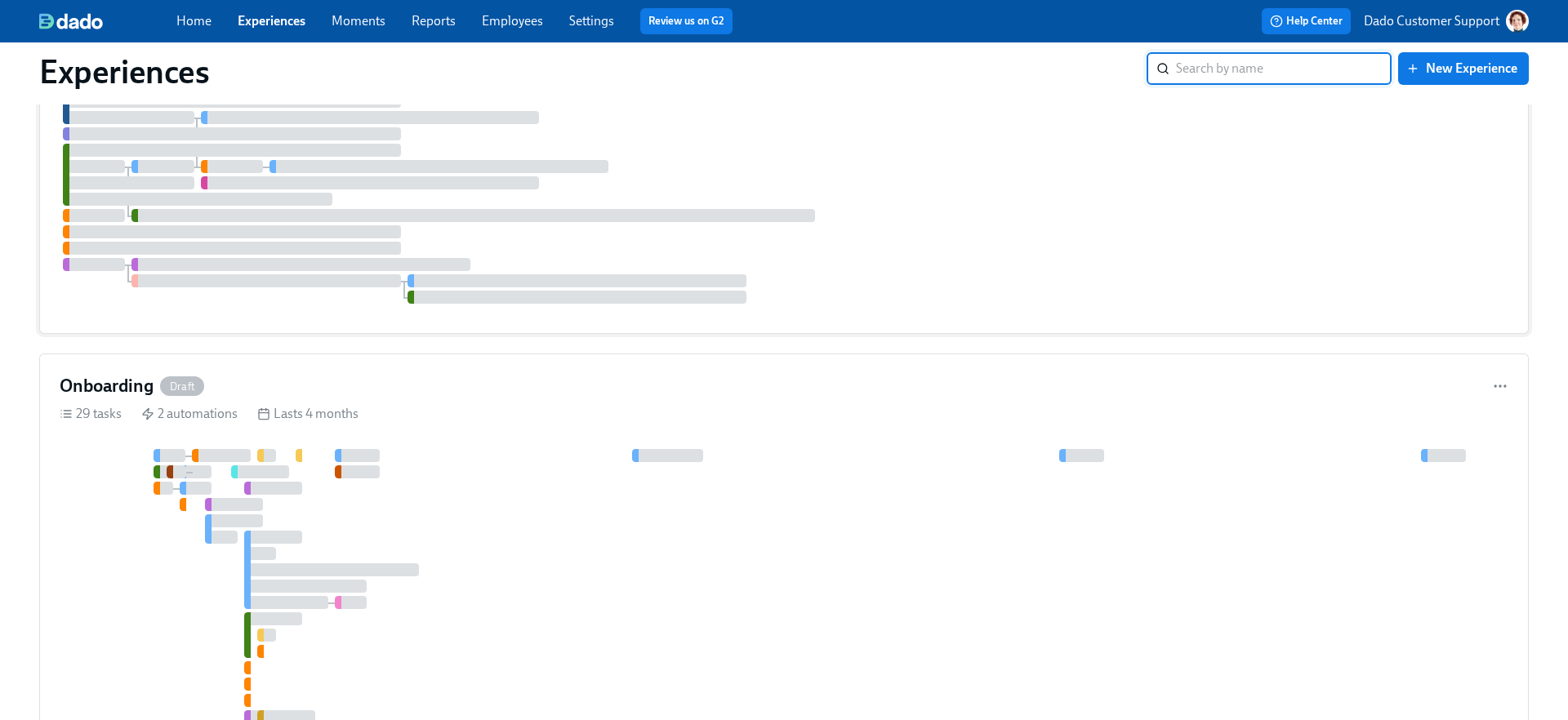
scroll to position [326, 0]
click at [491, 457] on div at bounding box center [784, 596] width 1448 height 290
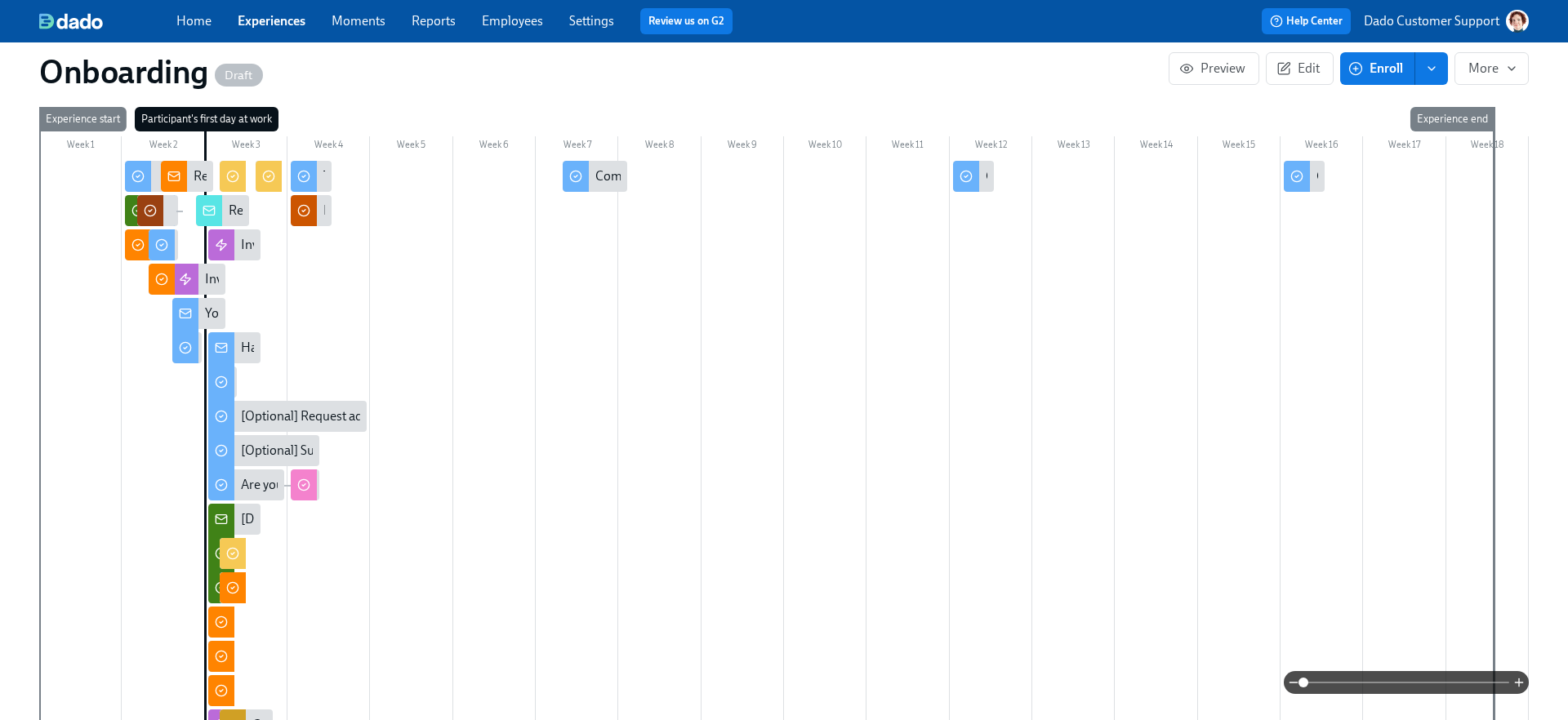
scroll to position [393, 0]
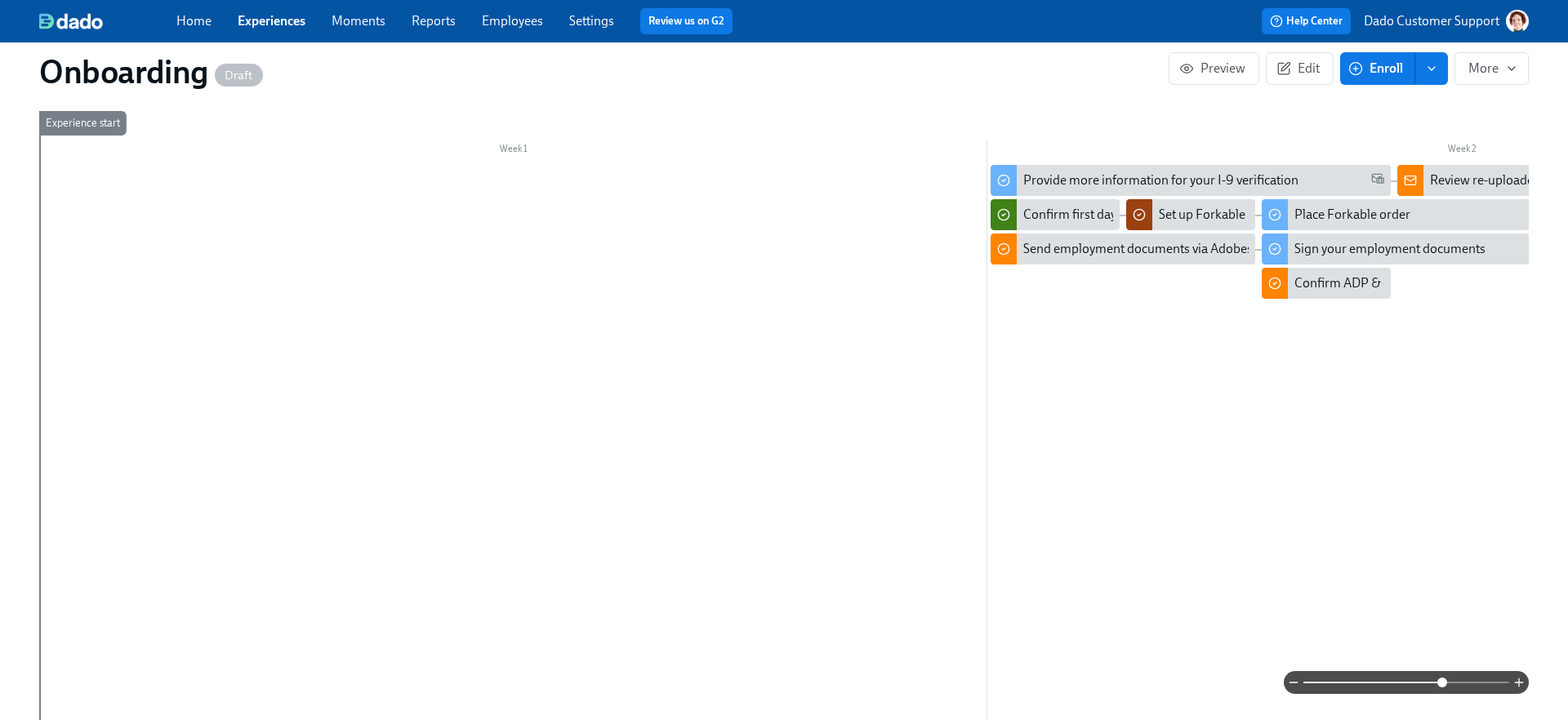
click at [1441, 692] on span at bounding box center [1406, 682] width 206 height 23
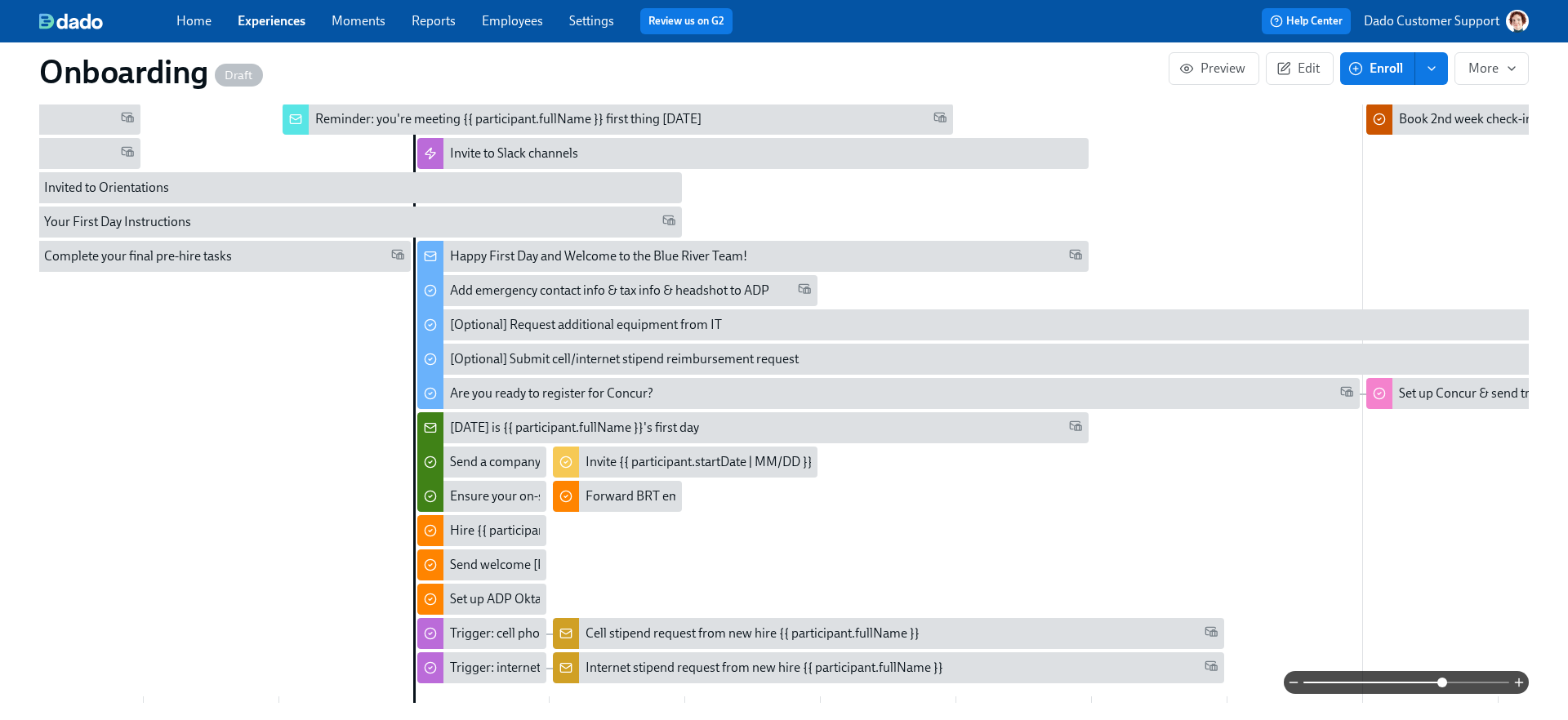
scroll to position [487, 0]
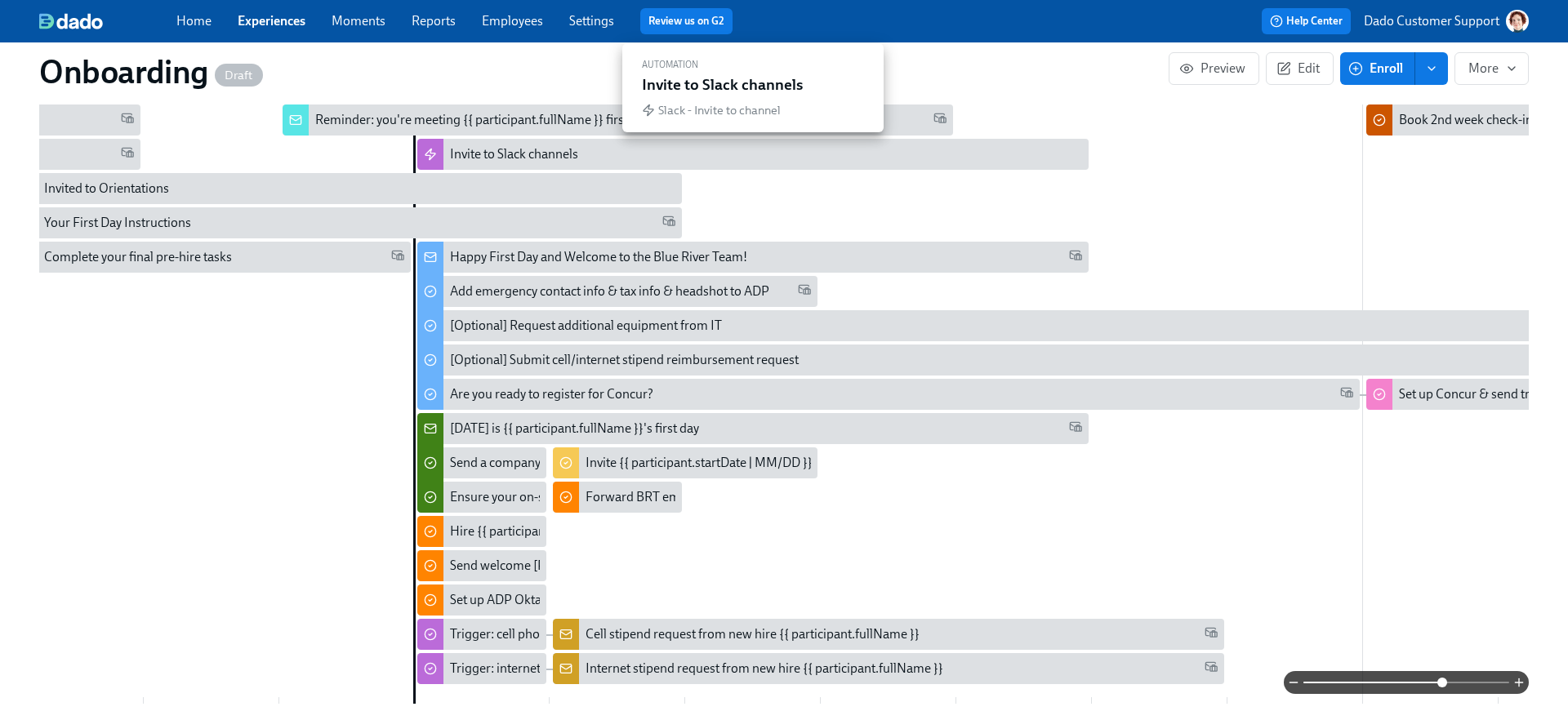
click at [458, 155] on div "Invite to Slack channels" at bounding box center [514, 154] width 128 height 18
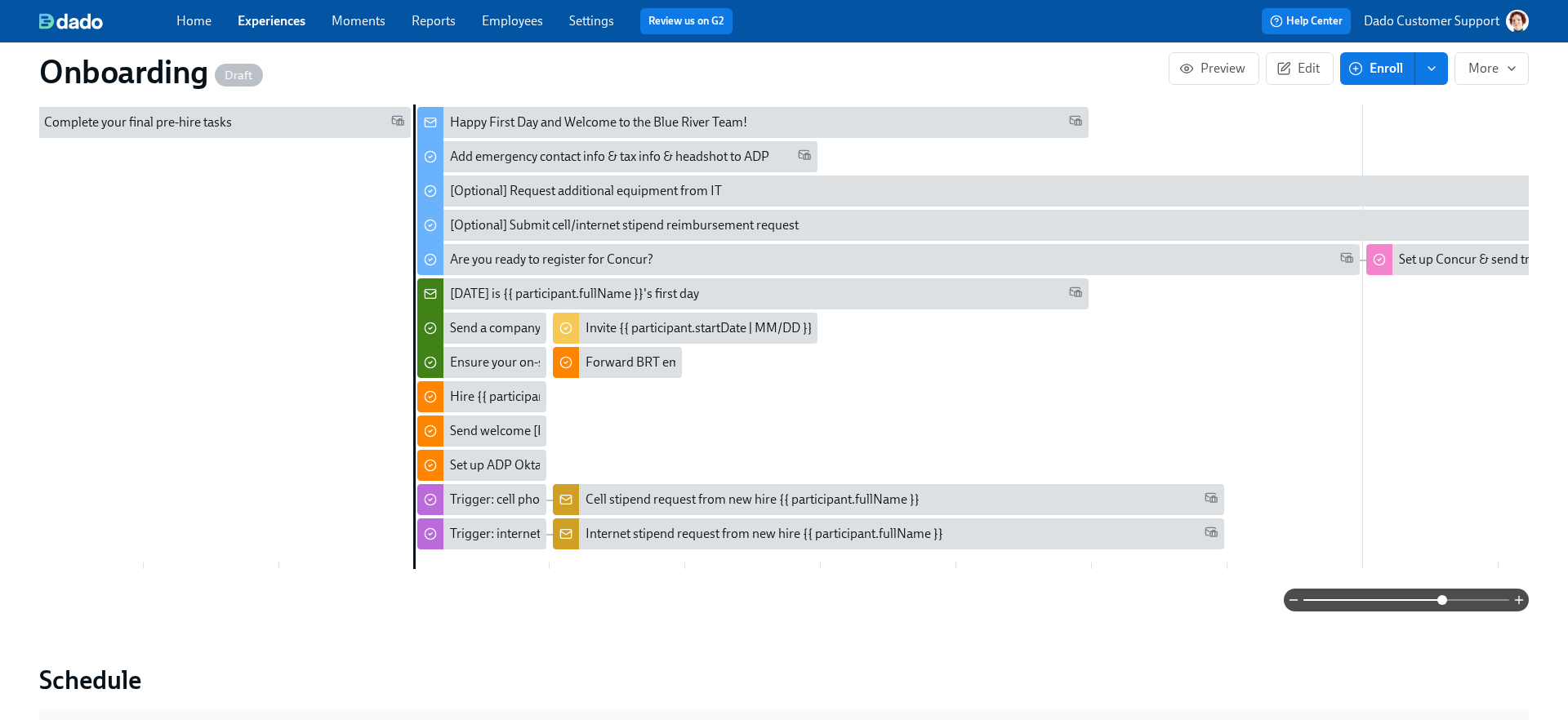
scroll to position [619, 0]
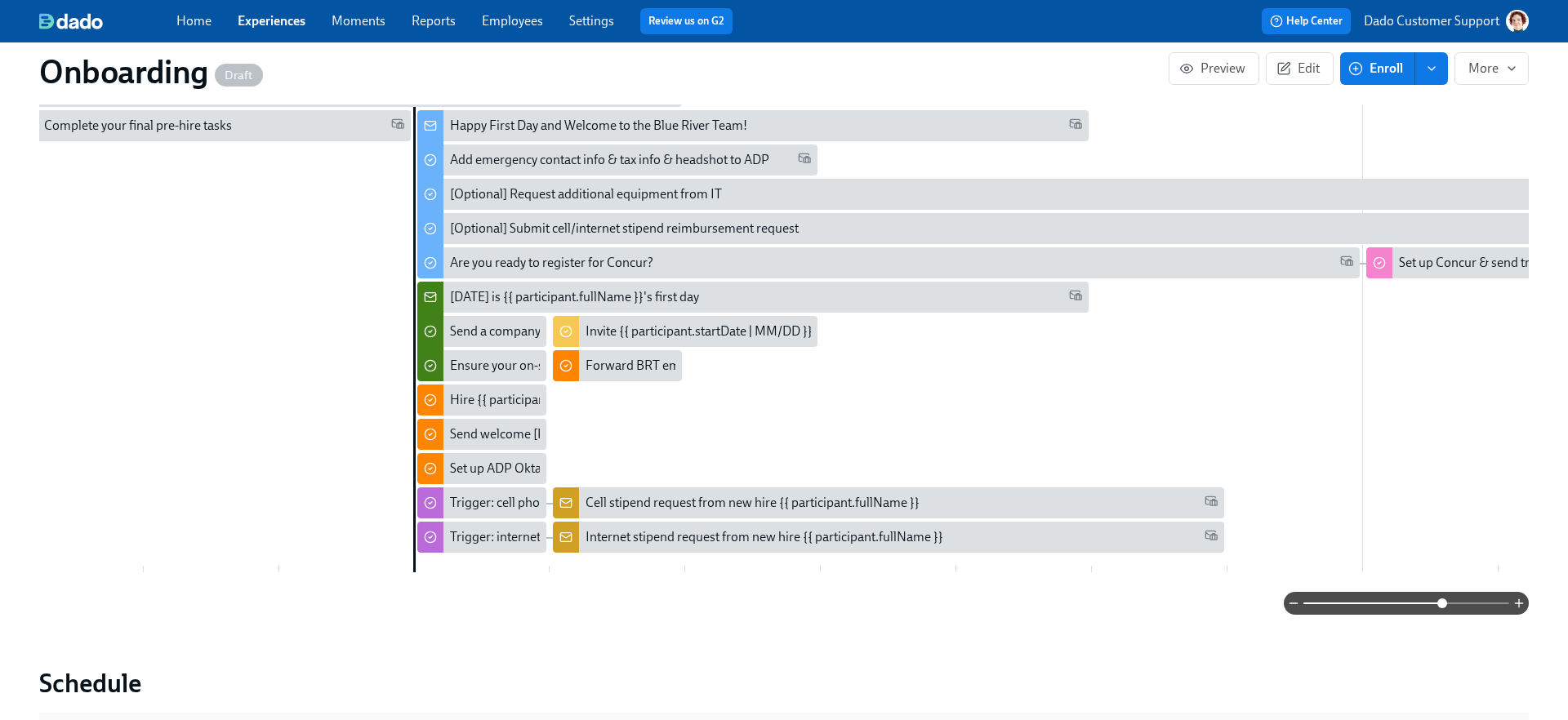
click at [283, 24] on link "Experiences" at bounding box center [271, 21] width 68 height 15
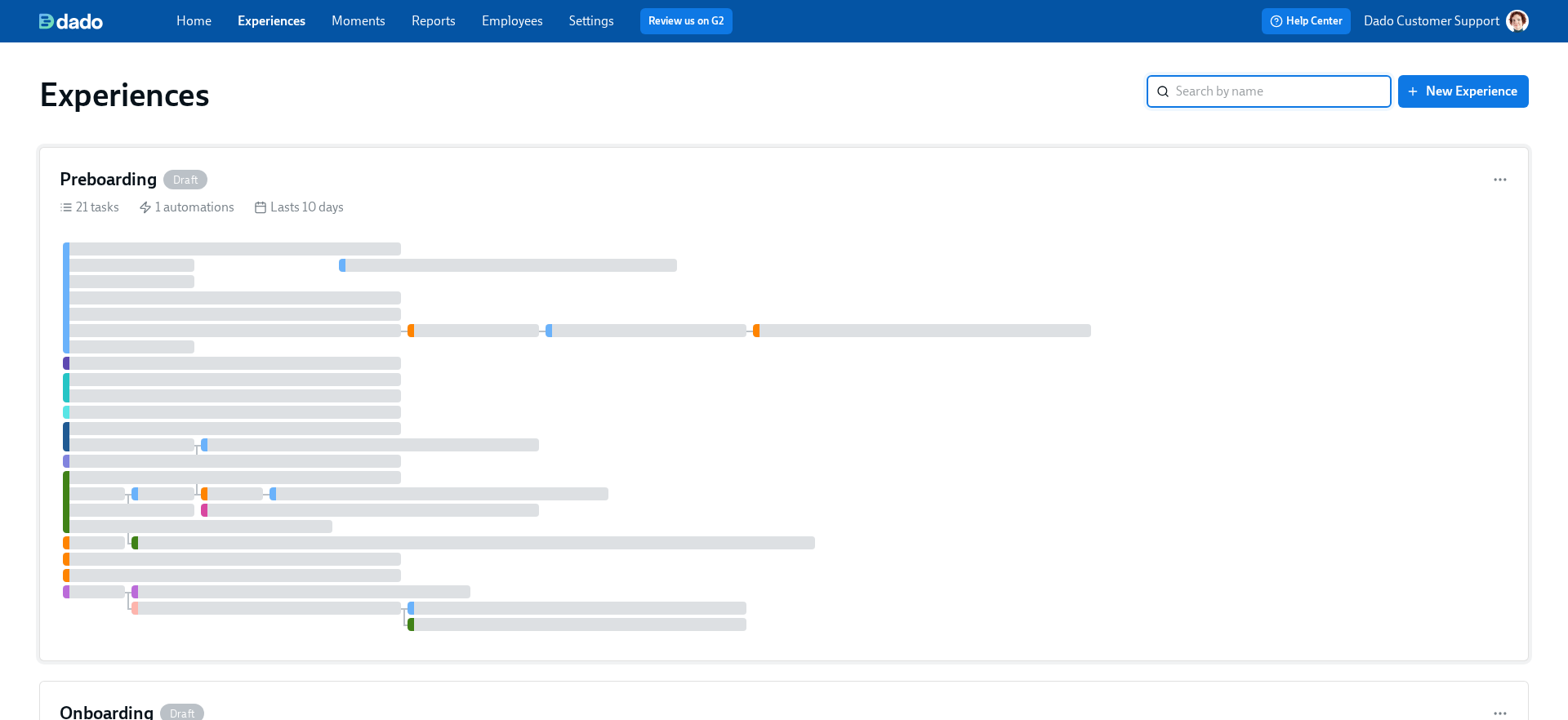
click at [163, 308] on div at bounding box center [232, 315] width 338 height 13
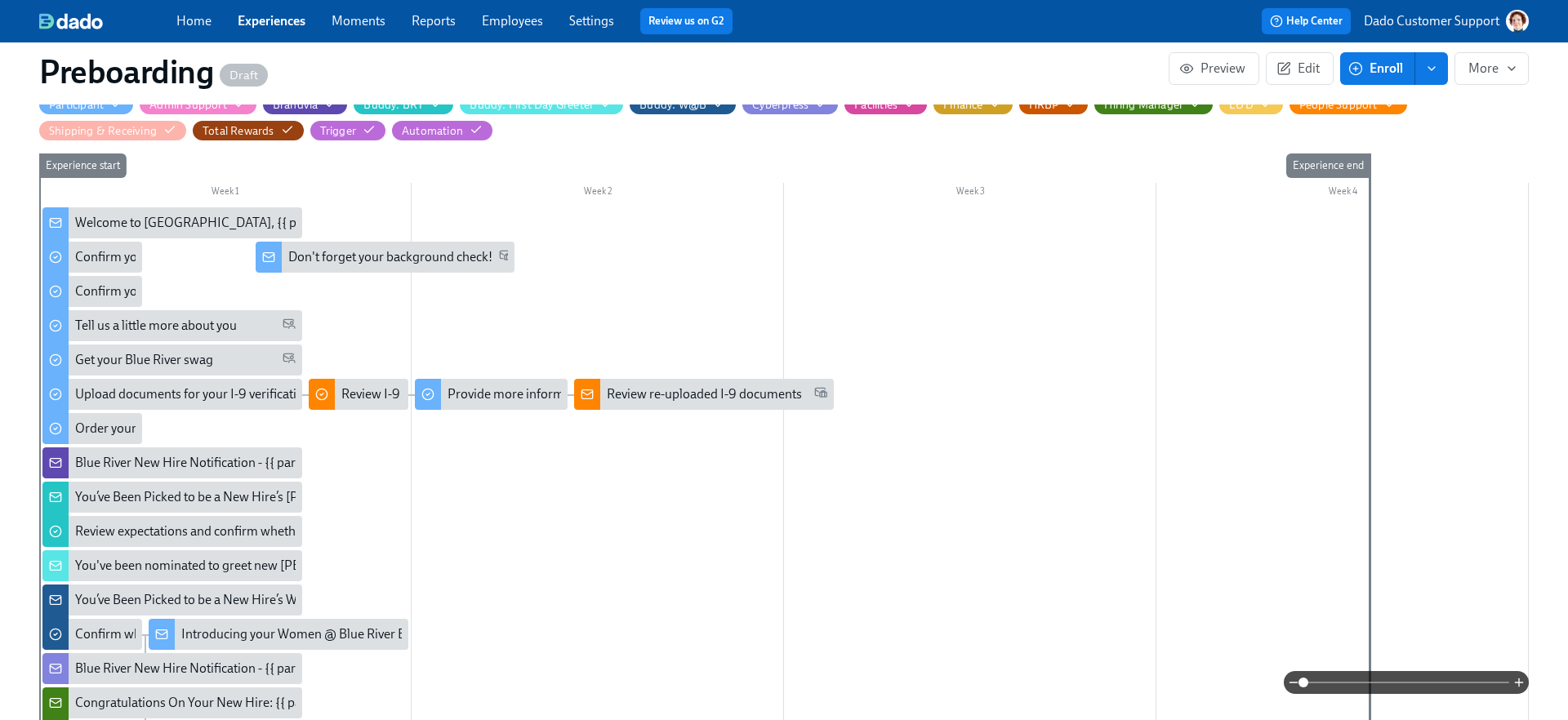
scroll to position [353, 0]
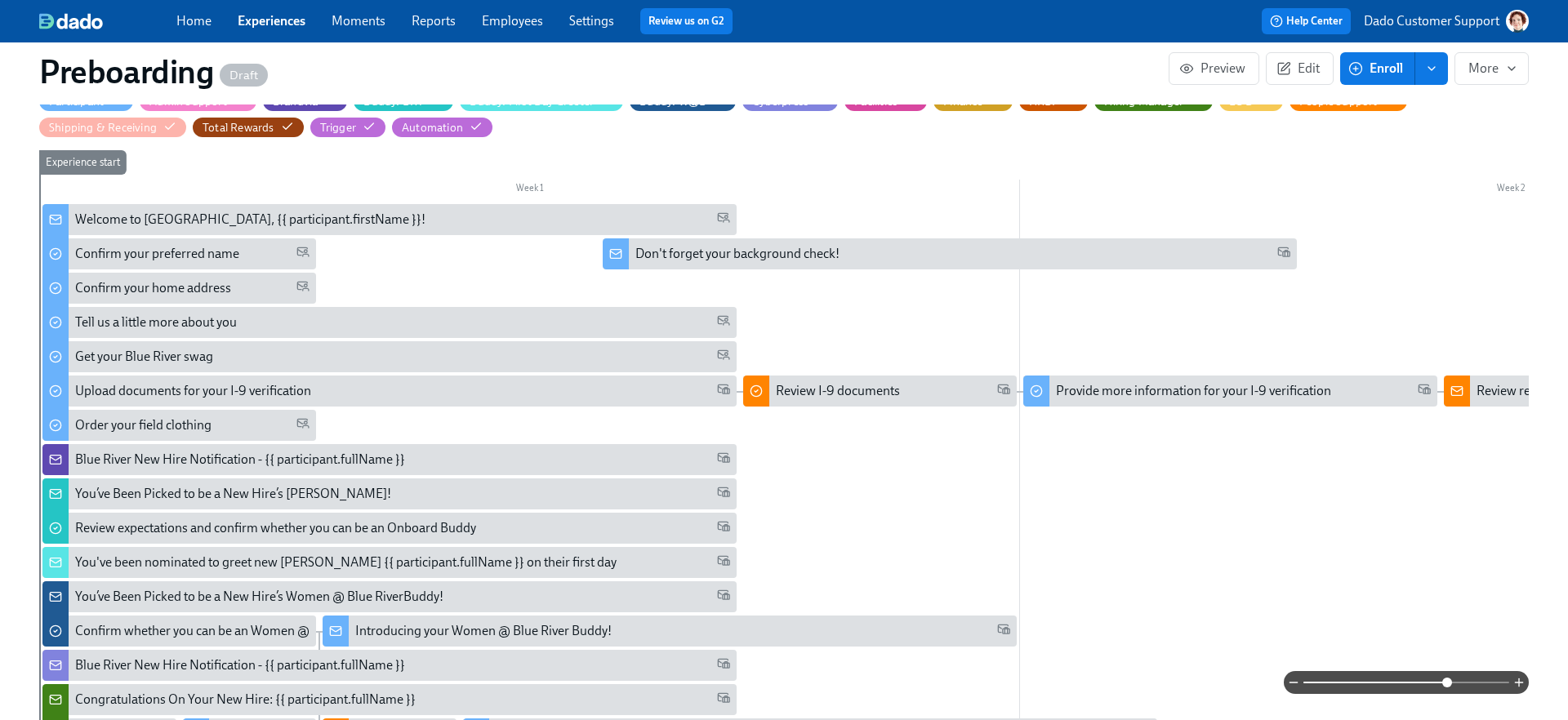
click at [1447, 680] on span at bounding box center [1406, 682] width 206 height 23
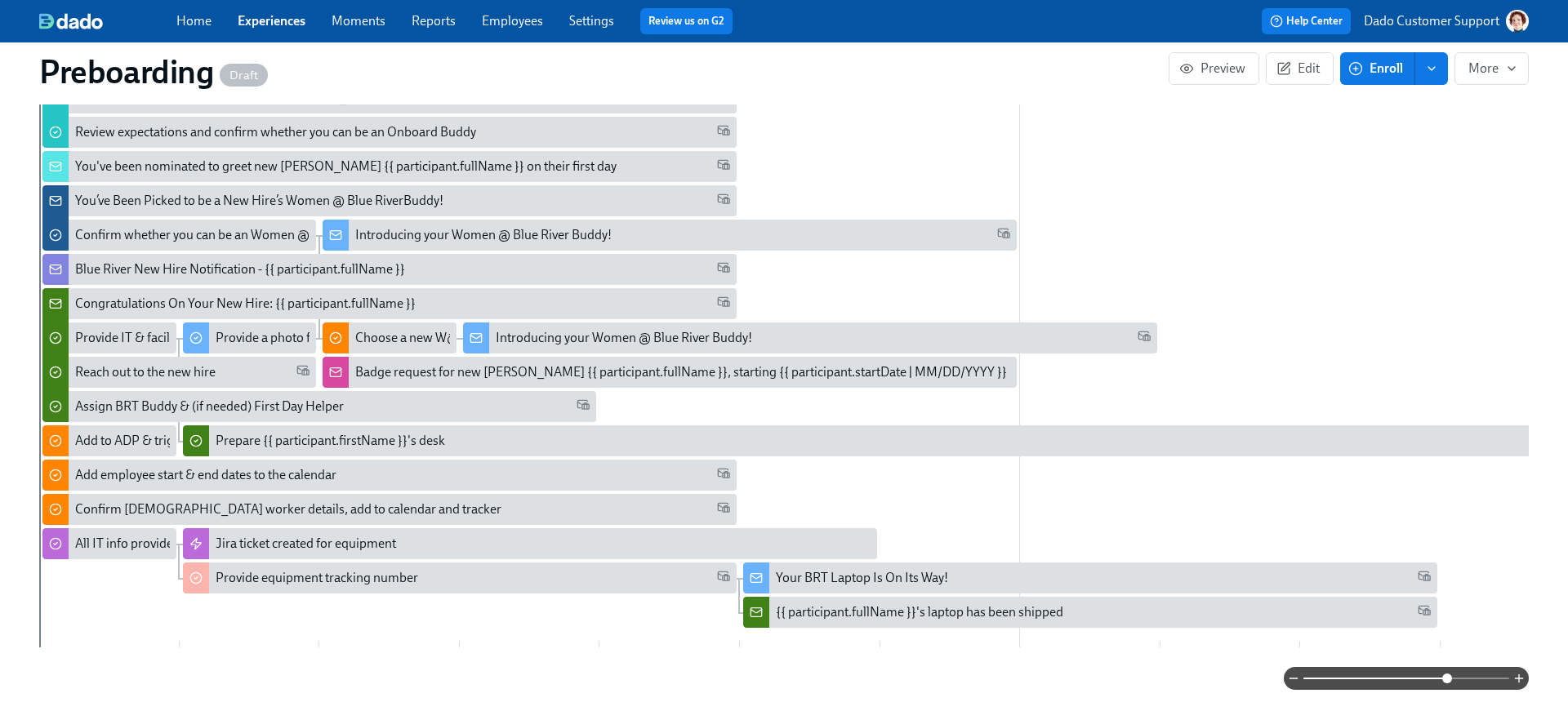
scroll to position [752, 0]
click at [252, 18] on link "Experiences" at bounding box center [271, 21] width 68 height 15
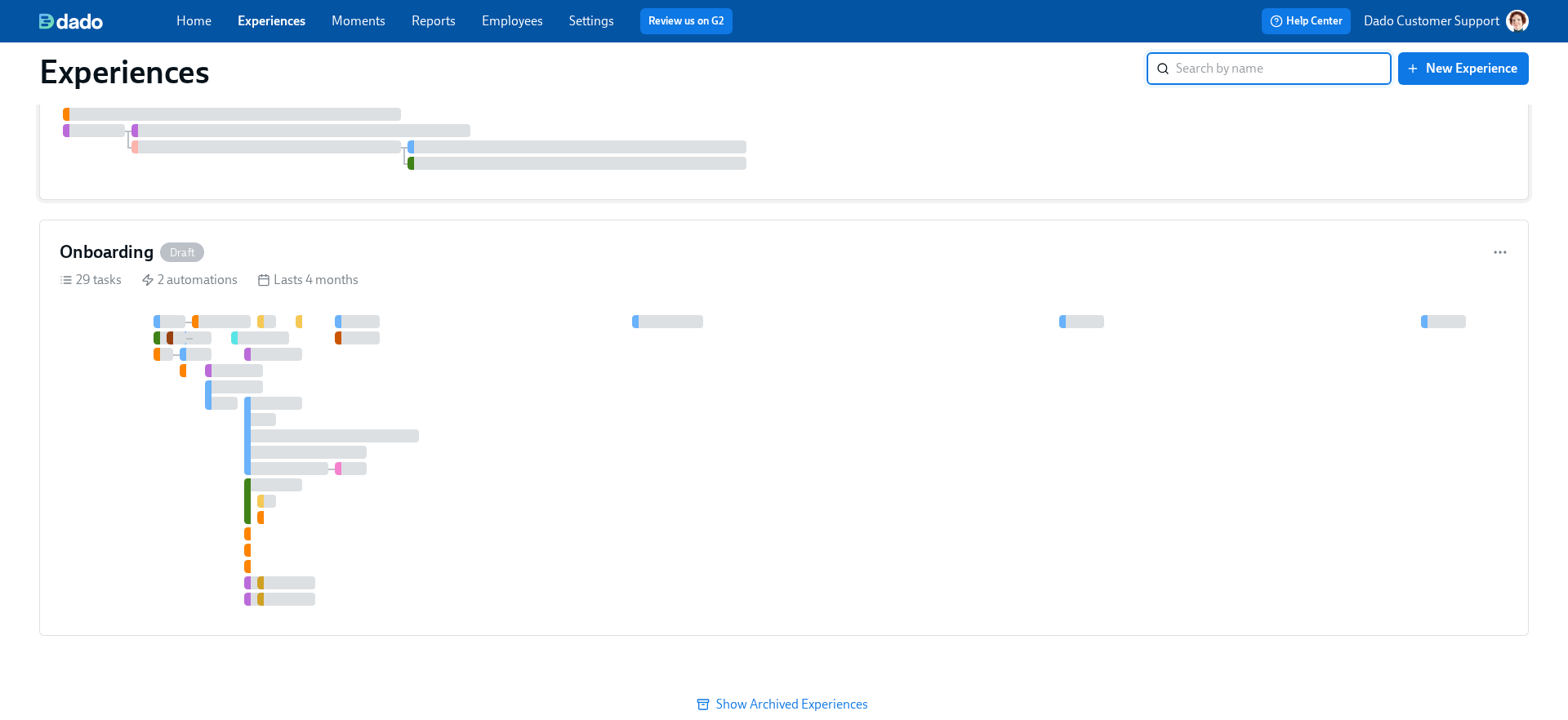
scroll to position [495, 0]
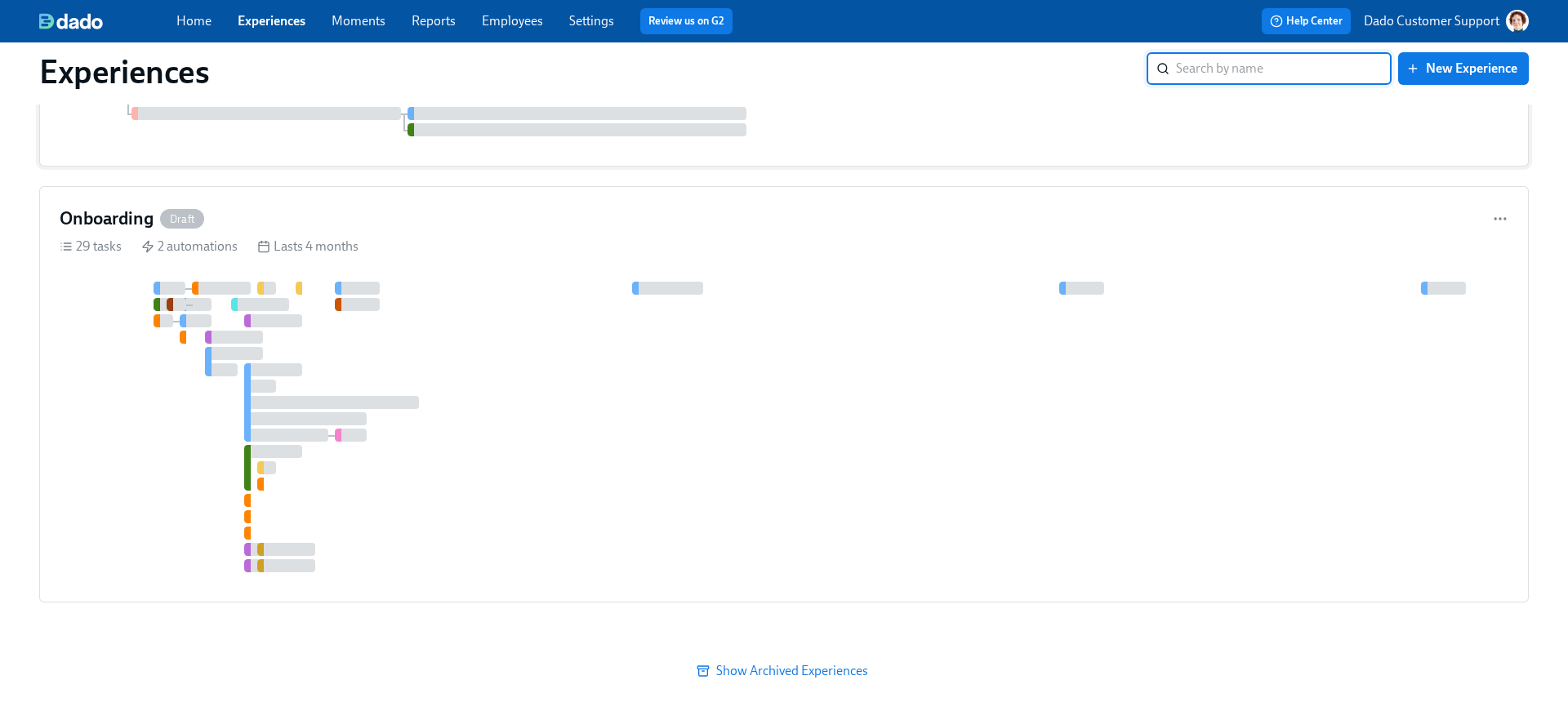
click at [276, 374] on div at bounding box center [273, 370] width 58 height 13
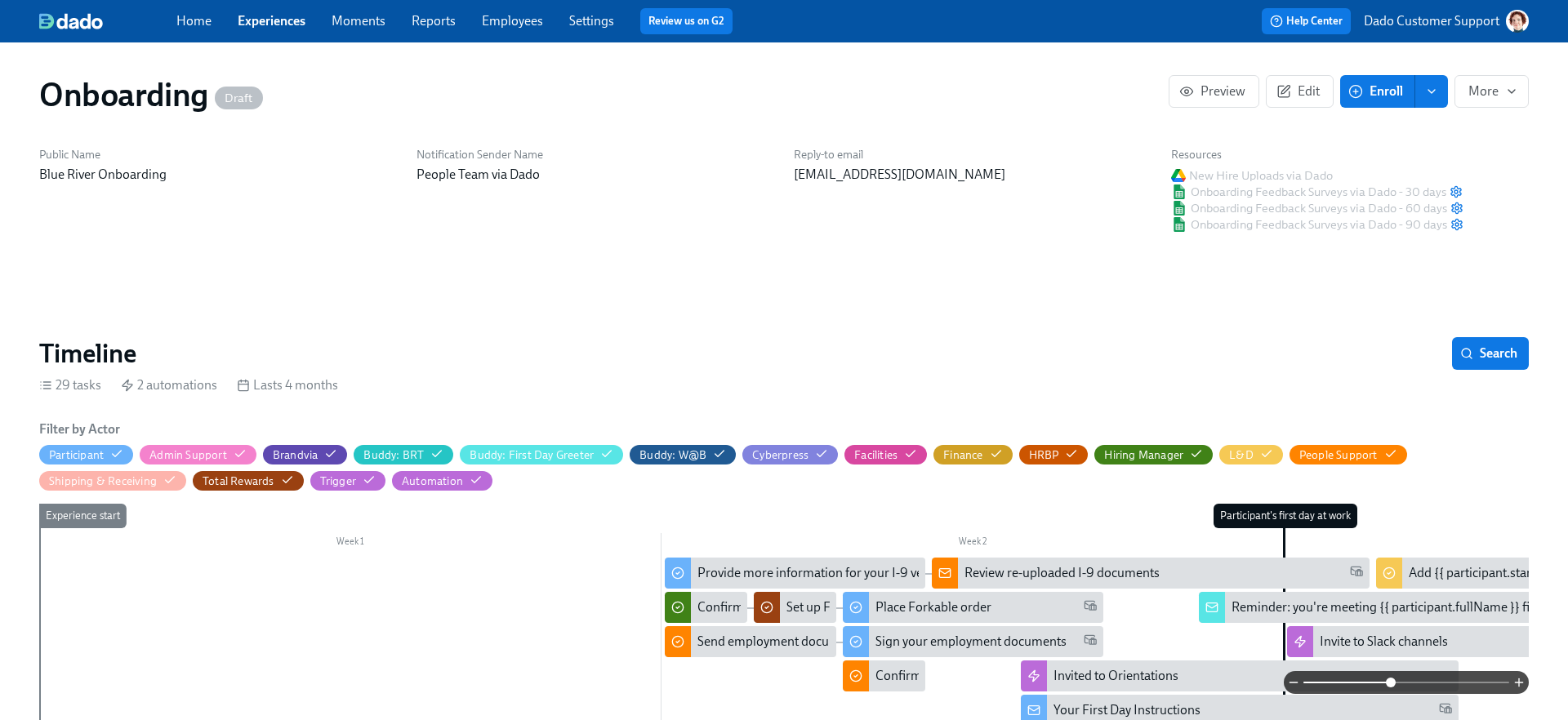
click at [1392, 679] on span at bounding box center [1406, 682] width 206 height 23
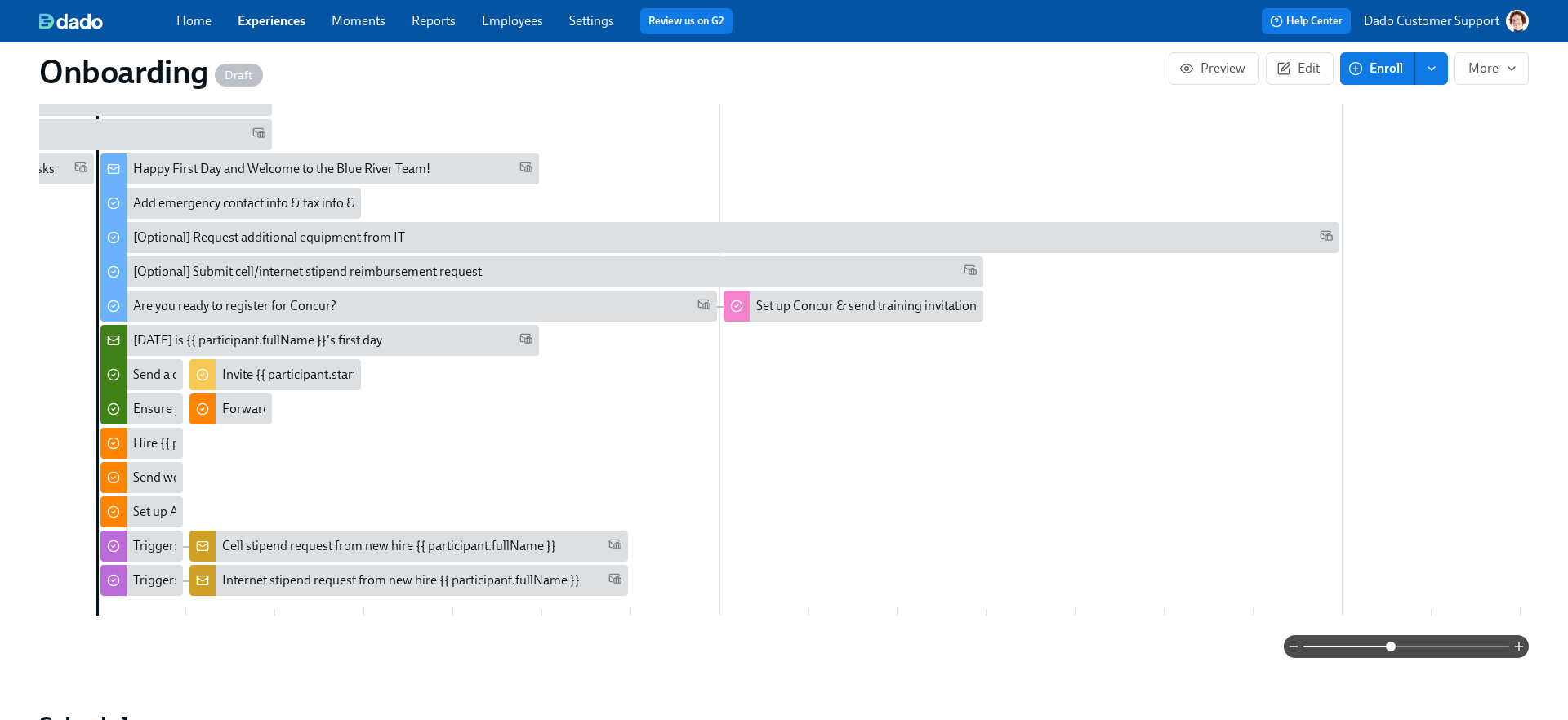
scroll to position [586, 0]
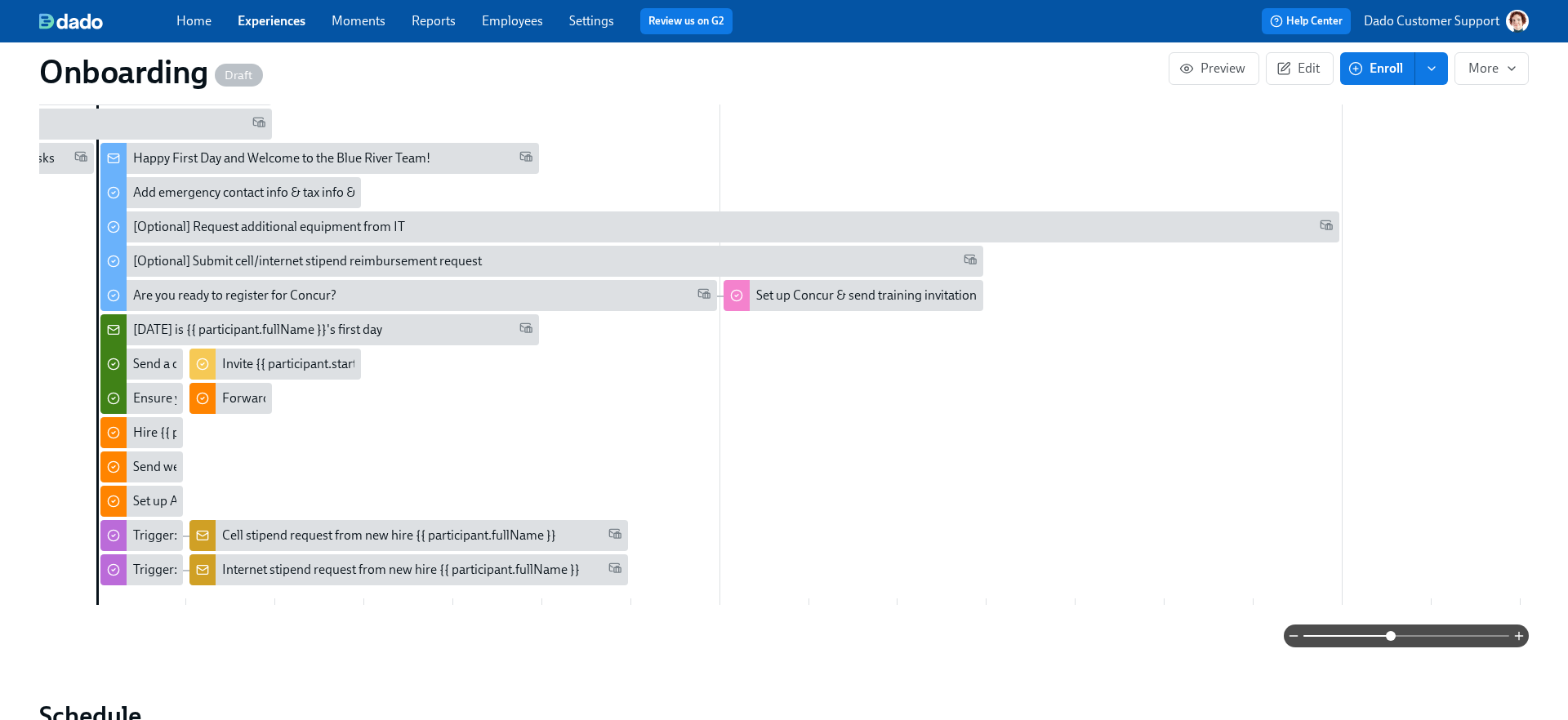
click at [143, 151] on div "Happy First Day and Welcome to the Blue River Team!" at bounding box center [281, 158] width 297 height 18
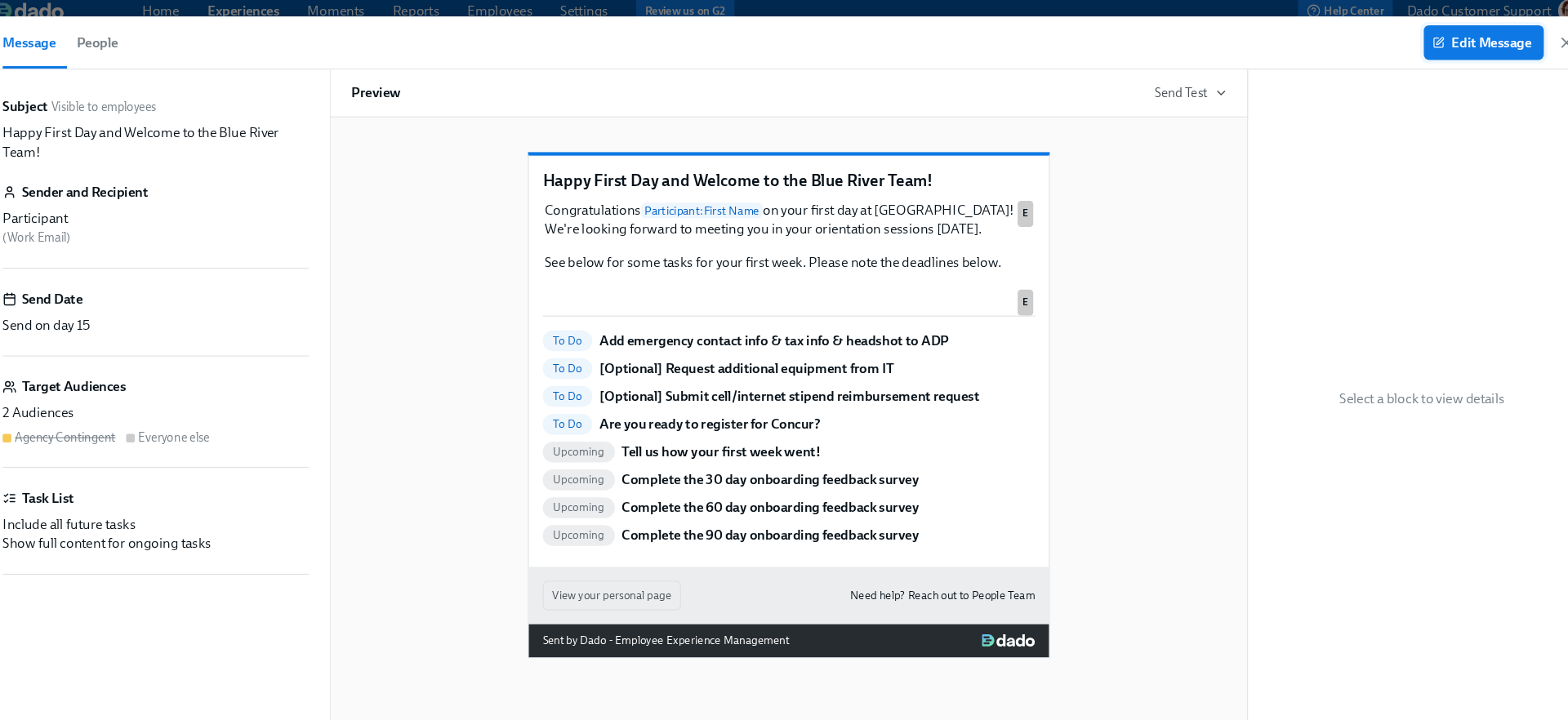
click at [1450, 45] on span "Edit Message" at bounding box center [1437, 50] width 90 height 16
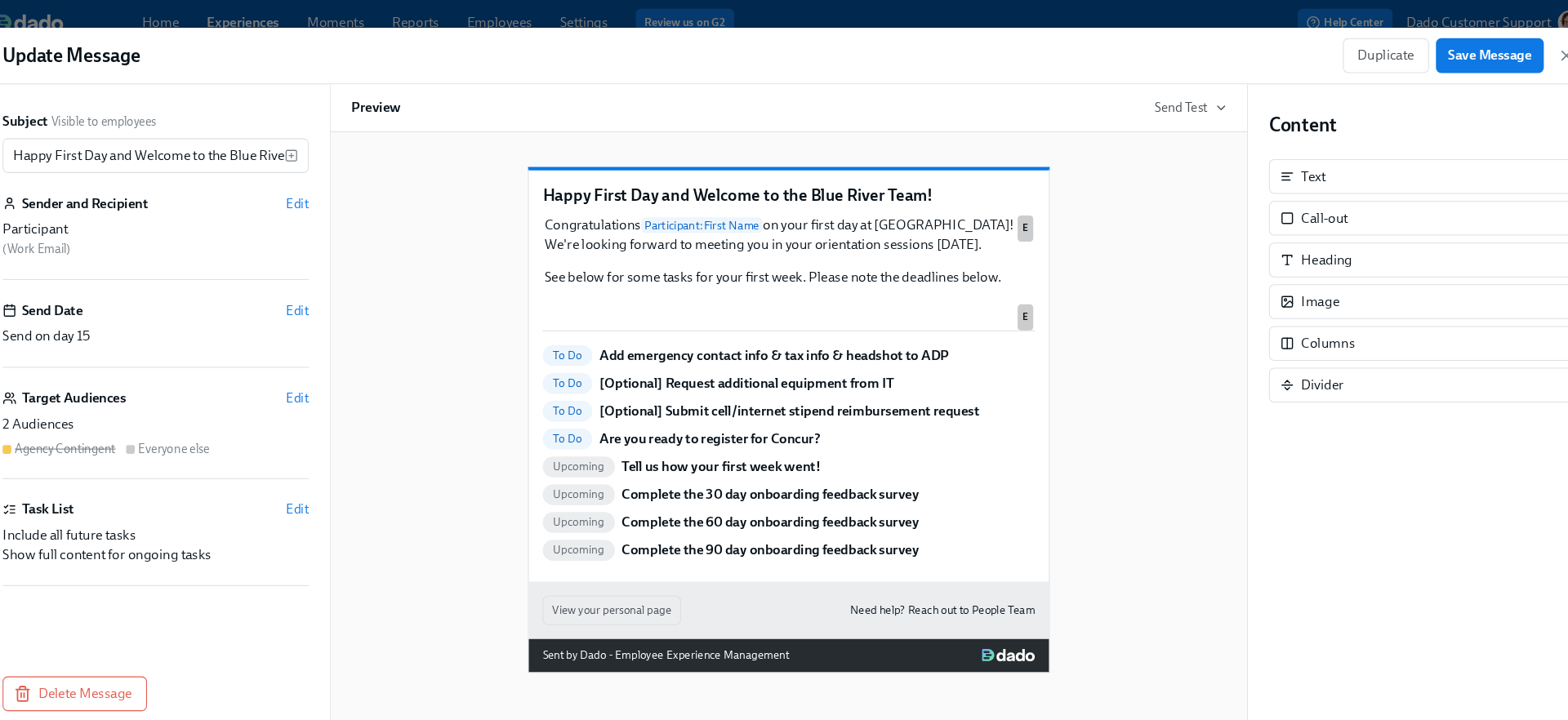
click at [1046, 26] on div "Update Message Duplicate Save Message" at bounding box center [784, 52] width 1516 height 53
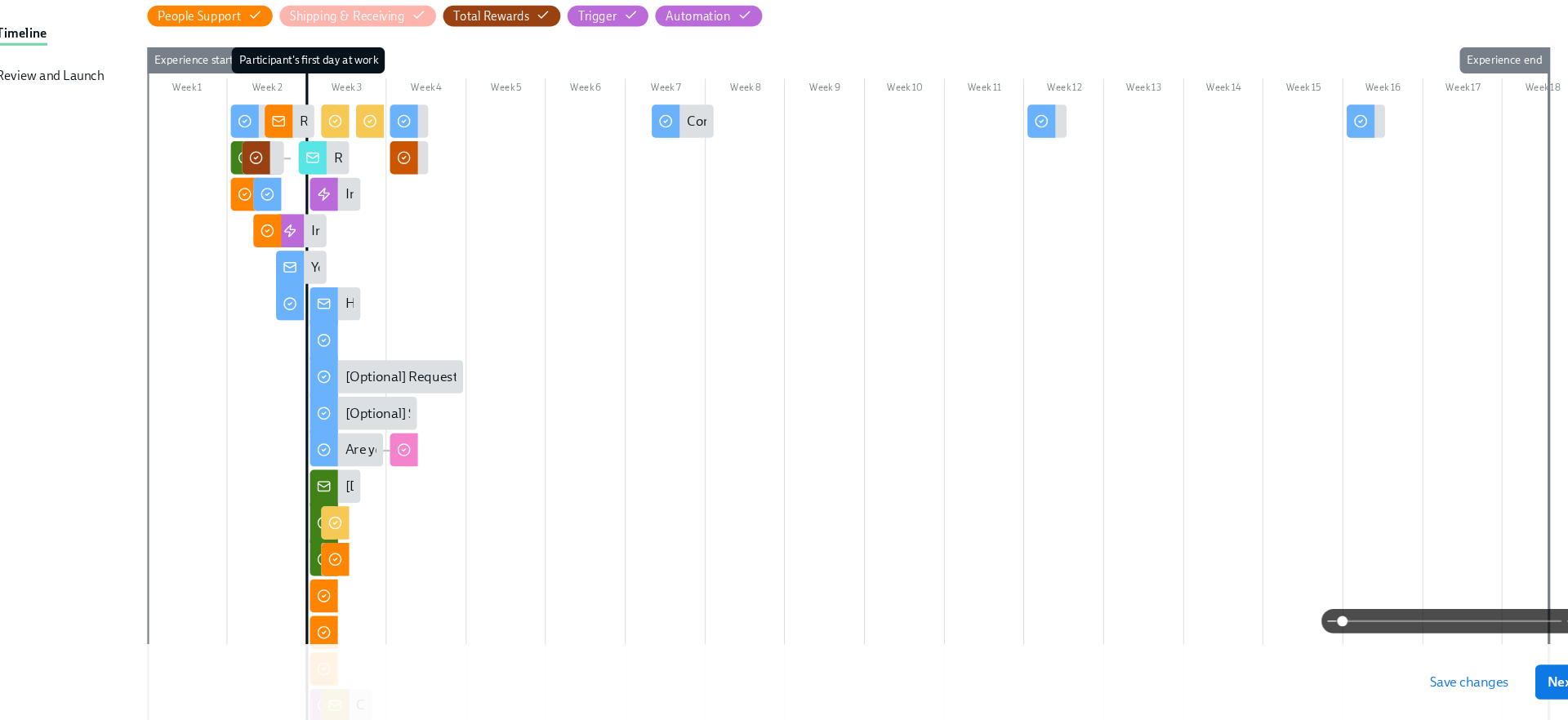
scroll to position [226, 0]
click at [1454, 627] on span at bounding box center [1406, 627] width 206 height 23
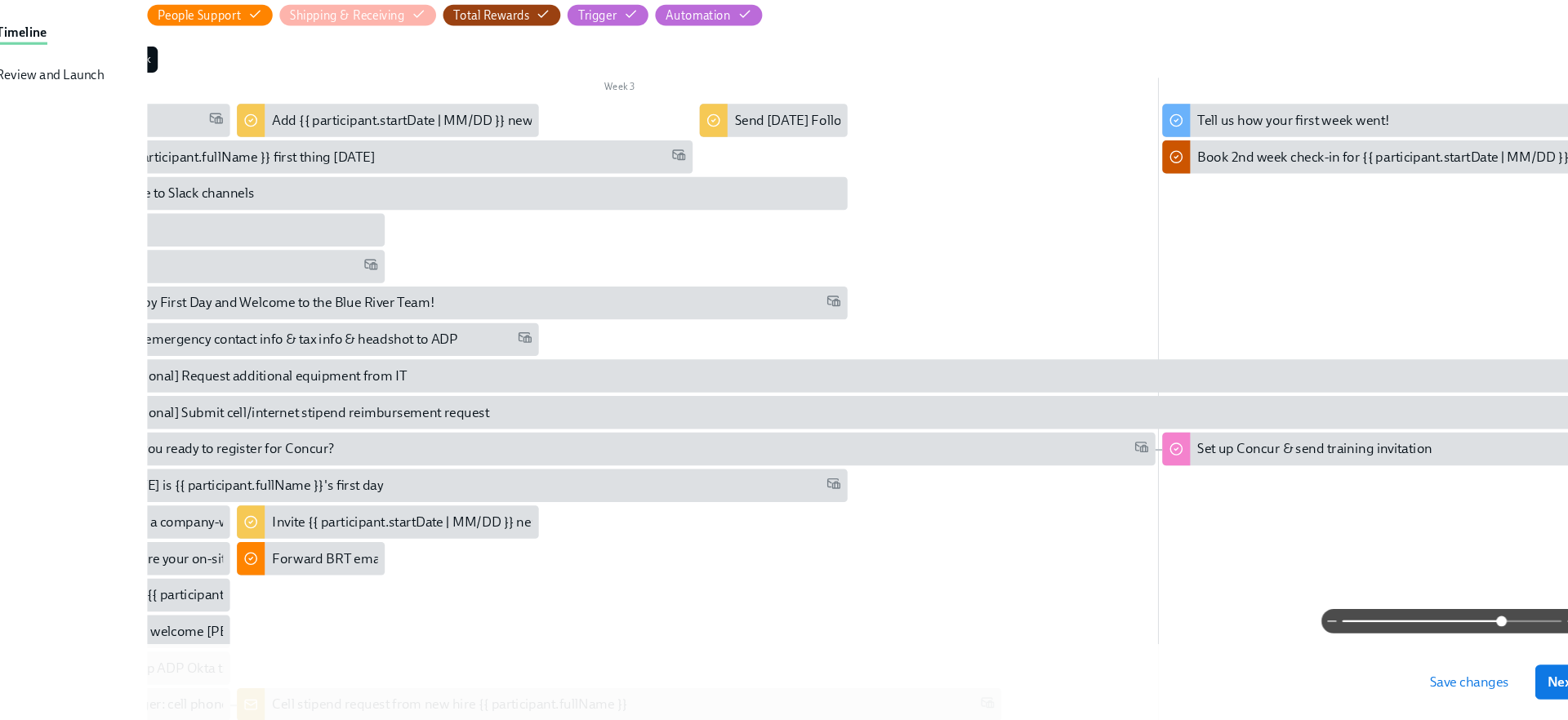
scroll to position [0, 1971]
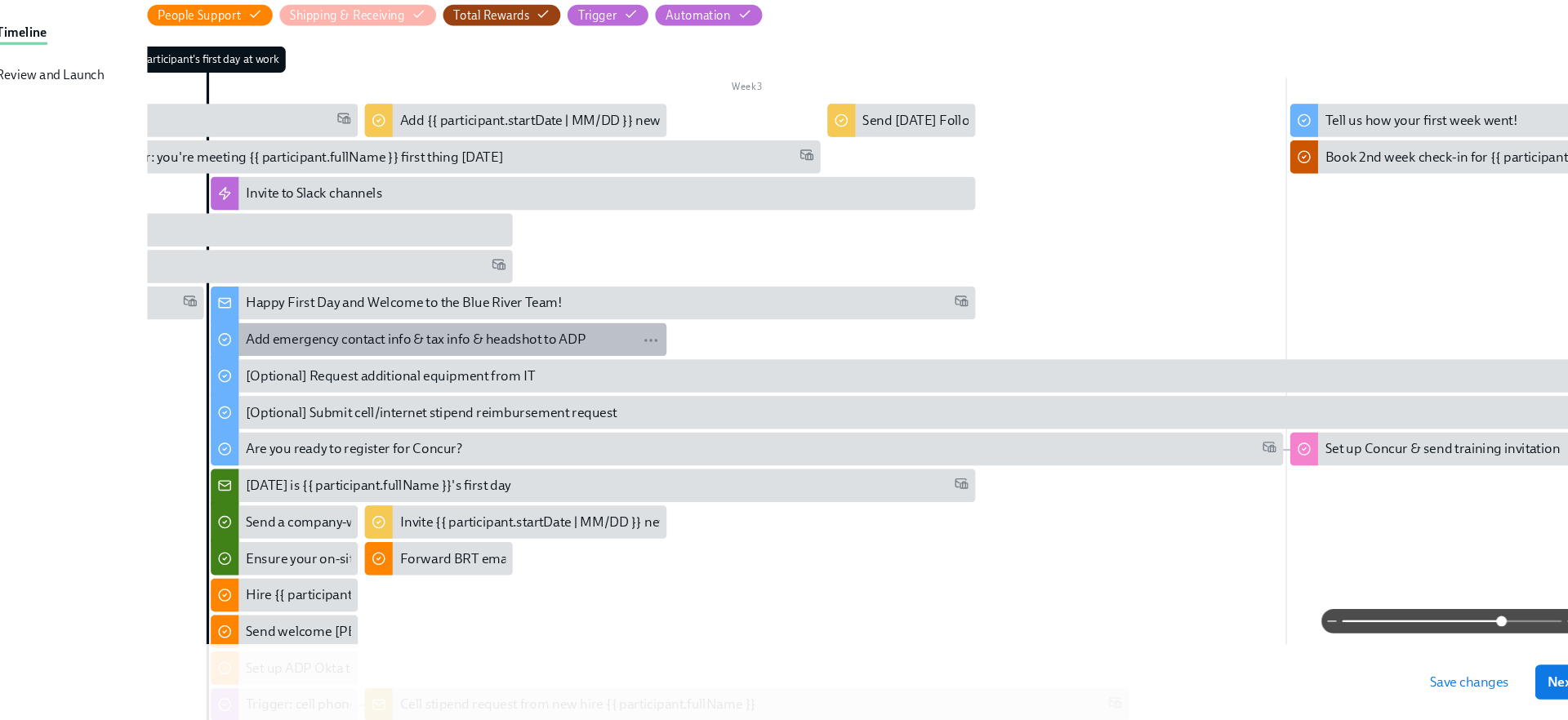
click at [333, 366] on div "Add emergency contact info & tax info & headshot to ADP" at bounding box center [433, 362] width 319 height 18
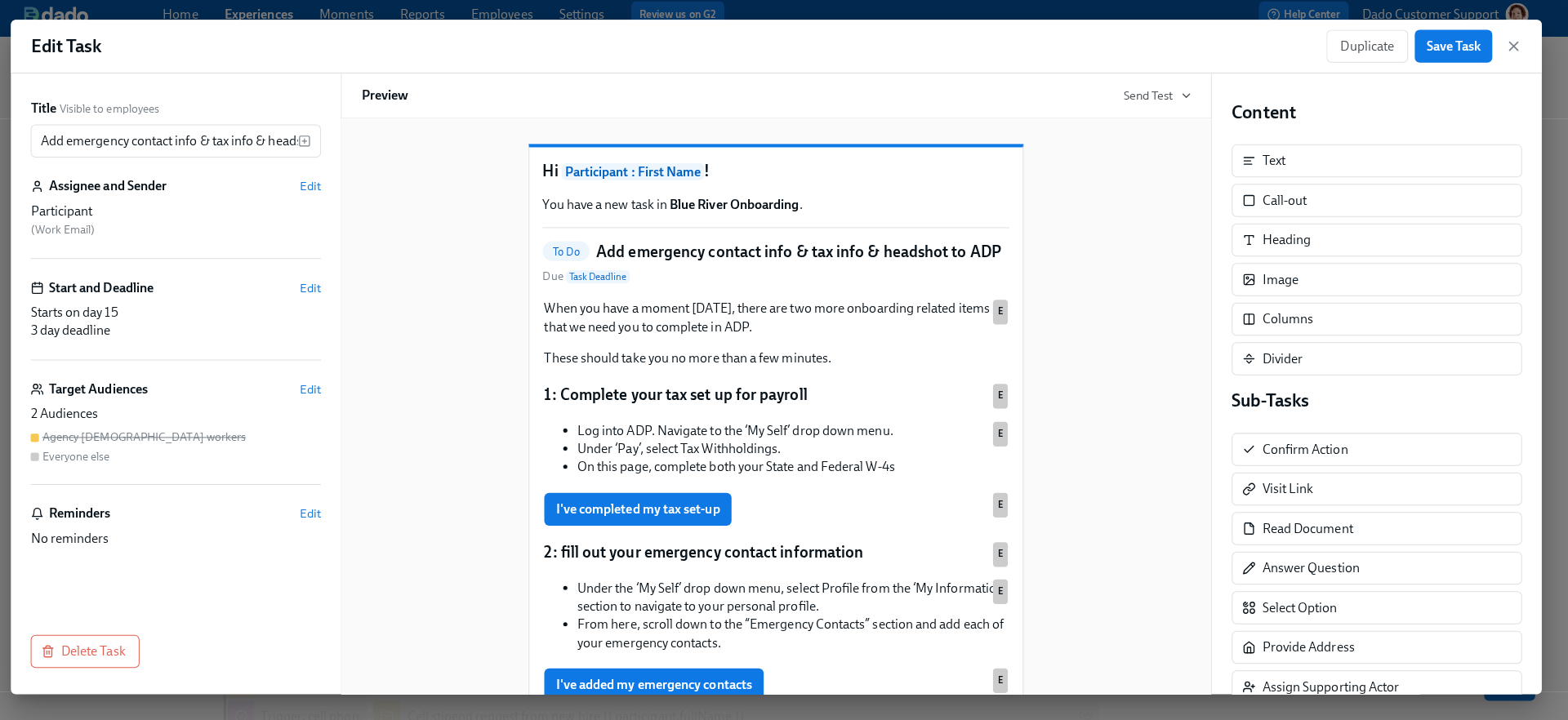
scroll to position [214, 0]
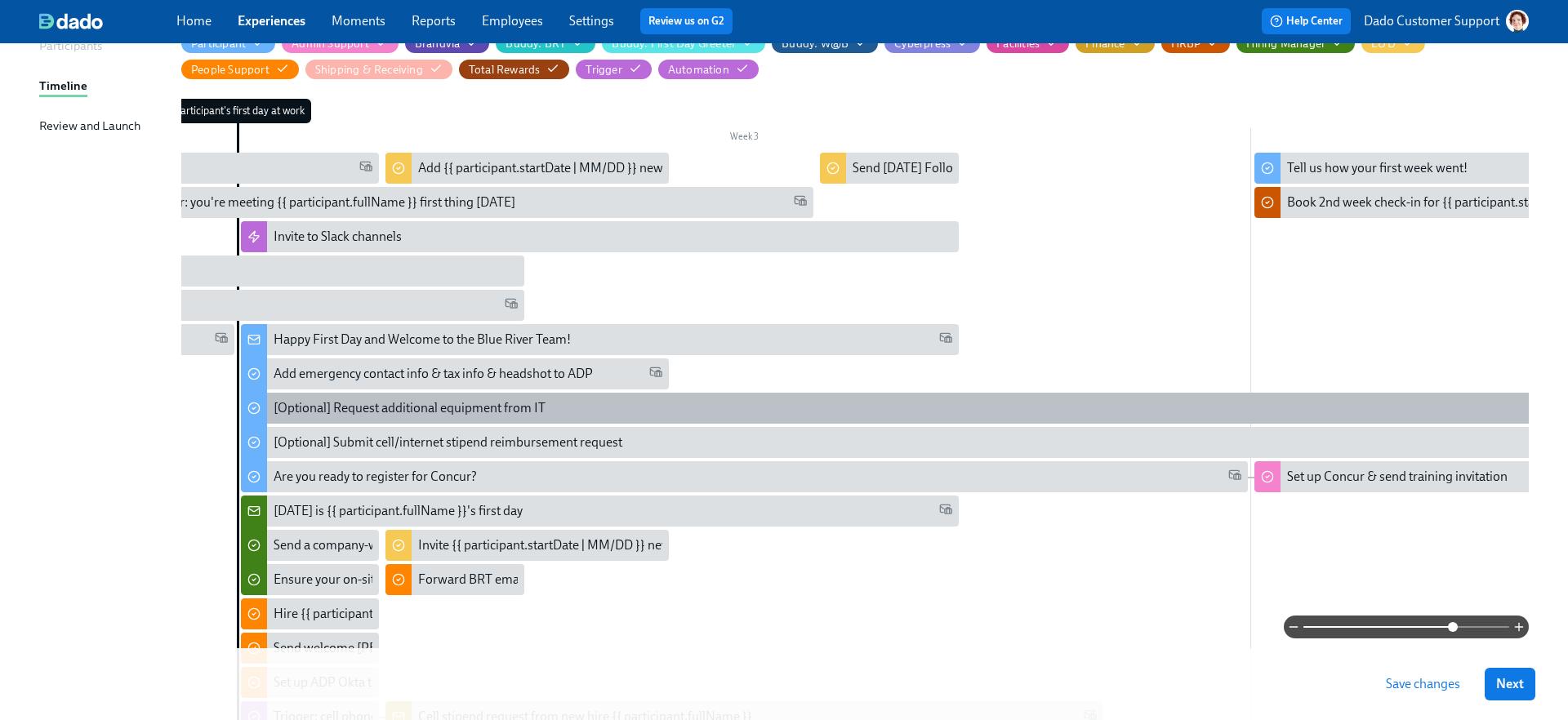
click at [349, 400] on div "[Optional] Request additional equipment from IT" at bounding box center [409, 408] width 272 height 18
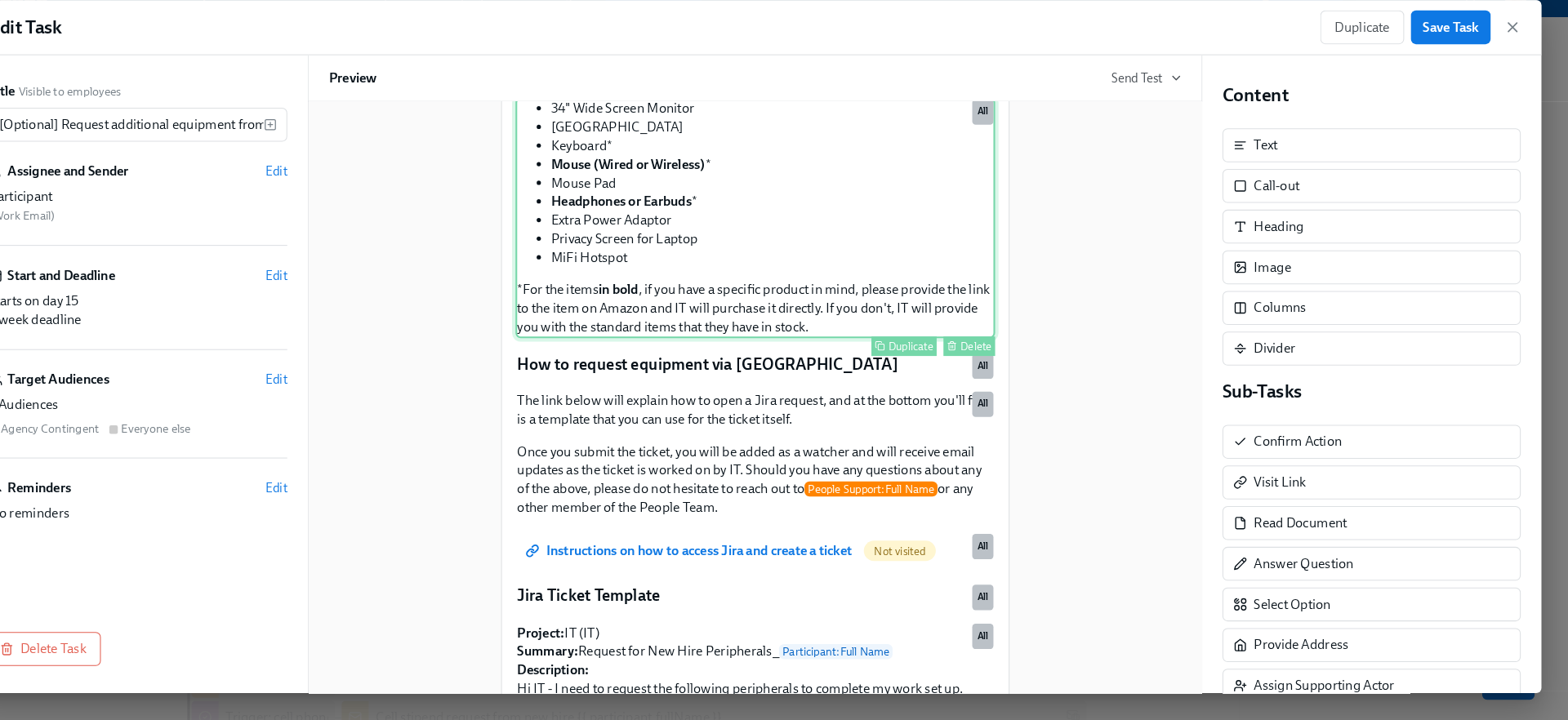
scroll to position [213, 0]
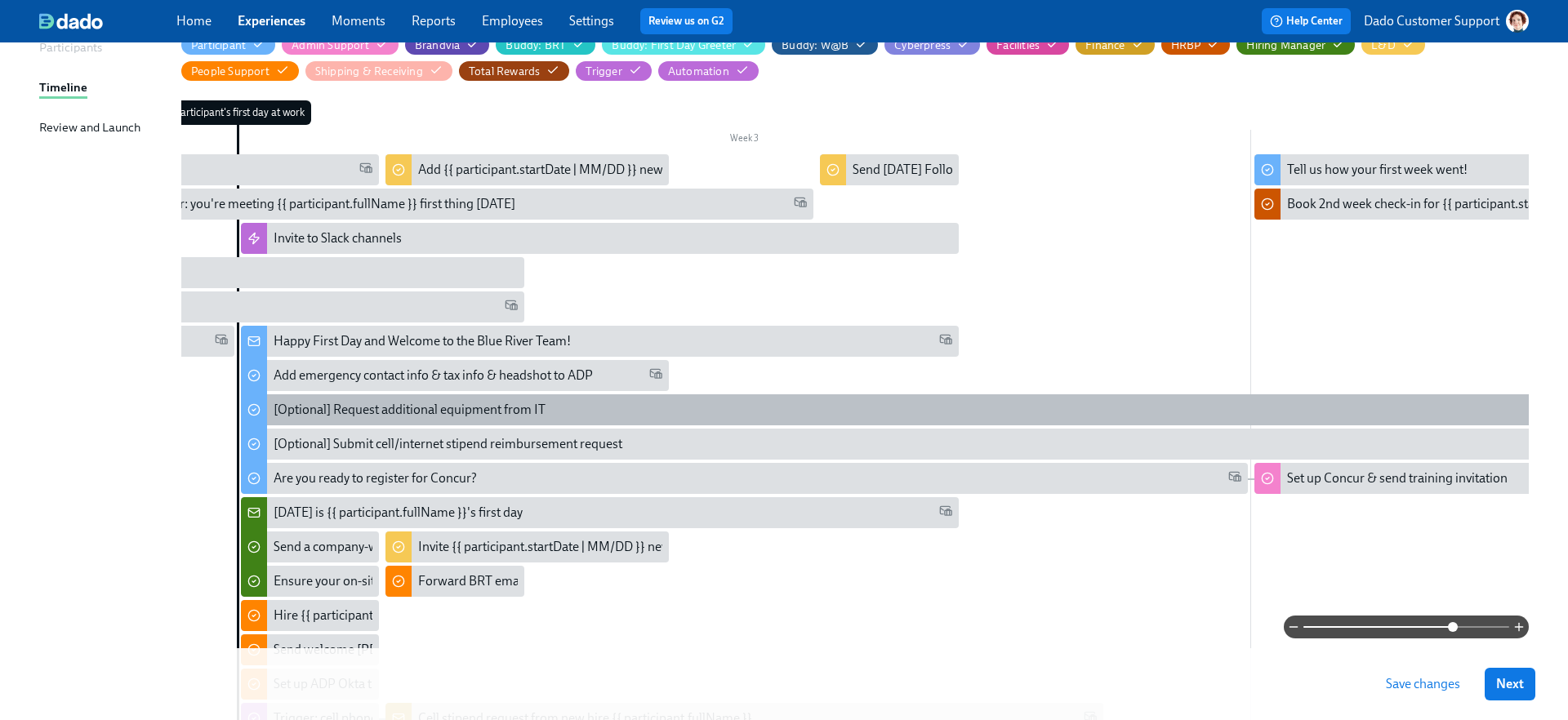
click at [345, 411] on div "[Optional] Request additional equipment from IT" at bounding box center [409, 409] width 272 height 18
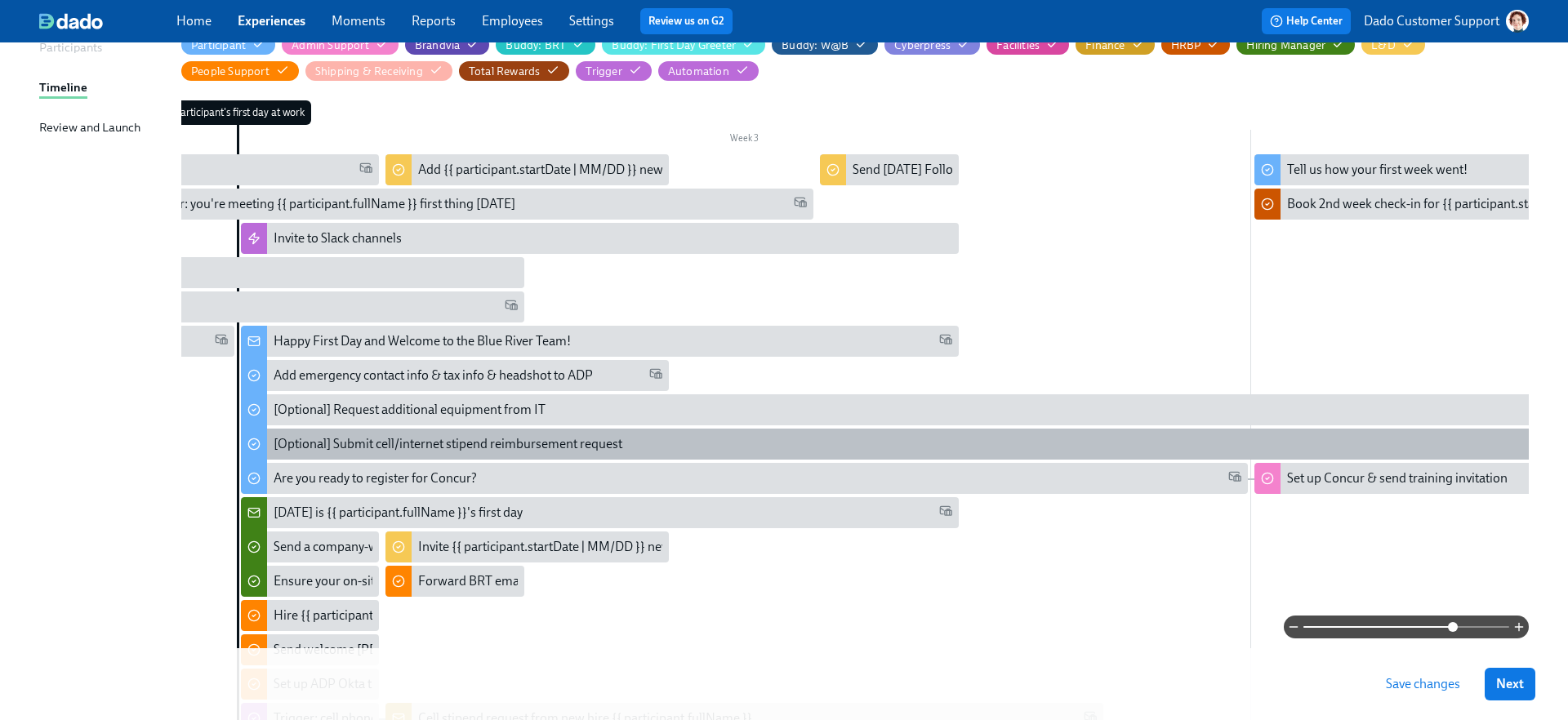
click at [312, 451] on div "[Optional] Submit cell/internet stipend reimbursement request" at bounding box center [448, 443] width 348 height 18
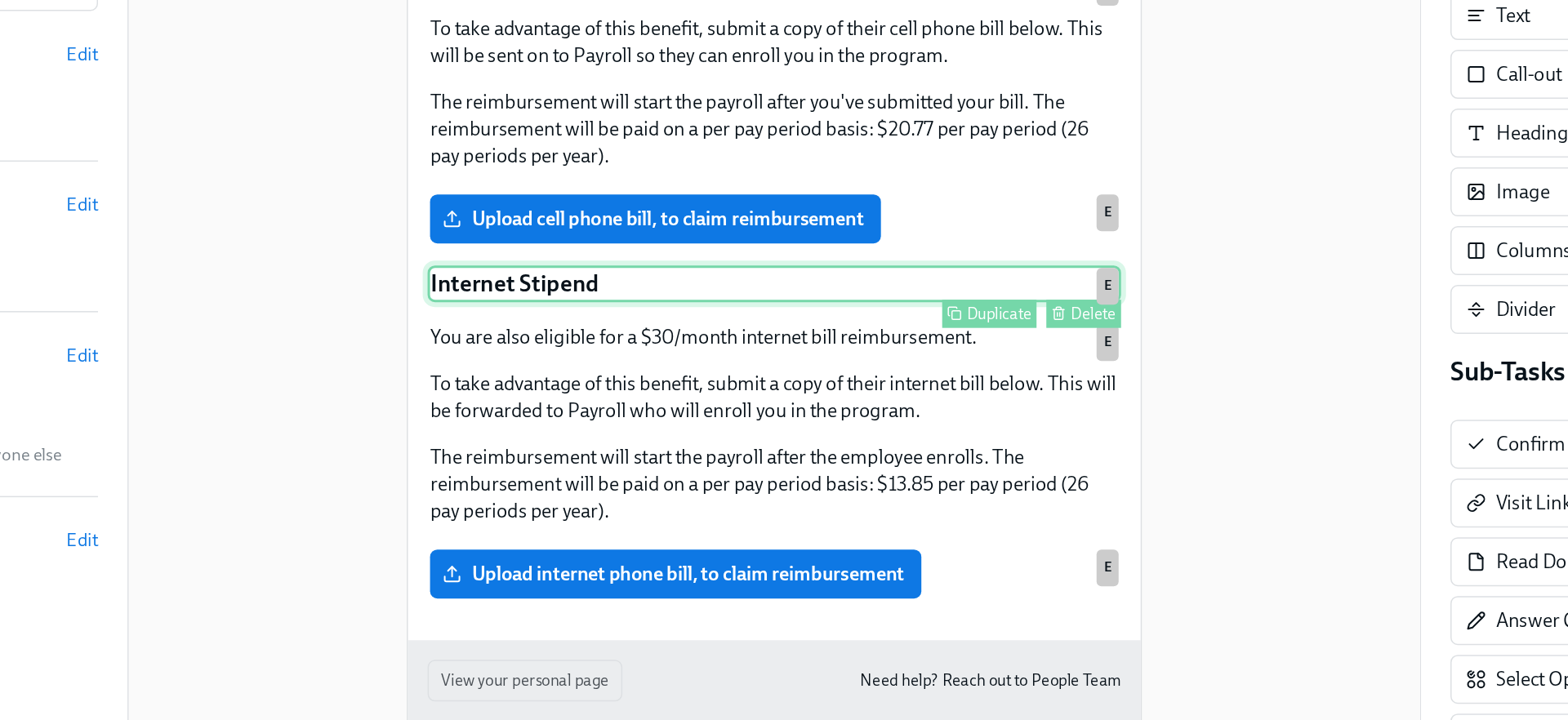
scroll to position [267, 0]
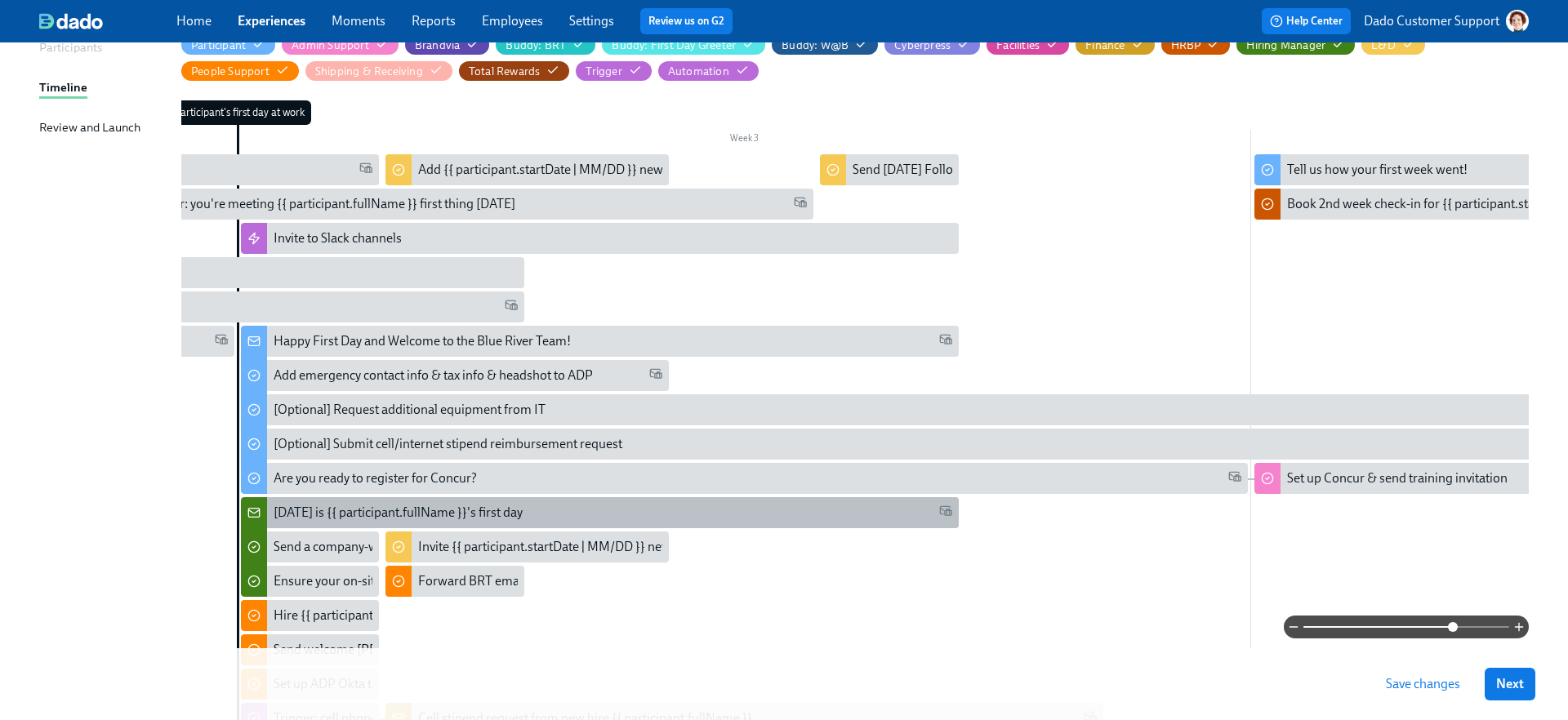
scroll to position [425, 0]
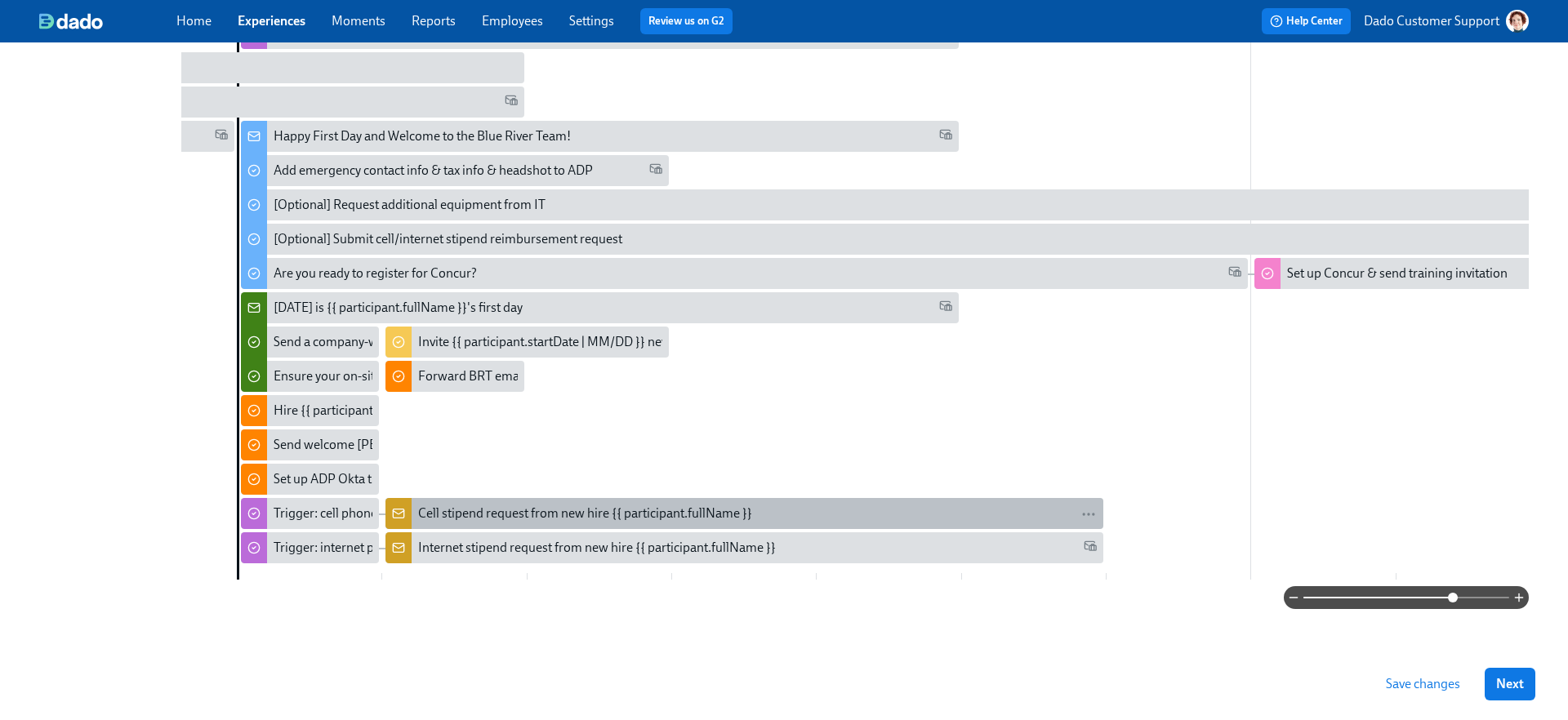
click at [492, 508] on div "Cell stipend request from new hire {{ participant.fullName }}" at bounding box center [585, 513] width 334 height 18
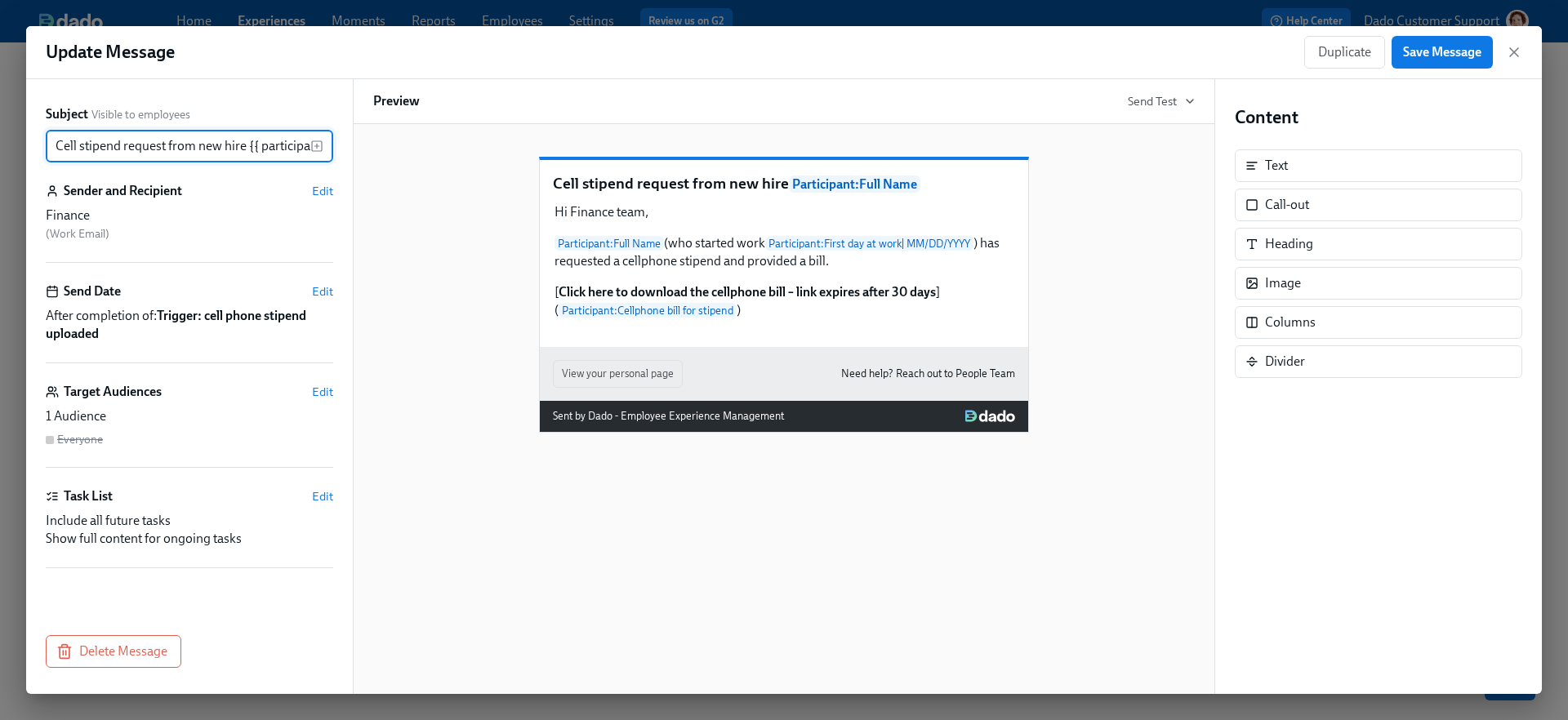
click at [837, 26] on div "Update Message Duplicate Save Message" at bounding box center [784, 52] width 1516 height 53
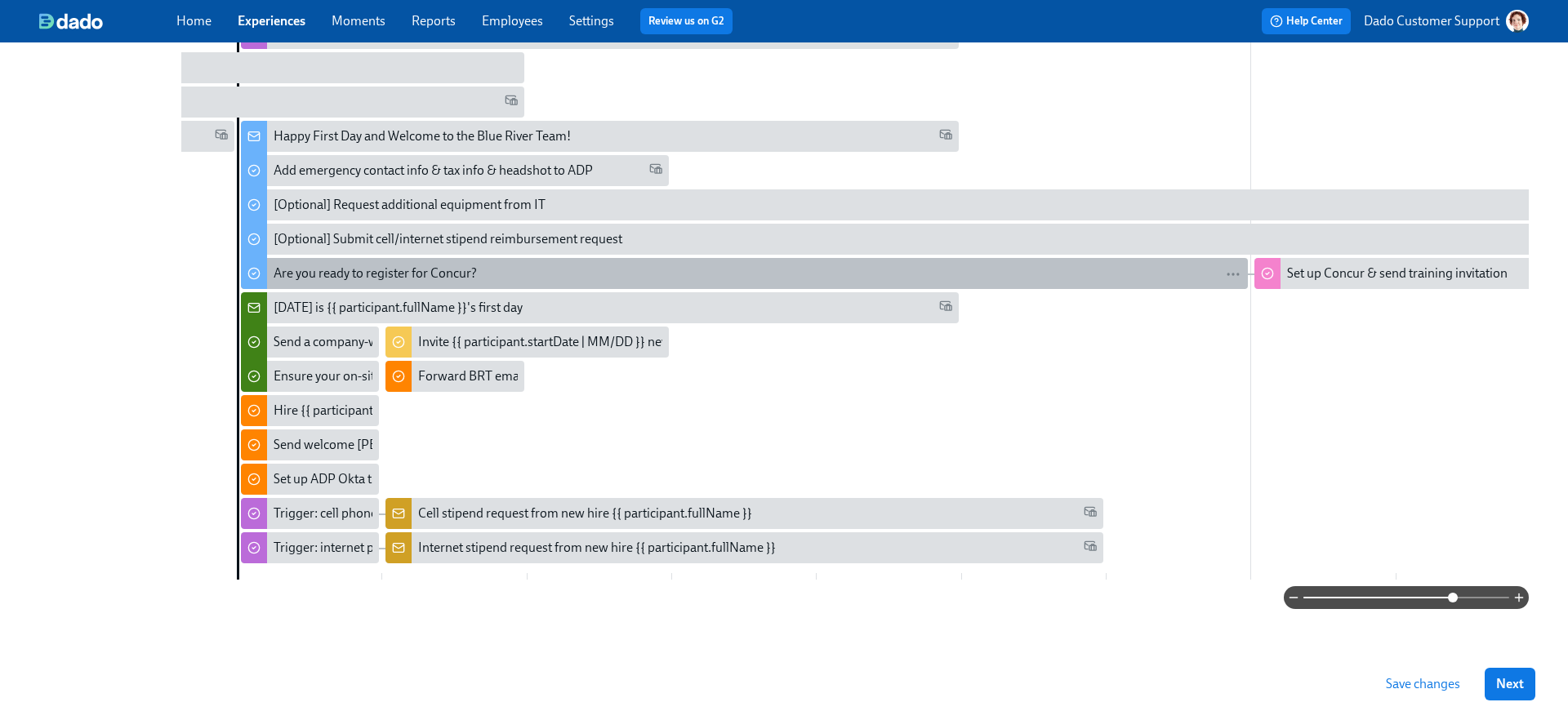
click at [299, 267] on div "Are you ready to register for Concur?" at bounding box center [375, 273] width 204 height 18
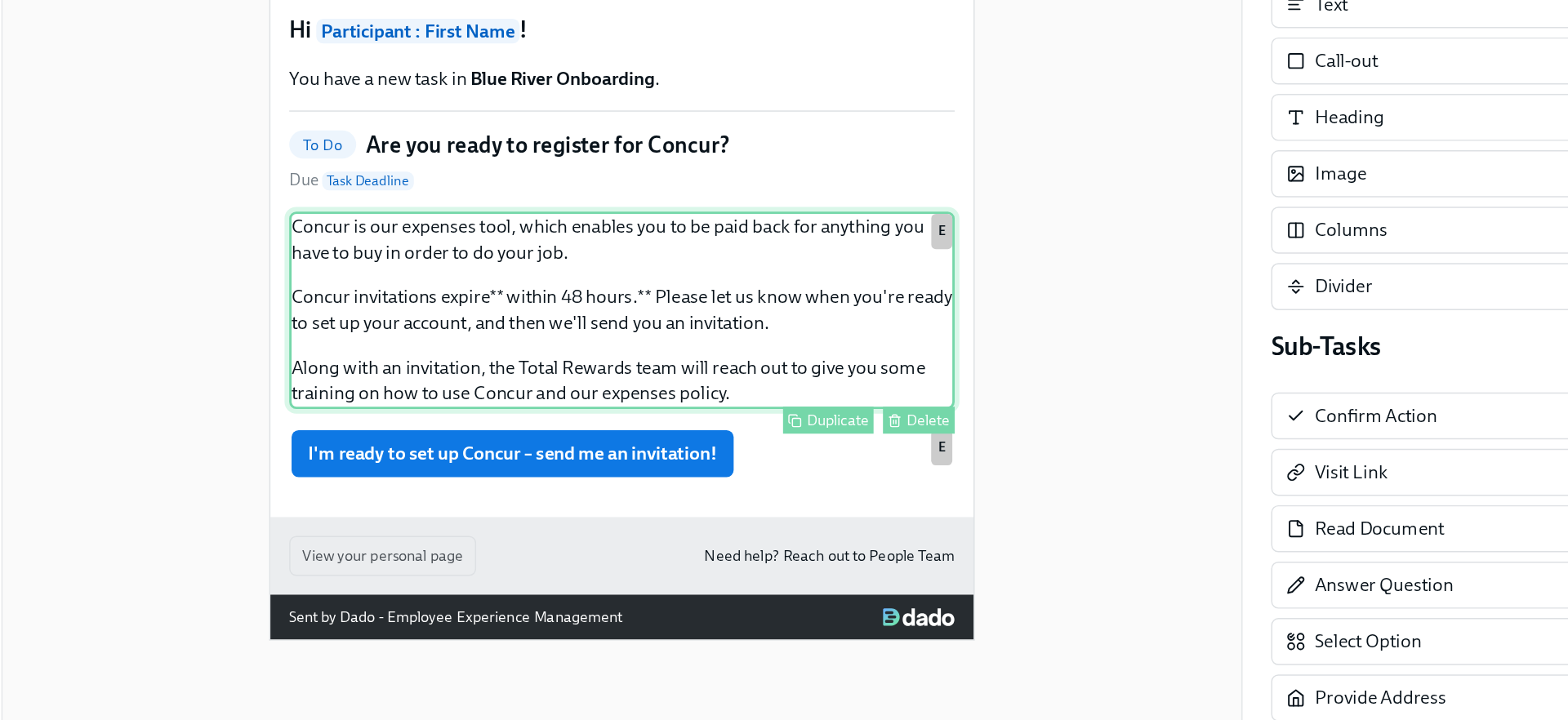
click at [773, 435] on div "Concur is our expenses tool, which enables you to be paid back for anything you…" at bounding box center [784, 378] width 462 height 137
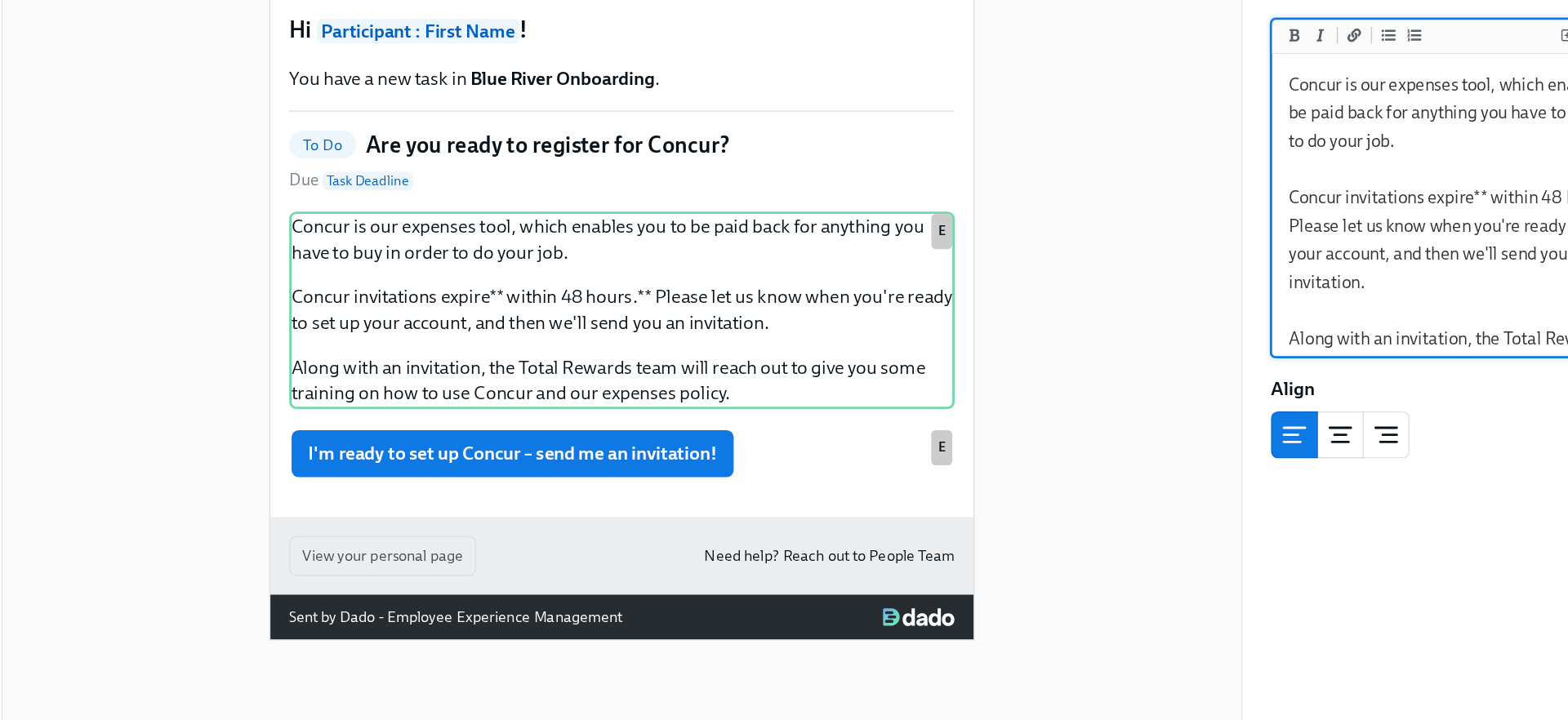
click at [1389, 299] on textarea "Concur is our expenses tool, which enables you to be paid back for anything you…" at bounding box center [1379, 329] width 279 height 251
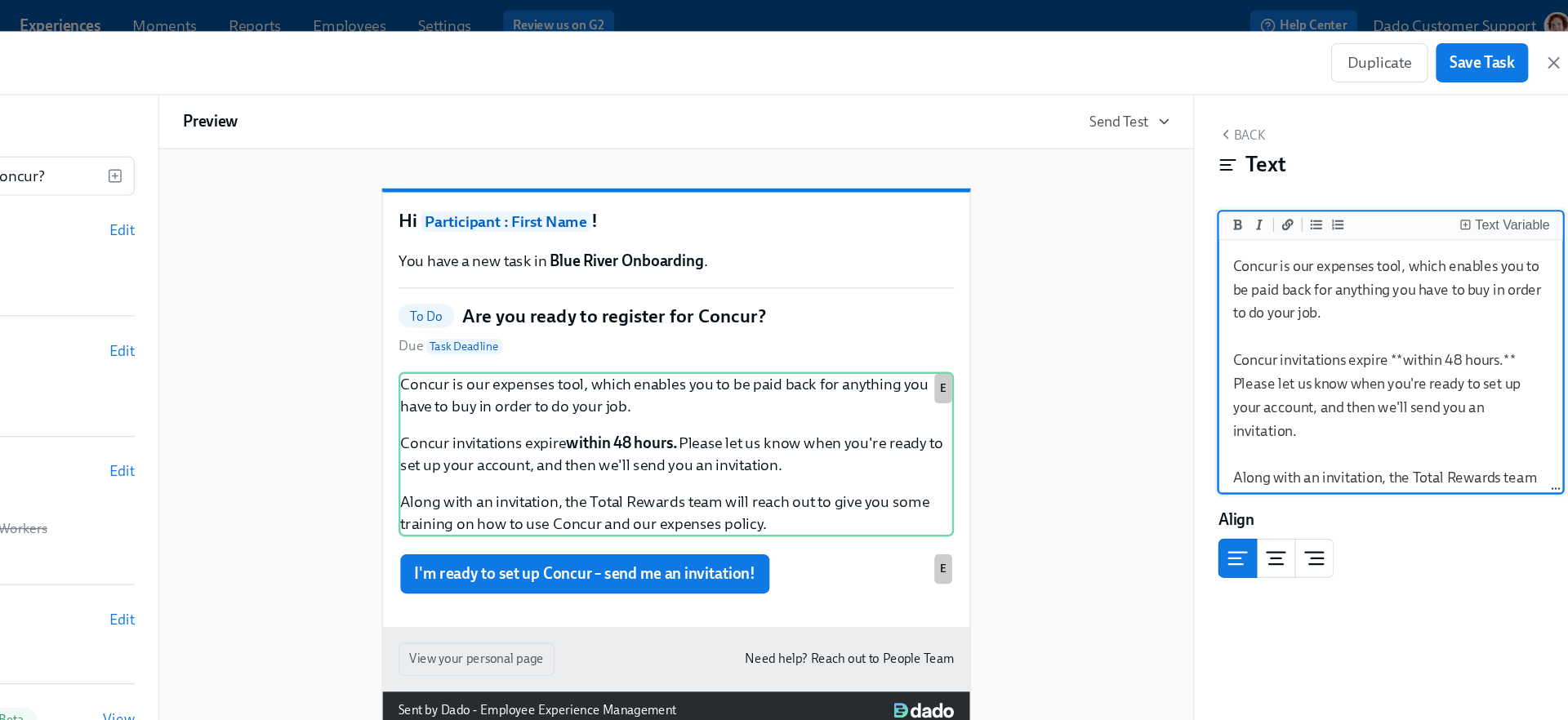
scroll to position [422, 0]
type textarea "Concur is our expenses tool, which enables you to be paid back for anything you…"
click at [1459, 53] on span "Save Task" at bounding box center [1454, 51] width 54 height 16
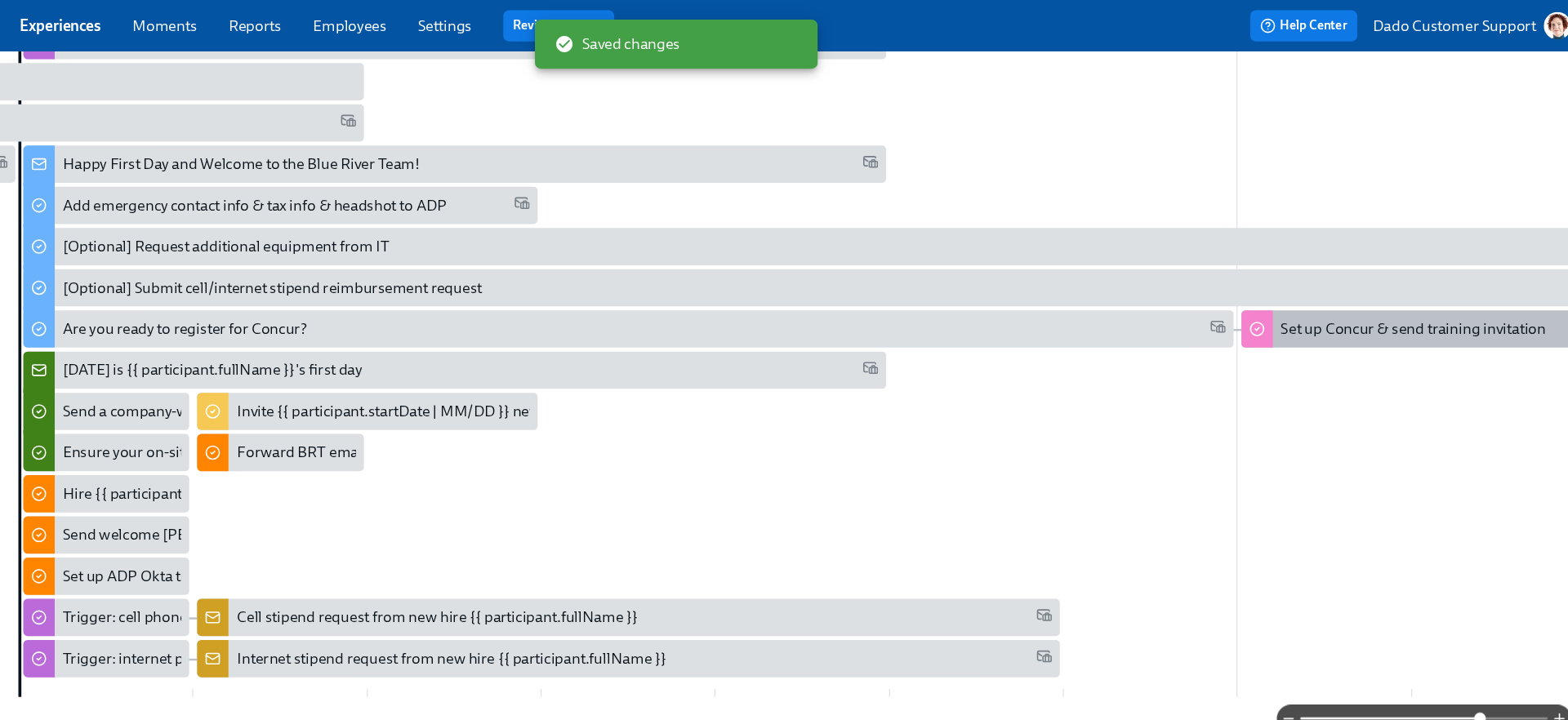
click at [1314, 273] on div "Set up Concur & send training invitation" at bounding box center [1397, 273] width 221 height 18
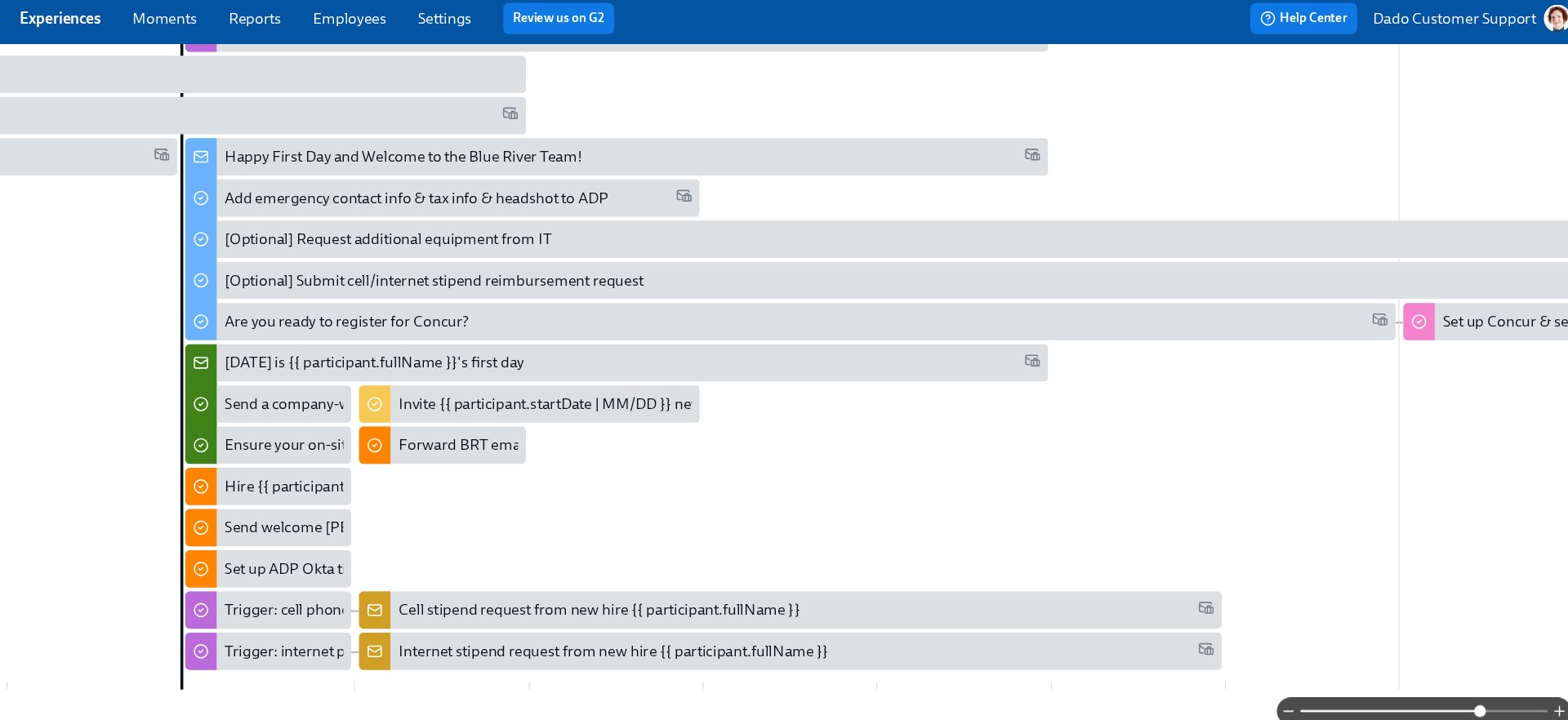
scroll to position [0, 1831]
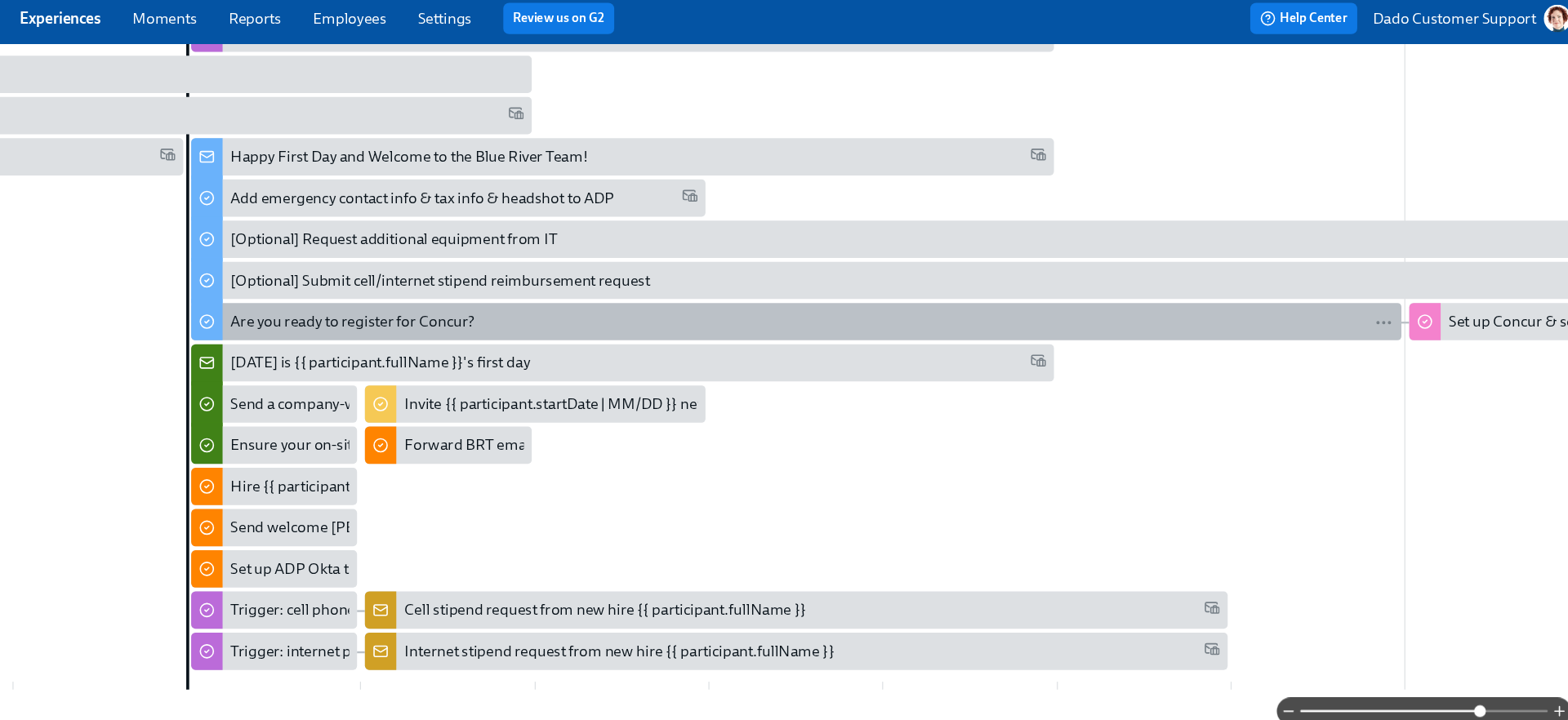
click at [490, 271] on div "Are you ready to register for Concur?" at bounding box center [515, 273] width 204 height 18
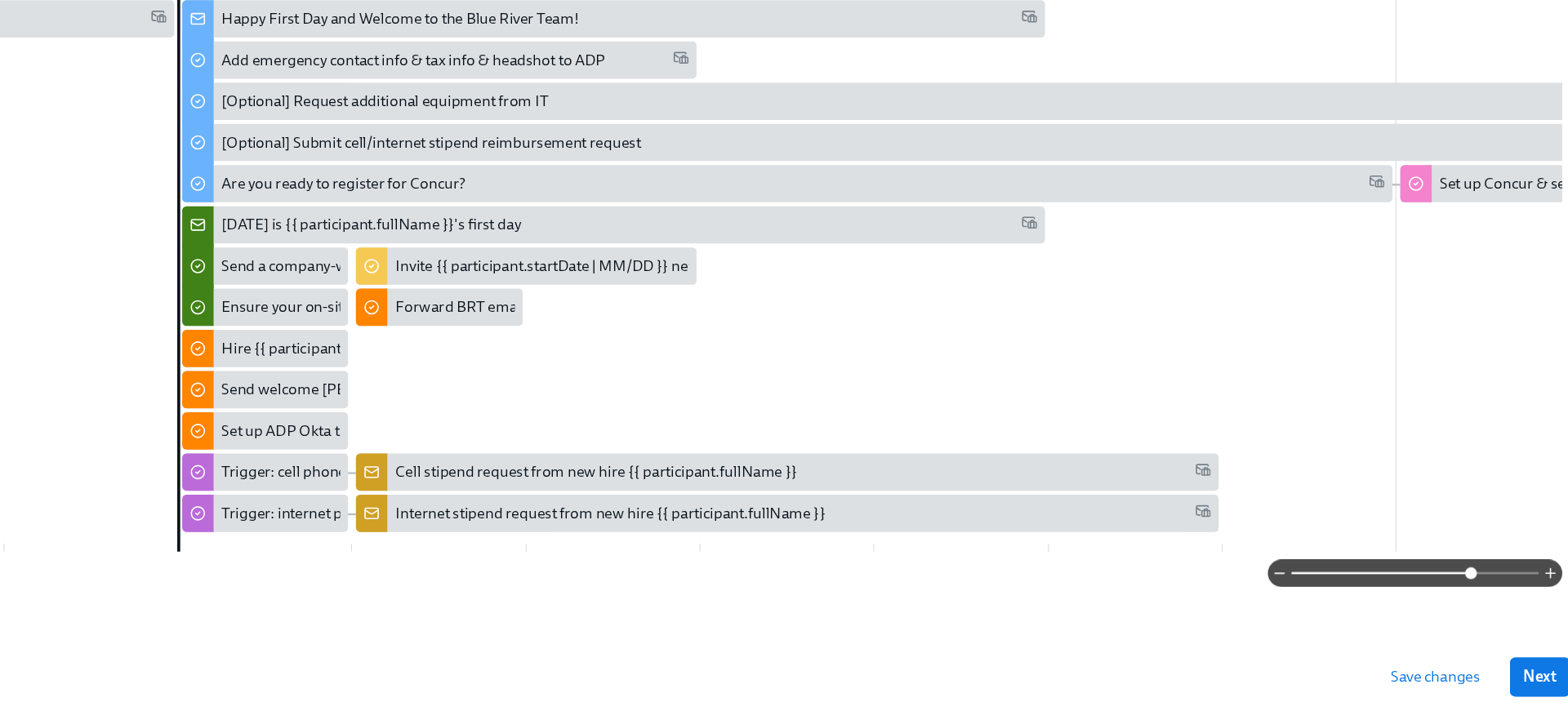
scroll to position [425, 0]
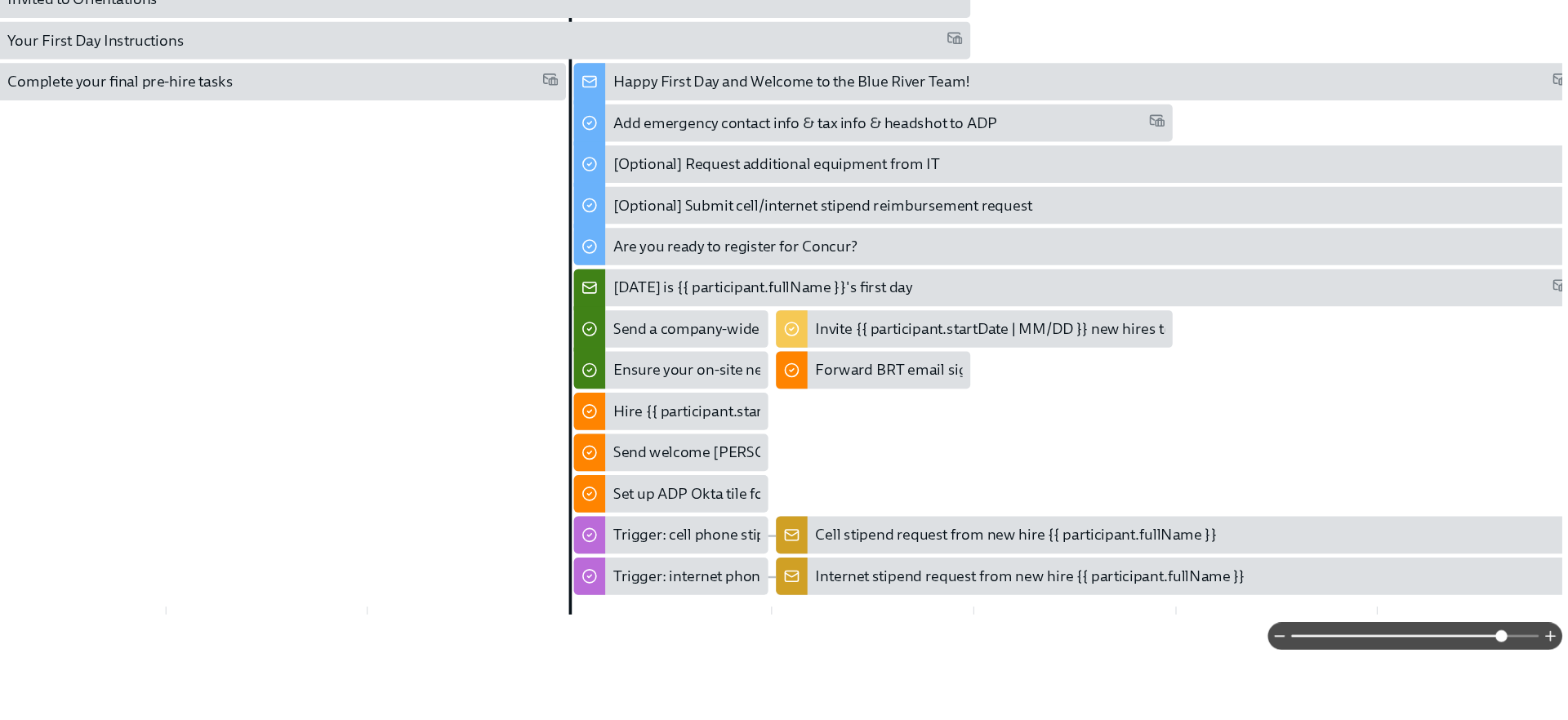
click at [1481, 593] on span at bounding box center [1406, 597] width 206 height 23
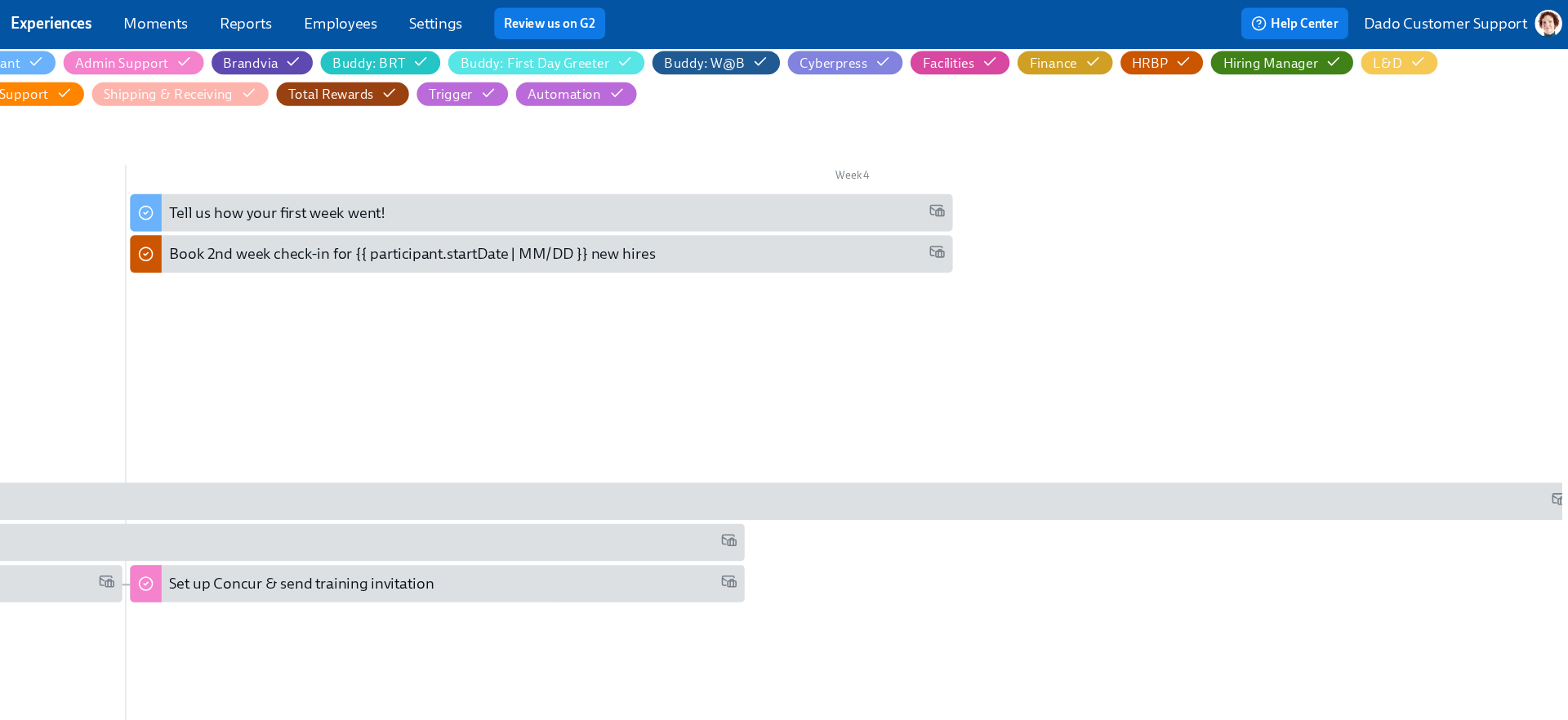
scroll to position [0, 3478]
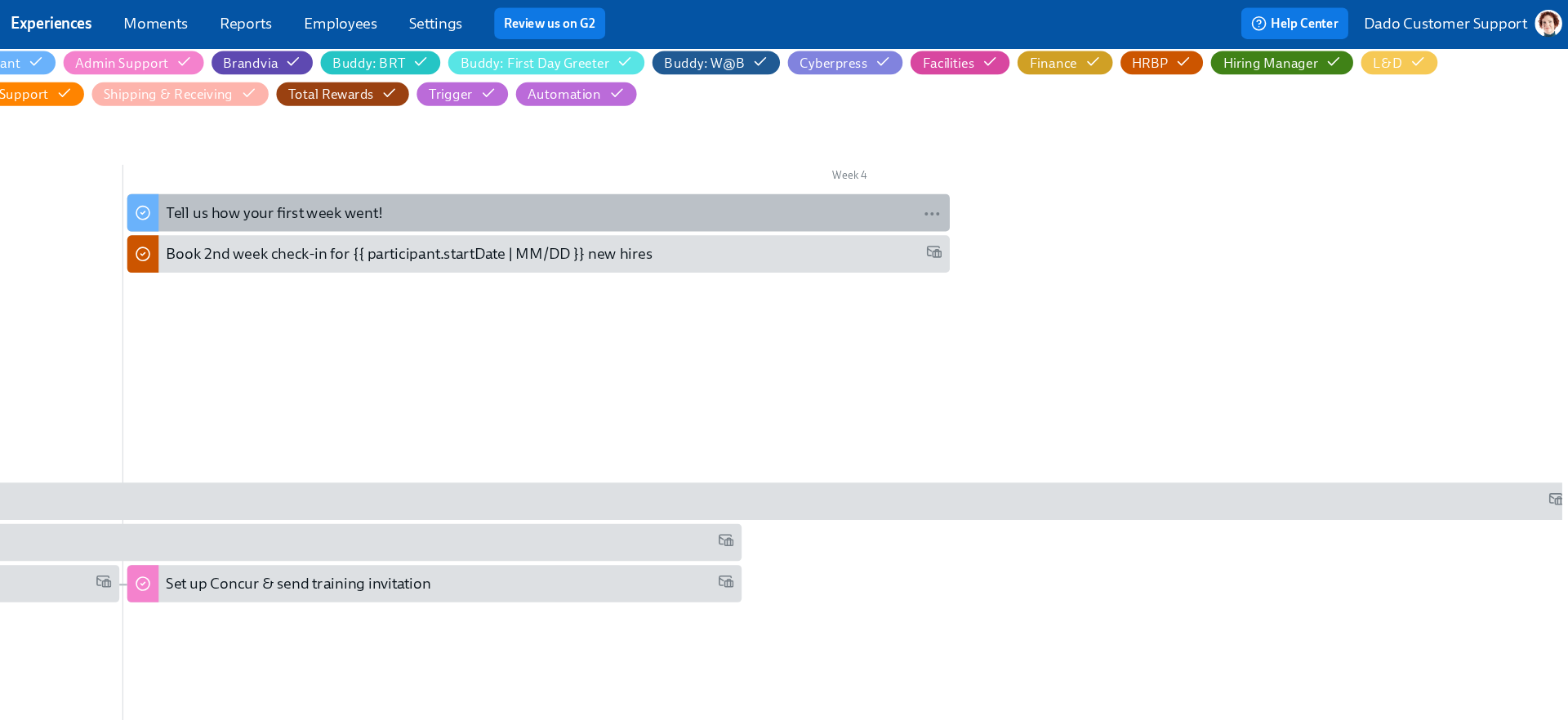
click at [552, 173] on div "Tell us how your first week went!" at bounding box center [690, 178] width 646 height 18
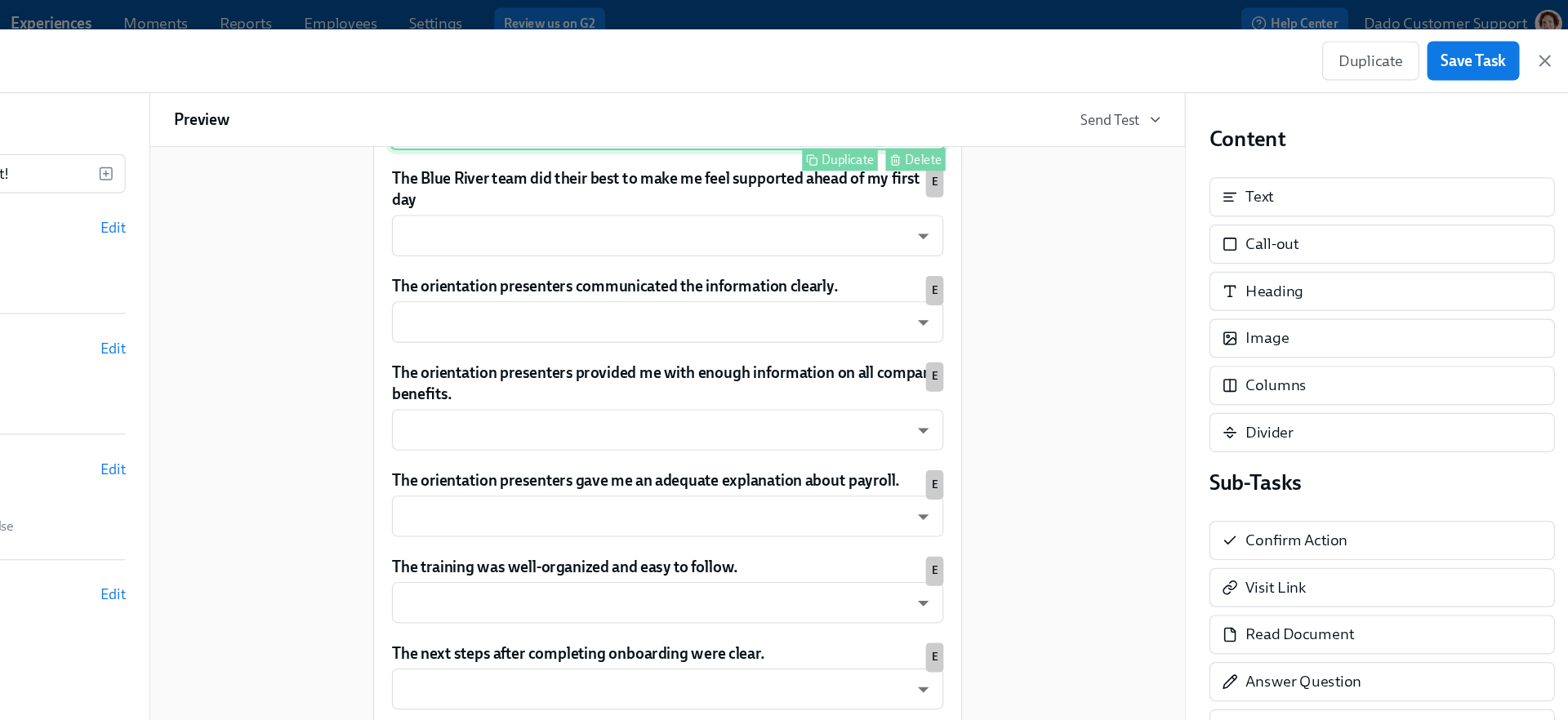
scroll to position [305, 0]
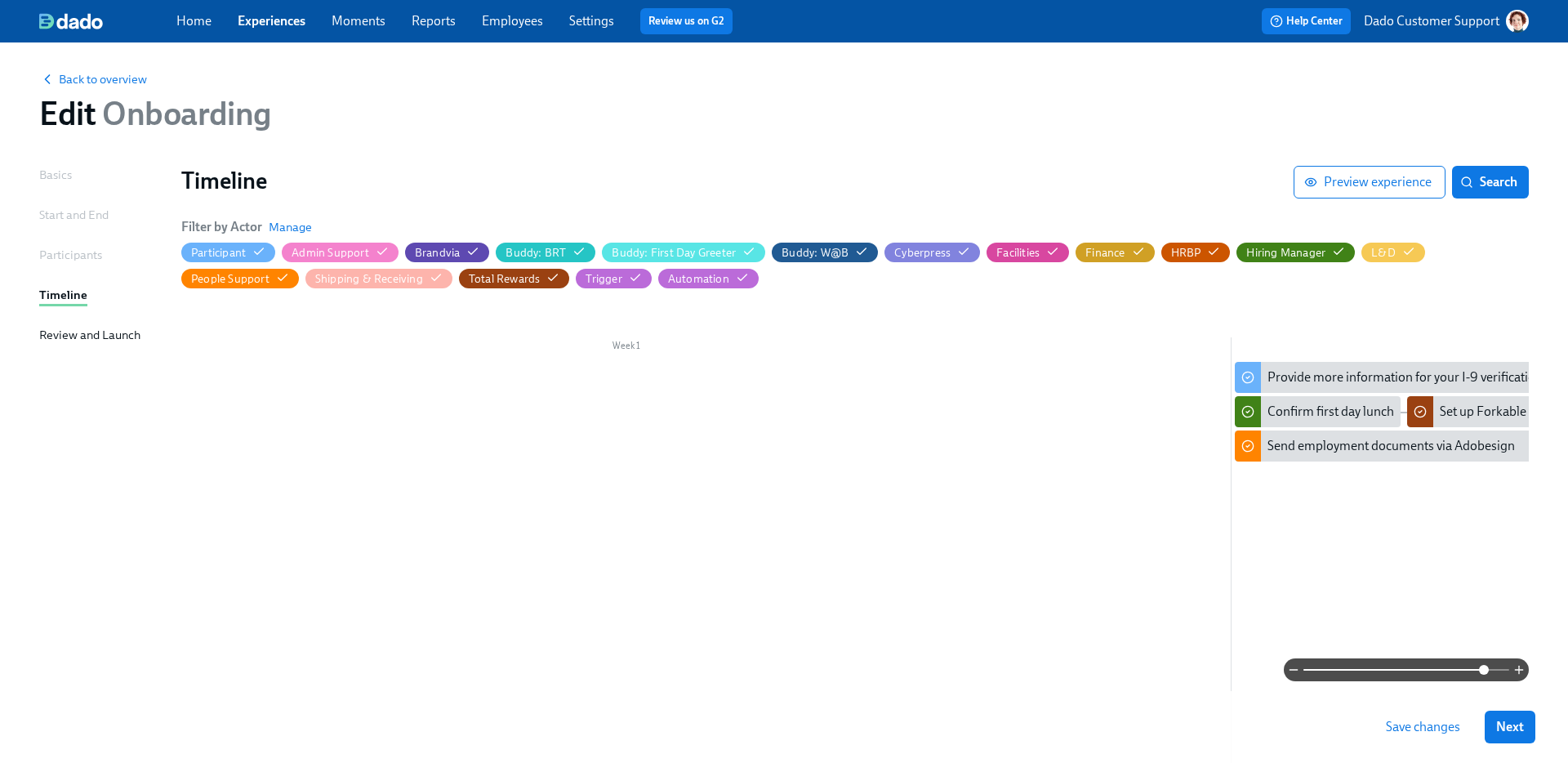
scroll to position [7, 0]
click at [107, 70] on span "Back to overview" at bounding box center [93, 77] width 108 height 16
click at [1452, 721] on span "Save changes" at bounding box center [1423, 727] width 74 height 16
click at [61, 62] on div "Back to overview Edit Onboarding" at bounding box center [784, 100] width 1516 height 90
click at [64, 73] on span "Back to overview" at bounding box center [93, 77] width 108 height 16
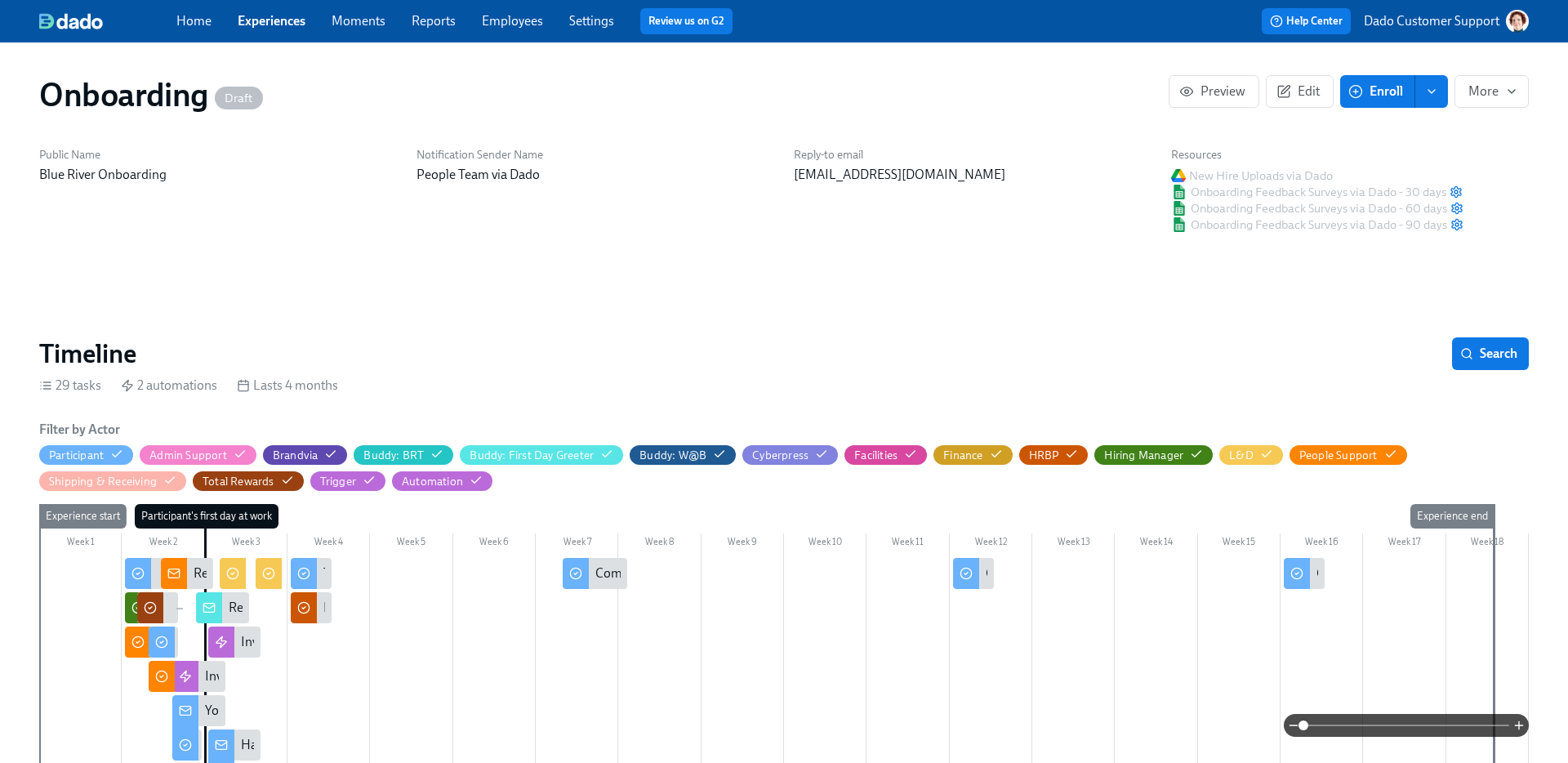
click at [378, 98] on div "Onboarding Draft" at bounding box center [604, 94] width 1129 height 40
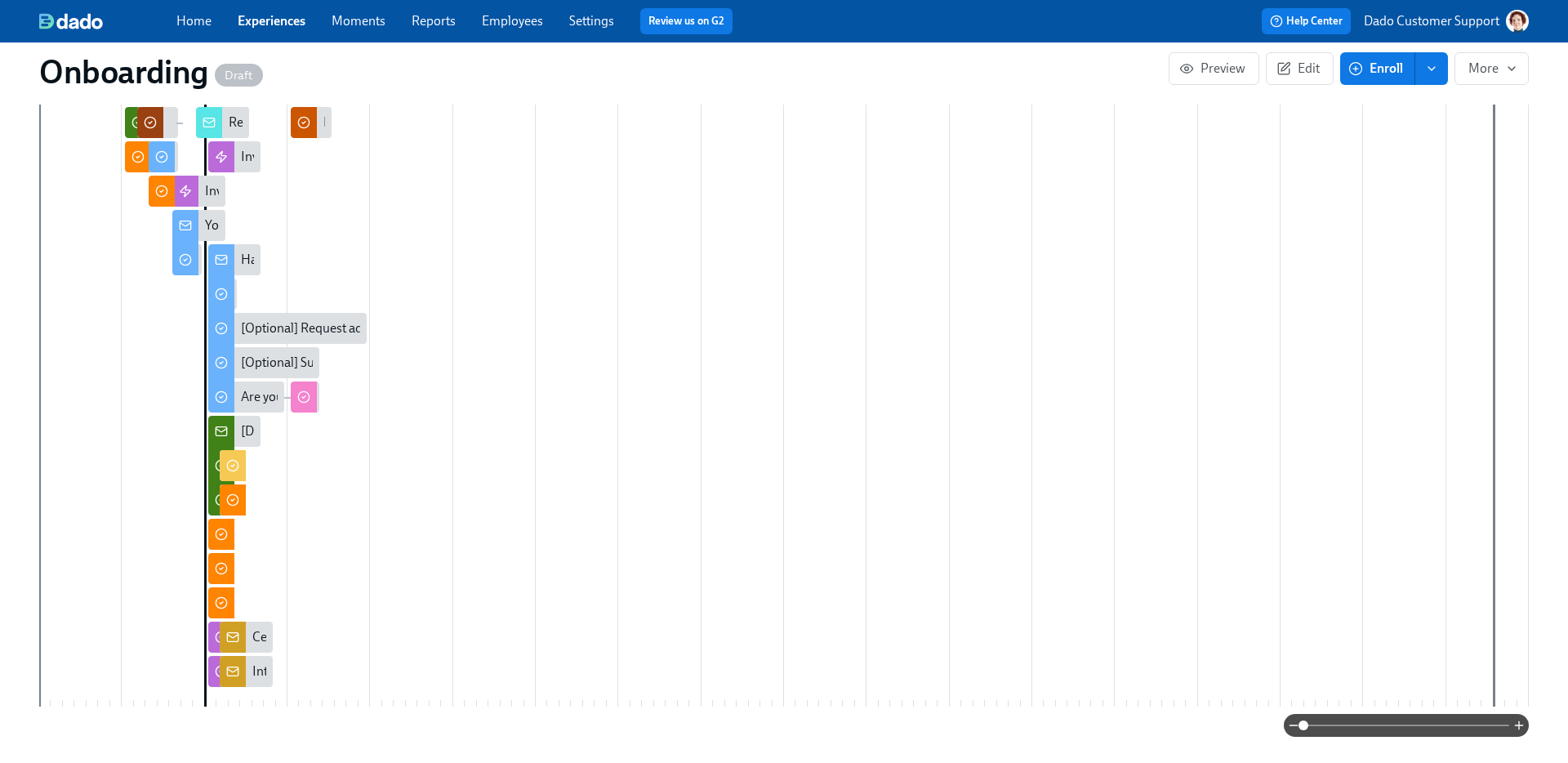
scroll to position [484, 0]
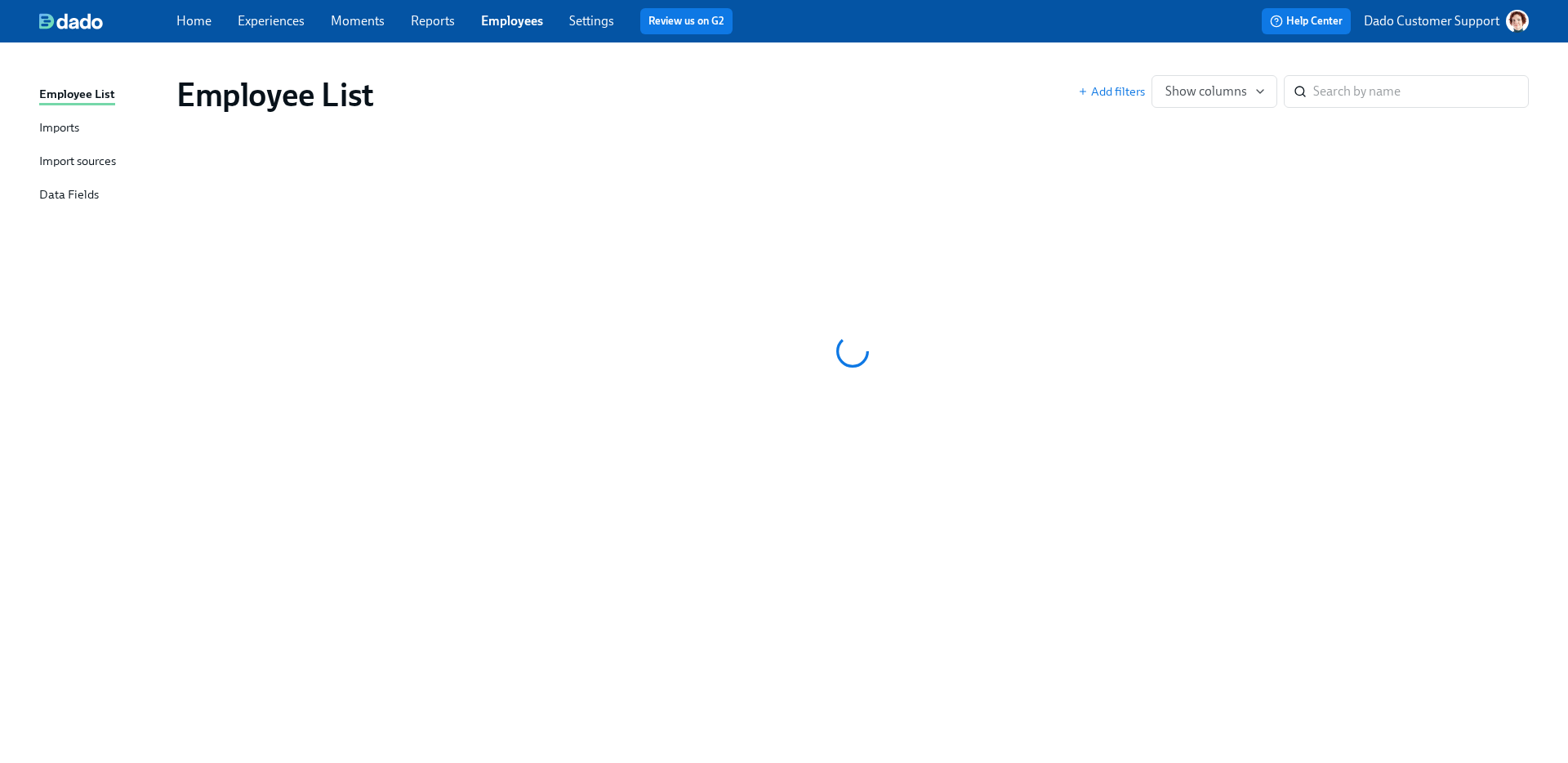
click at [587, 21] on link "Settings" at bounding box center [591, 21] width 45 height 15
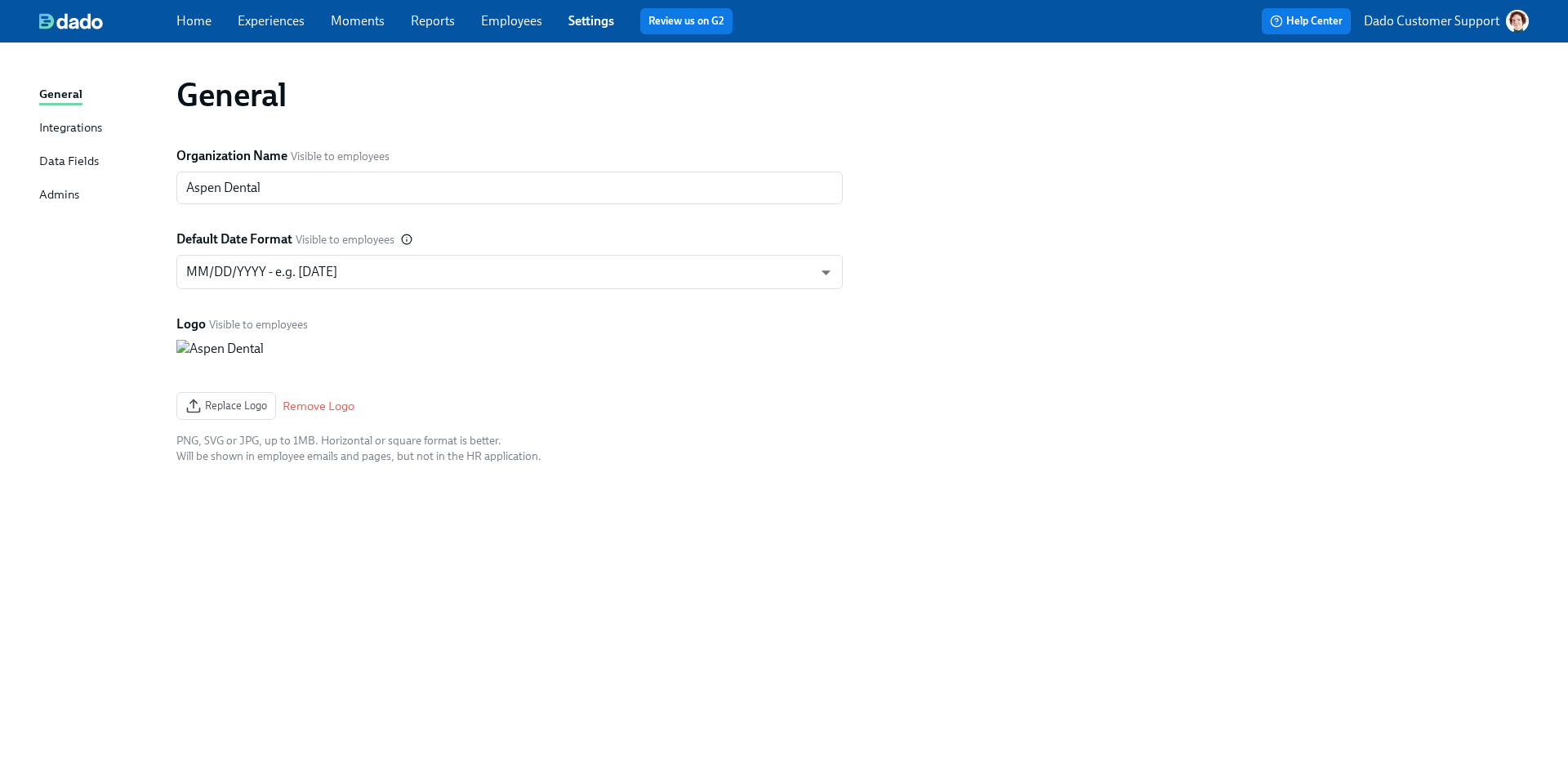
click at [63, 161] on div "Data Fields" at bounding box center [69, 162] width 60 height 20
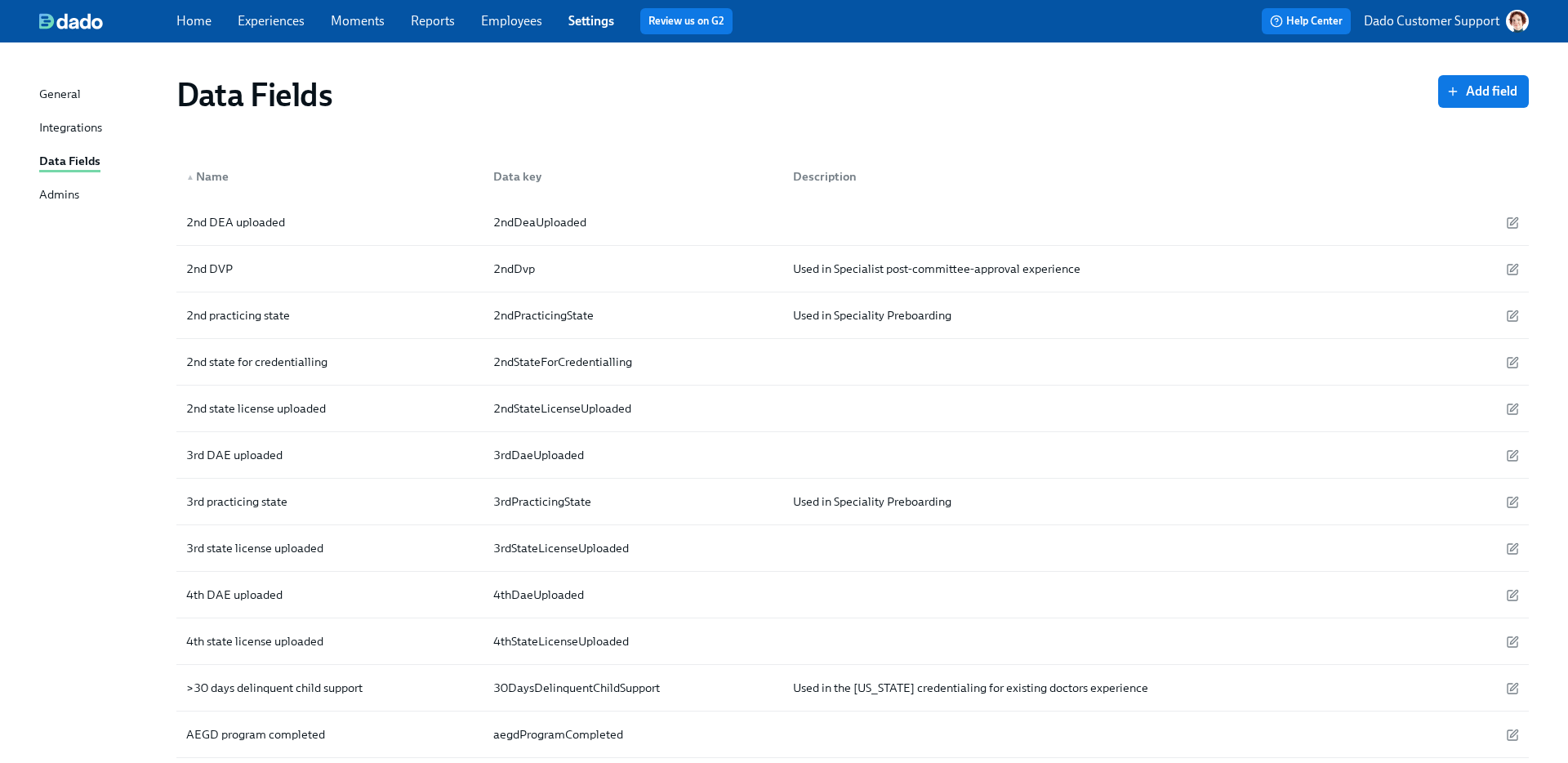
click at [50, 199] on div "Admins" at bounding box center [60, 195] width 40 height 20
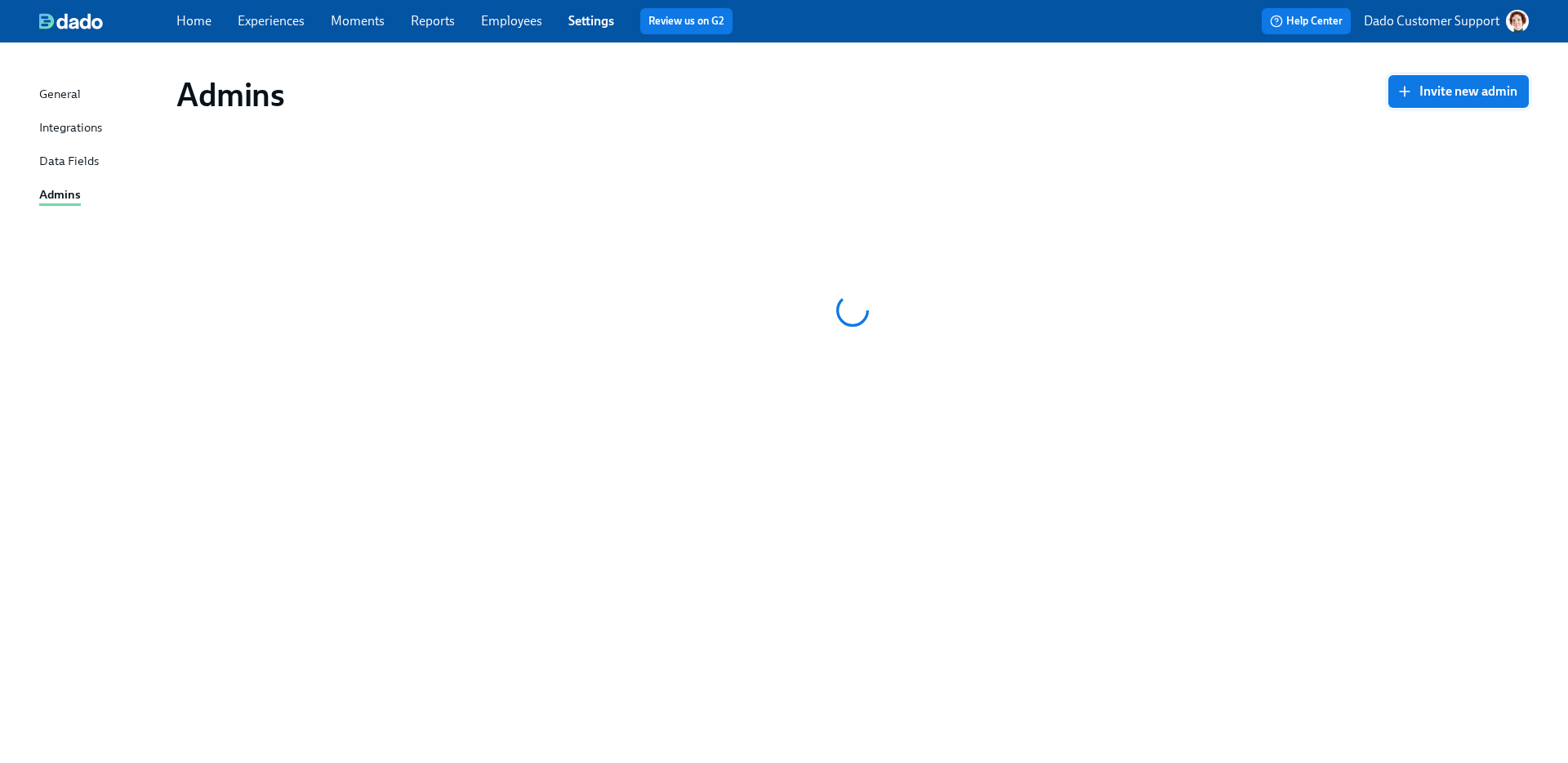
click at [1426, 86] on span "Invite new admin" at bounding box center [1459, 91] width 118 height 16
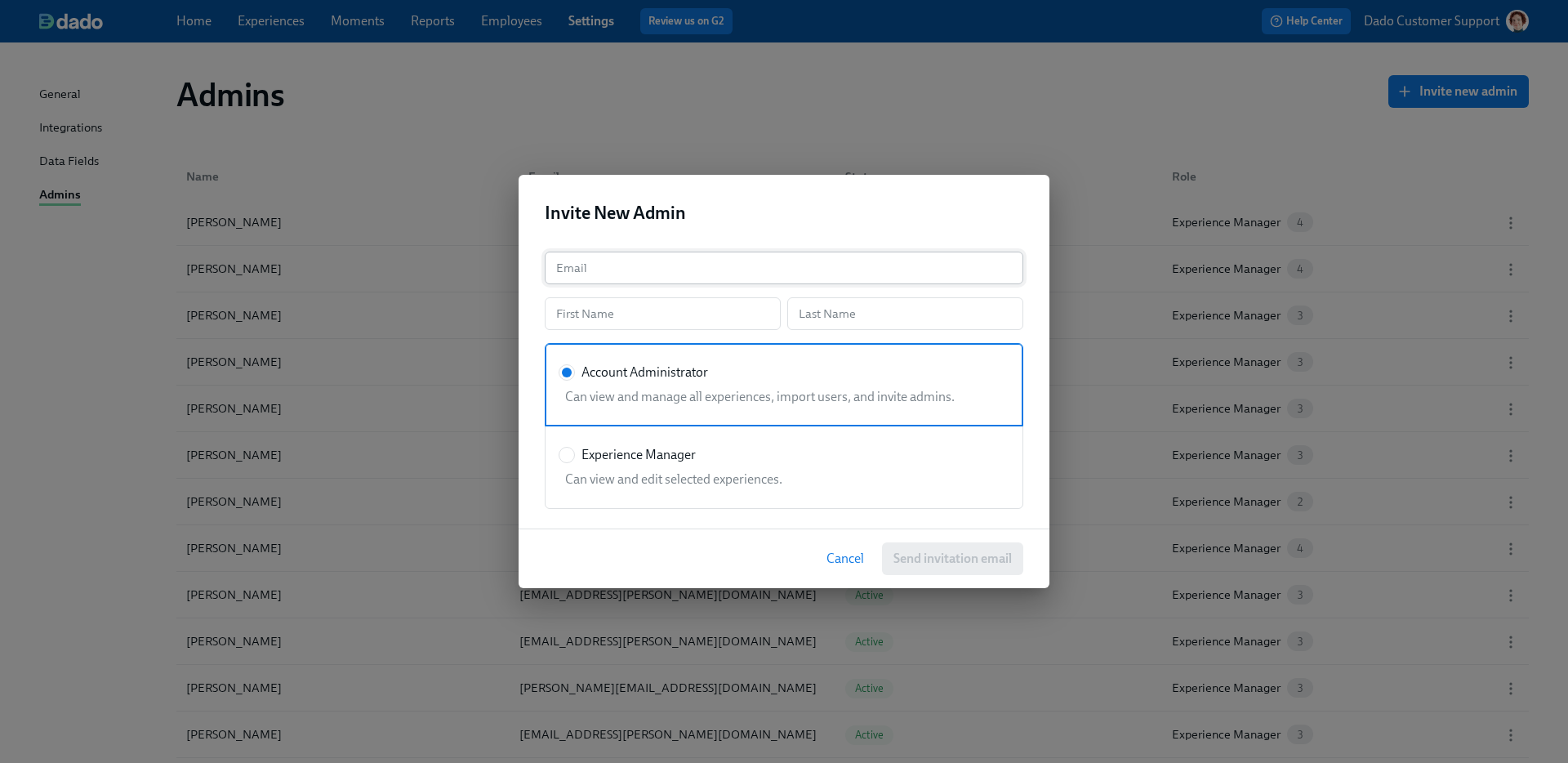
click at [689, 278] on input "text" at bounding box center [784, 268] width 479 height 33
paste input "[PERSON_NAME] <[PERSON_NAME][EMAIL_ADDRESS][DOMAIN_NAME]>"
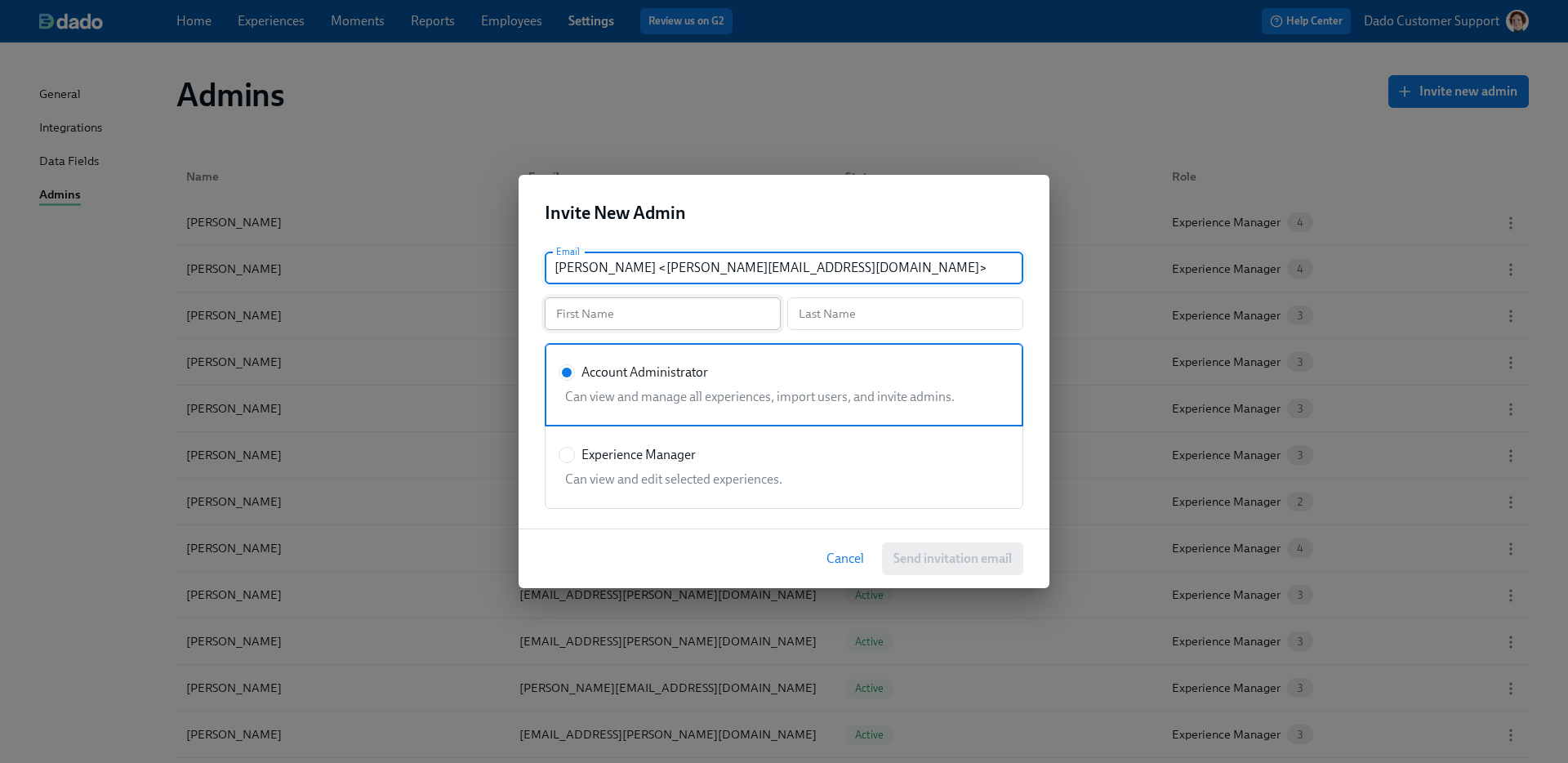
type input "[PERSON_NAME] <[PERSON_NAME][EMAIL_ADDRESS][DOMAIN_NAME]>"
click at [646, 318] on input "text" at bounding box center [662, 313] width 236 height 33
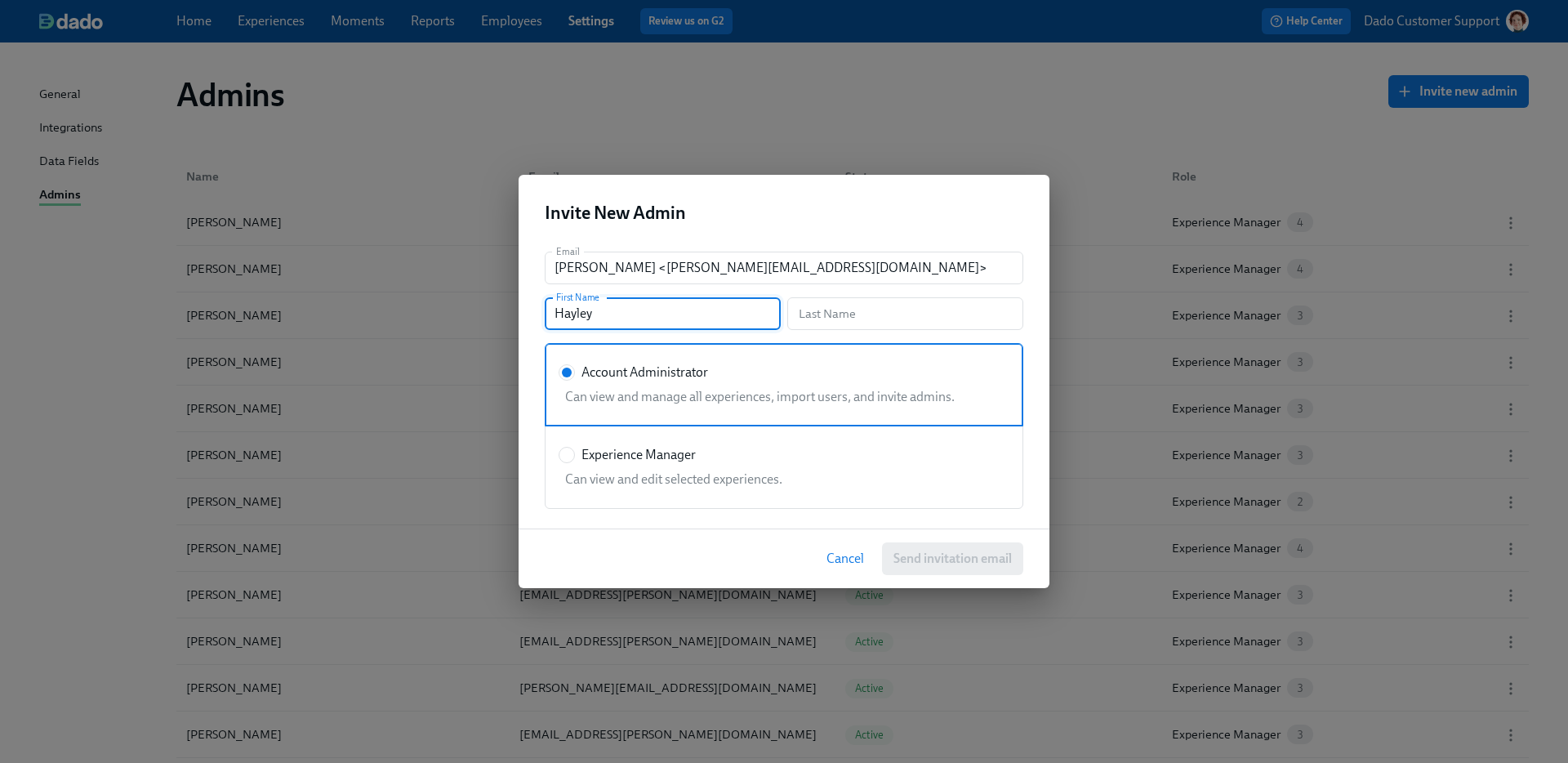
type input "Hayley"
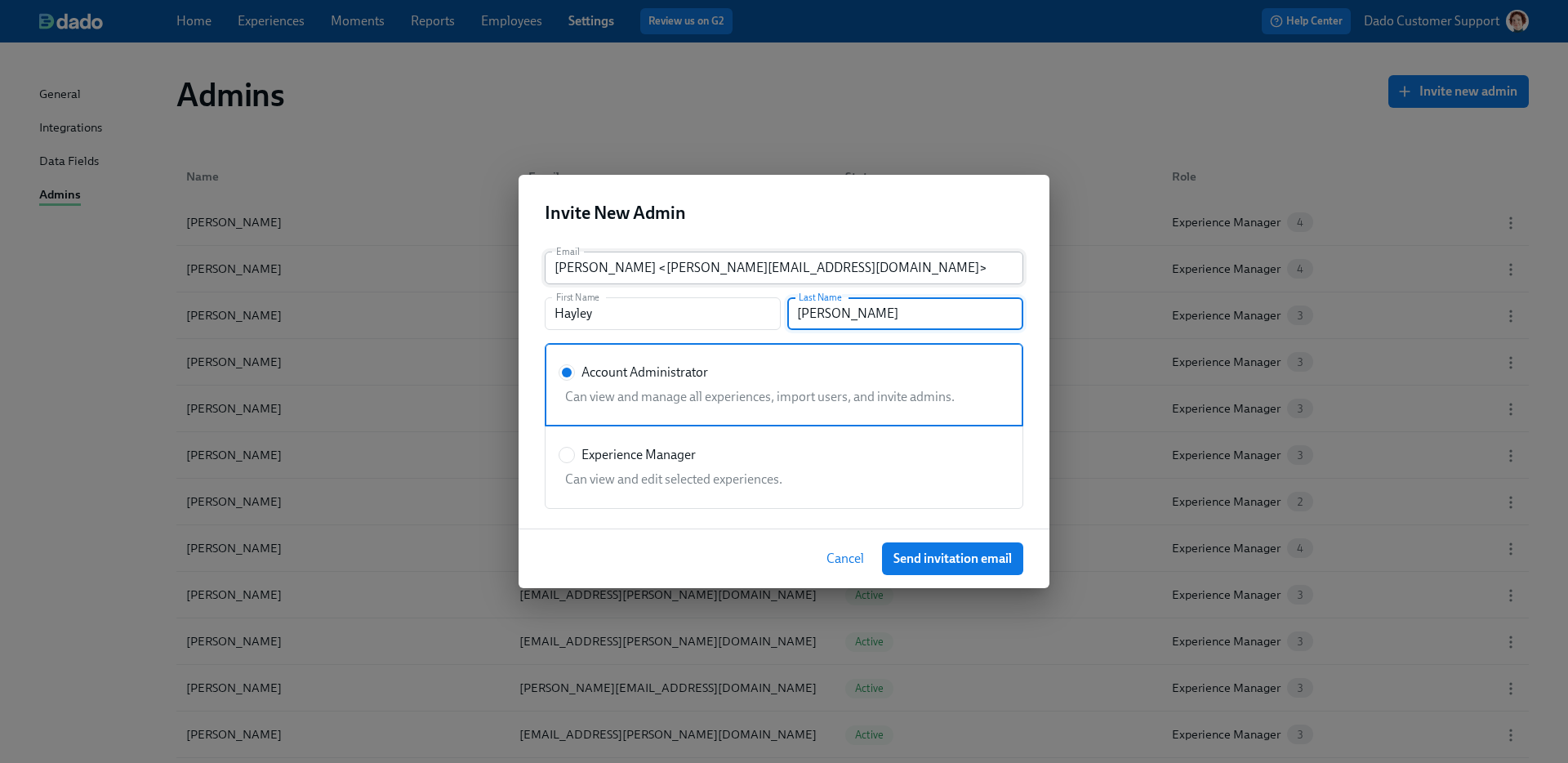
type input "[PERSON_NAME]"
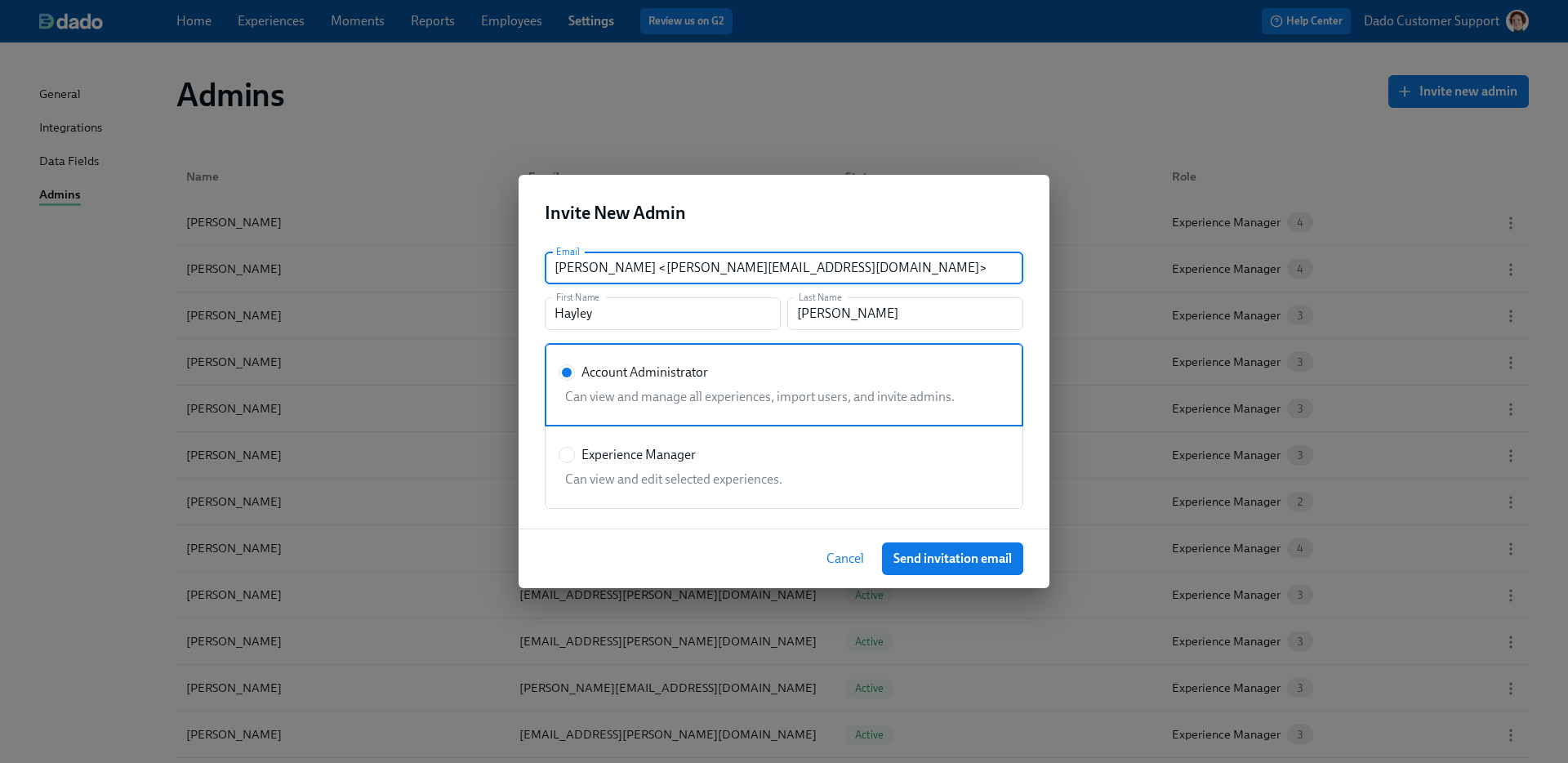
drag, startPoint x: 652, startPoint y: 265, endPoint x: 323, endPoint y: 235, distance: 330.4
click at [323, 235] on div "Invite New Admin Email [PERSON_NAME] <[PERSON_NAME][EMAIL_ADDRESS][DOMAIN_NAME]…" at bounding box center [784, 382] width 1568 height 763
type input "[PERSON_NAME][EMAIL_ADDRESS][DOMAIN_NAME]"
click at [740, 461] on div "Experience Manager" at bounding box center [781, 455] width 444 height 18
click at [574, 461] on input "Experience Manager" at bounding box center [566, 455] width 14 height 14
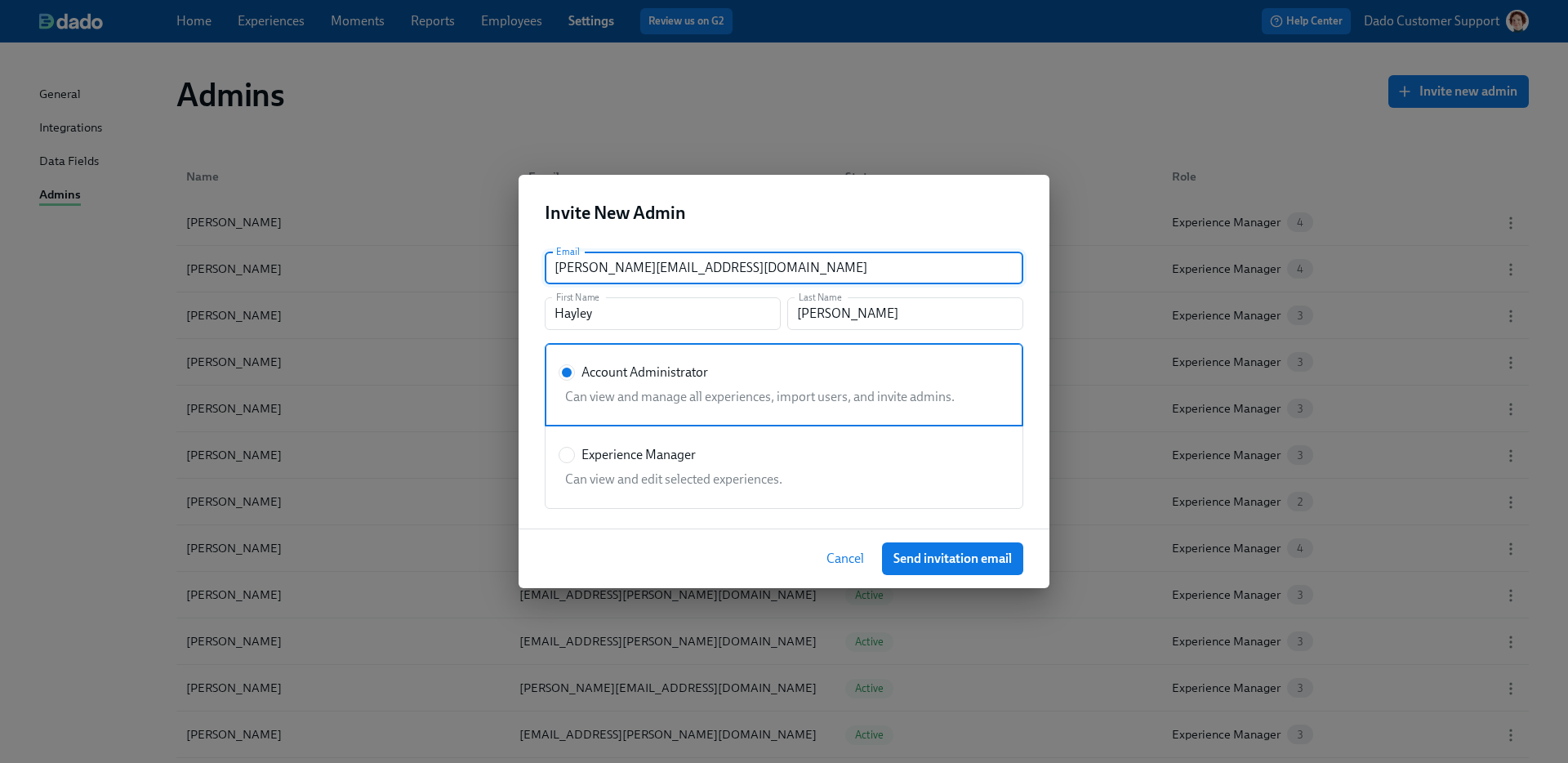
radio input "true"
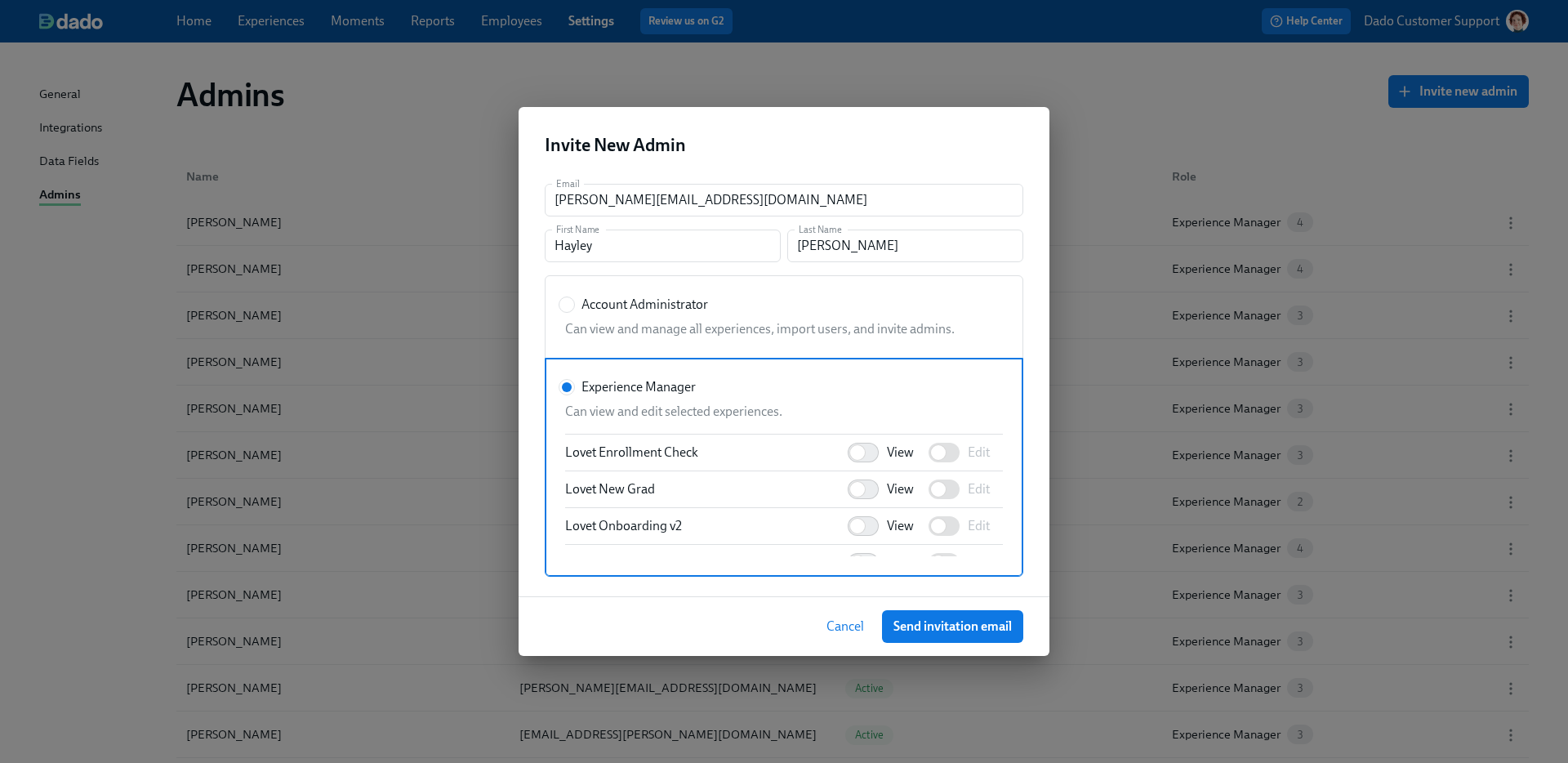
scroll to position [1111, 0]
click at [864, 476] on input "View" at bounding box center [858, 481] width 108 height 36
checkbox input "true"
click at [872, 446] on input "View" at bounding box center [858, 462] width 108 height 36
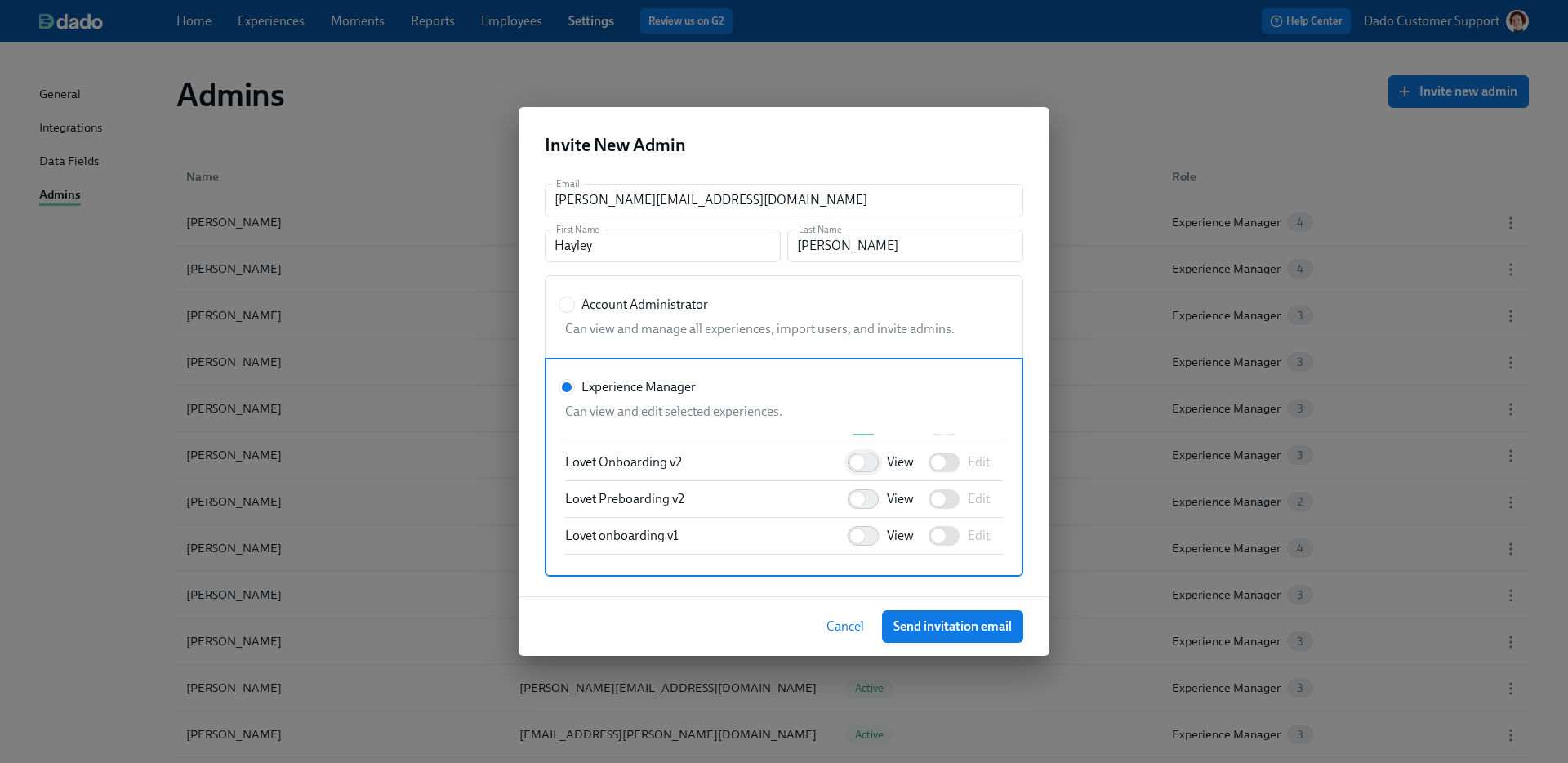
checkbox input "true"
click at [869, 483] on input "View" at bounding box center [858, 499] width 108 height 36
checkbox input "true"
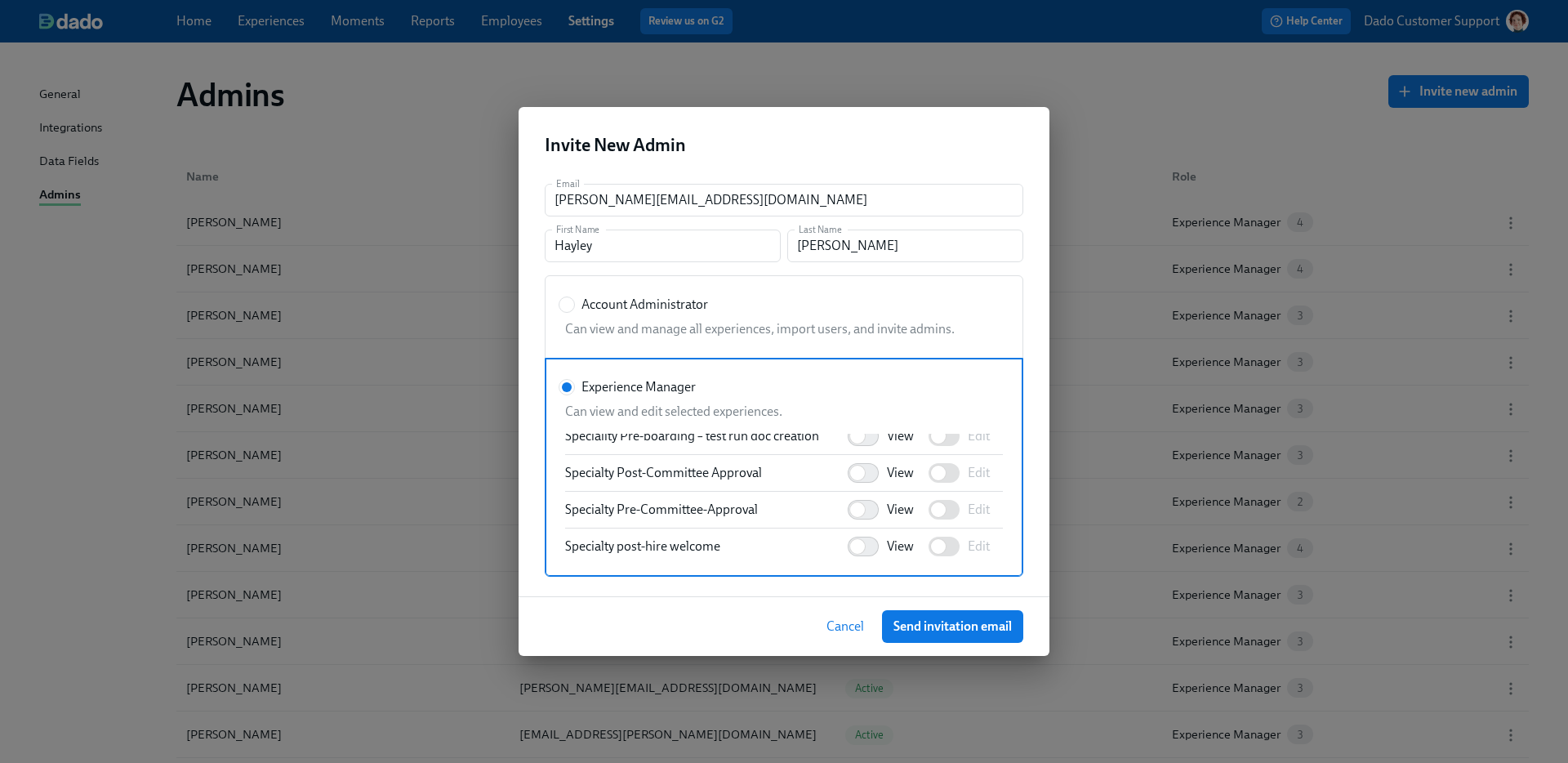
scroll to position [1340, 0]
click at [943, 626] on span "Send invitation email" at bounding box center [953, 627] width 119 height 16
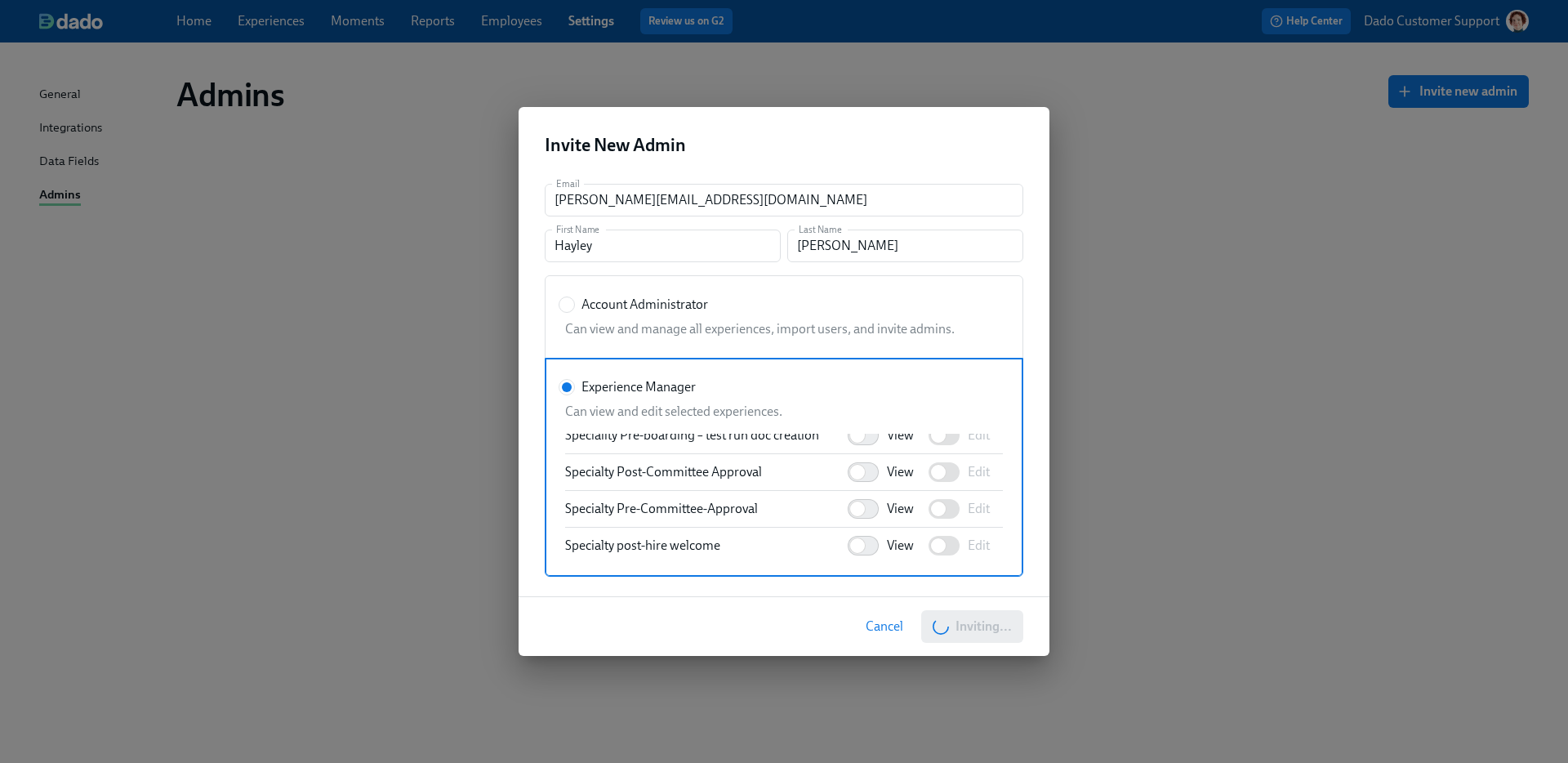
radio input "true"
